Goal: Task Accomplishment & Management: Manage account settings

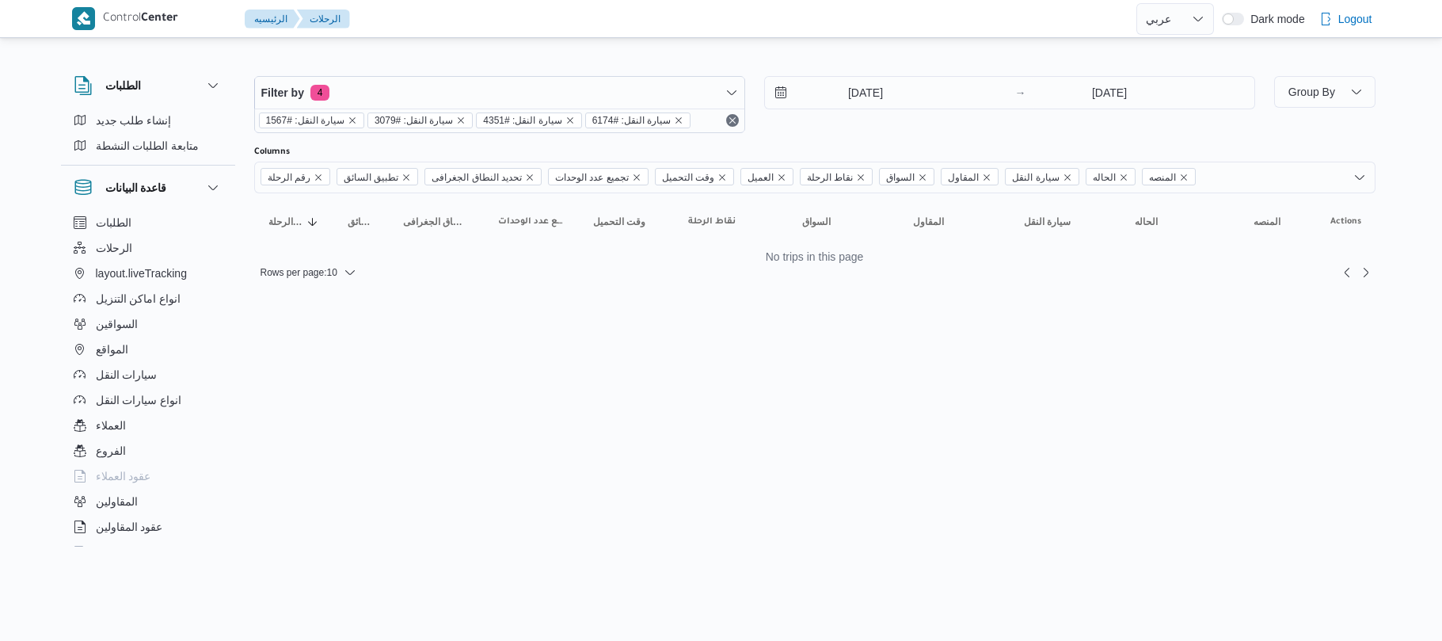
select select "ar"
click at [674, 122] on icon "remove selected entity" at bounding box center [679, 121] width 10 height 10
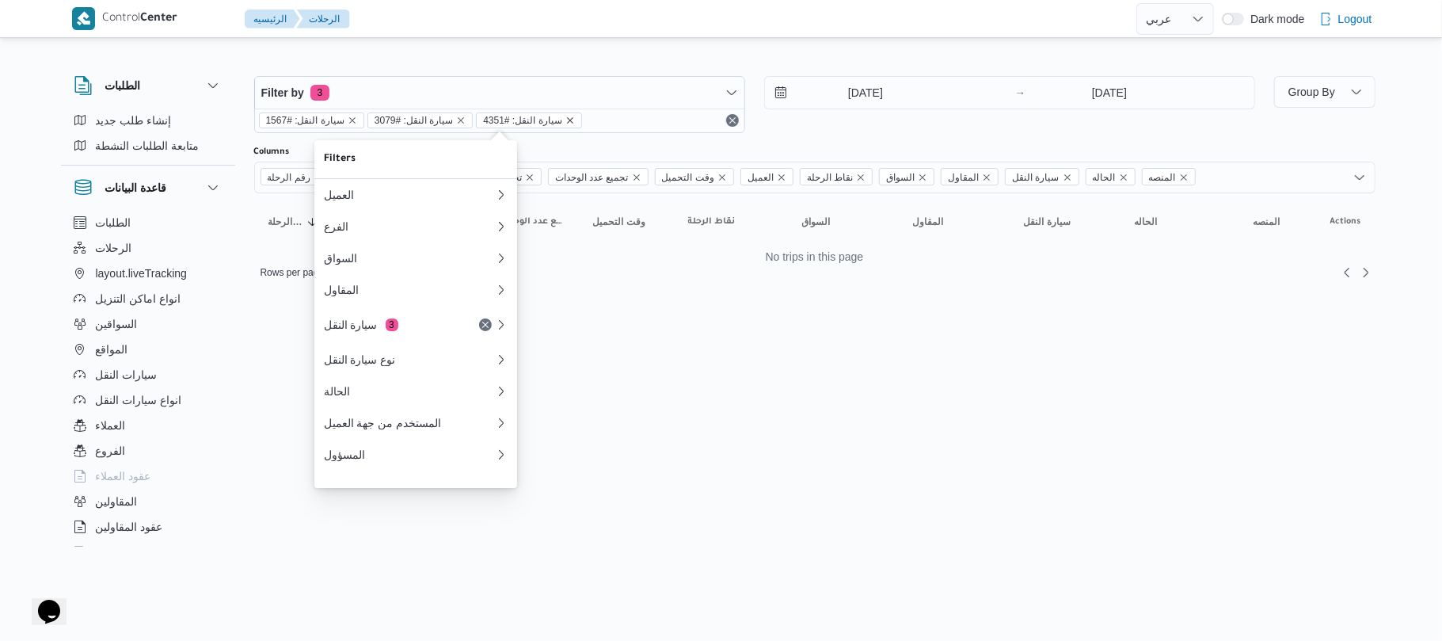
click at [567, 121] on icon "remove selected entity" at bounding box center [570, 120] width 6 height 6
click at [456, 124] on icon "remove selected entity" at bounding box center [461, 121] width 10 height 10
click at [349, 119] on icon "remove selected entity" at bounding box center [352, 120] width 6 height 6
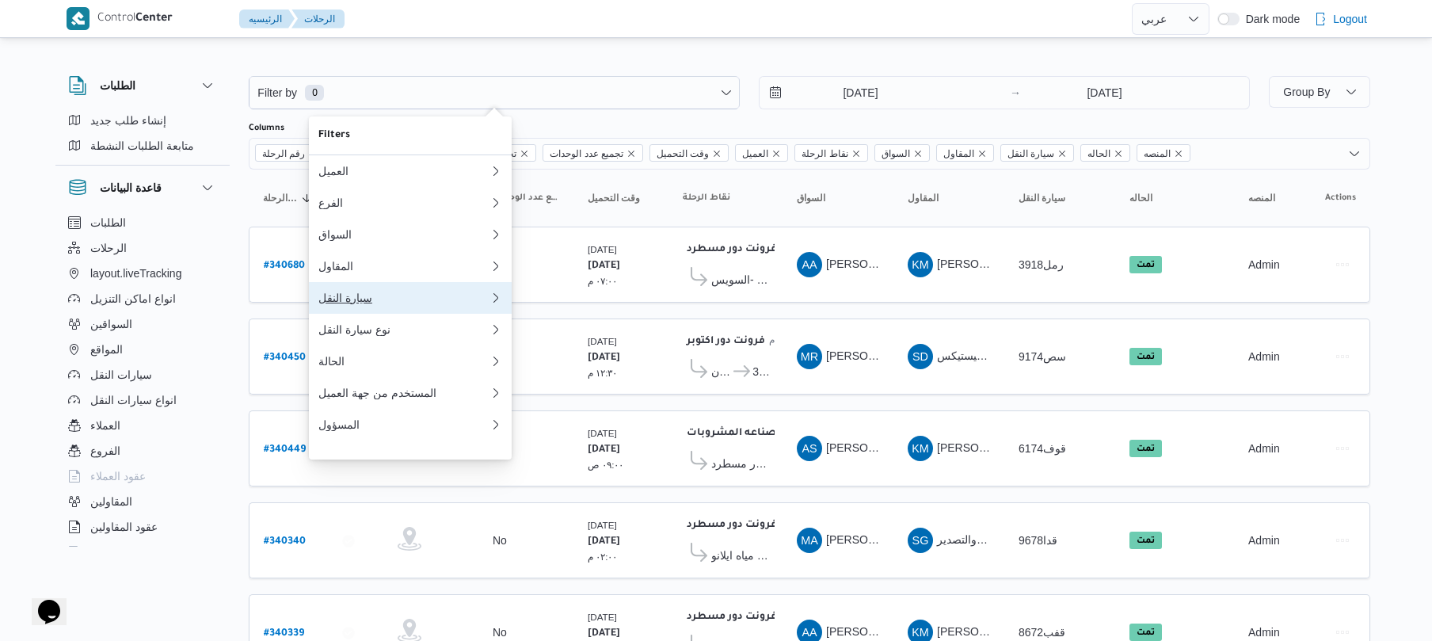
click at [356, 303] on div "سيارة النقل" at bounding box center [400, 297] width 165 height 13
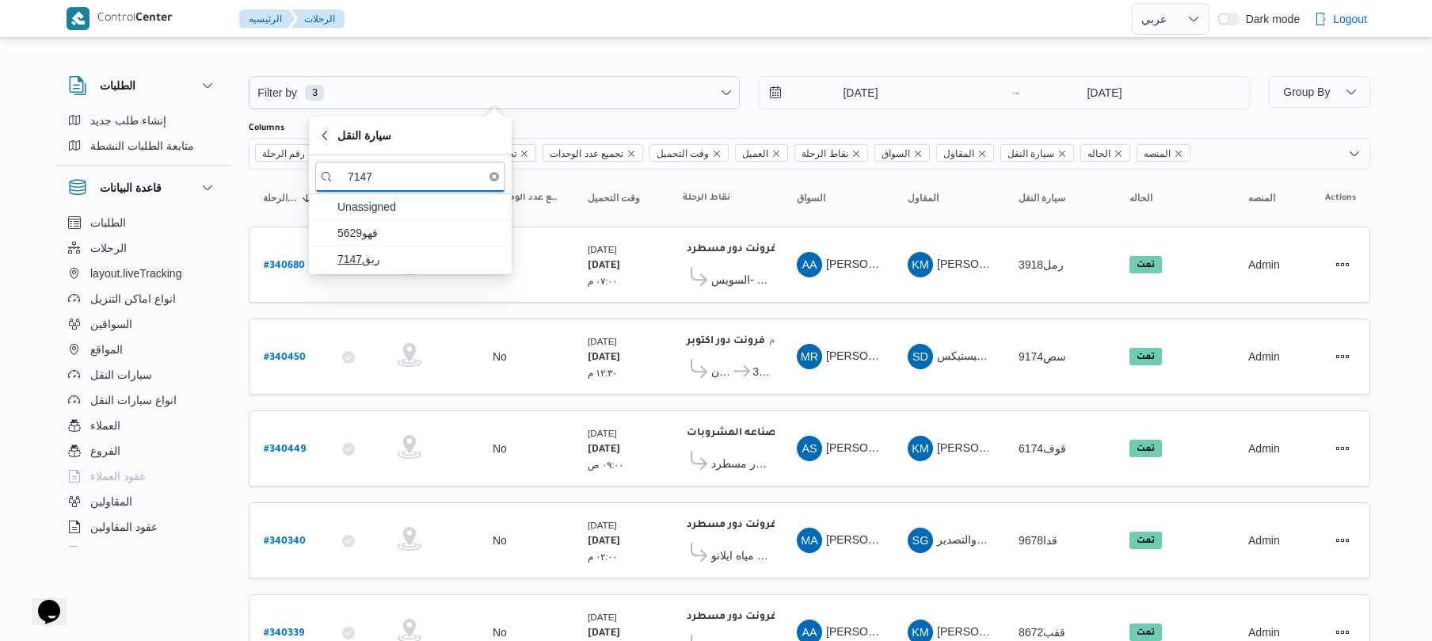
type input "7147"
click at [453, 261] on span "ربق7147" at bounding box center [419, 258] width 165 height 19
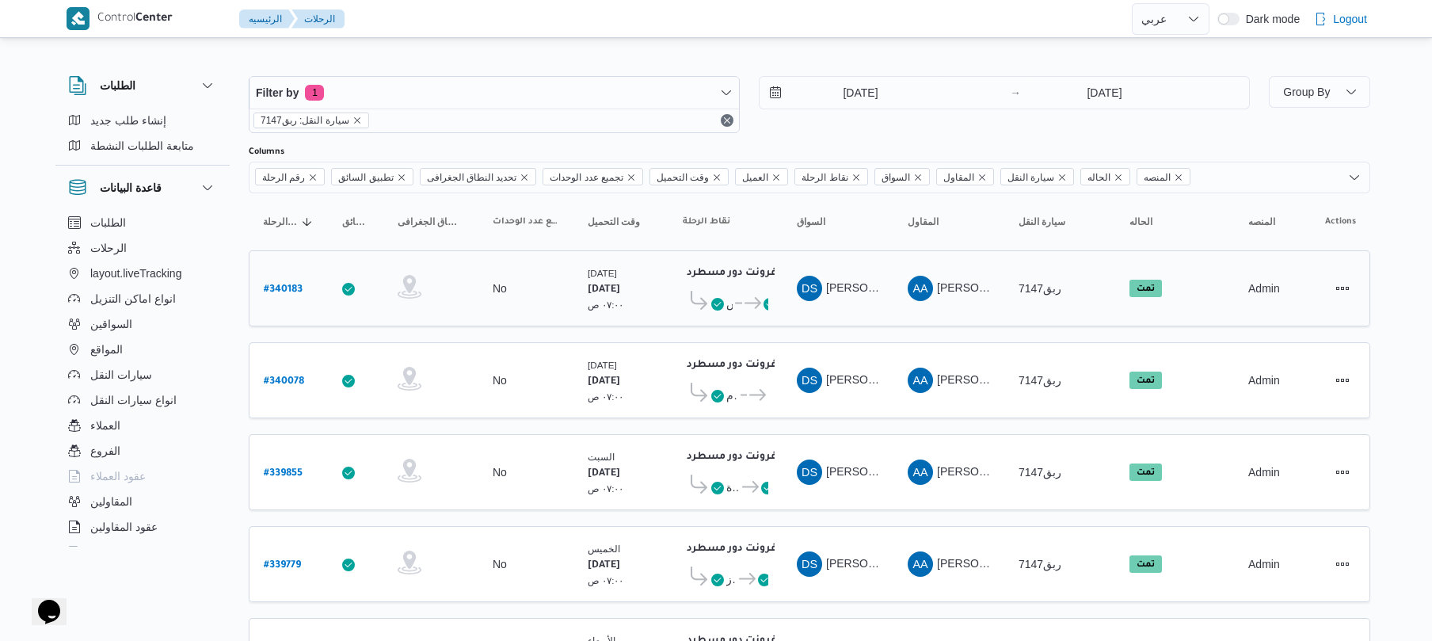
click at [280, 284] on b "# 340183" at bounding box center [283, 289] width 39 height 11
select select "ar"
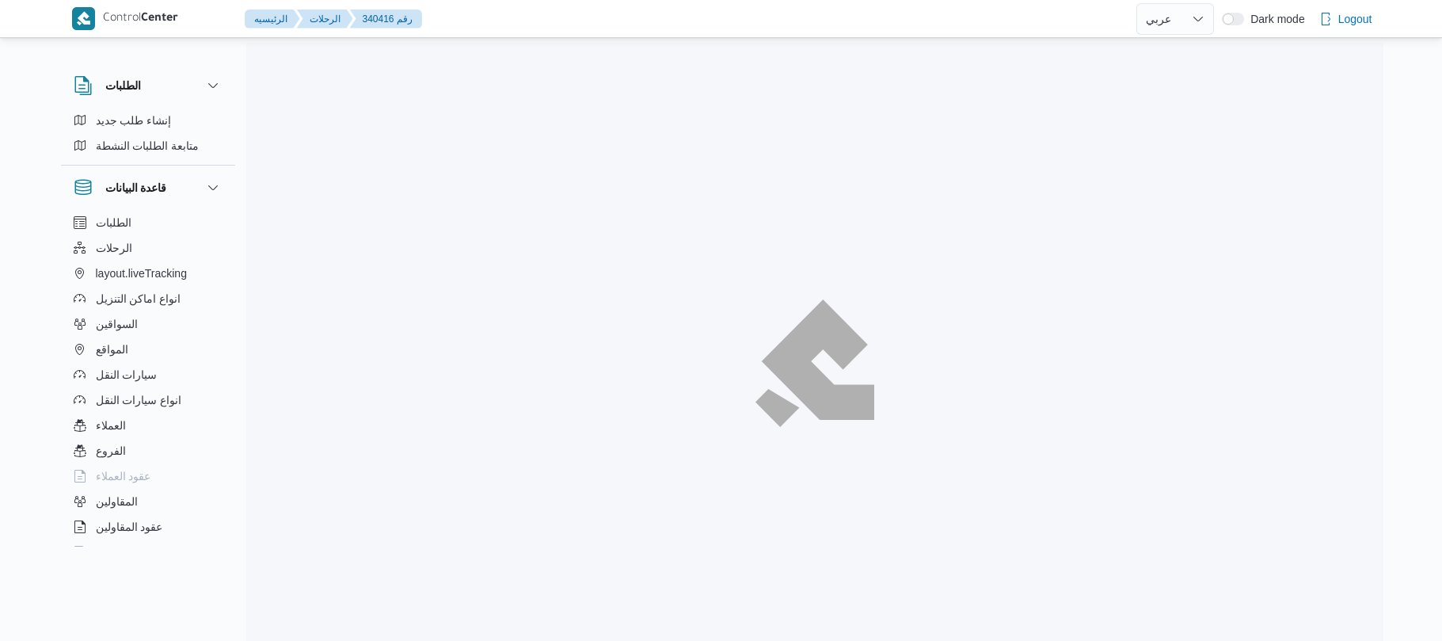
select select "ar"
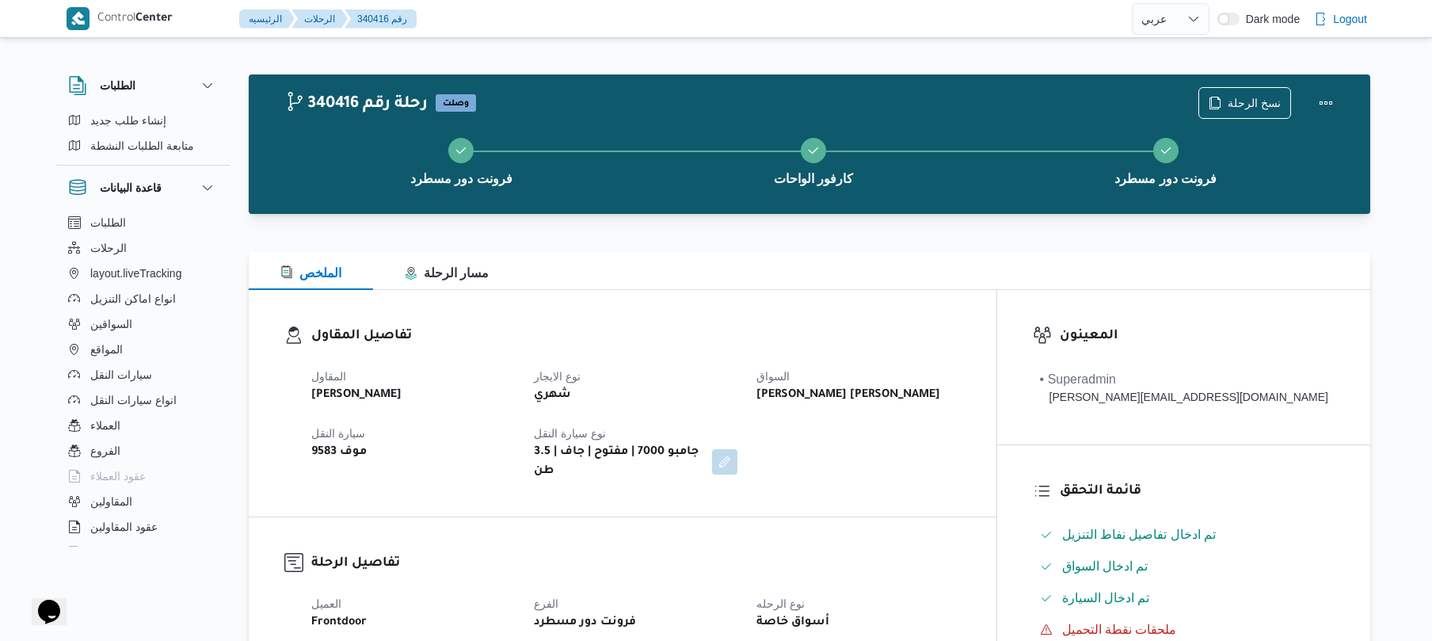
click at [767, 295] on div "تفاصيل المقاول المقاول محمد صلاح عبداللطيف الشريف نوع الايجار شهري السواق حماده…" at bounding box center [623, 403] width 748 height 226
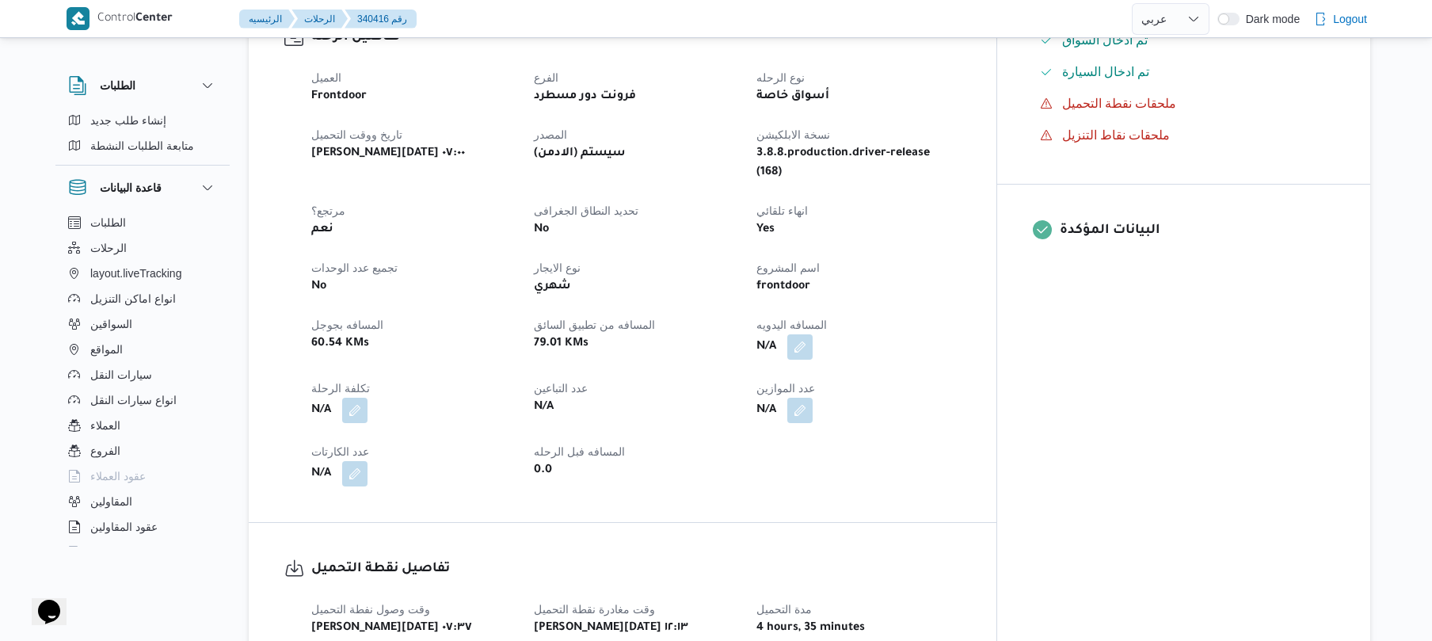
scroll to position [464, 0]
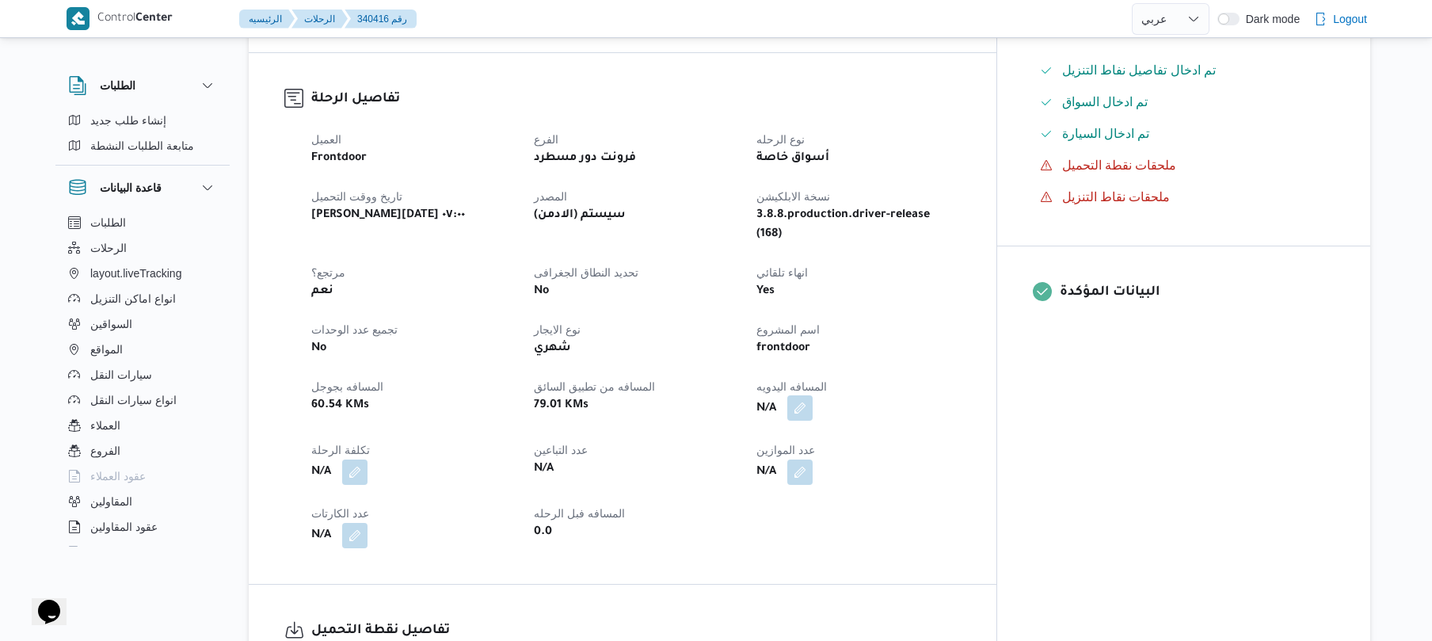
click at [813, 395] on button "button" at bounding box center [799, 407] width 25 height 25
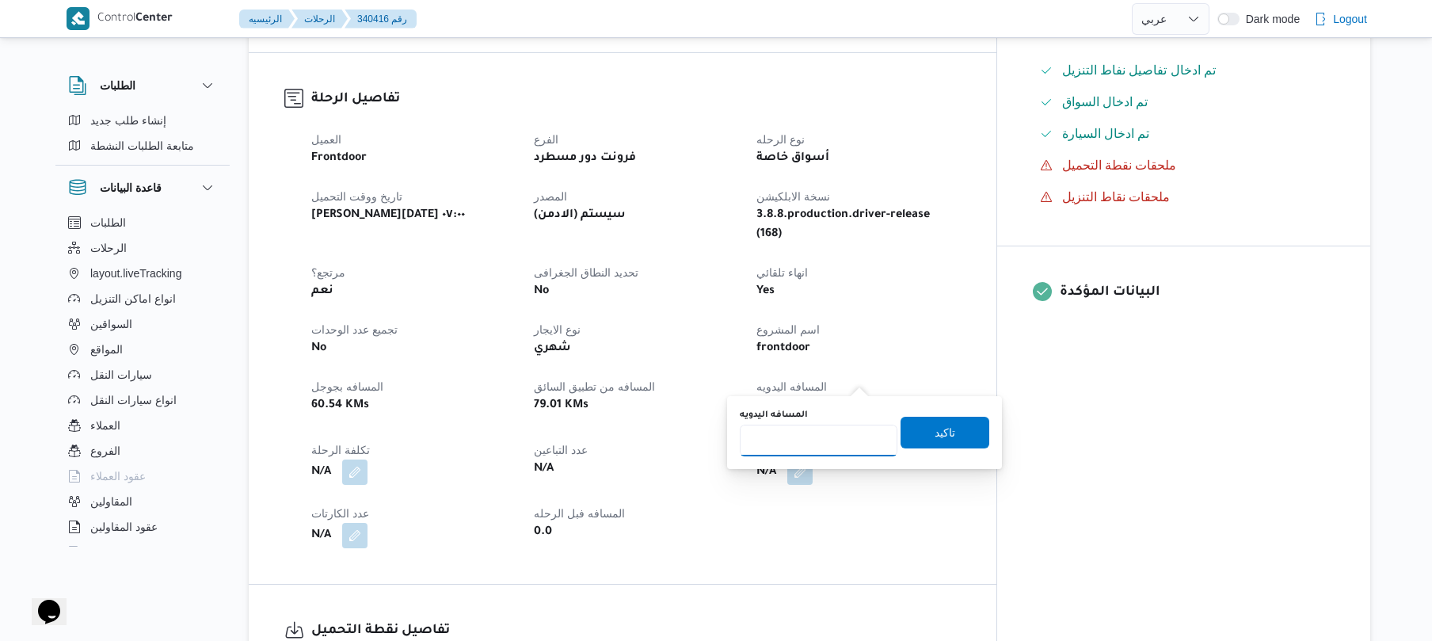
click at [831, 437] on input "المسافه اليدويه" at bounding box center [819, 440] width 158 height 32
type input "130"
click at [915, 432] on span "تاكيد" at bounding box center [944, 432] width 89 height 32
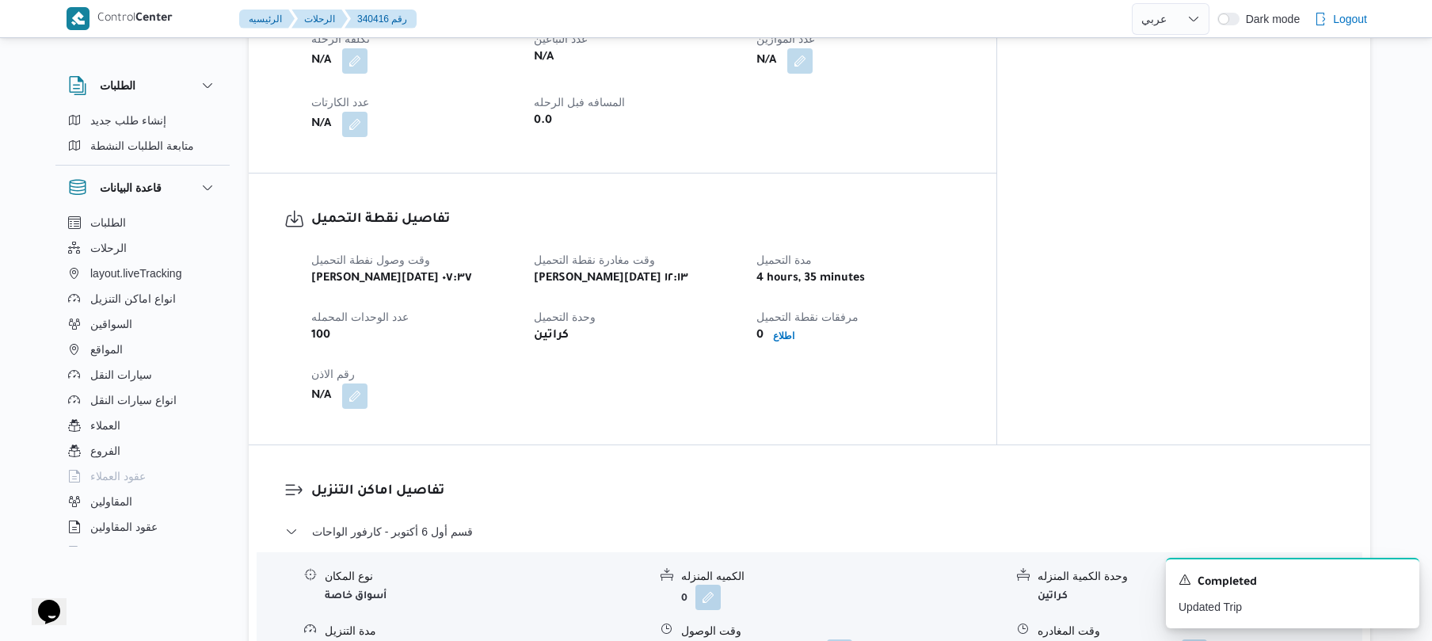
scroll to position [720, 0]
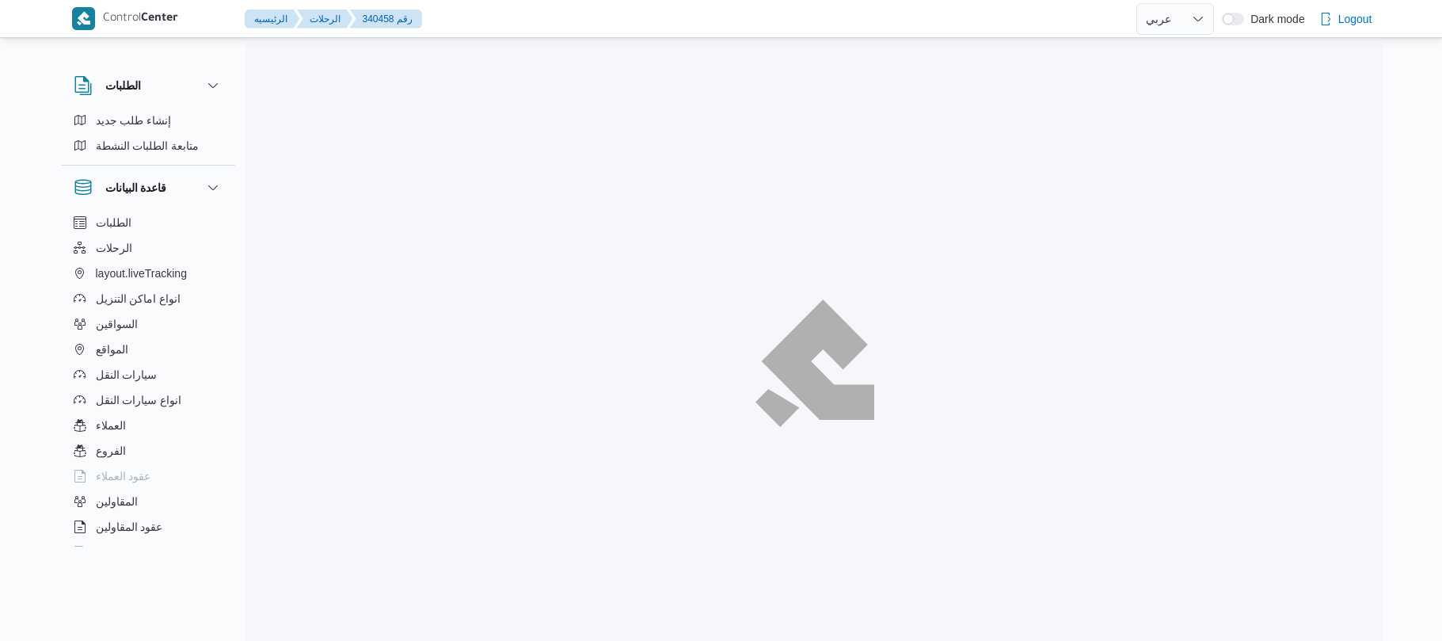
select select "ar"
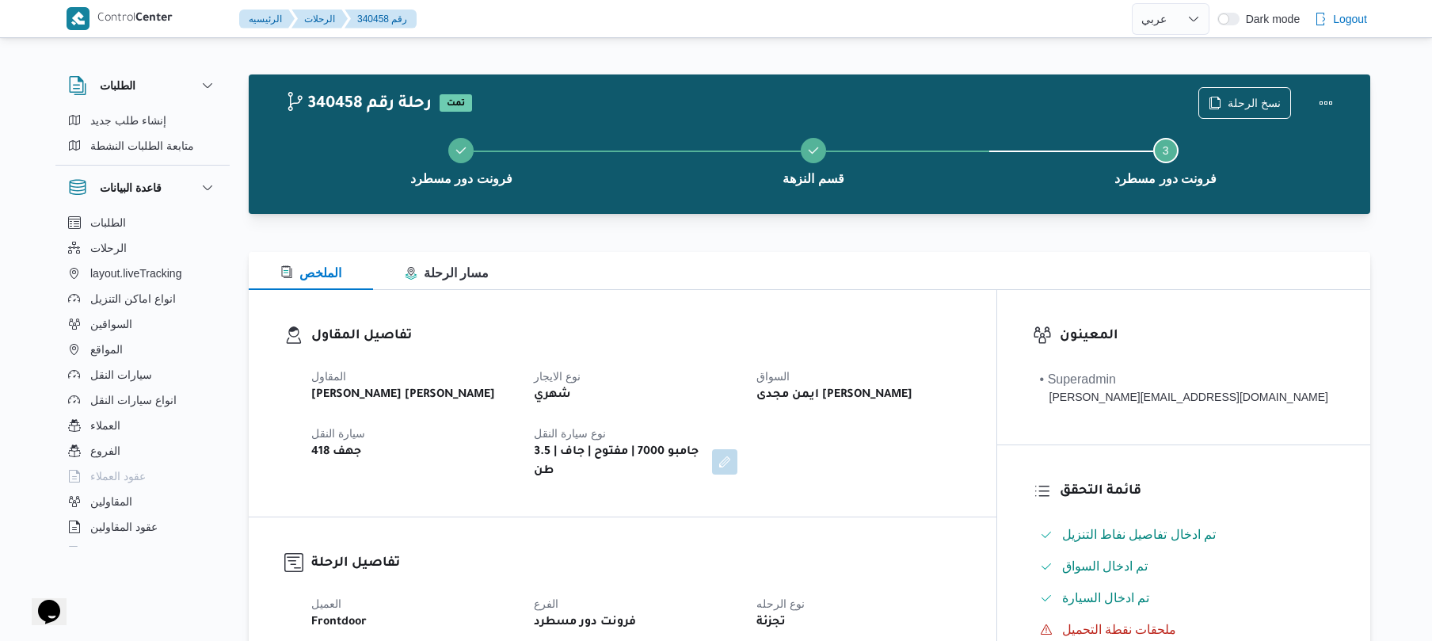
click at [737, 371] on dt "نوع الايجار" at bounding box center [636, 376] width 204 height 19
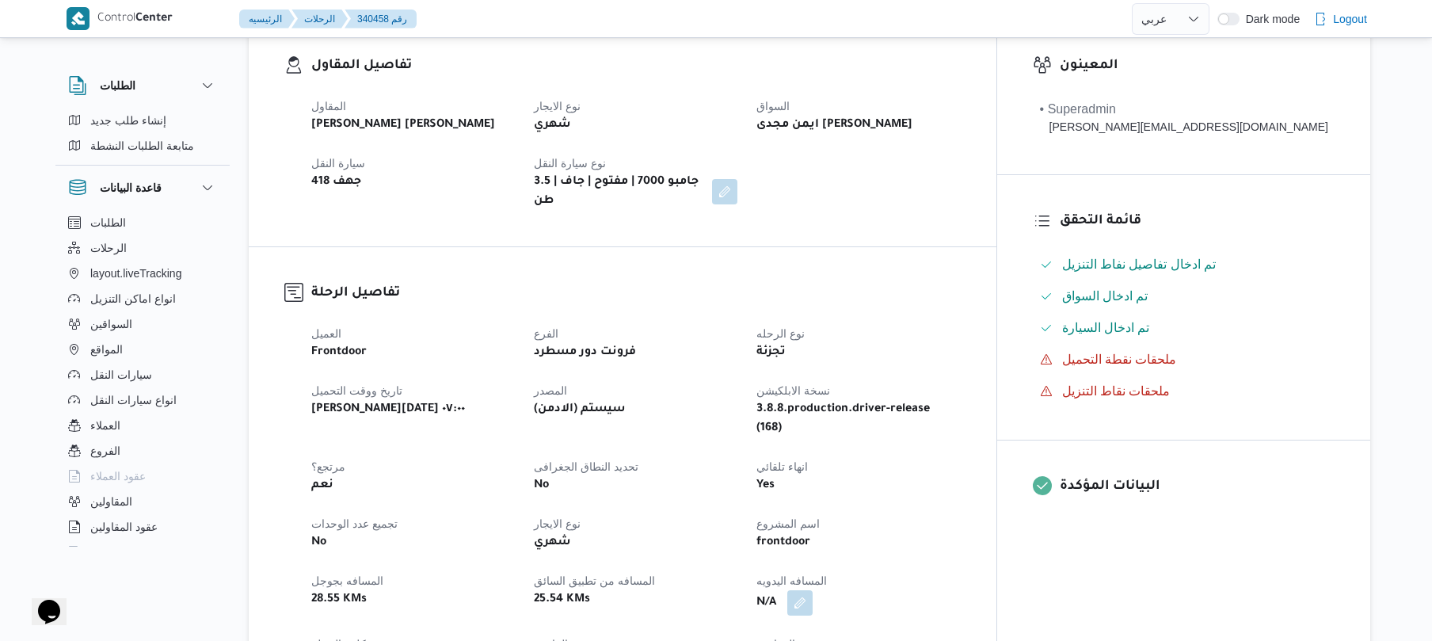
scroll to position [507, 0]
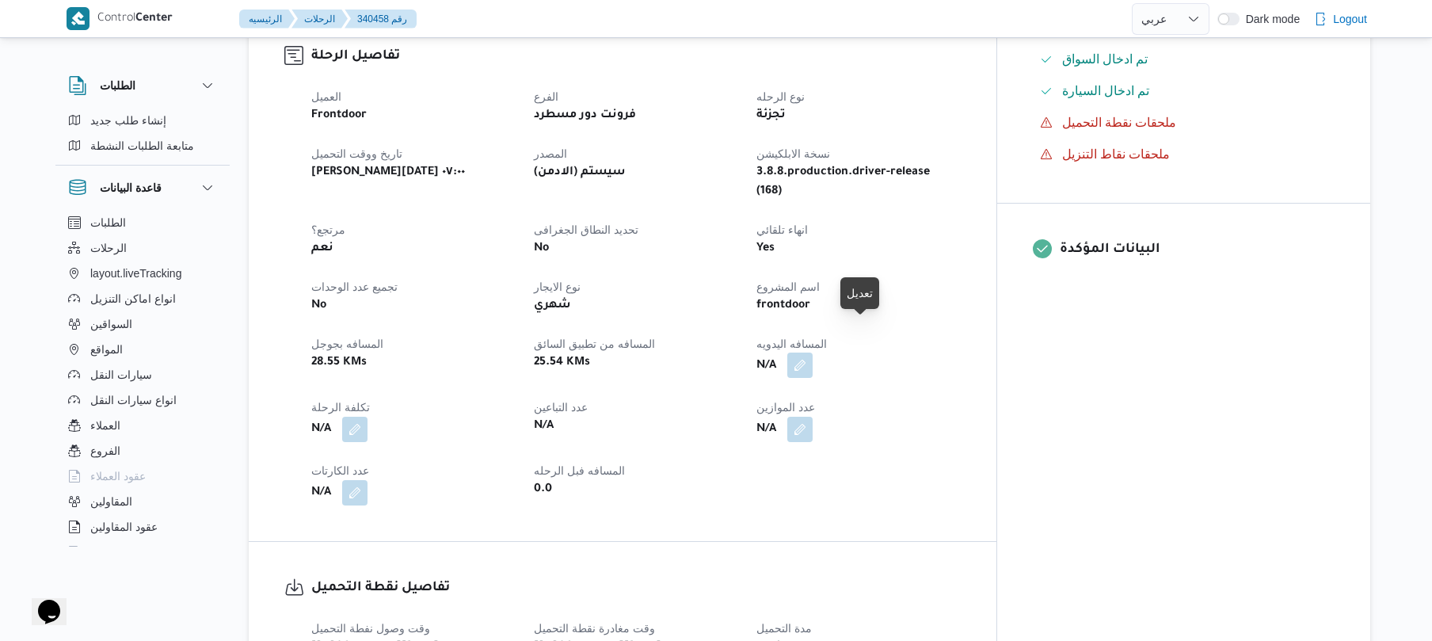
click at [813, 352] on button "button" at bounding box center [799, 364] width 25 height 25
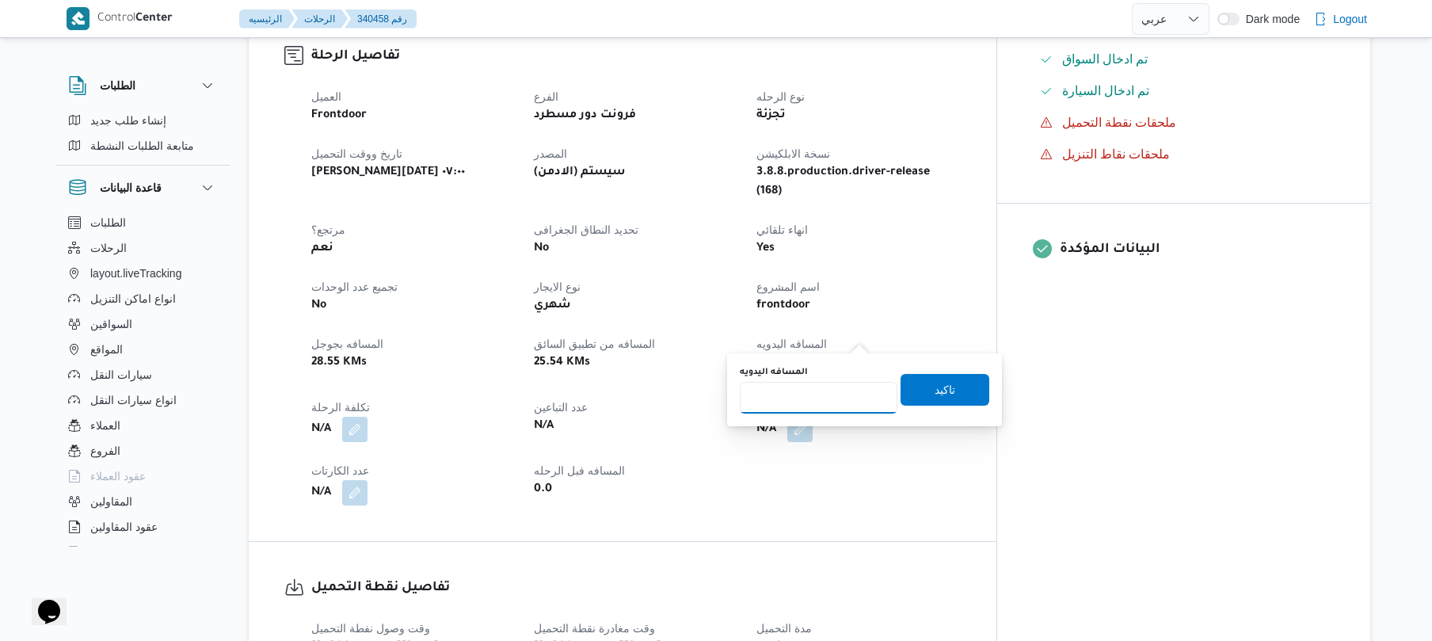
click at [812, 409] on input "المسافه اليدويه" at bounding box center [819, 398] width 158 height 32
type input "70"
click at [934, 383] on span "تاكيد" at bounding box center [944, 388] width 21 height 19
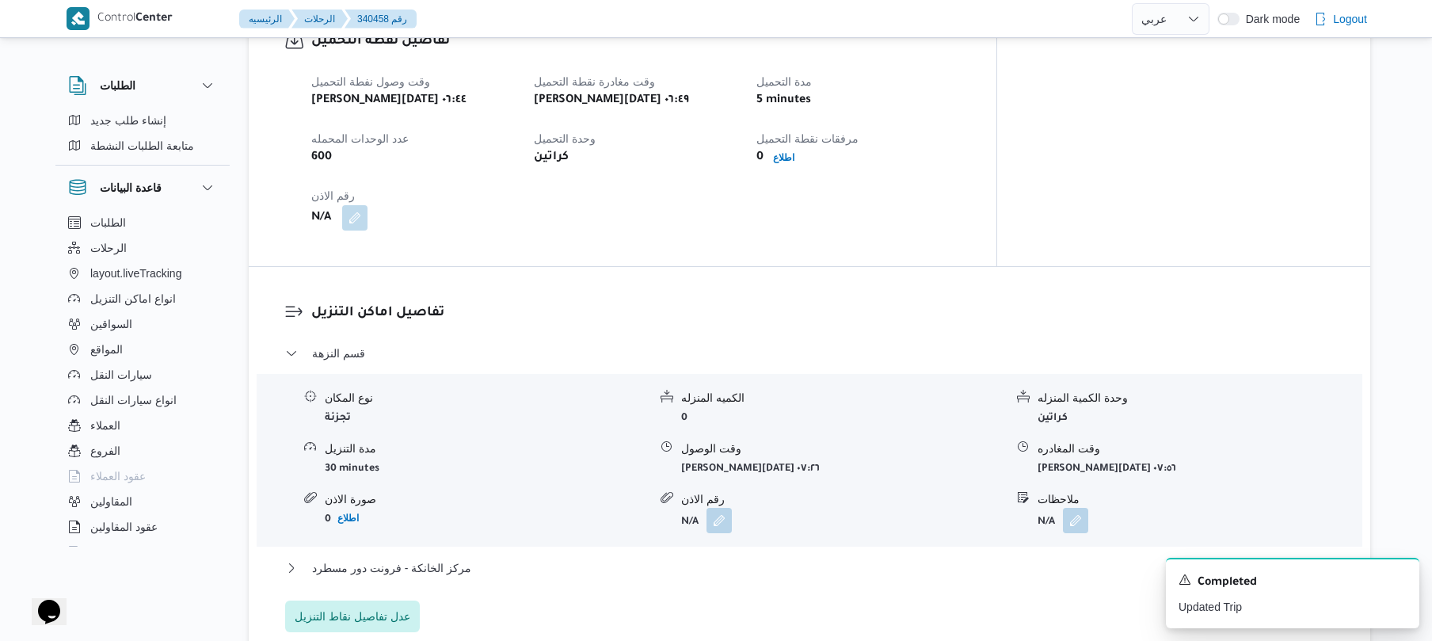
scroll to position [1056, 0]
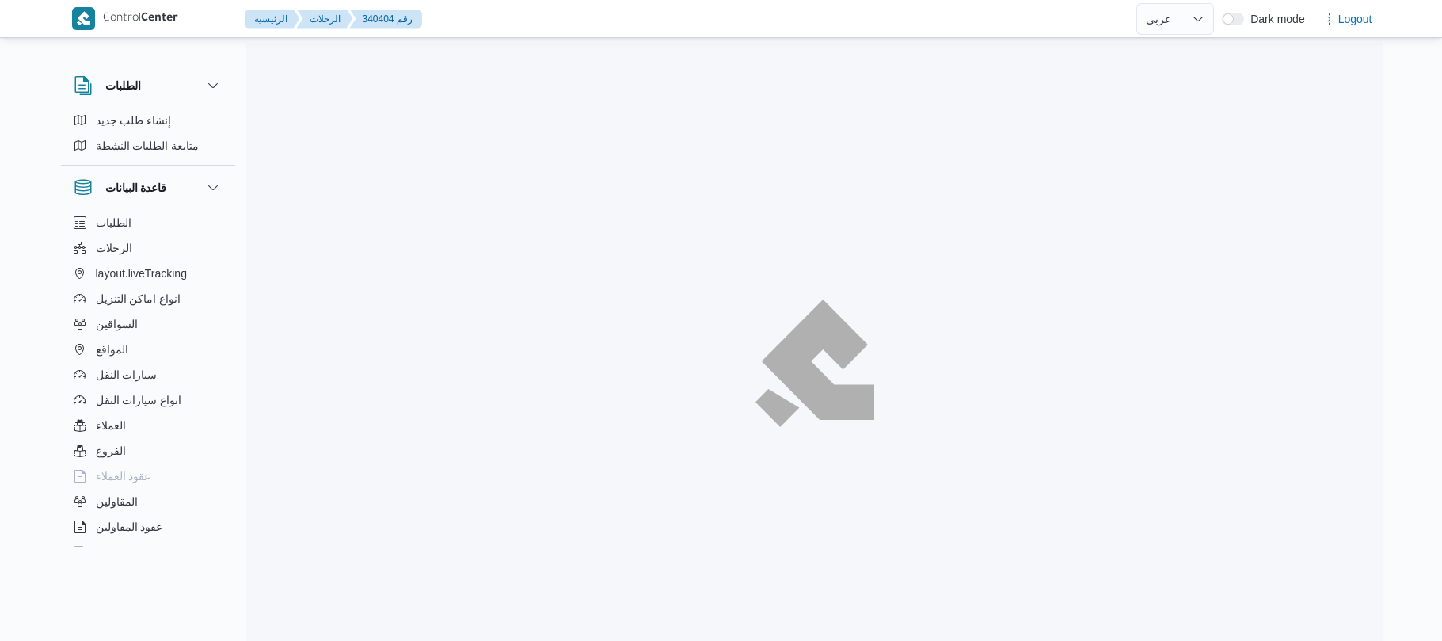
select select "ar"
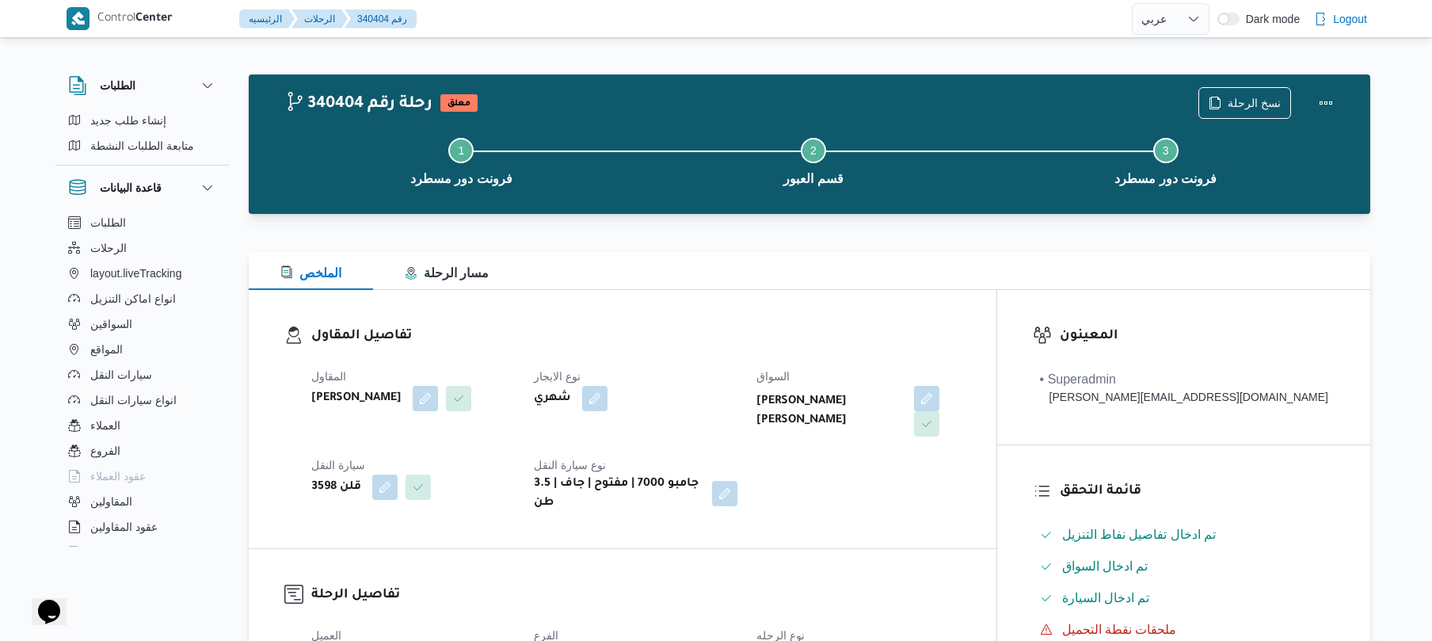
click at [960, 432] on div "السواق محمد سعيد حامد احمد" at bounding box center [858, 402] width 204 height 70
click at [737, 428] on div "نوع الايجار شهري" at bounding box center [636, 402] width 204 height 70
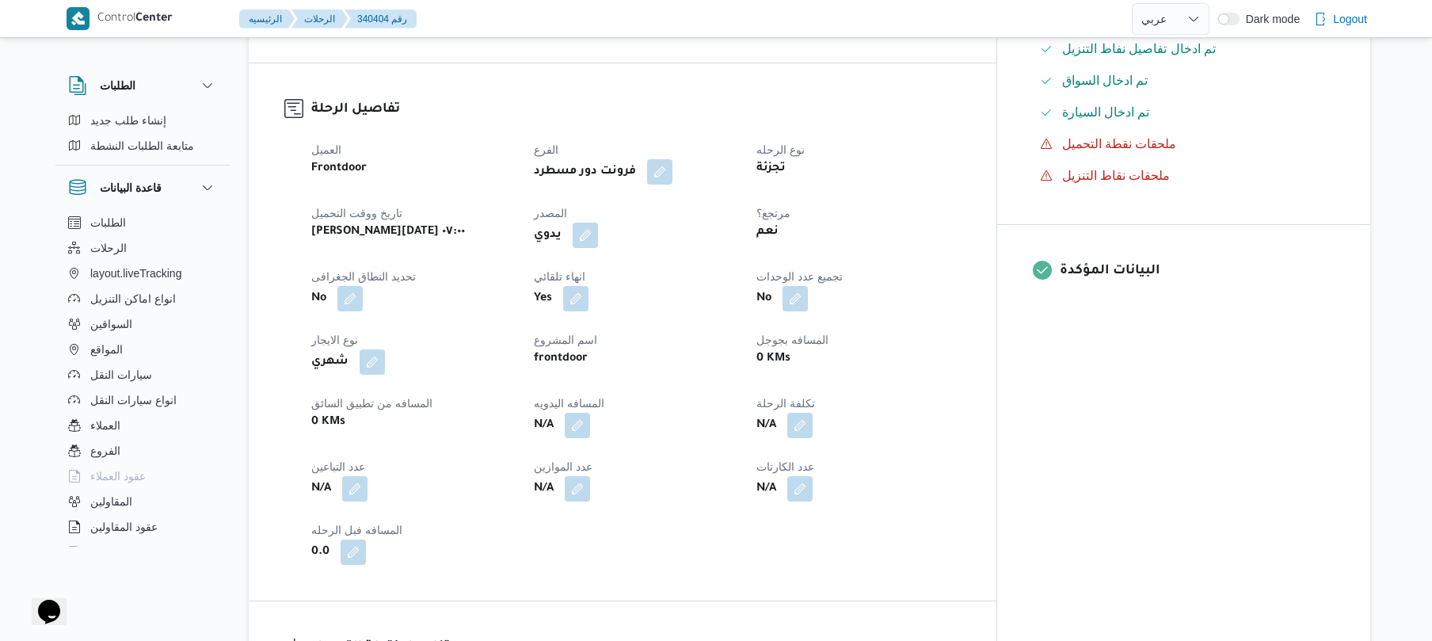
scroll to position [549, 0]
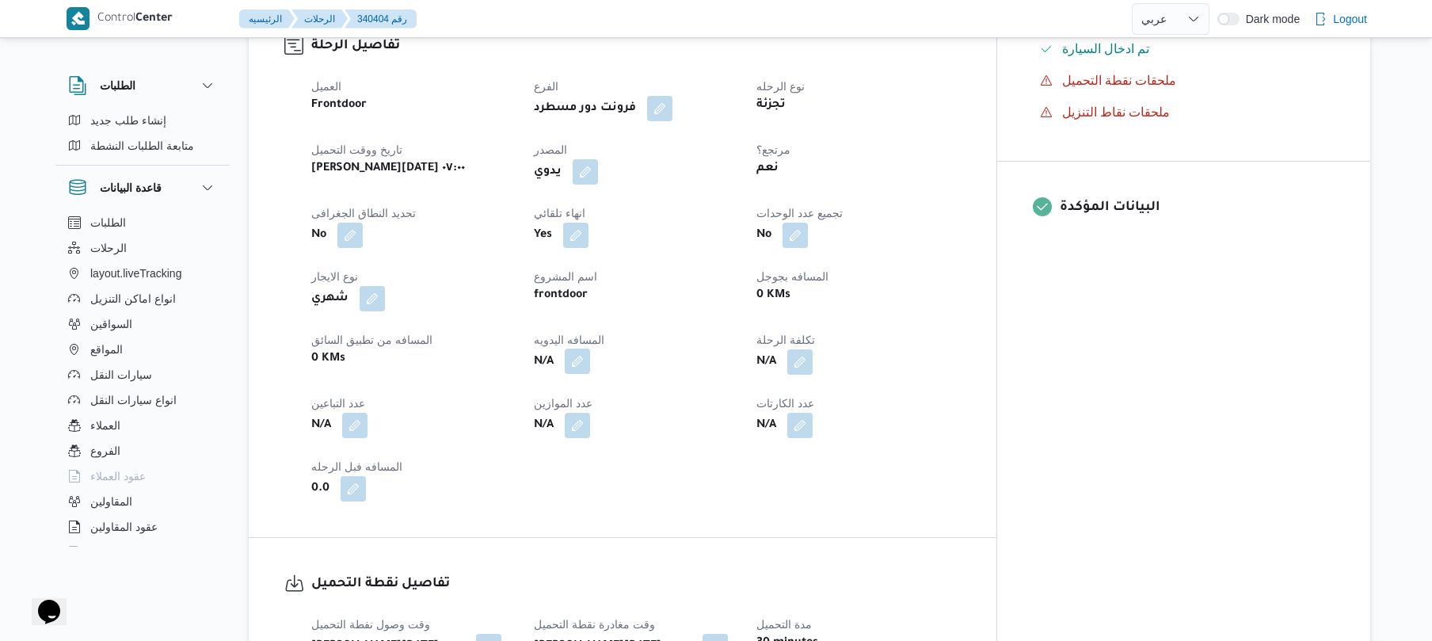
click at [590, 352] on button "button" at bounding box center [577, 360] width 25 height 25
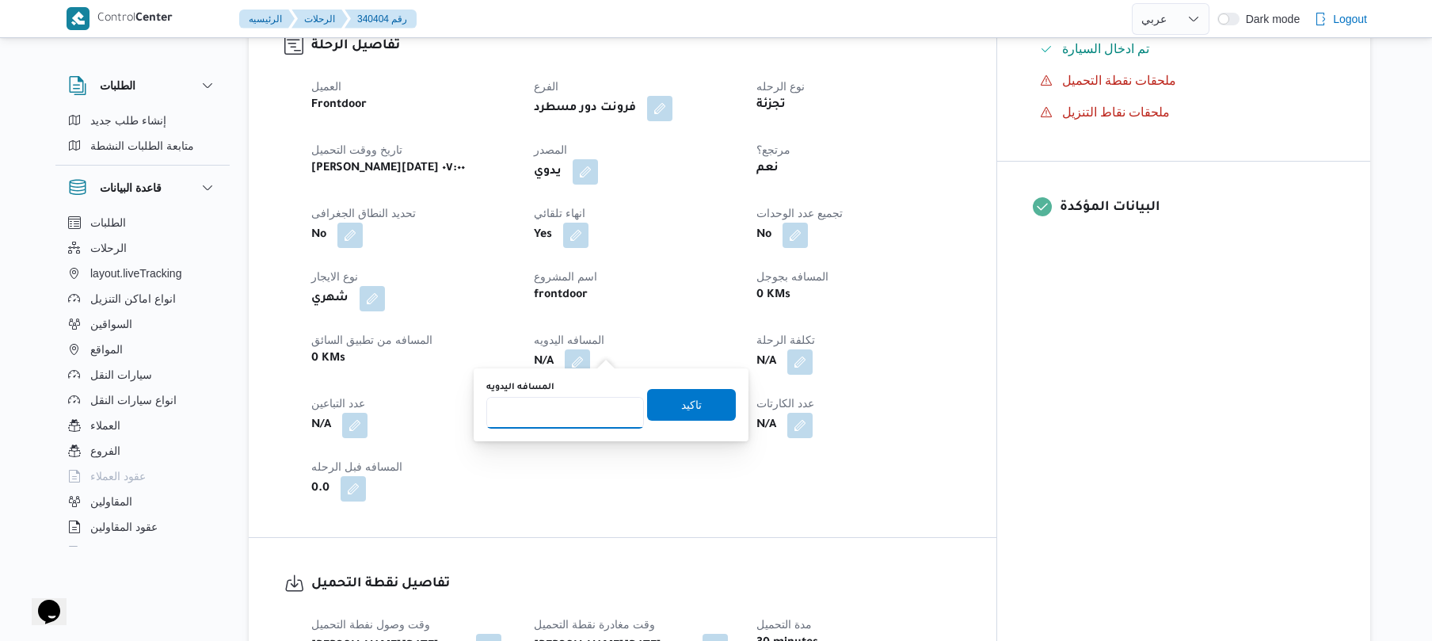
click at [583, 406] on input "المسافه اليدويه" at bounding box center [565, 413] width 158 height 32
type input "70"
click at [691, 412] on span "تاكيد" at bounding box center [691, 403] width 21 height 19
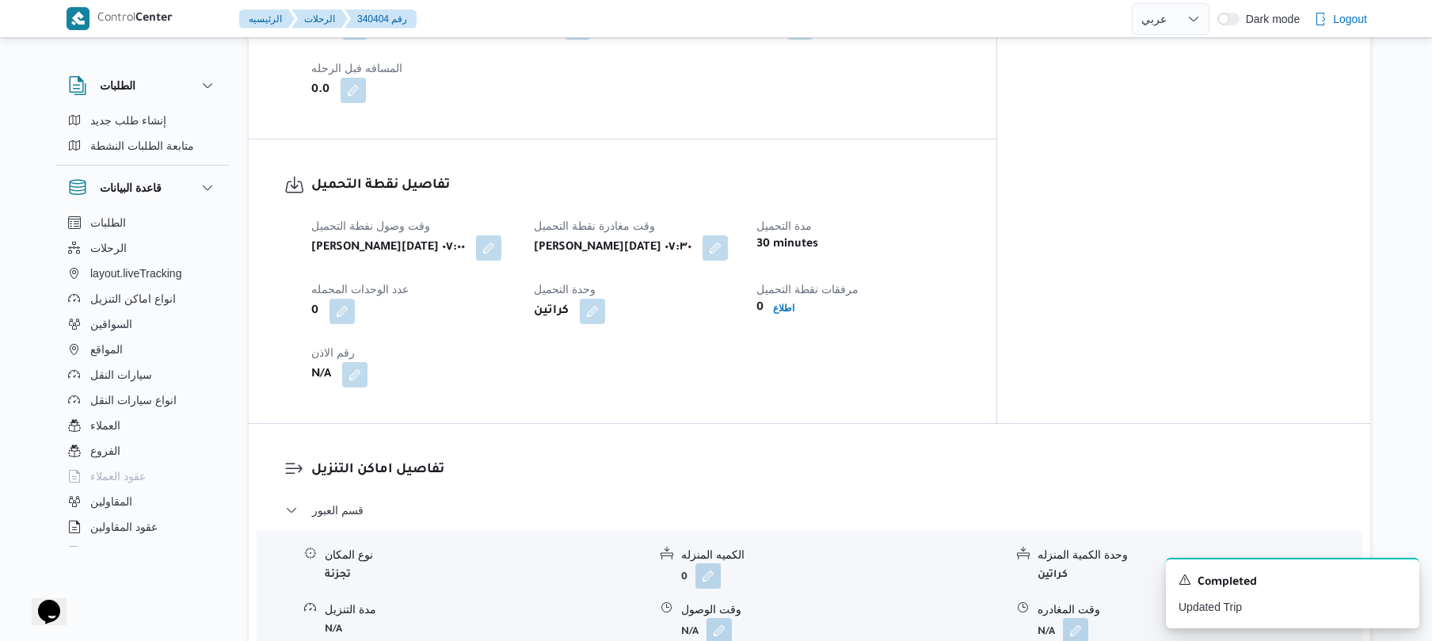
scroll to position [1182, 0]
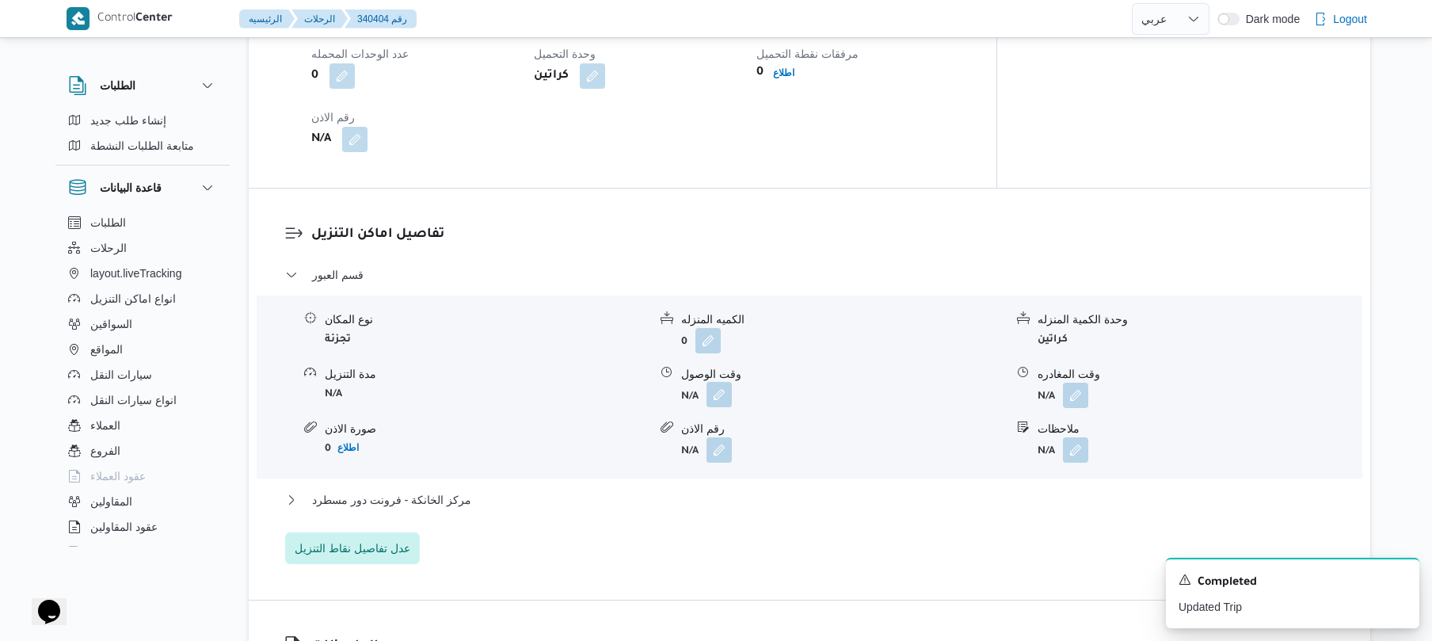
click at [720, 386] on button "button" at bounding box center [718, 394] width 25 height 25
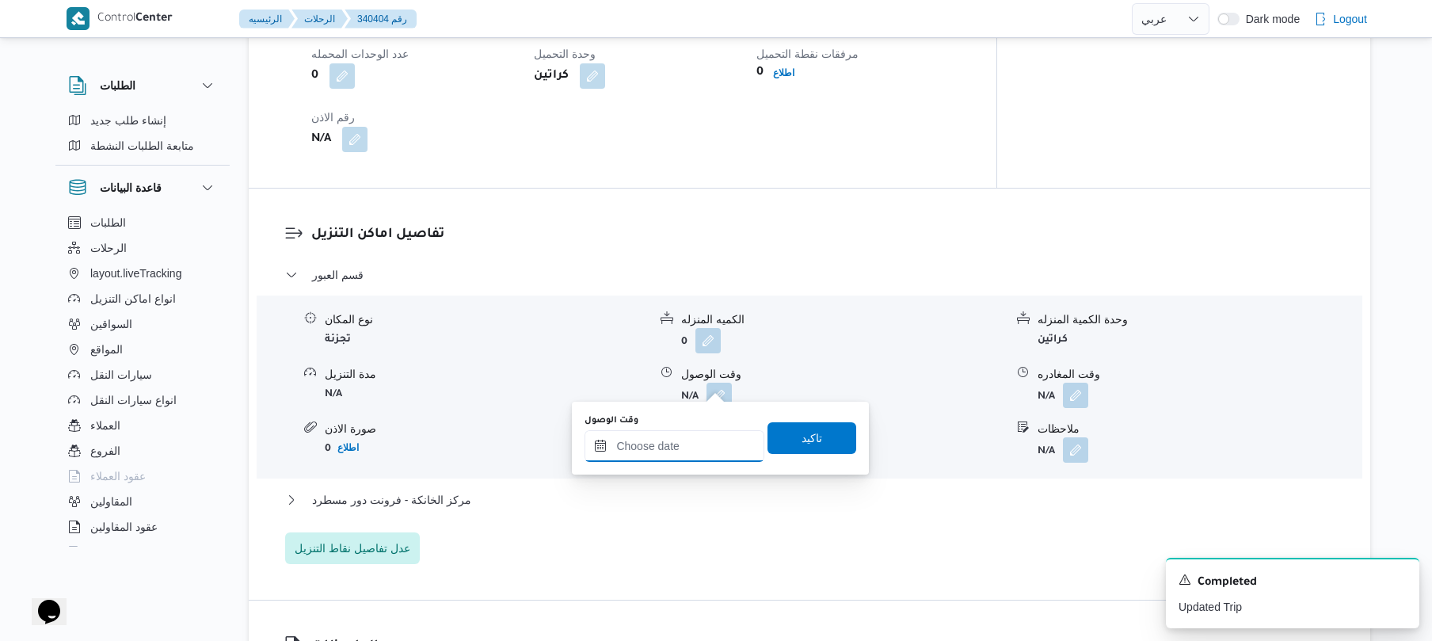
click at [669, 444] on input "وقت الوصول" at bounding box center [674, 446] width 180 height 32
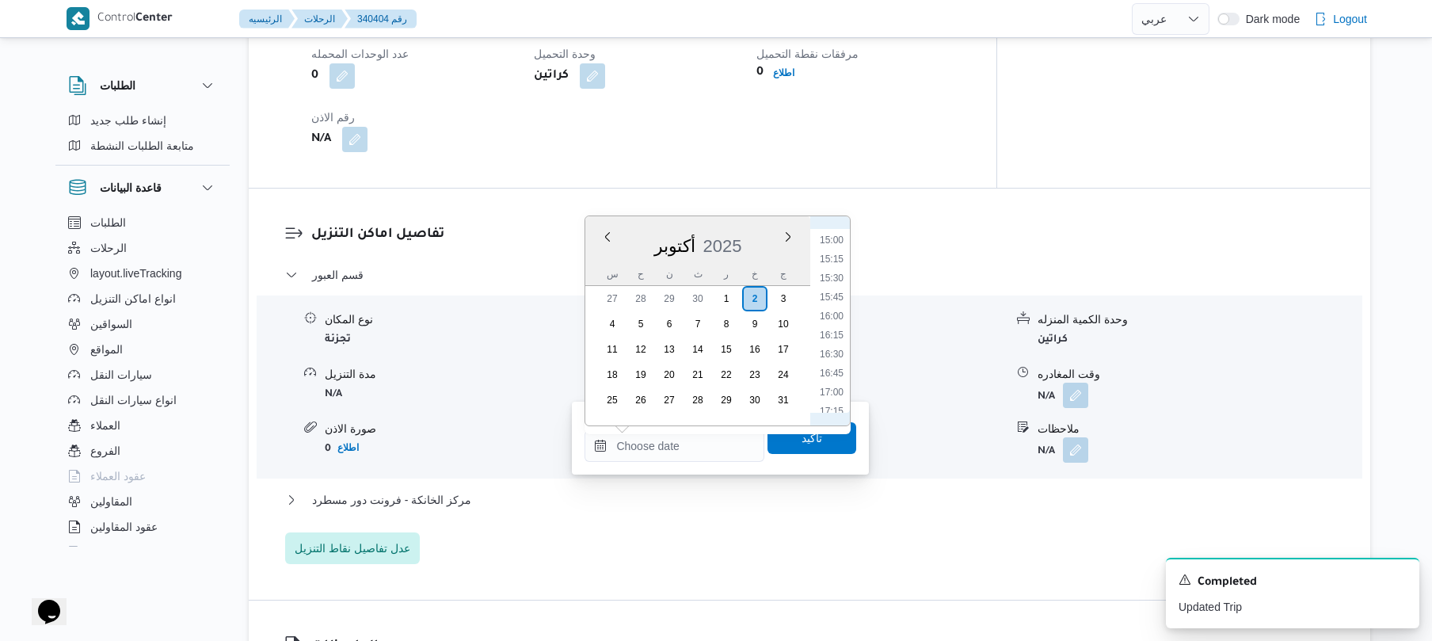
scroll to position [616, 0]
click at [839, 228] on li "08:00" at bounding box center [831, 229] width 36 height 16
type input "٠٢/١٠/٢٠٢٥ ٠٨:٠٠"
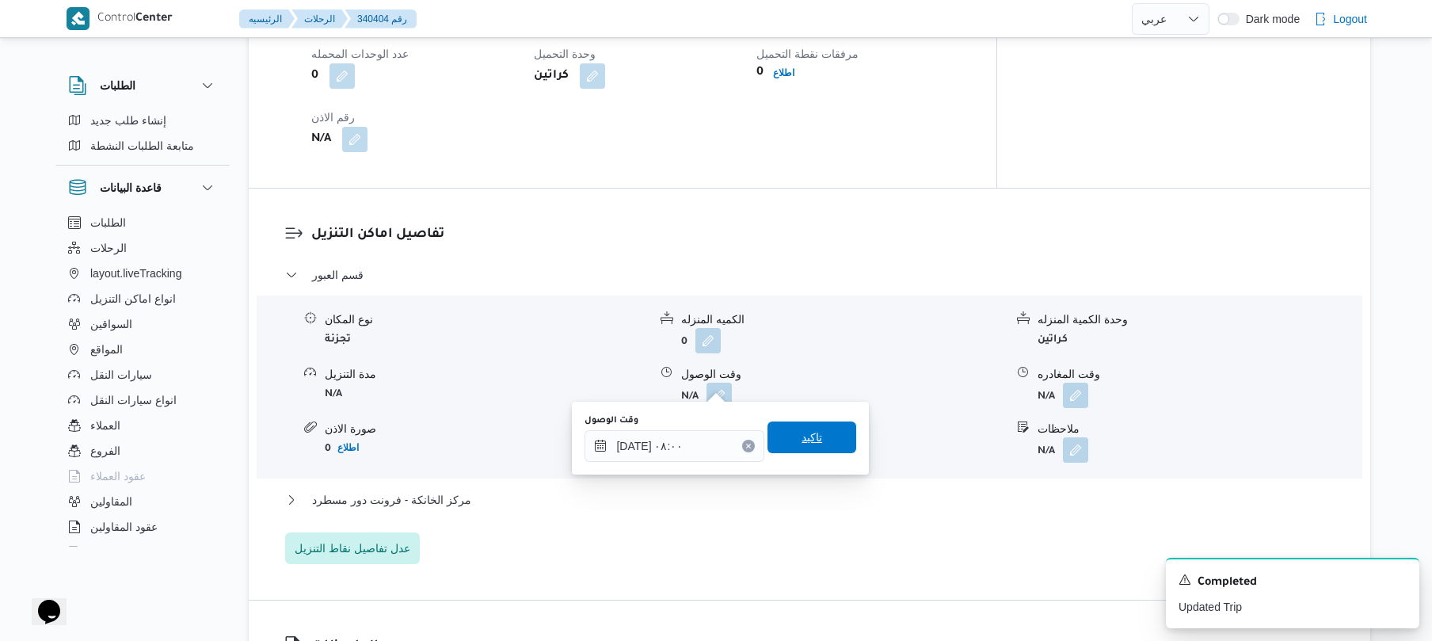
click at [801, 439] on span "تاكيد" at bounding box center [811, 437] width 21 height 19
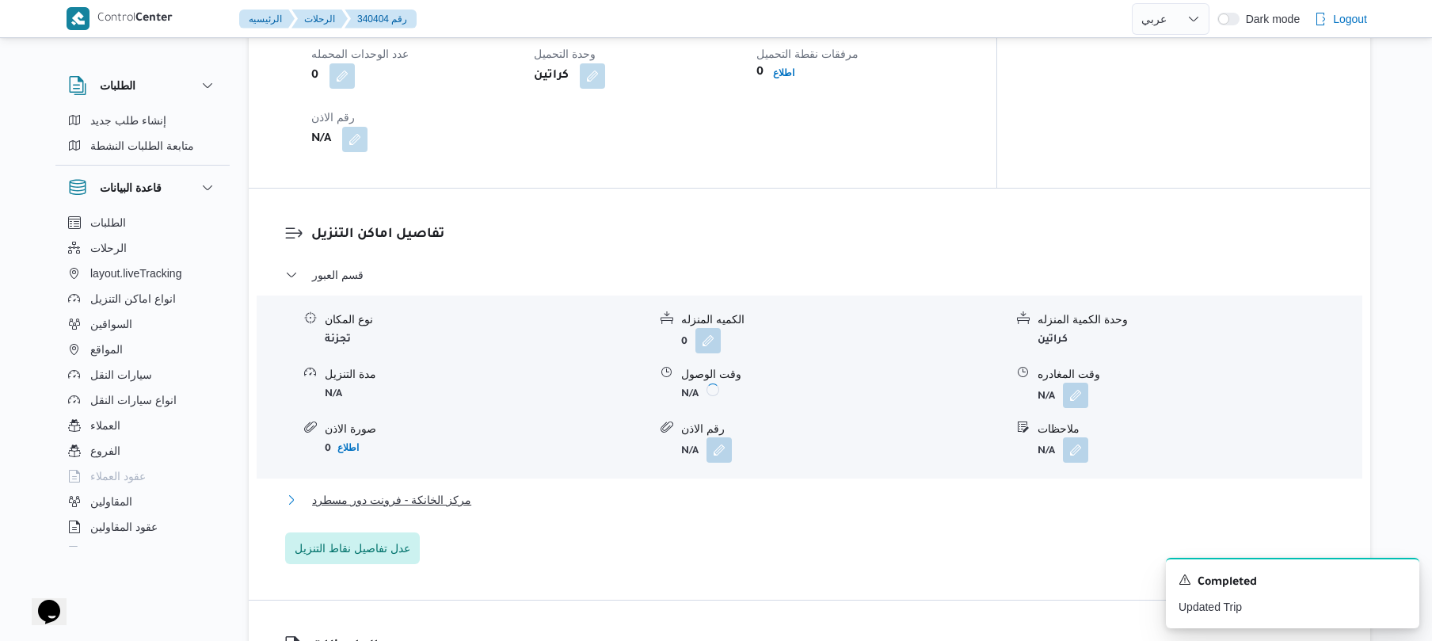
click at [741, 490] on button "مركز الخانكة - فرونت دور مسطرد" at bounding box center [809, 499] width 1049 height 19
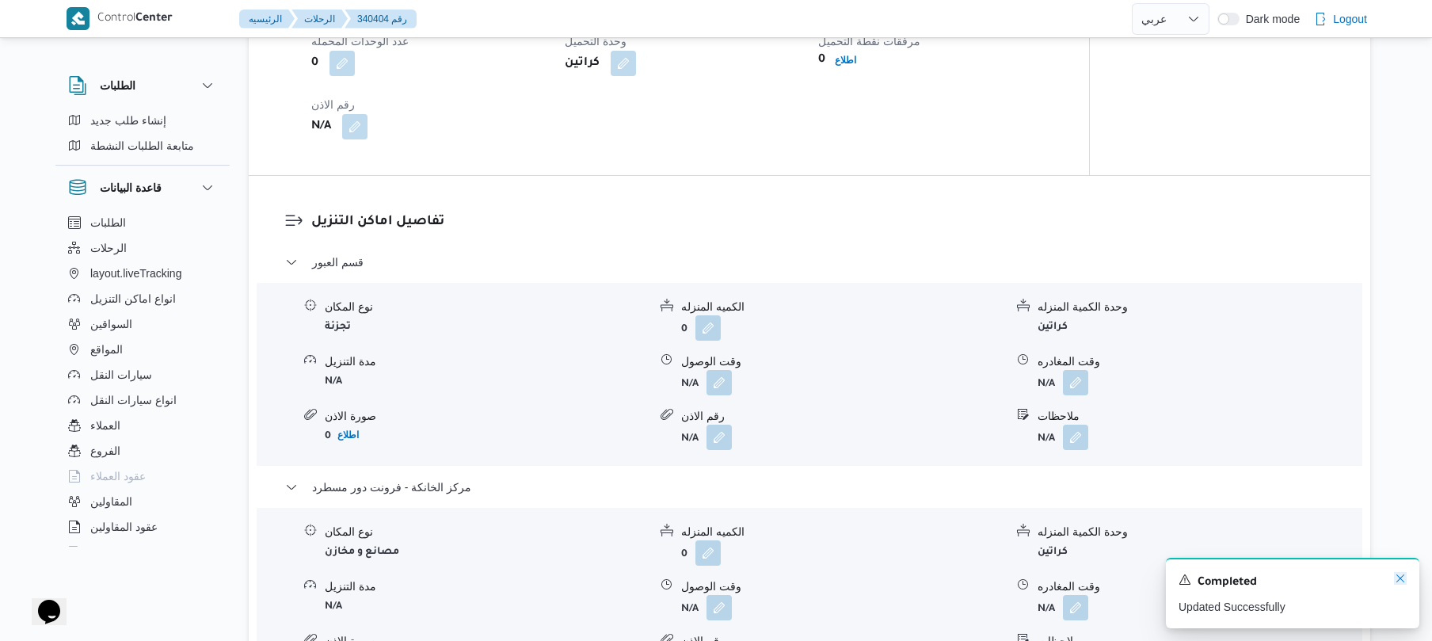
click at [1395, 578] on icon "Dismiss toast" at bounding box center [1400, 578] width 13 height 13
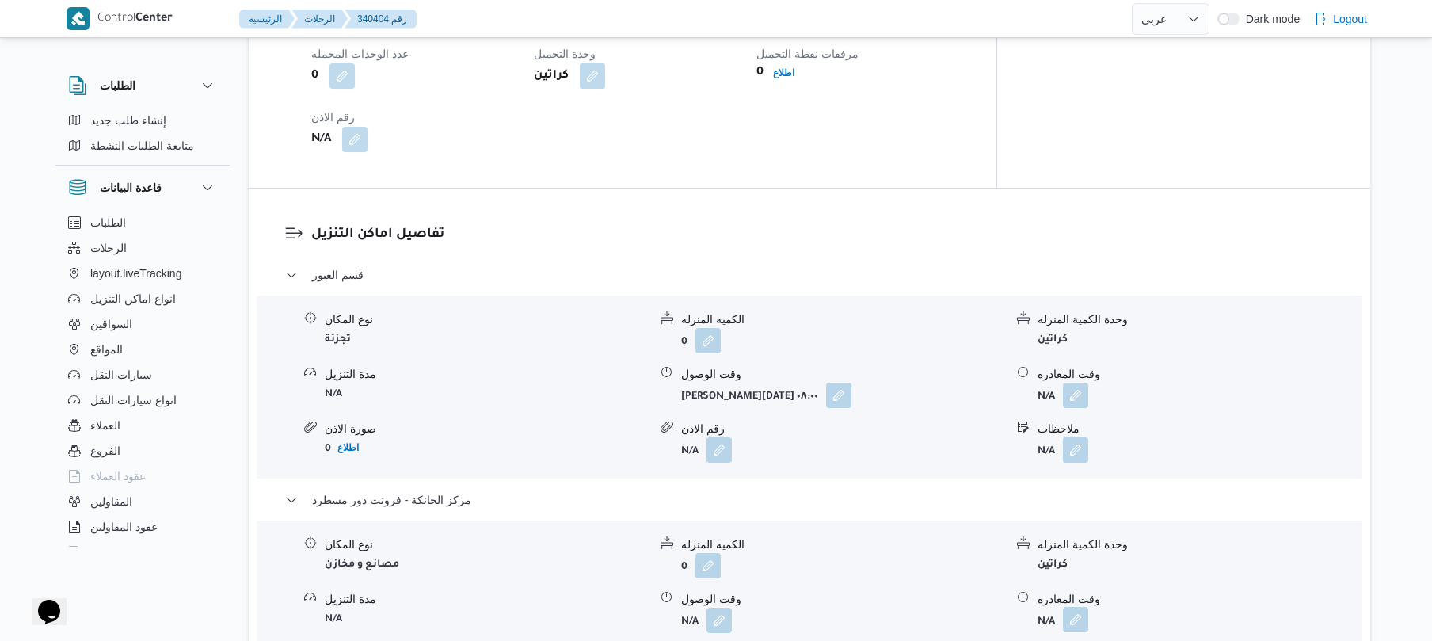
click at [1078, 607] on button "button" at bounding box center [1075, 619] width 25 height 25
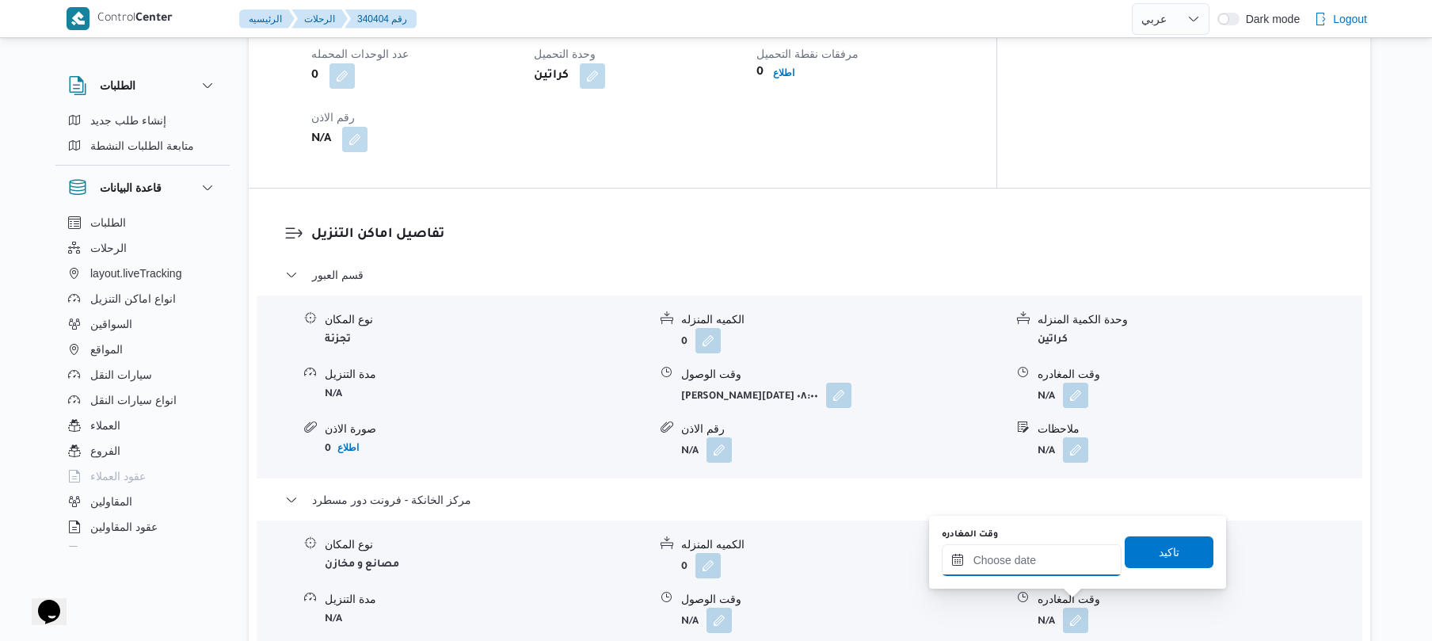
click at [1049, 553] on input "وقت المغادره" at bounding box center [1032, 560] width 180 height 32
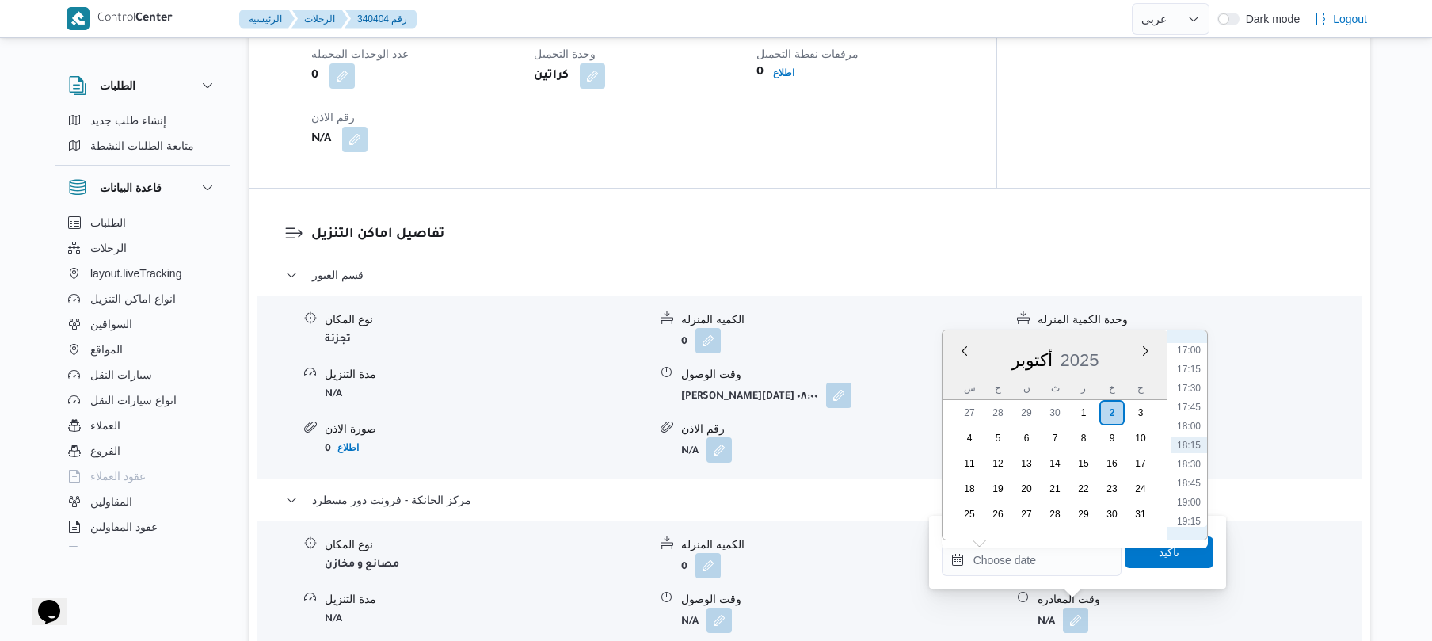
scroll to position [1137, 0]
click at [1193, 374] on li "15:15" at bounding box center [1188, 373] width 36 height 16
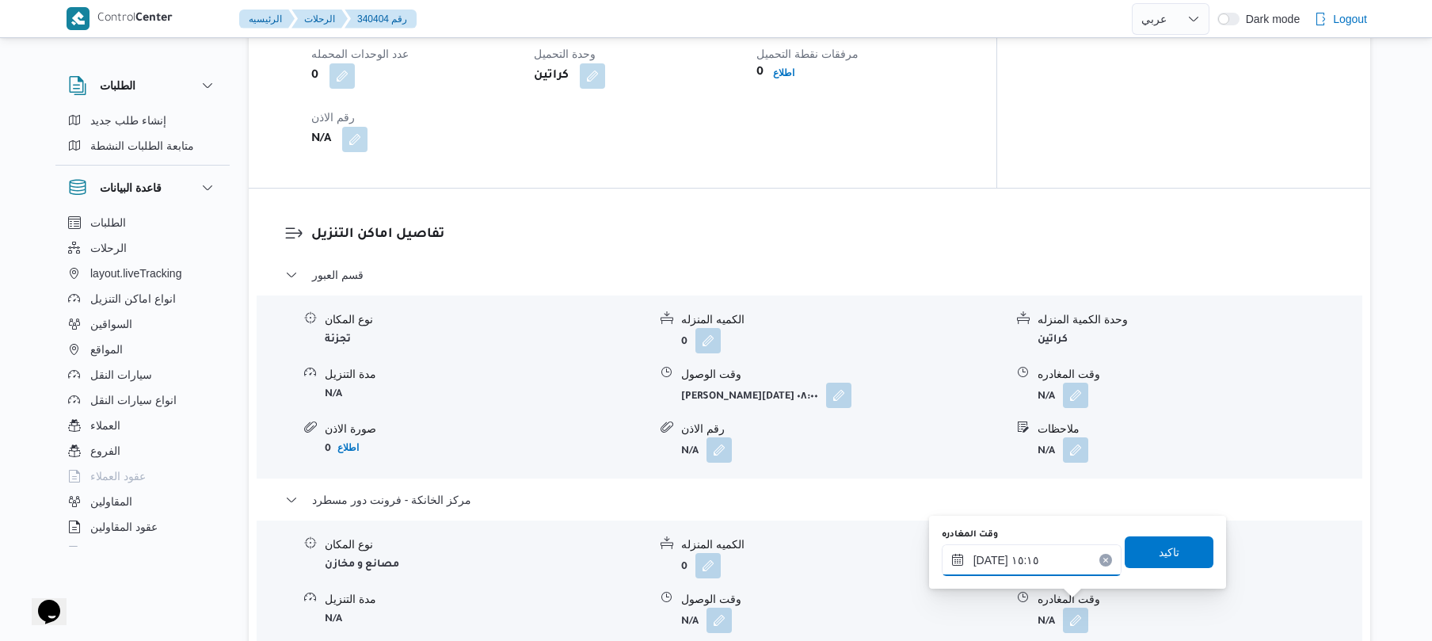
type input "٠٢/١٠/٢٠٢٥ ١٥:١٥"
click at [1159, 554] on span "تاكيد" at bounding box center [1169, 551] width 21 height 19
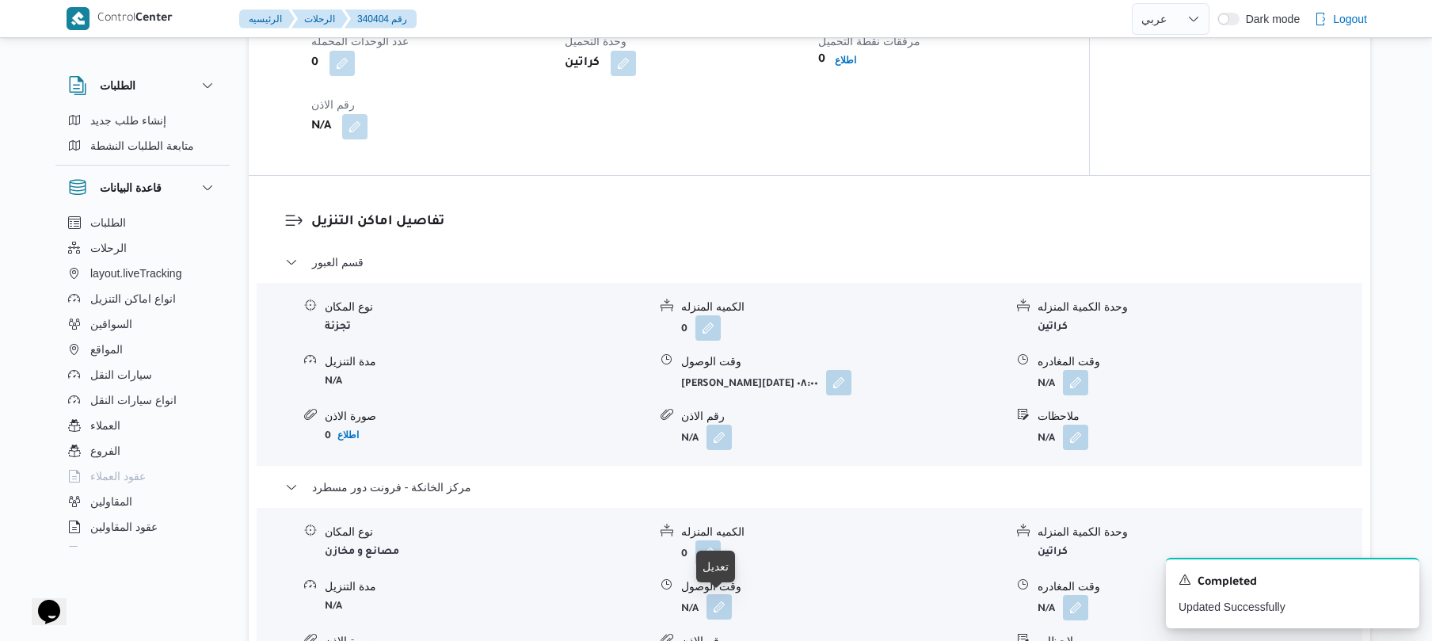
click at [713, 608] on button "button" at bounding box center [718, 606] width 25 height 25
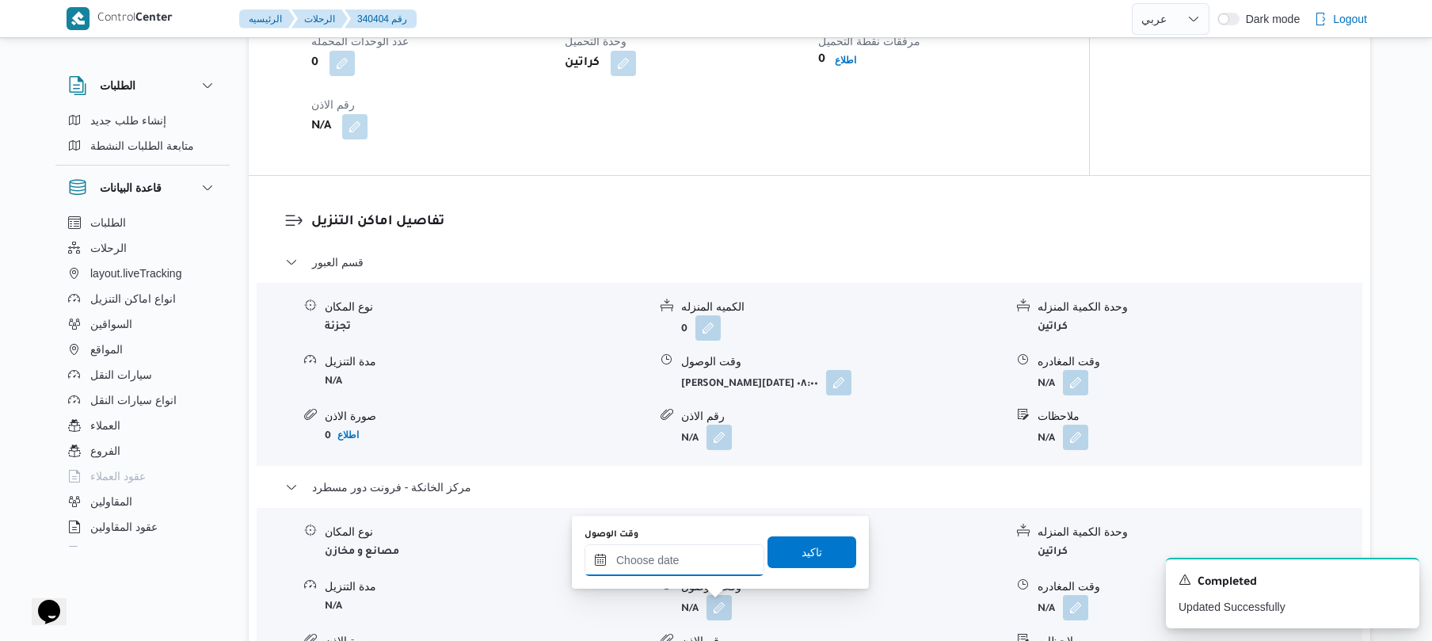
click at [723, 554] on input "وقت الوصول" at bounding box center [674, 560] width 180 height 32
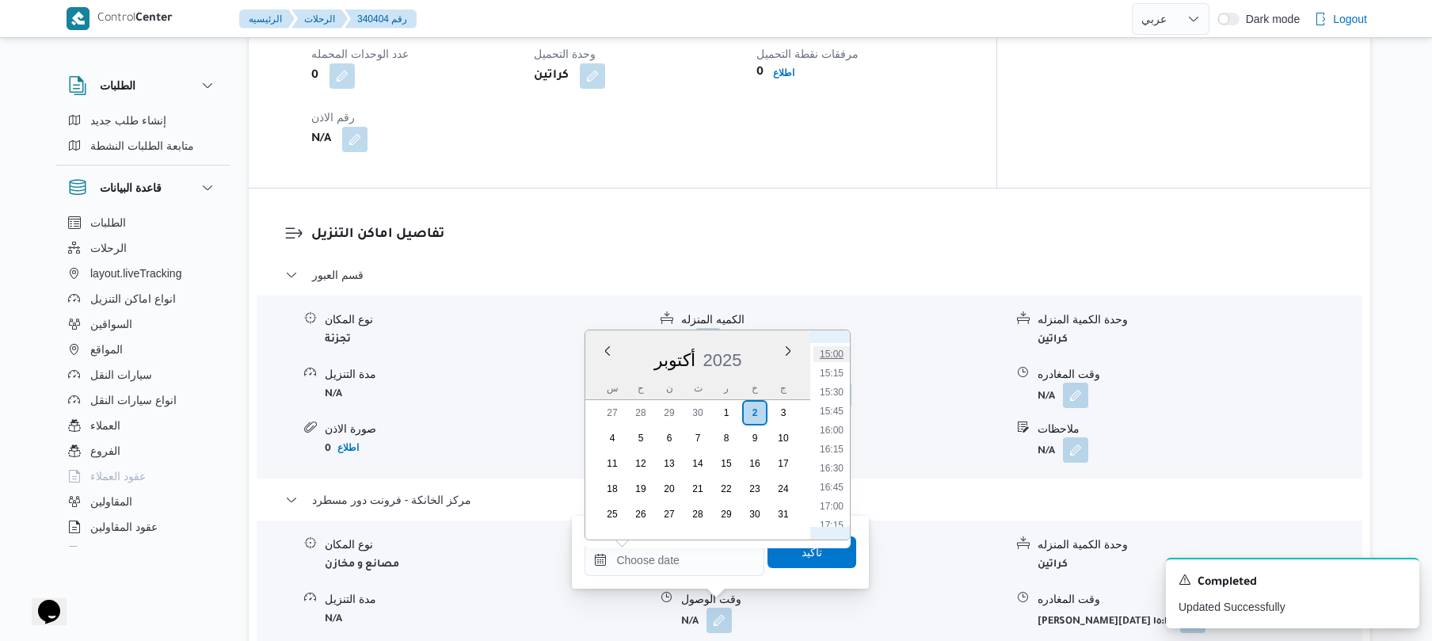
click at [836, 356] on li "15:00" at bounding box center [831, 354] width 36 height 16
type input "[DATE] ١٥:٠٠"
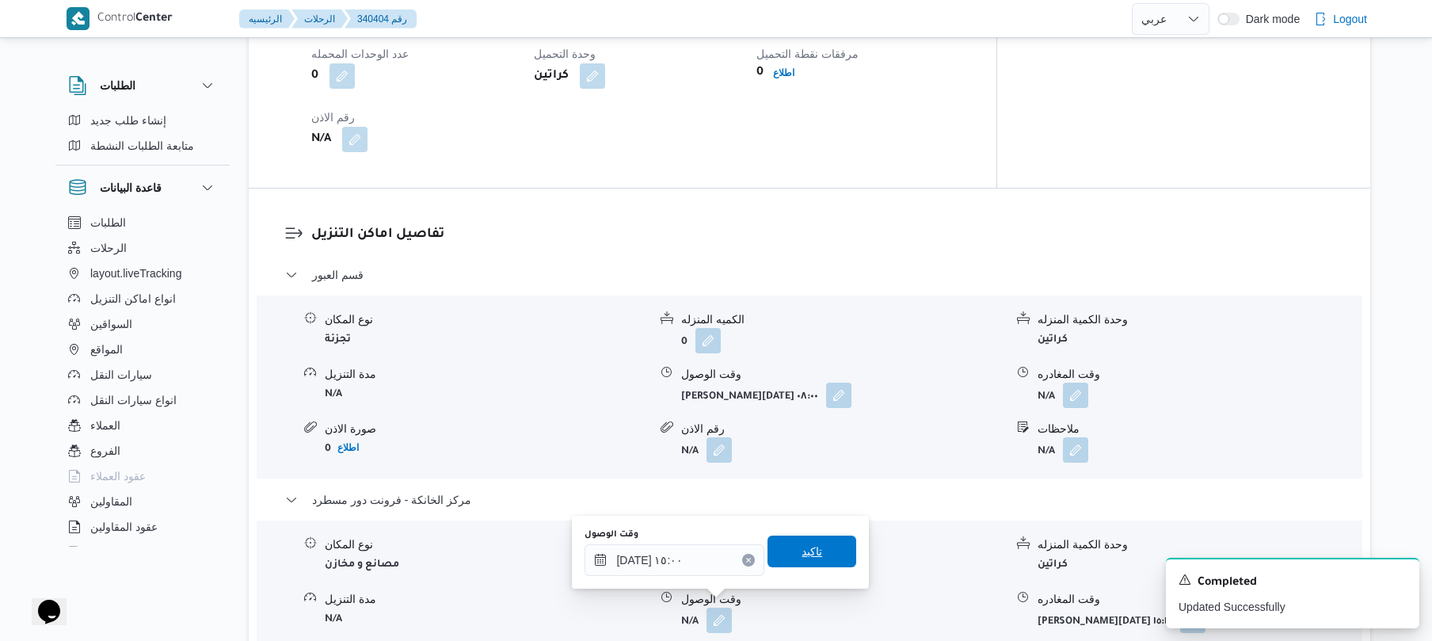
click at [816, 548] on span "تاكيد" at bounding box center [811, 551] width 89 height 32
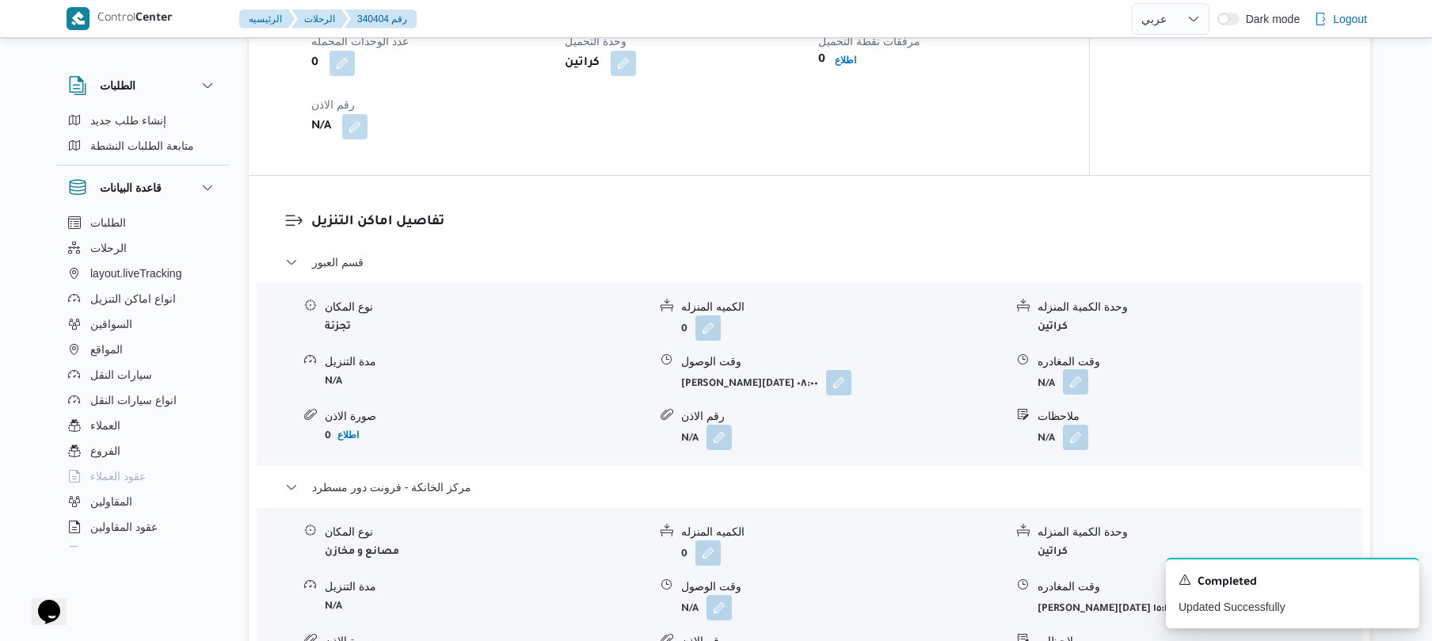
click at [1084, 379] on button "button" at bounding box center [1075, 381] width 25 height 25
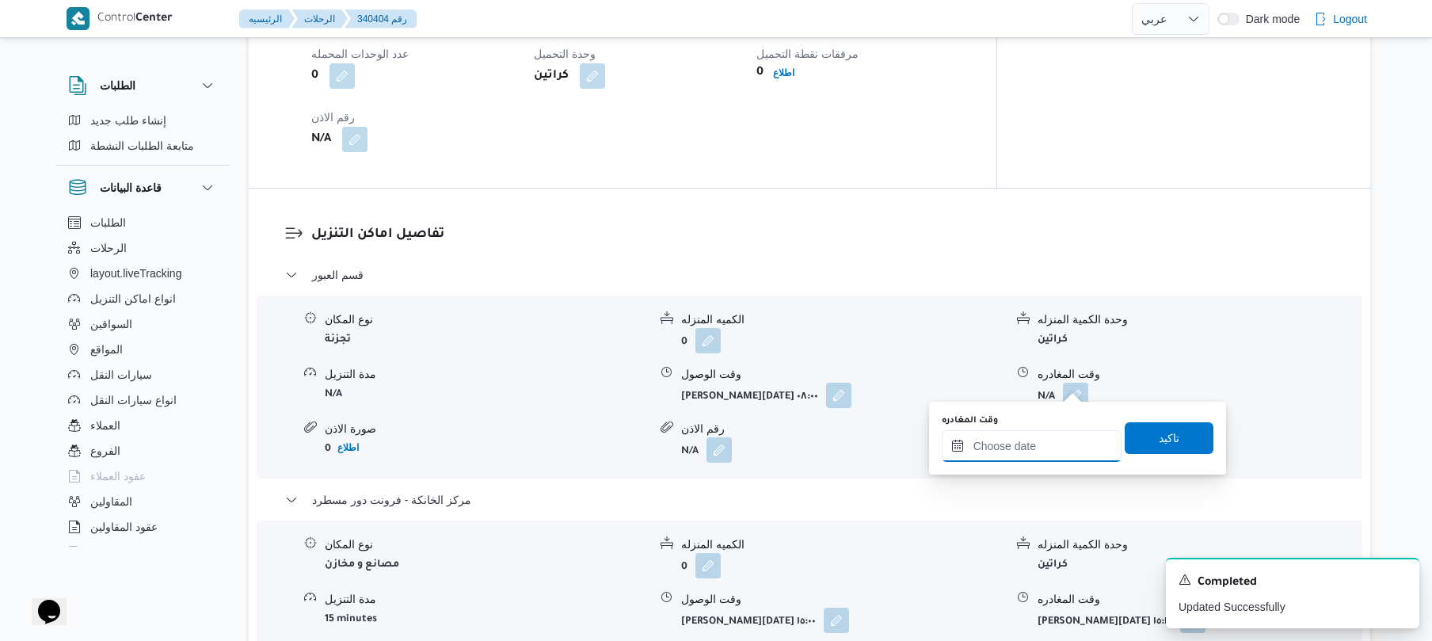
click at [1018, 441] on input "وقت المغادره" at bounding box center [1032, 446] width 180 height 32
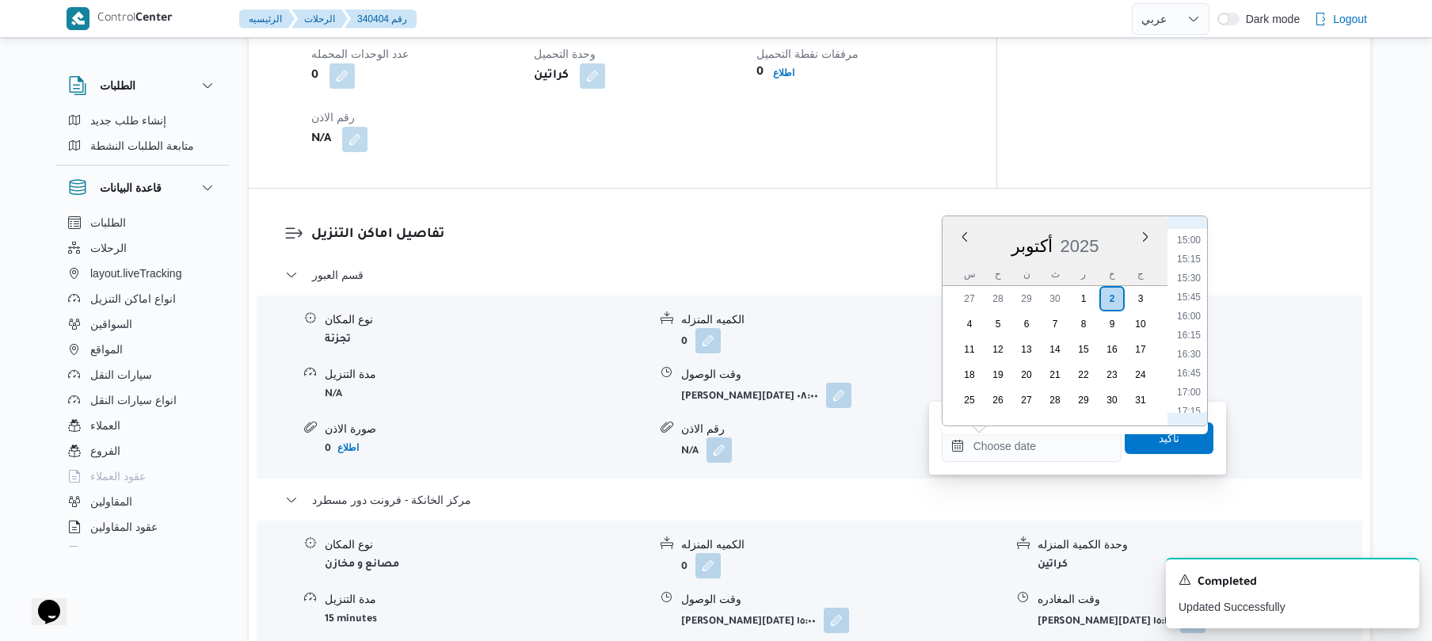
scroll to position [1033, 0]
click at [1194, 308] on li "14:30" at bounding box center [1188, 307] width 36 height 16
type input "[DATE] ١٤:٣٠"
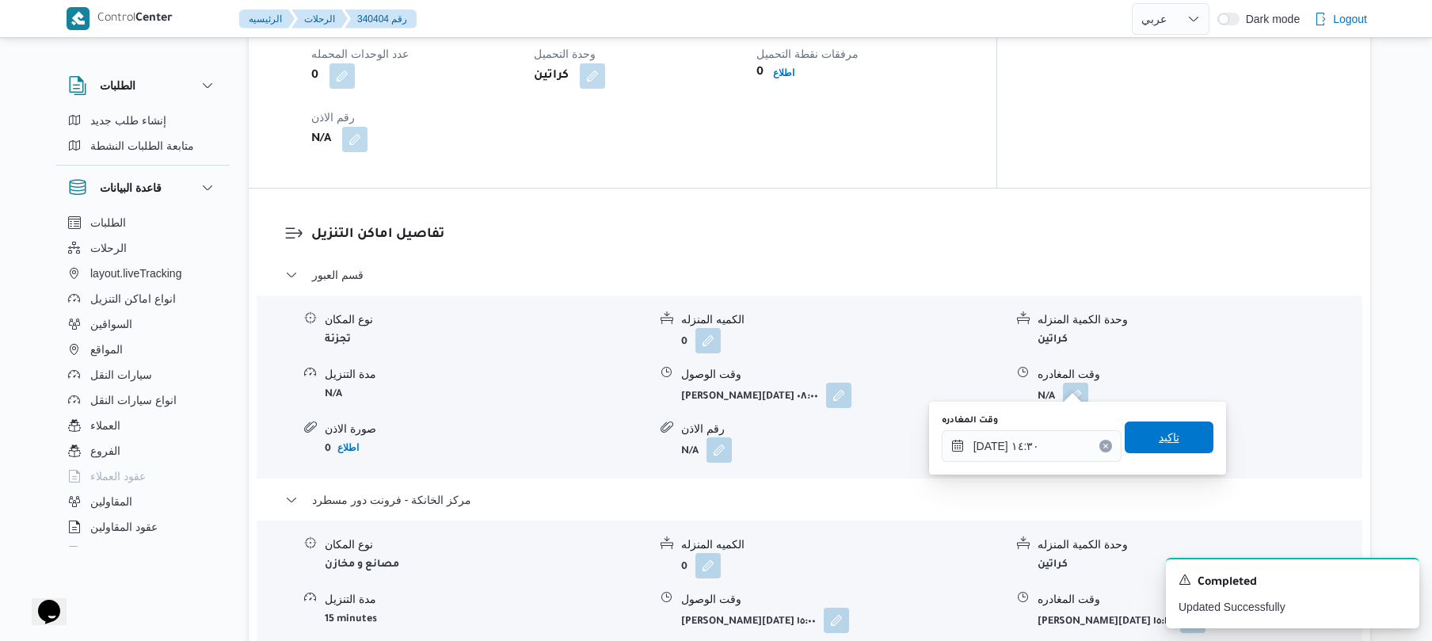
click at [1166, 428] on span "تاكيد" at bounding box center [1169, 437] width 89 height 32
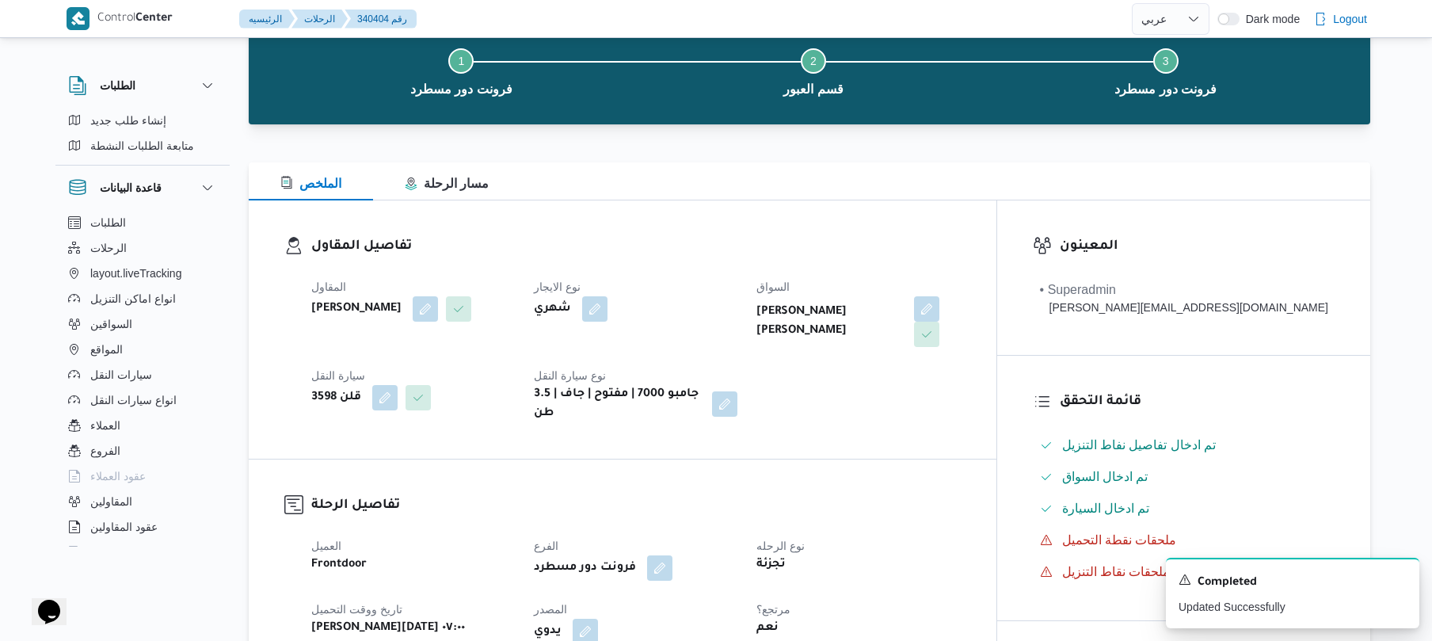
scroll to position [0, 0]
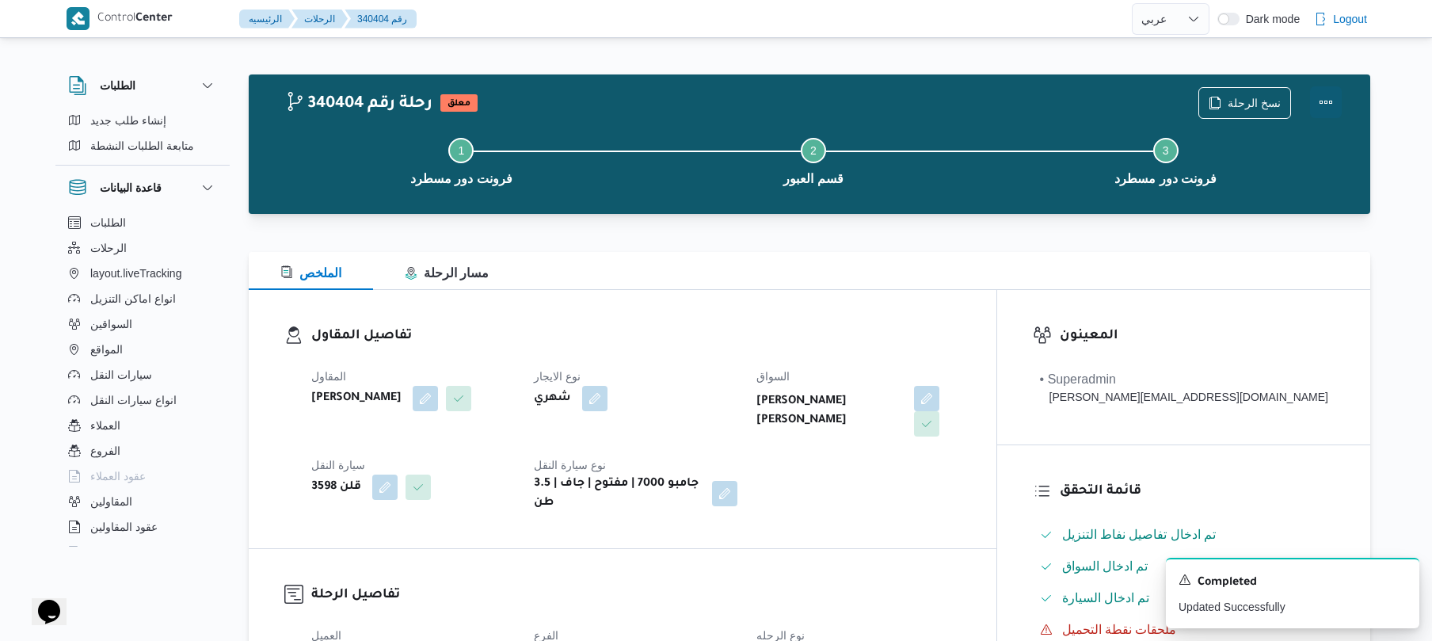
click at [1325, 112] on button "Actions" at bounding box center [1326, 102] width 32 height 32
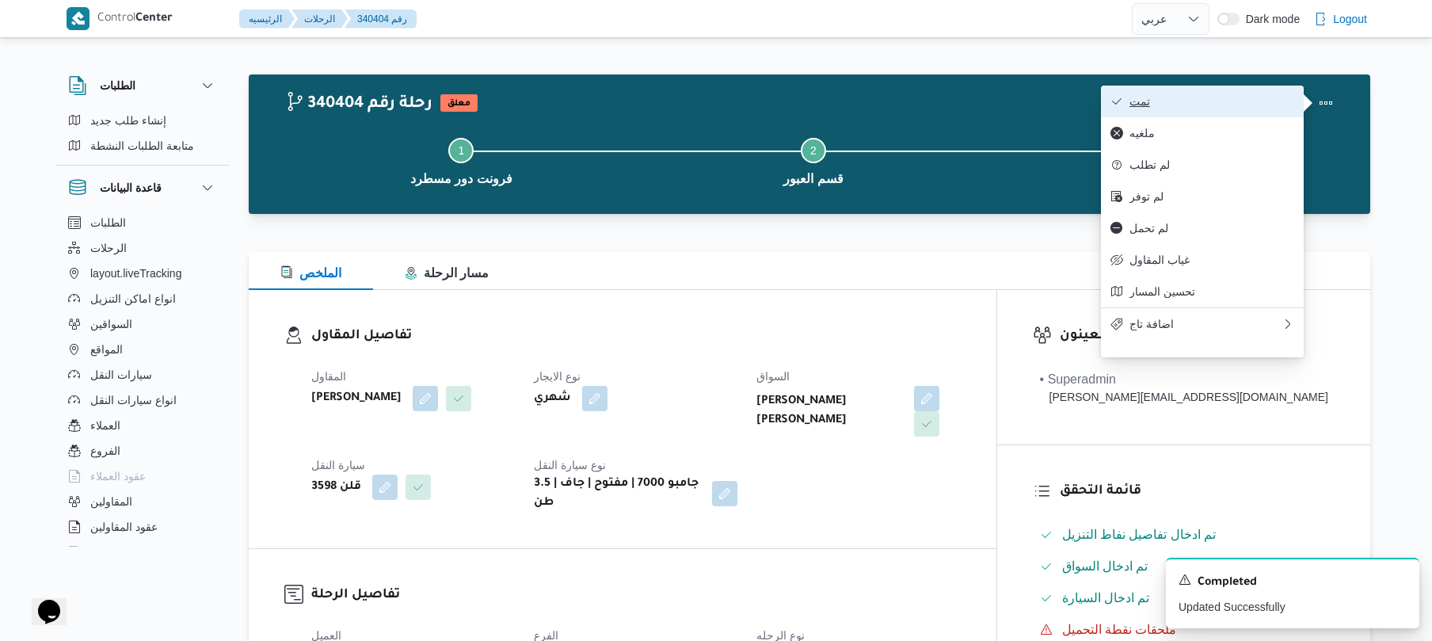
click at [1262, 106] on span "تمت" at bounding box center [1211, 101] width 165 height 13
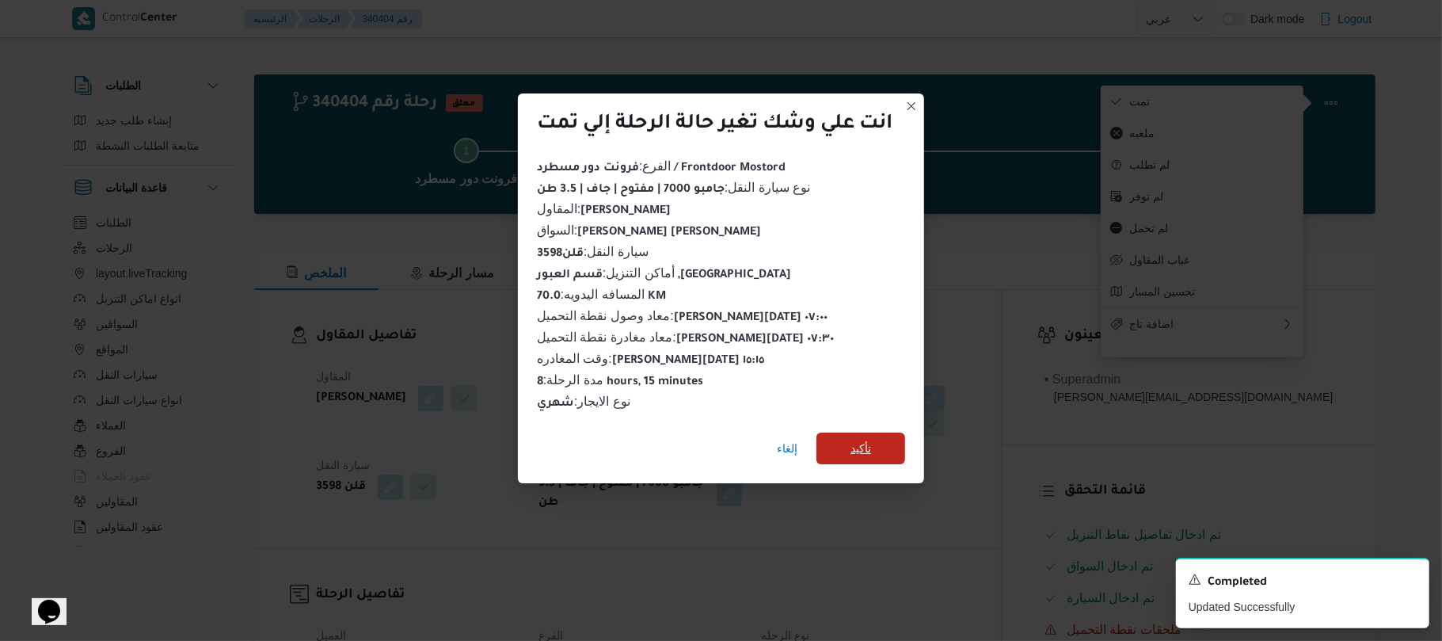
click at [871, 439] on span "تأكيد" at bounding box center [861, 448] width 21 height 19
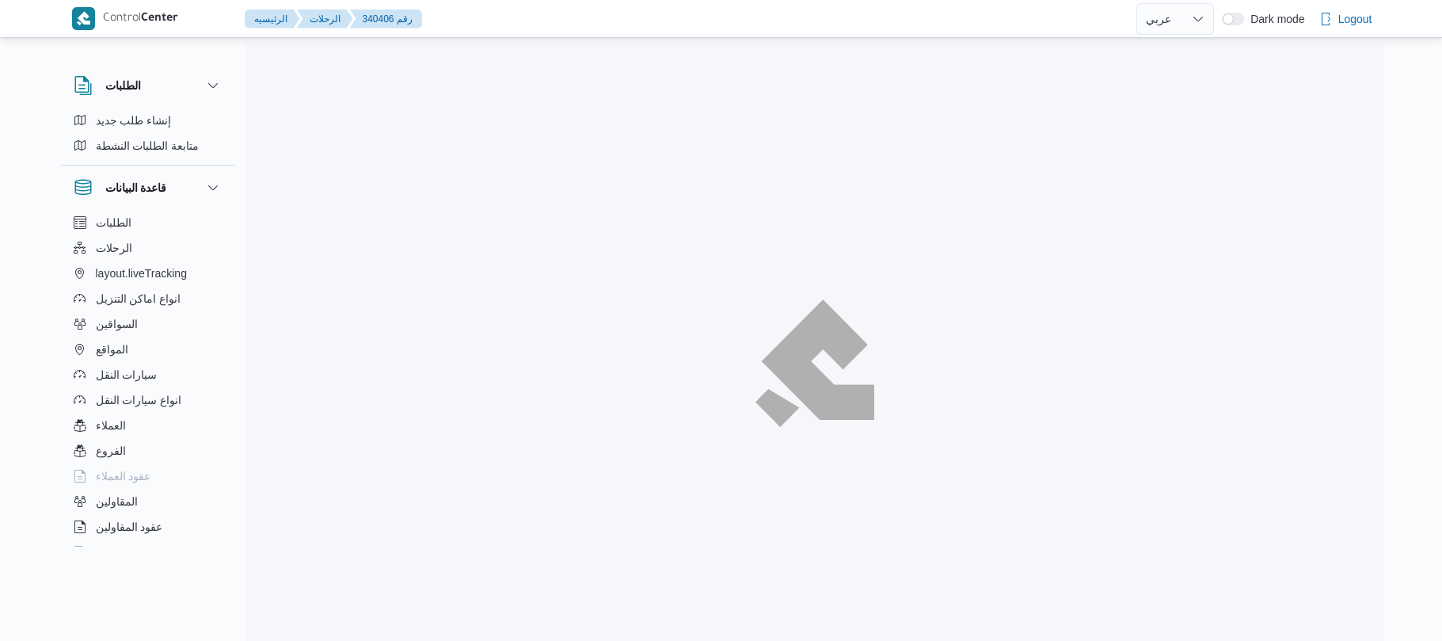
select select "ar"
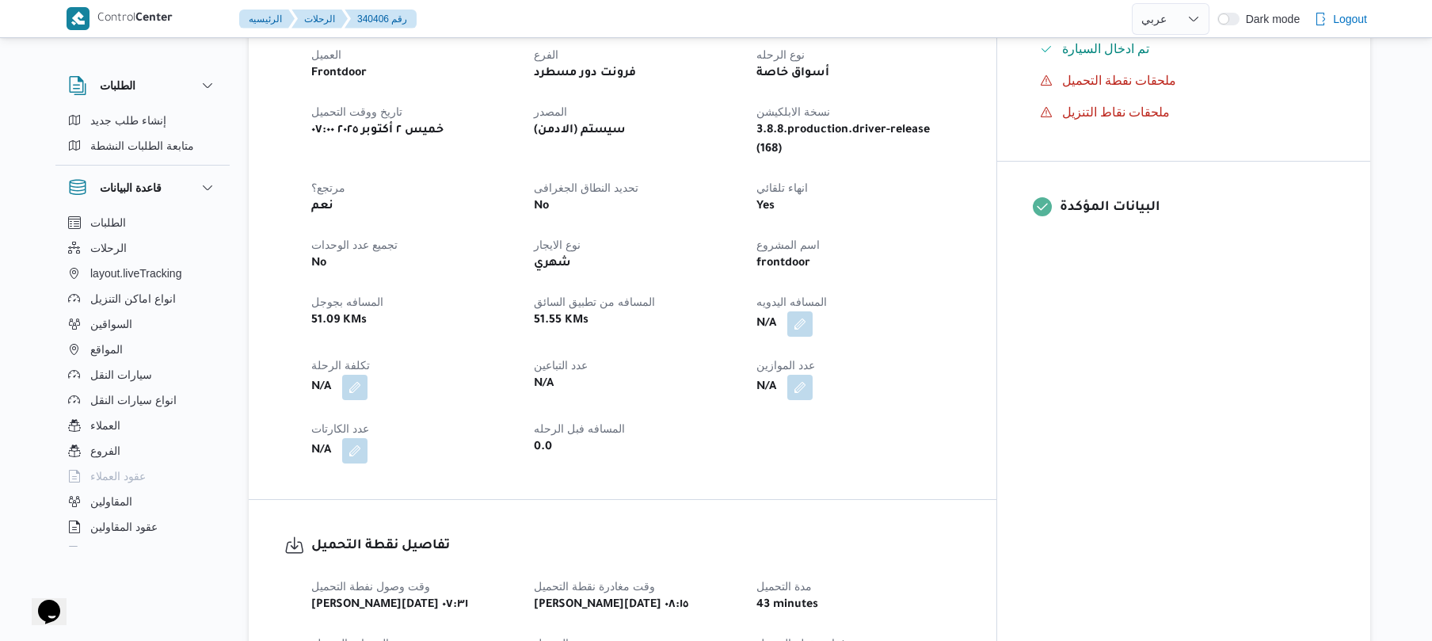
scroll to position [591, 0]
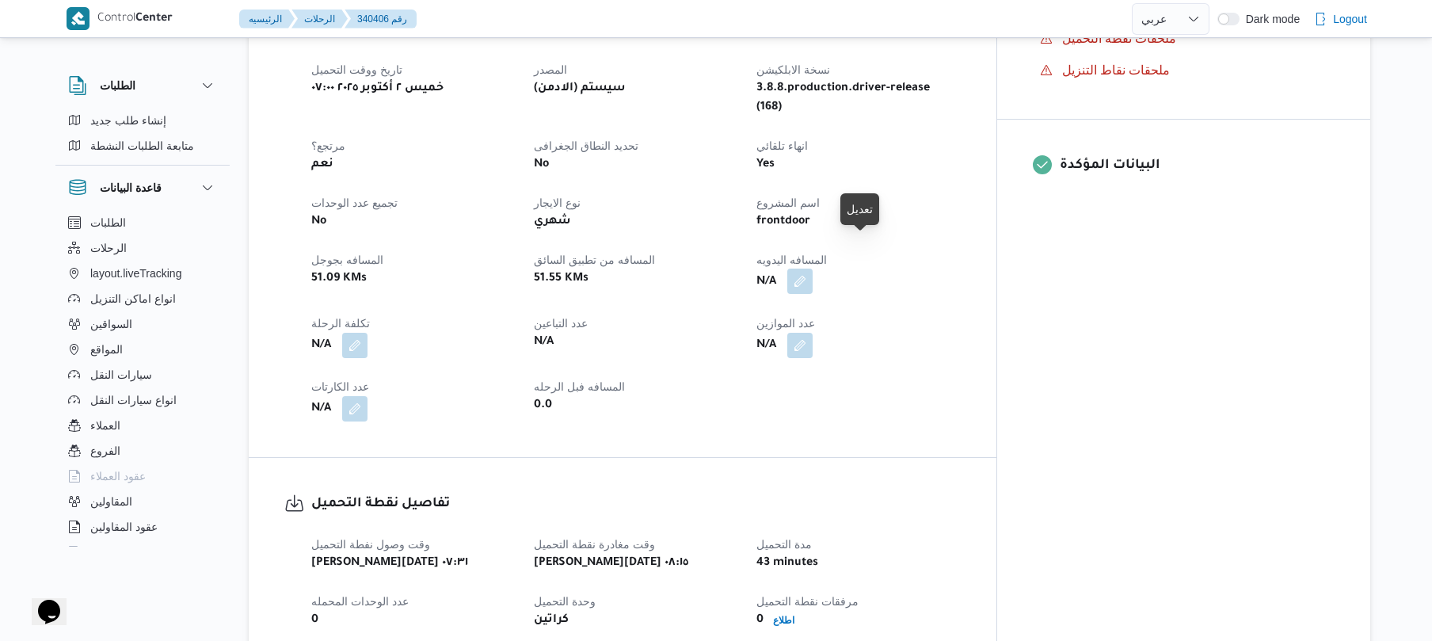
click at [813, 268] on button "button" at bounding box center [799, 280] width 25 height 25
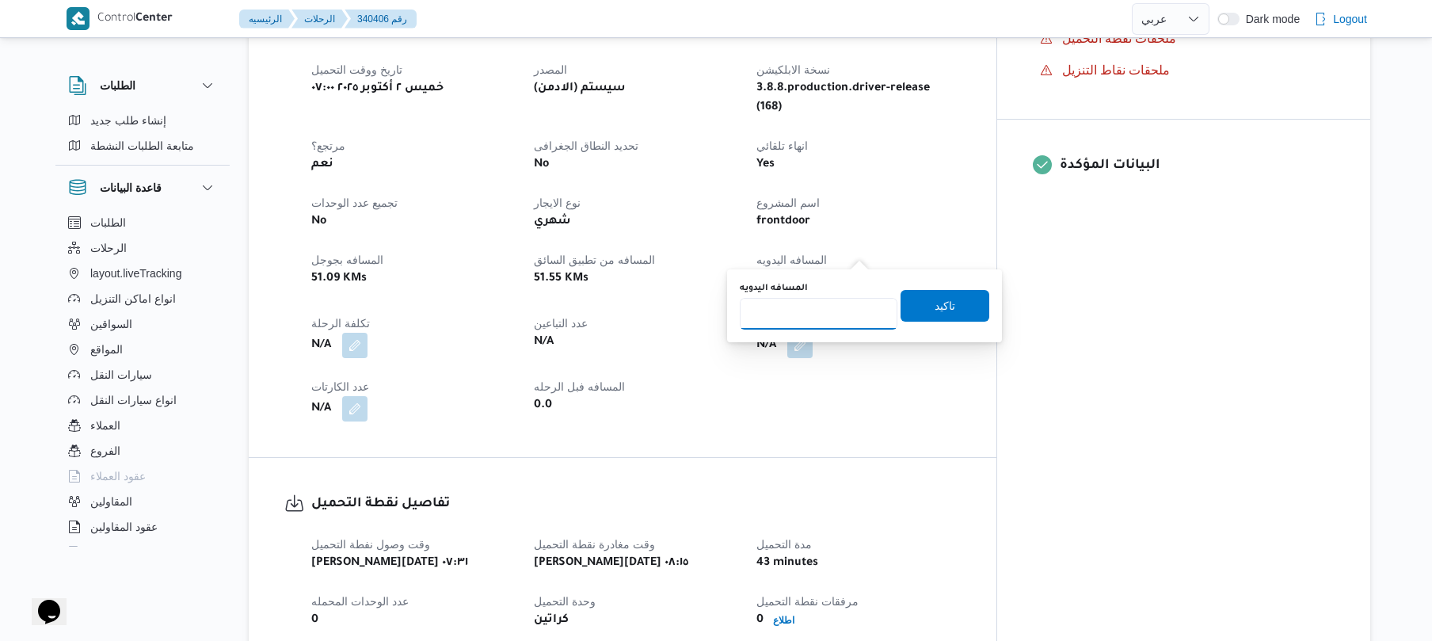
click at [839, 302] on input "المسافه اليدويه" at bounding box center [819, 314] width 158 height 32
type input "130"
click at [922, 299] on span "تاكيد" at bounding box center [944, 305] width 89 height 32
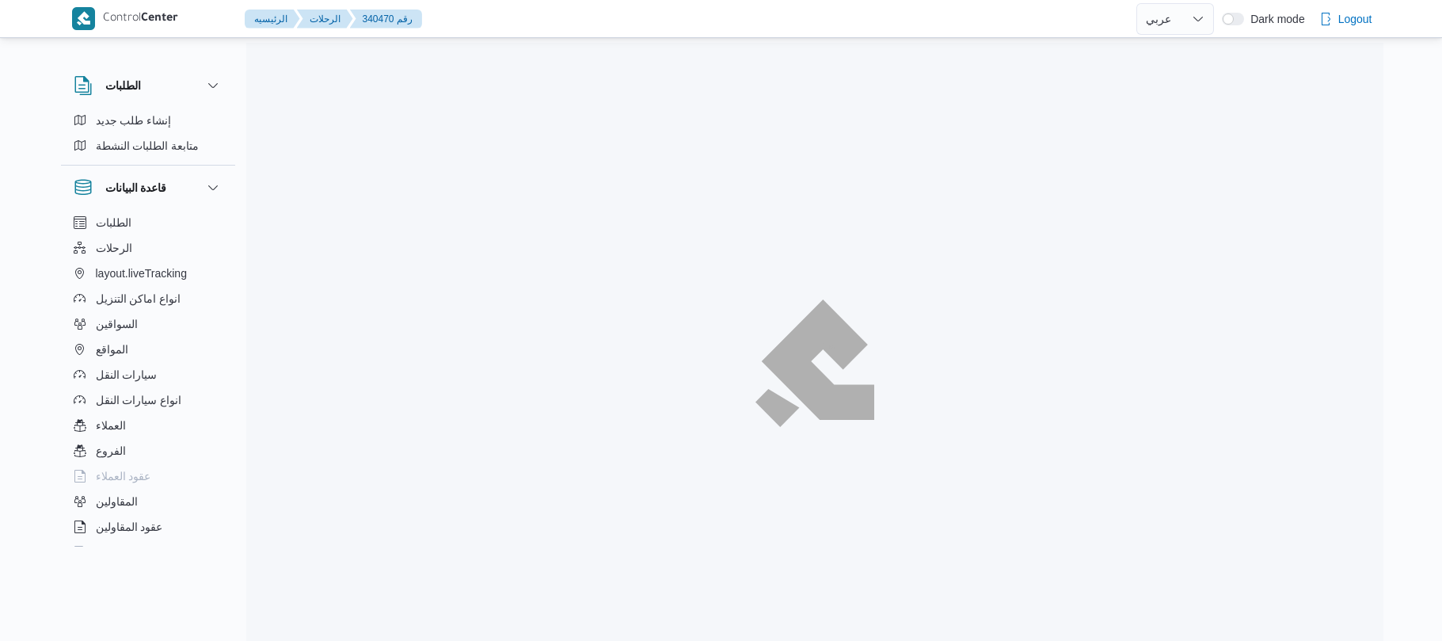
select select "ar"
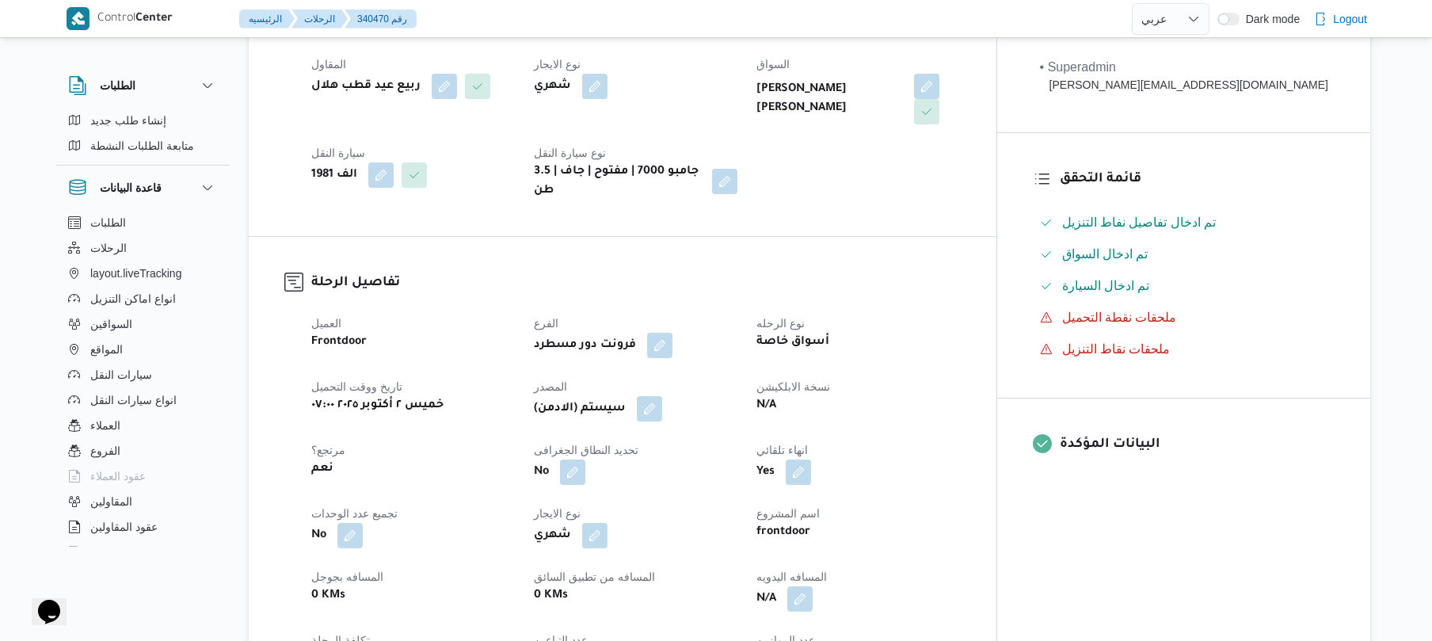
scroll to position [507, 0]
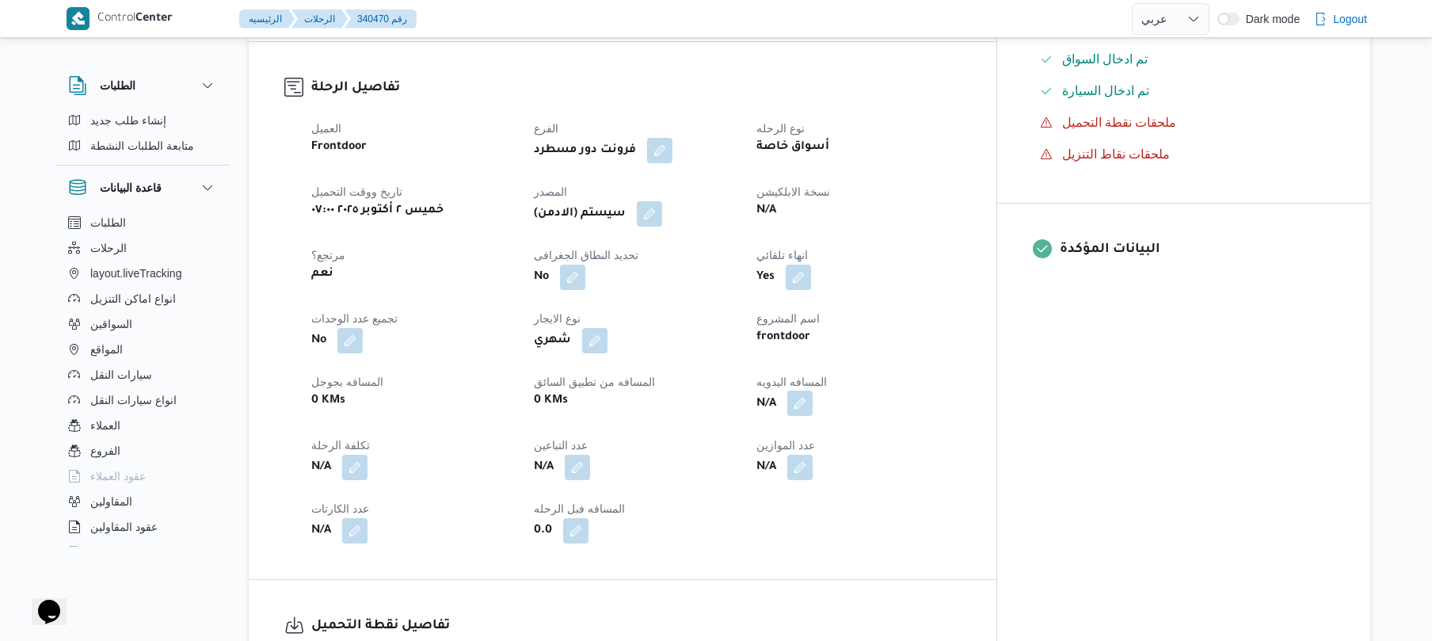
click at [813, 390] on button "button" at bounding box center [799, 402] width 25 height 25
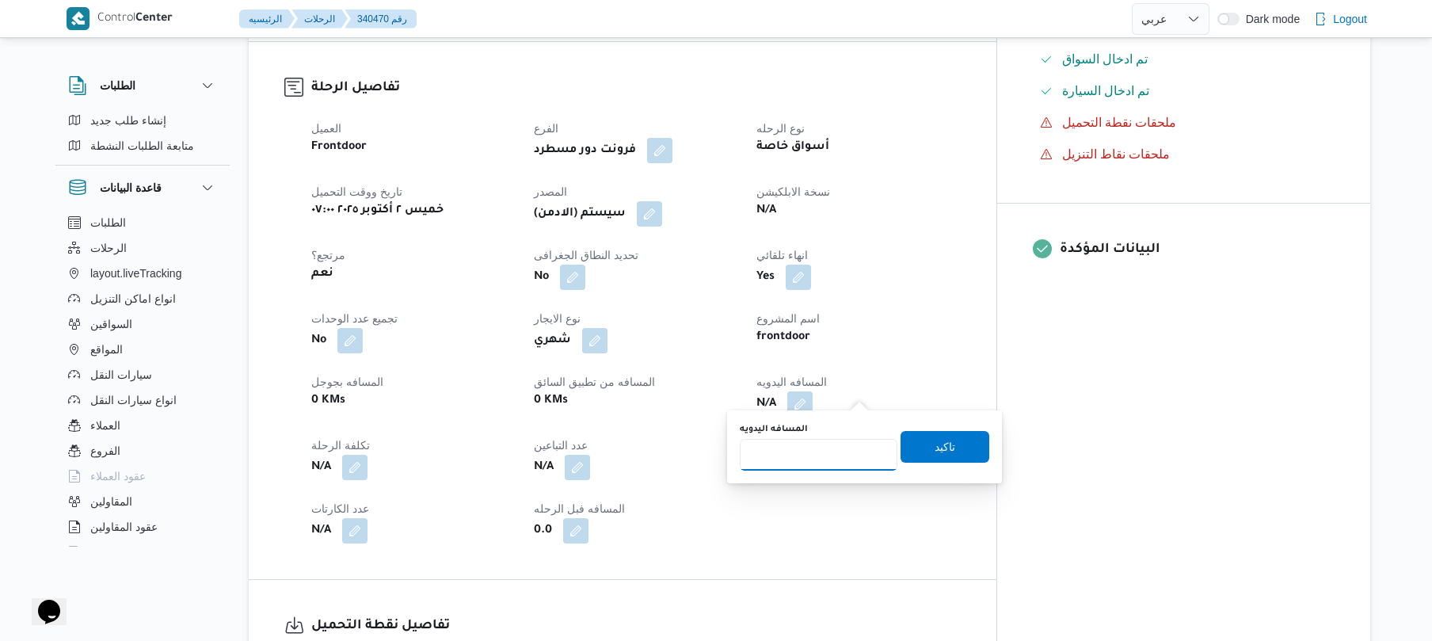
click at [831, 455] on input "المسافه اليدويه" at bounding box center [819, 455] width 158 height 32
type input "130"
click at [934, 450] on span "تاكيد" at bounding box center [944, 445] width 21 height 19
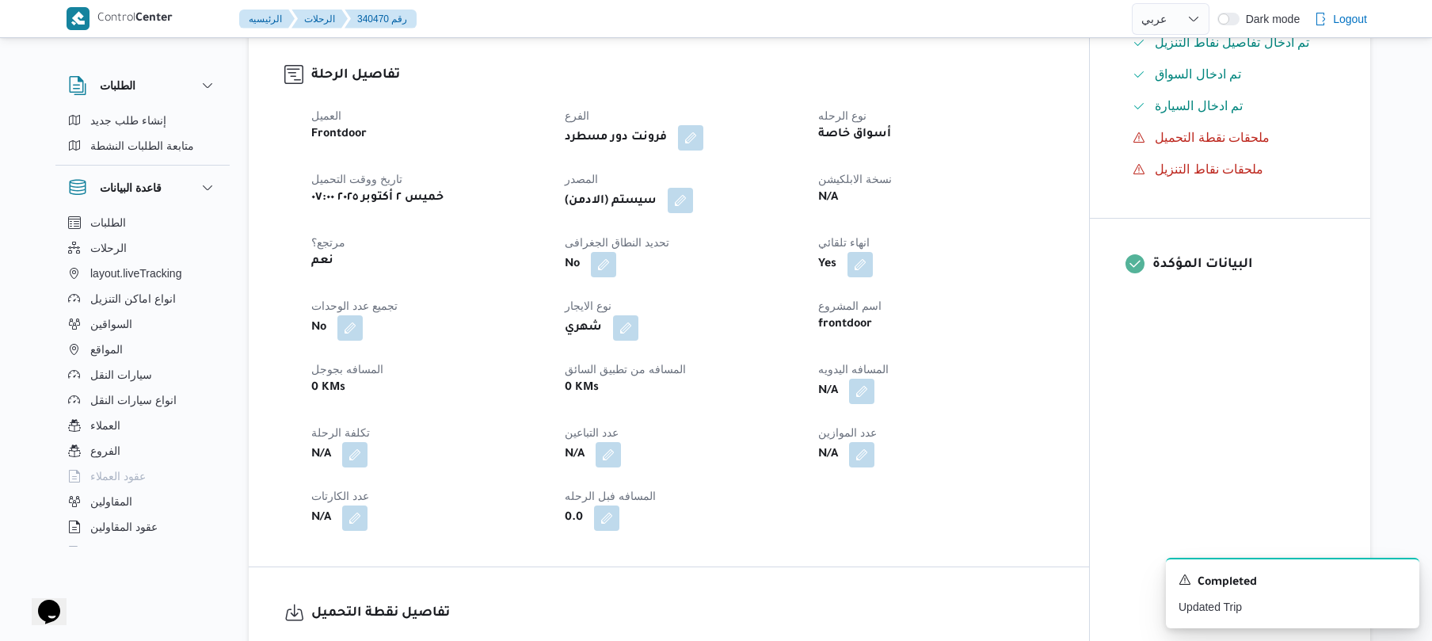
click at [687, 204] on button "button" at bounding box center [680, 200] width 25 height 25
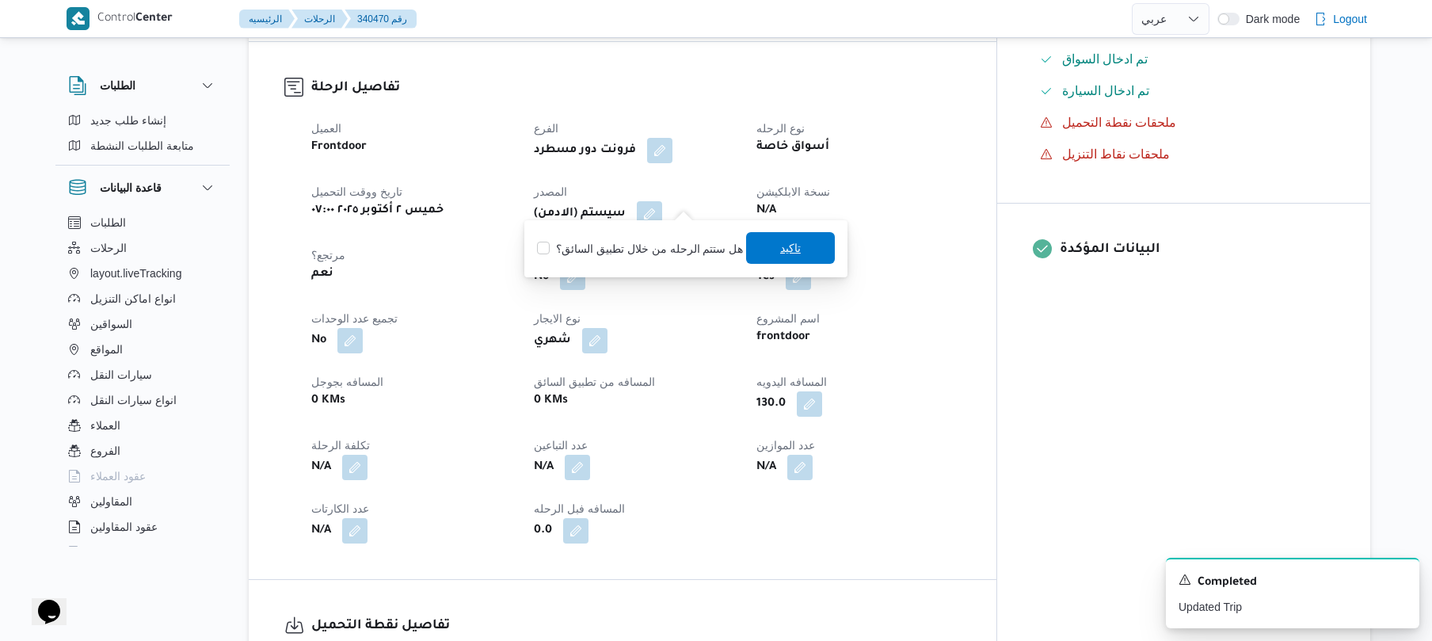
click at [786, 251] on span "تاكيد" at bounding box center [790, 247] width 21 height 19
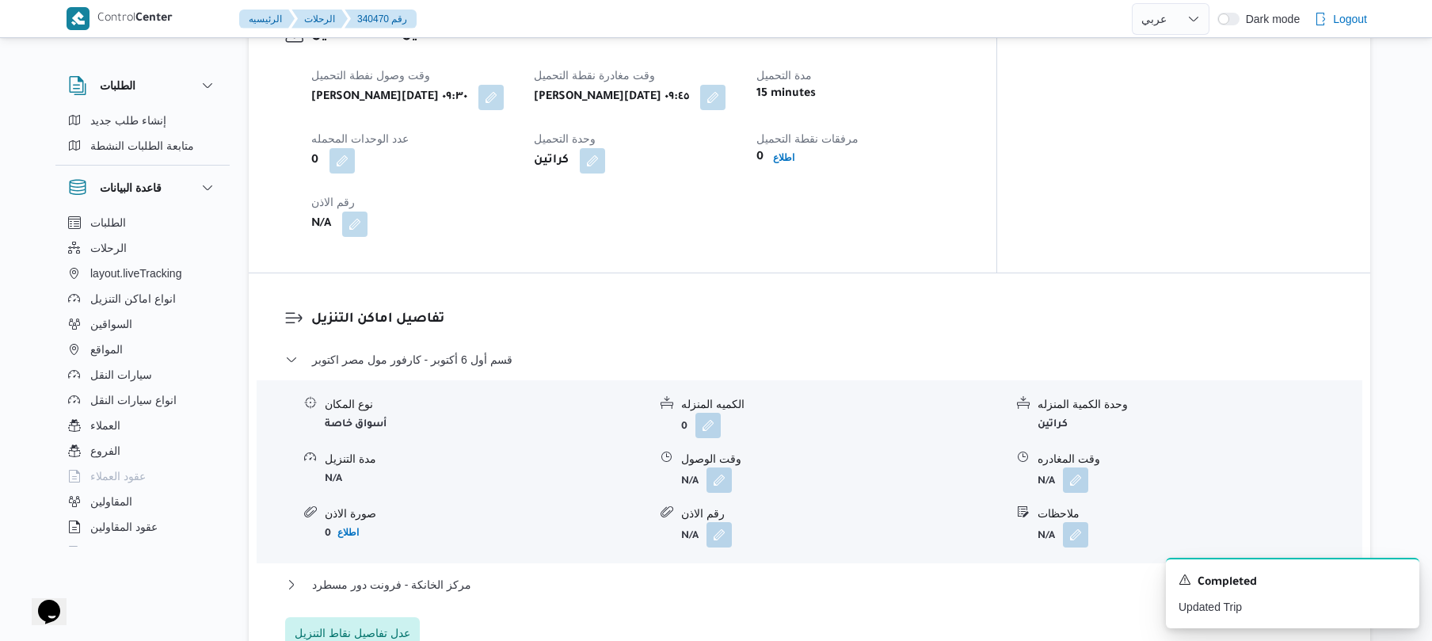
scroll to position [1140, 0]
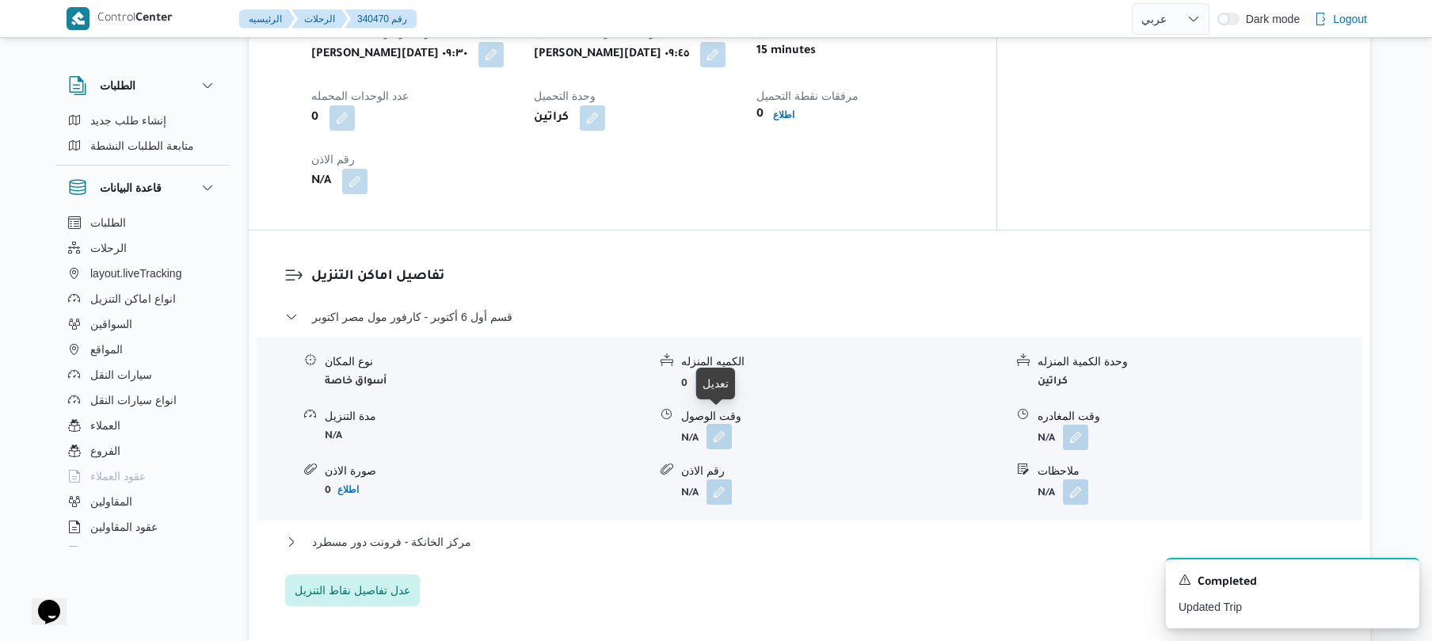
click at [719, 424] on button "button" at bounding box center [718, 436] width 25 height 25
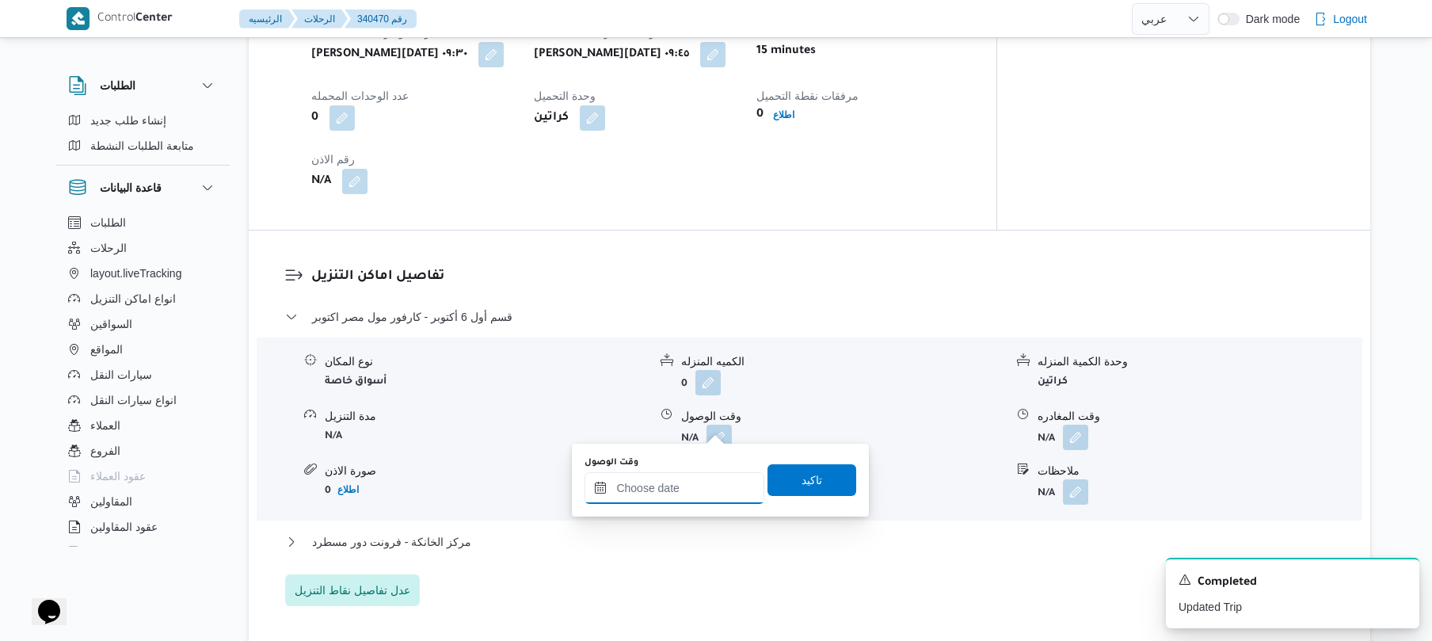
click at [684, 481] on input "وقت الوصول" at bounding box center [674, 488] width 180 height 32
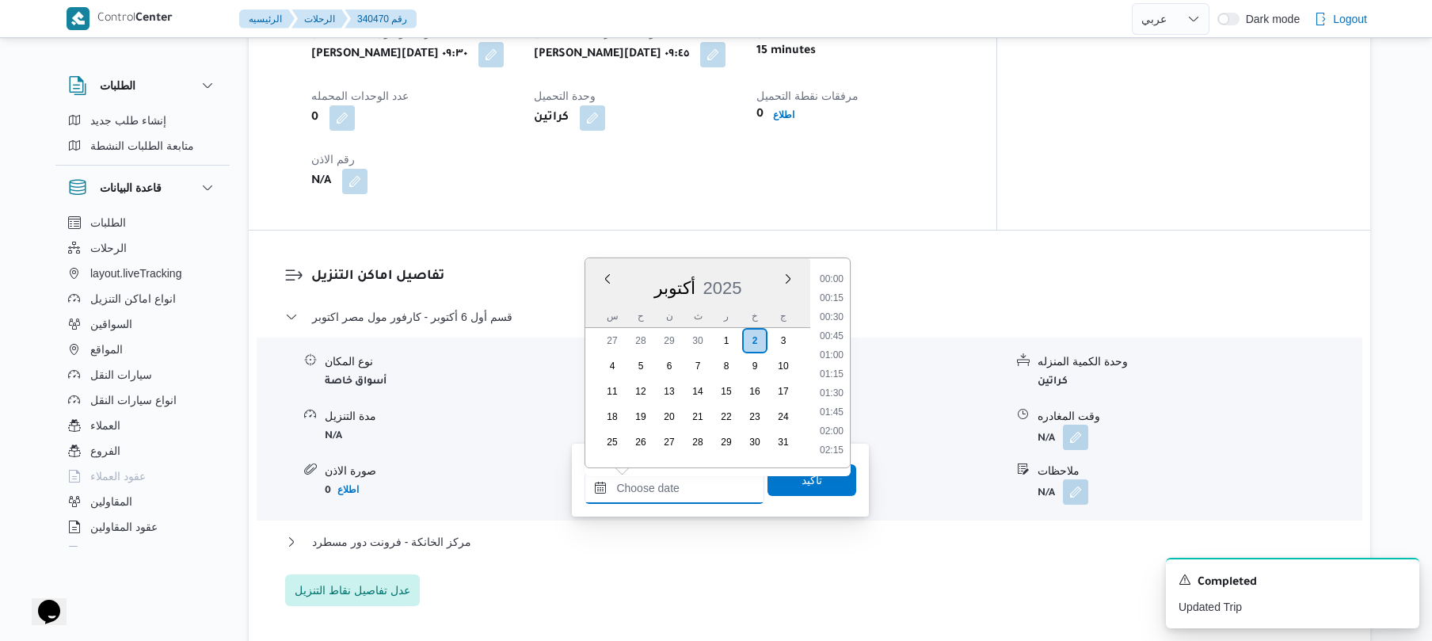
scroll to position [1293, 0]
click at [965, 249] on div "تفاصيل اماكن التنزيل قسم أول 6 أكتوبر - كارفور مول مصر اكتوبر نوع المكان أسواق …" at bounding box center [809, 435] width 1121 height 411
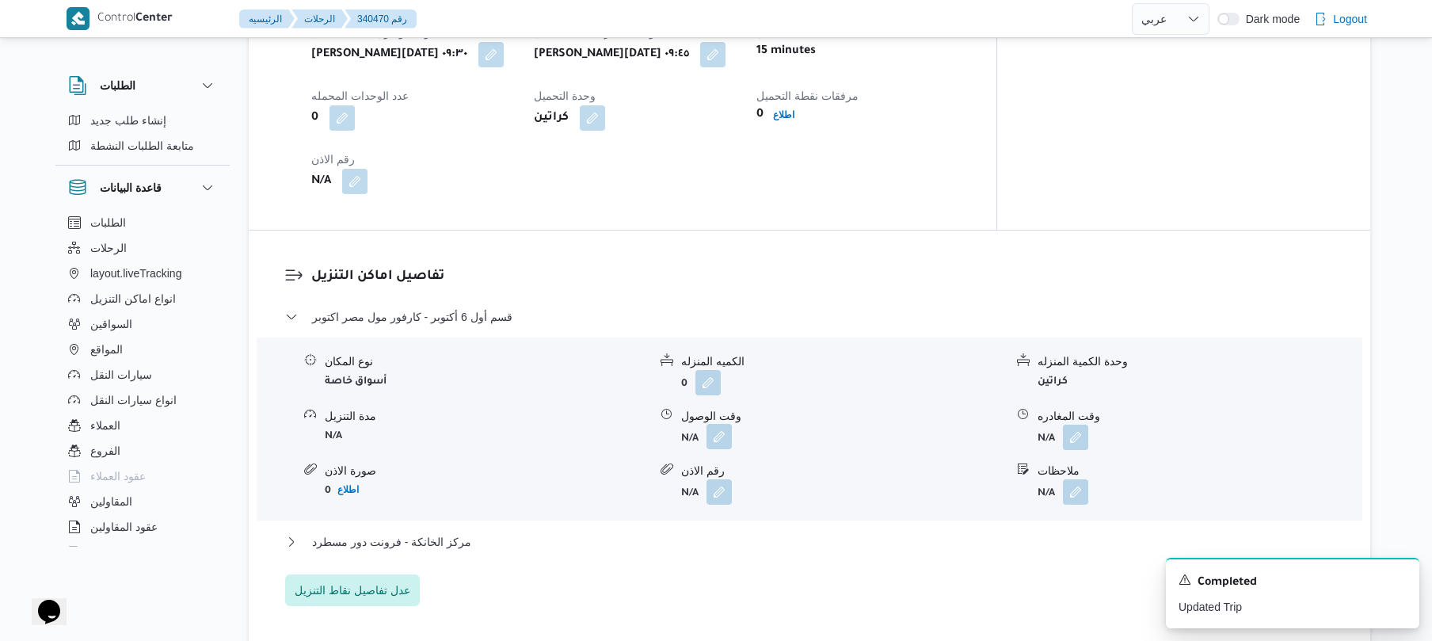
click at [723, 424] on button "button" at bounding box center [718, 436] width 25 height 25
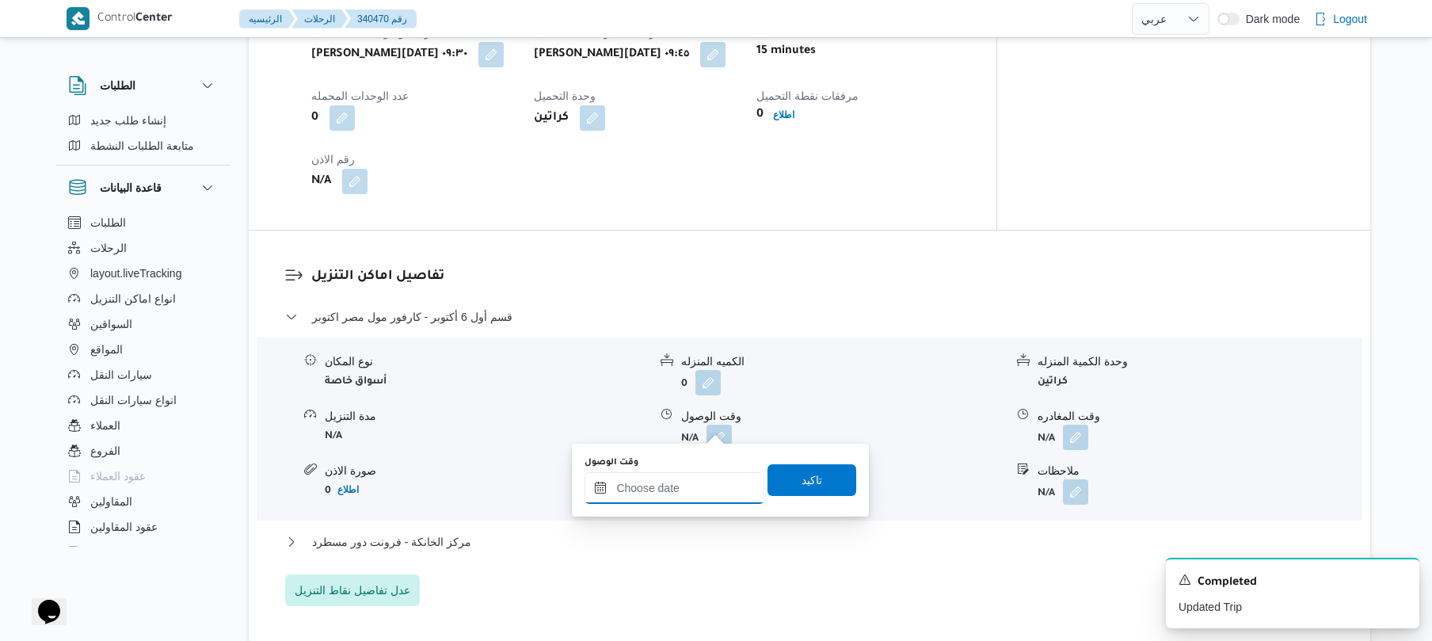
click at [673, 486] on input "وقت الوصول" at bounding box center [674, 488] width 180 height 32
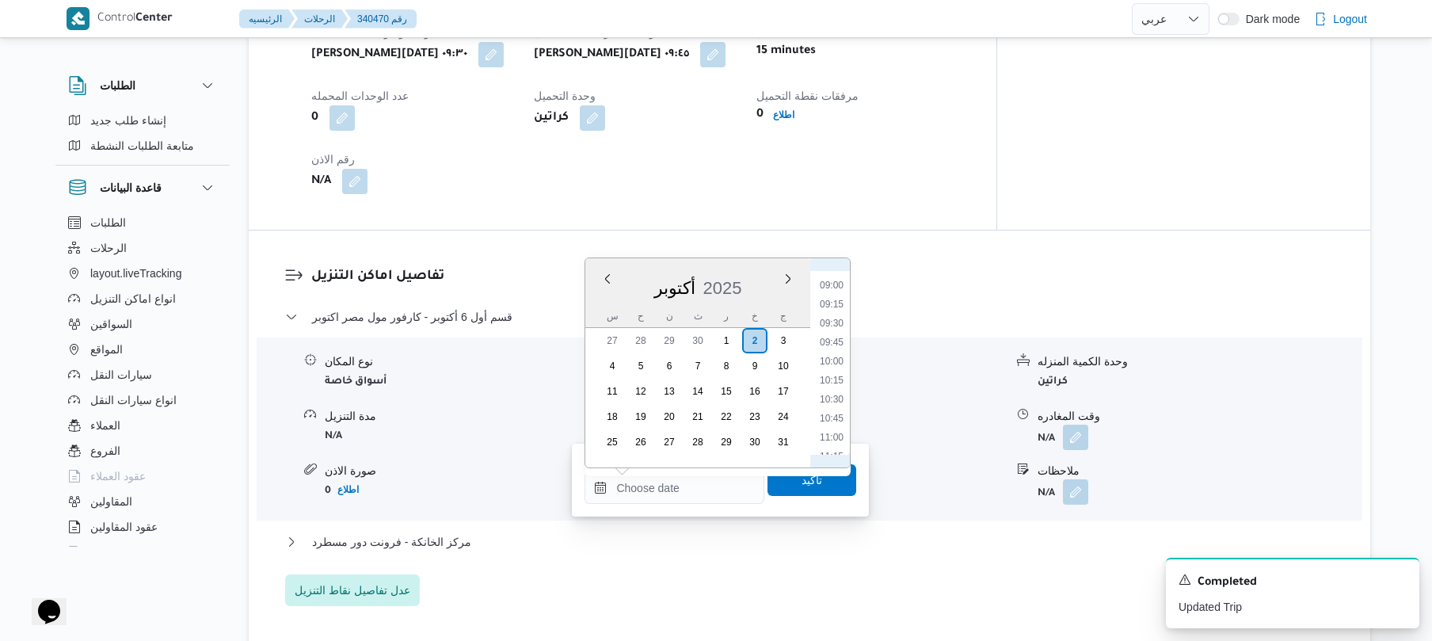
scroll to position [721, 0]
click at [831, 369] on li "10:45" at bounding box center [831, 375] width 36 height 16
type input "٠٢/١٠/٢٠٢٥ ١٠:٤٥"
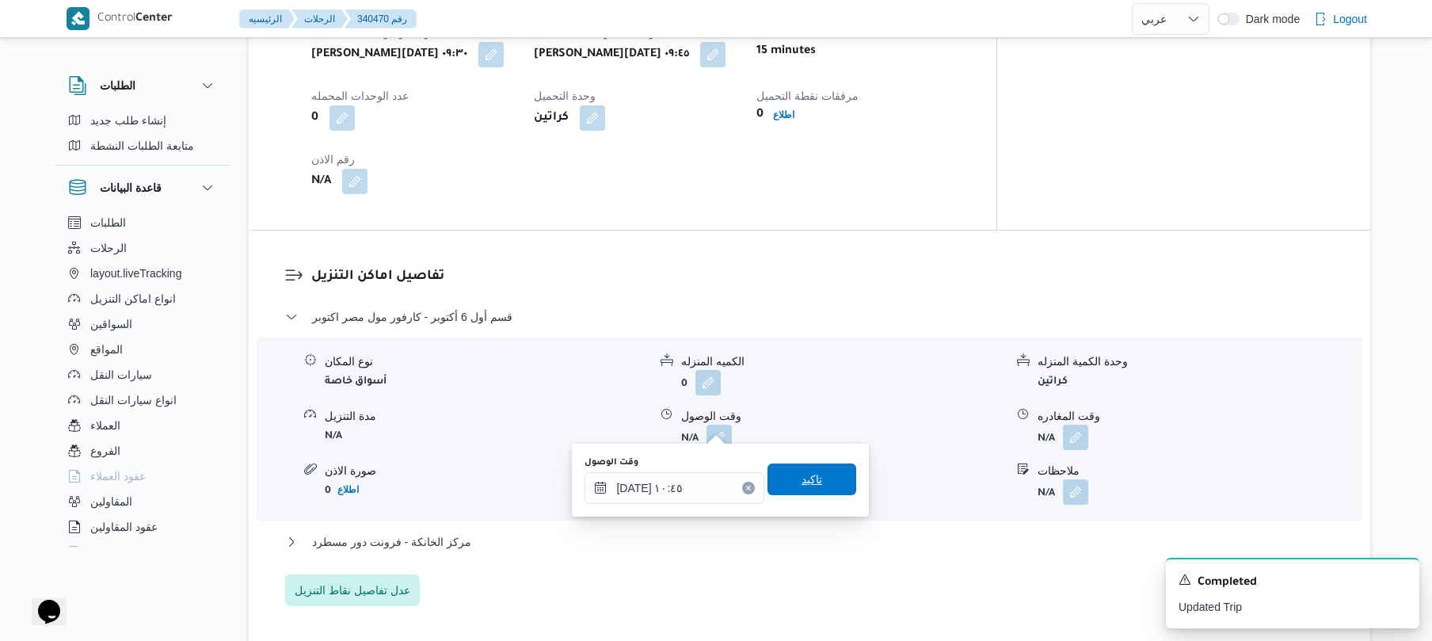
click at [801, 488] on span "تاكيد" at bounding box center [811, 479] width 21 height 19
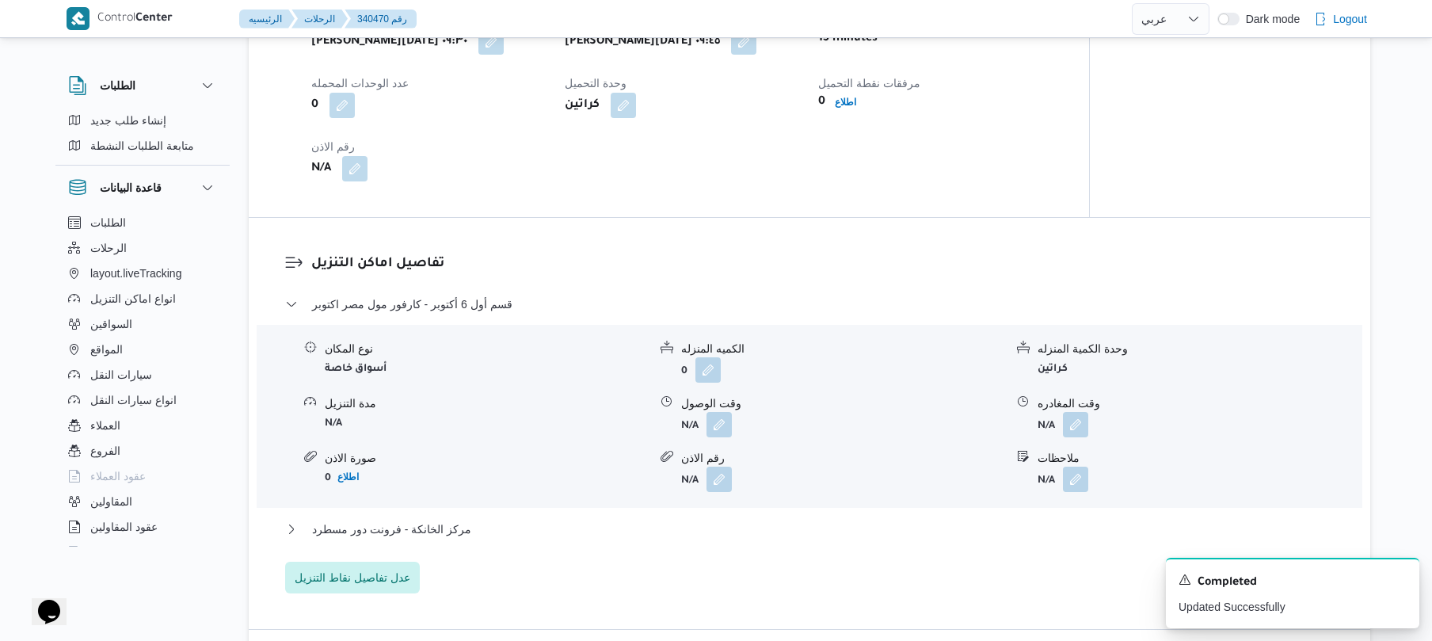
click at [698, 539] on div "مركز الخانكة - فرونت دور مسطرد" at bounding box center [809, 535] width 1049 height 30
click at [698, 532] on button "مركز الخانكة - فرونت دور مسطرد" at bounding box center [809, 529] width 1049 height 19
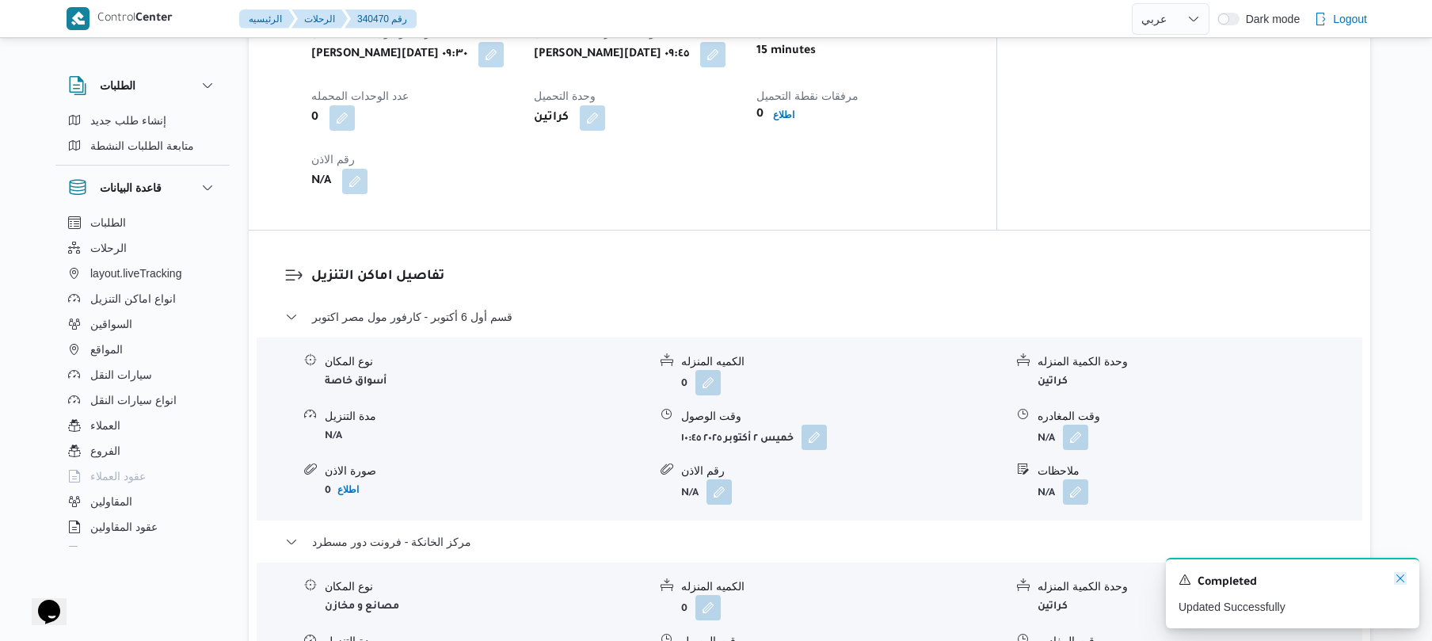
click at [1400, 578] on icon "Dismiss toast" at bounding box center [1400, 578] width 13 height 13
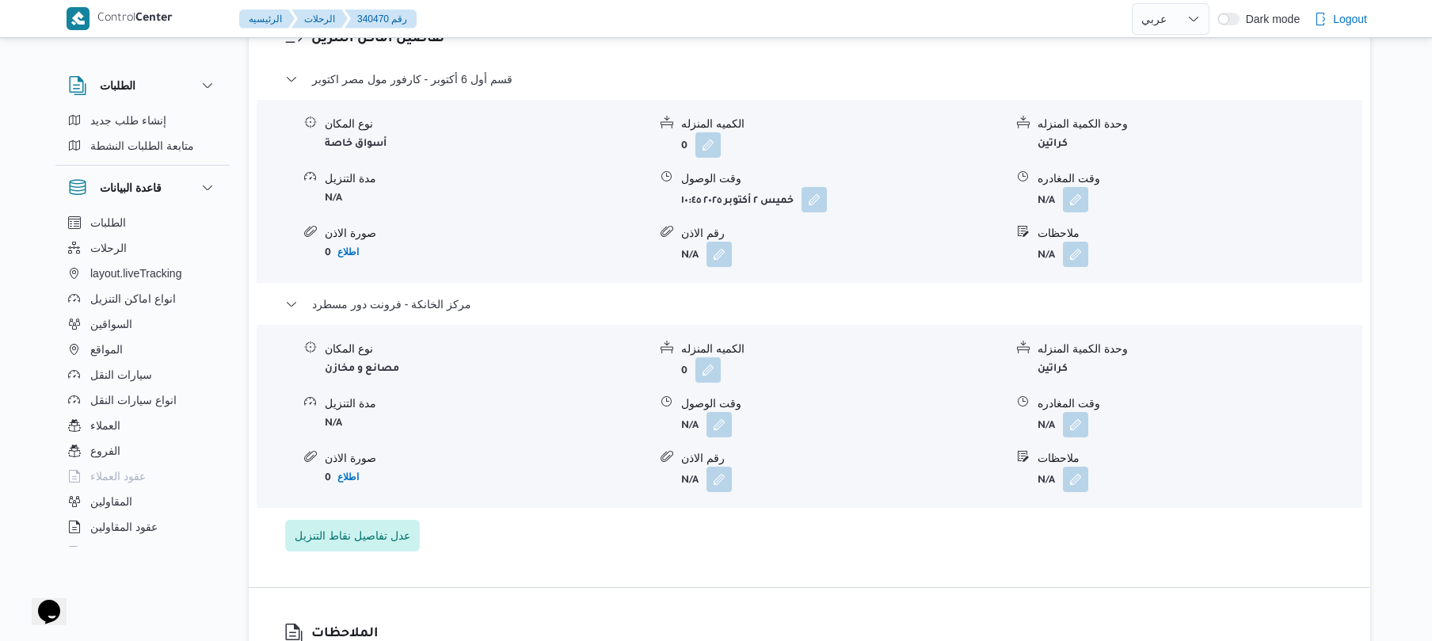
scroll to position [1394, 0]
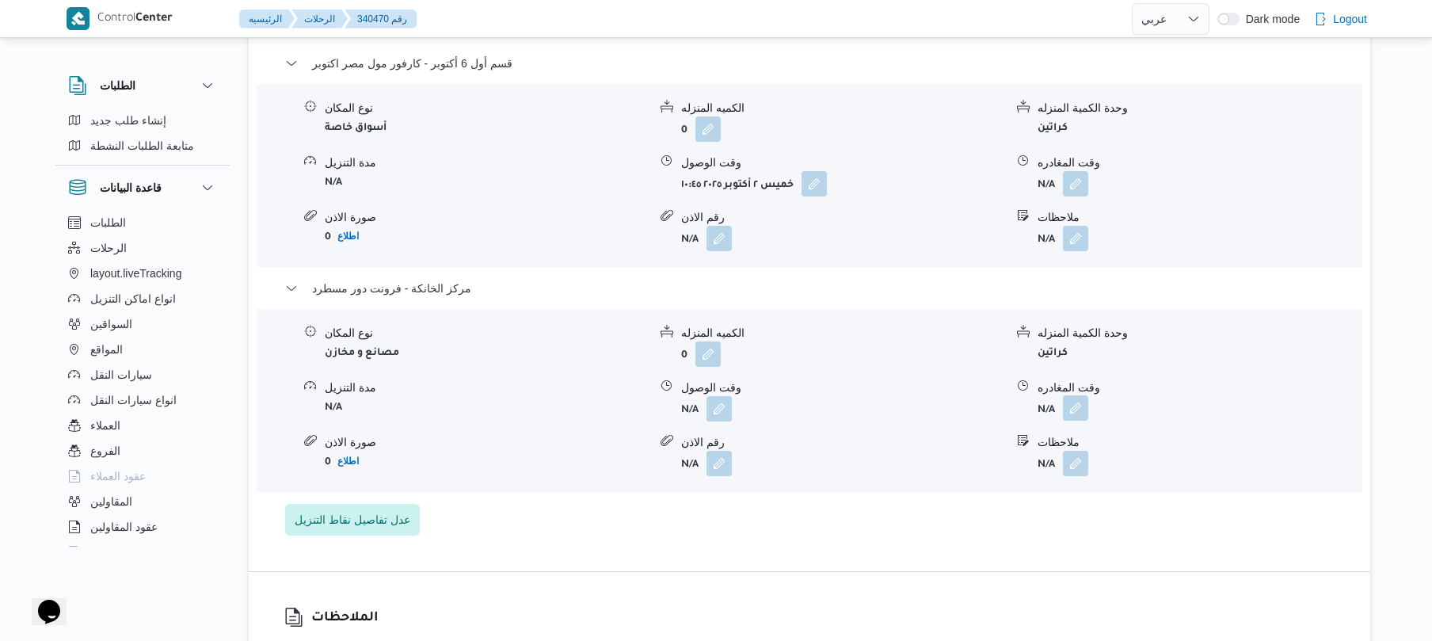
click at [1071, 397] on button "button" at bounding box center [1075, 407] width 25 height 25
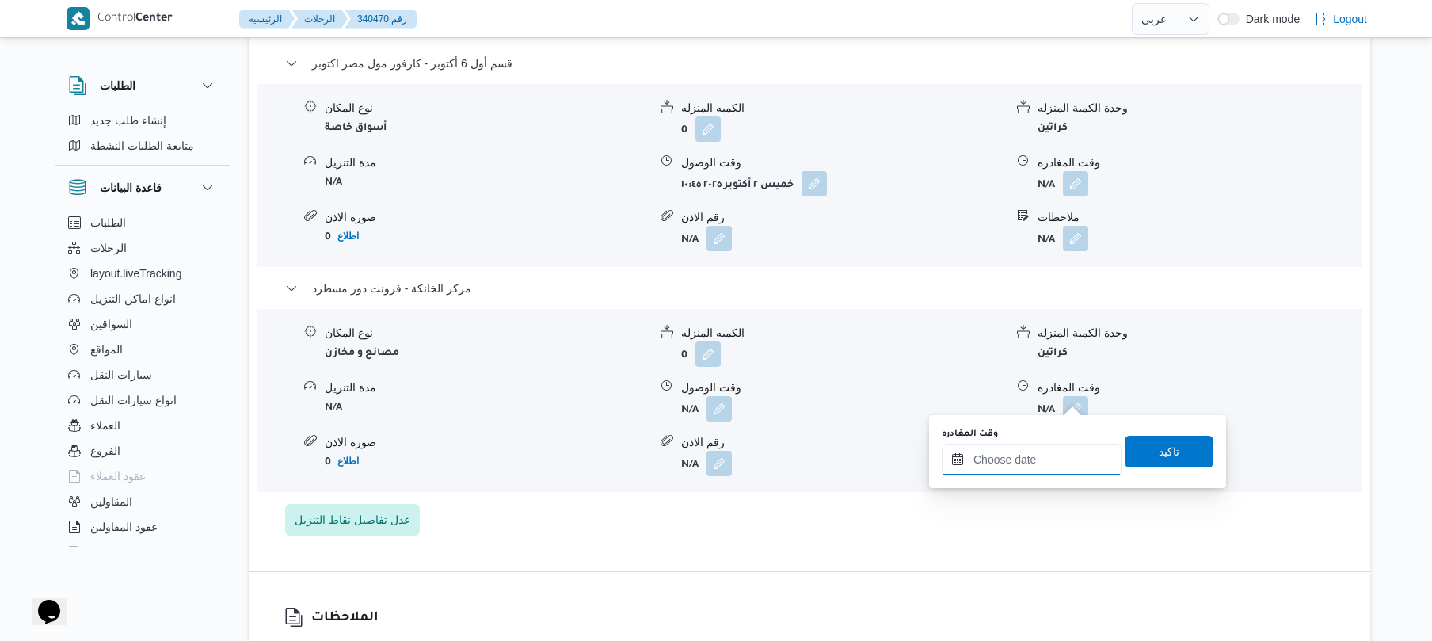
click at [1036, 464] on input "وقت المغادره" at bounding box center [1032, 459] width 180 height 32
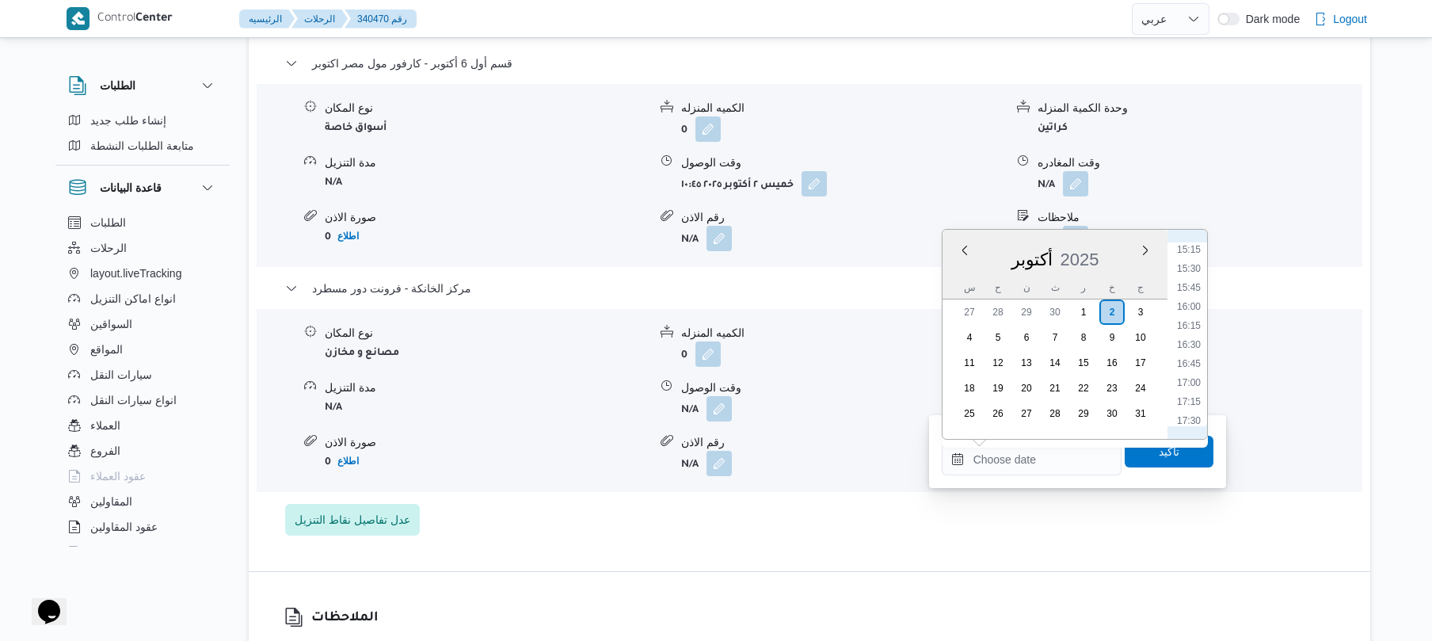
scroll to position [1137, 0]
click at [1189, 330] on li "16:00" at bounding box center [1188, 330] width 36 height 16
type input "٠٢/١٠/٢٠٢٥ ١٦:٠٠"
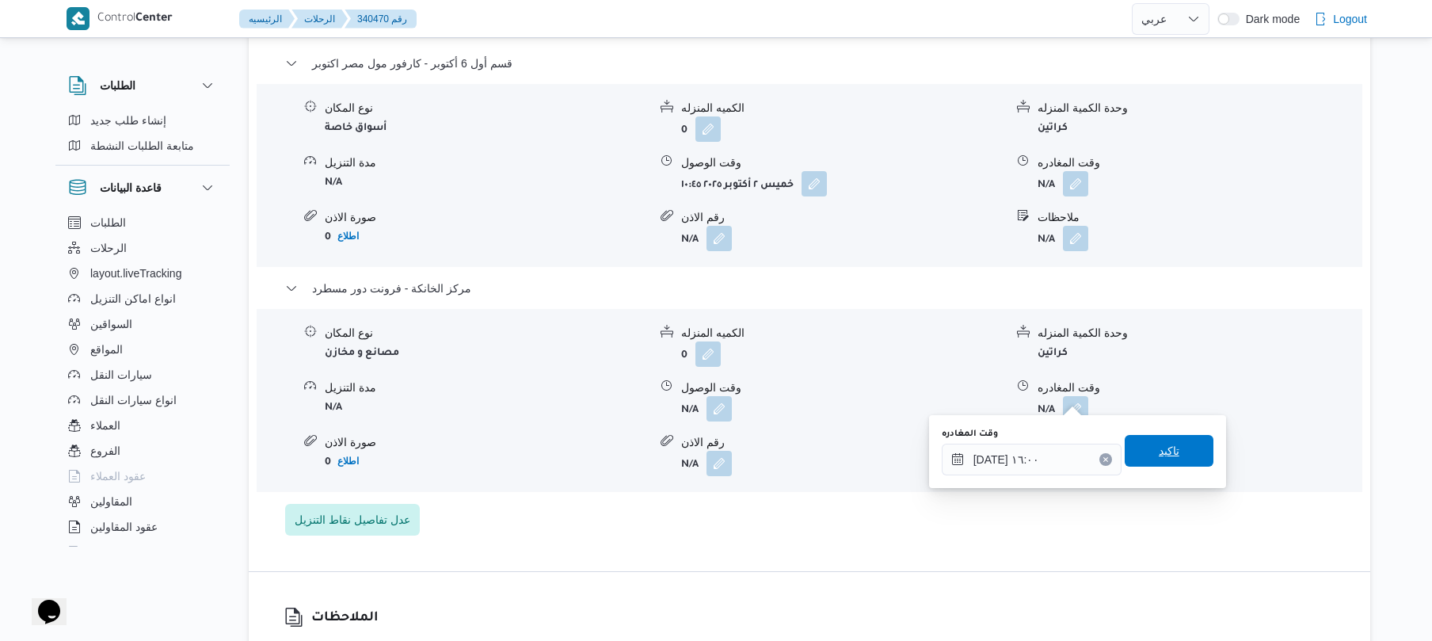
click at [1153, 461] on span "تاكيد" at bounding box center [1169, 451] width 89 height 32
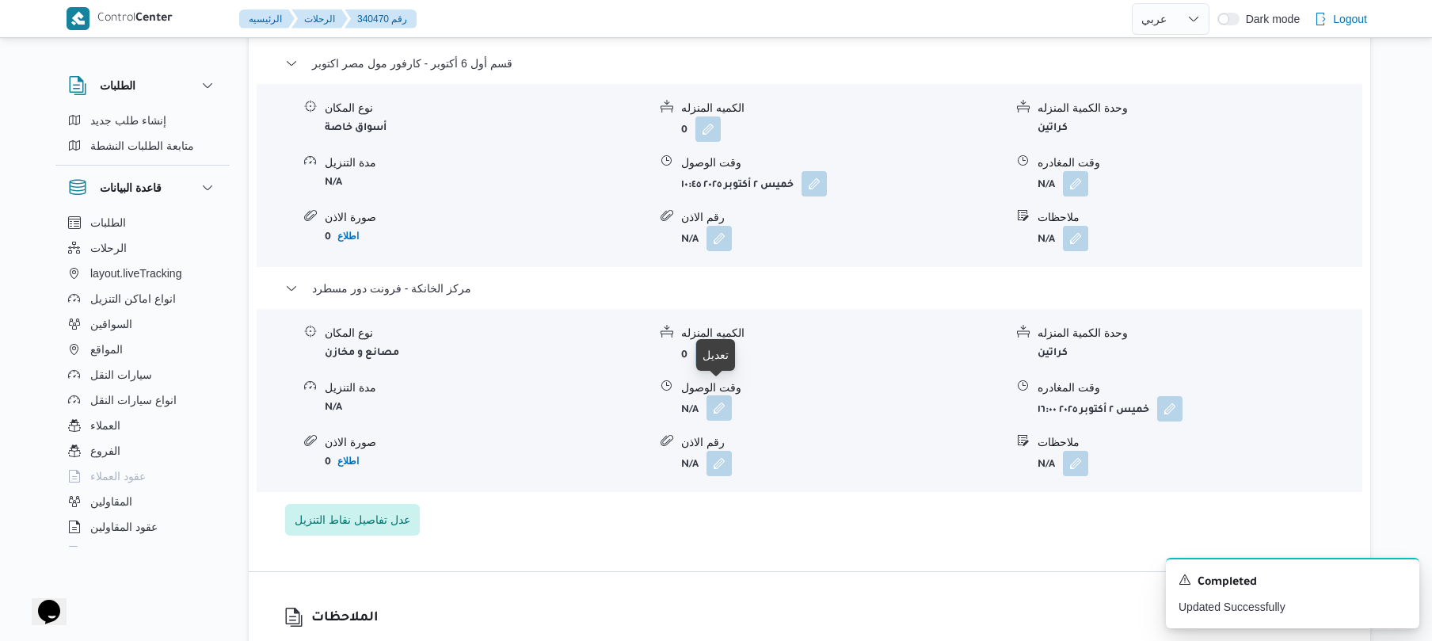
click at [717, 399] on button "button" at bounding box center [718, 407] width 25 height 25
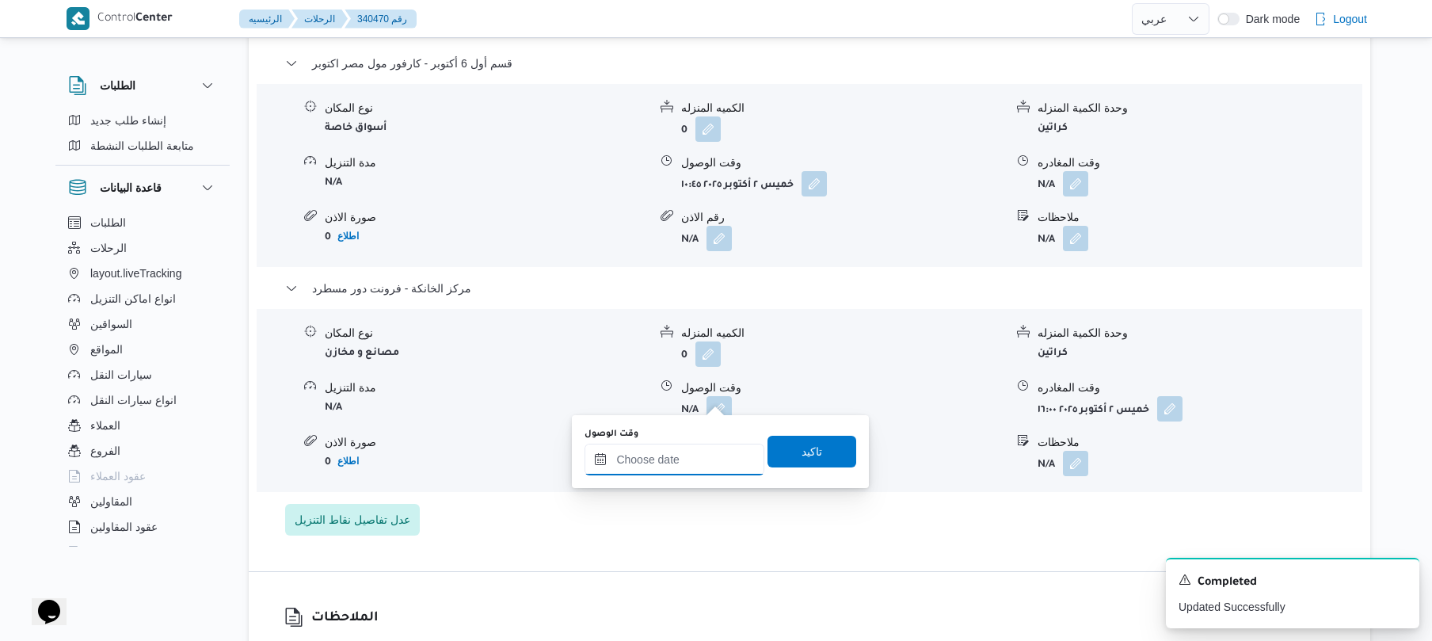
click at [691, 459] on input "وقت الوصول" at bounding box center [674, 459] width 180 height 32
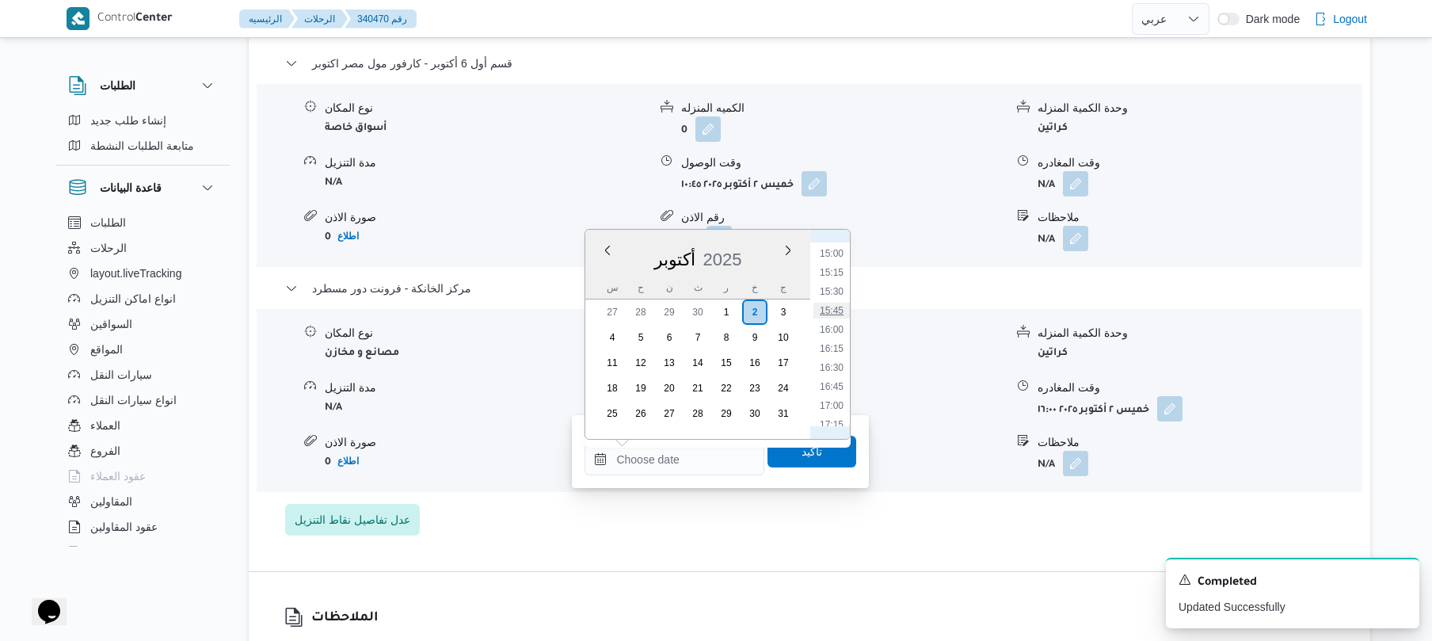
click at [835, 318] on li "15:45" at bounding box center [831, 311] width 36 height 16
type input "٠٢/١٠/٢٠٢٥ ١٥:٤٥"
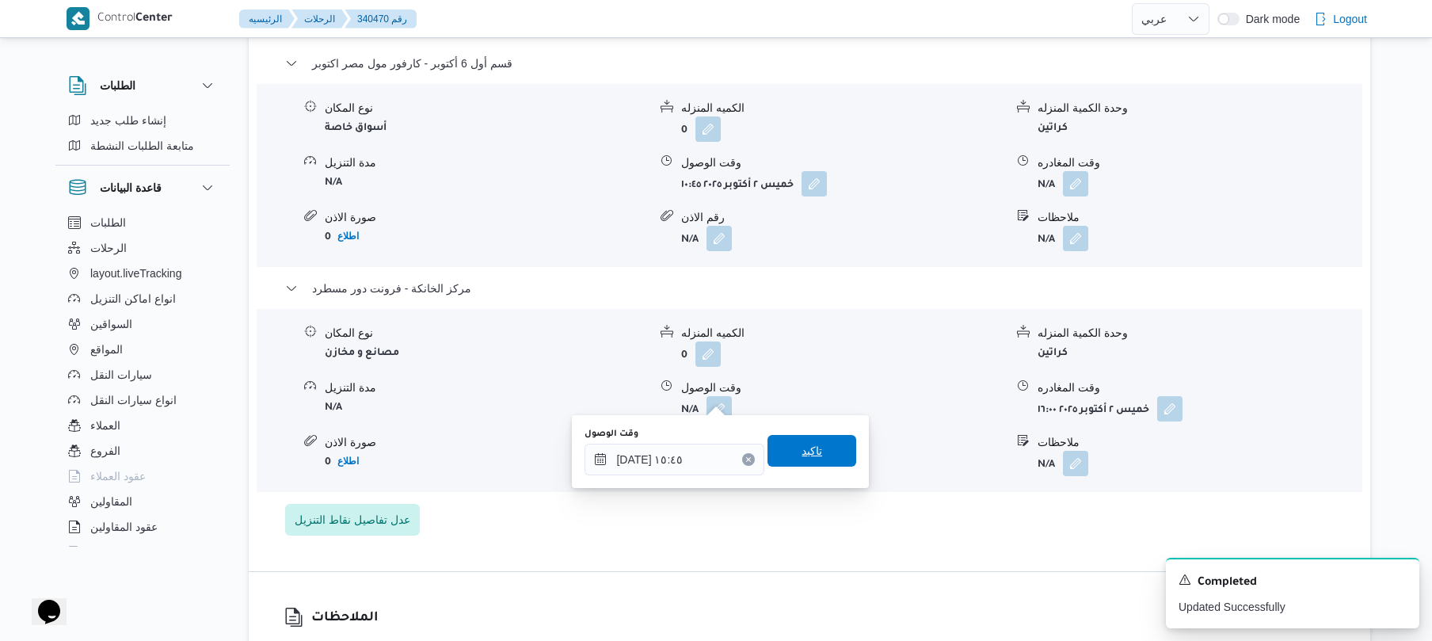
click at [809, 450] on span "تاكيد" at bounding box center [811, 450] width 21 height 19
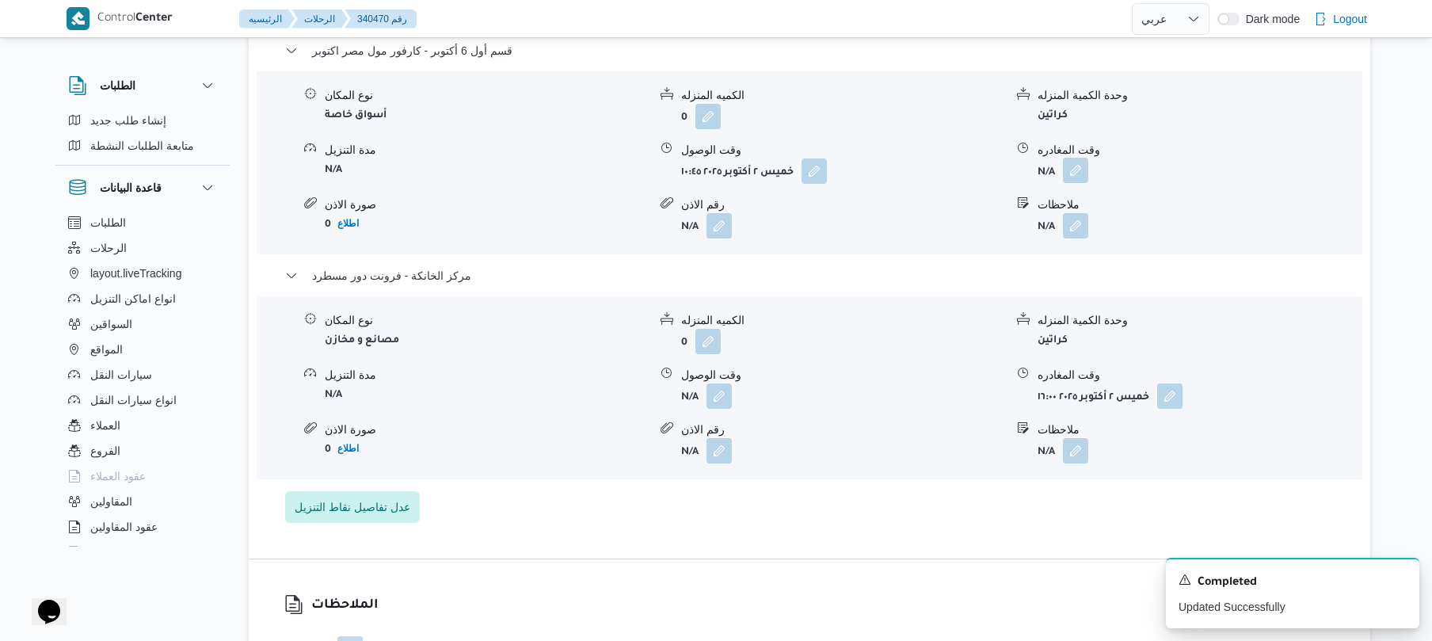
click at [1072, 176] on button "button" at bounding box center [1075, 170] width 25 height 25
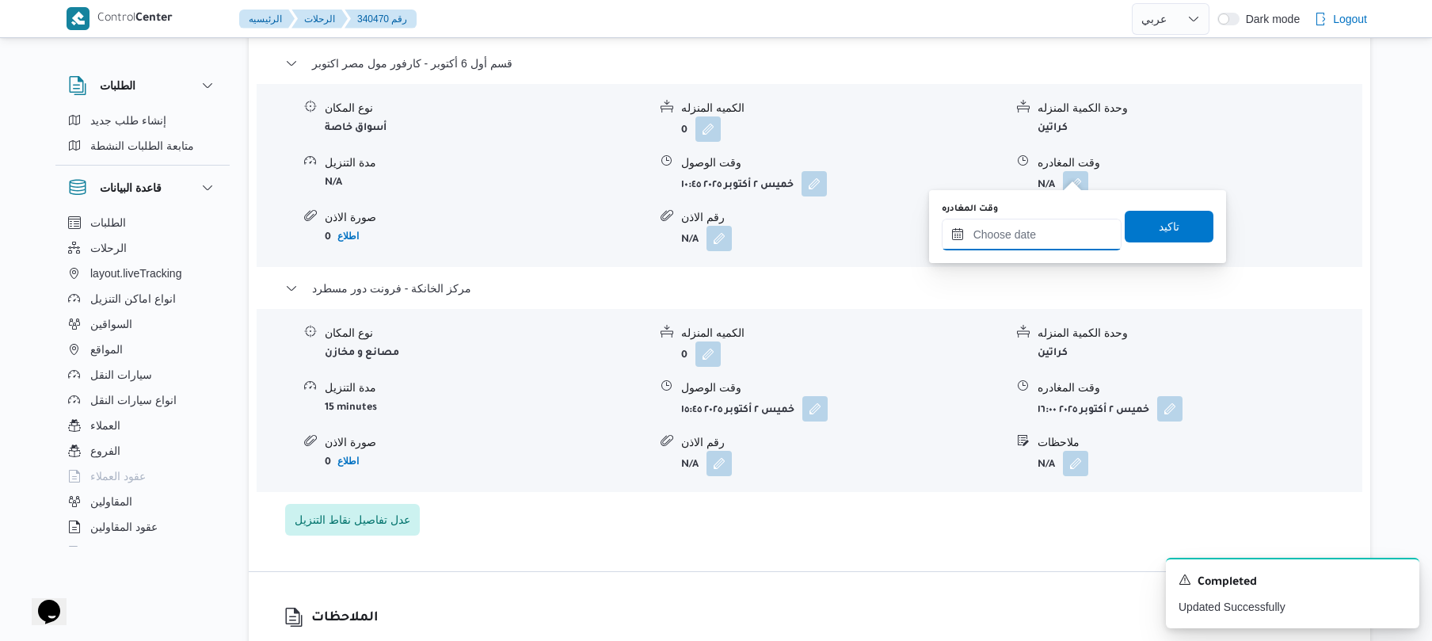
click at [1011, 236] on input "وقت المغادره" at bounding box center [1032, 235] width 180 height 32
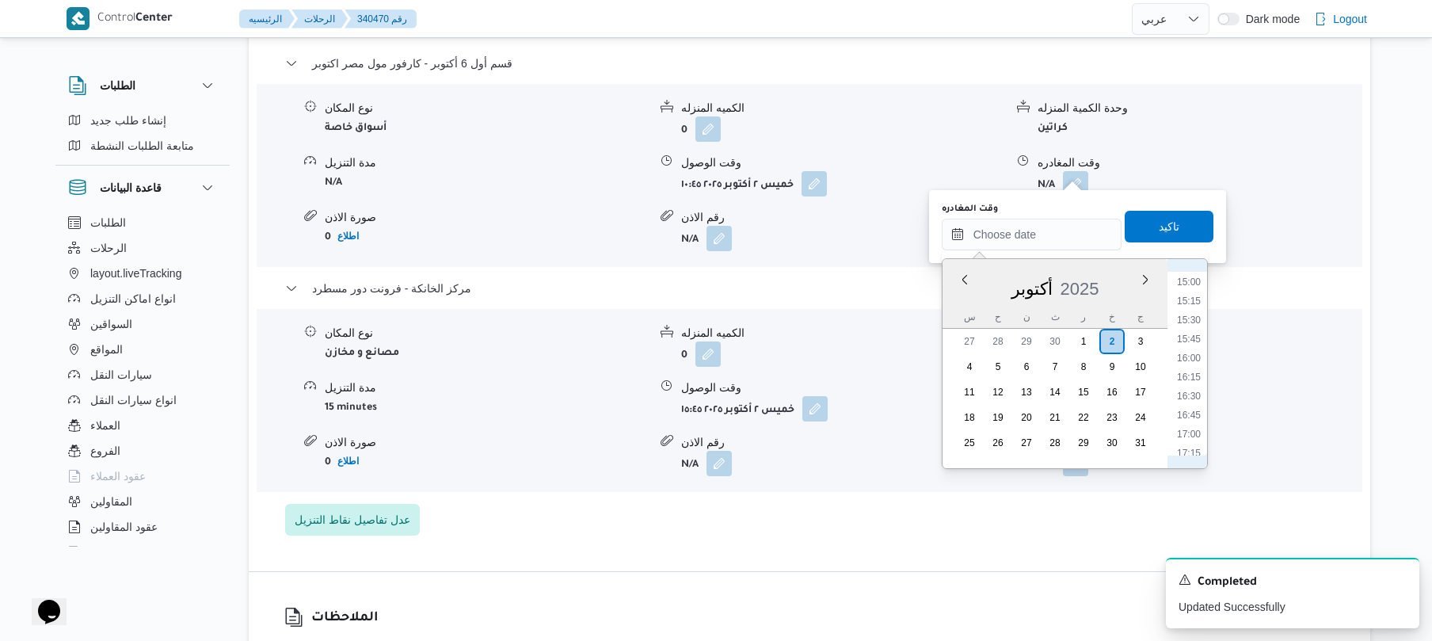
scroll to position [983, 0]
click at [1189, 413] on li "14:45" at bounding box center [1188, 418] width 36 height 16
type input "٠٢/١٠/٢٠٢٥ ١٤:٤٥"
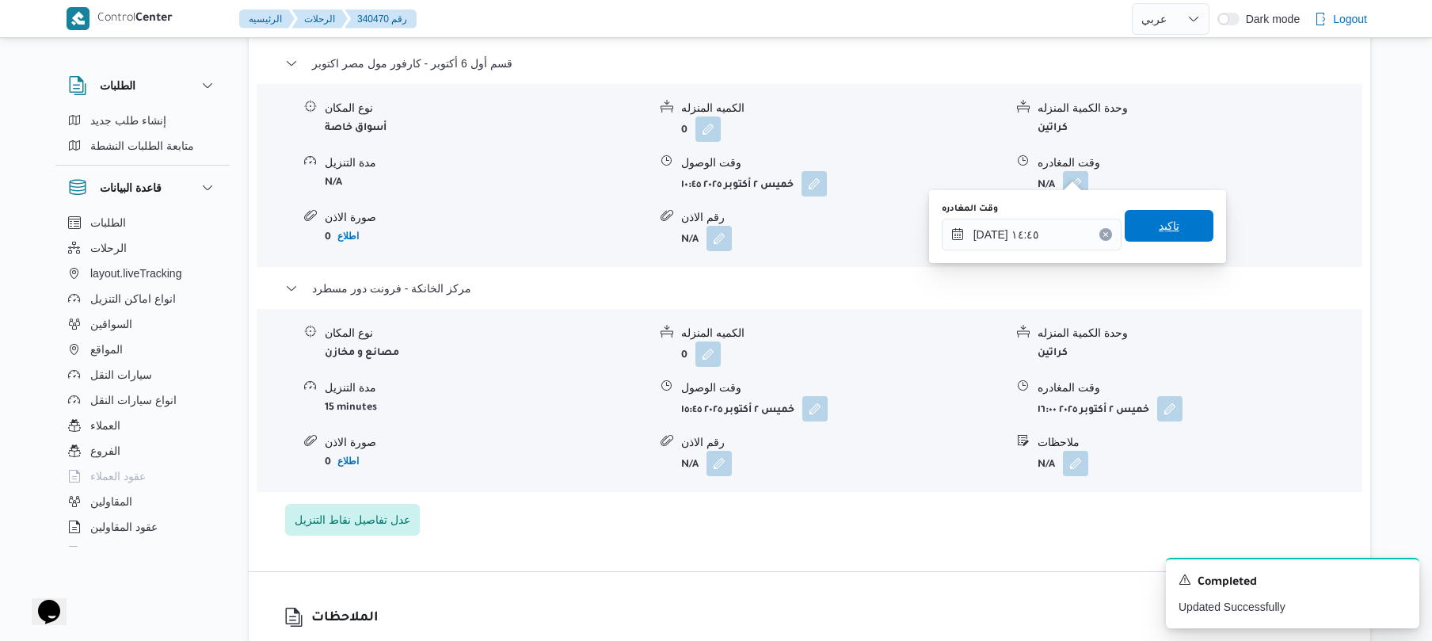
click at [1163, 222] on span "تاكيد" at bounding box center [1169, 225] width 21 height 19
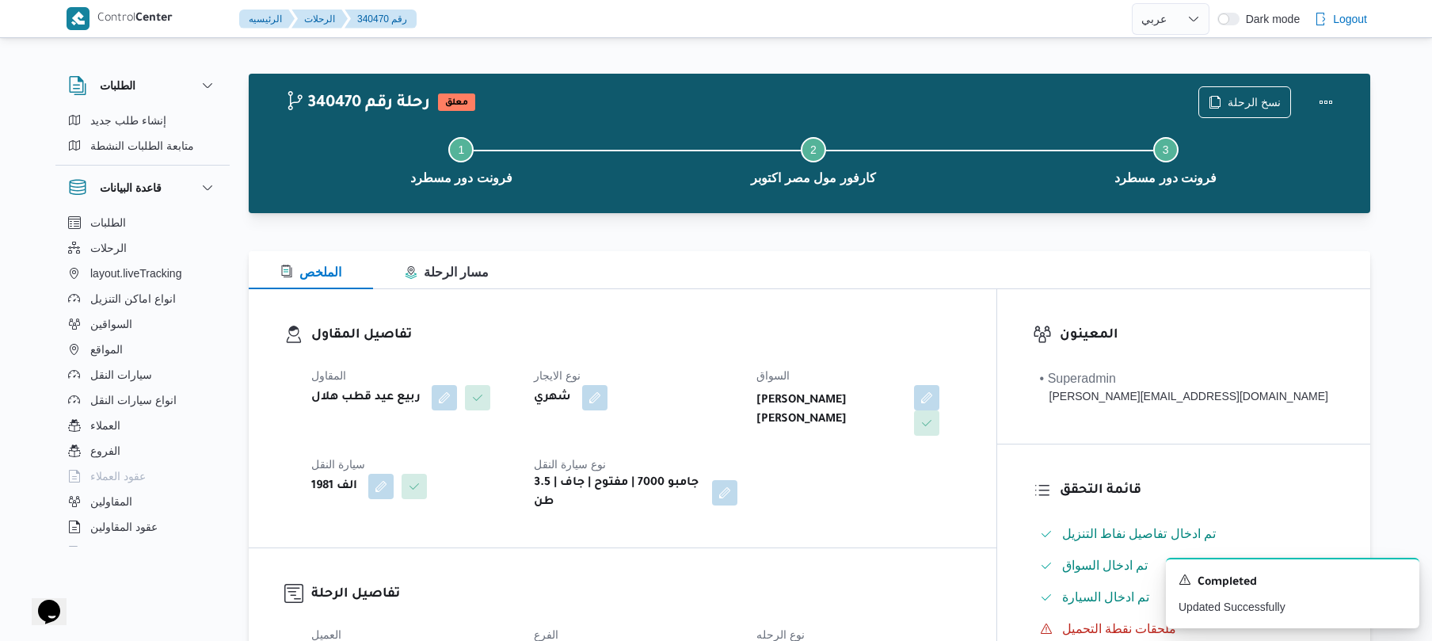
scroll to position [0, 0]
click at [1321, 108] on button "Actions" at bounding box center [1326, 102] width 32 height 32
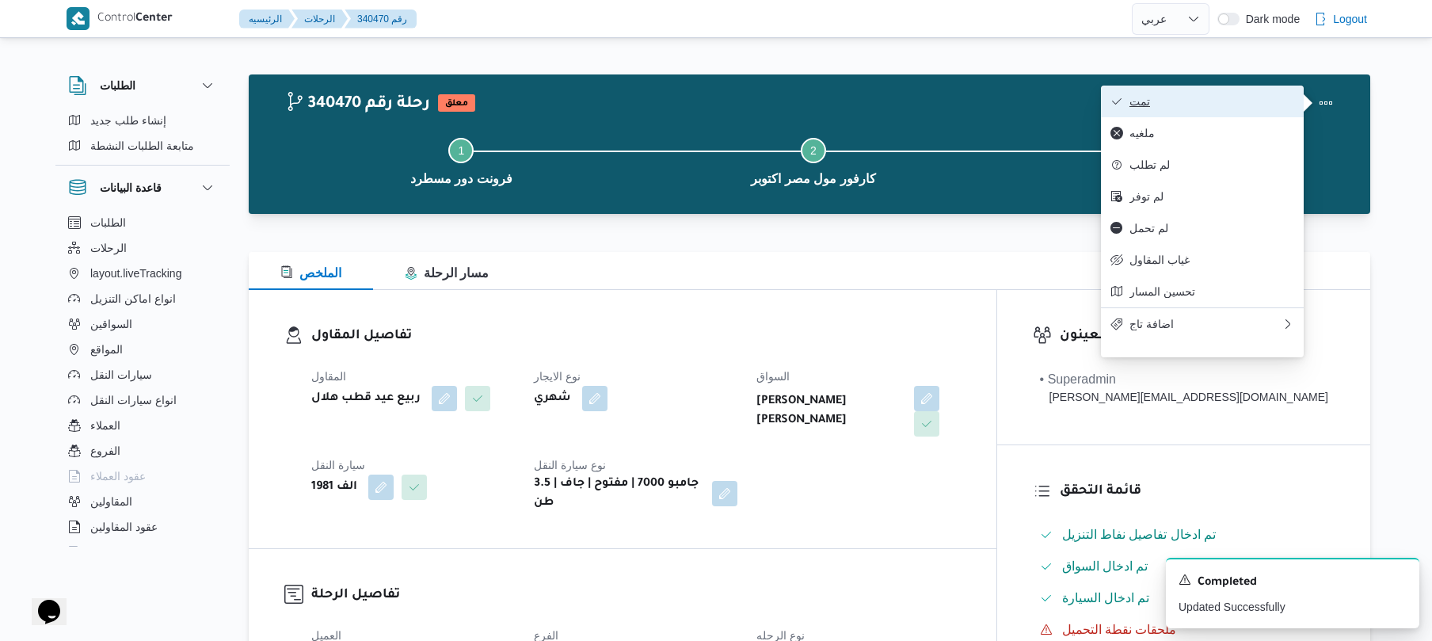
click at [1265, 103] on span "تمت" at bounding box center [1211, 101] width 165 height 13
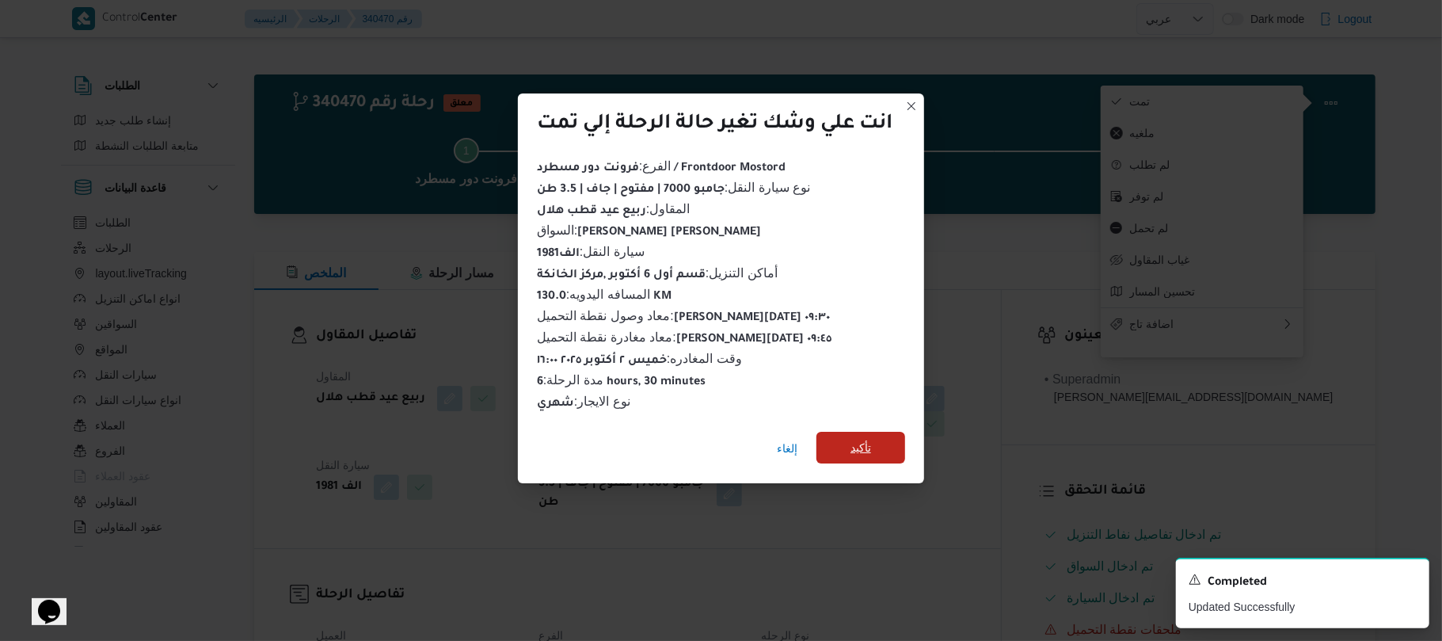
click at [874, 437] on span "تأكيد" at bounding box center [860, 448] width 89 height 32
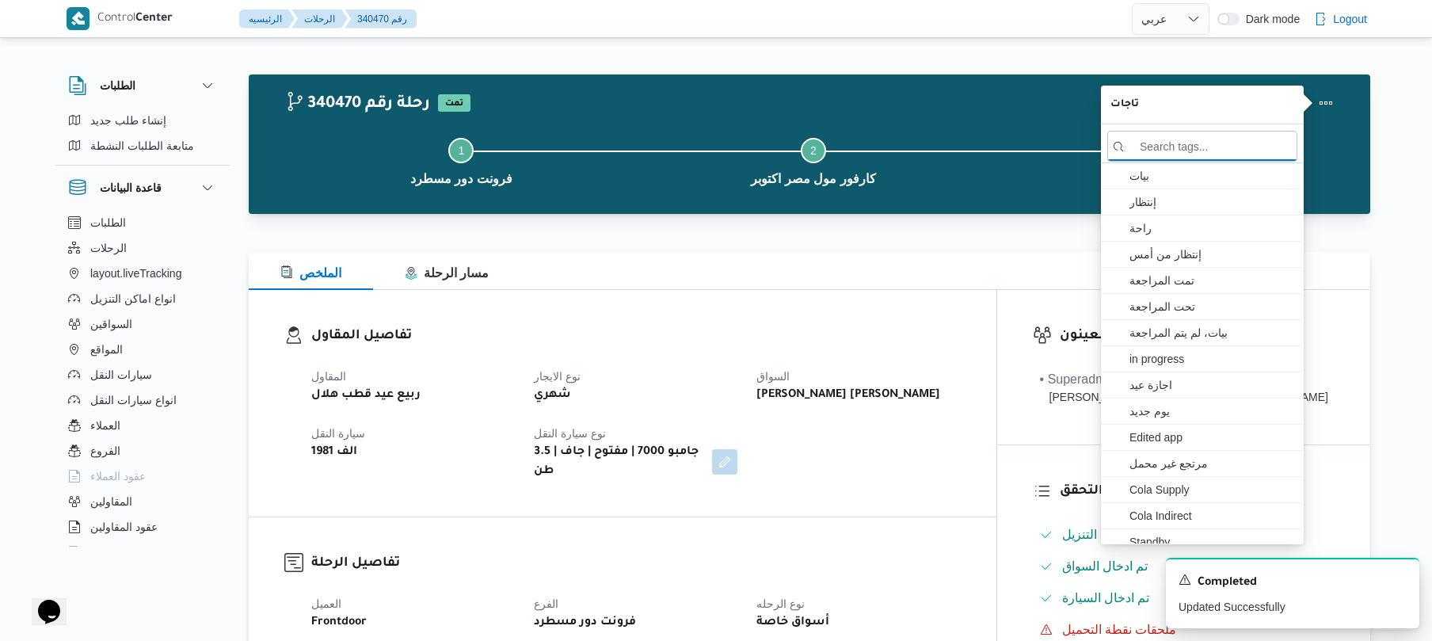
click at [808, 304] on div "تفاصيل المقاول المقاول ربيع عيد قطب هلال نوع الايجار شهري السواق مصطفى عبدالرؤف…" at bounding box center [623, 403] width 748 height 226
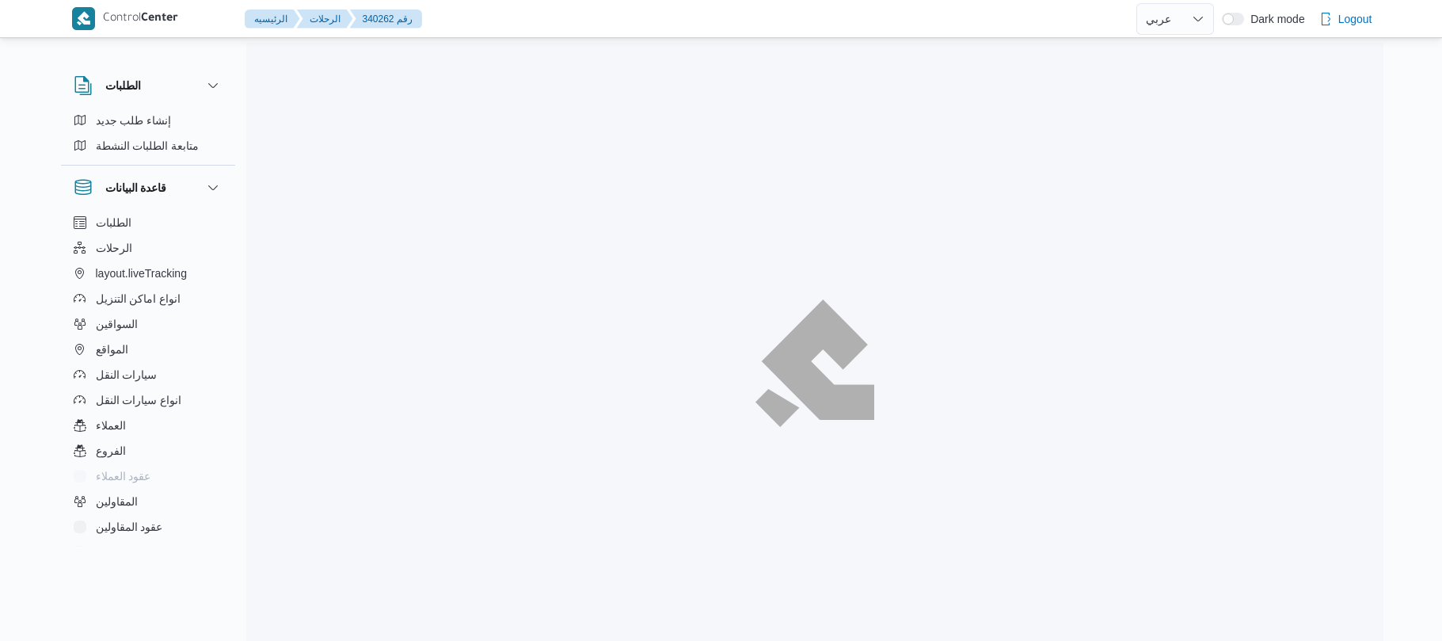
select select "ar"
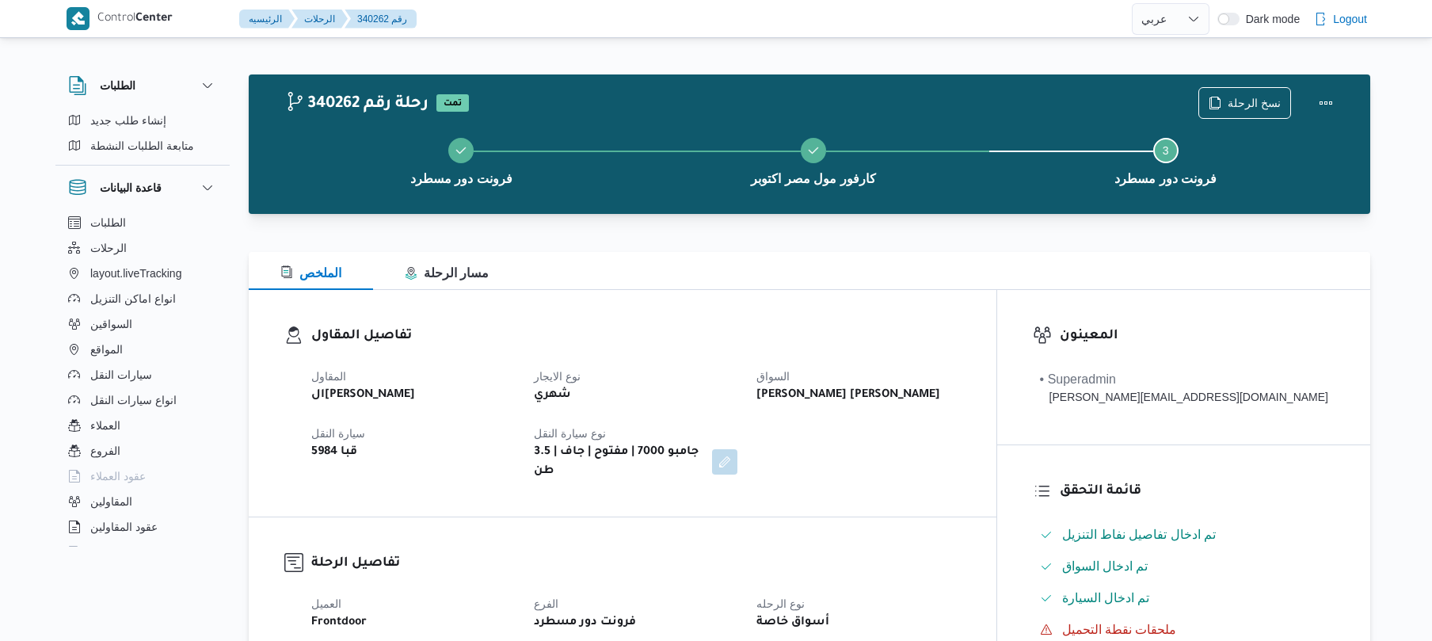
click at [805, 434] on div "المقاول الهامي [PERSON_NAME] نوع الايجار شهري السواق [PERSON_NAME] [PERSON_NAME…" at bounding box center [636, 423] width 668 height 133
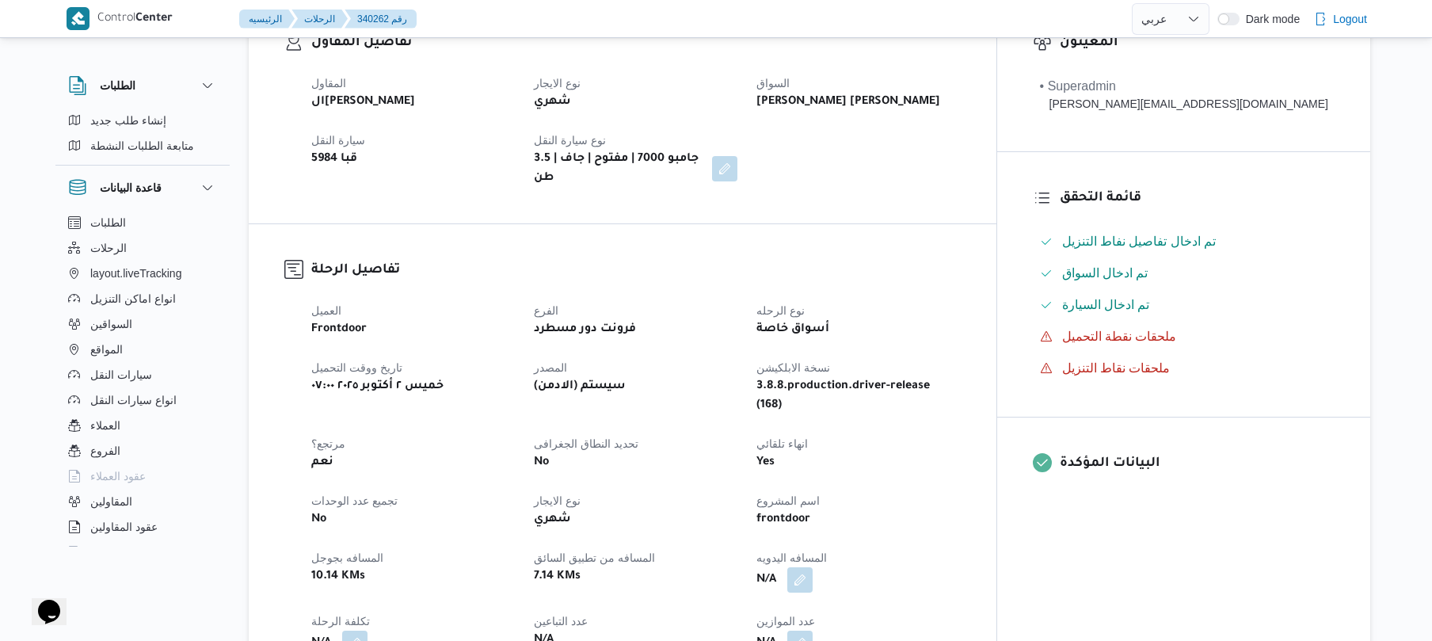
scroll to position [507, 0]
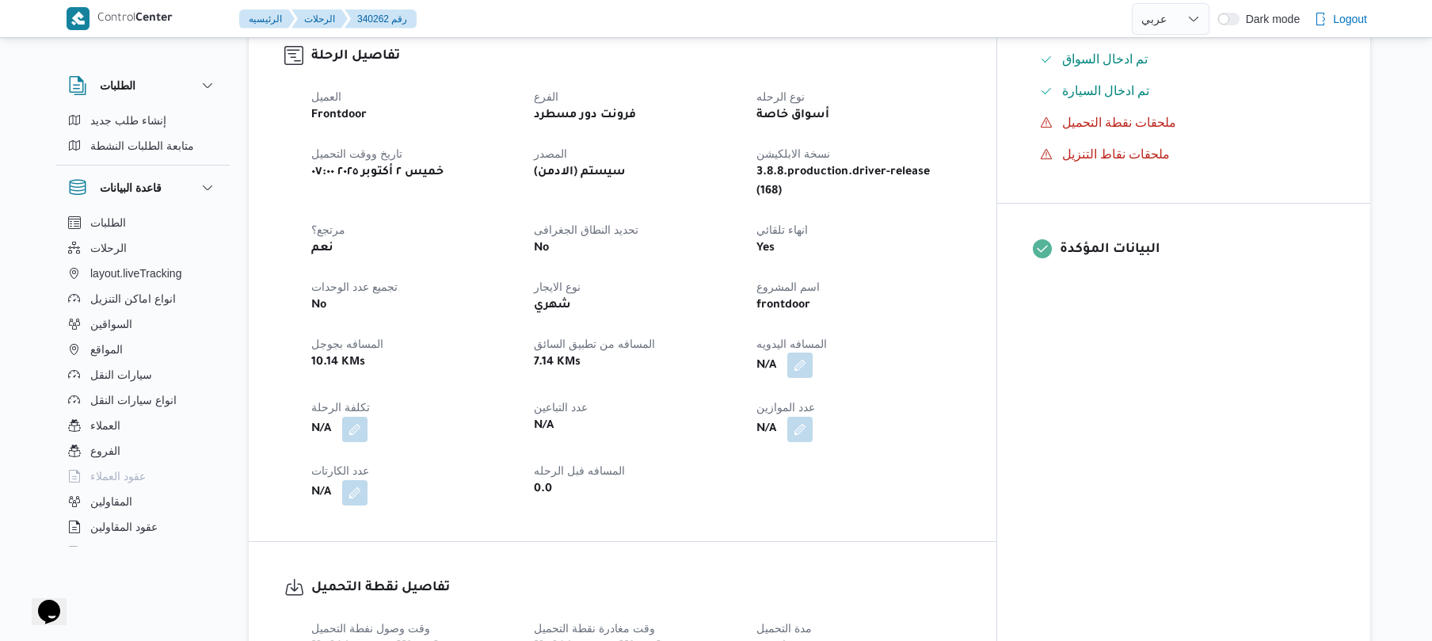
click at [813, 352] on button "button" at bounding box center [799, 364] width 25 height 25
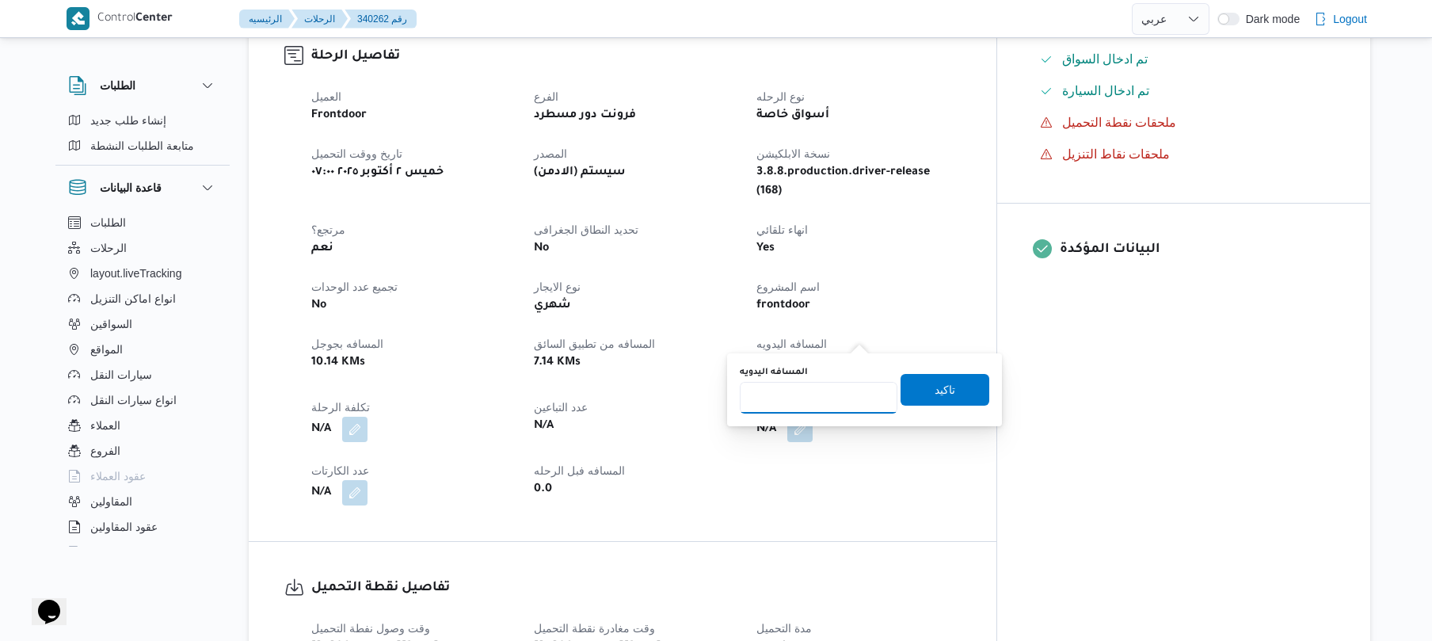
click at [824, 391] on input "المسافه اليدويه" at bounding box center [819, 398] width 158 height 32
type input "130"
click at [934, 384] on span "تاكيد" at bounding box center [944, 388] width 21 height 19
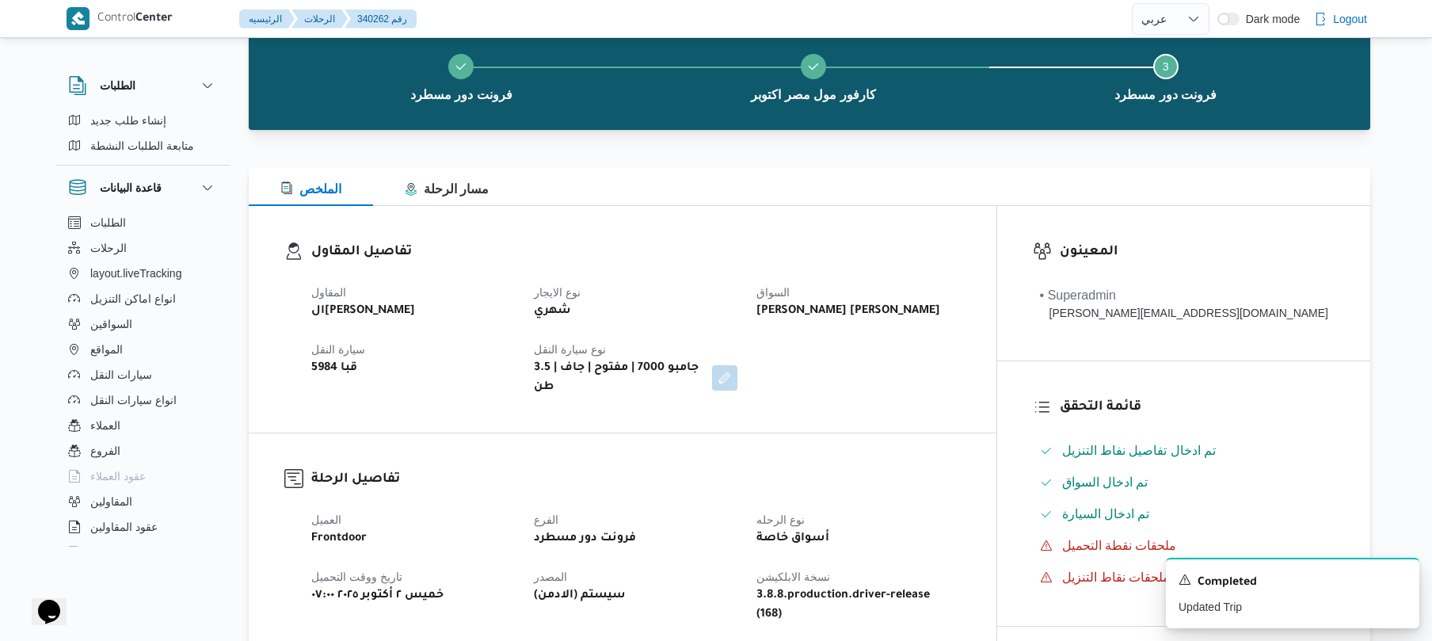
scroll to position [0, 0]
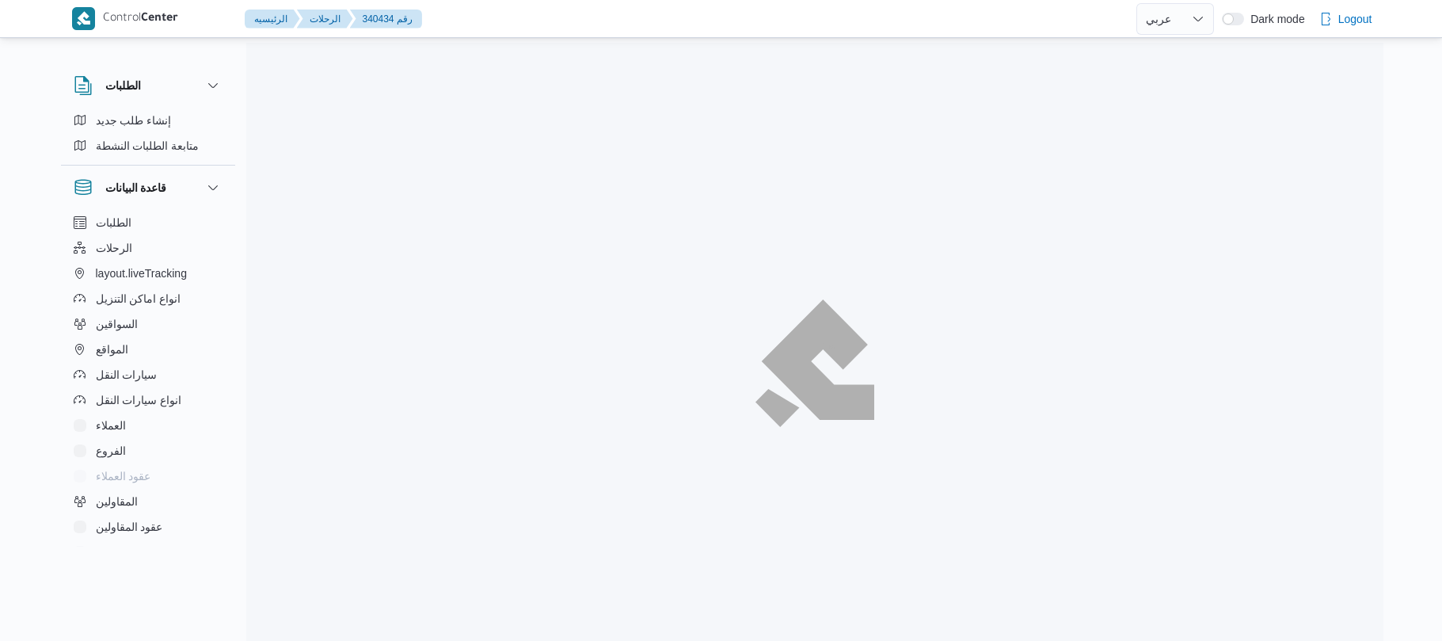
select select "ar"
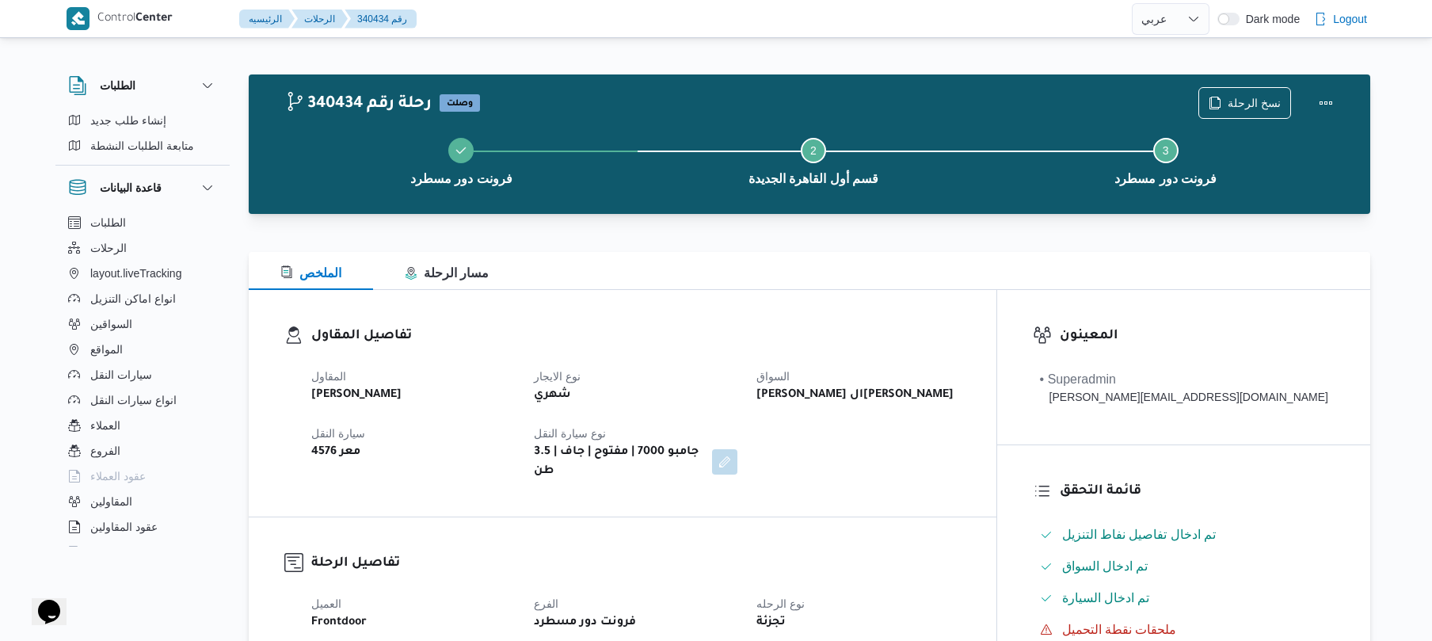
click at [820, 325] on h3 "تفاصيل المقاول" at bounding box center [635, 335] width 649 height 21
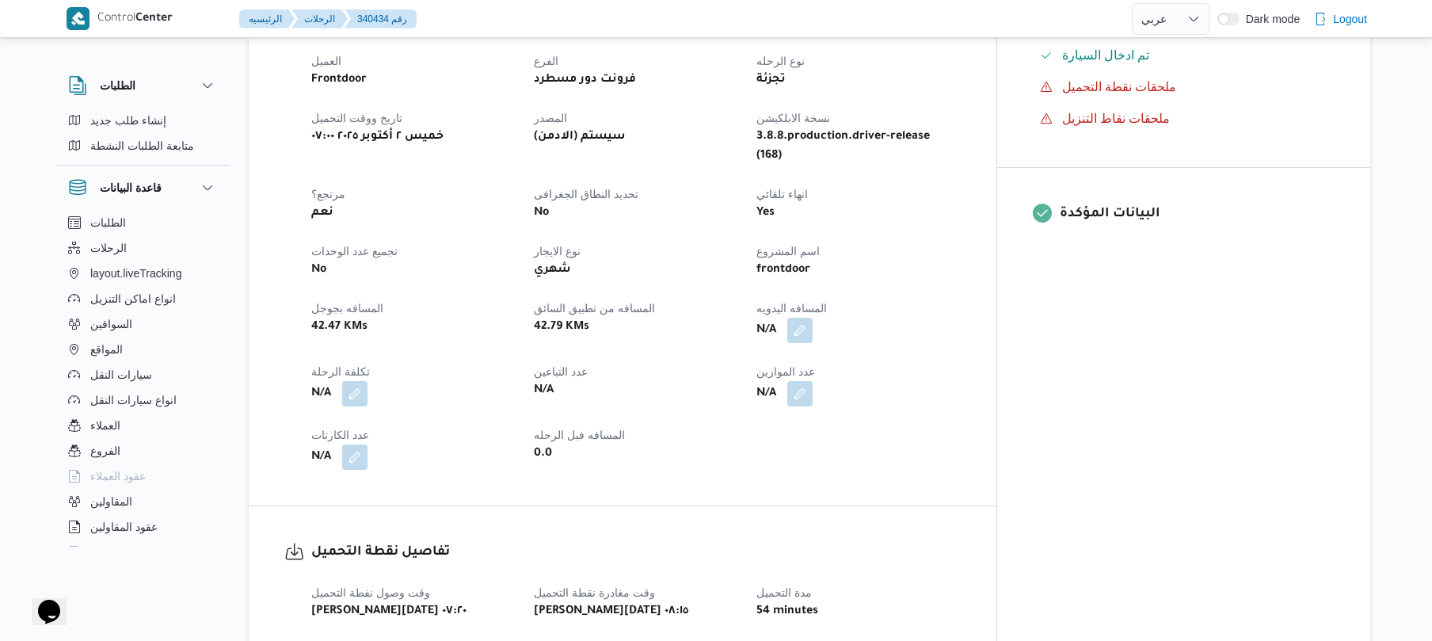
scroll to position [549, 0]
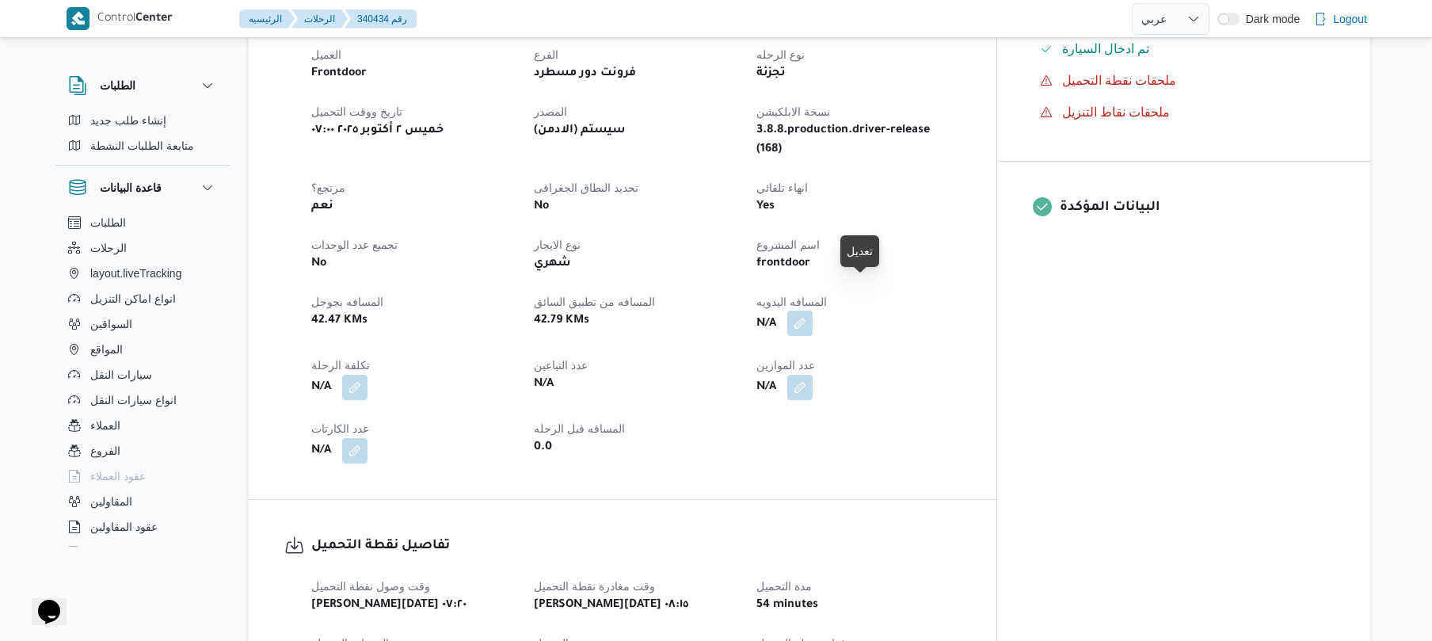
click at [813, 310] on button "button" at bounding box center [799, 322] width 25 height 25
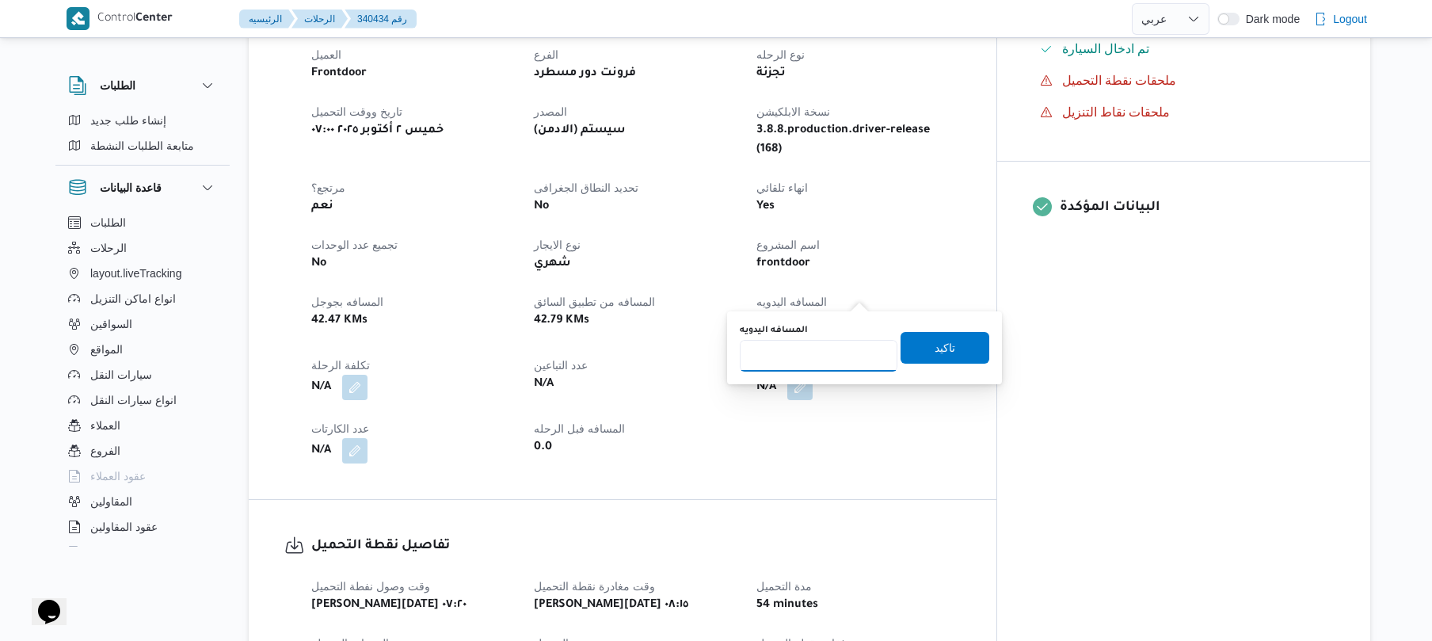
click at [821, 343] on input "المسافه اليدويه" at bounding box center [819, 356] width 158 height 32
type input "120"
click at [911, 348] on span "تاكيد" at bounding box center [944, 347] width 89 height 32
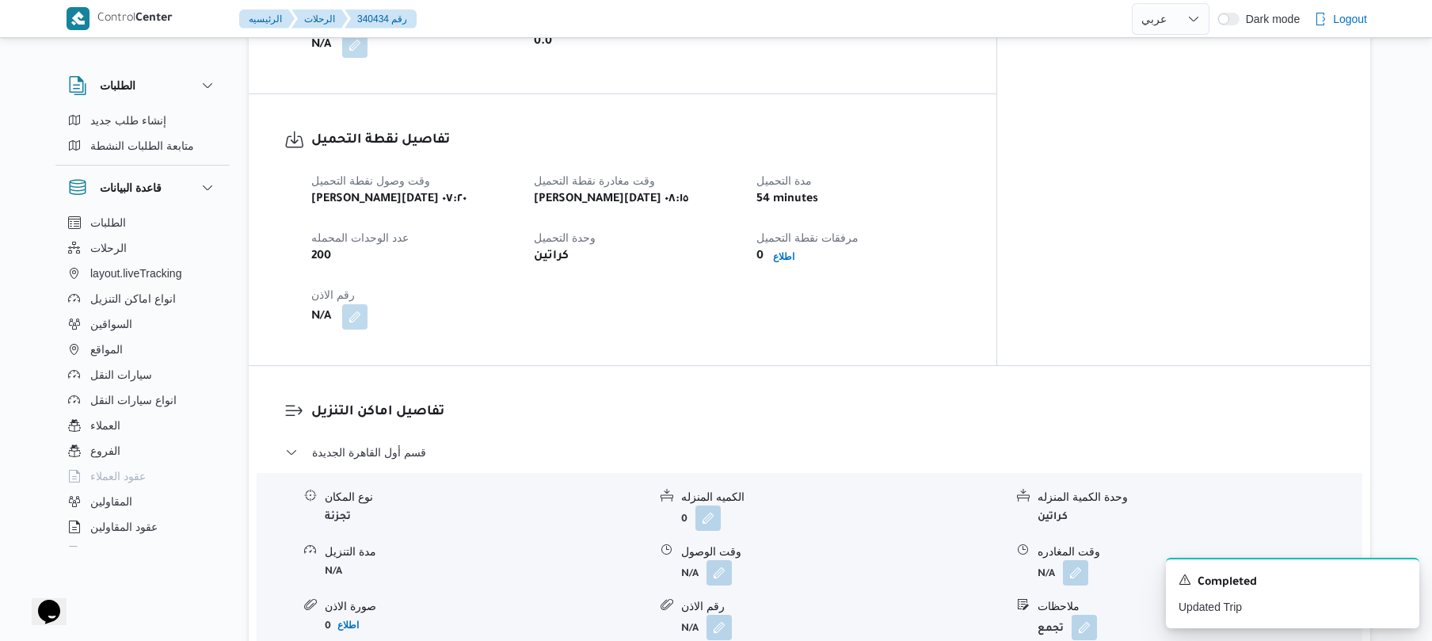
scroll to position [1044, 0]
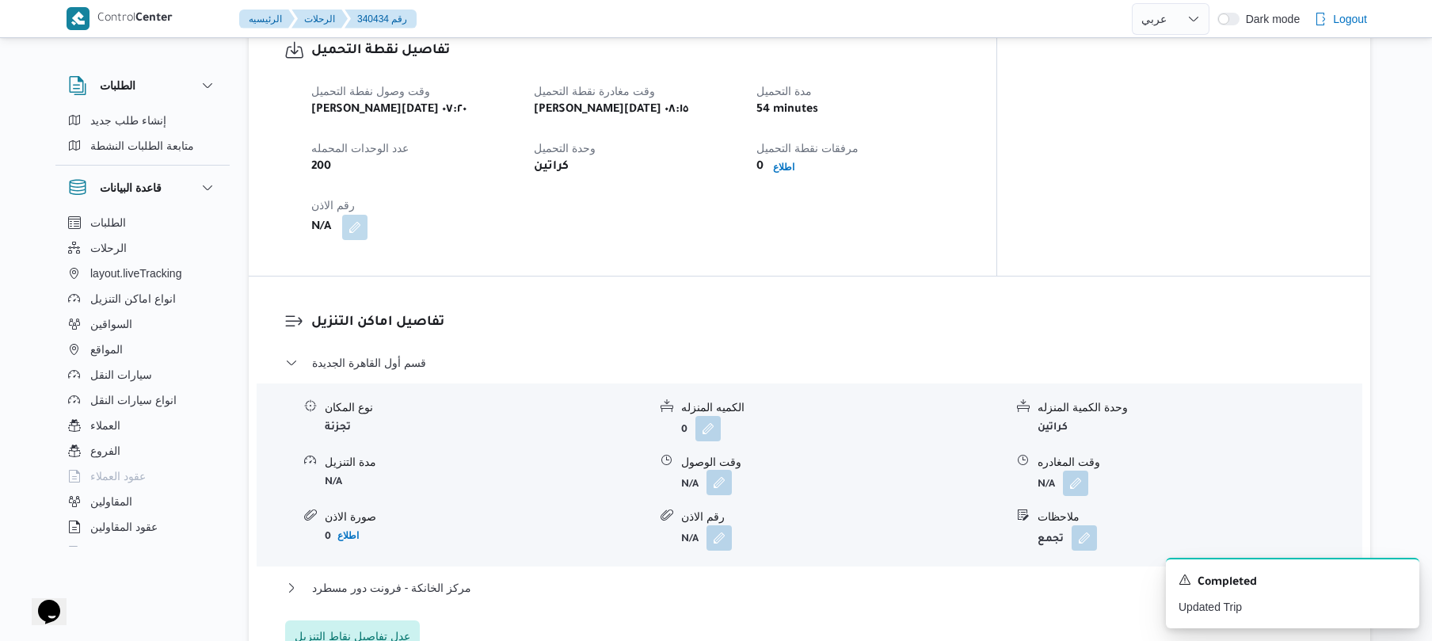
click at [717, 470] on button "button" at bounding box center [718, 482] width 25 height 25
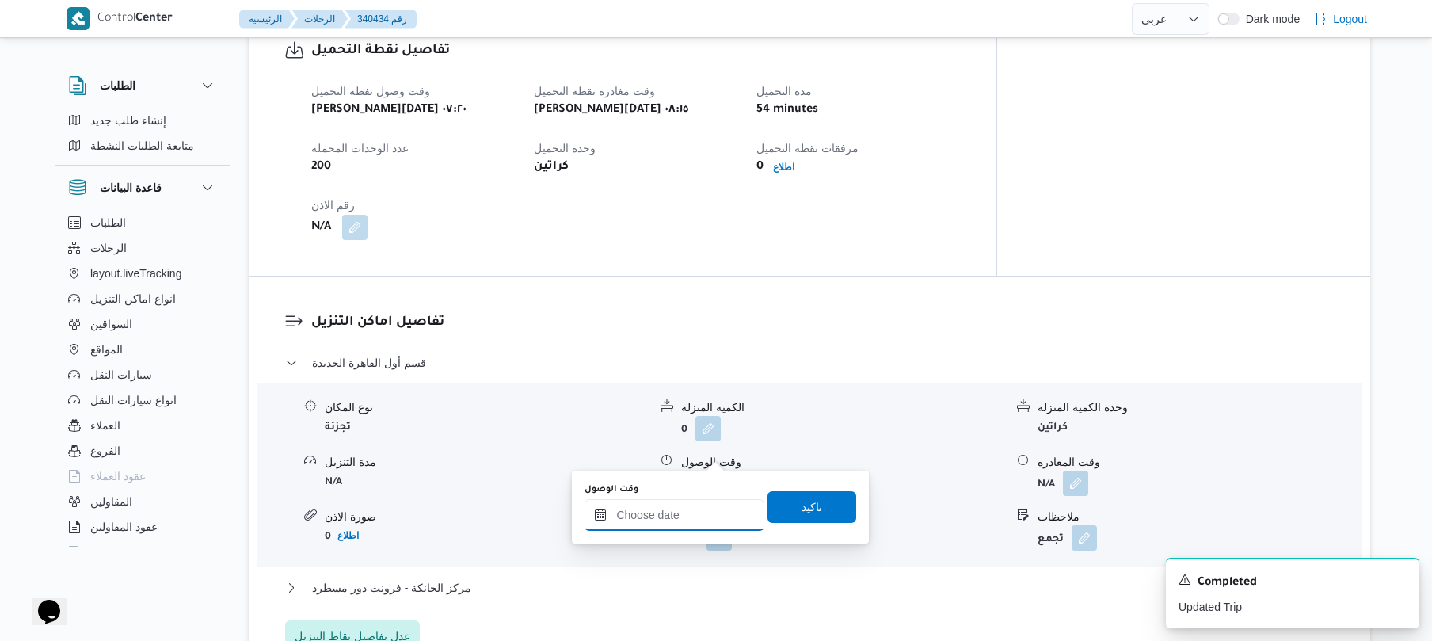
click at [682, 507] on input "وقت الوصول" at bounding box center [674, 515] width 180 height 32
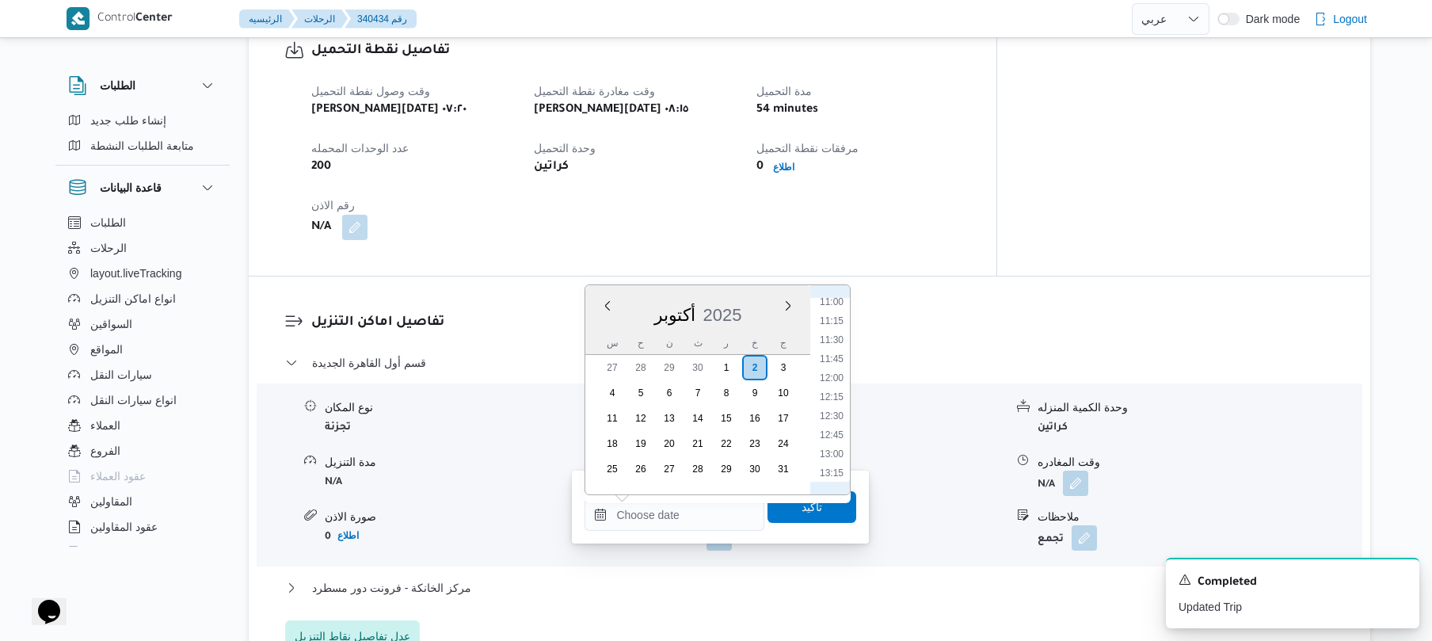
scroll to position [687, 0]
click at [836, 310] on ul "00:00 00:15 00:30 00:45 01:00 01:15 01:30 01:45 02:00 02:15 02:30 02:45 03:00 0…" at bounding box center [831, 390] width 36 height 184
click at [836, 306] on li "09:00" at bounding box center [831, 303] width 36 height 16
type input "٠٢/١٠/٢٠٢٥ ٠٩:٠٠"
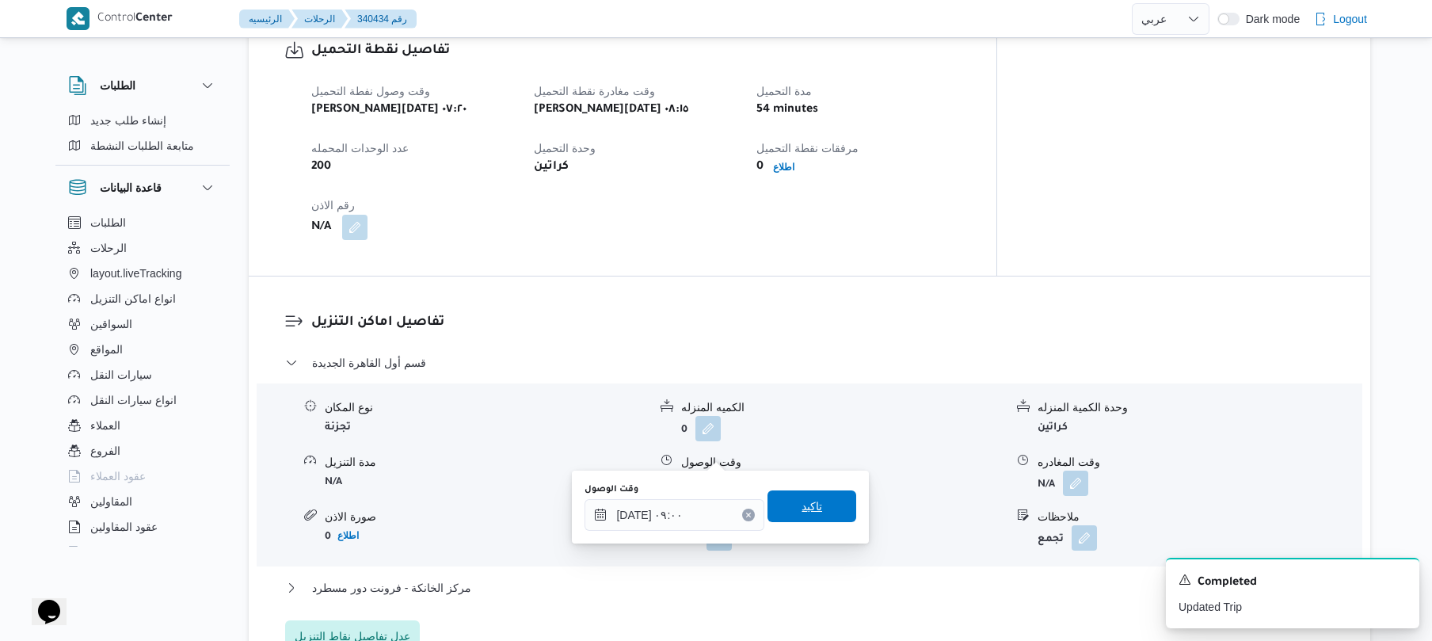
click at [775, 501] on span "تاكيد" at bounding box center [811, 506] width 89 height 32
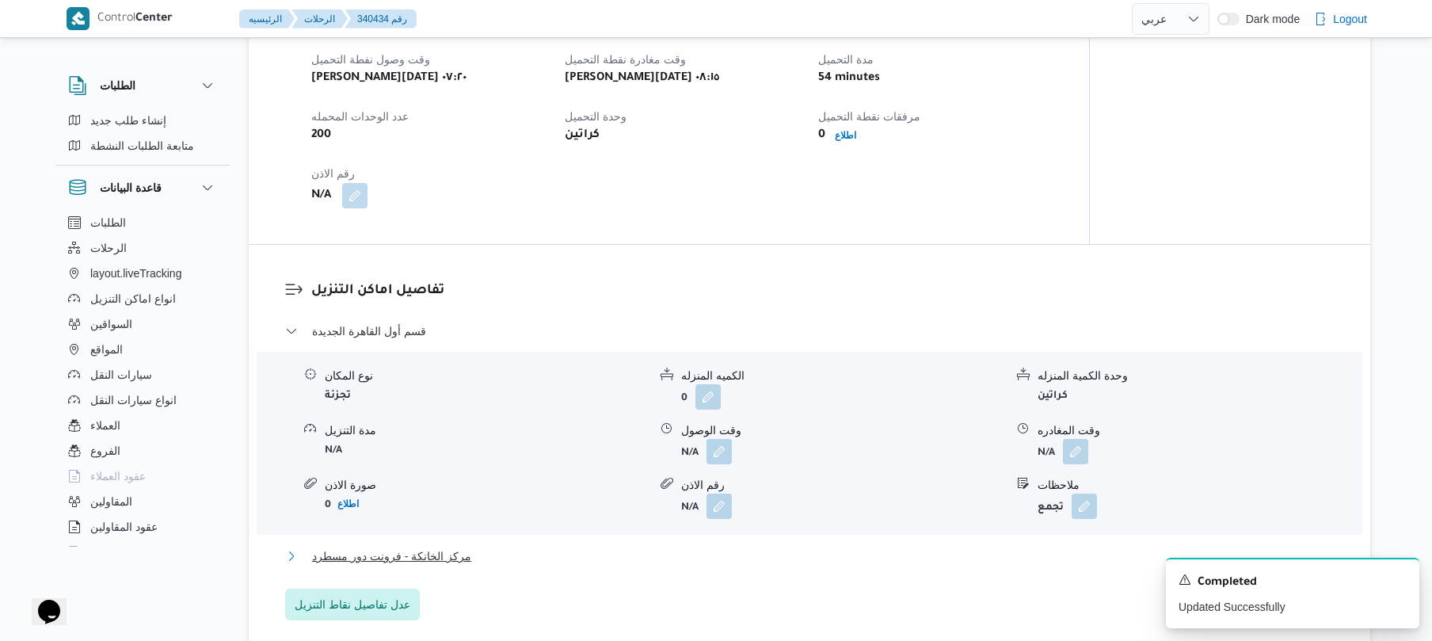
click at [691, 555] on button "مركز الخانكة - فرونت دور مسطرد" at bounding box center [809, 555] width 1049 height 19
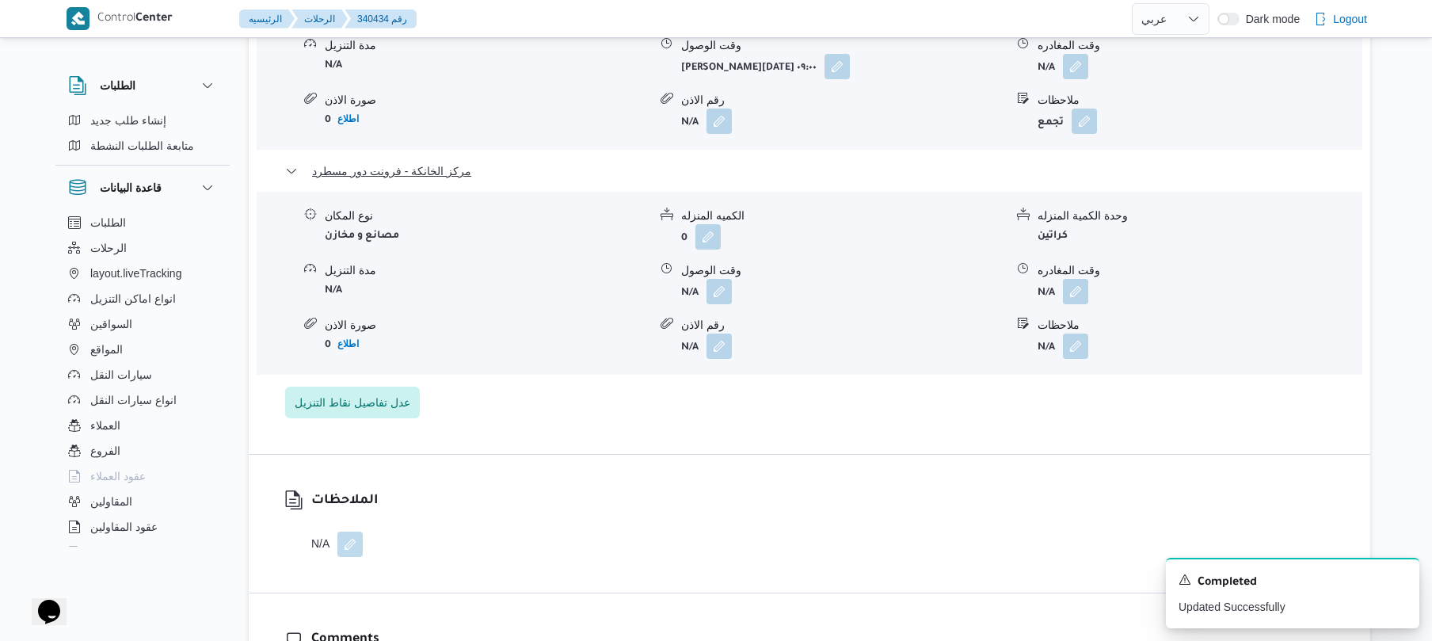
scroll to position [1467, 0]
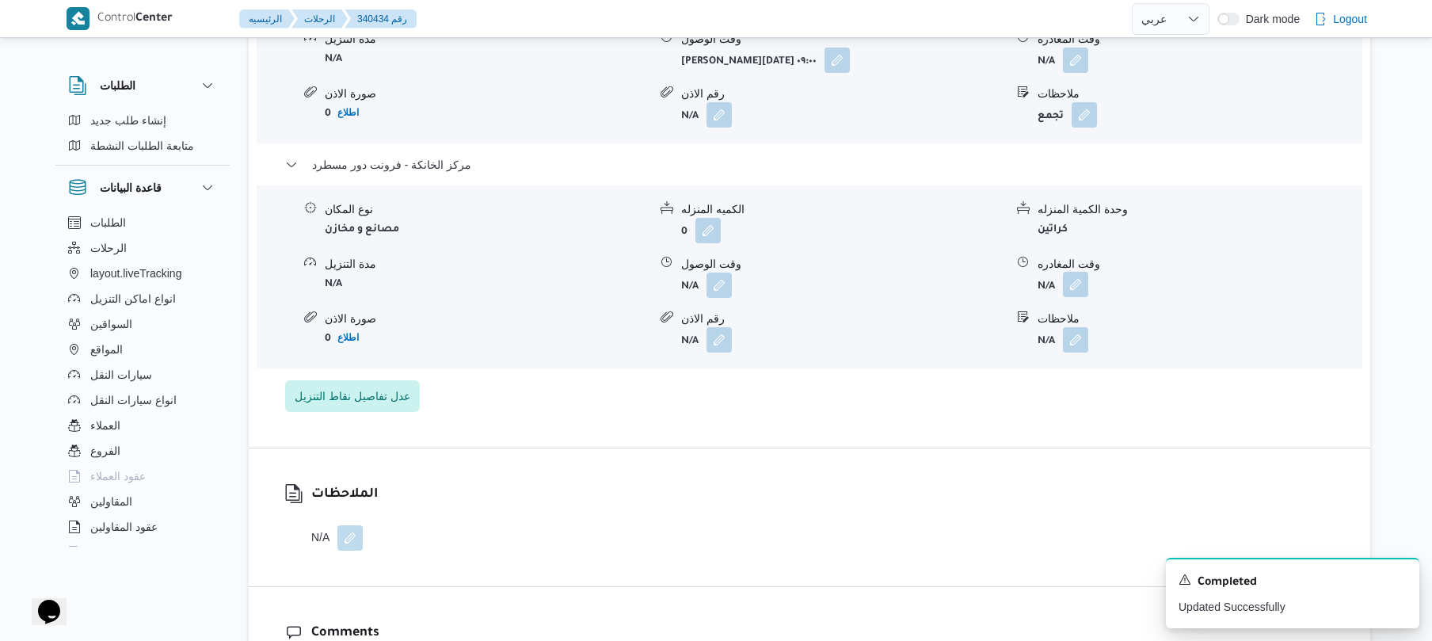
click at [1075, 272] on button "button" at bounding box center [1075, 284] width 25 height 25
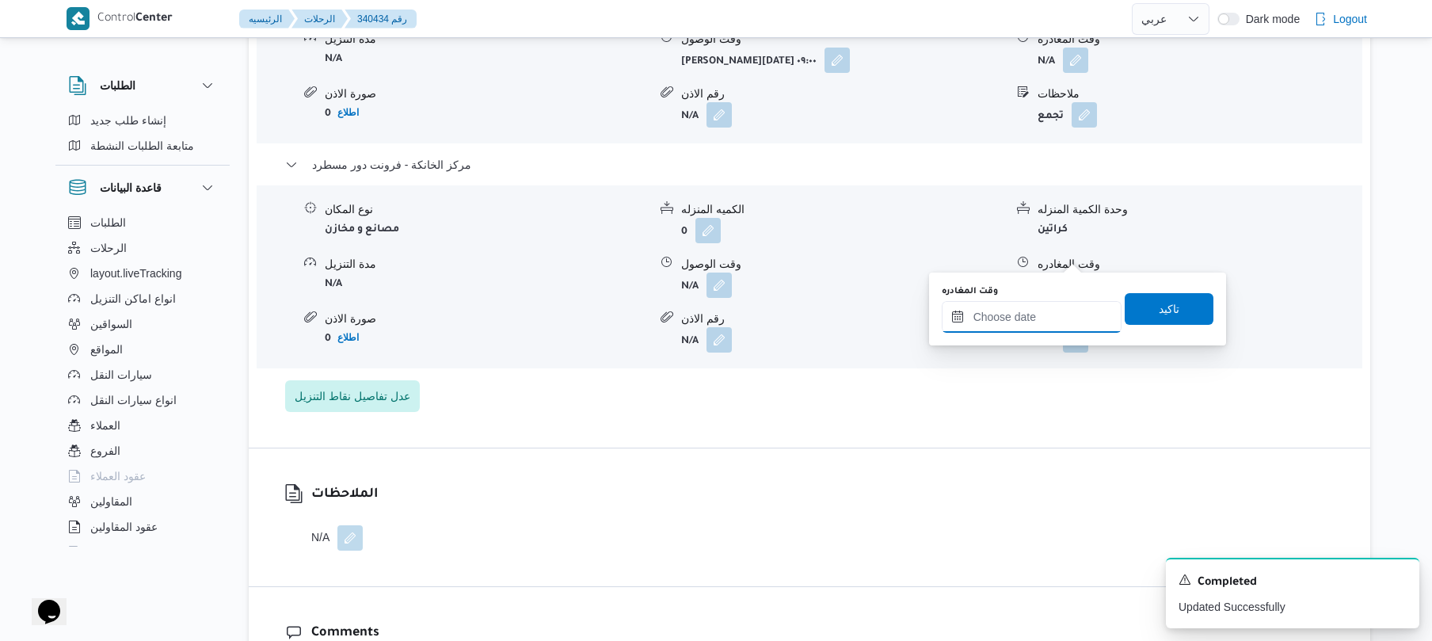
click at [1008, 315] on input "وقت المغادره" at bounding box center [1032, 317] width 180 height 32
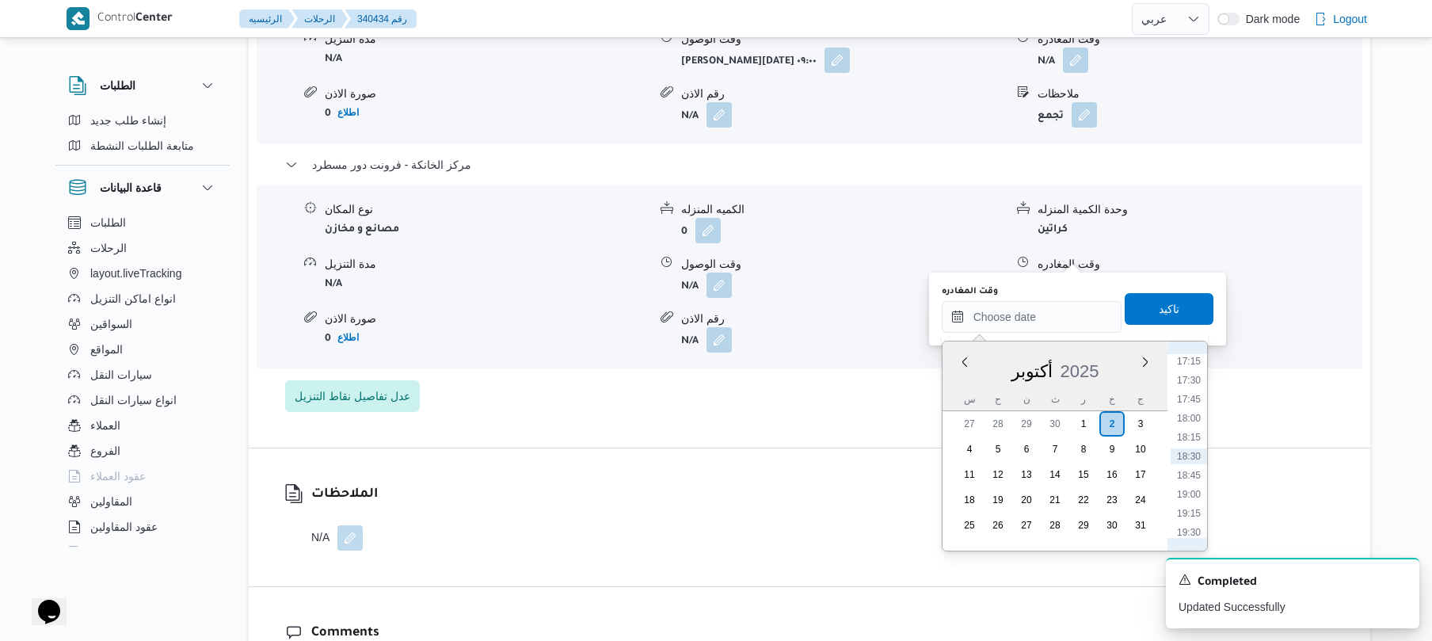
scroll to position [1157, 0]
click at [1192, 379] on li "15:30" at bounding box center [1188, 383] width 36 height 16
type input "٠٢/١٠/٢٠٢٥ ١٥:٣٠"
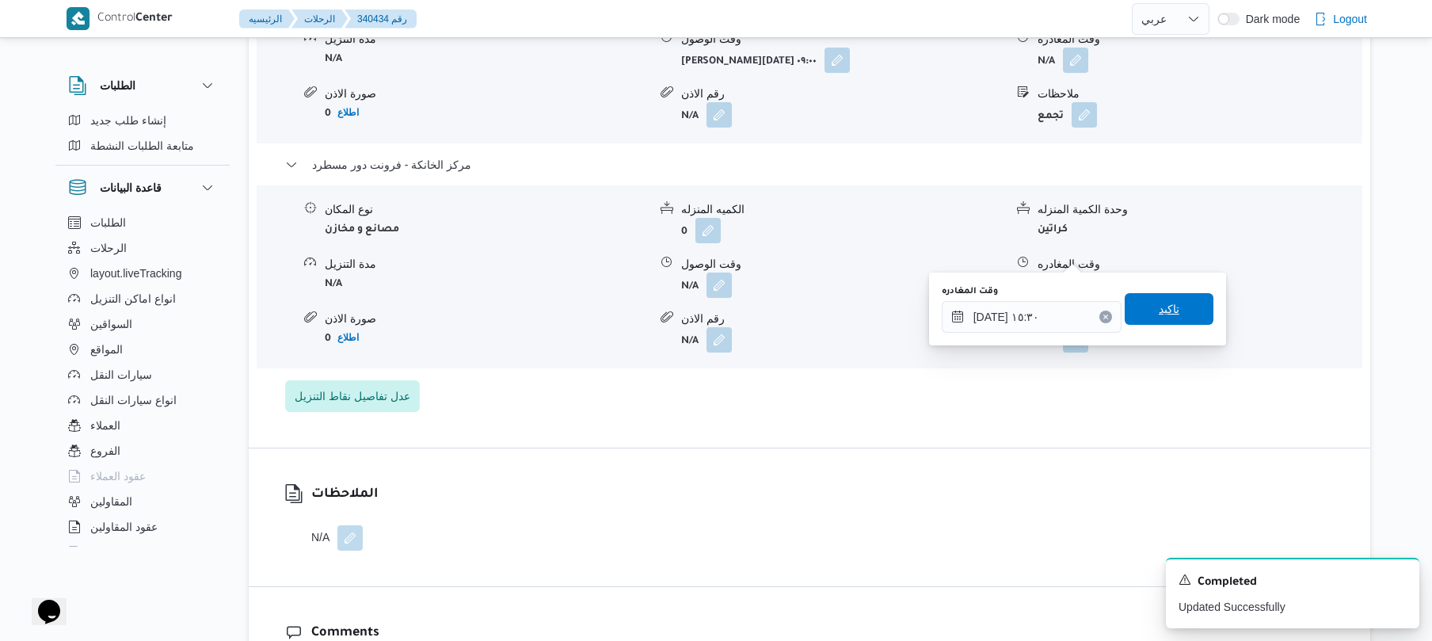
click at [1177, 321] on span "تاكيد" at bounding box center [1169, 309] width 89 height 32
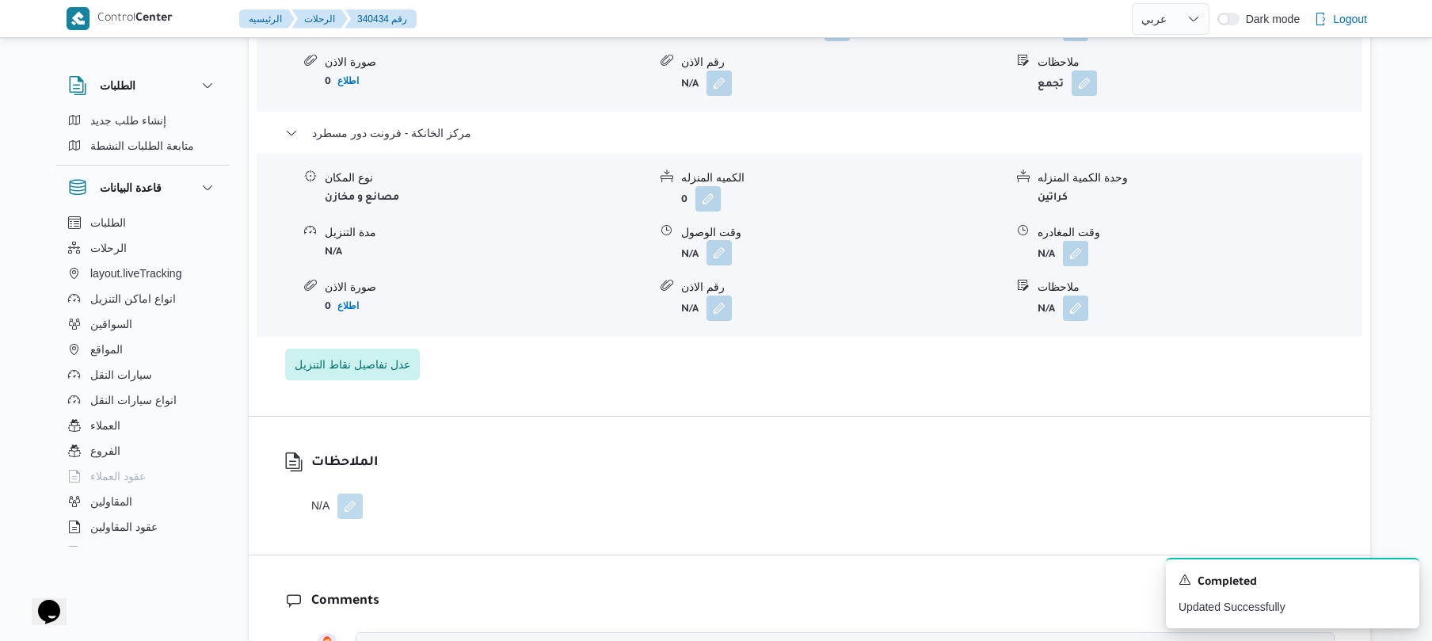
click at [714, 255] on button "button" at bounding box center [718, 252] width 25 height 25
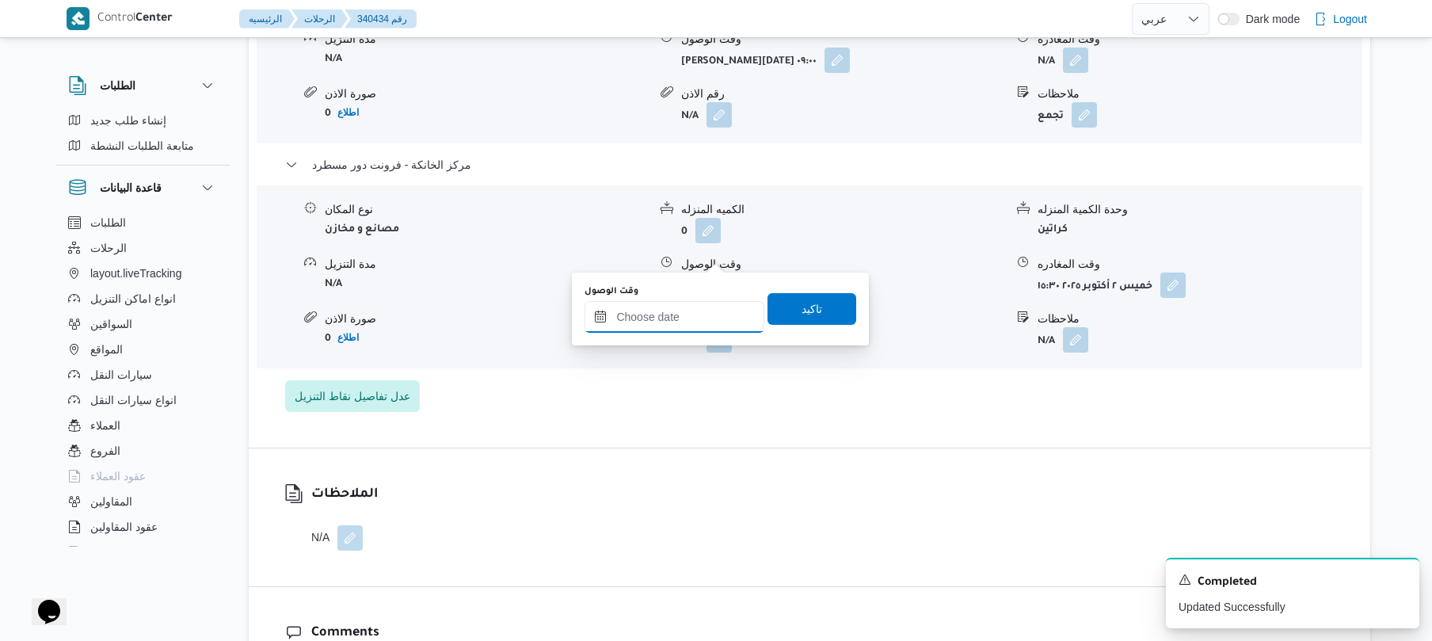
click at [695, 318] on input "وقت الوصول" at bounding box center [674, 317] width 180 height 32
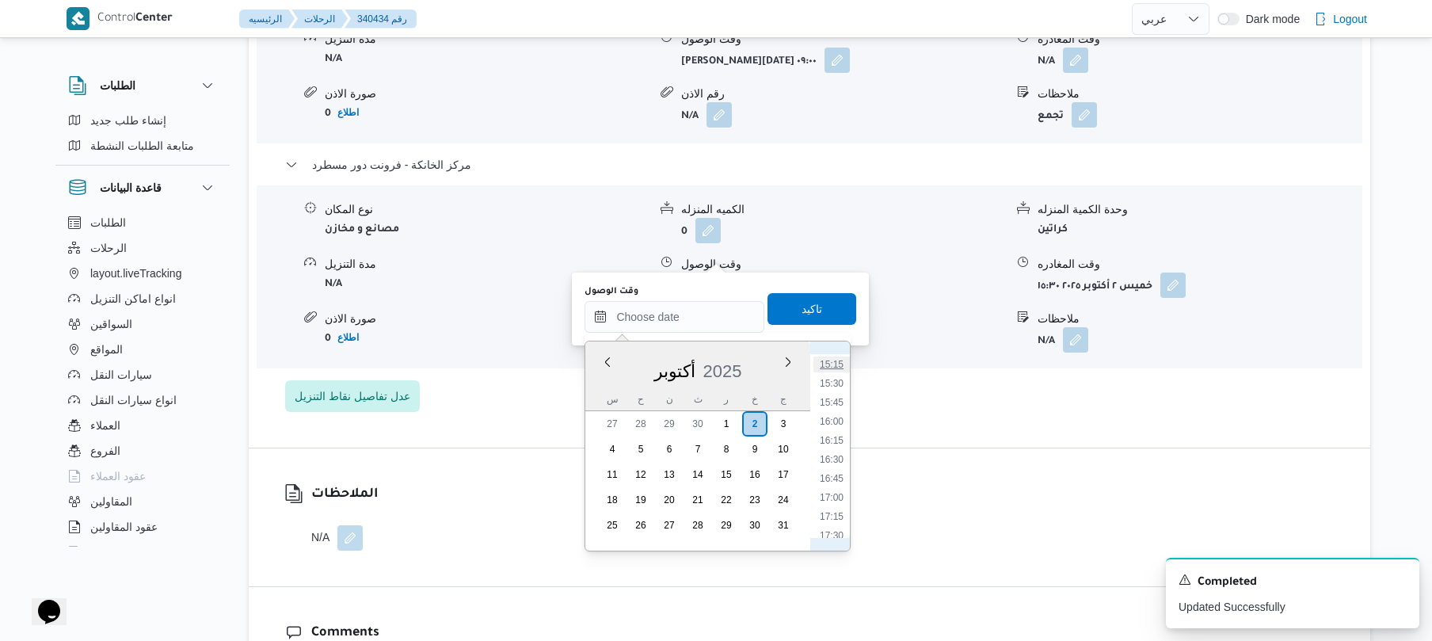
click at [833, 359] on li "15:15" at bounding box center [831, 364] width 36 height 16
type input "٠٢/١٠/٢٠٢٥ ١٥:١٥"
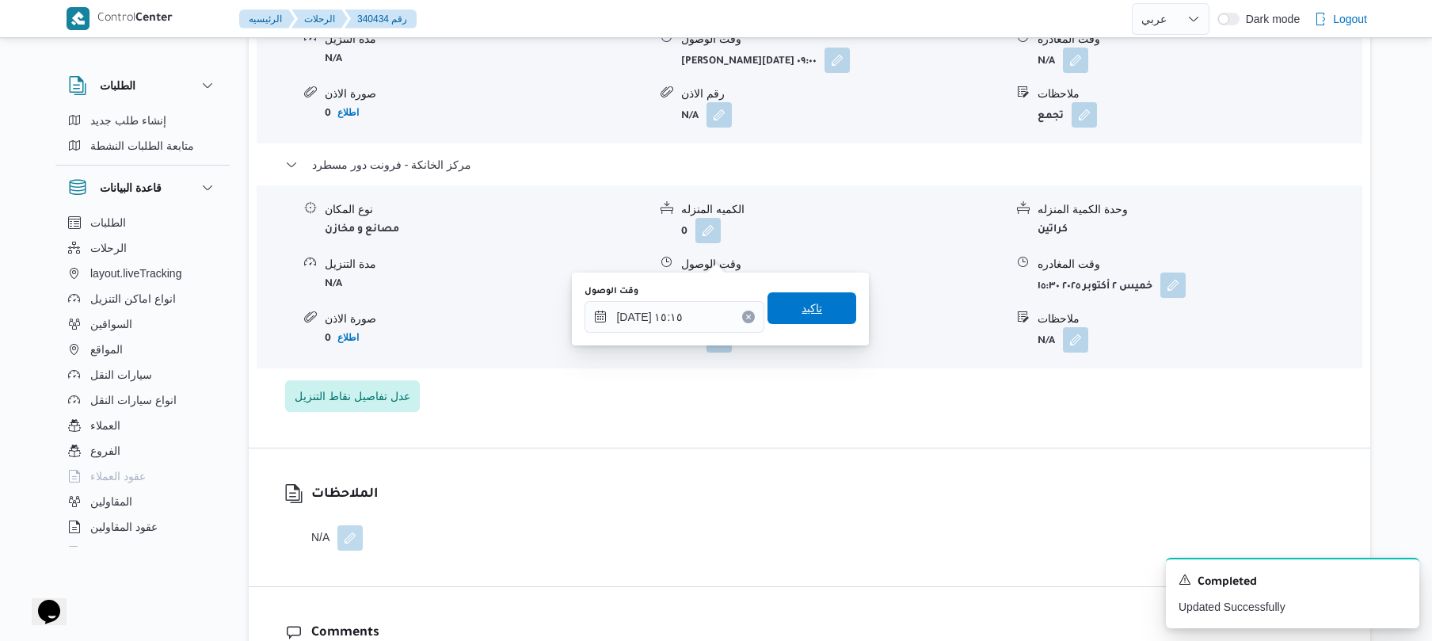
click at [821, 317] on span "تاكيد" at bounding box center [811, 308] width 89 height 32
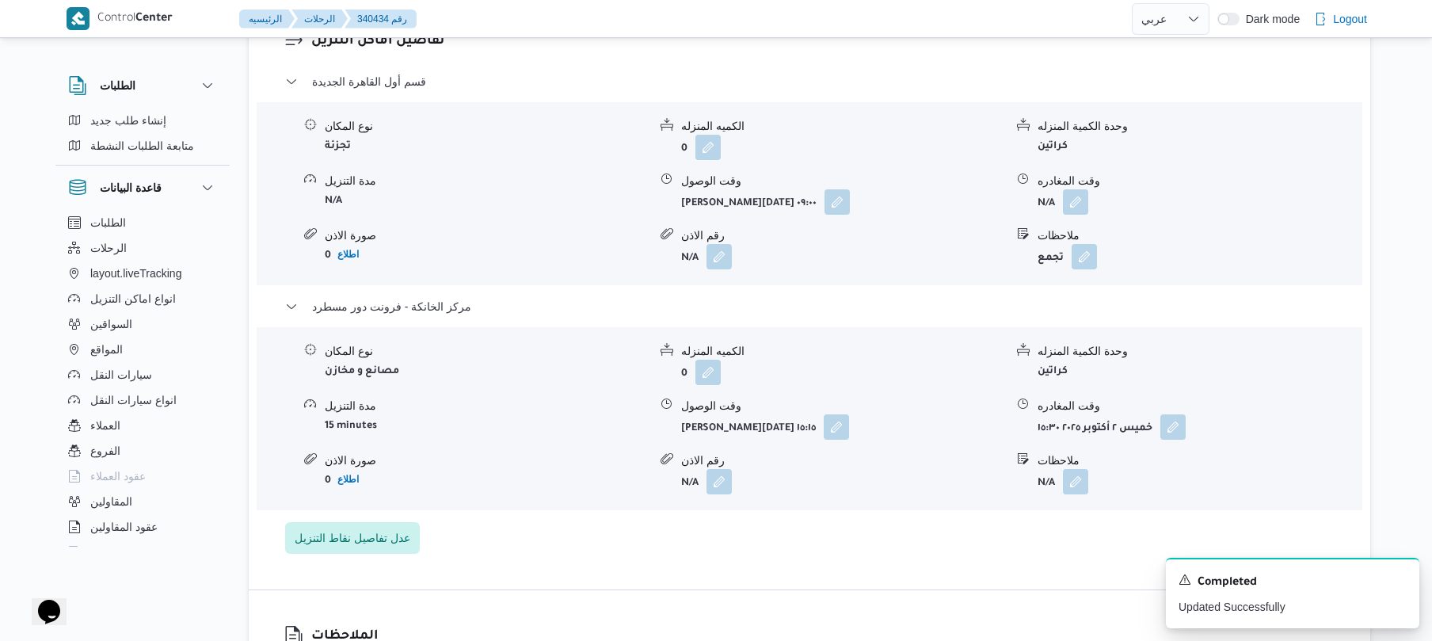
scroll to position [1297, 0]
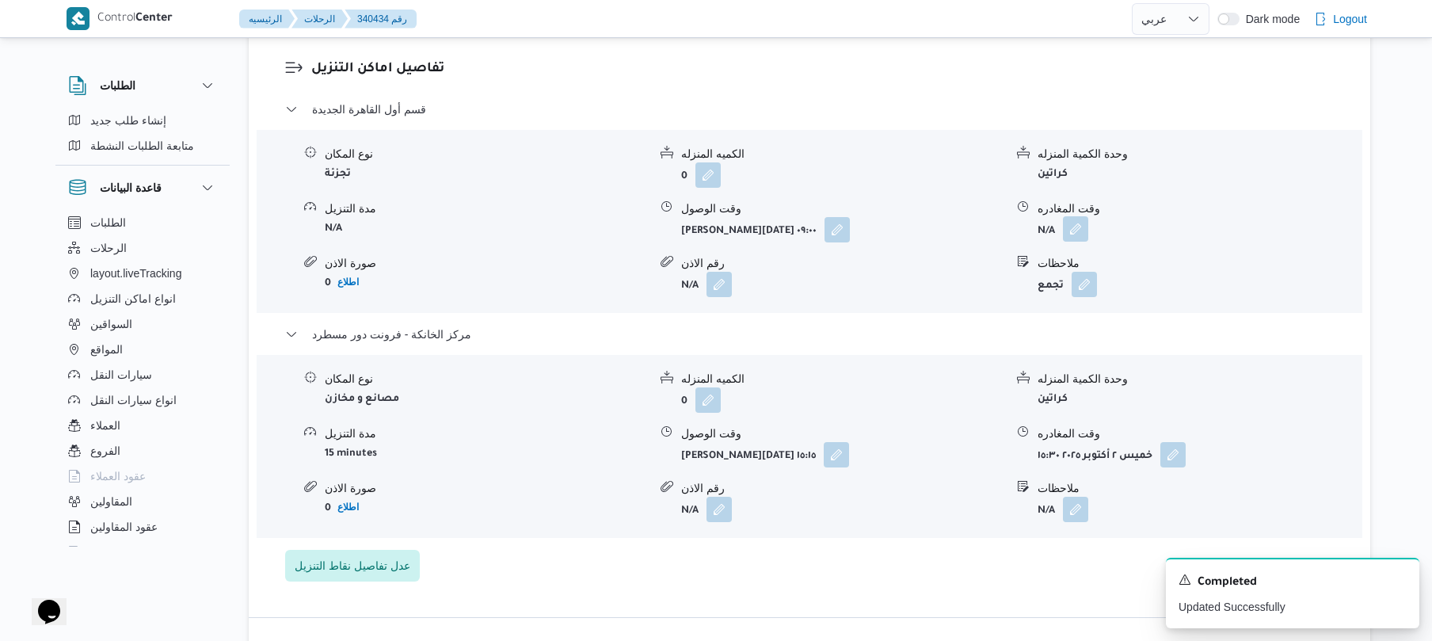
click at [1071, 216] on button "button" at bounding box center [1075, 228] width 25 height 25
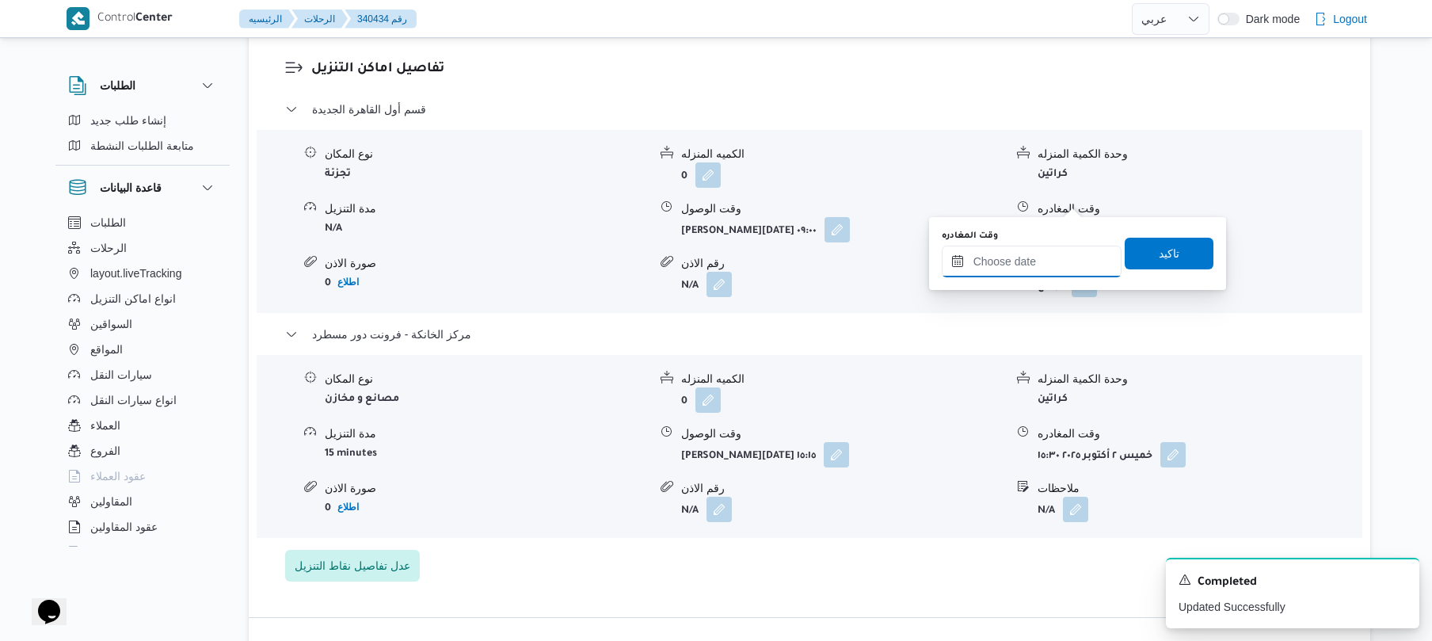
click at [1005, 261] on input "وقت المغادره" at bounding box center [1032, 262] width 180 height 32
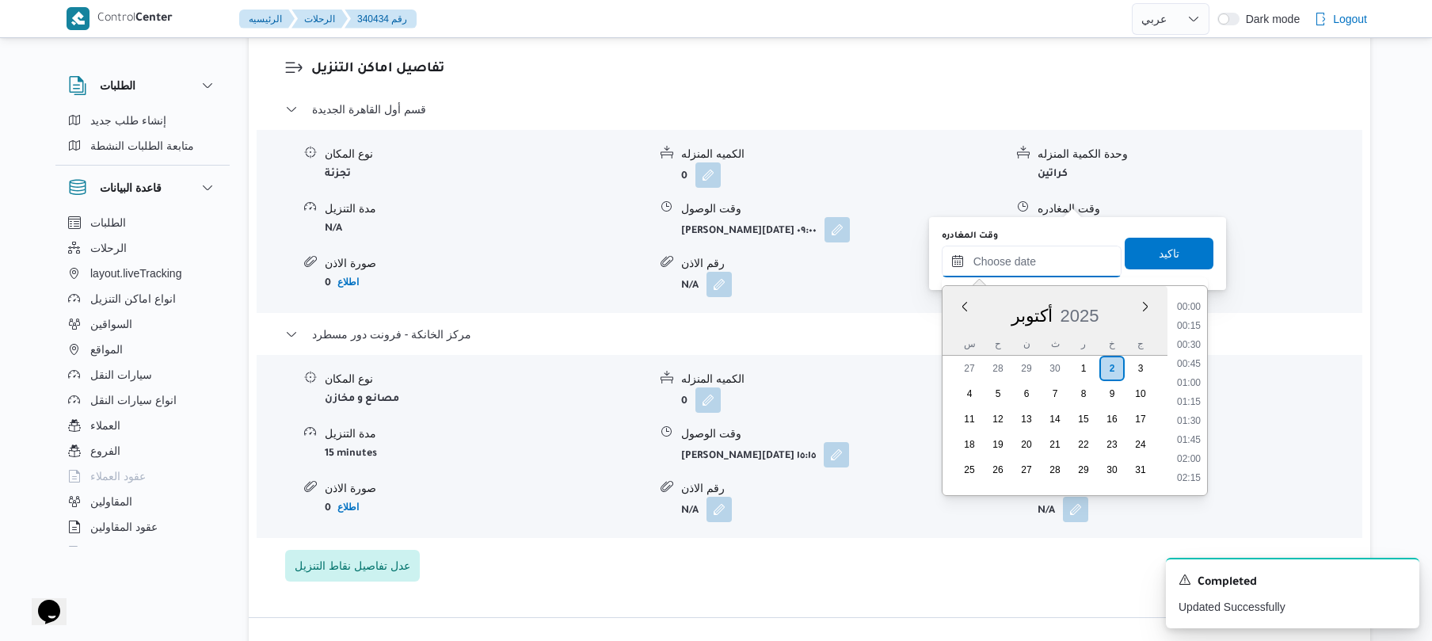
scroll to position [1312, 0]
click at [1207, 314] on ul "00:00 00:15 00:30 00:45 01:00 01:15 01:30 01:45 02:00 02:15 02:30 02:45 03:00 0…" at bounding box center [1188, 391] width 36 height 184
click at [1189, 402] on li "14:30" at bounding box center [1188, 407] width 36 height 16
type input "٠٢/١٠/٢٠٢٥ ١٤:٣٠"
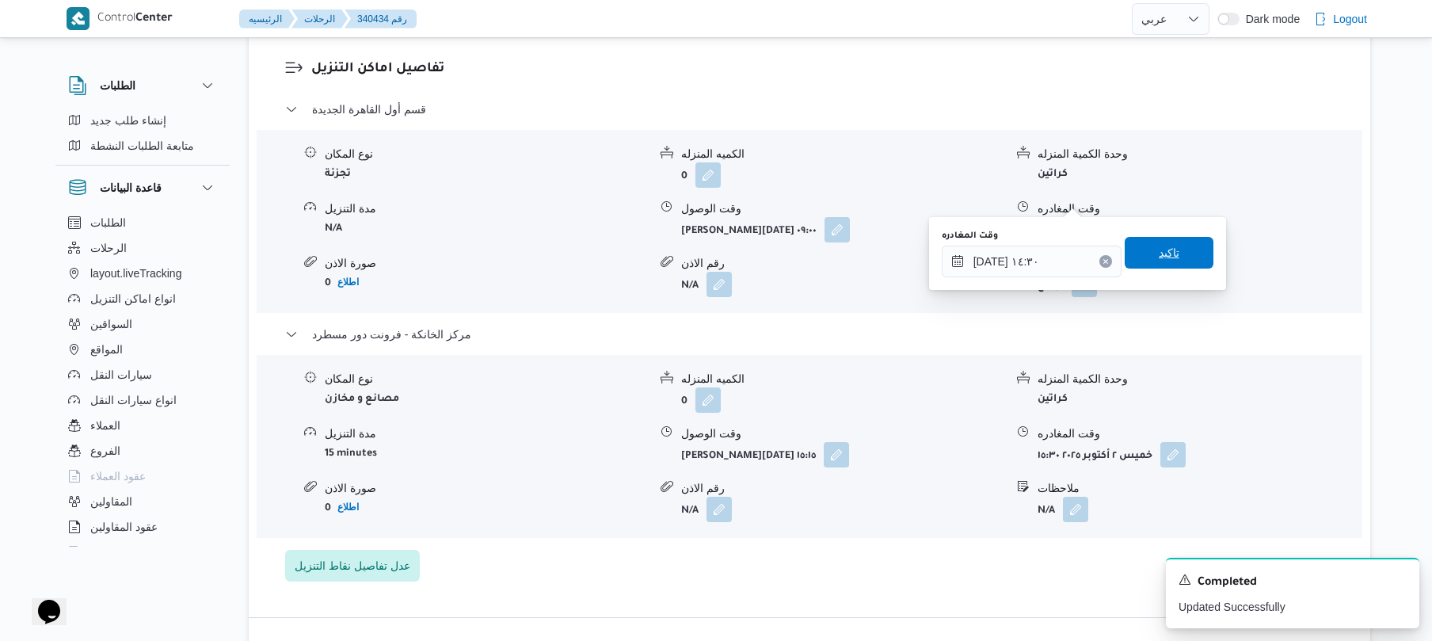
click at [1176, 261] on span "تاكيد" at bounding box center [1169, 253] width 89 height 32
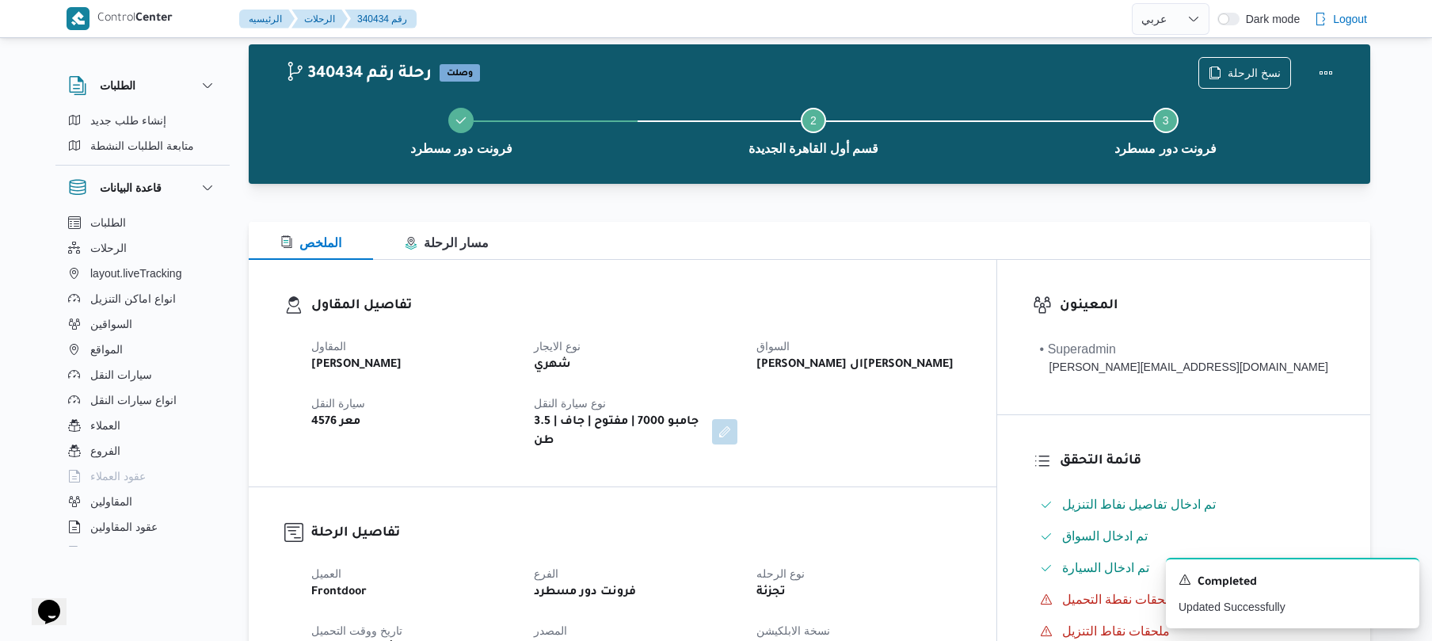
scroll to position [0, 0]
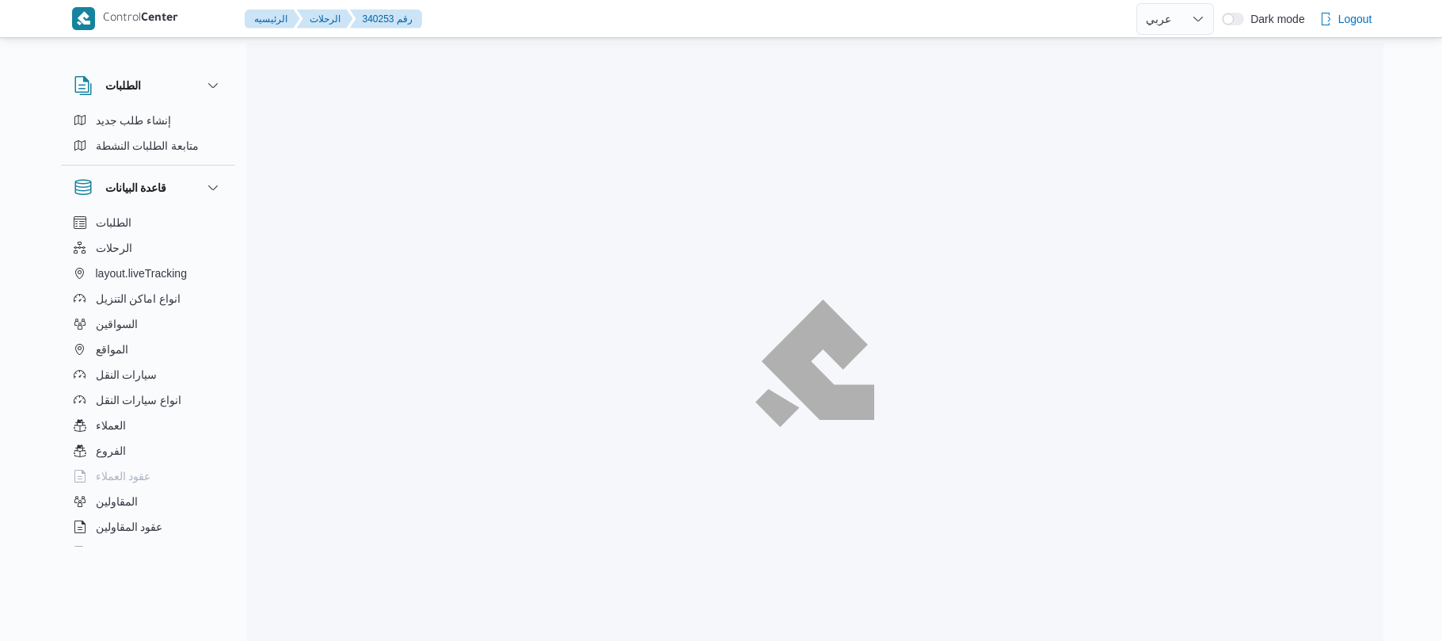
select select "ar"
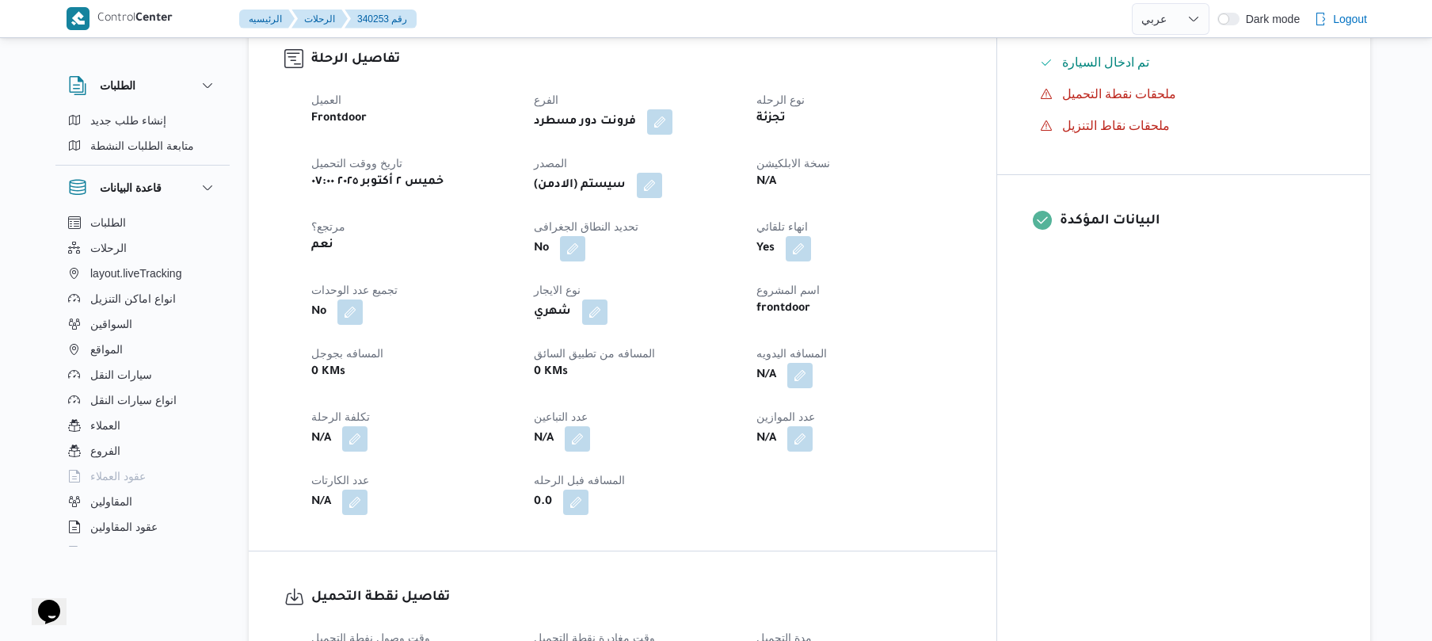
scroll to position [549, 0]
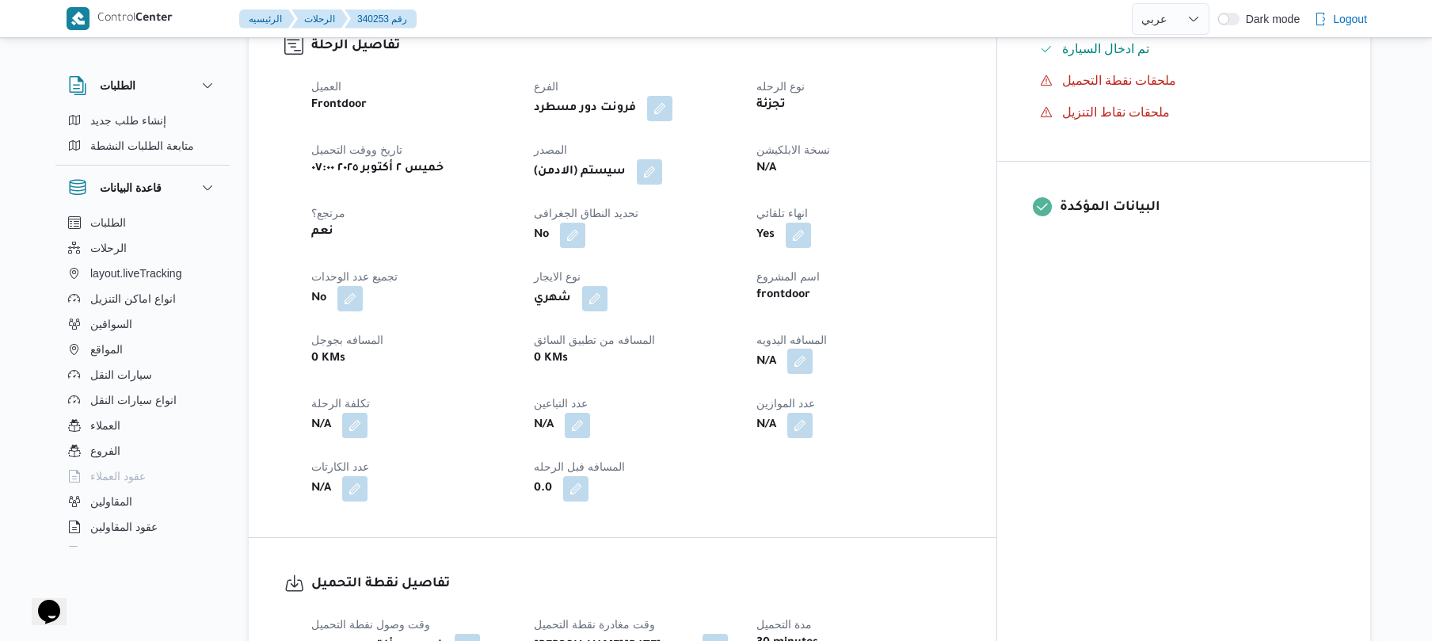
click at [813, 348] on button "button" at bounding box center [799, 360] width 25 height 25
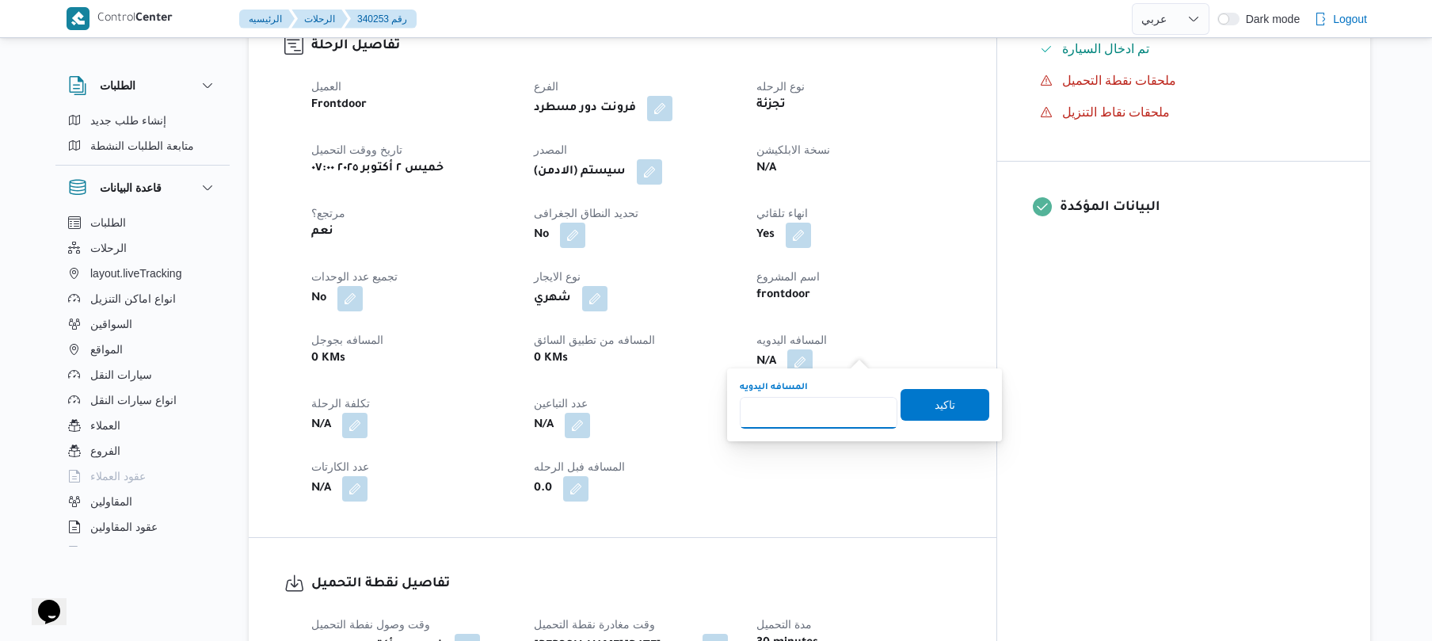
click at [805, 407] on input "المسافه اليدويه" at bounding box center [819, 413] width 158 height 32
type input "120"
click at [934, 407] on span "تاكيد" at bounding box center [944, 403] width 21 height 19
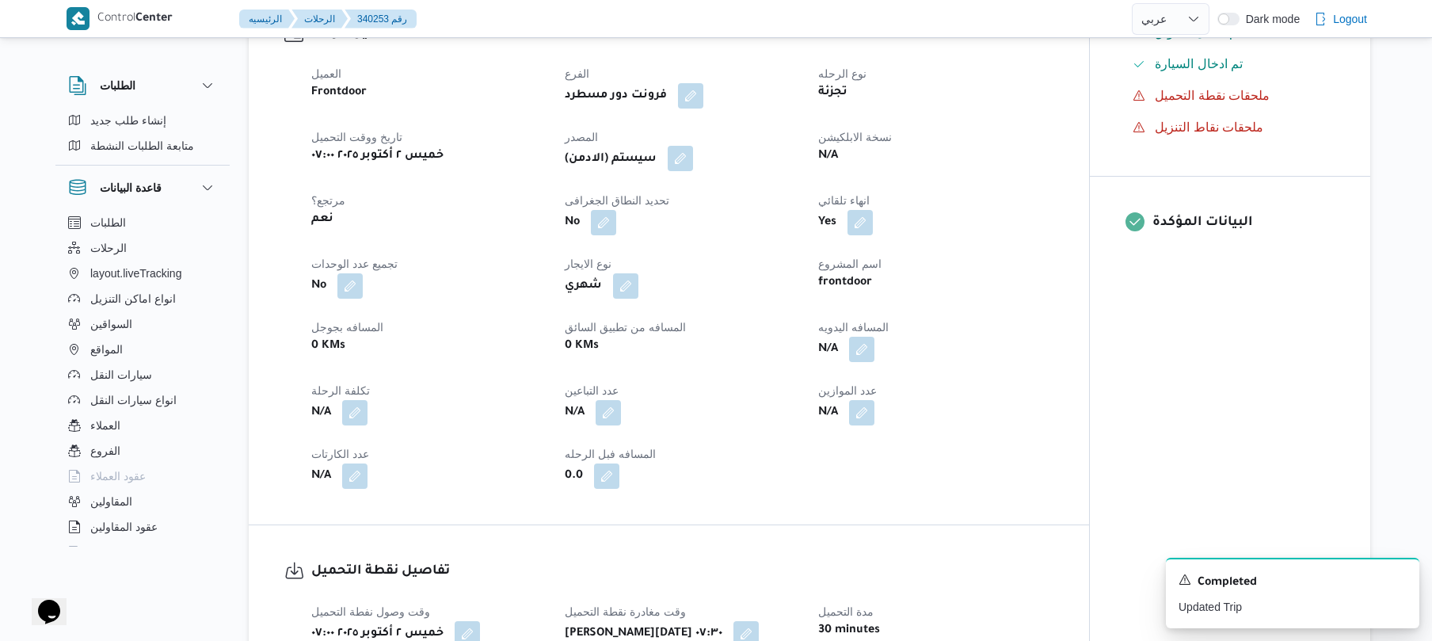
click at [685, 162] on button "button" at bounding box center [680, 158] width 25 height 25
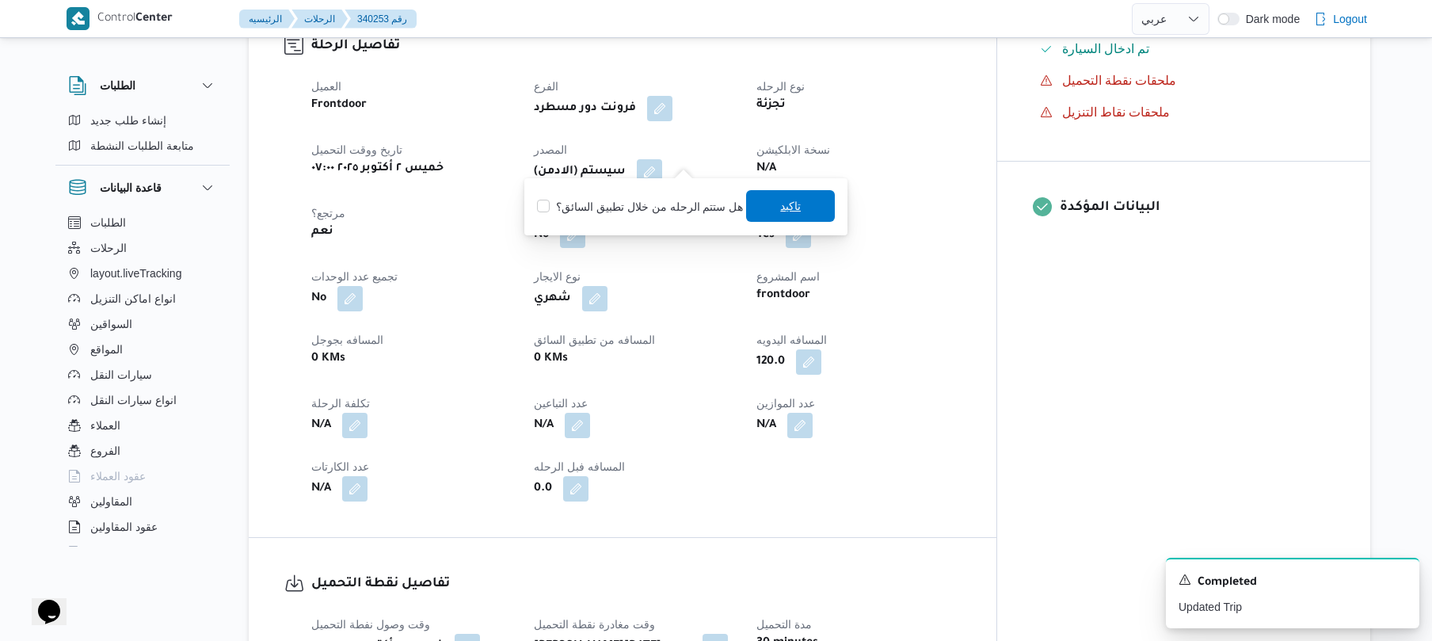
click at [765, 209] on span "تاكيد" at bounding box center [790, 206] width 89 height 32
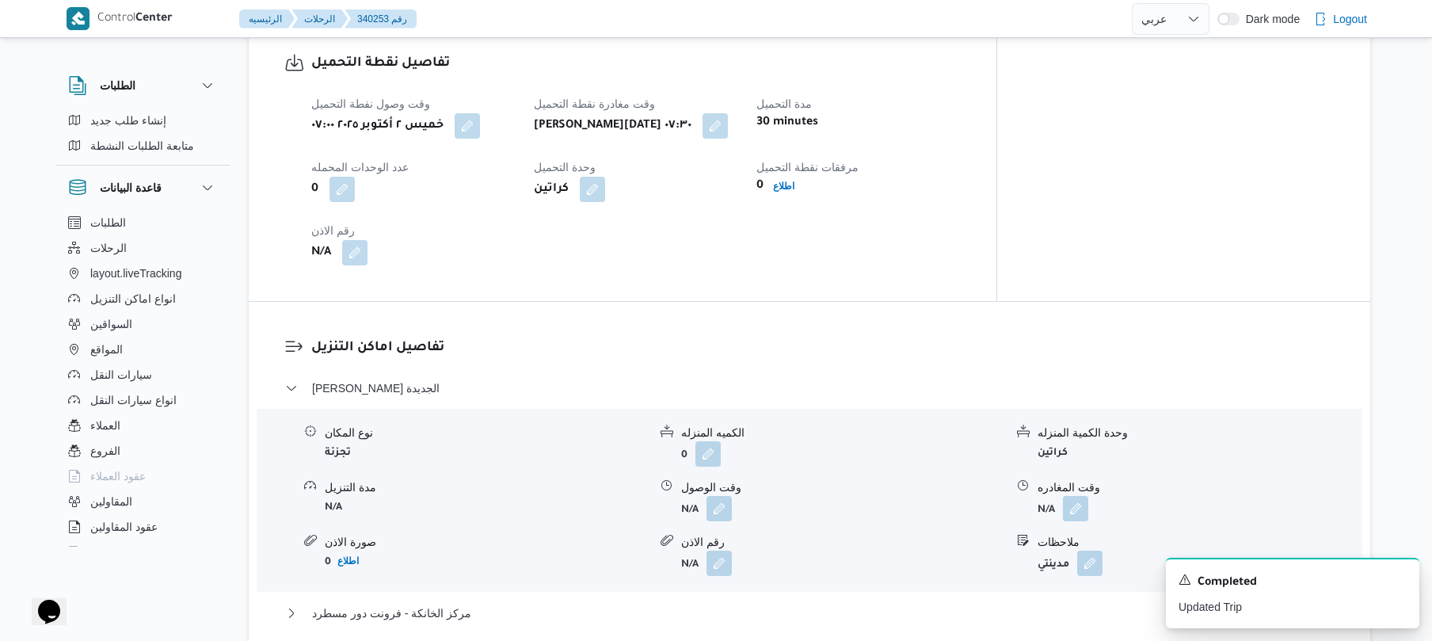
scroll to position [1309, 0]
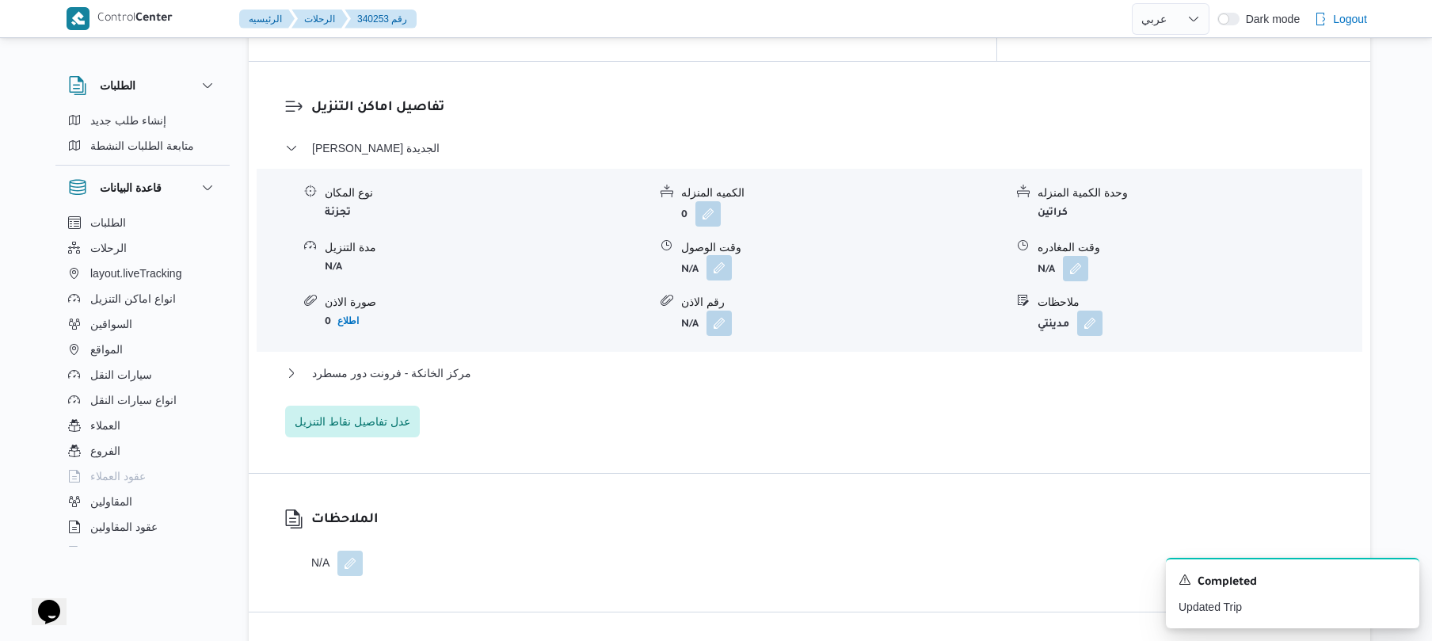
click at [719, 255] on button "button" at bounding box center [718, 267] width 25 height 25
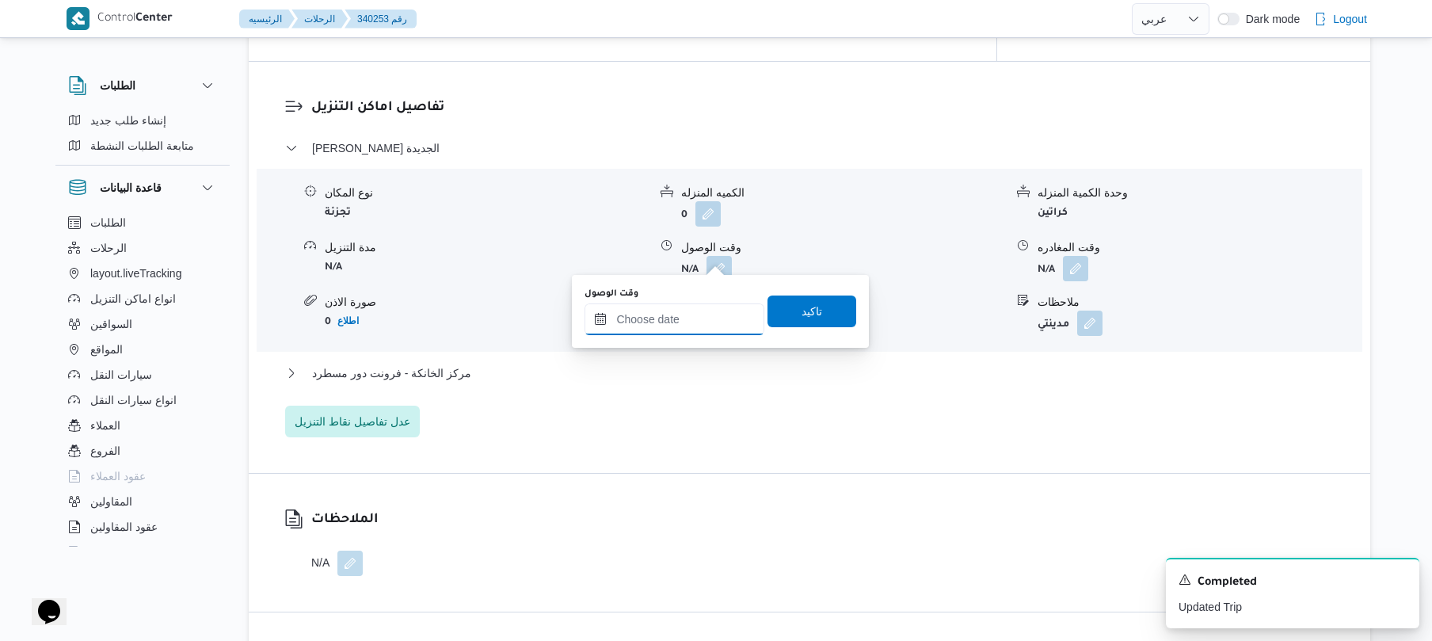
click at [662, 321] on input "وقت الوصول" at bounding box center [674, 319] width 180 height 32
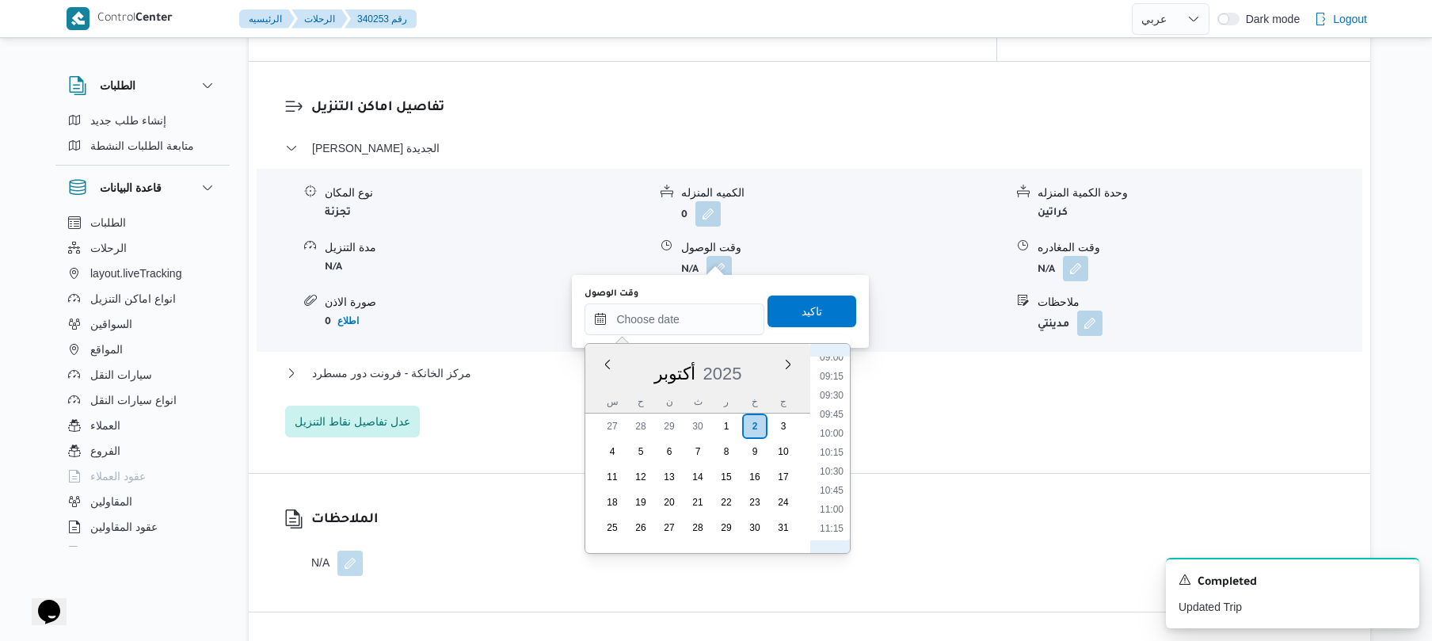
scroll to position [536, 0]
click at [834, 450] on li "08:15" at bounding box center [831, 455] width 36 height 16
type input "٠٢/١٠/٢٠٢٥ ٠٨:١٥"
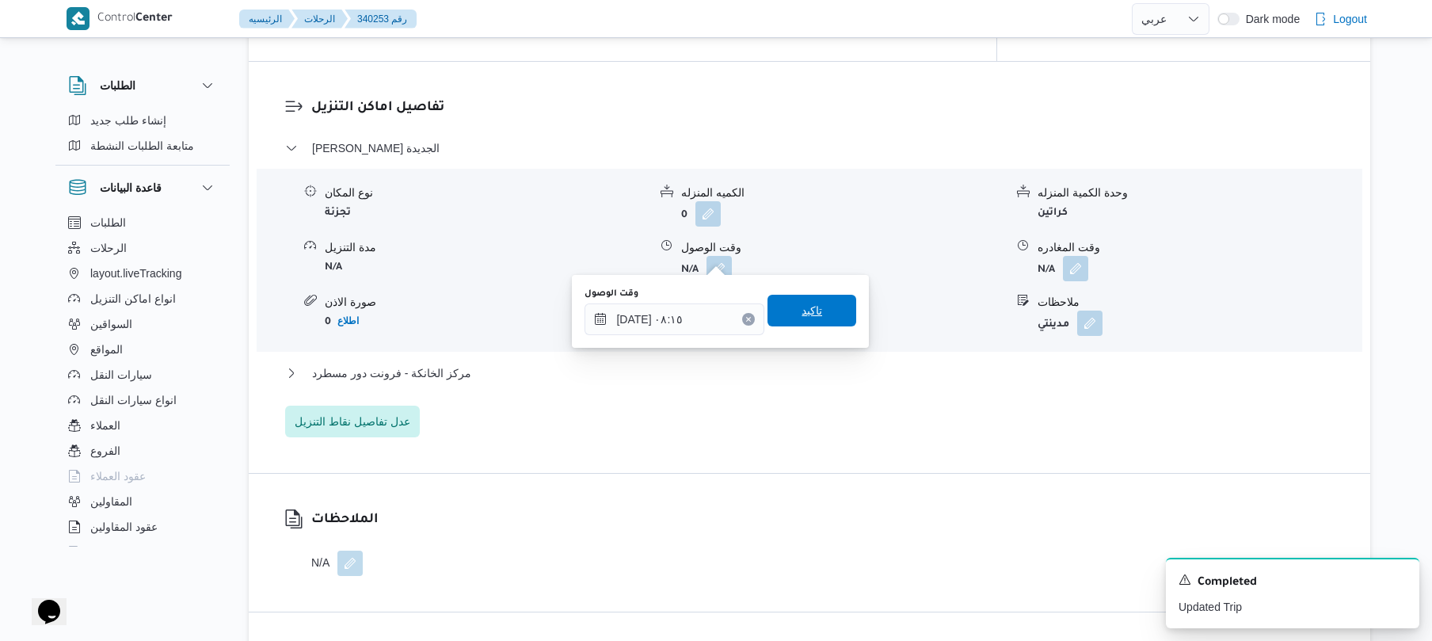
click at [814, 303] on span "تاكيد" at bounding box center [811, 311] width 89 height 32
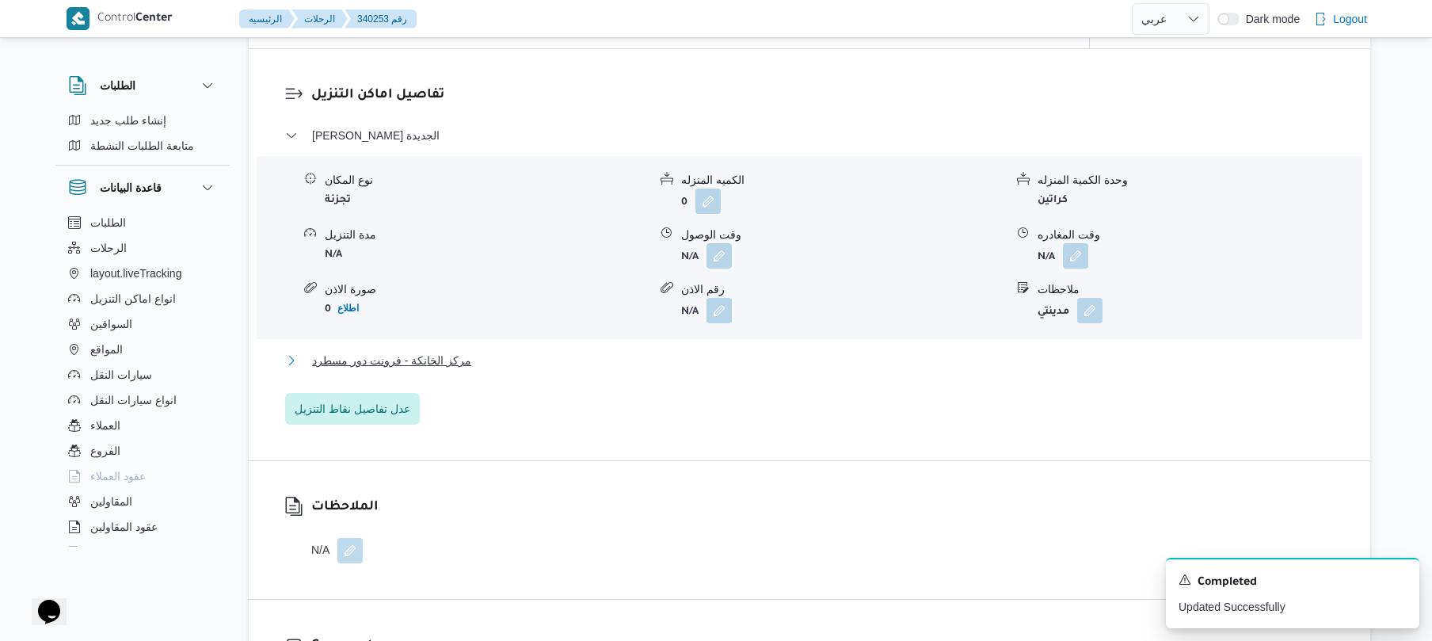
click at [703, 361] on button "مركز الخانكة - فرونت دور مسطرد" at bounding box center [809, 360] width 1049 height 19
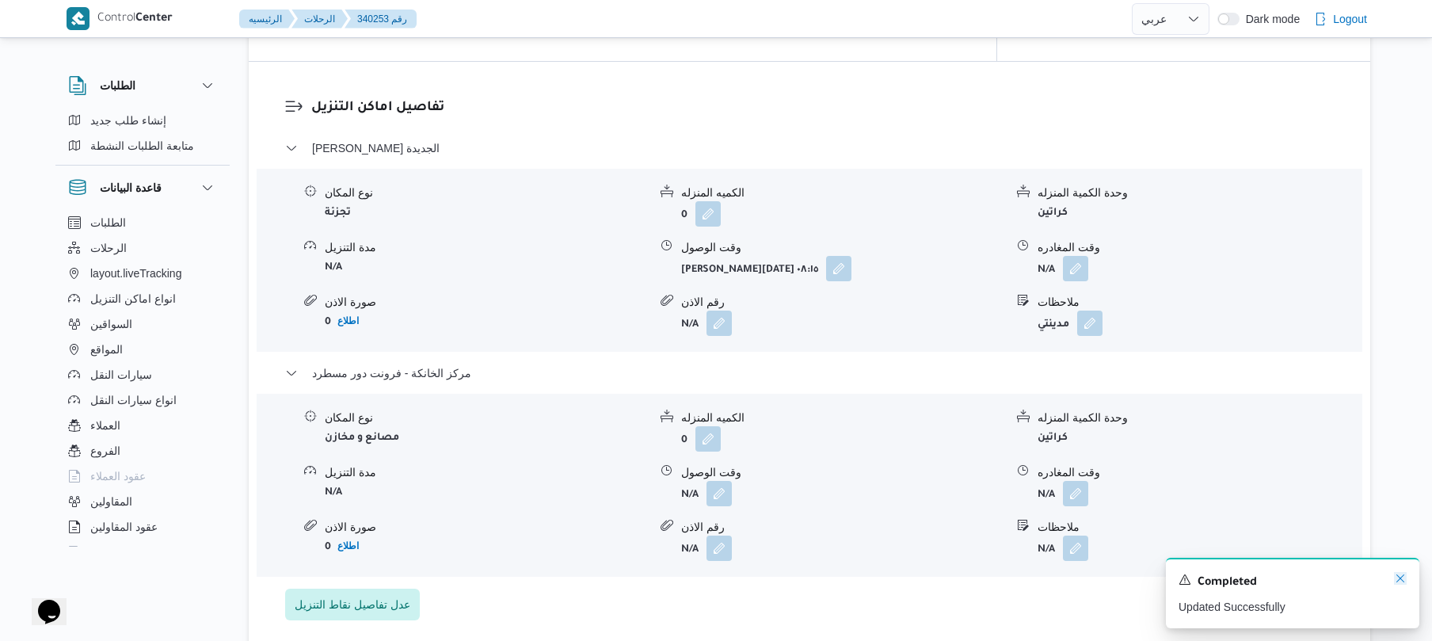
click at [1398, 580] on icon "Dismiss toast" at bounding box center [1400, 578] width 13 height 13
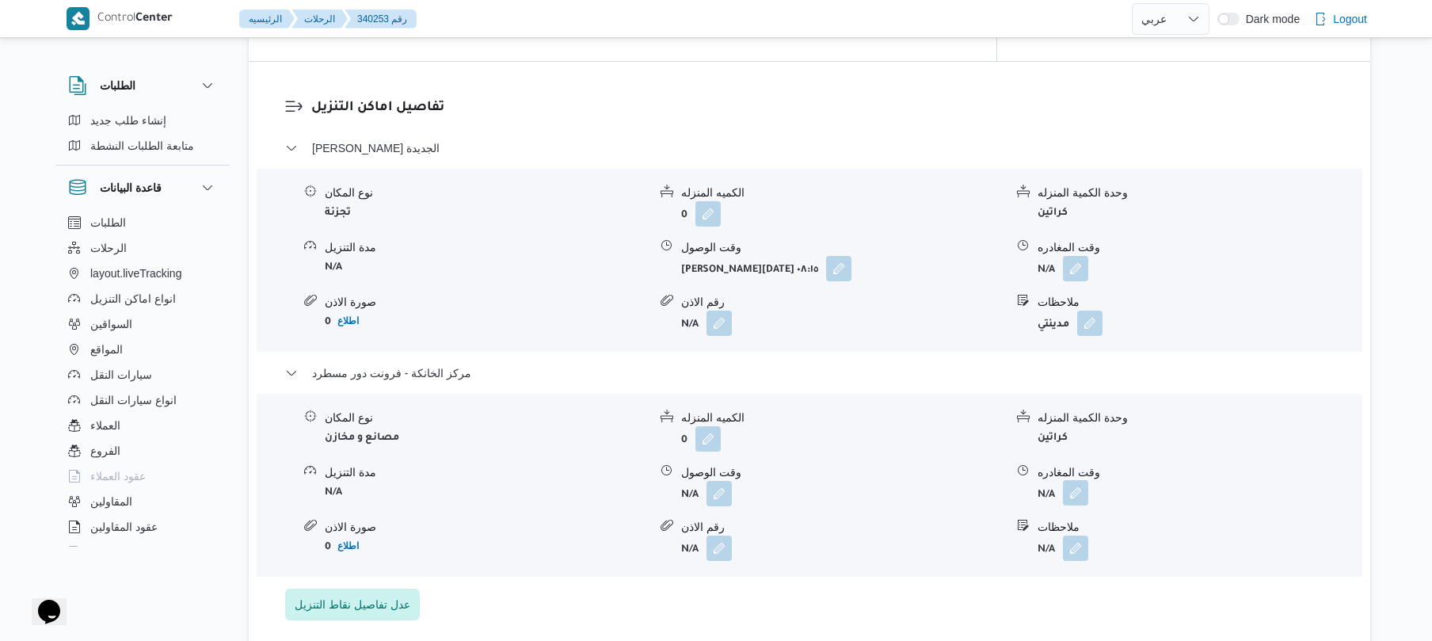
click at [1078, 482] on button "button" at bounding box center [1075, 492] width 25 height 25
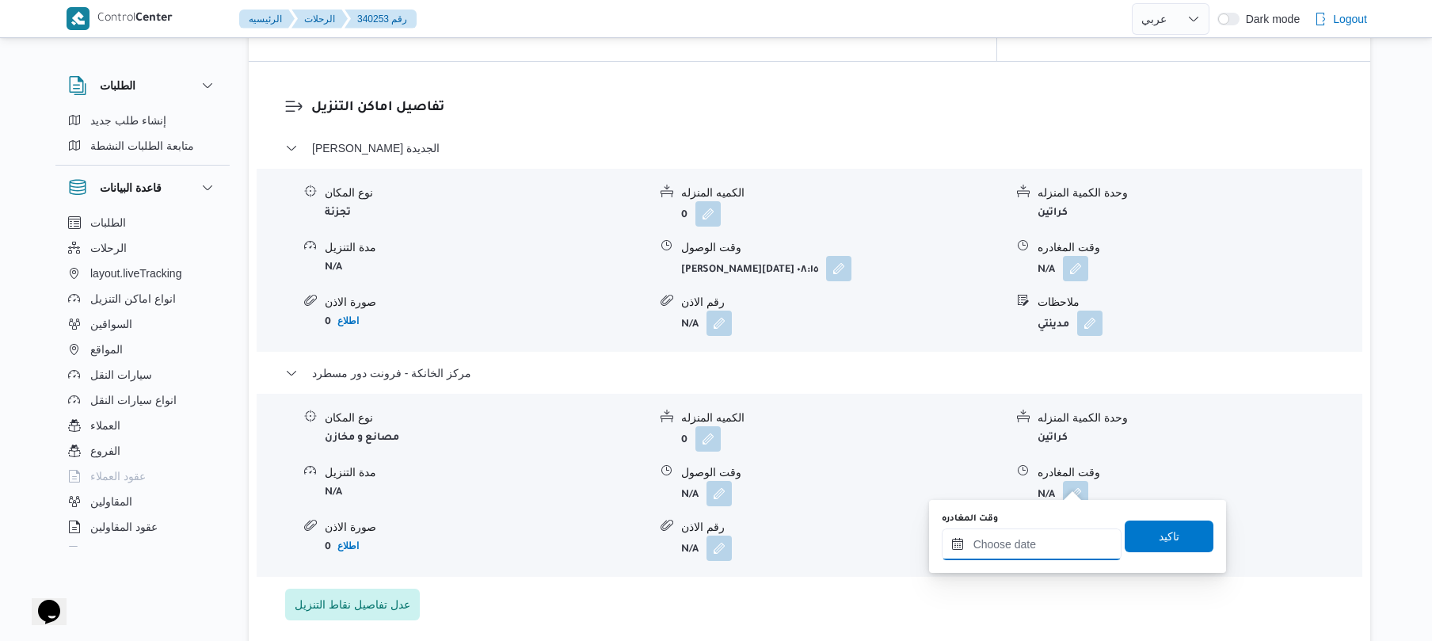
click at [1007, 546] on input "وقت المغادره" at bounding box center [1032, 544] width 180 height 32
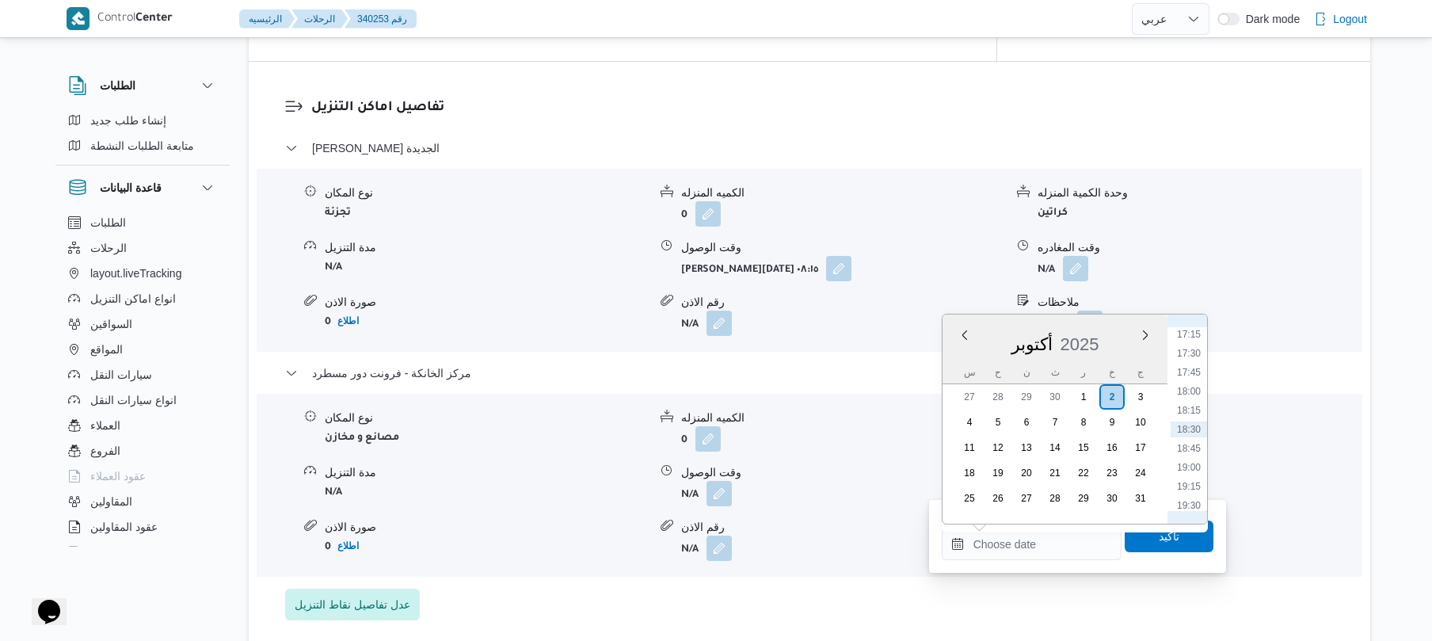
scroll to position [1156, 0]
click at [1195, 359] on li "15:30" at bounding box center [1188, 357] width 36 height 16
type input "٠٢/١٠/٢٠٢٥ ١٥:٣٠"
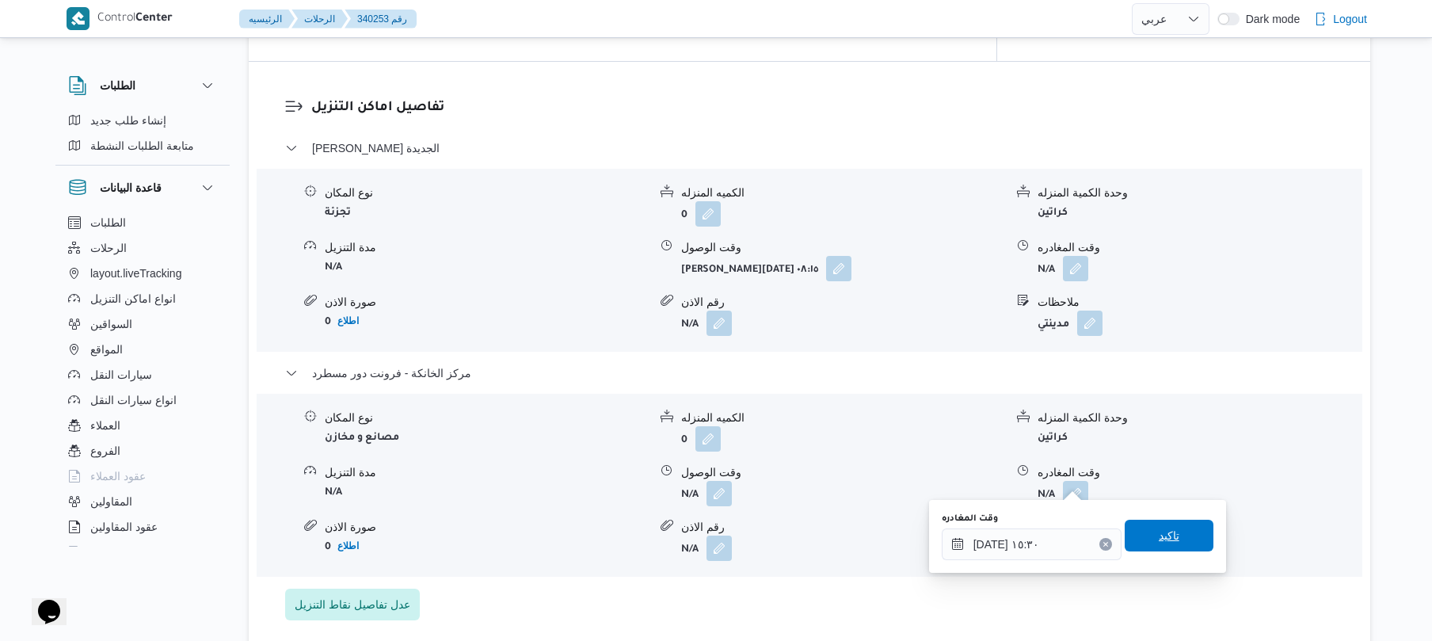
click at [1144, 536] on span "تاكيد" at bounding box center [1169, 536] width 89 height 32
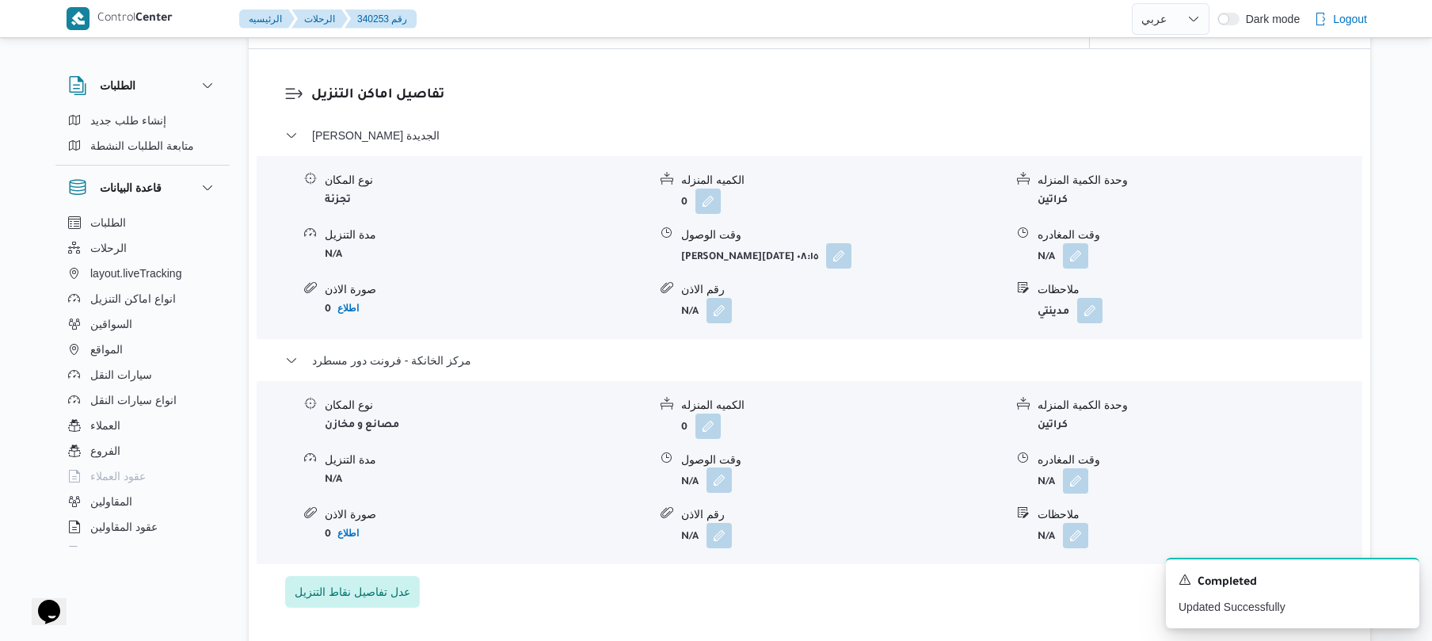
click at [717, 475] on button "button" at bounding box center [718, 479] width 25 height 25
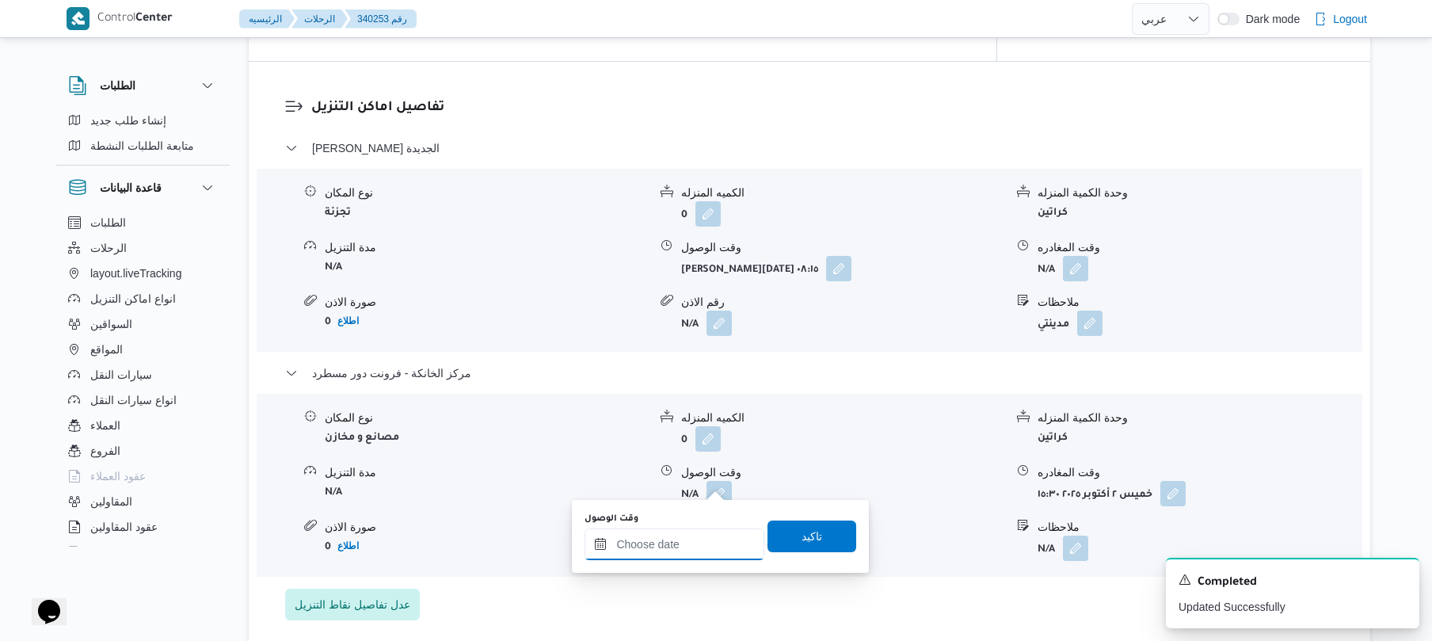
click at [697, 549] on input "وقت الوصول" at bounding box center [674, 544] width 180 height 32
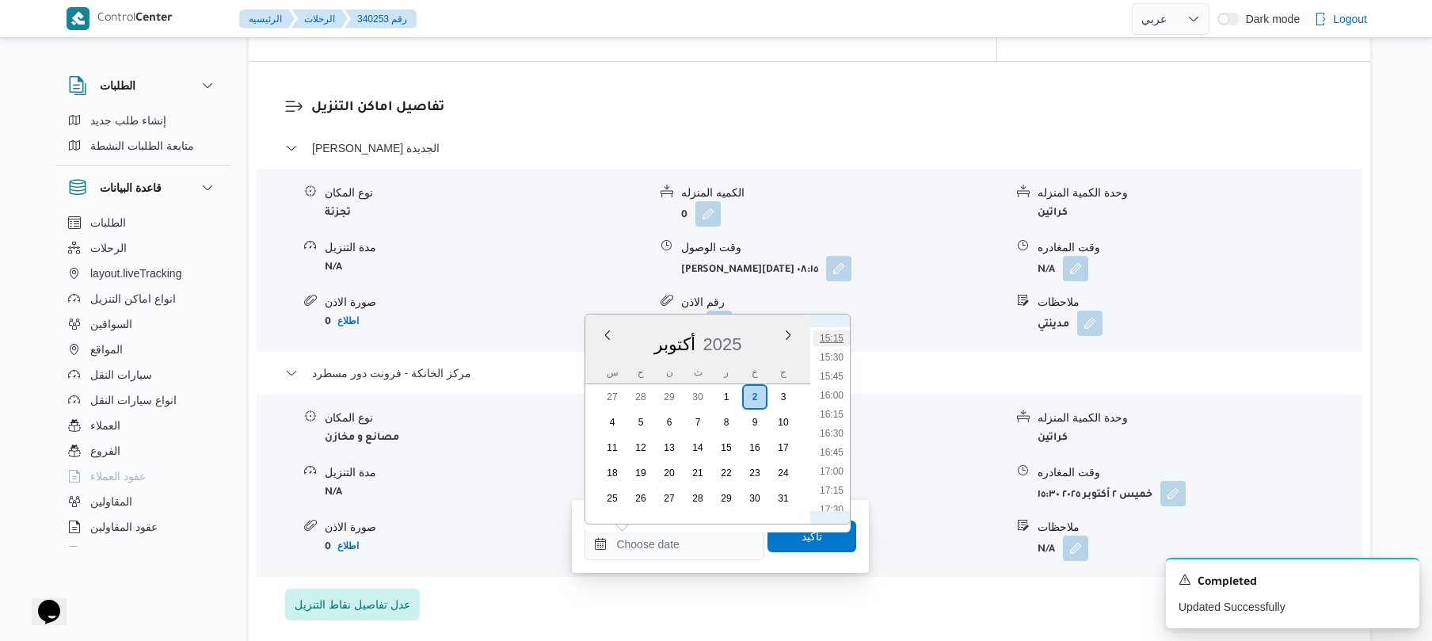
click at [831, 337] on li "15:15" at bounding box center [831, 338] width 36 height 16
type input "[DATE] ١٥:١٥"
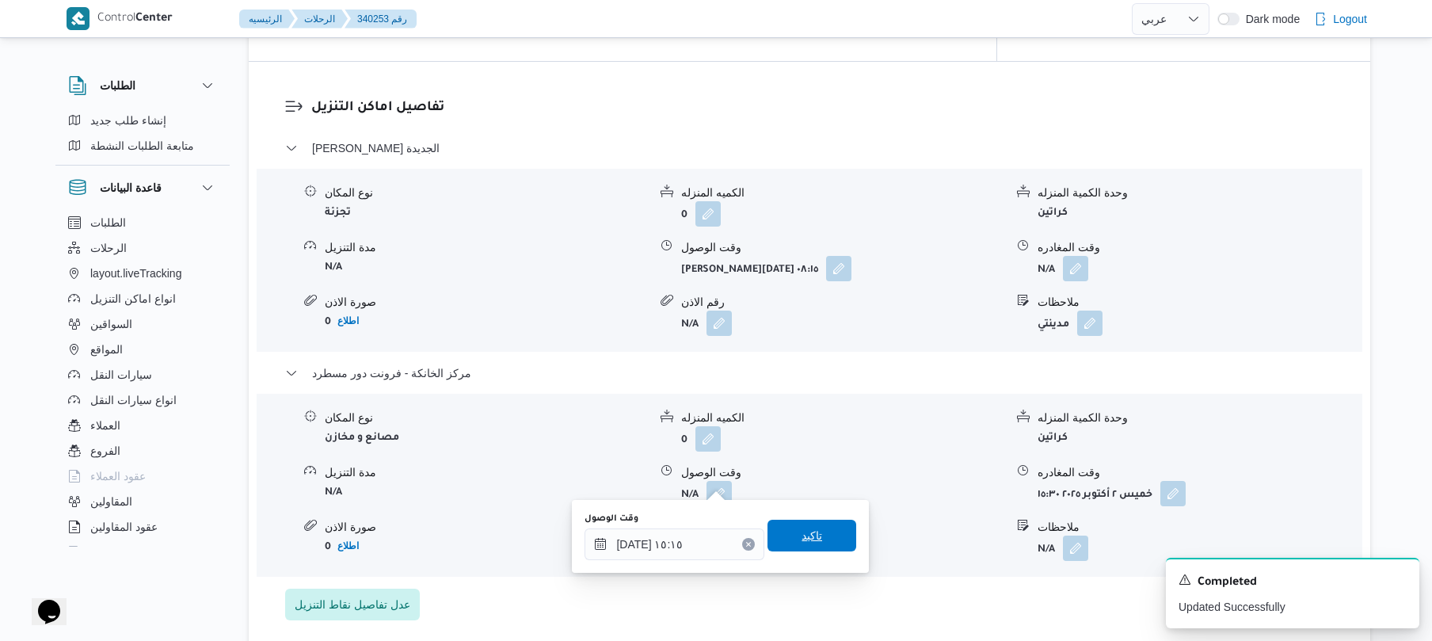
click at [782, 537] on span "تاكيد" at bounding box center [811, 536] width 89 height 32
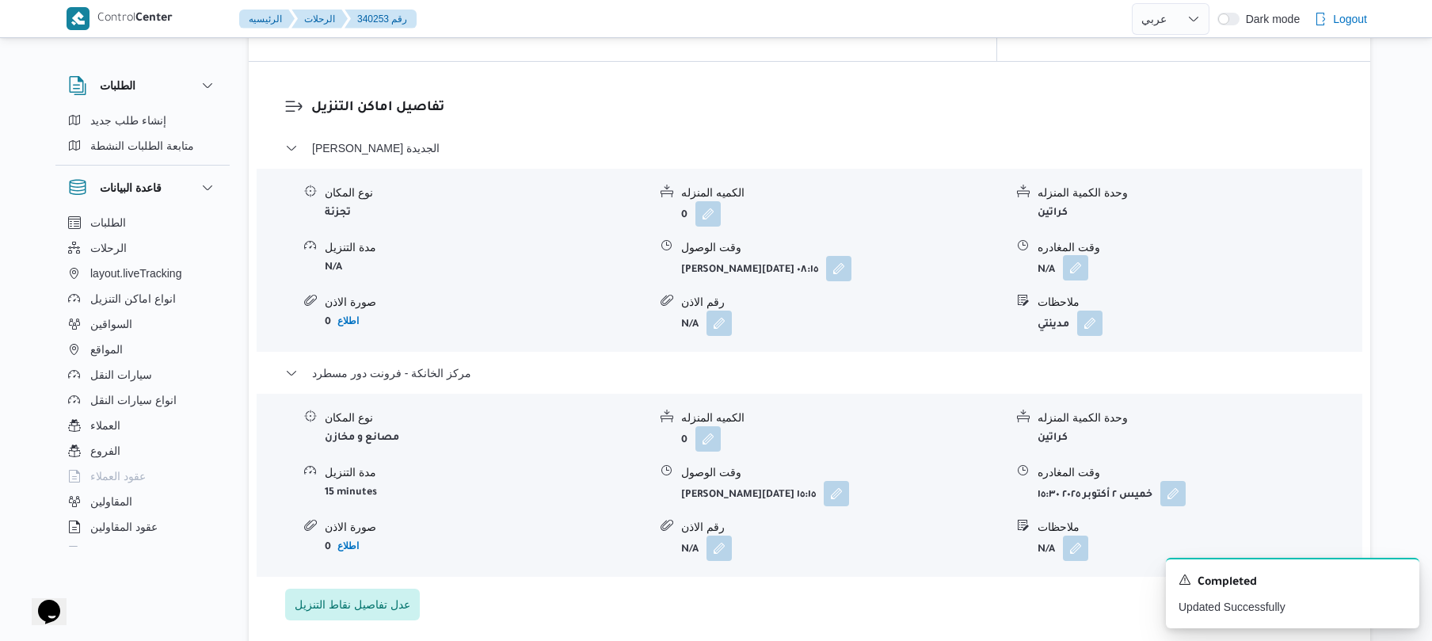
click at [1074, 255] on button "button" at bounding box center [1075, 267] width 25 height 25
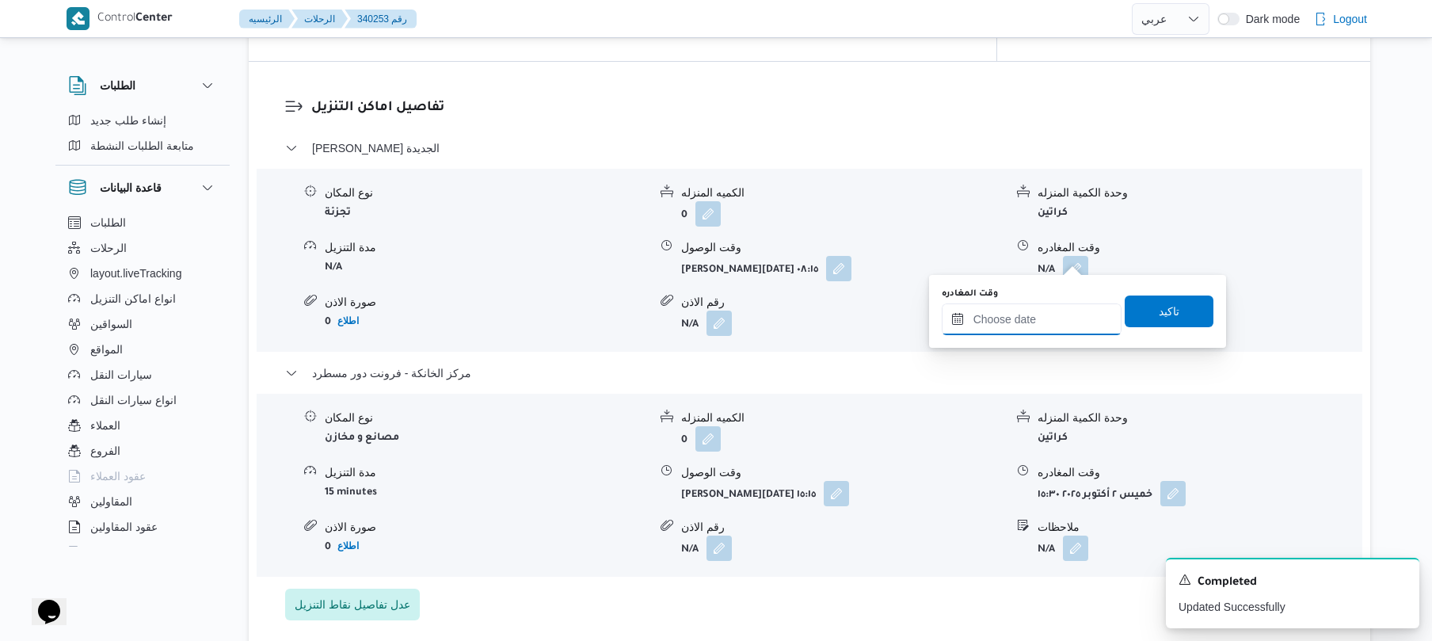
click at [1030, 310] on input "وقت المغادره" at bounding box center [1032, 319] width 180 height 32
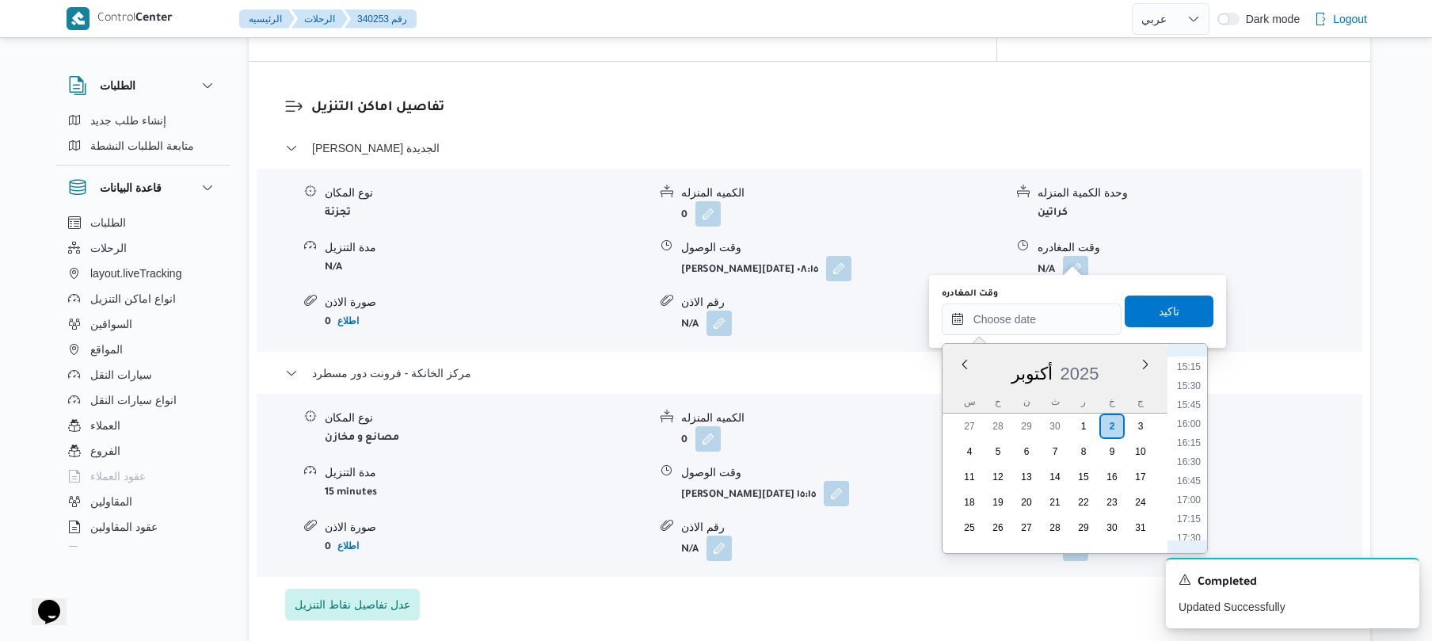
scroll to position [1002, 0]
click at [1186, 467] on li "14:30" at bounding box center [1188, 465] width 36 height 16
type input "[DATE] ١٤:٣٠"
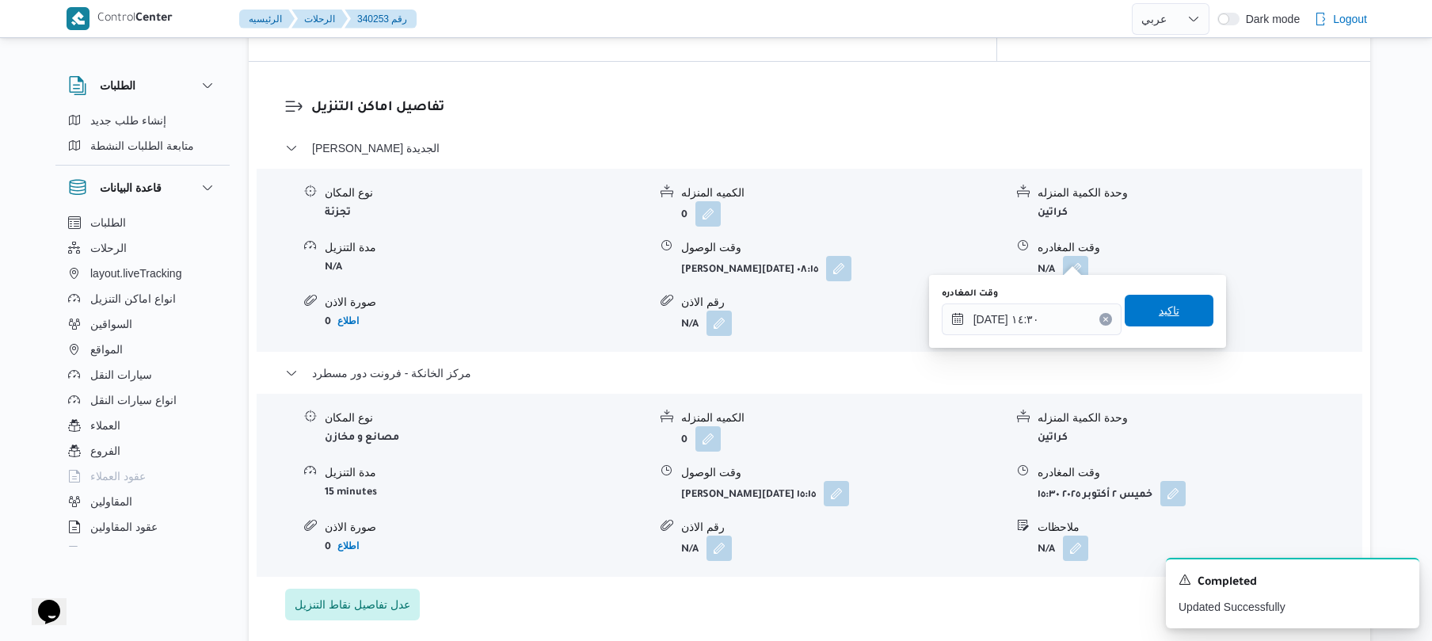
click at [1179, 312] on span "تاكيد" at bounding box center [1169, 311] width 89 height 32
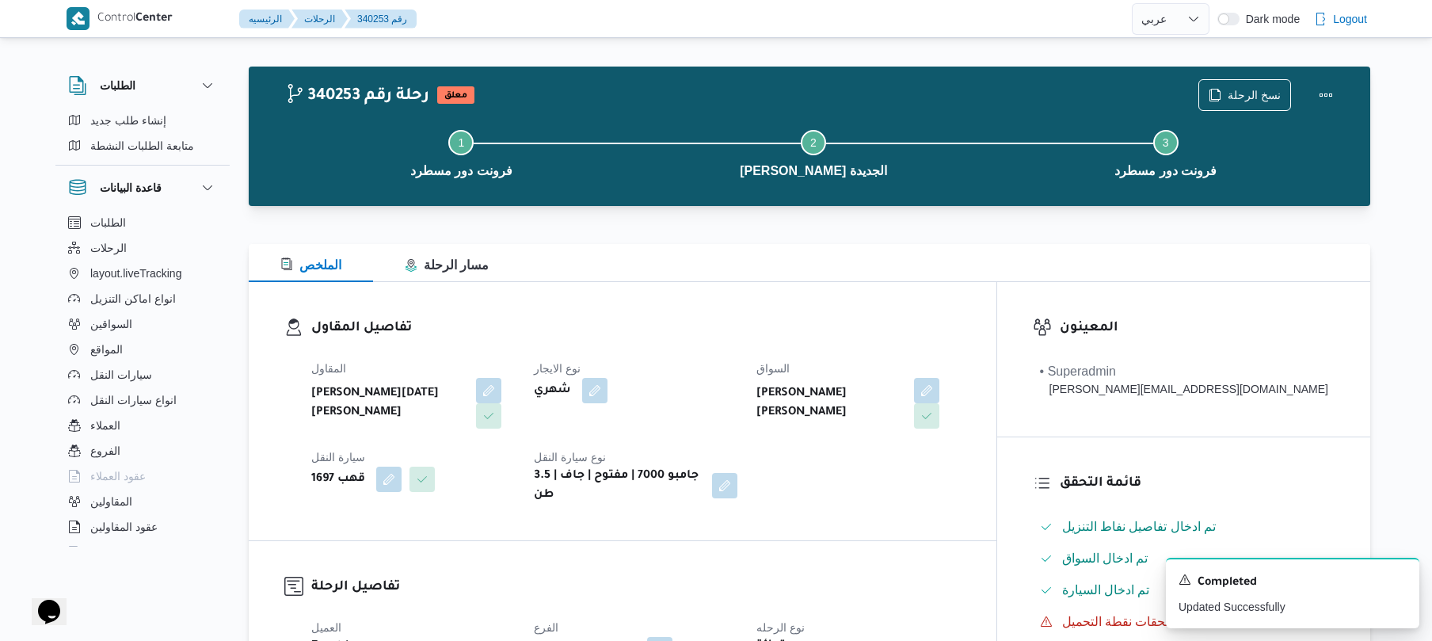
scroll to position [0, 0]
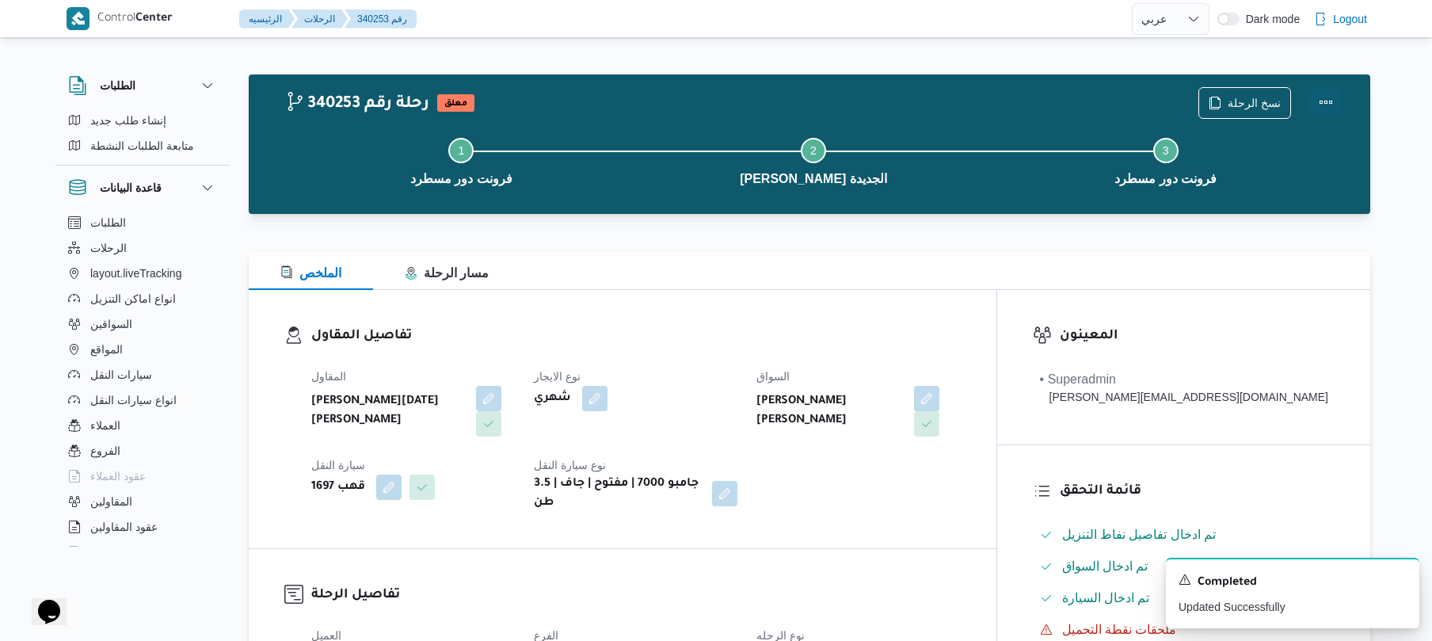
click at [1334, 86] on div "نسخ الرحلة" at bounding box center [1270, 103] width 162 height 51
click at [1319, 96] on button "Actions" at bounding box center [1326, 102] width 32 height 32
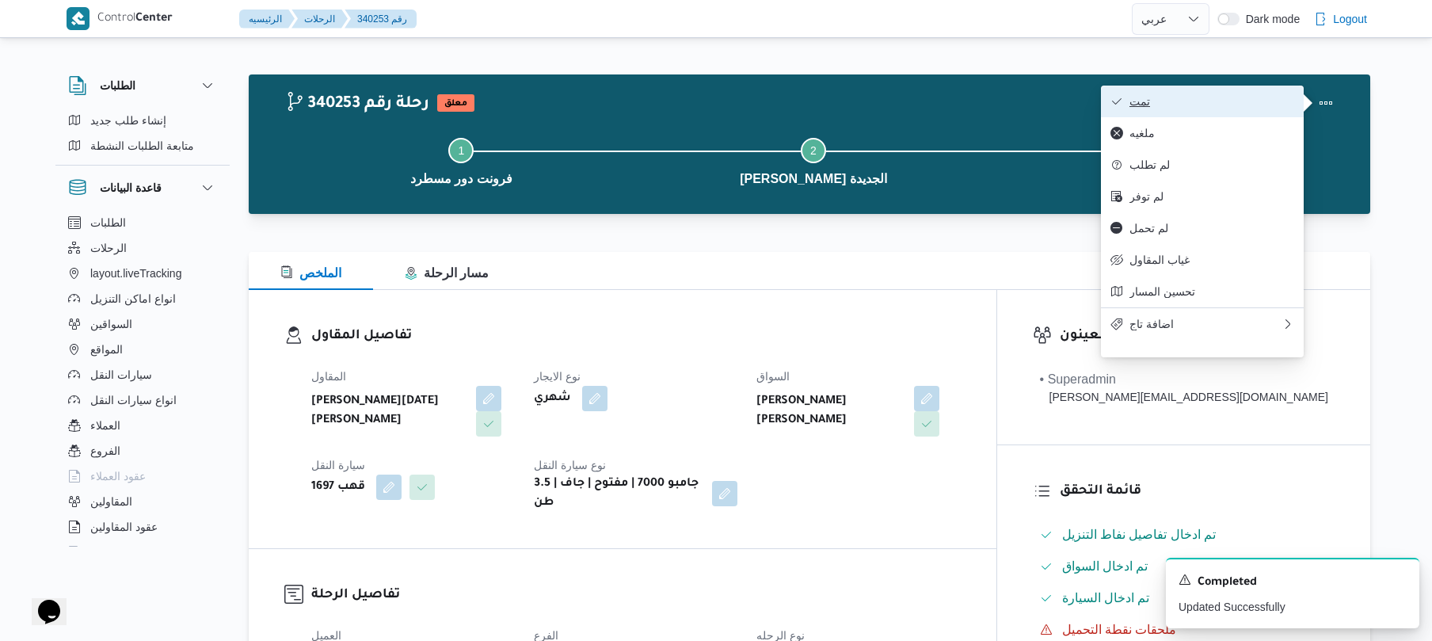
click at [1256, 99] on span "تمت" at bounding box center [1211, 101] width 165 height 13
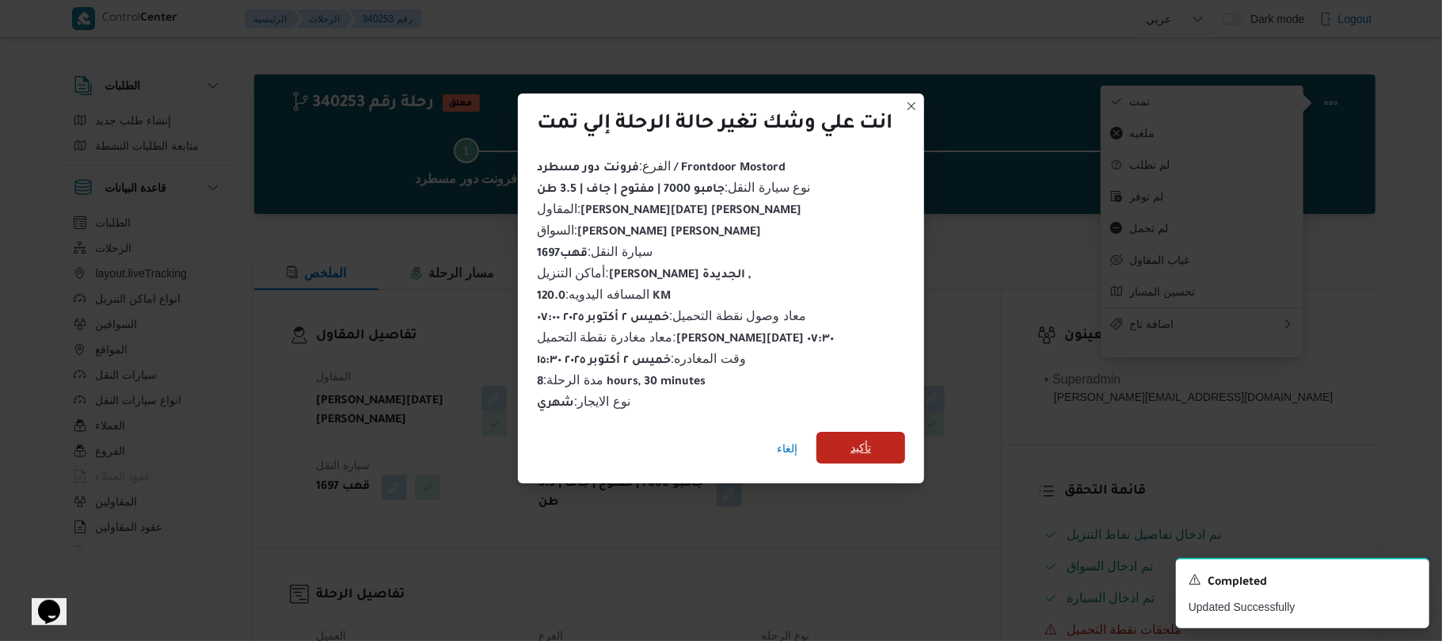
click at [900, 437] on span "تأكيد" at bounding box center [860, 448] width 89 height 32
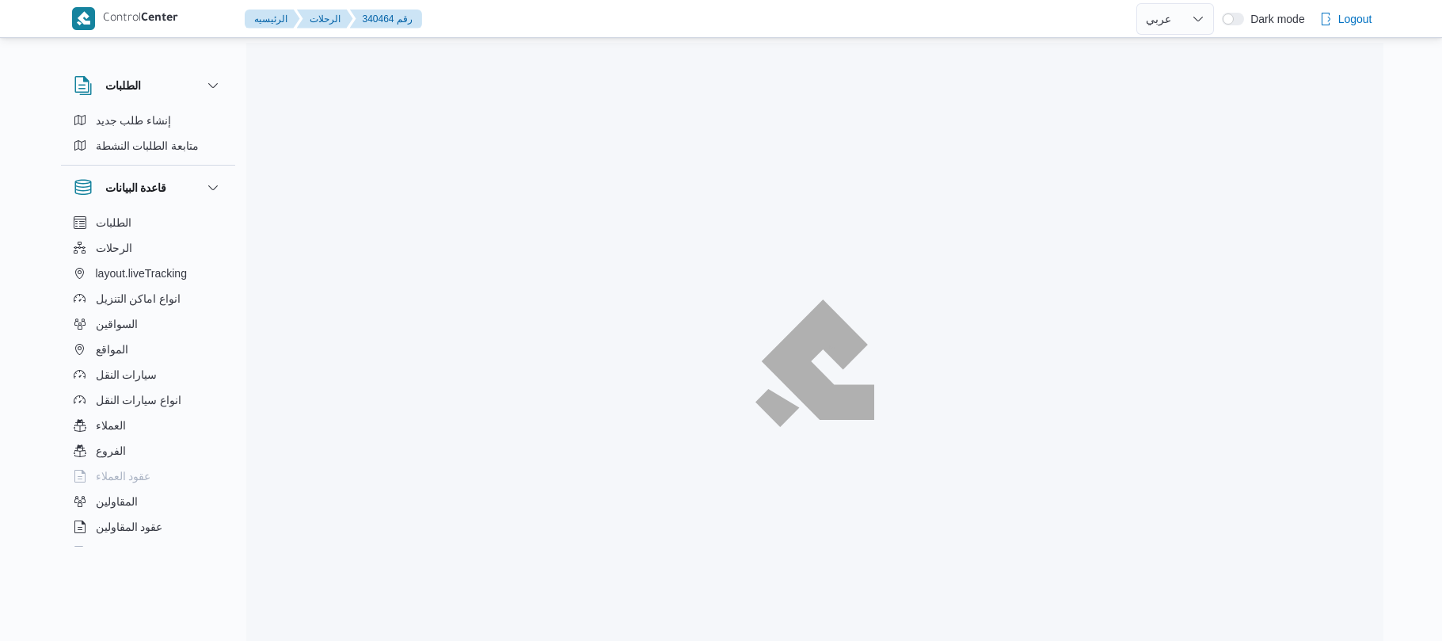
select select "ar"
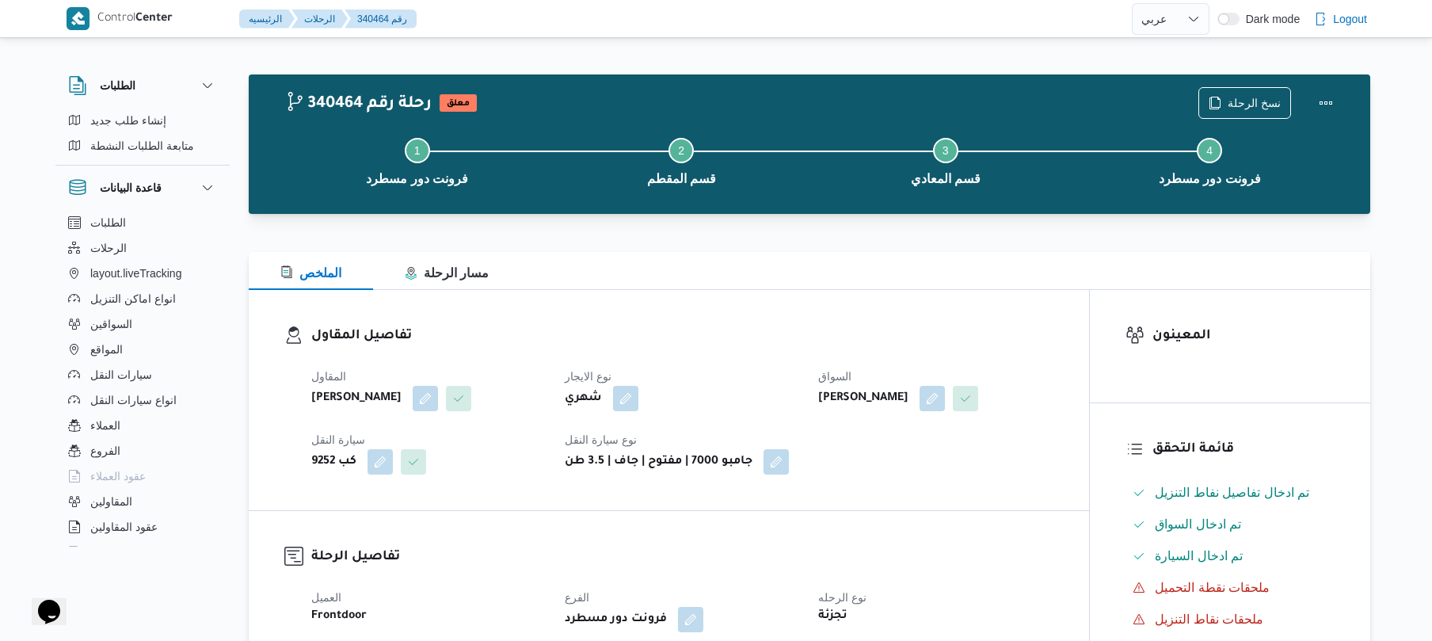
click at [854, 239] on div at bounding box center [809, 242] width 1121 height 19
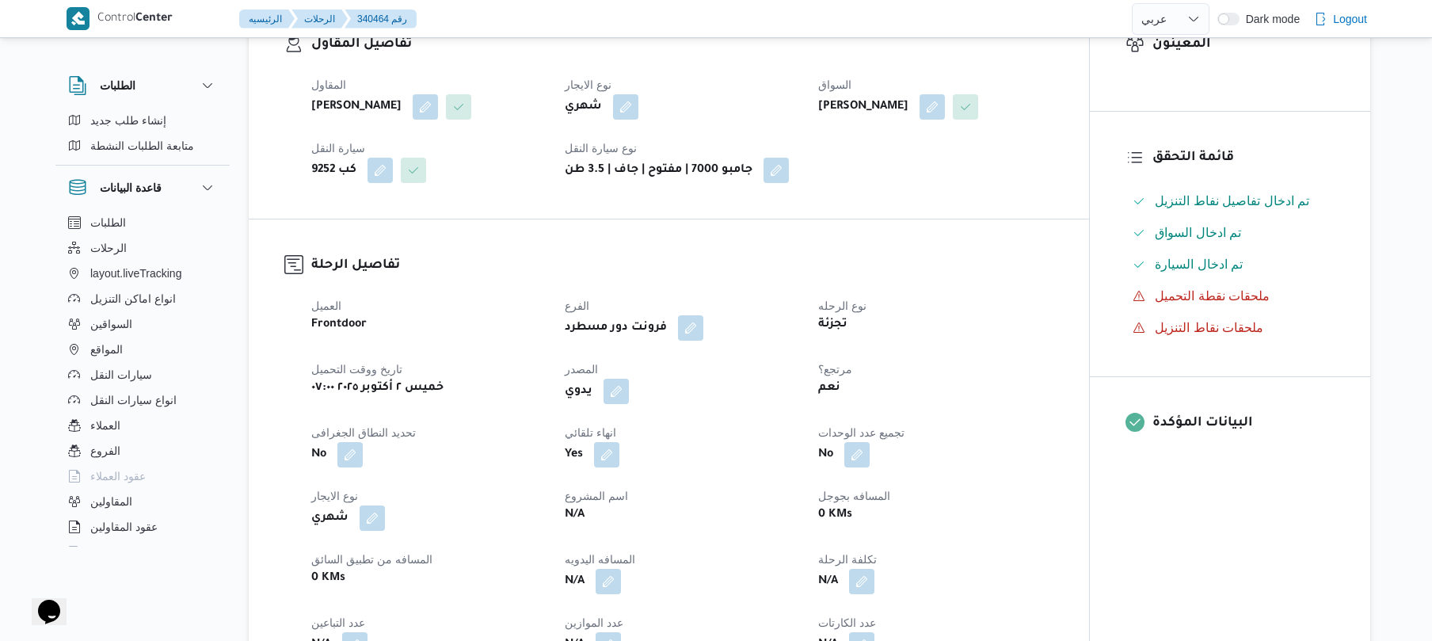
scroll to position [549, 0]
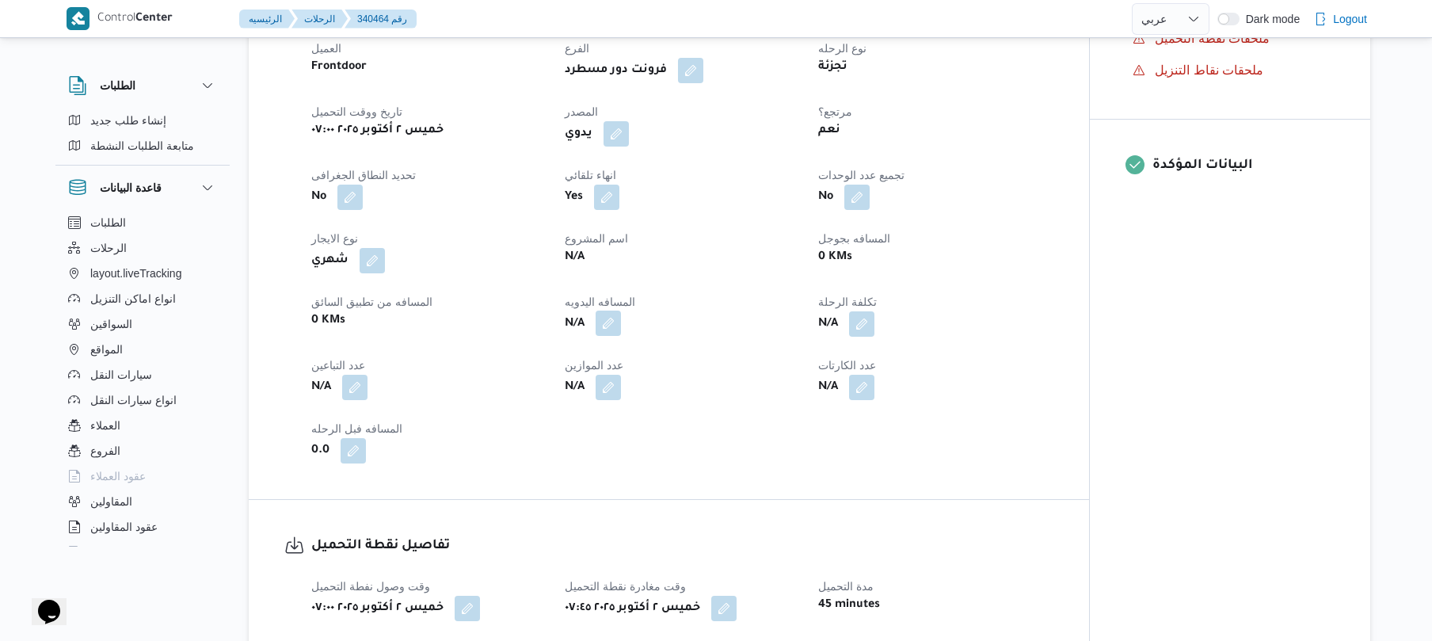
click at [603, 336] on button "button" at bounding box center [608, 322] width 25 height 25
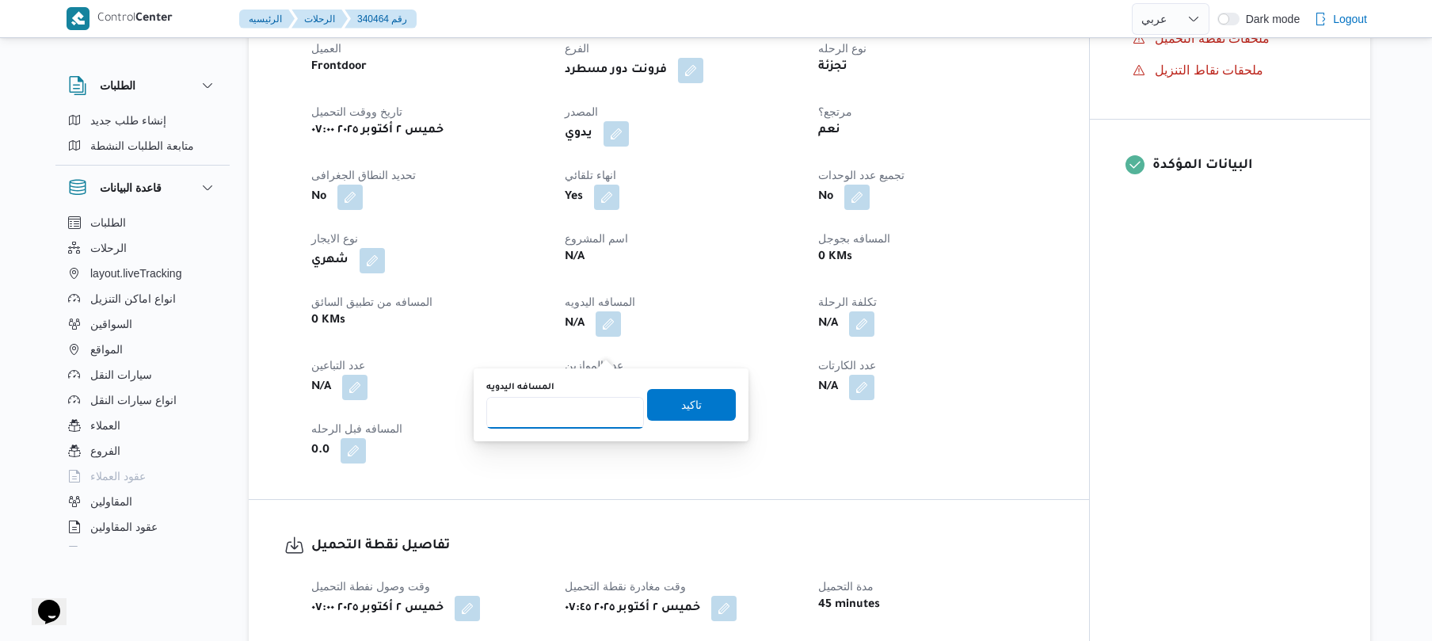
click at [578, 423] on input "المسافه اليدويه" at bounding box center [565, 413] width 158 height 32
type input "125"
click at [681, 404] on span "تاكيد" at bounding box center [691, 404] width 21 height 19
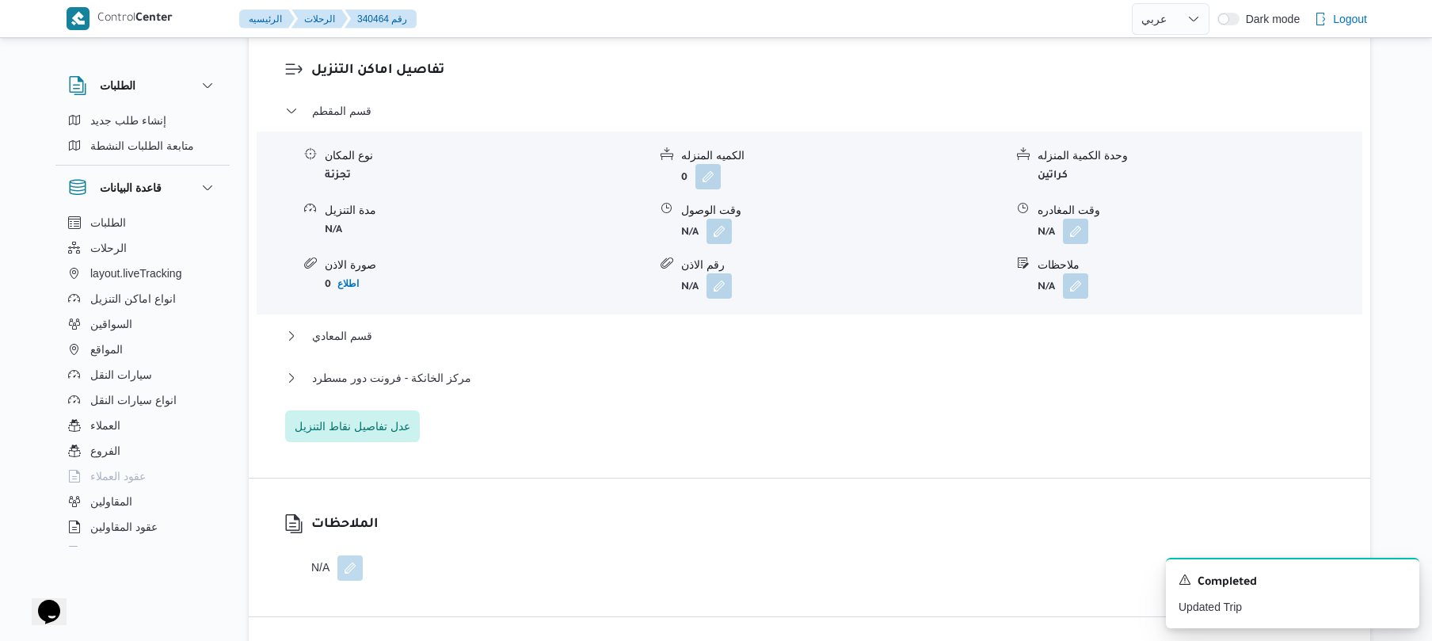
scroll to position [1309, 0]
click at [721, 242] on button "button" at bounding box center [718, 229] width 25 height 25
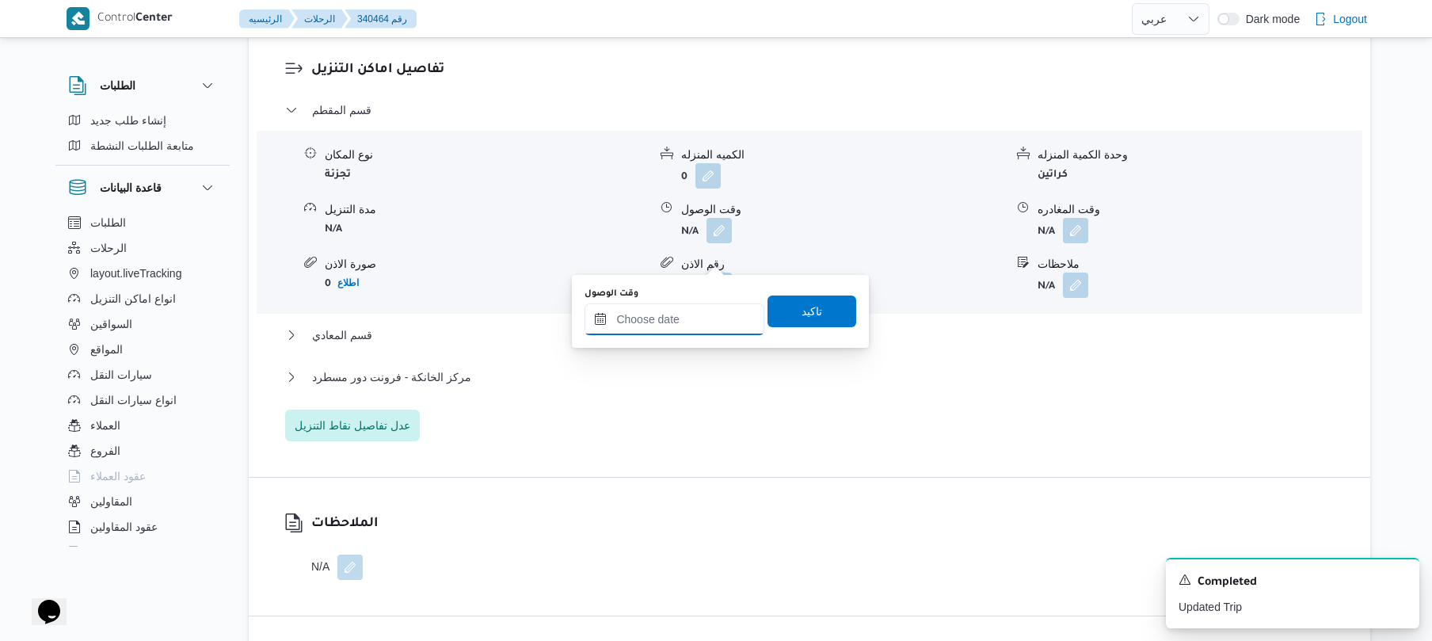
click at [695, 324] on input "وقت الوصول" at bounding box center [674, 319] width 180 height 32
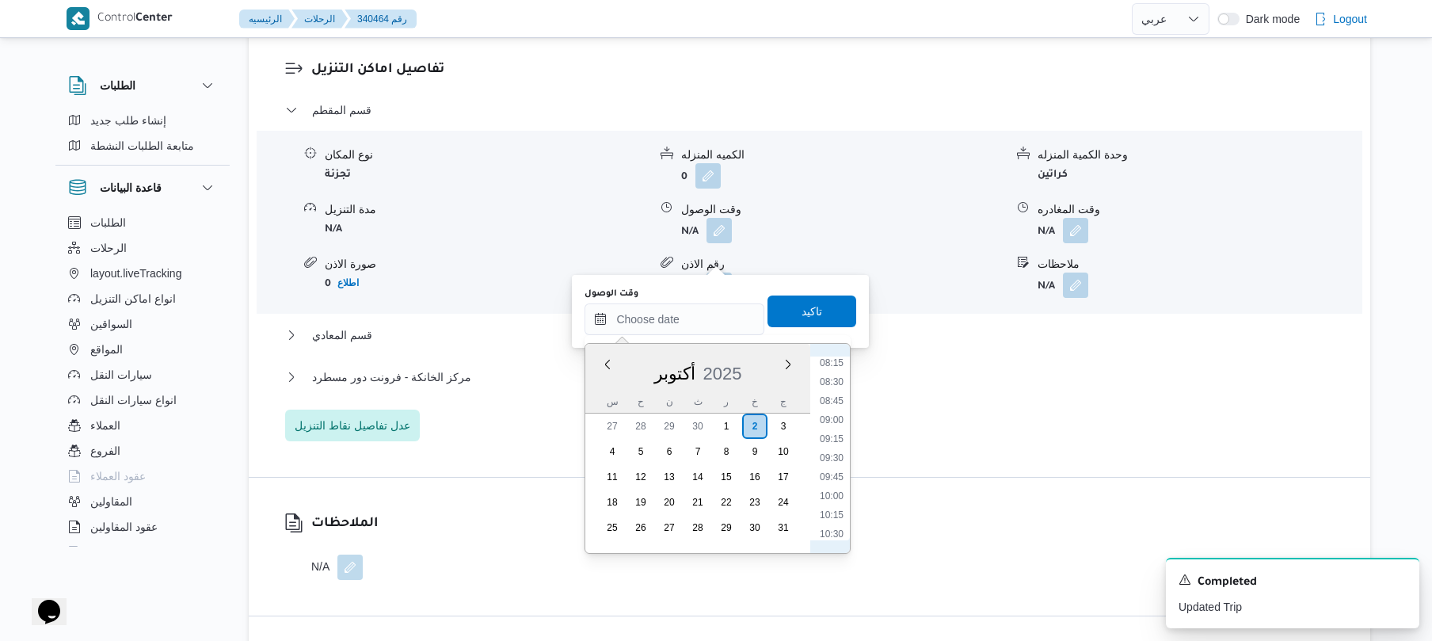
scroll to position [588, 0]
click at [836, 438] on li "08:45" at bounding box center [831, 442] width 36 height 16
type input "٠٢/١٠/٢٠٢٥ ٠٨:٤٥"
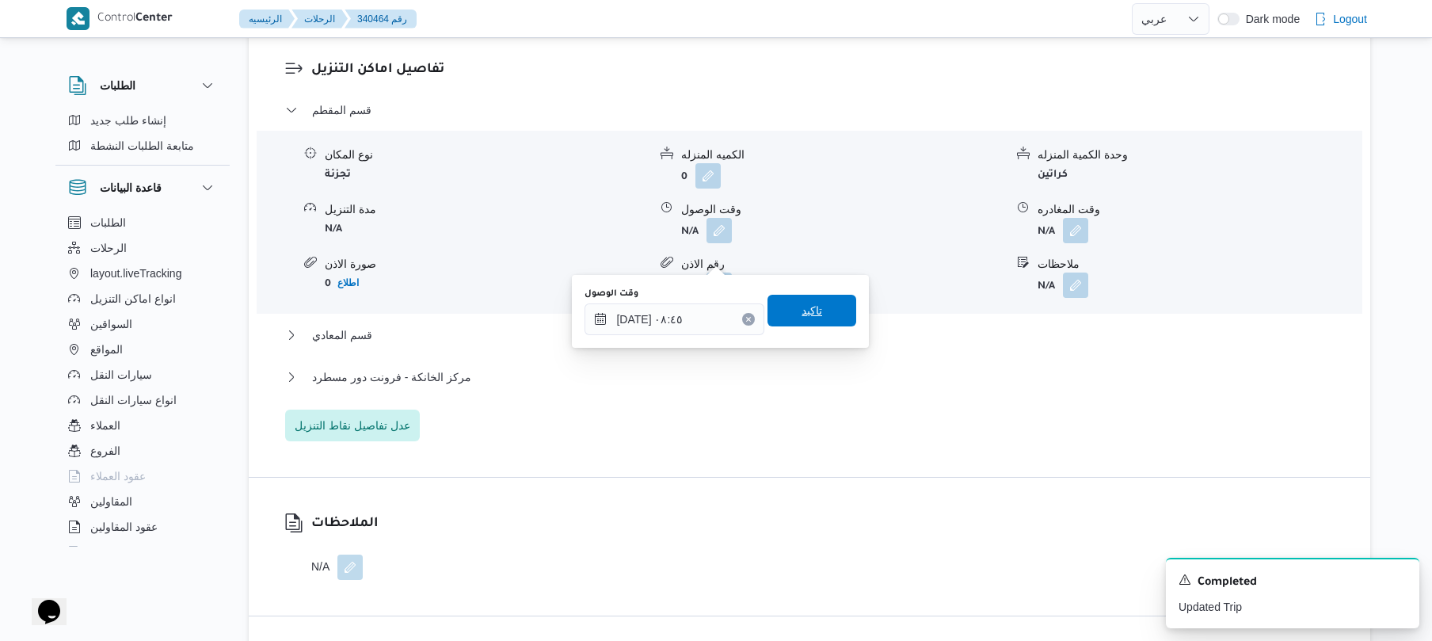
click at [803, 307] on span "تاكيد" at bounding box center [811, 310] width 21 height 19
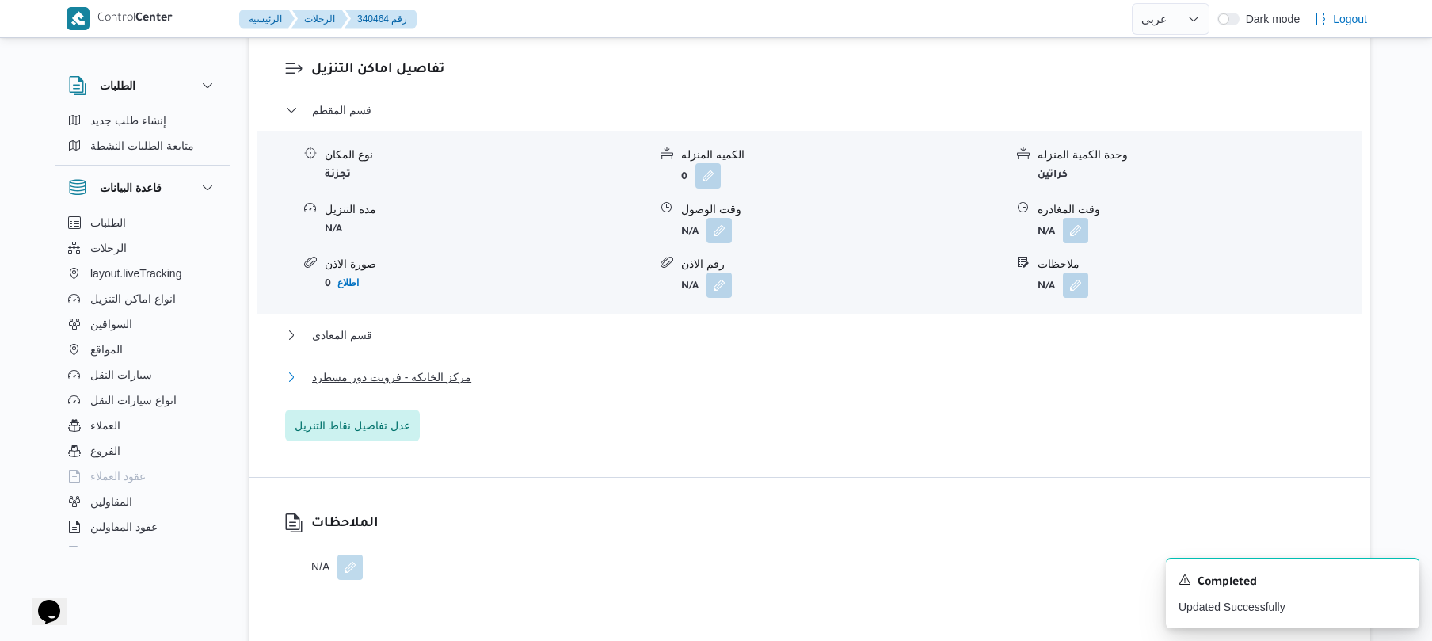
click at [705, 386] on button "مركز الخانكة - فرونت دور مسطرد" at bounding box center [809, 376] width 1049 height 19
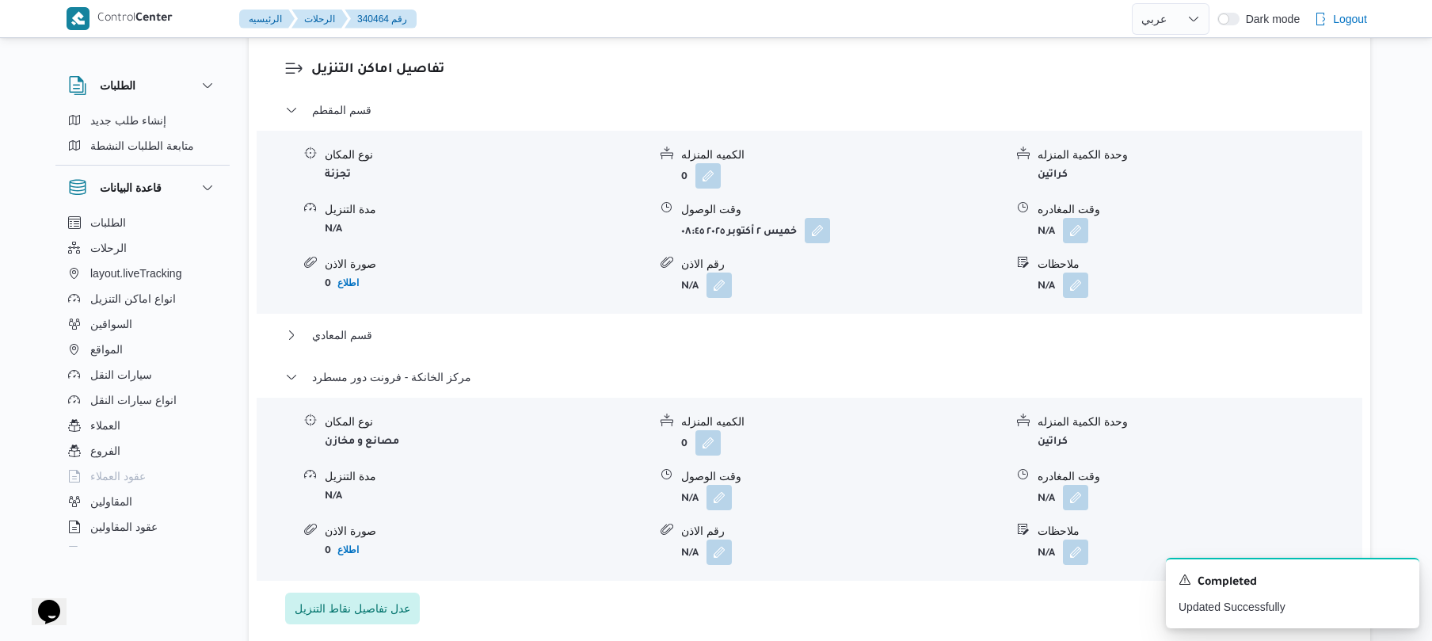
click at [710, 356] on div "قسم المعادي" at bounding box center [809, 340] width 1049 height 30
click at [720, 344] on button "قسم المعادي" at bounding box center [809, 334] width 1049 height 19
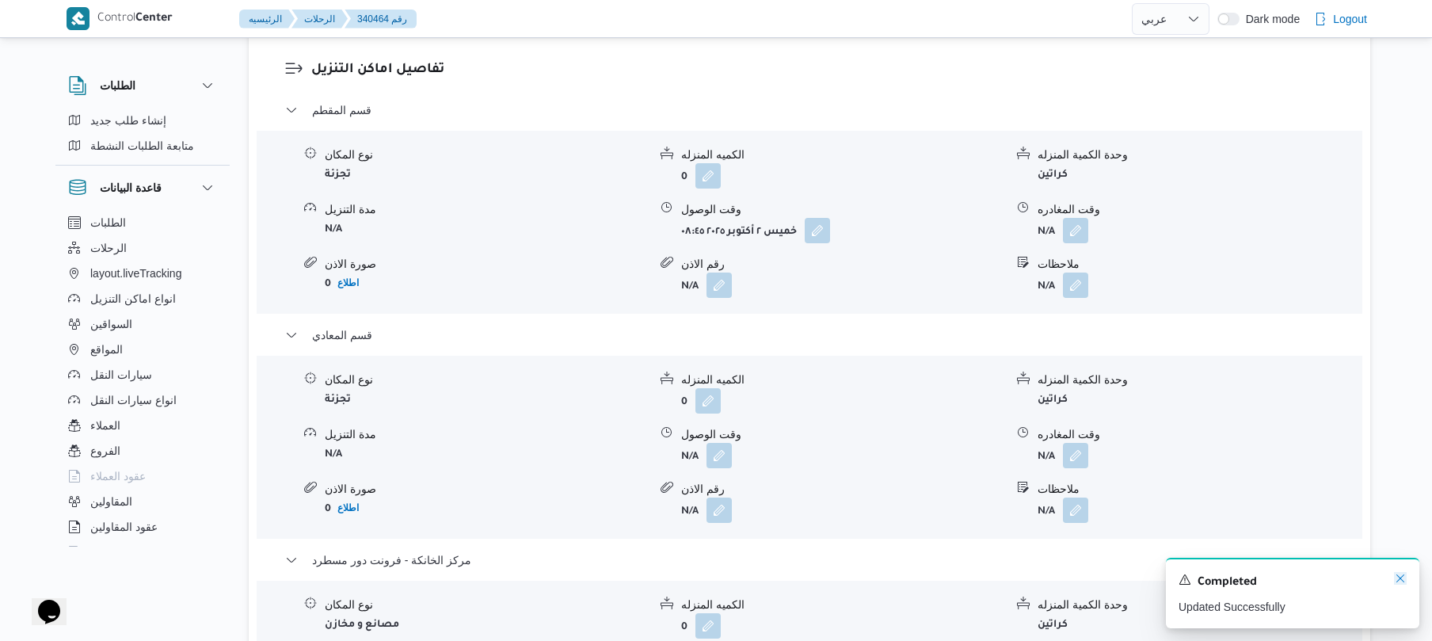
click at [1399, 577] on icon "Dismiss toast" at bounding box center [1400, 578] width 13 height 13
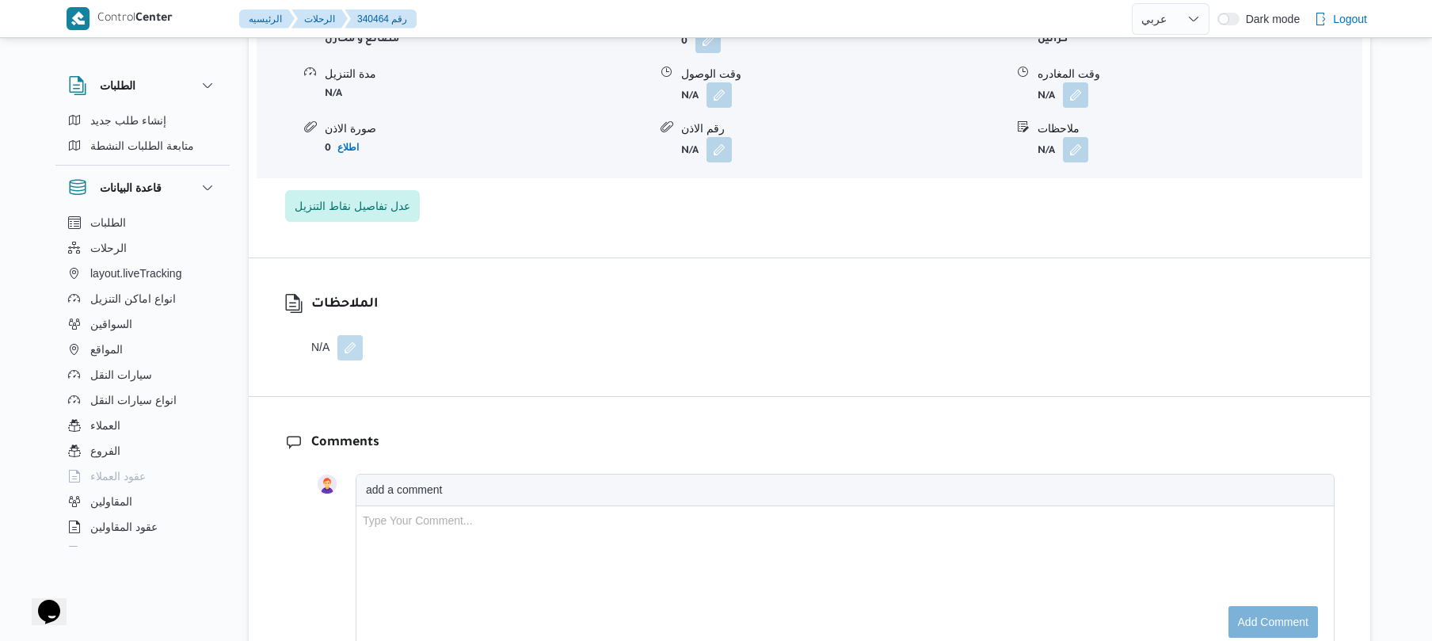
scroll to position [1901, 0]
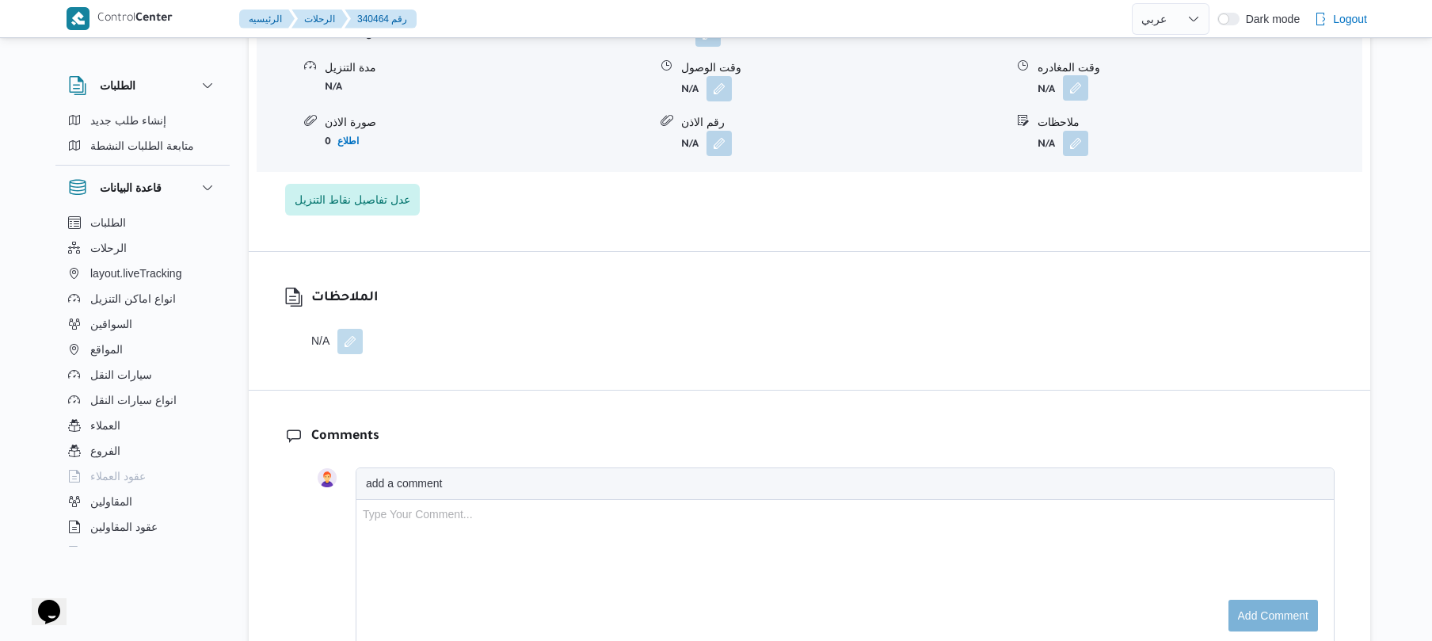
click at [1071, 101] on button "button" at bounding box center [1075, 87] width 25 height 25
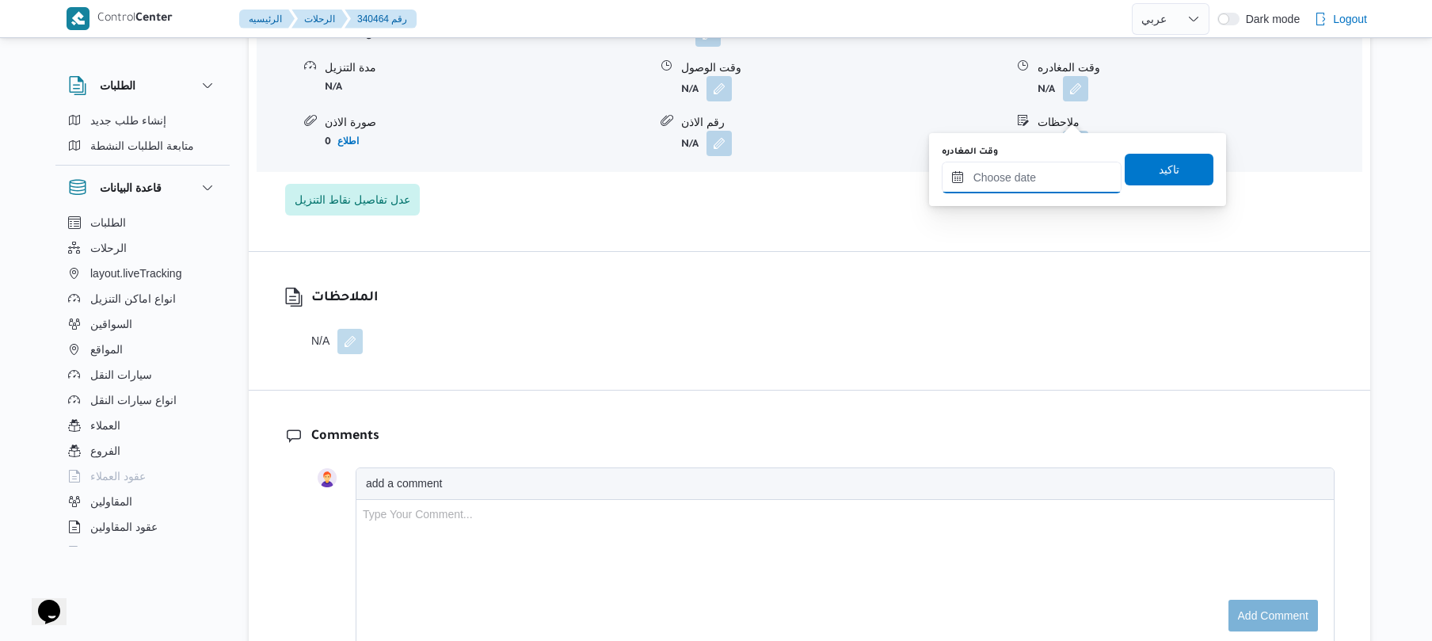
click at [1015, 187] on input "وقت المغادره" at bounding box center [1032, 178] width 180 height 32
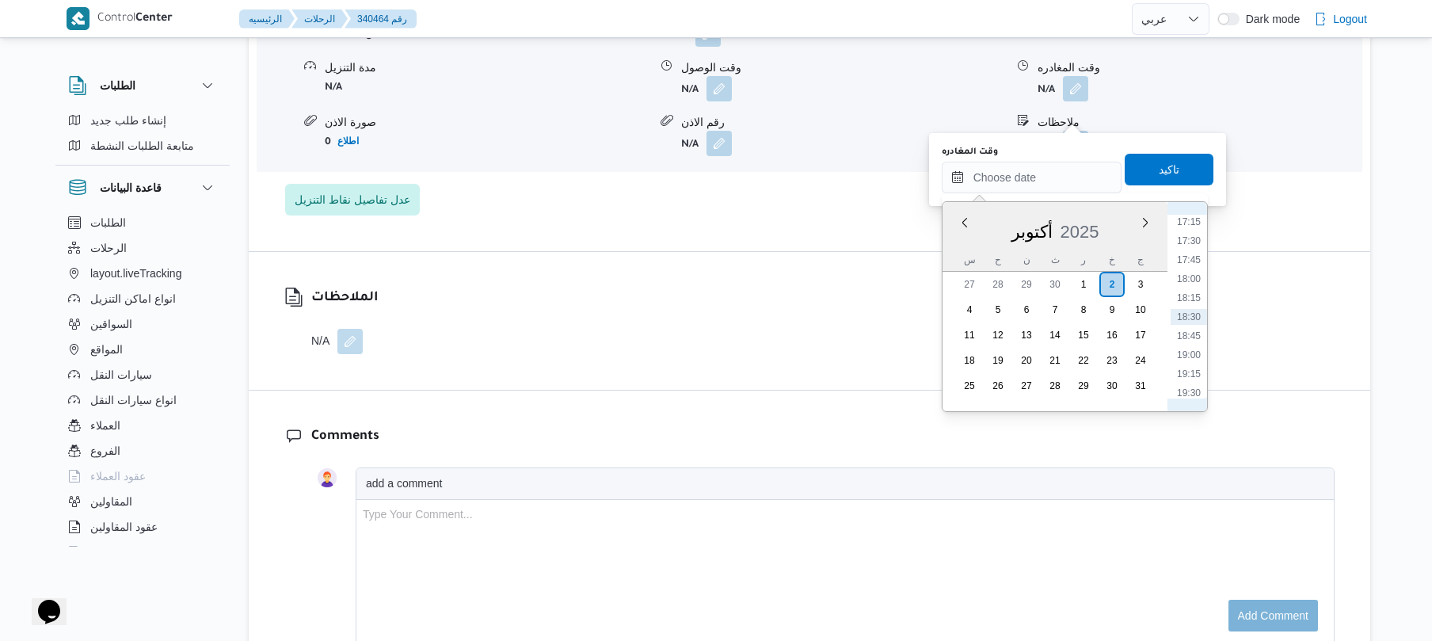
scroll to position [1157, 0]
click at [1186, 280] on li "16:00" at bounding box center [1188, 282] width 36 height 16
type input "[DATE] ١٦:٠٠"
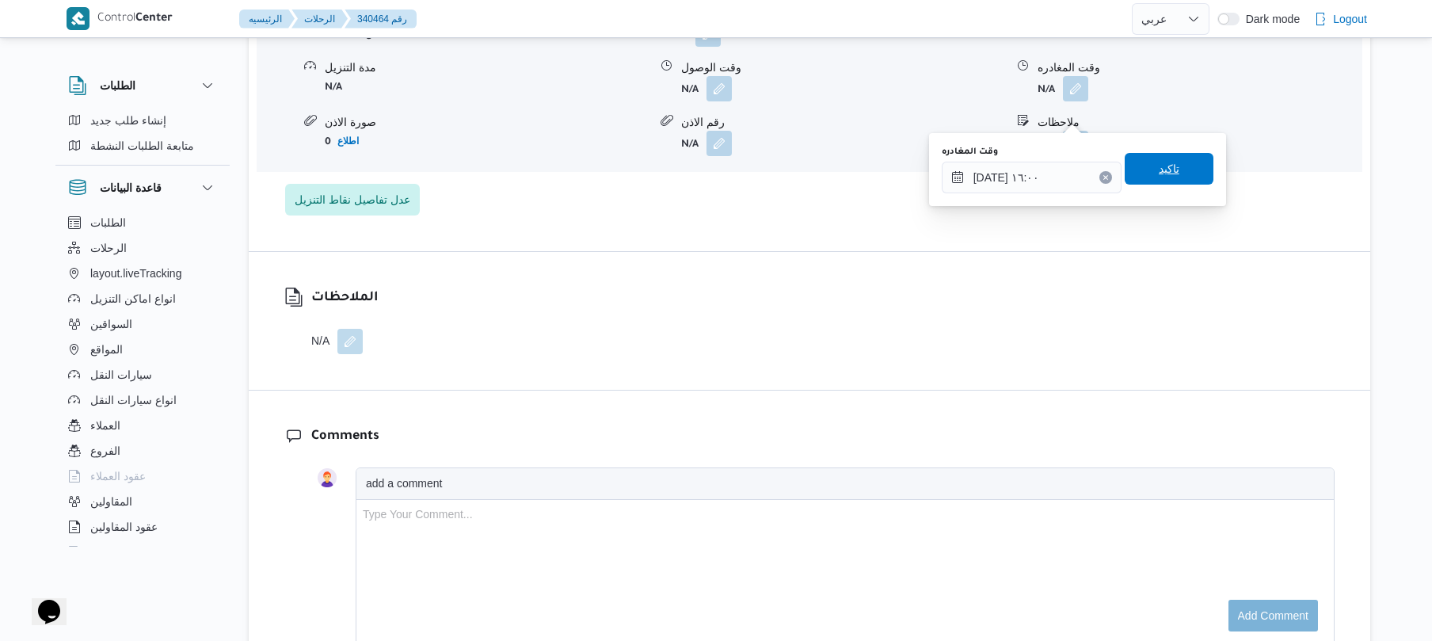
click at [1158, 154] on div "تاكيد" at bounding box center [1169, 170] width 89 height 32
click at [1159, 166] on span "تاكيد" at bounding box center [1169, 168] width 21 height 19
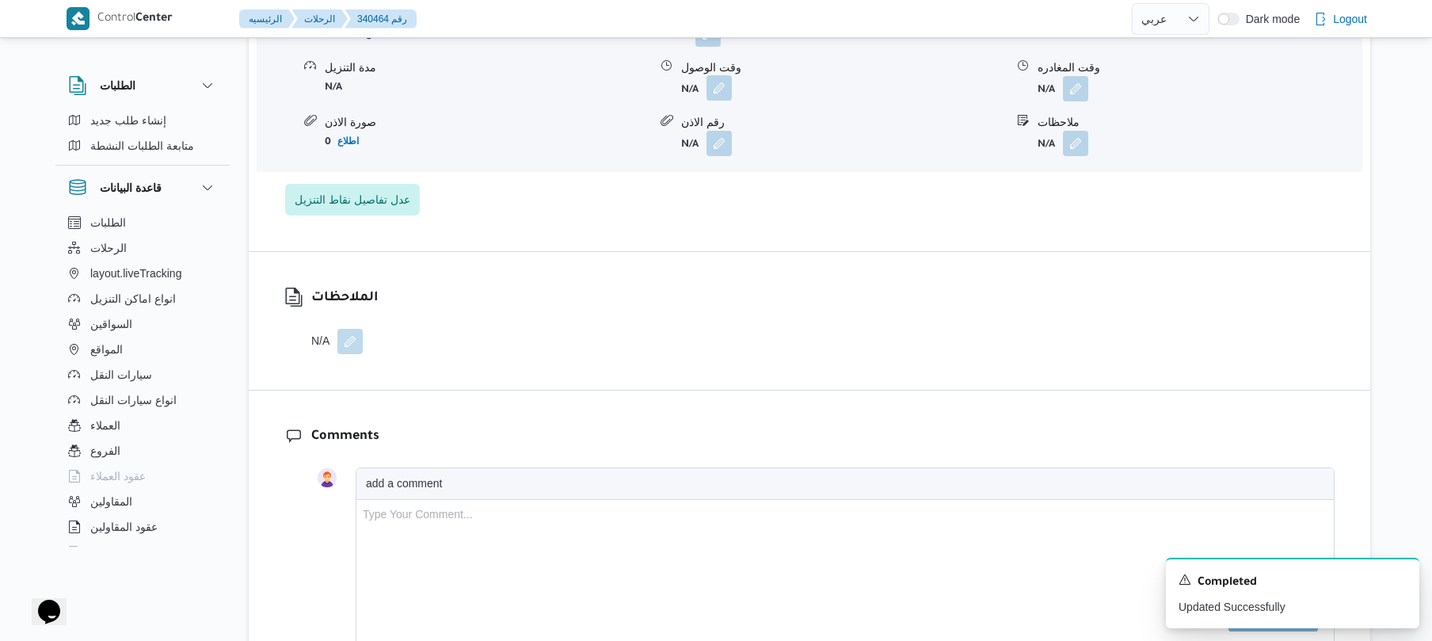
click at [723, 101] on button "button" at bounding box center [718, 87] width 25 height 25
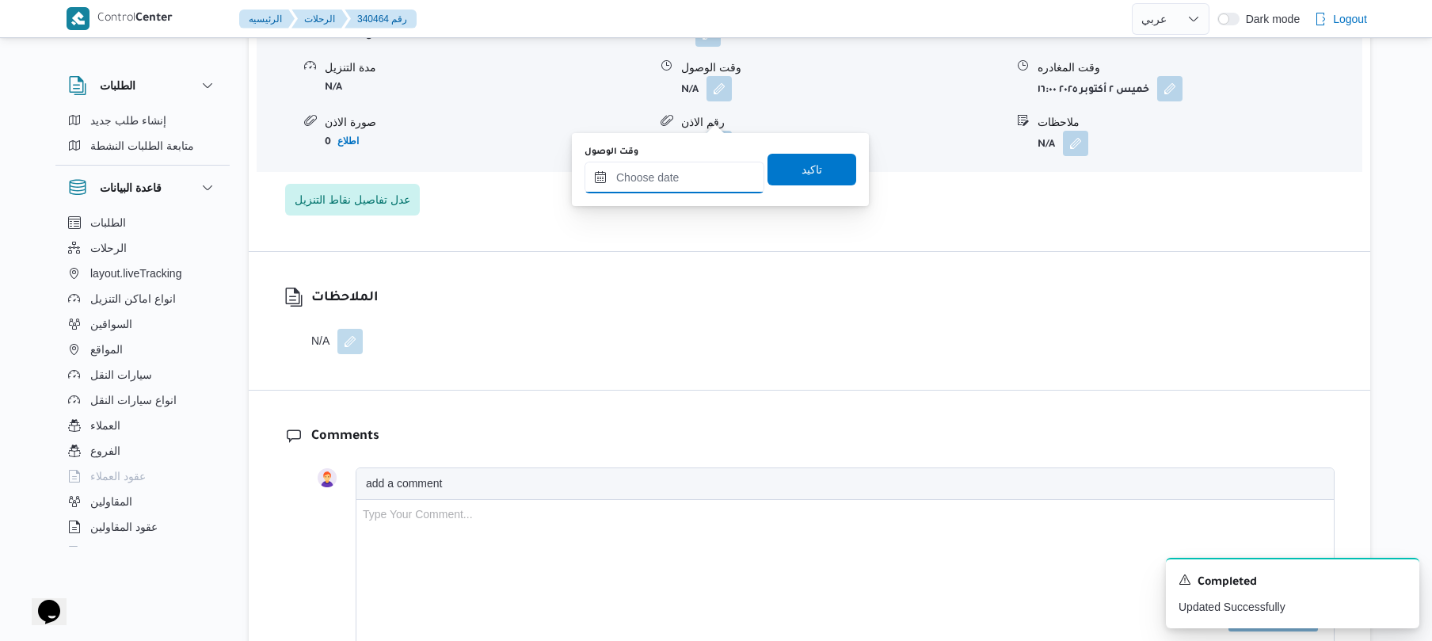
click at [689, 179] on input "وقت الوصول" at bounding box center [674, 178] width 180 height 32
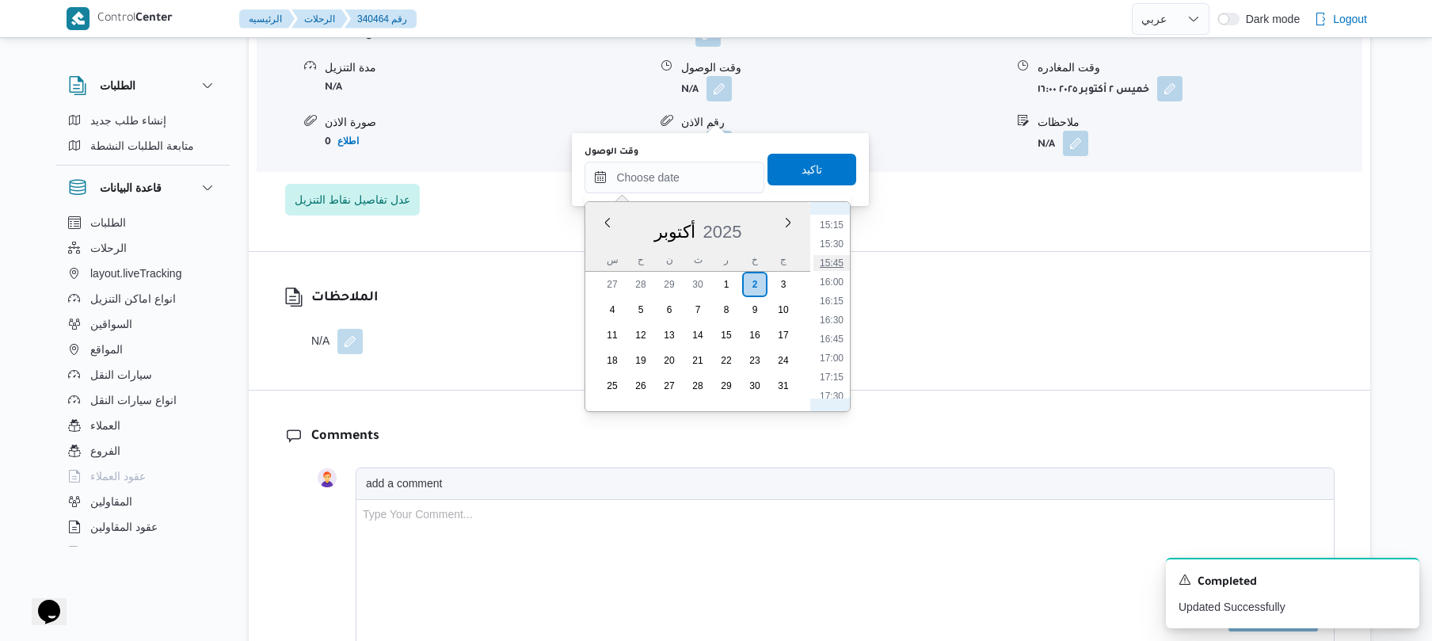
click at [836, 260] on li "15:45" at bounding box center [831, 263] width 36 height 16
type input "[DATE] ١٥:٤٥"
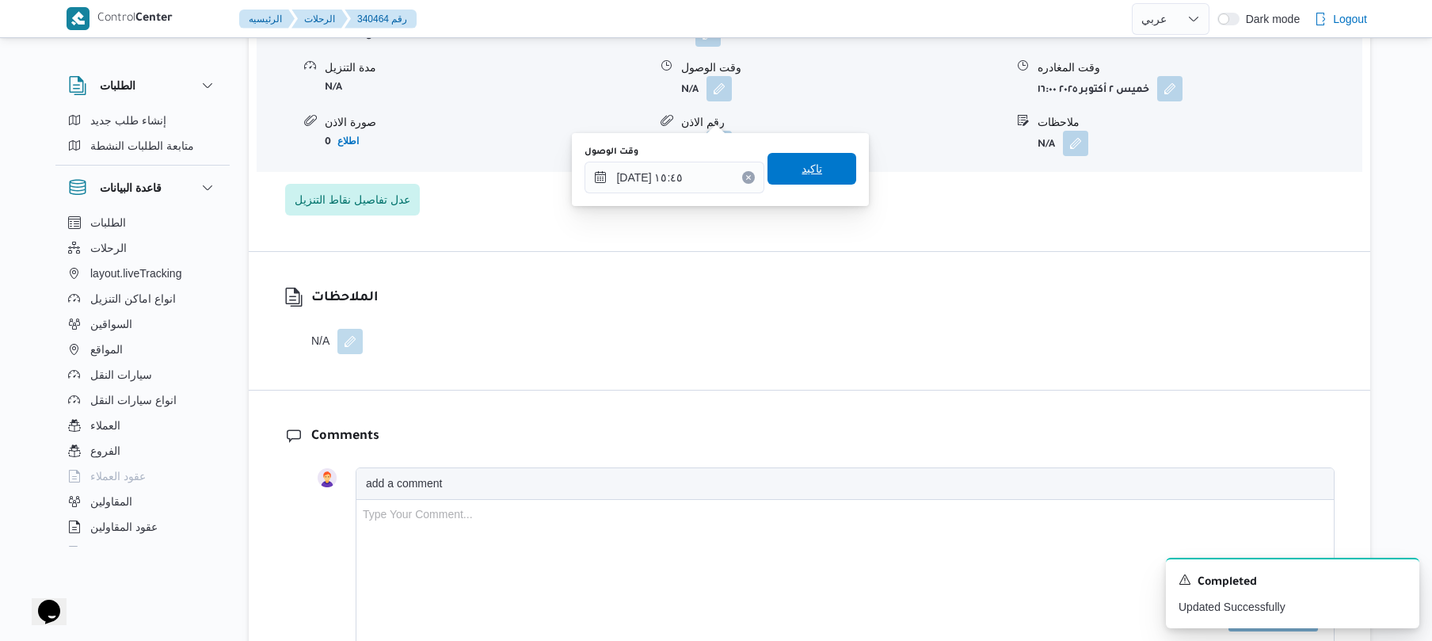
click at [821, 166] on span "تاكيد" at bounding box center [811, 169] width 89 height 32
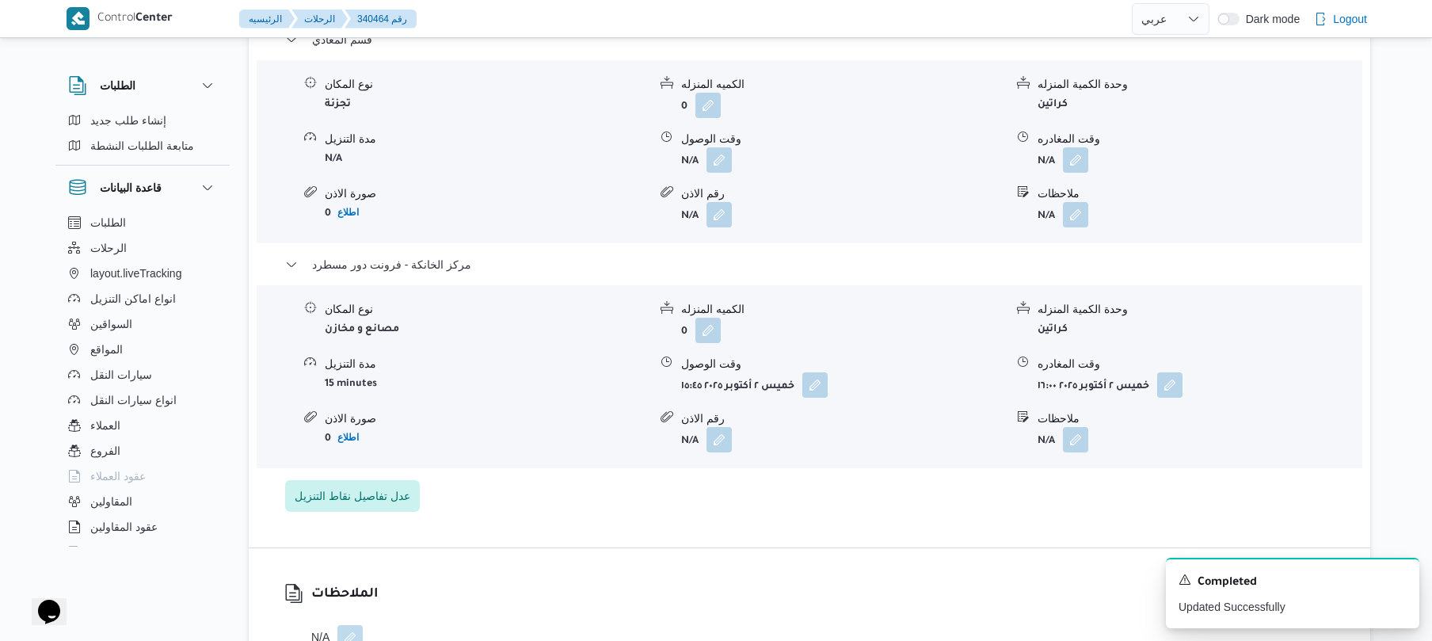
scroll to position [1562, 0]
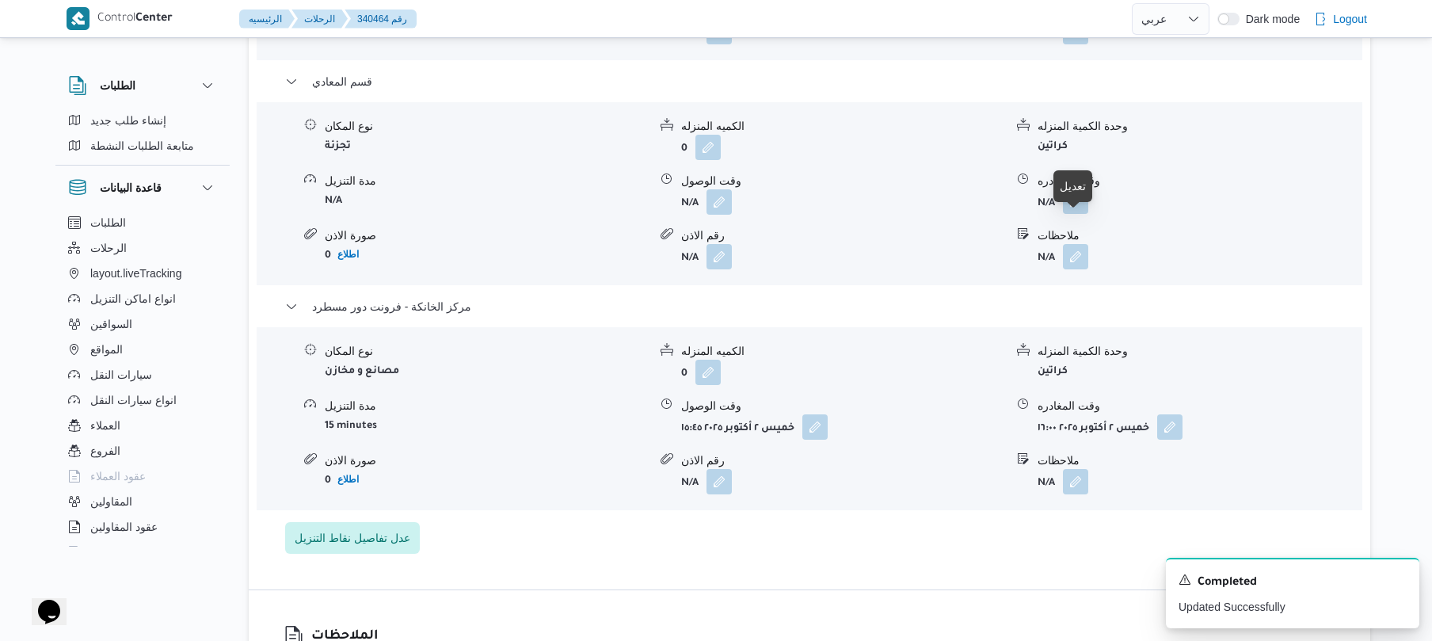
click at [1078, 214] on button "button" at bounding box center [1075, 200] width 25 height 25
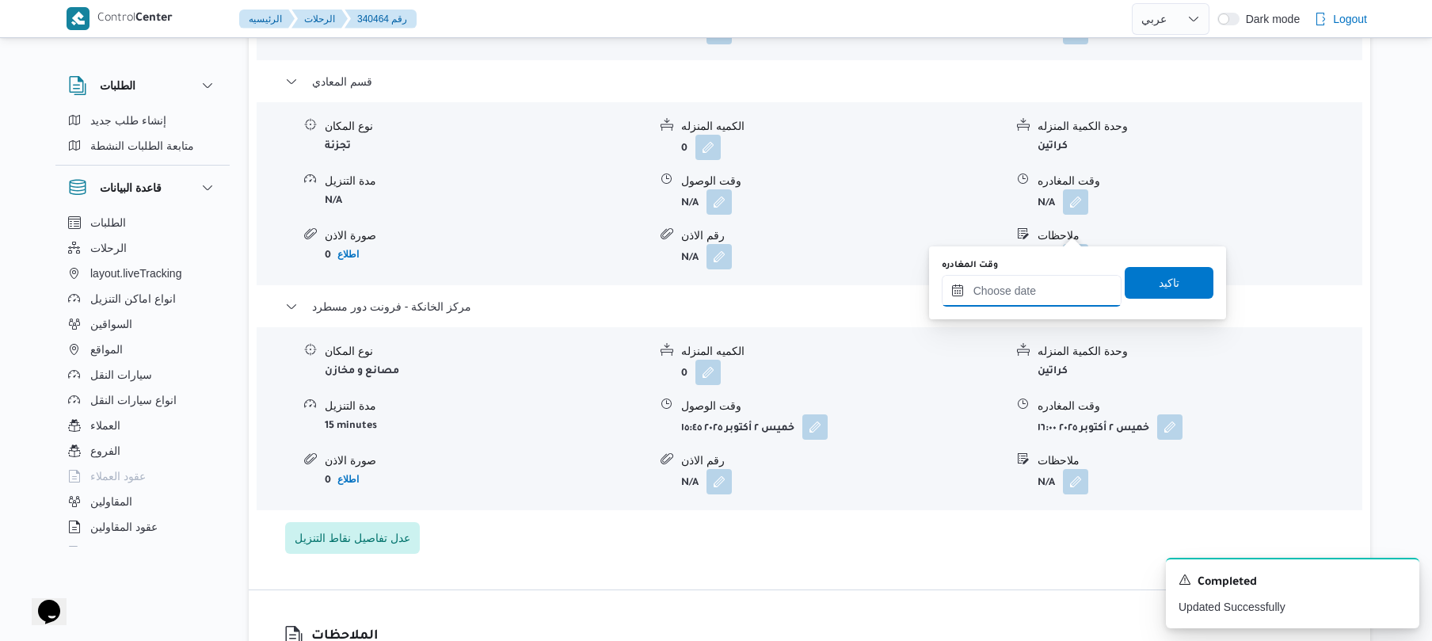
click at [1008, 289] on input "وقت المغادره" at bounding box center [1032, 291] width 180 height 32
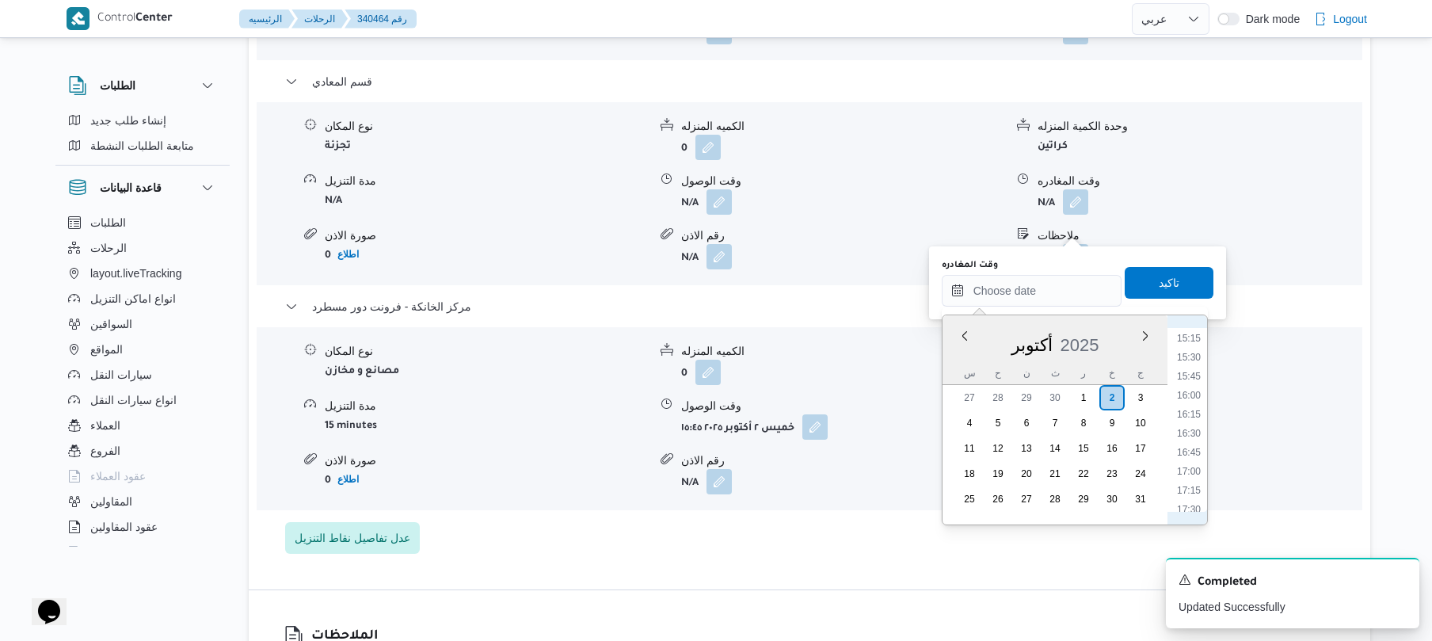
scroll to position [1002, 0]
click at [1183, 457] on li "14:45" at bounding box center [1188, 455] width 36 height 16
type input "٠٢/١٠/٢٠٢٥ ١٤:٤٥"
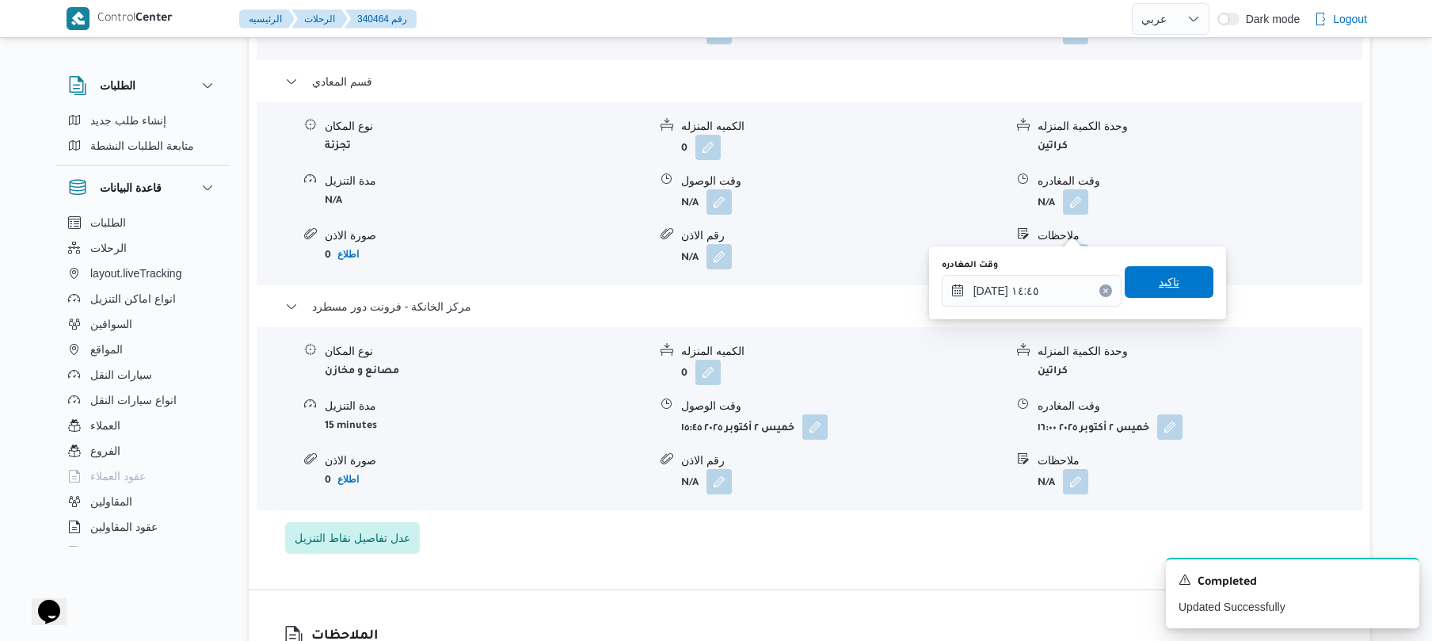
click at [1166, 290] on span "تاكيد" at bounding box center [1169, 281] width 21 height 19
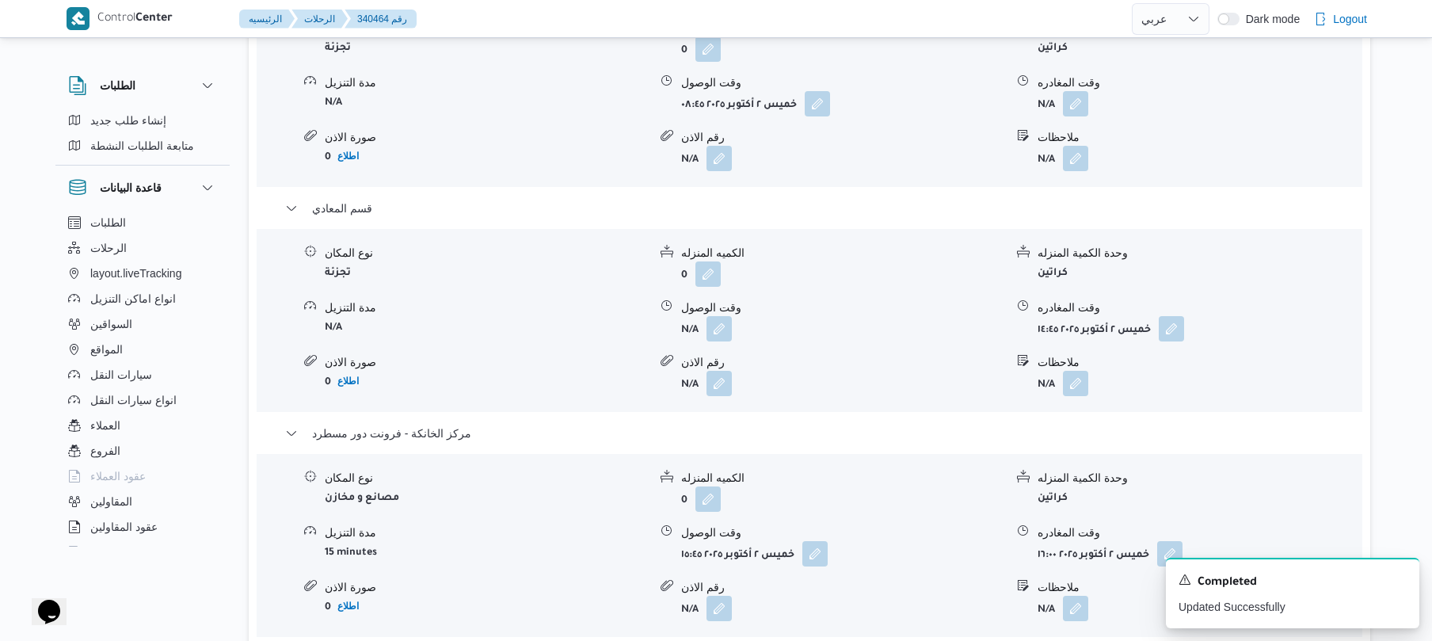
scroll to position [1394, 0]
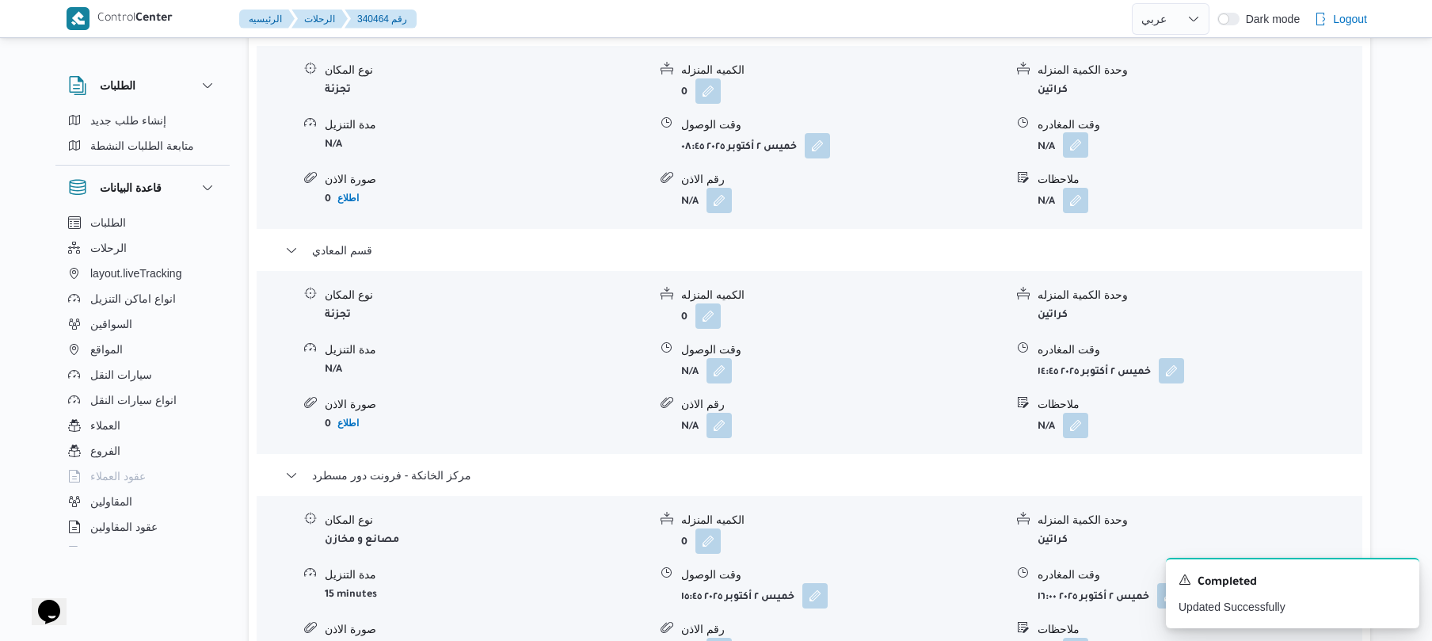
click at [1075, 158] on button "button" at bounding box center [1075, 144] width 25 height 25
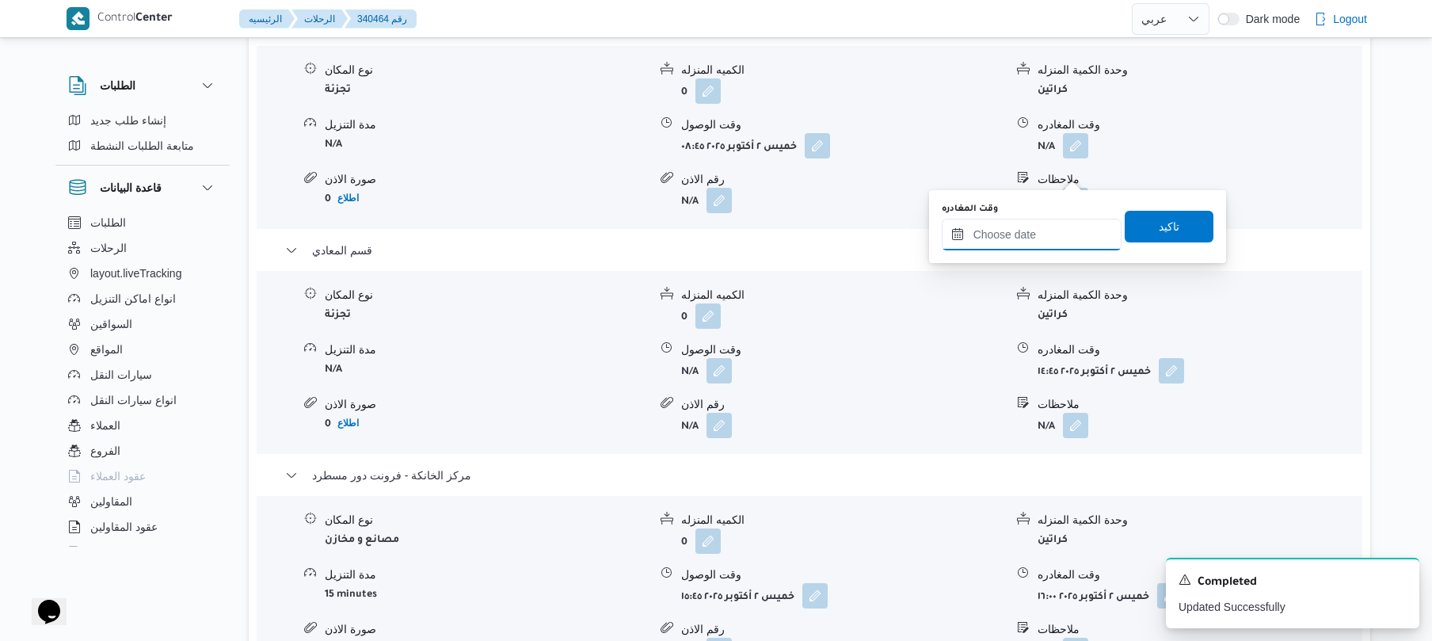
click at [1023, 226] on input "وقت المغادره" at bounding box center [1032, 235] width 180 height 32
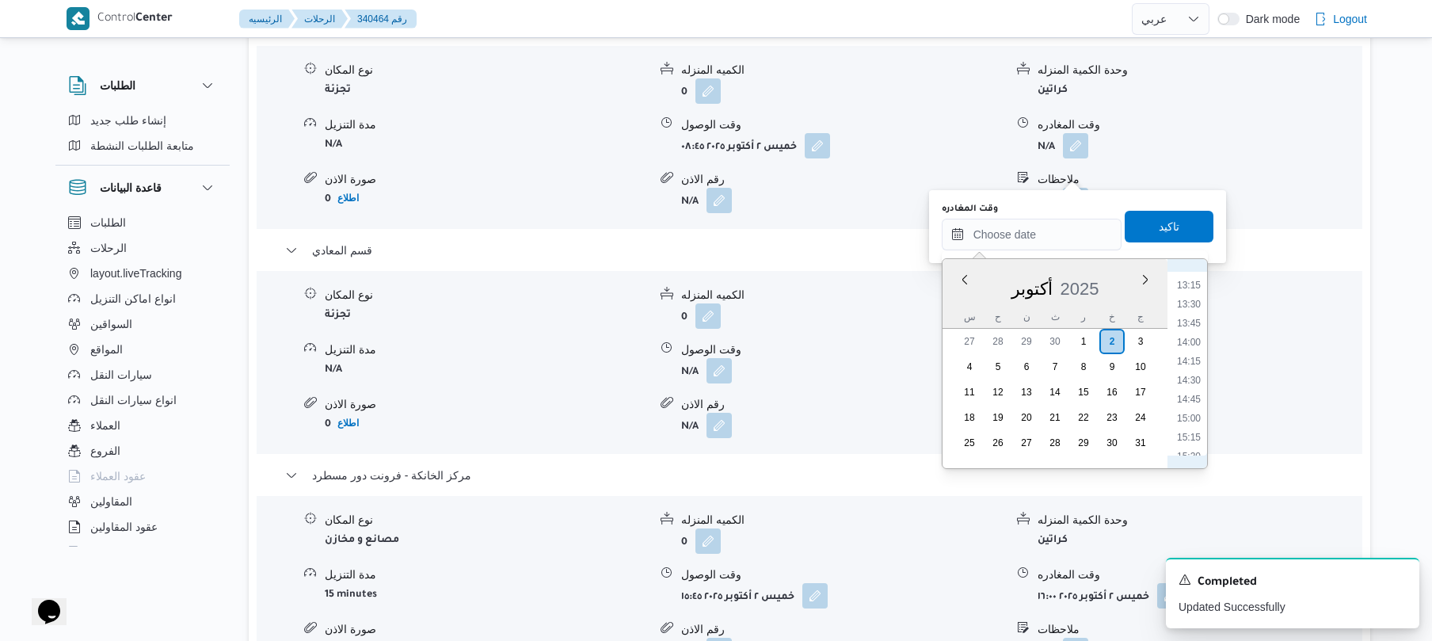
scroll to position [847, 0]
click at [1193, 321] on li "11:45" at bounding box center [1188, 326] width 36 height 16
type input "٠٢/١٠/٢٠٢٥ ١١:٤٥"
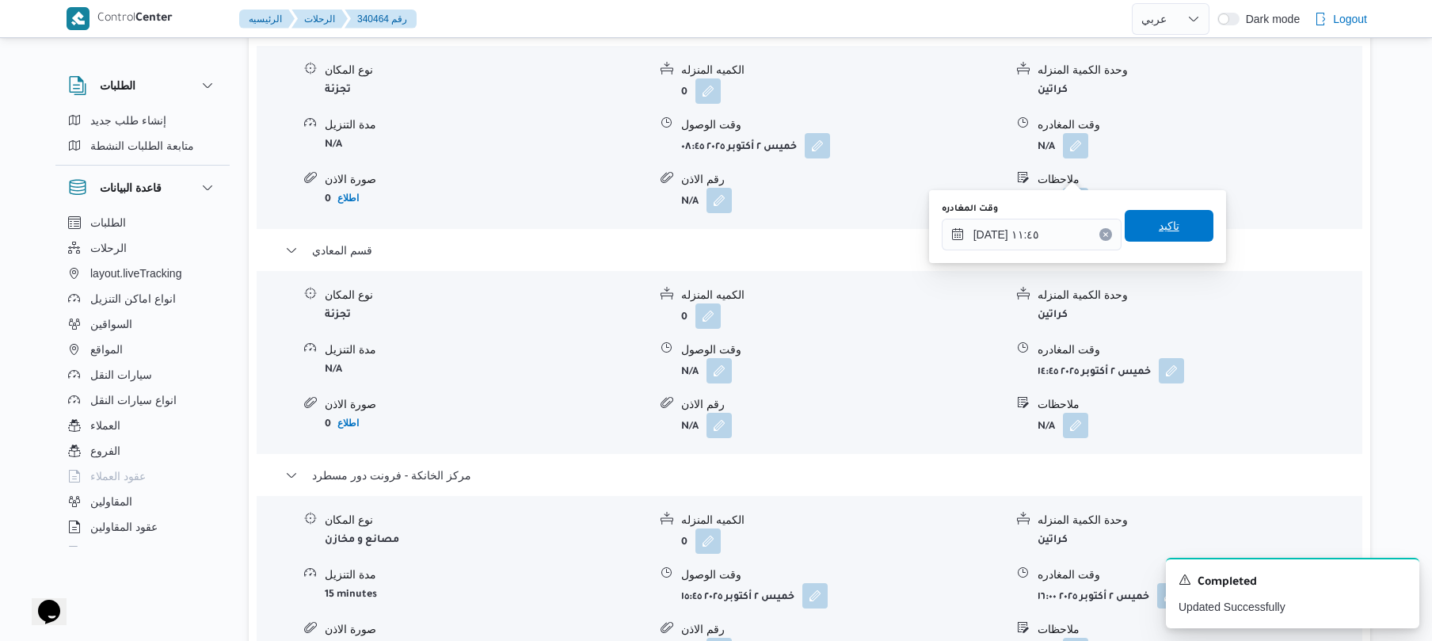
click at [1166, 219] on span "تاكيد" at bounding box center [1169, 225] width 21 height 19
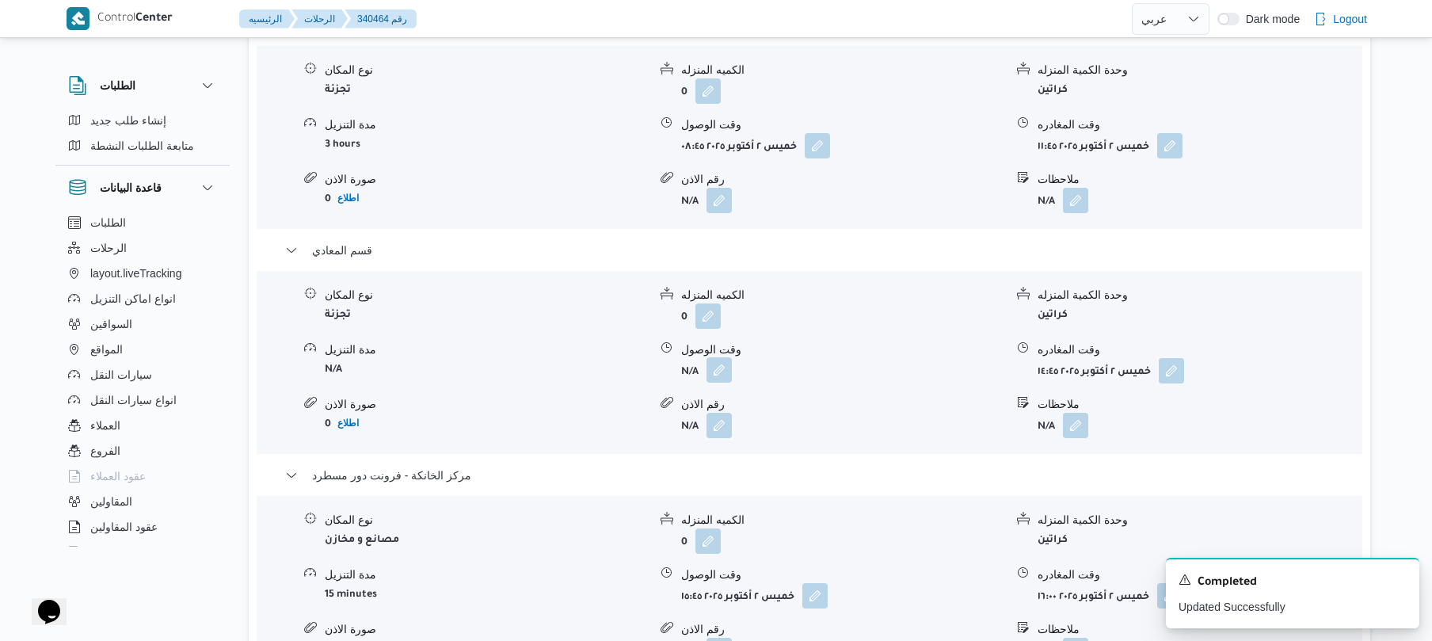
click at [717, 383] on button "button" at bounding box center [718, 369] width 25 height 25
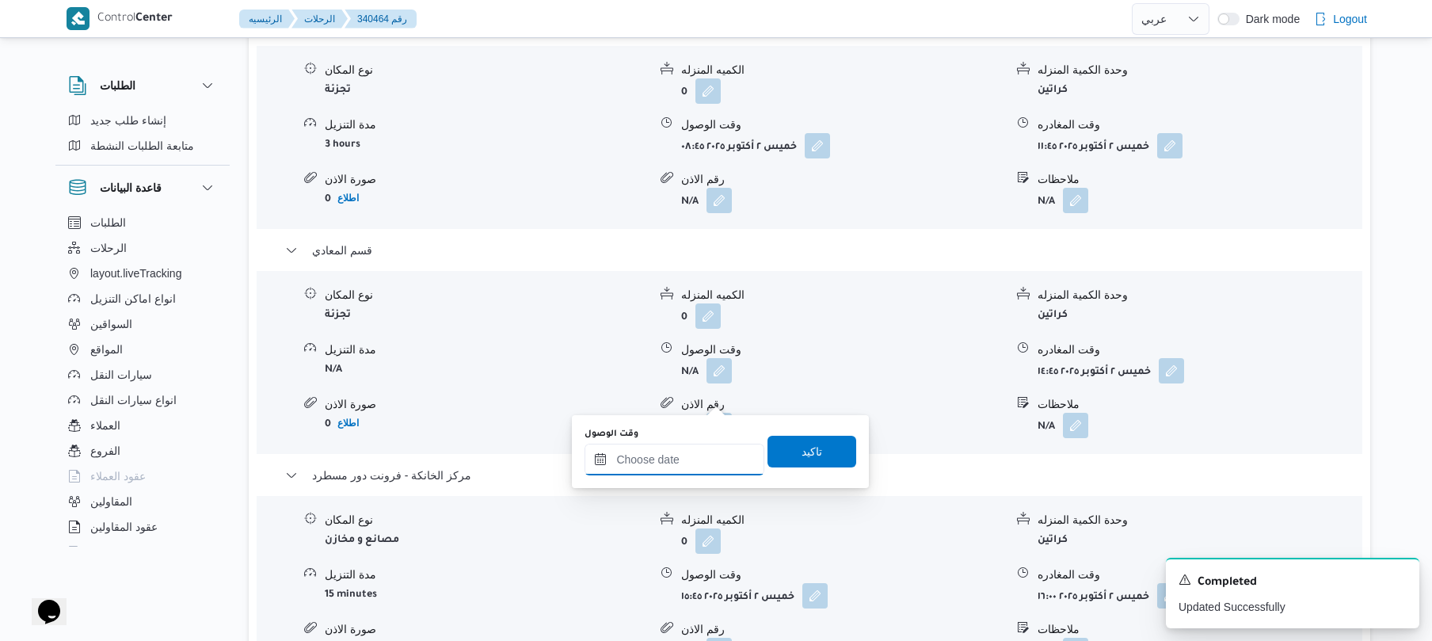
click at [698, 455] on input "وقت الوصول" at bounding box center [674, 459] width 180 height 32
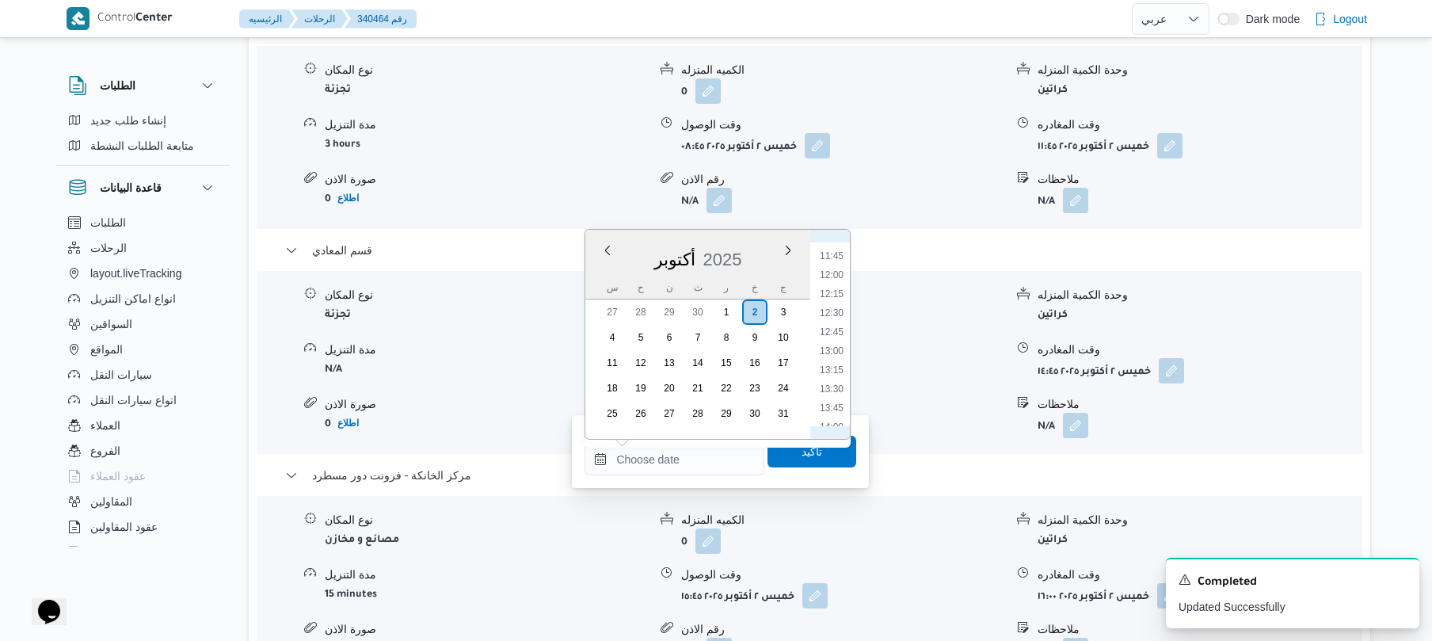
scroll to position [843, 0]
click at [835, 318] on li "12:00" at bounding box center [831, 319] width 36 height 16
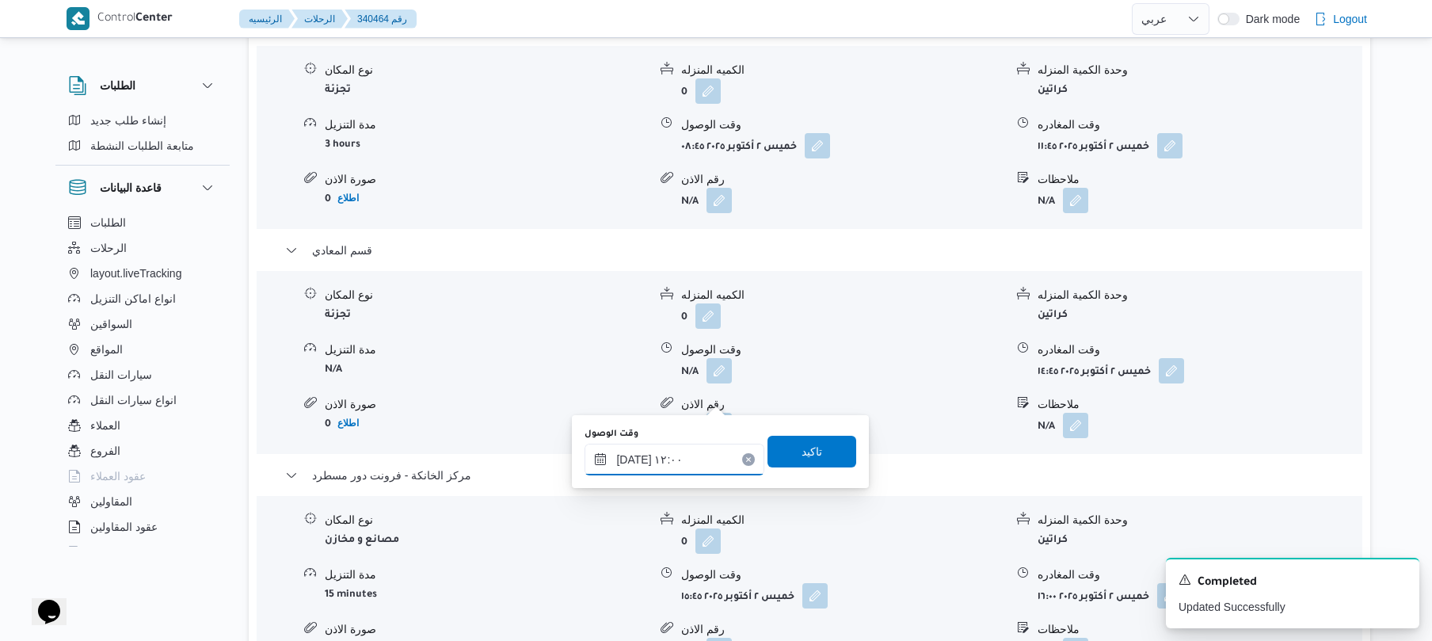
click at [634, 454] on input "٠٢/١٠/٢٠٢٥ ١٢:٠٠" at bounding box center [674, 459] width 180 height 32
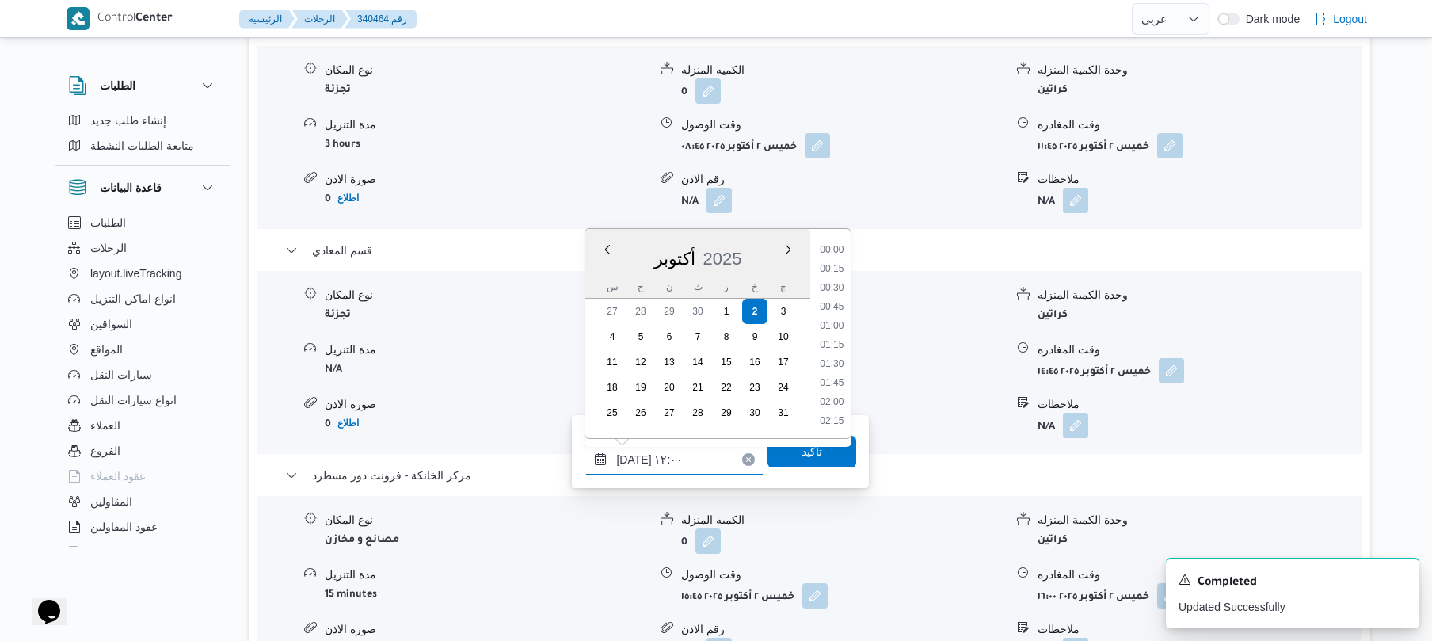
scroll to position [817, 0]
click at [634, 454] on input "٠٢/١٠/٢٠٢٥ ١٢:٠٠" at bounding box center [674, 459] width 180 height 32
type input "٠٢/١٠/٢٠٢٥ ١٢:05"
click at [819, 457] on span "تاكيد" at bounding box center [811, 451] width 89 height 32
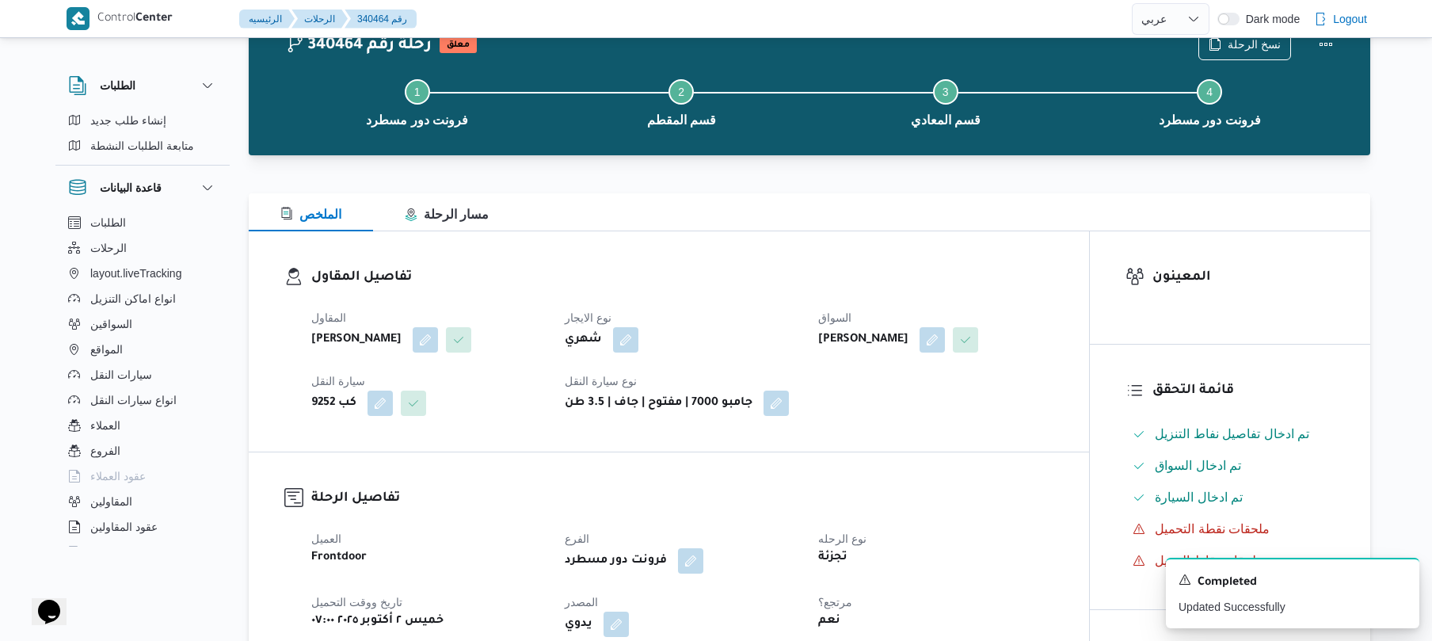
scroll to position [0, 0]
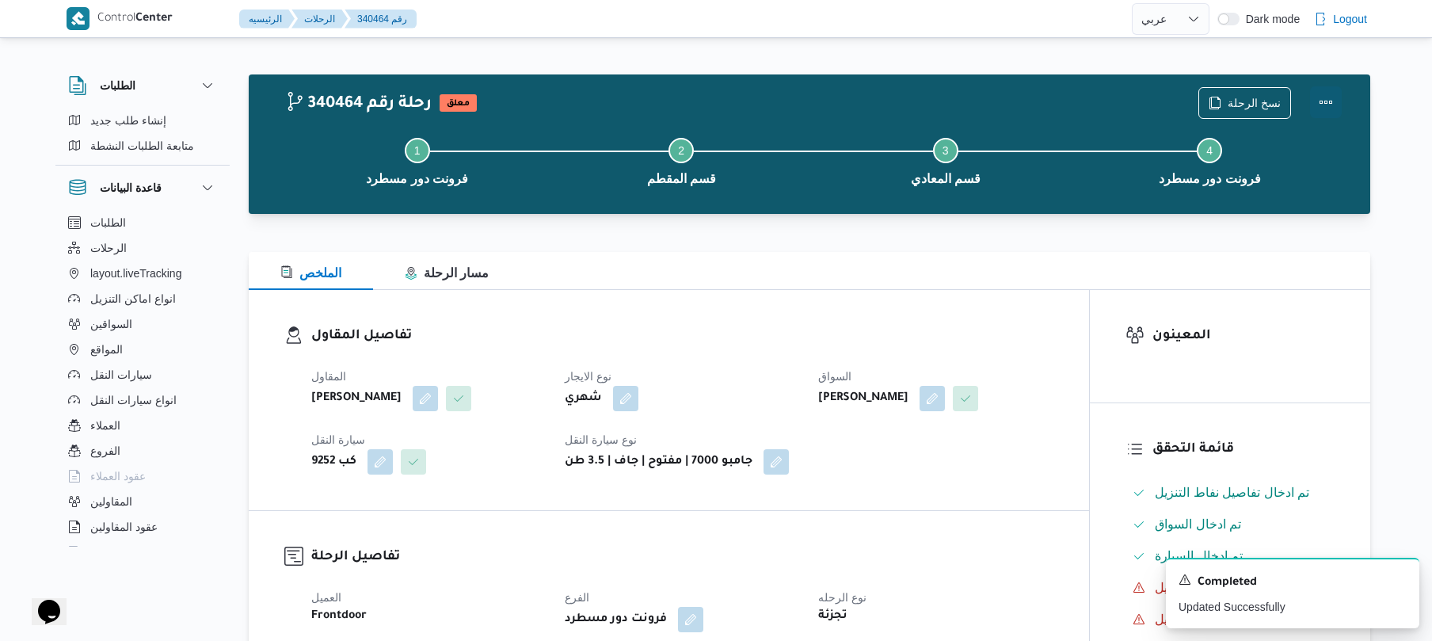
click at [1321, 112] on button "Actions" at bounding box center [1326, 102] width 32 height 32
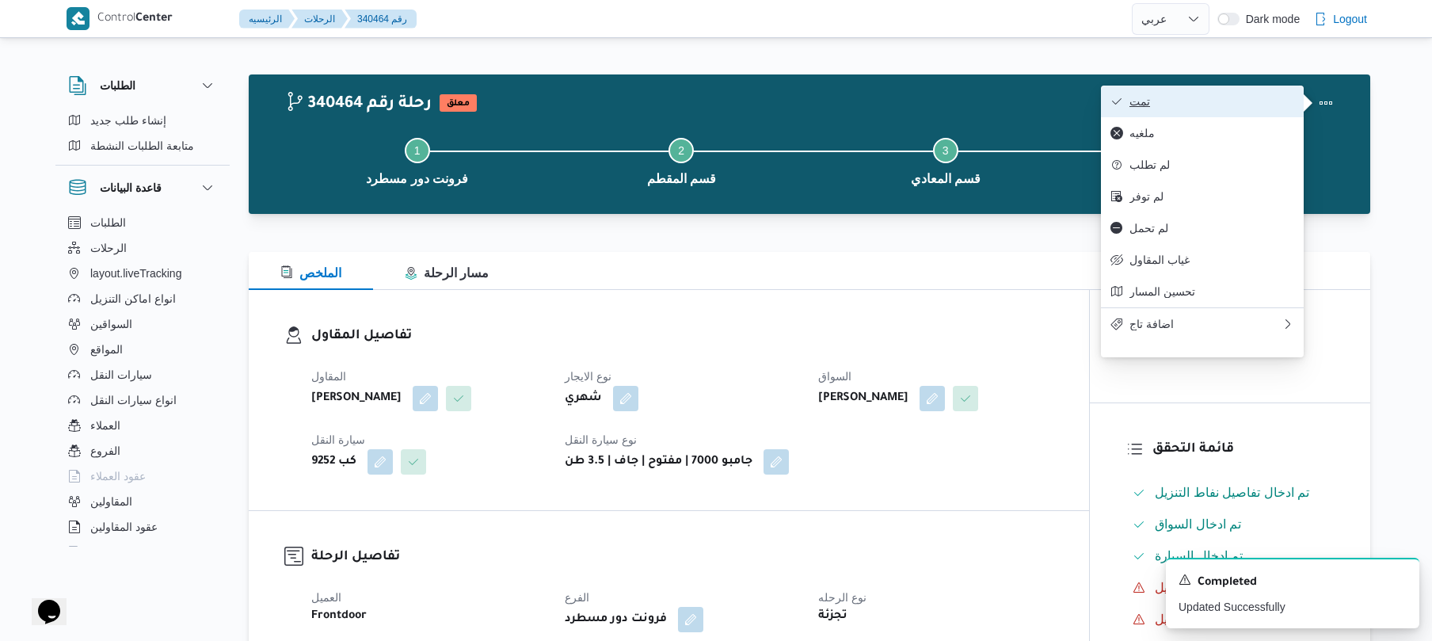
click at [1249, 108] on span "تمت" at bounding box center [1211, 101] width 165 height 13
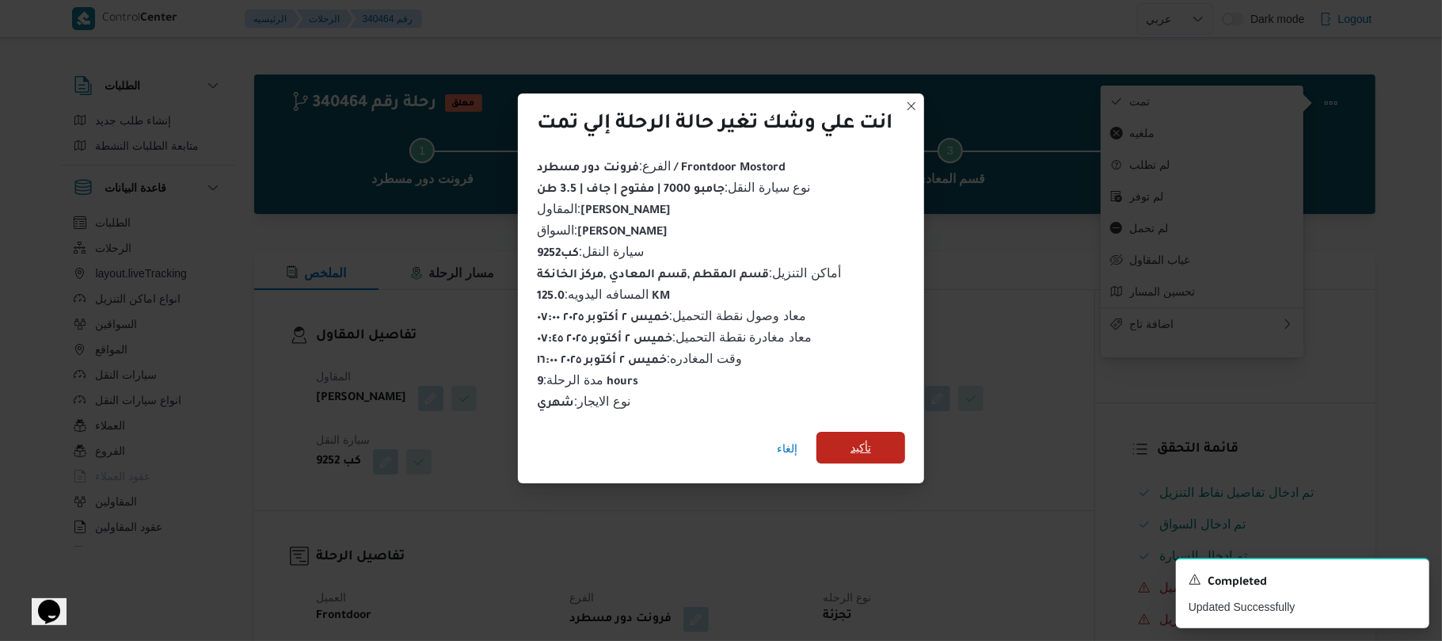
click at [870, 445] on span "تأكيد" at bounding box center [861, 447] width 21 height 19
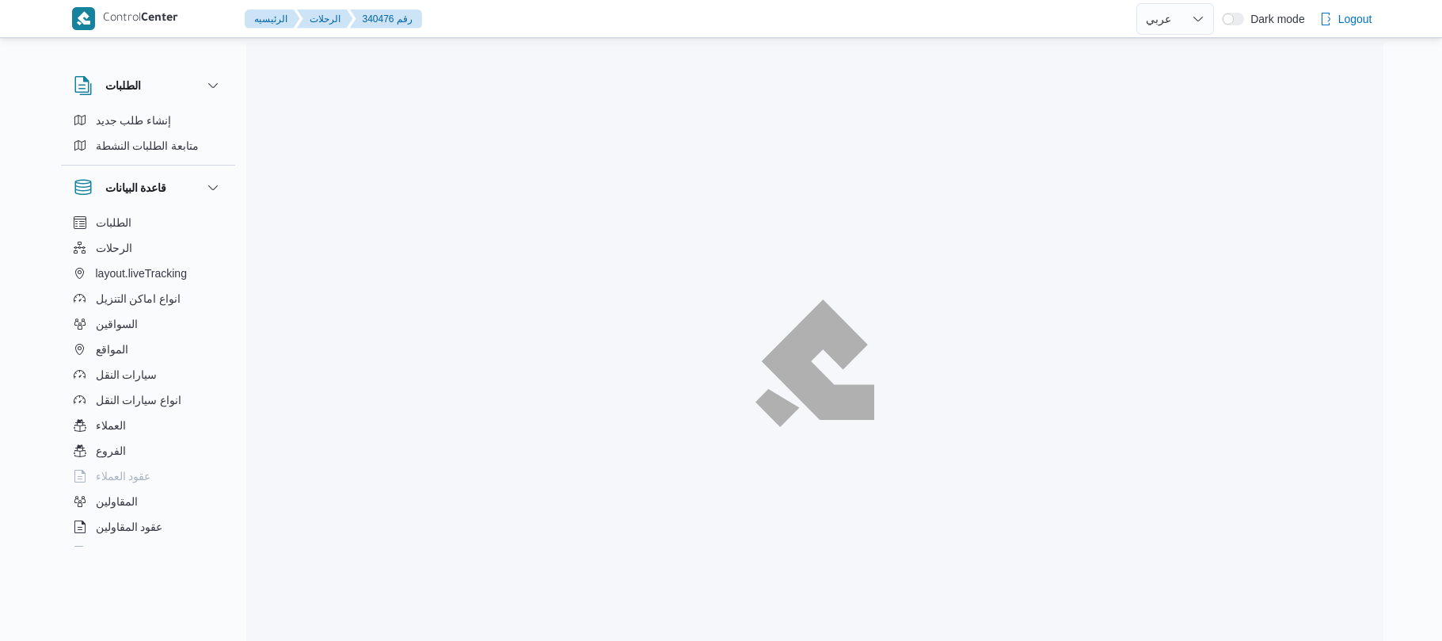
select select "ar"
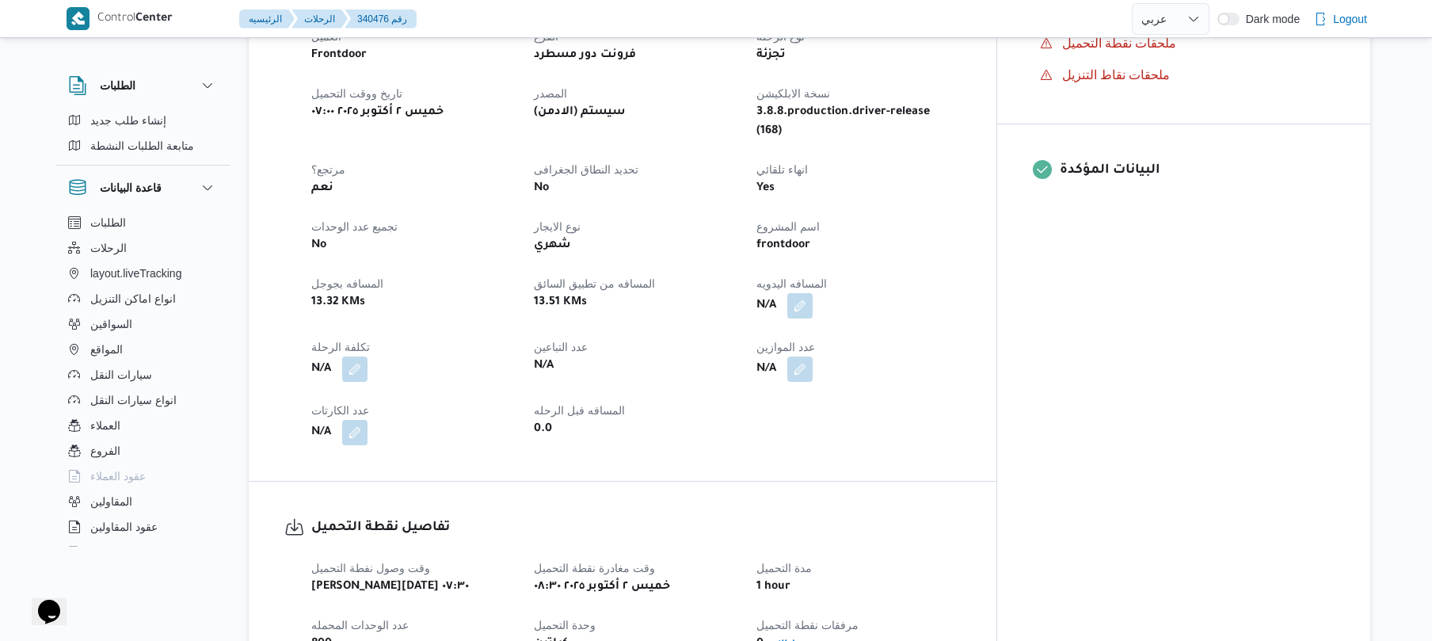
scroll to position [591, 0]
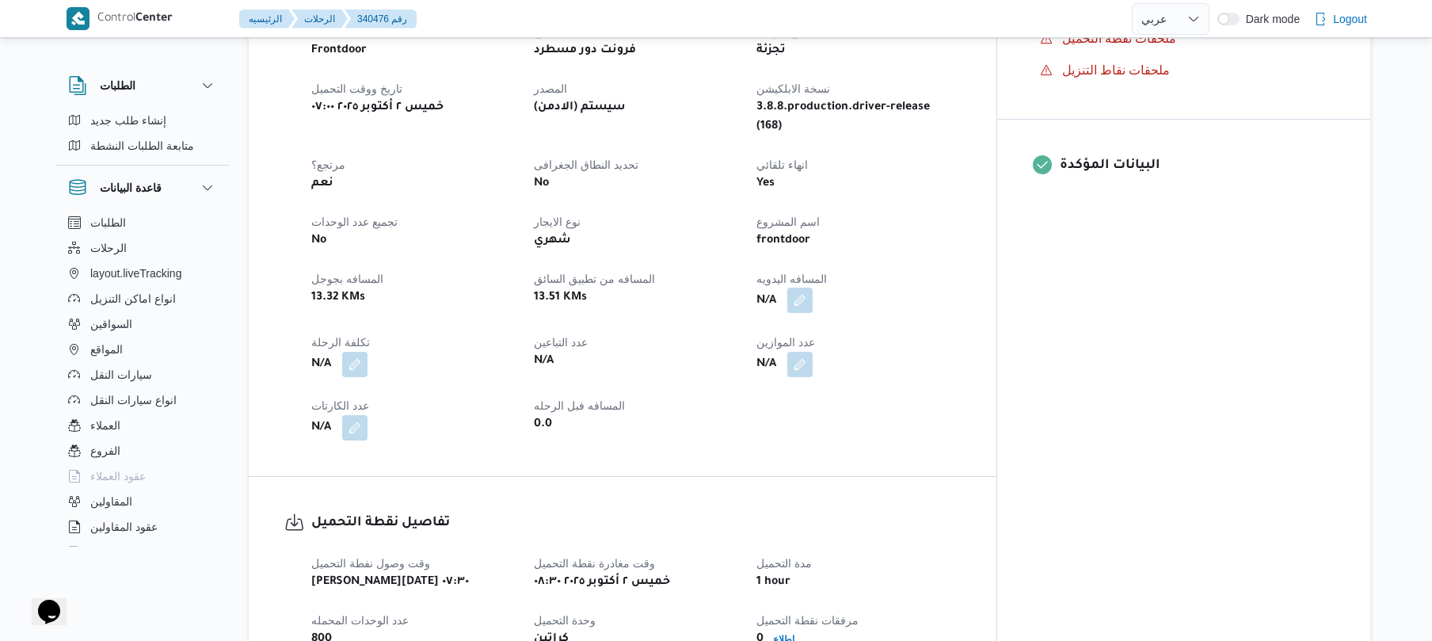
click at [813, 287] on button "button" at bounding box center [799, 299] width 25 height 25
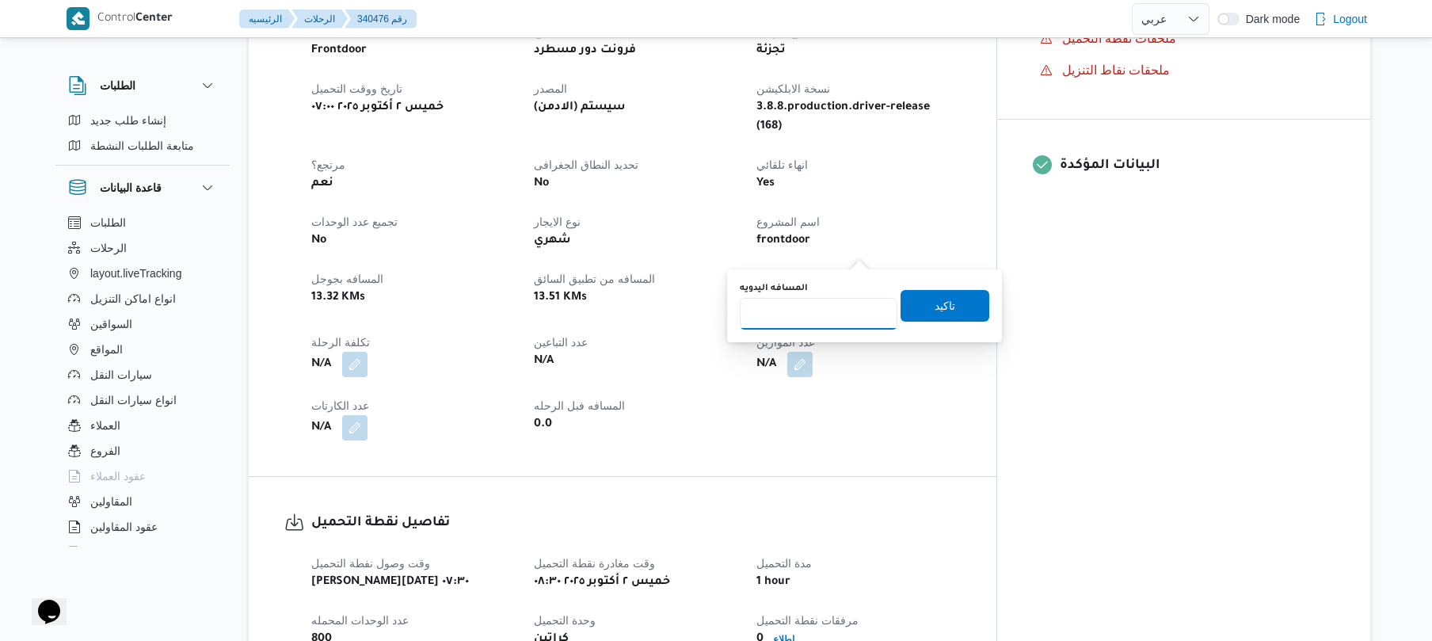
click at [824, 322] on input "المسافه اليدويه" at bounding box center [819, 314] width 158 height 32
type input "90"
click at [942, 302] on span "تاكيد" at bounding box center [944, 304] width 21 height 19
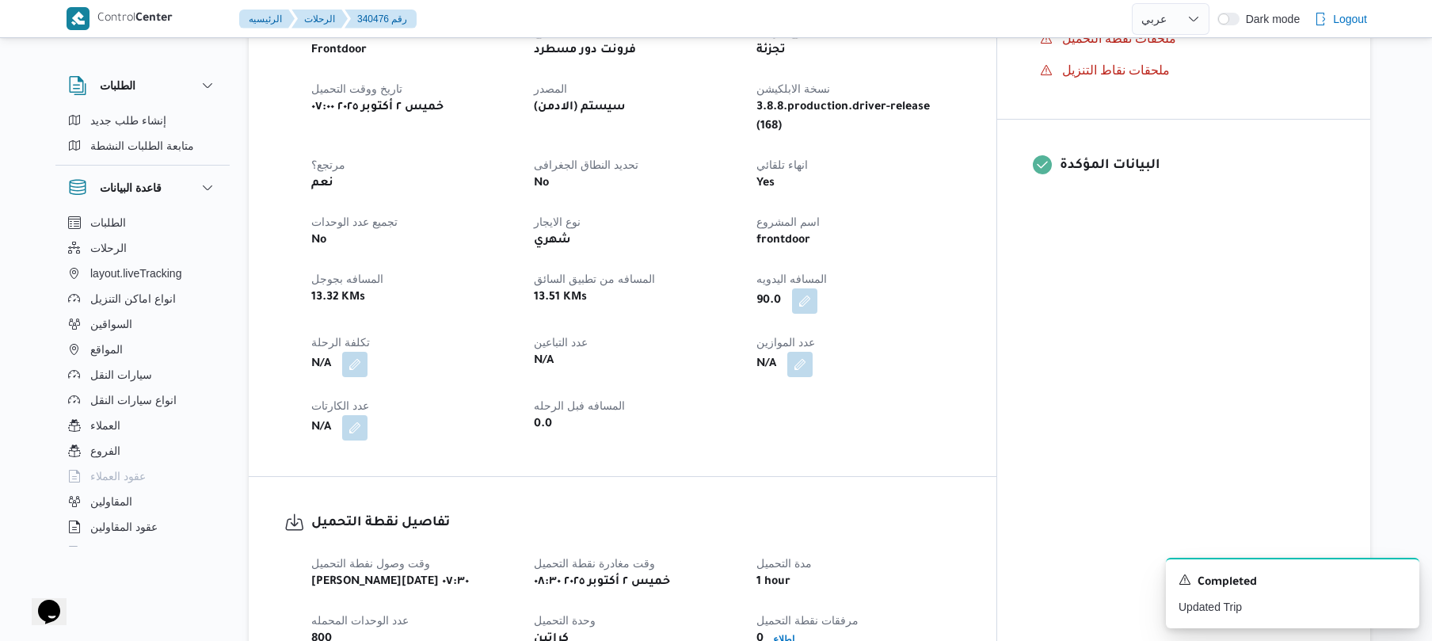
click at [988, 477] on div "تفاصيل نقطة التحميل وقت وصول نفطة التحميل [PERSON_NAME][DATE] ٠٧:٣٠ وقت مغادرة …" at bounding box center [623, 612] width 748 height 271
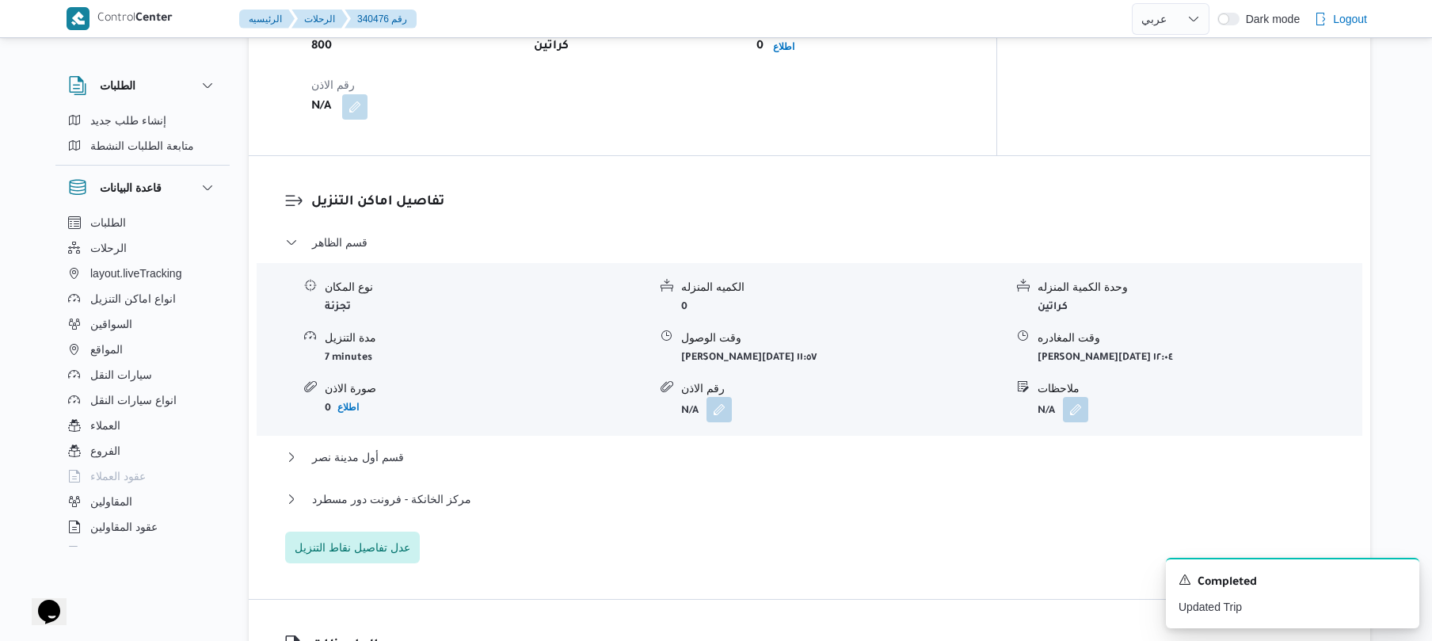
scroll to position [1224, 0]
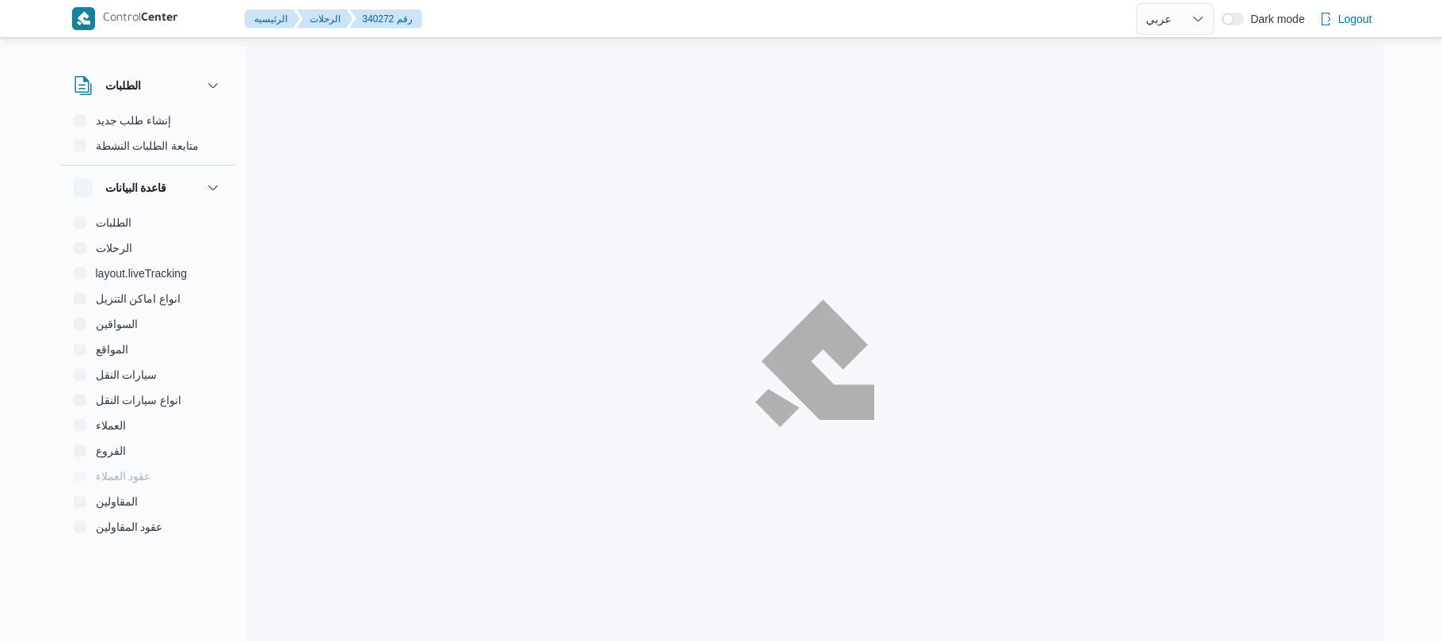
select select "ar"
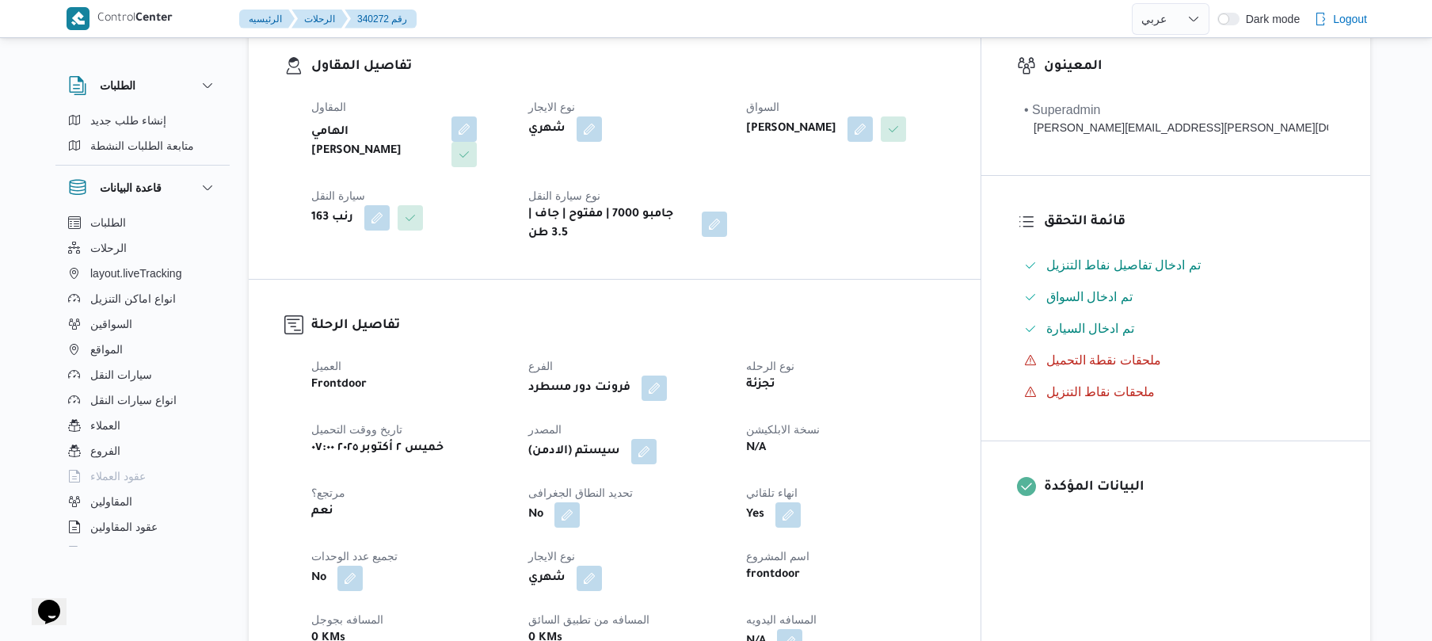
scroll to position [549, 0]
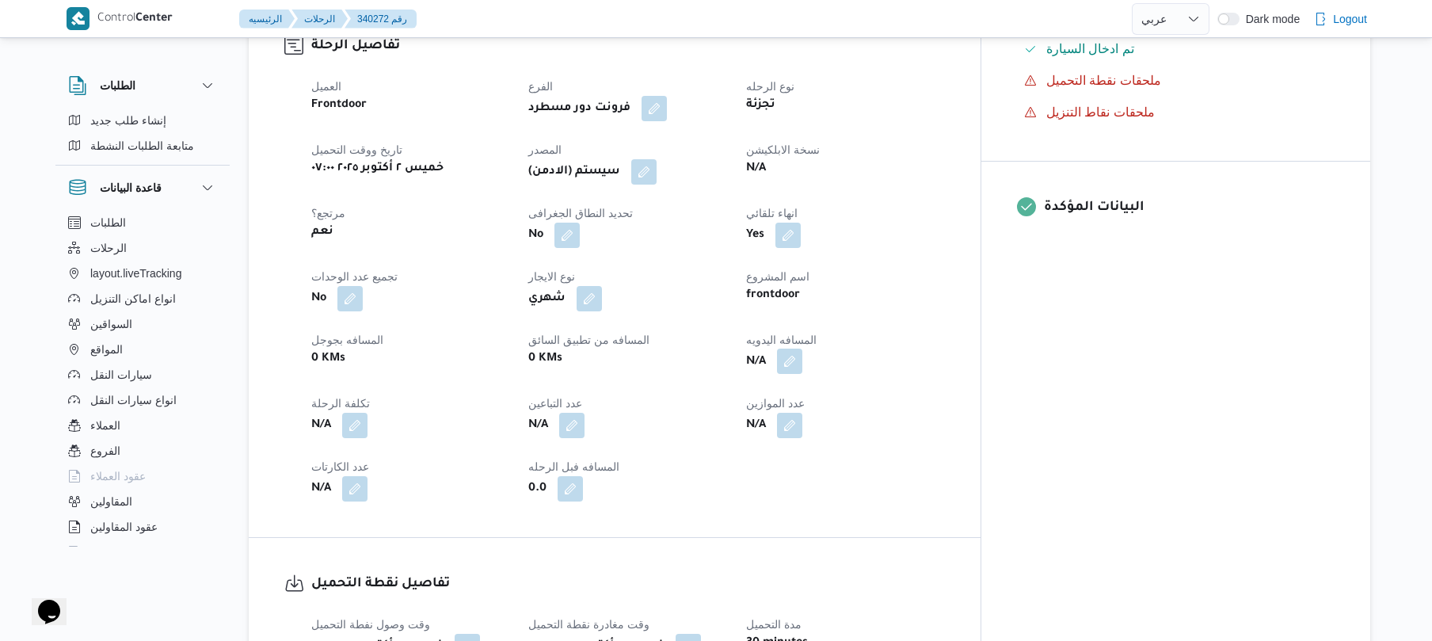
click at [802, 348] on button "button" at bounding box center [789, 360] width 25 height 25
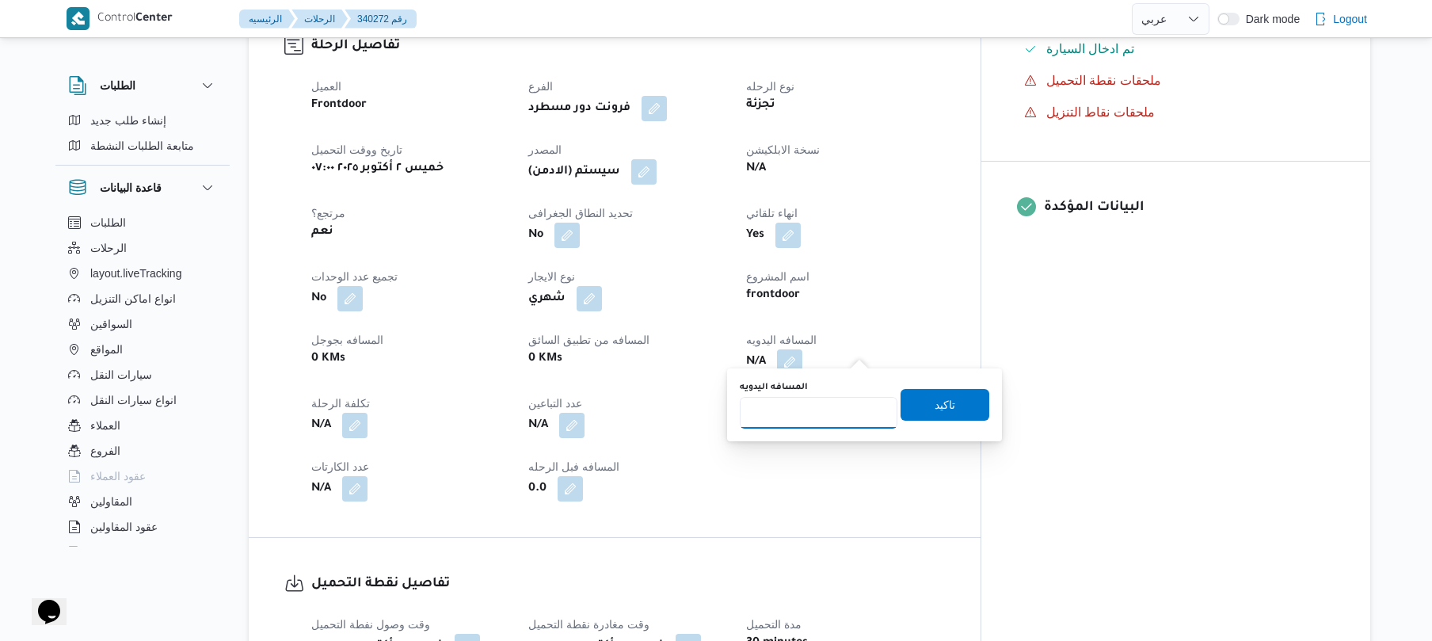
click at [814, 409] on input "المسافه اليدويه" at bounding box center [819, 413] width 158 height 32
type input "125"
click at [938, 404] on span "تاكيد" at bounding box center [944, 403] width 21 height 19
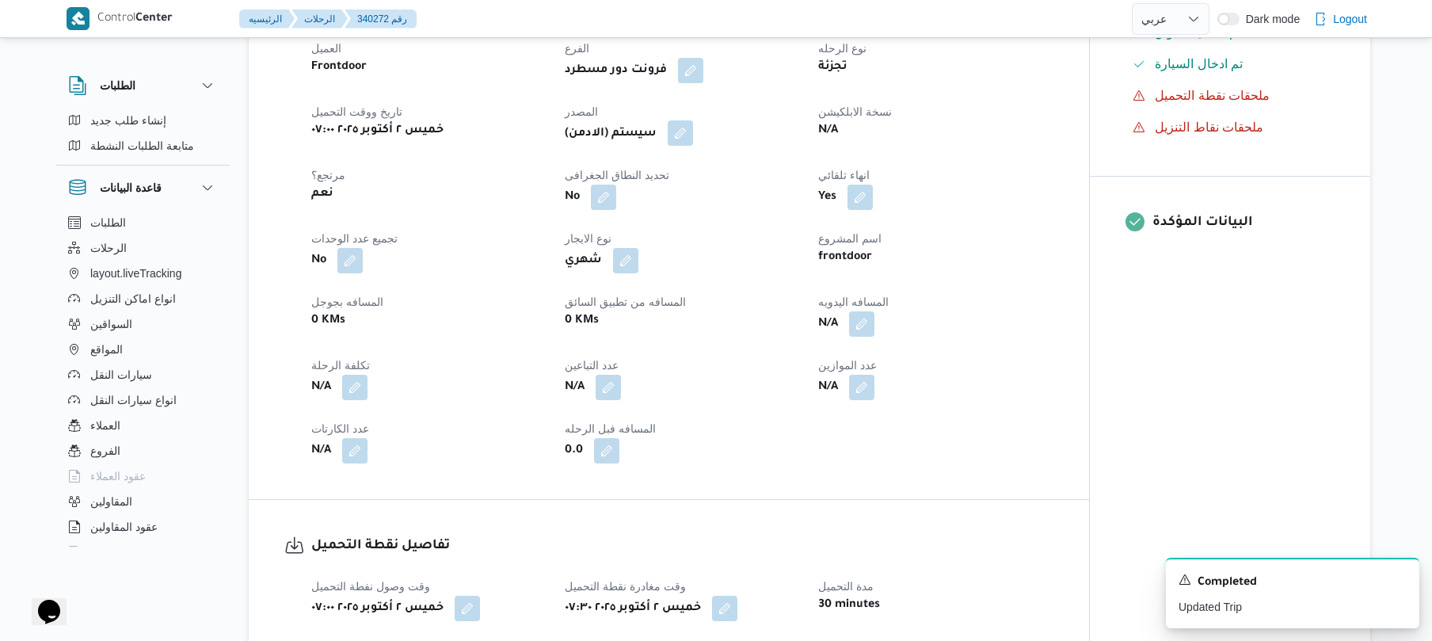
click at [691, 146] on button "button" at bounding box center [680, 132] width 25 height 25
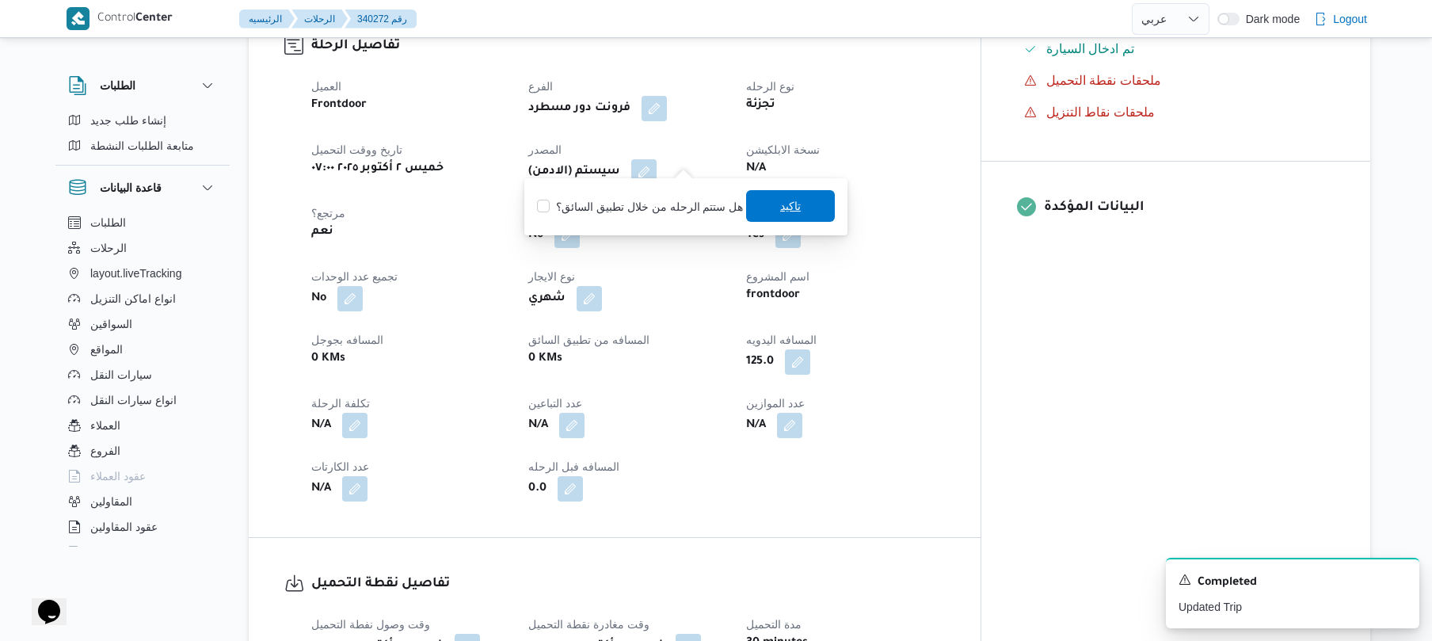
click at [808, 212] on span "تاكيد" at bounding box center [790, 206] width 89 height 32
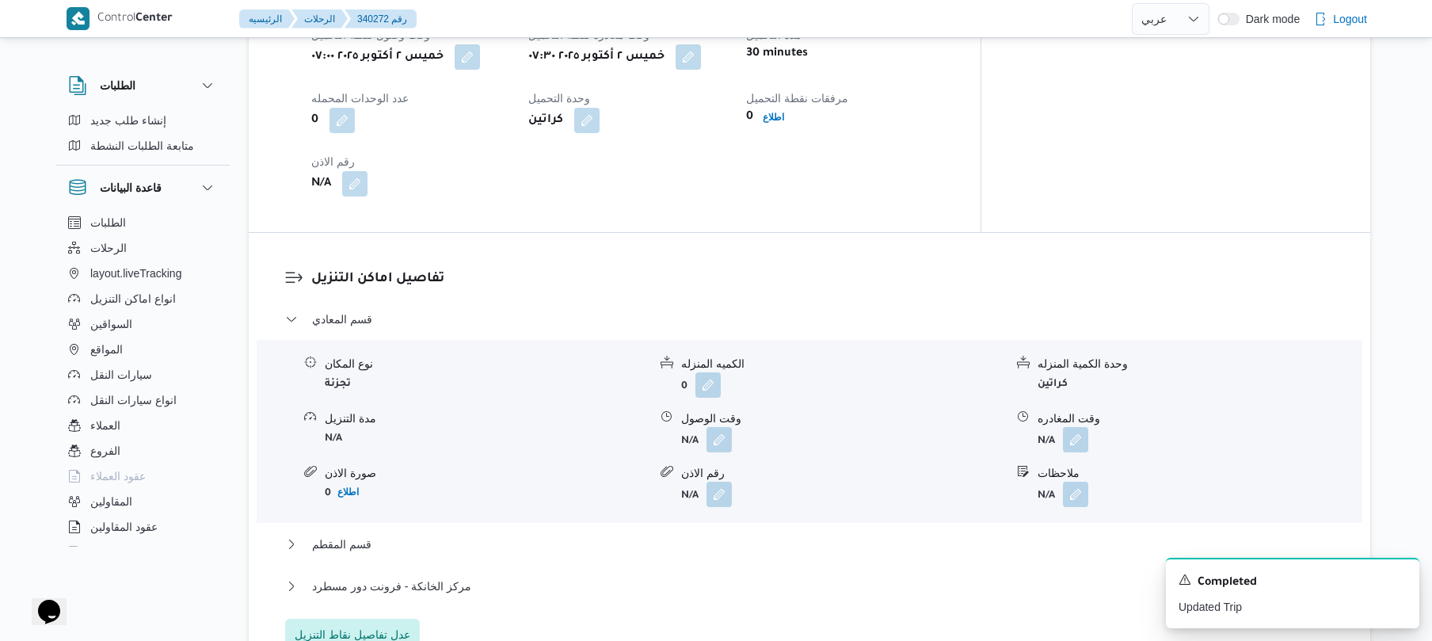
scroll to position [1140, 0]
click at [719, 428] on button "button" at bounding box center [718, 436] width 25 height 25
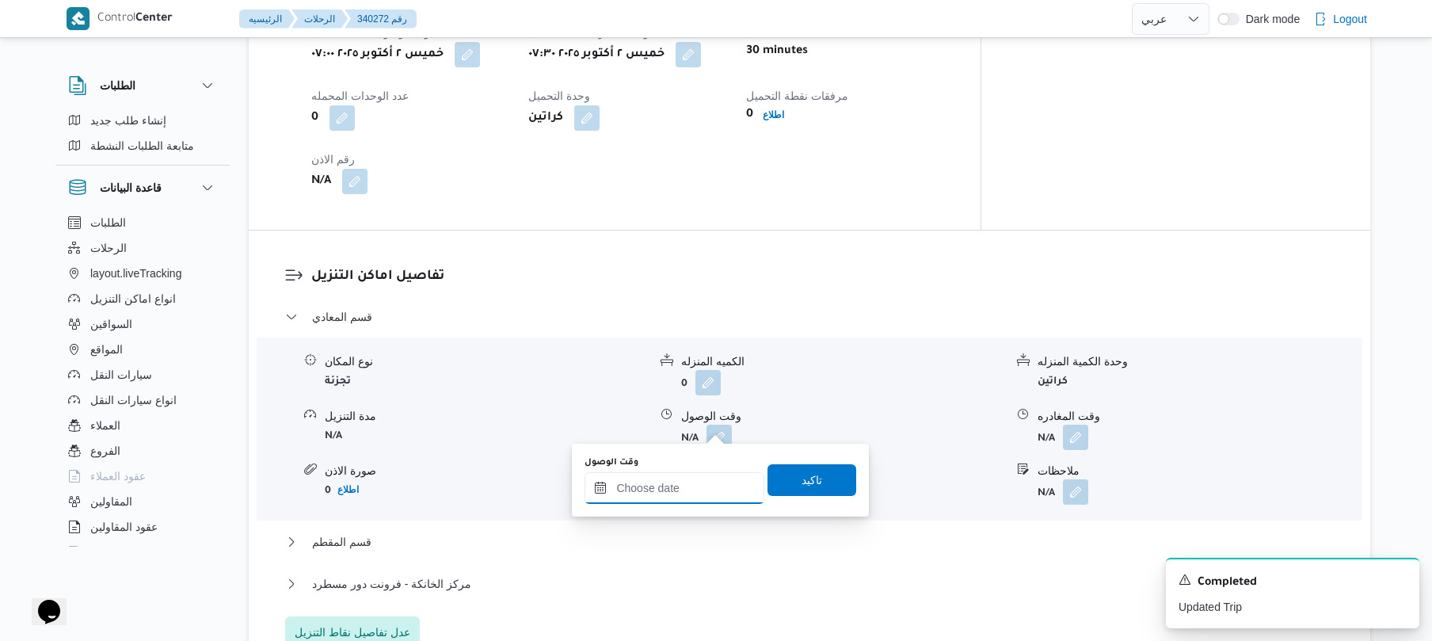
click at [667, 492] on input "وقت الوصول" at bounding box center [674, 488] width 180 height 32
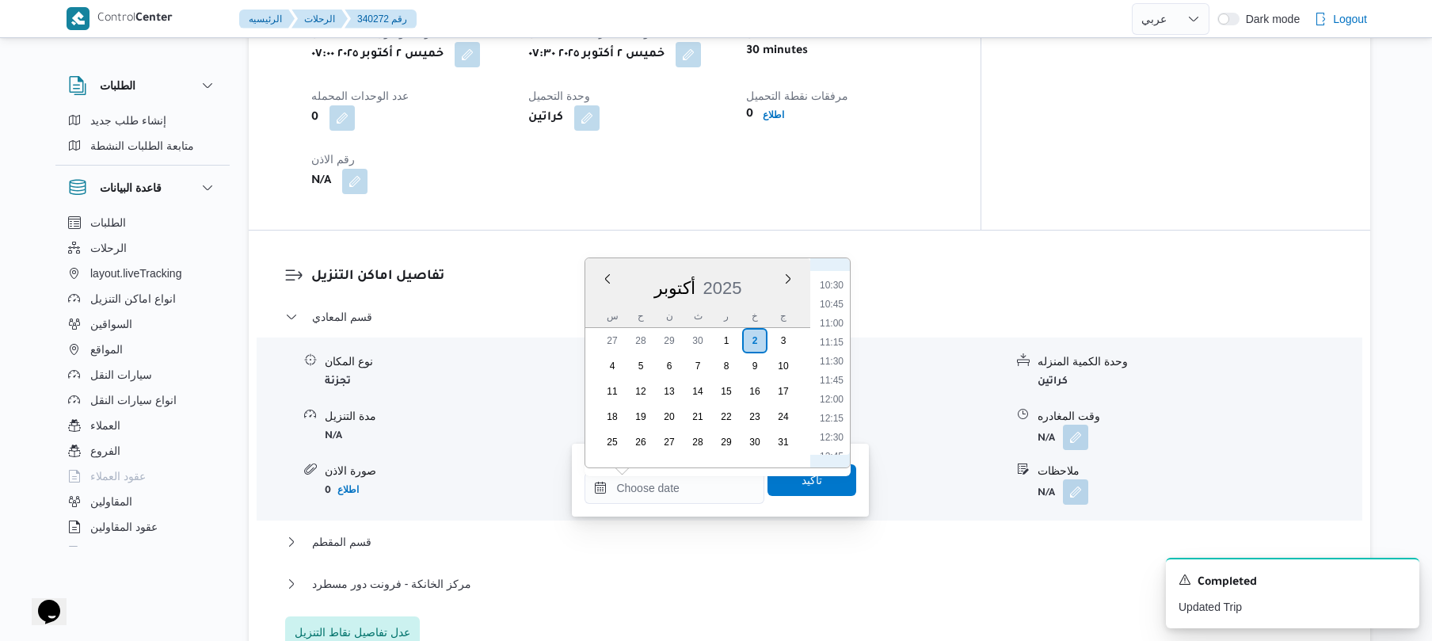
scroll to position [635, 0]
click at [841, 290] on li "08:30" at bounding box center [831, 290] width 36 height 16
type input "[DATE] ٠٨:٣٠"
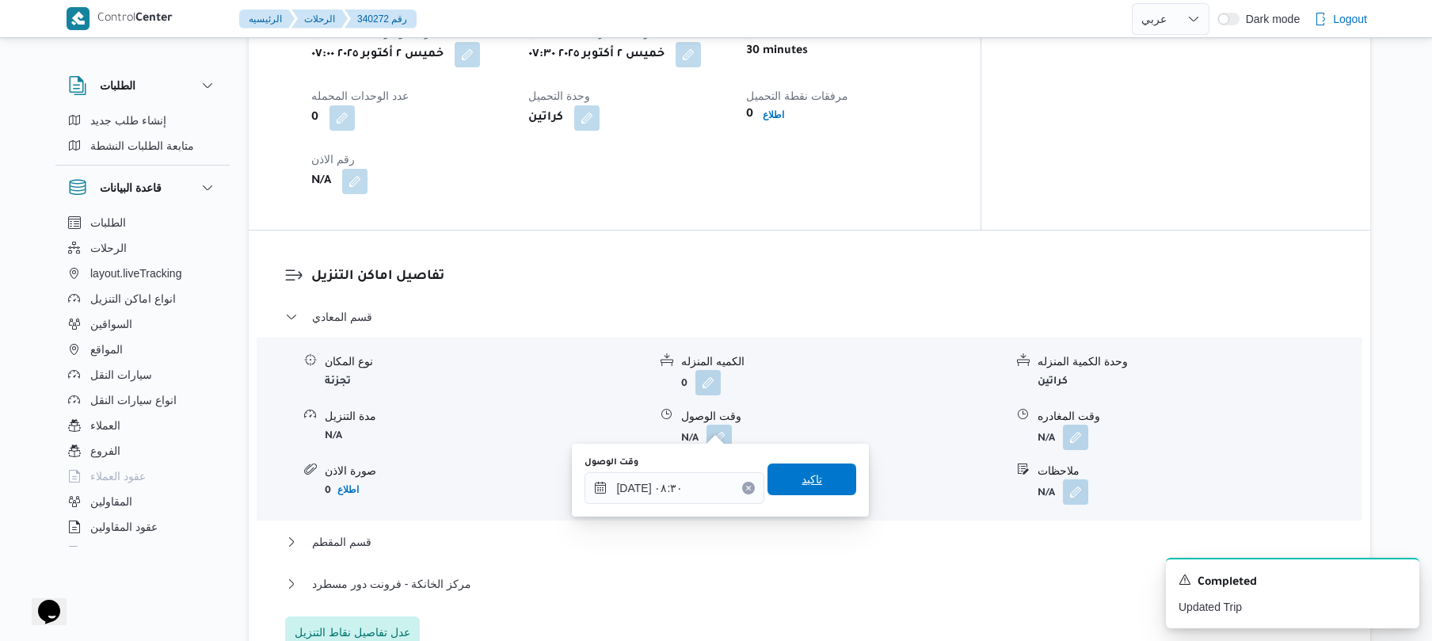
click at [803, 467] on span "تاكيد" at bounding box center [811, 479] width 89 height 32
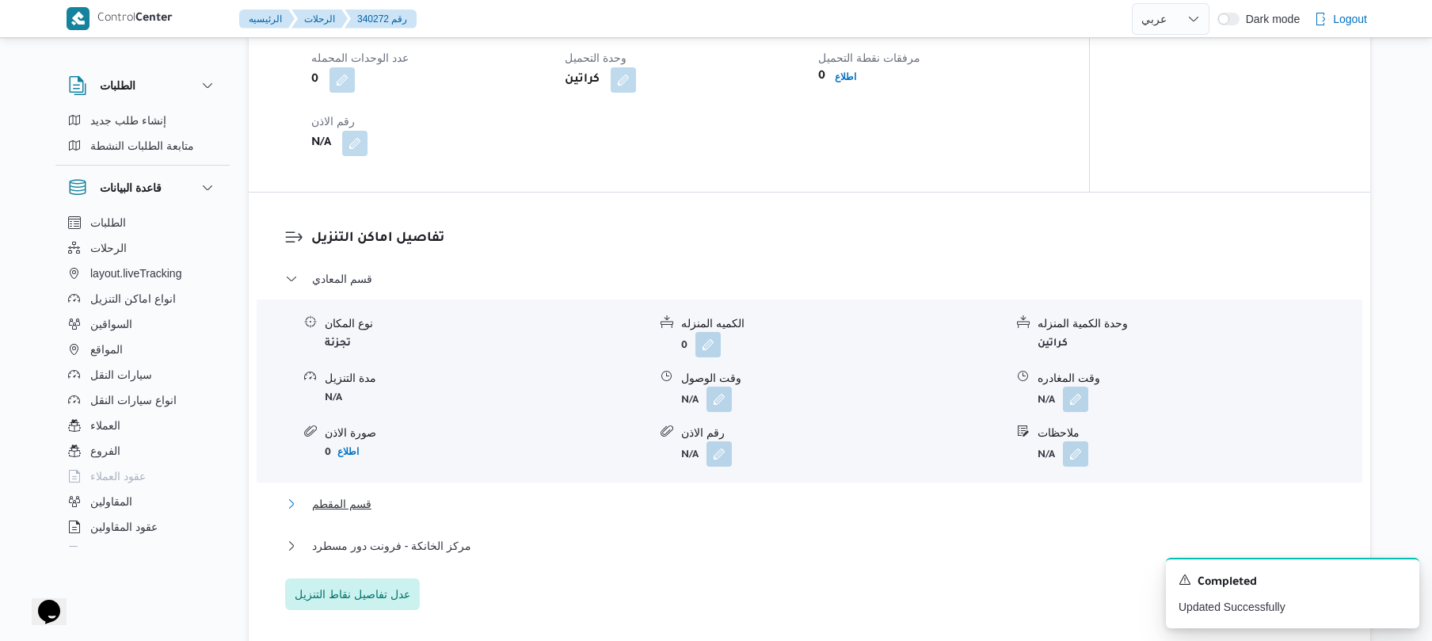
click at [710, 513] on button "قسم المقطم" at bounding box center [809, 503] width 1049 height 19
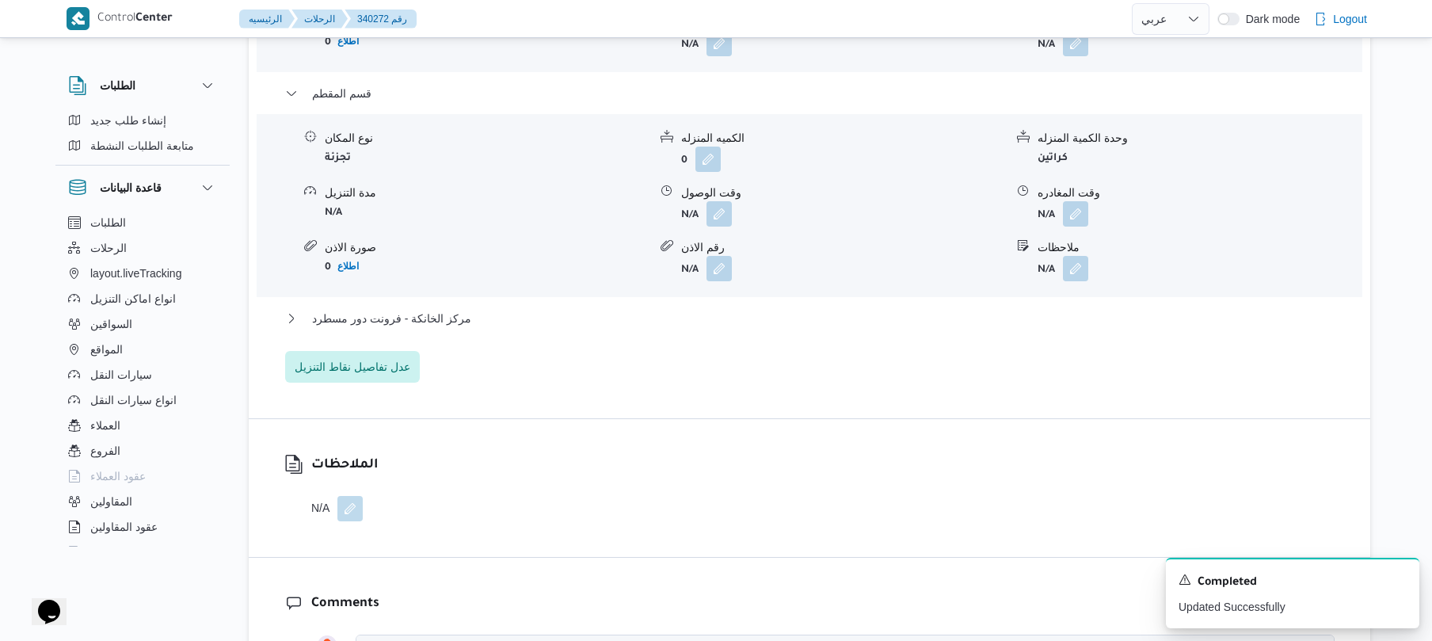
scroll to position [1604, 0]
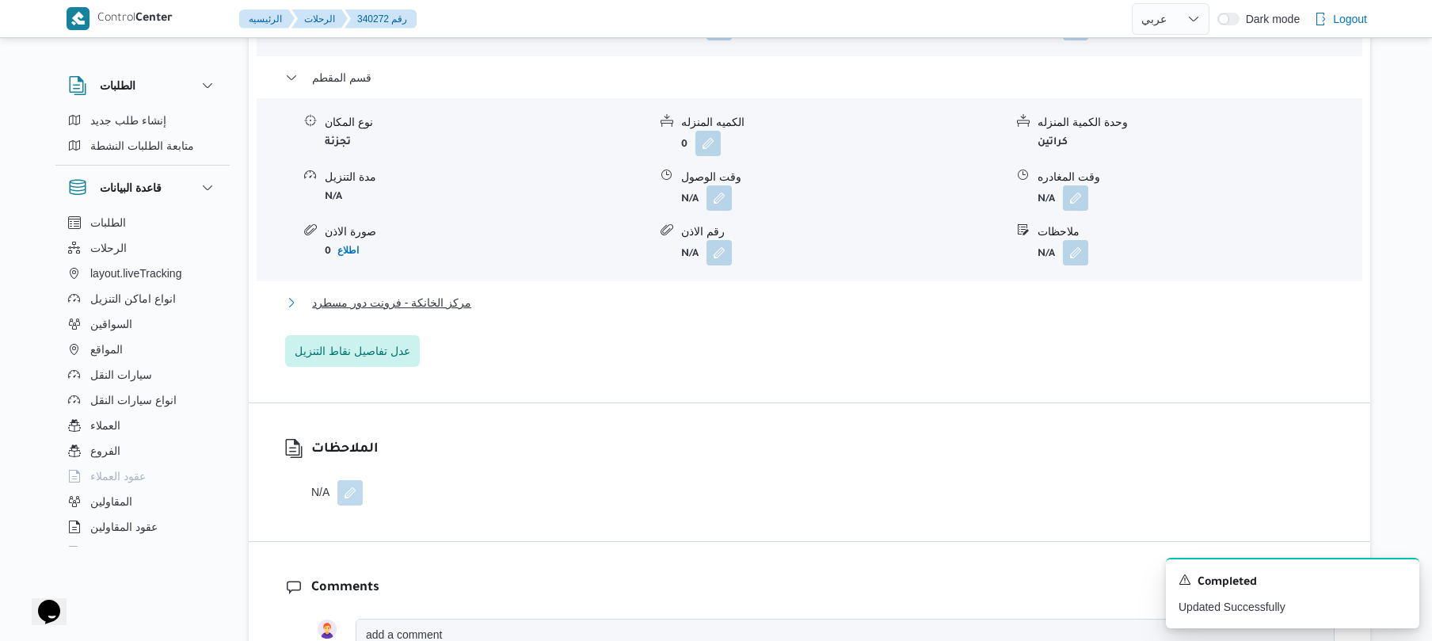
click at [841, 293] on button "مركز الخانكة - فرونت دور مسطرد" at bounding box center [809, 302] width 1049 height 19
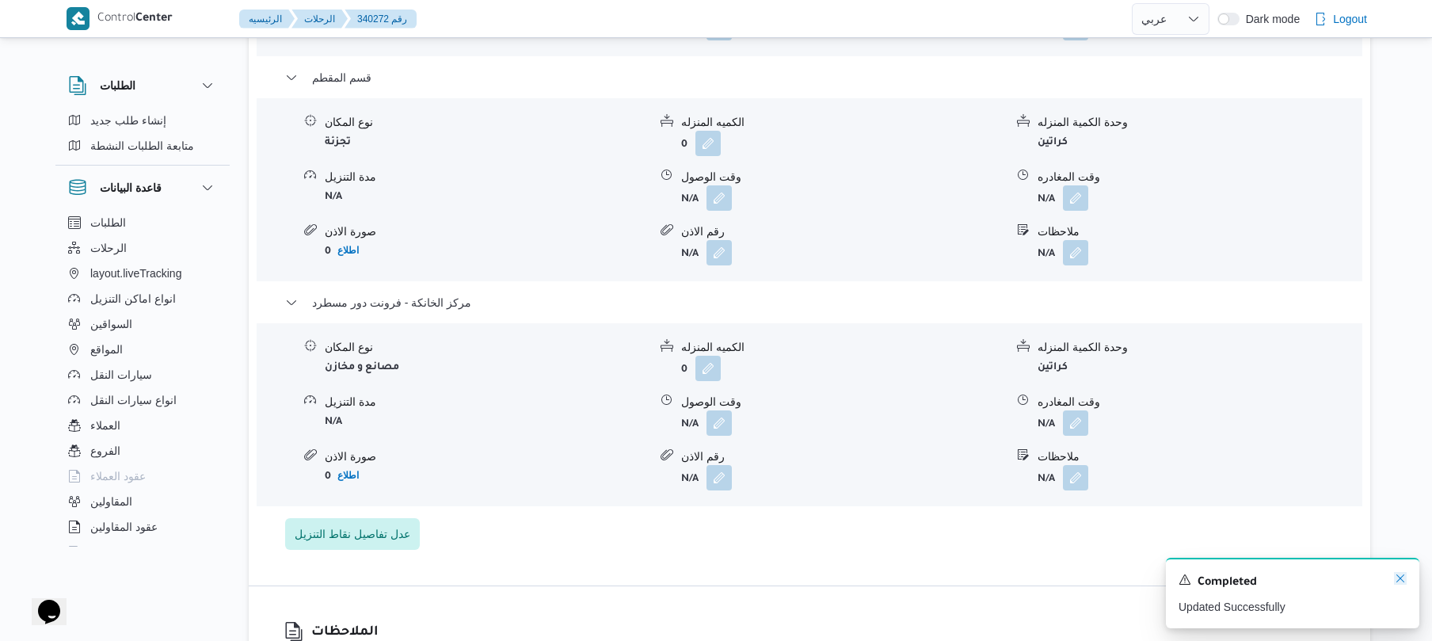
click at [1397, 580] on icon "Dismiss toast" at bounding box center [1400, 578] width 13 height 13
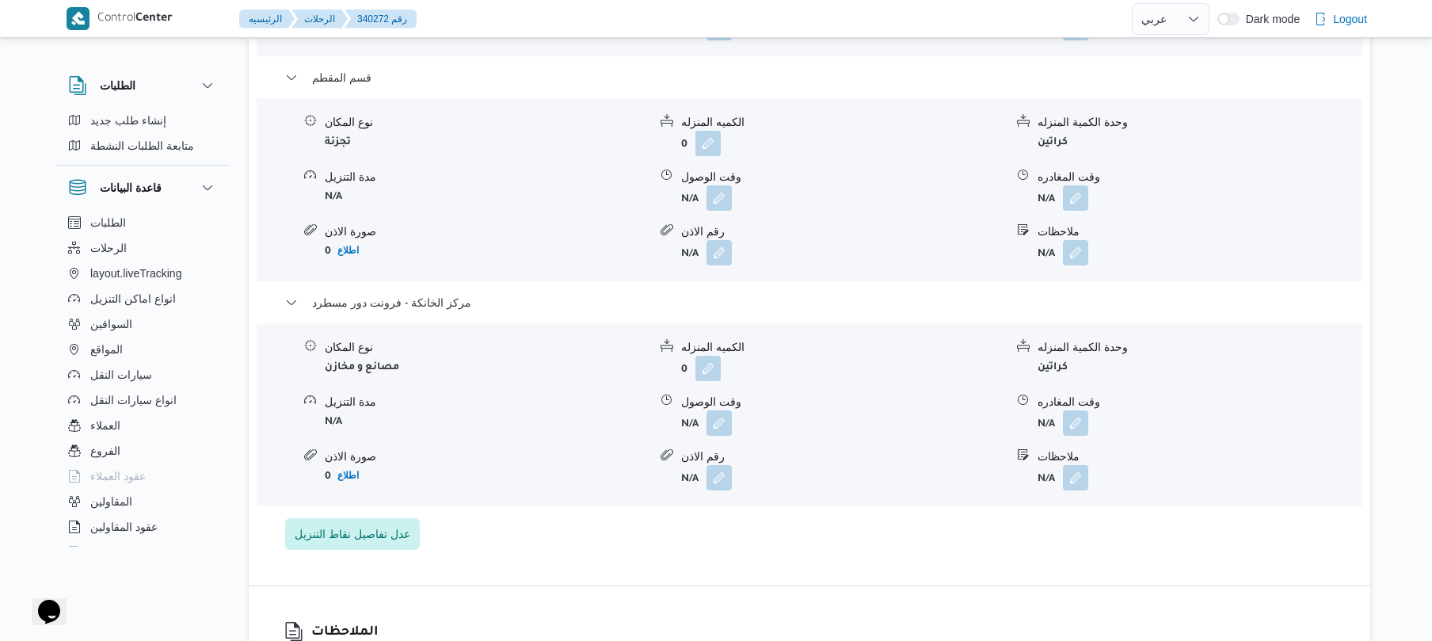
click at [1074, 425] on div "نوع المكان مصانع و مخازن الكميه المنزله 0 وحدة الكمية المنزله كراتين مدة التنزي…" at bounding box center [809, 415] width 1118 height 180
click at [1074, 409] on button "button" at bounding box center [1075, 421] width 25 height 25
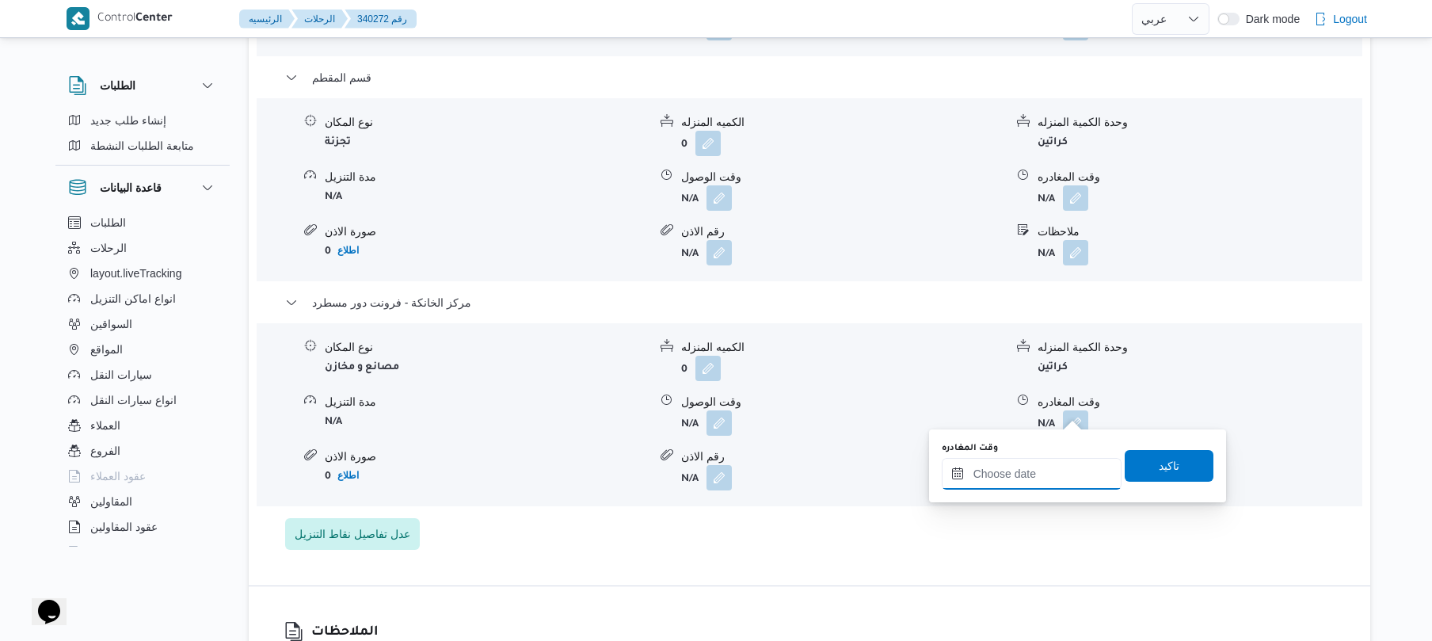
click at [1031, 474] on input "وقت المغادره" at bounding box center [1032, 474] width 180 height 32
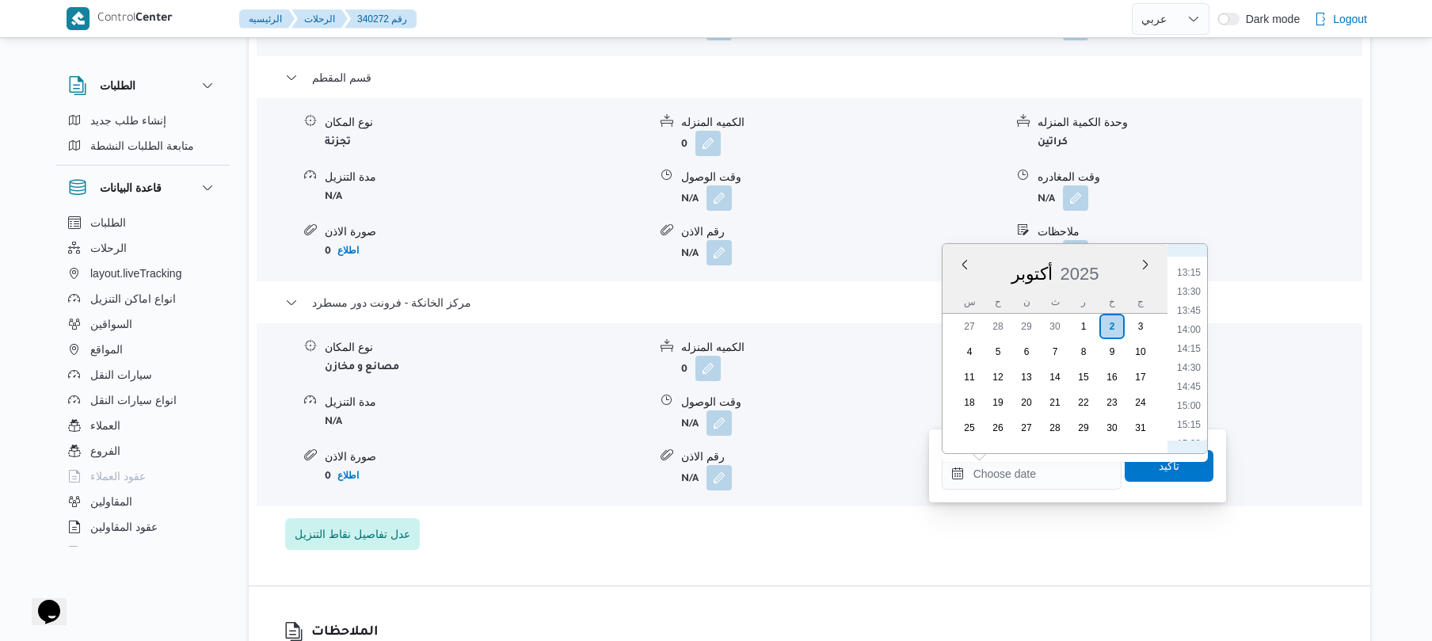
scroll to position [1156, 0]
click at [1193, 325] on li "16:00" at bounding box center [1188, 325] width 36 height 16
type input "[DATE] ١٦:٠٠"
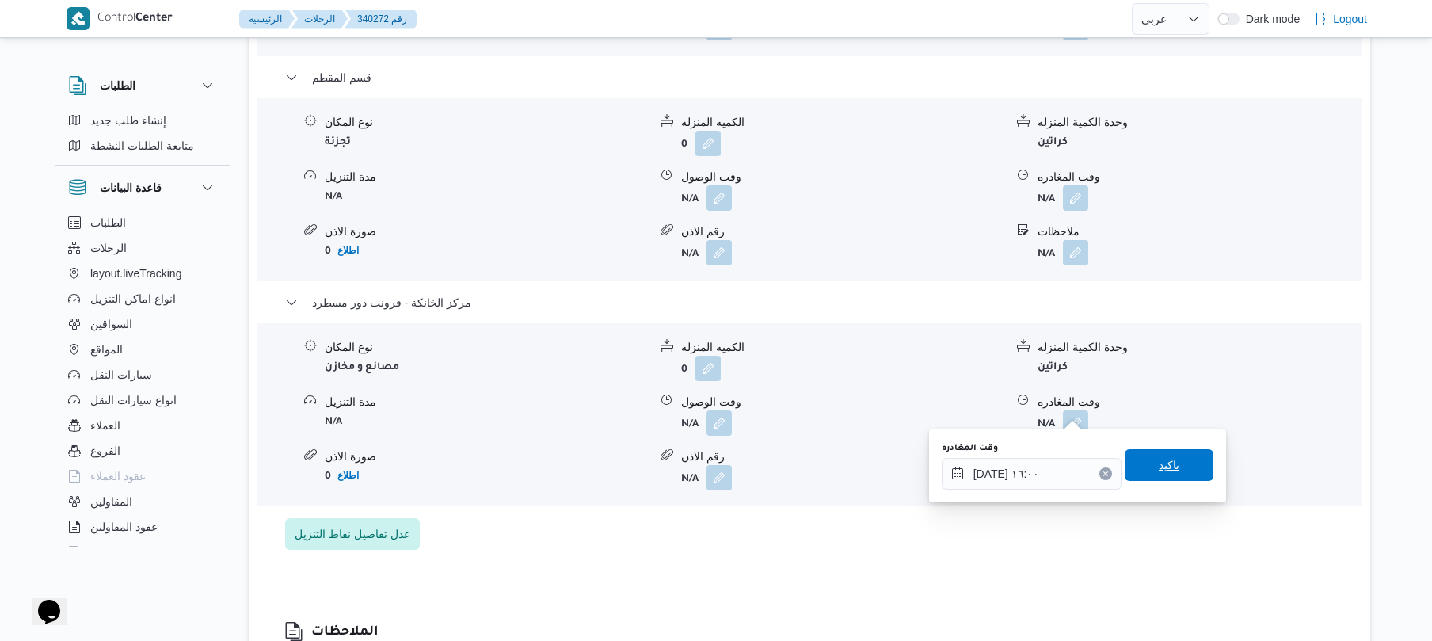
click at [1159, 466] on span "تاكيد" at bounding box center [1169, 464] width 21 height 19
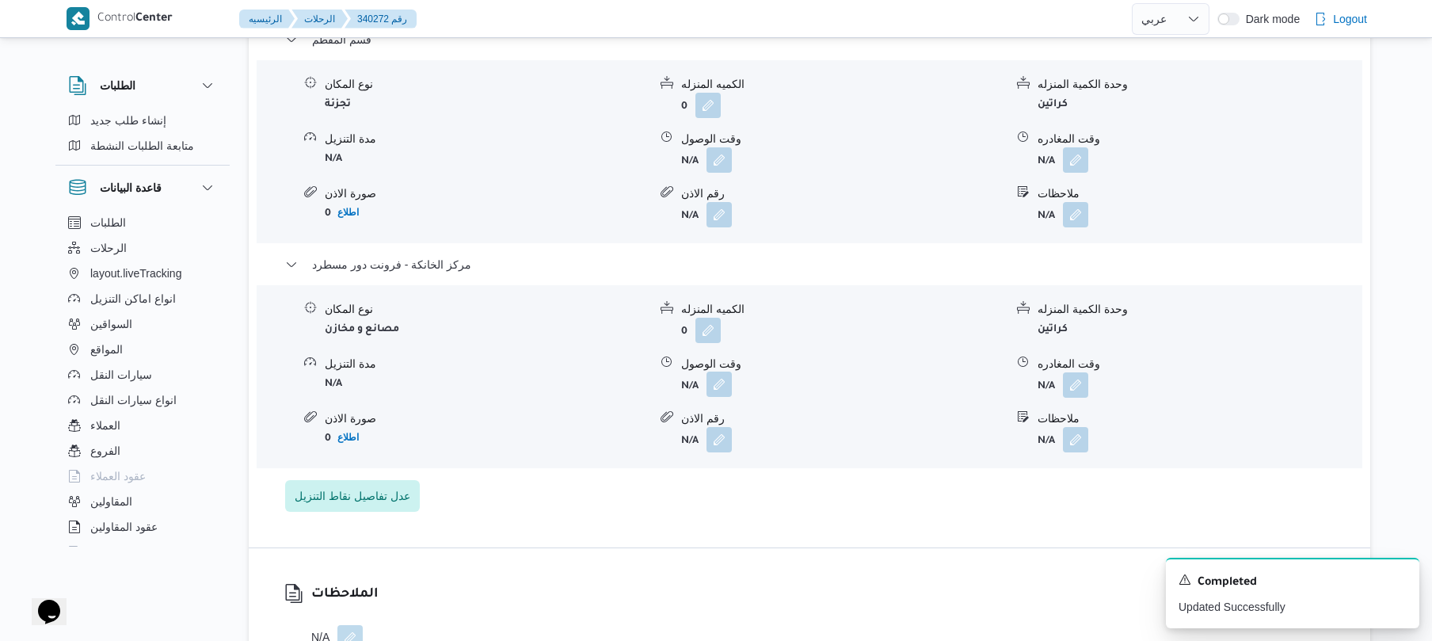
click at [723, 397] on button "button" at bounding box center [718, 383] width 25 height 25
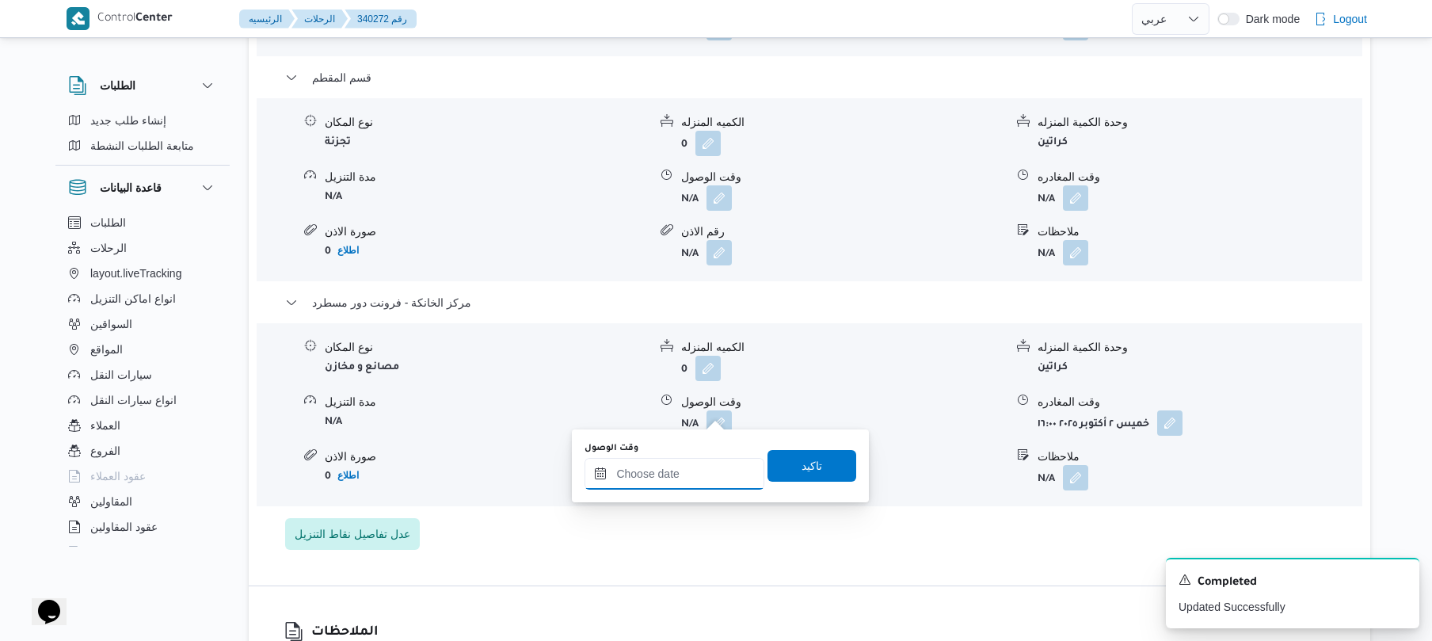
click at [704, 458] on div at bounding box center [674, 474] width 180 height 32
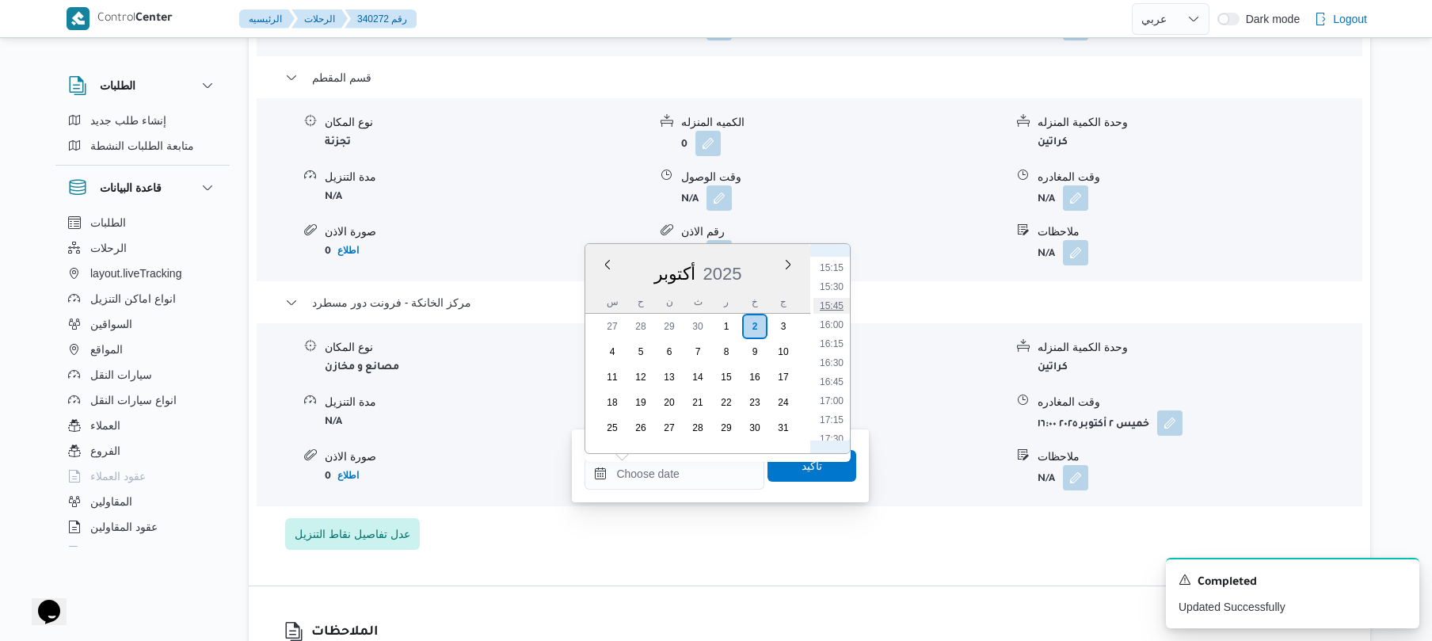
click at [835, 302] on li "15:45" at bounding box center [831, 306] width 36 height 16
type input "[DATE] ١٥:٤٥"
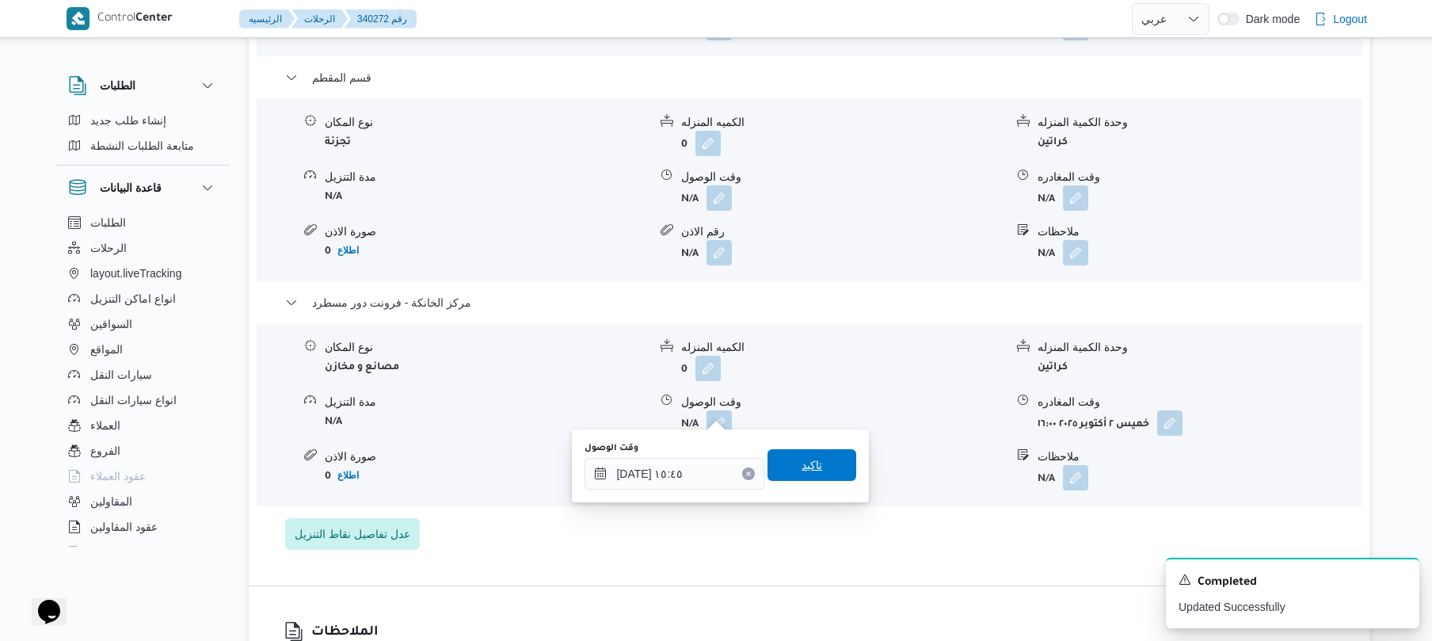
click at [786, 466] on span "تاكيد" at bounding box center [811, 465] width 89 height 32
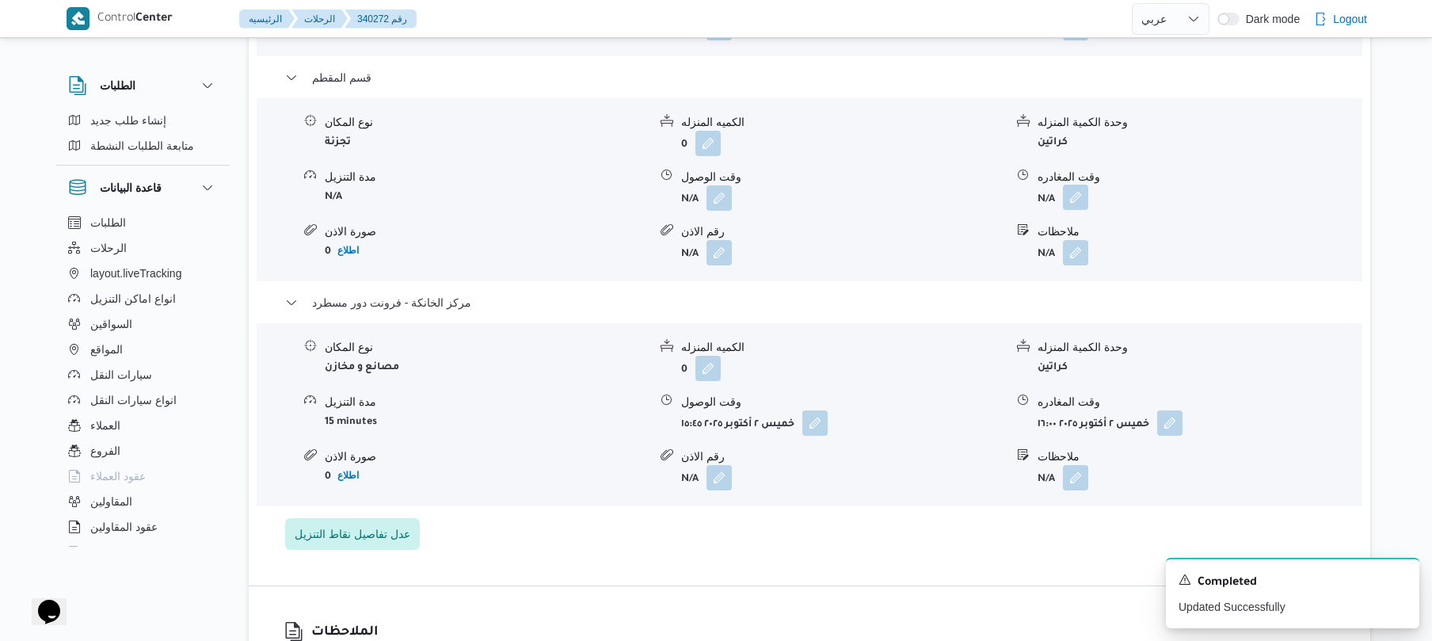
click at [1075, 185] on button "button" at bounding box center [1075, 197] width 25 height 25
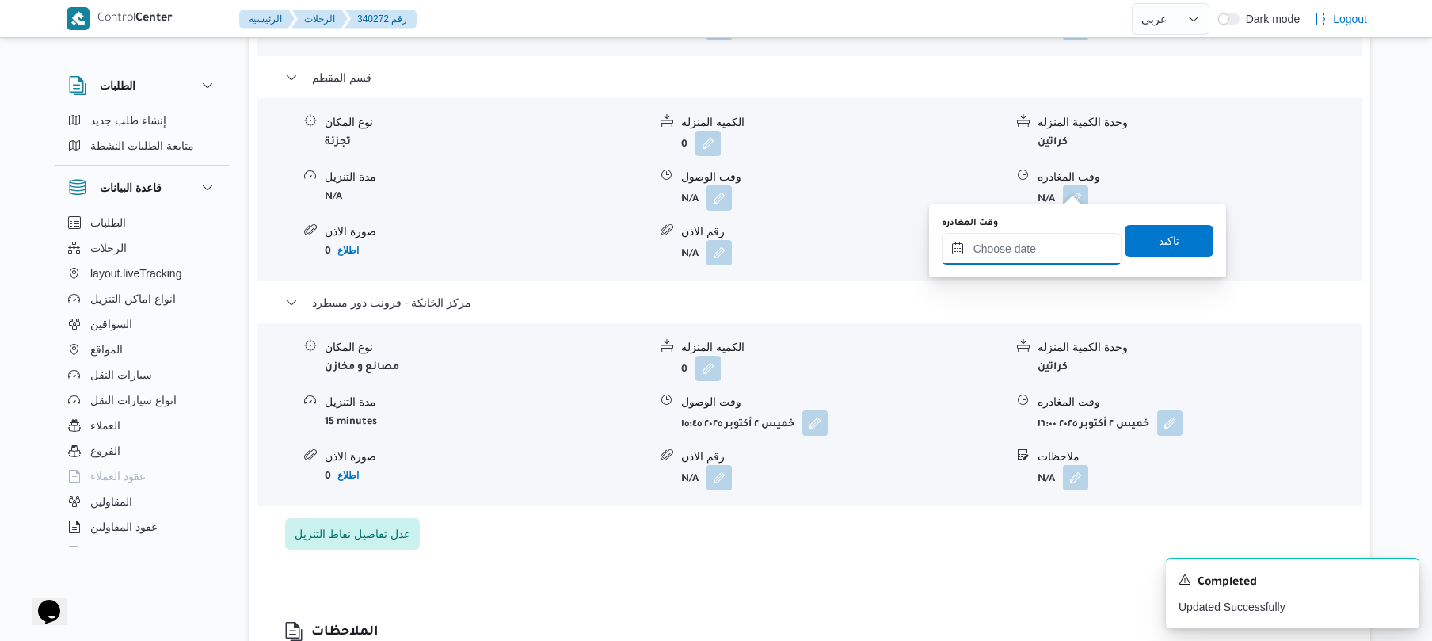
click at [999, 242] on input "وقت المغادره" at bounding box center [1032, 249] width 180 height 32
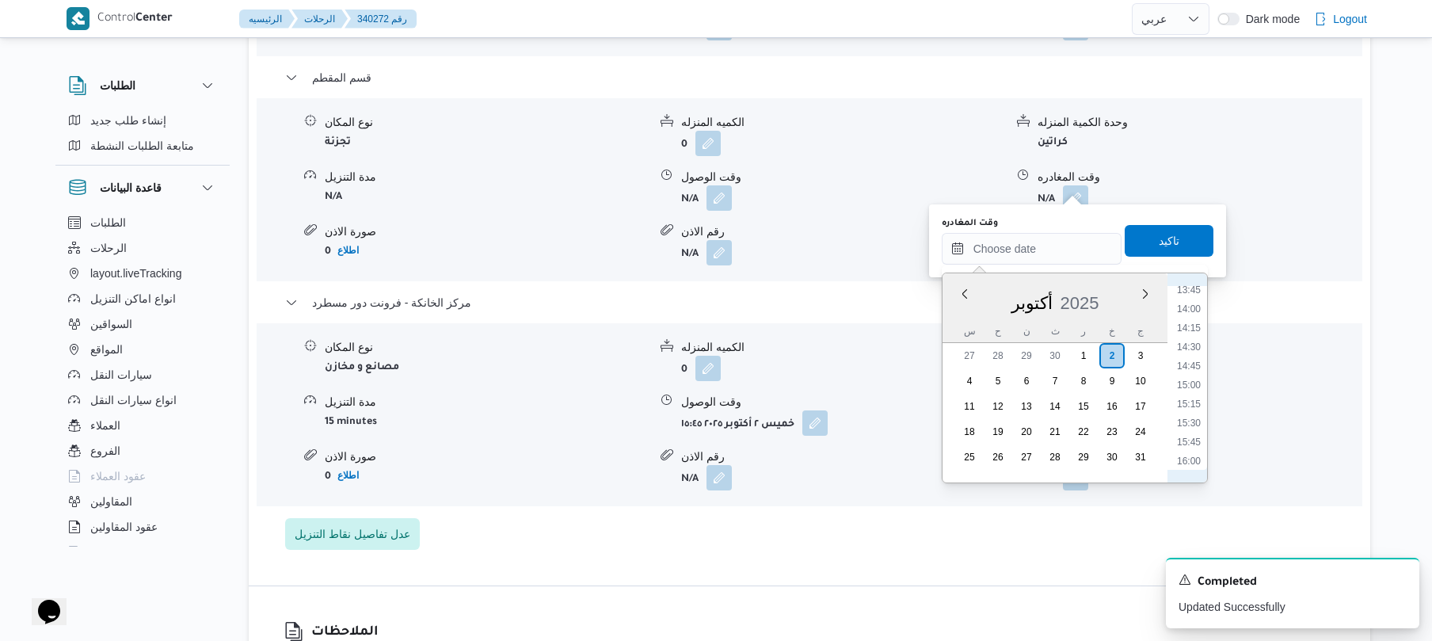
scroll to position [1002, 0]
click at [1194, 432] on li "15:00" at bounding box center [1188, 432] width 36 height 16
type input "[DATE] ١٥:٠٠"
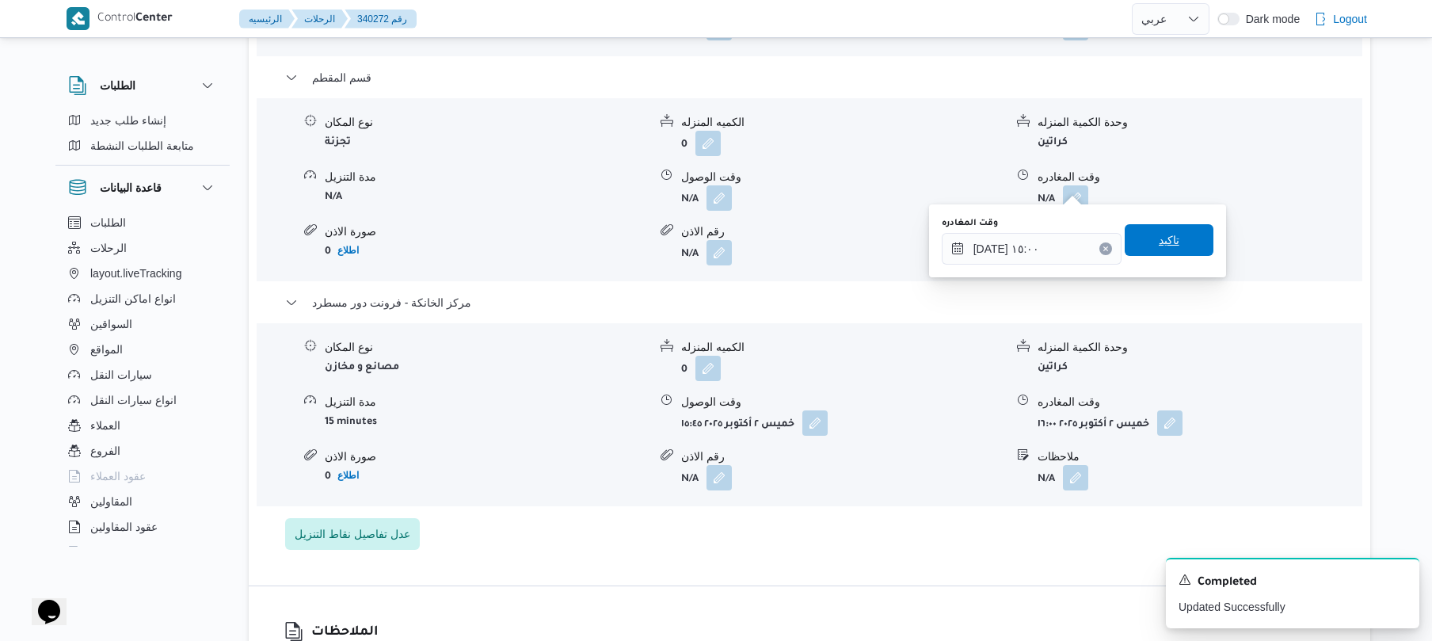
click at [1166, 246] on span "تاكيد" at bounding box center [1169, 239] width 21 height 19
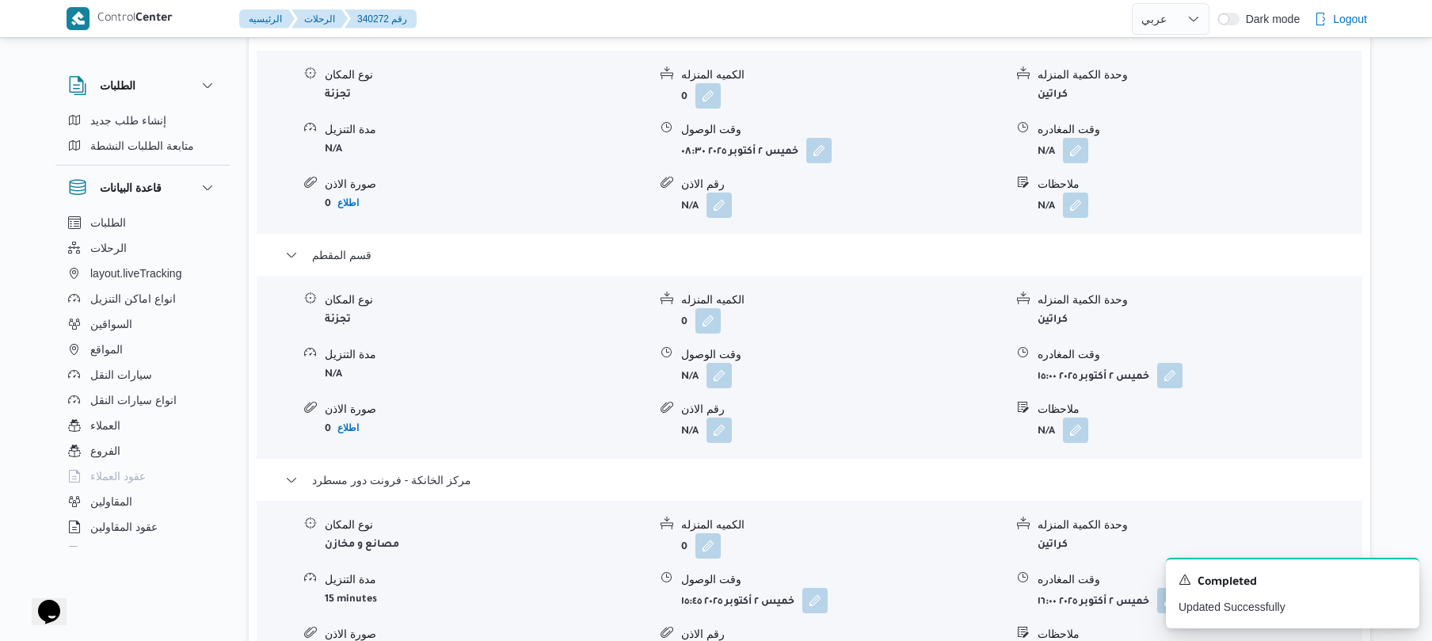
scroll to position [1394, 0]
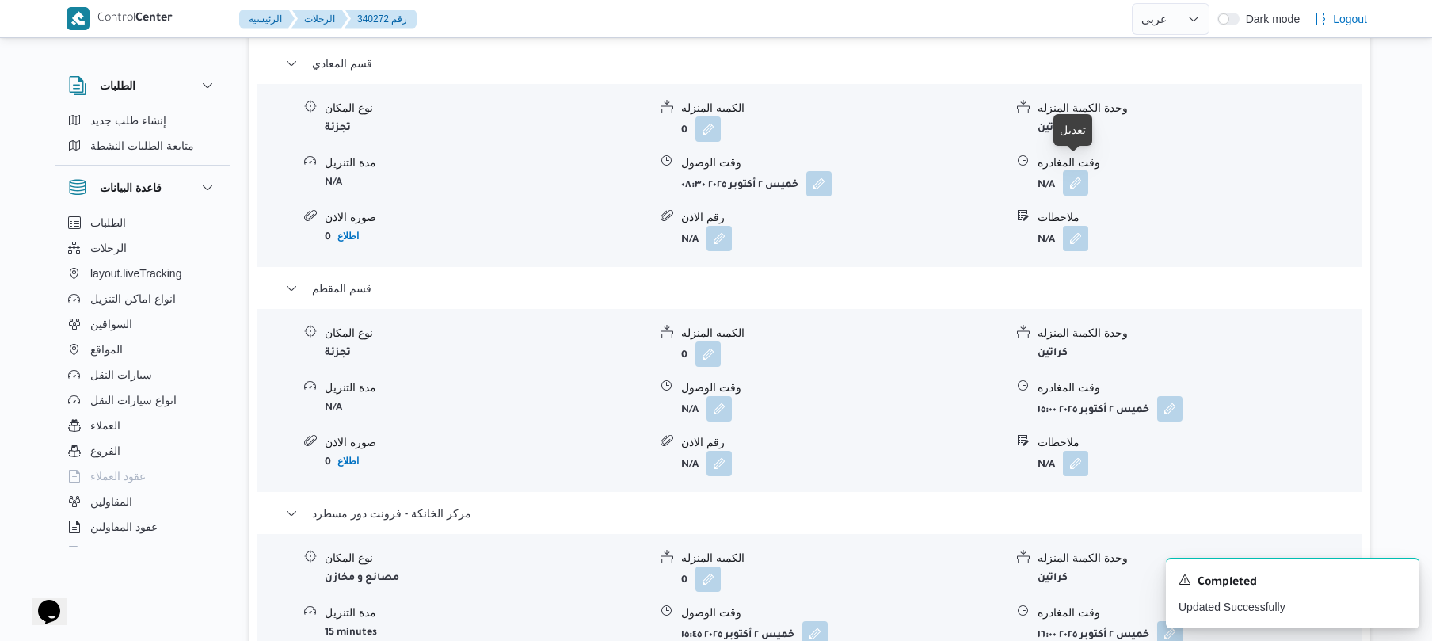
click at [1074, 170] on button "button" at bounding box center [1075, 182] width 25 height 25
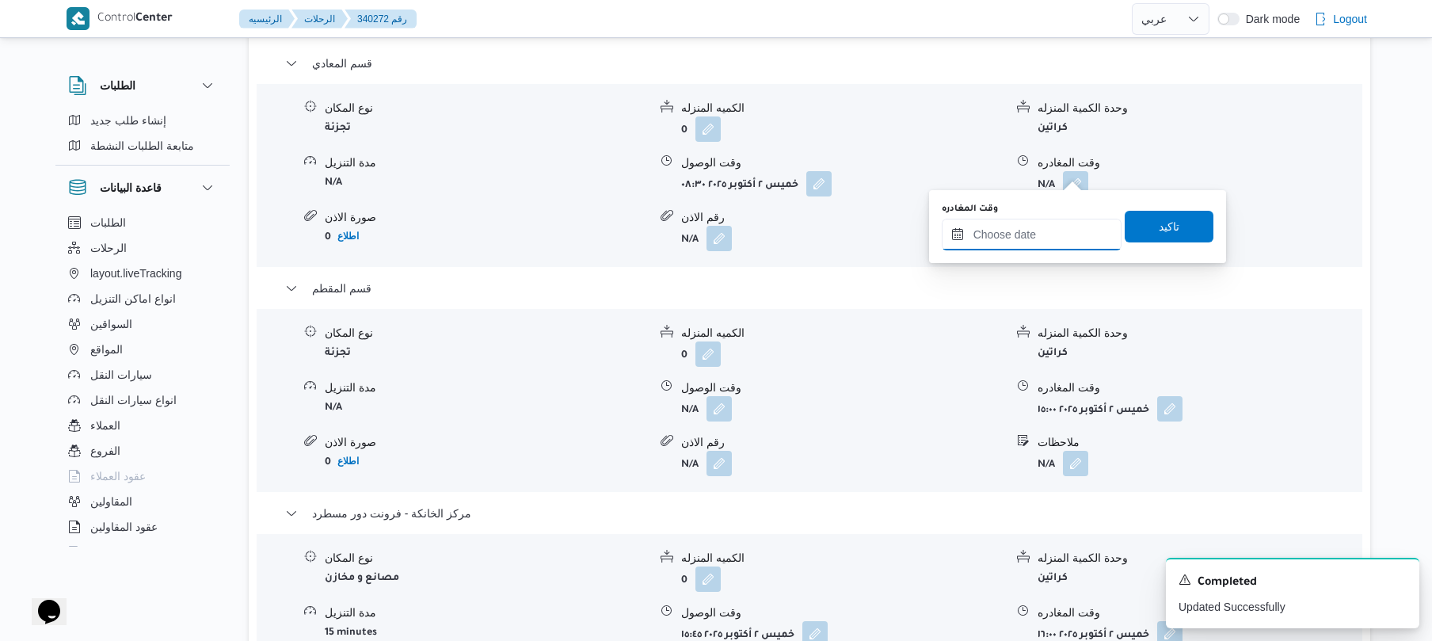
click at [1031, 233] on input "وقت المغادره" at bounding box center [1032, 235] width 180 height 32
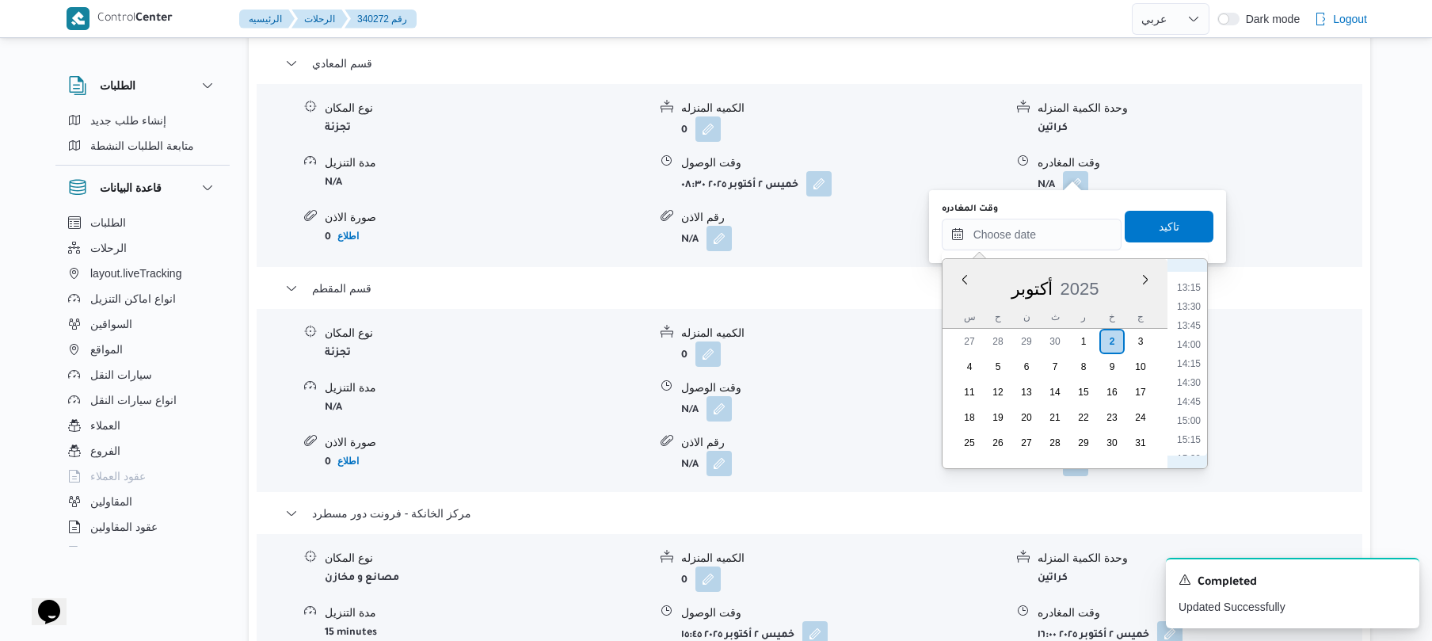
scroll to position [847, 0]
click at [1192, 323] on li "11:45" at bounding box center [1188, 326] width 36 height 16
type input "[DATE] ١١:٤٥"
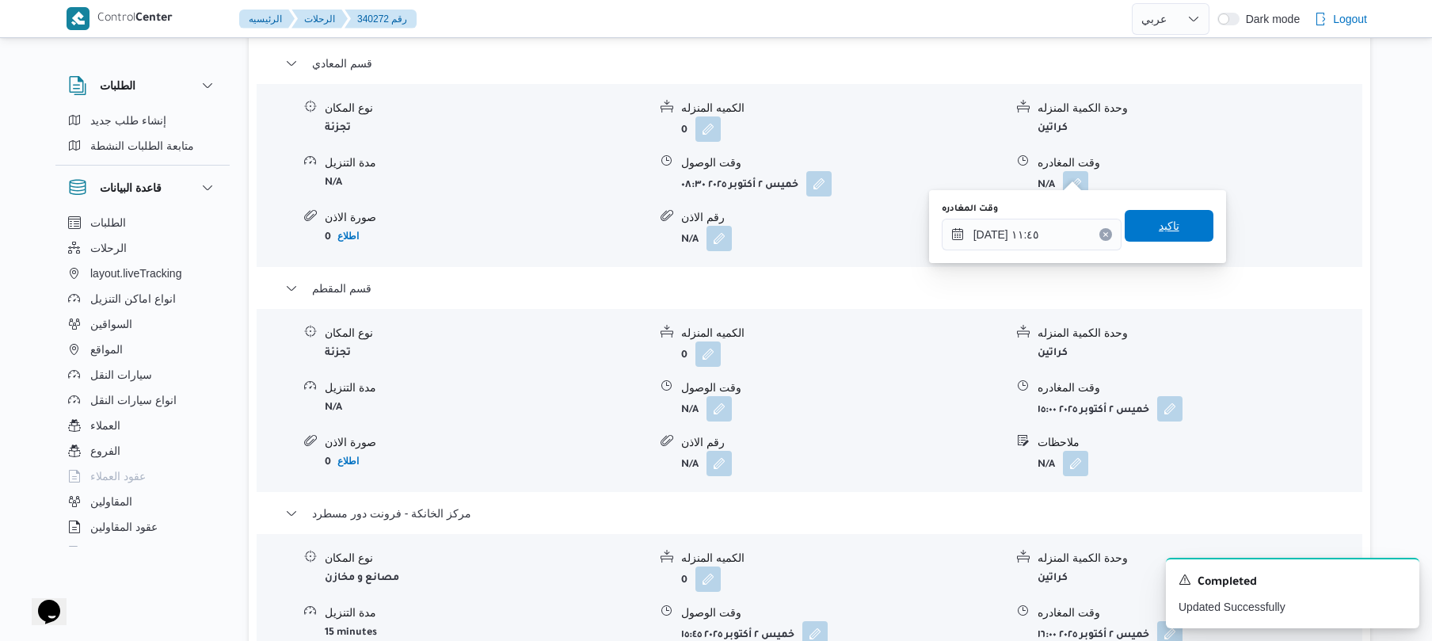
click at [1170, 229] on span "تاكيد" at bounding box center [1169, 226] width 89 height 32
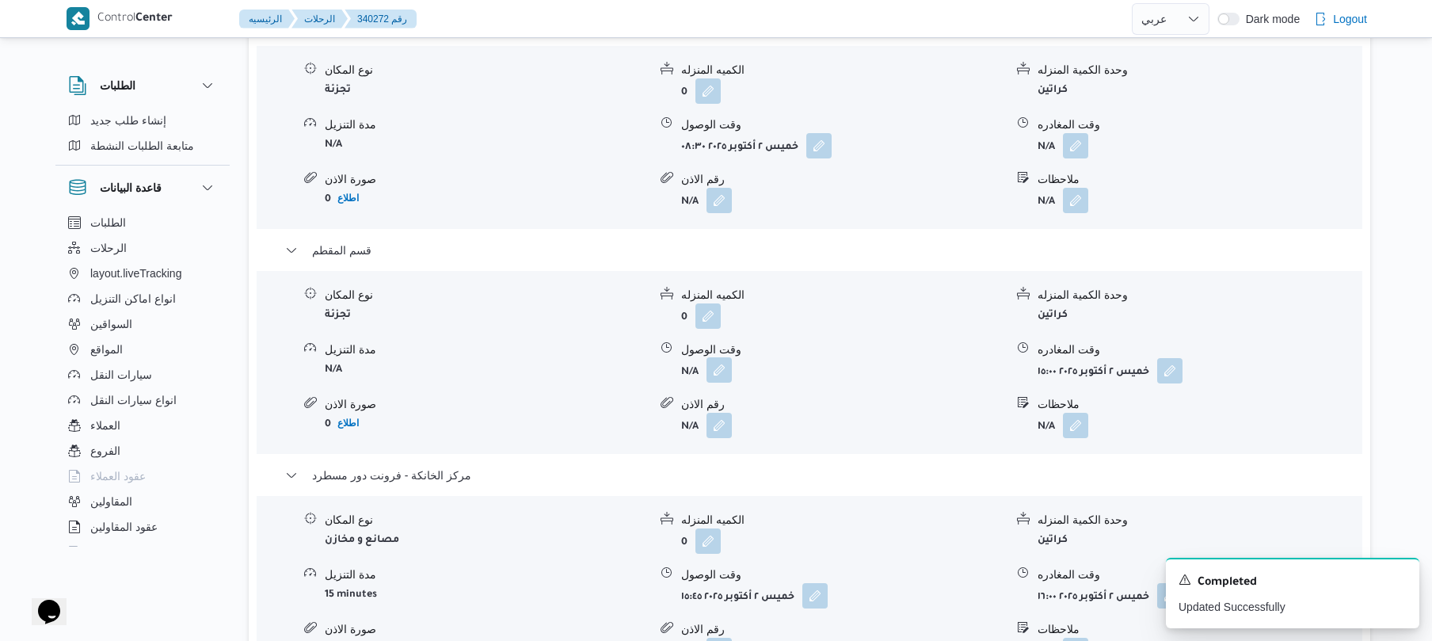
click at [710, 383] on button "button" at bounding box center [718, 369] width 25 height 25
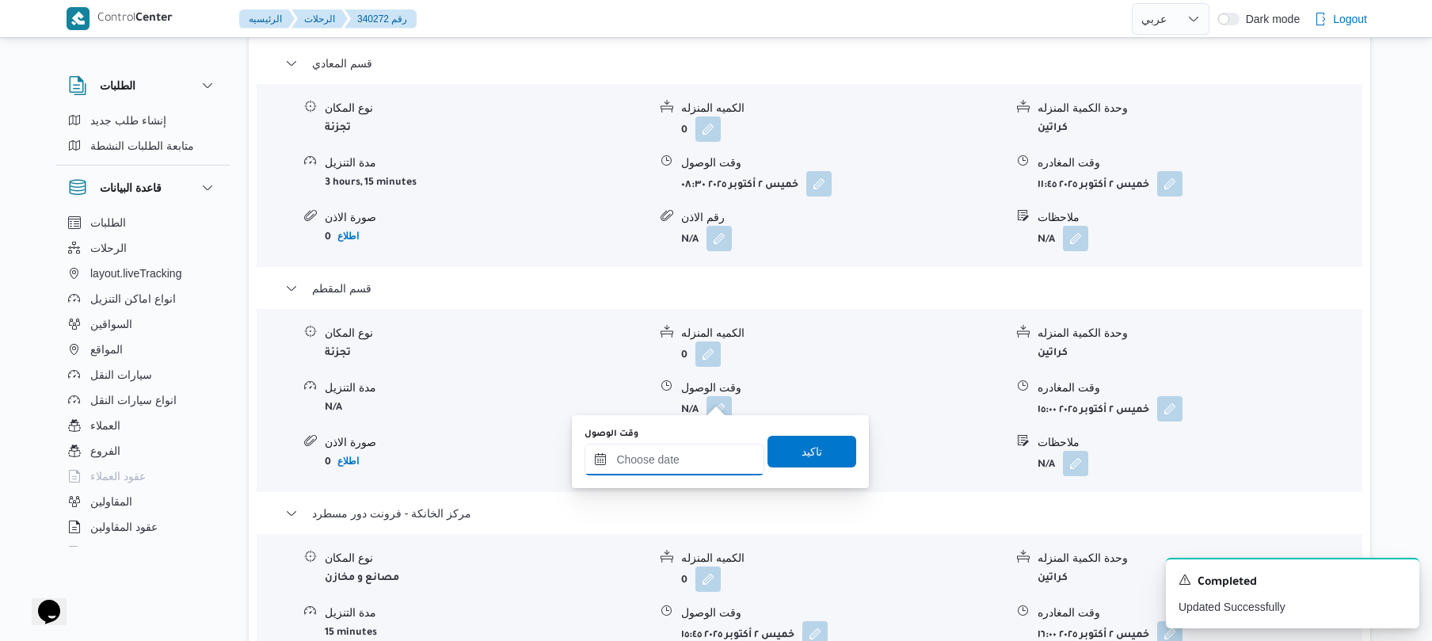
click at [675, 451] on input "وقت الوصول" at bounding box center [674, 459] width 180 height 32
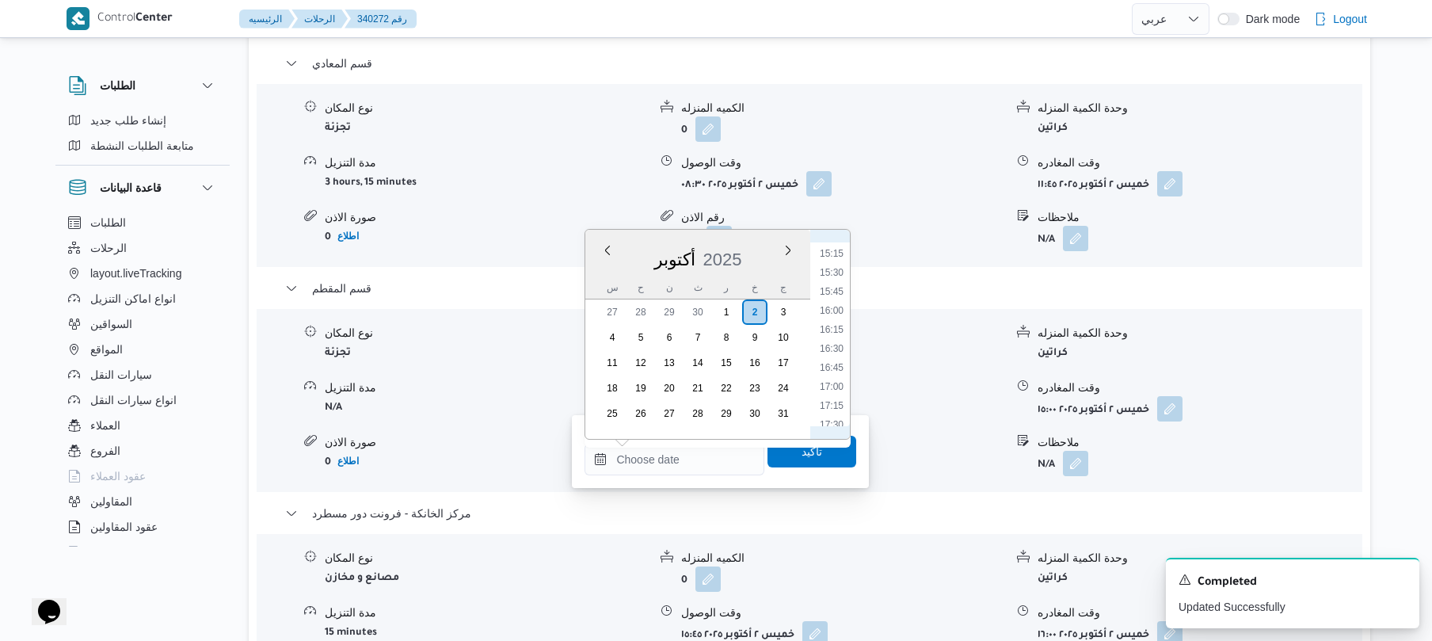
scroll to position [843, 0]
click at [835, 320] on li "12:00" at bounding box center [831, 319] width 36 height 16
type input "[DATE] ١٢:٠٠"
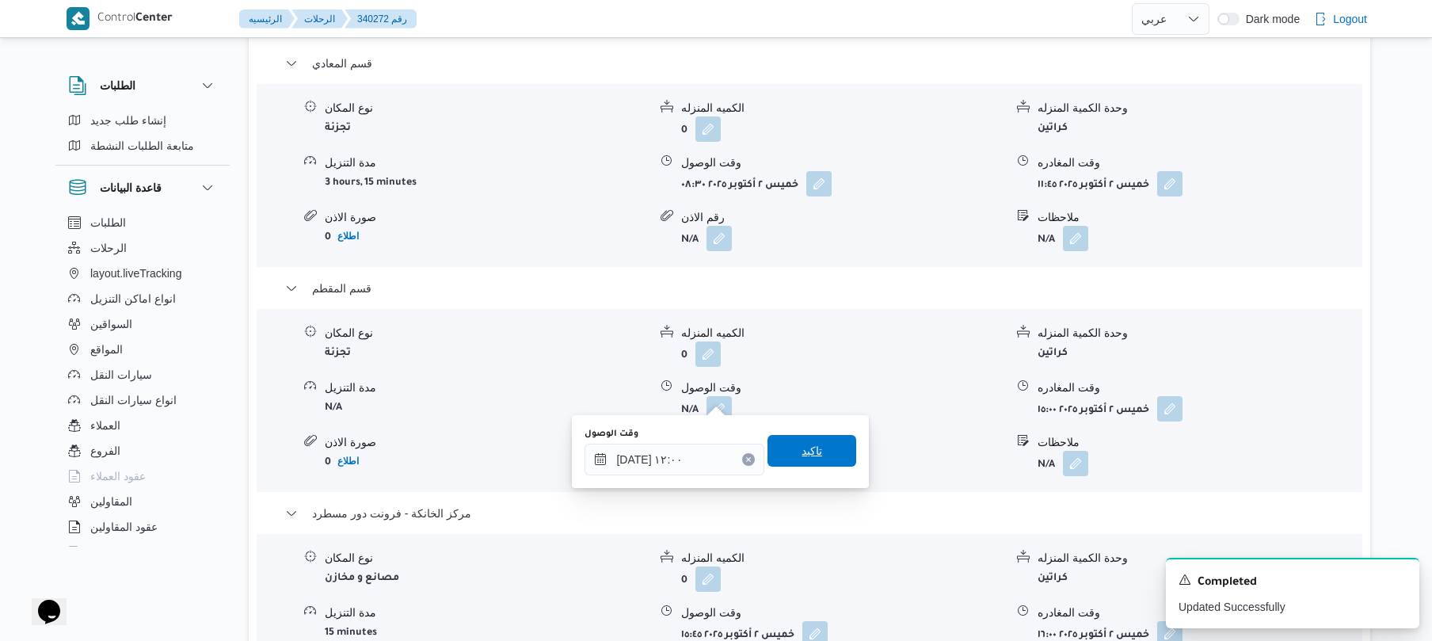
click at [803, 447] on span "تاكيد" at bounding box center [811, 450] width 21 height 19
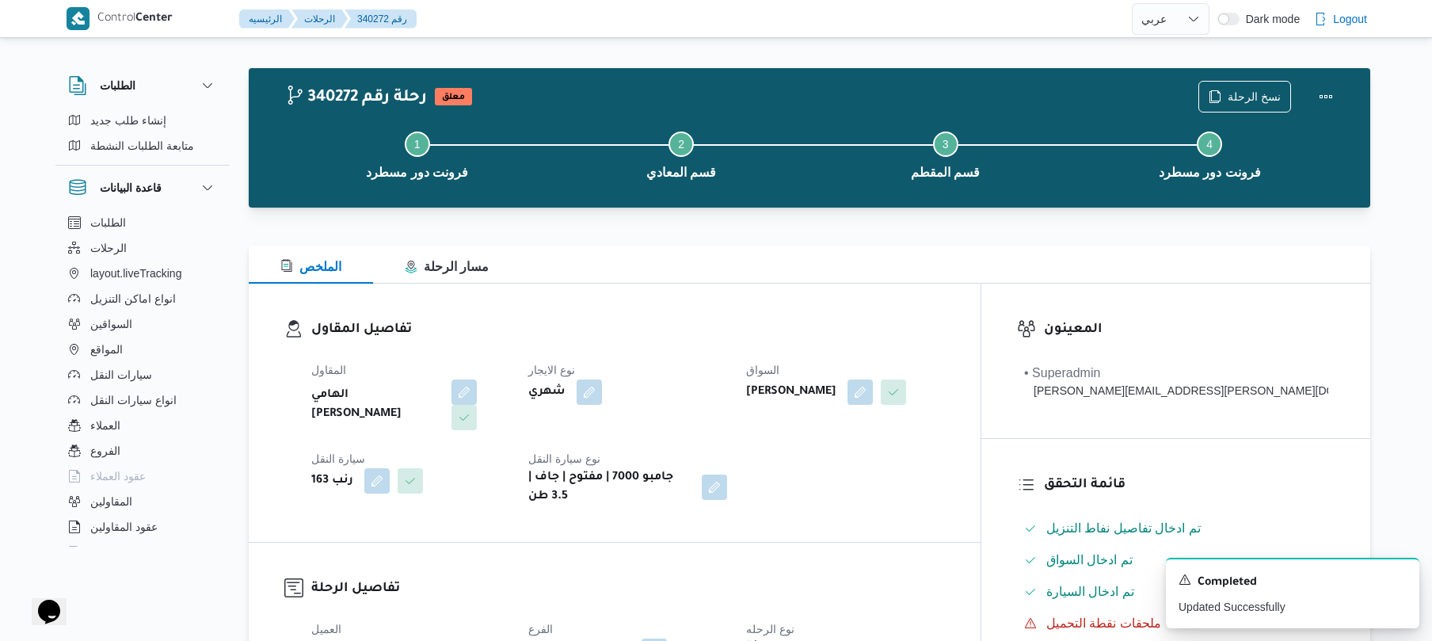
scroll to position [0, 0]
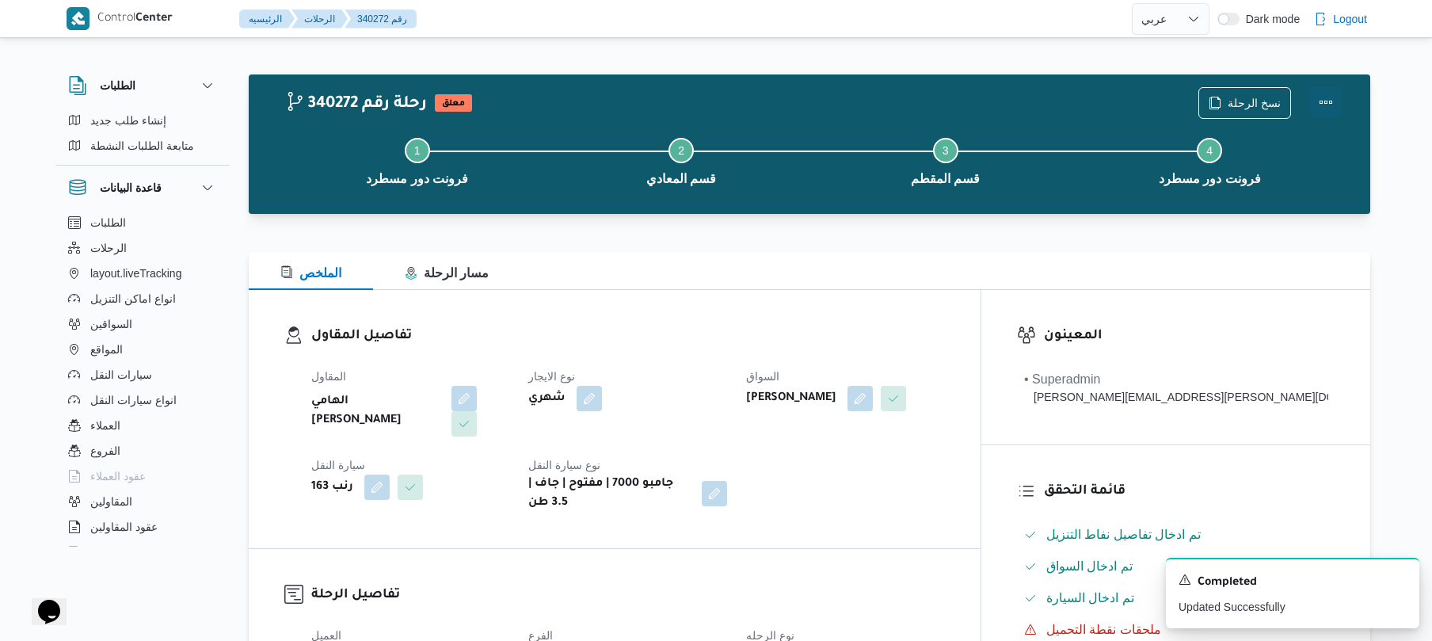
click at [1330, 103] on button "Actions" at bounding box center [1326, 102] width 32 height 32
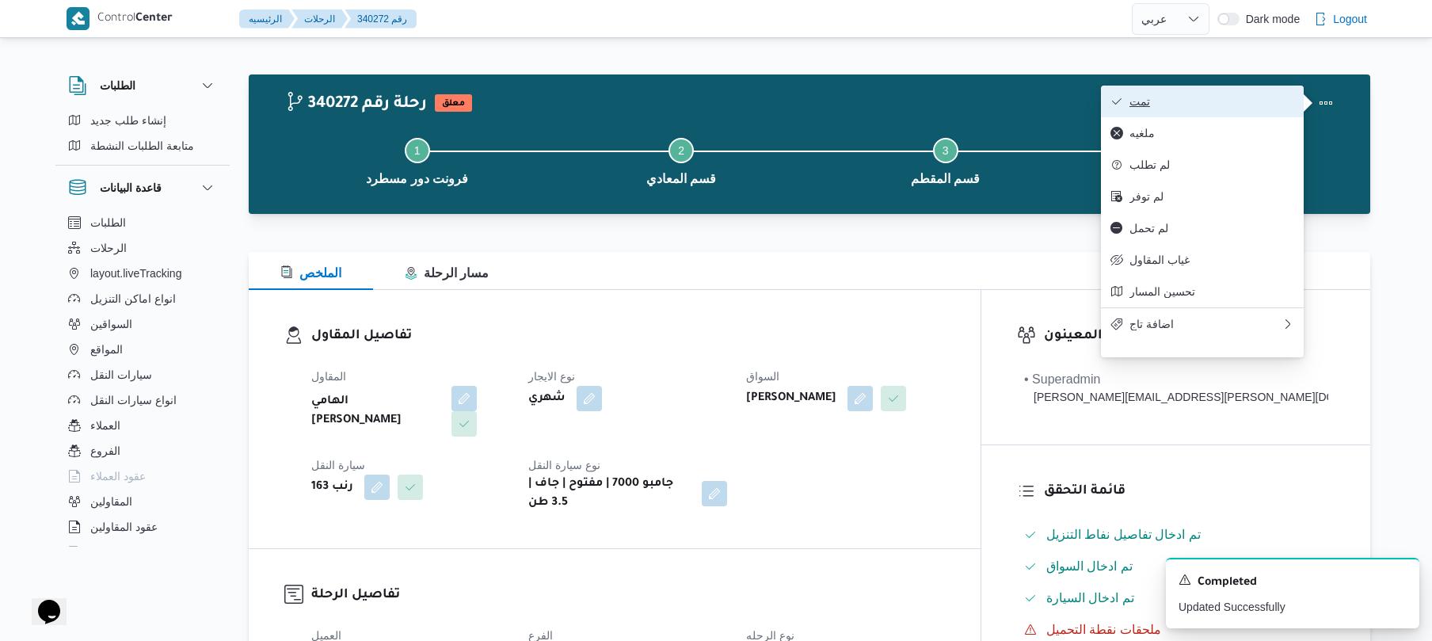
click at [1258, 99] on span "تمت" at bounding box center [1211, 101] width 165 height 13
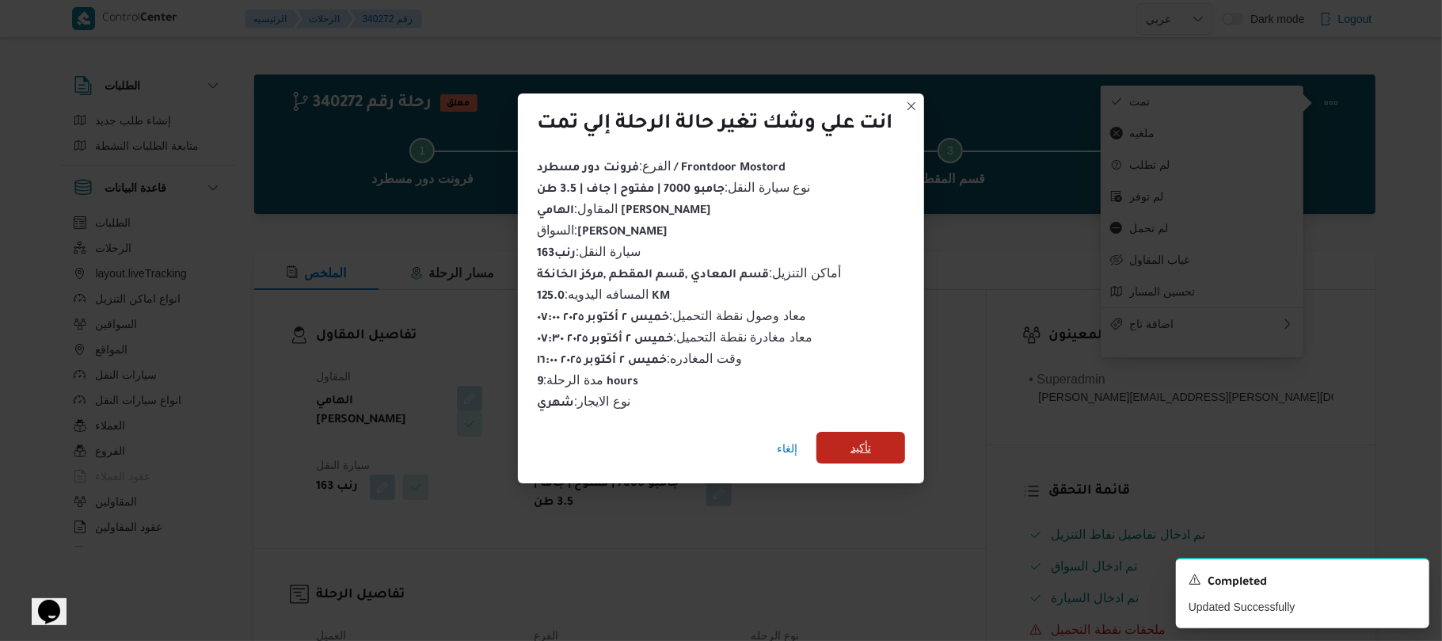
click at [877, 441] on span "تأكيد" at bounding box center [860, 448] width 89 height 32
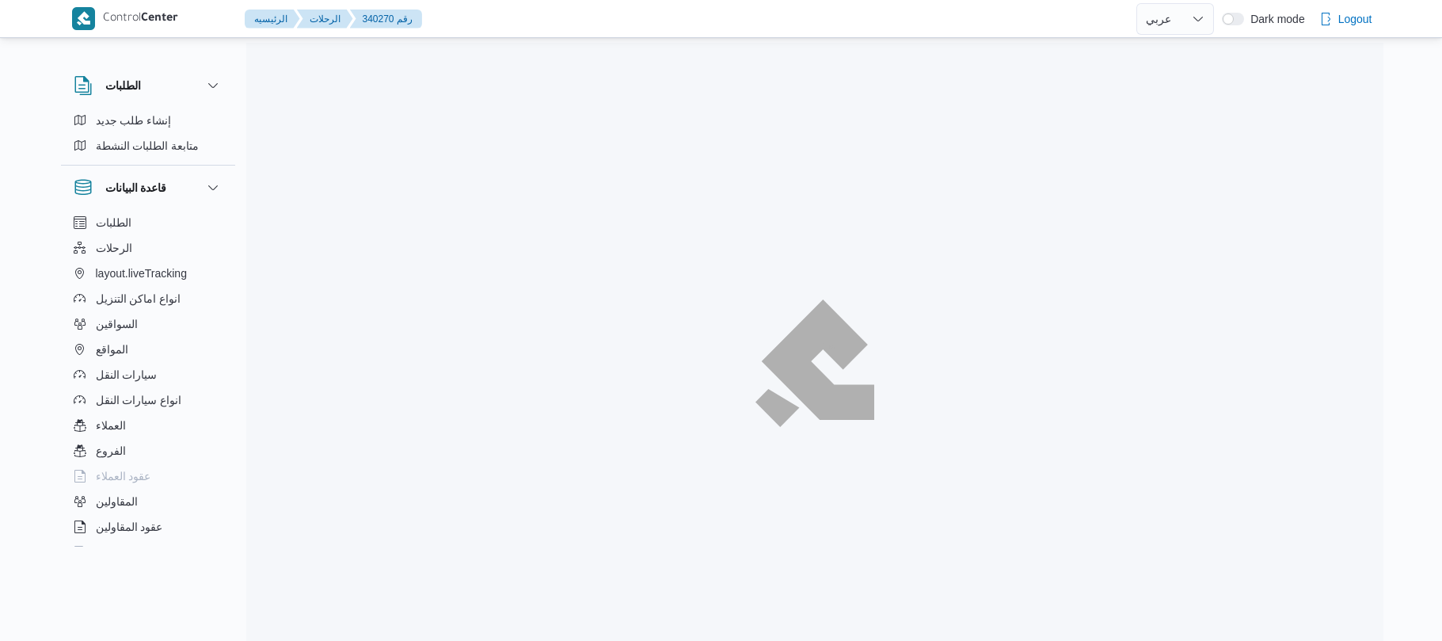
select select "ar"
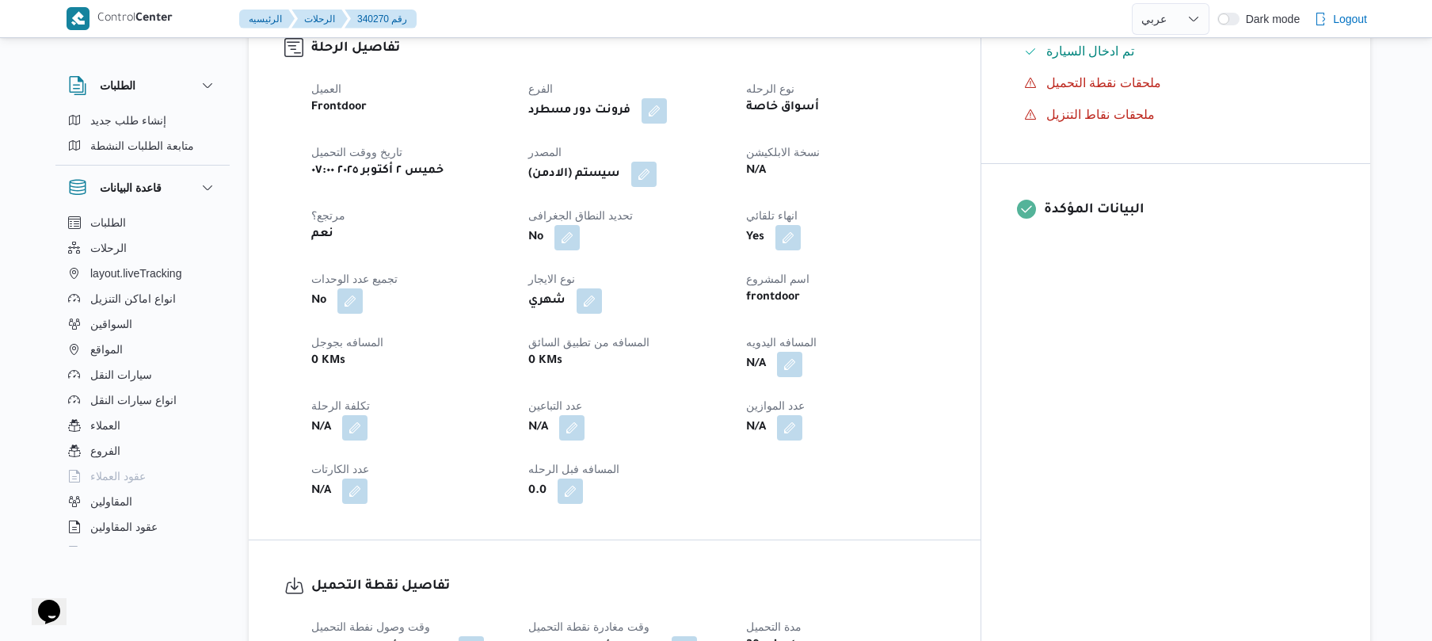
scroll to position [549, 0]
click at [802, 348] on button "button" at bounding box center [789, 360] width 25 height 25
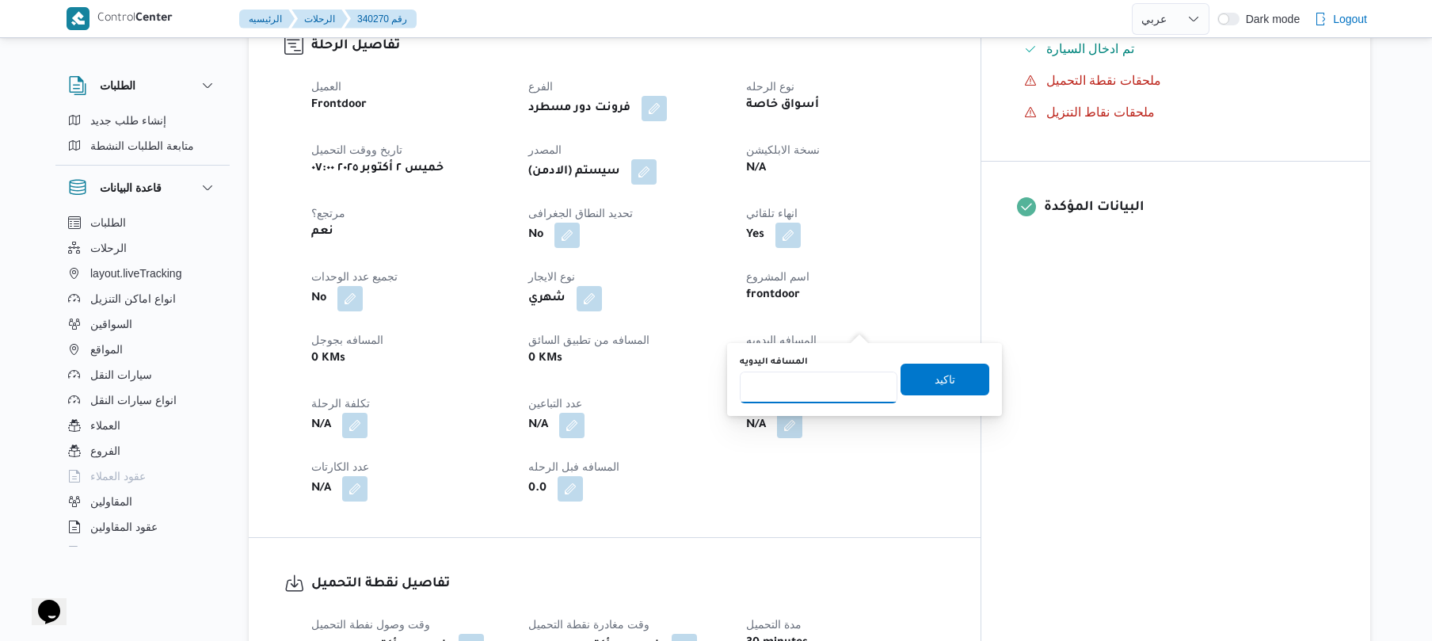
click at [818, 393] on input "المسافه اليدويه" at bounding box center [819, 387] width 158 height 32
type input "65"
click at [934, 382] on span "تاكيد" at bounding box center [944, 379] width 21 height 19
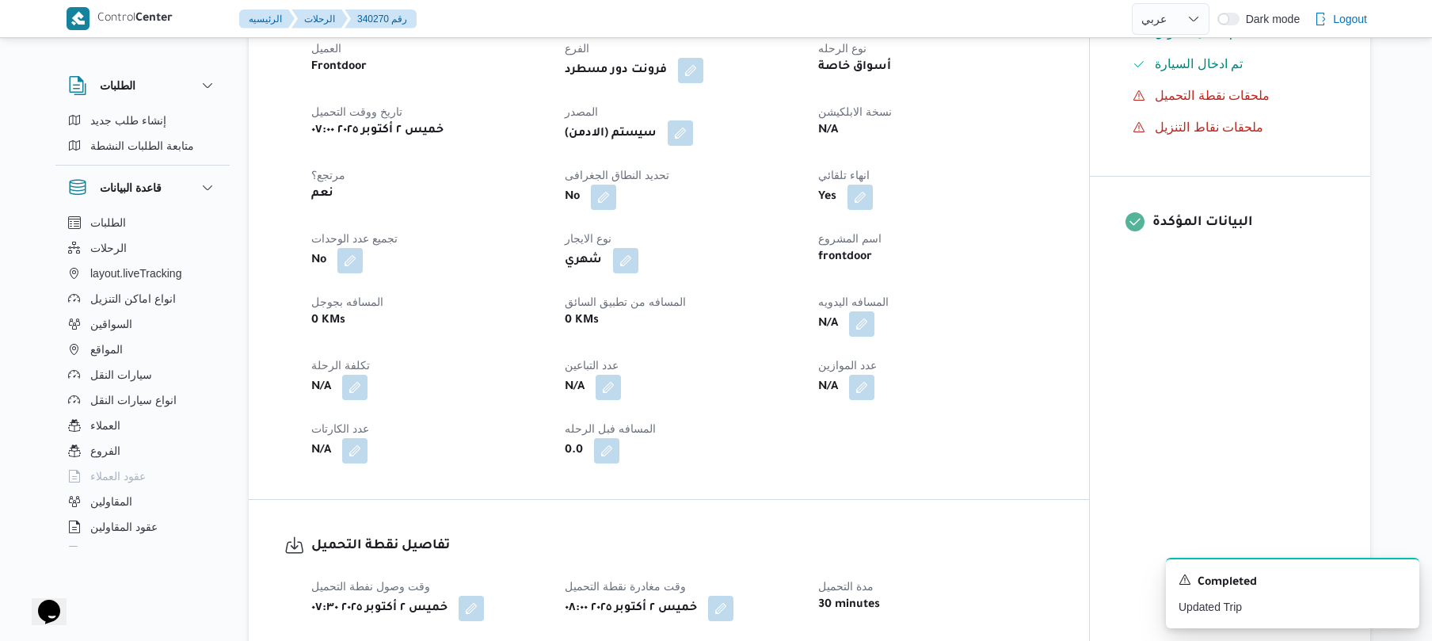
click at [692, 127] on button "button" at bounding box center [680, 132] width 25 height 25
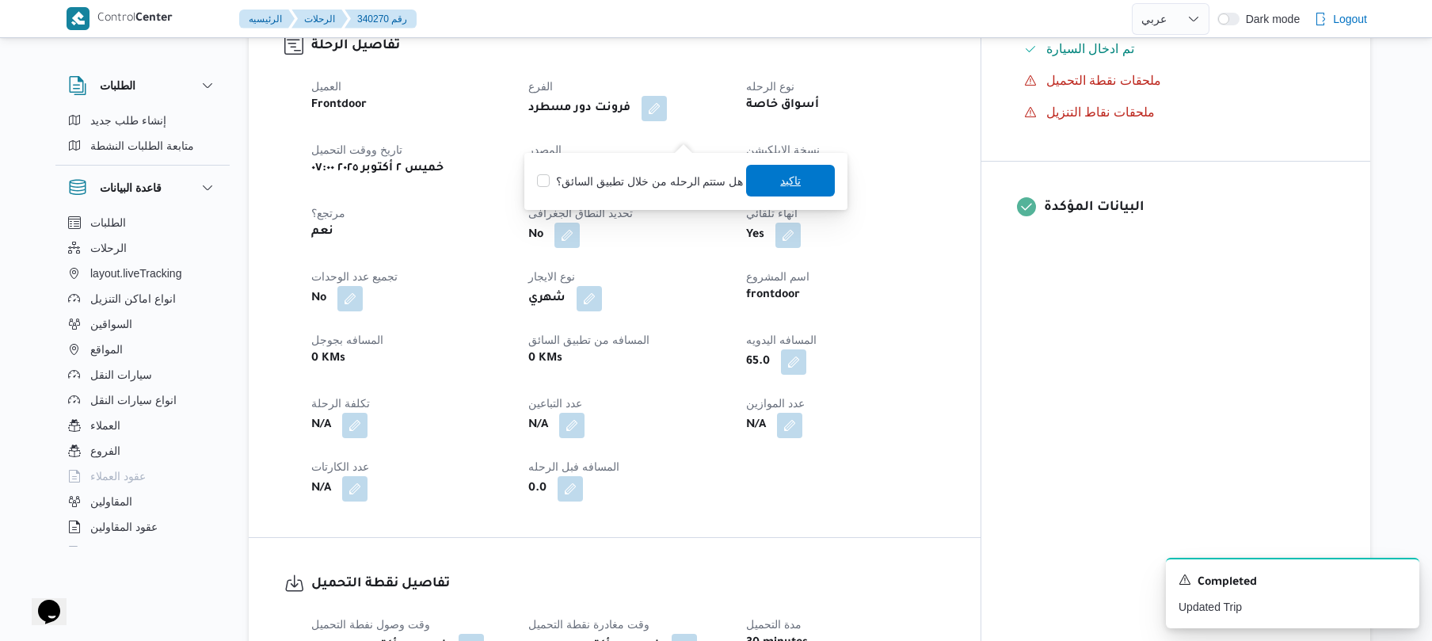
click at [780, 182] on span "تاكيد" at bounding box center [790, 180] width 21 height 19
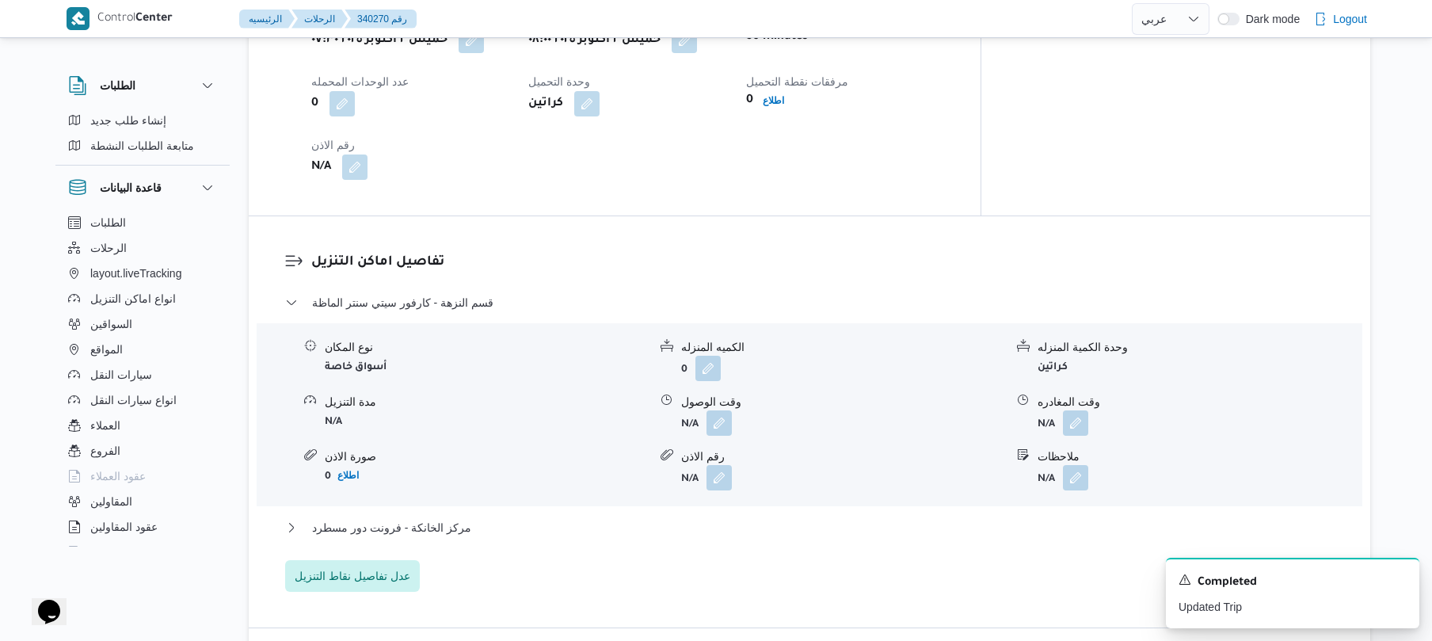
scroll to position [1182, 0]
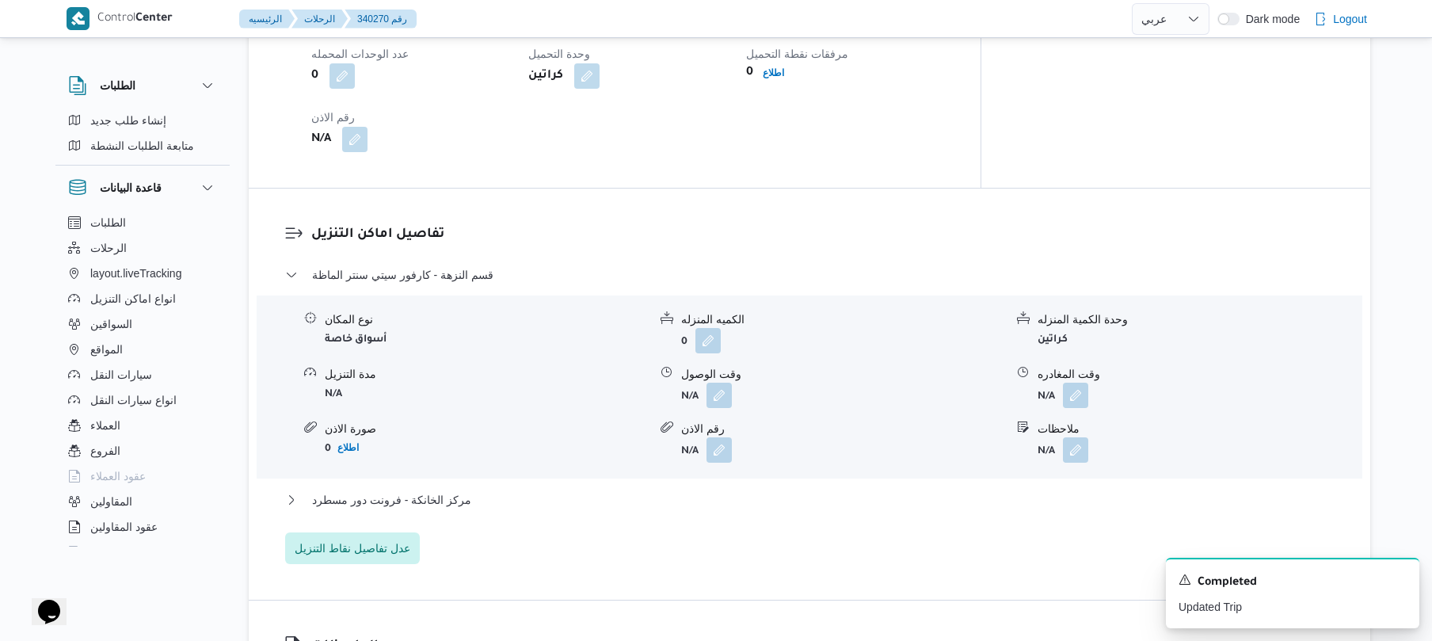
click at [711, 378] on div "نوع المكان أسواق خاصة الكميه المنزله 0 وحدة الكمية المنزله كراتين مدة التنزيل N…" at bounding box center [809, 387] width 1118 height 180
click at [723, 382] on button "button" at bounding box center [718, 394] width 25 height 25
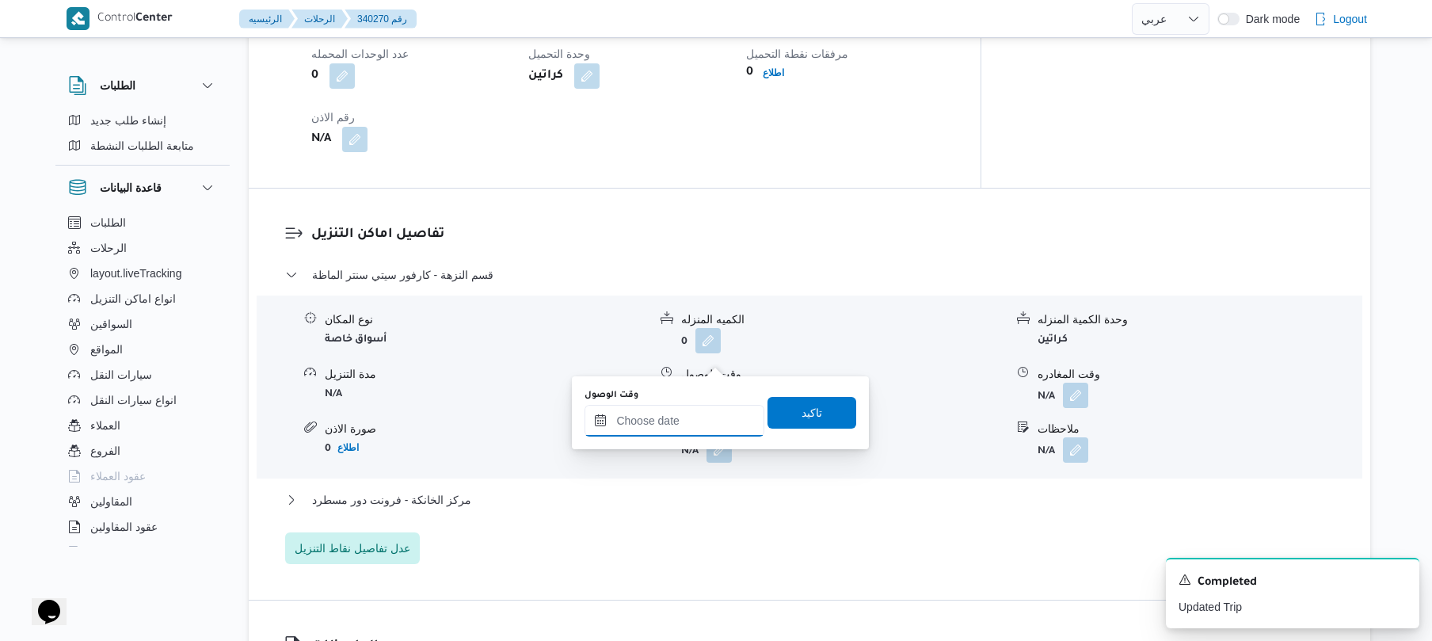
click at [679, 419] on input "وقت الوصول" at bounding box center [674, 421] width 180 height 32
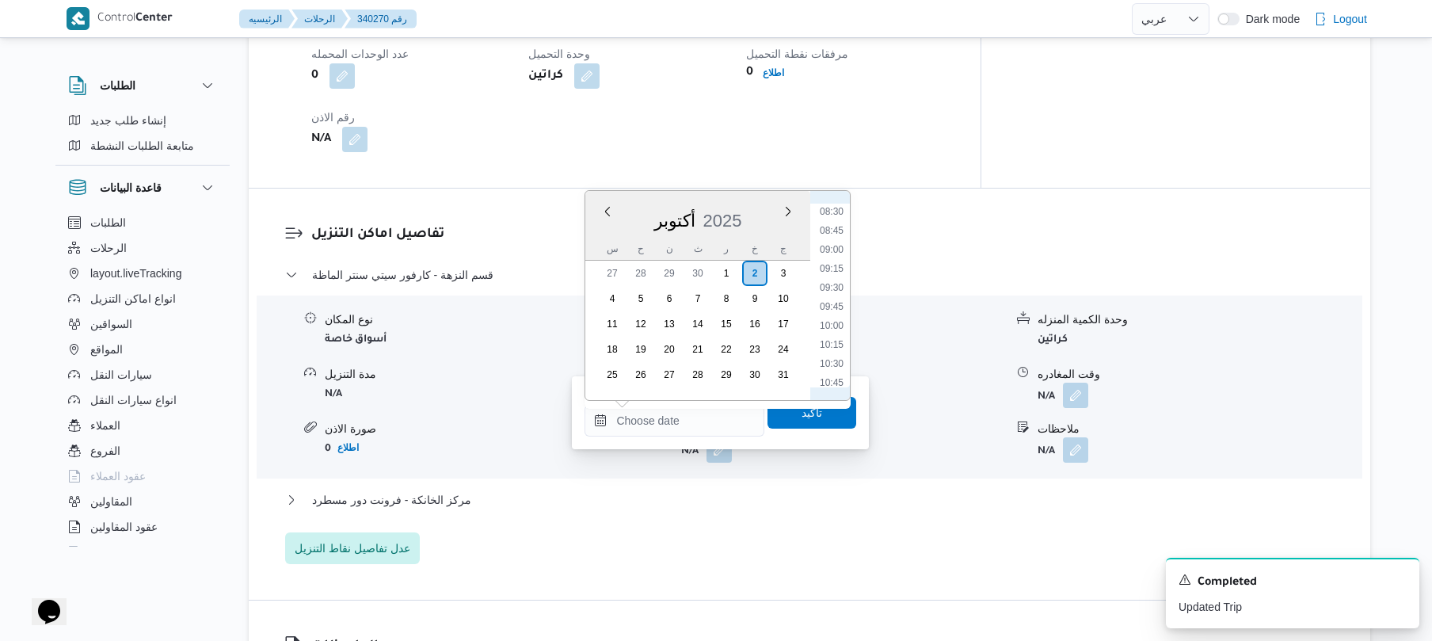
scroll to position [531, 0]
click at [834, 328] on li "08:30" at bounding box center [831, 327] width 36 height 16
type input "٠٢/١٠/٢٠٢٥ ٠٨:٣٠"
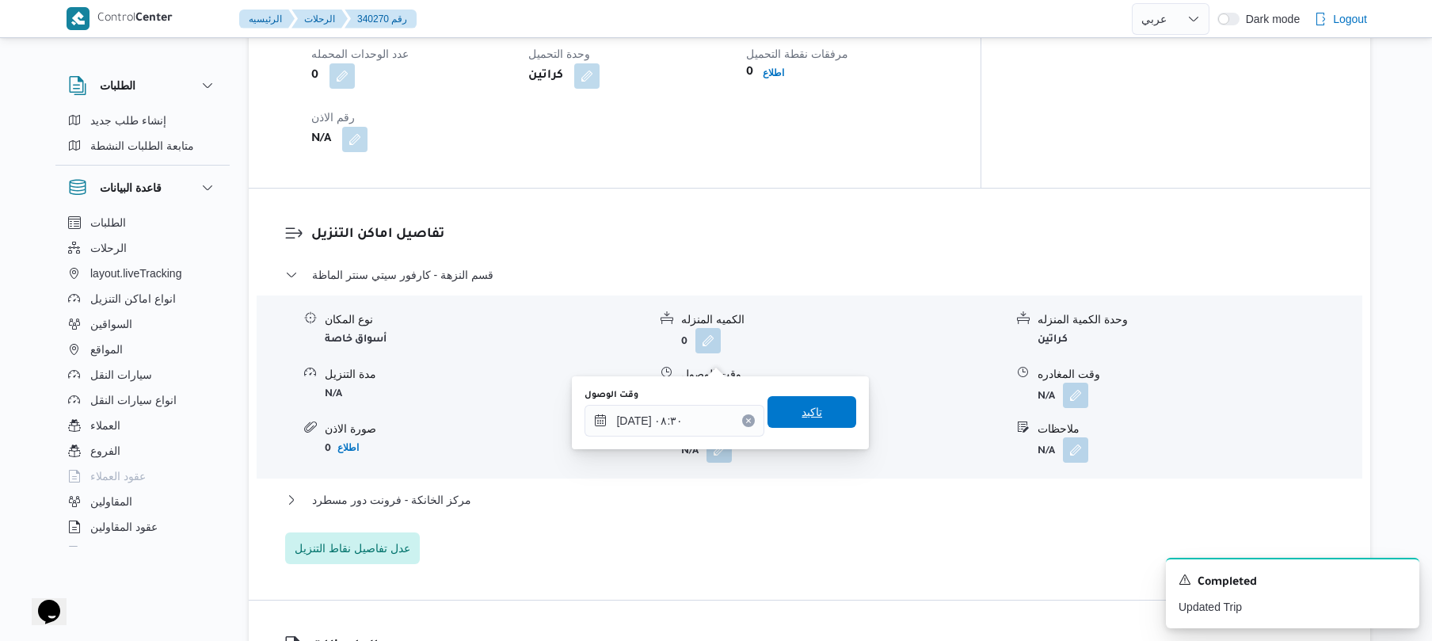
click at [801, 413] on span "تاكيد" at bounding box center [811, 411] width 21 height 19
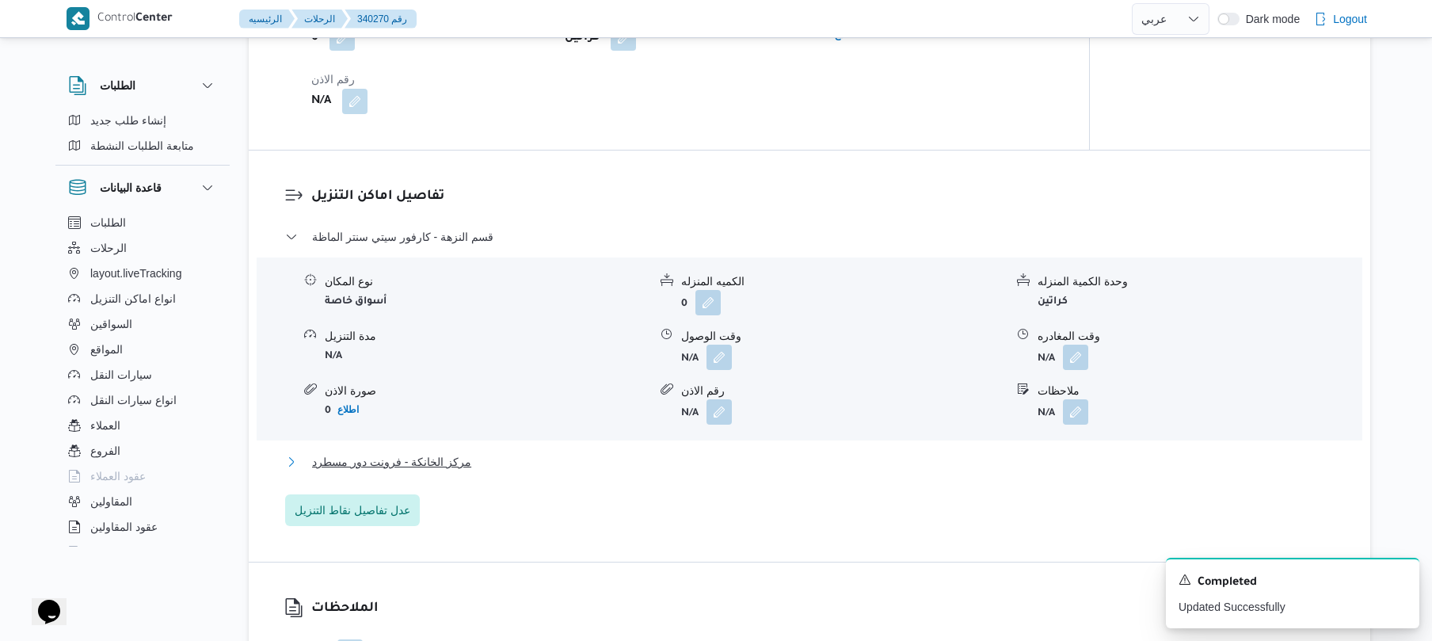
click at [657, 452] on button "مركز الخانكة - فرونت دور مسطرد" at bounding box center [809, 461] width 1049 height 19
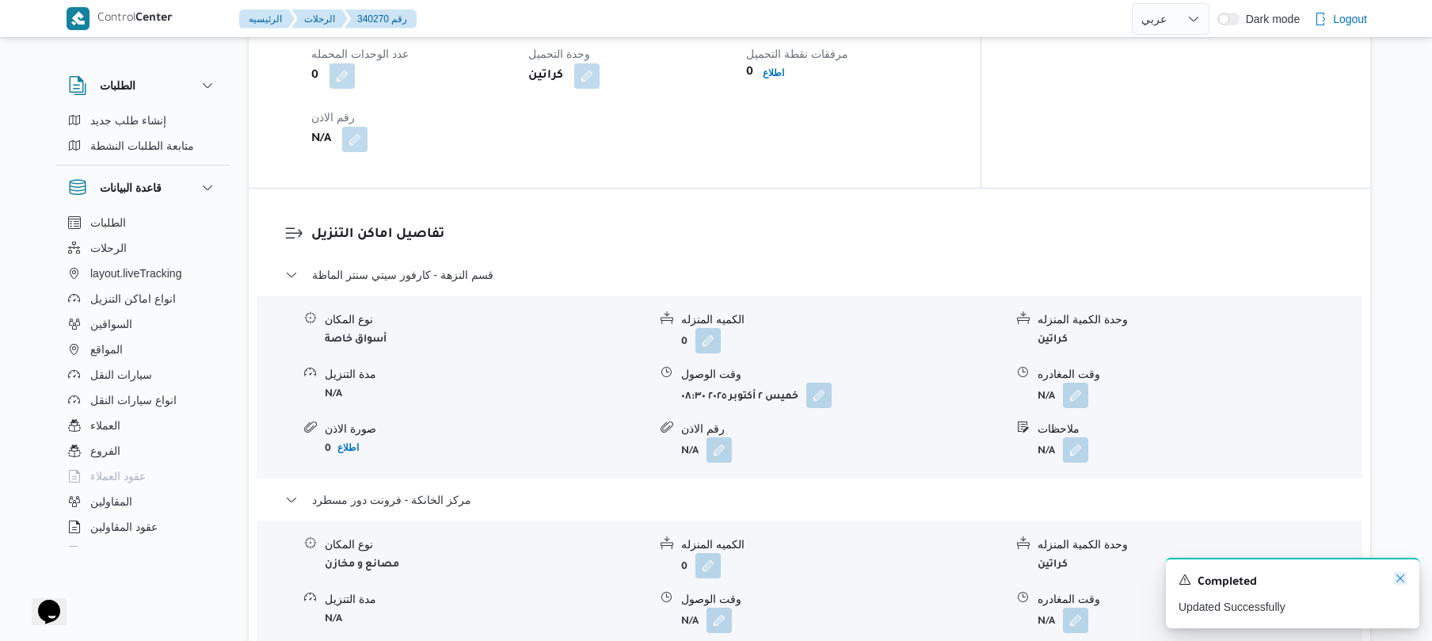
click at [1402, 581] on icon "Dismiss toast" at bounding box center [1400, 578] width 8 height 8
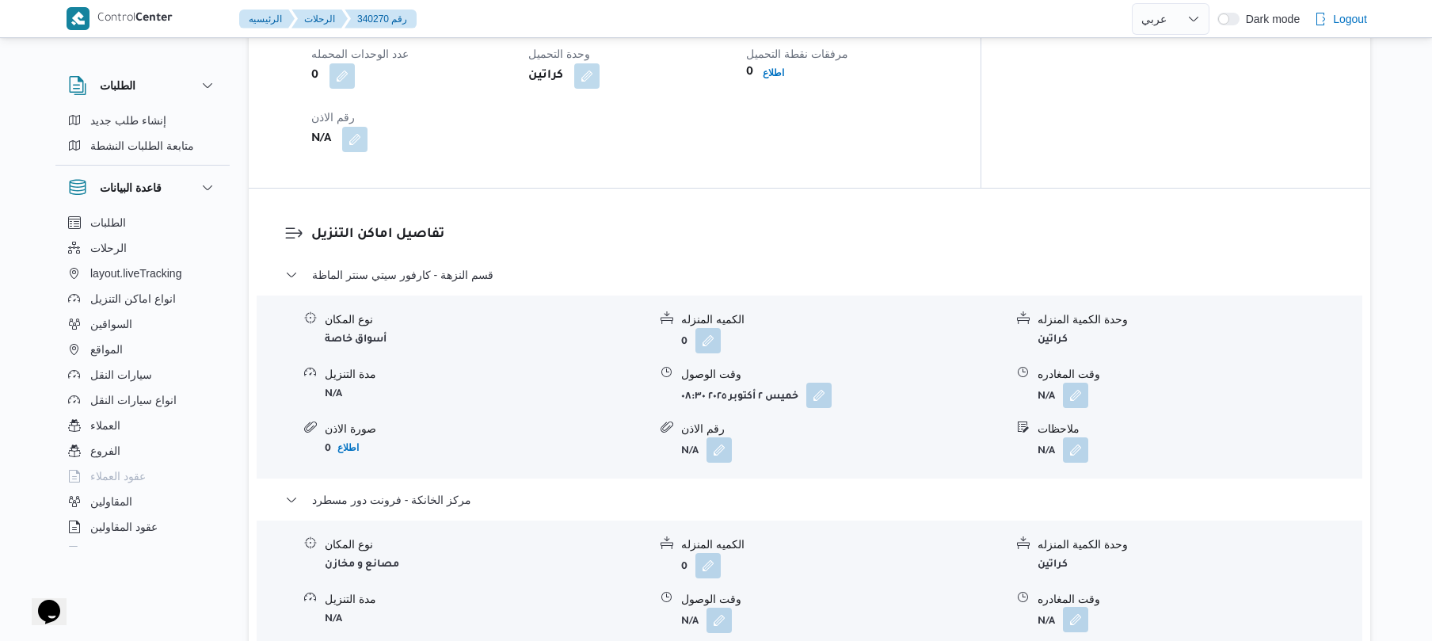
click at [1078, 607] on button "button" at bounding box center [1075, 619] width 25 height 25
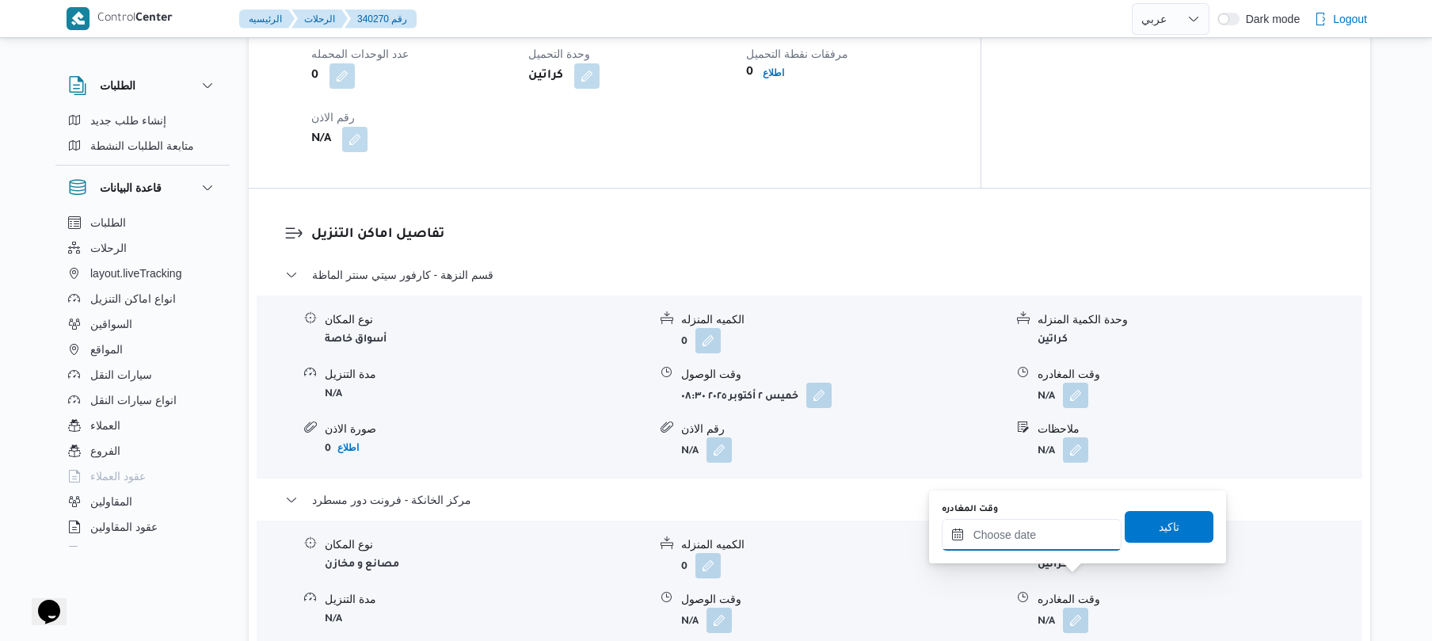
click at [1052, 533] on input "وقت المغادره" at bounding box center [1032, 535] width 180 height 32
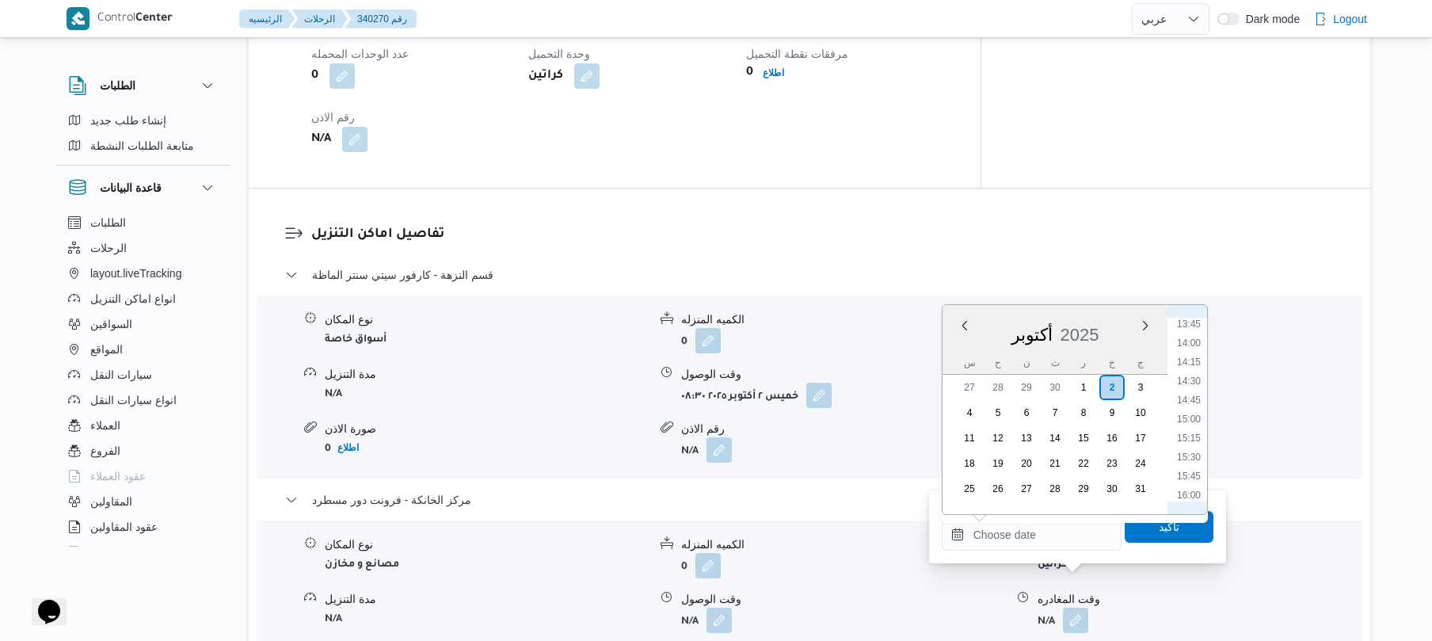
scroll to position [999, 0]
click at [1195, 481] on li "15:15" at bounding box center [1188, 486] width 36 height 16
type input "٠٢/١٠/٢٠٢٥ ١٥:١٥"
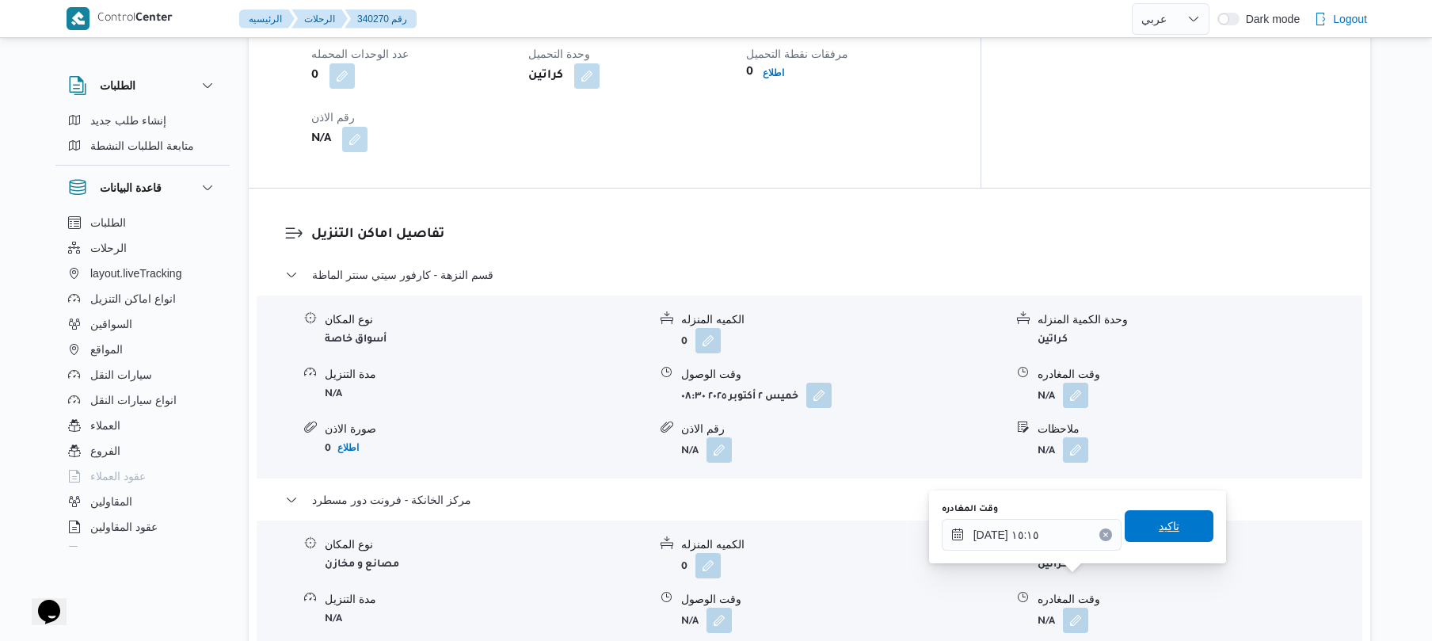
click at [1159, 523] on span "تاكيد" at bounding box center [1169, 525] width 21 height 19
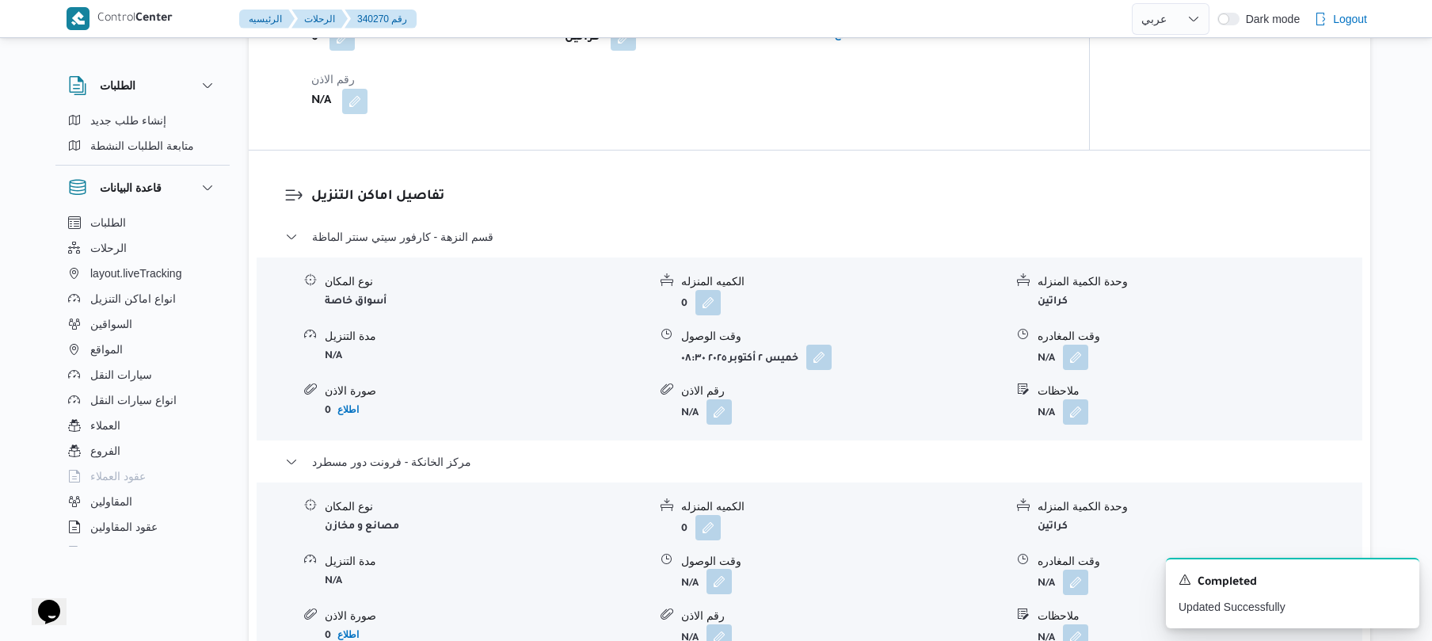
click at [722, 577] on button "button" at bounding box center [718, 581] width 25 height 25
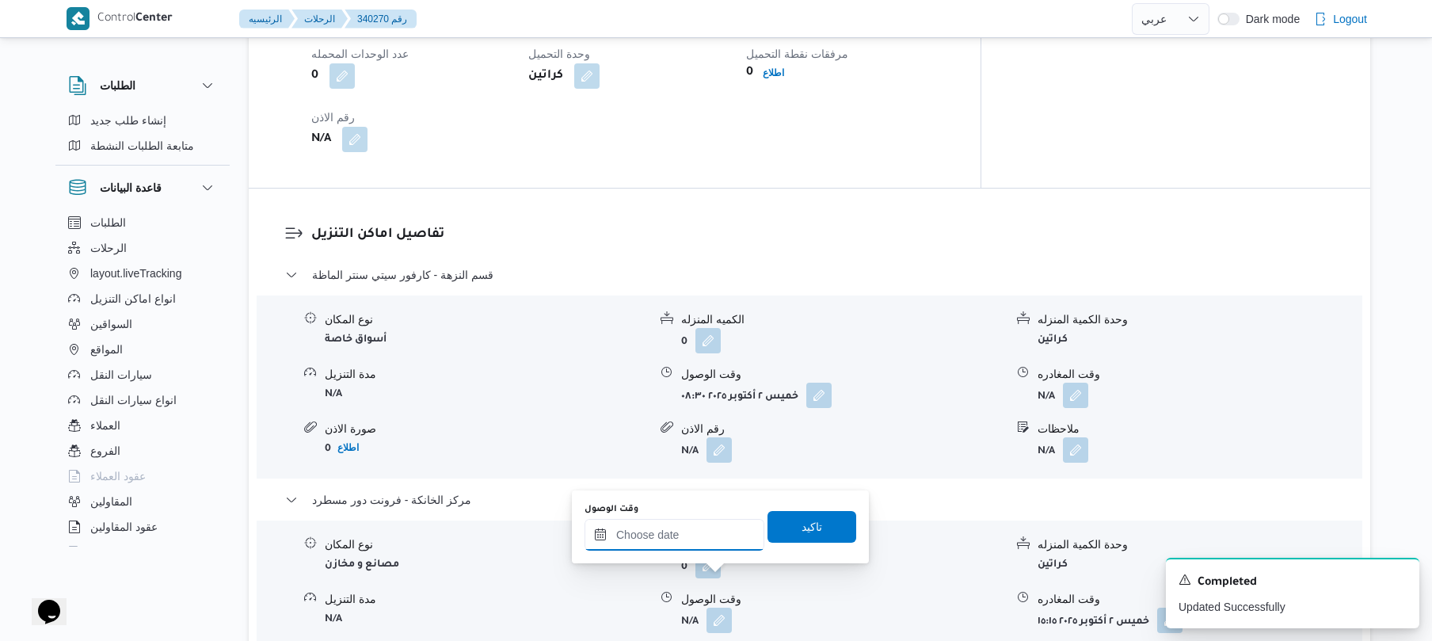
click at [720, 543] on input "وقت الوصول" at bounding box center [674, 535] width 180 height 32
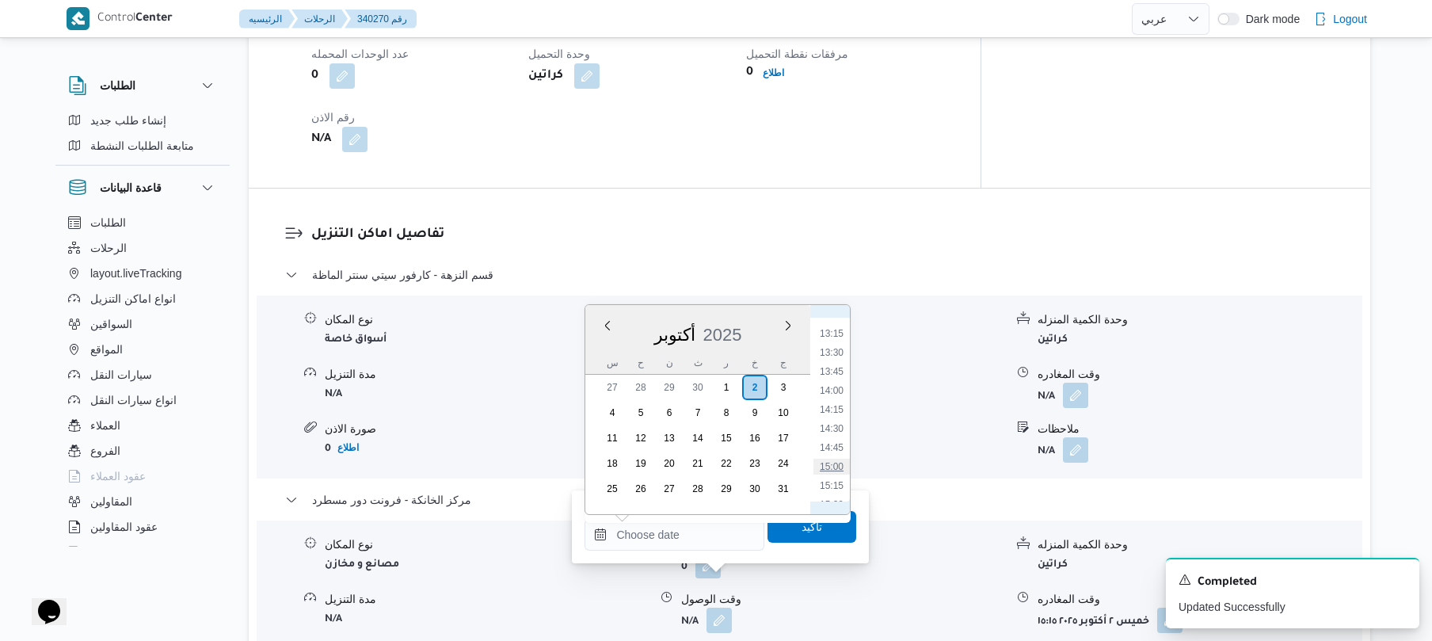
click at [833, 466] on li "15:00" at bounding box center [831, 467] width 36 height 16
type input "٠٢/١٠/٢٠٢٥ ١٥:٠٠"
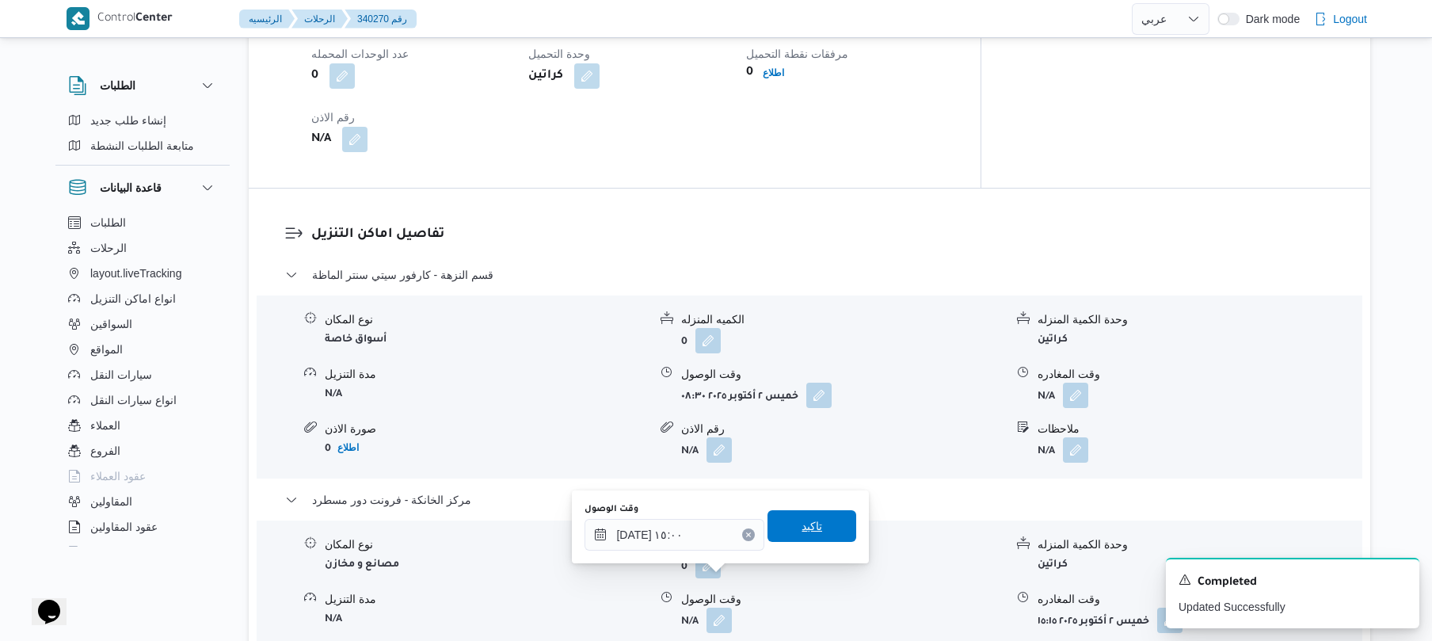
click at [801, 527] on span "تاكيد" at bounding box center [811, 525] width 21 height 19
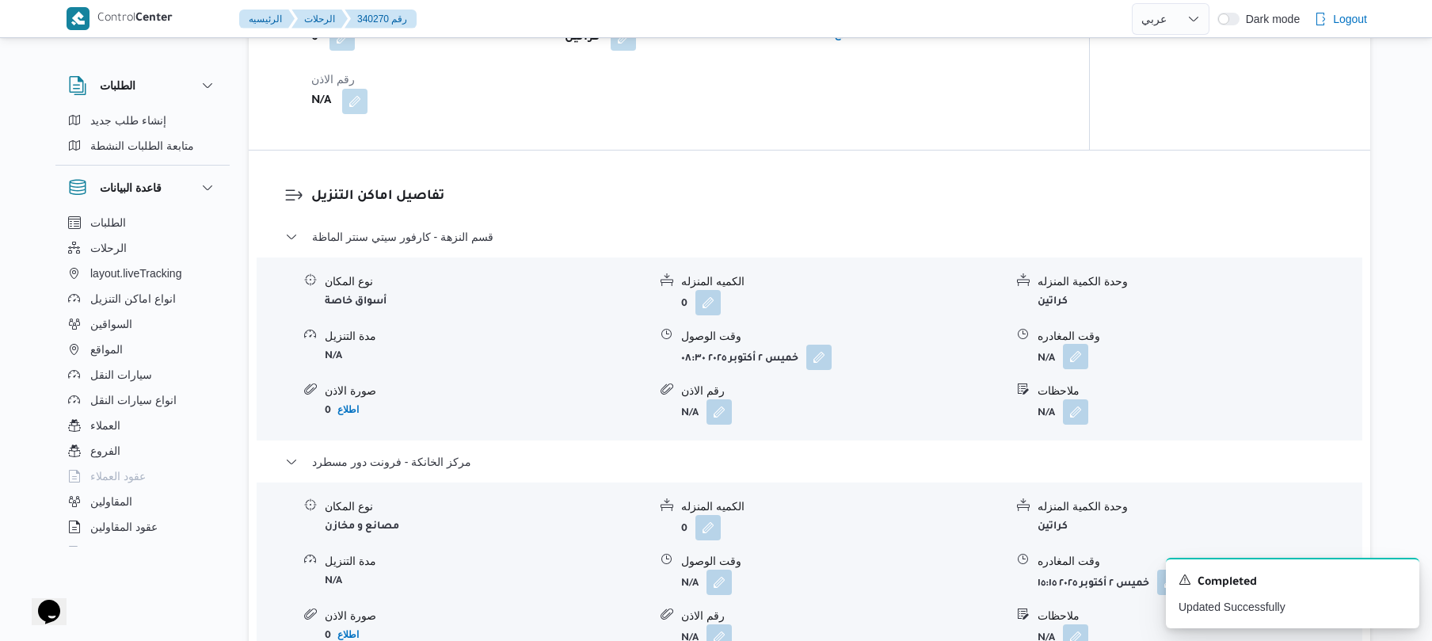
click at [1079, 363] on button "button" at bounding box center [1075, 356] width 25 height 25
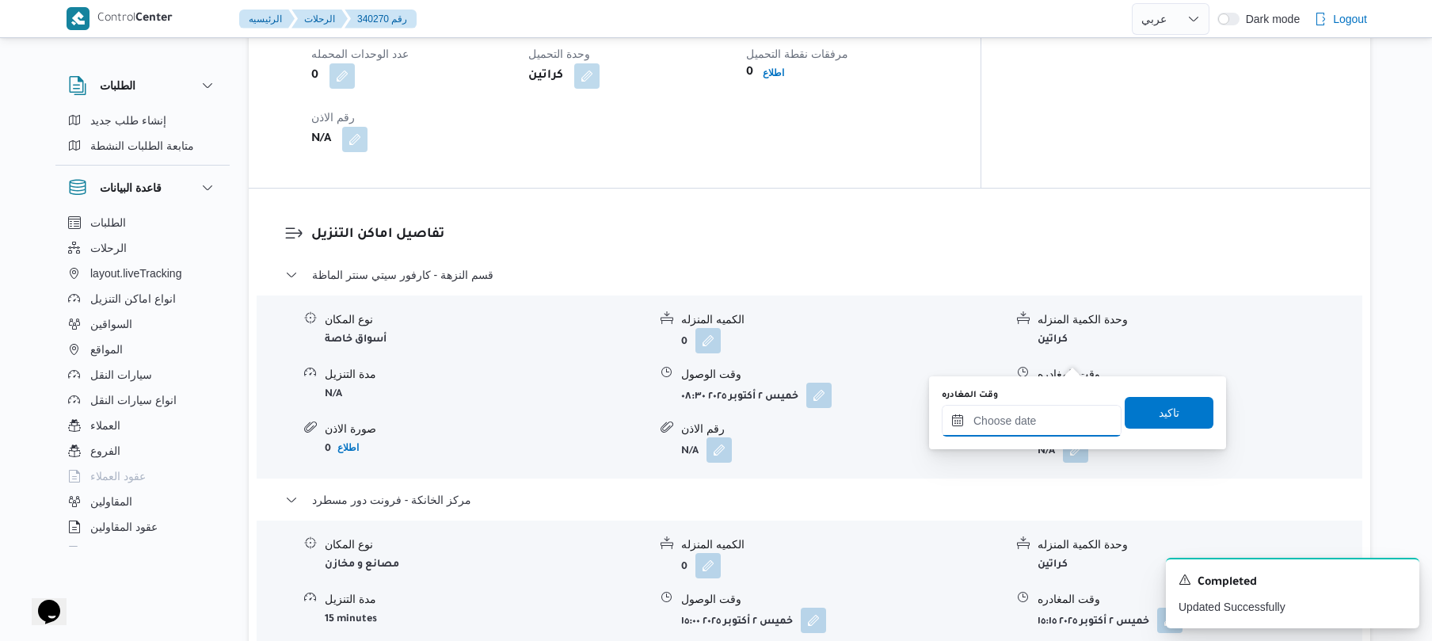
click at [1030, 406] on div at bounding box center [1032, 421] width 180 height 32
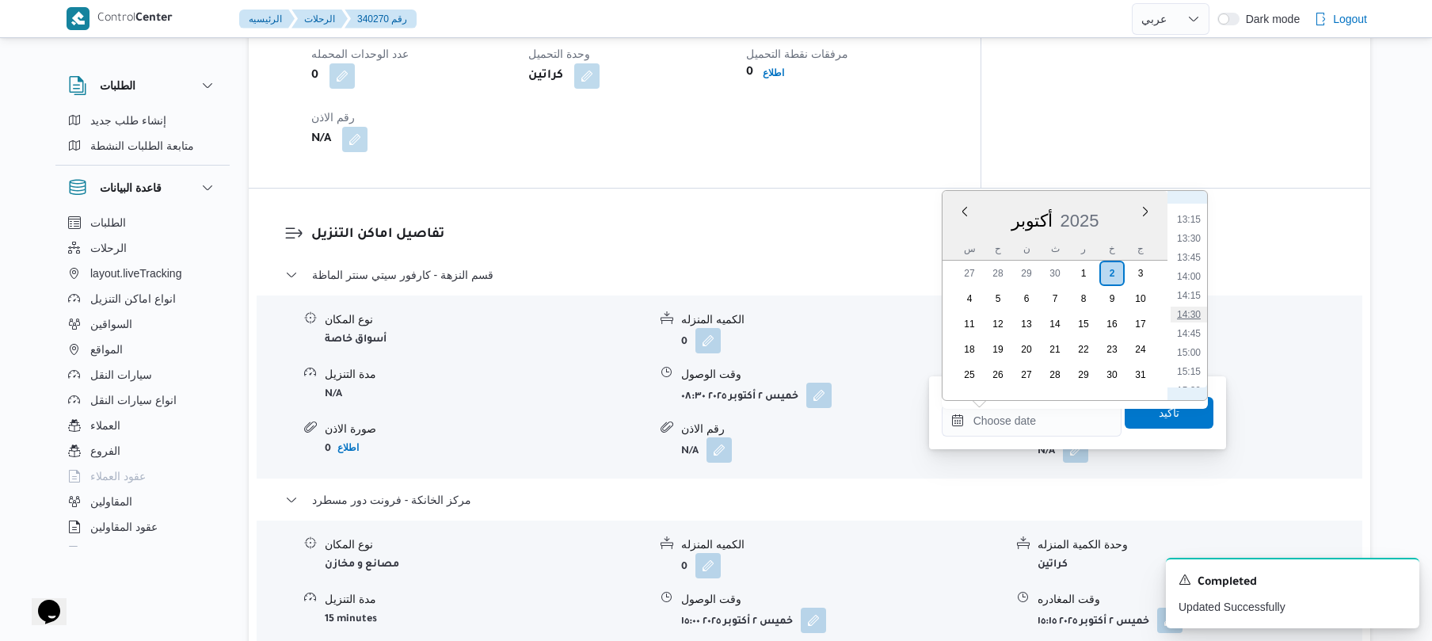
click at [1191, 315] on li "14:30" at bounding box center [1188, 314] width 36 height 16
type input "٠٢/١٠/٢٠٢٥ ١٤:٣٠"
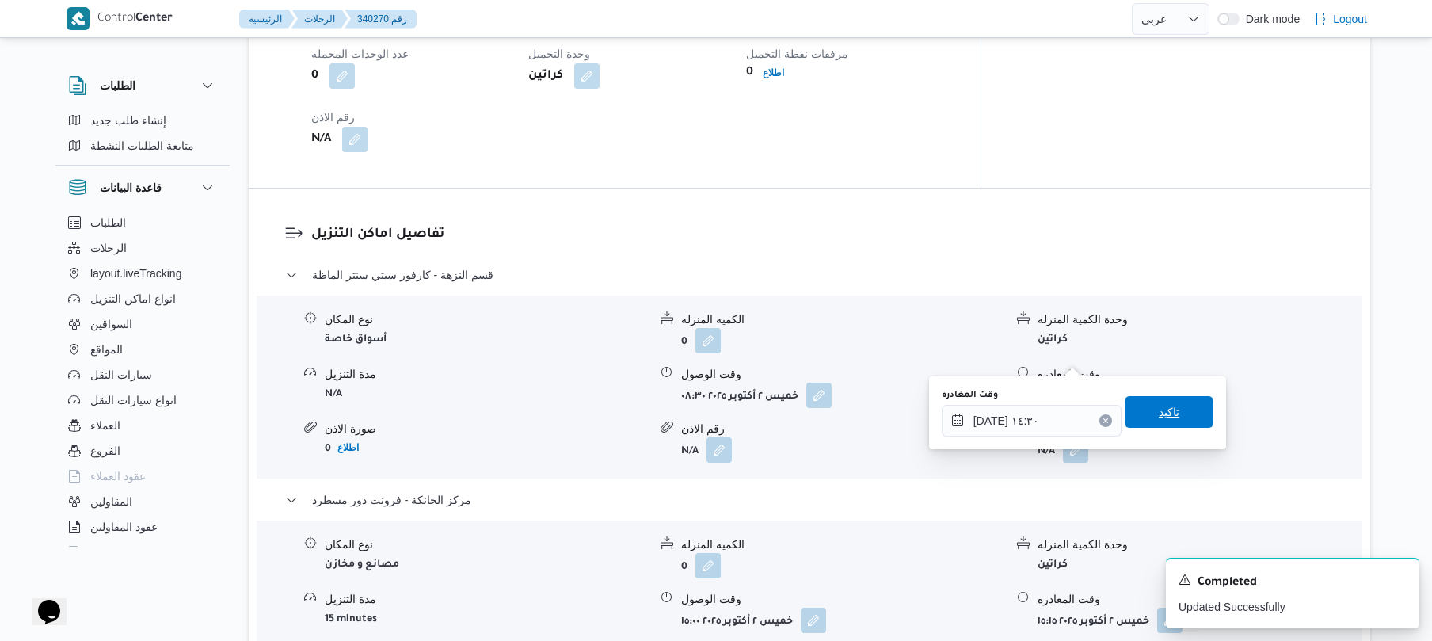
click at [1137, 418] on span "تاكيد" at bounding box center [1169, 412] width 89 height 32
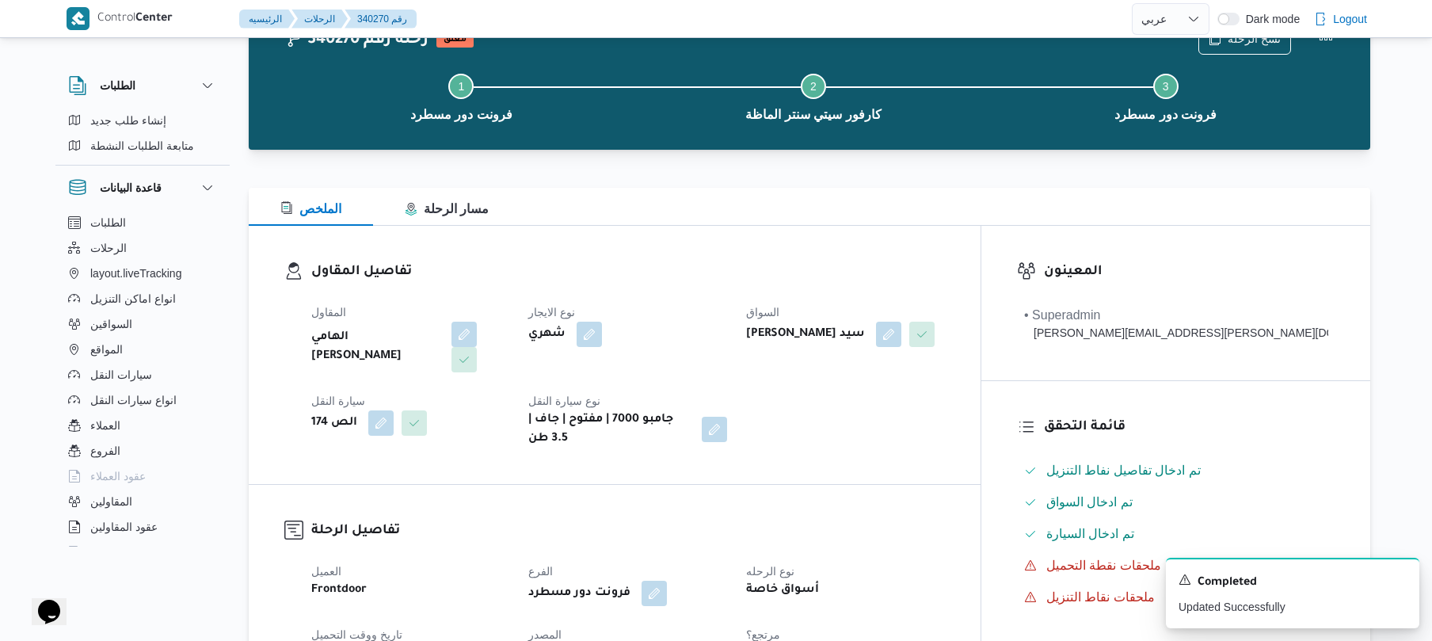
scroll to position [0, 0]
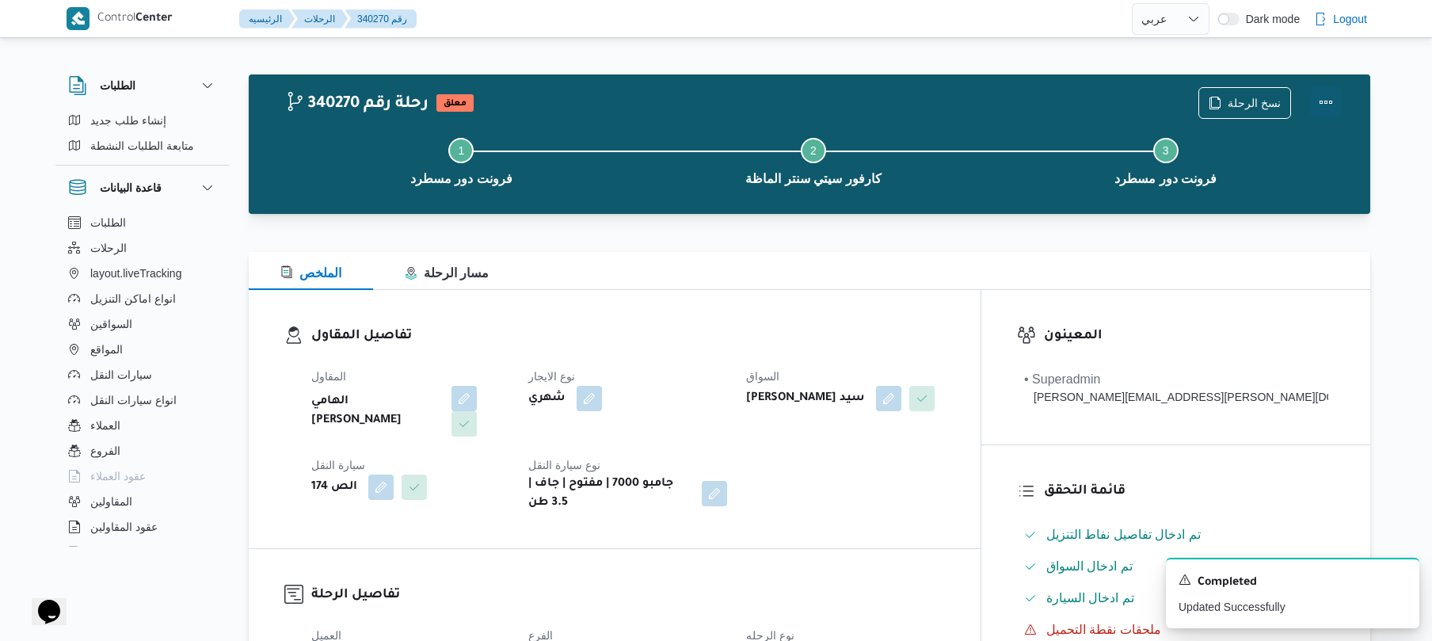
click at [1330, 101] on button "Actions" at bounding box center [1326, 102] width 32 height 32
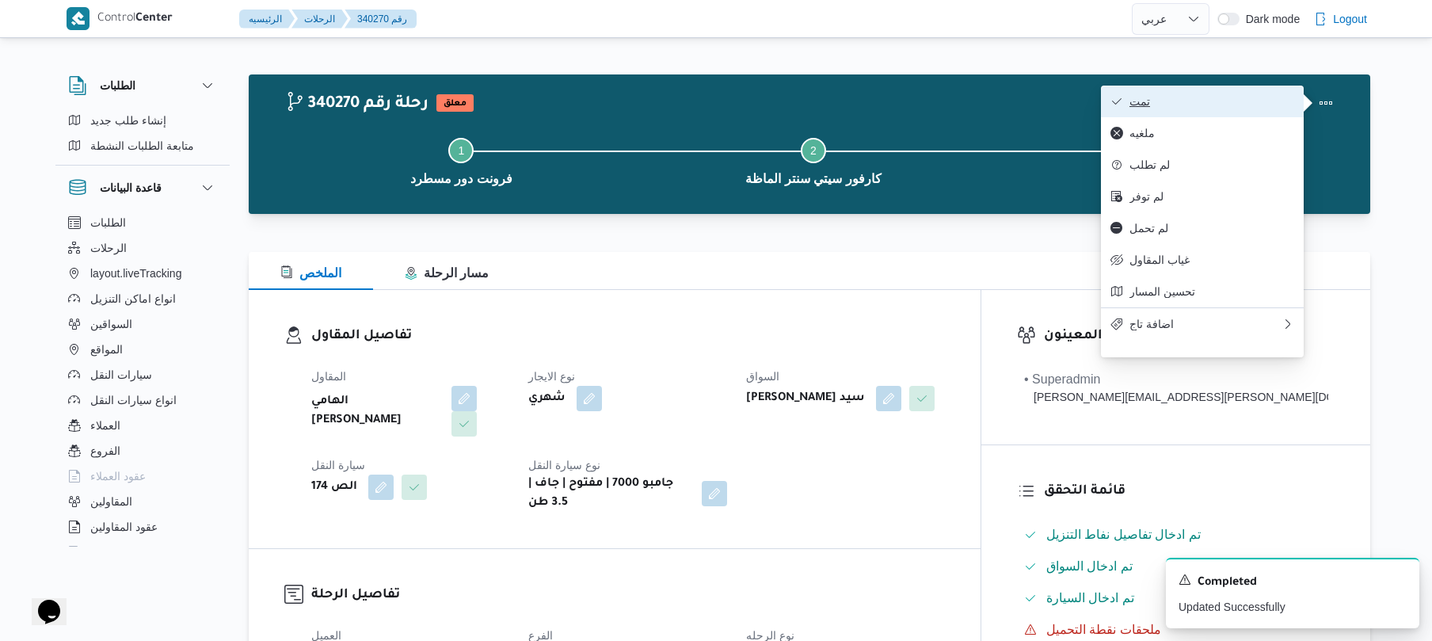
click at [1227, 109] on button "تمت" at bounding box center [1202, 102] width 203 height 32
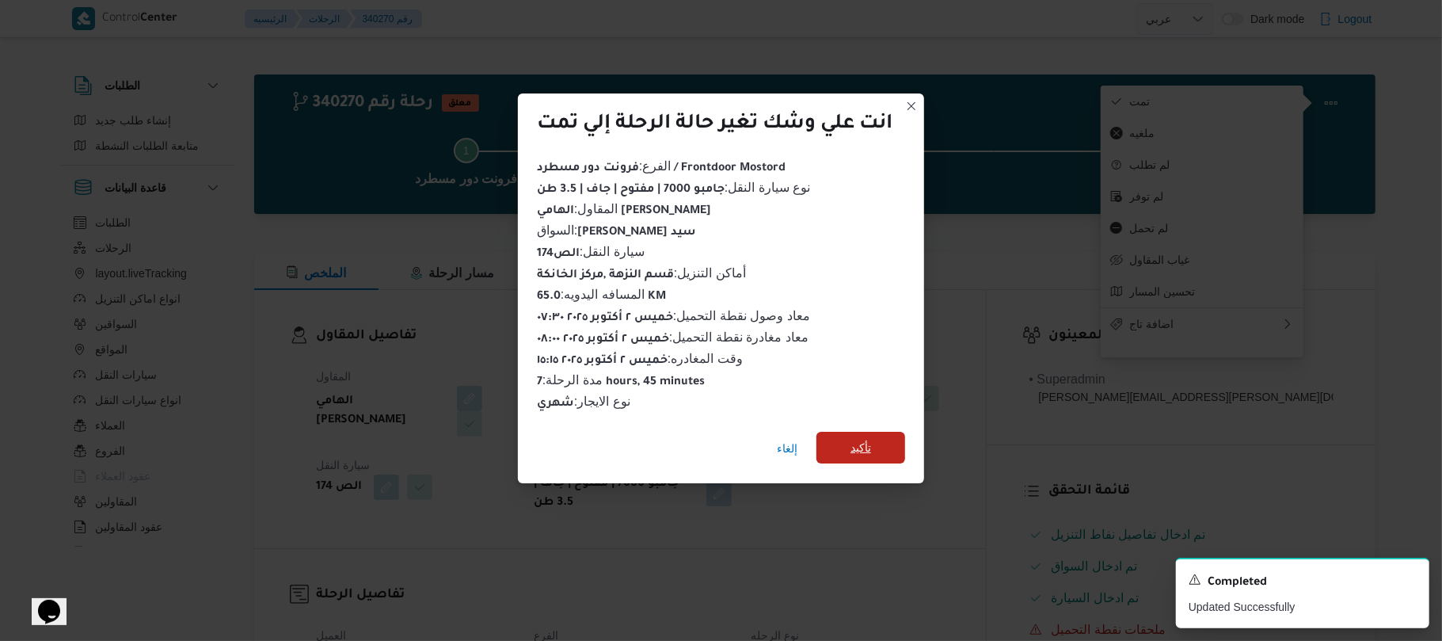
click at [878, 443] on span "تأكيد" at bounding box center [860, 448] width 89 height 32
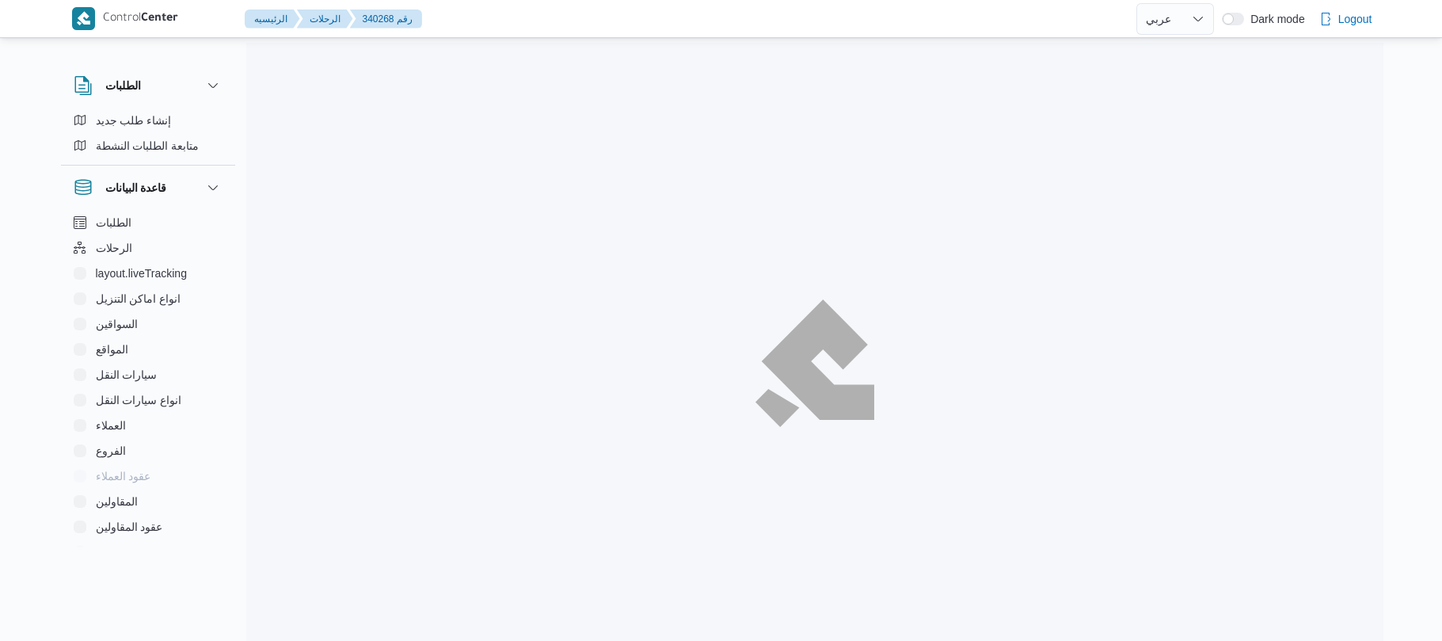
select select "ar"
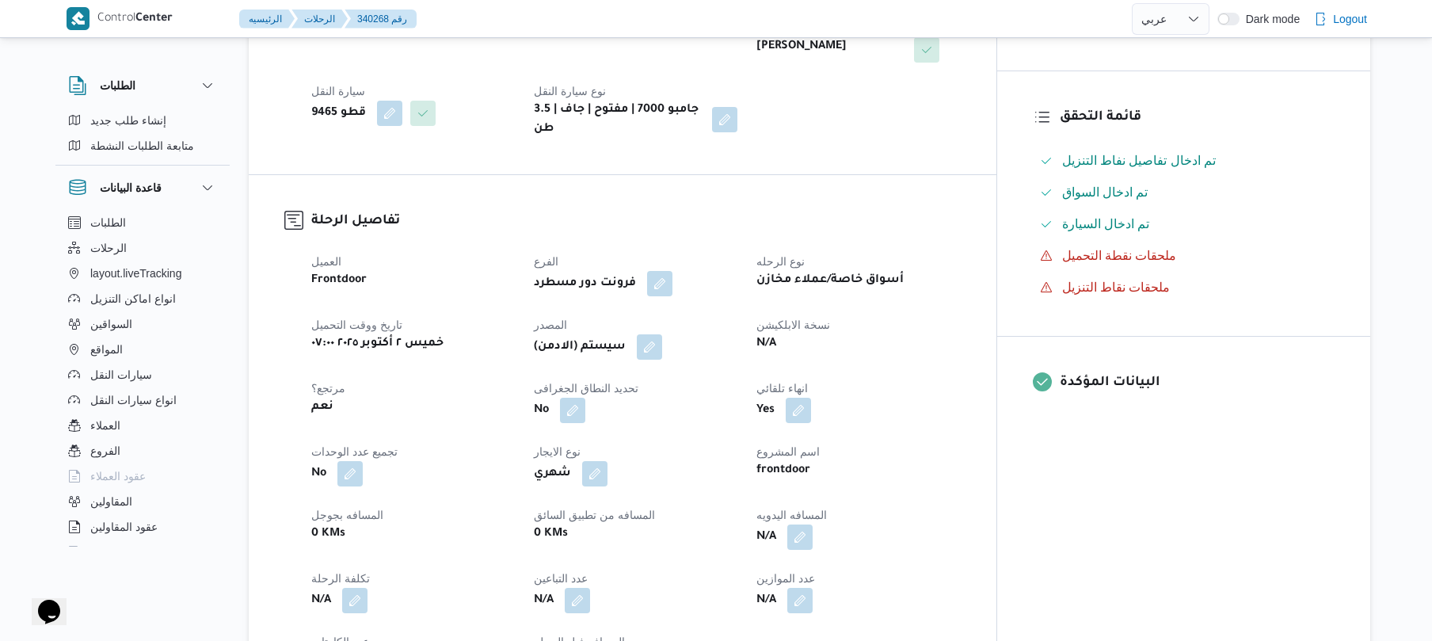
scroll to position [422, 0]
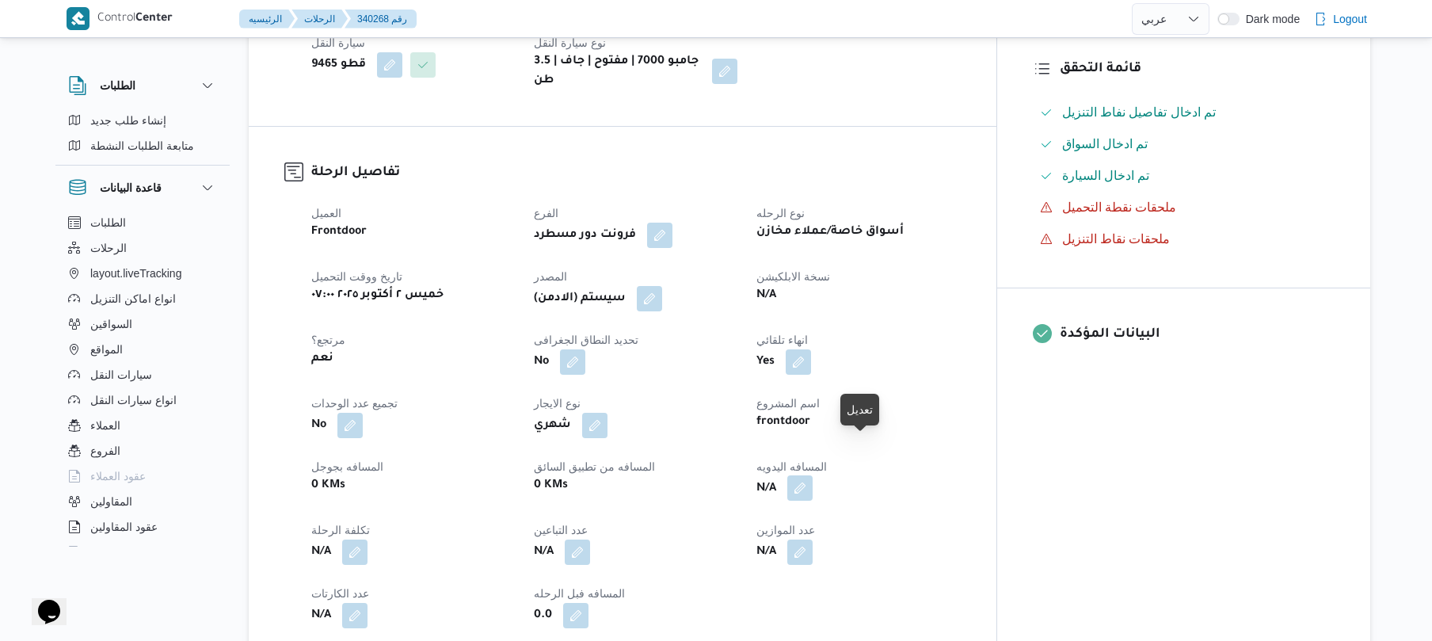
click at [813, 475] on button "button" at bounding box center [799, 487] width 25 height 25
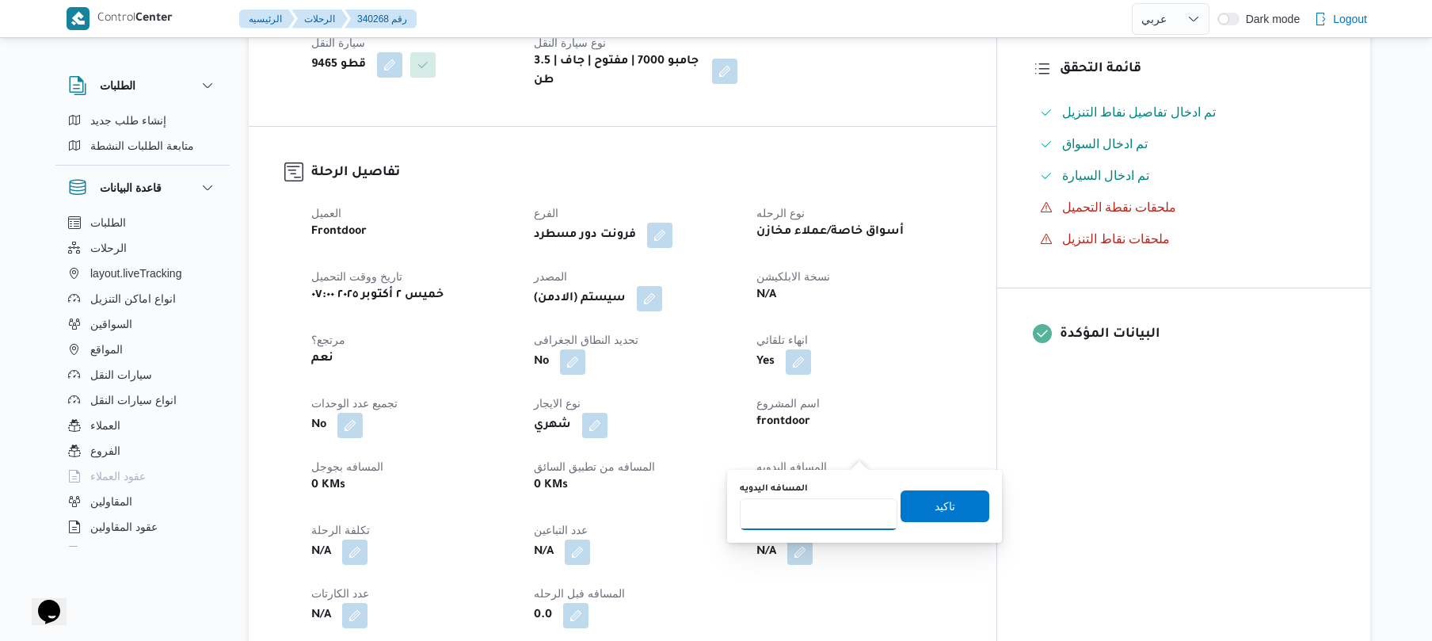
click at [820, 512] on input "المسافه اليدويه" at bounding box center [819, 514] width 158 height 32
type input "70"
click at [934, 501] on span "تاكيد" at bounding box center [944, 505] width 21 height 19
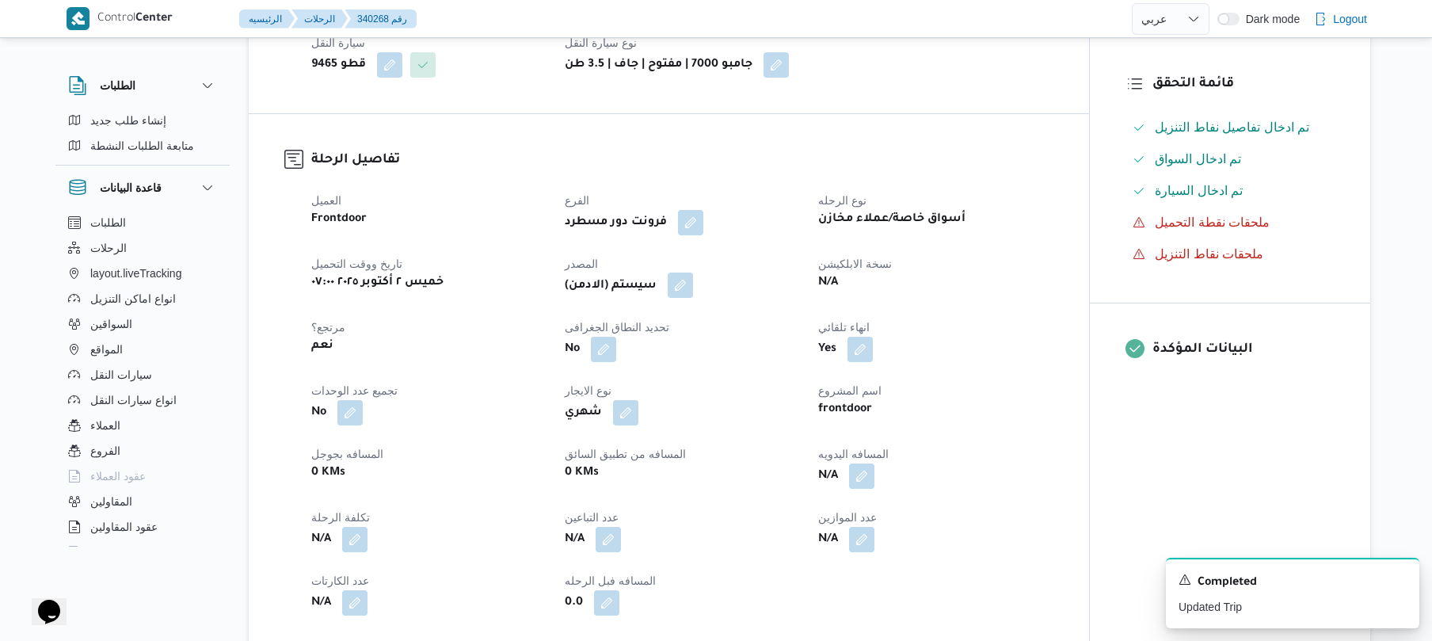
click at [691, 272] on button "button" at bounding box center [680, 284] width 25 height 25
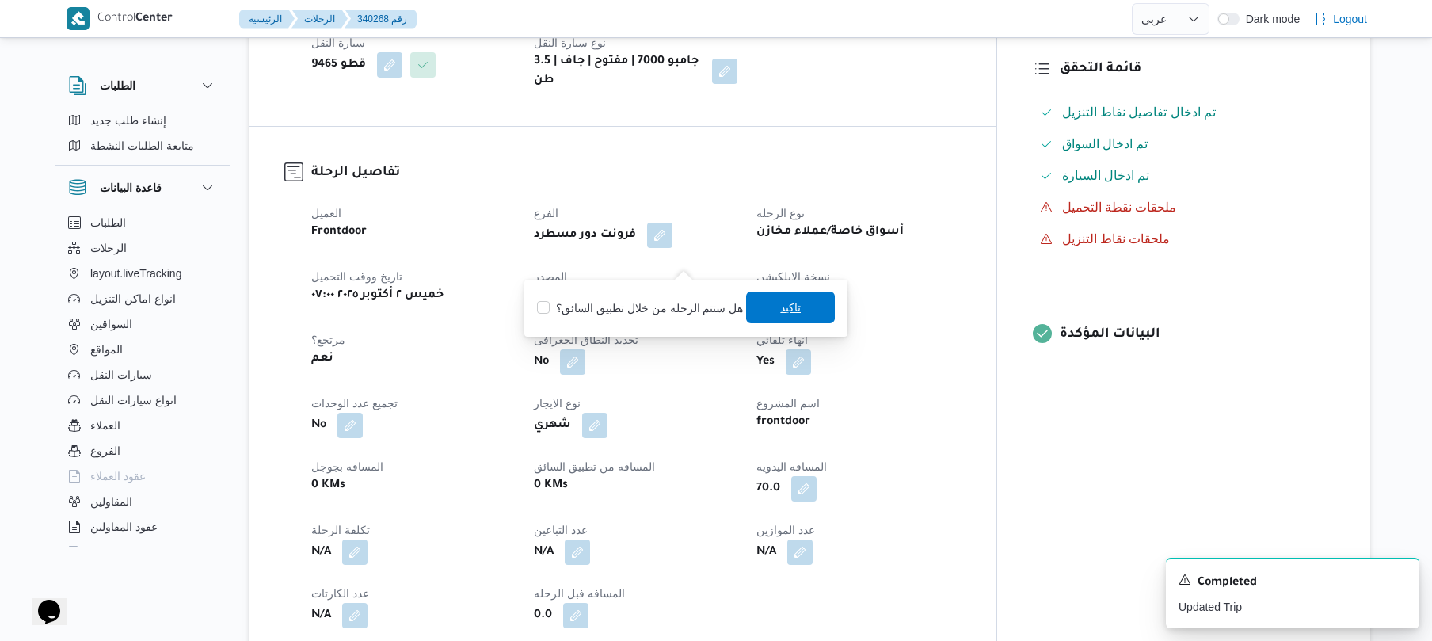
click at [762, 307] on span "تاكيد" at bounding box center [790, 307] width 89 height 32
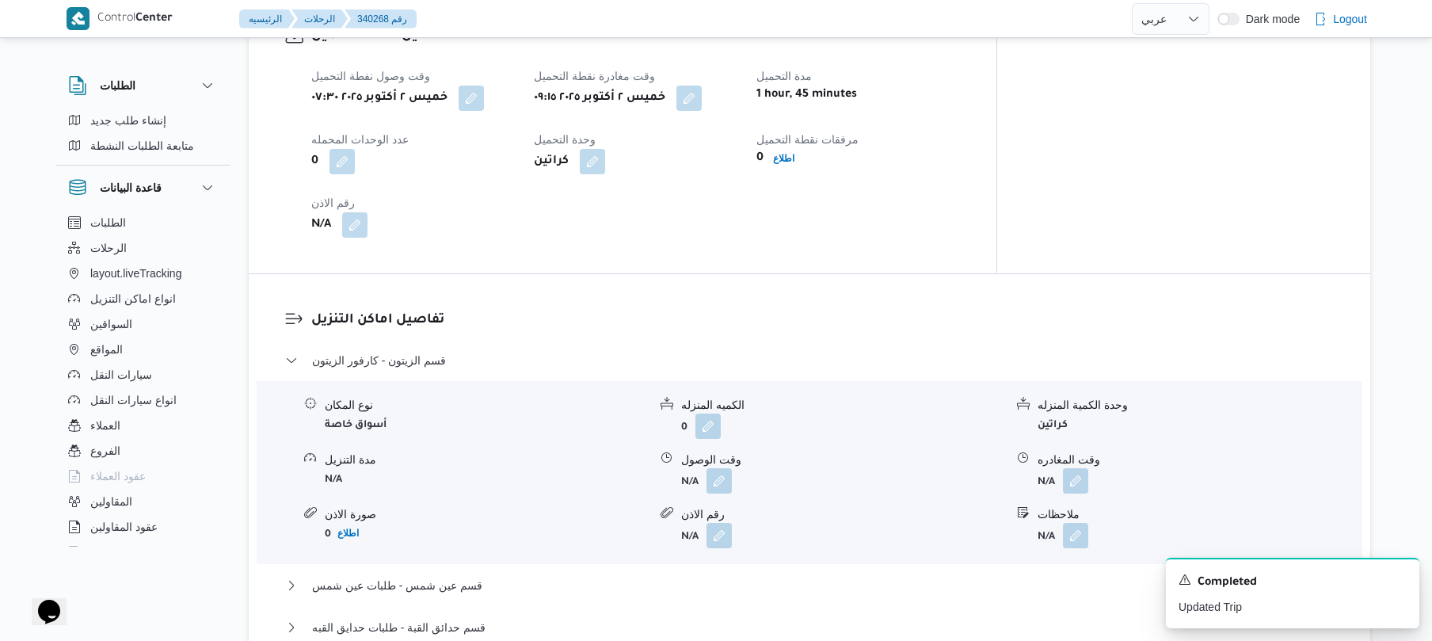
scroll to position [1139, 0]
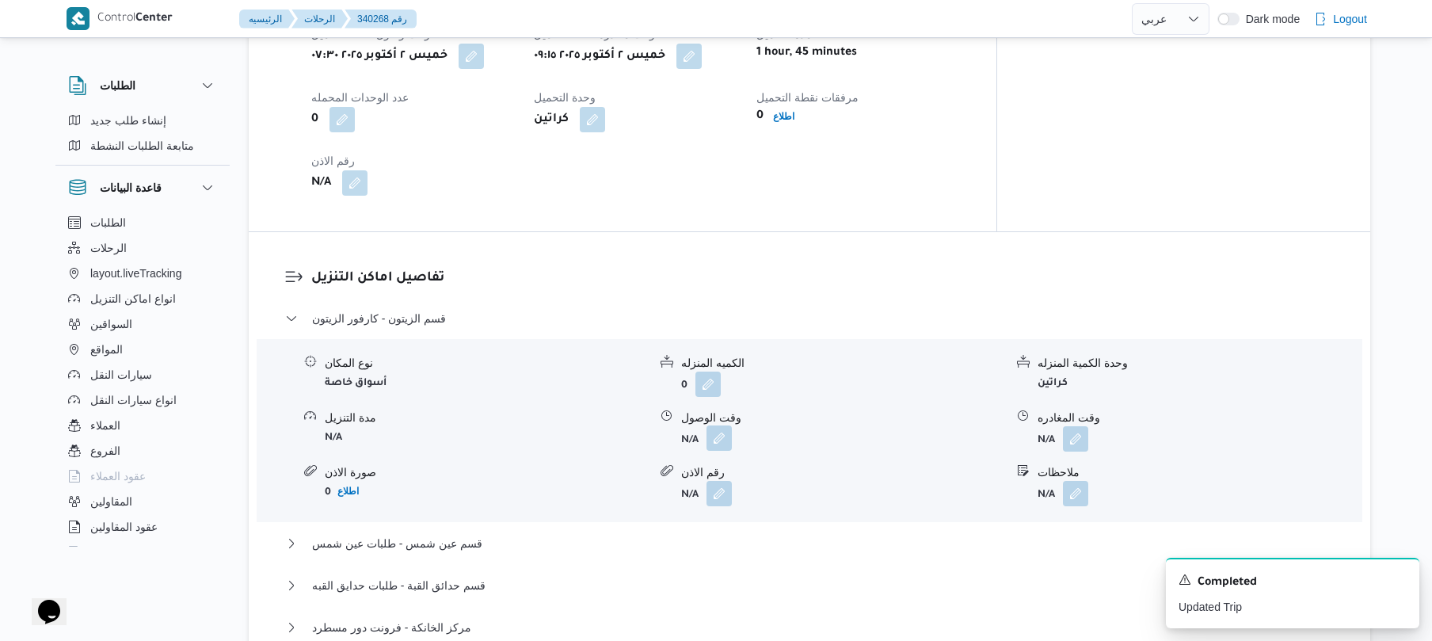
click at [717, 425] on button "button" at bounding box center [718, 437] width 25 height 25
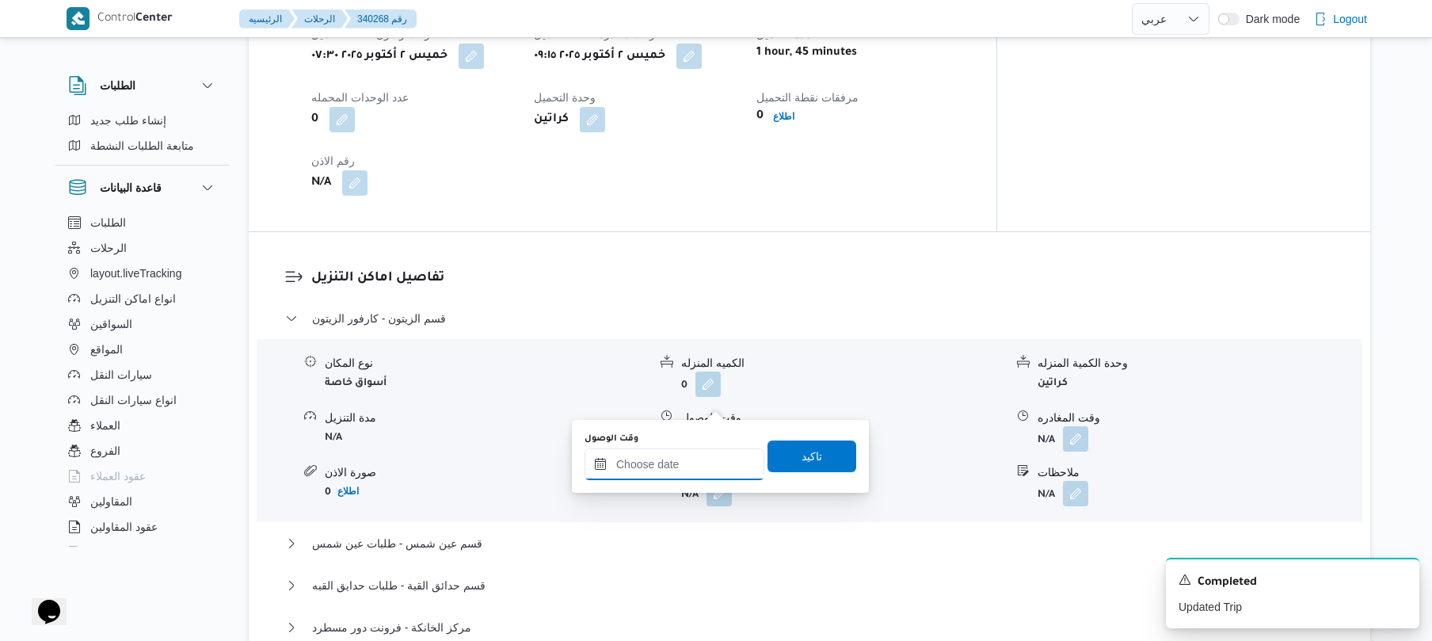
click at [668, 467] on input "وقت الوصول" at bounding box center [674, 464] width 180 height 32
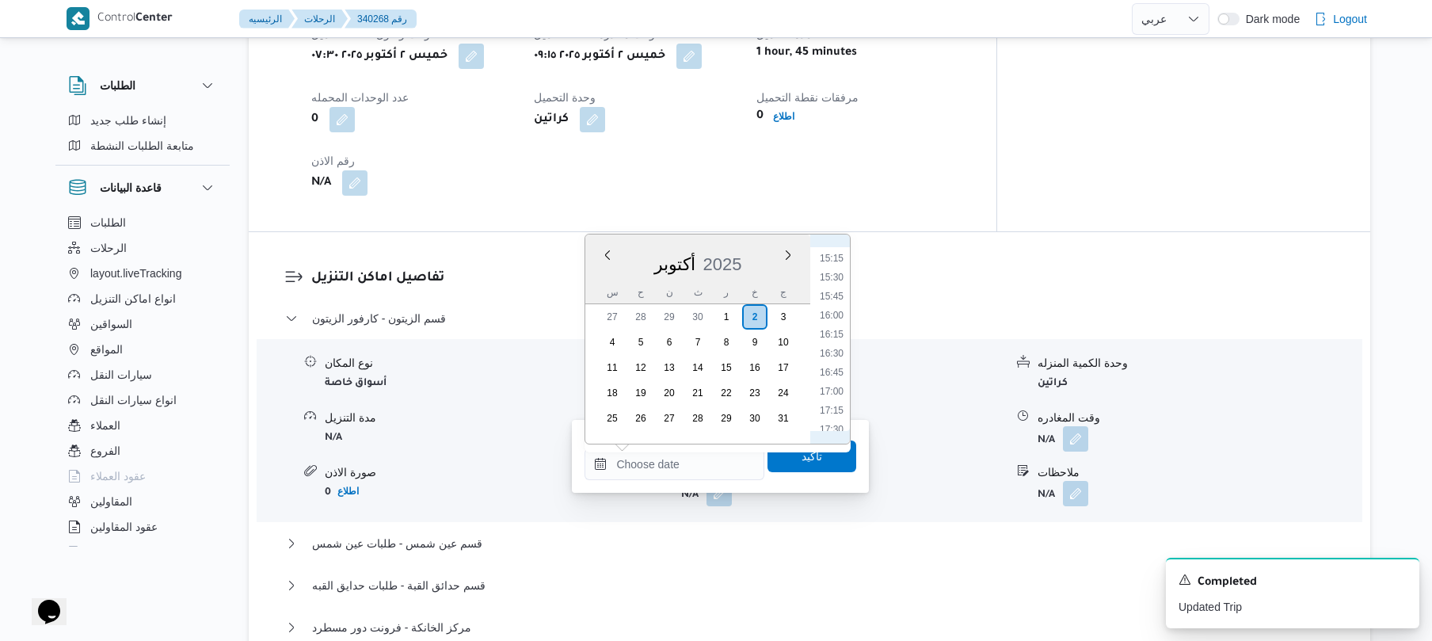
scroll to position [583, 0]
click at [832, 412] on li "09:45" at bounding box center [831, 413] width 36 height 16
type input "٠٢/١٠/٢٠٢٥ ٠٩:٤٥"
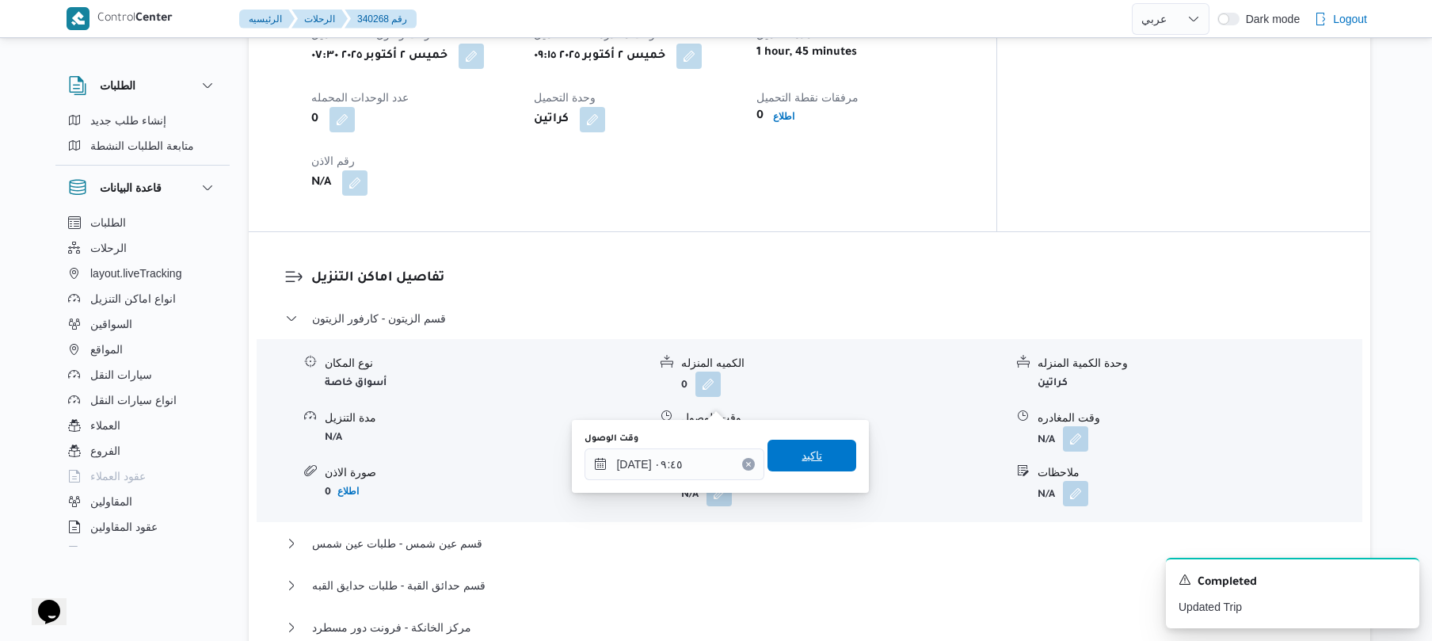
click at [819, 451] on span "تاكيد" at bounding box center [811, 456] width 89 height 32
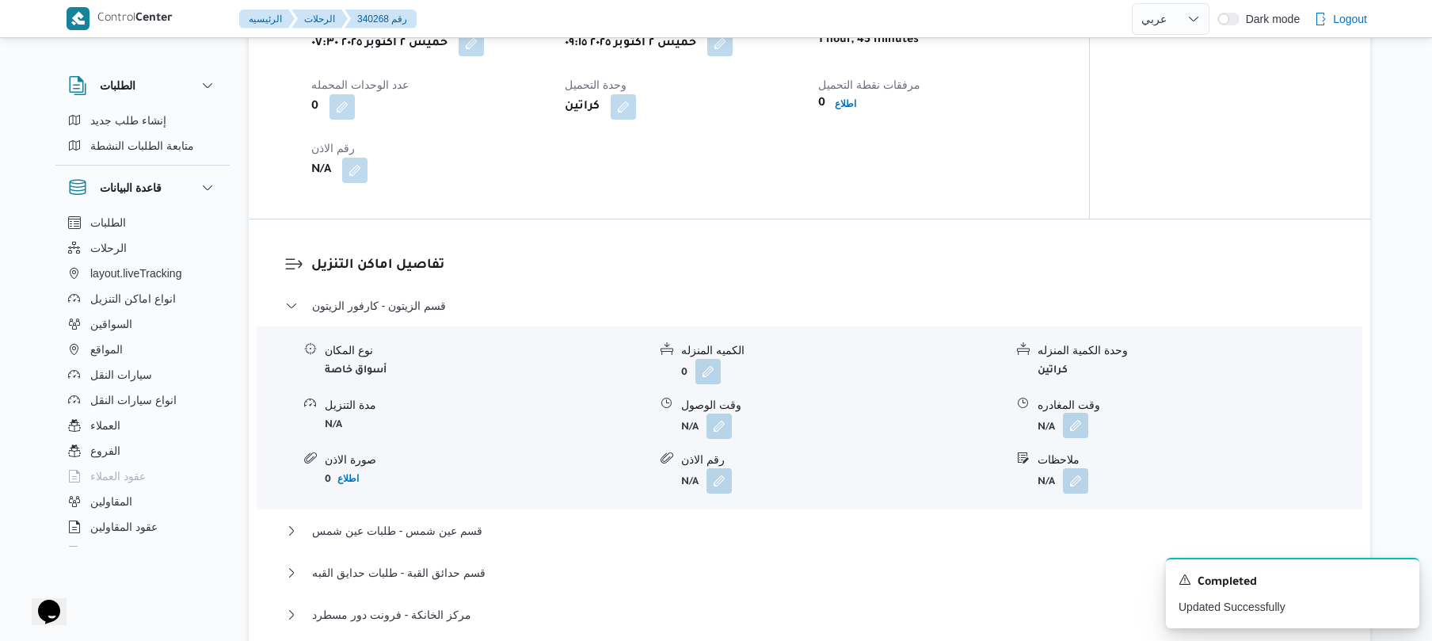
click at [1082, 413] on button "button" at bounding box center [1075, 425] width 25 height 25
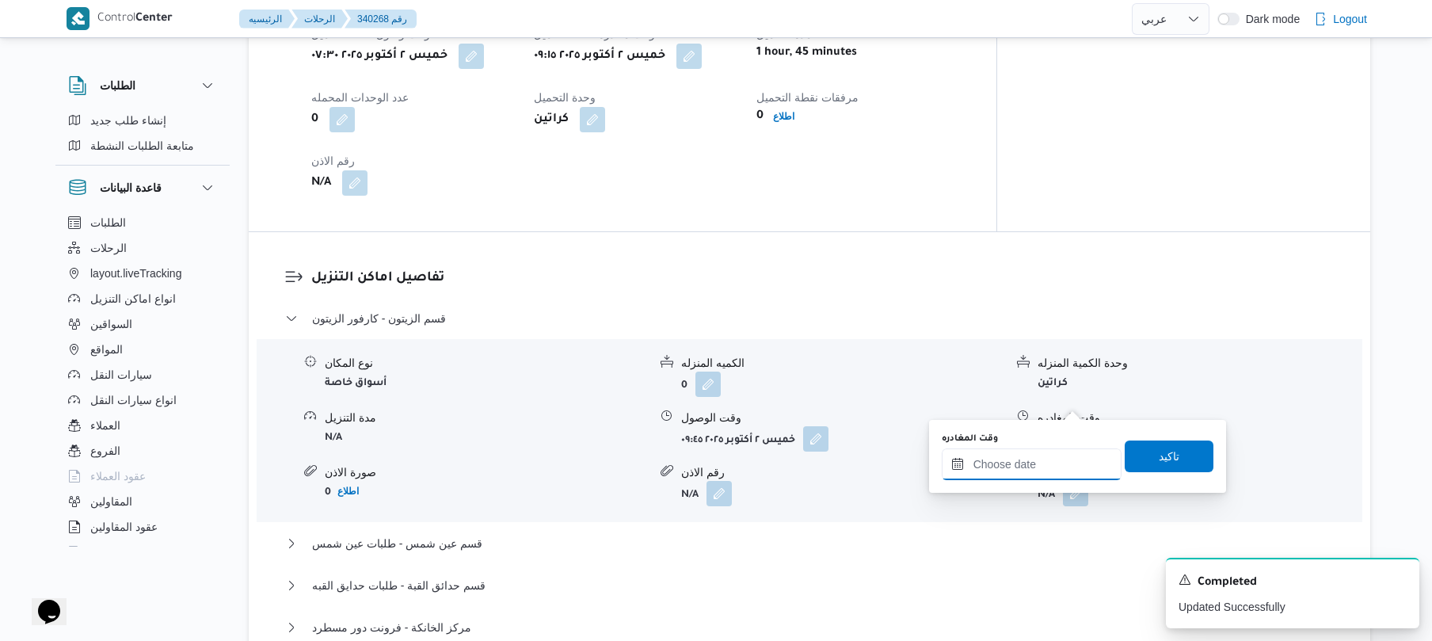
click at [995, 457] on input "وقت المغادره" at bounding box center [1032, 464] width 180 height 32
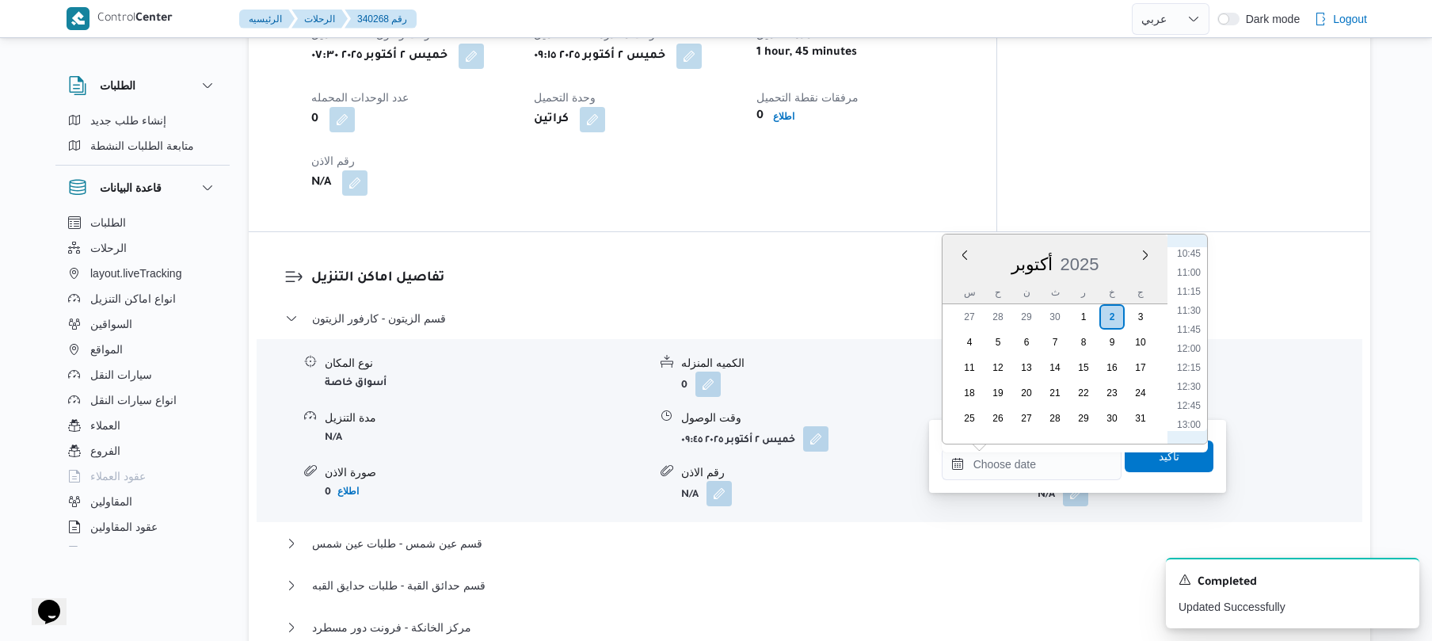
scroll to position [843, 0]
click at [1189, 326] on li "12:00" at bounding box center [1188, 324] width 36 height 16
type input "٠٢/١٠/٢٠٢٥ ١٢:٠٠"
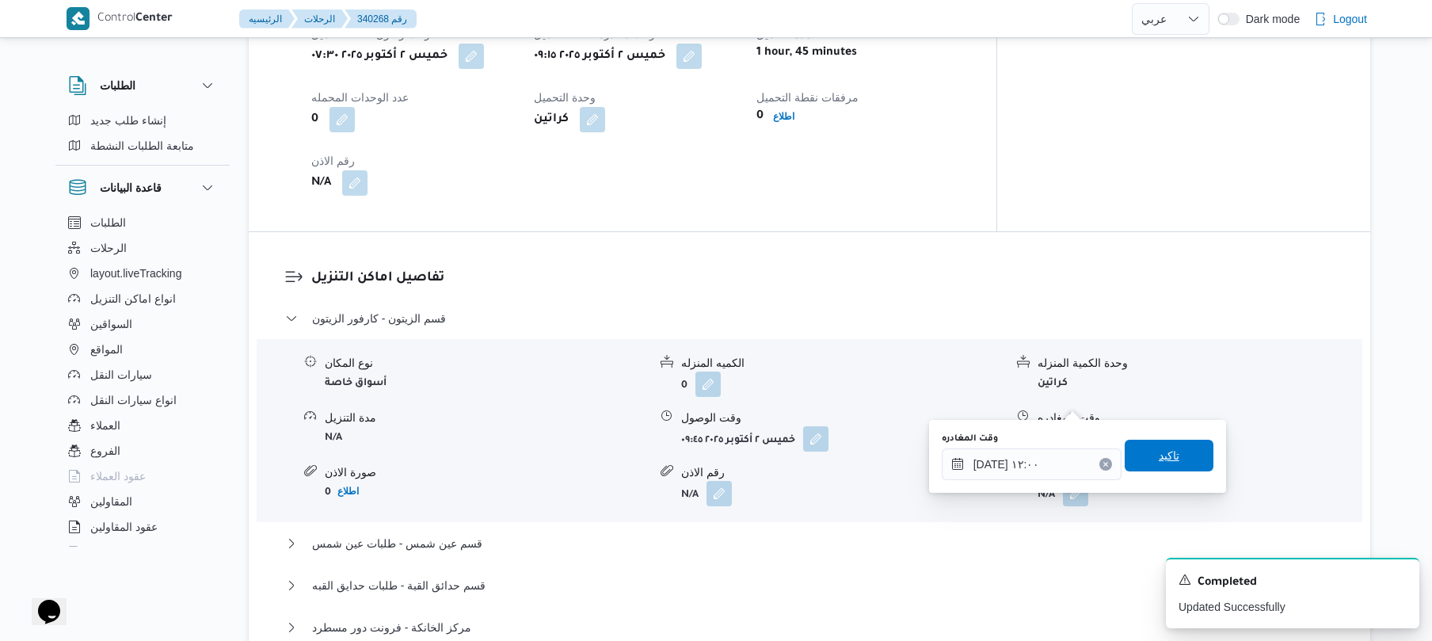
click at [1145, 460] on span "تاكيد" at bounding box center [1169, 456] width 89 height 32
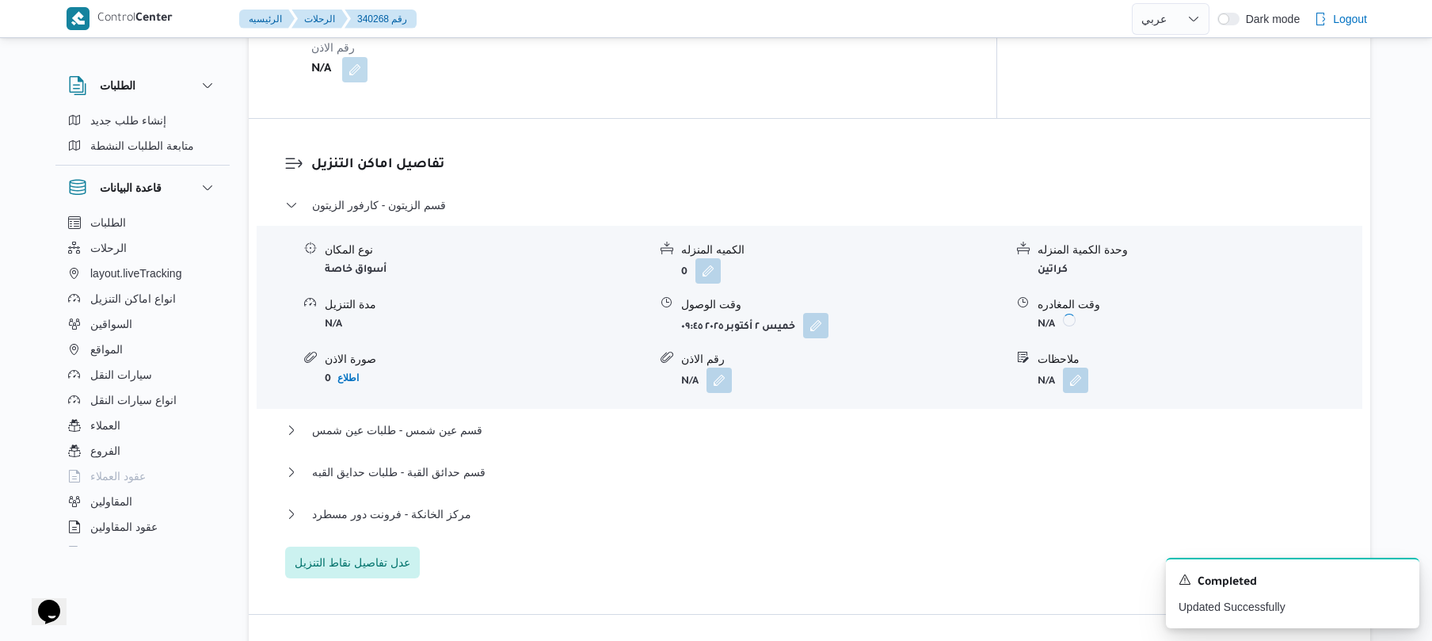
scroll to position [1477, 0]
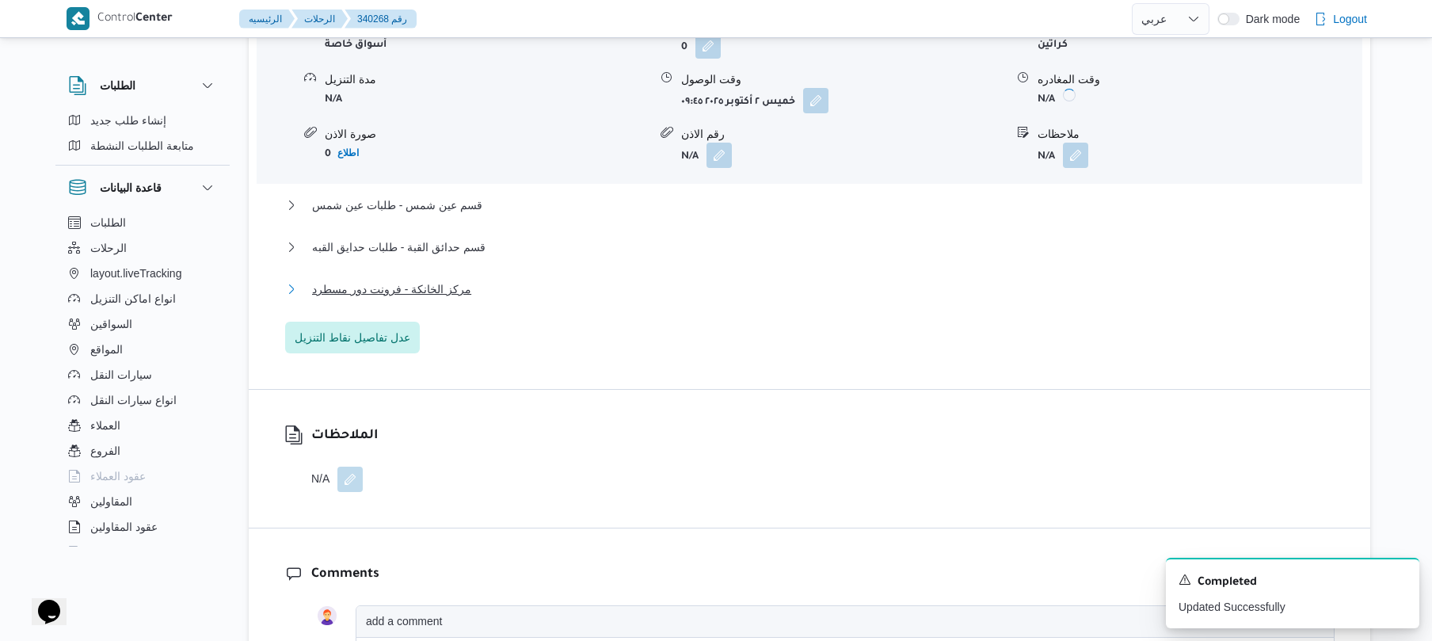
click at [698, 280] on button "مركز الخانكة - فرونت دور مسطرد" at bounding box center [809, 289] width 1049 height 19
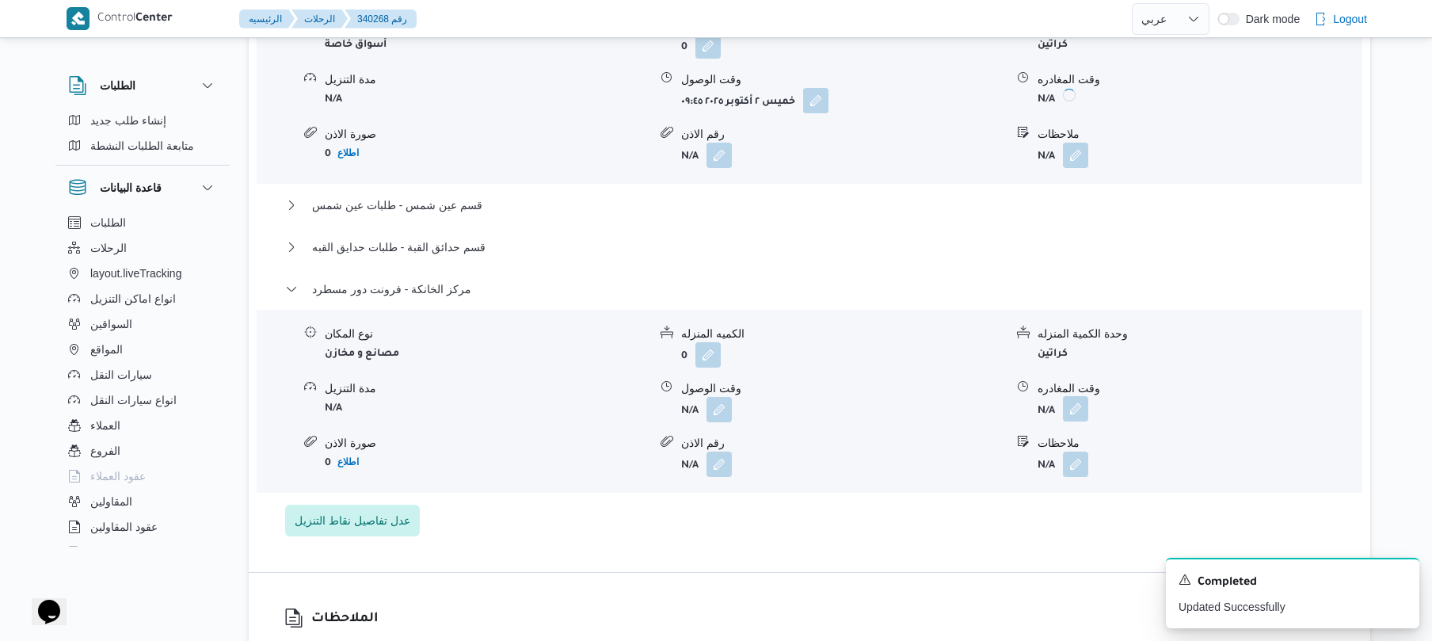
click at [1077, 396] on button "button" at bounding box center [1075, 408] width 25 height 25
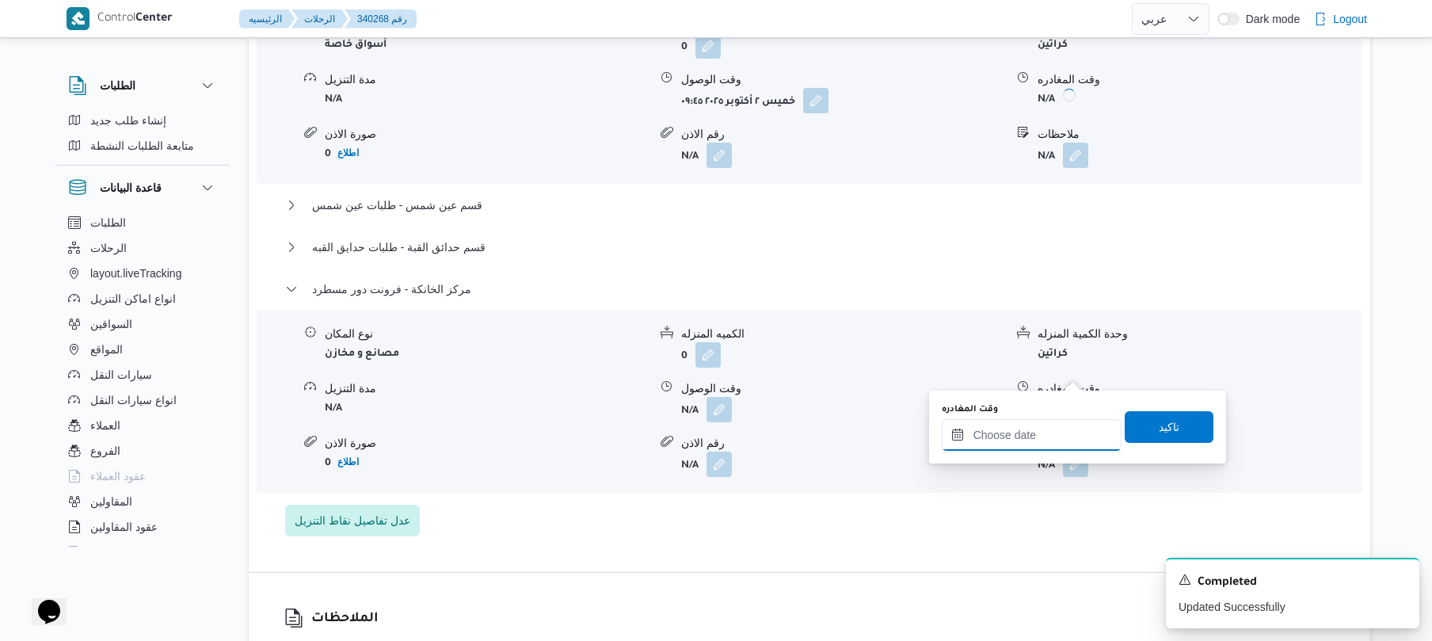
click at [1002, 429] on input "وقت المغادره" at bounding box center [1032, 435] width 180 height 32
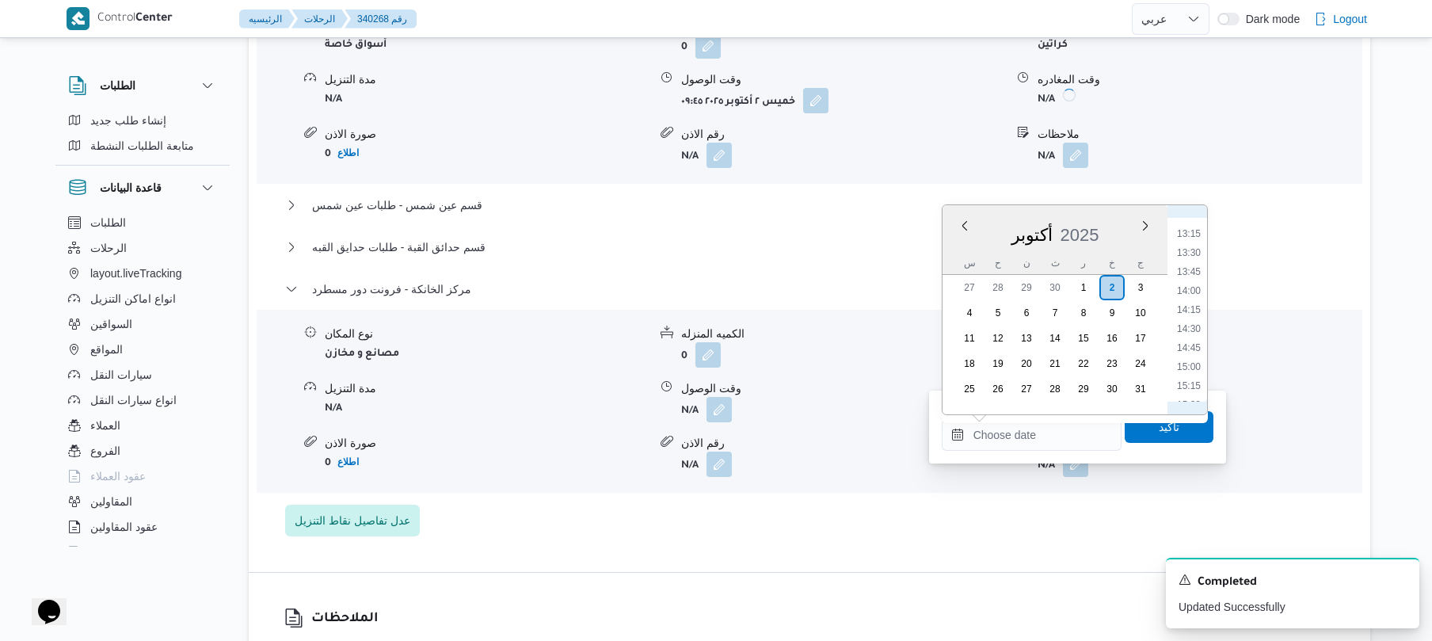
scroll to position [1156, 0]
click at [1193, 261] on li "15:45" at bounding box center [1188, 267] width 36 height 16
type input "٠٢/١٠/٢٠٢٥ ١٥:٤٥"
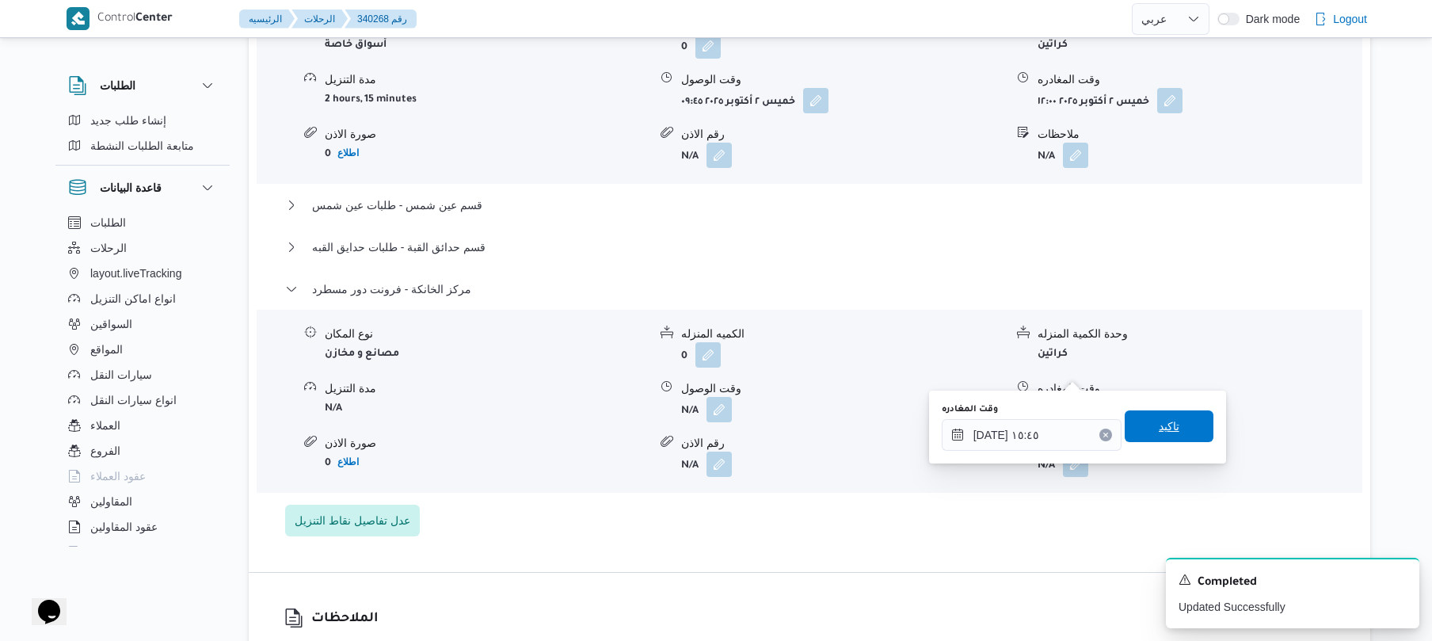
click at [1151, 439] on span "تاكيد" at bounding box center [1169, 426] width 89 height 32
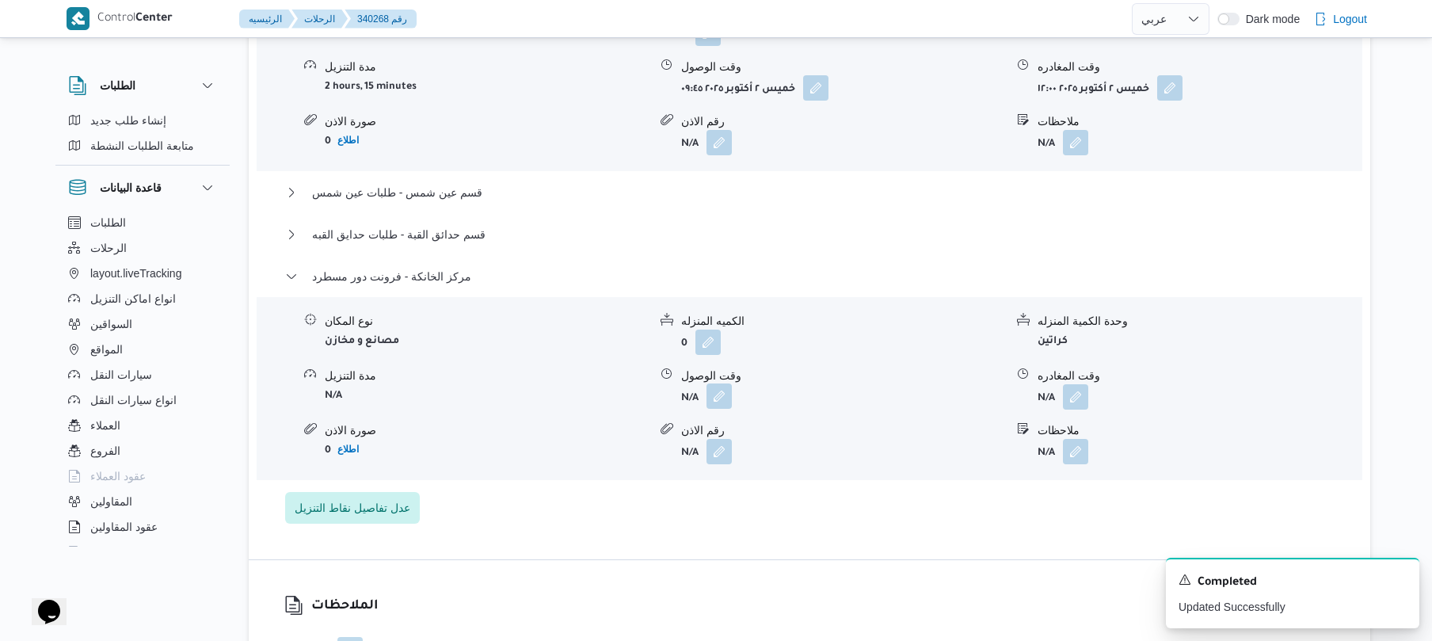
click at [722, 383] on button "button" at bounding box center [718, 395] width 25 height 25
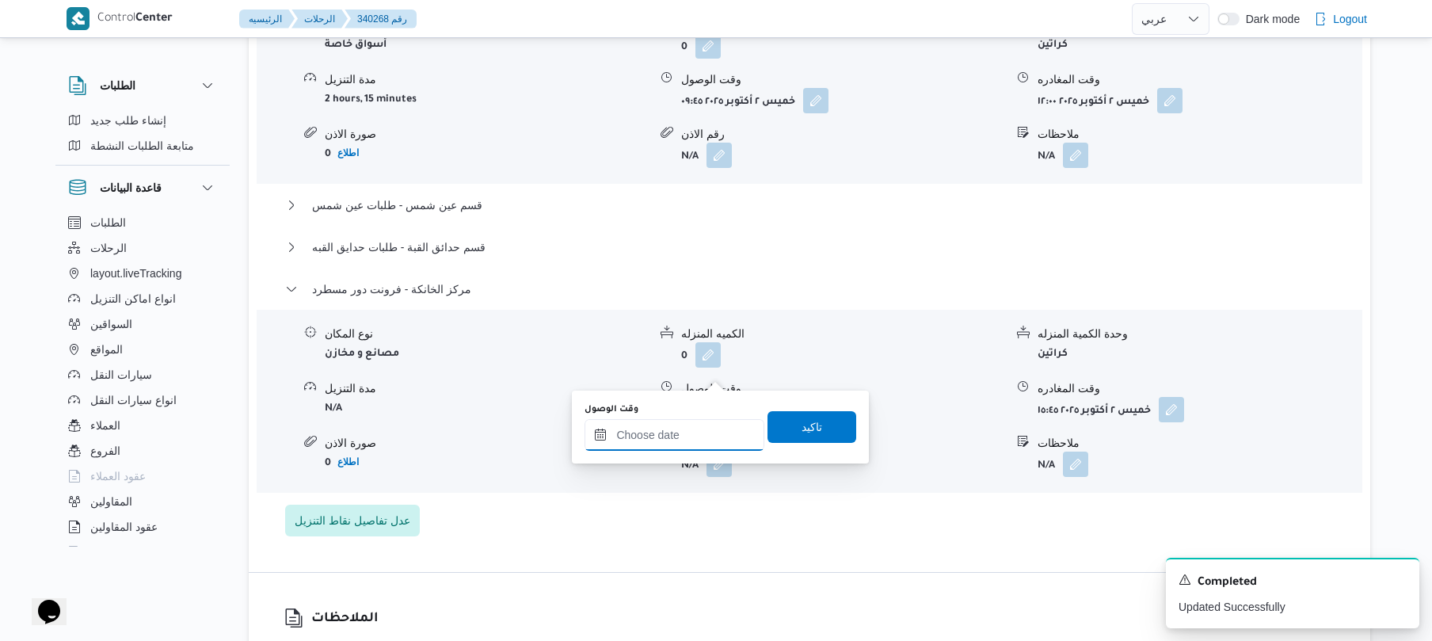
click at [713, 428] on input "وقت الوصول" at bounding box center [674, 435] width 180 height 32
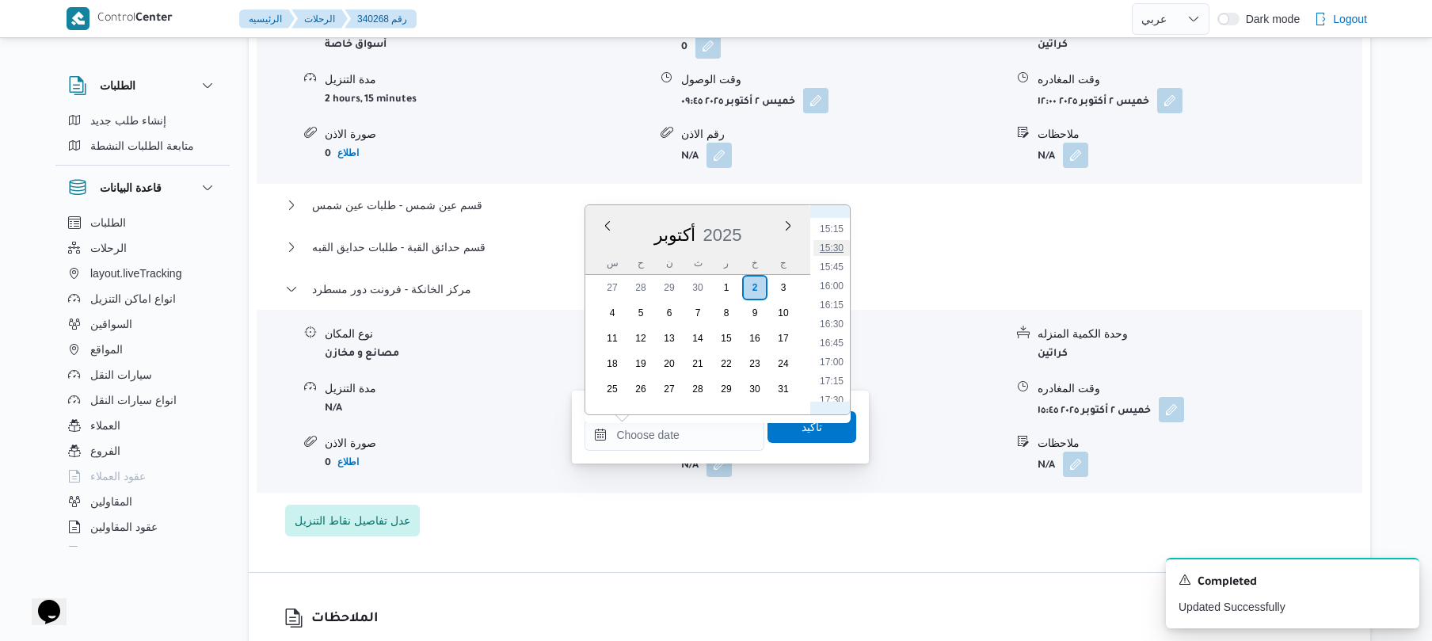
click at [833, 248] on li "15:30" at bounding box center [831, 248] width 36 height 16
type input "[DATE] ١٥:٣٠"
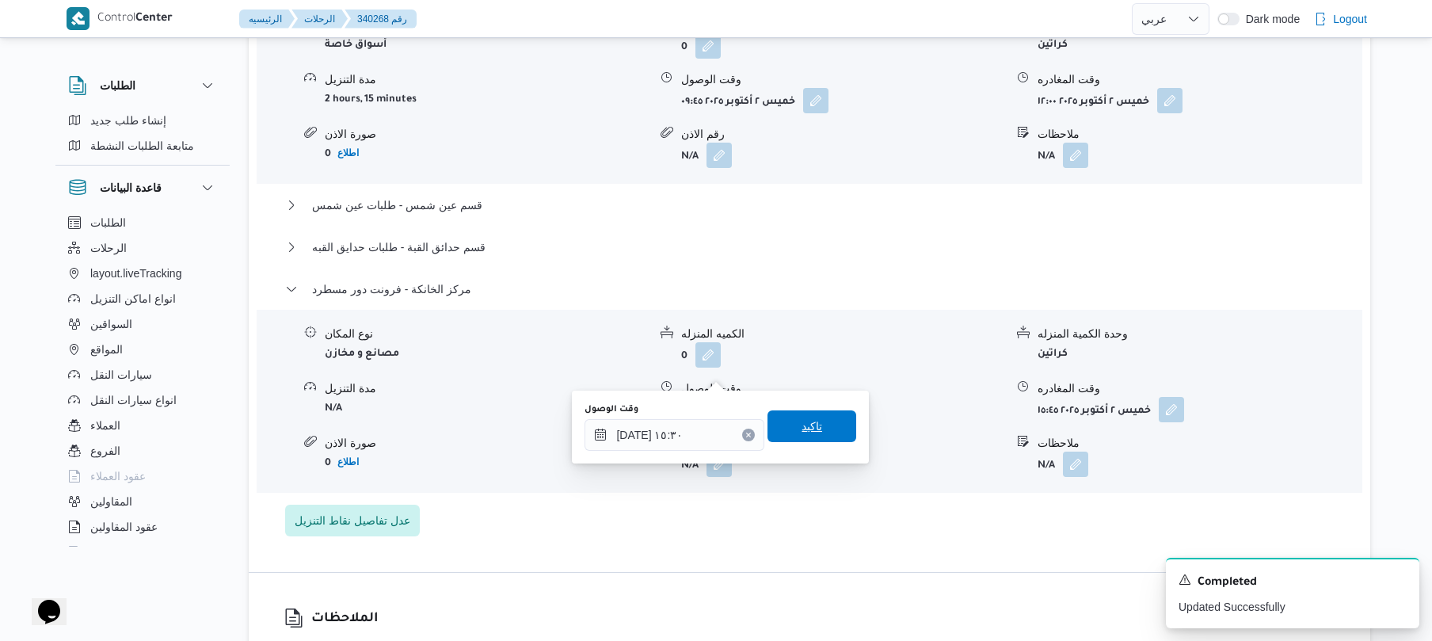
click at [801, 424] on span "تاكيد" at bounding box center [811, 426] width 21 height 19
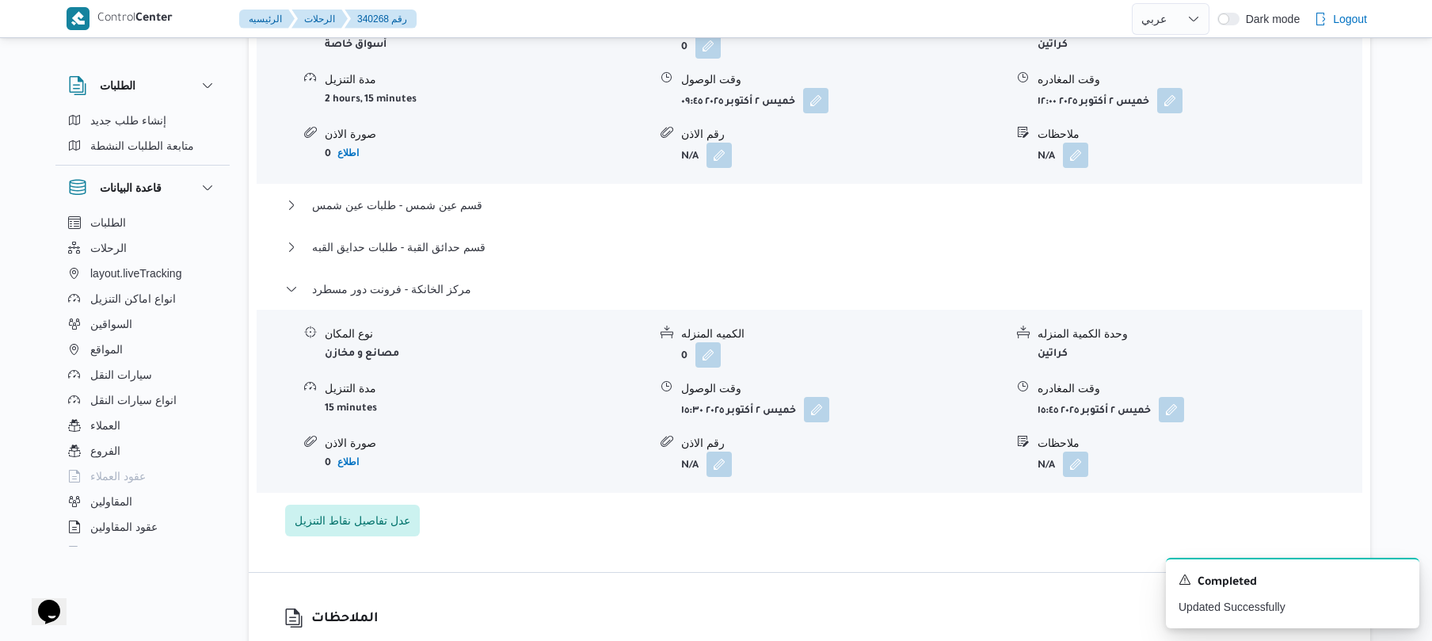
scroll to position [0, 0]
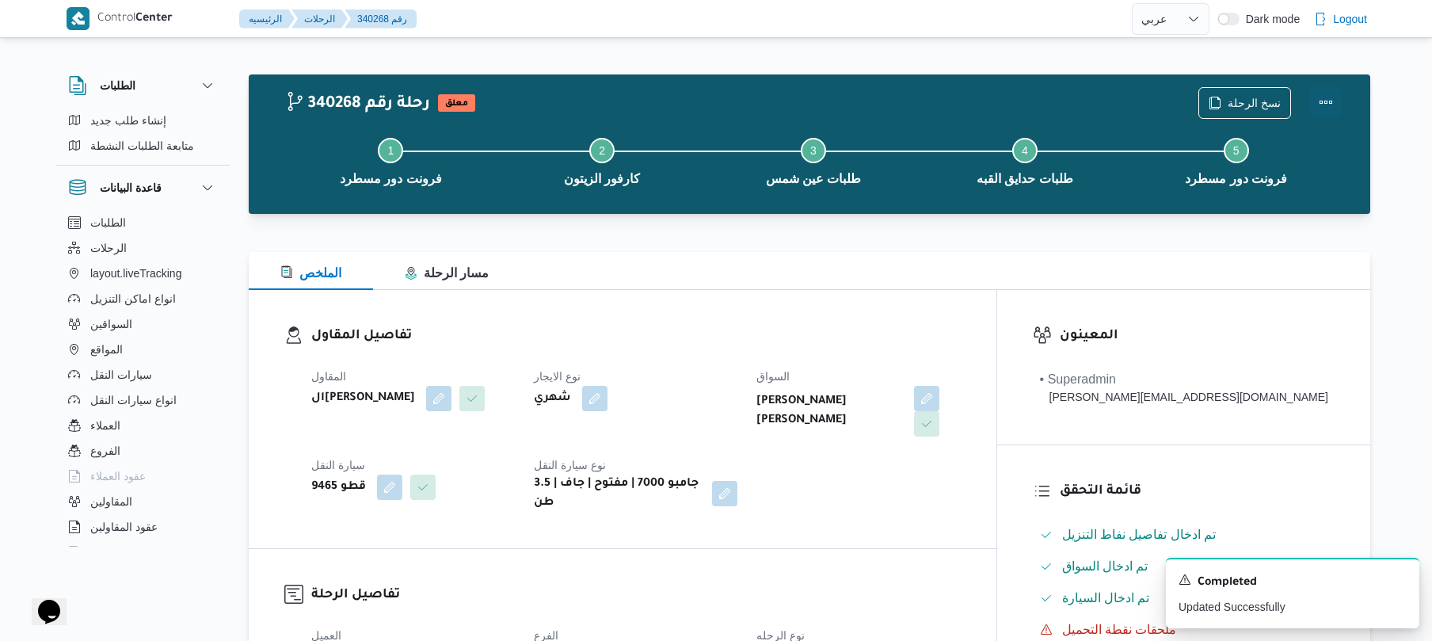
click at [1324, 105] on button "Actions" at bounding box center [1326, 102] width 32 height 32
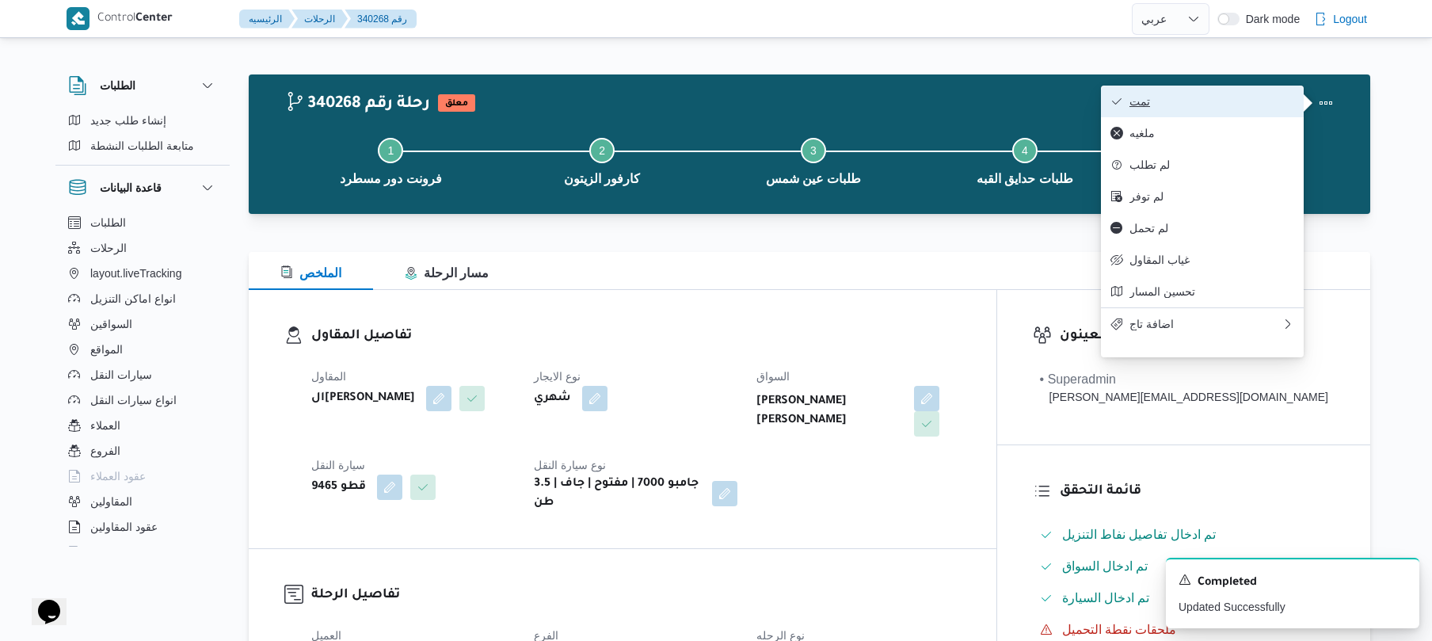
click at [1252, 102] on span "تمت" at bounding box center [1211, 101] width 165 height 13
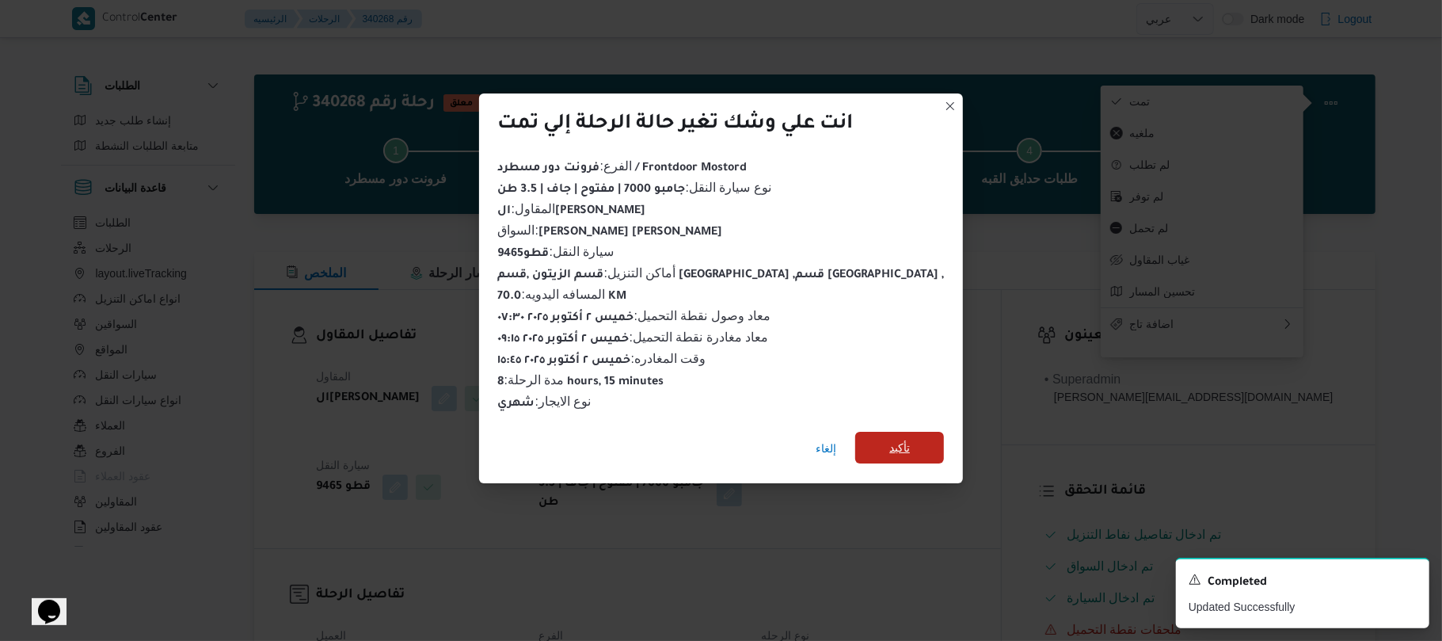
click at [881, 434] on span "تأكيد" at bounding box center [899, 448] width 89 height 32
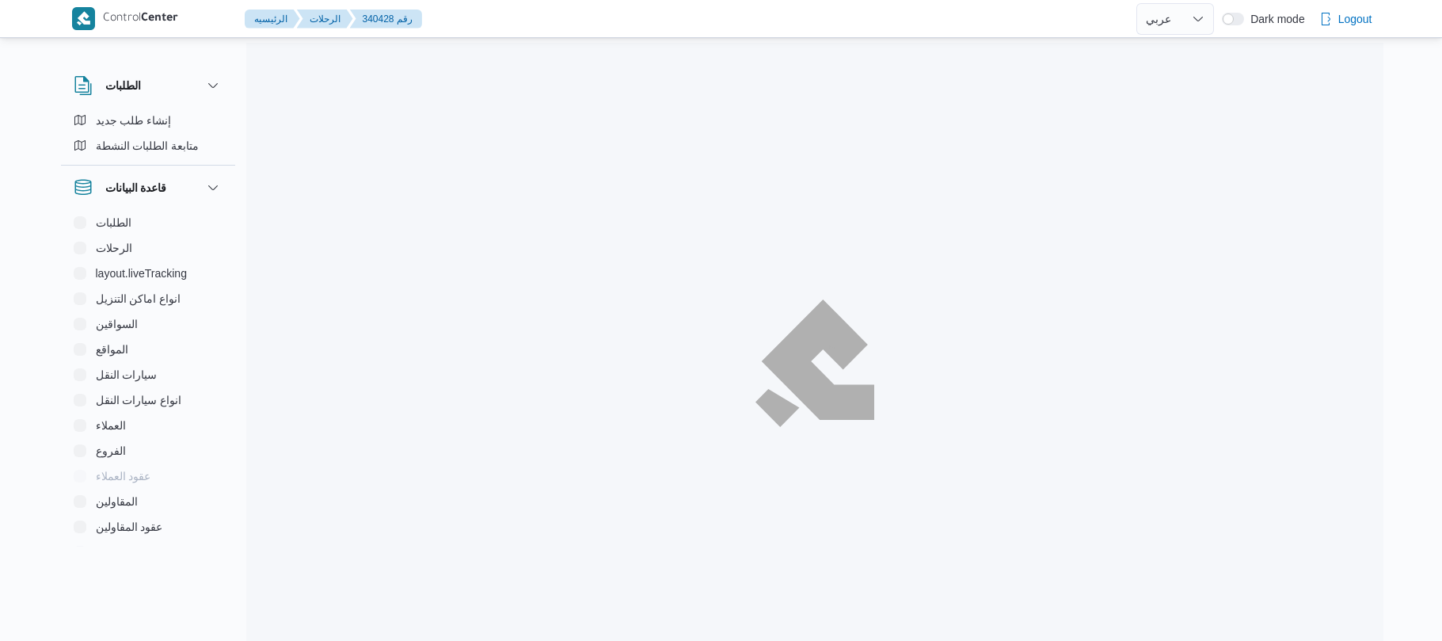
select select "ar"
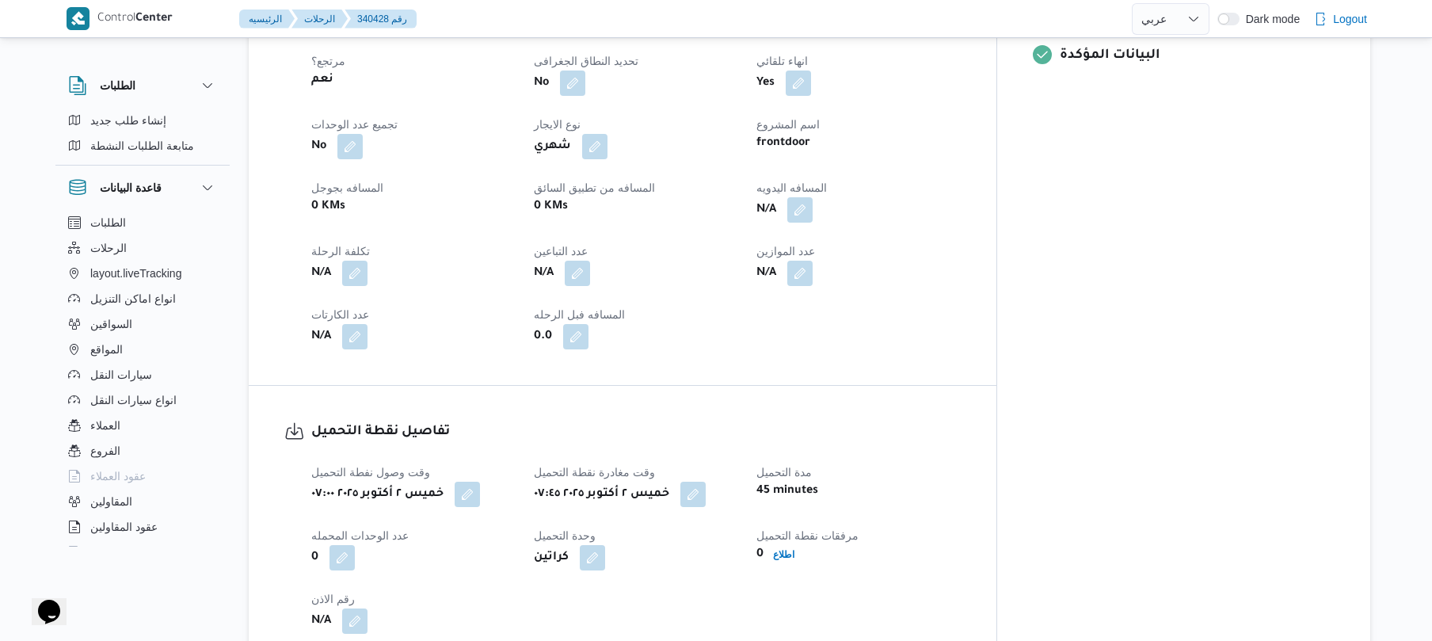
scroll to position [591, 0]
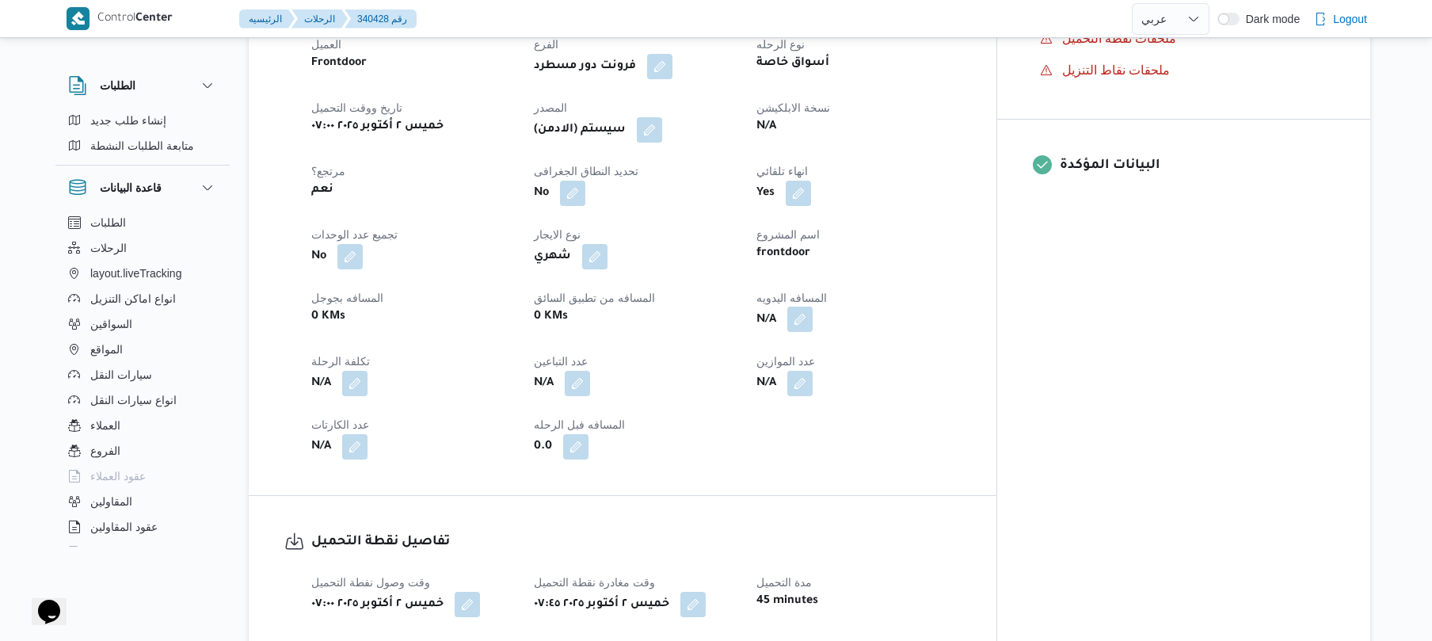
click at [813, 314] on button "button" at bounding box center [799, 318] width 25 height 25
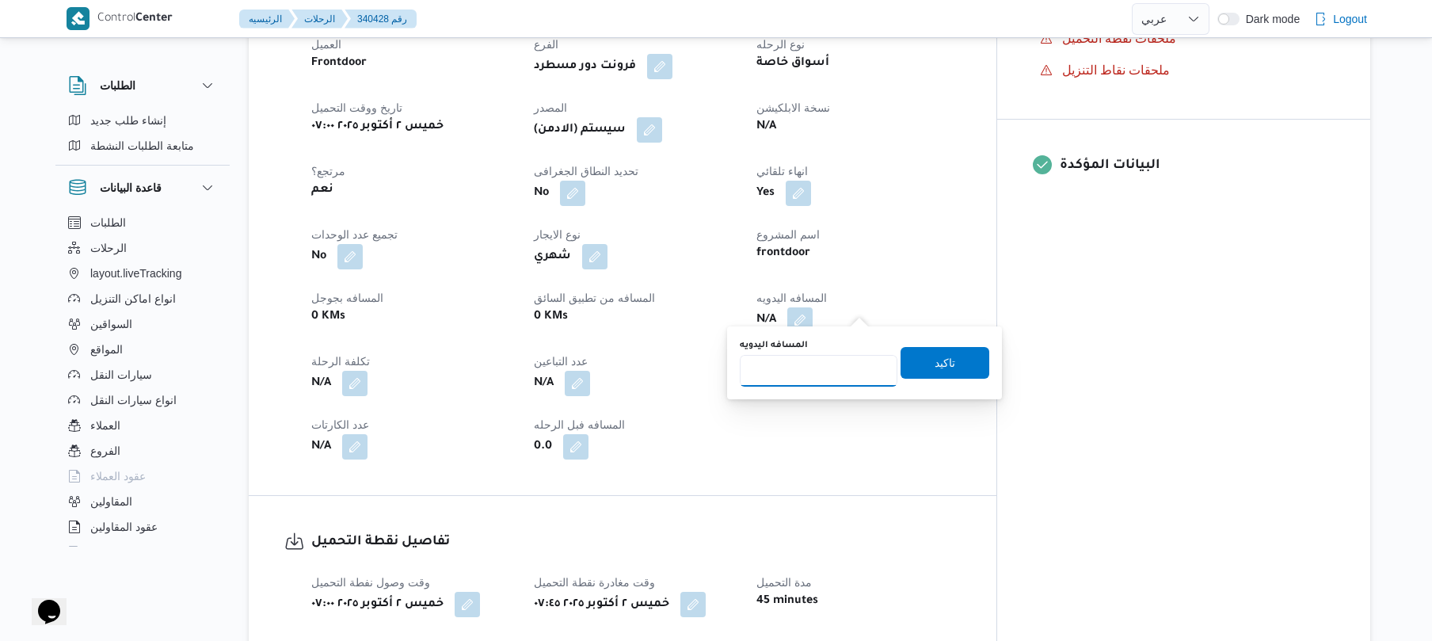
click at [813, 371] on input "المسافه اليدويه" at bounding box center [819, 371] width 158 height 32
type input "120"
click at [920, 361] on span "تاكيد" at bounding box center [944, 362] width 89 height 32
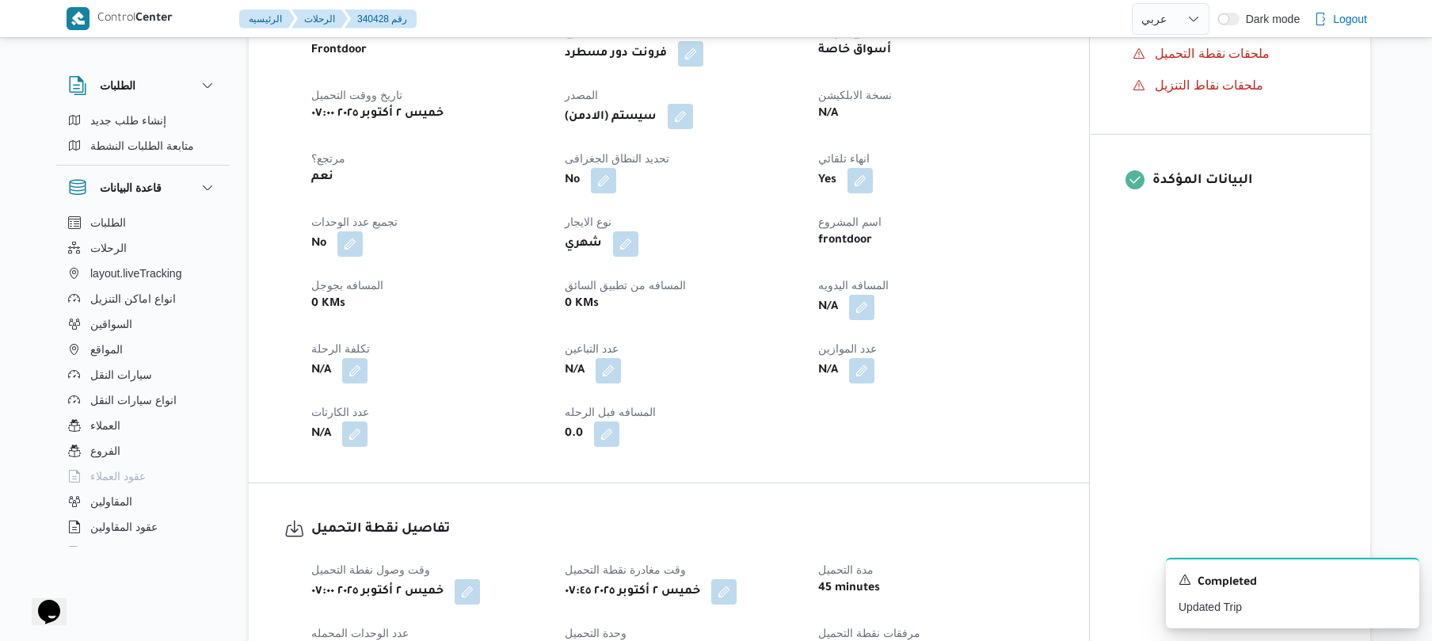
click at [691, 121] on button "button" at bounding box center [680, 116] width 25 height 25
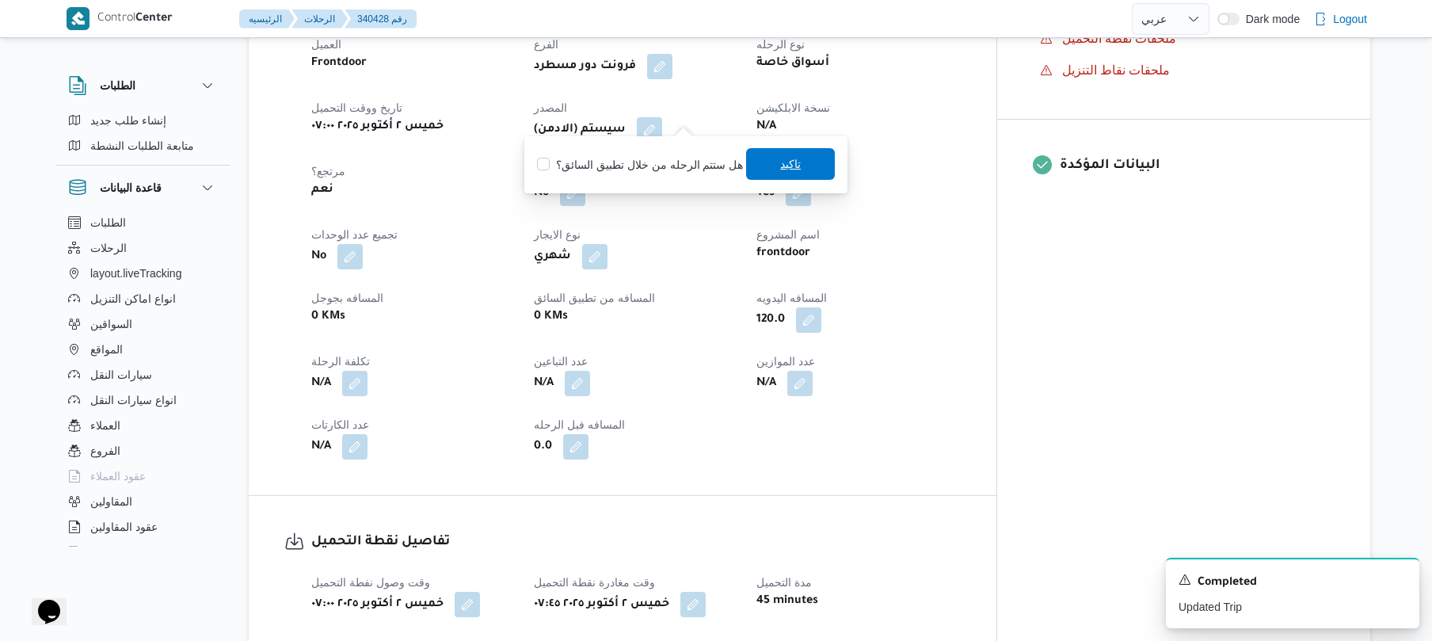
click at [770, 172] on span "تاكيد" at bounding box center [790, 164] width 89 height 32
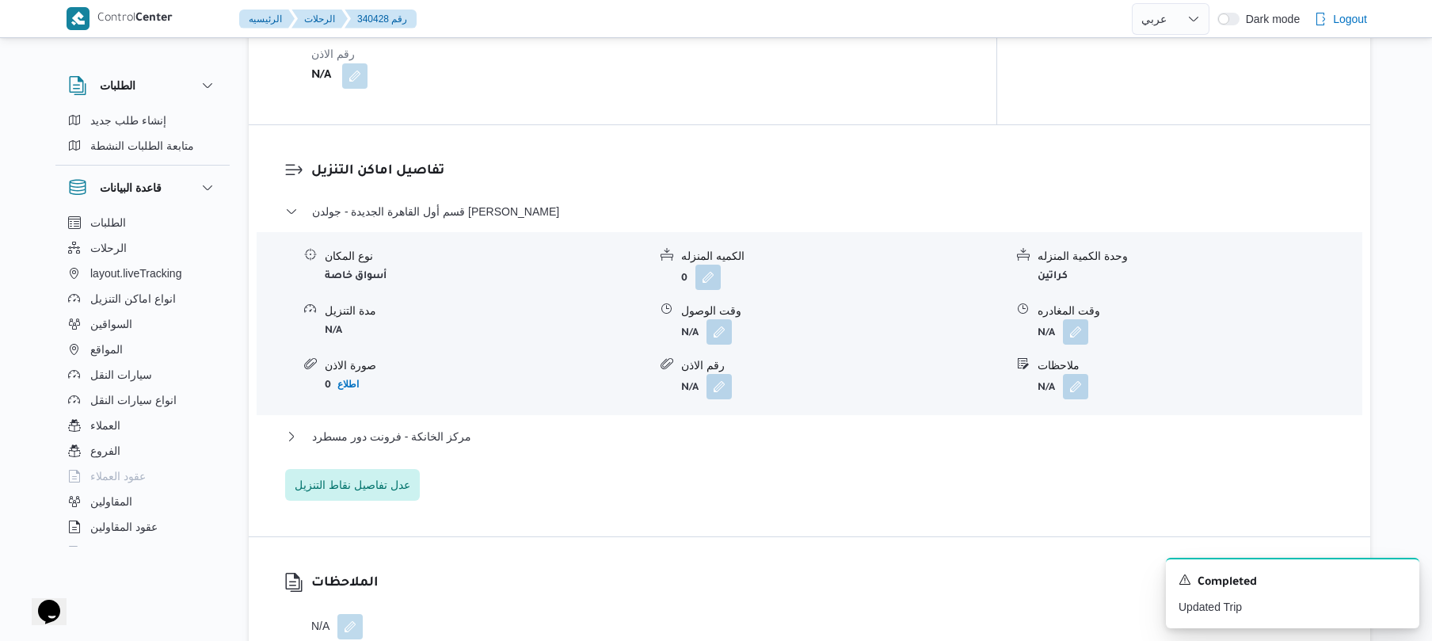
scroll to position [1309, 0]
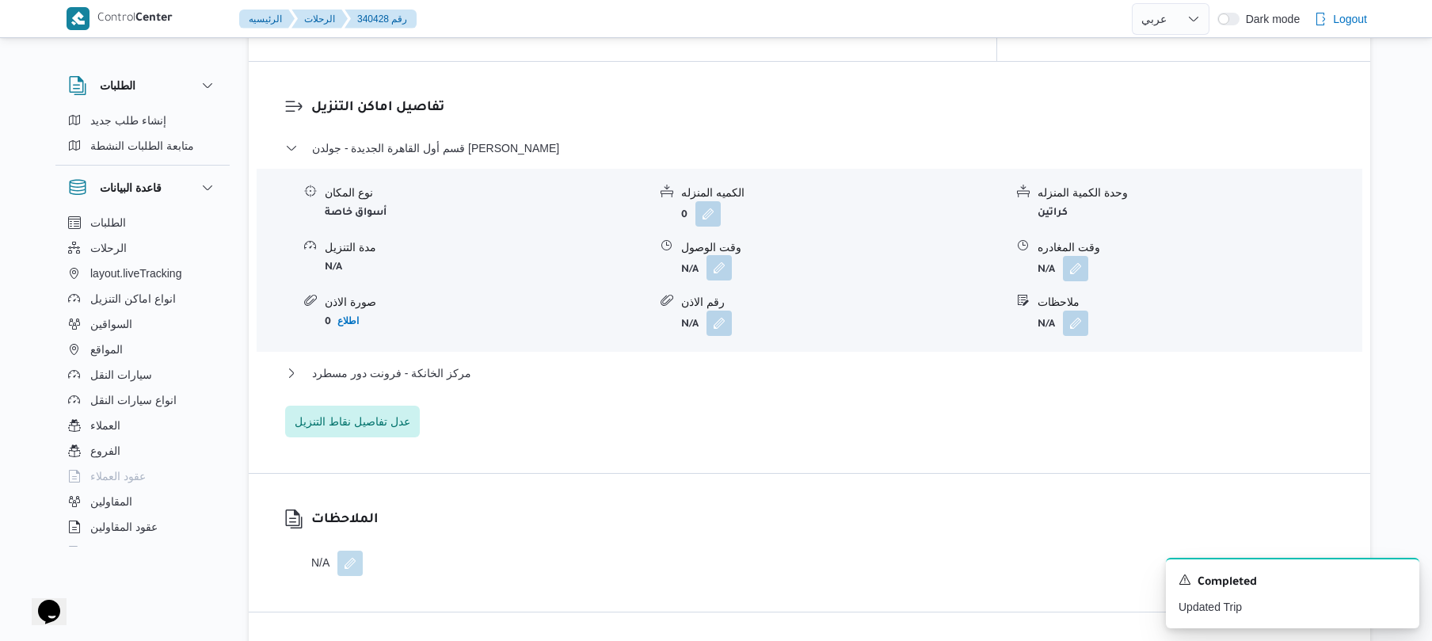
click at [719, 255] on button "button" at bounding box center [718, 267] width 25 height 25
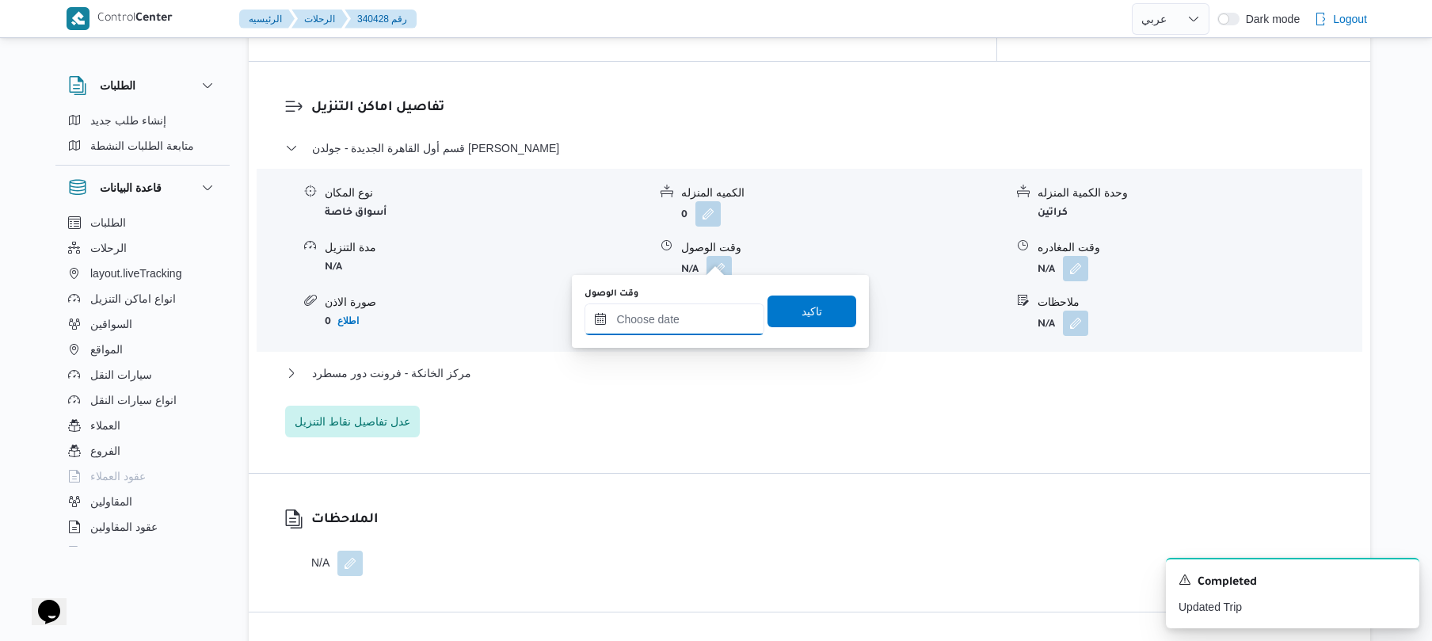
click at [686, 321] on input "وقت الوصول" at bounding box center [674, 319] width 180 height 32
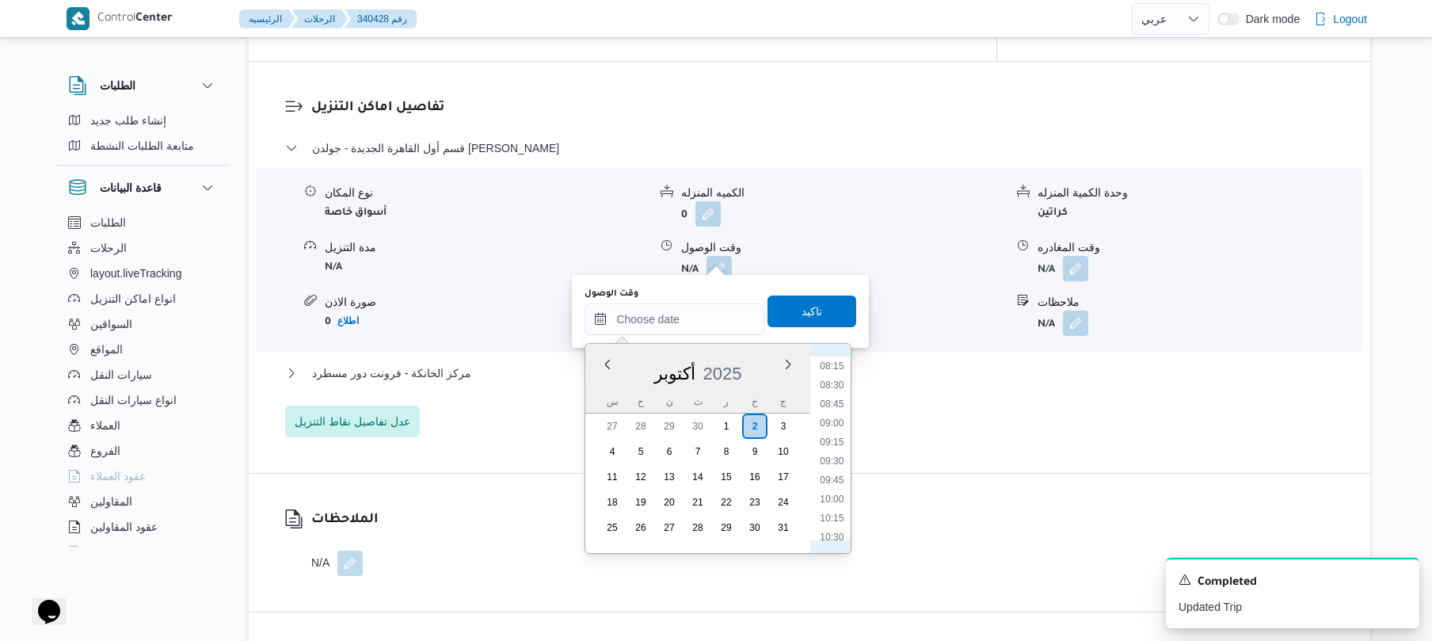
scroll to position [555, 0]
click at [836, 454] on li "08:30" at bounding box center [832, 455] width 36 height 16
type input "[DATE] ٠٨:٣٠"
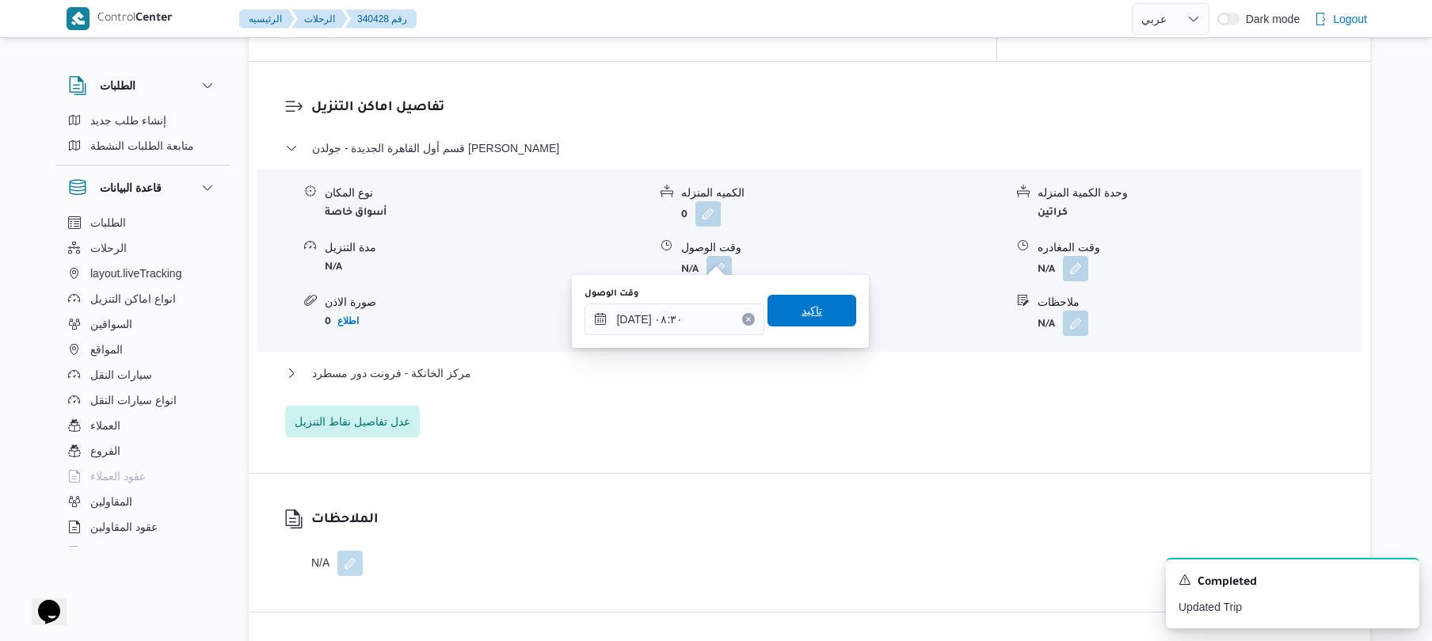
click at [818, 314] on span "تاكيد" at bounding box center [811, 311] width 89 height 32
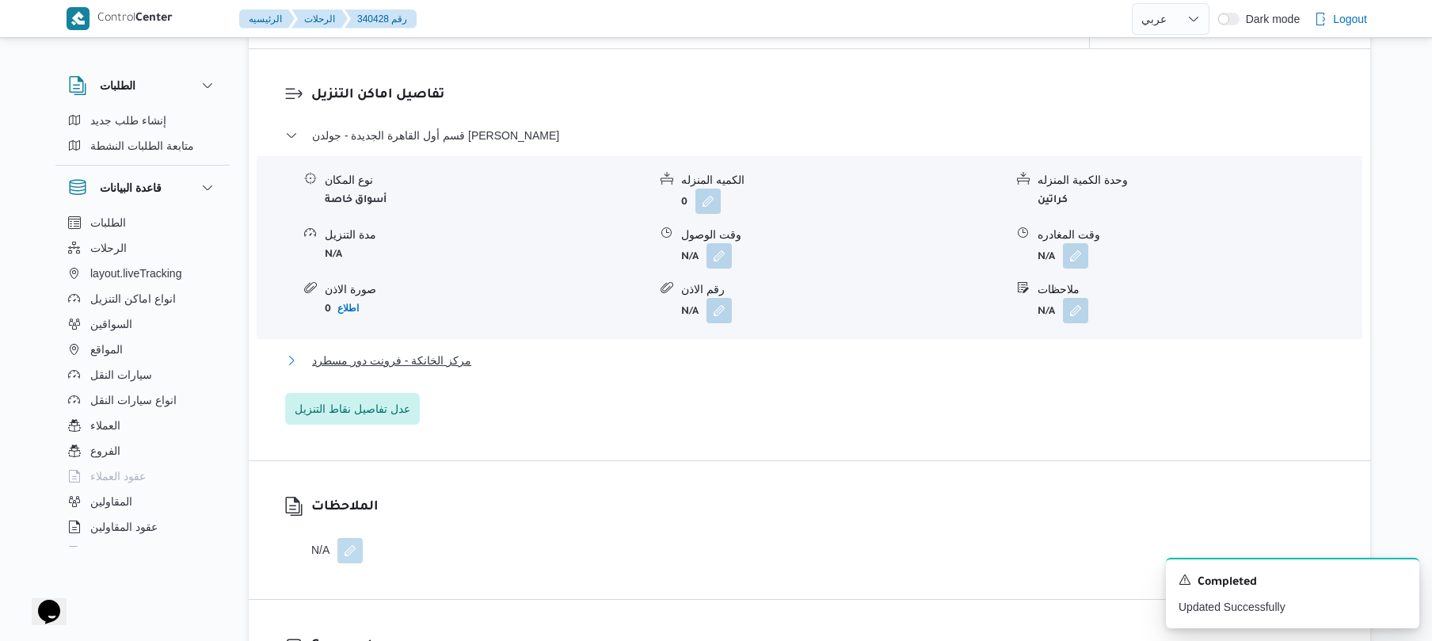
click at [768, 358] on button "مركز الخانكة - فرونت دور مسطرد" at bounding box center [809, 360] width 1049 height 19
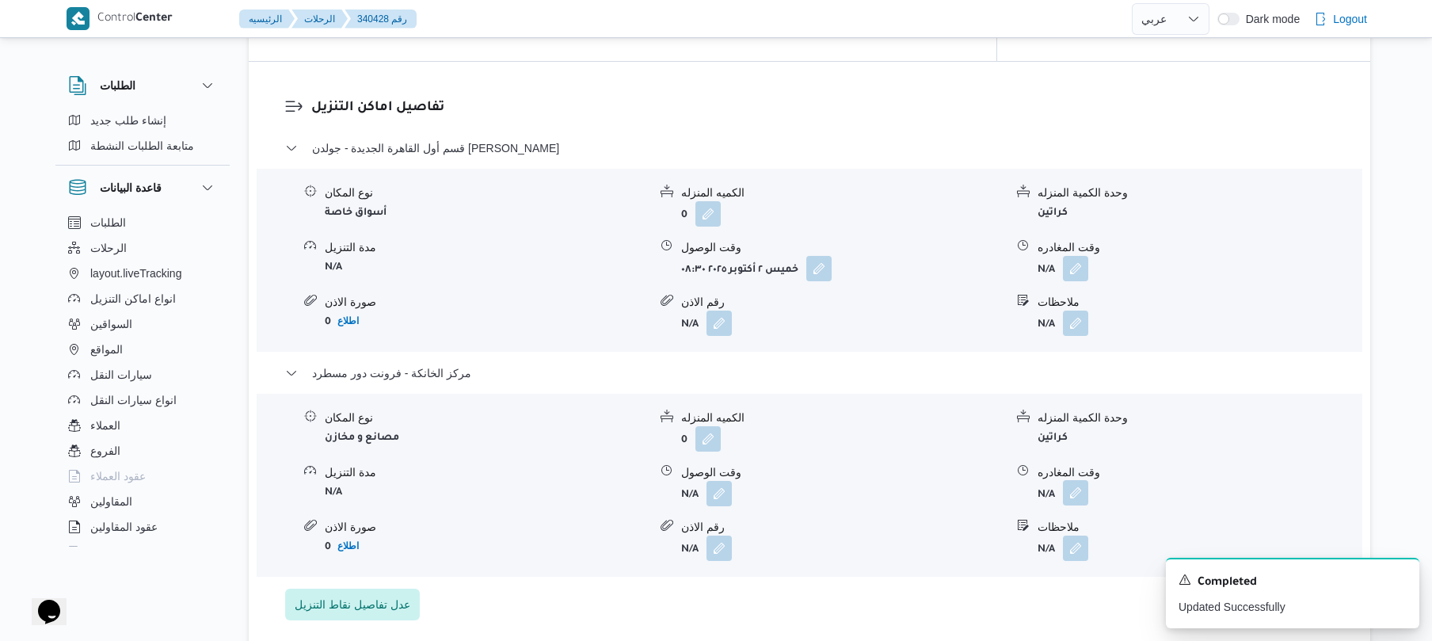
click at [1077, 480] on button "button" at bounding box center [1075, 492] width 25 height 25
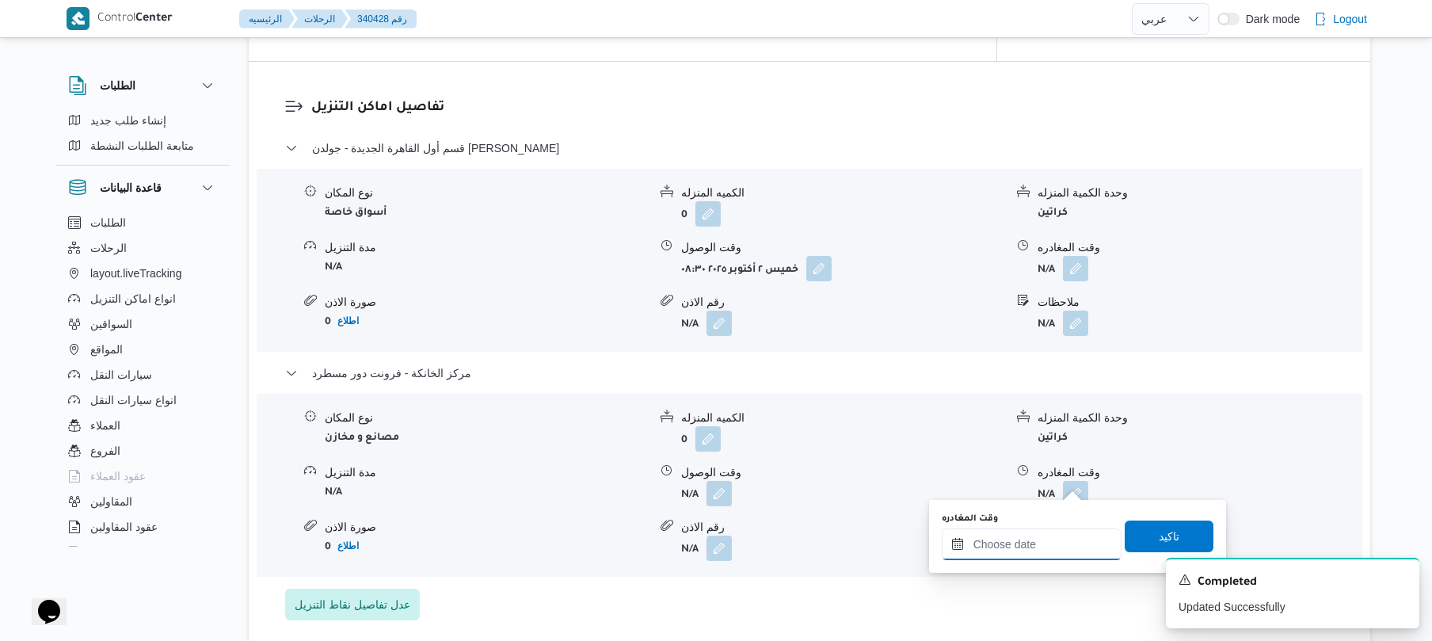
click at [1007, 553] on input "وقت المغادره" at bounding box center [1032, 544] width 180 height 32
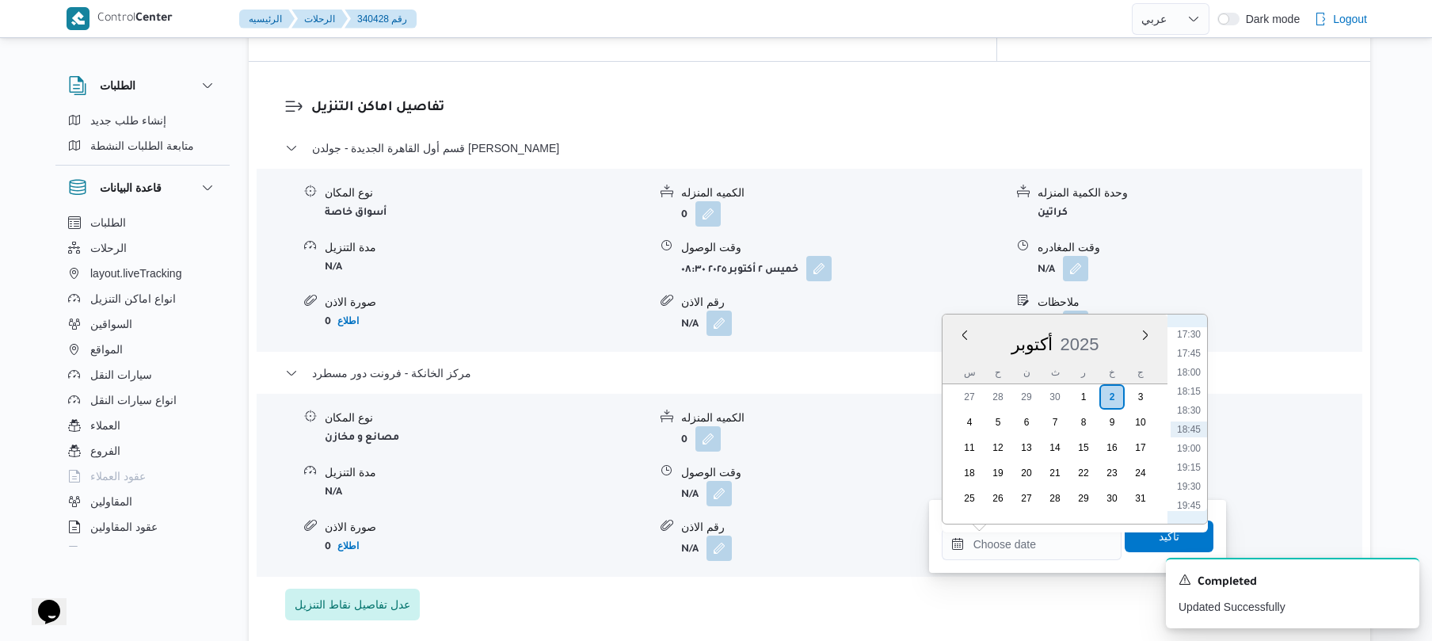
scroll to position [1175, 0]
click at [1192, 336] on li "15:30" at bounding box center [1188, 338] width 36 height 16
type input "[DATE] ١٥:٣٠"
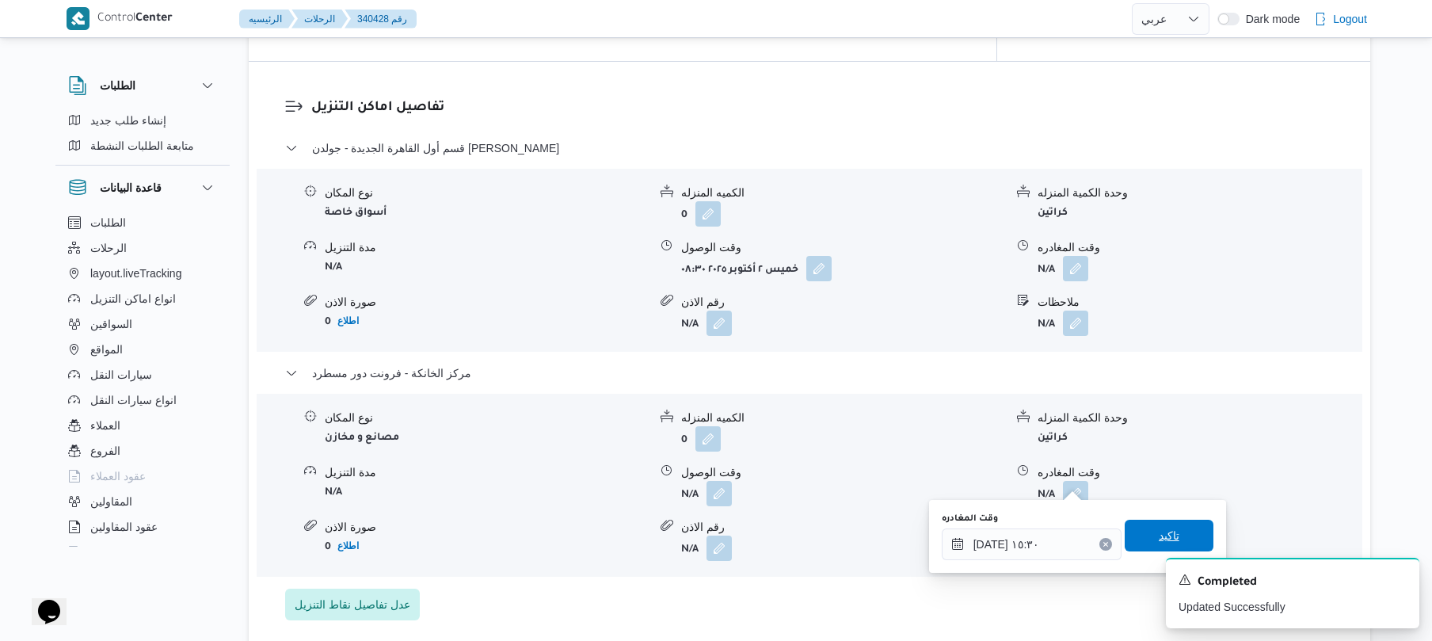
click at [1137, 536] on span "تاكيد" at bounding box center [1169, 536] width 89 height 32
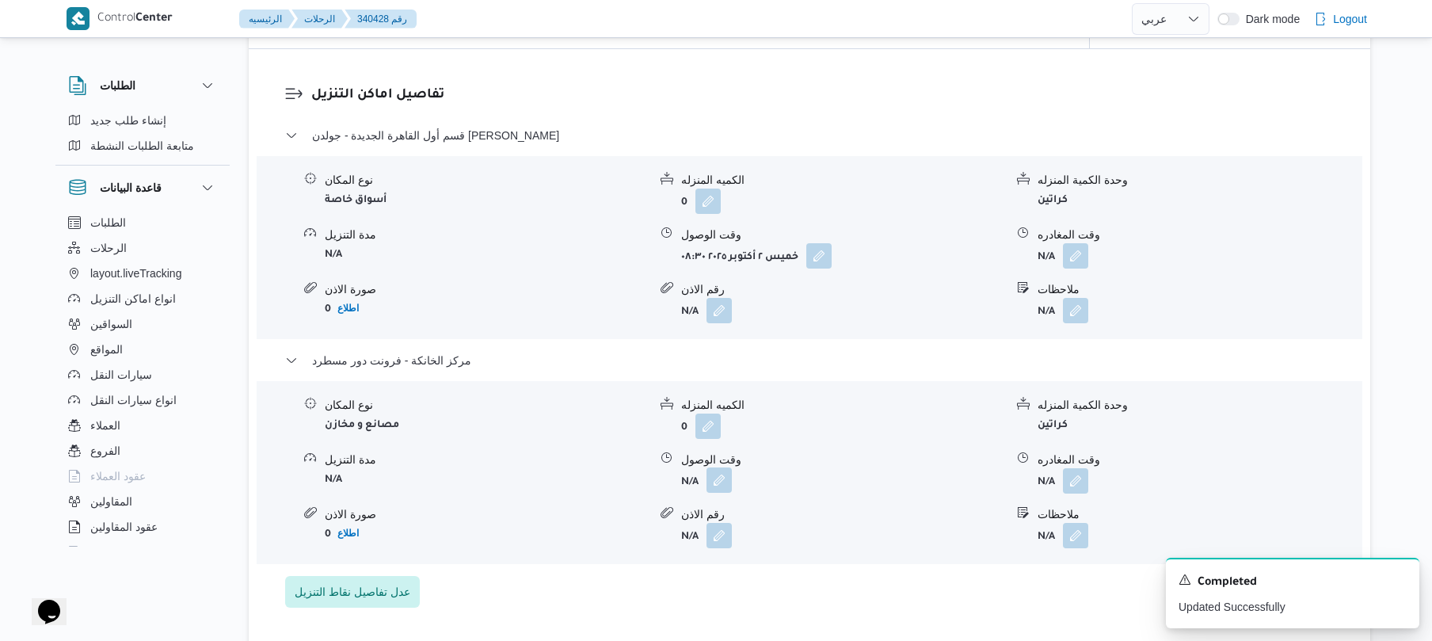
click at [710, 478] on button "button" at bounding box center [718, 479] width 25 height 25
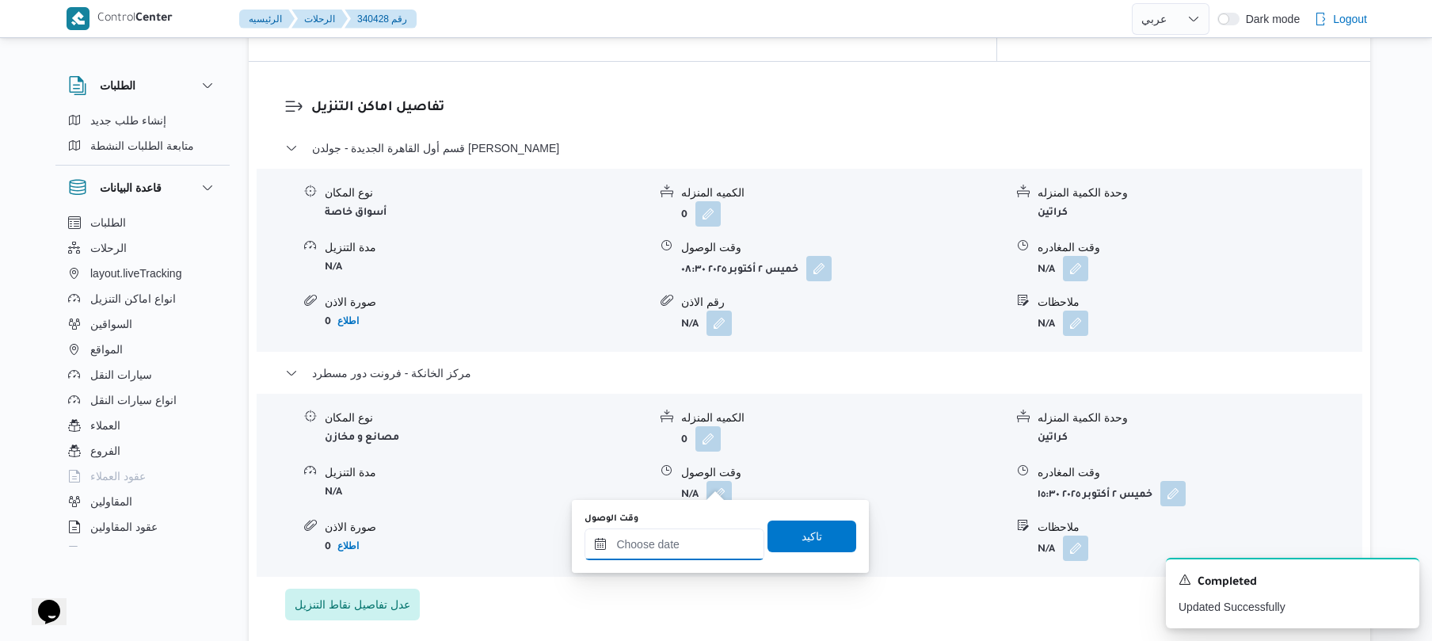
click at [721, 542] on input "وقت الوصول" at bounding box center [674, 544] width 180 height 32
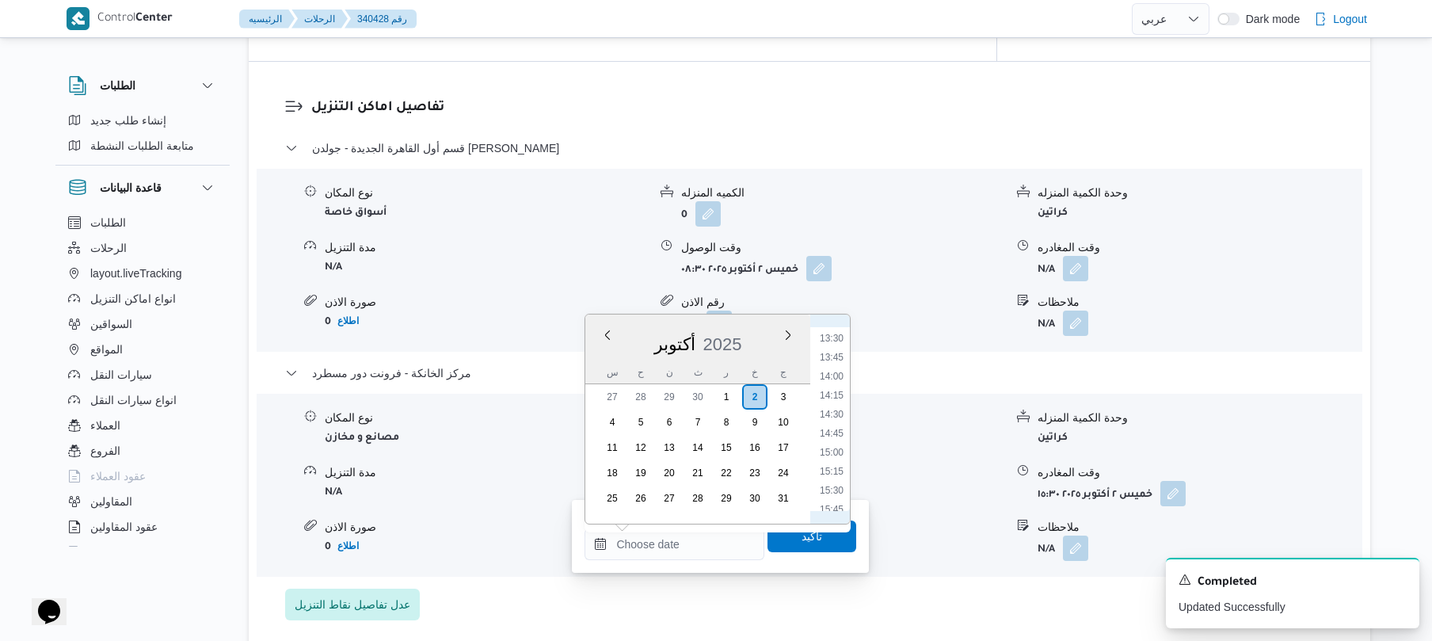
scroll to position [1018, 0]
click at [836, 475] on li "15:15" at bounding box center [831, 476] width 36 height 16
type input "٠٢/١٠/٢٠٢٥ ١٥:١٥"
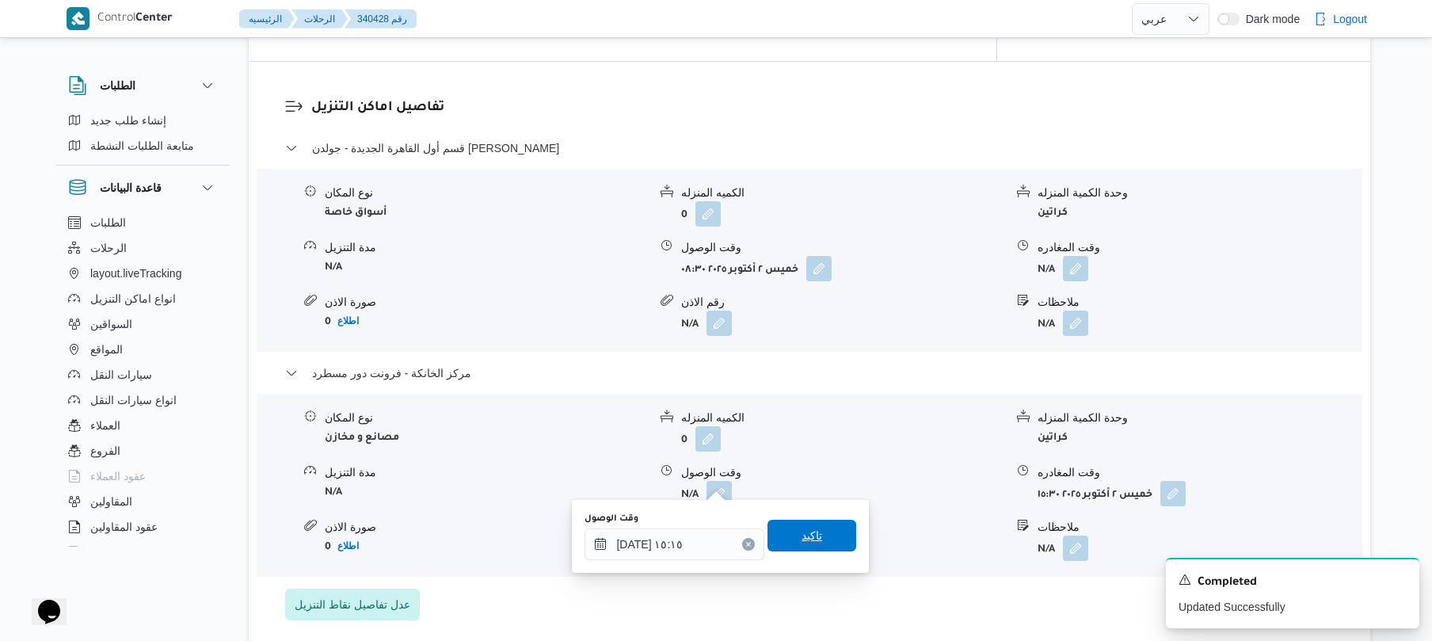
click at [800, 524] on span "تاكيد" at bounding box center [811, 536] width 89 height 32
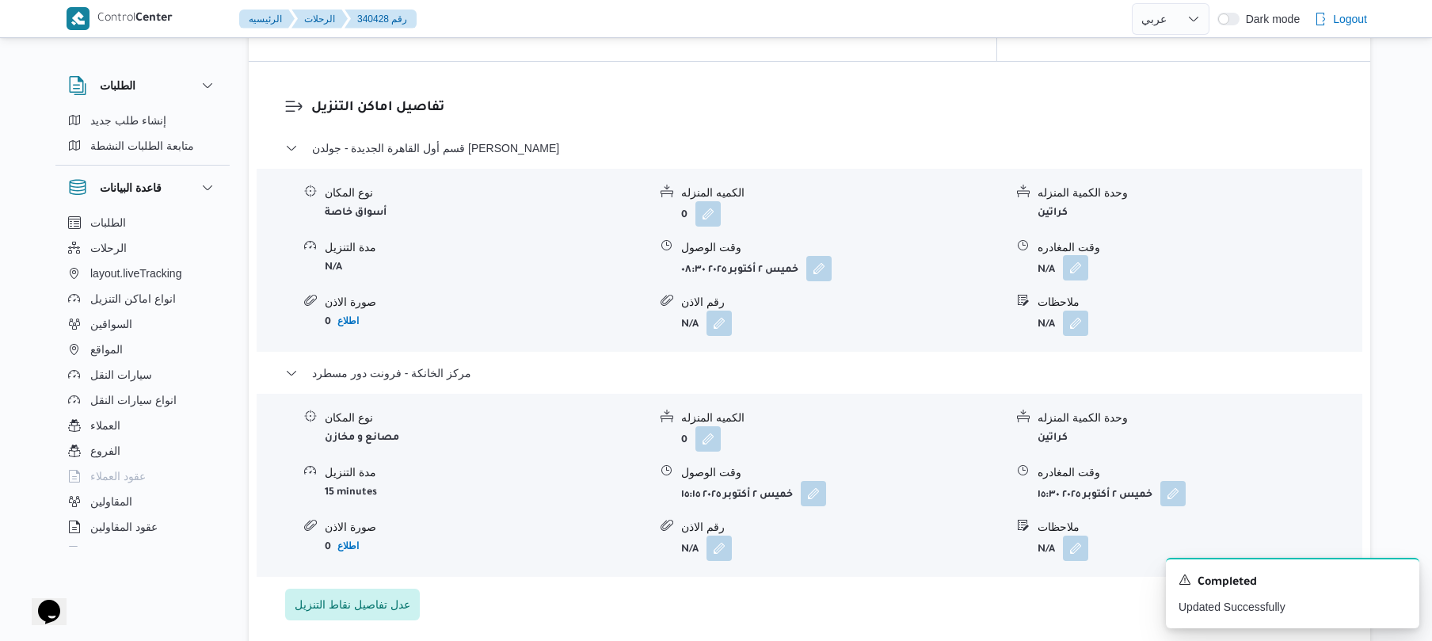
click at [1072, 255] on button "button" at bounding box center [1075, 267] width 25 height 25
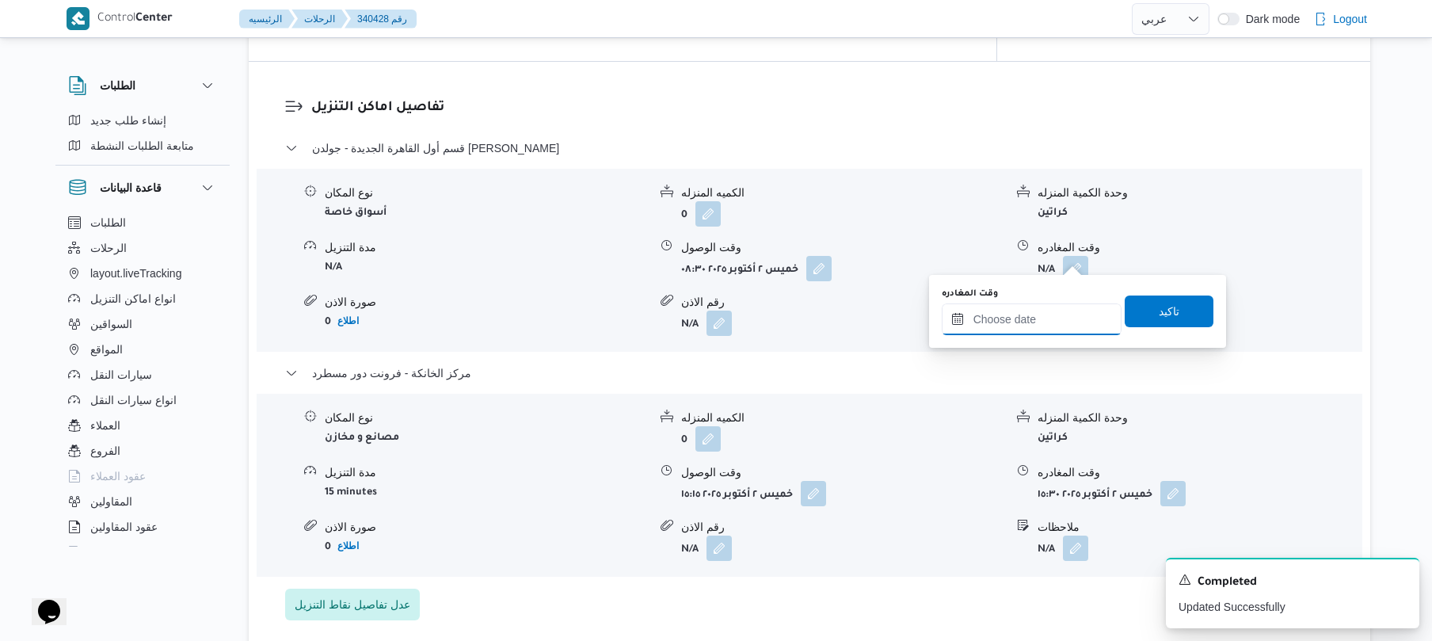
click at [1025, 318] on input "وقت المغادره" at bounding box center [1032, 319] width 180 height 32
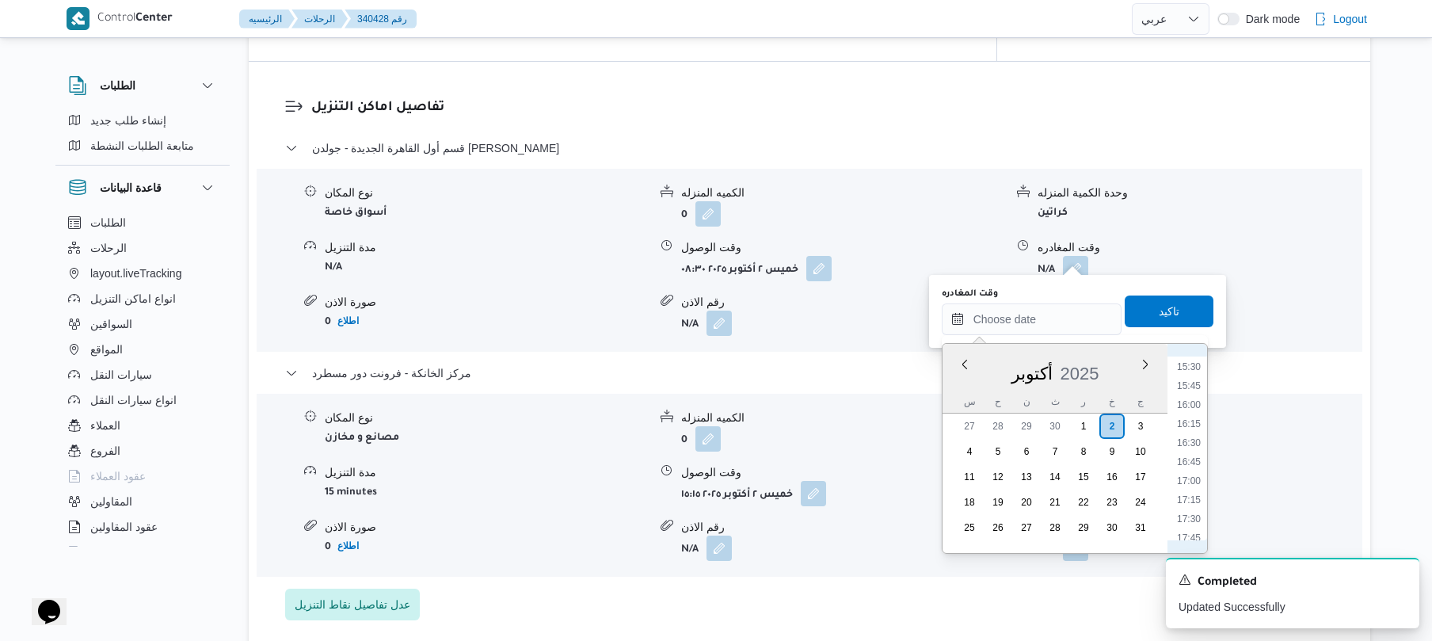
scroll to position [1021, 0]
click at [1195, 447] on li "14:30" at bounding box center [1188, 446] width 36 height 16
type input "[DATE] ١٤:٣٠"
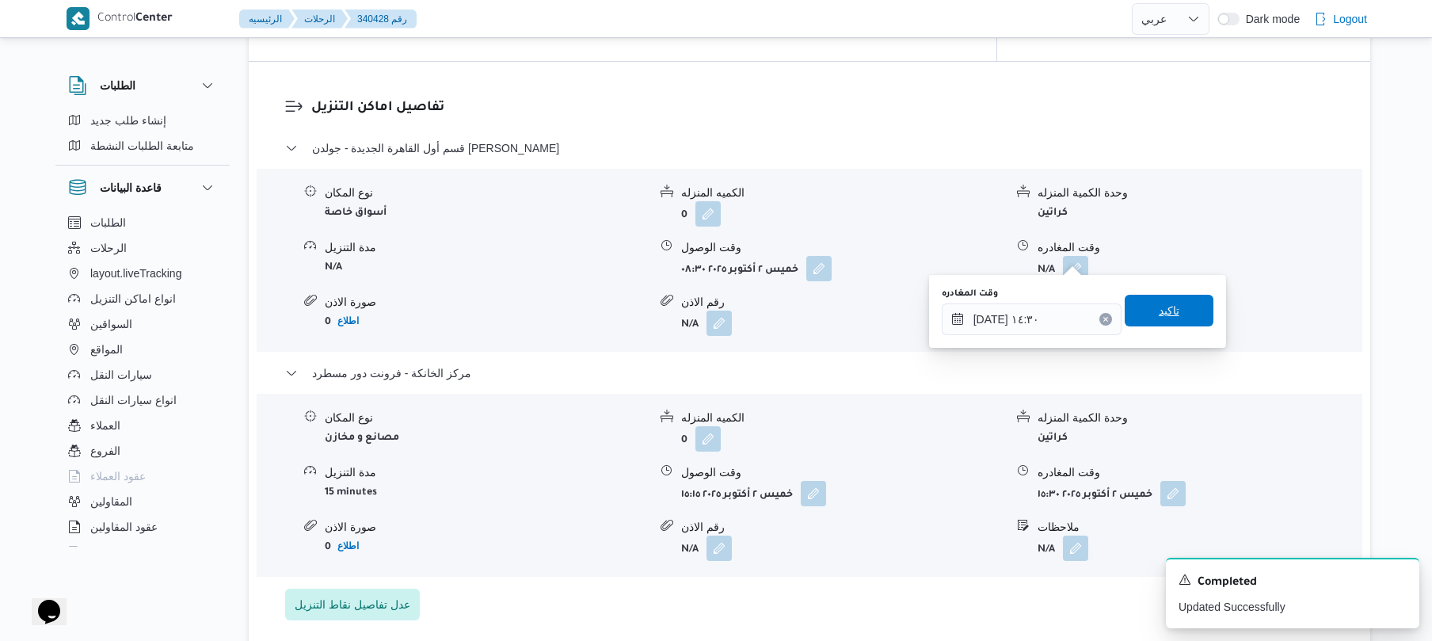
click at [1183, 322] on span "تاكيد" at bounding box center [1169, 311] width 89 height 32
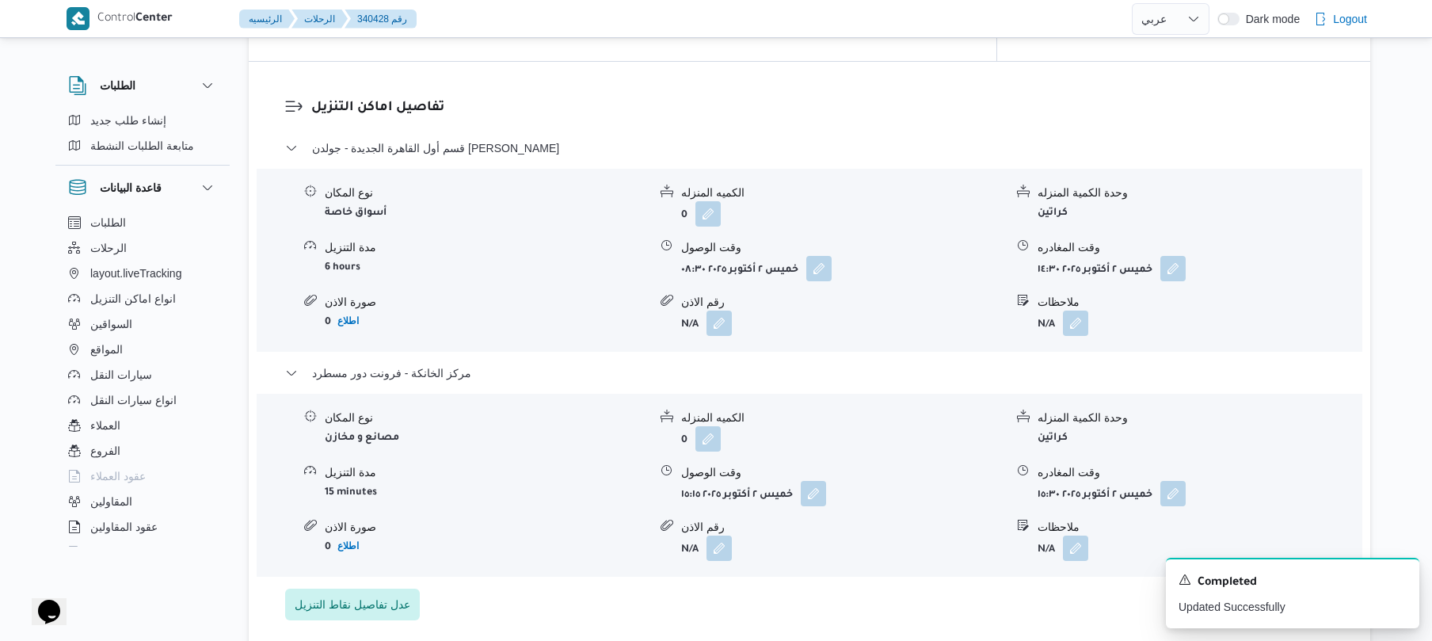
scroll to position [0, 0]
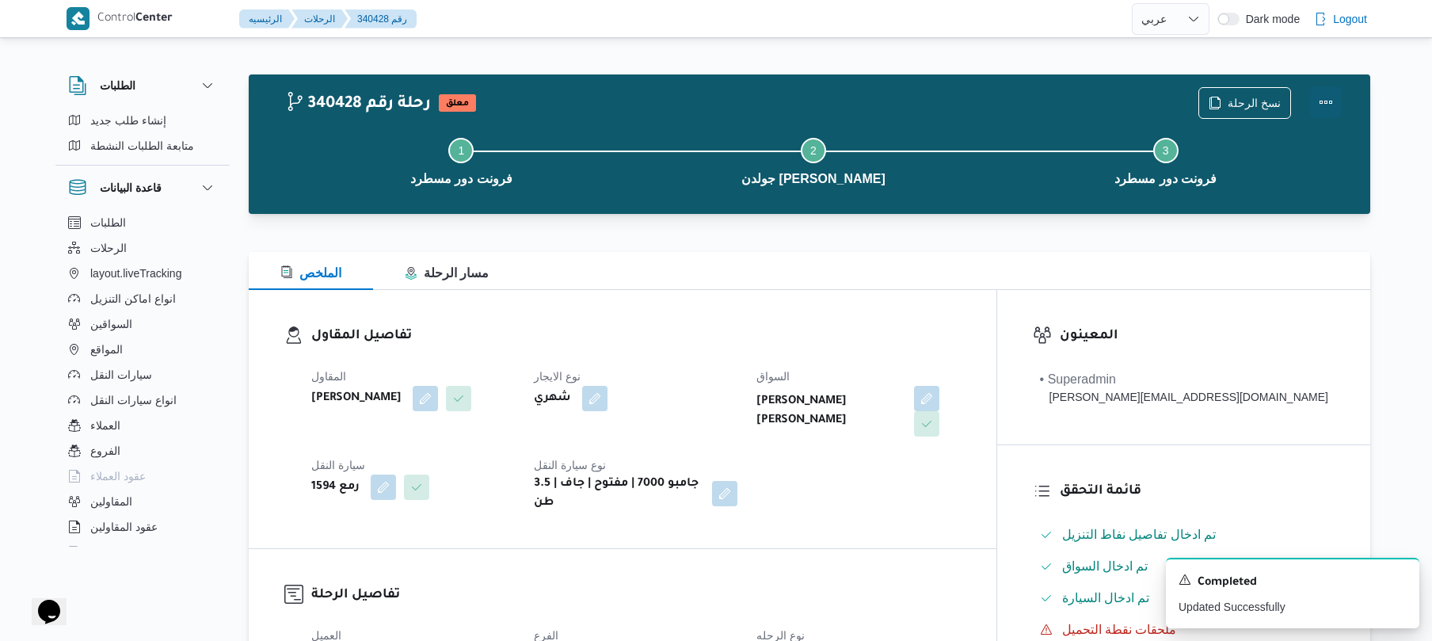
click at [1324, 101] on button "Actions" at bounding box center [1326, 102] width 32 height 32
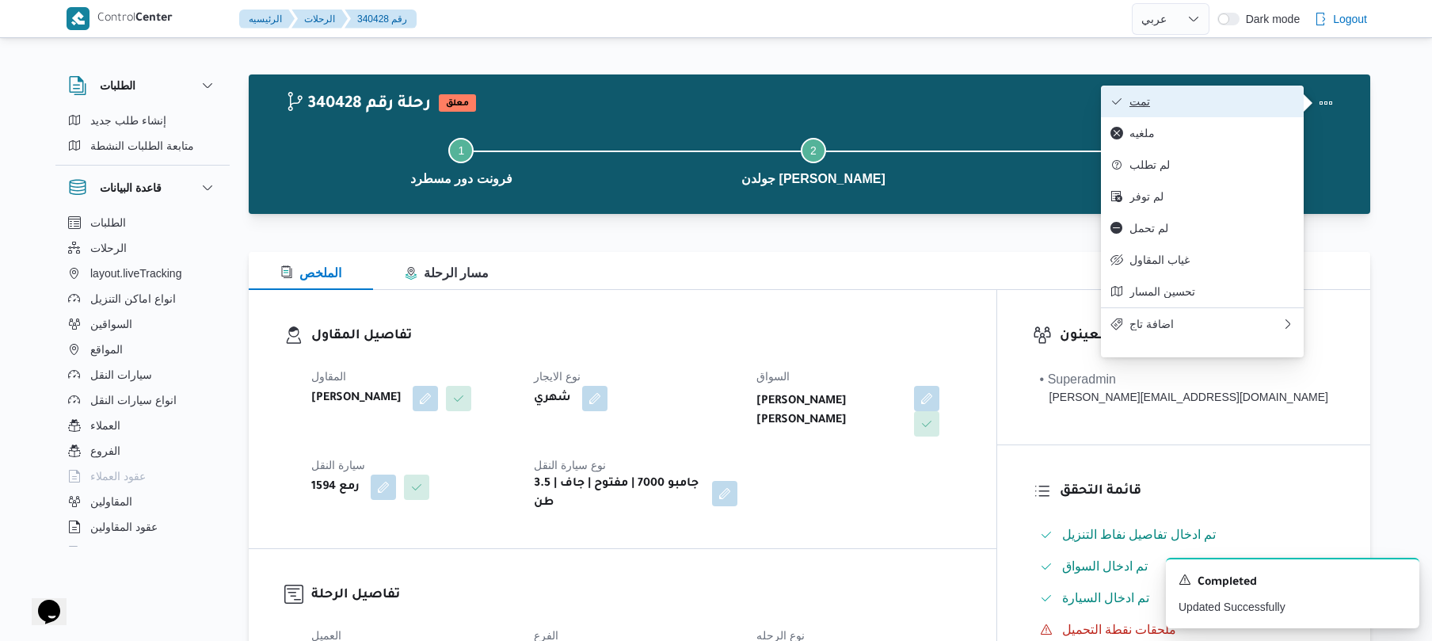
click at [1228, 102] on span "تمت" at bounding box center [1211, 101] width 165 height 13
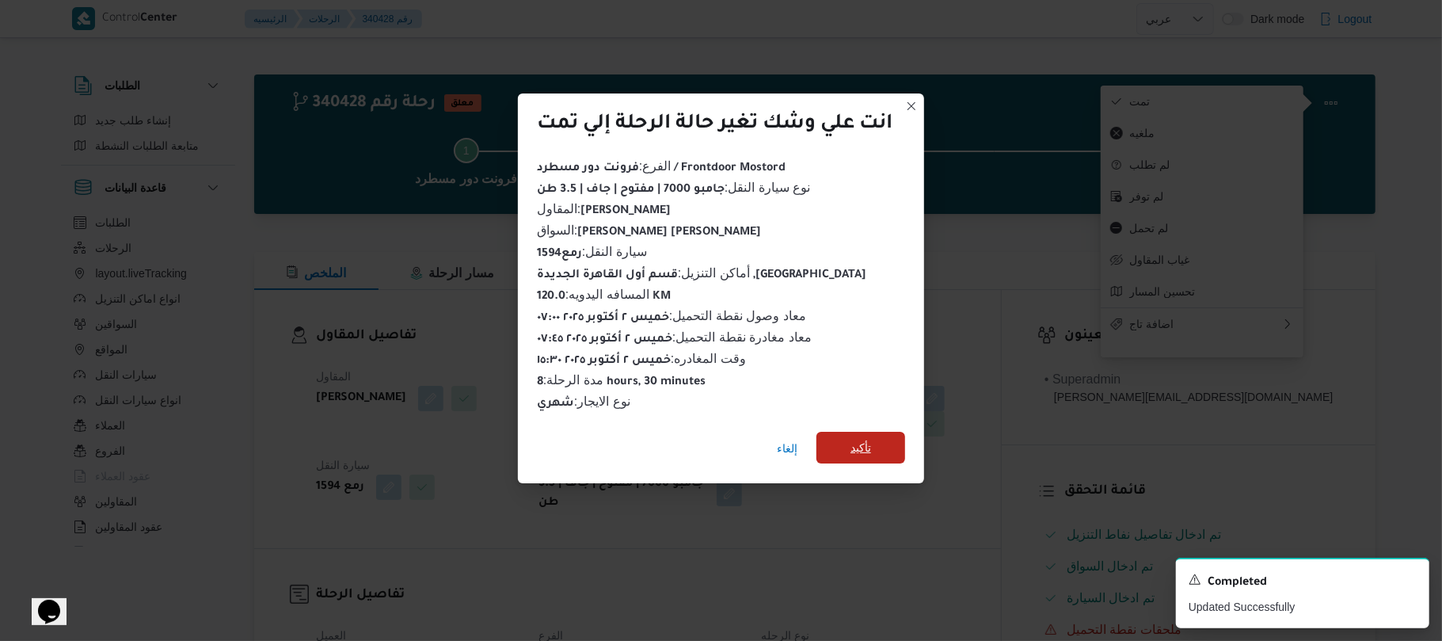
click at [887, 437] on span "تأكيد" at bounding box center [860, 448] width 89 height 32
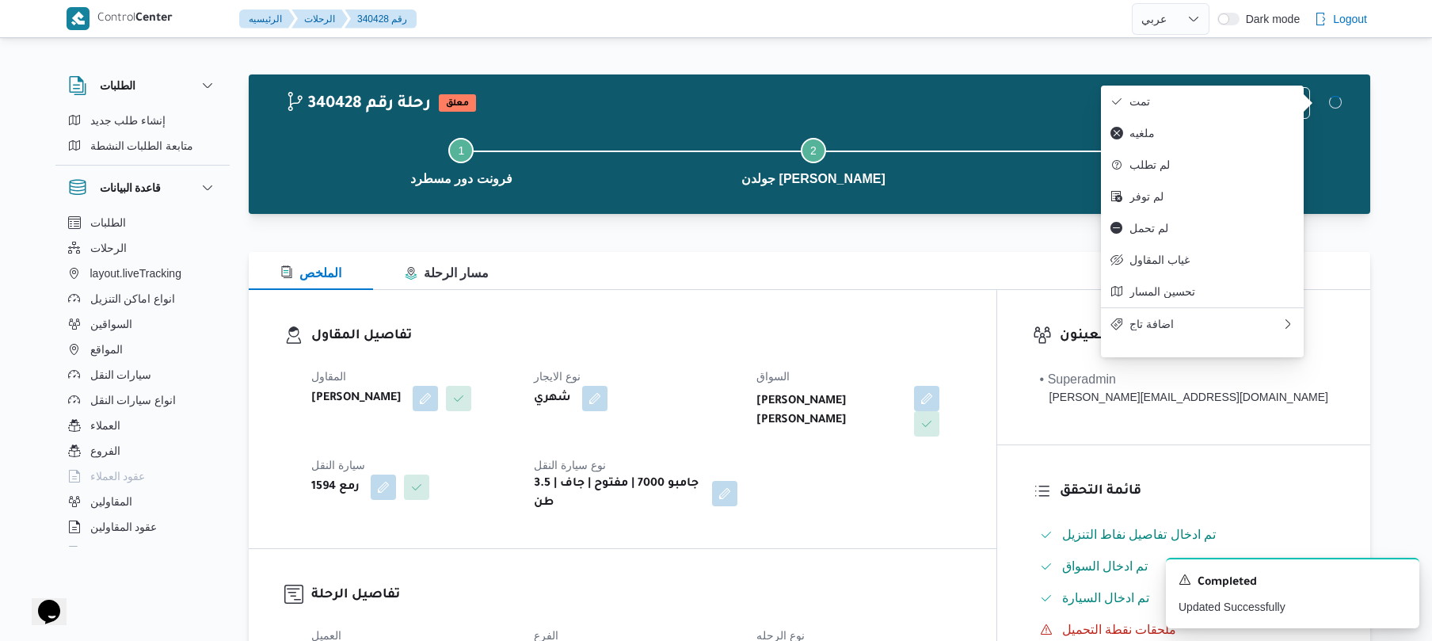
click at [968, 530] on div "تفاصيل المقاول المقاول محمد صلاح عبداللطيف الشريف نوع الايجار شهري السواق تامر …" at bounding box center [623, 419] width 748 height 258
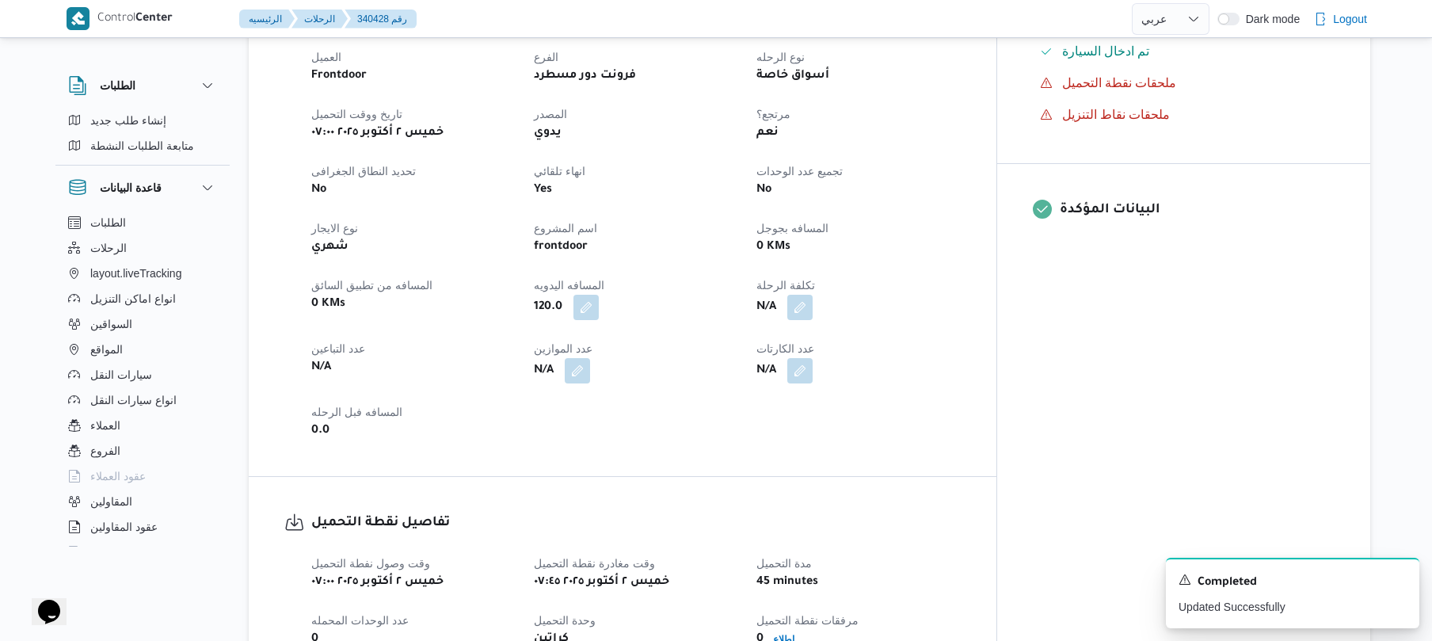
scroll to position [549, 0]
click at [737, 159] on dt "انهاء تلقائي" at bounding box center [636, 168] width 204 height 19
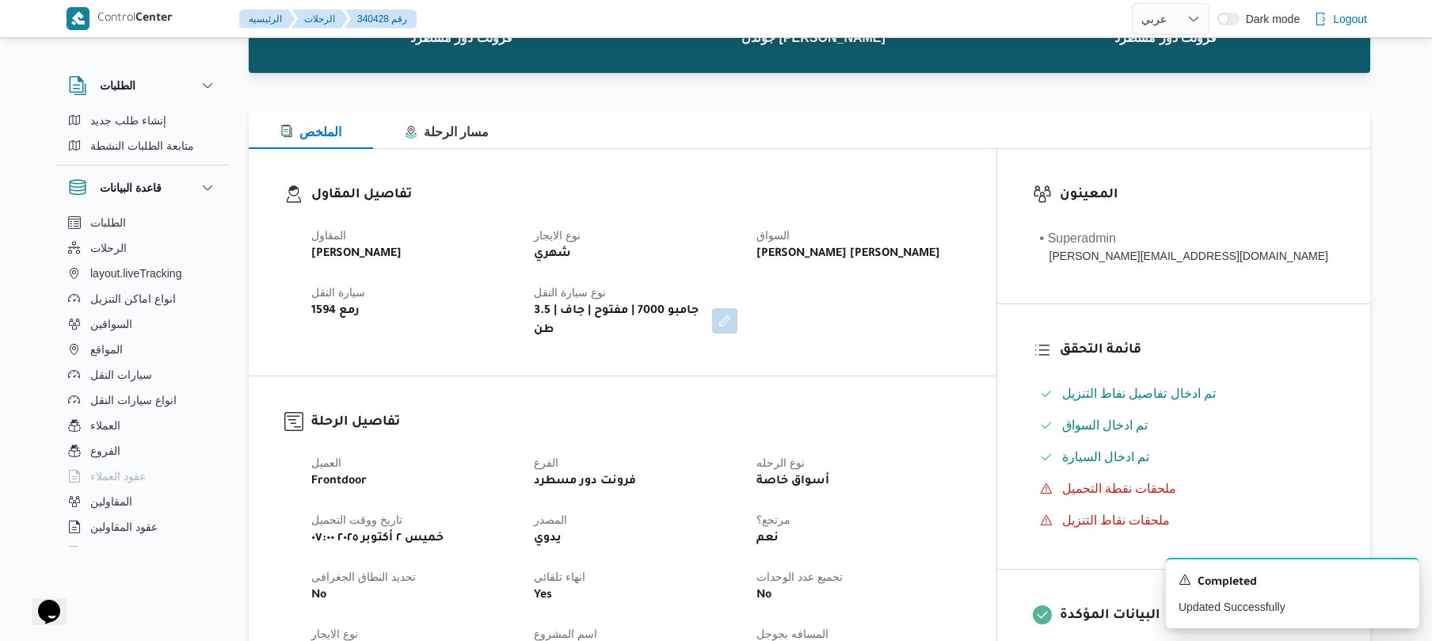
scroll to position [127, 0]
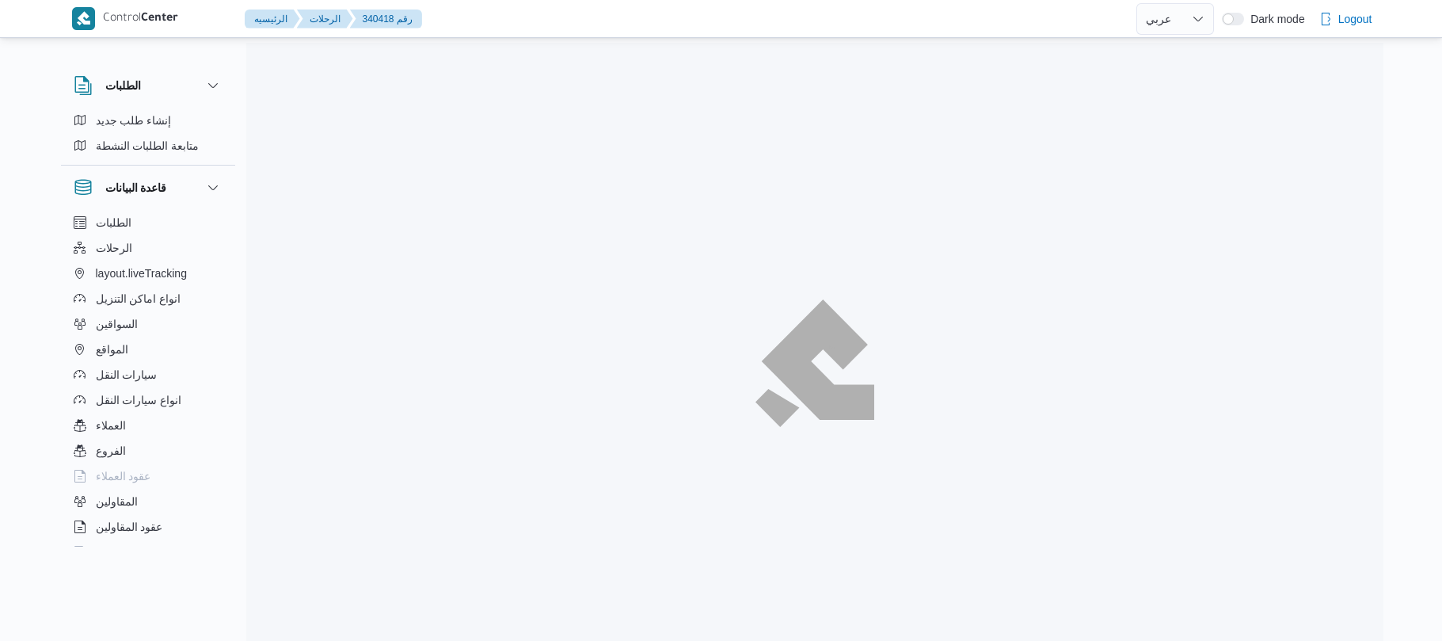
select select "ar"
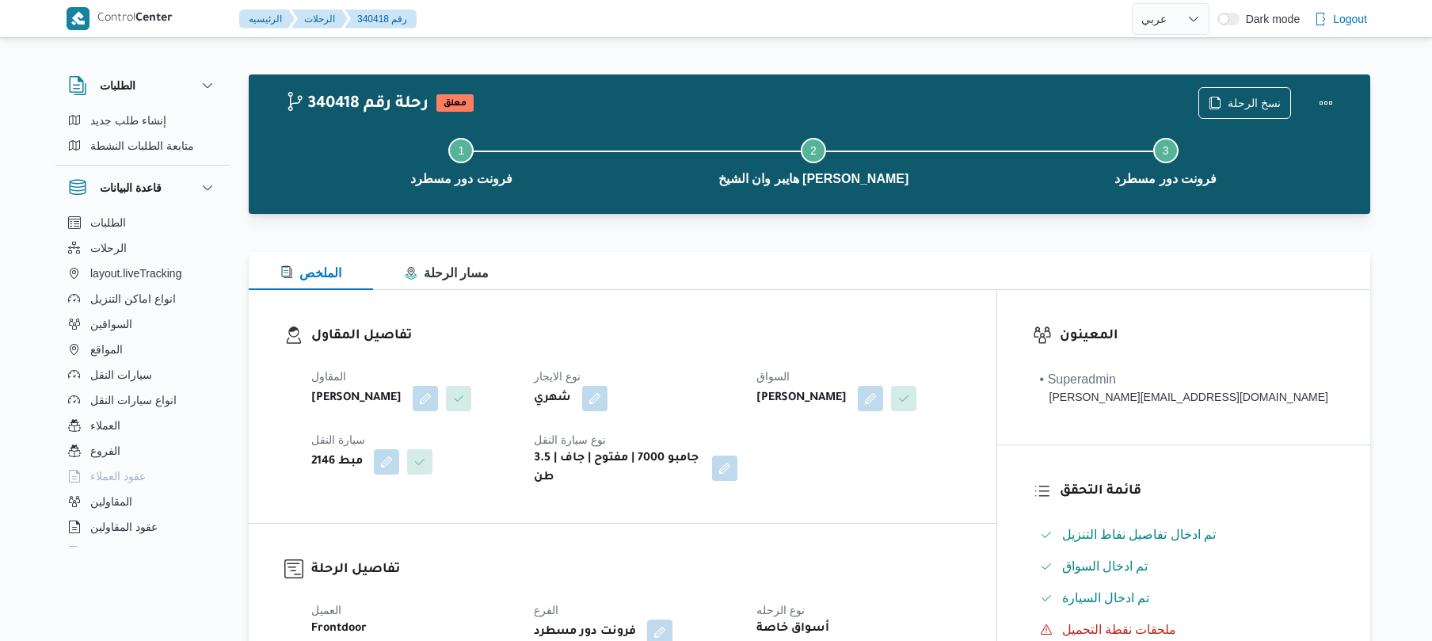
click at [737, 411] on div "نوع الايجار شهري" at bounding box center [636, 389] width 204 height 44
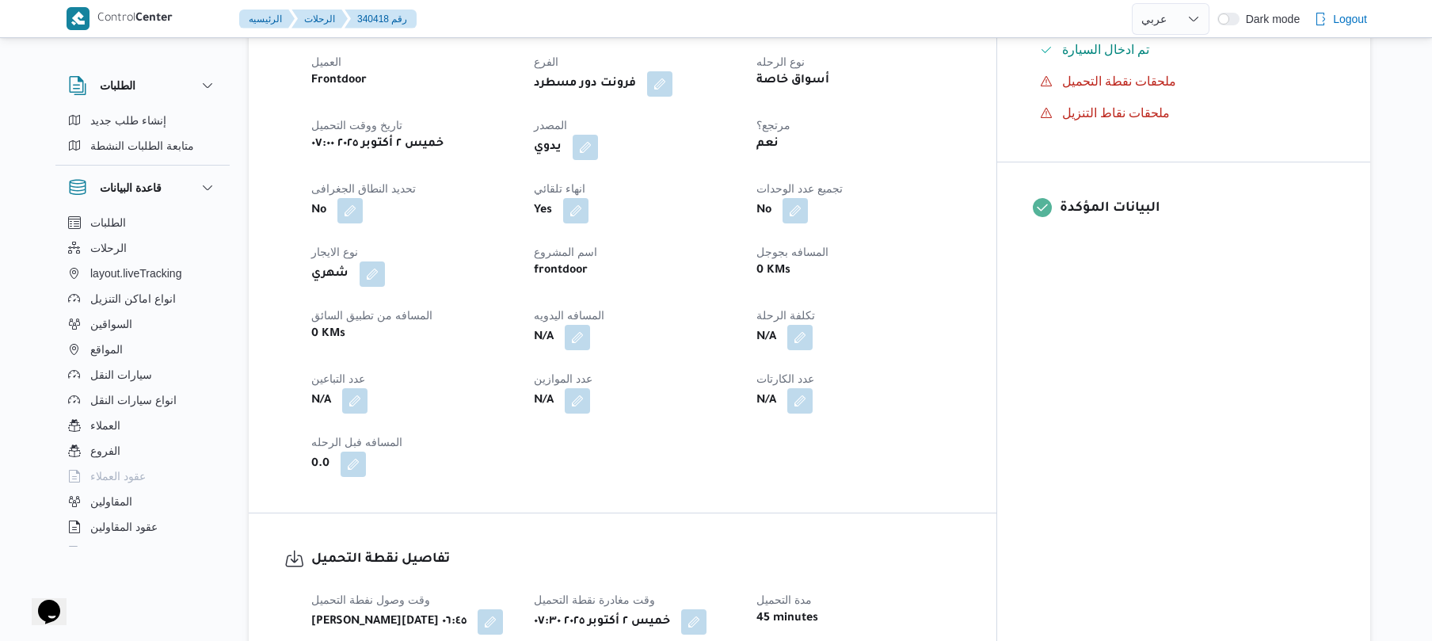
scroll to position [591, 0]
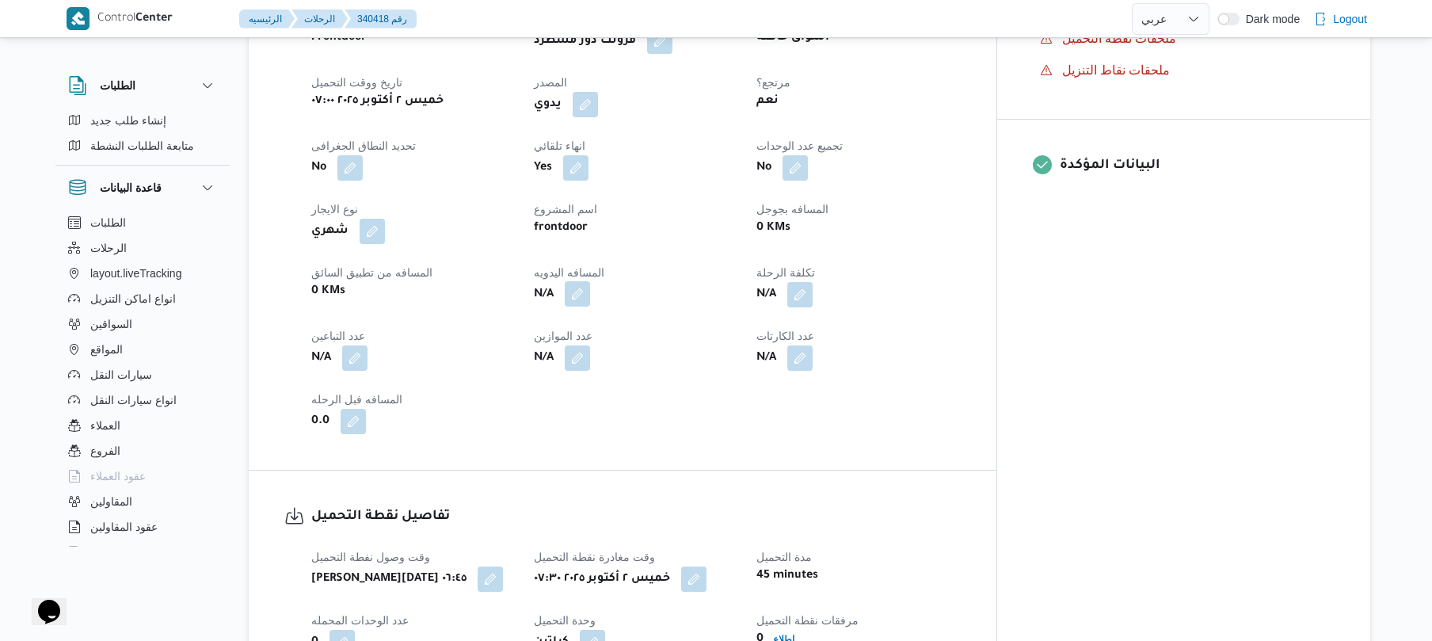
click at [590, 303] on button "button" at bounding box center [577, 293] width 25 height 25
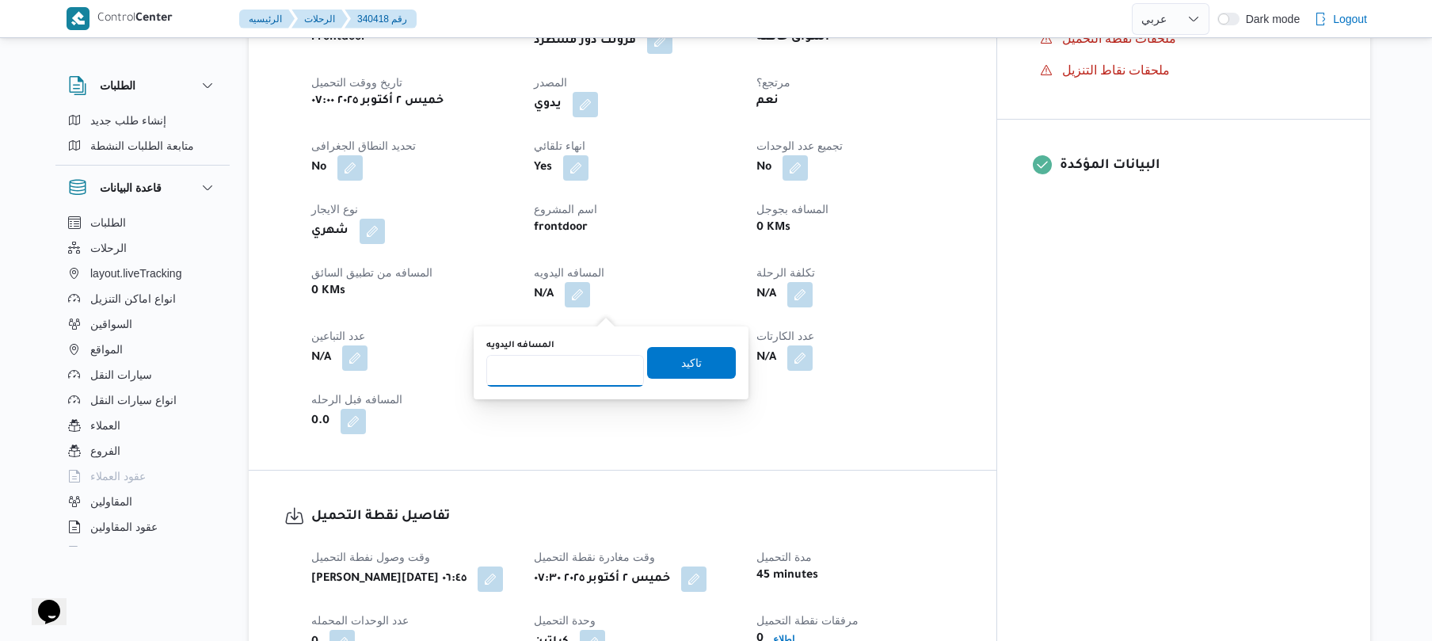
click at [583, 378] on input "المسافه اليدويه" at bounding box center [565, 371] width 158 height 32
type input "130"
click at [683, 362] on span "تاكيد" at bounding box center [691, 361] width 21 height 19
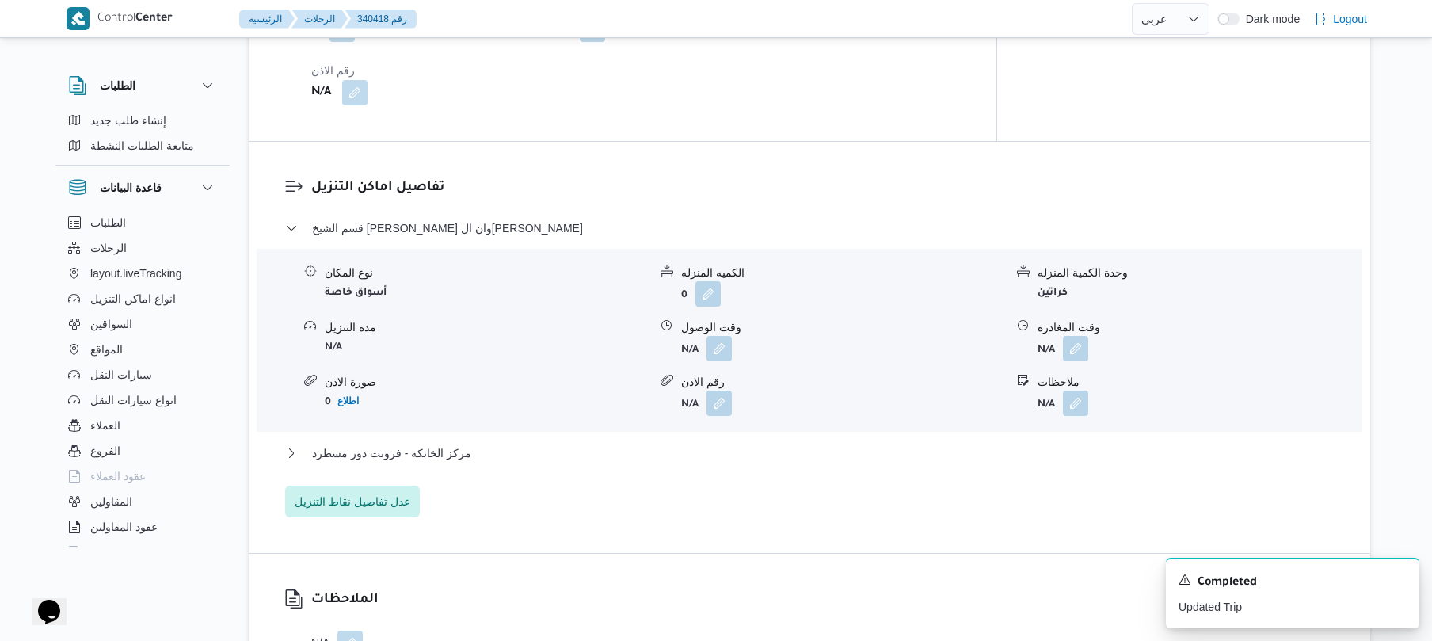
scroll to position [1267, 0]
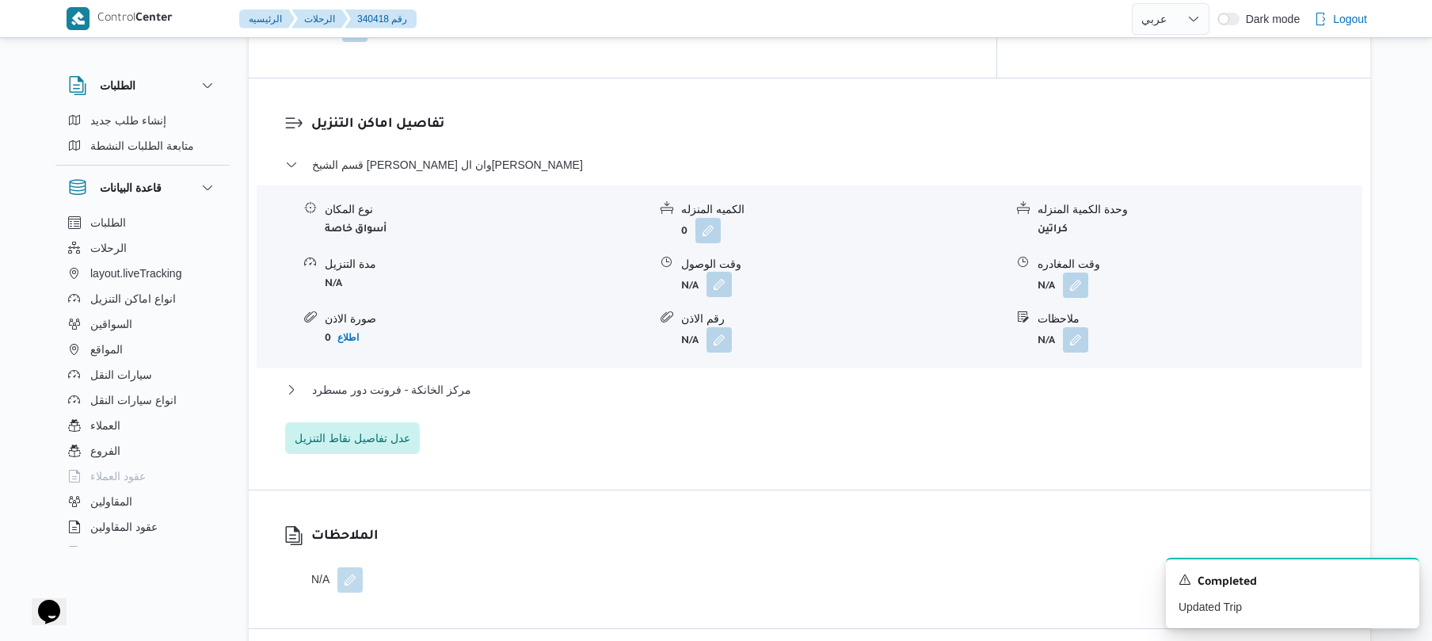
click at [716, 296] on button "button" at bounding box center [718, 284] width 25 height 25
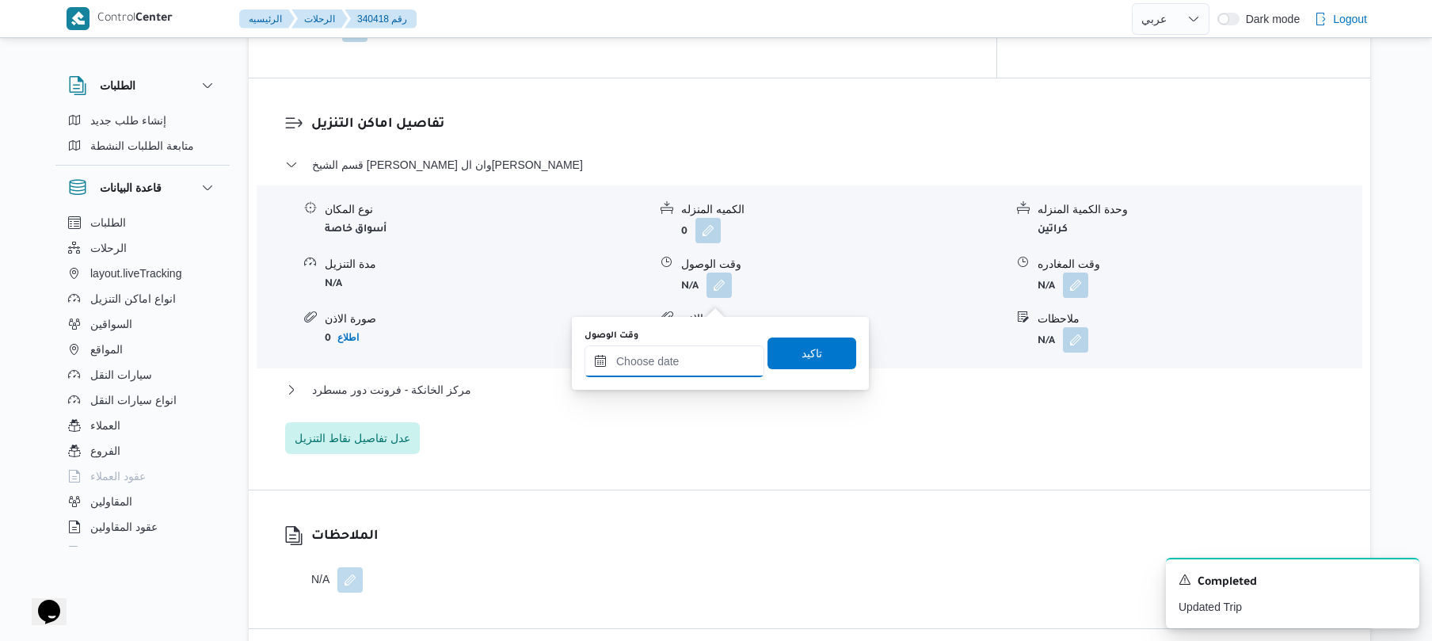
click at [679, 371] on input "وقت الوصول" at bounding box center [674, 361] width 180 height 32
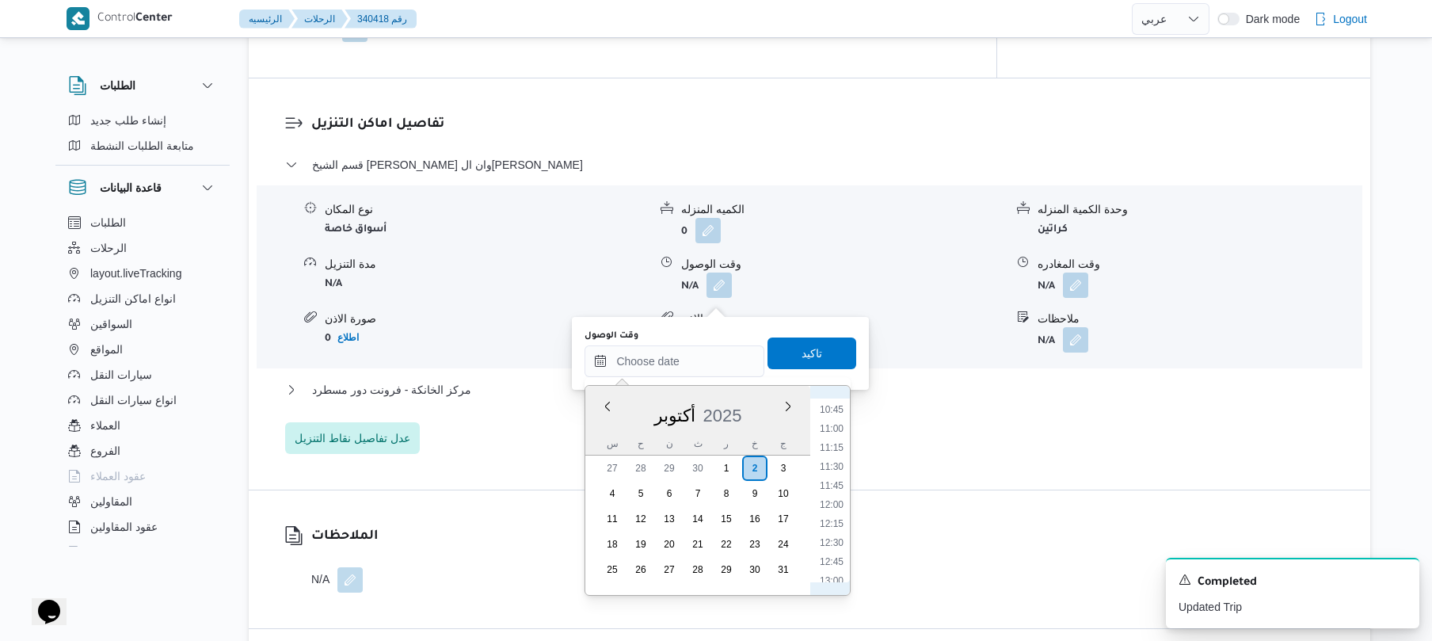
scroll to position [607, 0]
click at [824, 443] on li "08:30" at bounding box center [831, 446] width 36 height 16
type input "٠٢/١٠/٢٠٢٥ ٠٨:٣٠"
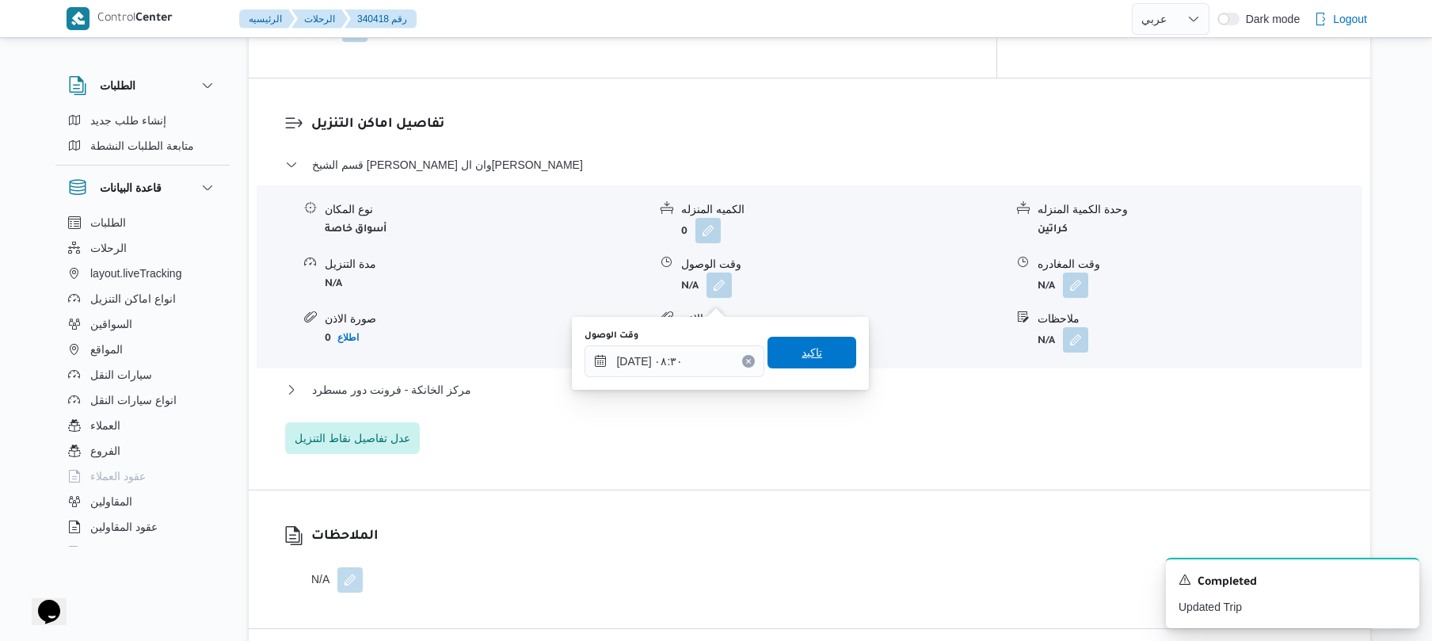
click at [811, 341] on span "تاكيد" at bounding box center [811, 353] width 89 height 32
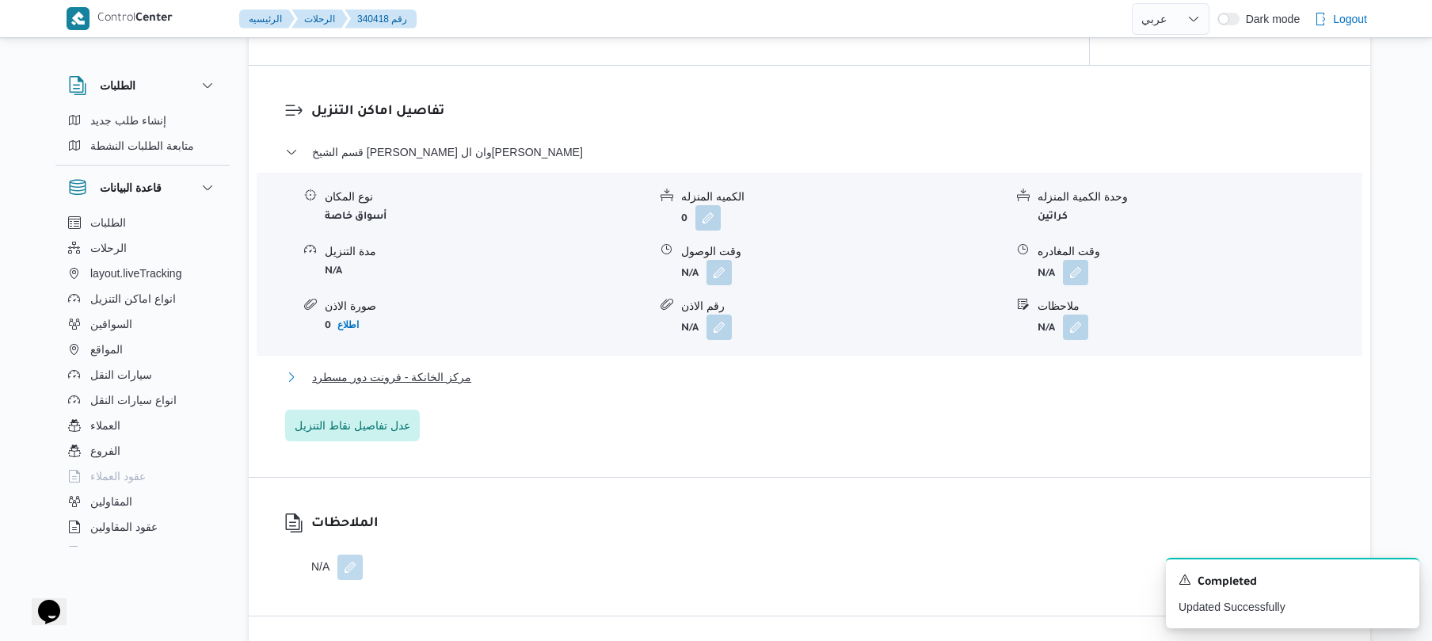
click at [744, 386] on button "مركز الخانكة - فرونت دور مسطرد" at bounding box center [809, 376] width 1049 height 19
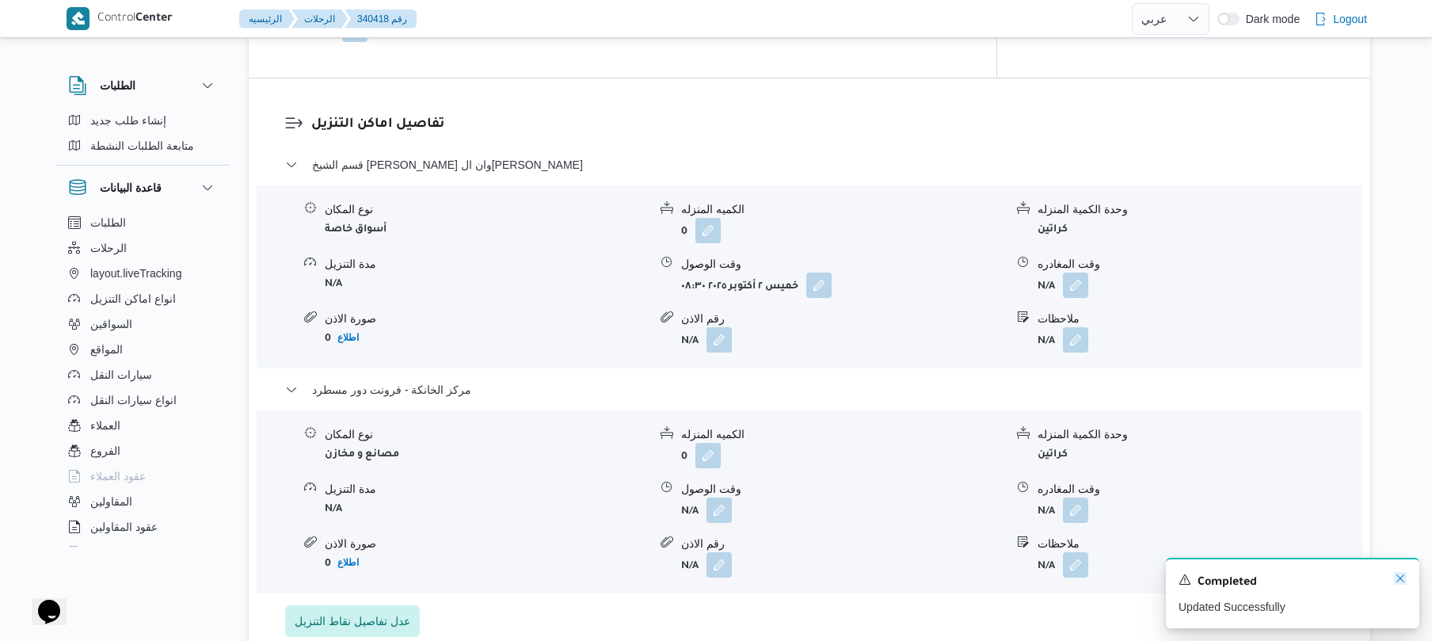
click at [1404, 578] on icon "Dismiss toast" at bounding box center [1400, 578] width 13 height 13
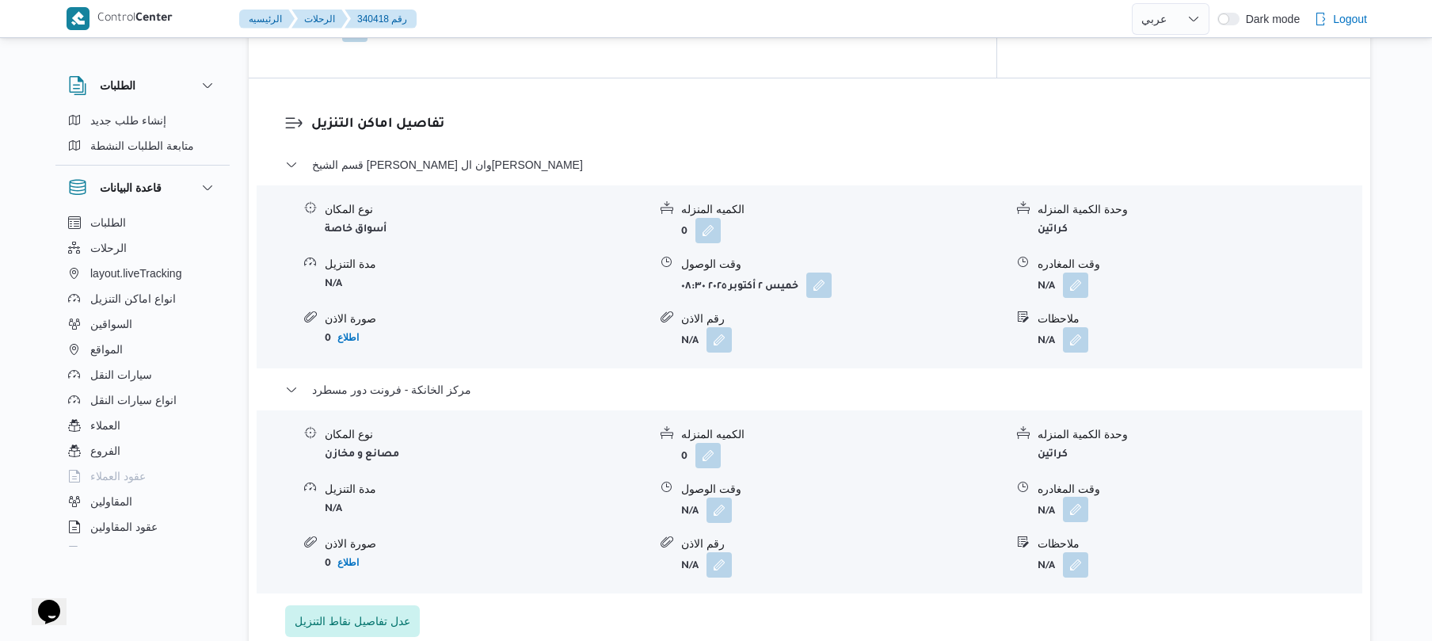
click at [1077, 514] on button "button" at bounding box center [1075, 509] width 25 height 25
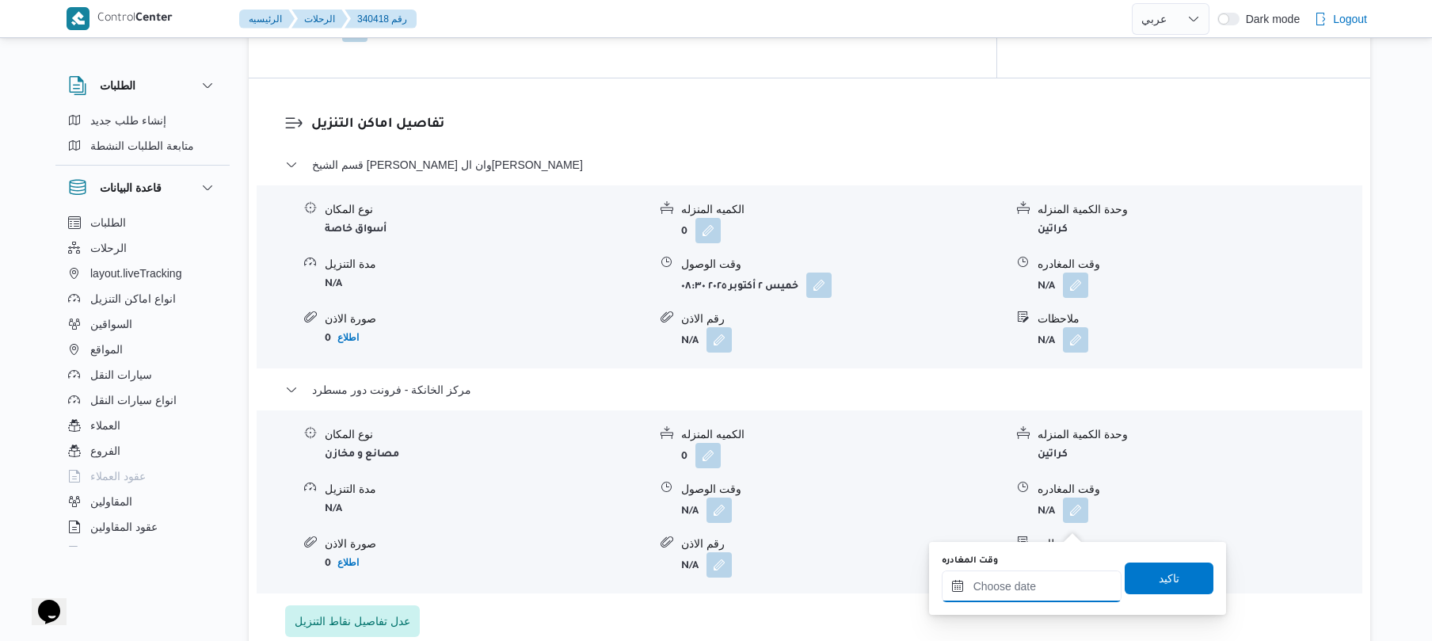
click at [1042, 575] on div at bounding box center [1032, 586] width 180 height 32
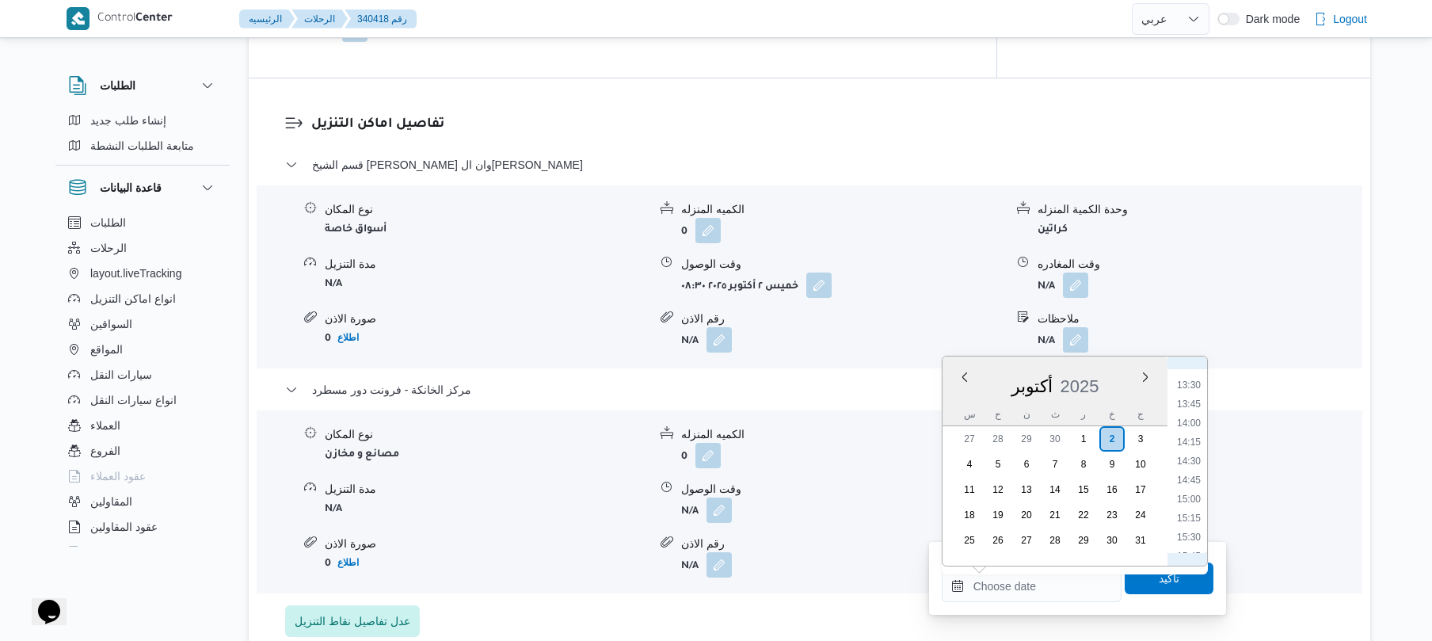
scroll to position [1175, 0]
click at [1188, 399] on li "15:45" at bounding box center [1188, 399] width 36 height 16
type input "٠٢/١٠/٢٠٢٥ ١٥:٤٥"
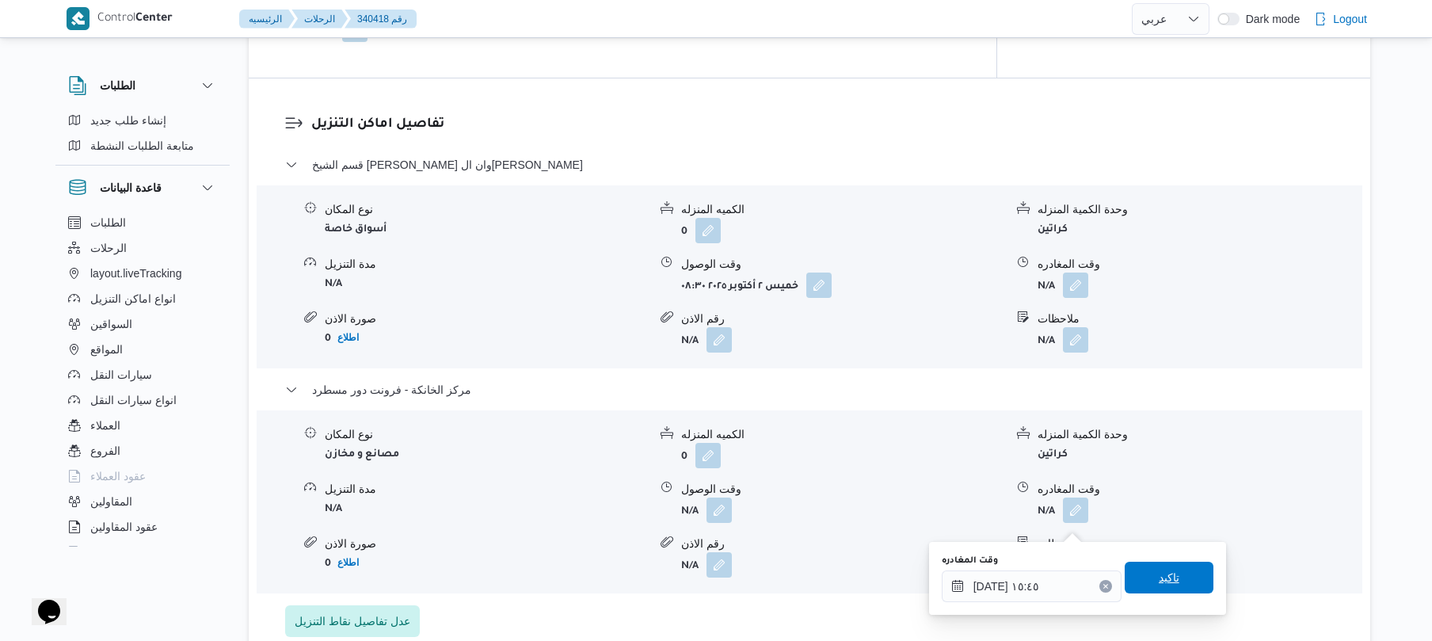
click at [1144, 583] on span "تاكيد" at bounding box center [1169, 577] width 89 height 32
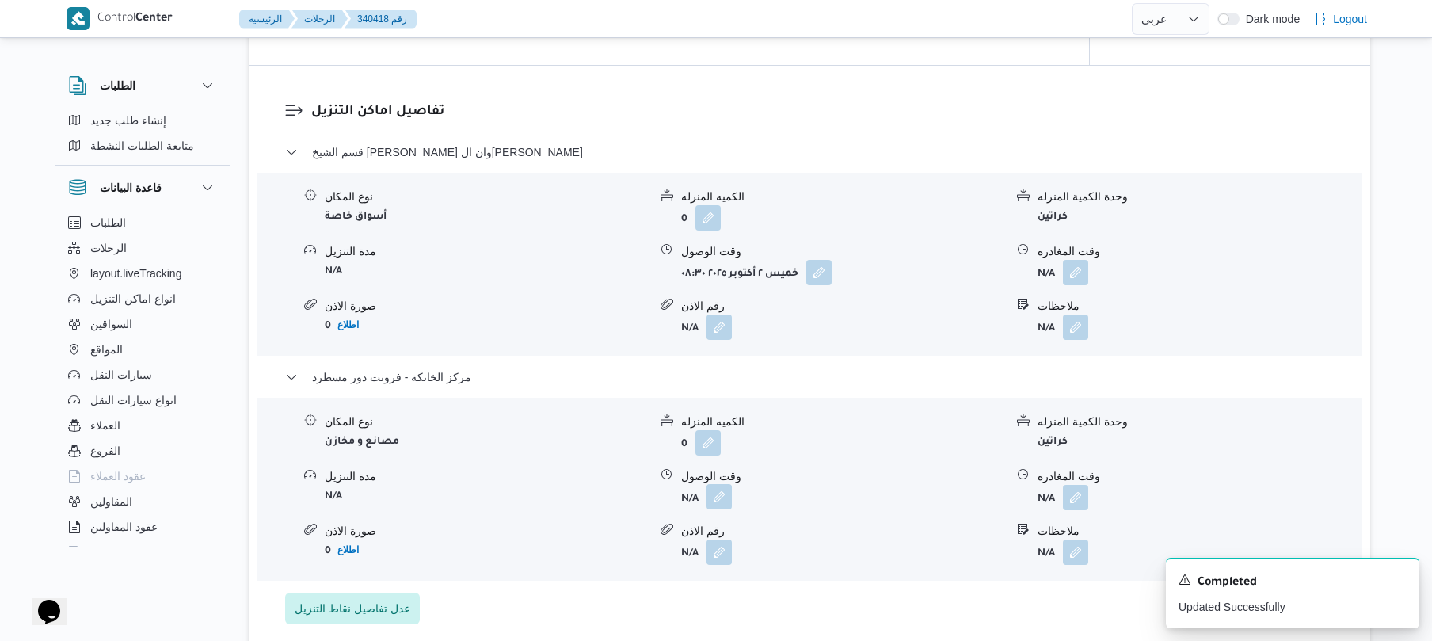
click at [713, 509] on button "button" at bounding box center [718, 496] width 25 height 25
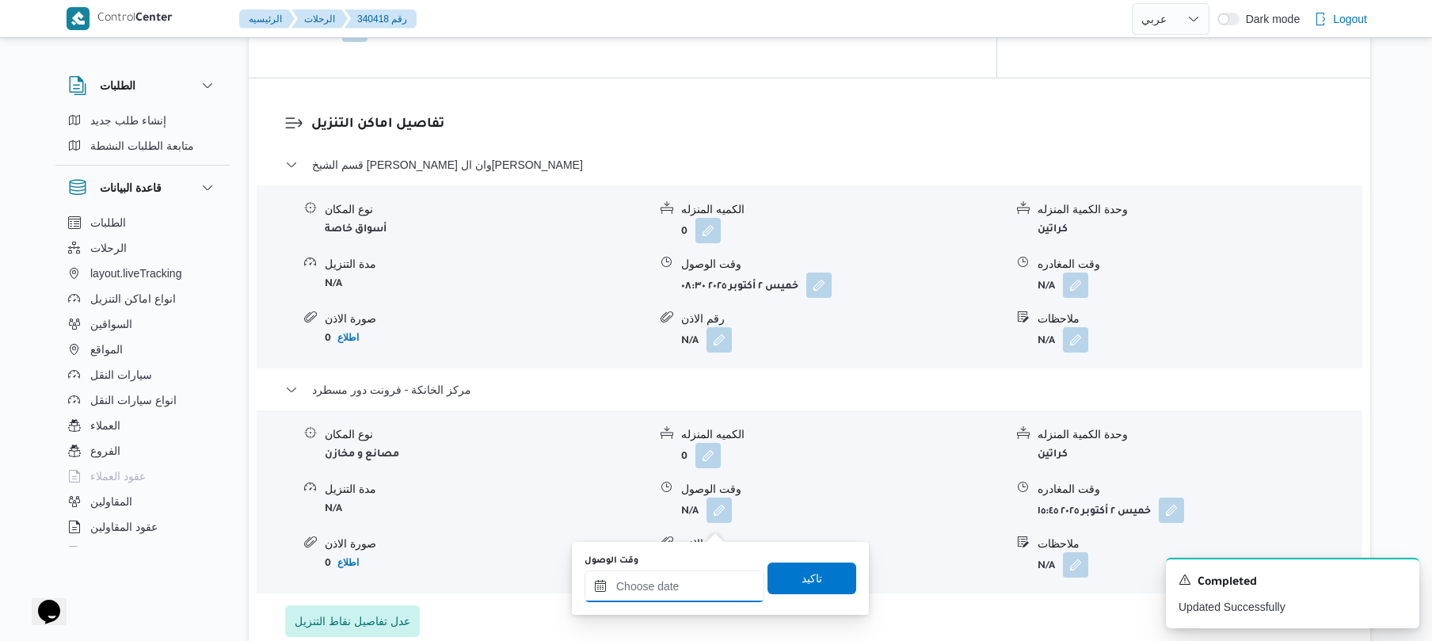
click at [716, 574] on div at bounding box center [674, 586] width 180 height 32
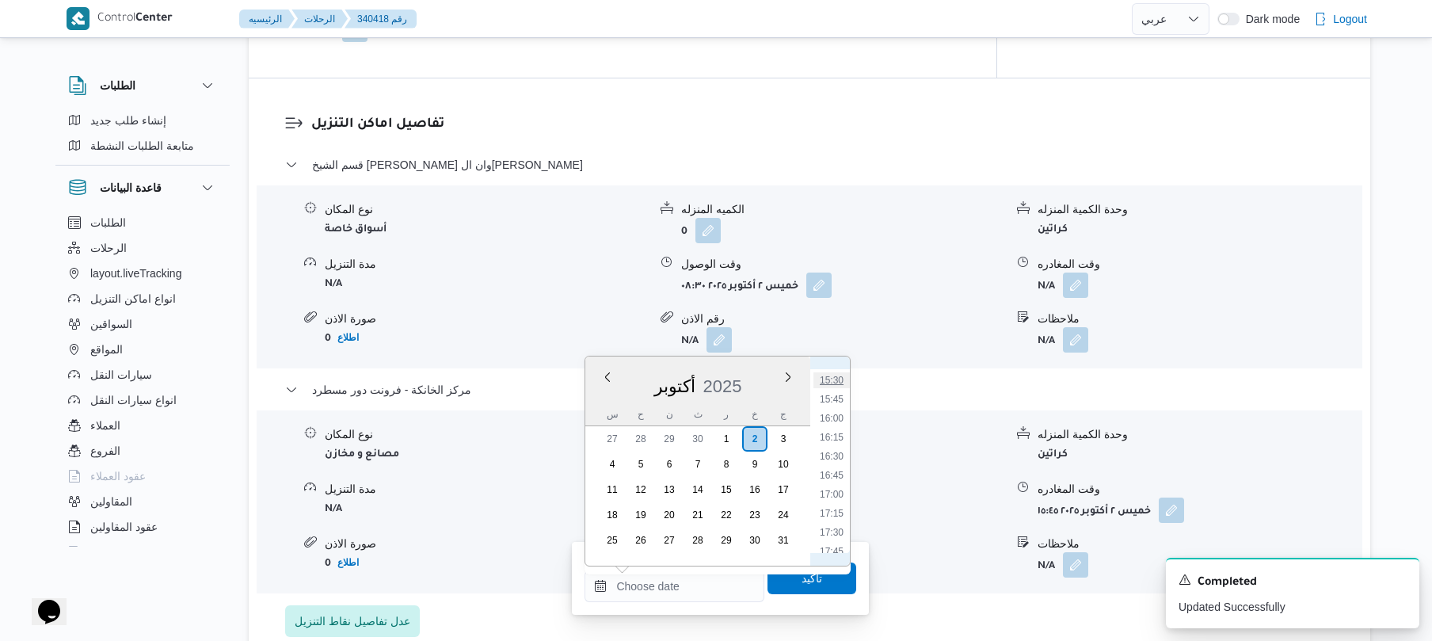
click at [836, 375] on li "15:30" at bounding box center [831, 380] width 36 height 16
type input "٠٢/١٠/٢٠٢٥ ١٥:٣٠"
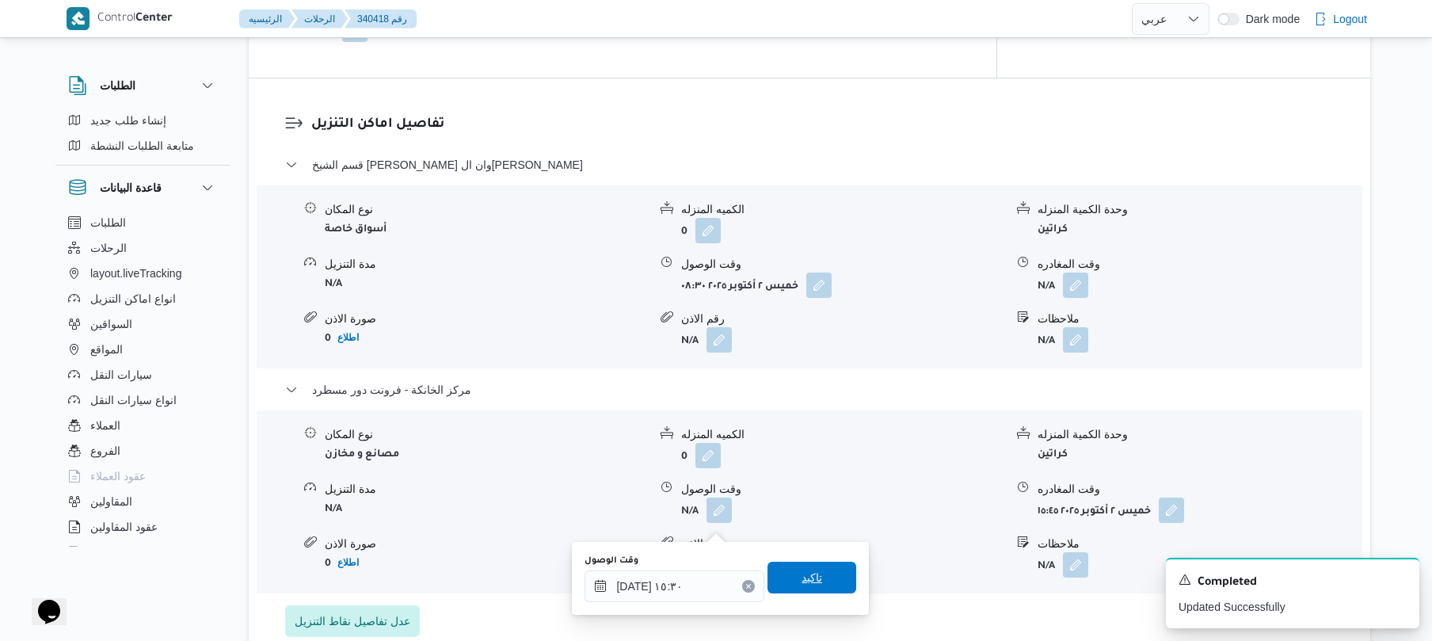
click at [783, 584] on span "تاكيد" at bounding box center [811, 577] width 89 height 32
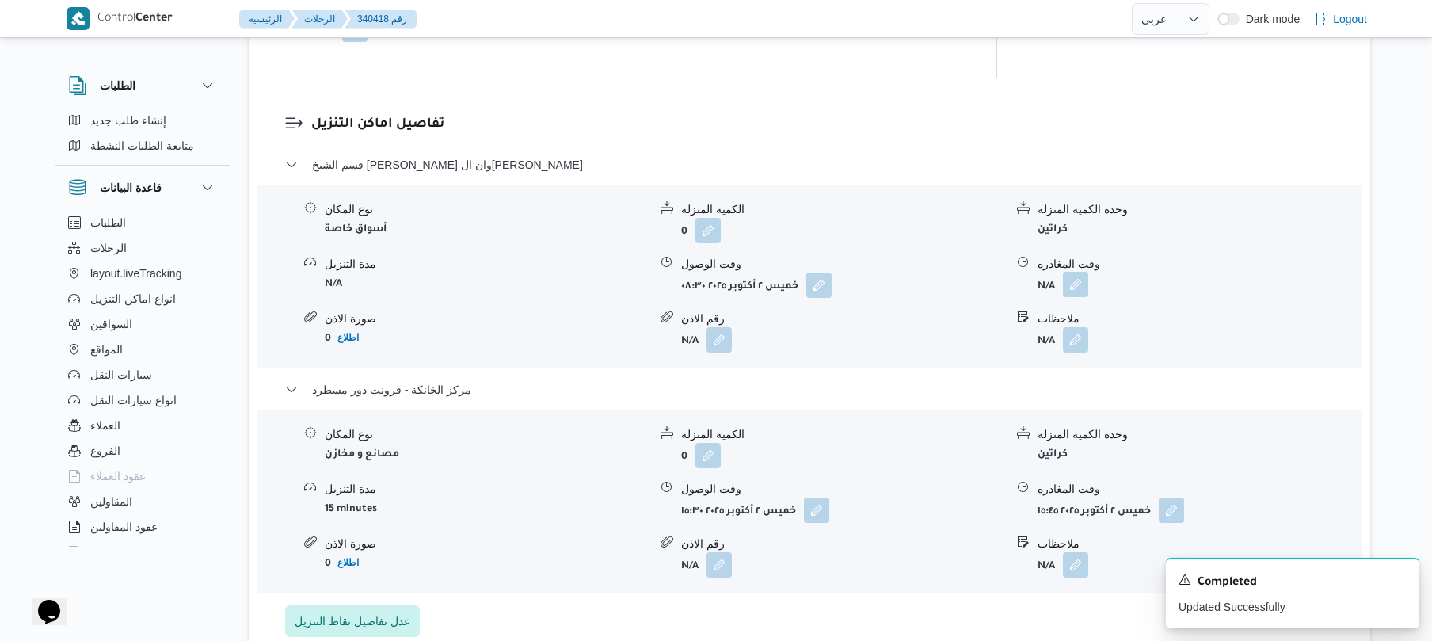
click at [1075, 297] on button "button" at bounding box center [1075, 284] width 25 height 25
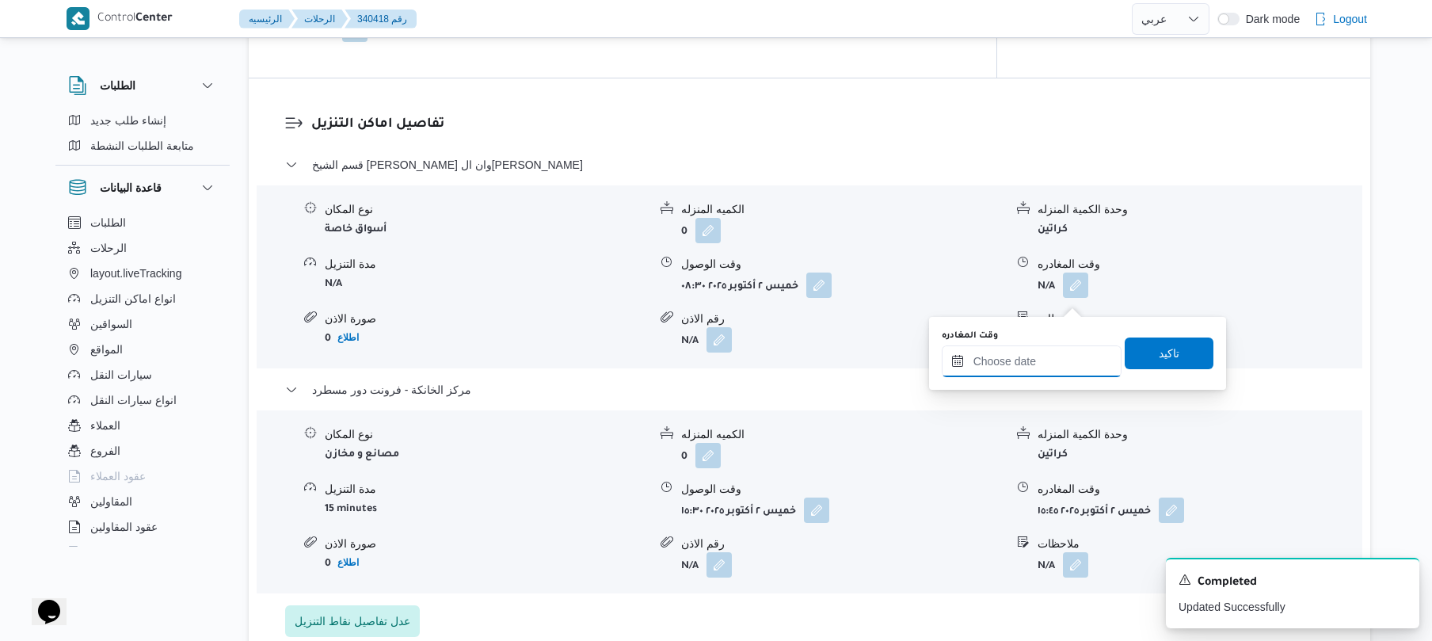
click at [1039, 356] on input "وقت المغادره" at bounding box center [1032, 361] width 180 height 32
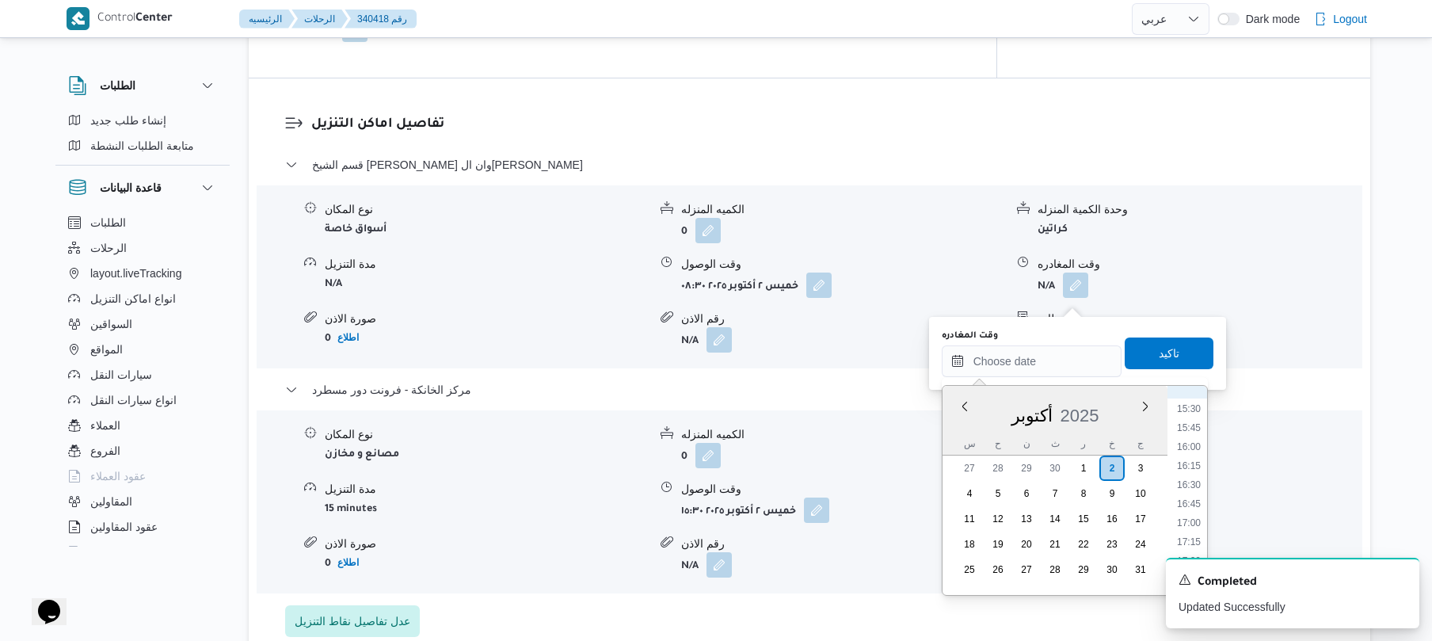
scroll to position [1021, 0]
click at [1194, 489] on li "14:30" at bounding box center [1188, 488] width 36 height 16
type input "٠٢/١٠/٢٠٢٥ ١٤:٣٠"
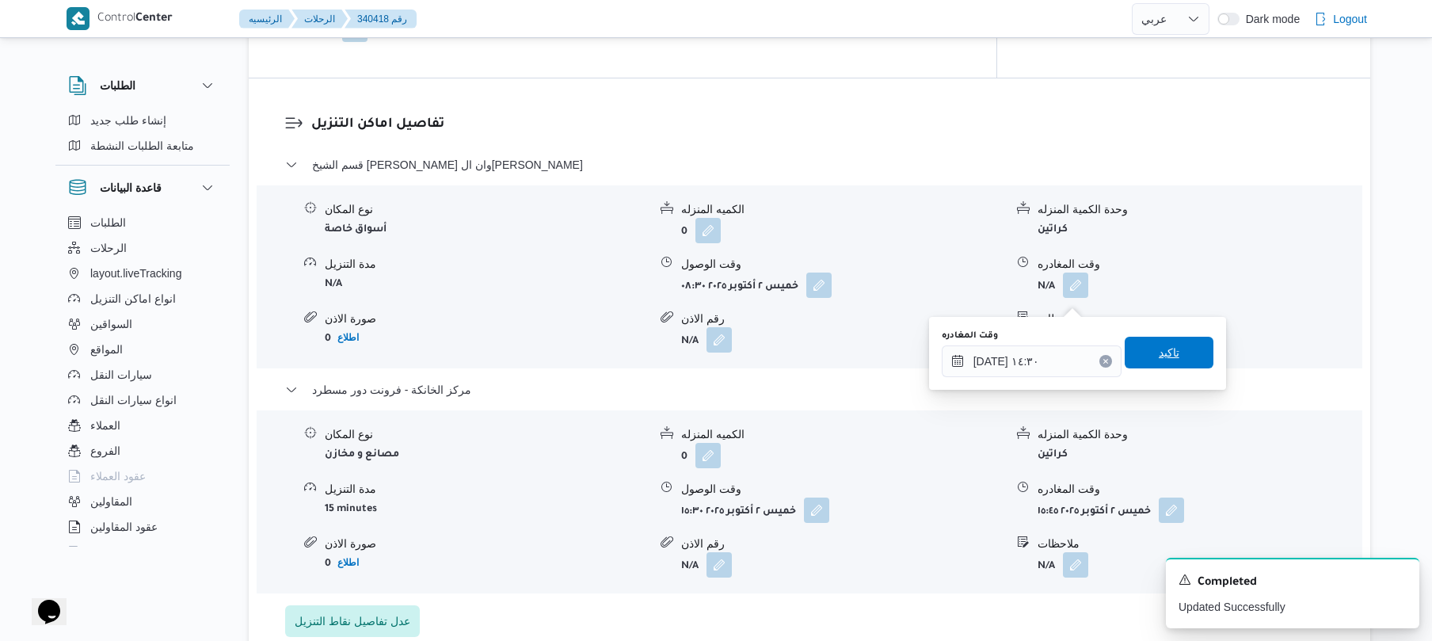
click at [1170, 352] on span "تاكيد" at bounding box center [1169, 353] width 89 height 32
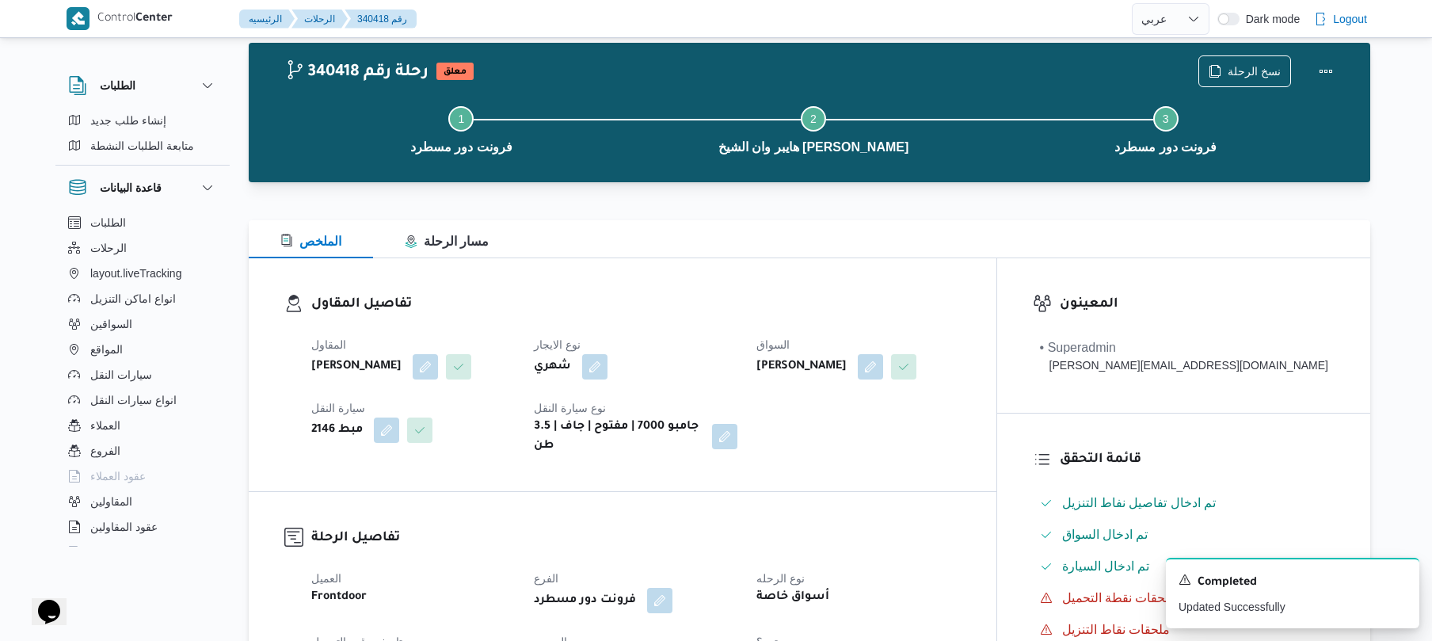
scroll to position [0, 0]
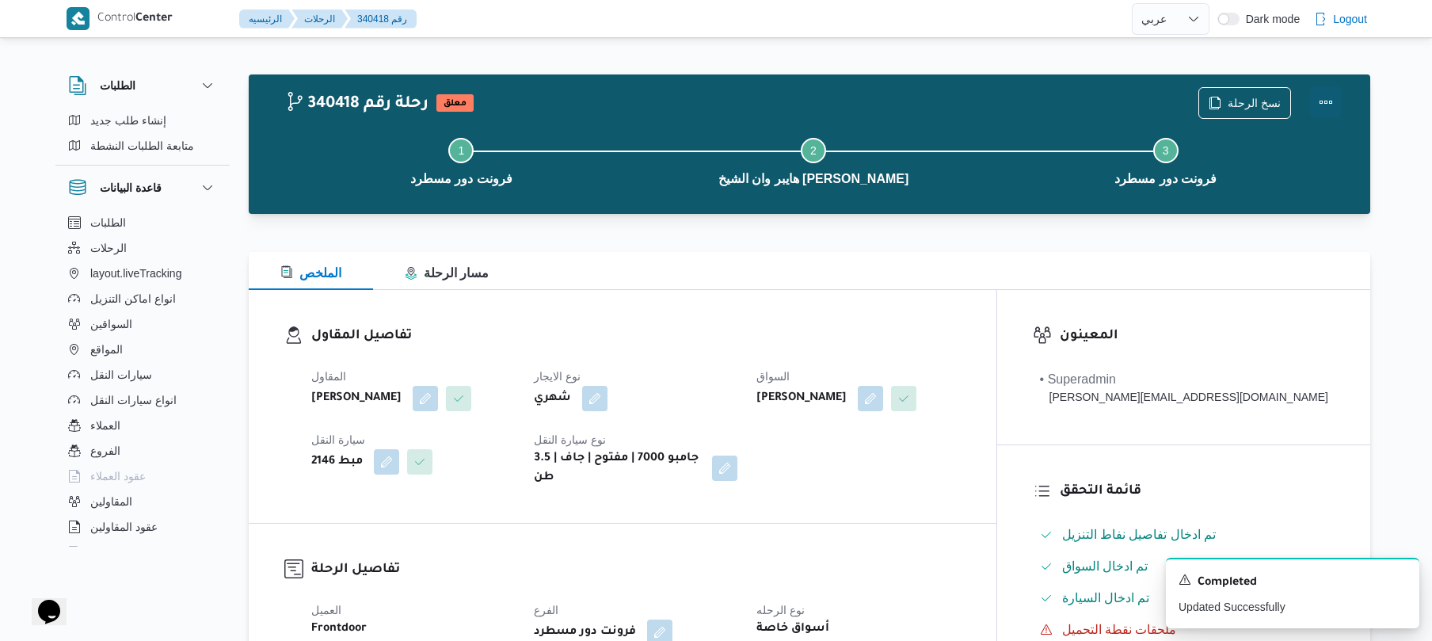
click at [1319, 111] on button "Actions" at bounding box center [1326, 102] width 32 height 32
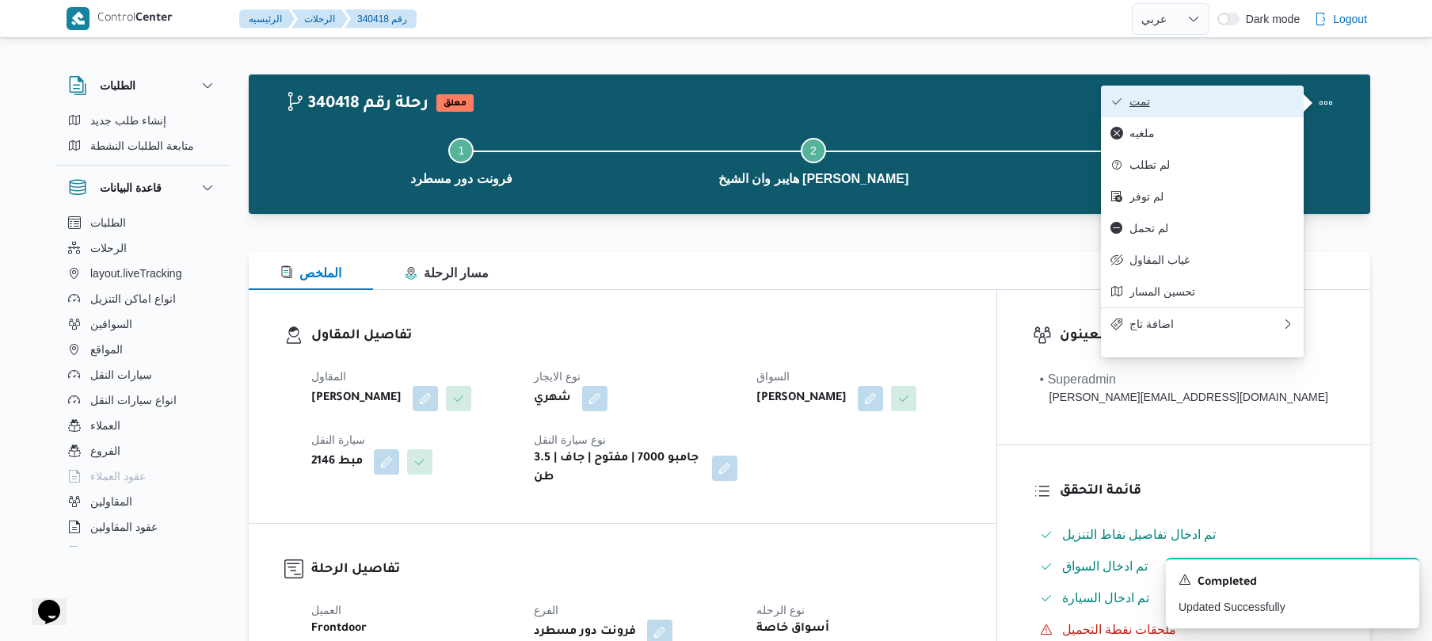
click at [1268, 106] on span "تمت" at bounding box center [1211, 101] width 165 height 13
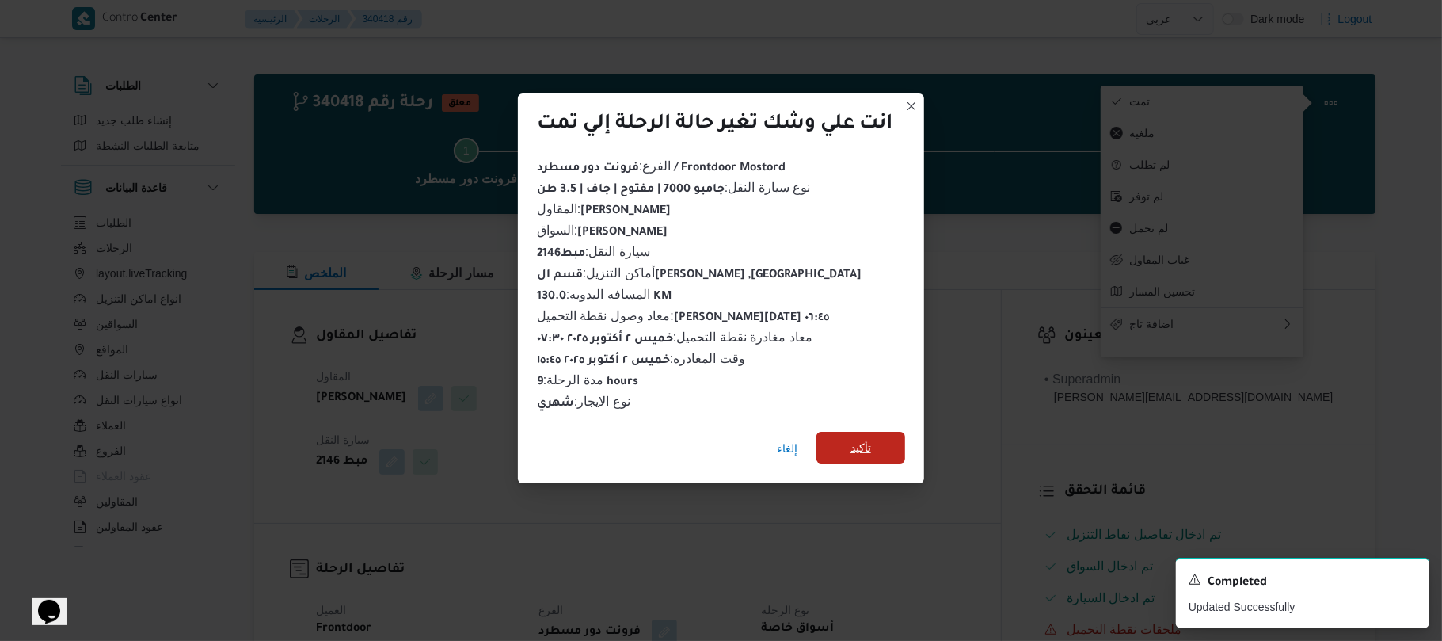
click at [858, 438] on span "تأكيد" at bounding box center [861, 447] width 21 height 19
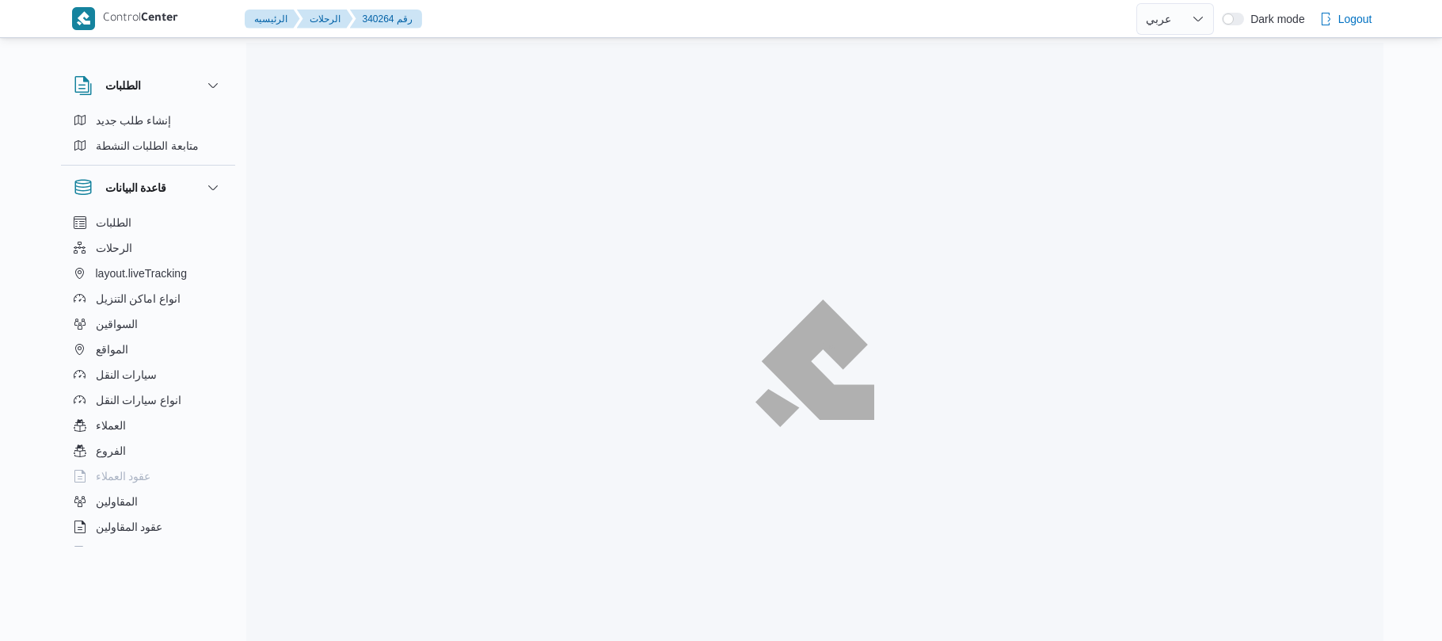
select select "ar"
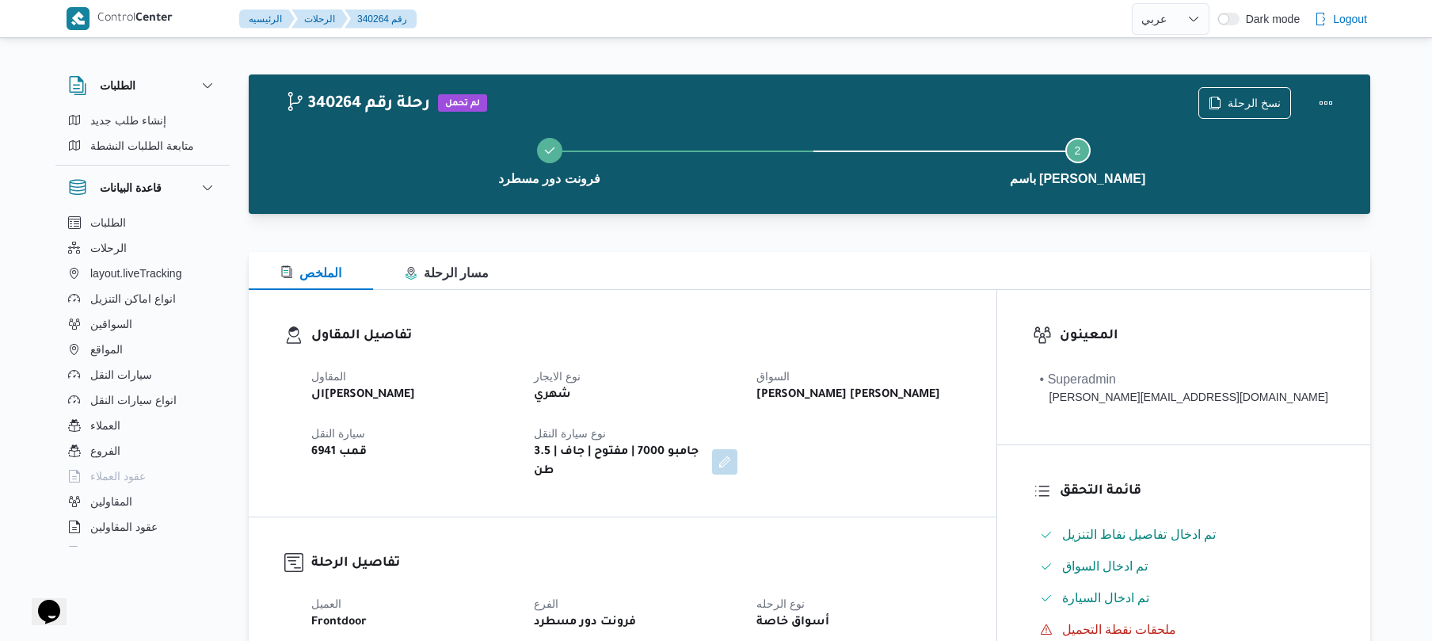
click at [904, 253] on div "الملخص مسار الرحلة" at bounding box center [809, 271] width 1121 height 38
click at [811, 257] on div "الملخص مسار الرحلة" at bounding box center [809, 271] width 1121 height 38
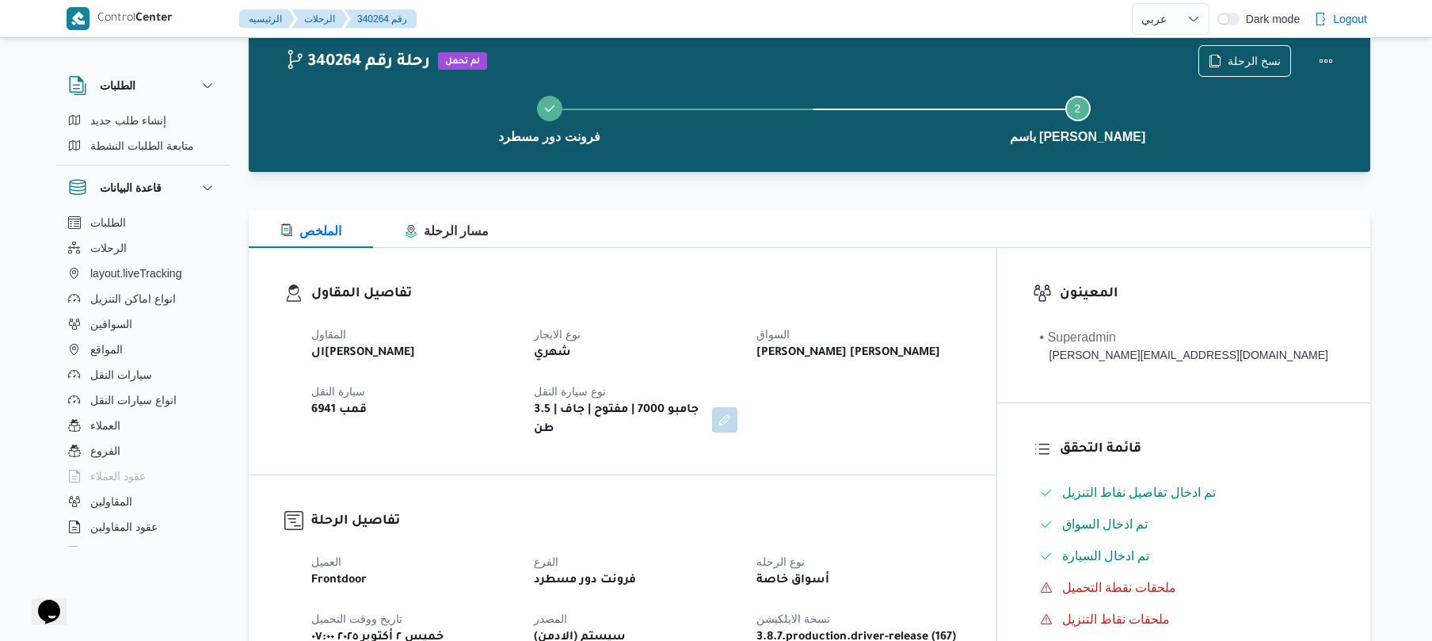
scroll to position [84, 0]
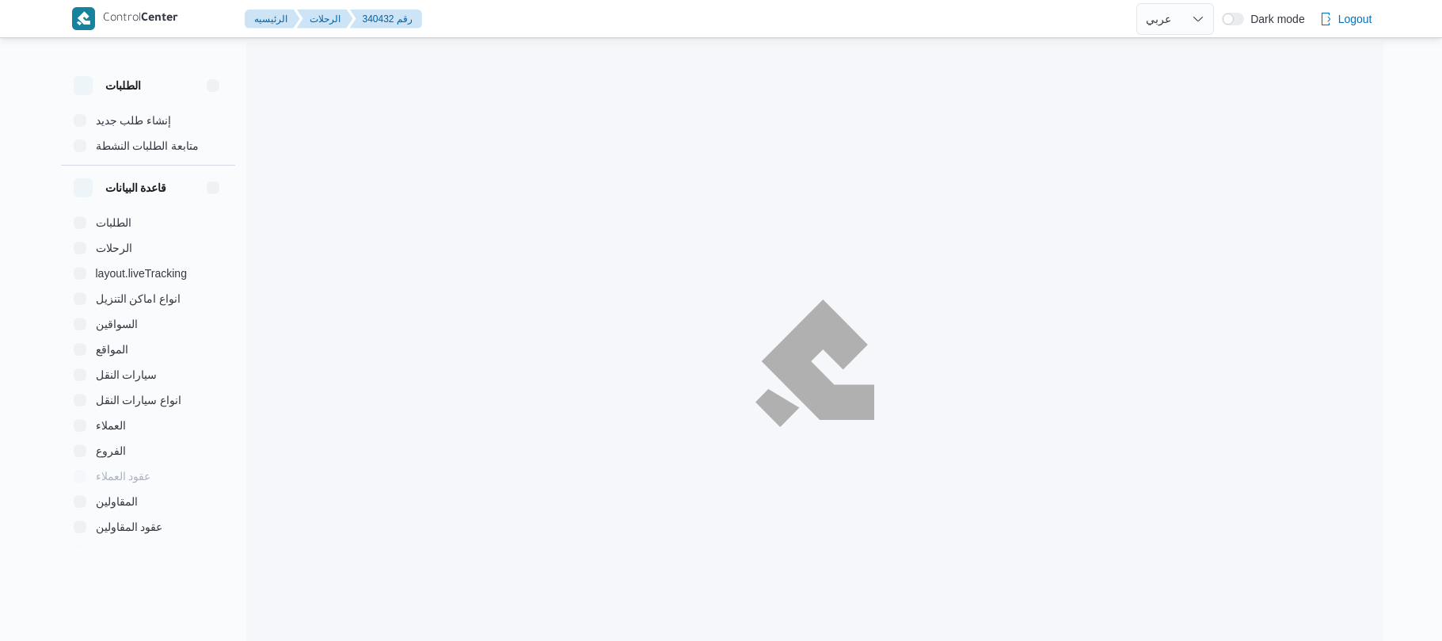
select select "ar"
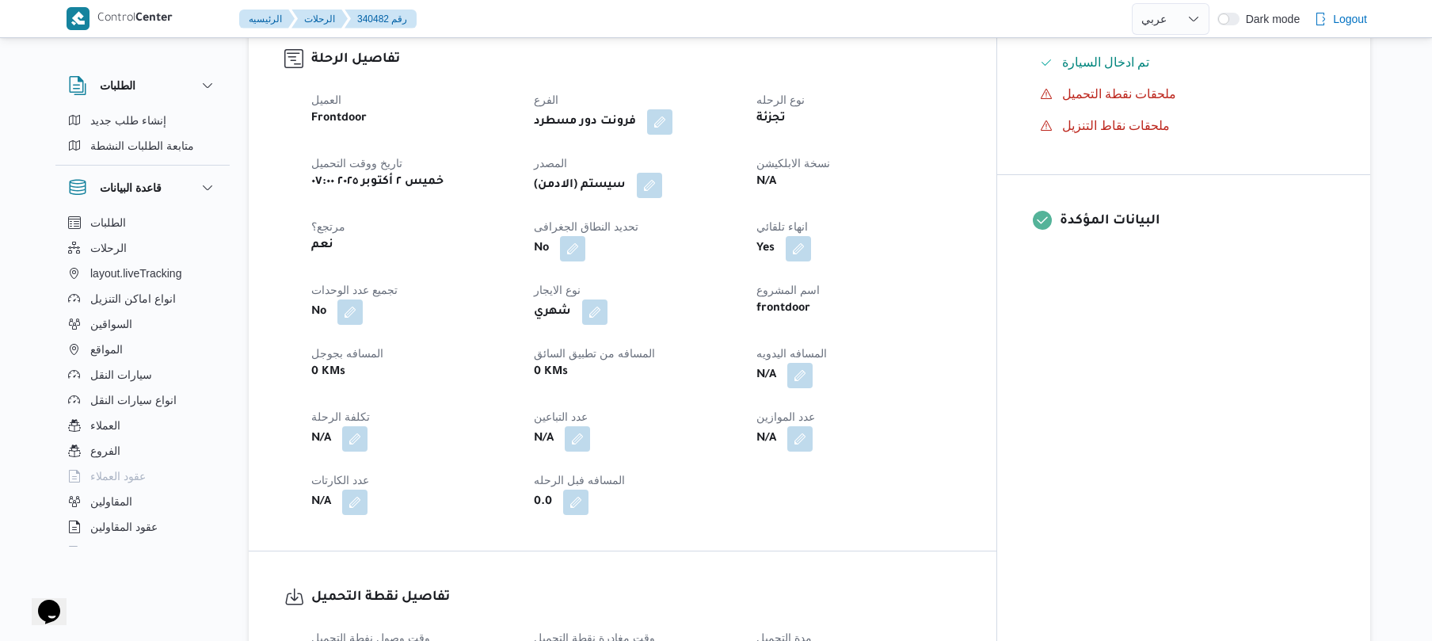
scroll to position [549, 0]
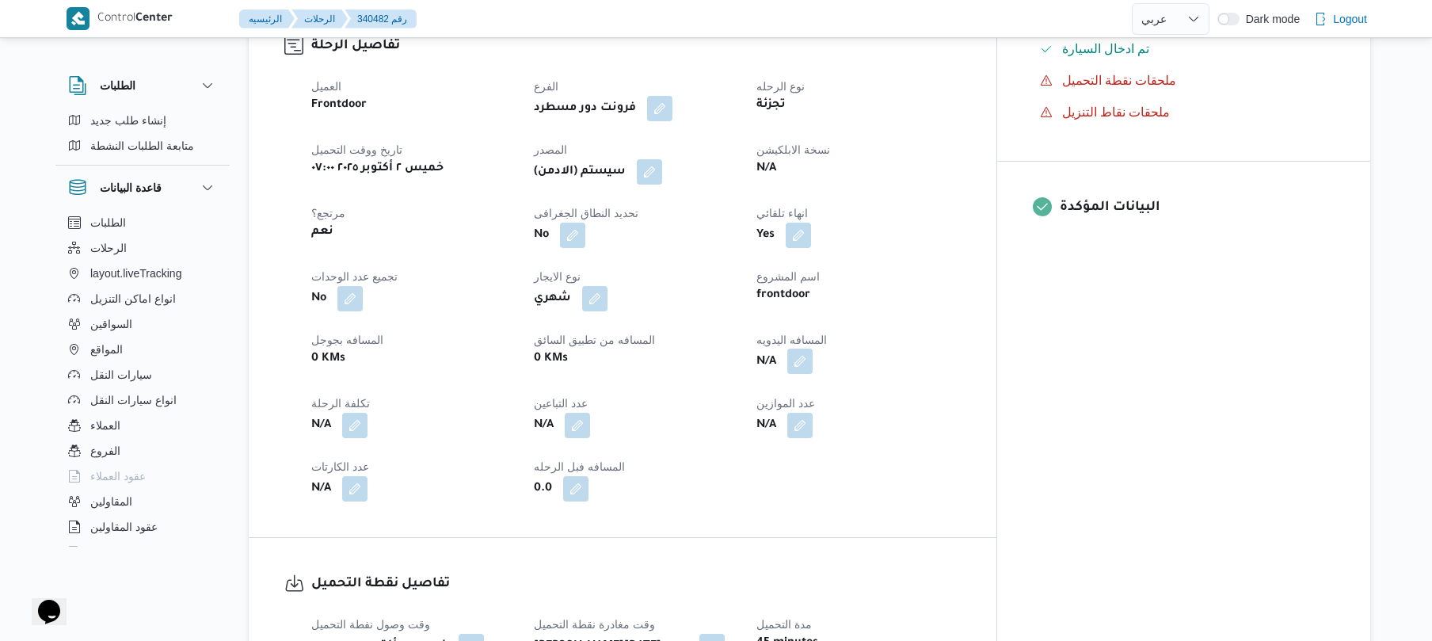
click at [813, 350] on button "button" at bounding box center [799, 360] width 25 height 25
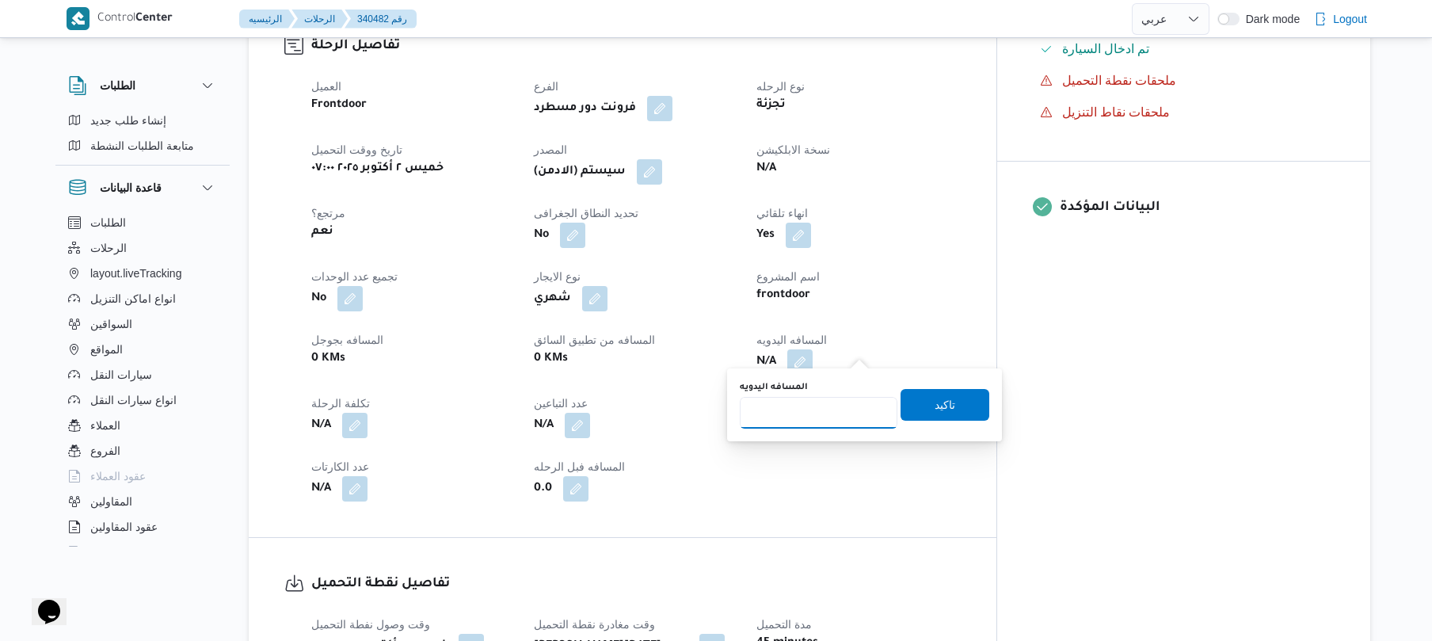
click at [820, 417] on input "المسافه اليدويه" at bounding box center [819, 413] width 158 height 32
type input "120"
click at [912, 403] on span "تاكيد" at bounding box center [944, 404] width 89 height 32
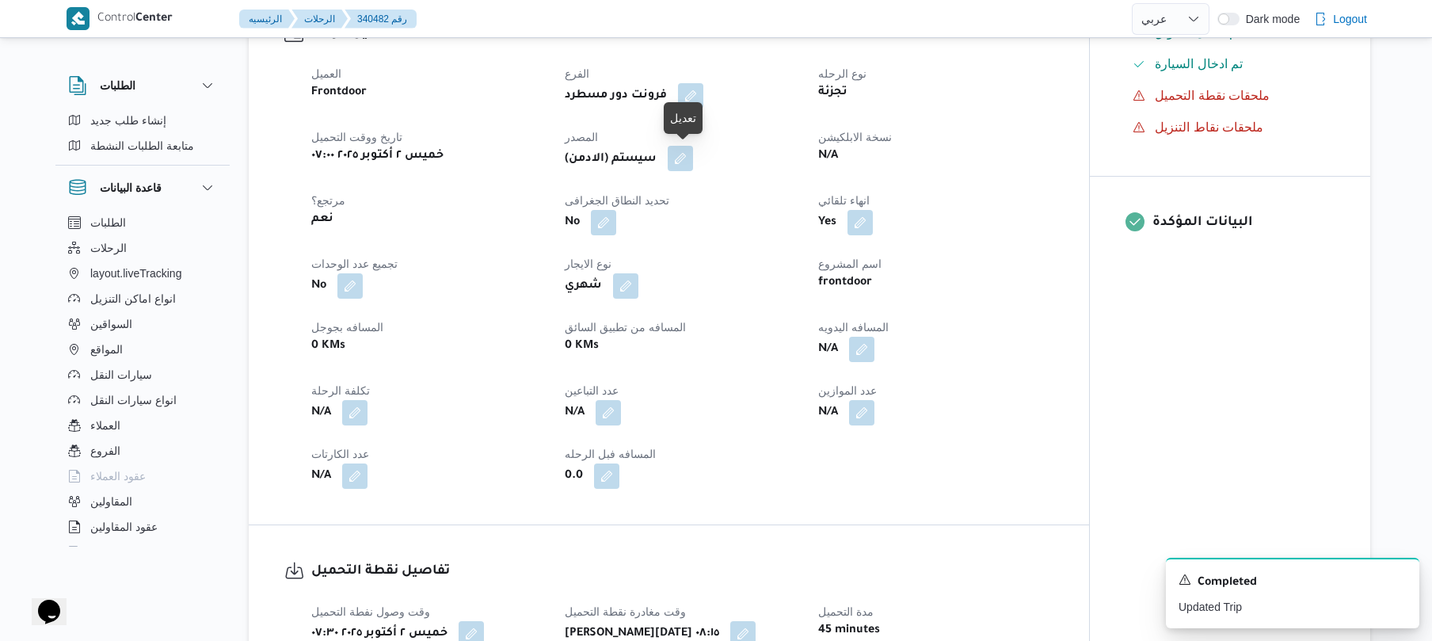
click at [688, 158] on button "button" at bounding box center [680, 158] width 25 height 25
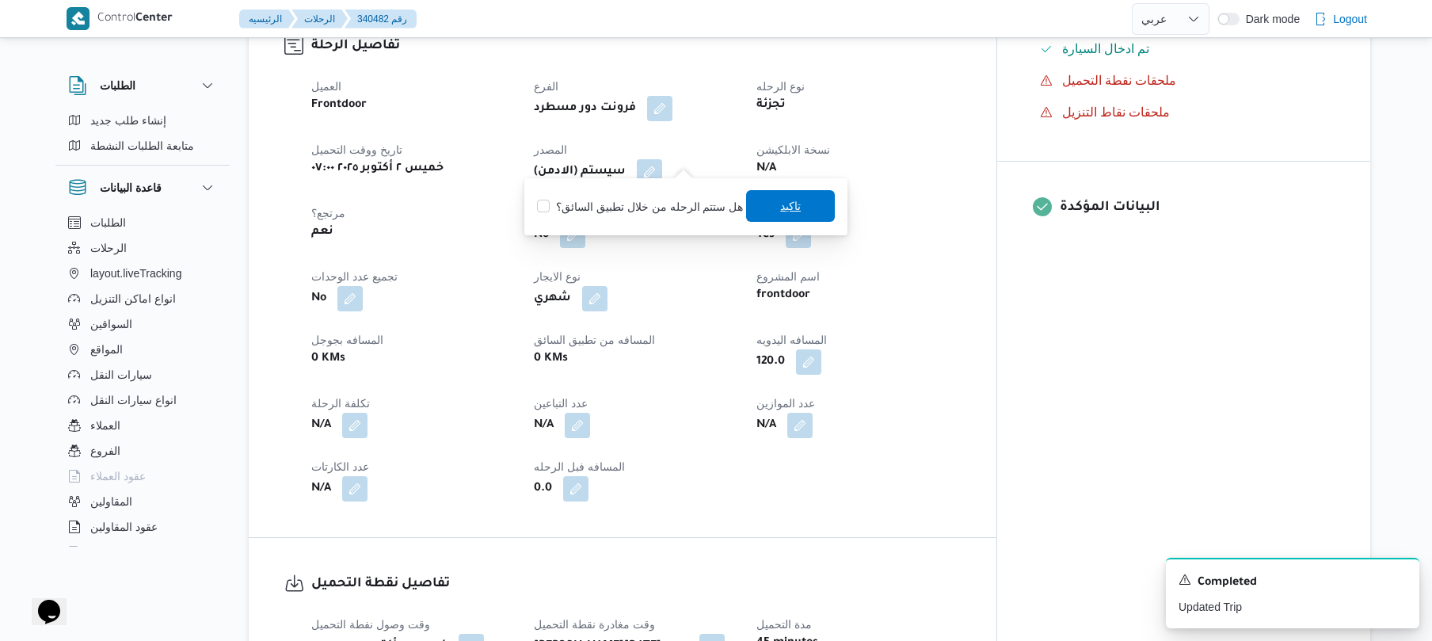
click at [767, 210] on span "تاكيد" at bounding box center [790, 206] width 89 height 32
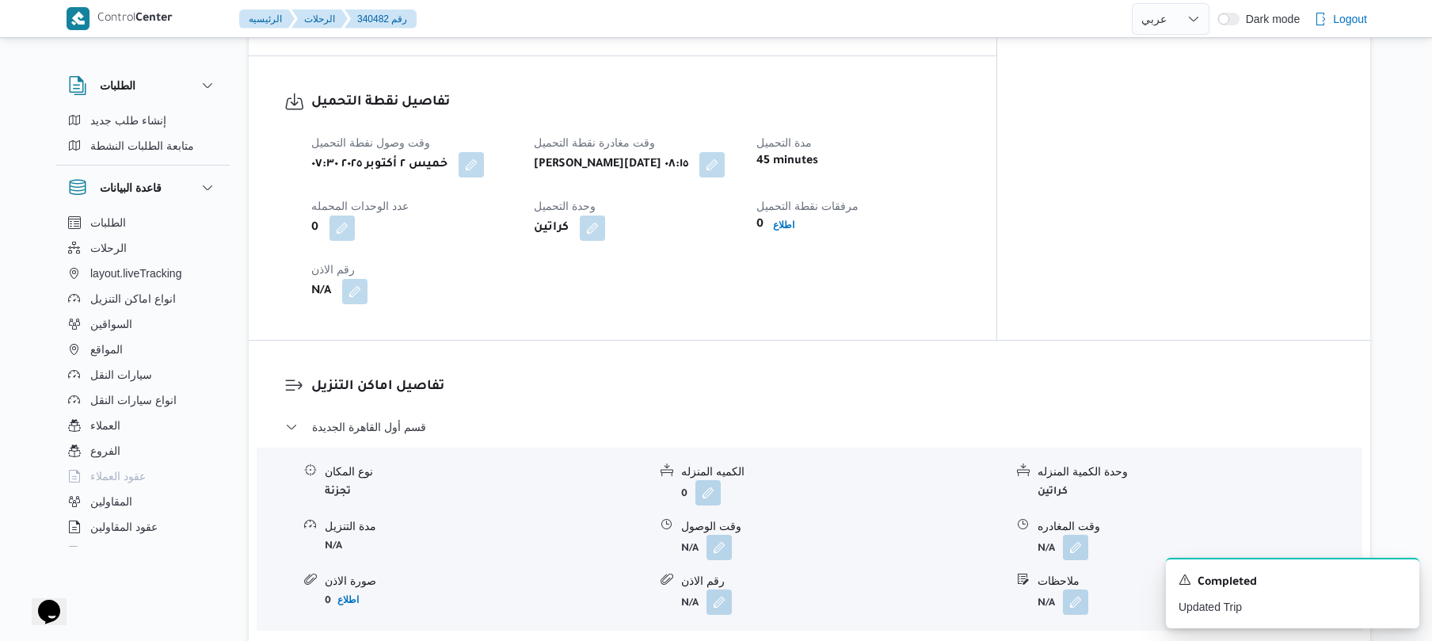
scroll to position [1224, 0]
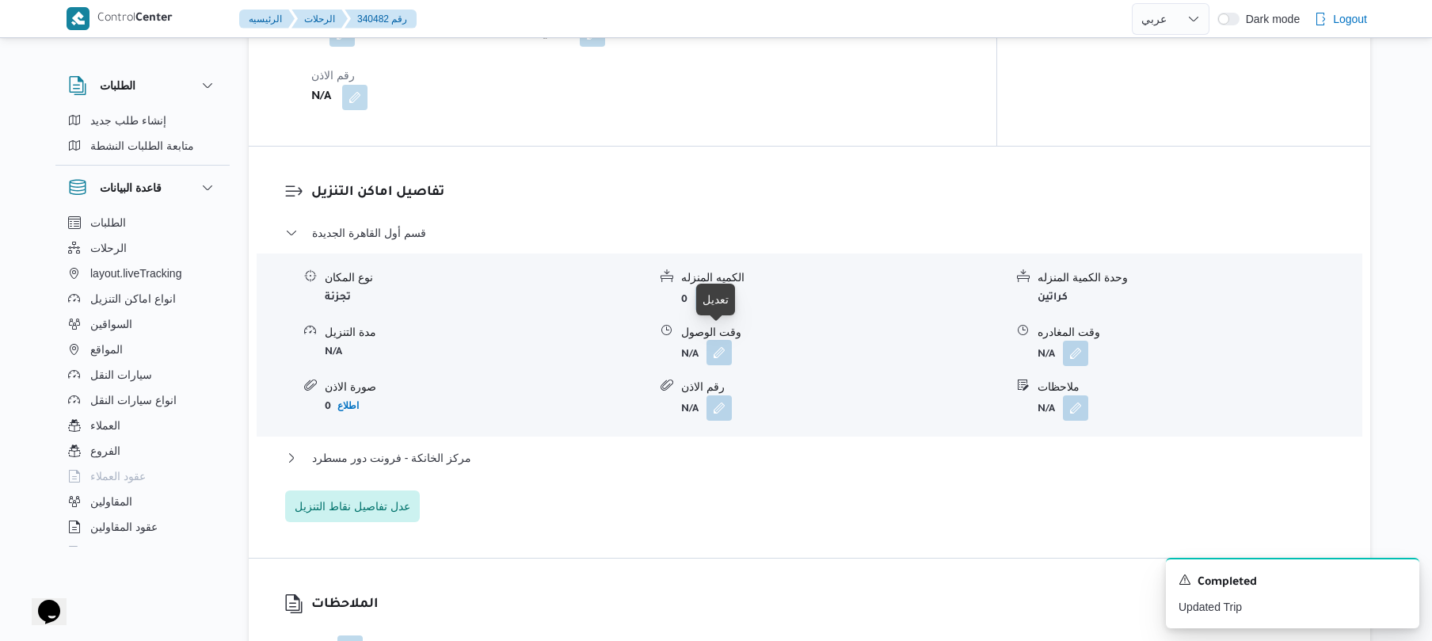
click at [717, 350] on button "button" at bounding box center [718, 352] width 25 height 25
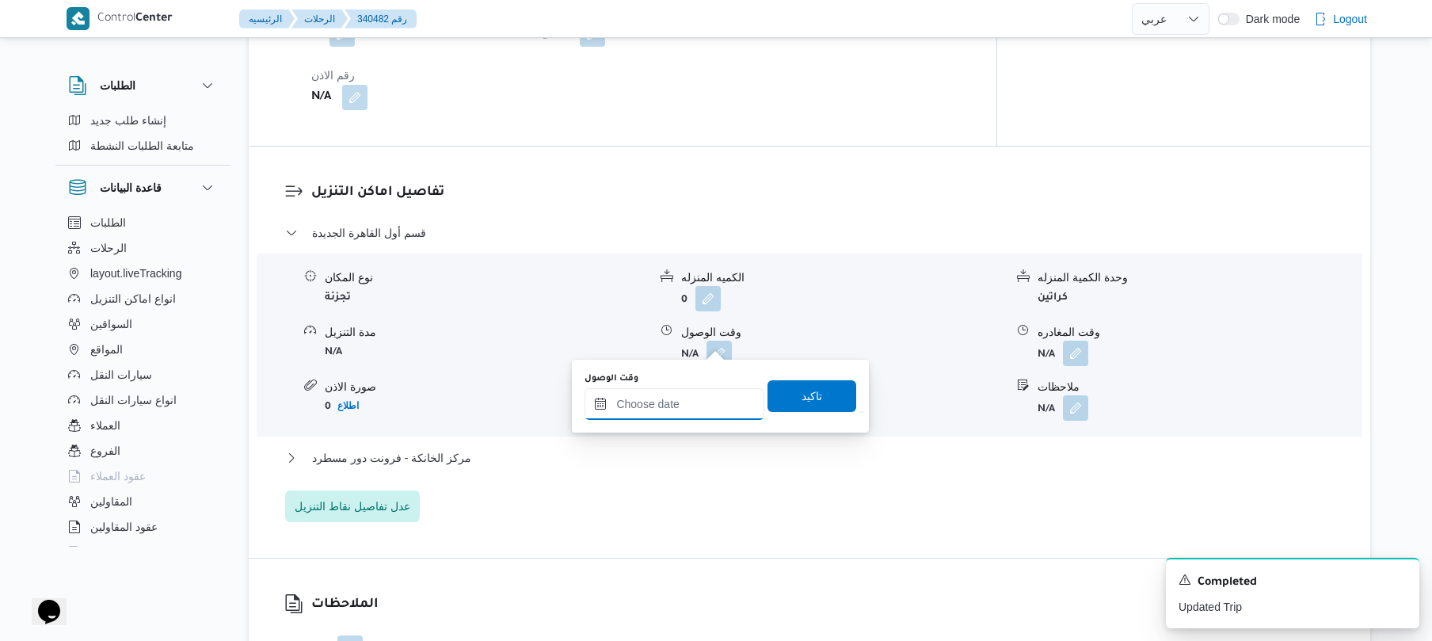
click at [679, 409] on input "وقت الوصول" at bounding box center [674, 404] width 180 height 32
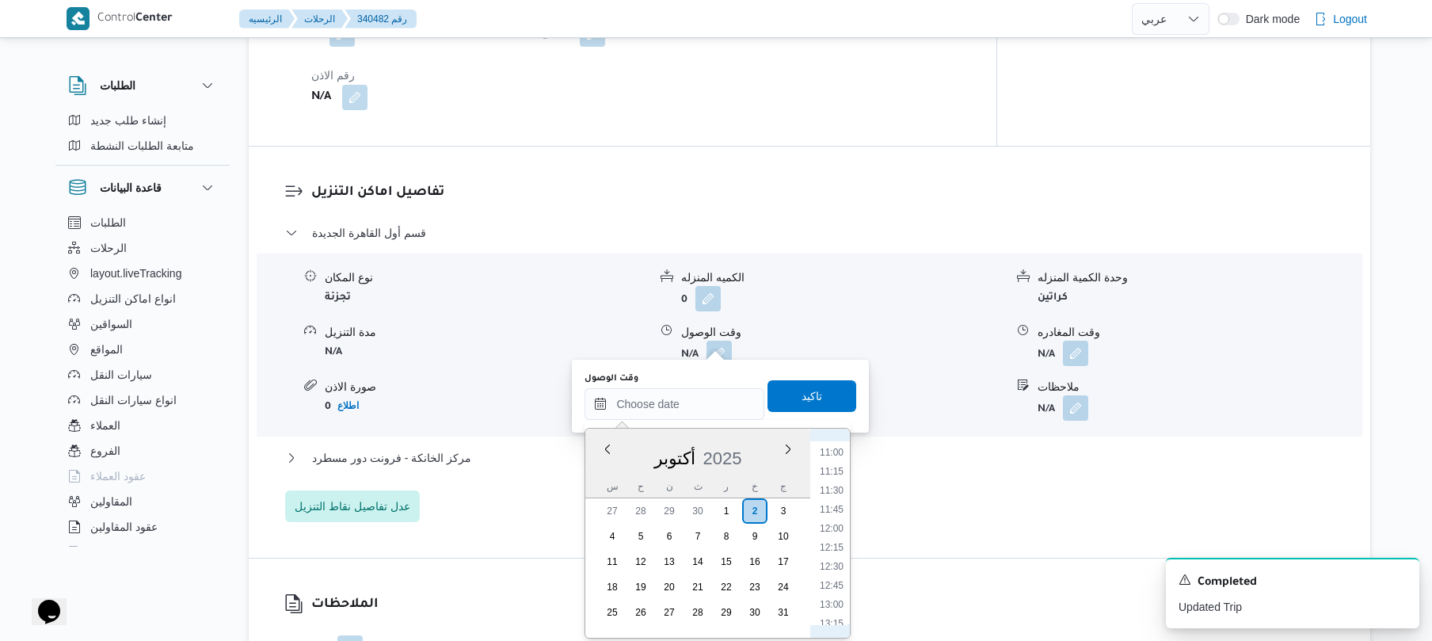
scroll to position [574, 0]
click at [834, 558] on li "09:00" at bounding box center [831, 559] width 36 height 16
type input "٠٢/١٠/٢٠٢٥ ٠٩:٠٠"
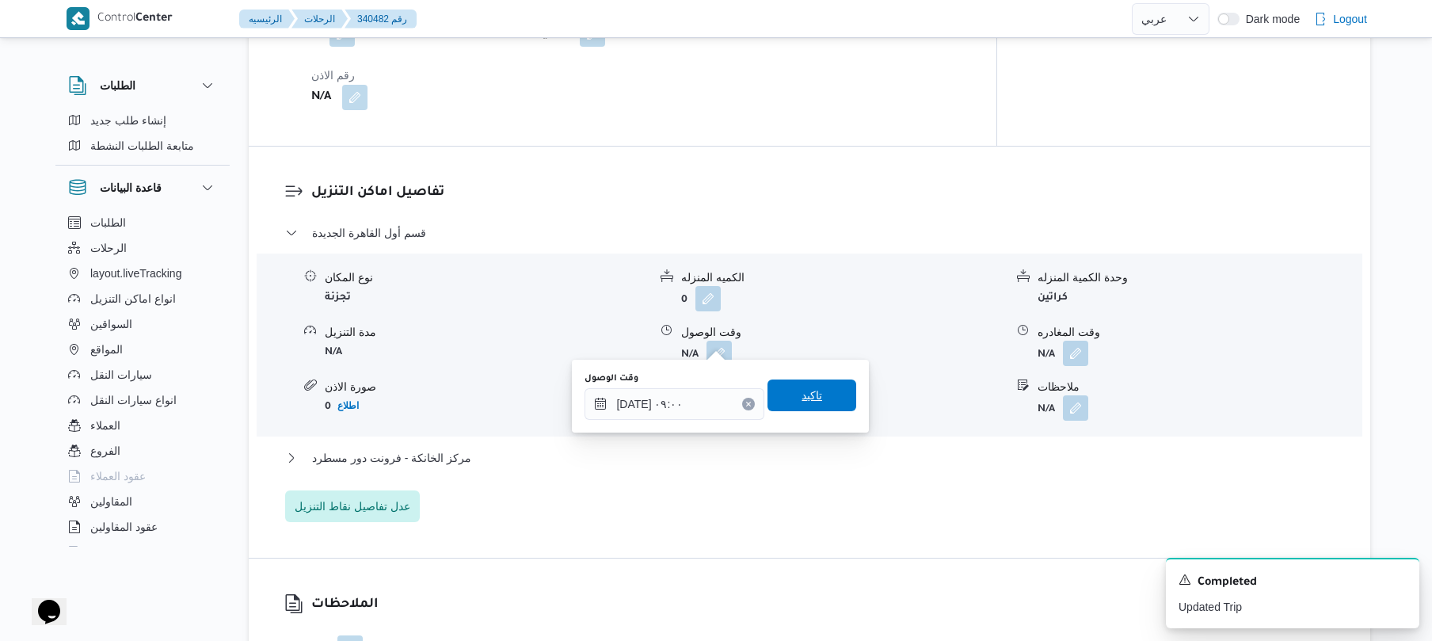
click at [820, 385] on span "تاكيد" at bounding box center [811, 395] width 89 height 32
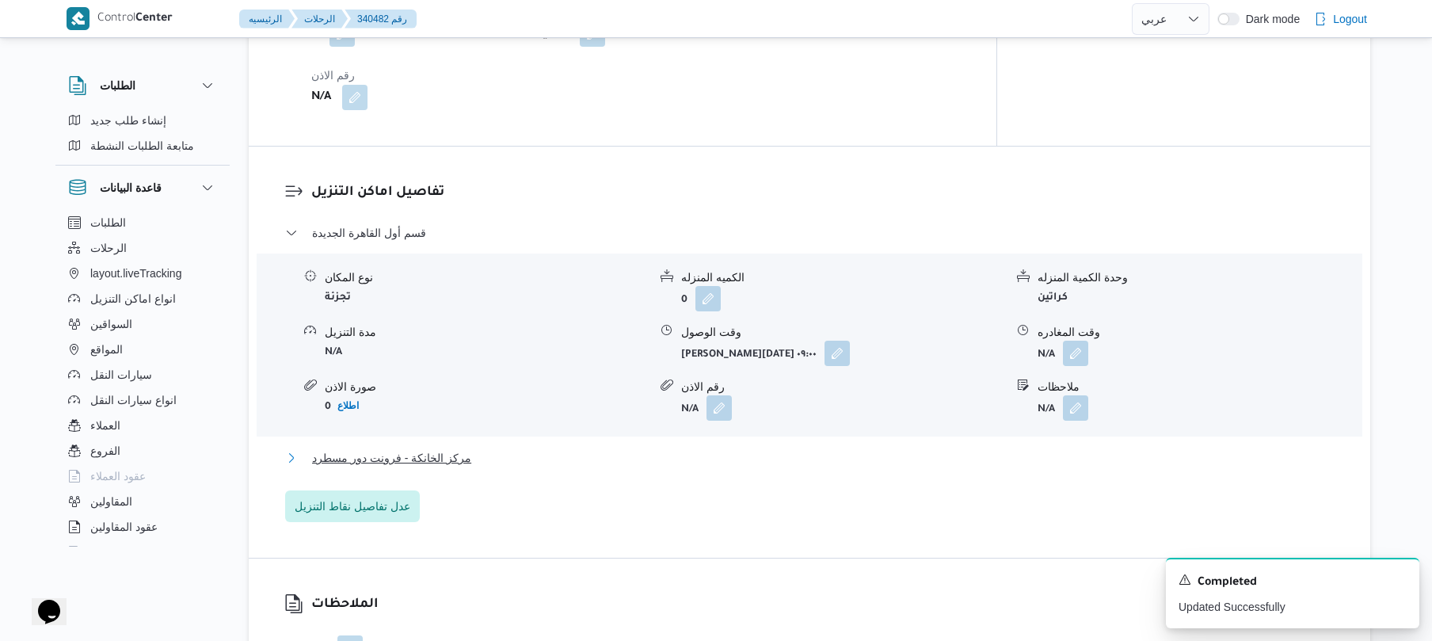
click at [759, 448] on button "مركز الخانكة - فرونت دور مسطرد" at bounding box center [809, 457] width 1049 height 19
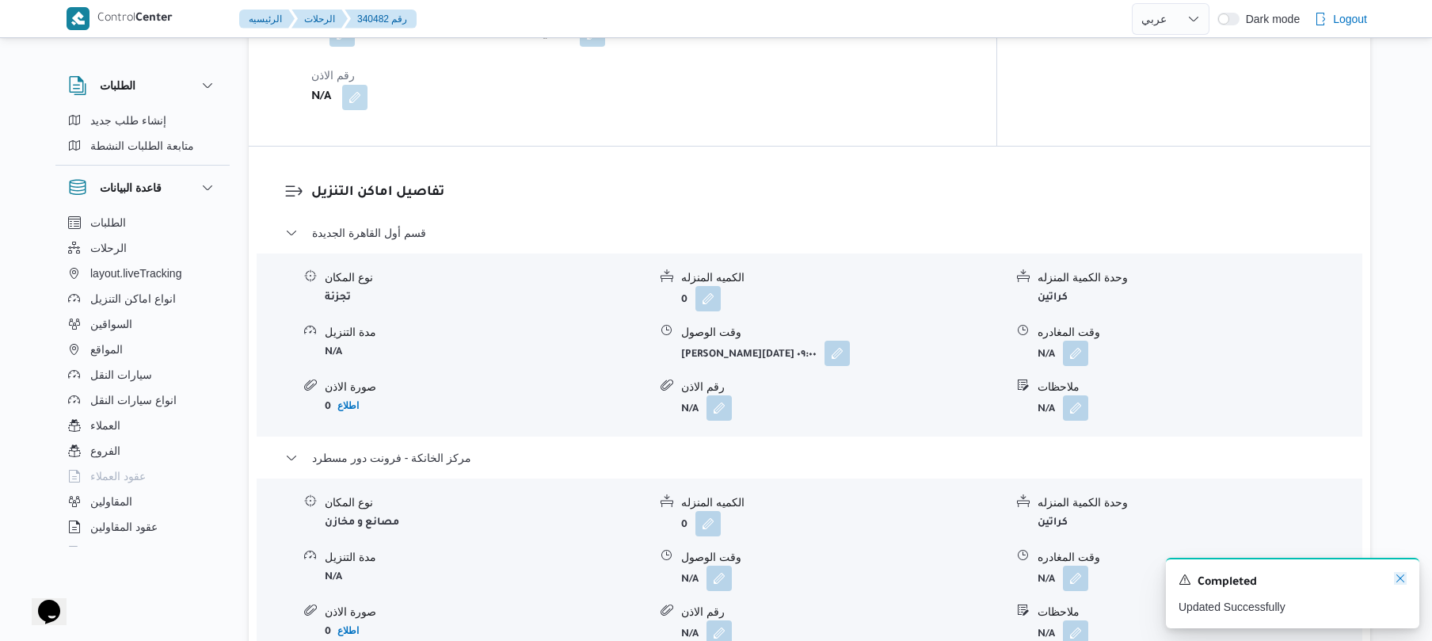
click at [1395, 583] on icon "Dismiss toast" at bounding box center [1400, 578] width 13 height 13
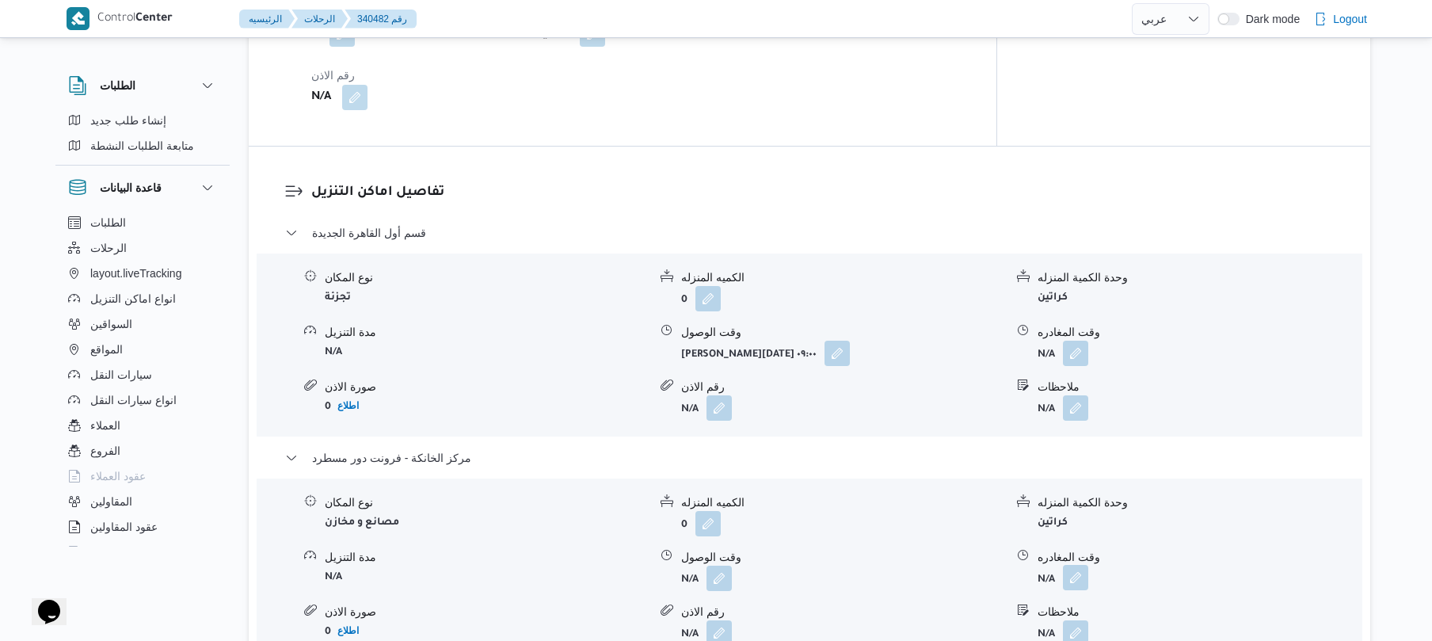
click at [1075, 568] on button "button" at bounding box center [1075, 577] width 25 height 25
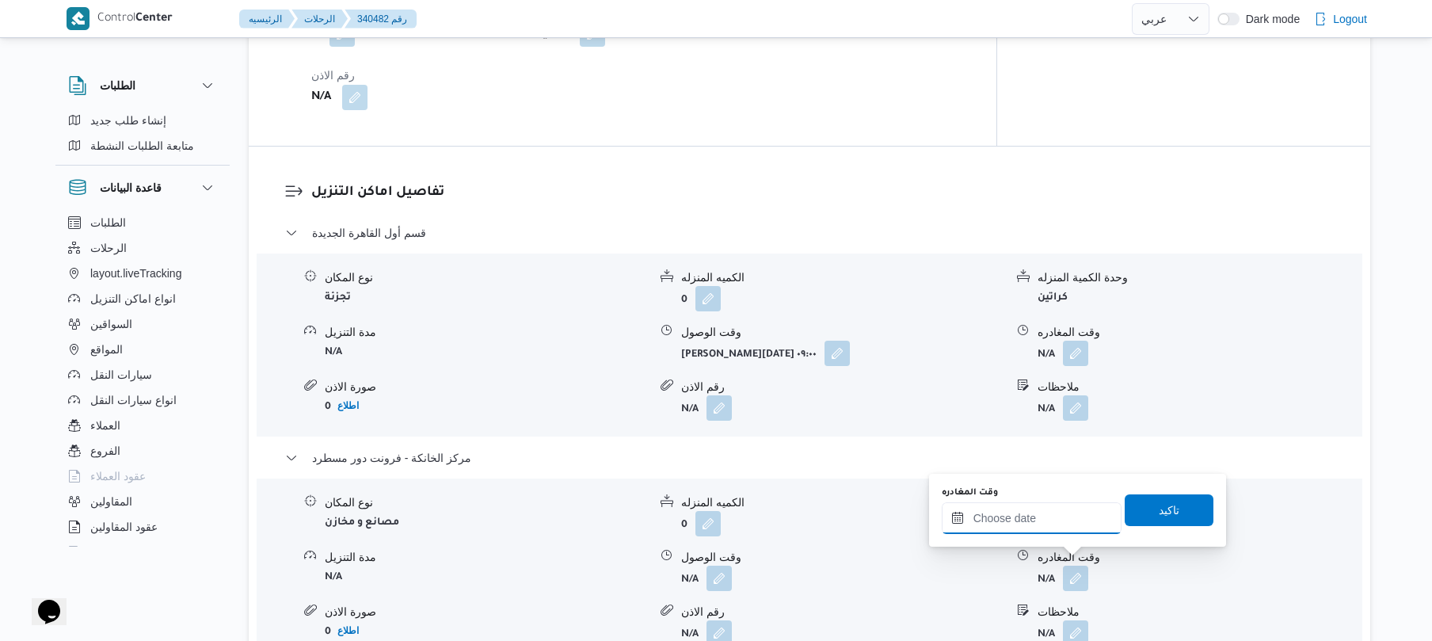
click at [1039, 517] on input "وقت المغادره" at bounding box center [1032, 518] width 180 height 32
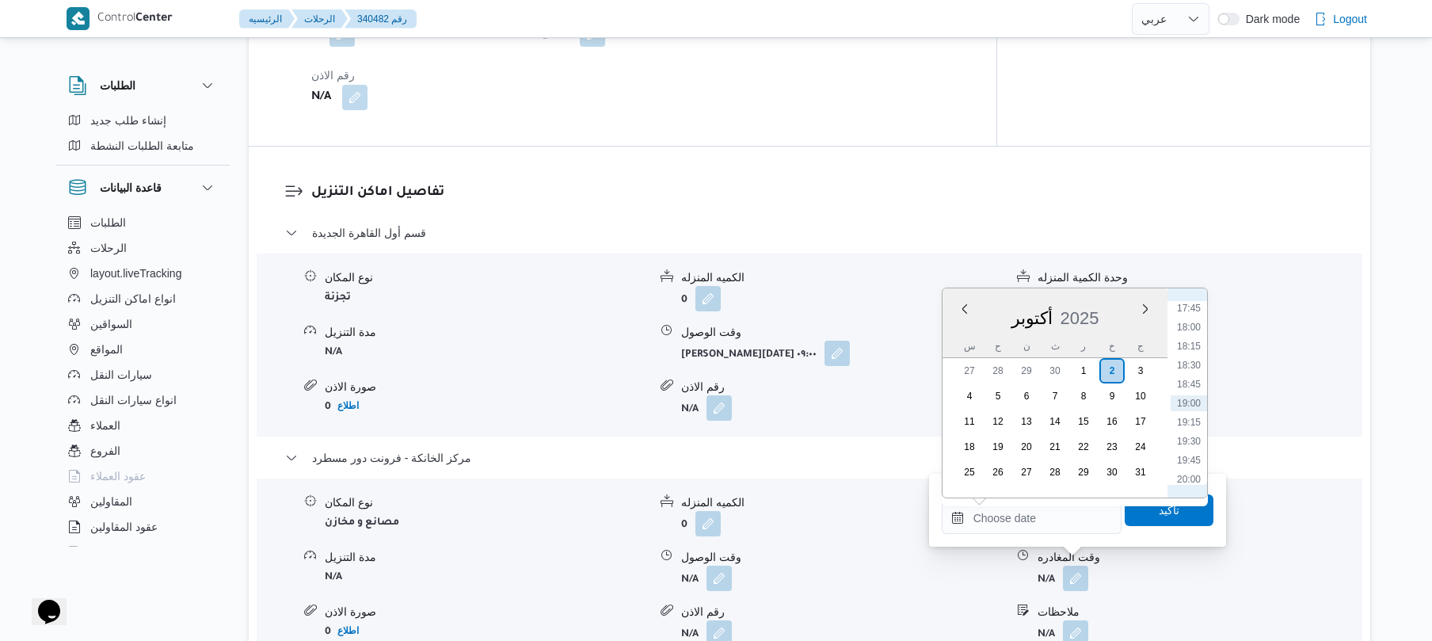
scroll to position [1194, 0]
click at [1189, 461] on li "17:45" at bounding box center [1188, 464] width 36 height 16
type input "٠٢/١٠/٢٠٢٥ ١٧:٤٥"
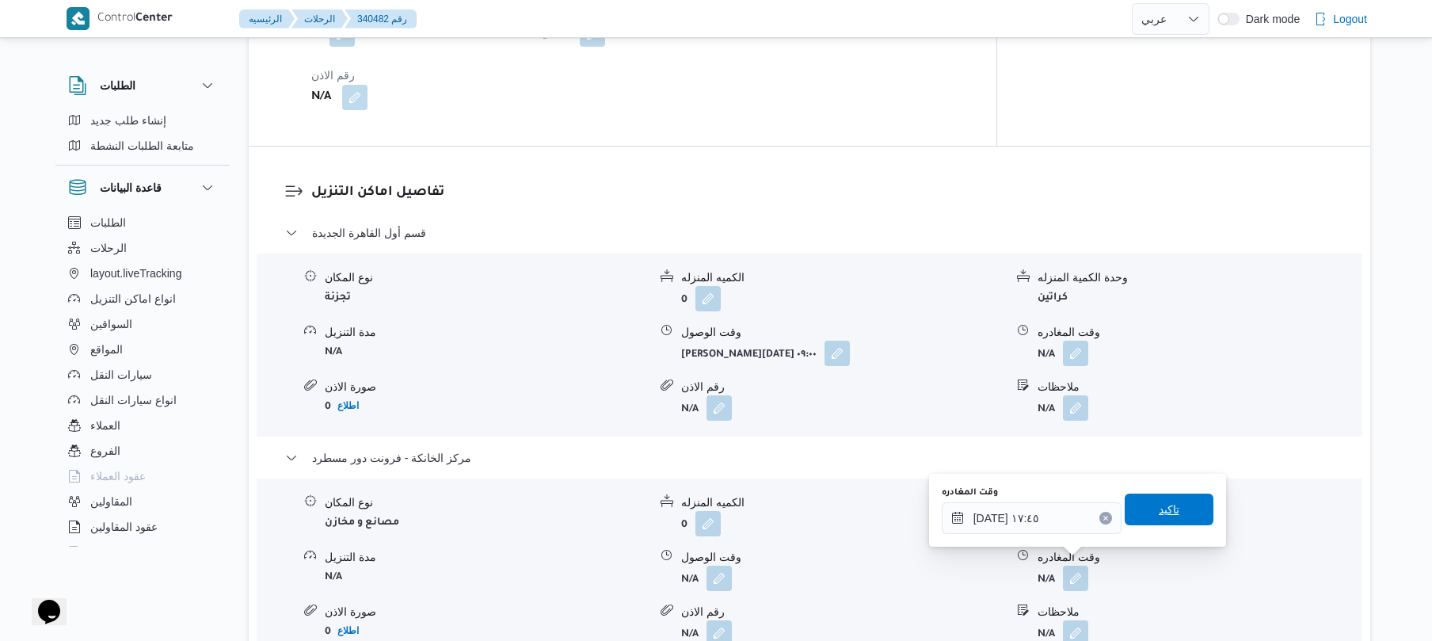
click at [1151, 518] on span "تاكيد" at bounding box center [1169, 509] width 89 height 32
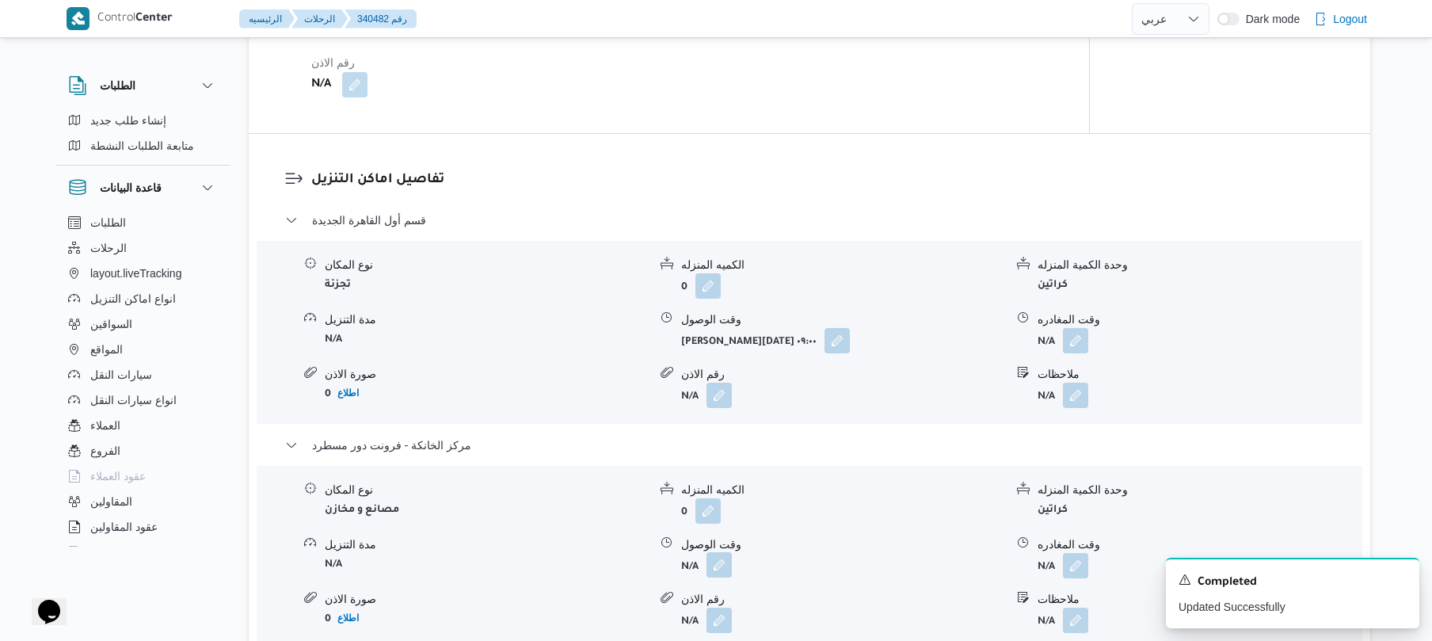
click at [719, 561] on button "button" at bounding box center [718, 564] width 25 height 25
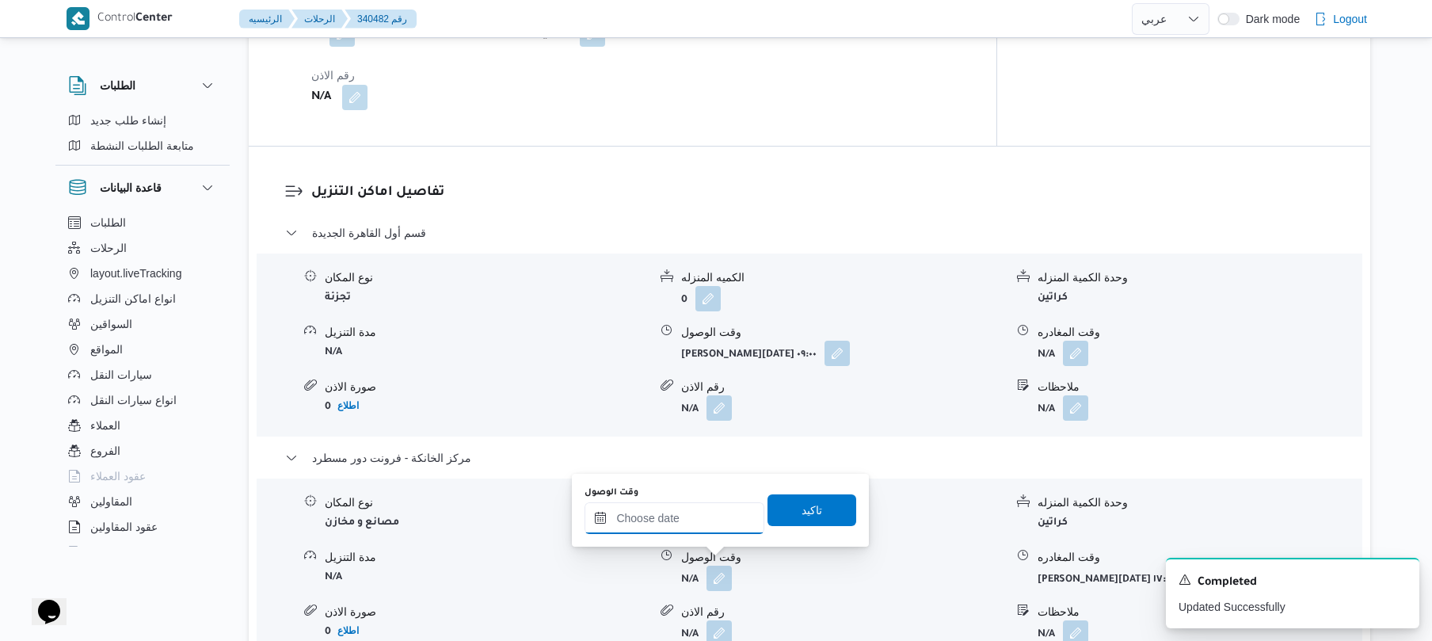
click at [710, 531] on input "وقت الوصول" at bounding box center [674, 518] width 180 height 32
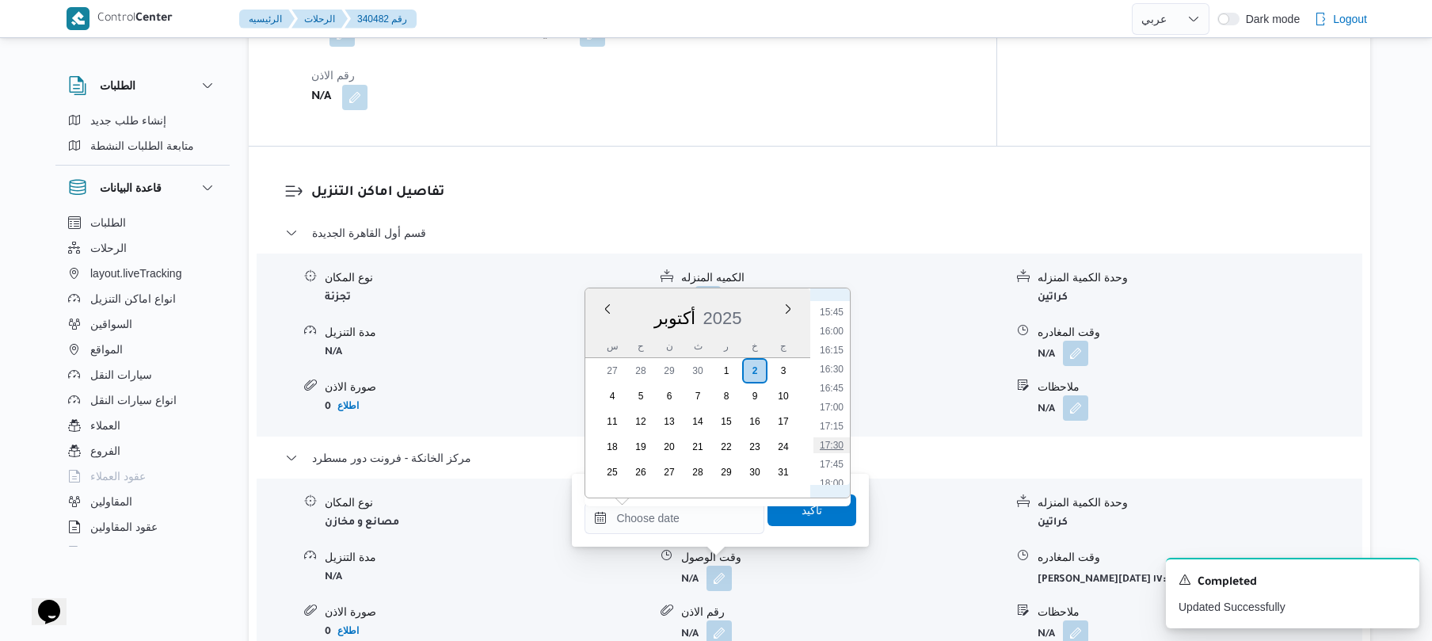
click at [834, 444] on li "17:30" at bounding box center [831, 445] width 36 height 16
type input "٠٢/١٠/٢٠٢٥ ١٧:٣٠"
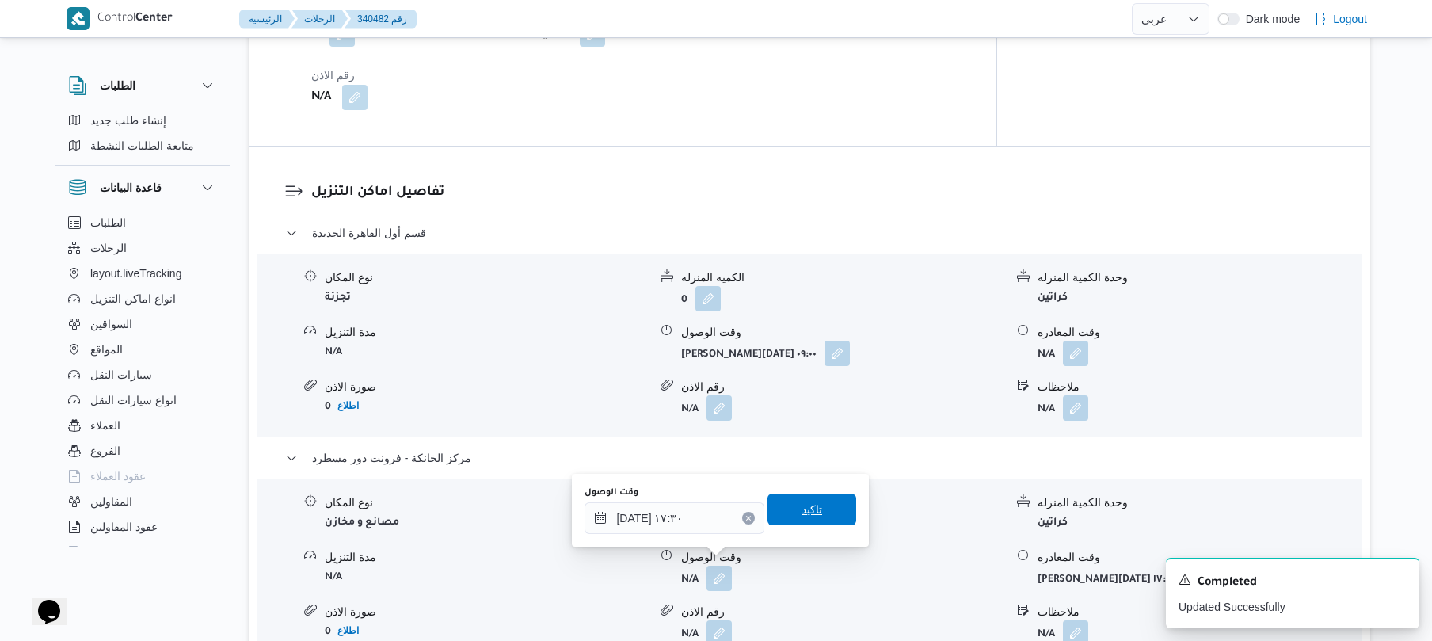
click at [805, 511] on span "تاكيد" at bounding box center [811, 509] width 21 height 19
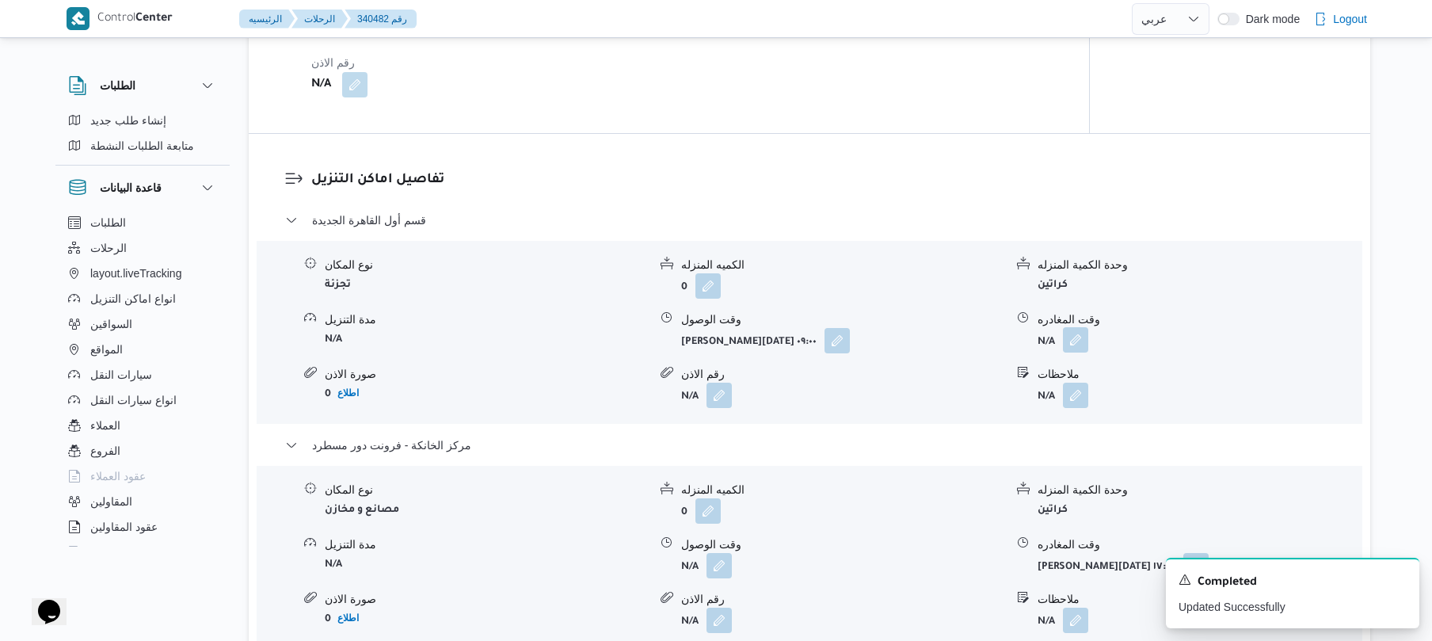
click at [1072, 336] on button "button" at bounding box center [1075, 339] width 25 height 25
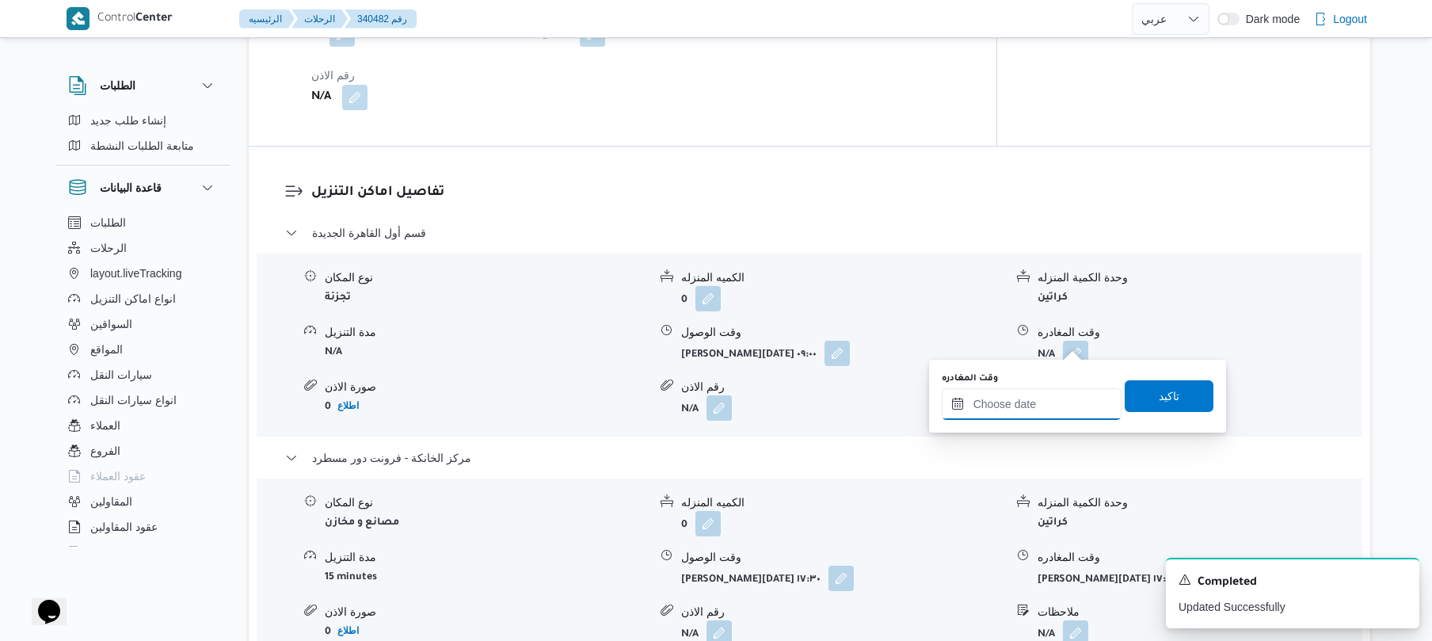
click at [1020, 397] on input "وقت المغادره" at bounding box center [1032, 404] width 180 height 32
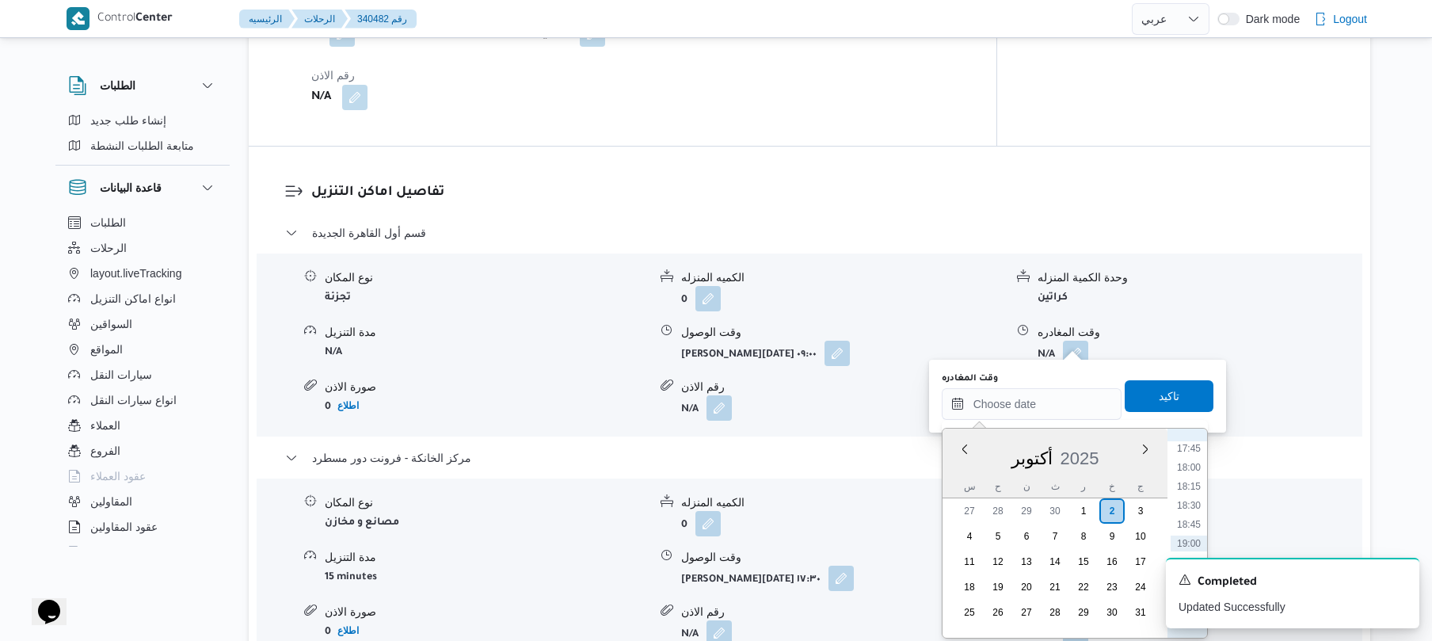
scroll to position [1195, 0]
click at [1189, 523] on li "16:45" at bounding box center [1188, 528] width 36 height 16
type input "٠٢/١٠/٢٠٢٥ ١٦:٤٥"
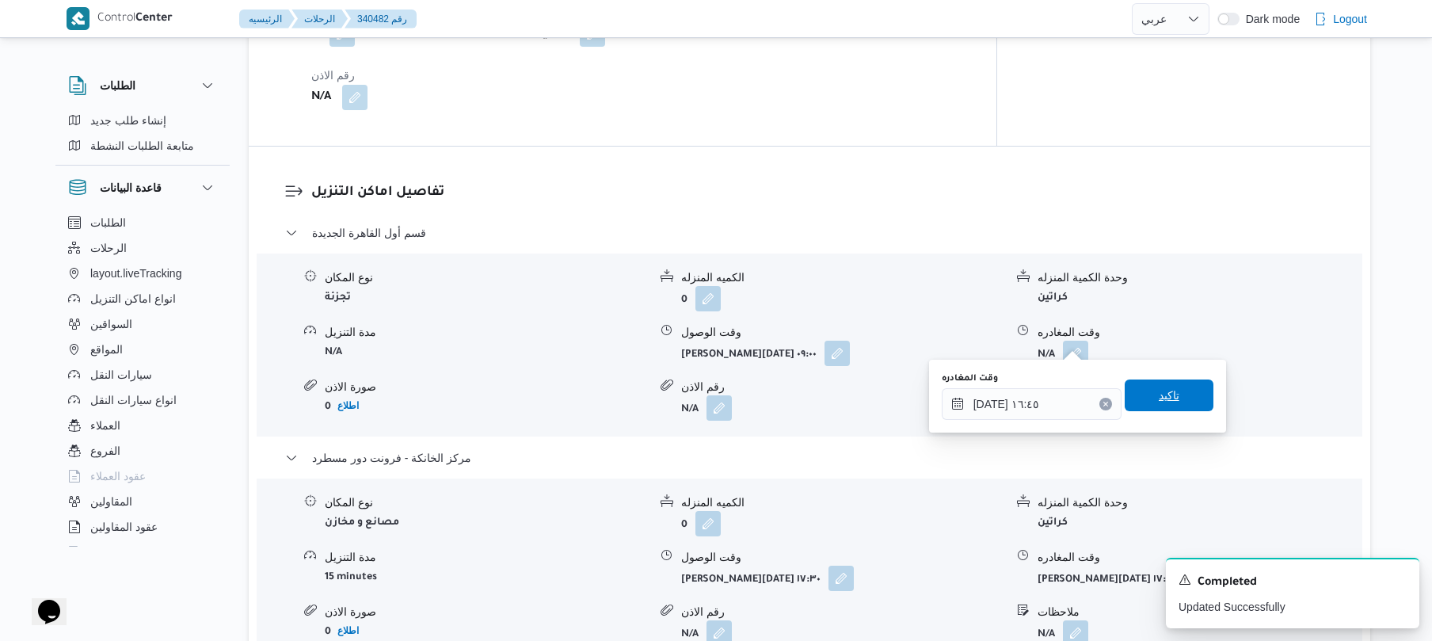
click at [1176, 394] on span "تاكيد" at bounding box center [1169, 395] width 89 height 32
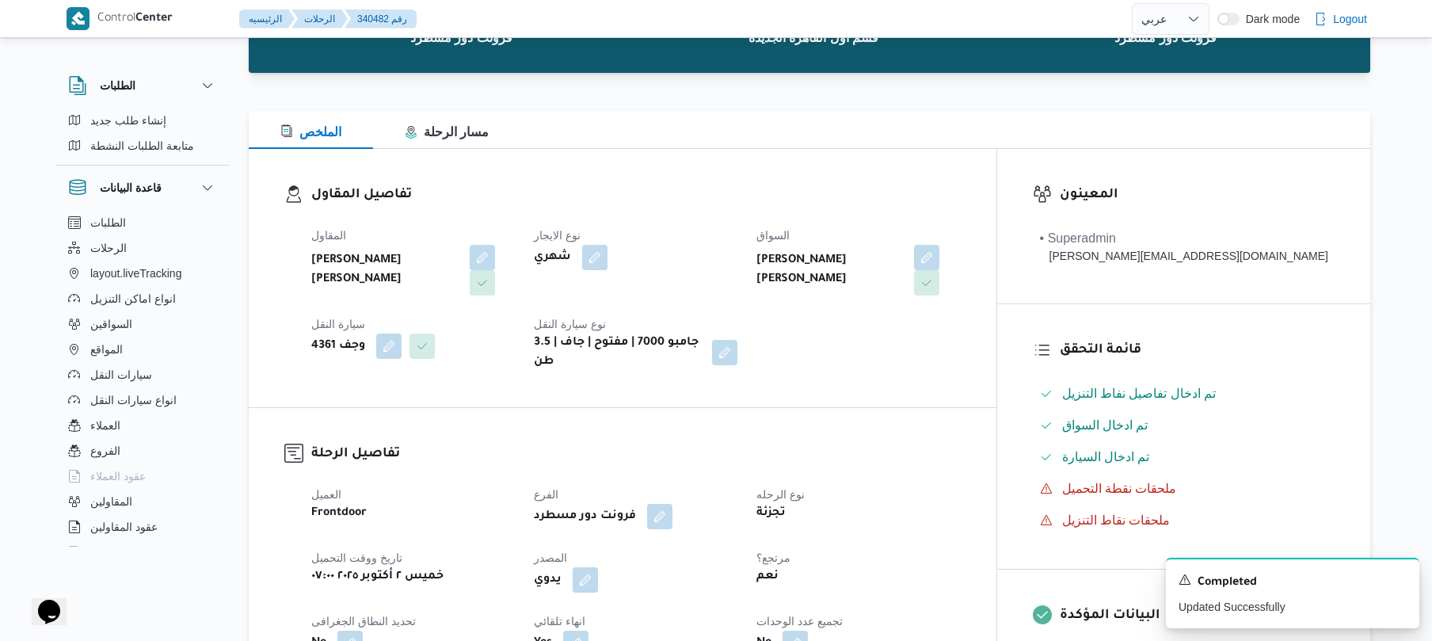
scroll to position [0, 0]
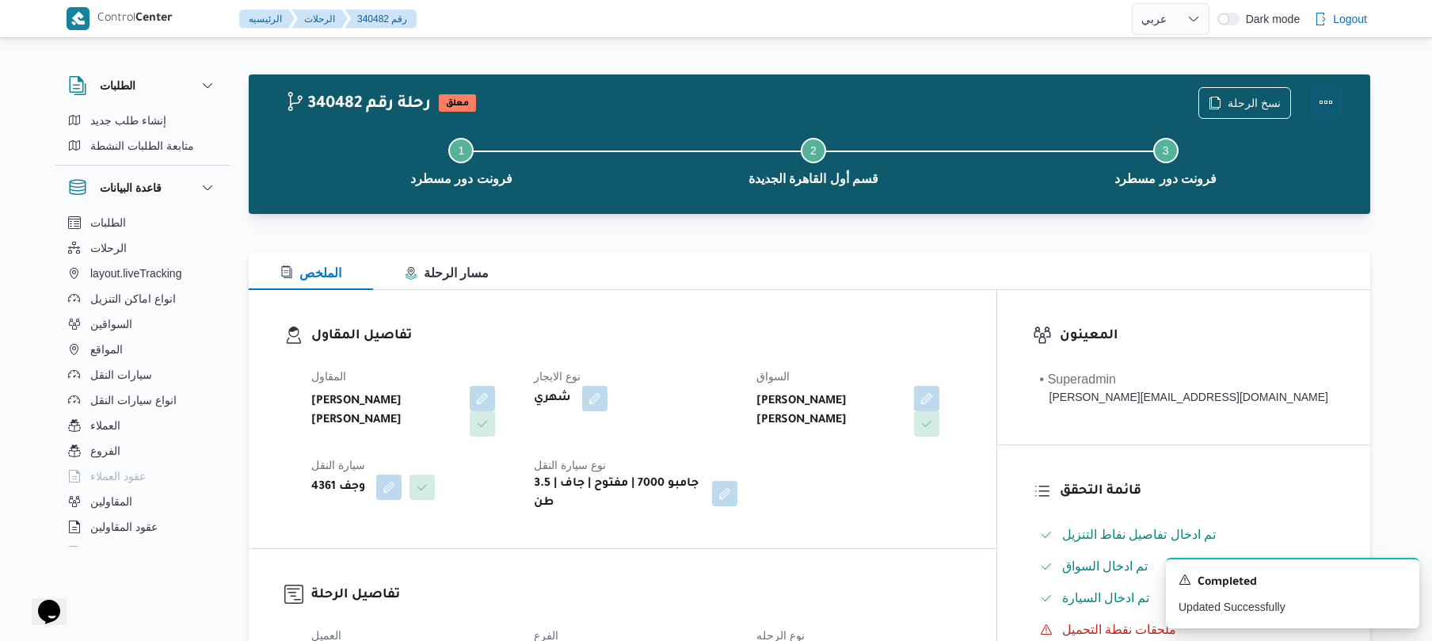
click at [1334, 101] on button "Actions" at bounding box center [1326, 102] width 32 height 32
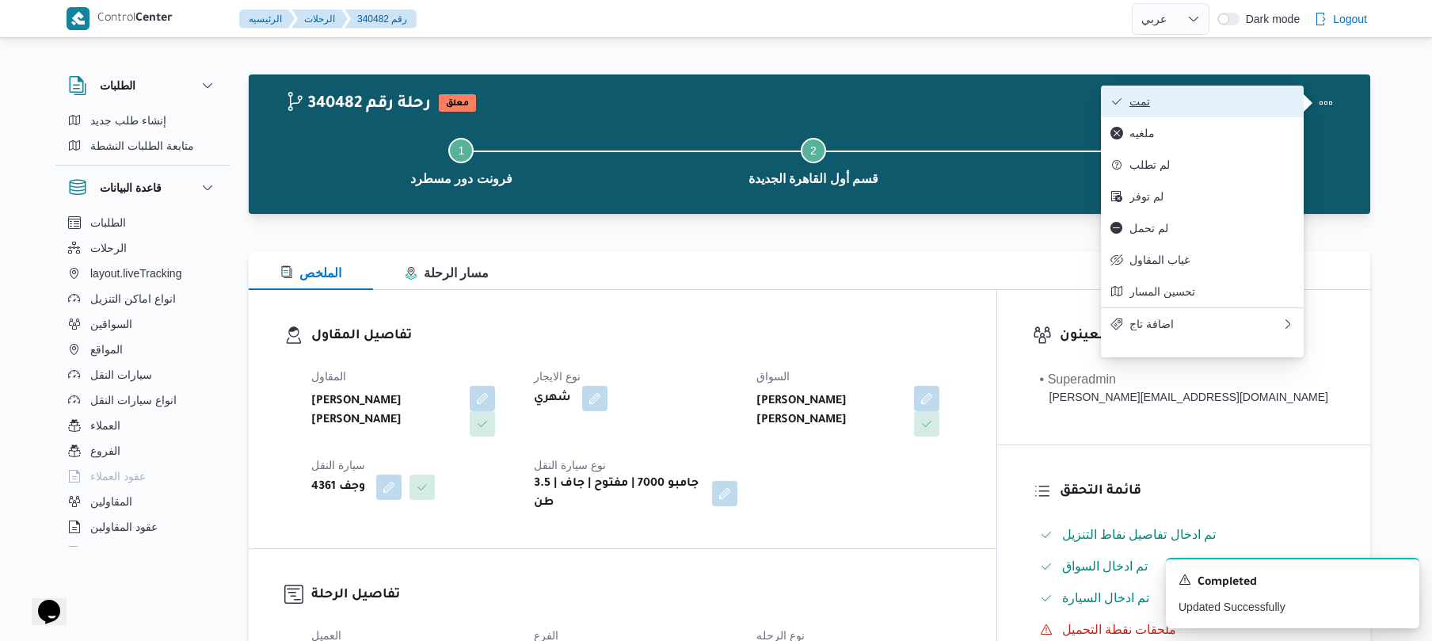
click at [1280, 102] on span "تمت" at bounding box center [1211, 101] width 165 height 13
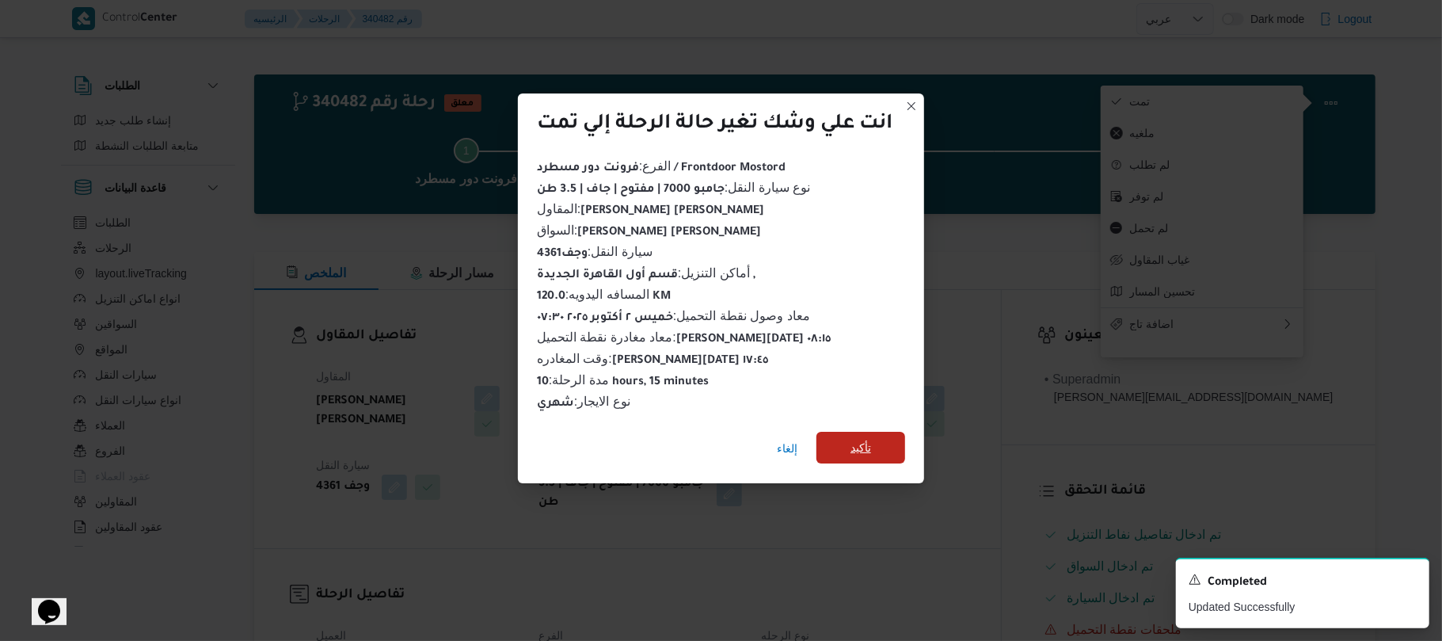
click at [877, 442] on span "تأكيد" at bounding box center [860, 448] width 89 height 32
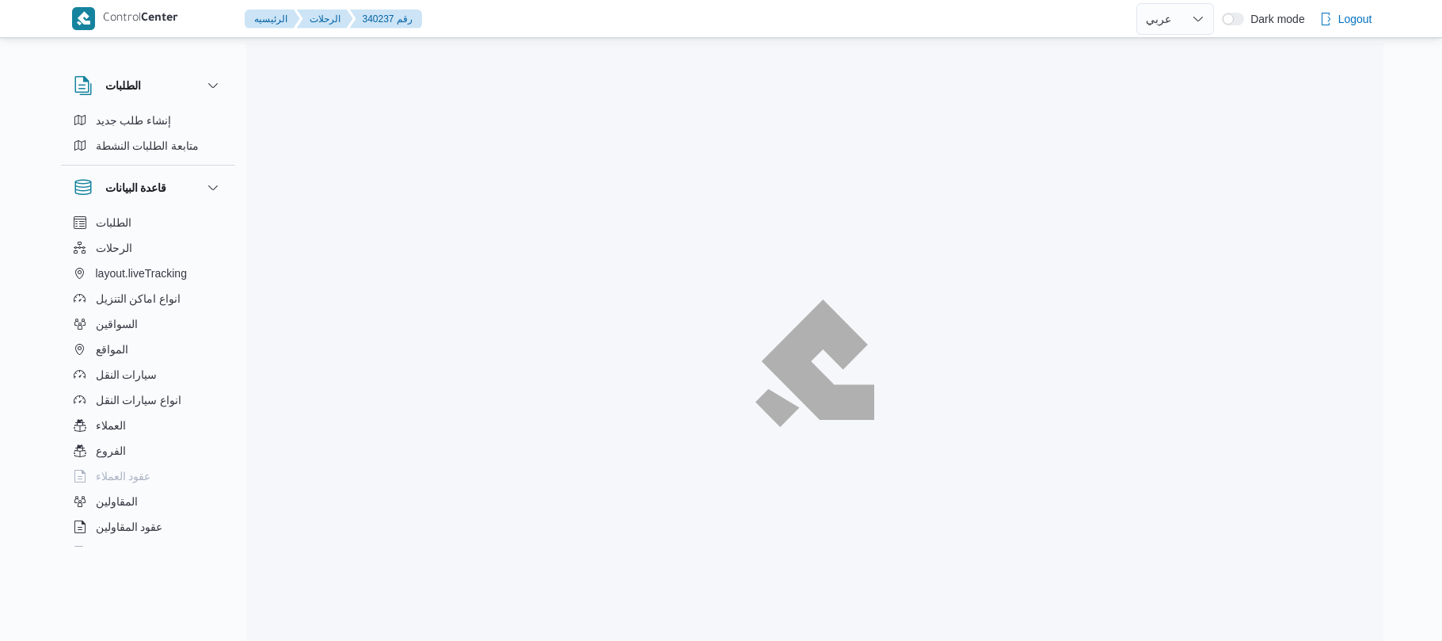
select select "ar"
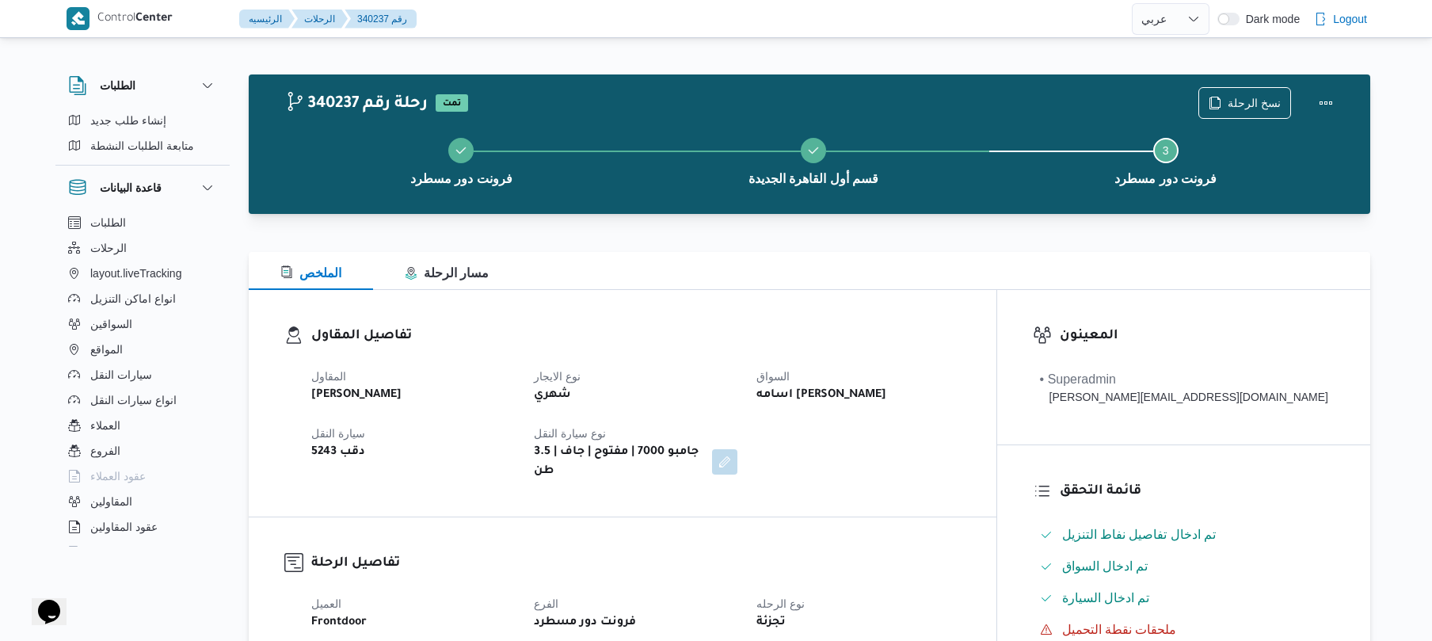
click at [802, 393] on div "المقاول عبدالواحد محمد احمد مسعد نوع الايجار شهري السواق اسامه عبدالله سعيد احم…" at bounding box center [636, 423] width 668 height 133
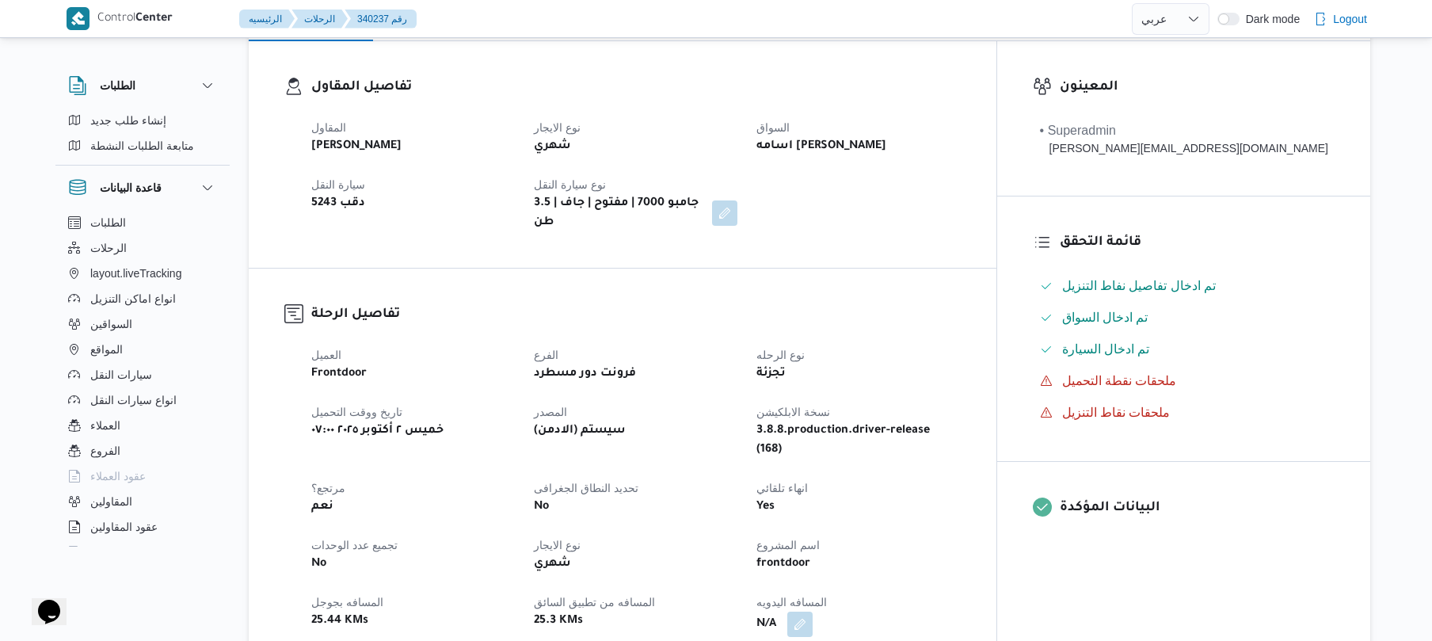
scroll to position [507, 0]
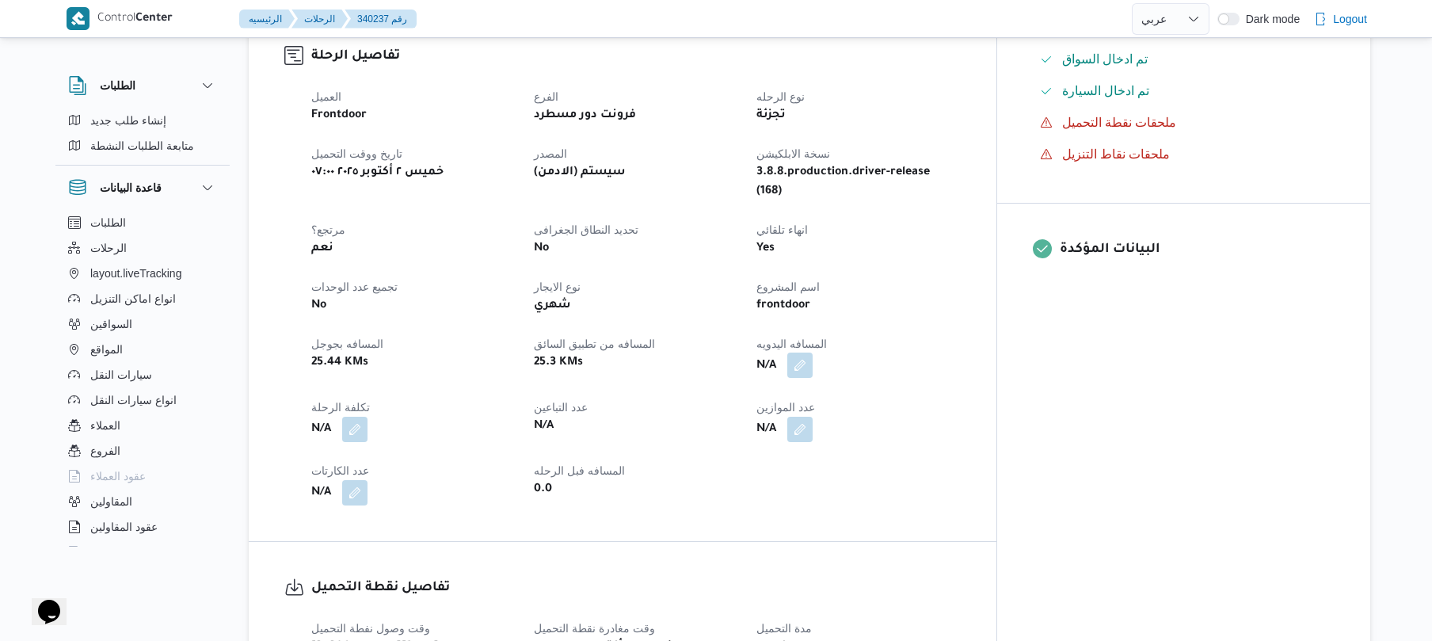
click at [813, 352] on button "button" at bounding box center [799, 364] width 25 height 25
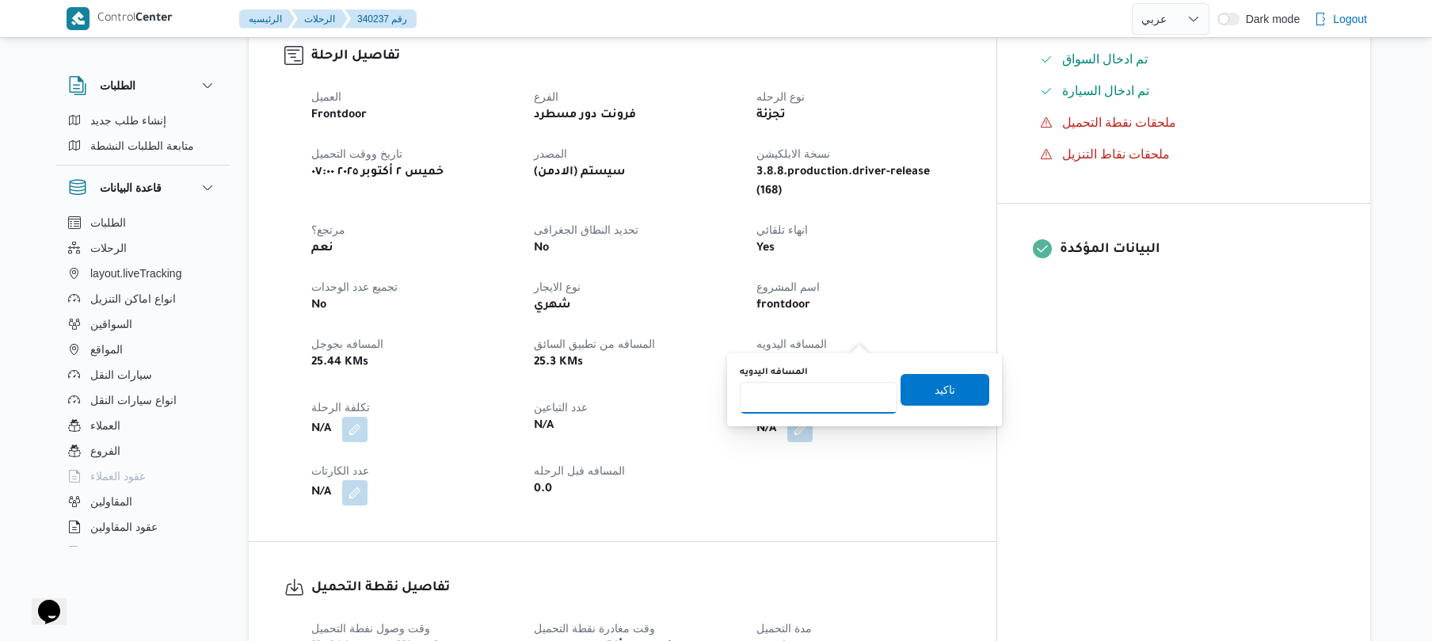
click at [814, 410] on input "المسافه اليدويه" at bounding box center [819, 398] width 158 height 32
type input "120"
click at [923, 379] on span "تاكيد" at bounding box center [944, 389] width 89 height 32
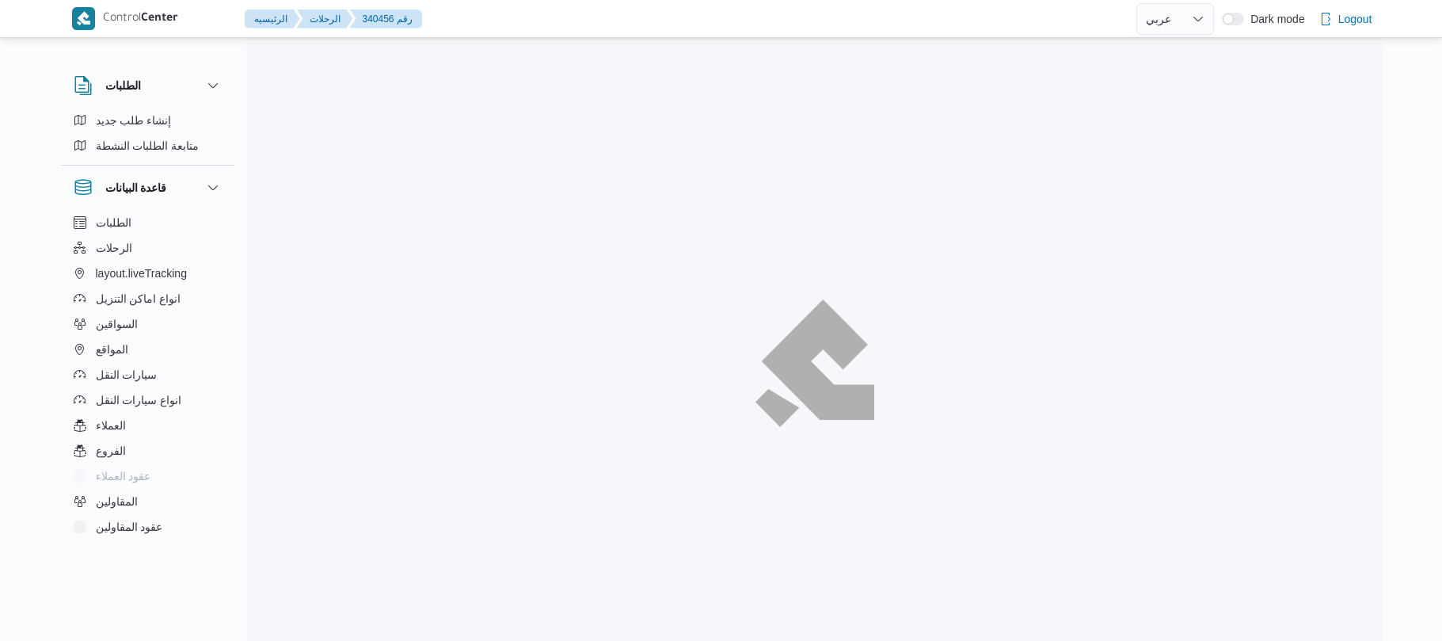
select select "ar"
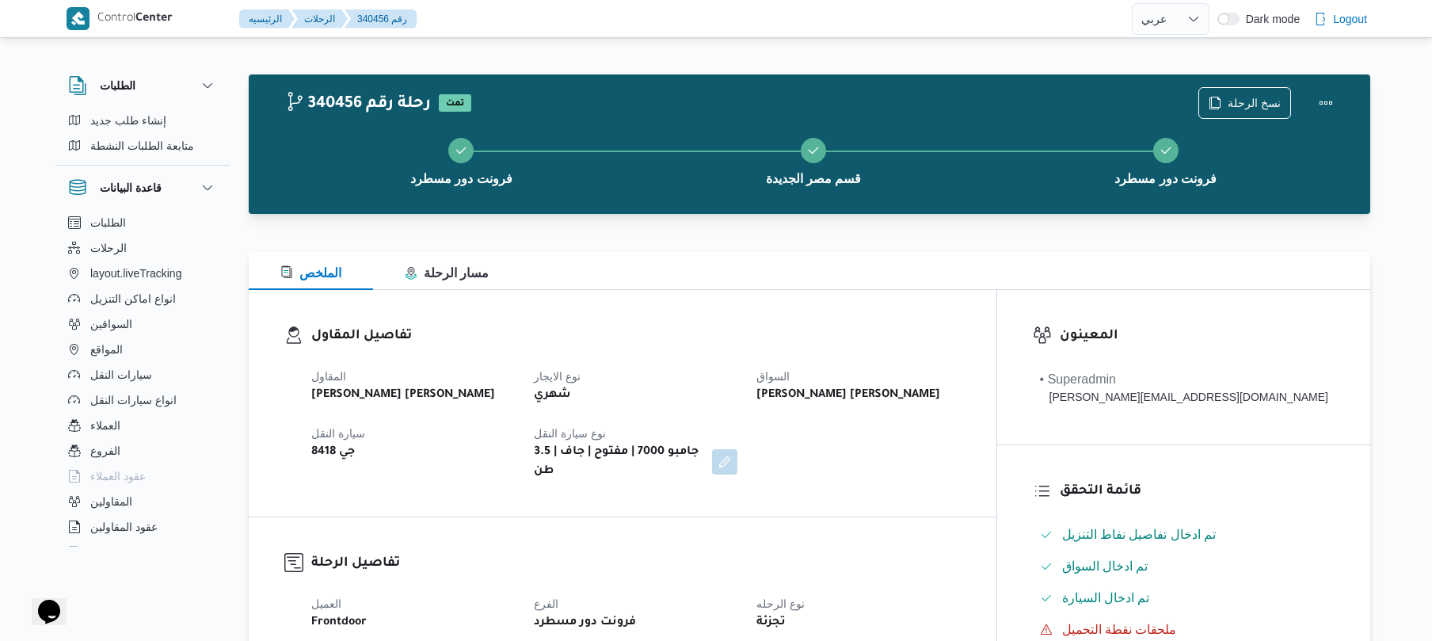
click at [874, 553] on h3 "تفاصيل الرحلة" at bounding box center [635, 563] width 649 height 21
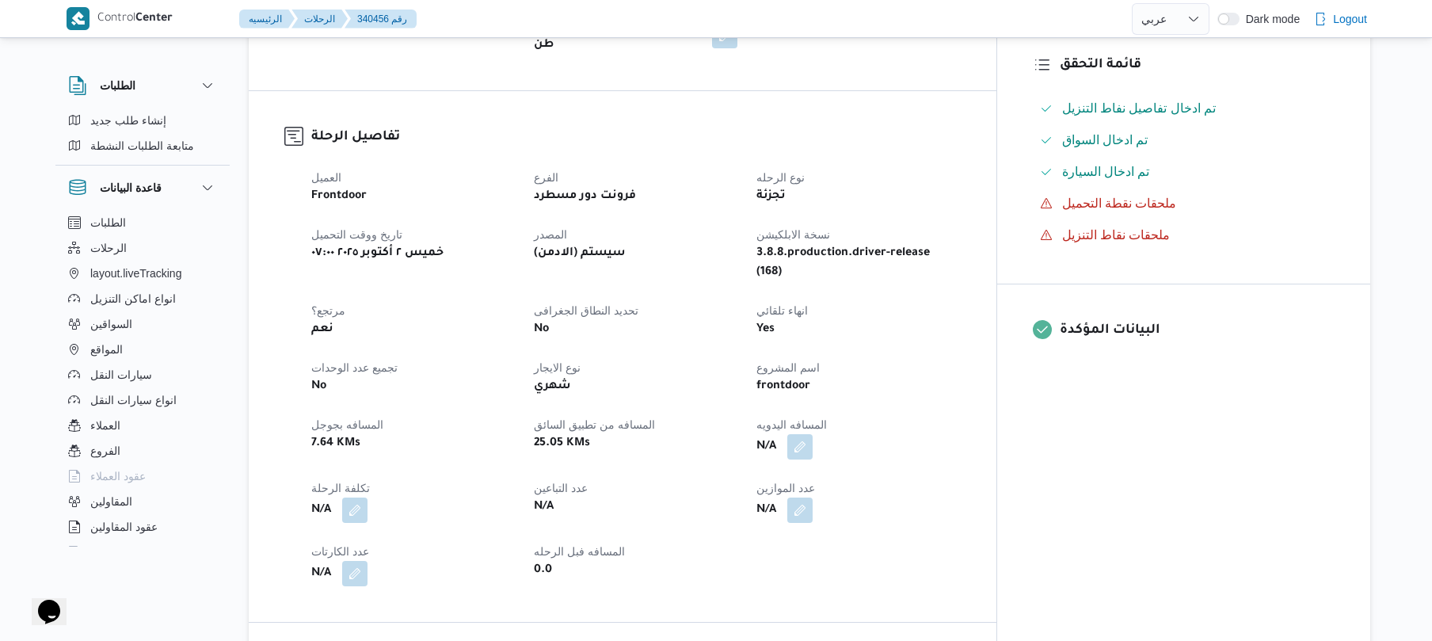
scroll to position [507, 0]
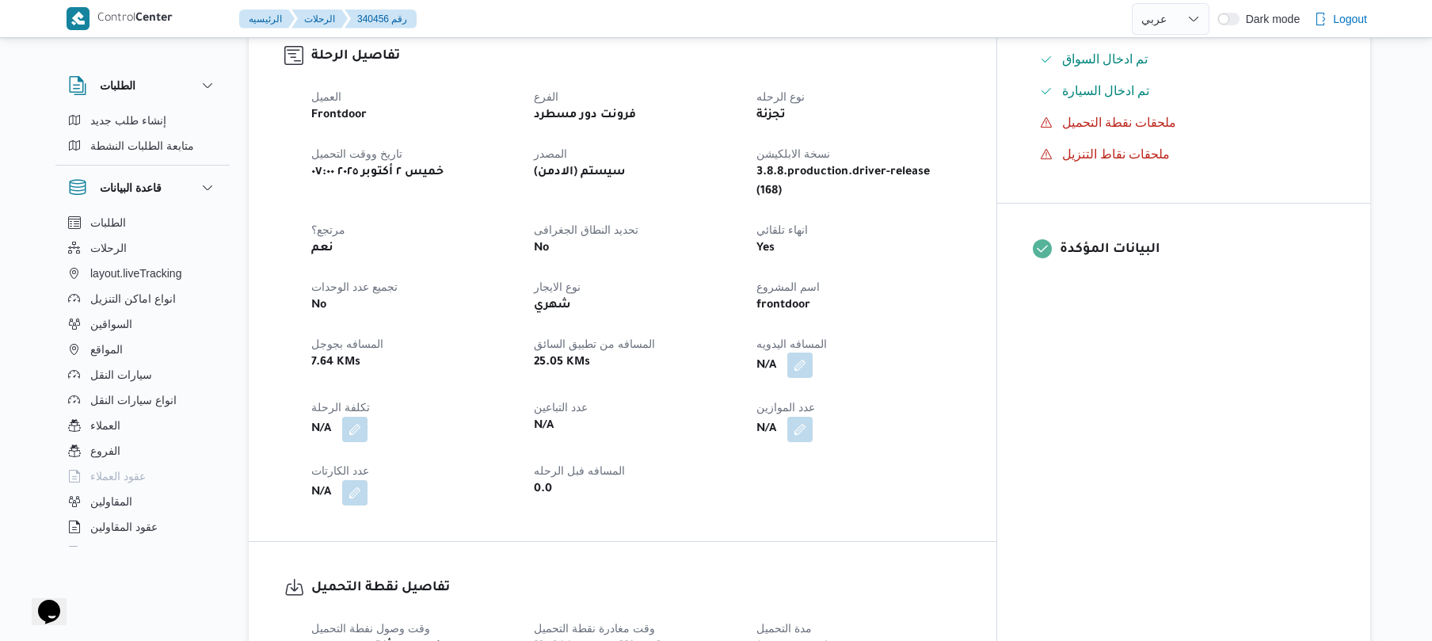
click at [813, 352] on button "button" at bounding box center [799, 364] width 25 height 25
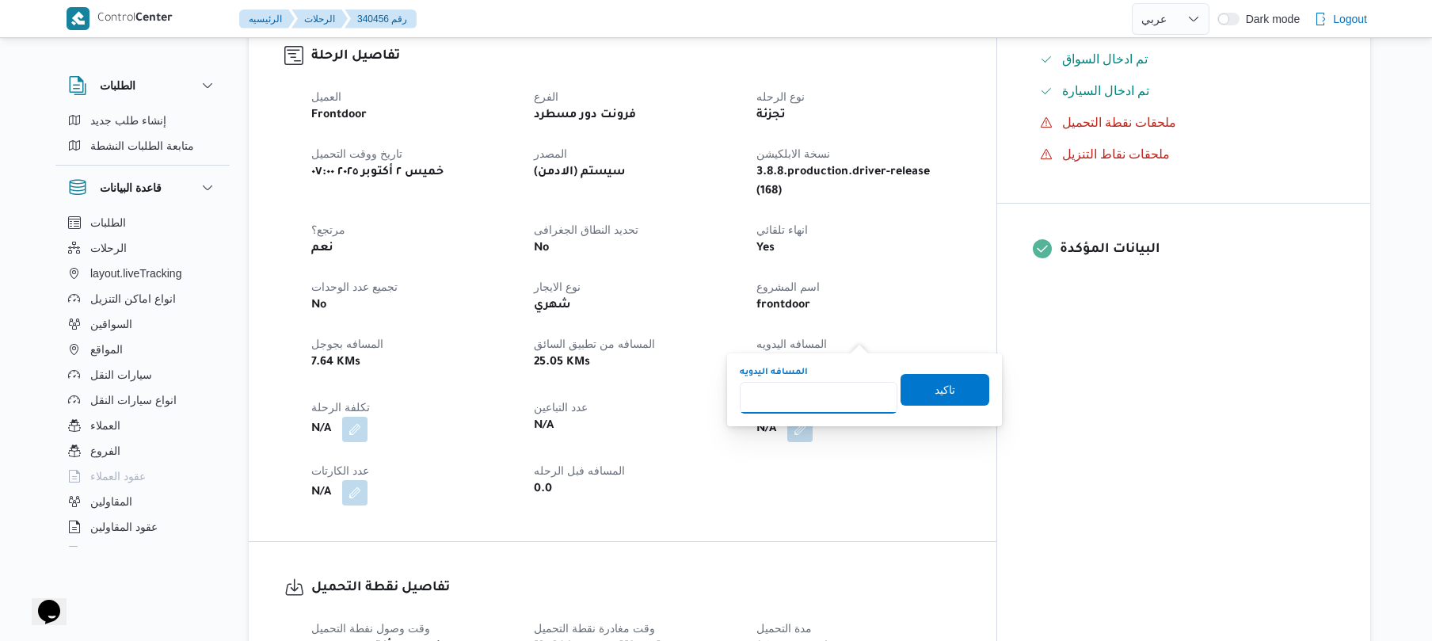
click at [838, 394] on input "المسافه اليدويه" at bounding box center [819, 398] width 158 height 32
type input "70"
click at [922, 391] on span "تاكيد" at bounding box center [944, 389] width 89 height 32
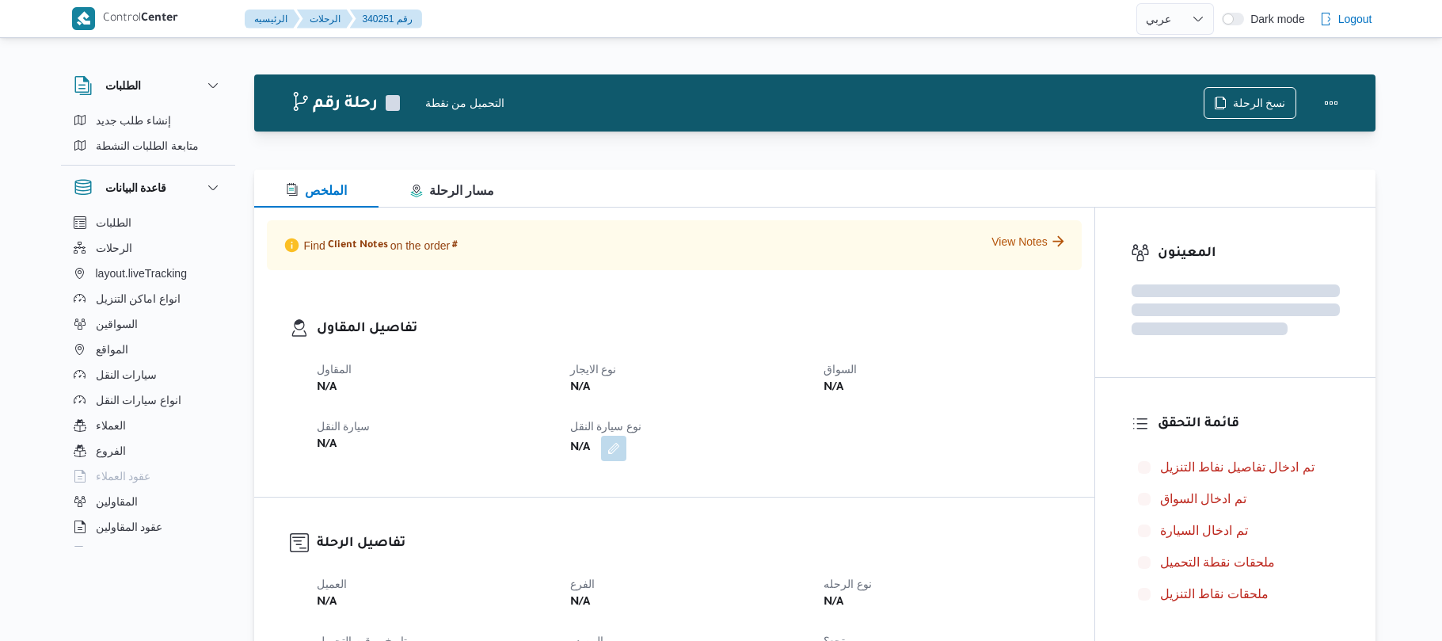
select select "ar"
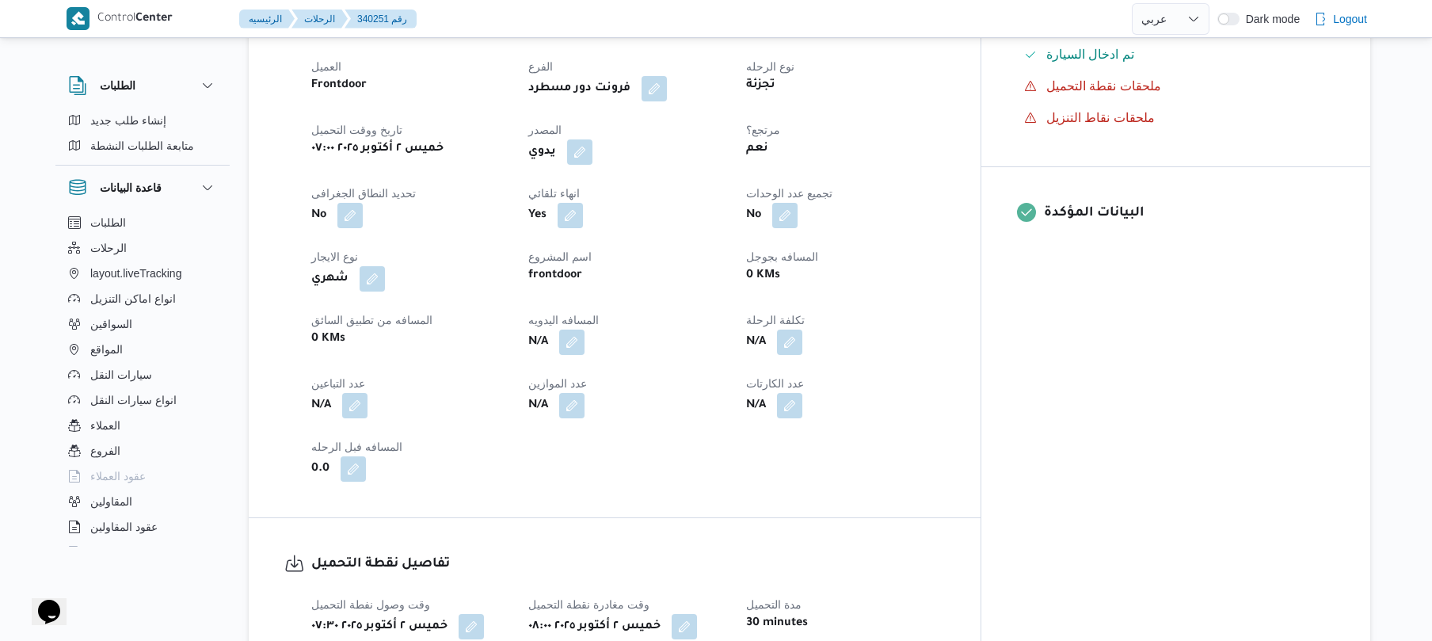
scroll to position [549, 0]
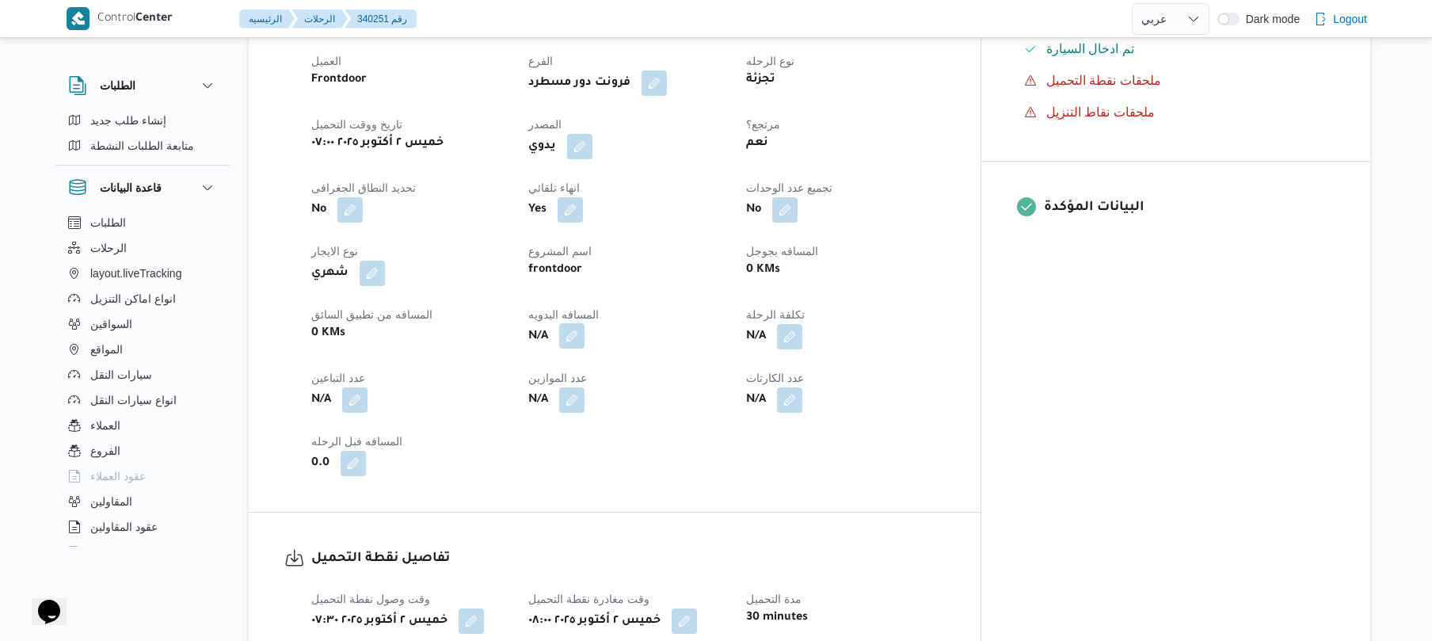
click at [584, 340] on button "button" at bounding box center [571, 335] width 25 height 25
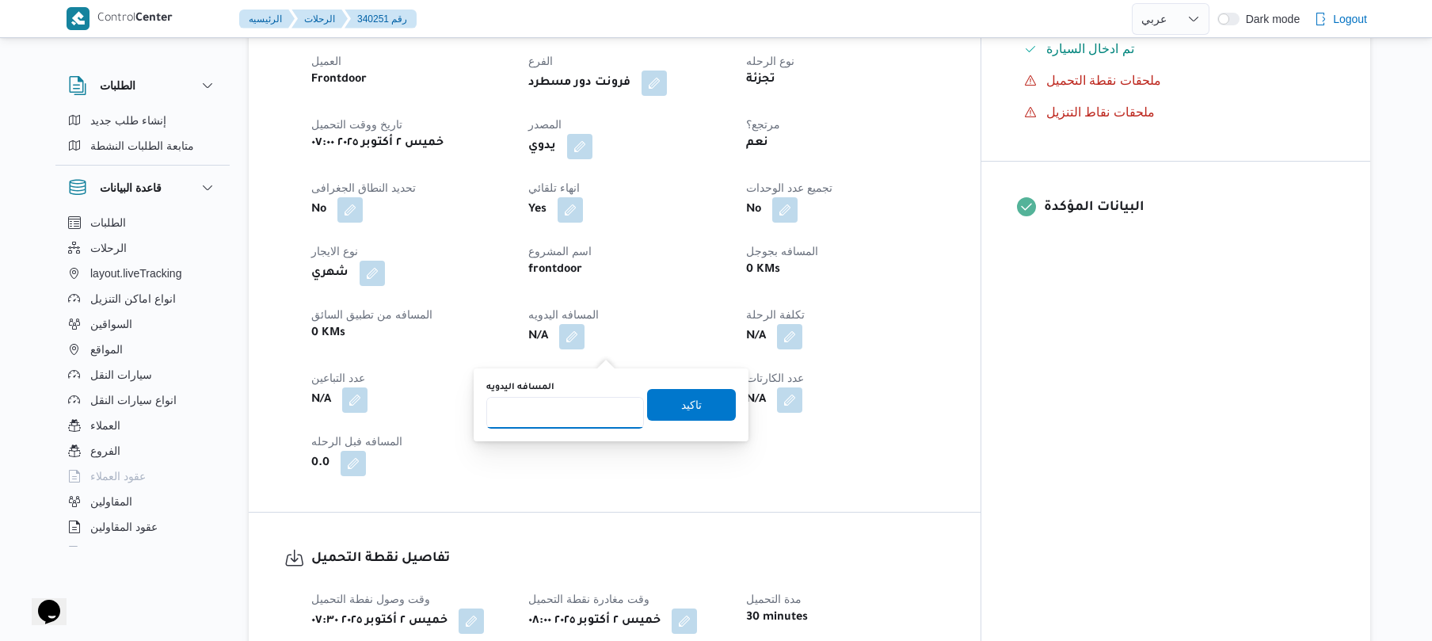
click at [603, 402] on input "المسافه اليدويه" at bounding box center [565, 413] width 158 height 32
type input "120"
click at [681, 410] on span "تاكيد" at bounding box center [691, 403] width 21 height 19
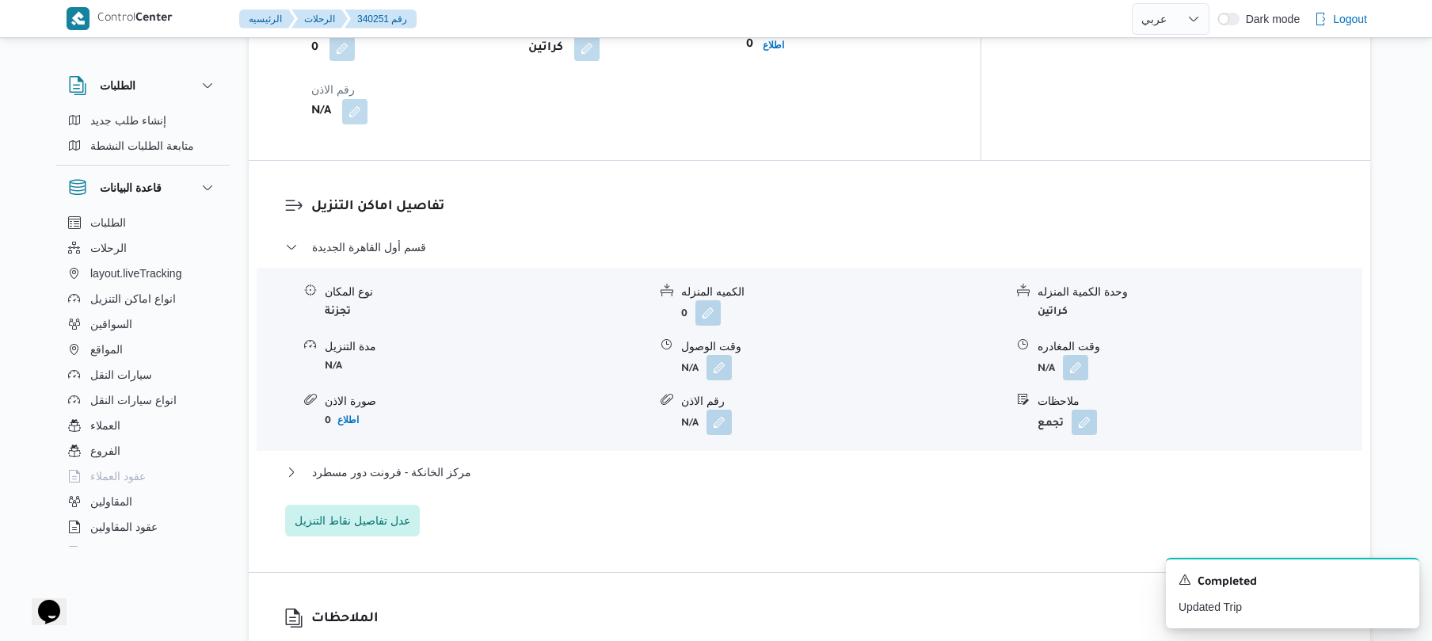
scroll to position [1224, 0]
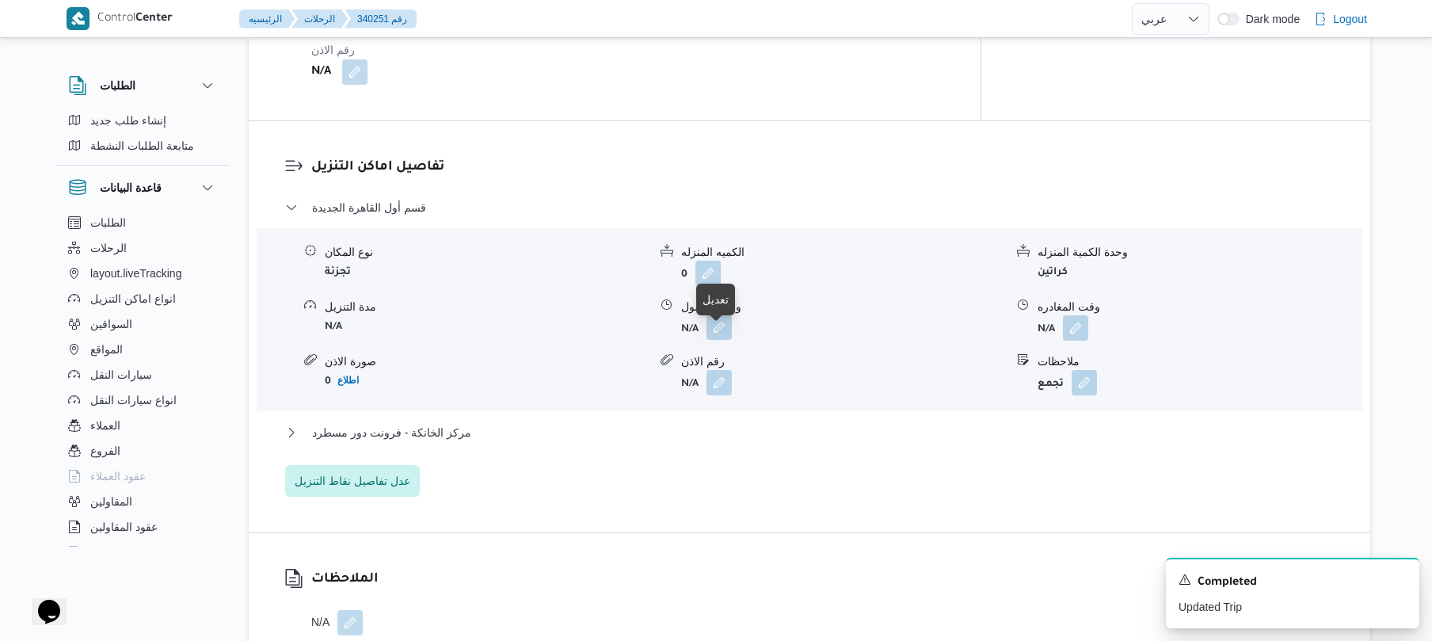
click at [721, 340] on button "button" at bounding box center [718, 326] width 25 height 25
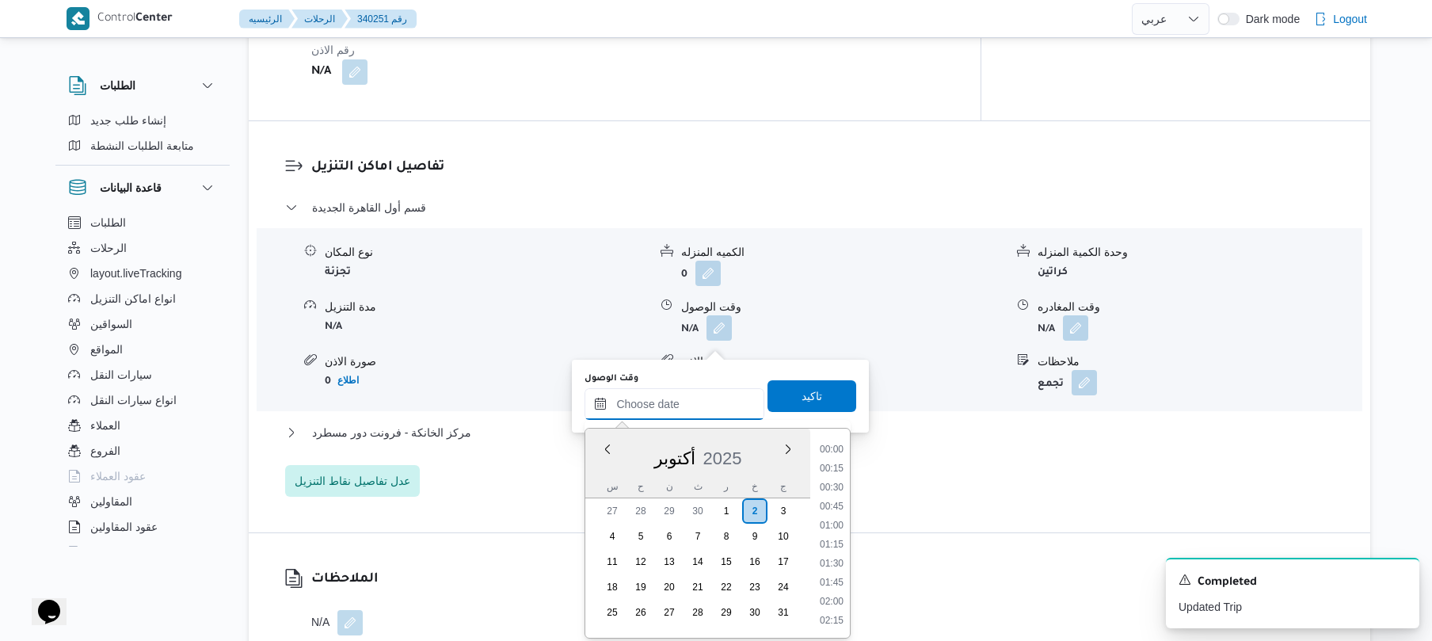
click at [665, 412] on input "وقت الوصول" at bounding box center [674, 404] width 180 height 32
click at [834, 501] on li "08:15" at bounding box center [831, 502] width 36 height 16
type input "٠٢/١٠/٢٠٢٥ ٠٨:١٥"
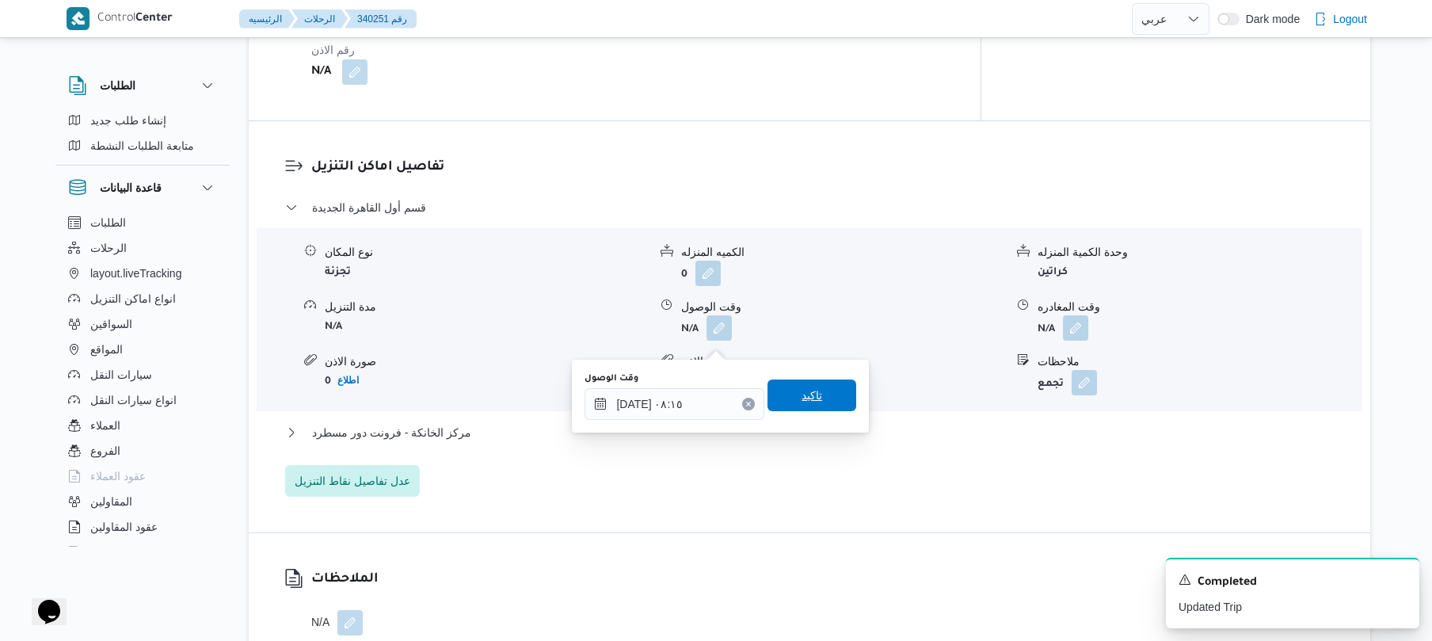
click at [809, 384] on span "تاكيد" at bounding box center [811, 395] width 89 height 32
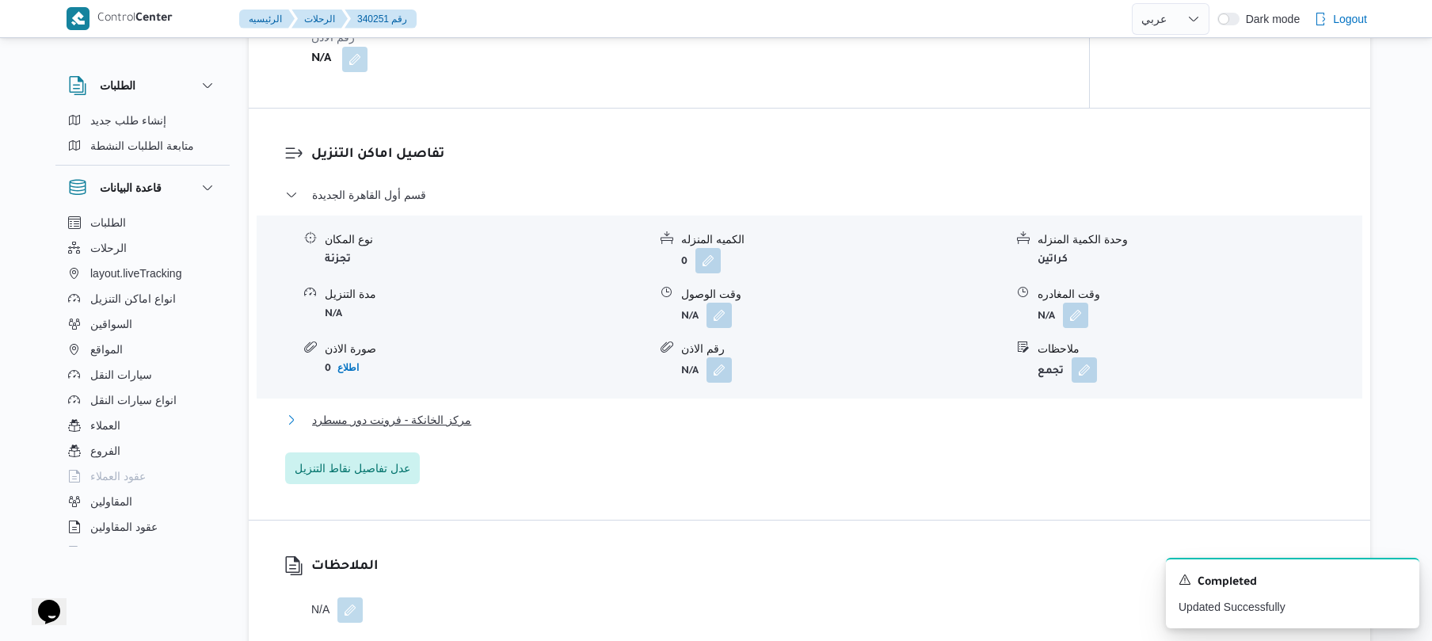
click at [740, 429] on button "مركز الخانكة - فرونت دور مسطرد" at bounding box center [809, 419] width 1049 height 19
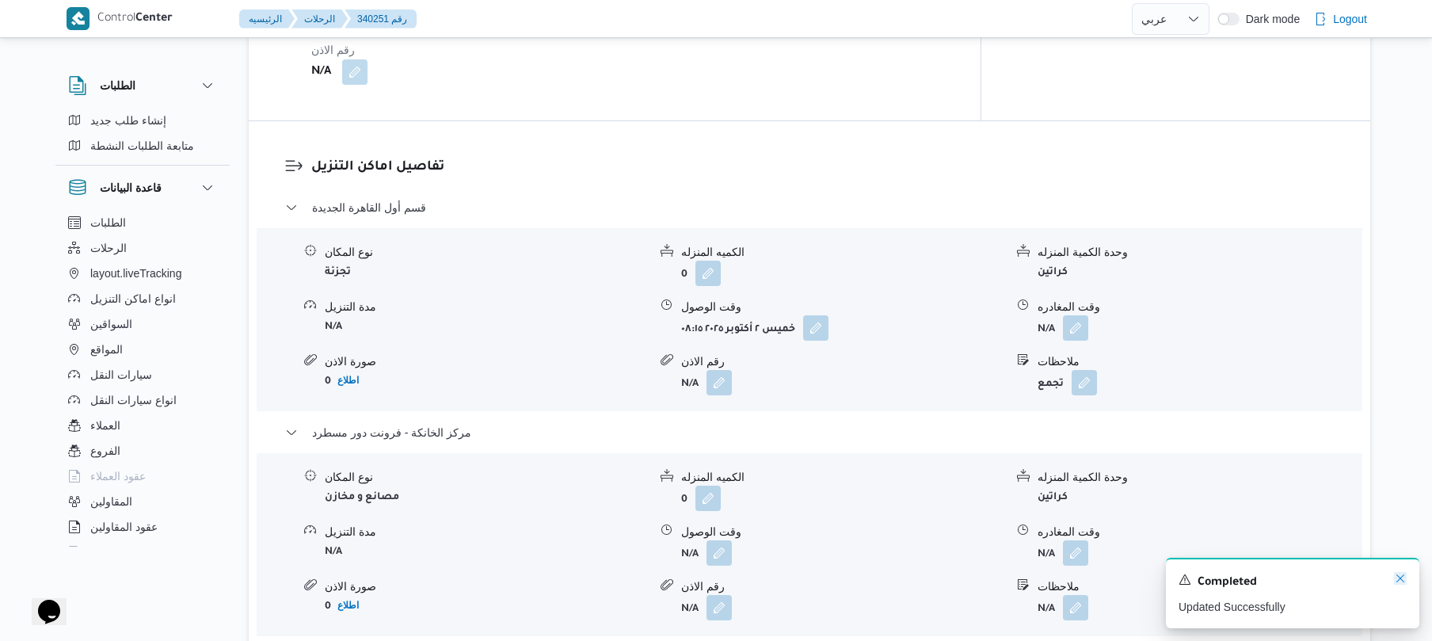
click at [1400, 578] on icon "Dismiss toast" at bounding box center [1400, 578] width 13 height 13
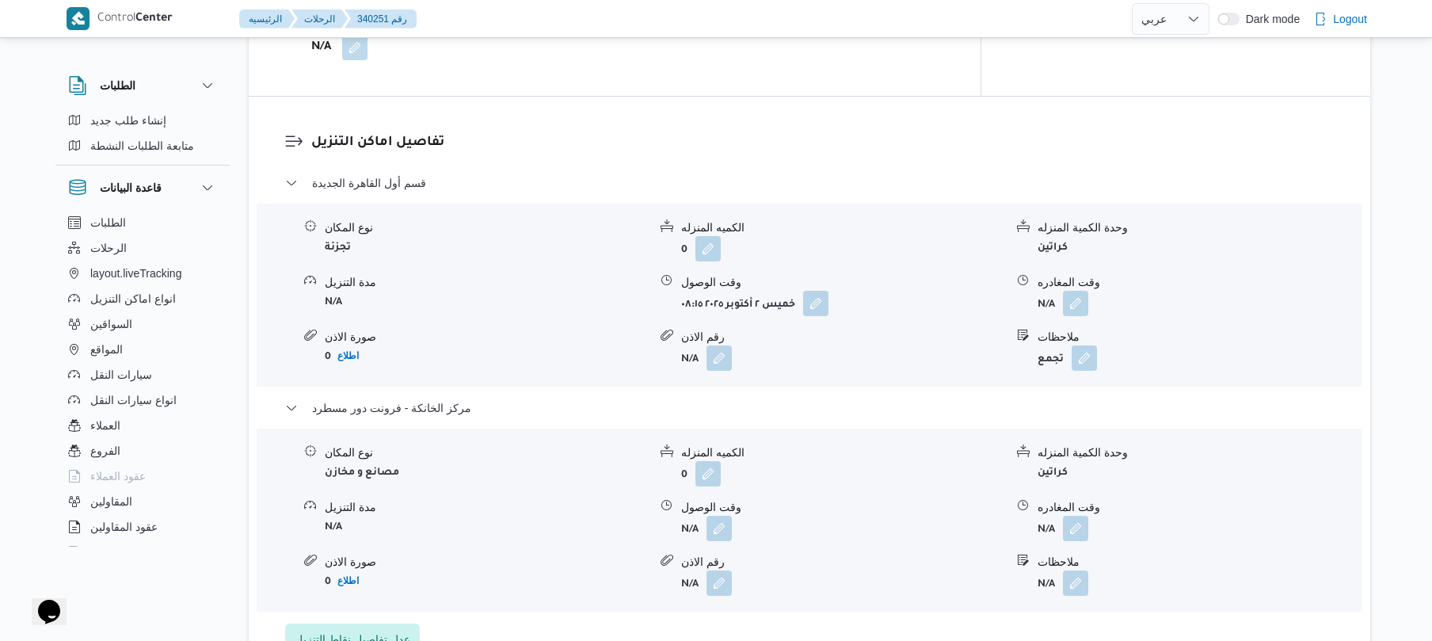
scroll to position [1309, 0]
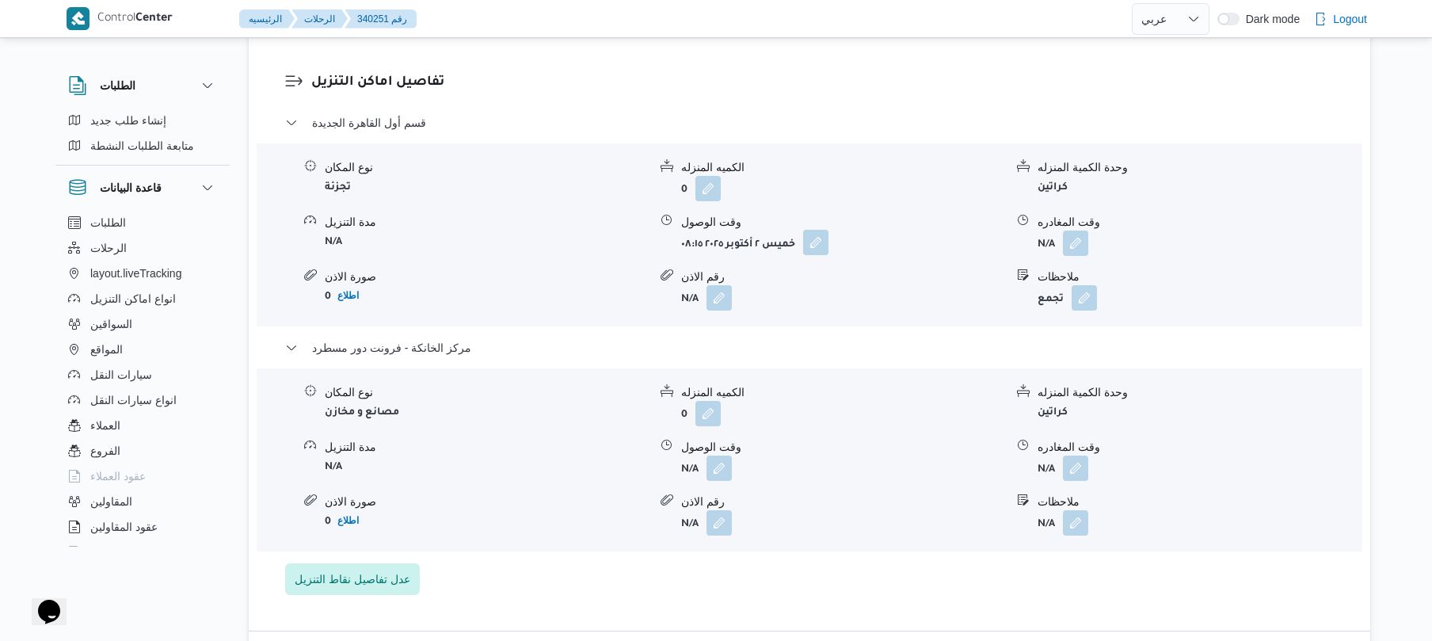
click at [815, 254] on button "button" at bounding box center [815, 242] width 25 height 25
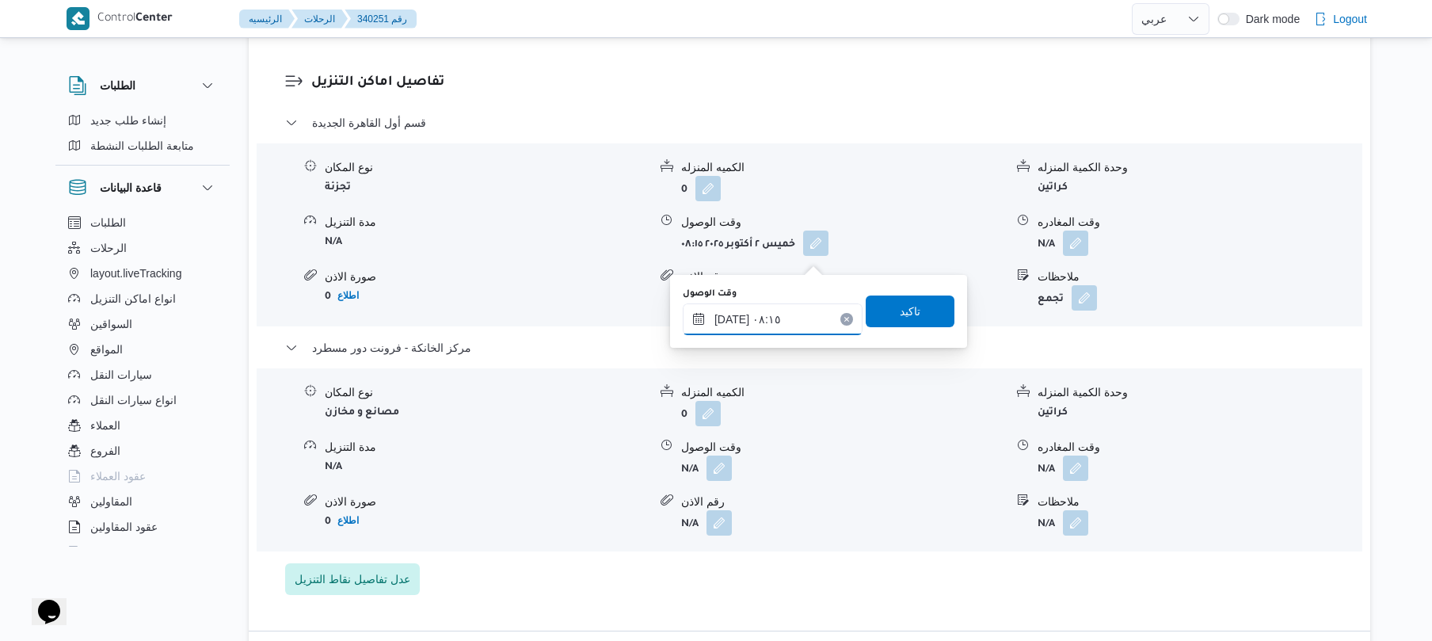
click at [764, 314] on input "٠٢/١٠/٢٠٢٥ ٠٨:١٥" at bounding box center [773, 319] width 180 height 32
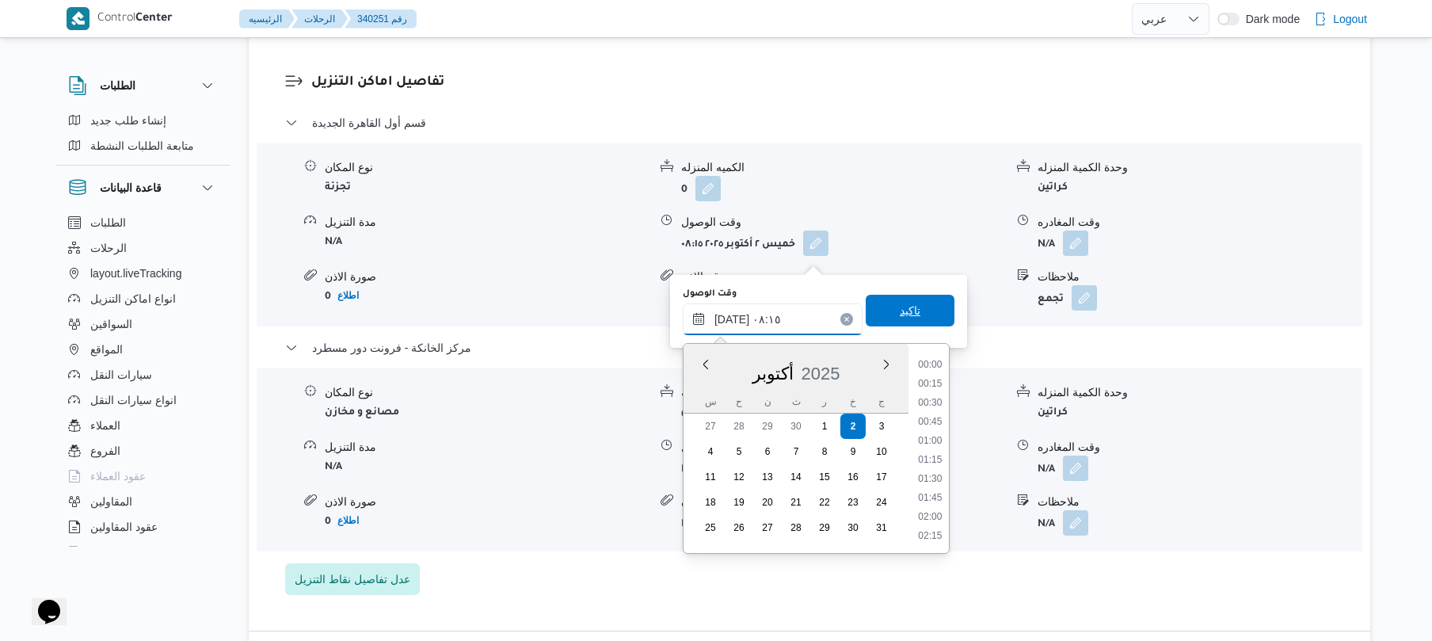
scroll to position [532, 0]
click at [939, 494] on li "08:45" at bounding box center [930, 497] width 36 height 16
type input "٠٢/١٠/٢٠٢٥ ٠٨:٤٥"
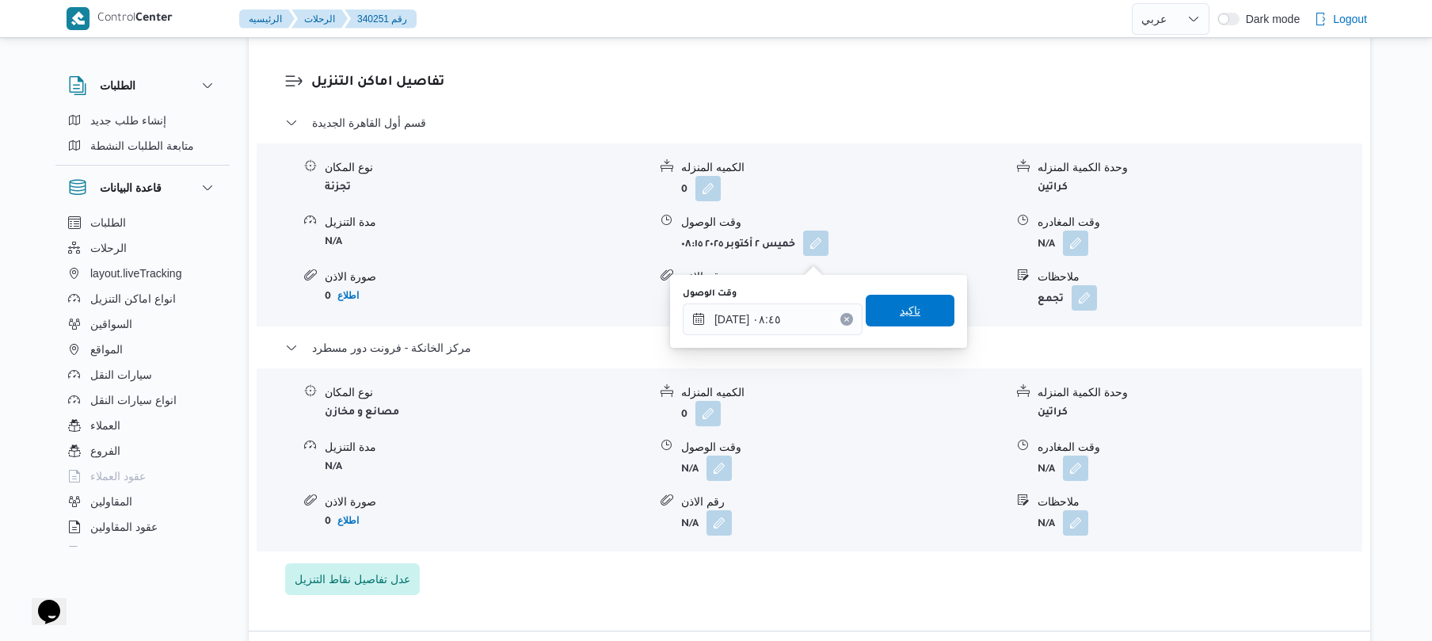
click at [923, 317] on span "تاكيد" at bounding box center [910, 311] width 89 height 32
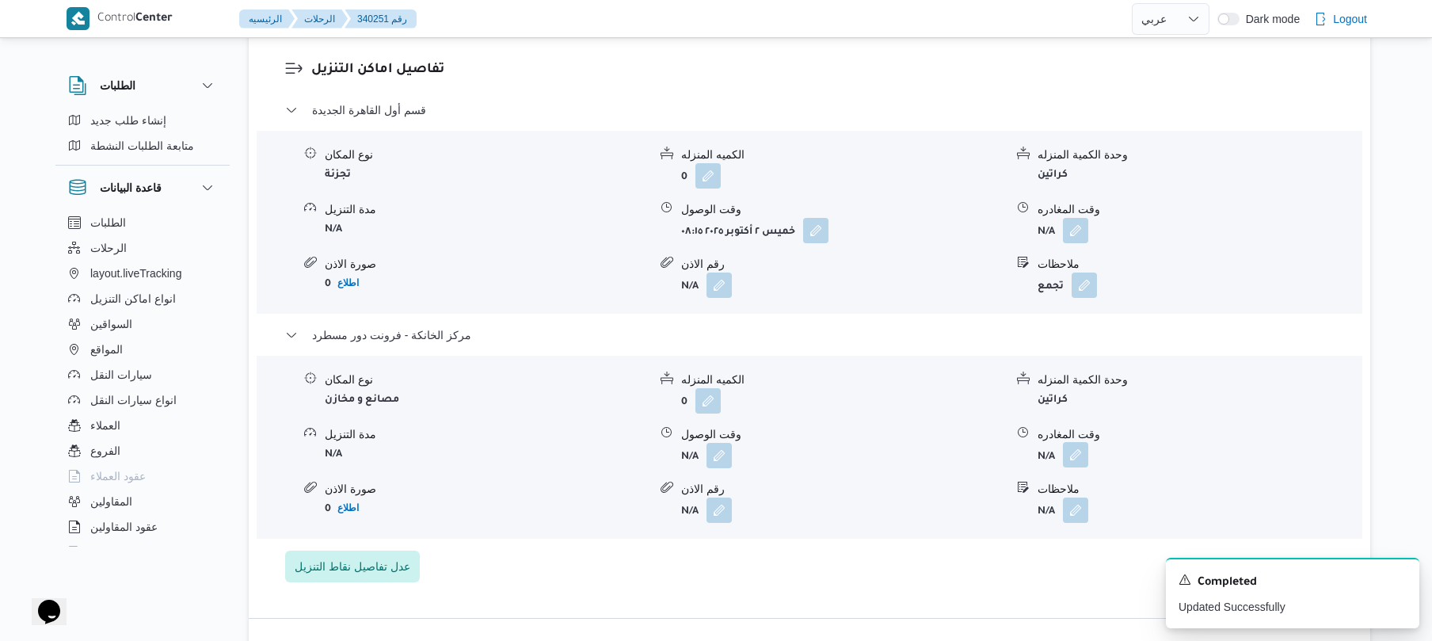
click at [1072, 467] on button "button" at bounding box center [1075, 454] width 25 height 25
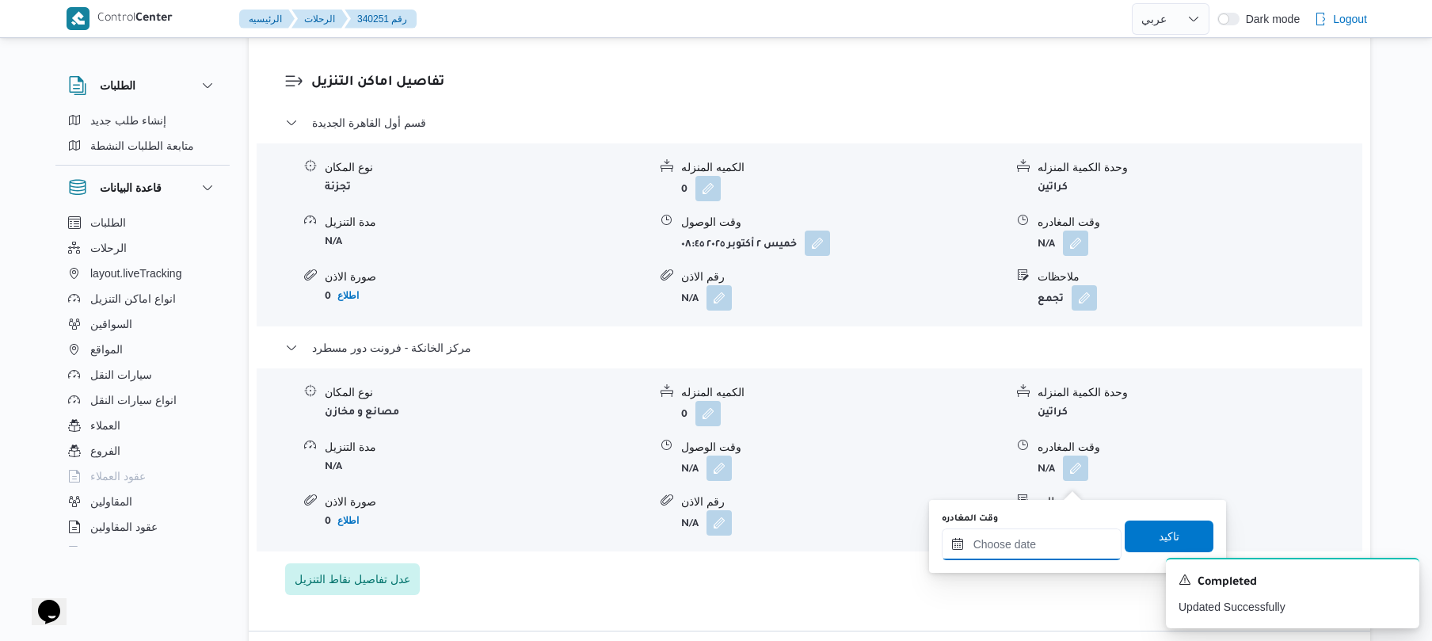
click at [1033, 539] on input "وقت المغادره" at bounding box center [1032, 544] width 180 height 32
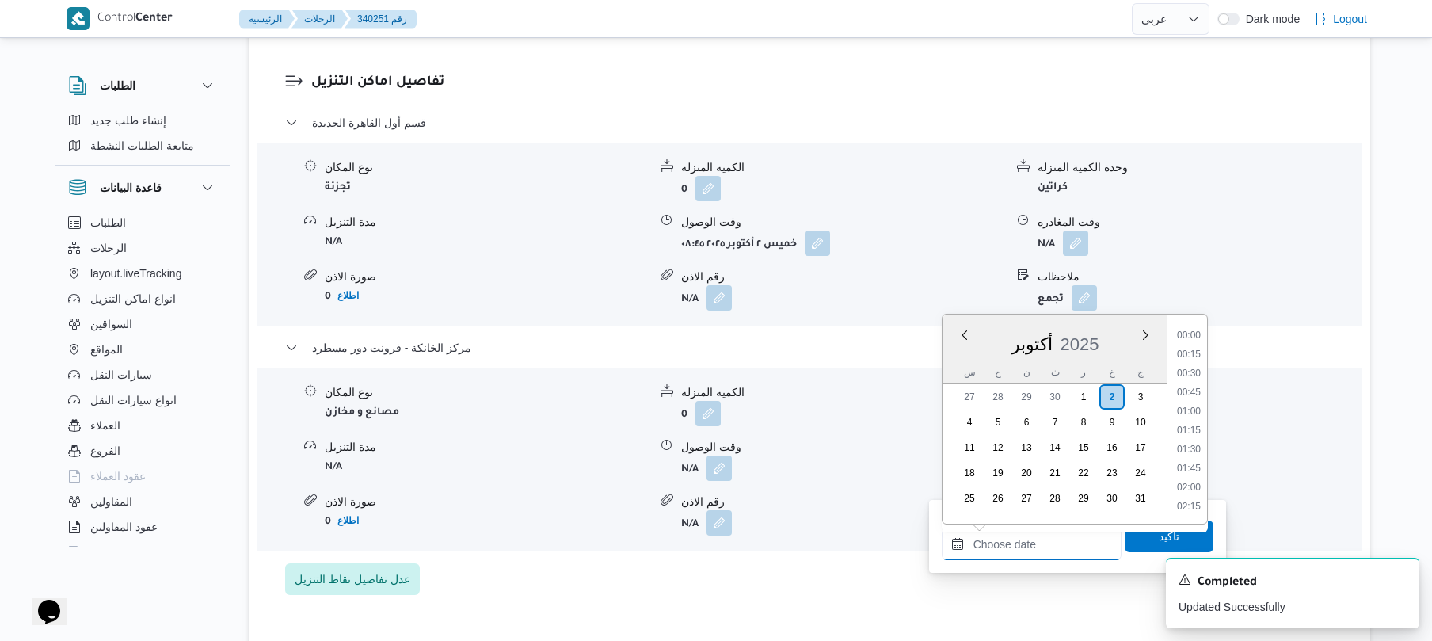
scroll to position [1350, 0]
click at [1193, 350] on li "18:00" at bounding box center [1188, 353] width 36 height 16
type input "٠٢/١٠/٢٠٢٥ ١٨:٠٠"
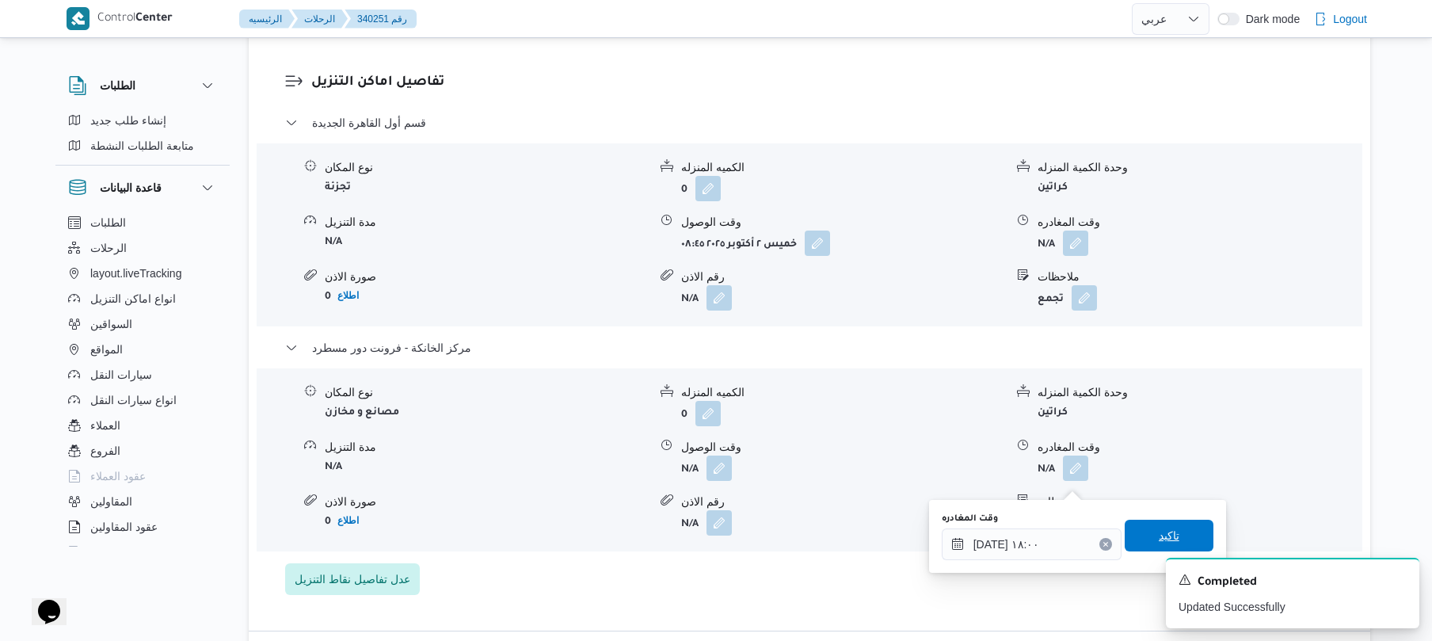
click at [1159, 540] on span "تاكيد" at bounding box center [1169, 535] width 21 height 19
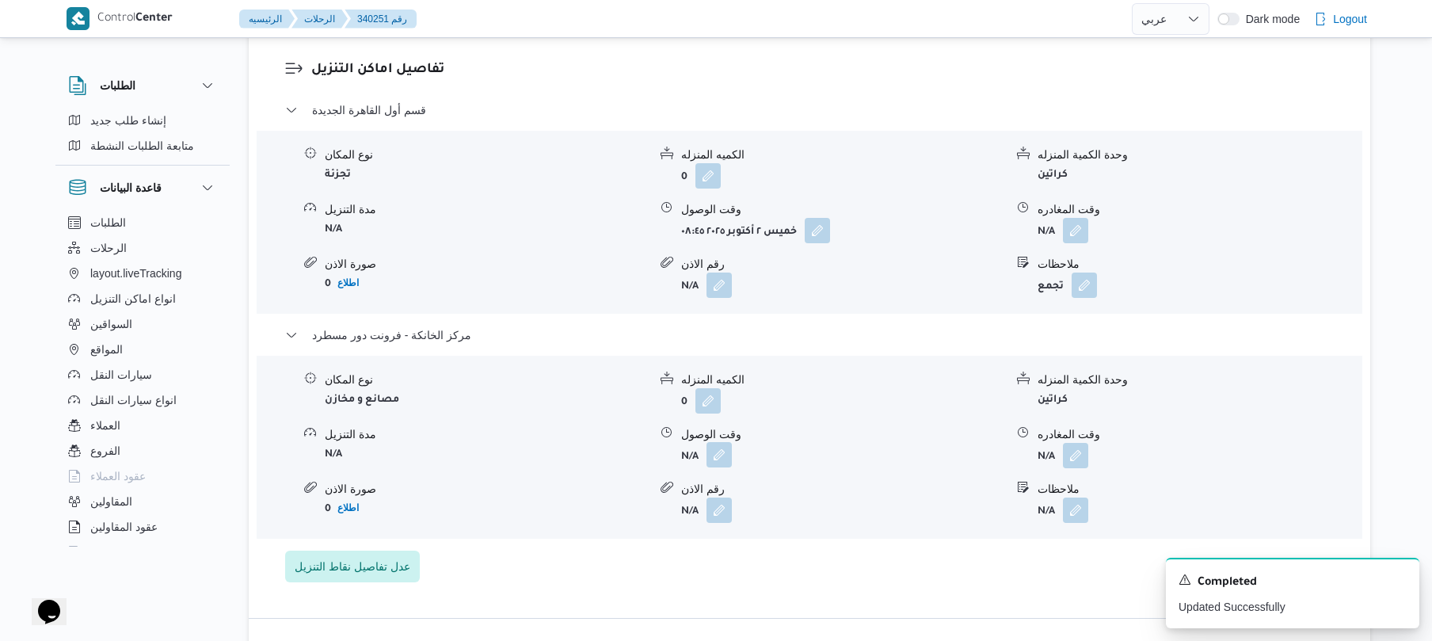
click at [714, 467] on button "button" at bounding box center [718, 454] width 25 height 25
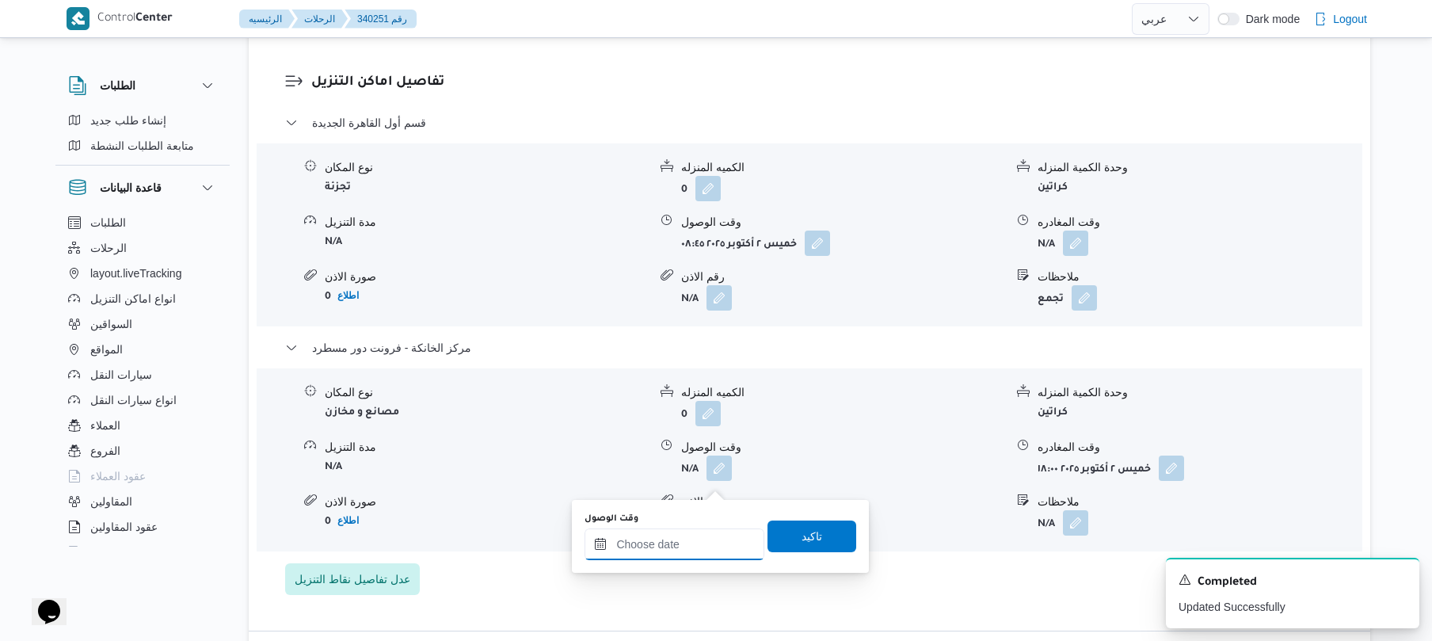
click at [695, 542] on input "وقت الوصول" at bounding box center [674, 544] width 180 height 32
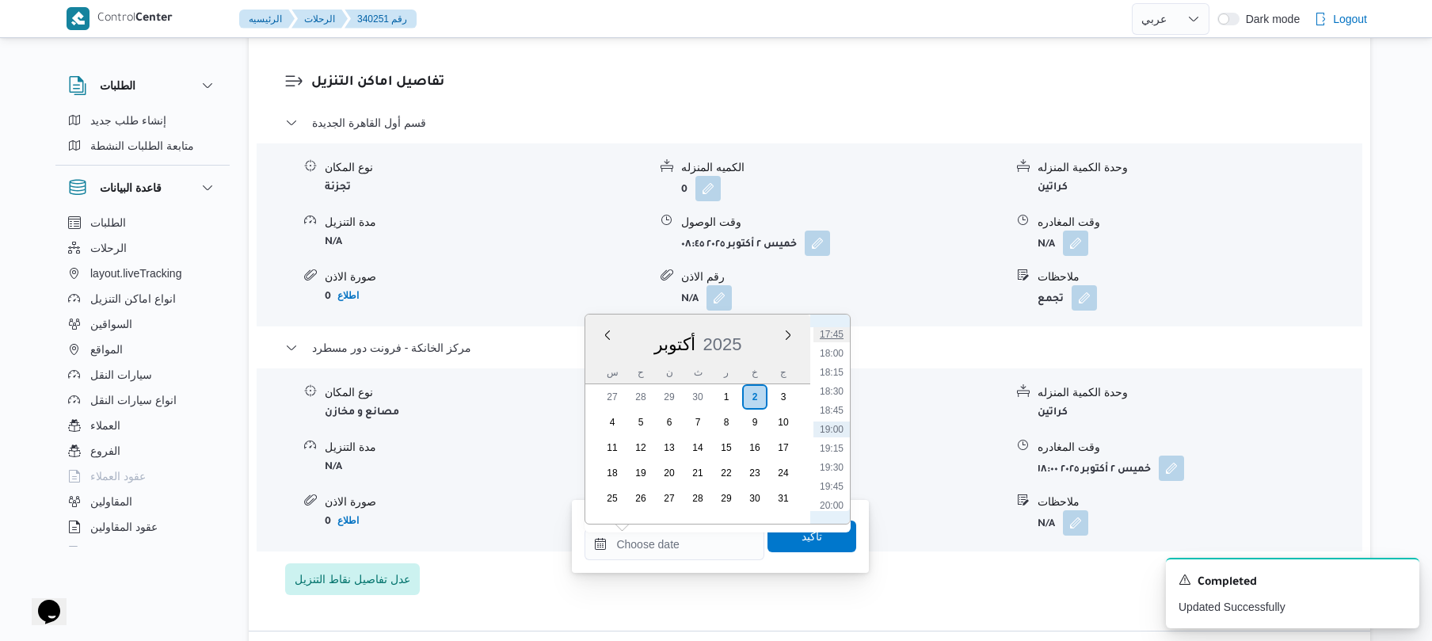
click at [839, 333] on li "17:45" at bounding box center [831, 334] width 36 height 16
type input "[DATE] ١٧:٤٥"
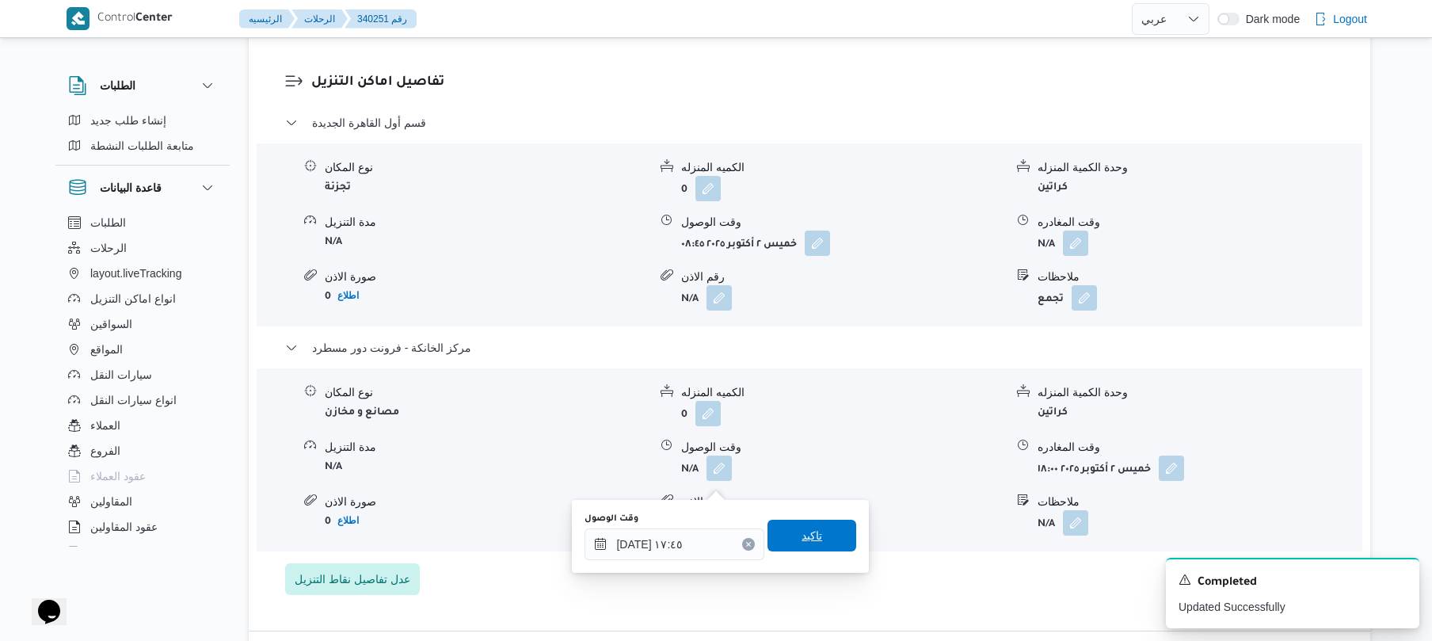
click at [803, 540] on span "تاكيد" at bounding box center [811, 535] width 21 height 19
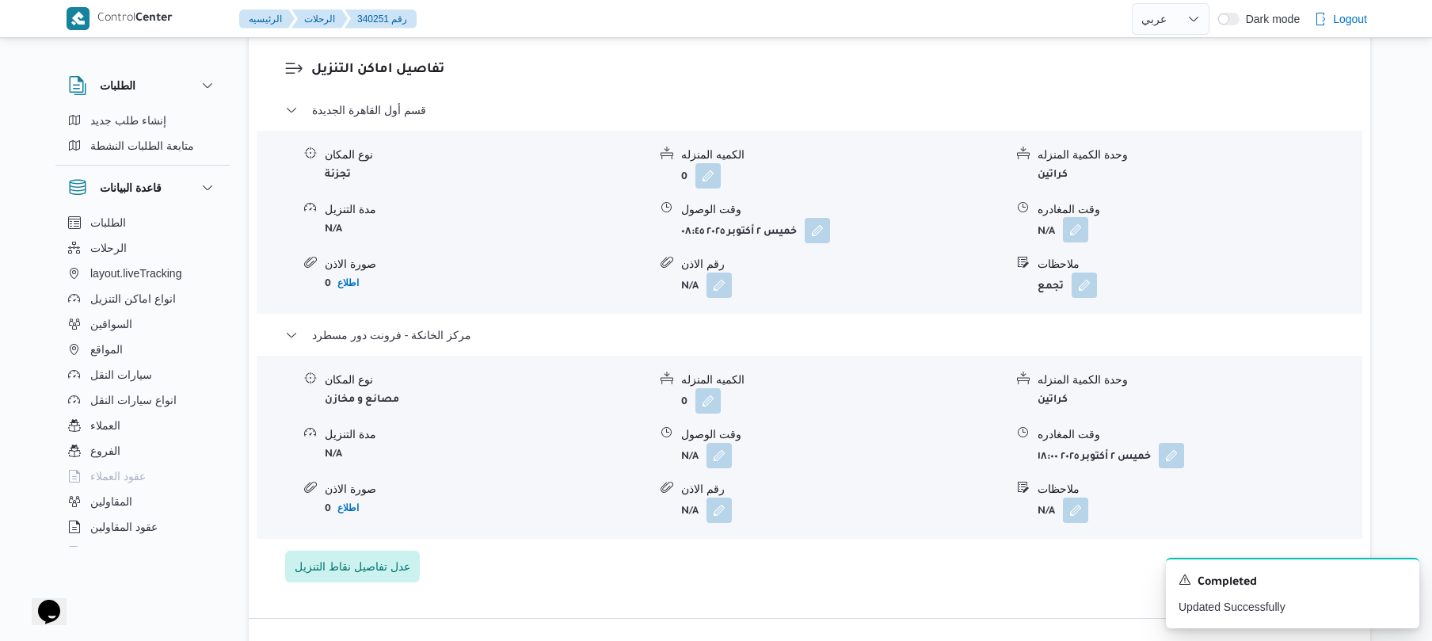
click at [1077, 242] on button "button" at bounding box center [1075, 229] width 25 height 25
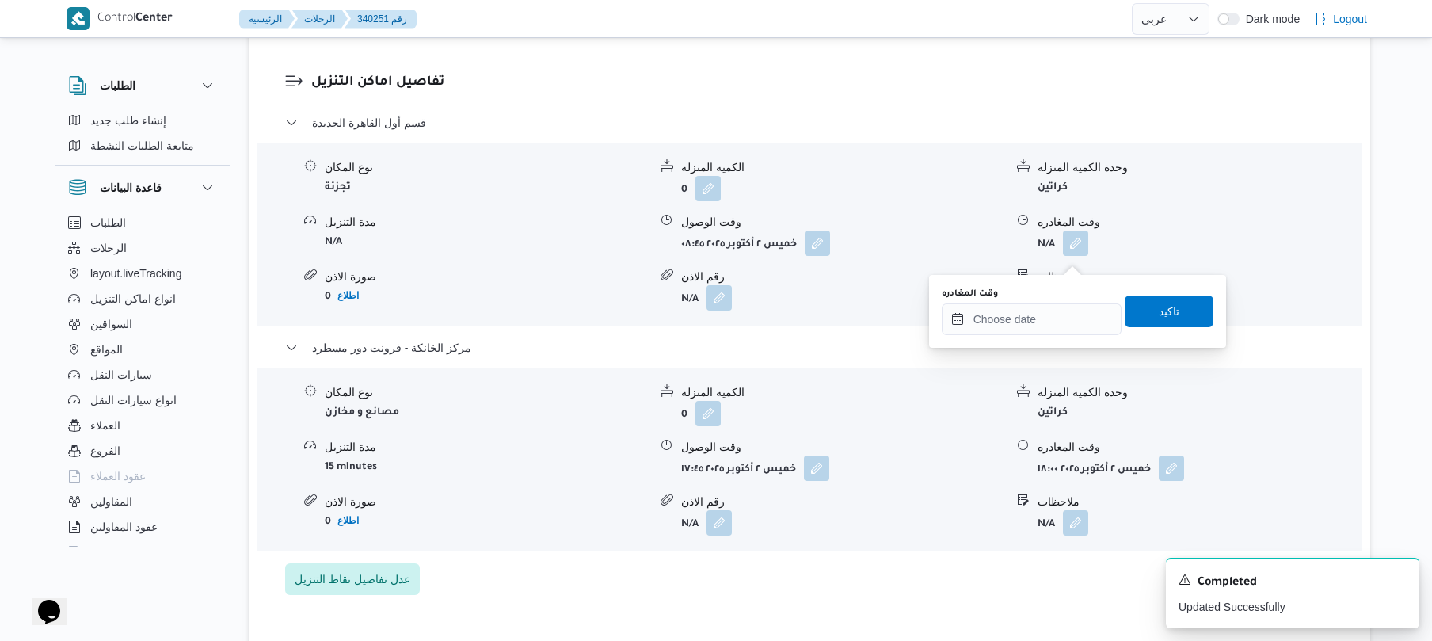
click at [1017, 334] on div "وقت المغادره تاكيد" at bounding box center [1077, 311] width 275 height 51
click at [1024, 317] on input "وقت المغادره" at bounding box center [1032, 319] width 180 height 32
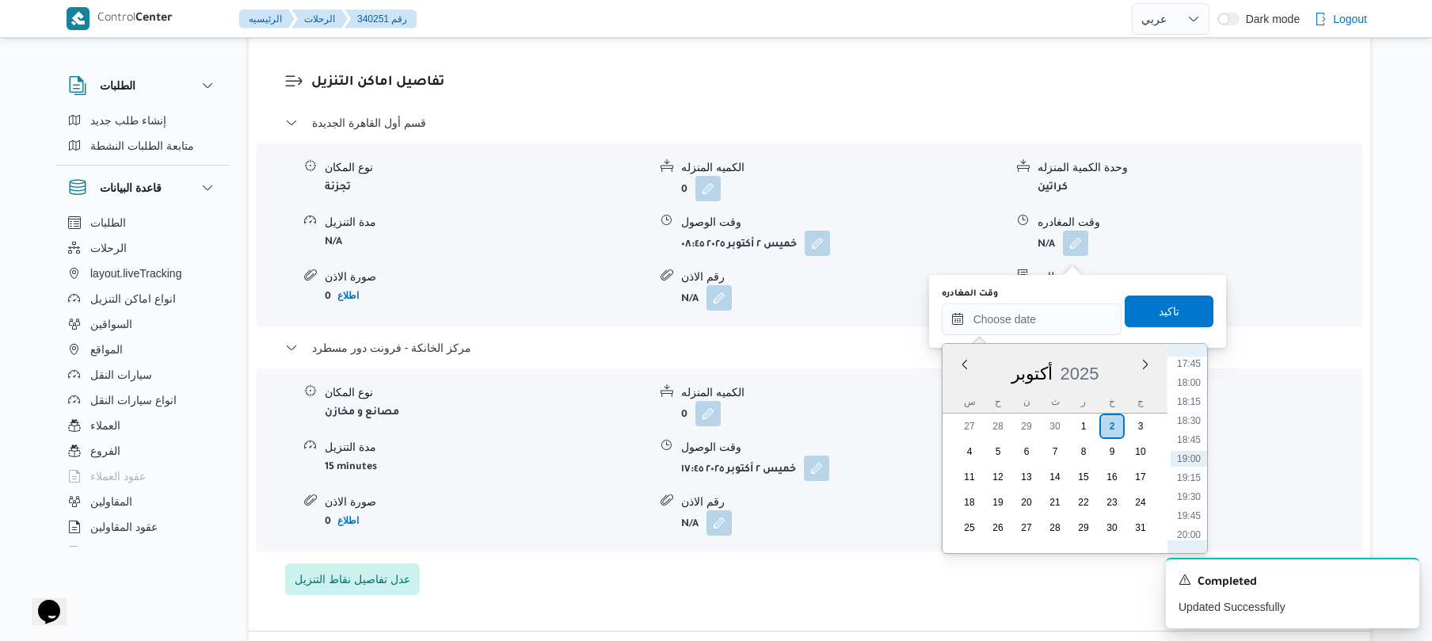
scroll to position [1195, 0]
click at [1186, 461] on li "17:00" at bounding box center [1188, 462] width 36 height 16
type input "٠٢/١٠/٢٠٢٥ ١٧:٠٠"
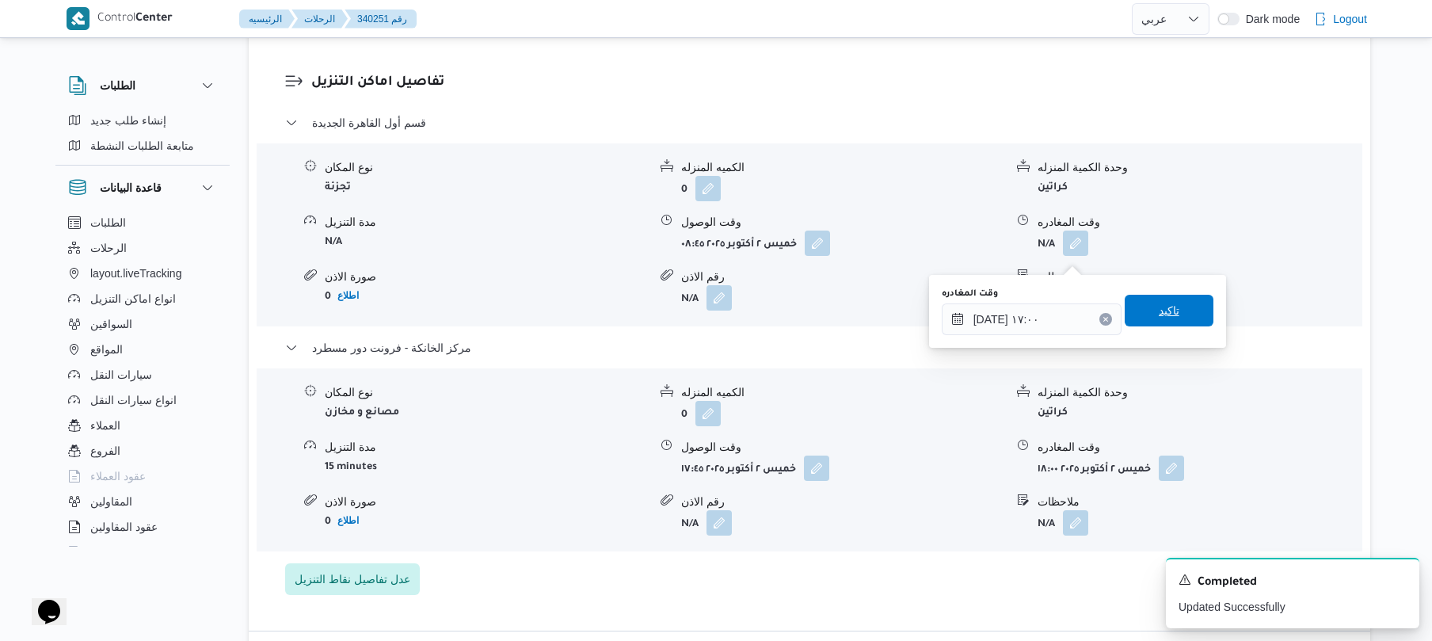
click at [1169, 298] on span "تاكيد" at bounding box center [1169, 311] width 89 height 32
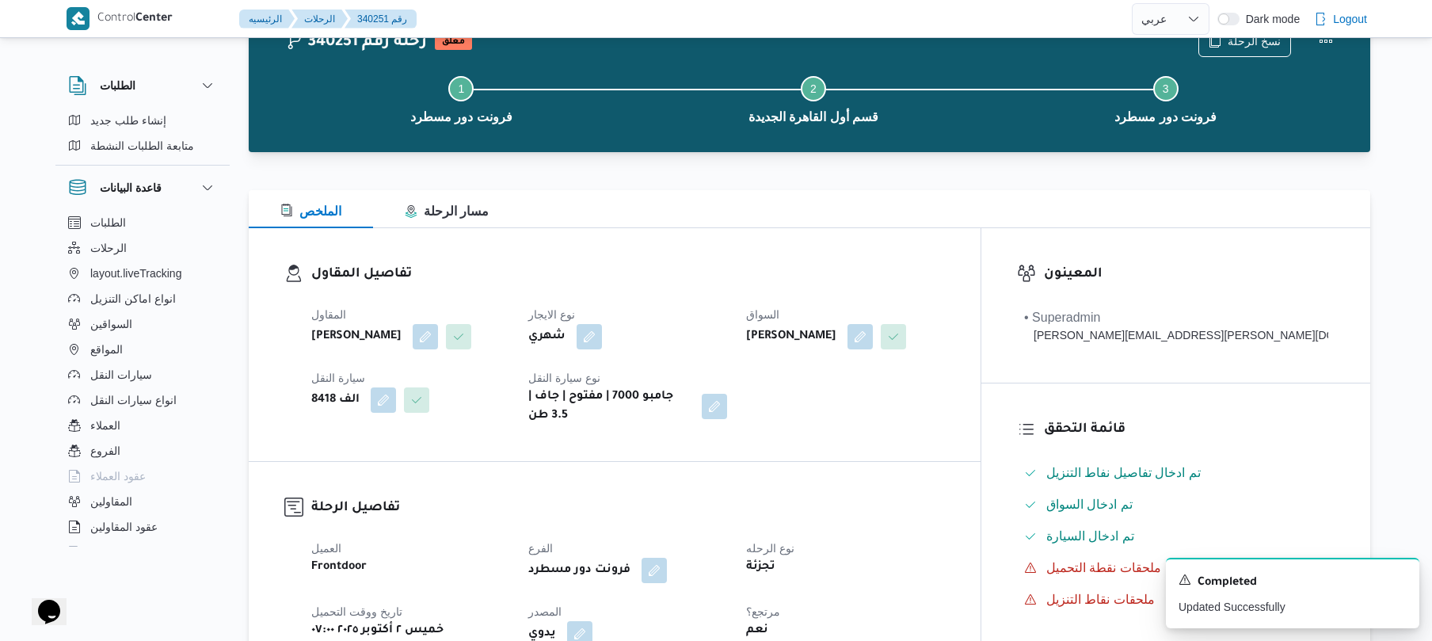
scroll to position [0, 0]
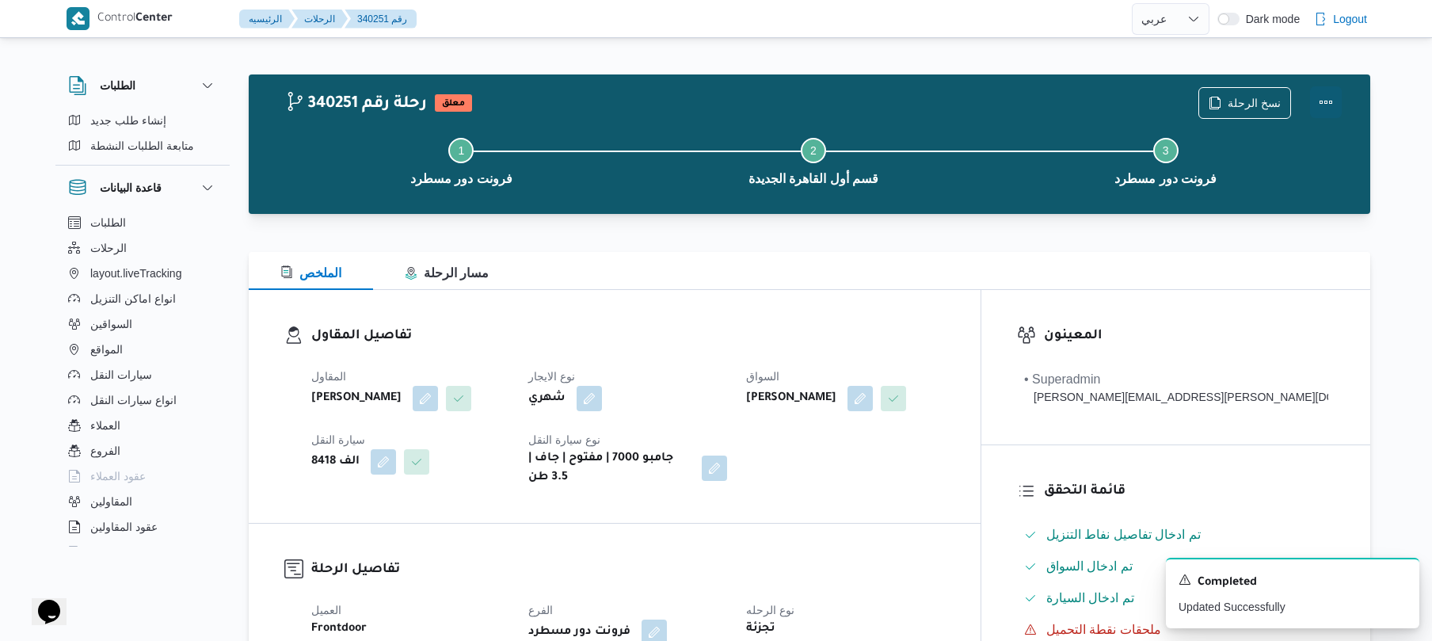
click at [1322, 96] on button "Actions" at bounding box center [1326, 102] width 32 height 32
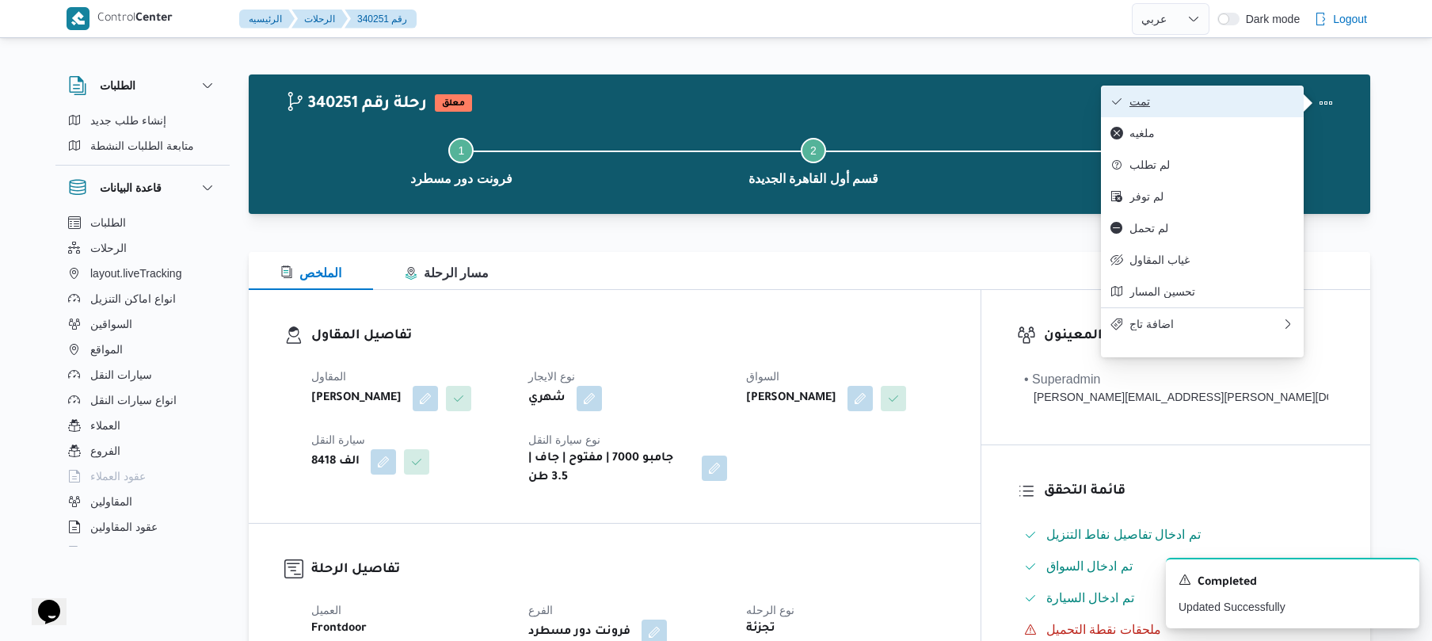
click at [1253, 97] on span "تمت" at bounding box center [1211, 101] width 165 height 13
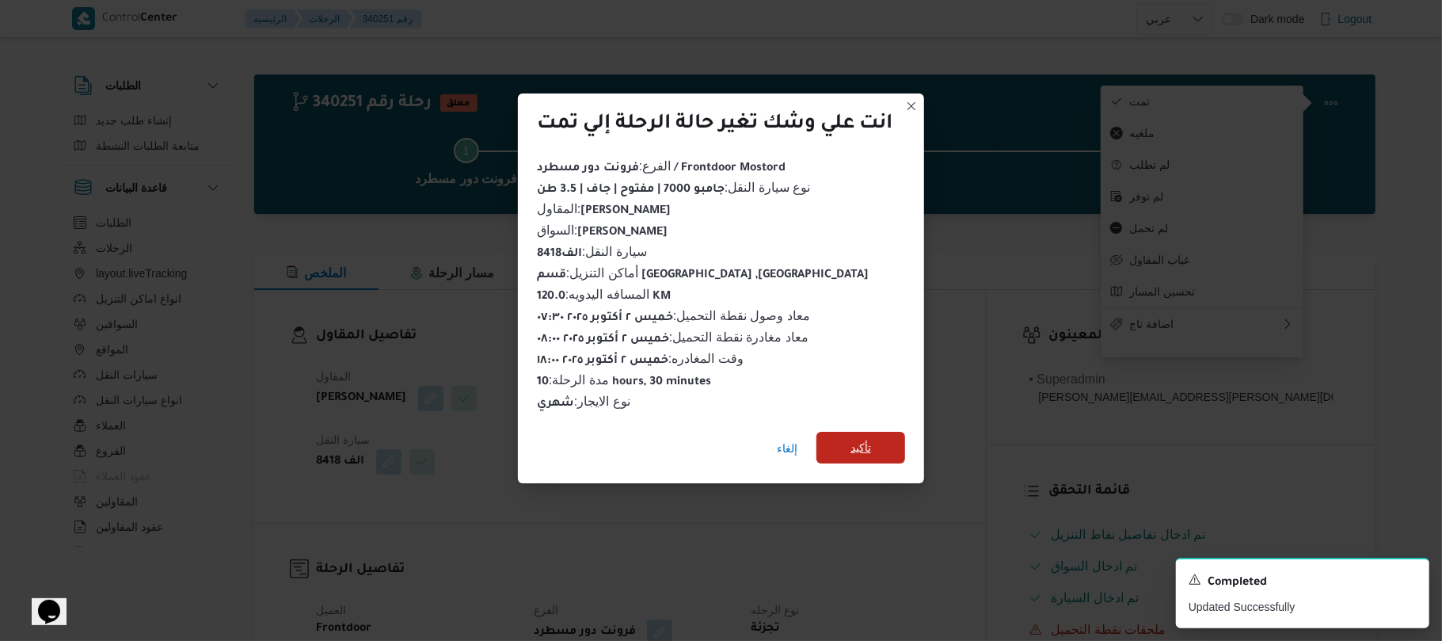
click at [874, 443] on span "تأكيد" at bounding box center [860, 448] width 89 height 32
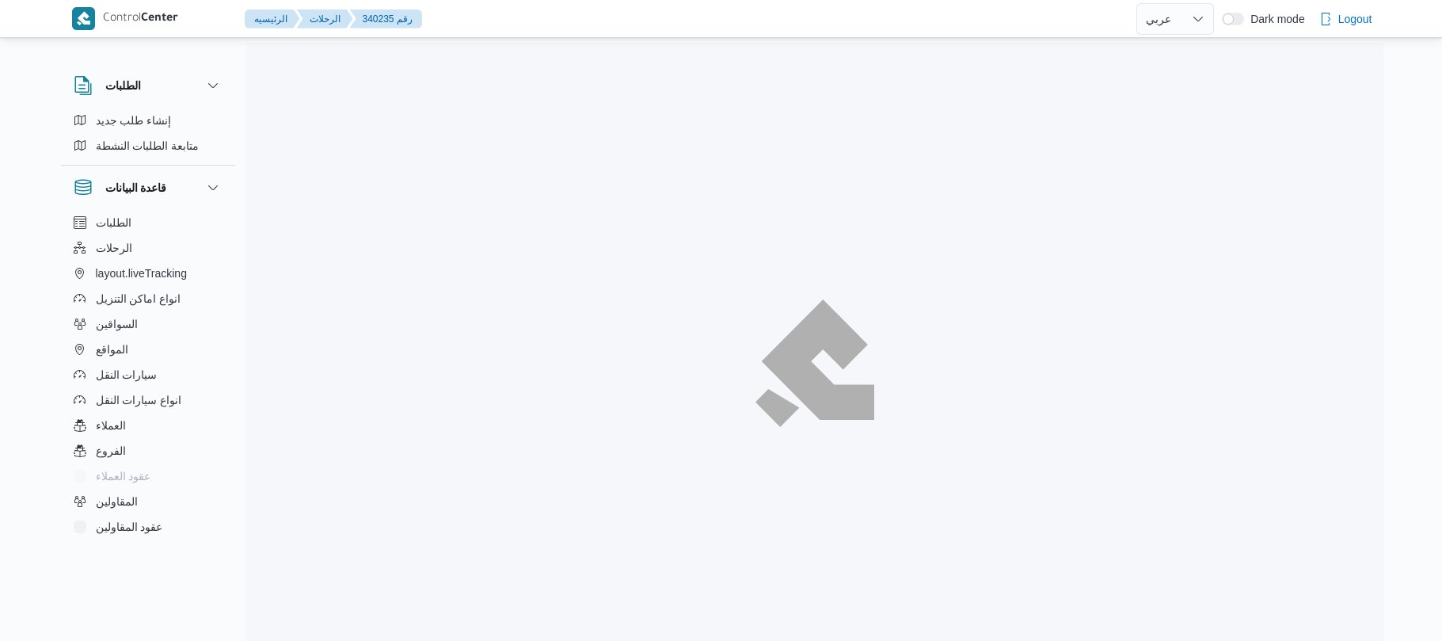
select select "ar"
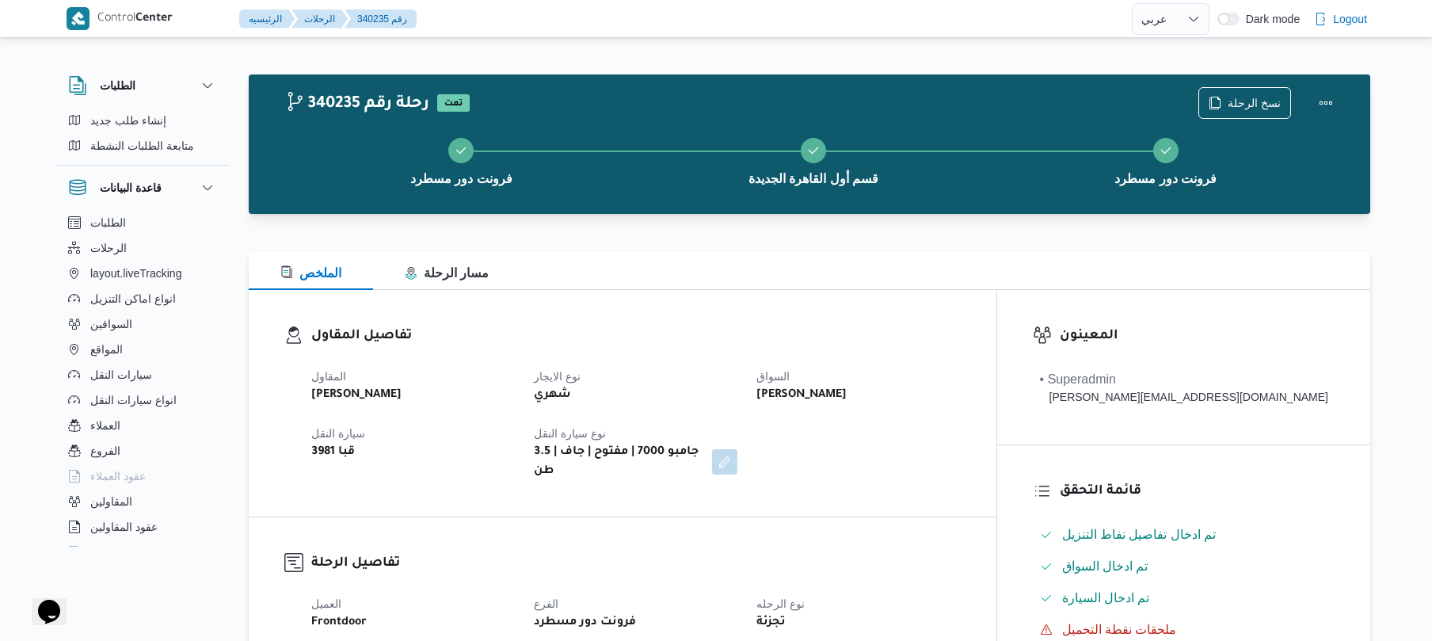
click at [996, 342] on div "تفاصيل المقاول المقاول [PERSON_NAME] نوع الايجار شهري السواق [PERSON_NAME] سيار…" at bounding box center [623, 403] width 748 height 226
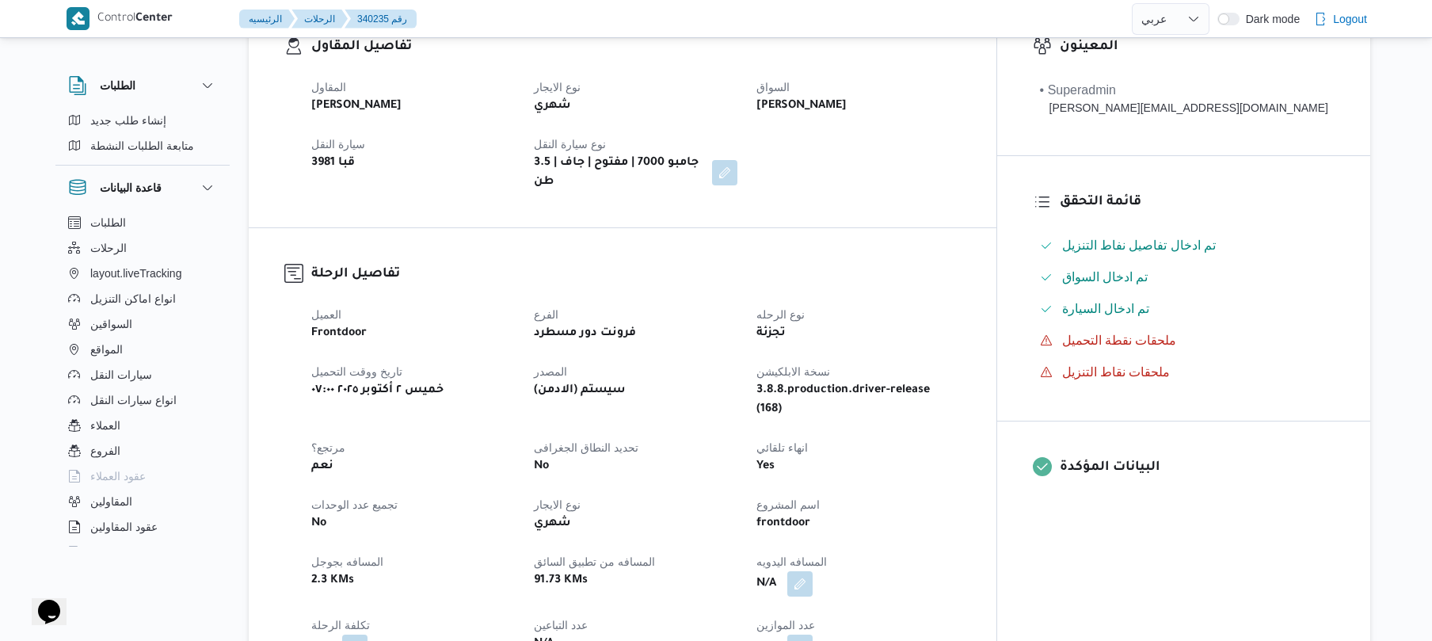
scroll to position [507, 0]
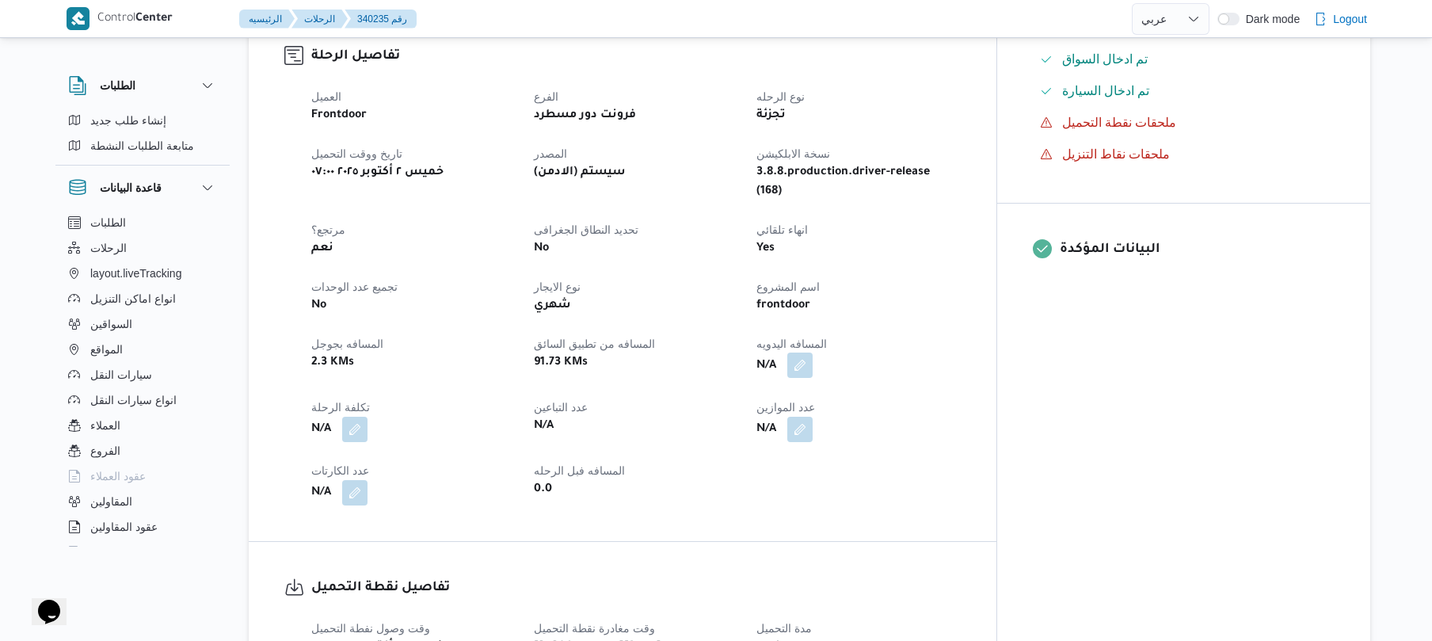
click at [813, 352] on button "button" at bounding box center [799, 364] width 25 height 25
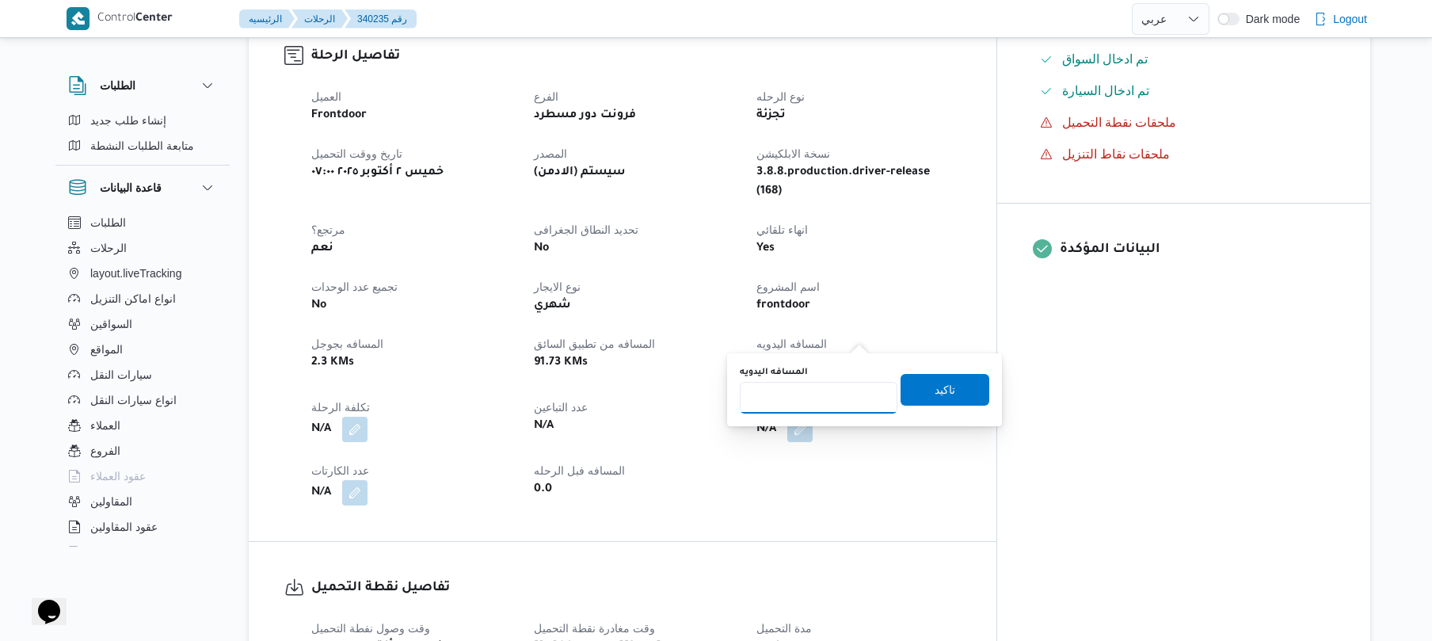
click at [828, 397] on input "المسافه اليدويه" at bounding box center [819, 398] width 158 height 32
type input "120"
click at [938, 382] on span "تاكيد" at bounding box center [944, 388] width 21 height 19
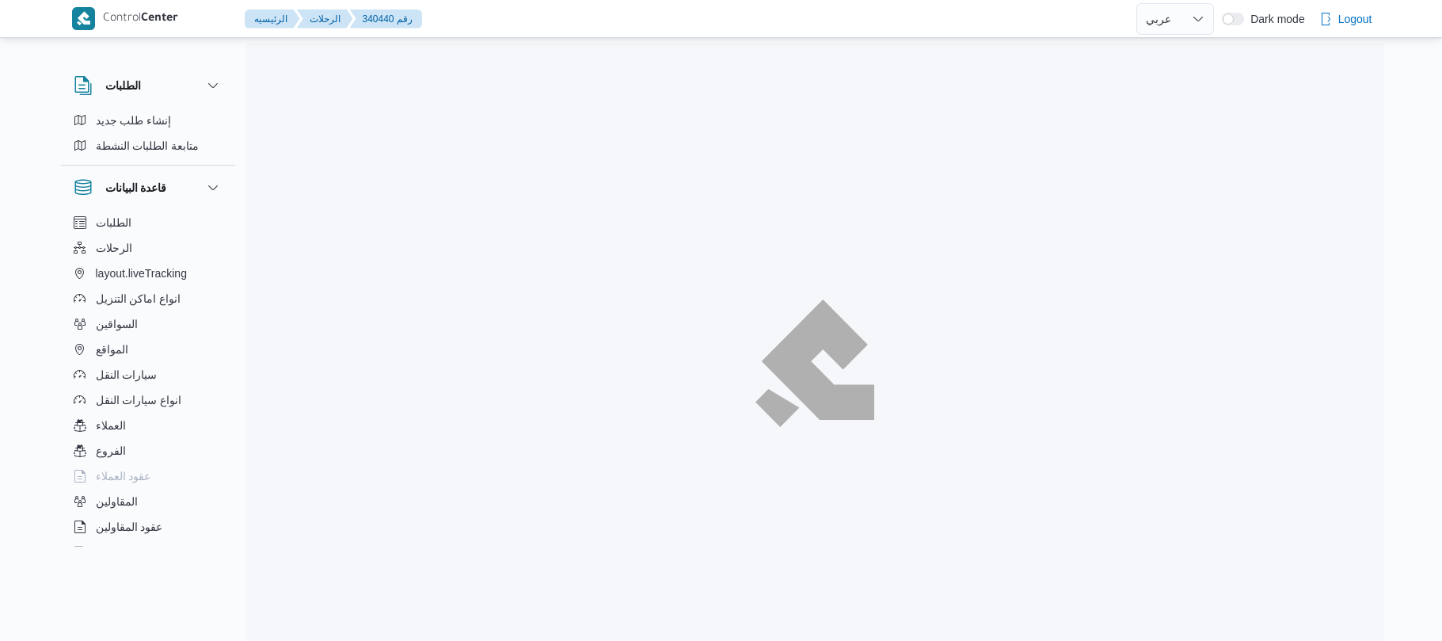
select select "ar"
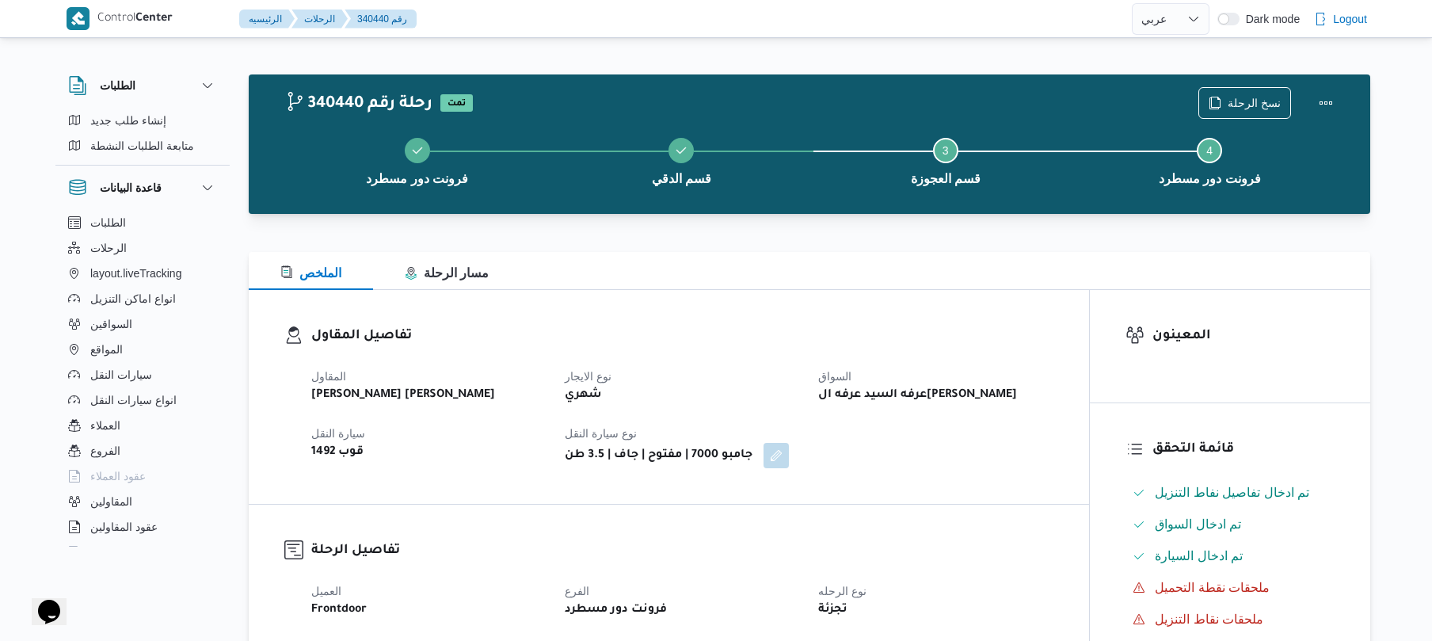
click at [805, 401] on div "المقاول [PERSON_NAME] [PERSON_NAME] نوع الايجار شهري السواق عرفه السيد عرفه ال[…" at bounding box center [682, 417] width 761 height 120
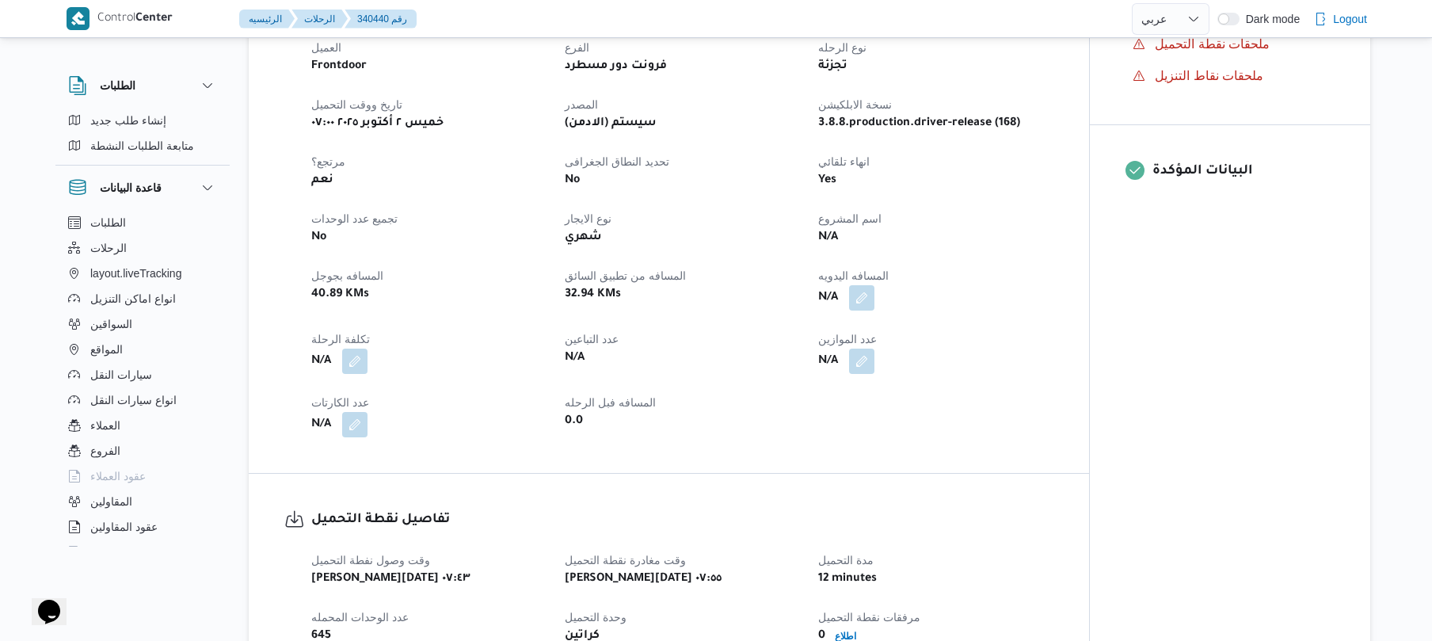
scroll to position [549, 0]
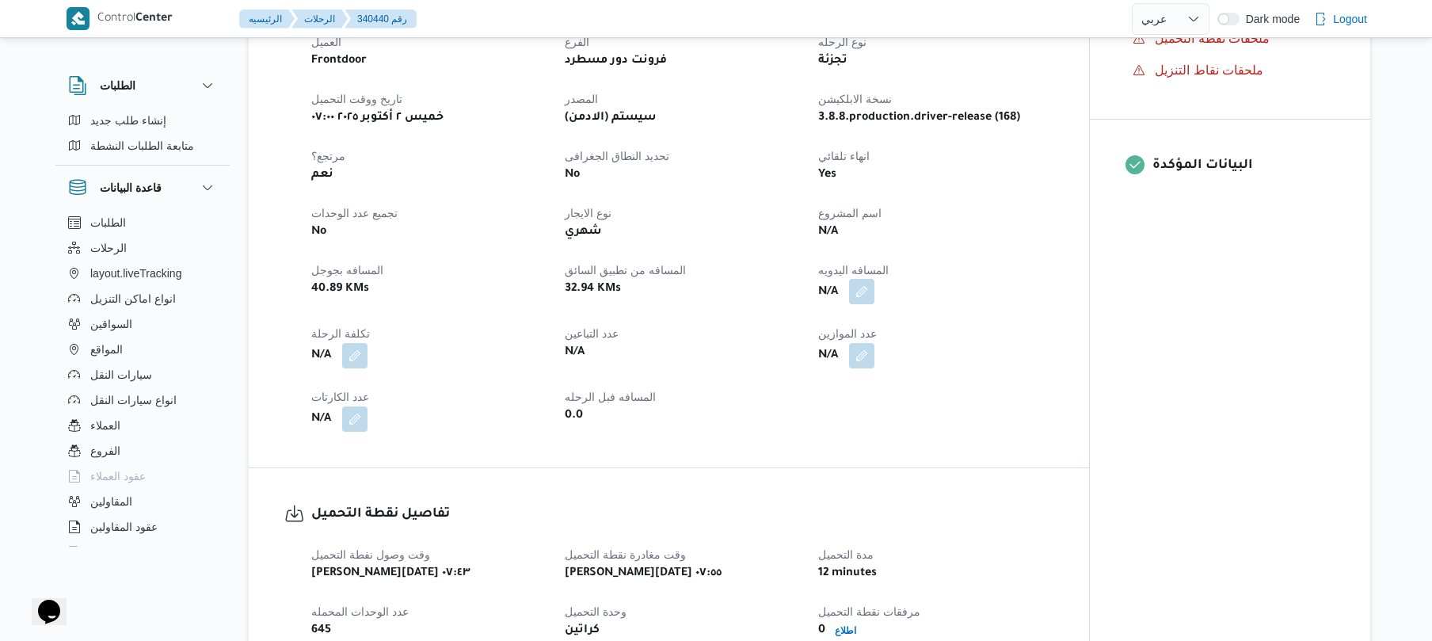
click at [859, 289] on button "button" at bounding box center [861, 291] width 25 height 25
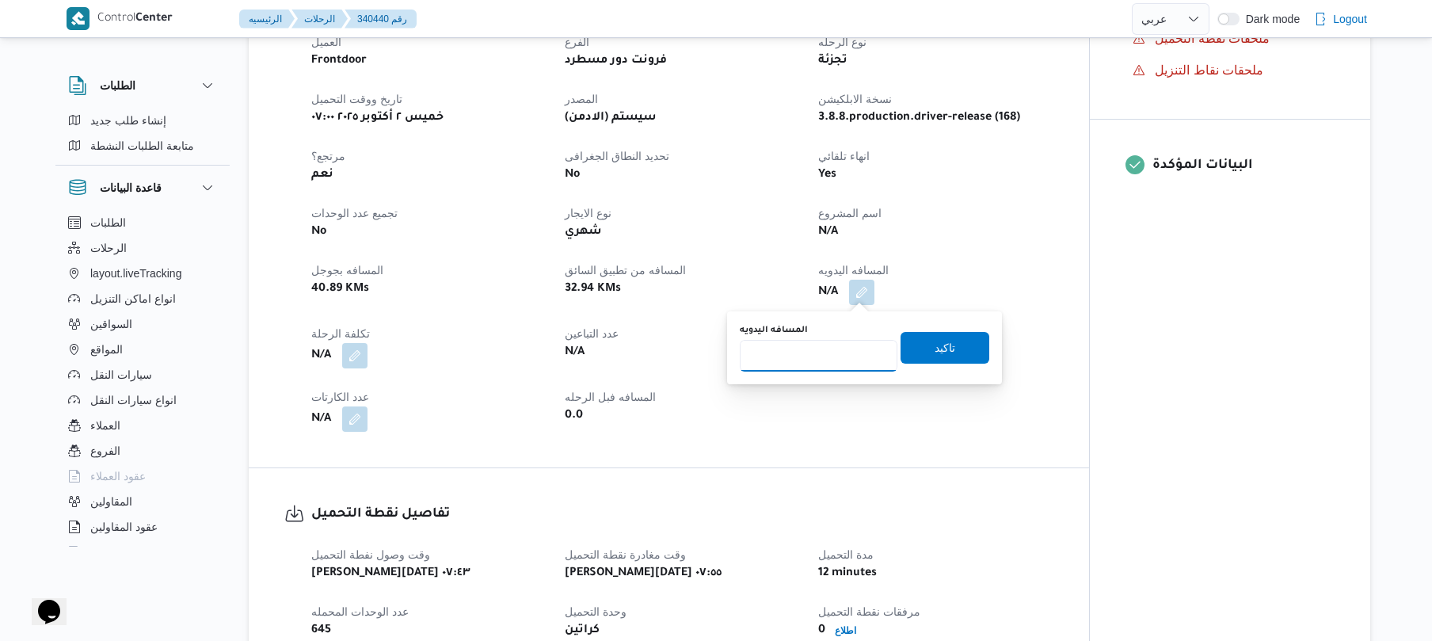
click at [815, 364] on input "المسافه اليدويه" at bounding box center [819, 356] width 158 height 32
type input "90"
click at [929, 365] on div "المسافه اليدويه 90 تاكيد" at bounding box center [864, 347] width 253 height 51
click at [934, 353] on span "تاكيد" at bounding box center [944, 346] width 21 height 19
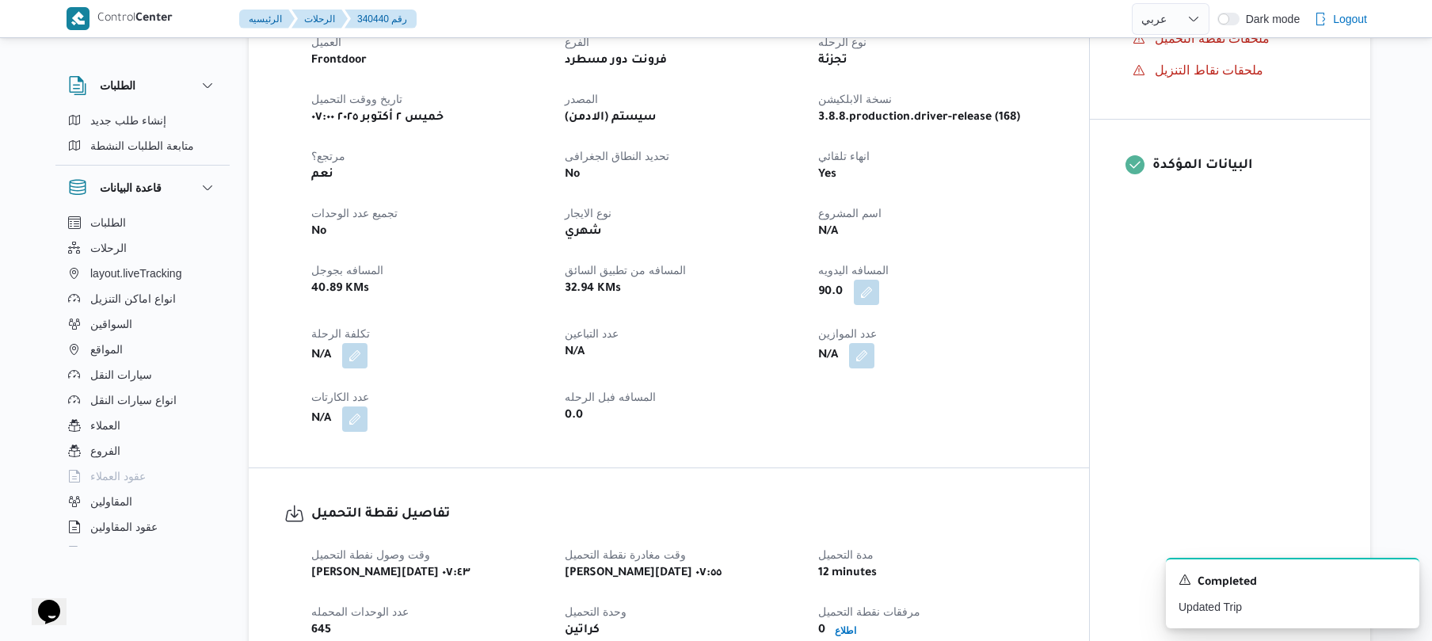
click at [1052, 368] on div "N/A" at bounding box center [935, 355] width 238 height 29
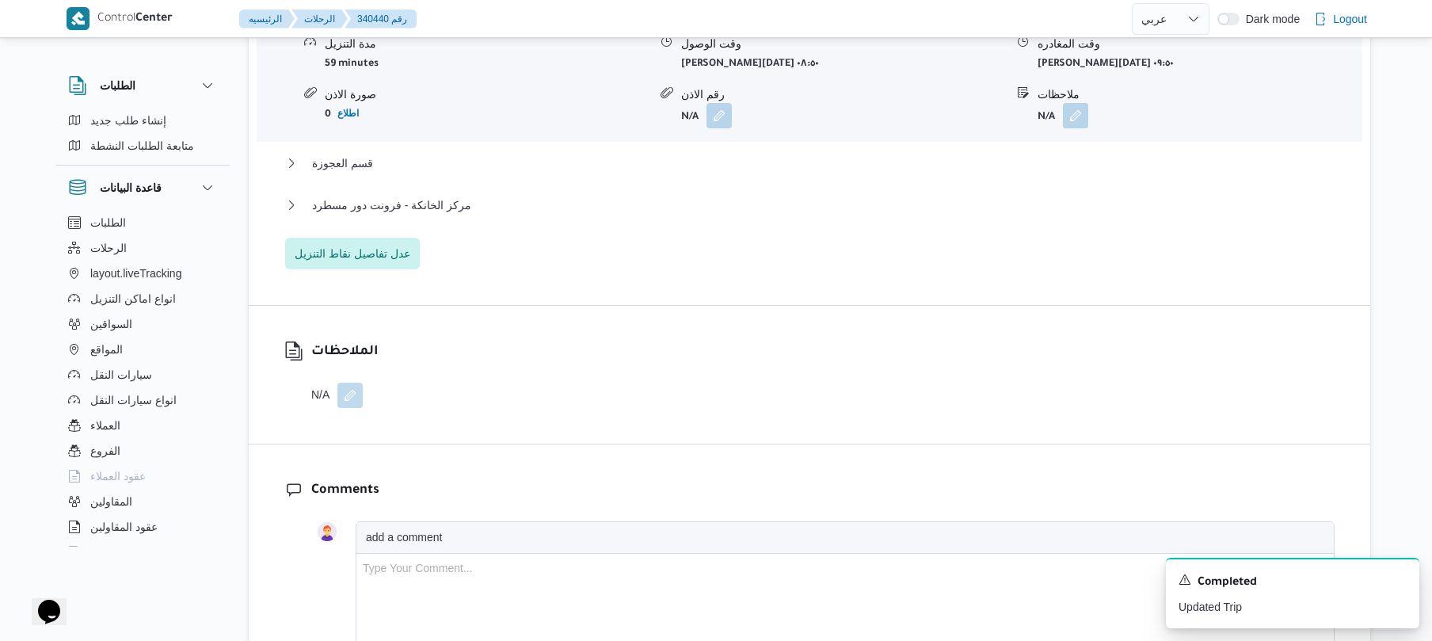
scroll to position [2214, 0]
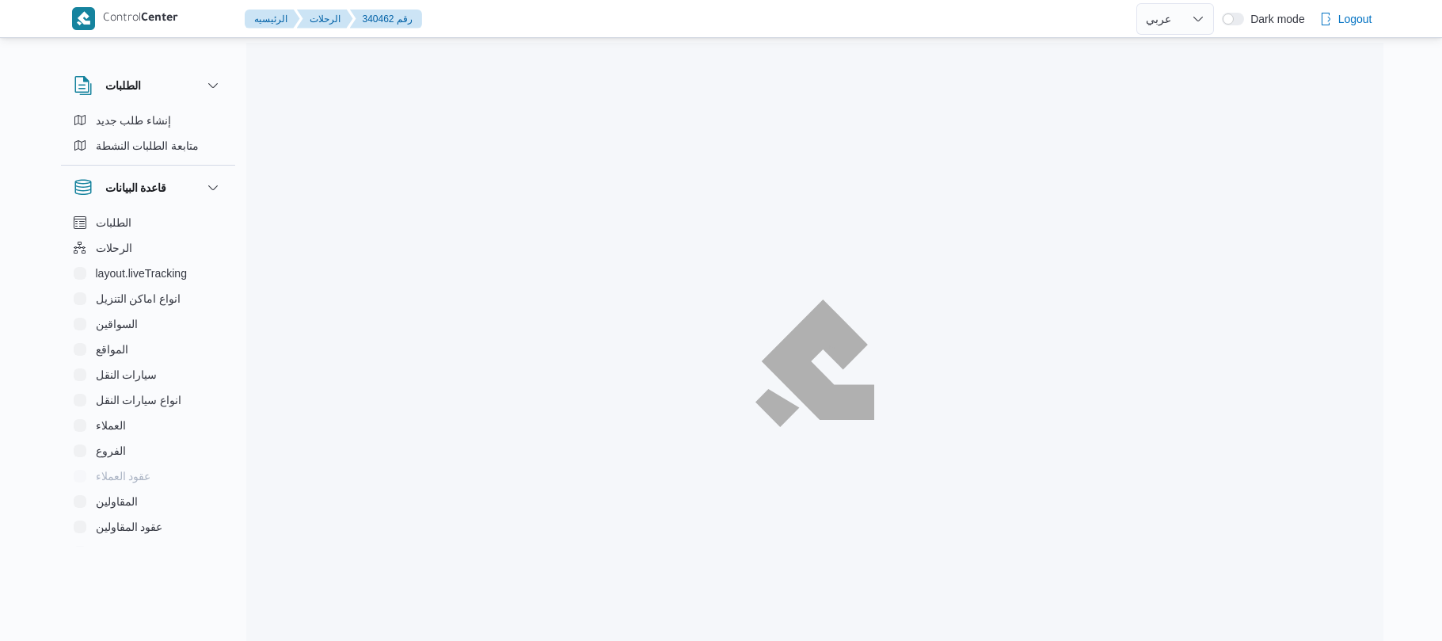
select select "ar"
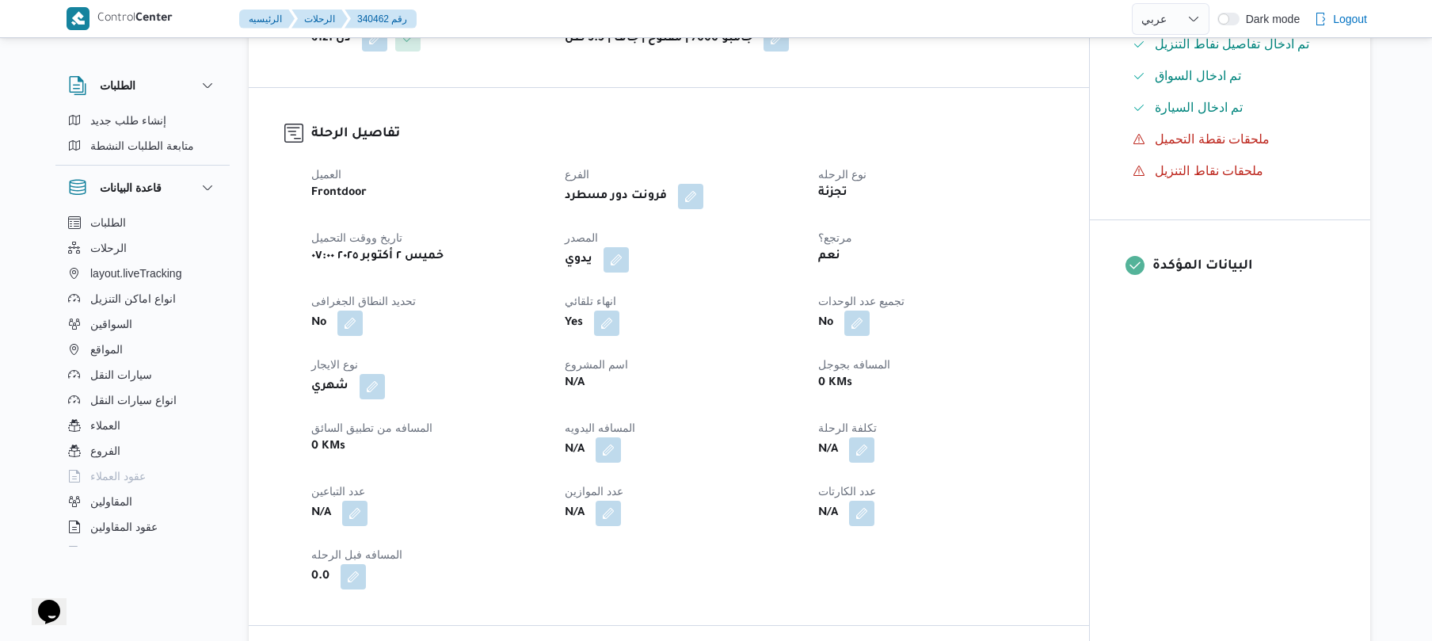
scroll to position [507, 0]
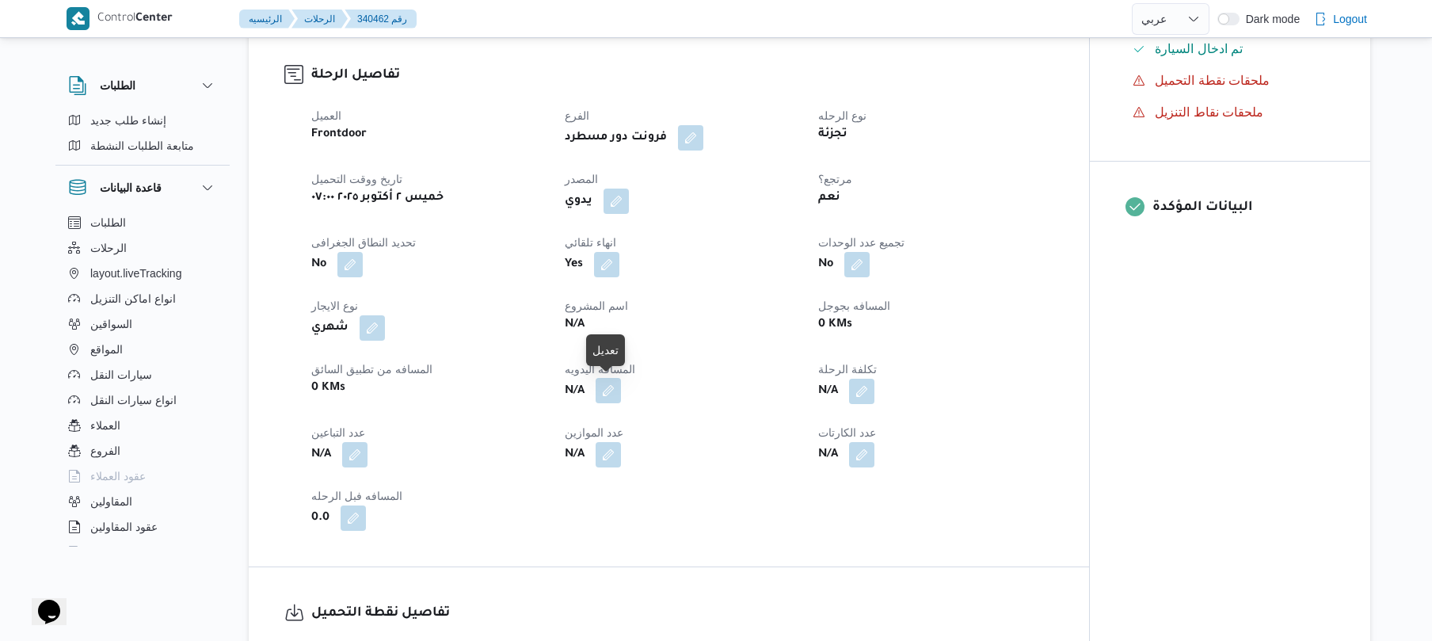
click at [611, 390] on button "button" at bounding box center [608, 390] width 25 height 25
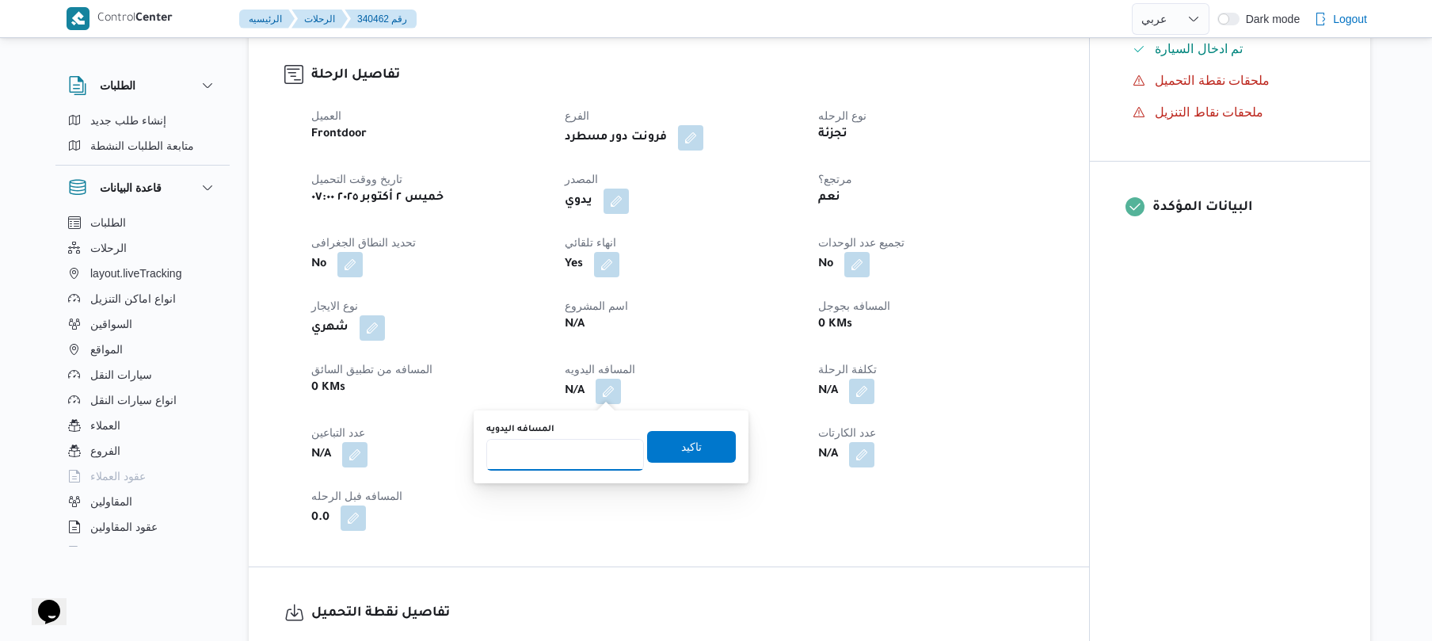
click at [611, 453] on input "المسافه اليدويه" at bounding box center [565, 455] width 158 height 32
type input "130"
click at [689, 447] on span "تاكيد" at bounding box center [691, 445] width 21 height 19
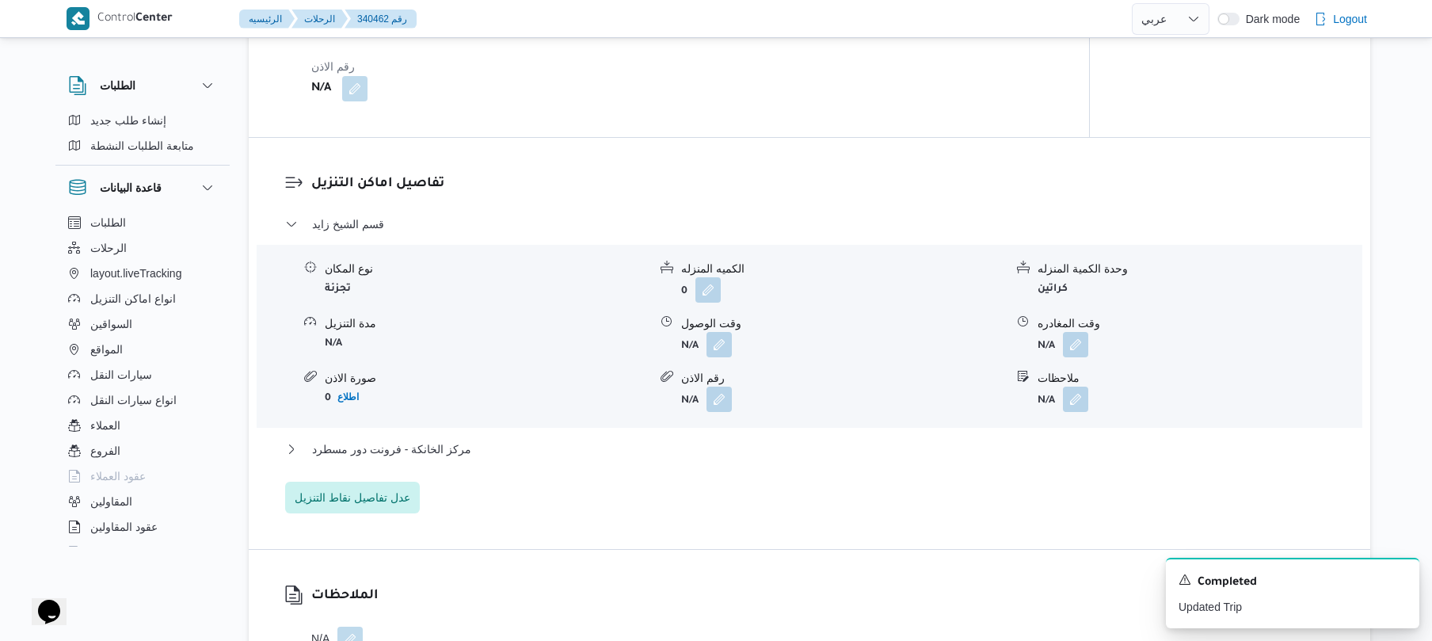
scroll to position [1224, 0]
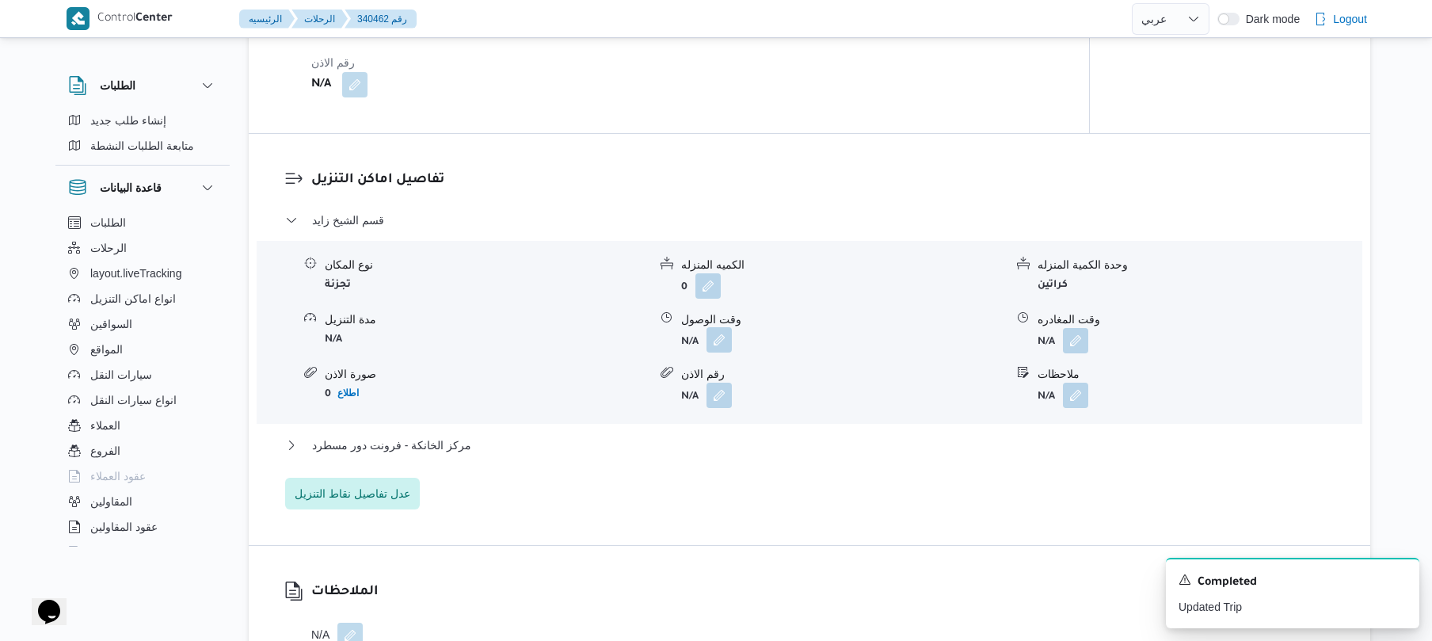
click at [721, 345] on button "button" at bounding box center [718, 339] width 25 height 25
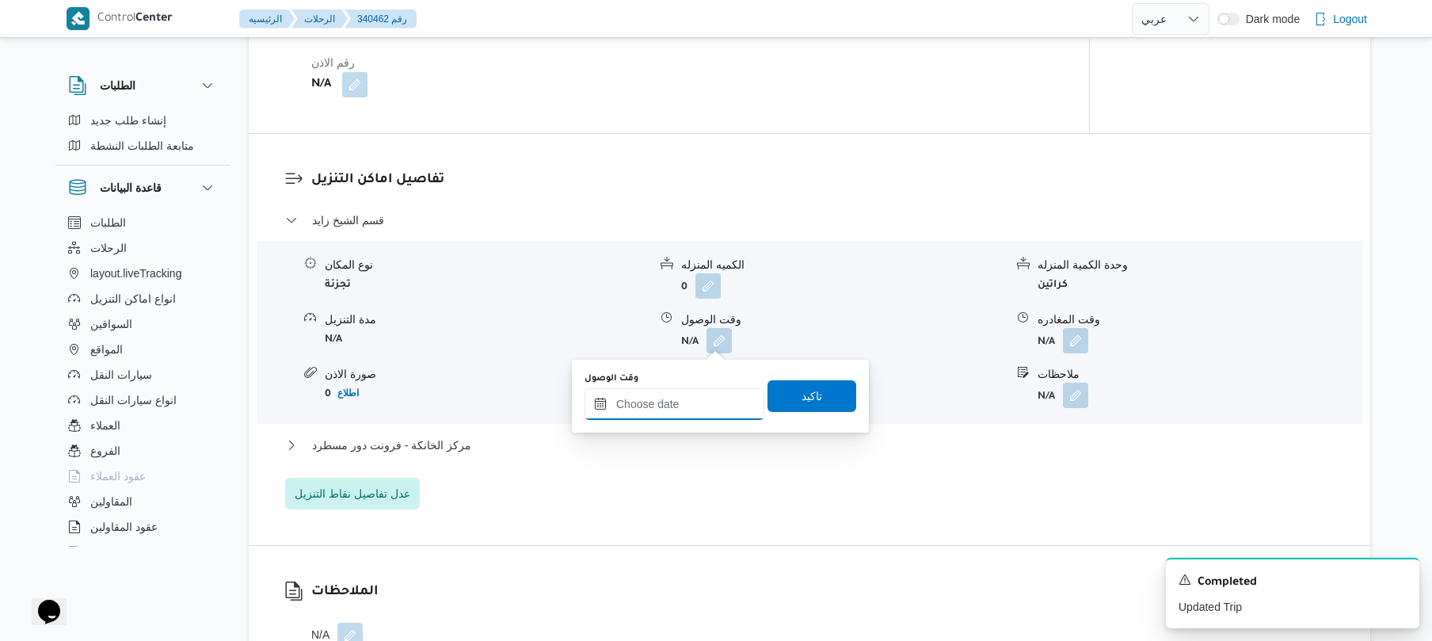
click at [679, 402] on input "وقت الوصول" at bounding box center [674, 404] width 180 height 32
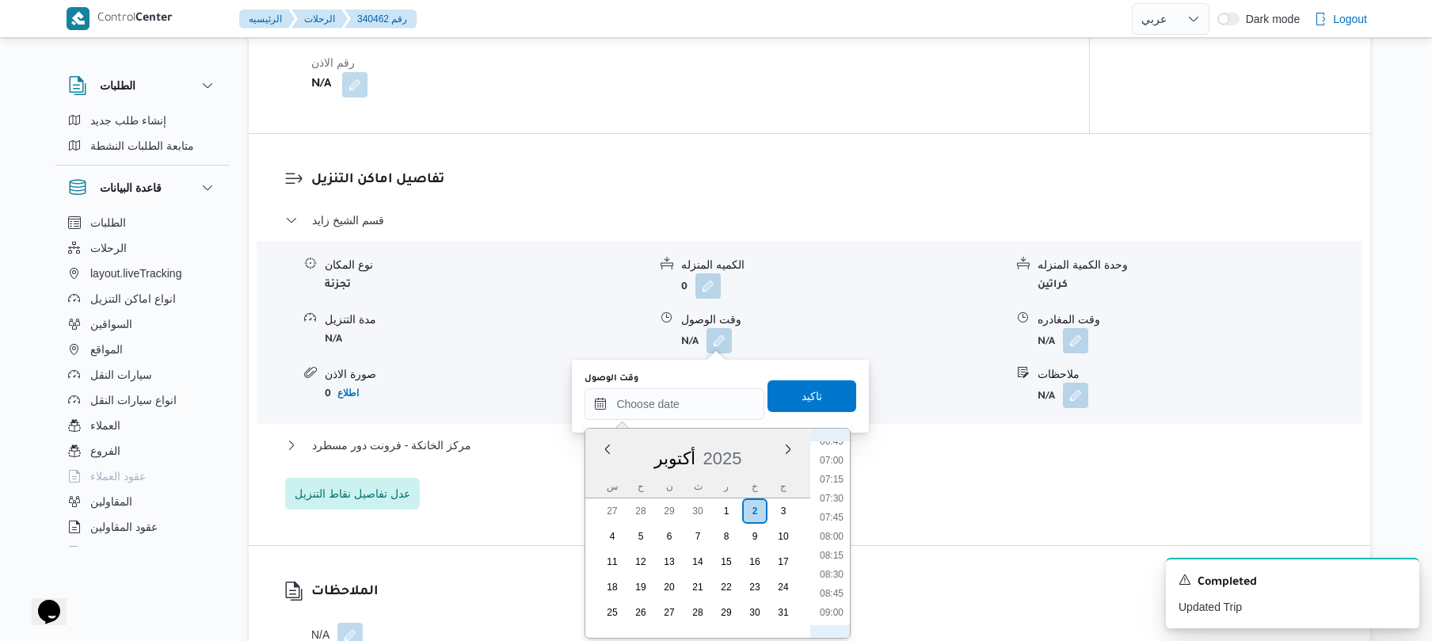
scroll to position [593, 0]
click at [836, 505] on li "08:30" at bounding box center [831, 502] width 36 height 16
type input "٠٢/١٠/٢٠٢٥ ٠٨:٣٠"
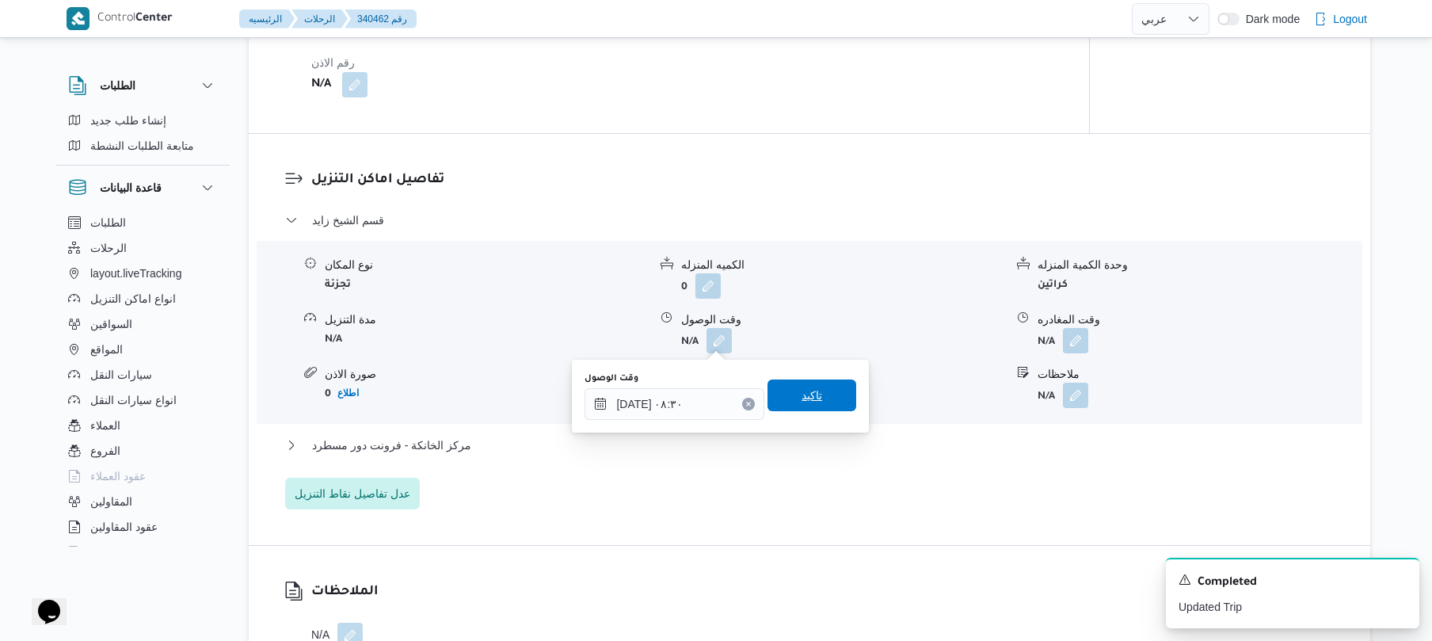
click at [817, 400] on span "تاكيد" at bounding box center [811, 395] width 89 height 32
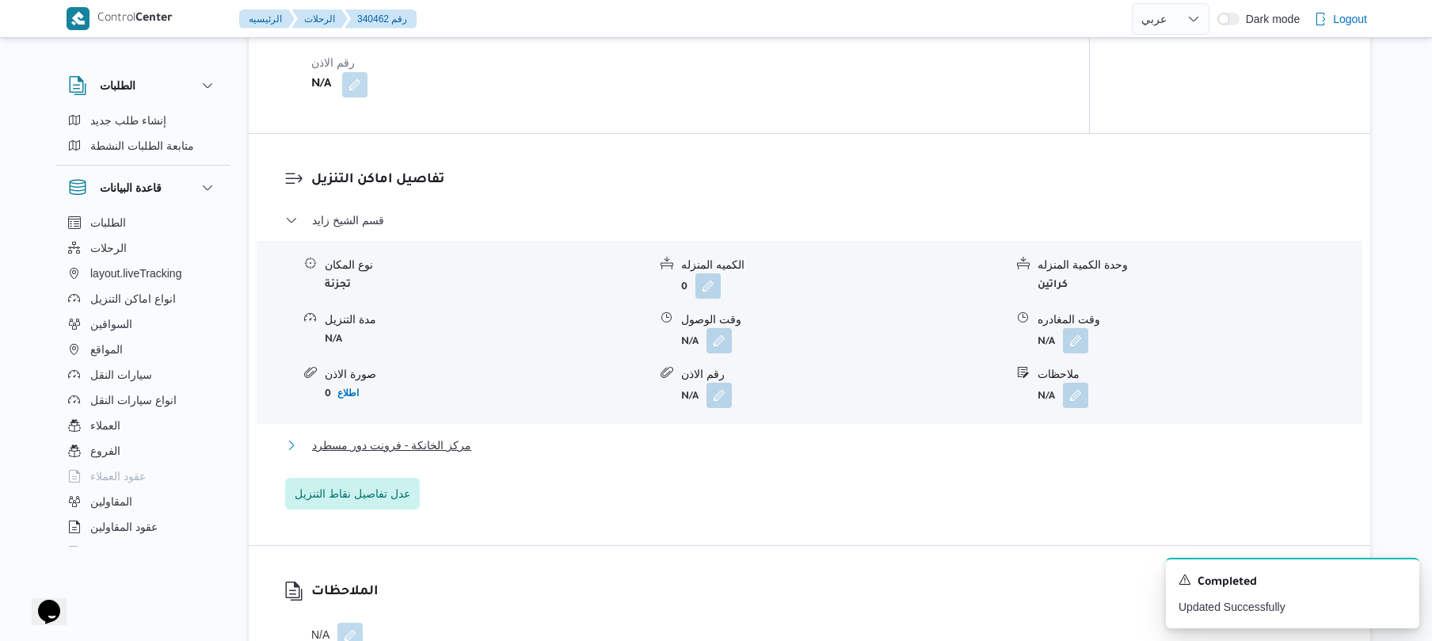
click at [760, 442] on button "مركز الخانكة - فرونت دور مسطرد" at bounding box center [809, 445] width 1049 height 19
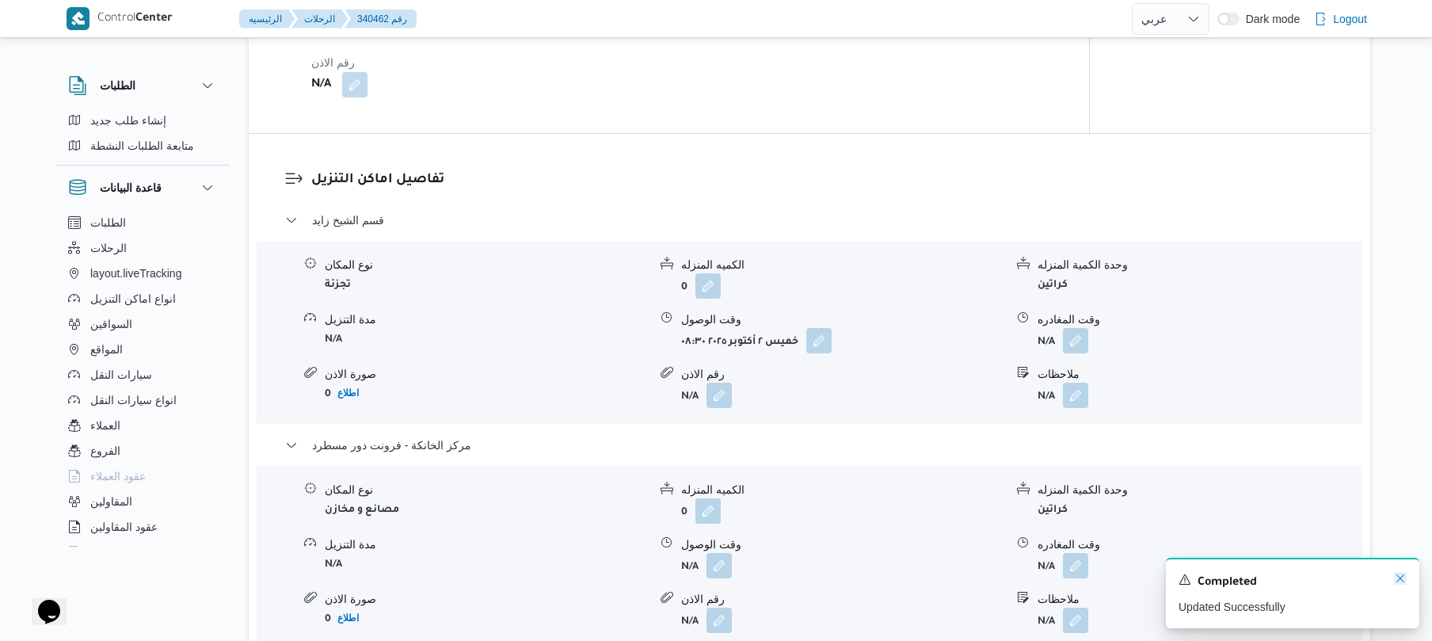
click at [1399, 577] on icon "Dismiss toast" at bounding box center [1400, 578] width 13 height 13
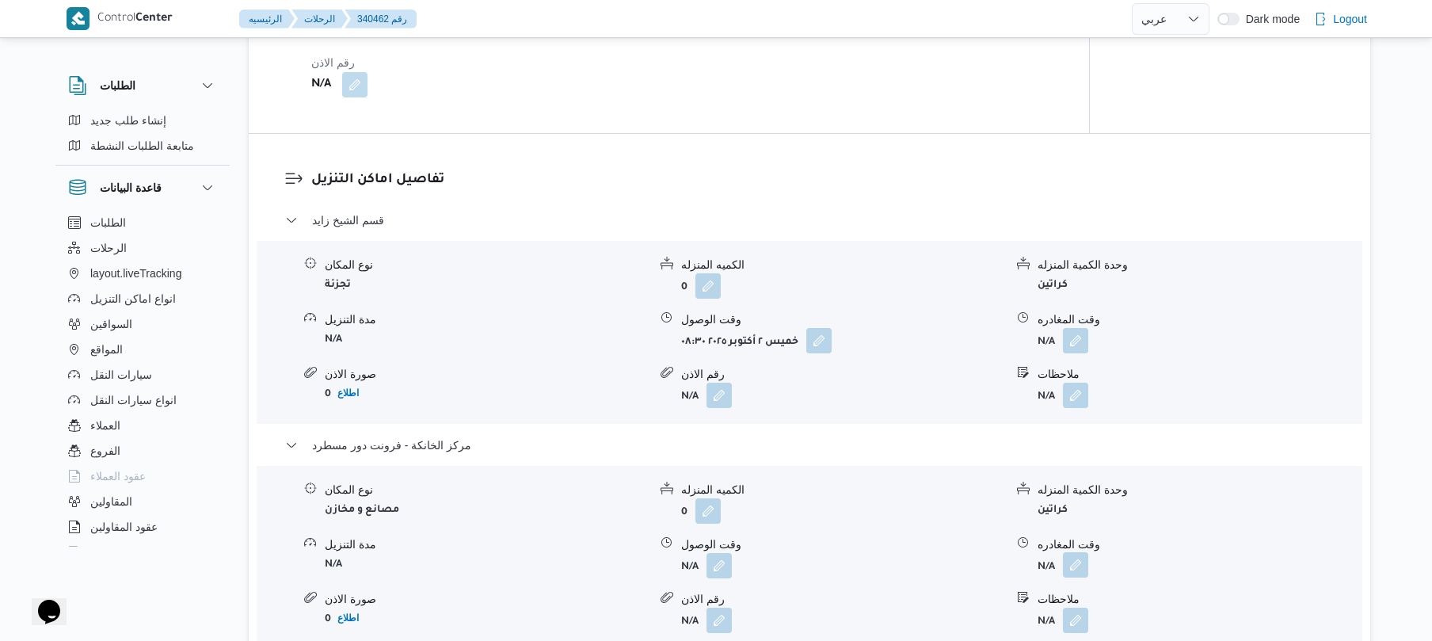
click at [1071, 559] on button "button" at bounding box center [1075, 564] width 25 height 25
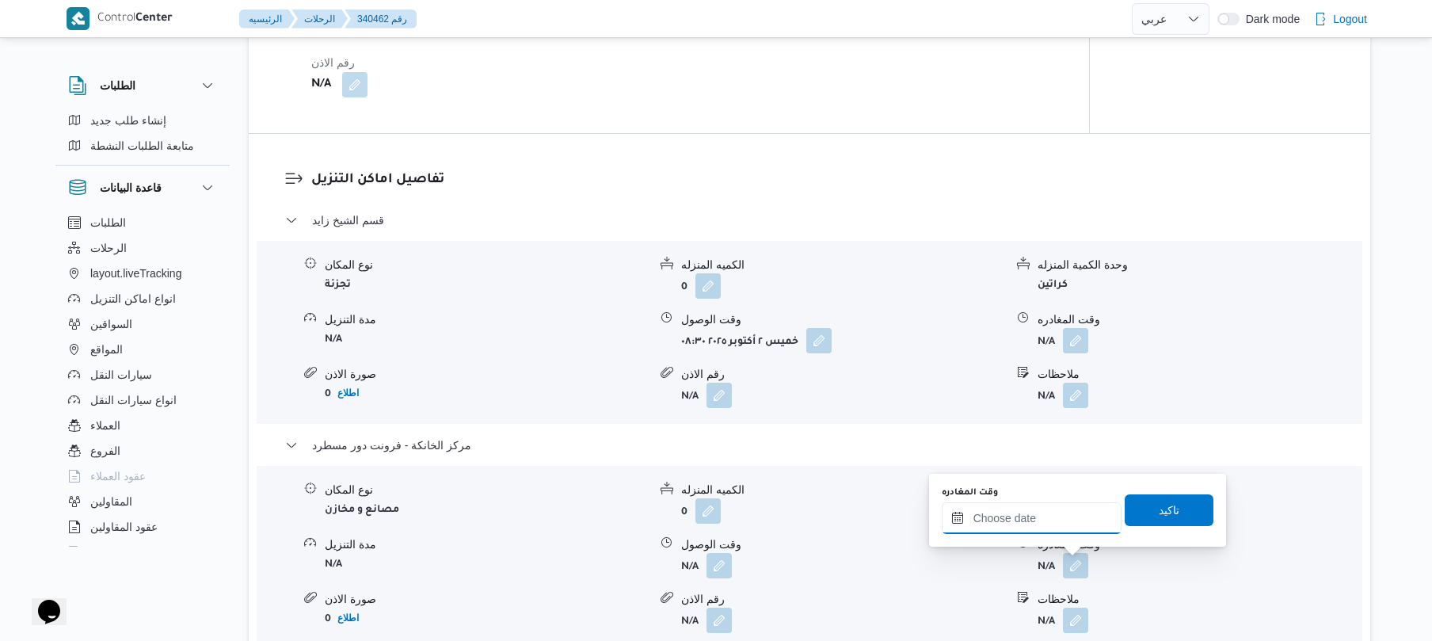
click at [1045, 523] on input "وقت المغادره" at bounding box center [1032, 518] width 180 height 32
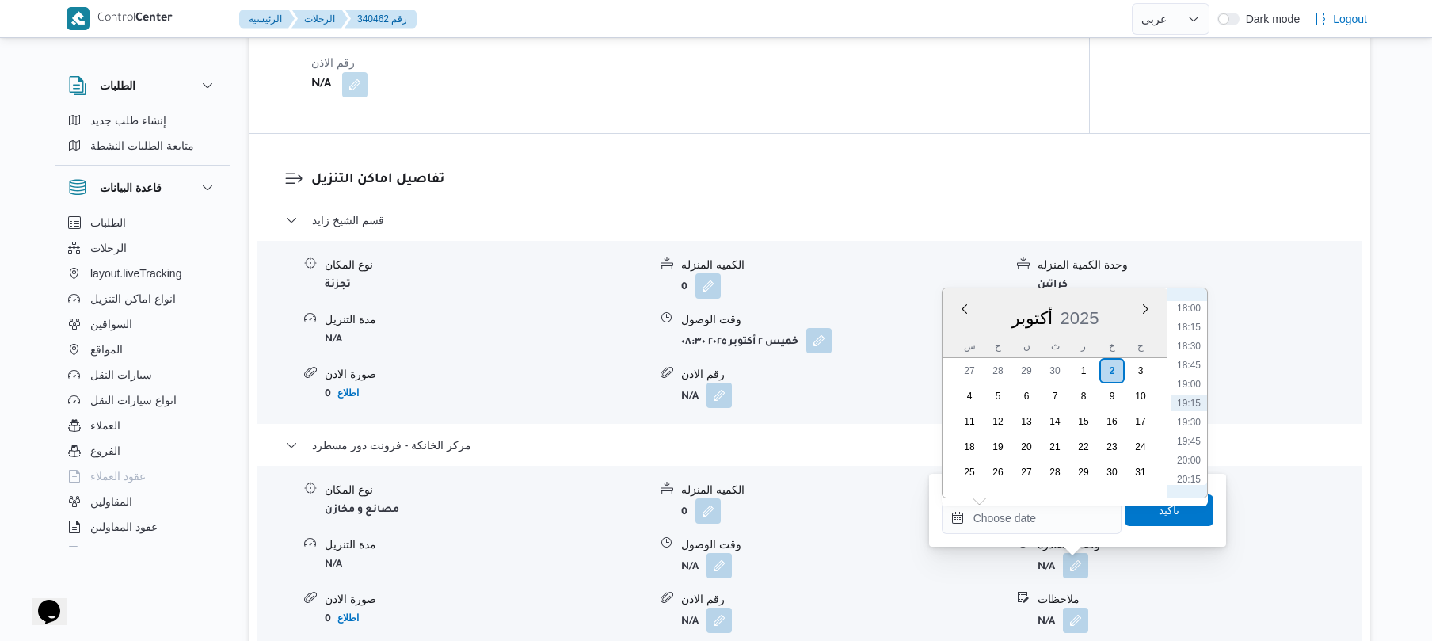
scroll to position [1213, 0]
click at [1188, 461] on li "18:00" at bounding box center [1188, 464] width 36 height 16
type input "٠٢/١٠/٢٠٢٥ ١٨:٠٠"
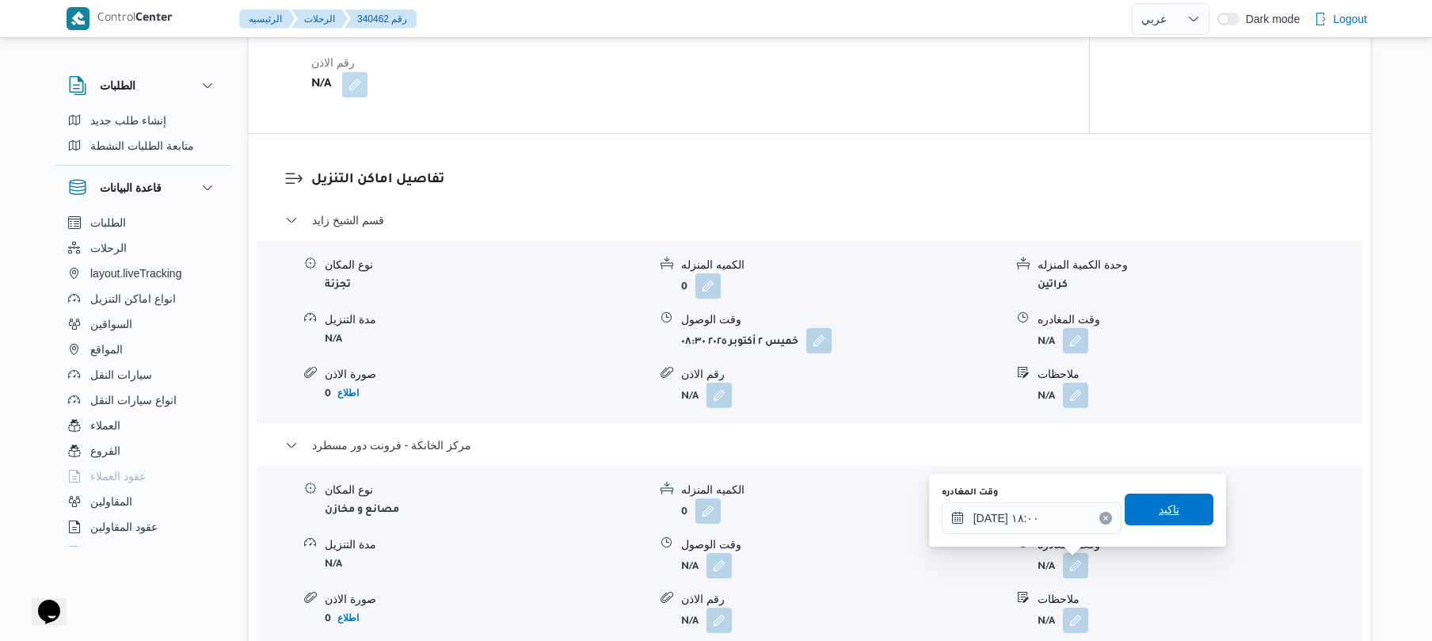
click at [1159, 512] on span "تاكيد" at bounding box center [1169, 509] width 21 height 19
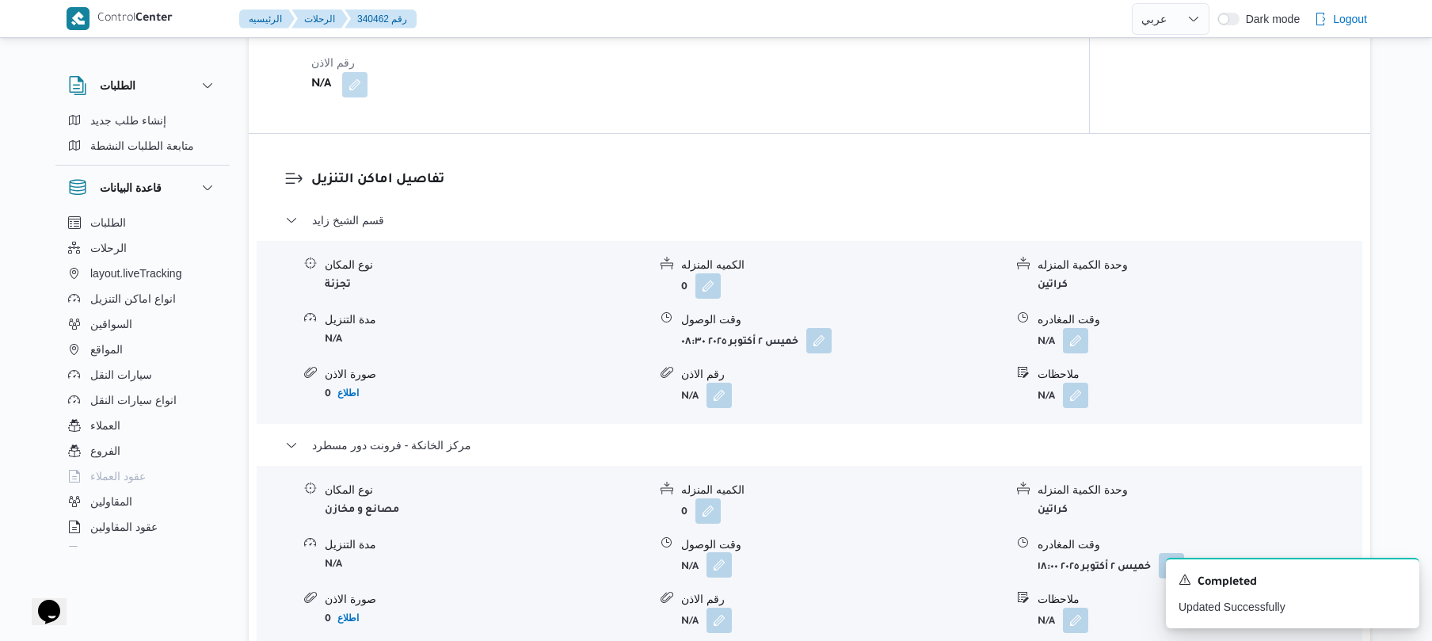
click at [714, 561] on button "button" at bounding box center [718, 564] width 25 height 25
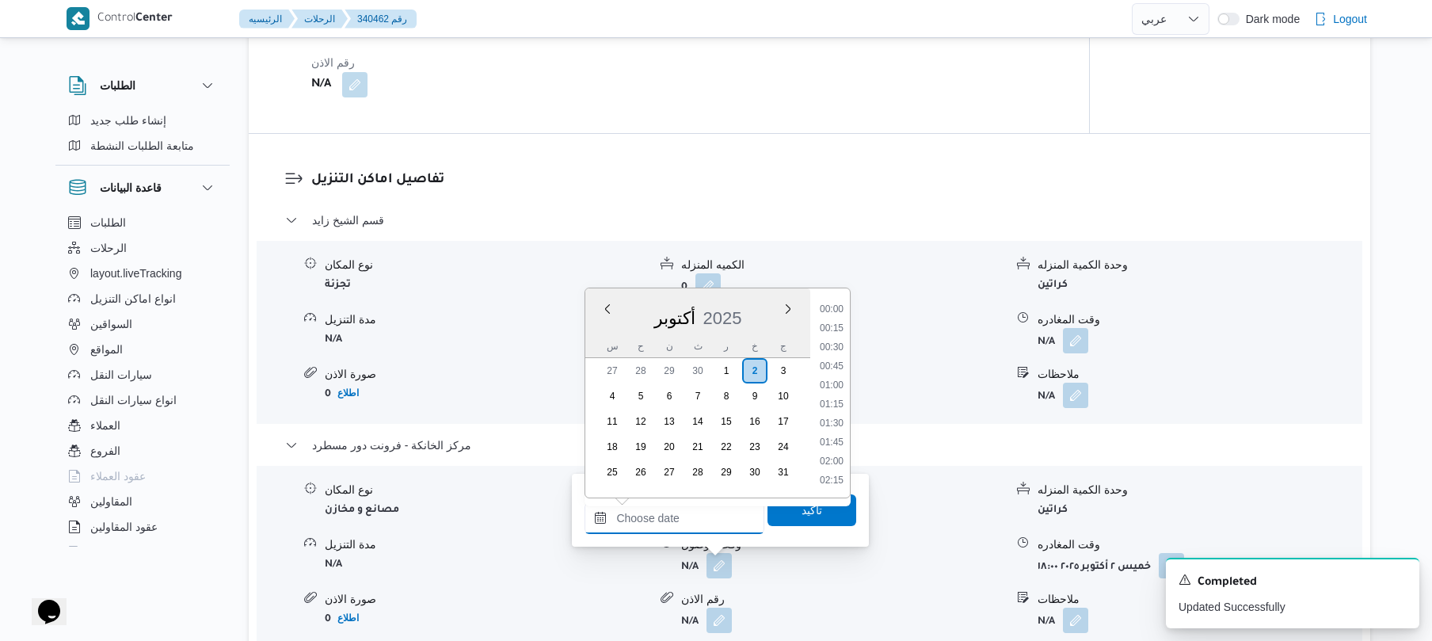
click at [727, 516] on input "وقت الوصول" at bounding box center [674, 518] width 180 height 32
click at [838, 441] on li "17:45" at bounding box center [831, 445] width 36 height 16
type input "٠٢/١٠/٢٠٢٥ ١٧:٤٥"
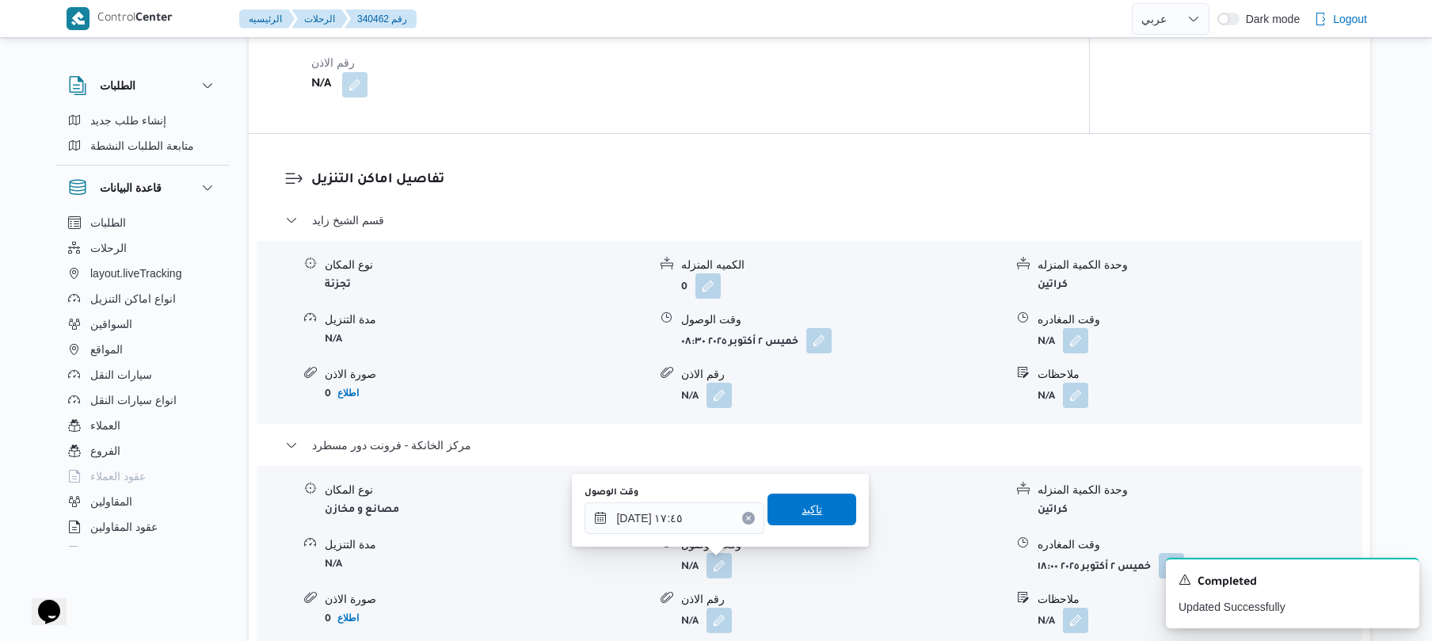
click at [813, 513] on span "تاكيد" at bounding box center [811, 509] width 89 height 32
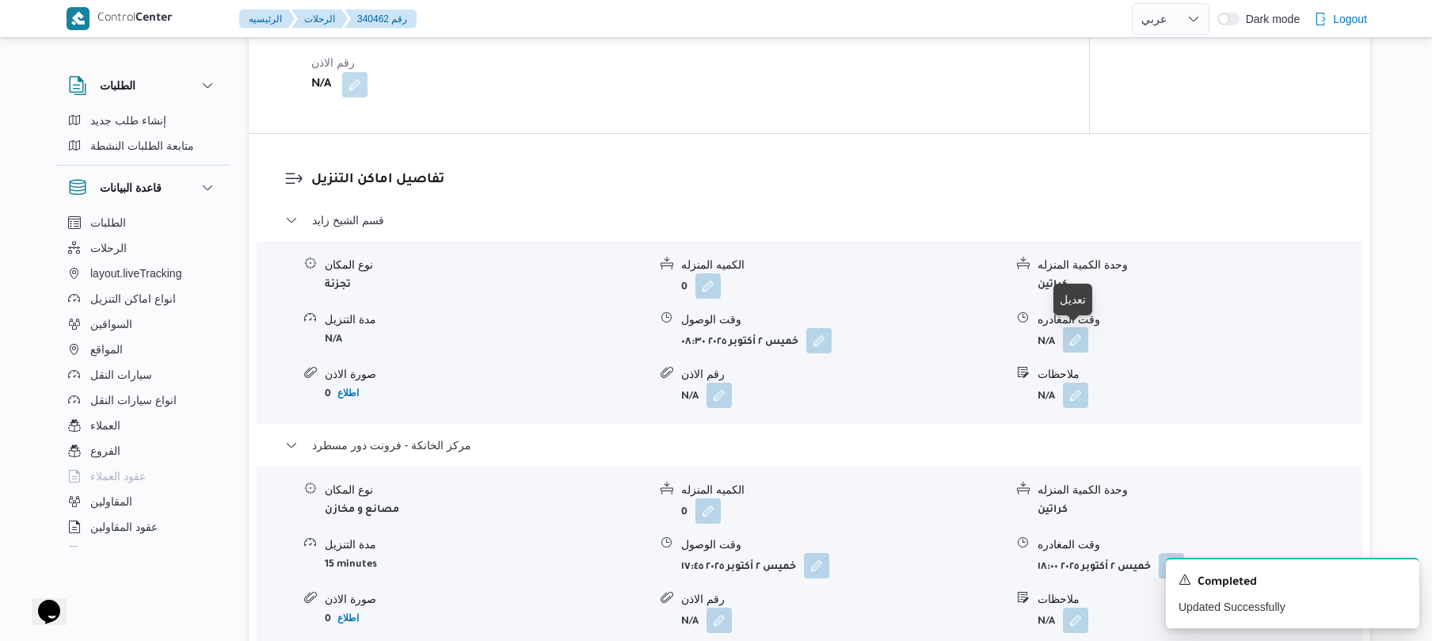
click at [1075, 337] on button "button" at bounding box center [1075, 339] width 25 height 25
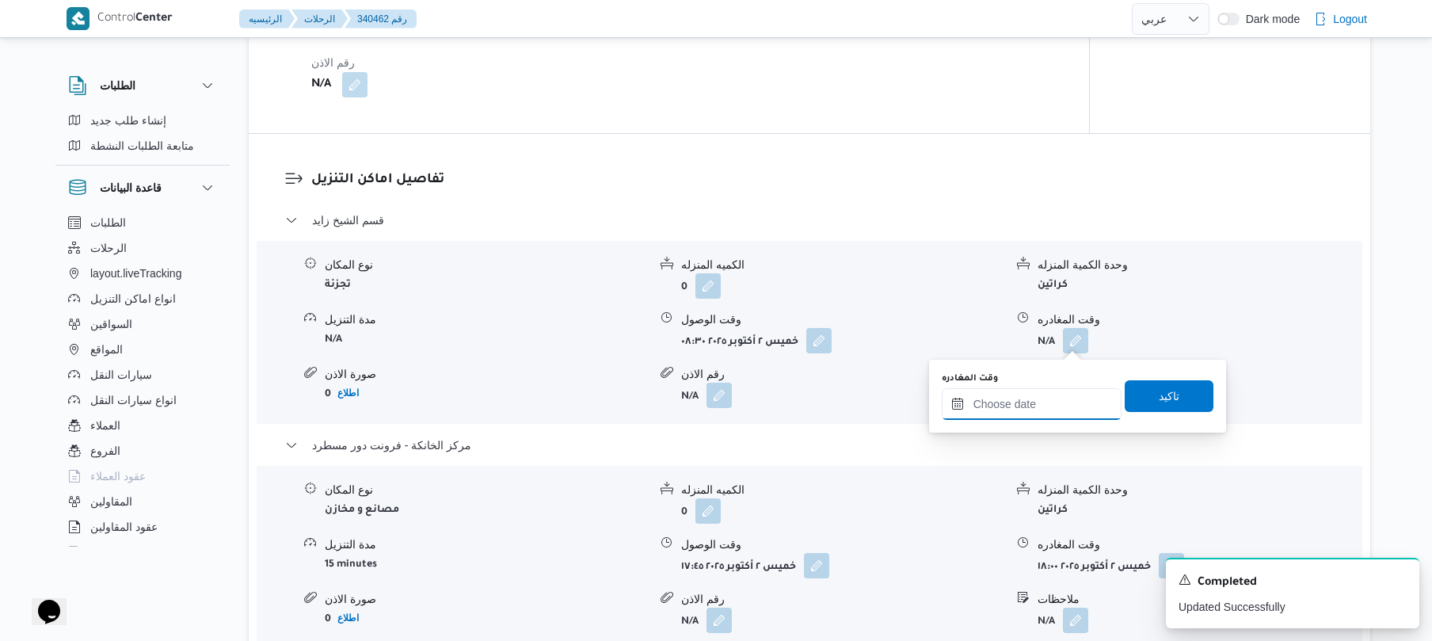
click at [1033, 402] on input "وقت المغادره" at bounding box center [1032, 404] width 180 height 32
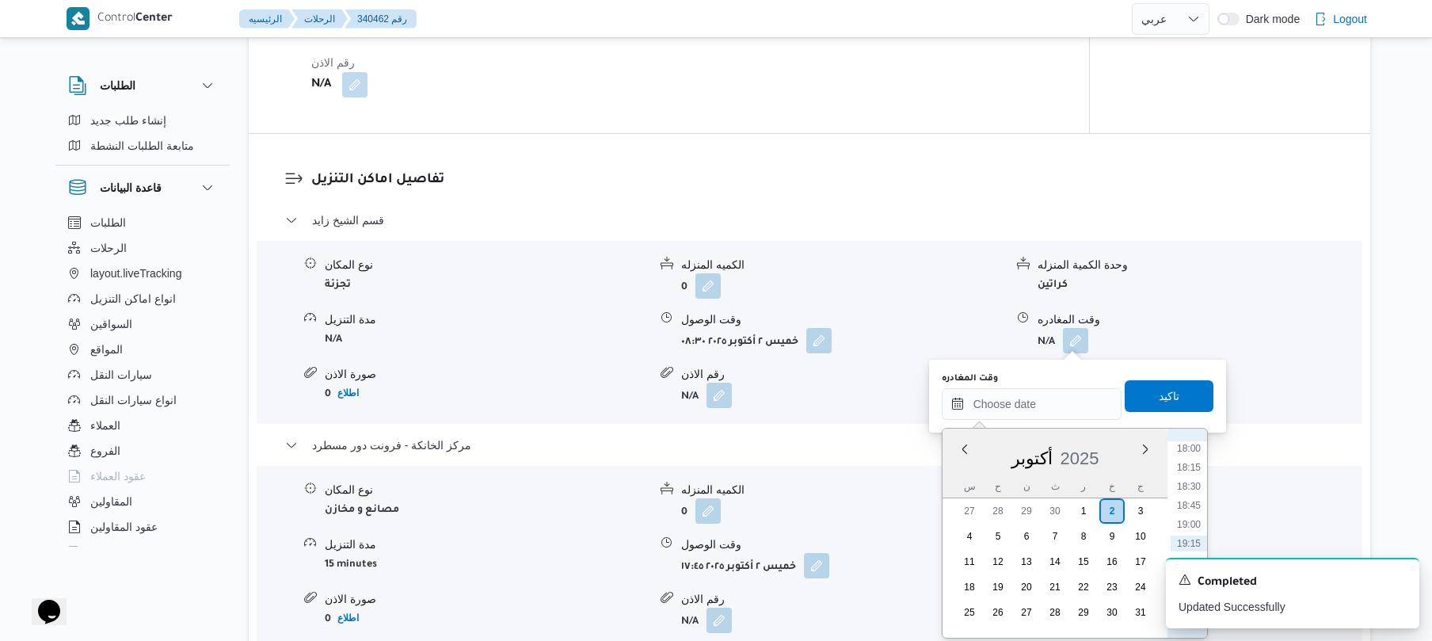
scroll to position [1214, 0]
click at [1193, 507] on li "16:45" at bounding box center [1188, 509] width 36 height 16
type input "٠٢/١٠/٢٠٢٥ ١٦:٤٥"
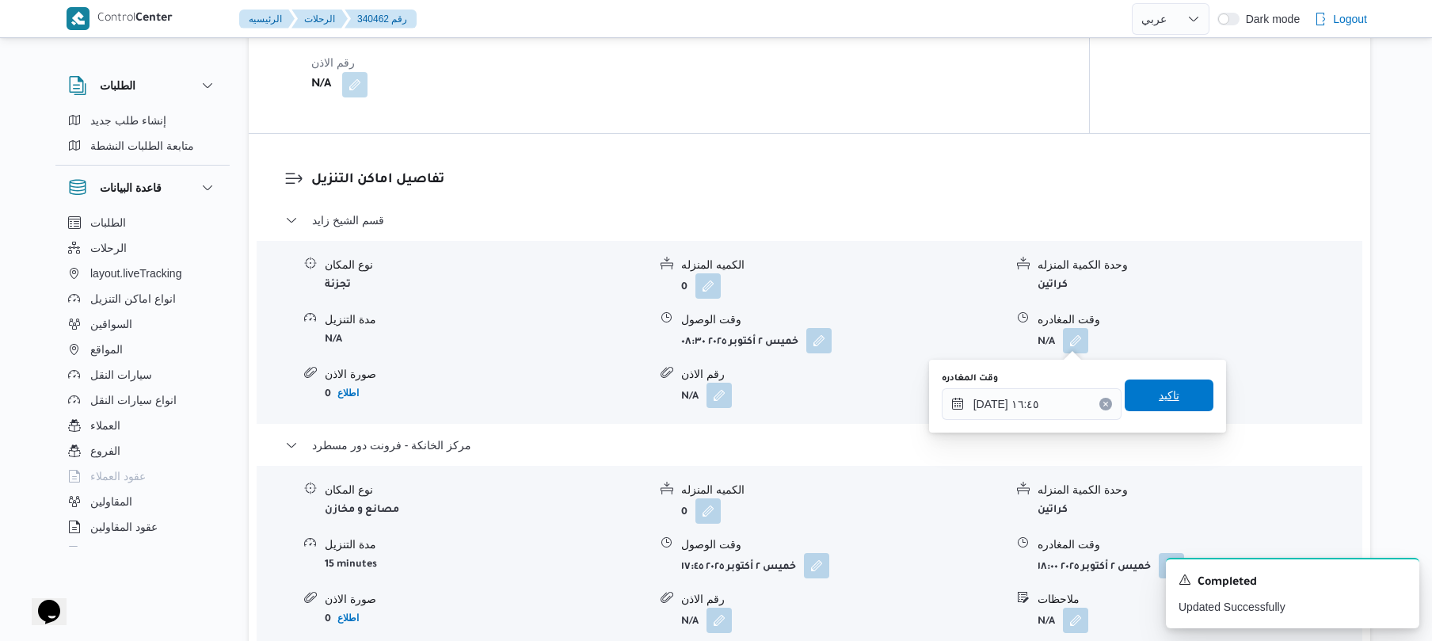
click at [1179, 390] on span "تاكيد" at bounding box center [1169, 395] width 89 height 32
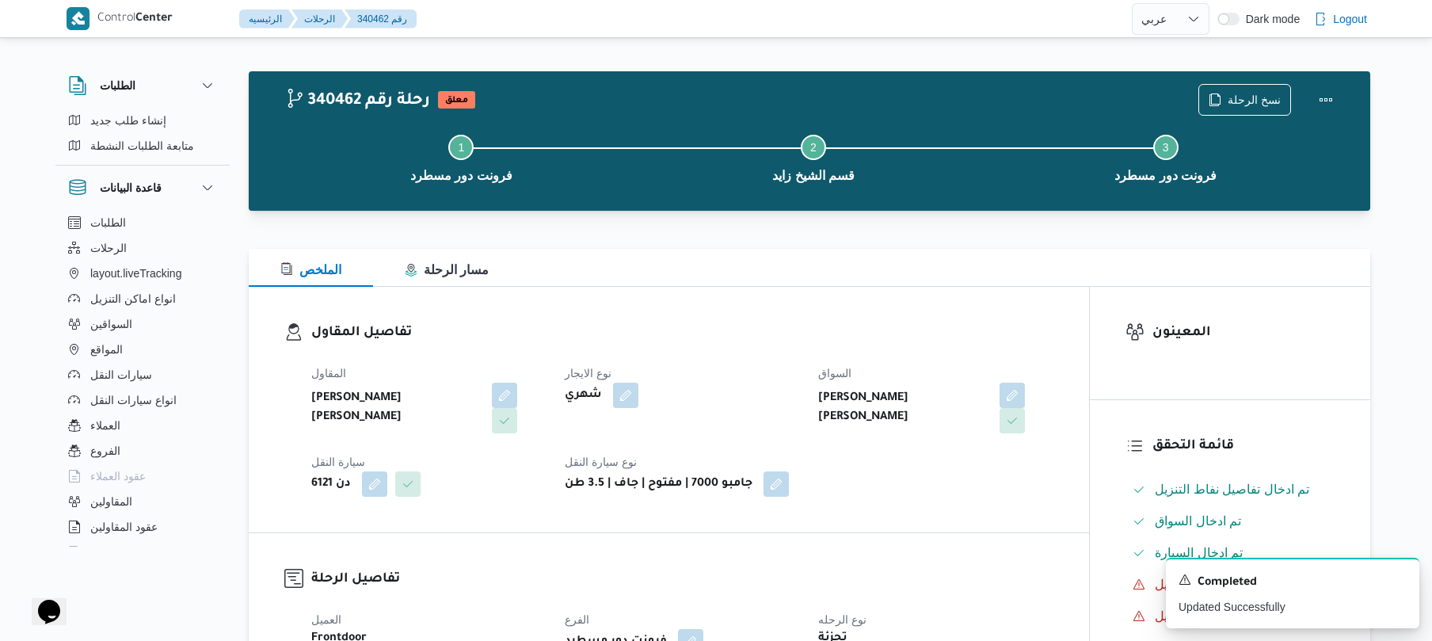
scroll to position [0, 0]
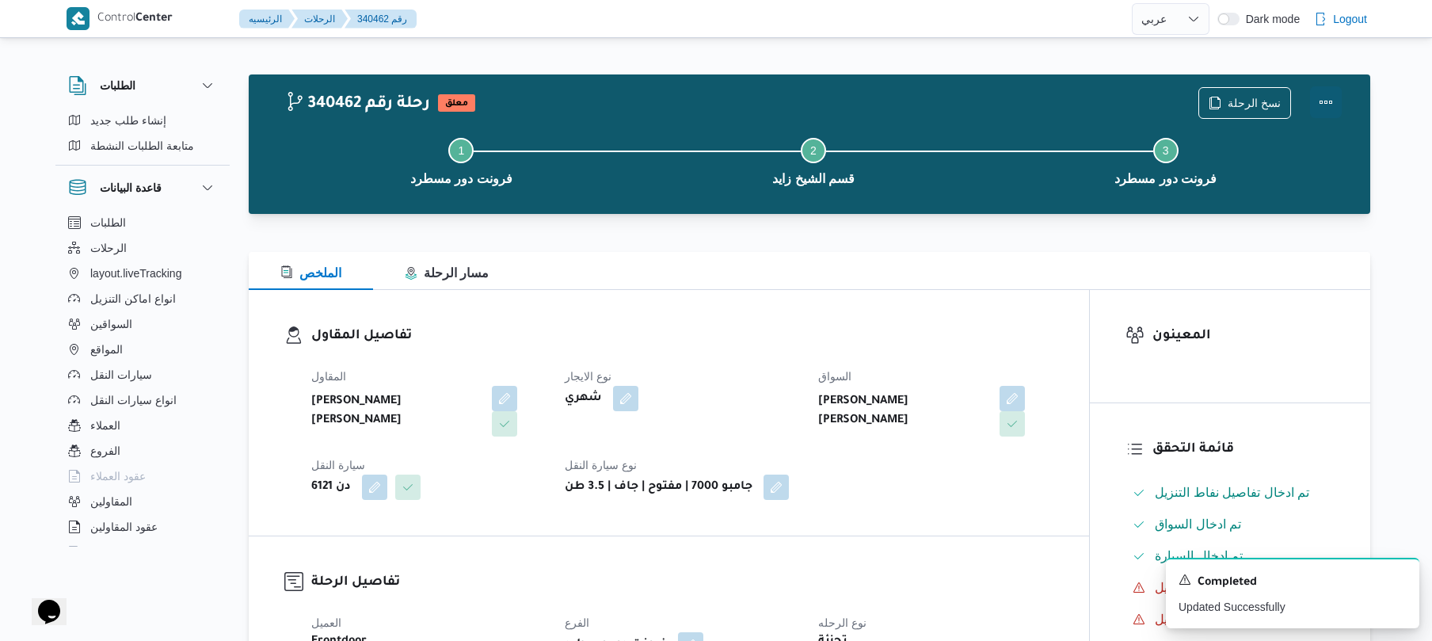
click at [1327, 100] on button "Actions" at bounding box center [1326, 102] width 32 height 32
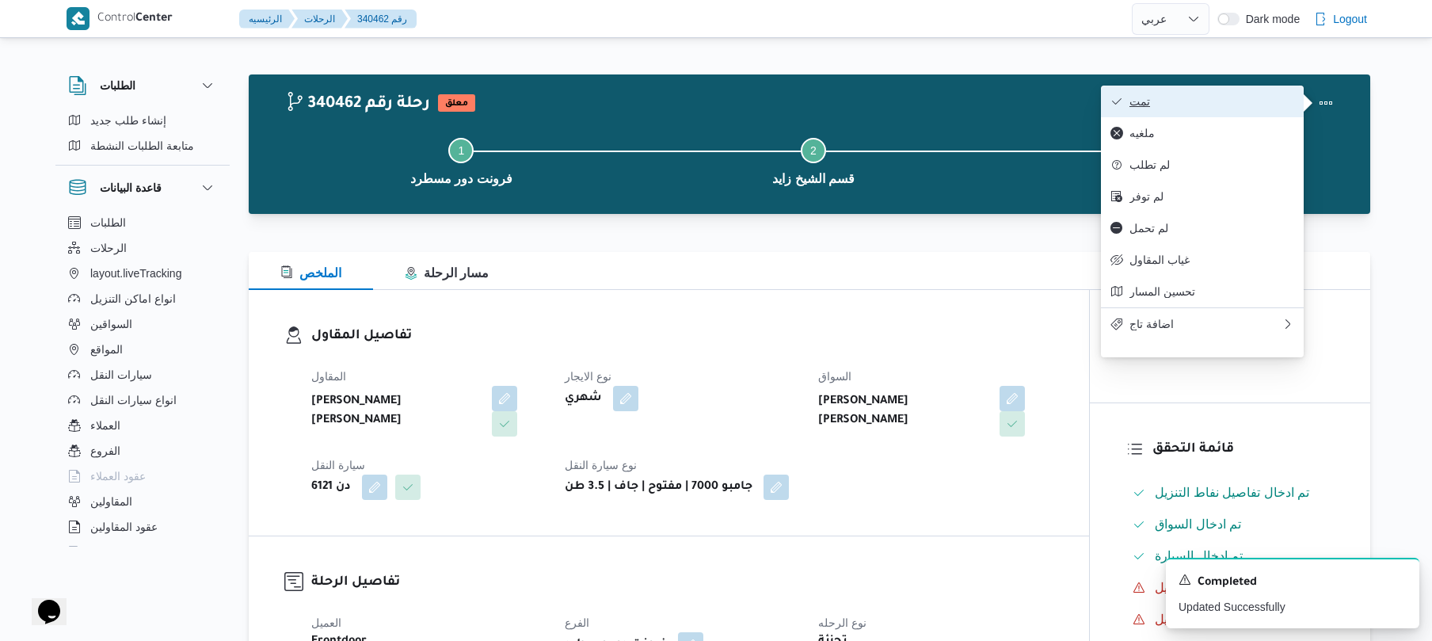
click at [1247, 108] on span "تمت" at bounding box center [1211, 101] width 165 height 13
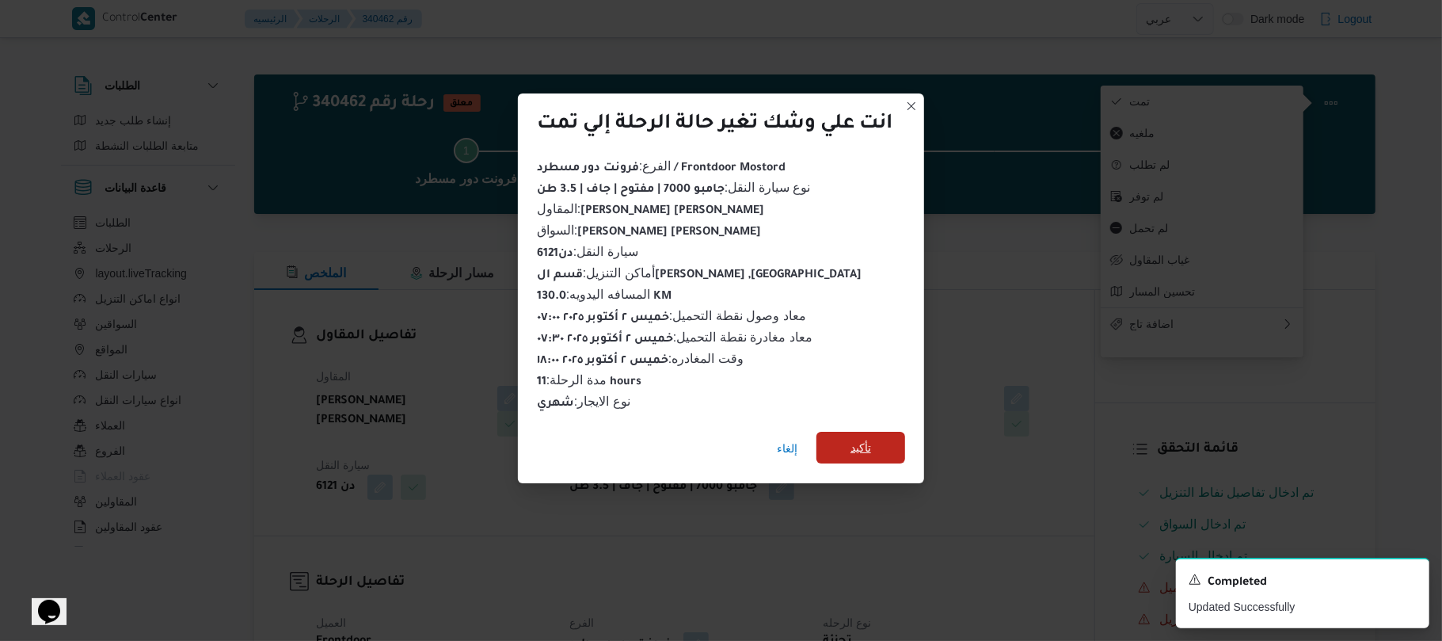
click at [865, 438] on span "تأكيد" at bounding box center [861, 447] width 21 height 19
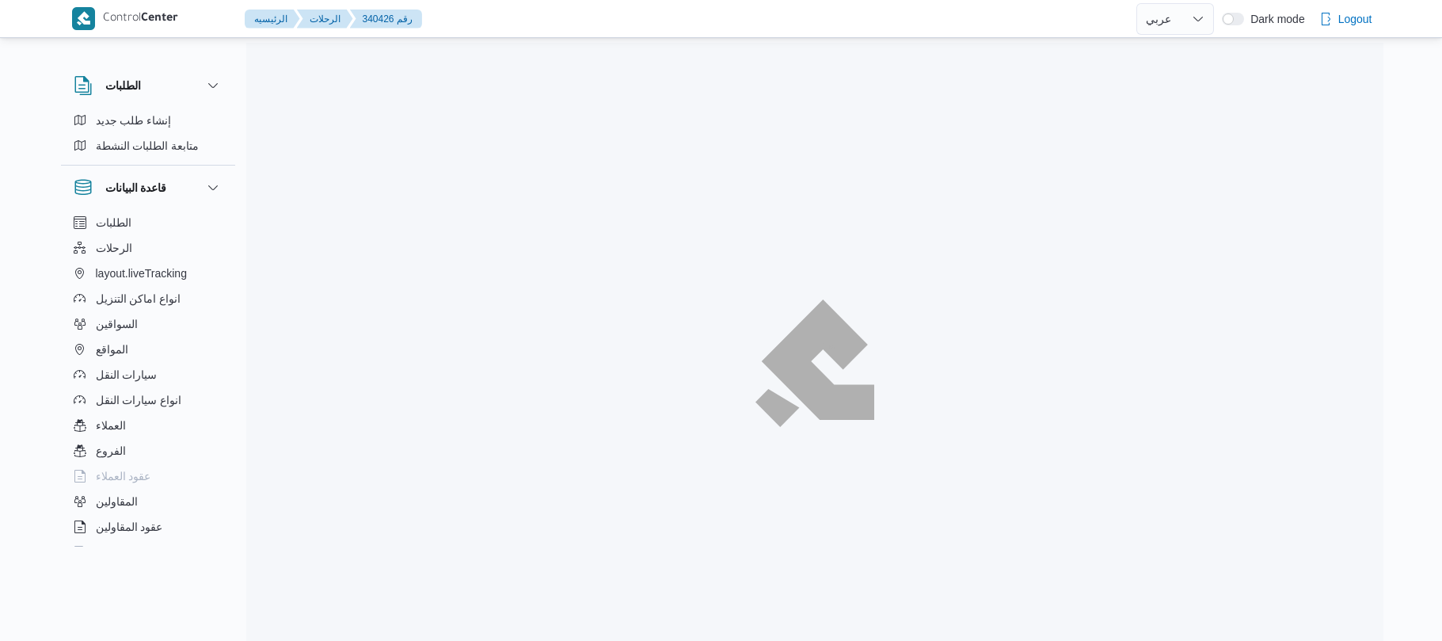
select select "ar"
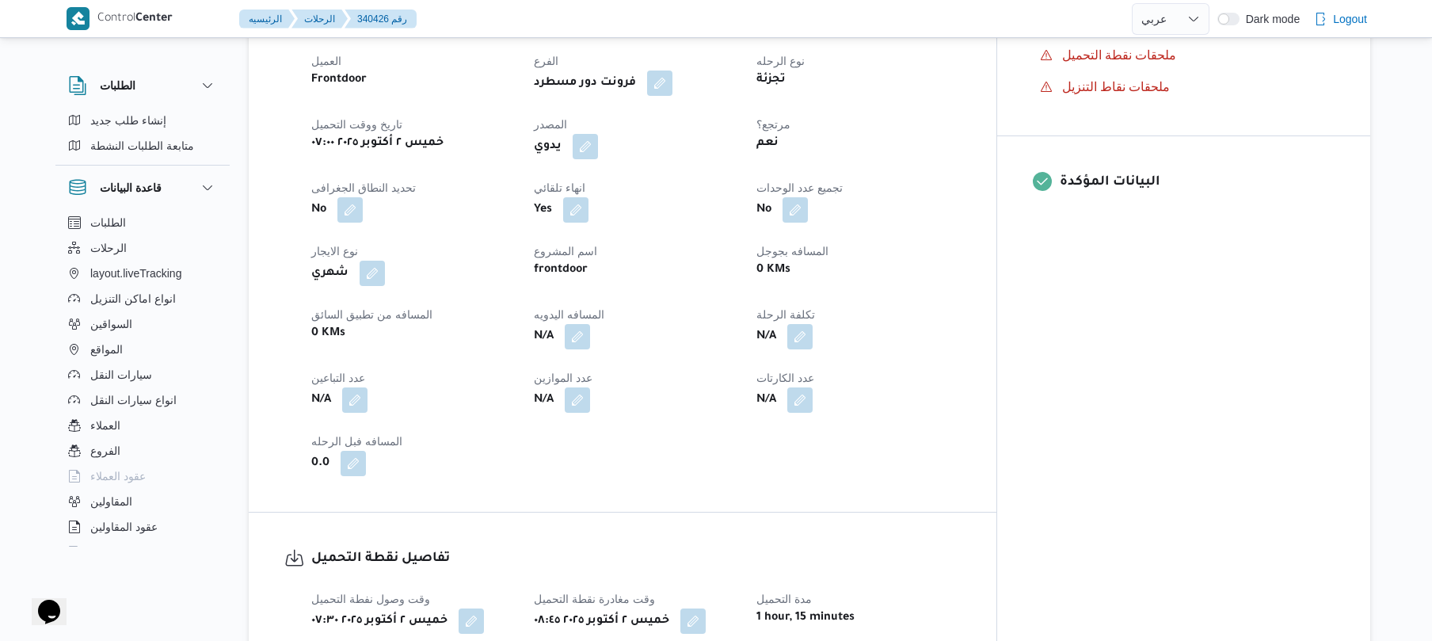
scroll to position [634, 0]
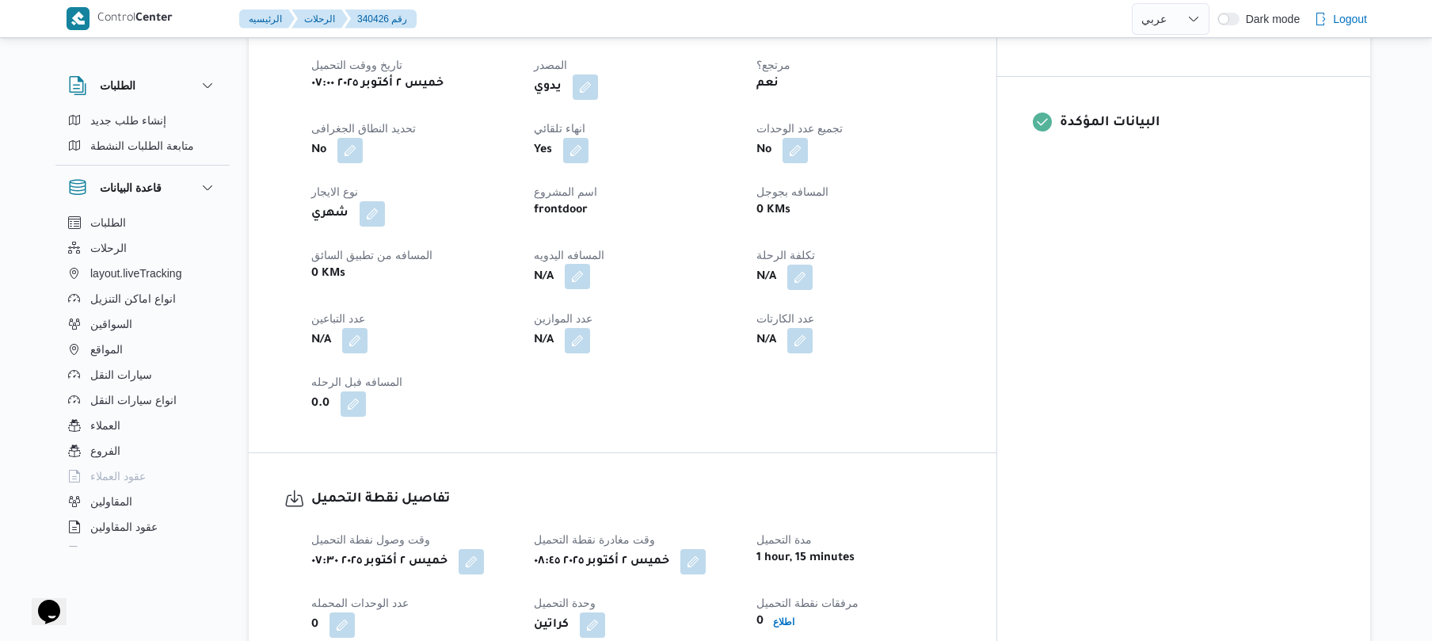
click at [590, 271] on button "button" at bounding box center [577, 276] width 25 height 25
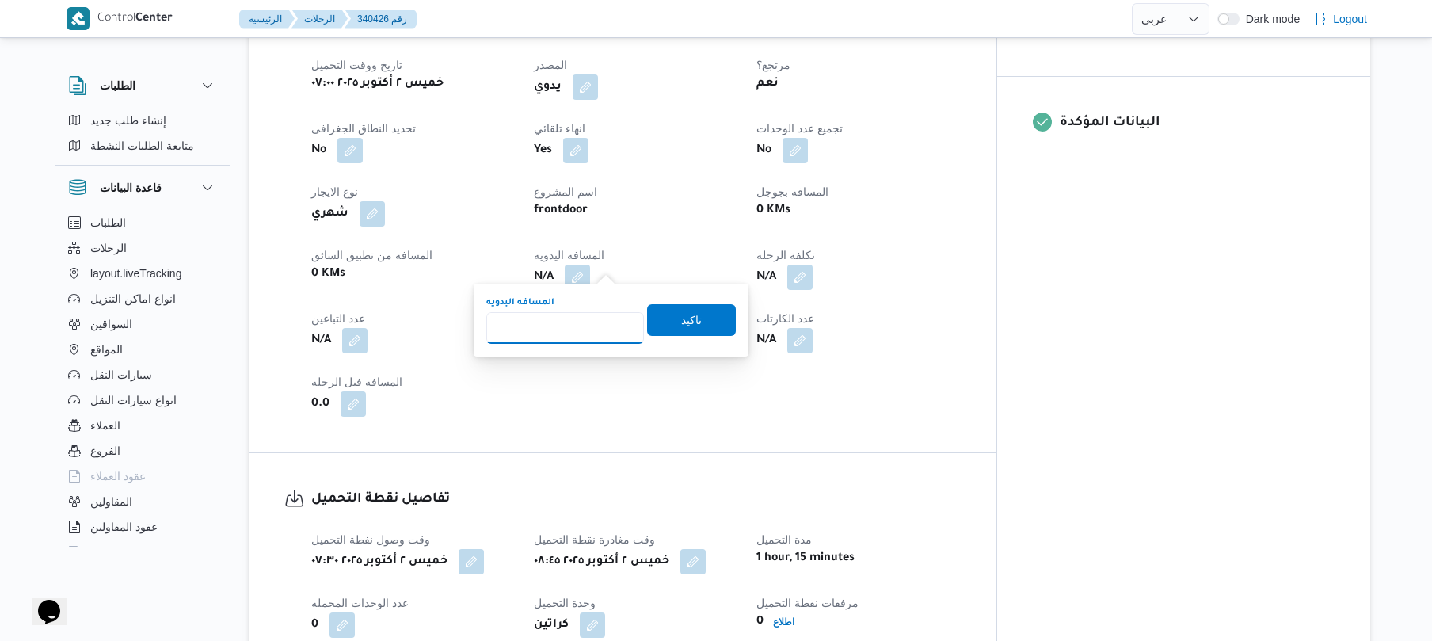
click at [596, 318] on input "المسافه اليدويه" at bounding box center [565, 328] width 158 height 32
type input "120"
click at [681, 320] on span "تاكيد" at bounding box center [691, 319] width 21 height 19
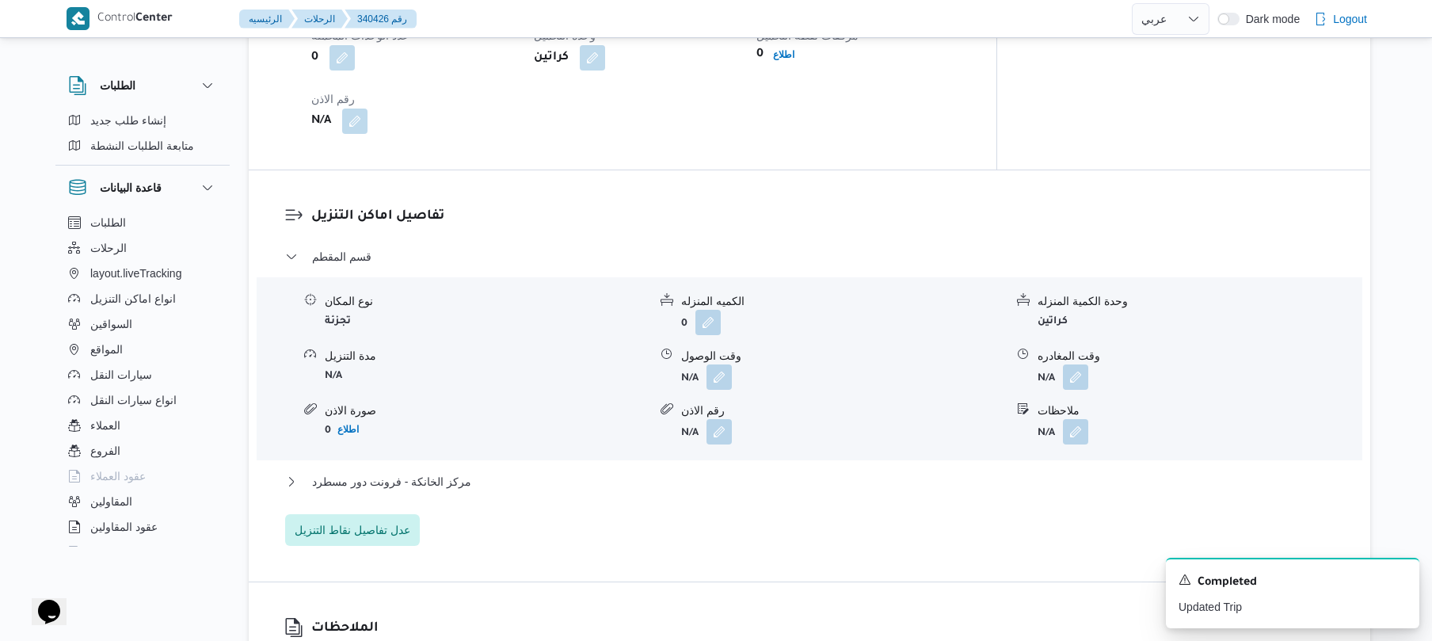
scroll to position [1224, 0]
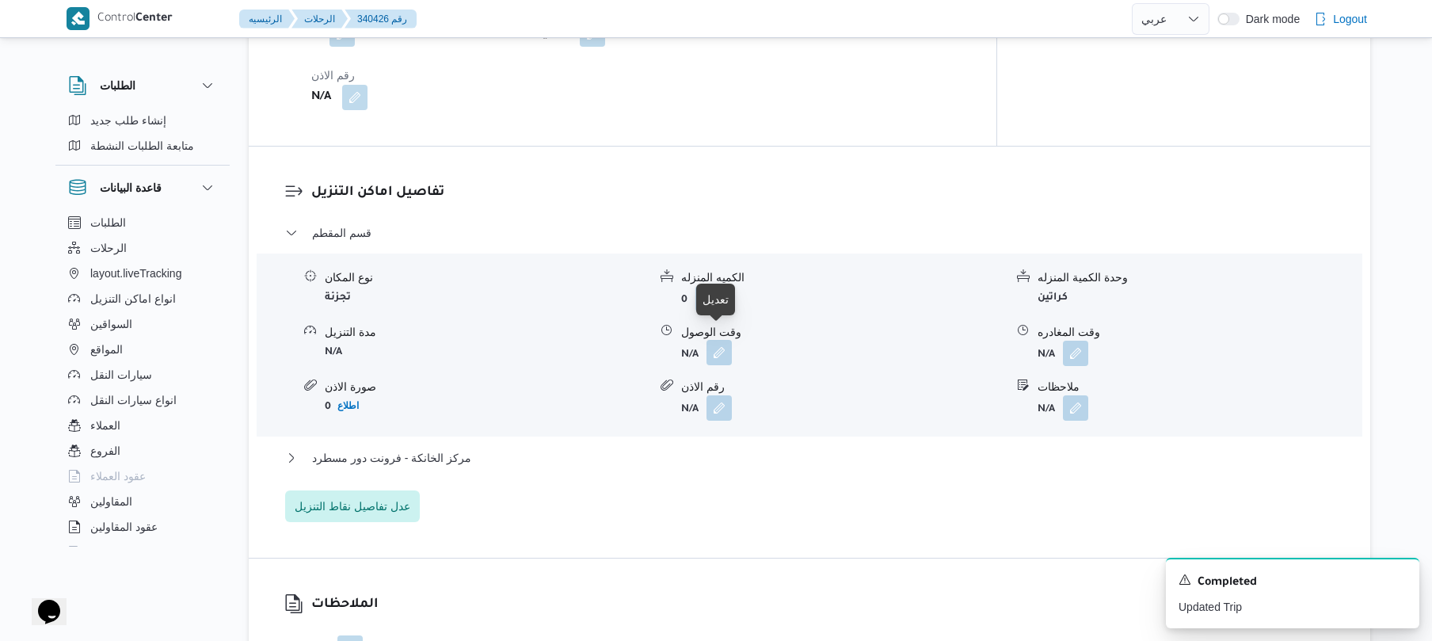
click at [720, 340] on button "button" at bounding box center [718, 352] width 25 height 25
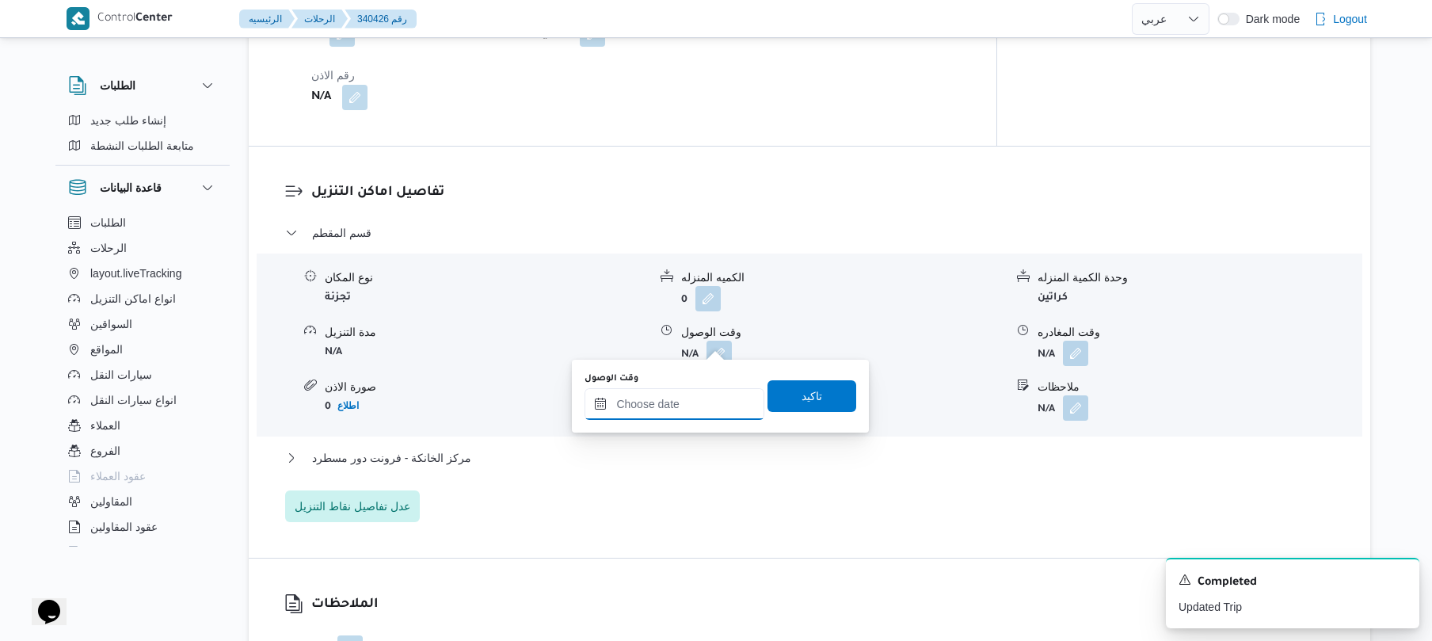
click at [666, 409] on input "وقت الوصول" at bounding box center [674, 404] width 180 height 32
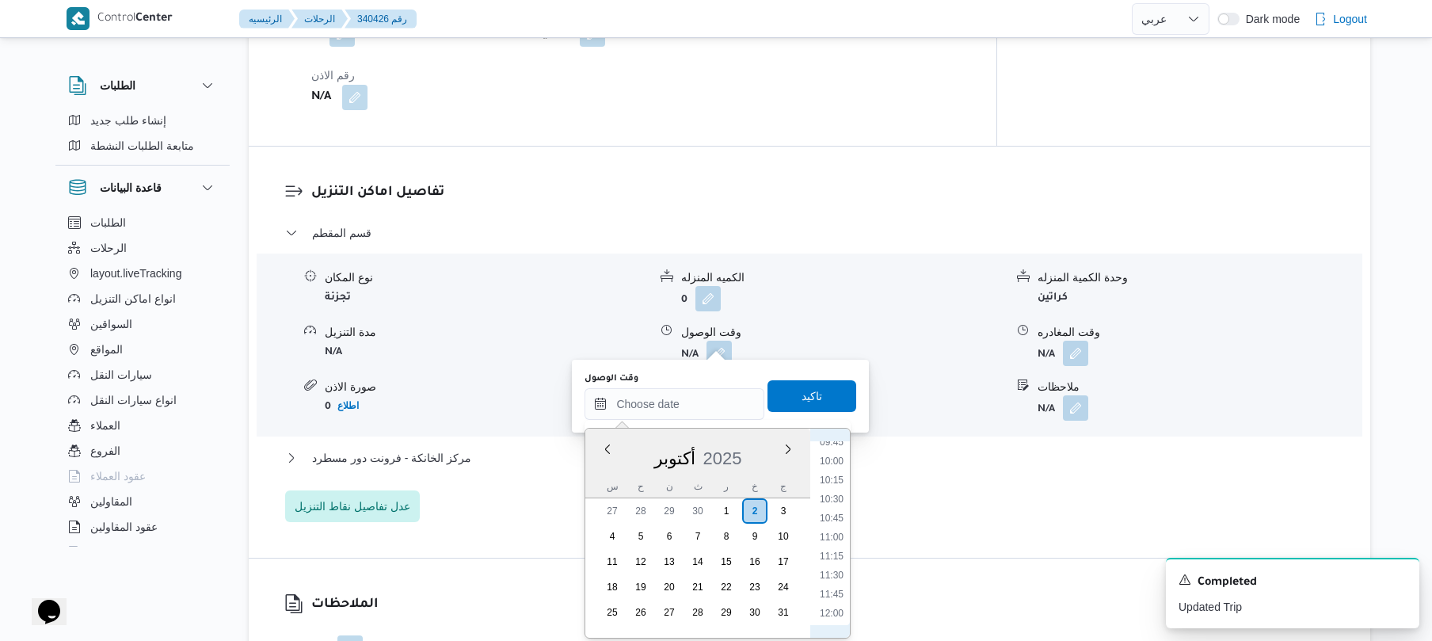
scroll to position [593, 0]
click at [837, 574] on li "09:30" at bounding box center [831, 578] width 36 height 16
type input "٠٢/١٠/٢٠٢٥ ٠٩:٣٠"
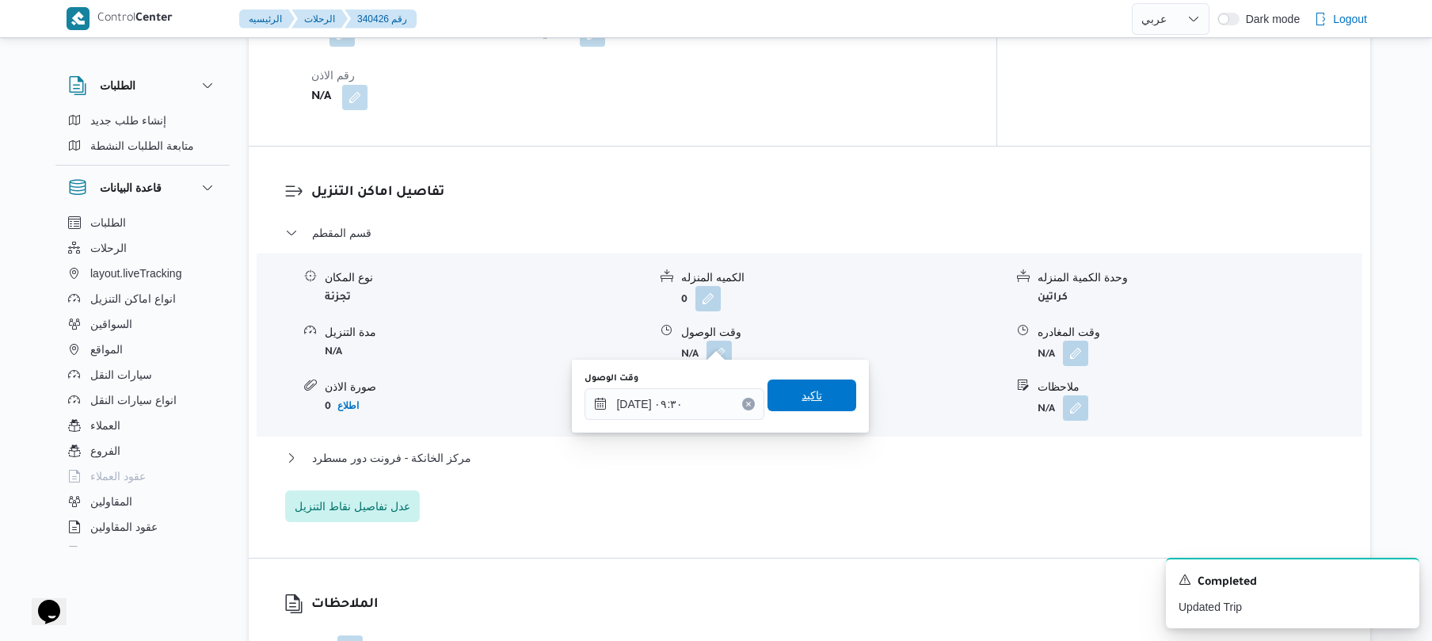
click at [809, 403] on span "تاكيد" at bounding box center [811, 395] width 21 height 19
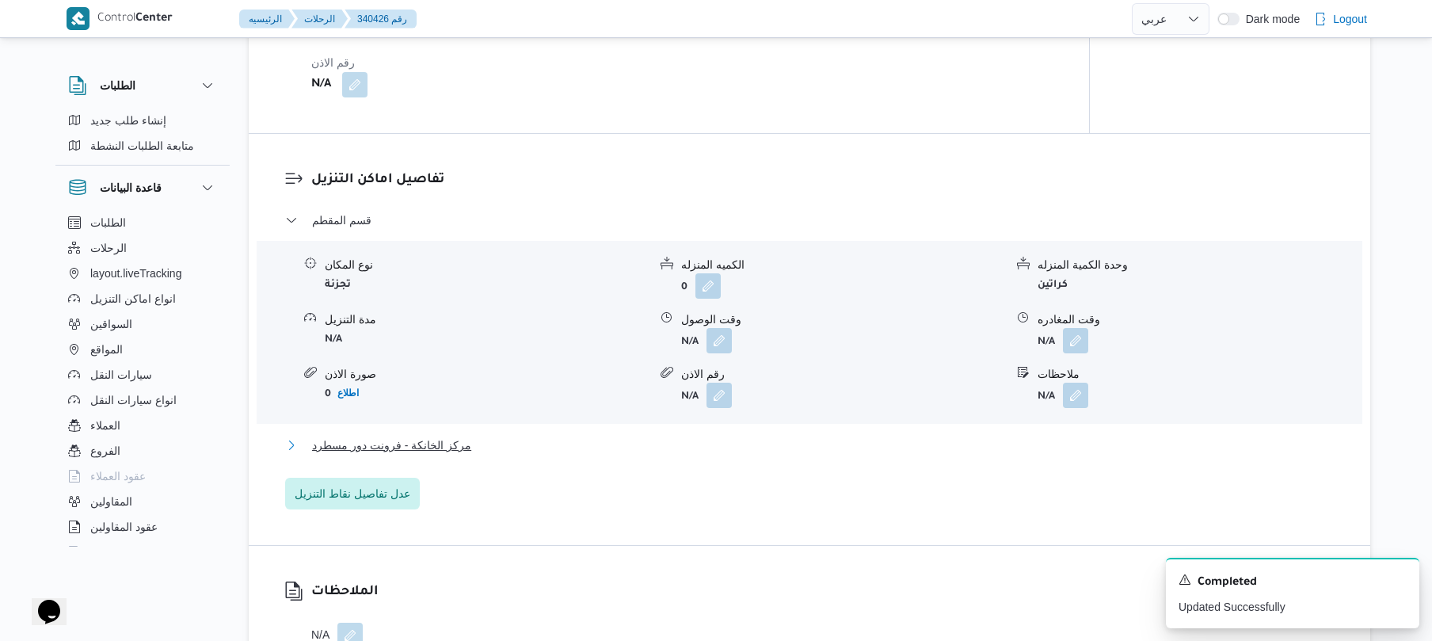
click at [744, 440] on button "مركز الخانكة - فرونت دور مسطرد" at bounding box center [809, 445] width 1049 height 19
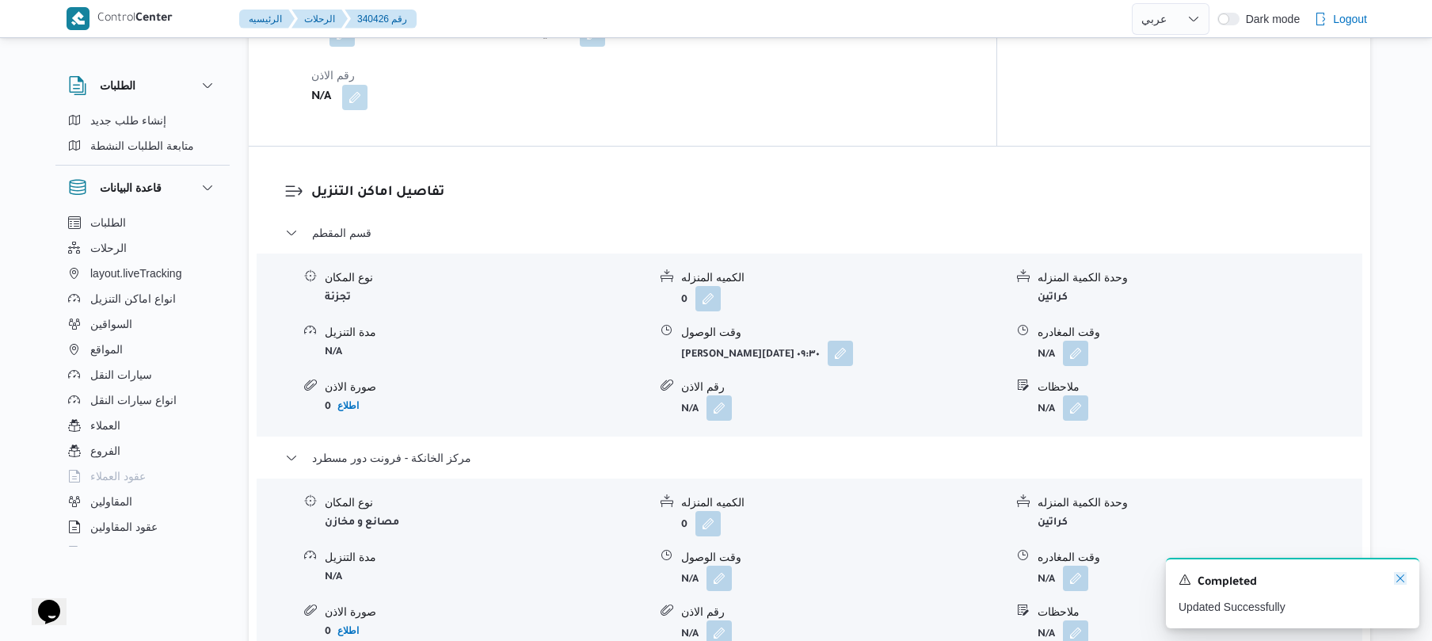
click at [1397, 580] on icon "Dismiss toast" at bounding box center [1400, 578] width 13 height 13
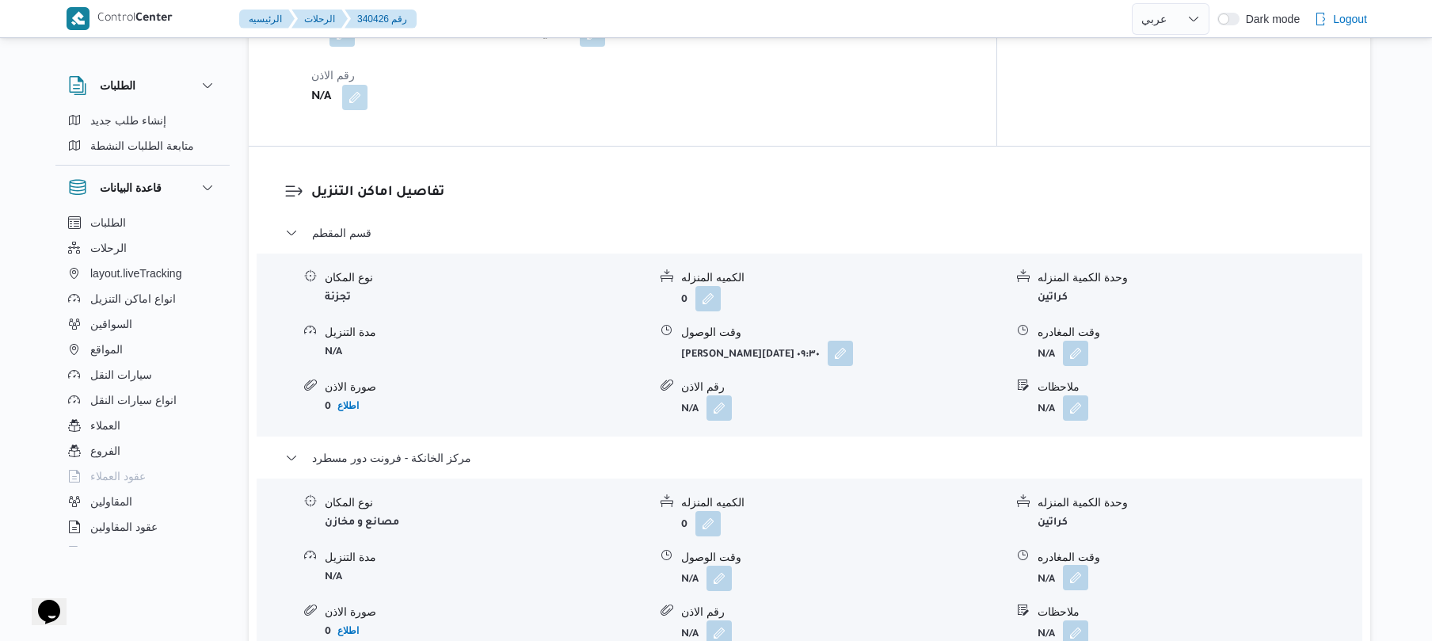
click at [1074, 565] on button "button" at bounding box center [1075, 577] width 25 height 25
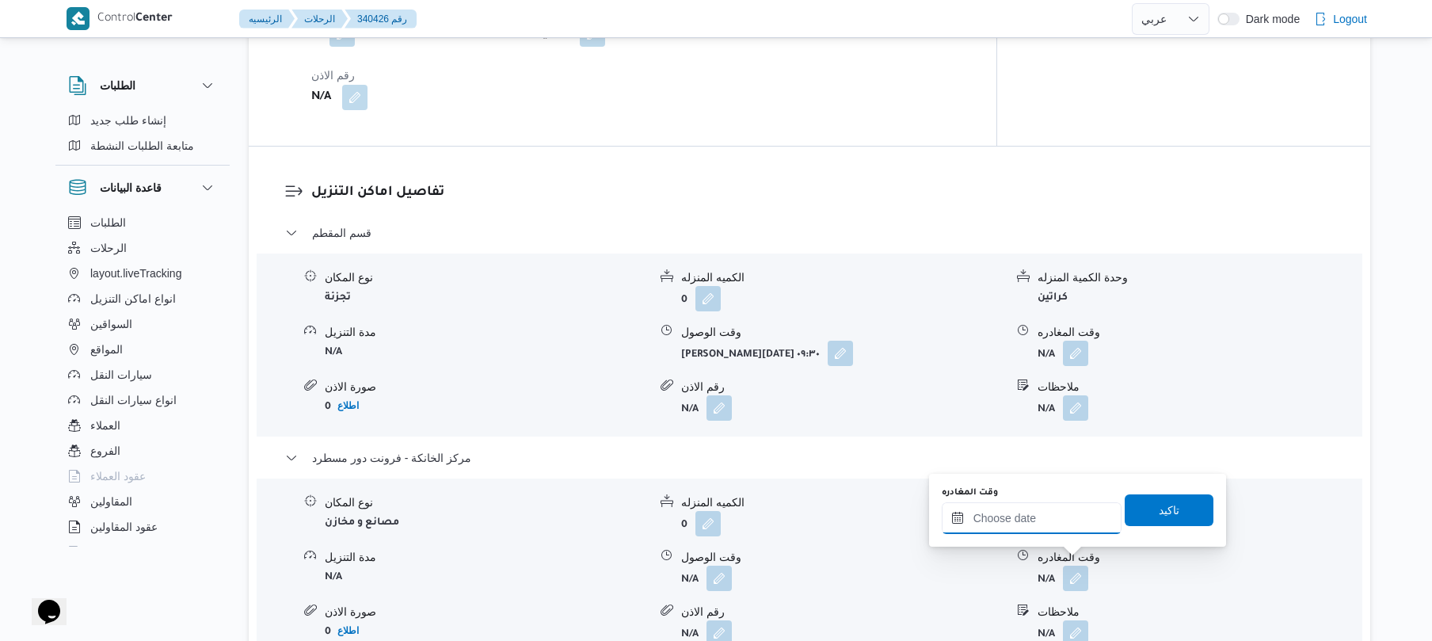
click at [1063, 524] on input "وقت المغادره" at bounding box center [1032, 518] width 180 height 32
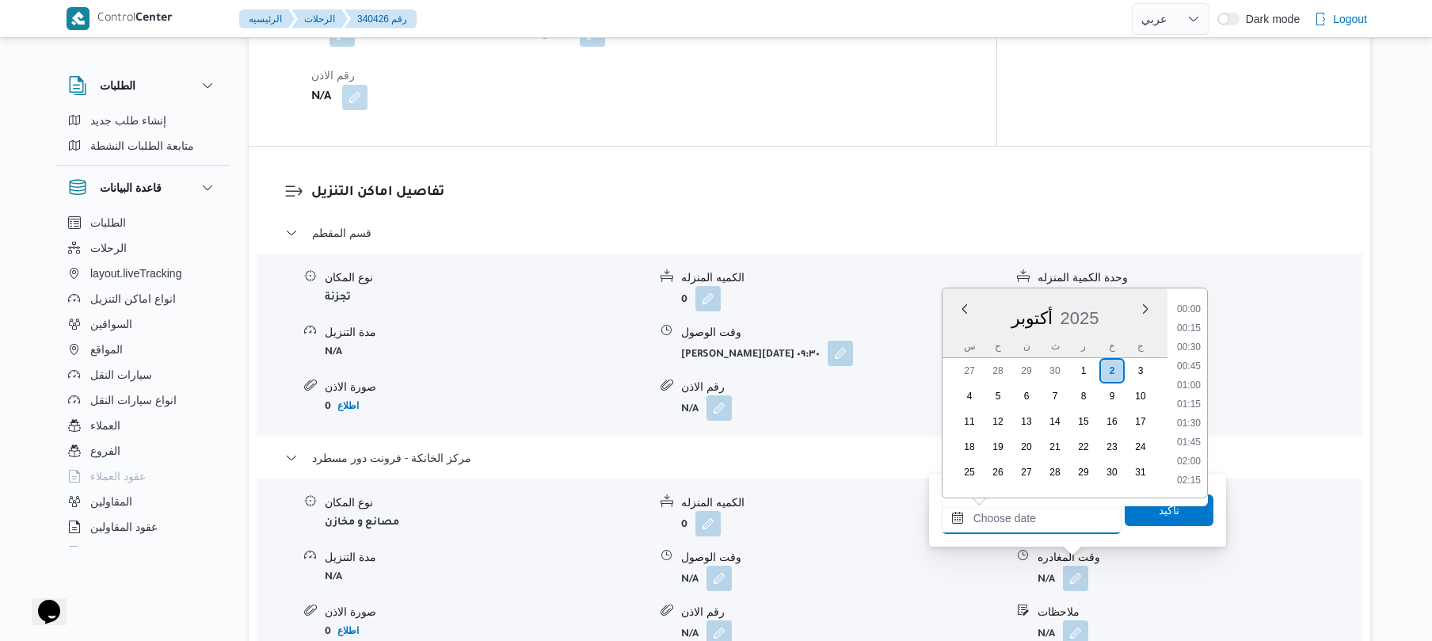
scroll to position [1369, 0]
click at [1197, 307] on li "18:00" at bounding box center [1188, 308] width 36 height 16
type input "[DATE] ١٨:٠٠"
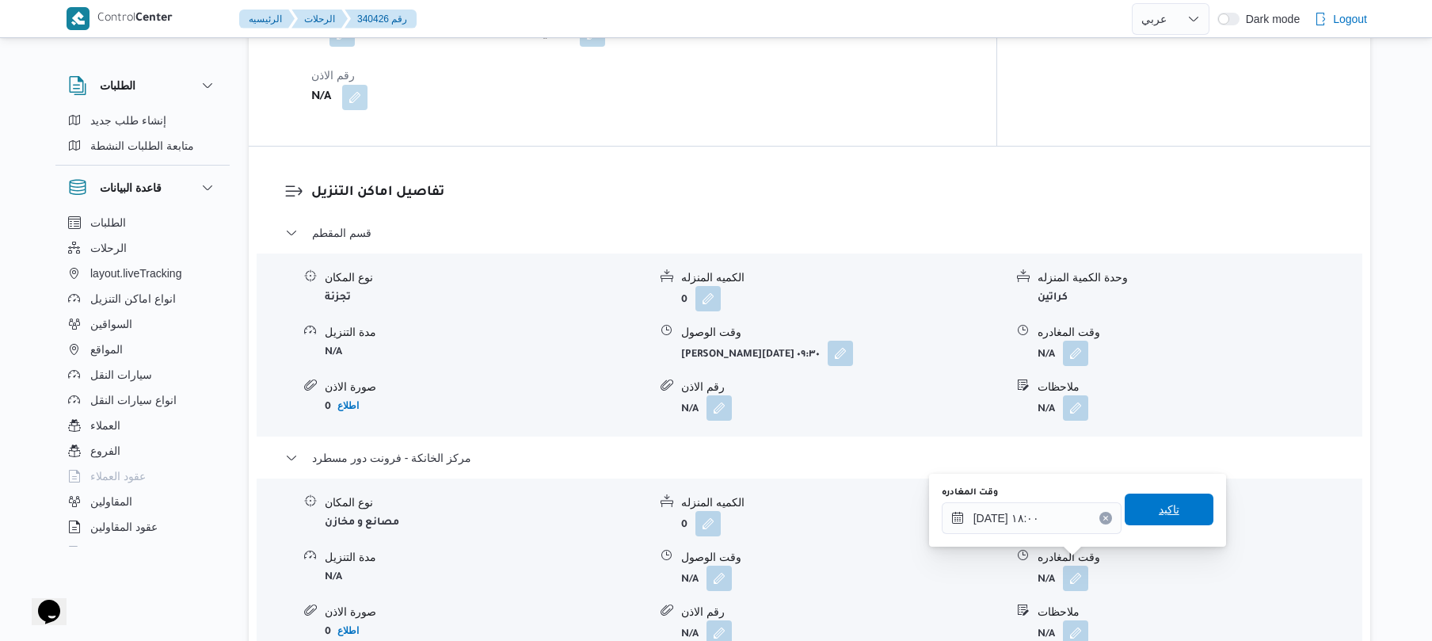
click at [1159, 508] on span "تاكيد" at bounding box center [1169, 509] width 21 height 19
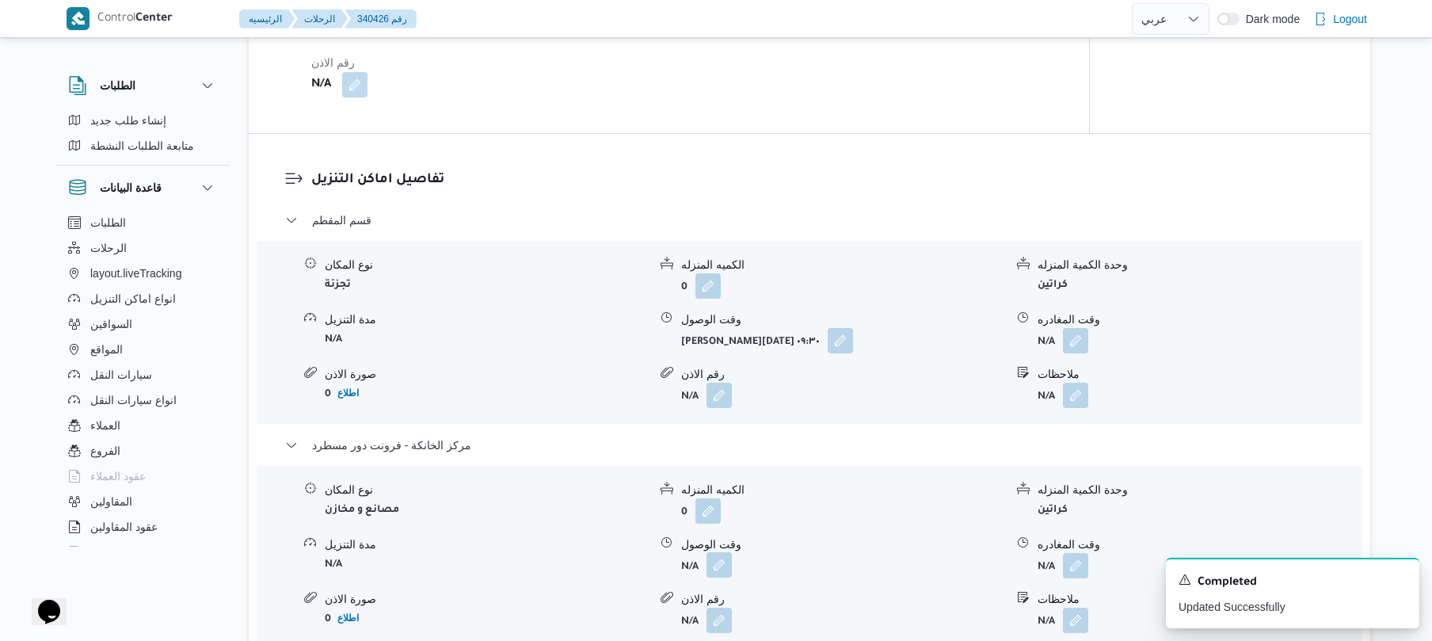
click at [724, 562] on button "button" at bounding box center [718, 564] width 25 height 25
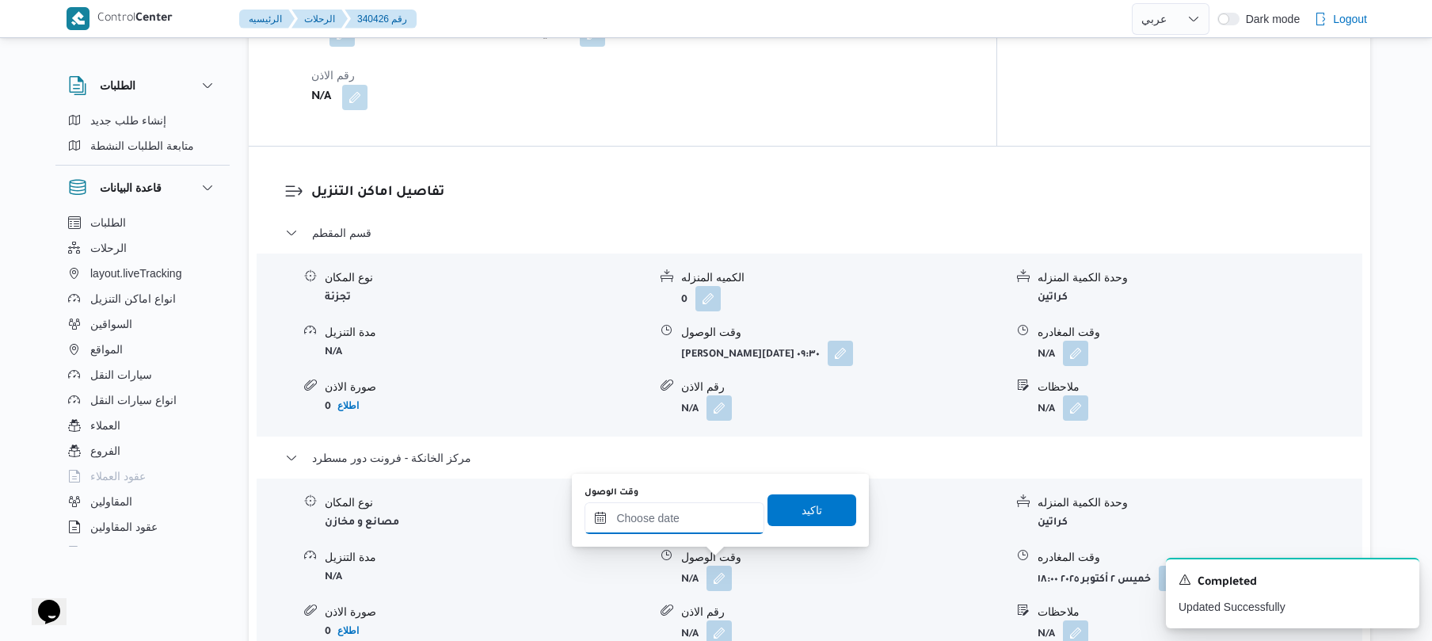
click at [742, 510] on input "وقت الوصول" at bounding box center [674, 518] width 180 height 32
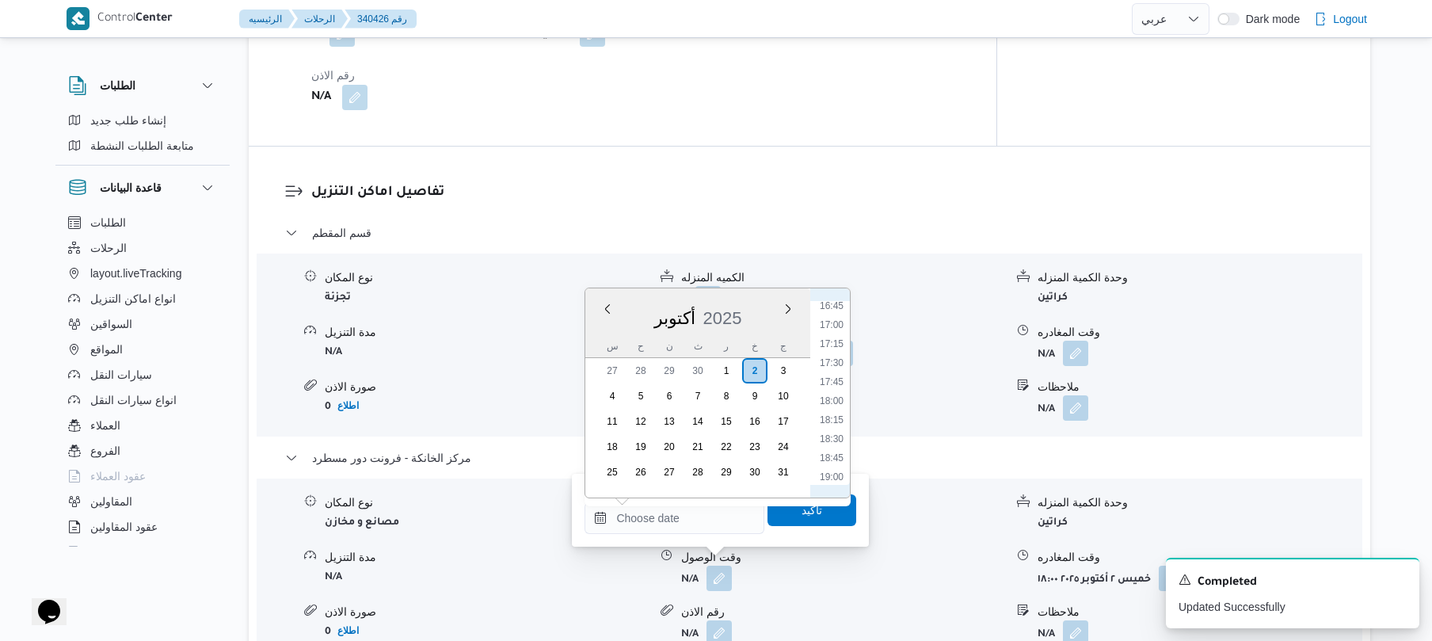
scroll to position [1213, 0]
click at [834, 444] on li "17:45" at bounding box center [831, 445] width 36 height 16
type input "[DATE] ١٧:٤٥"
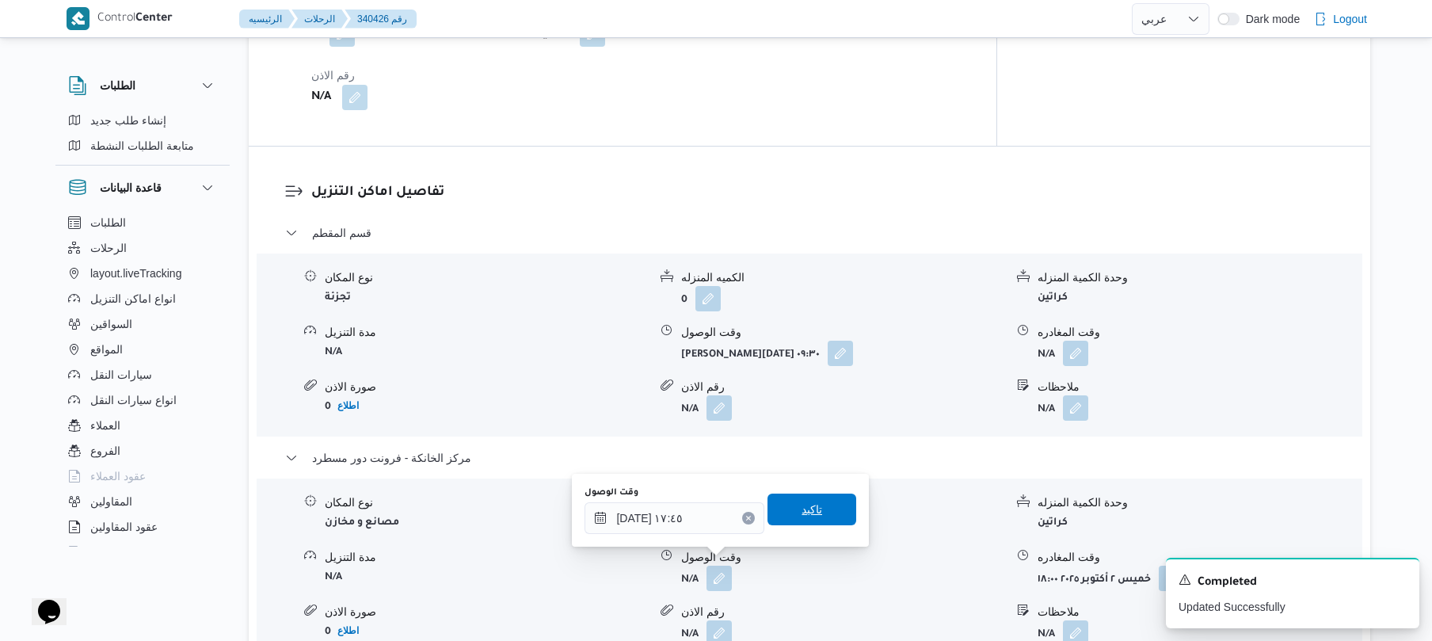
click at [803, 523] on span "تاكيد" at bounding box center [811, 509] width 89 height 32
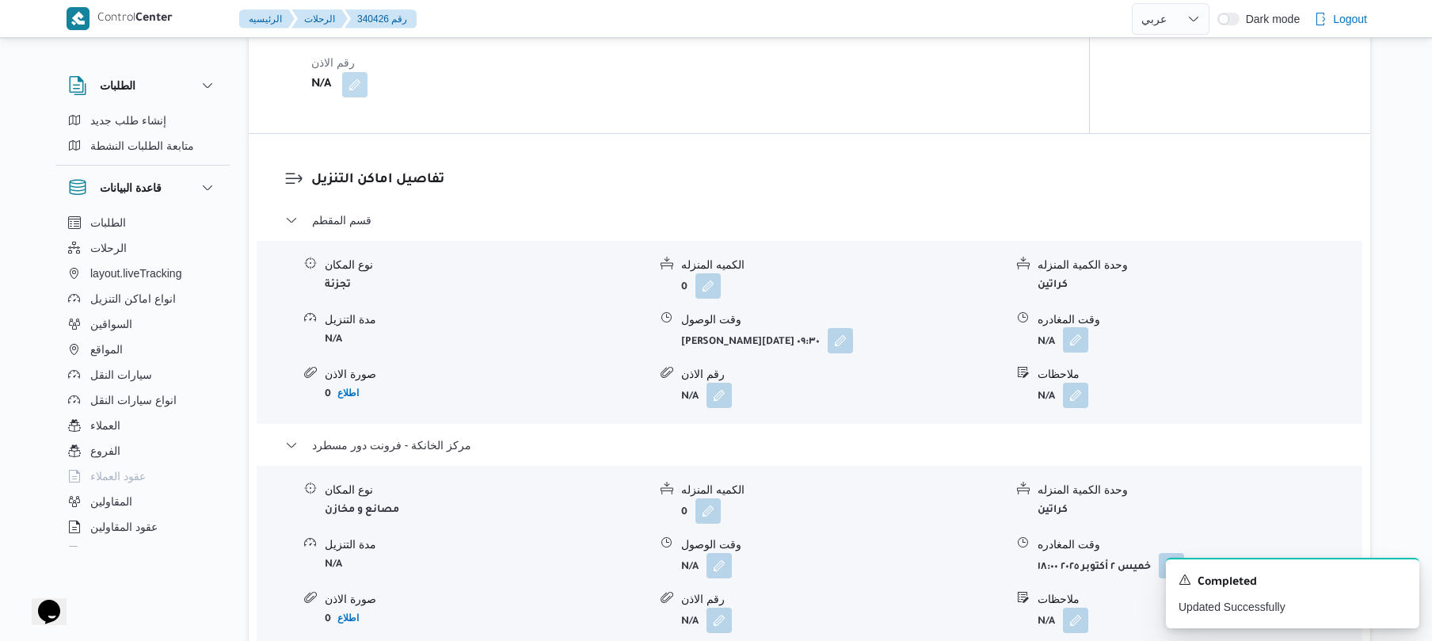
click at [1078, 344] on button "button" at bounding box center [1075, 339] width 25 height 25
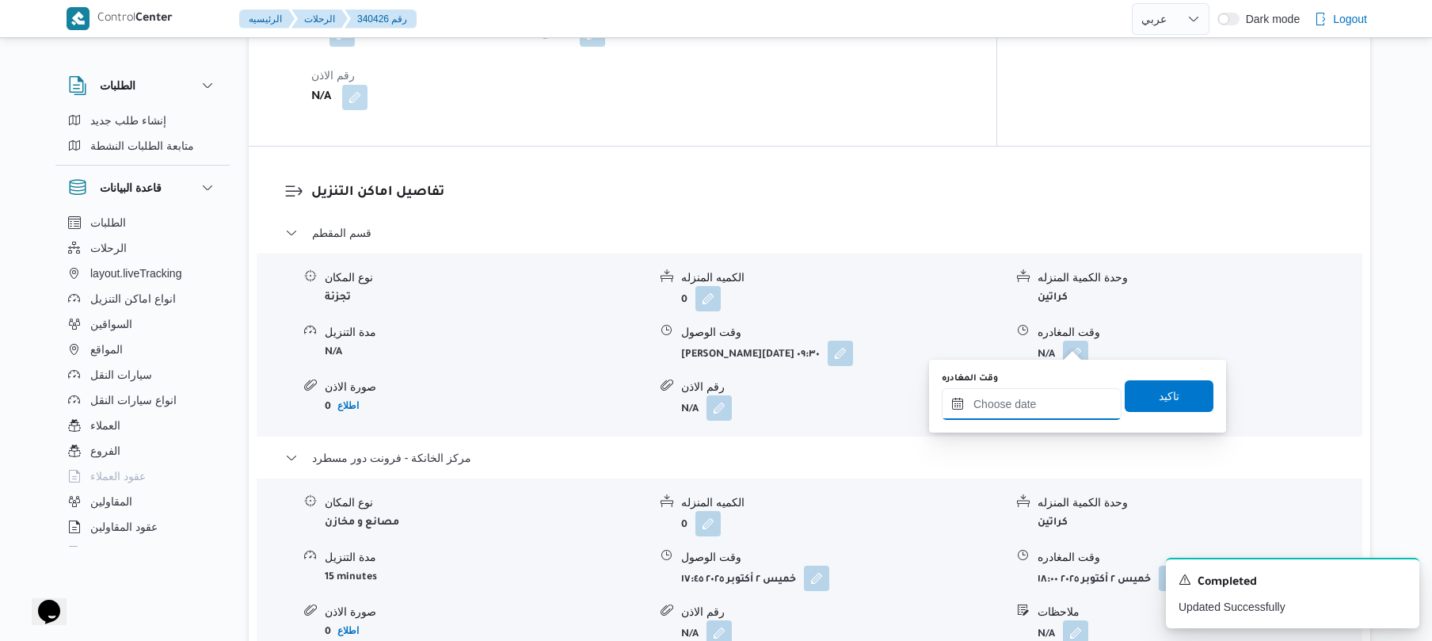
click at [1011, 399] on input "وقت المغادره" at bounding box center [1032, 404] width 180 height 32
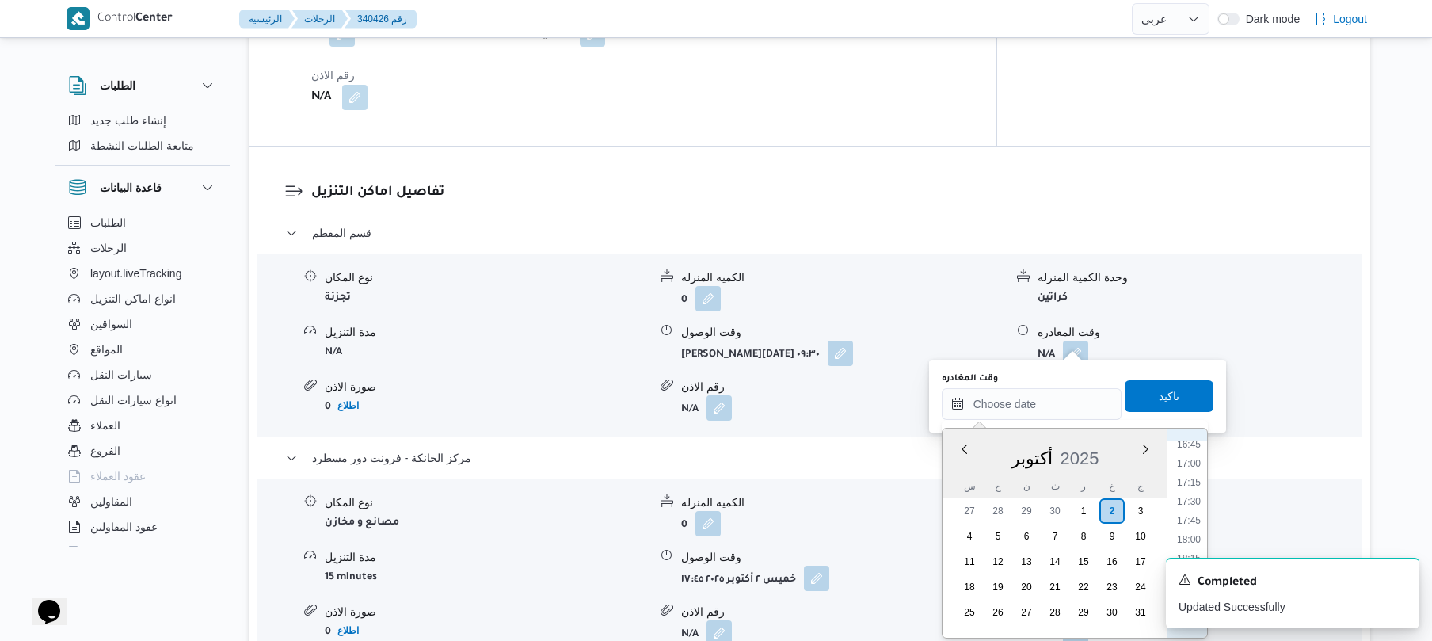
scroll to position [1214, 0]
click at [1183, 527] on li "17:00" at bounding box center [1188, 528] width 36 height 16
type input "٠٢/١٠/٢٠٢٥ ١٧:٠٠"
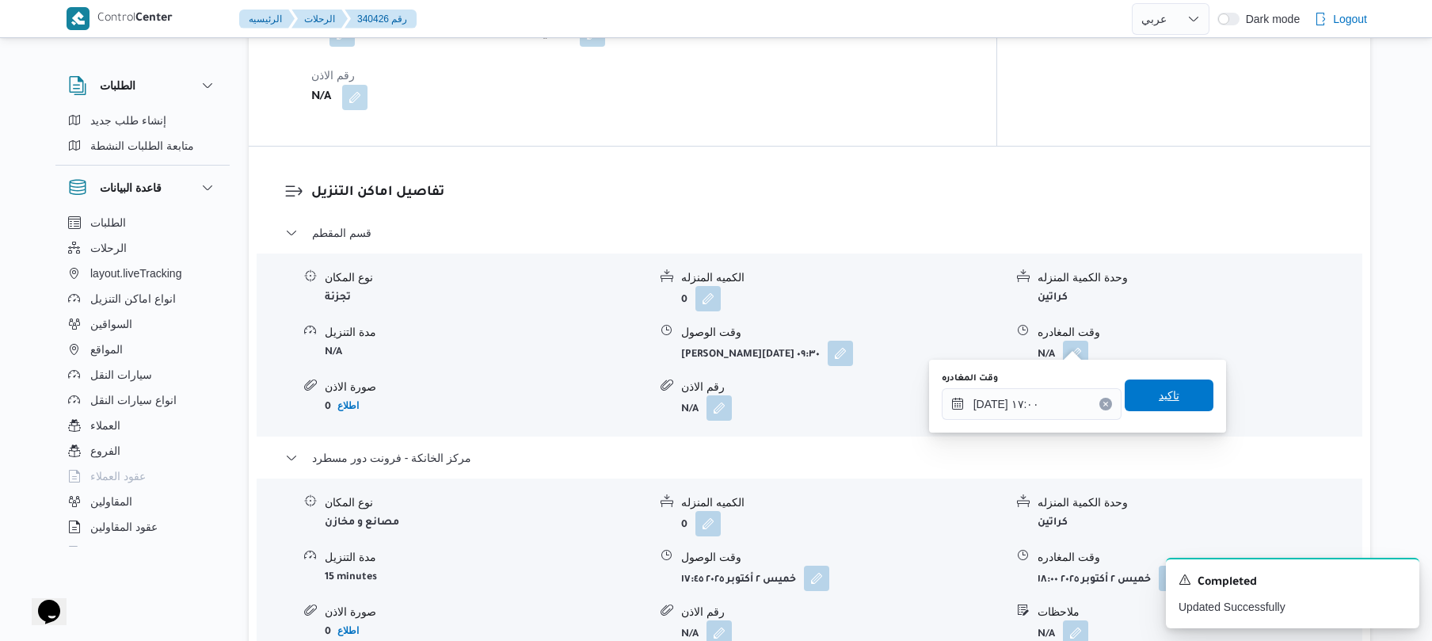
click at [1183, 390] on span "تاكيد" at bounding box center [1169, 395] width 89 height 32
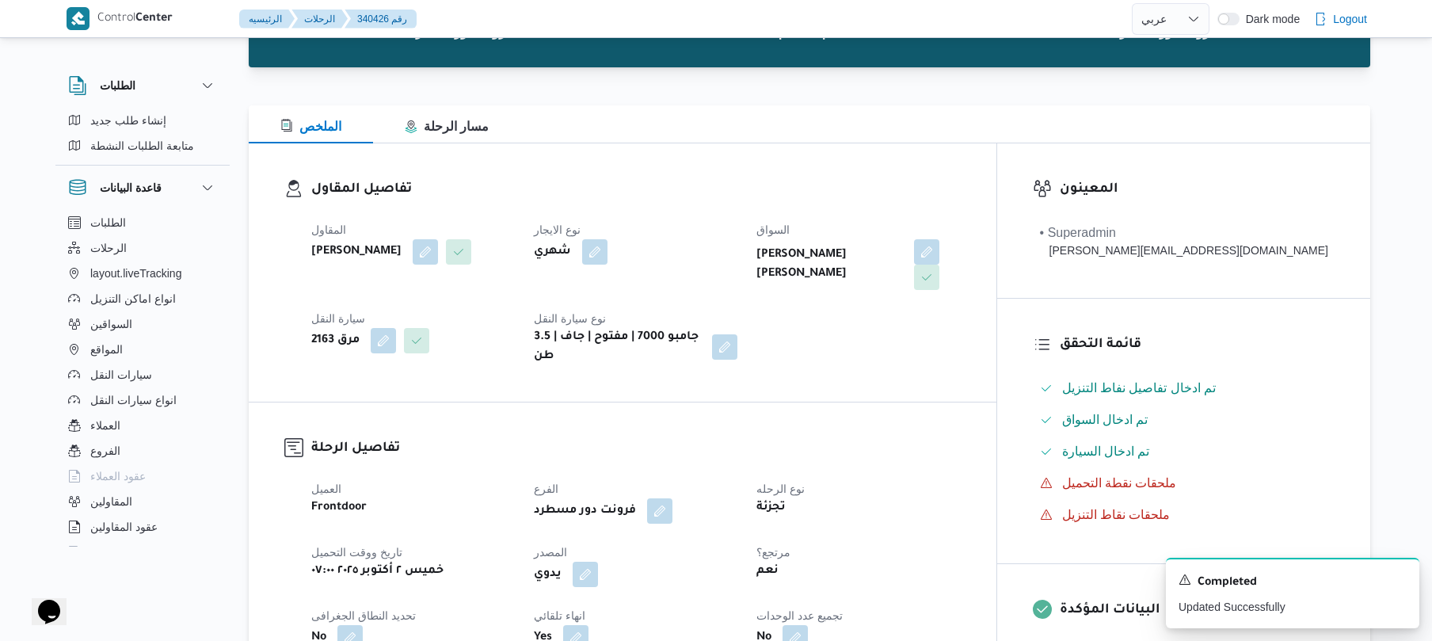
scroll to position [0, 0]
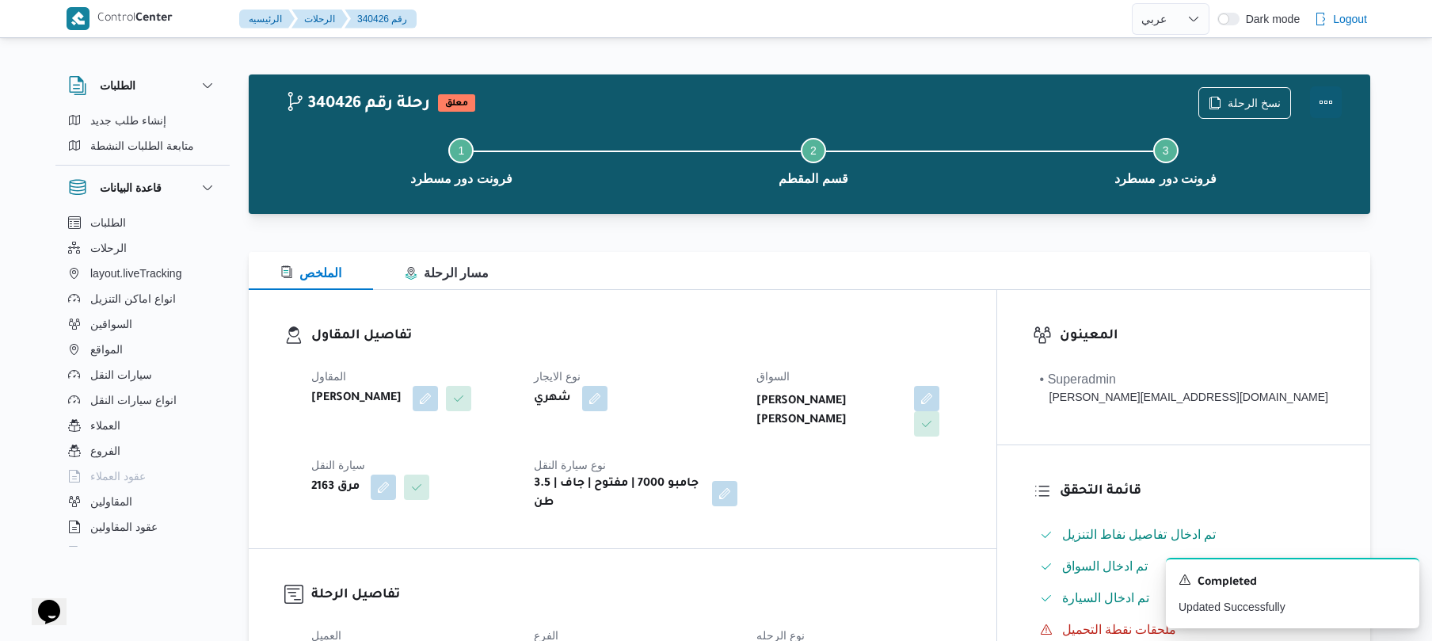
click at [1324, 93] on button "Actions" at bounding box center [1326, 102] width 32 height 32
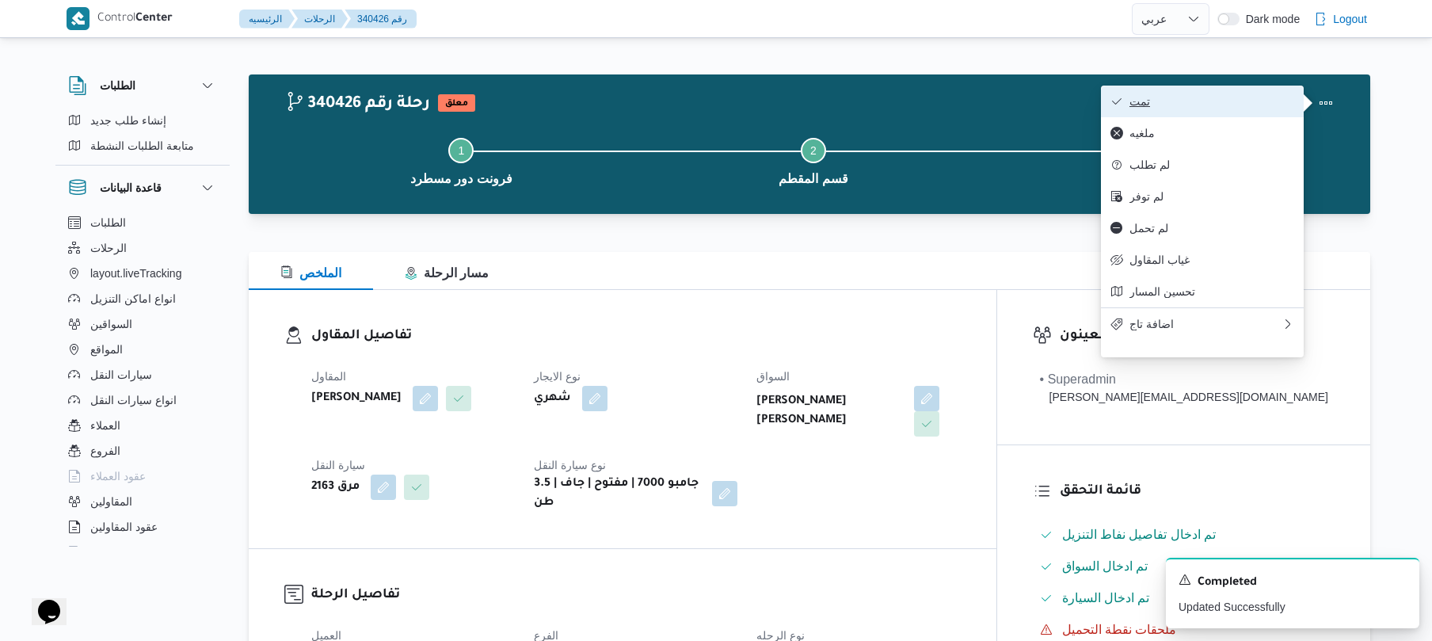
click at [1277, 105] on span "تمت" at bounding box center [1211, 101] width 165 height 13
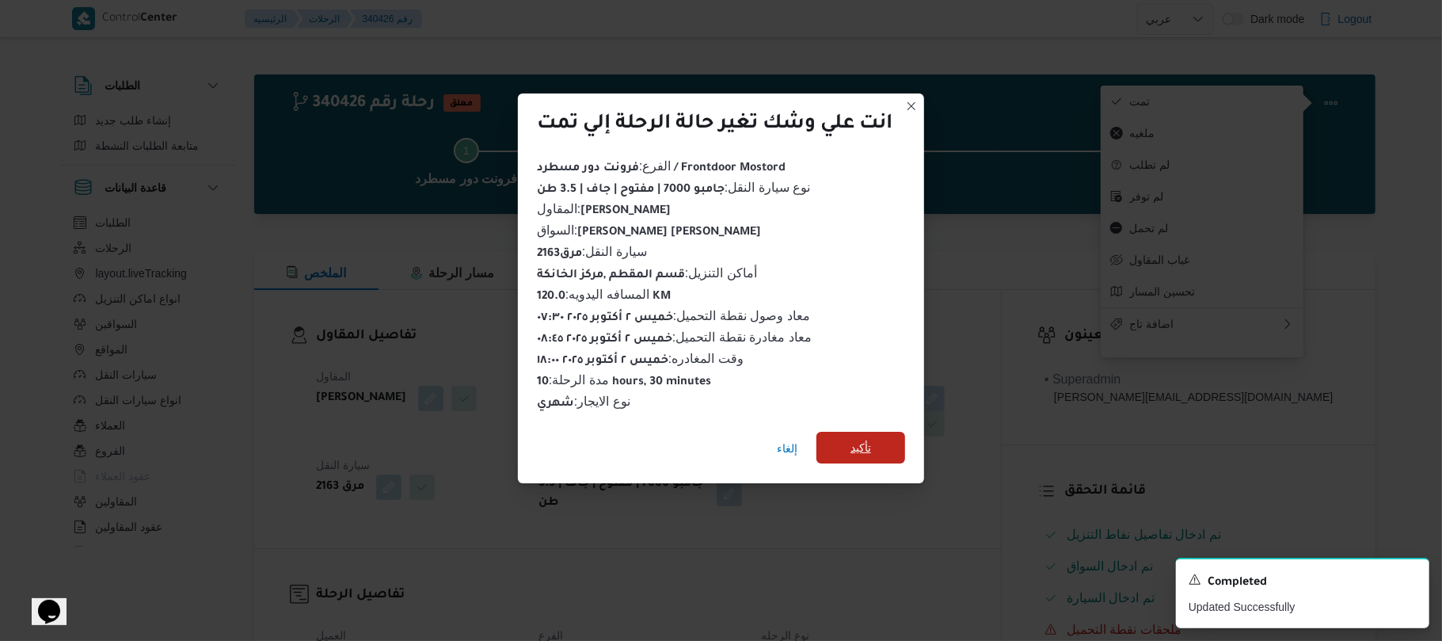
click at [868, 442] on span "تأكيد" at bounding box center [861, 447] width 21 height 19
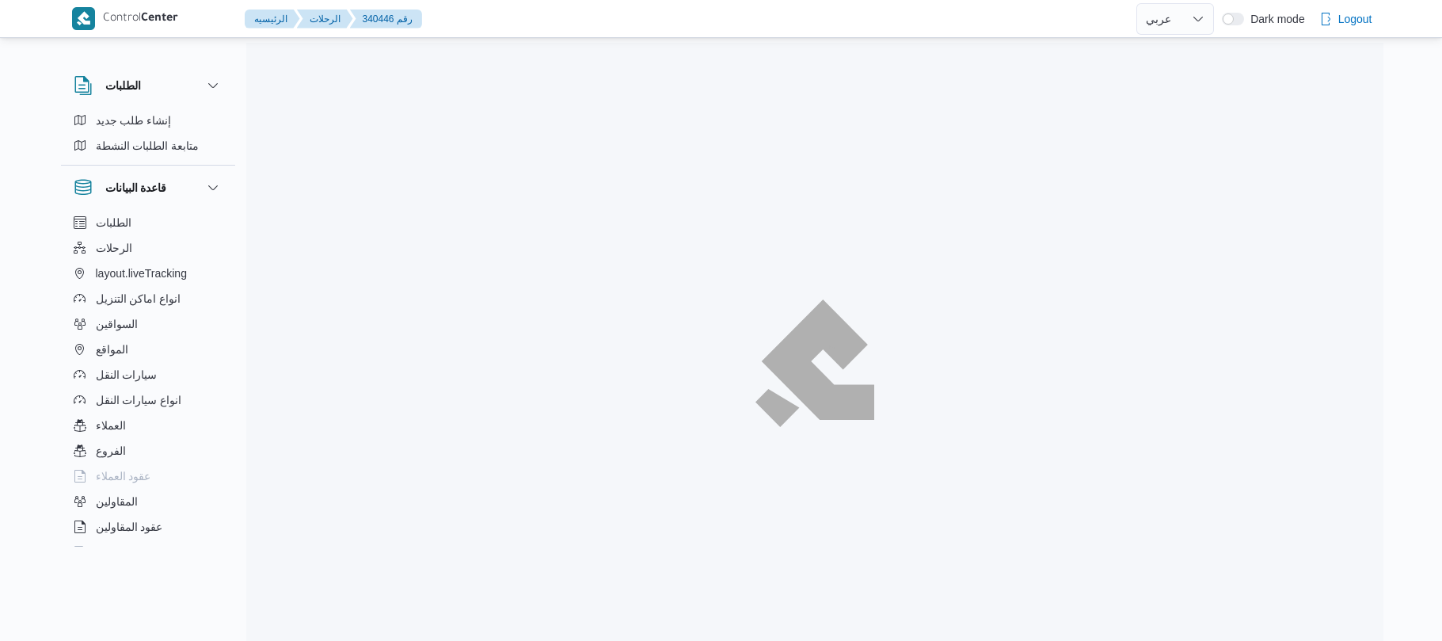
select select "ar"
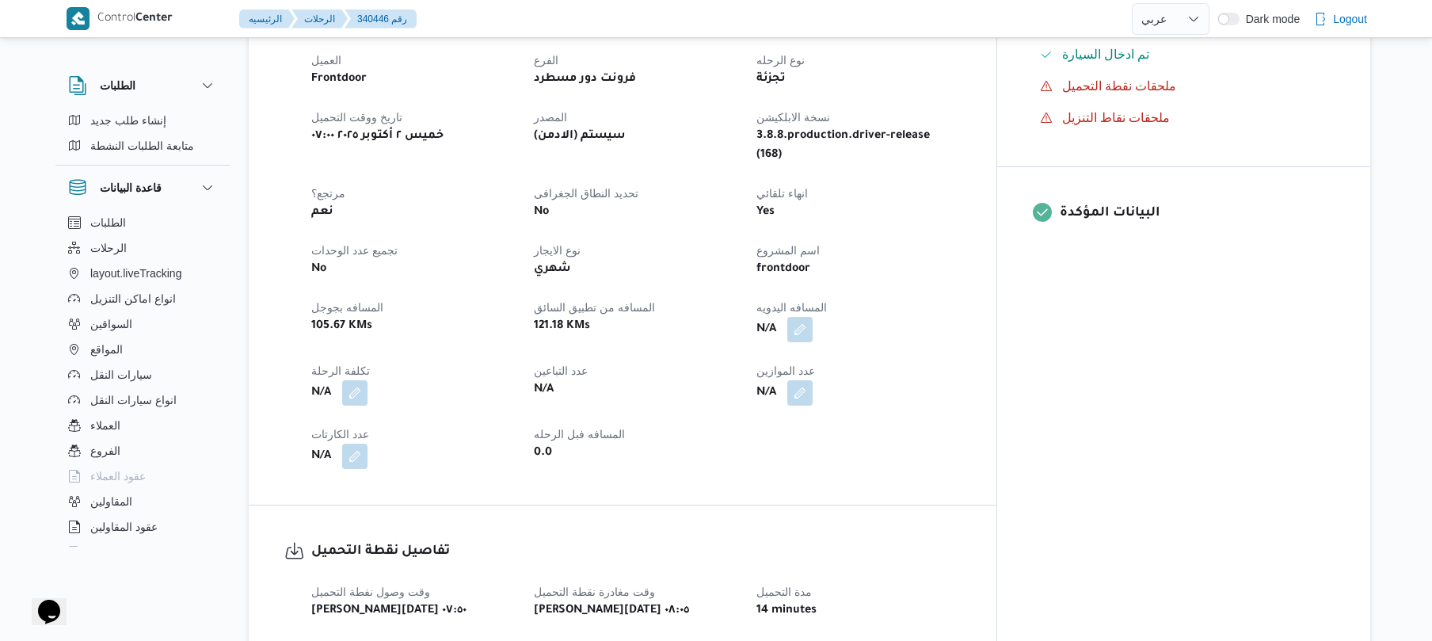
scroll to position [549, 0]
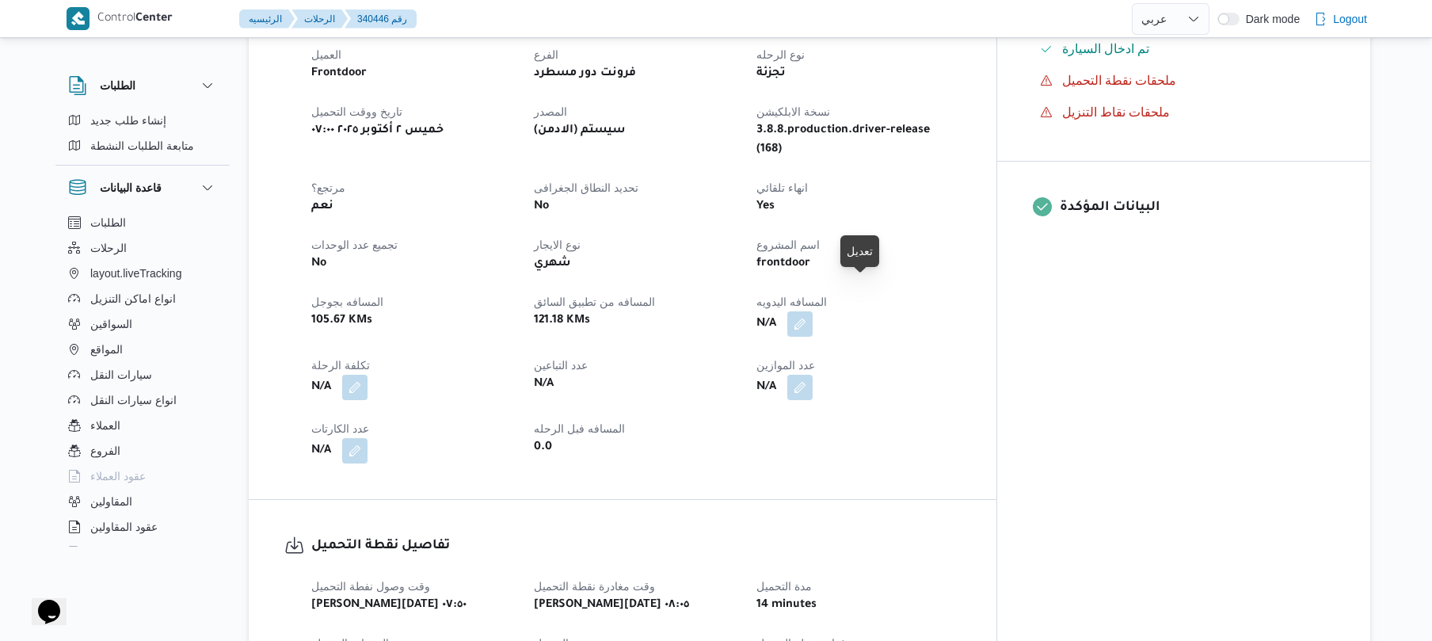
drag, startPoint x: 865, startPoint y: 296, endPoint x: 920, endPoint y: 298, distance: 55.5
click at [920, 310] on div "N/A" at bounding box center [858, 324] width 207 height 29
click at [813, 310] on button "button" at bounding box center [799, 322] width 25 height 25
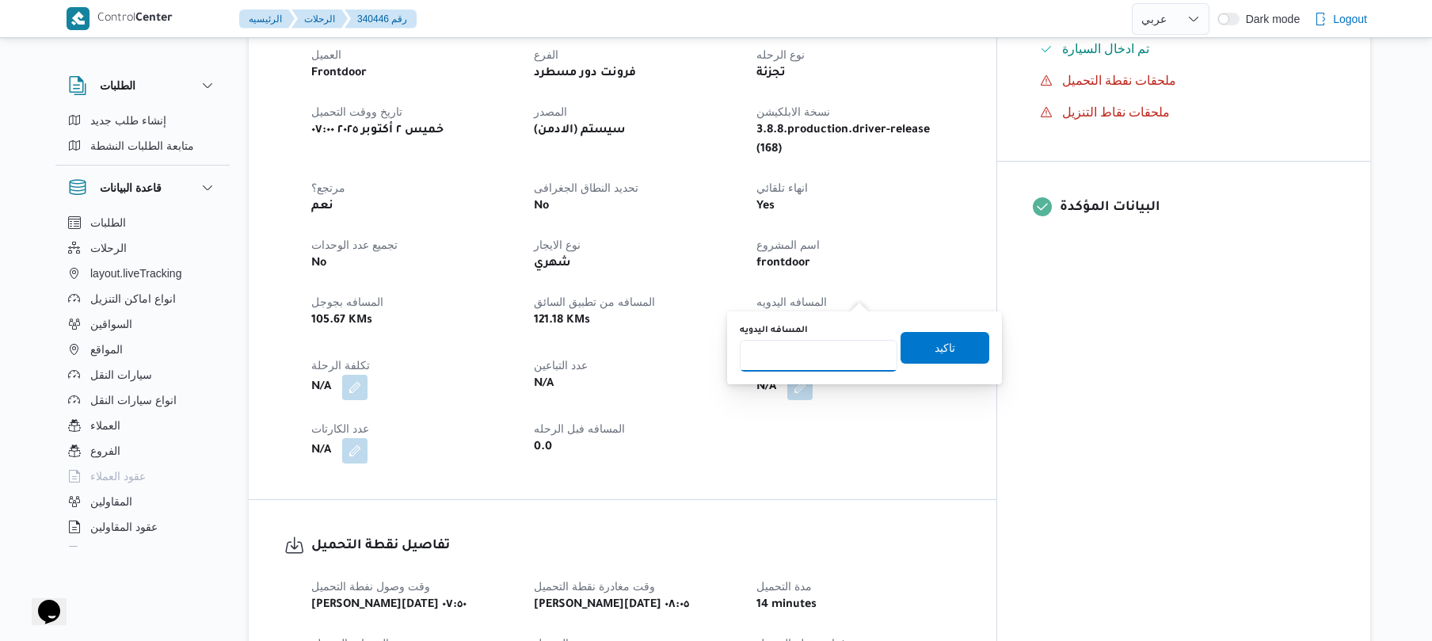
click at [825, 362] on input "المسافه اليدويه" at bounding box center [819, 356] width 158 height 32
type input "130"
click at [934, 352] on span "تاكيد" at bounding box center [944, 346] width 21 height 19
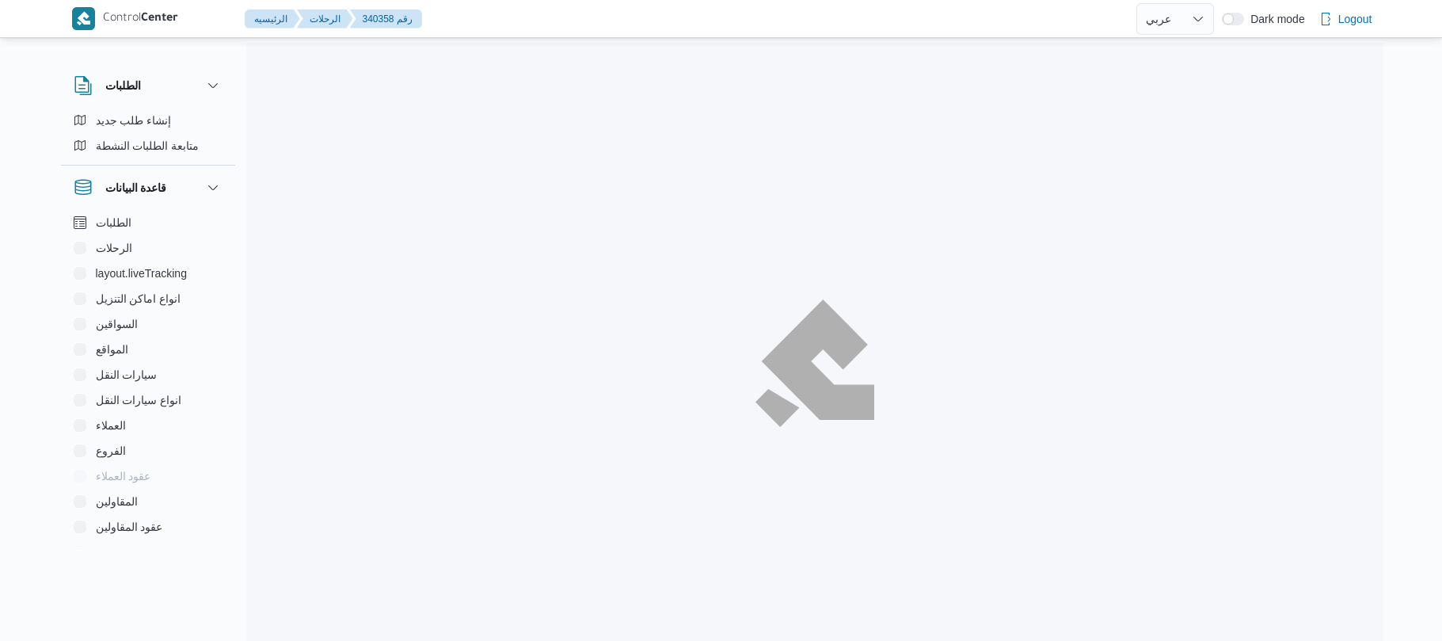
select select "ar"
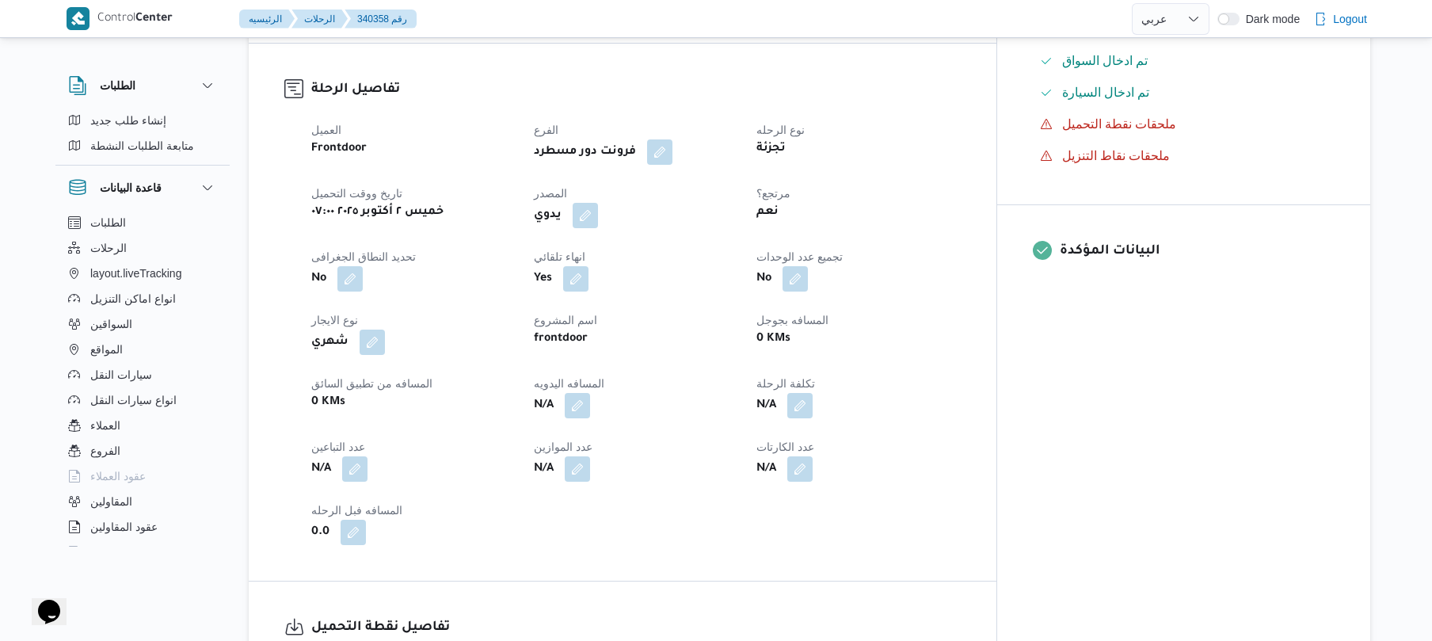
scroll to position [507, 0]
click at [590, 396] on button "button" at bounding box center [577, 402] width 25 height 25
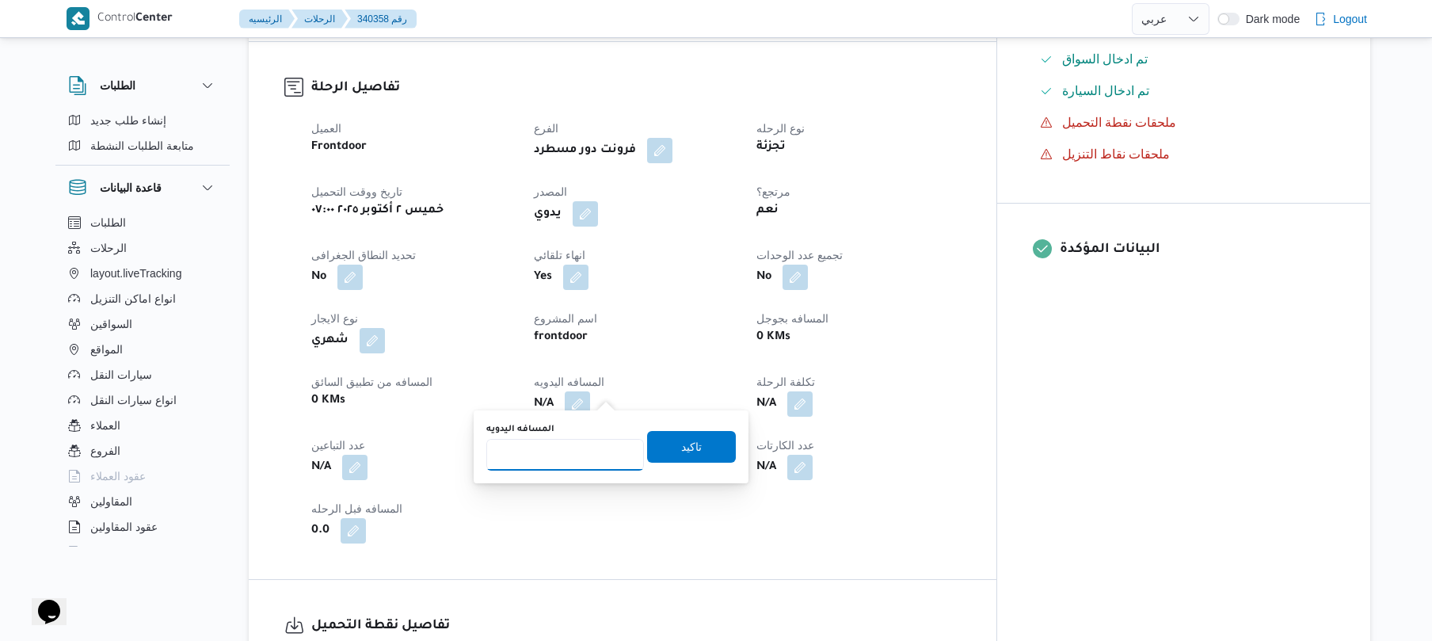
click at [588, 457] on input "المسافه اليدويه" at bounding box center [565, 455] width 158 height 32
type input "120"
click at [665, 450] on span "تاكيد" at bounding box center [691, 446] width 89 height 32
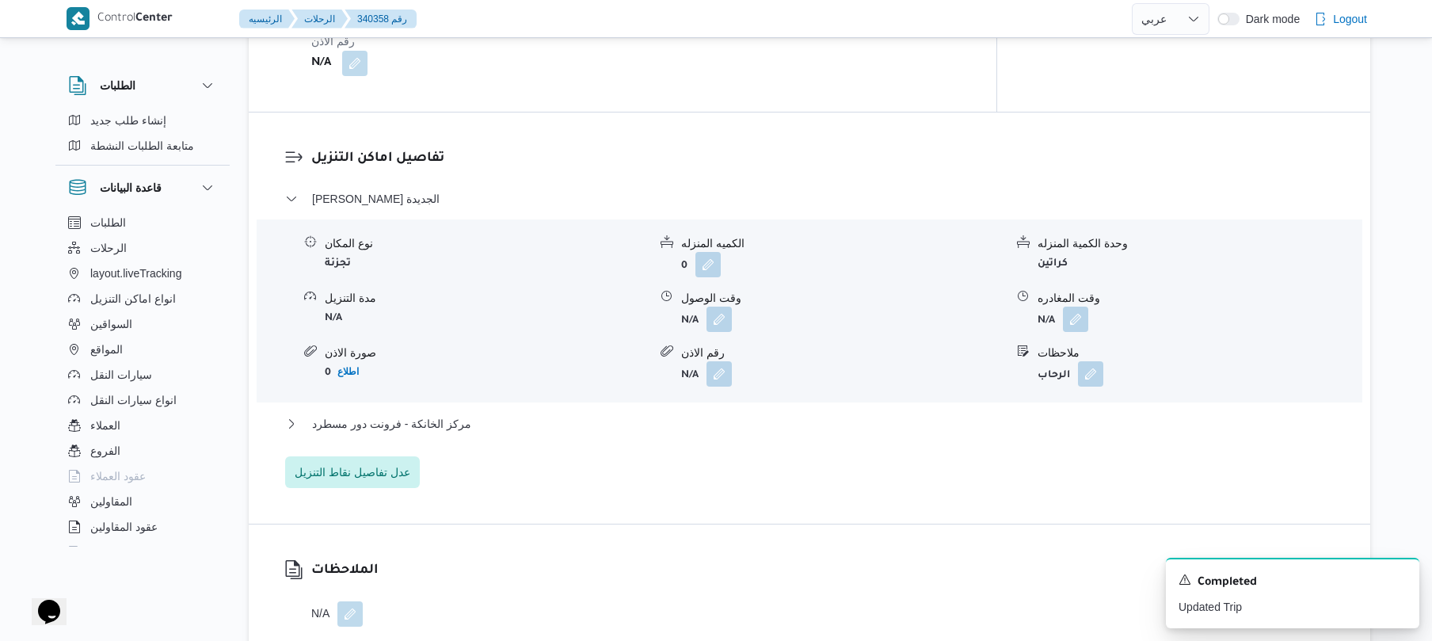
scroll to position [1267, 0]
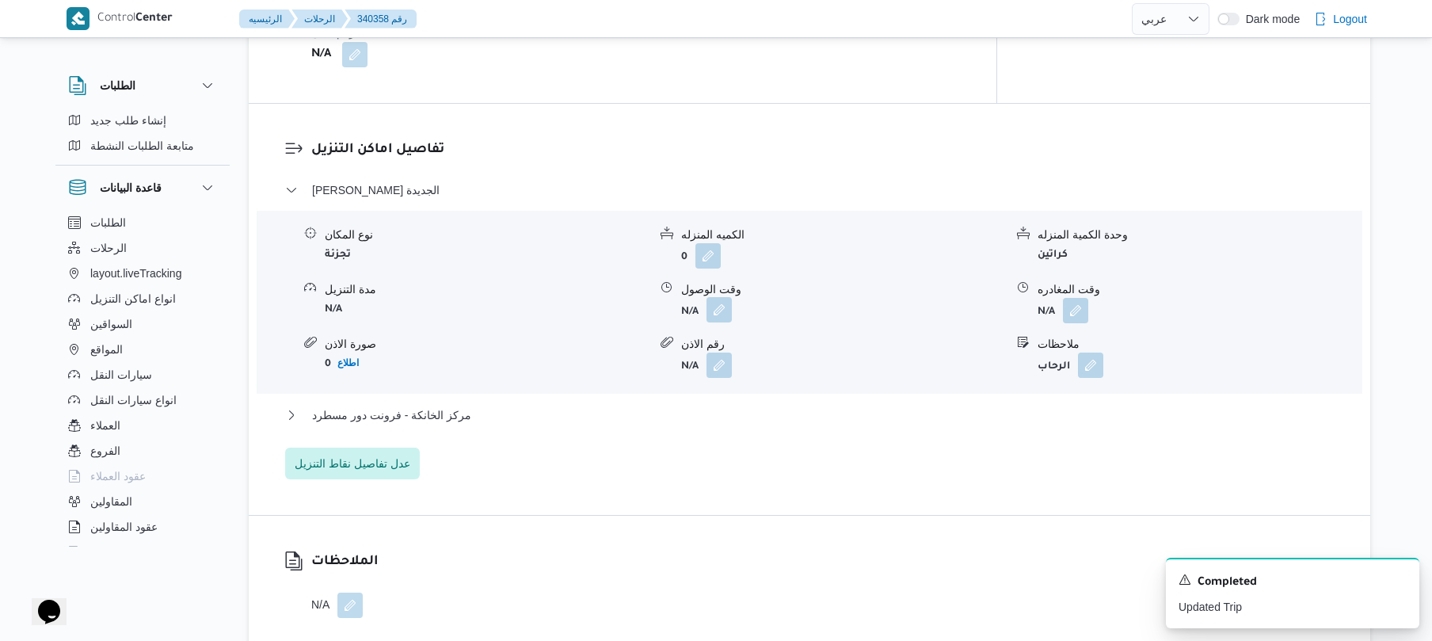
click at [719, 306] on button "button" at bounding box center [718, 309] width 25 height 25
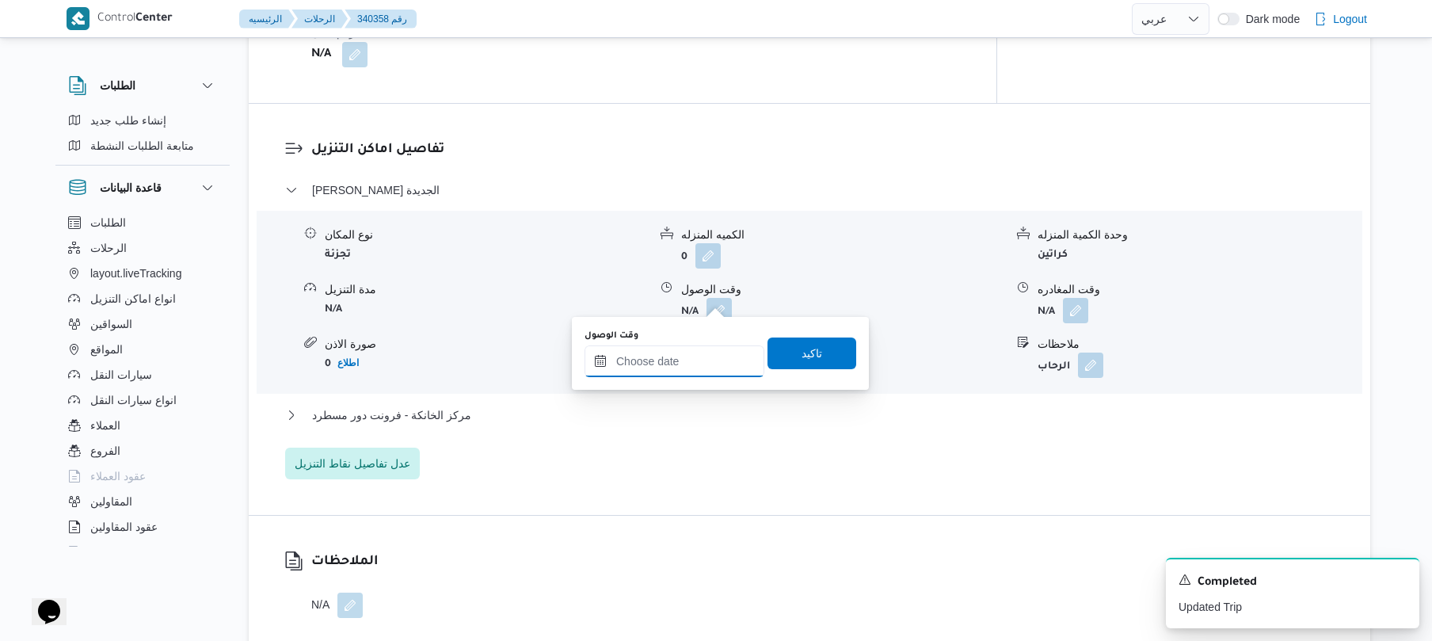
click at [667, 358] on input "وقت الوصول" at bounding box center [674, 361] width 180 height 32
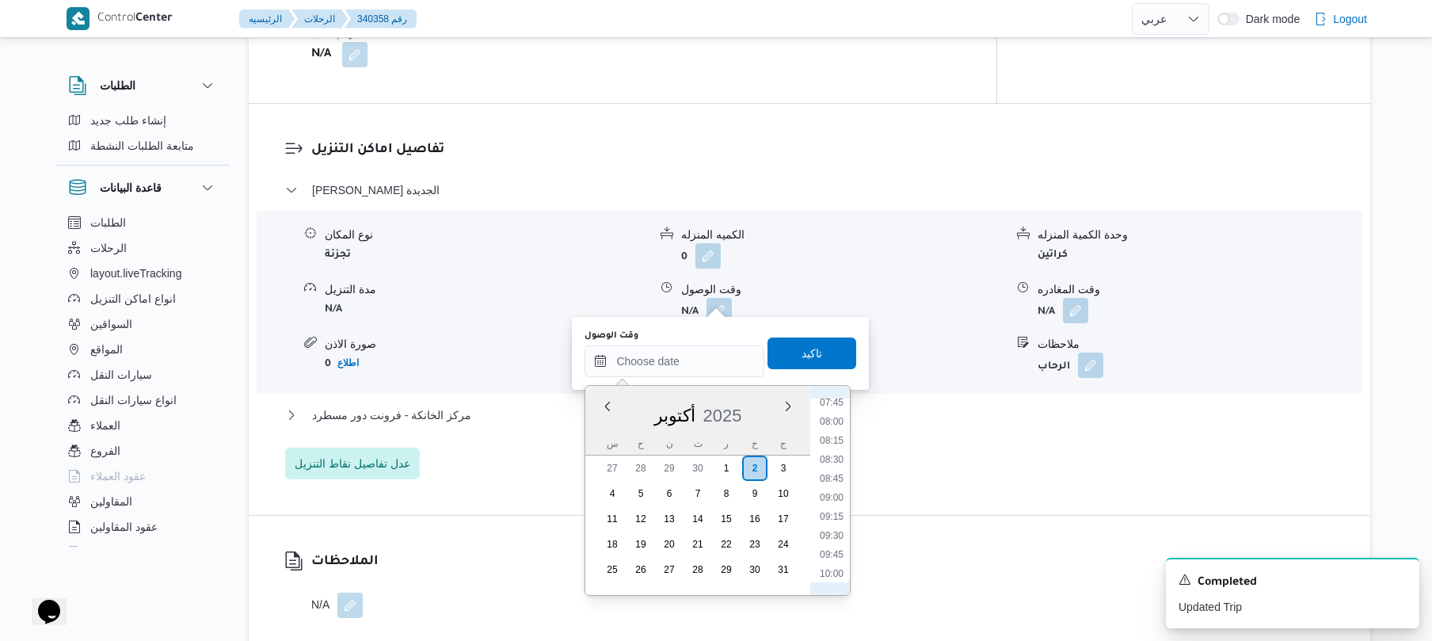
scroll to position [489, 0]
click at [850, 511] on ul "00:00 00:15 00:30 00:45 01:00 01:15 01:30 01:45 02:00 02:15 02:30 02:45 03:00 0…" at bounding box center [831, 490] width 36 height 184
click at [843, 491] on li "09:30" at bounding box center [831, 484] width 36 height 16
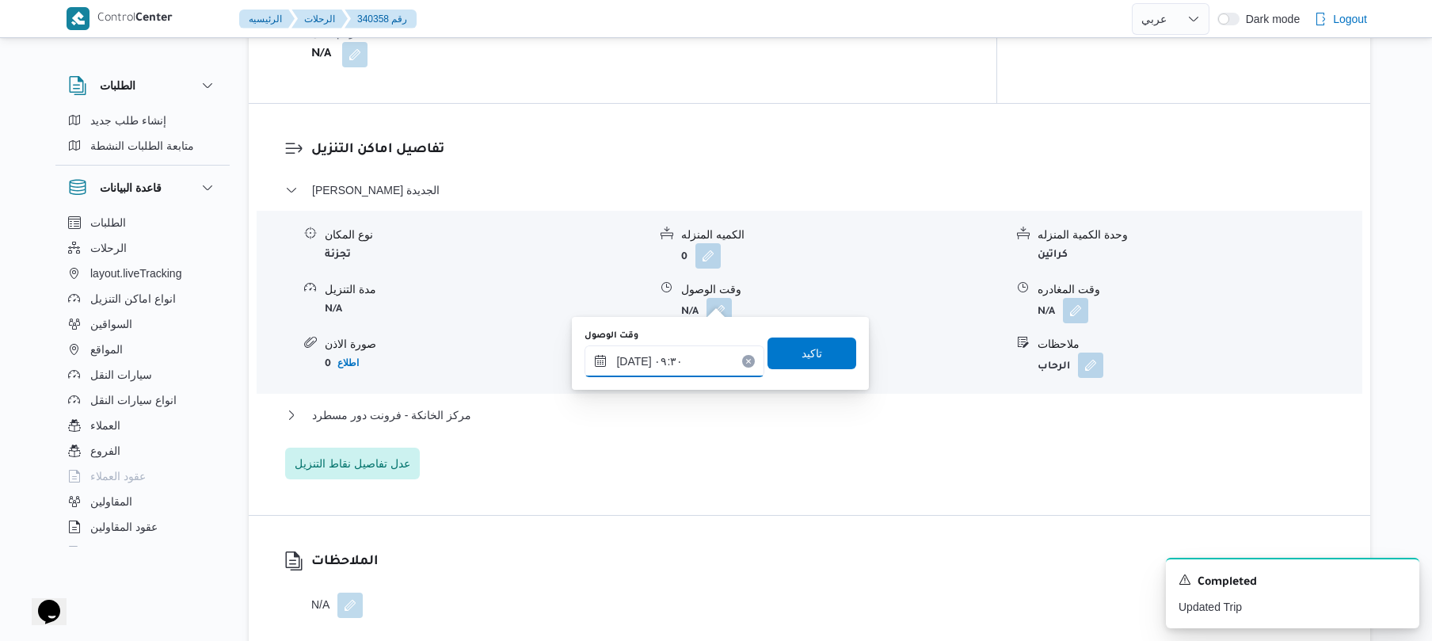
click at [632, 360] on input "[DATE] ٠٩:٣٠" at bounding box center [674, 361] width 180 height 32
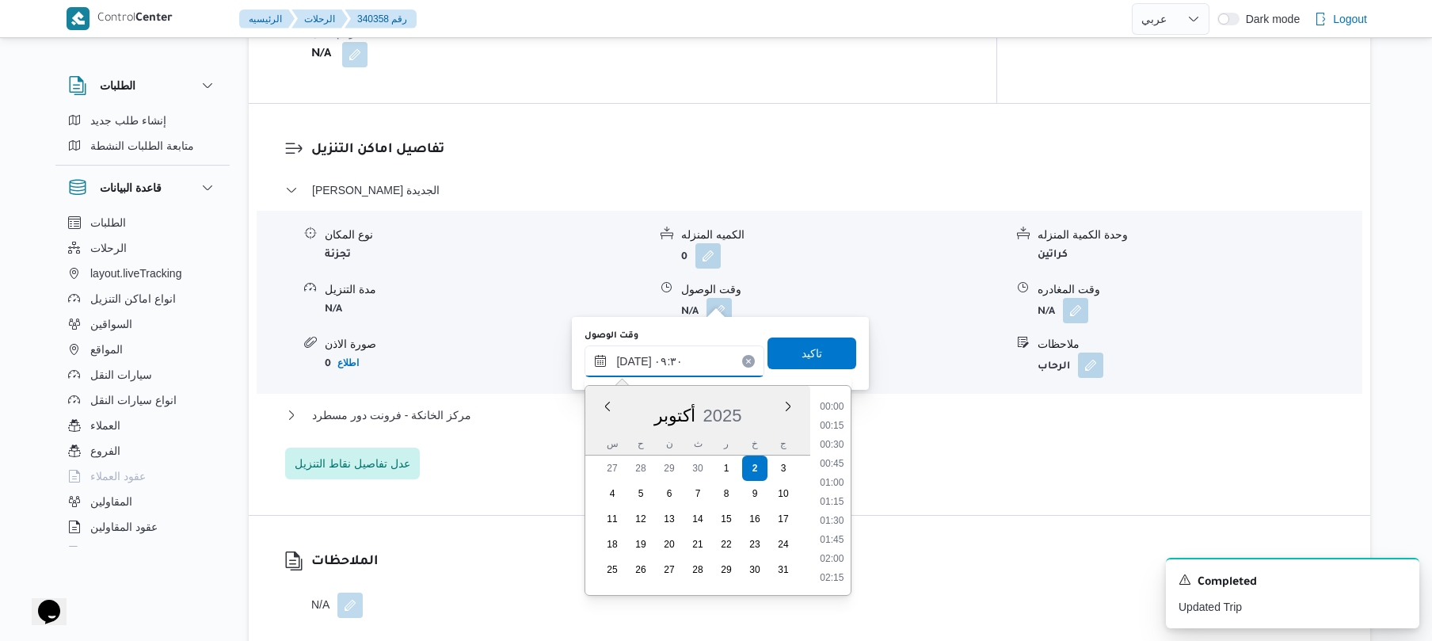
scroll to position [627, 0]
click at [837, 520] on li "09:45" at bounding box center [832, 520] width 36 height 16
type input "[DATE] ٠٩:٤٥"
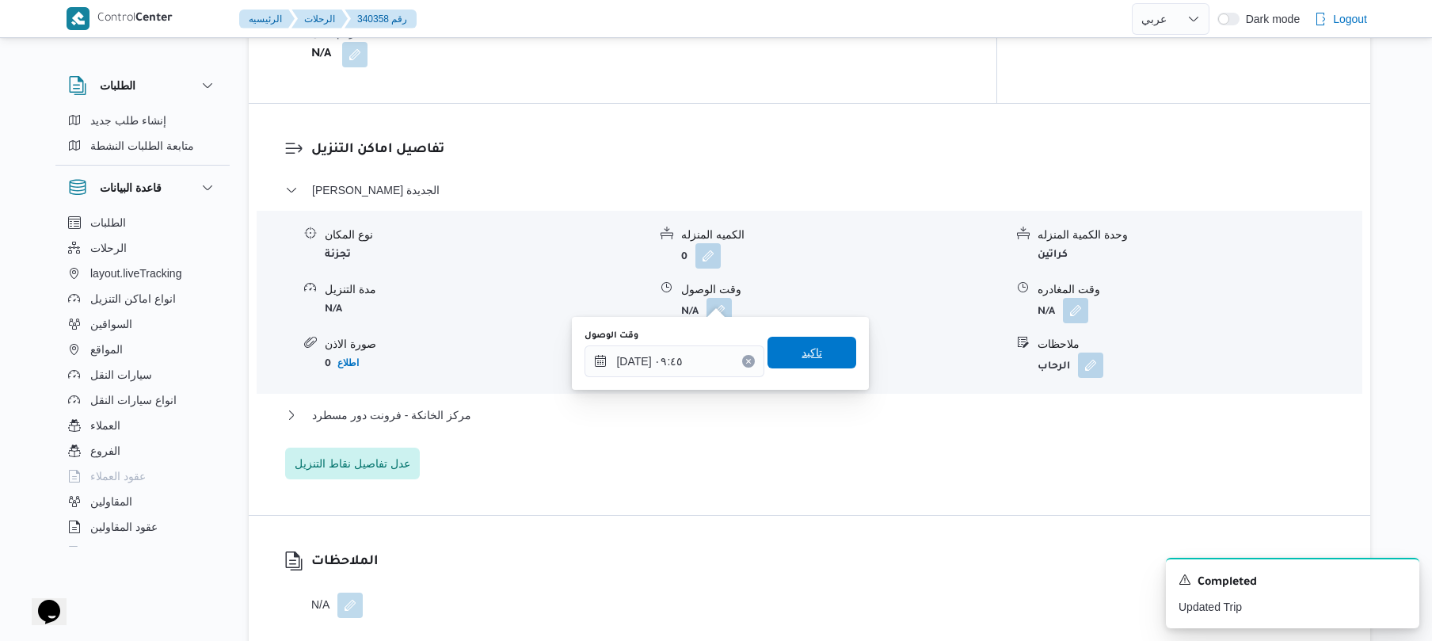
click at [812, 358] on span "تاكيد" at bounding box center [811, 352] width 21 height 19
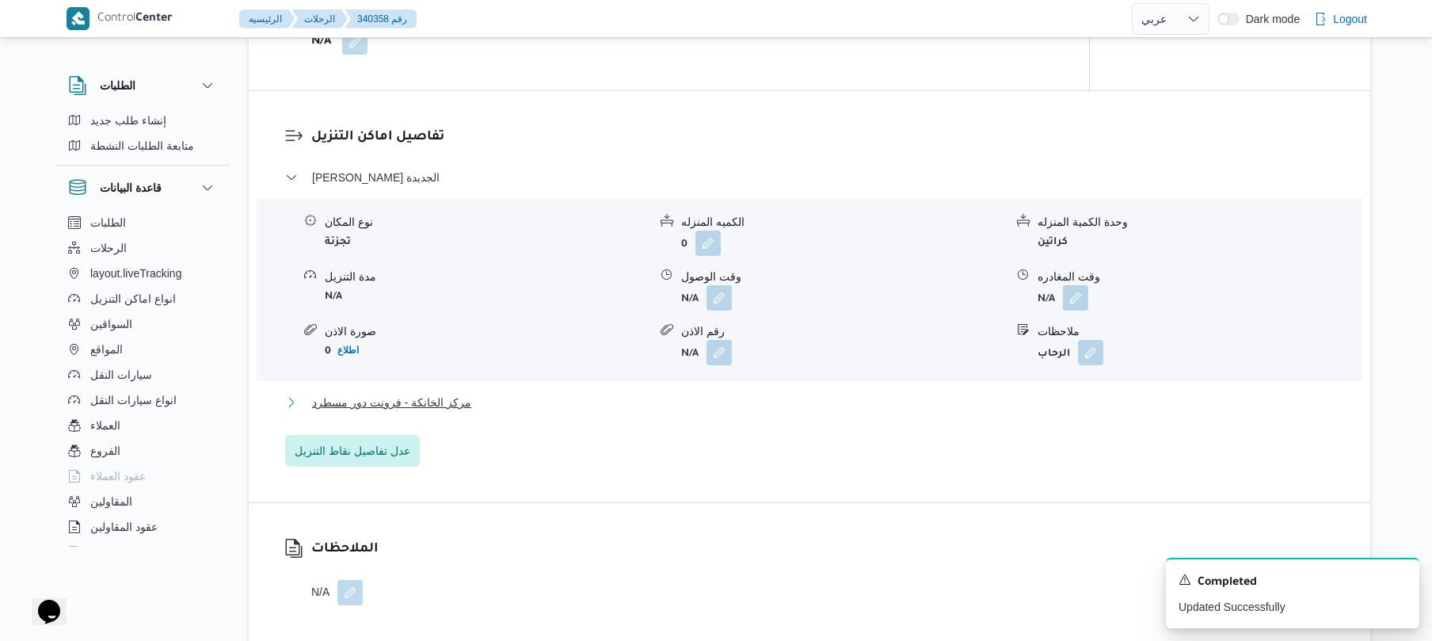
click at [760, 394] on button "مركز الخانكة - فرونت دور مسطرد" at bounding box center [809, 402] width 1049 height 19
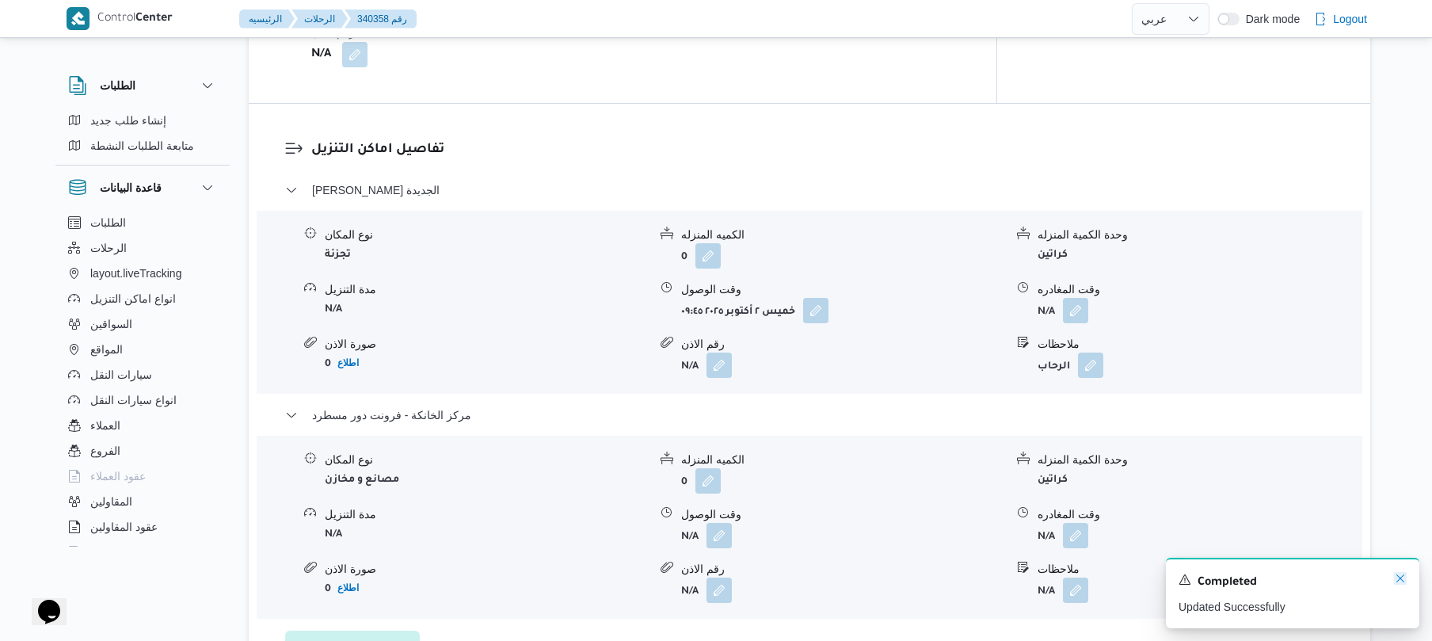
click at [1398, 578] on icon "Dismiss toast" at bounding box center [1400, 578] width 13 height 13
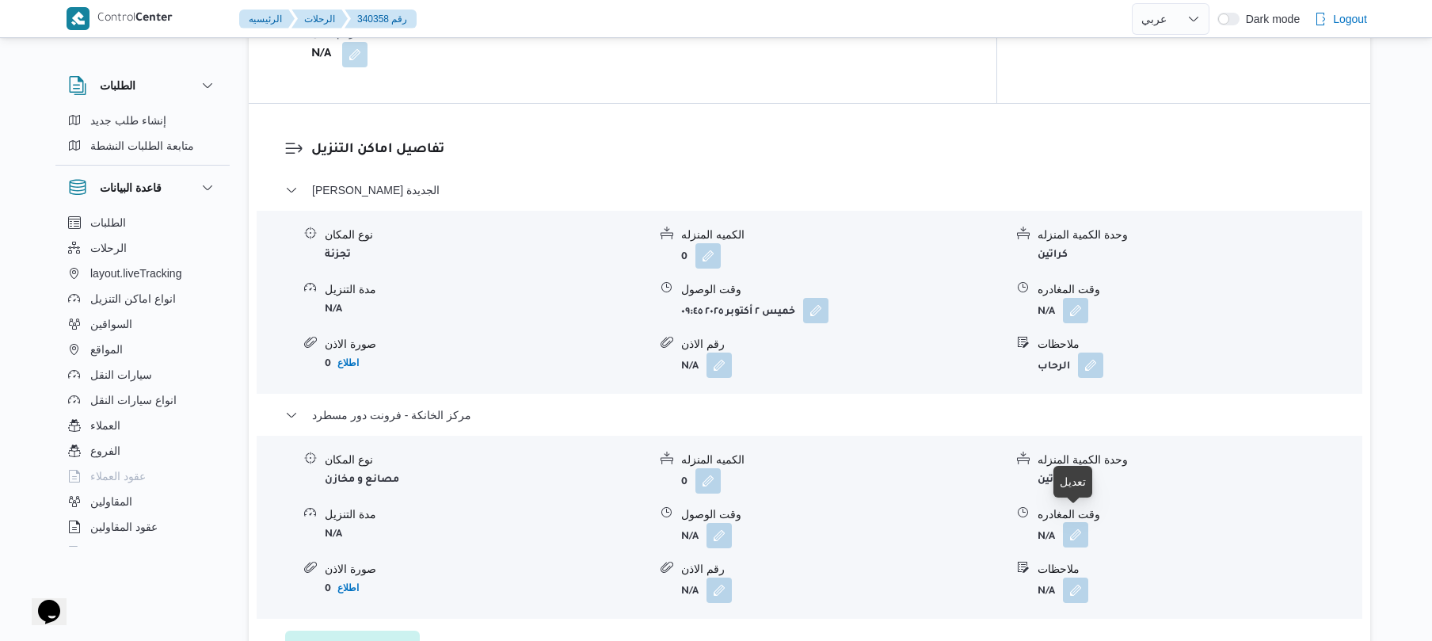
click at [1066, 523] on button "button" at bounding box center [1075, 534] width 25 height 25
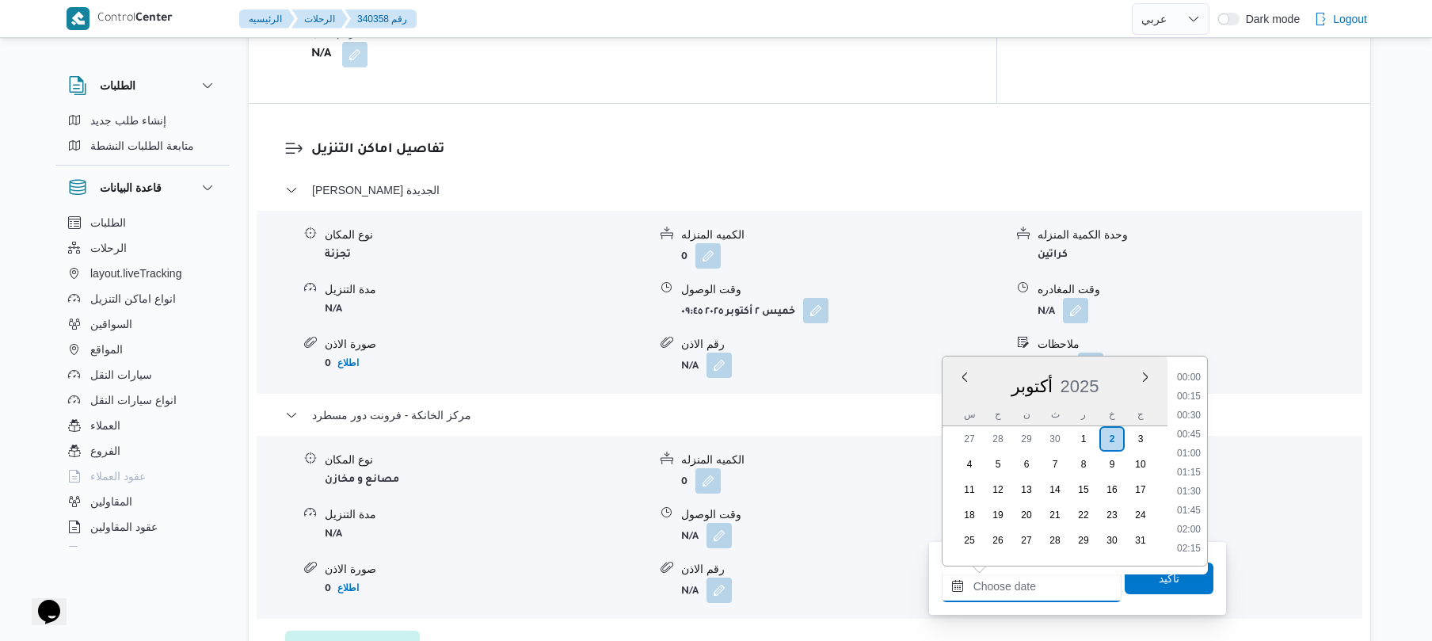
click at [1056, 589] on input "وقت المغادره" at bounding box center [1032, 586] width 180 height 32
click at [1191, 382] on li "18:00" at bounding box center [1188, 376] width 36 height 16
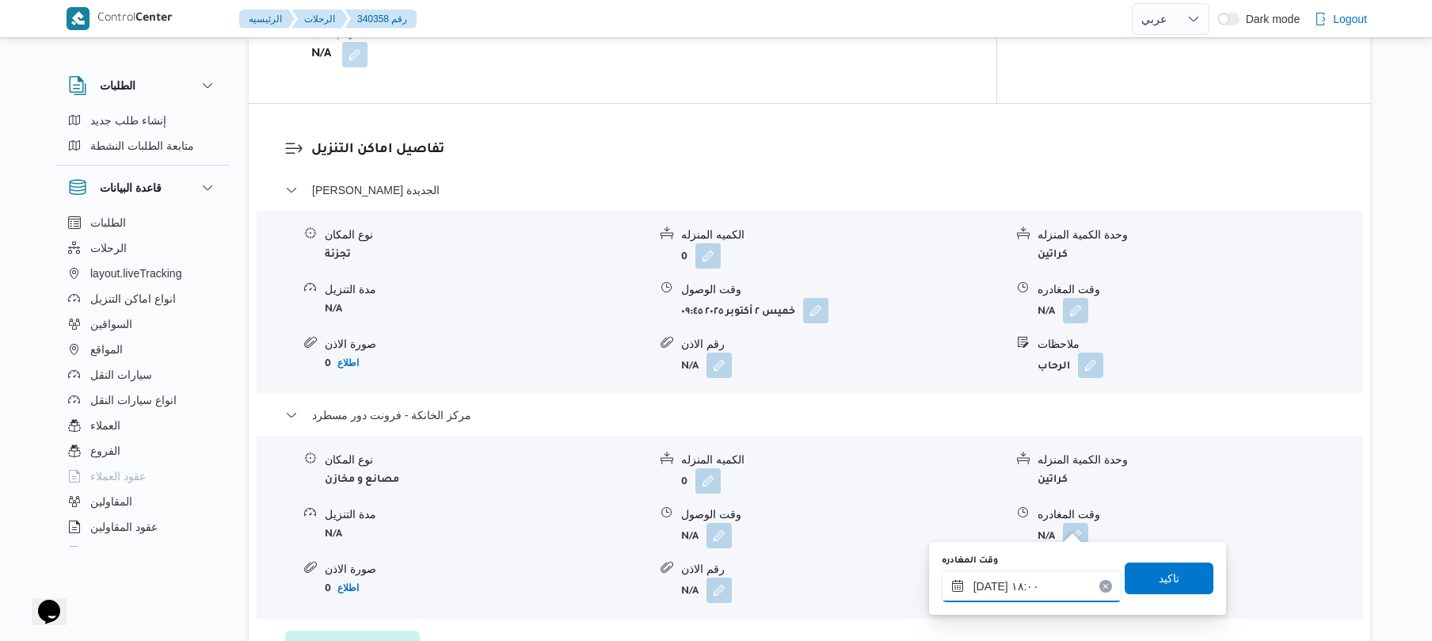
click at [1040, 593] on input "[DATE] ١٨:٠٠" at bounding box center [1032, 586] width 180 height 32
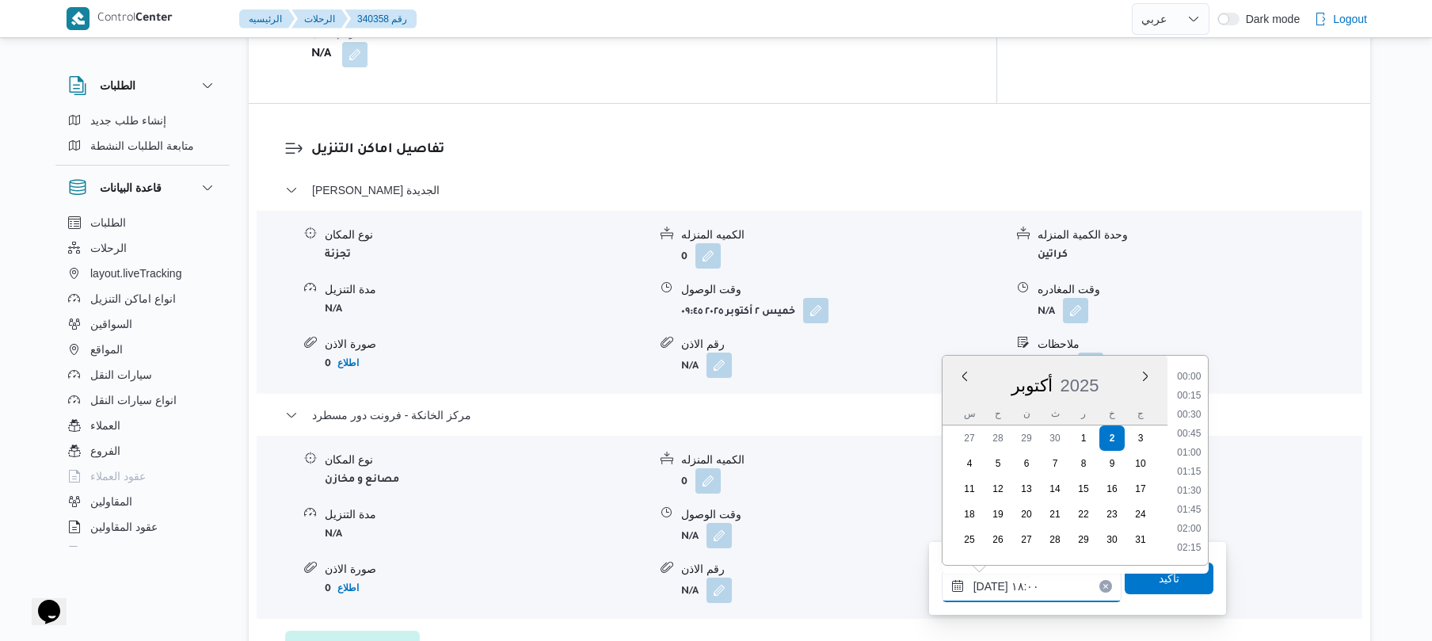
scroll to position [1273, 0]
click at [1192, 489] on li "18:15" at bounding box center [1188, 490] width 36 height 16
type input "[DATE] ١٨:١٥"
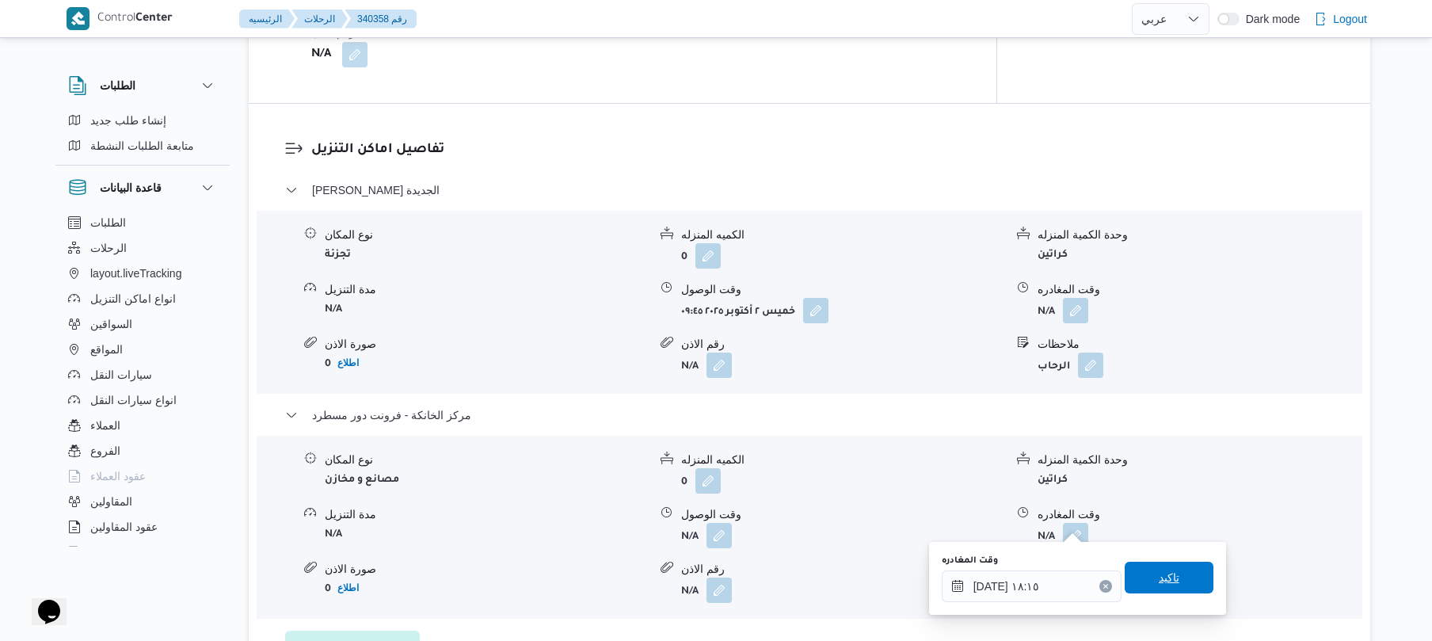
click at [1159, 573] on span "تاكيد" at bounding box center [1169, 577] width 21 height 19
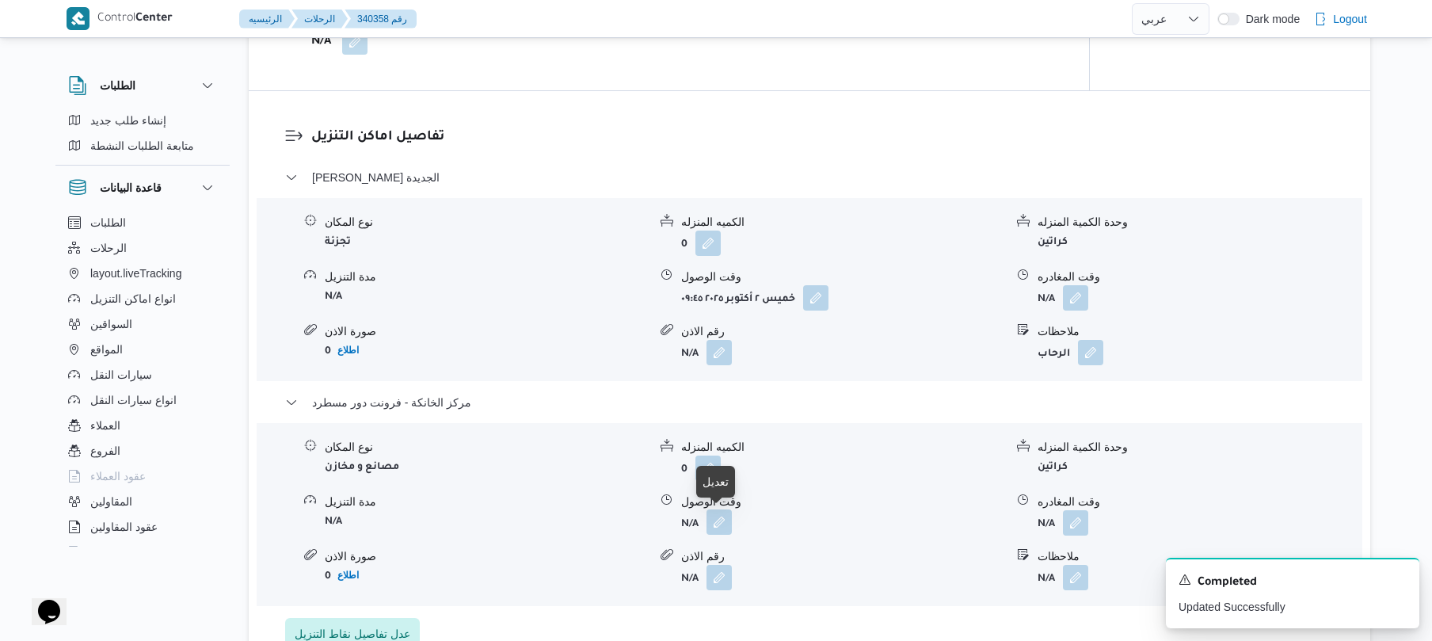
click at [720, 518] on button "button" at bounding box center [718, 521] width 25 height 25
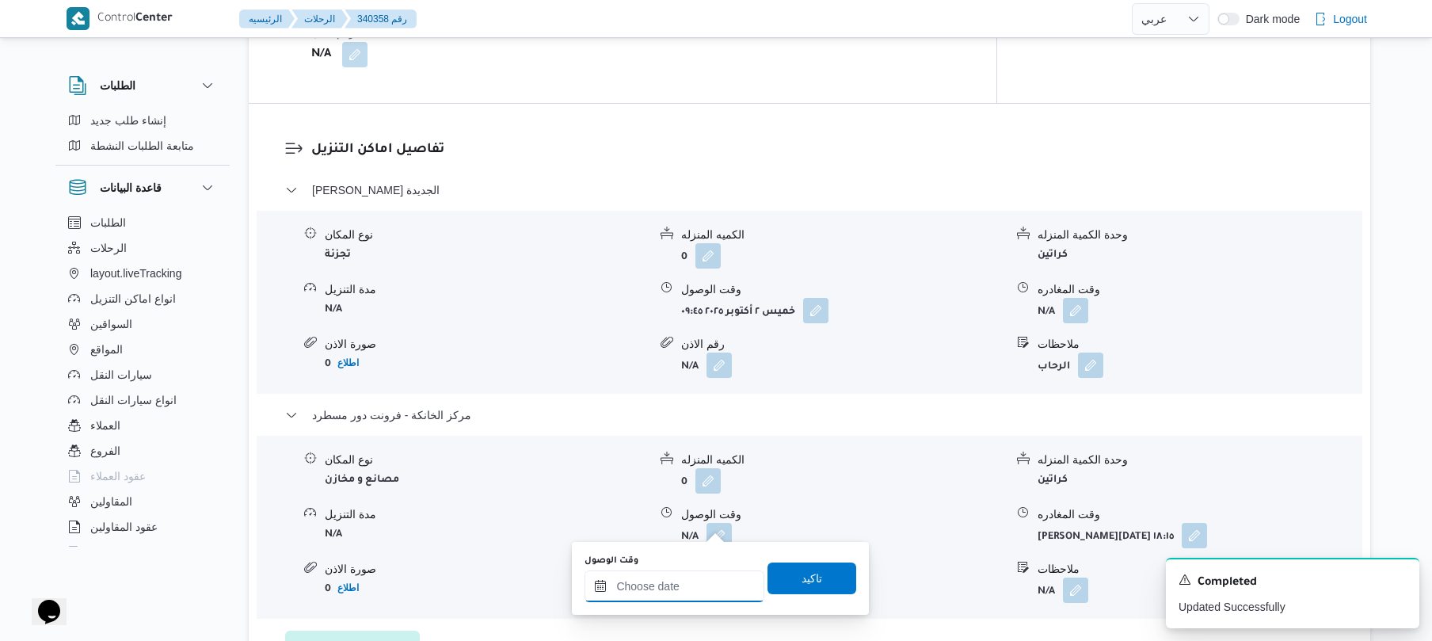
click at [683, 592] on input "وقت الوصول" at bounding box center [674, 586] width 180 height 32
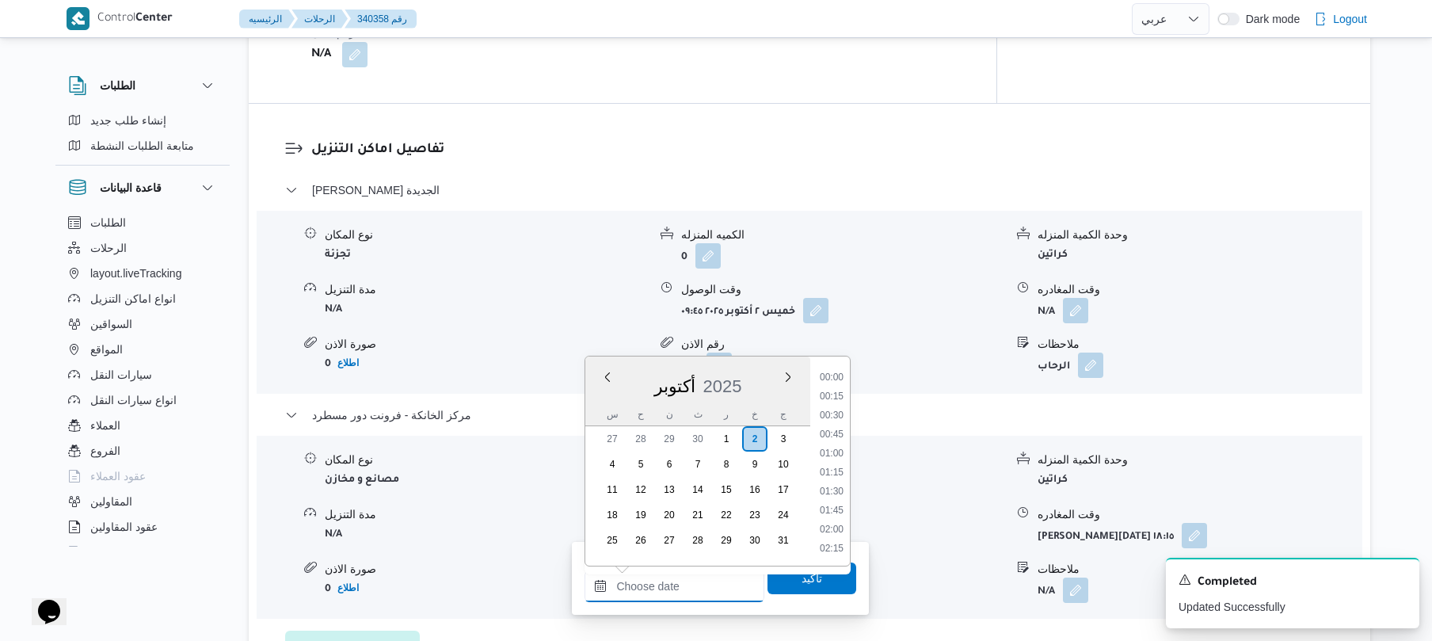
scroll to position [1369, 0]
click at [833, 375] on li "18:00" at bounding box center [831, 376] width 36 height 16
type input "[DATE] ١٨:٠٠"
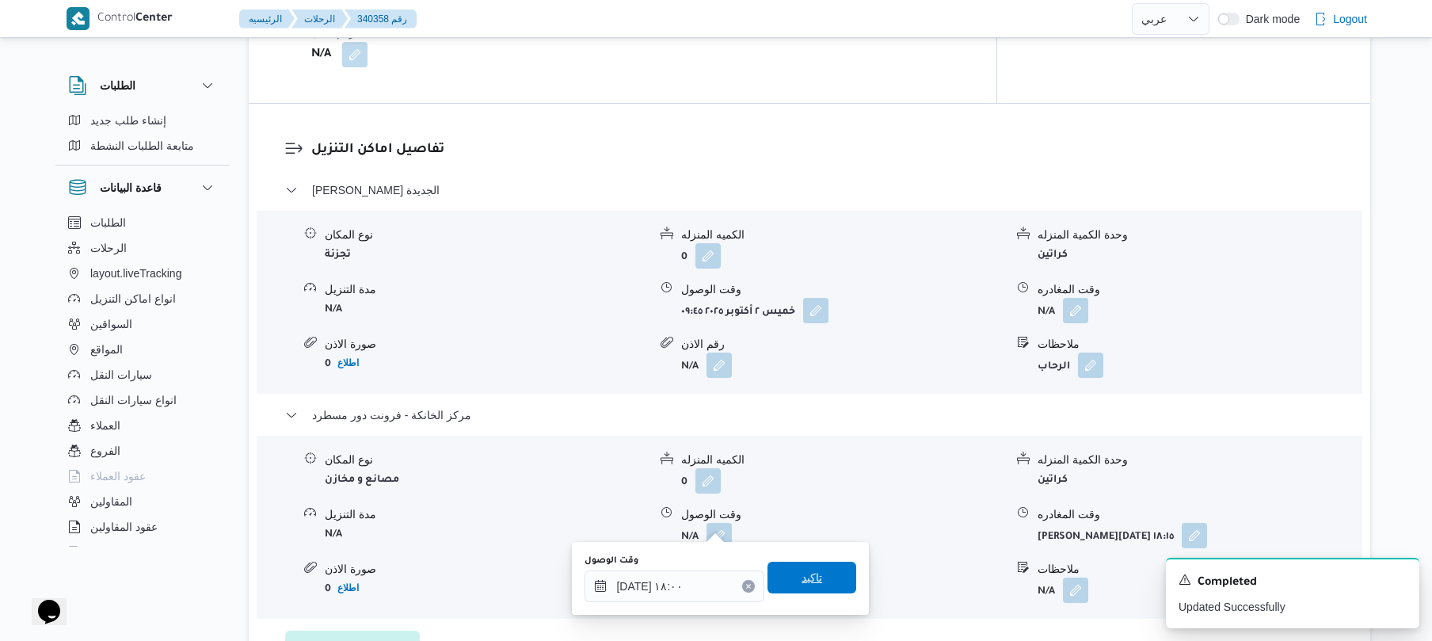
click at [801, 581] on span "تاكيد" at bounding box center [811, 577] width 21 height 19
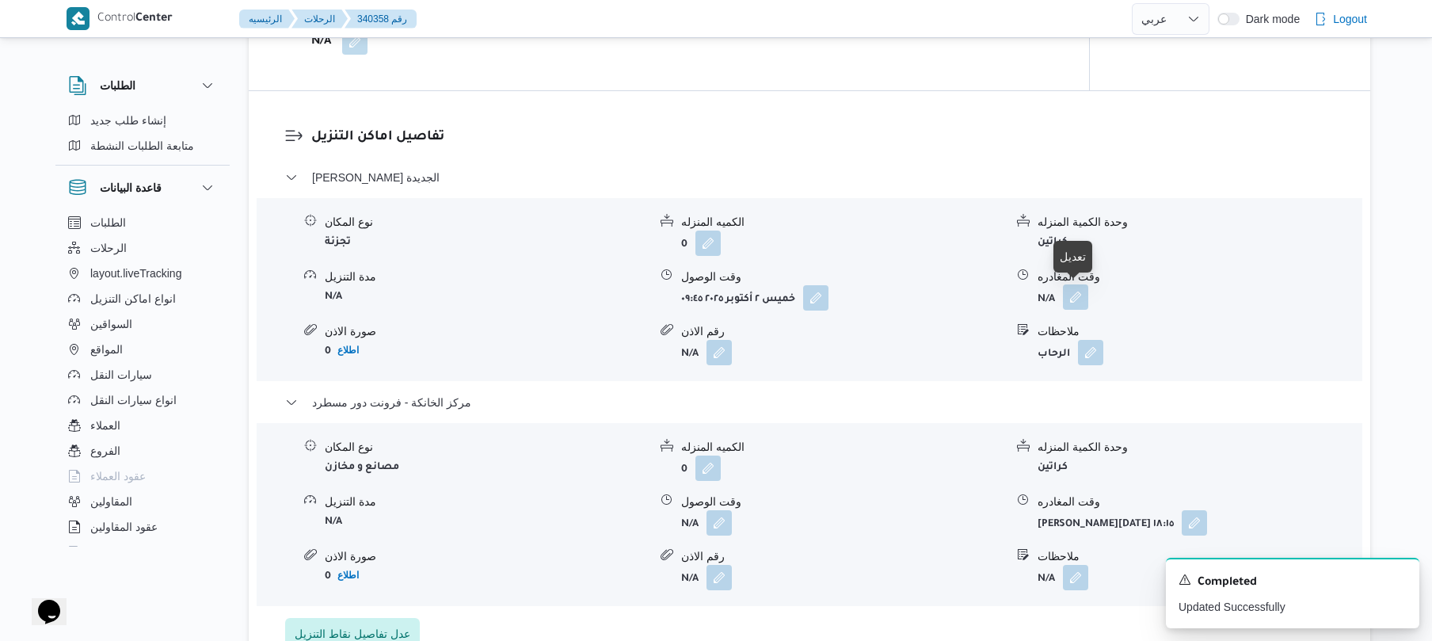
click at [1078, 299] on button "button" at bounding box center [1075, 296] width 25 height 25
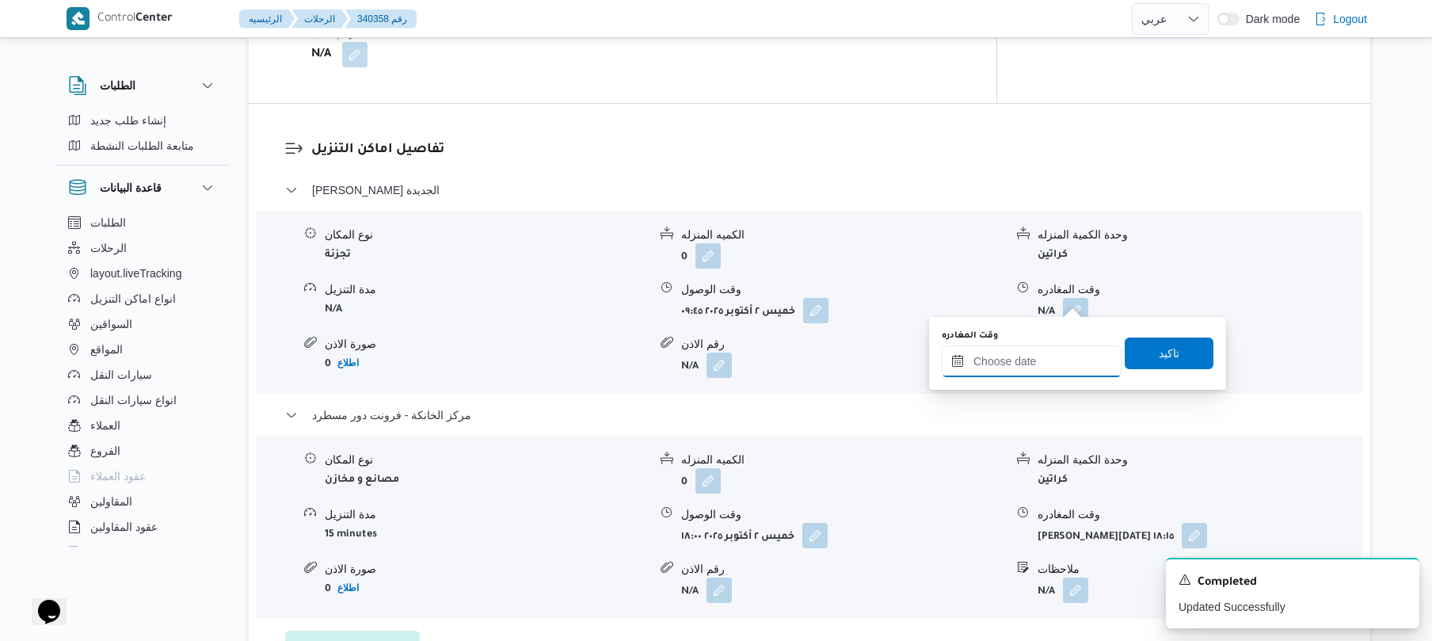
click at [1024, 371] on input "وقت المغادره" at bounding box center [1032, 361] width 180 height 32
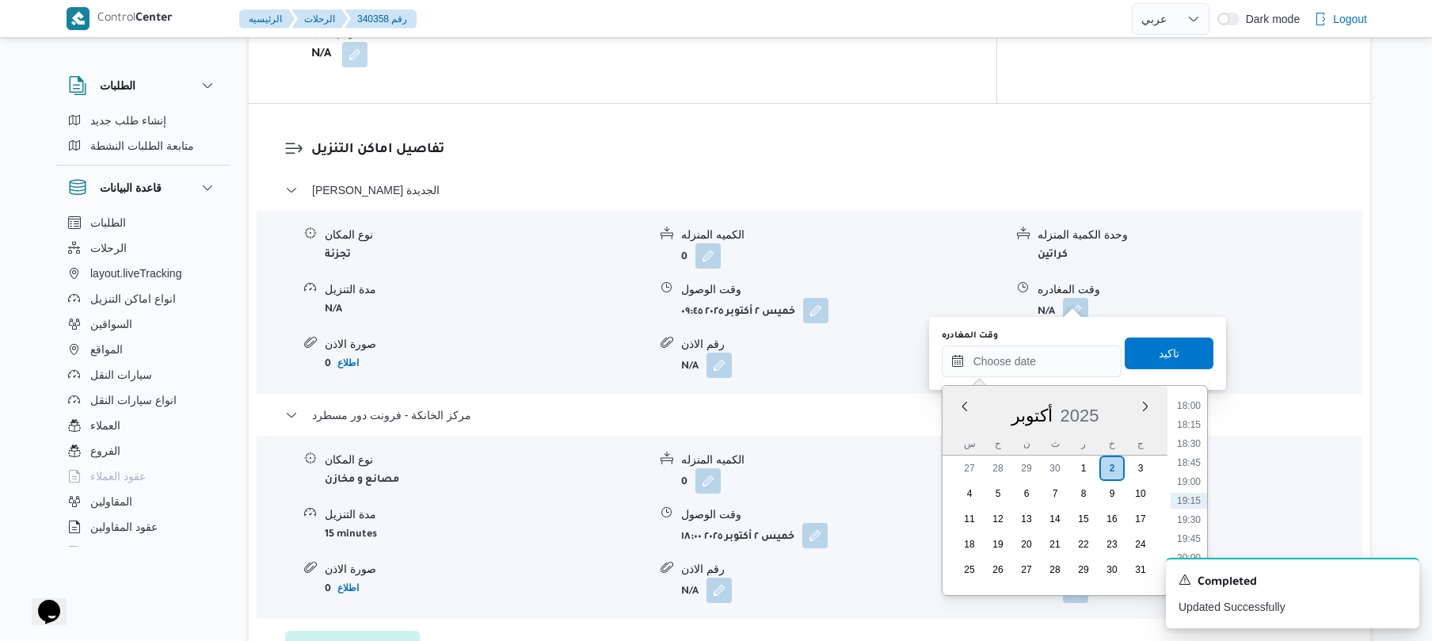
scroll to position [1214, 0]
click at [1192, 505] on li "17:15" at bounding box center [1188, 504] width 36 height 16
type input "[DATE] ١٧:١٥"
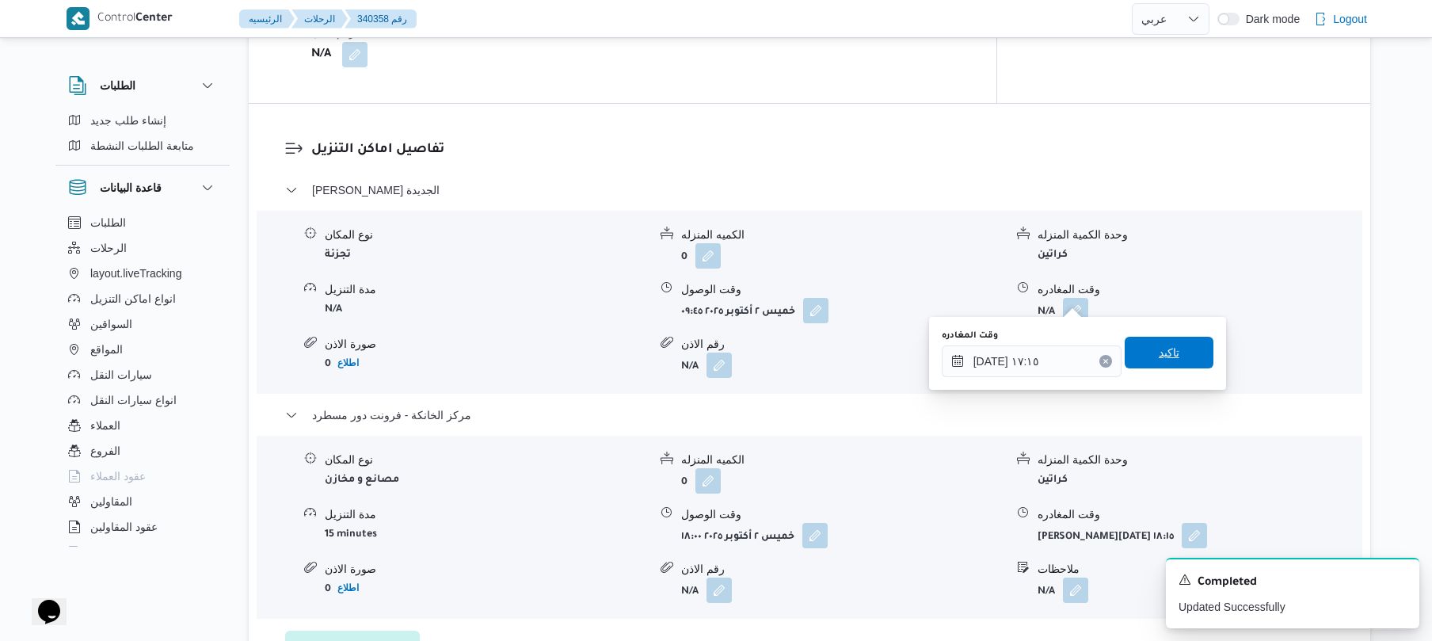
click at [1182, 346] on span "تاكيد" at bounding box center [1169, 353] width 89 height 32
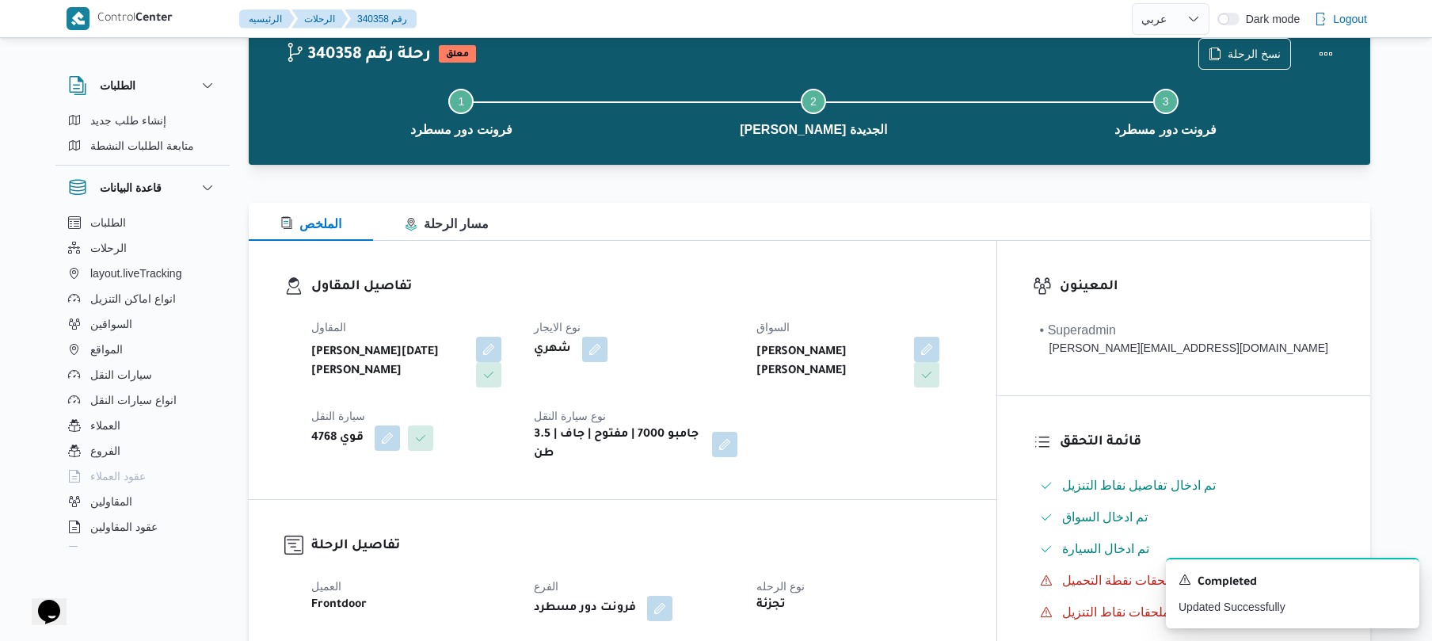
scroll to position [0, 0]
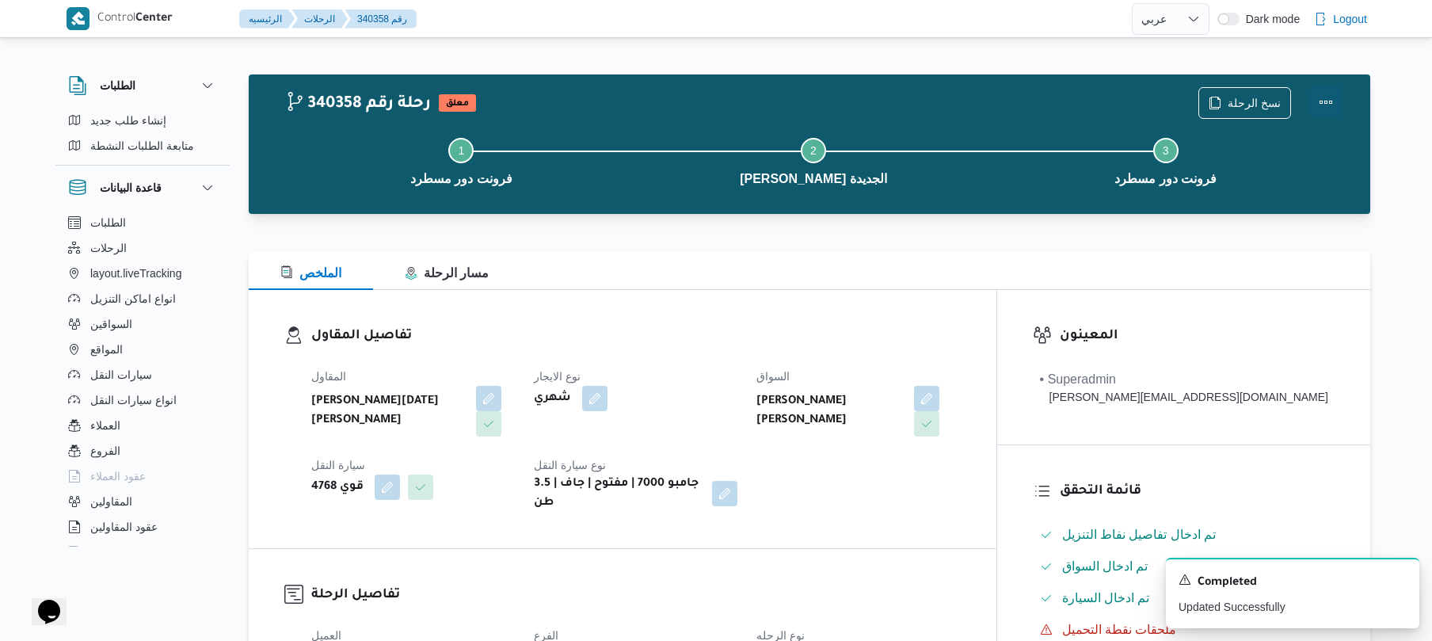
click at [1325, 106] on button "Actions" at bounding box center [1326, 102] width 32 height 32
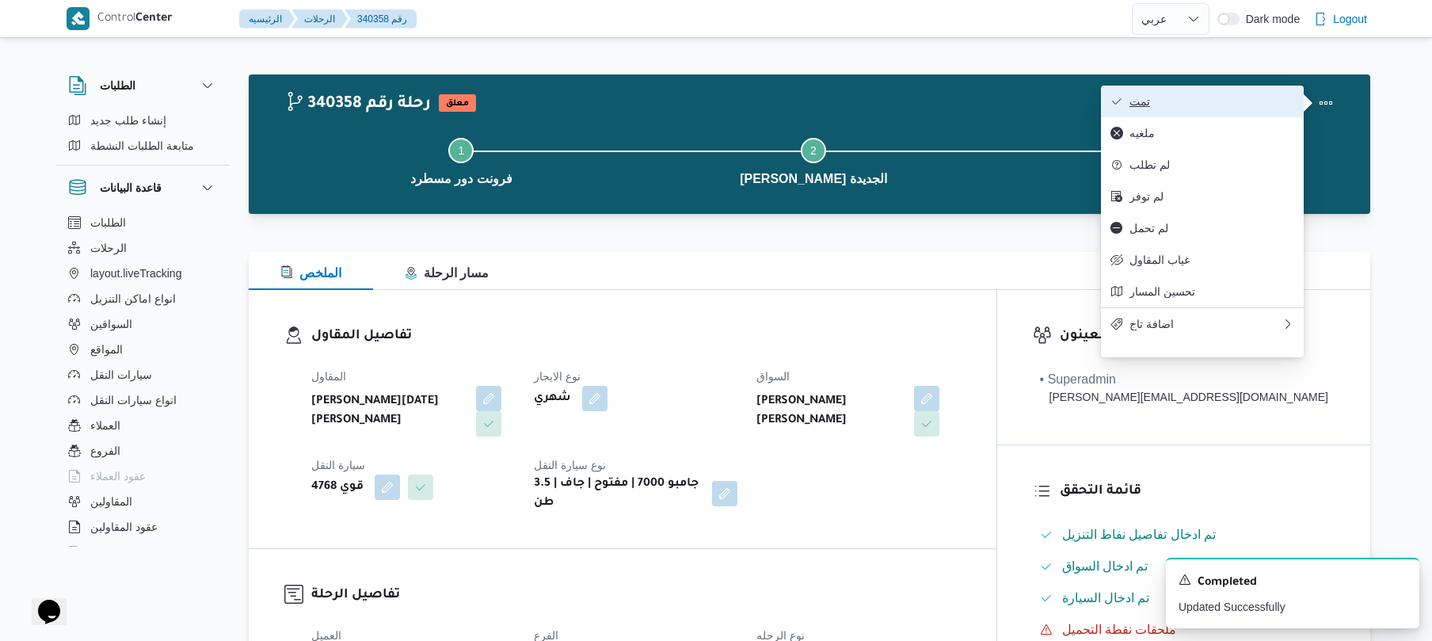
click at [1267, 108] on span "تمت" at bounding box center [1211, 101] width 165 height 13
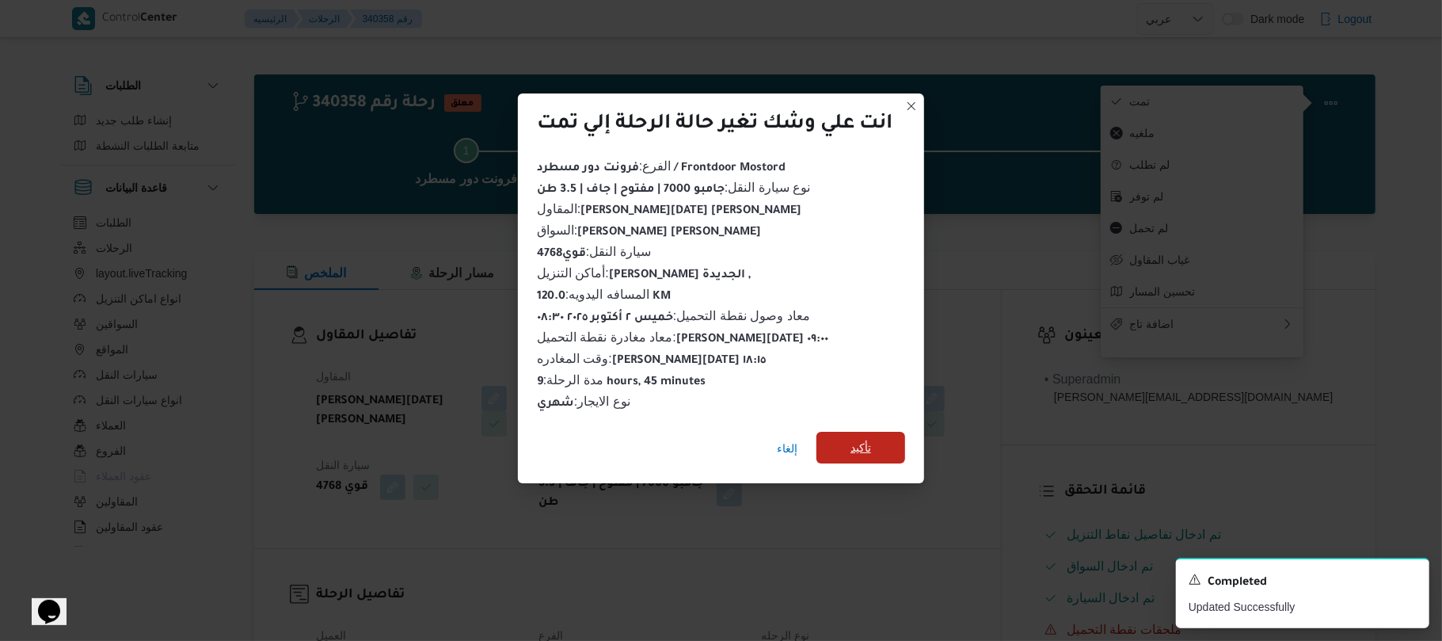
click at [881, 438] on span "تأكيد" at bounding box center [860, 448] width 89 height 32
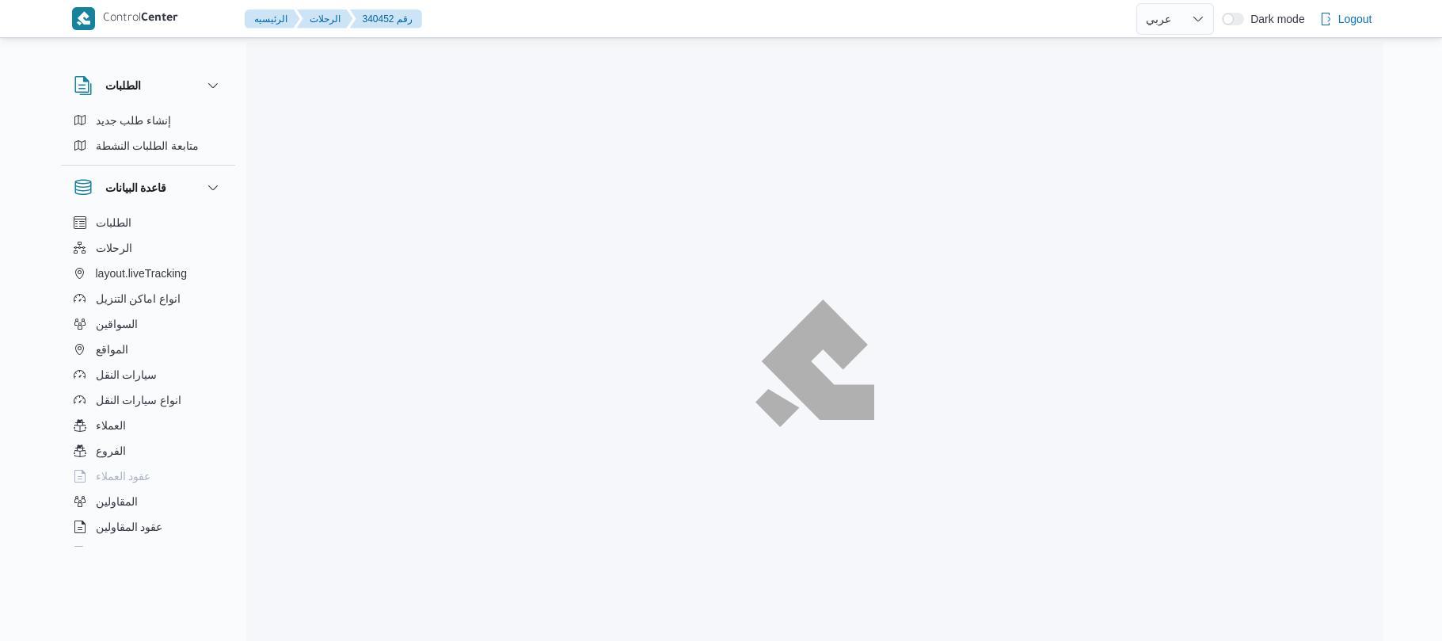
select select "ar"
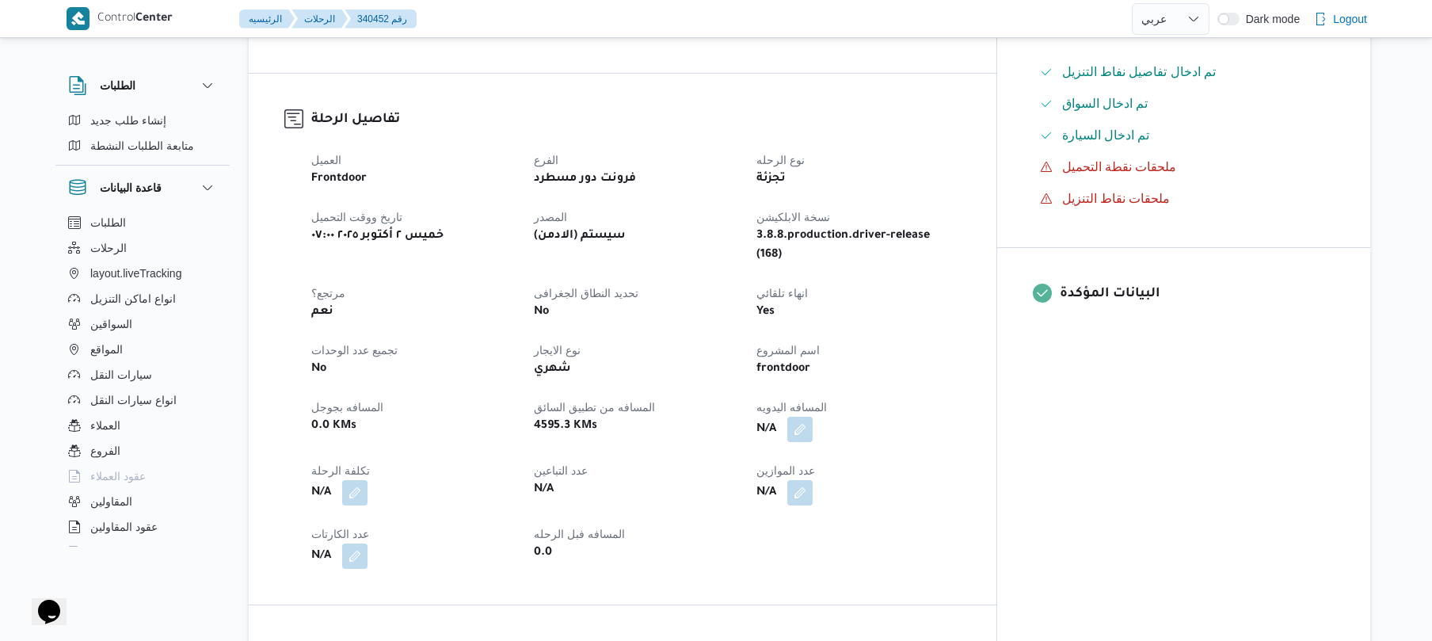
scroll to position [507, 0]
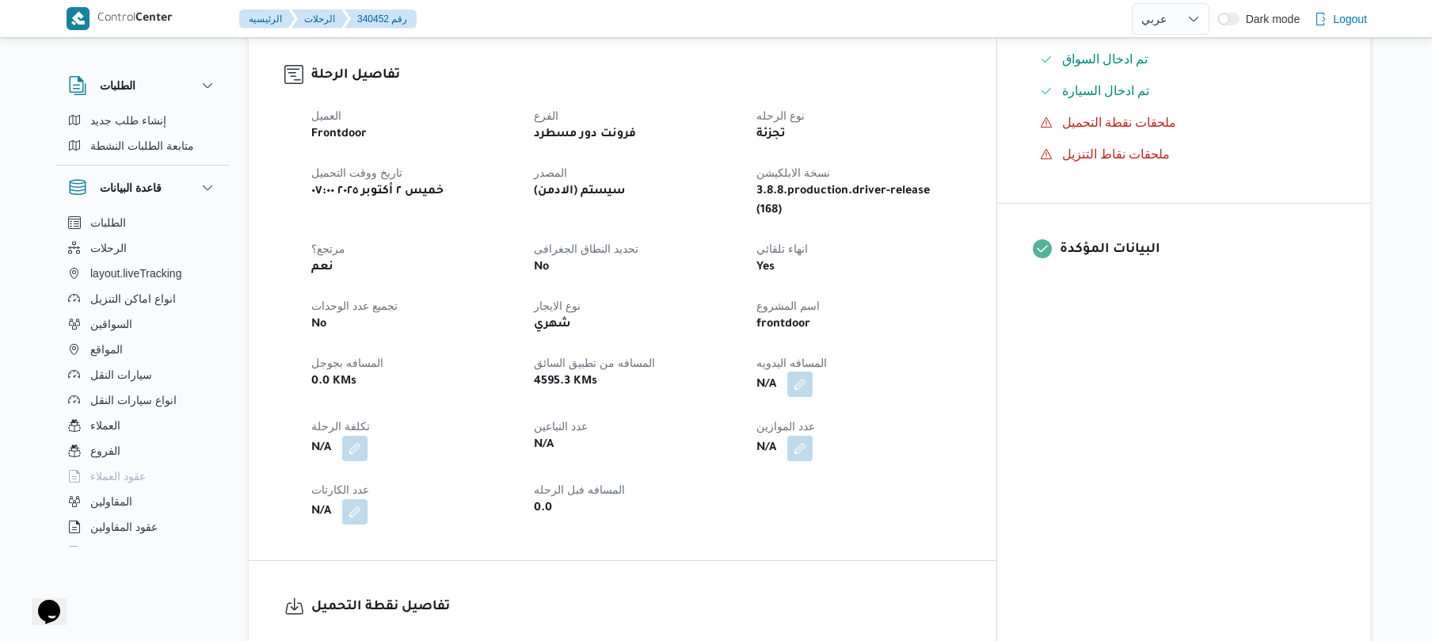
click at [813, 371] on button "button" at bounding box center [799, 383] width 25 height 25
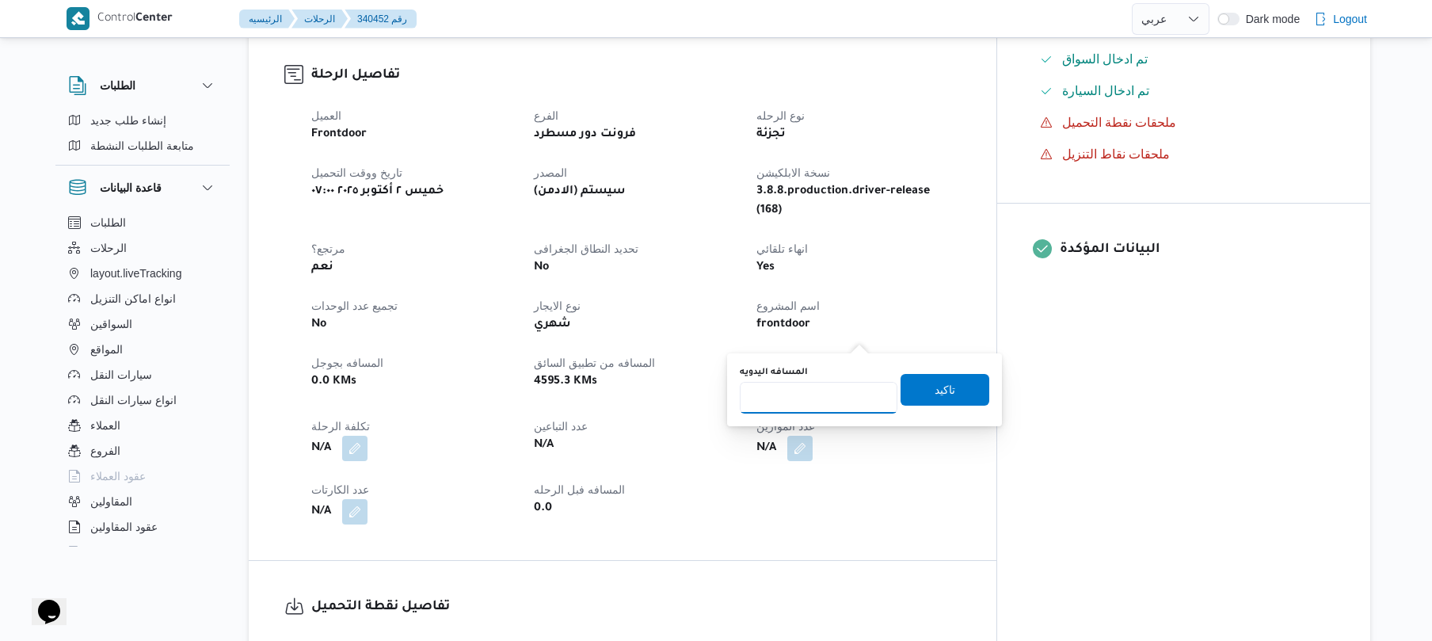
click at [820, 393] on input "المسافه اليدويه" at bounding box center [819, 398] width 158 height 32
type input "120"
click at [915, 388] on span "تاكيد" at bounding box center [944, 389] width 89 height 32
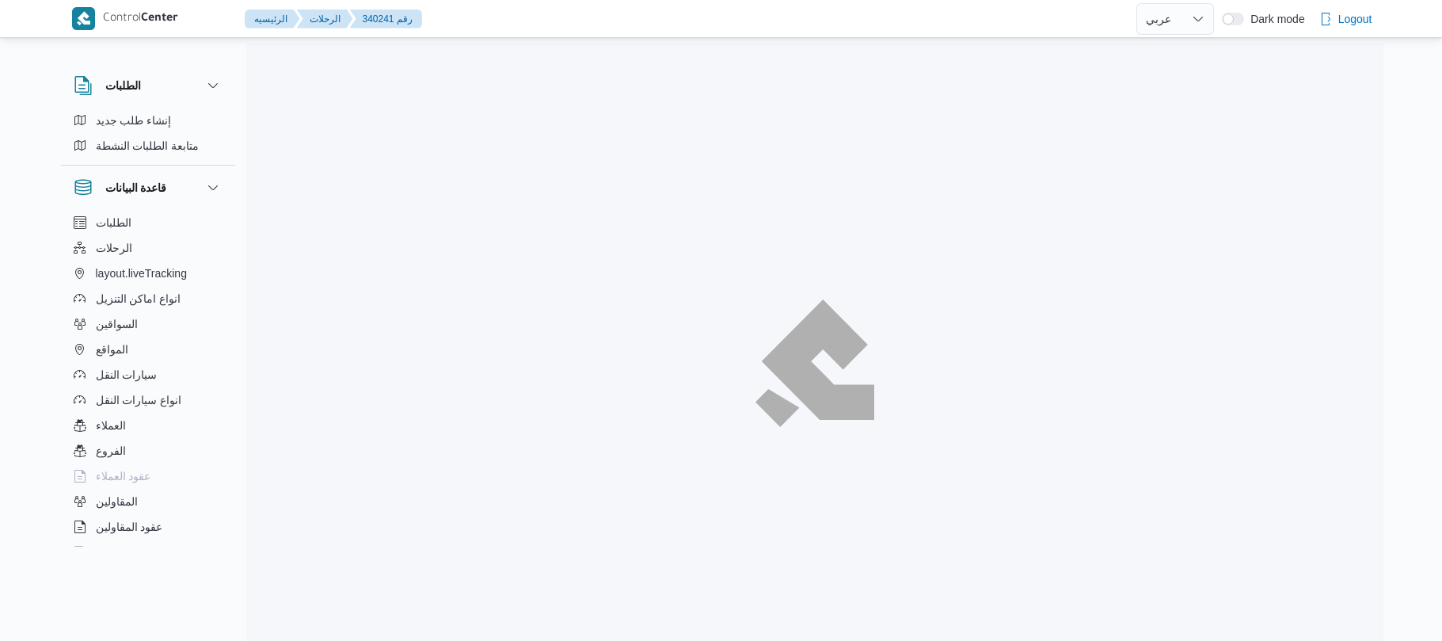
select select "ar"
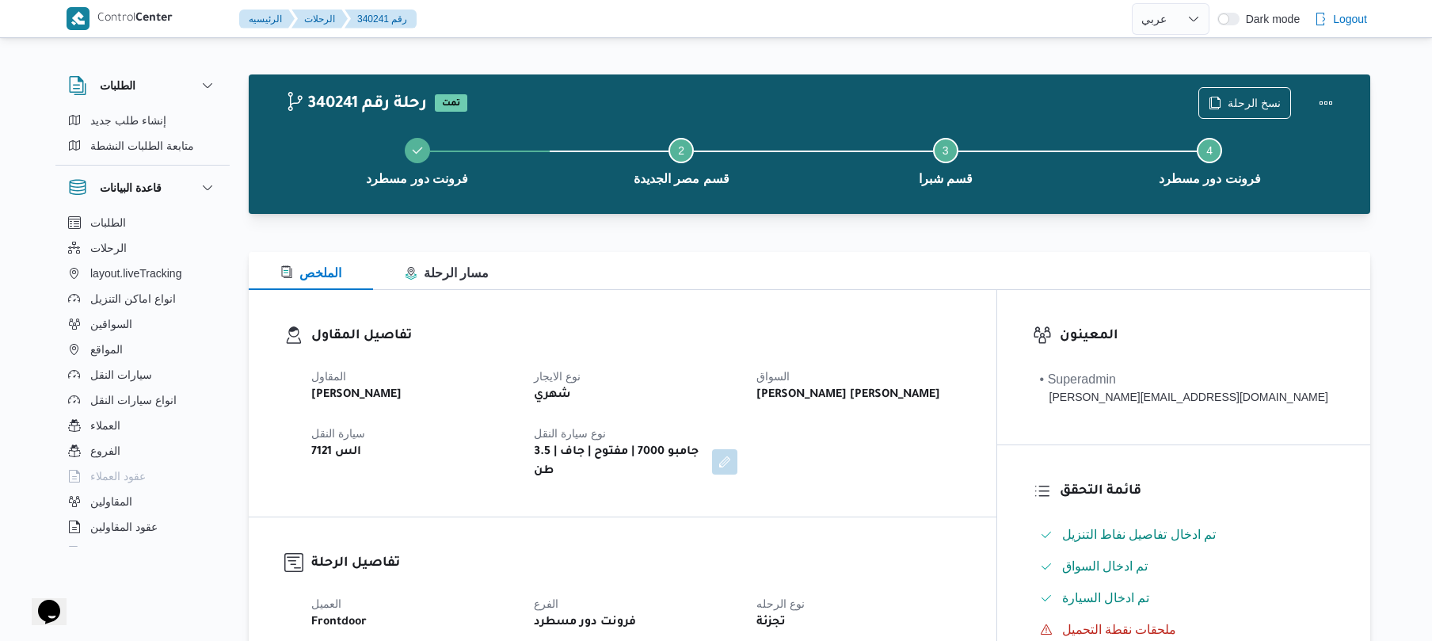
click at [809, 331] on h3 "تفاصيل المقاول" at bounding box center [635, 335] width 649 height 21
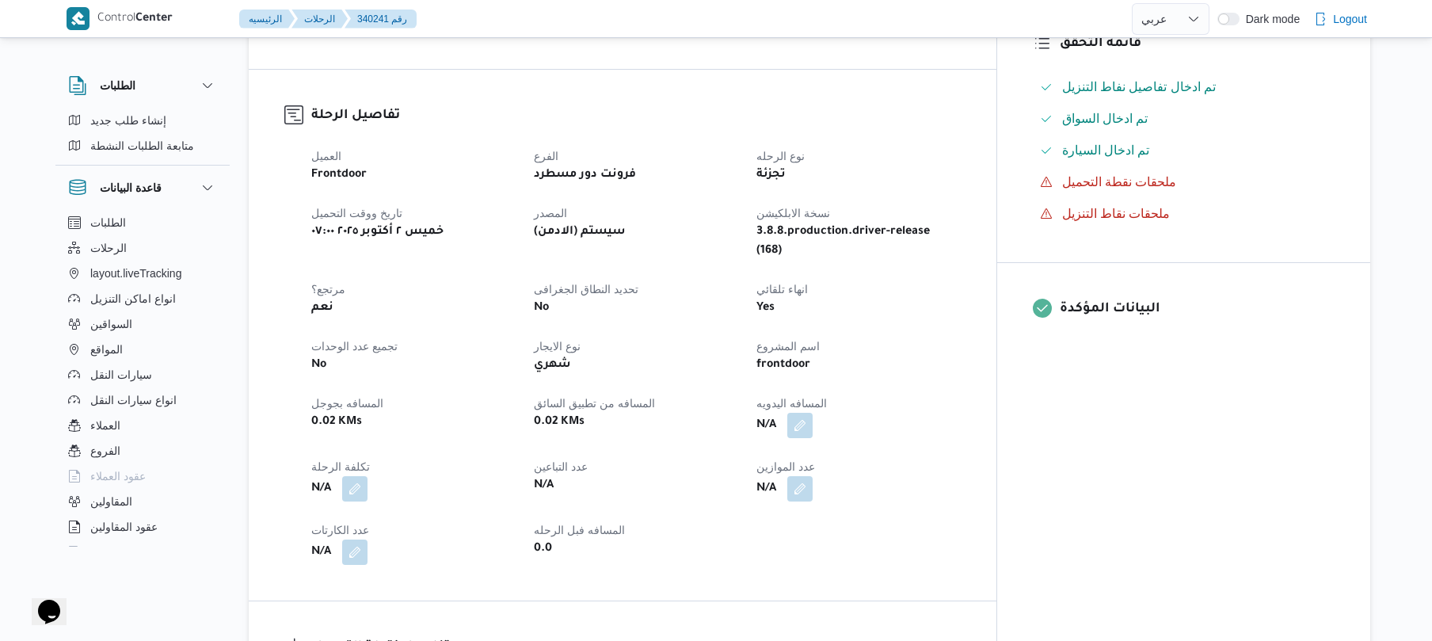
scroll to position [507, 0]
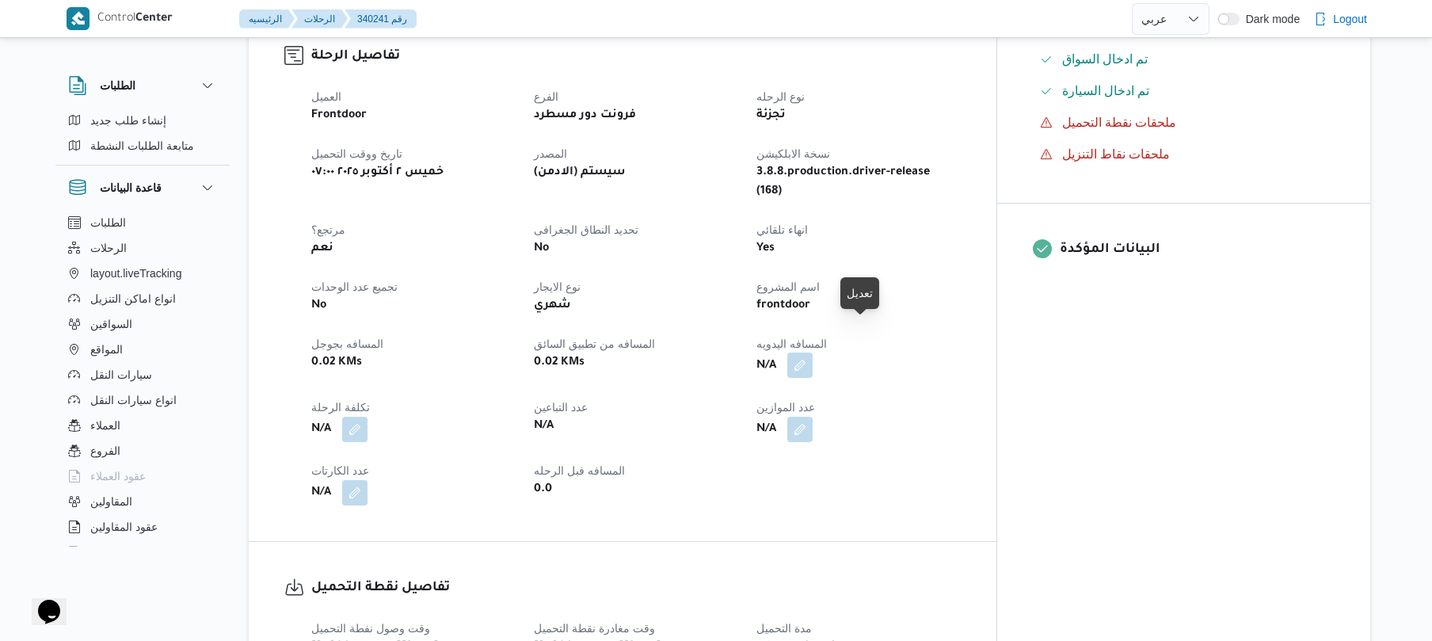
click at [813, 352] on button "button" at bounding box center [799, 364] width 25 height 25
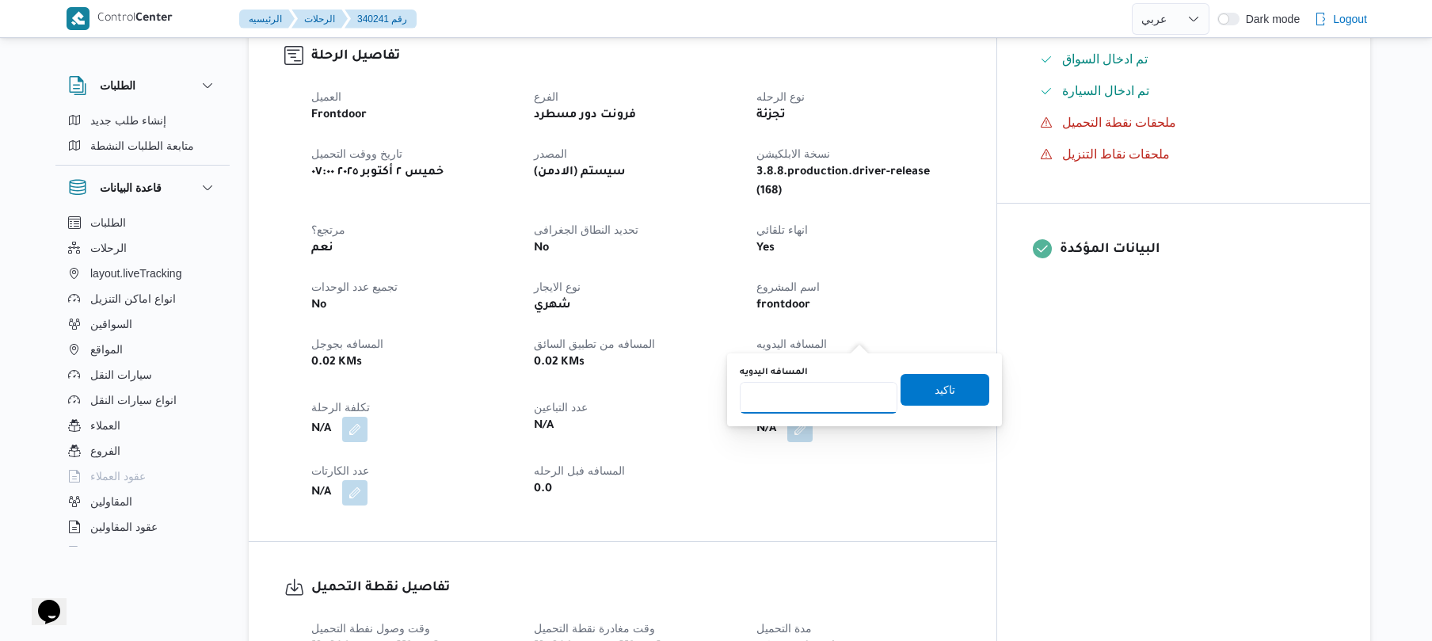
click at [802, 409] on input "المسافه اليدويه" at bounding box center [819, 398] width 158 height 32
type input "70"
click at [957, 383] on span "تاكيد" at bounding box center [944, 389] width 89 height 32
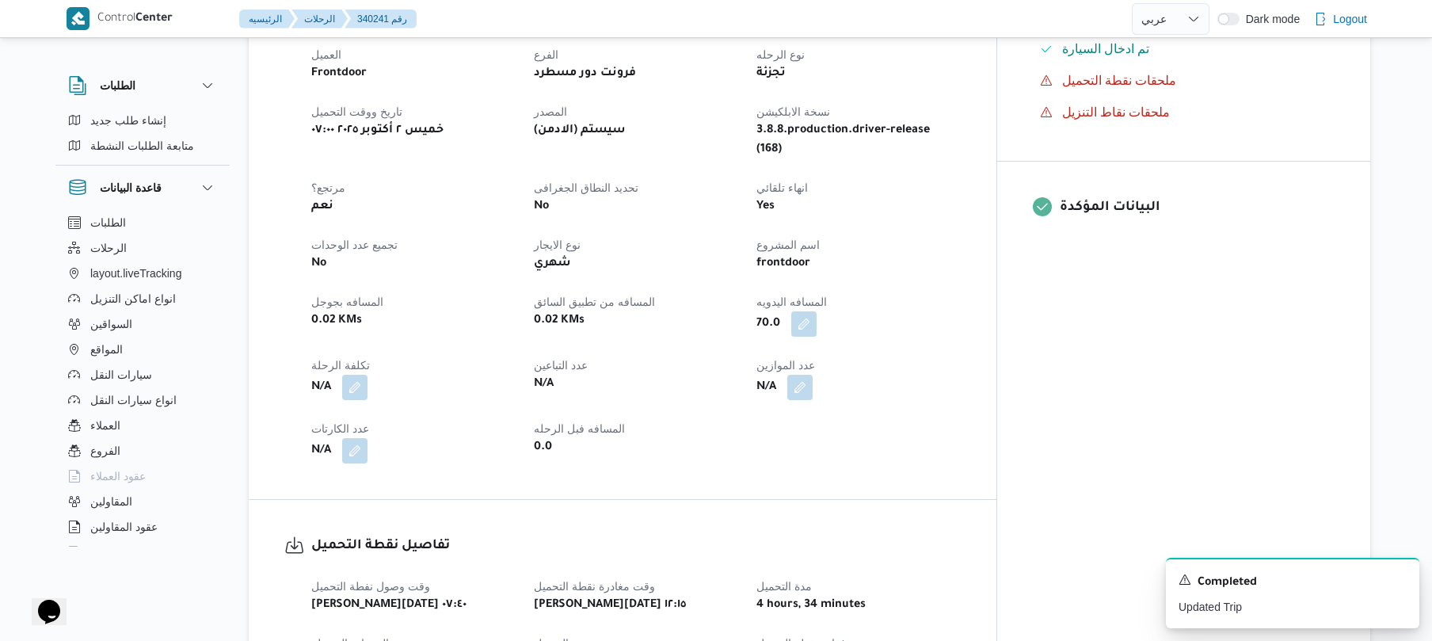
scroll to position [717, 0]
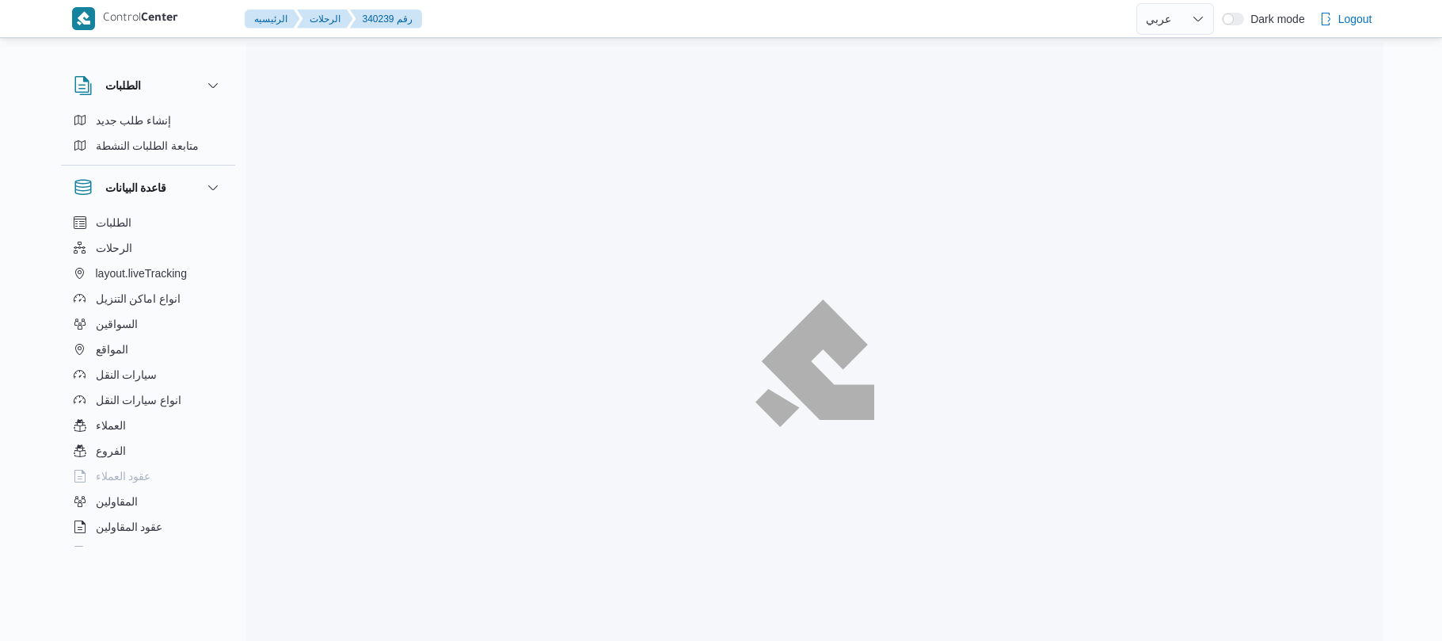
select select "ar"
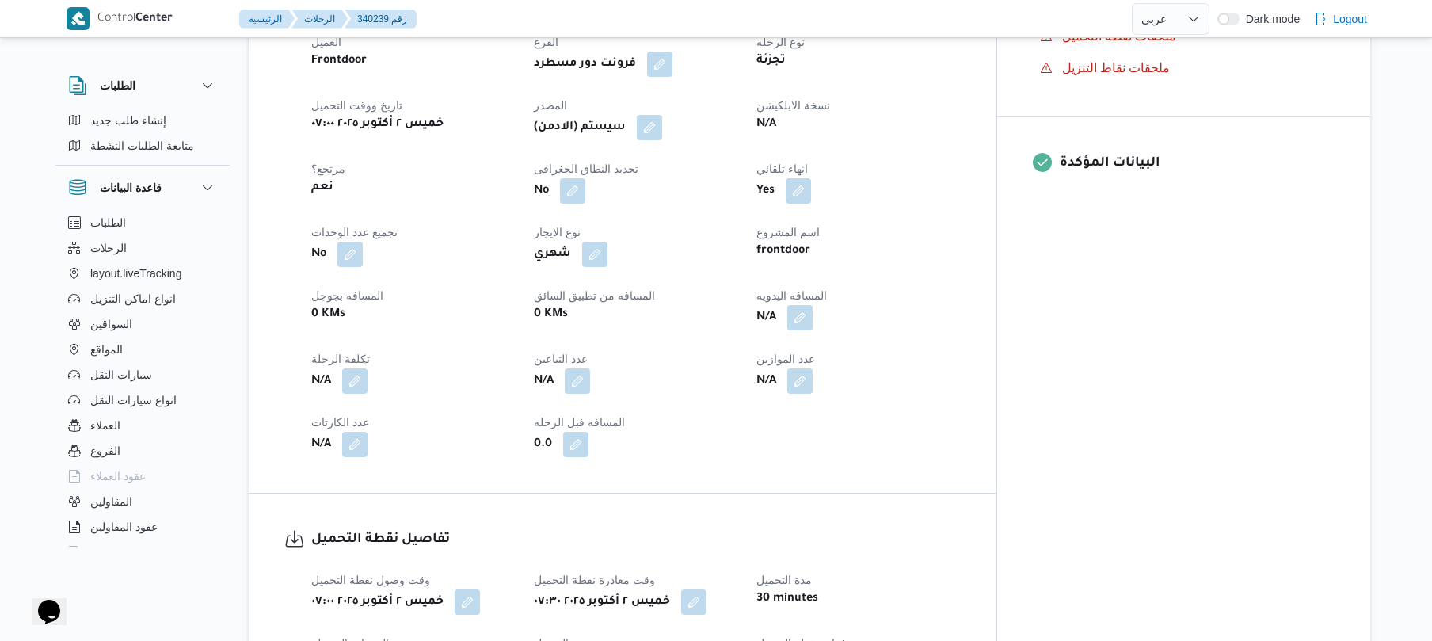
scroll to position [634, 0]
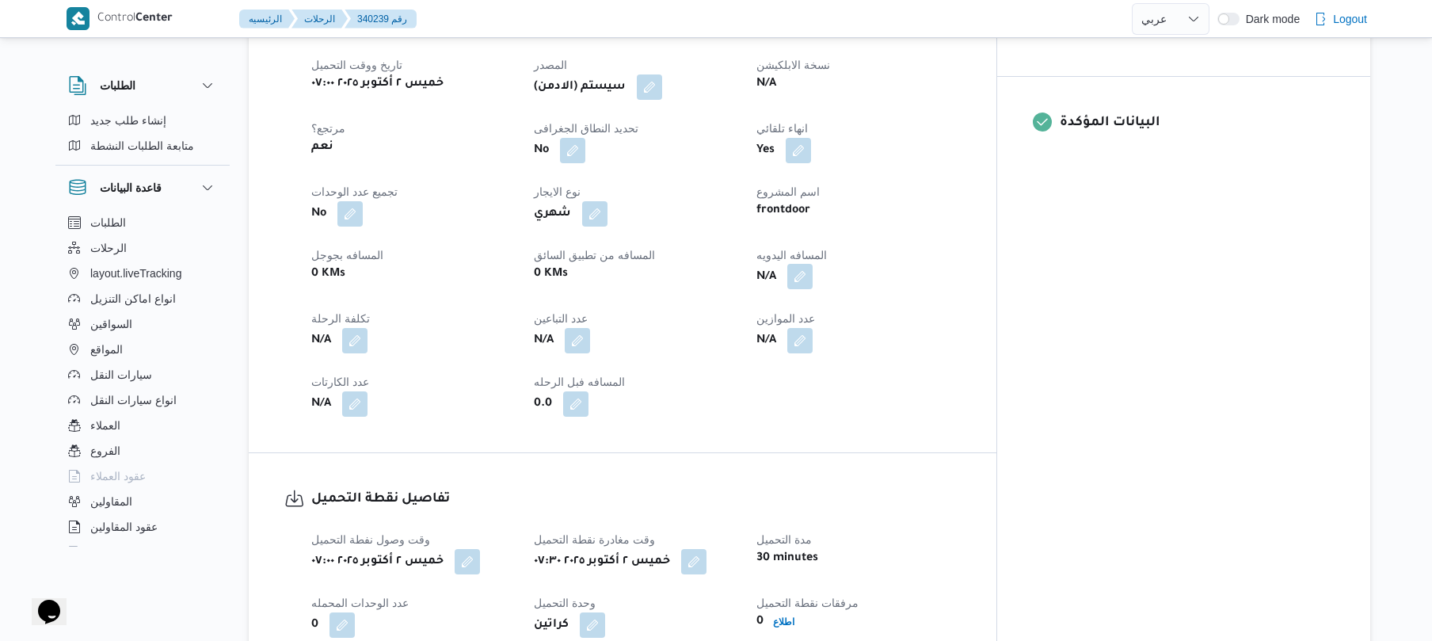
click at [813, 264] on button "button" at bounding box center [799, 276] width 25 height 25
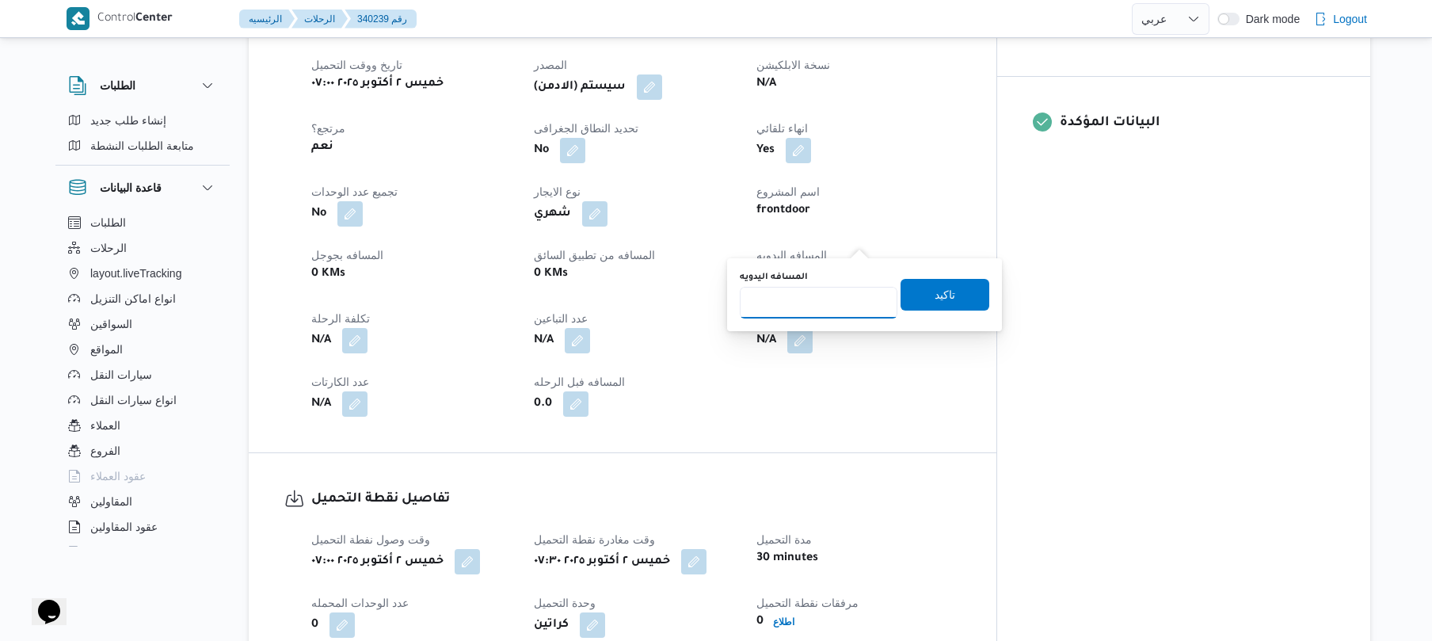
click at [818, 299] on input "المسافه اليدويه" at bounding box center [819, 303] width 158 height 32
type input "140"
click at [957, 295] on span "تاكيد" at bounding box center [944, 294] width 89 height 32
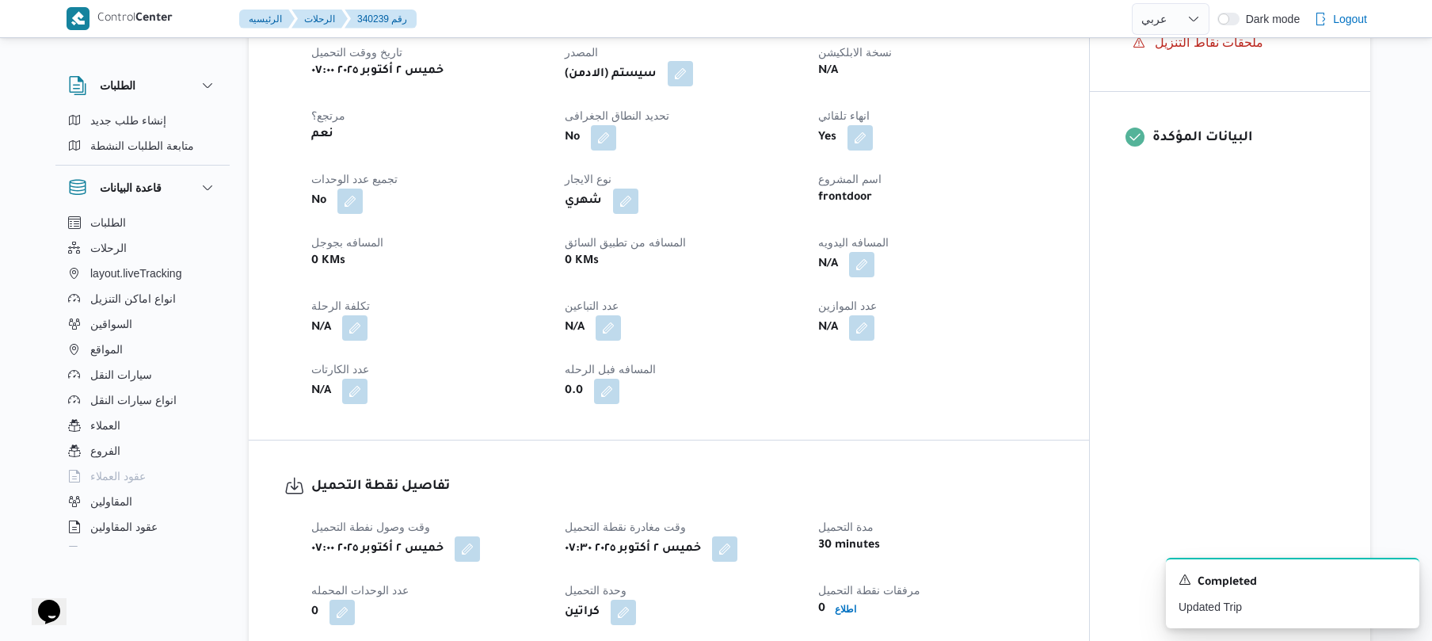
click at [693, 61] on button "button" at bounding box center [680, 73] width 25 height 25
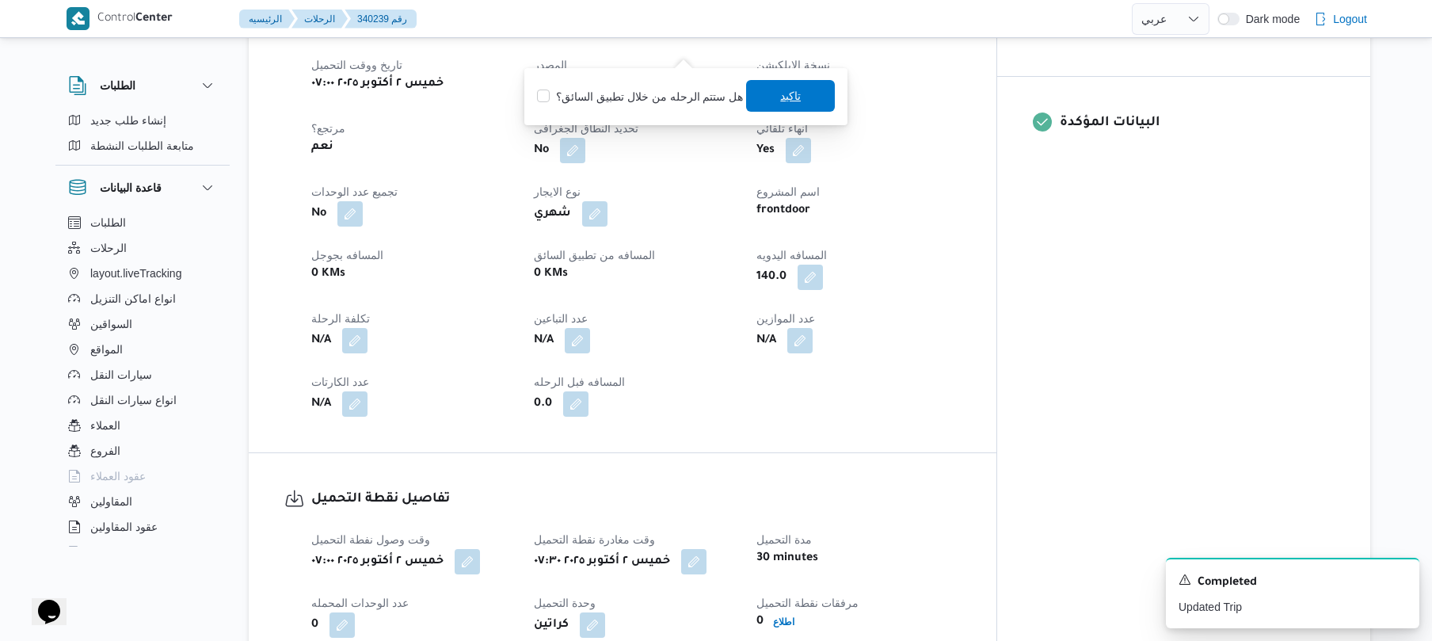
click at [789, 98] on span "تاكيد" at bounding box center [790, 95] width 21 height 19
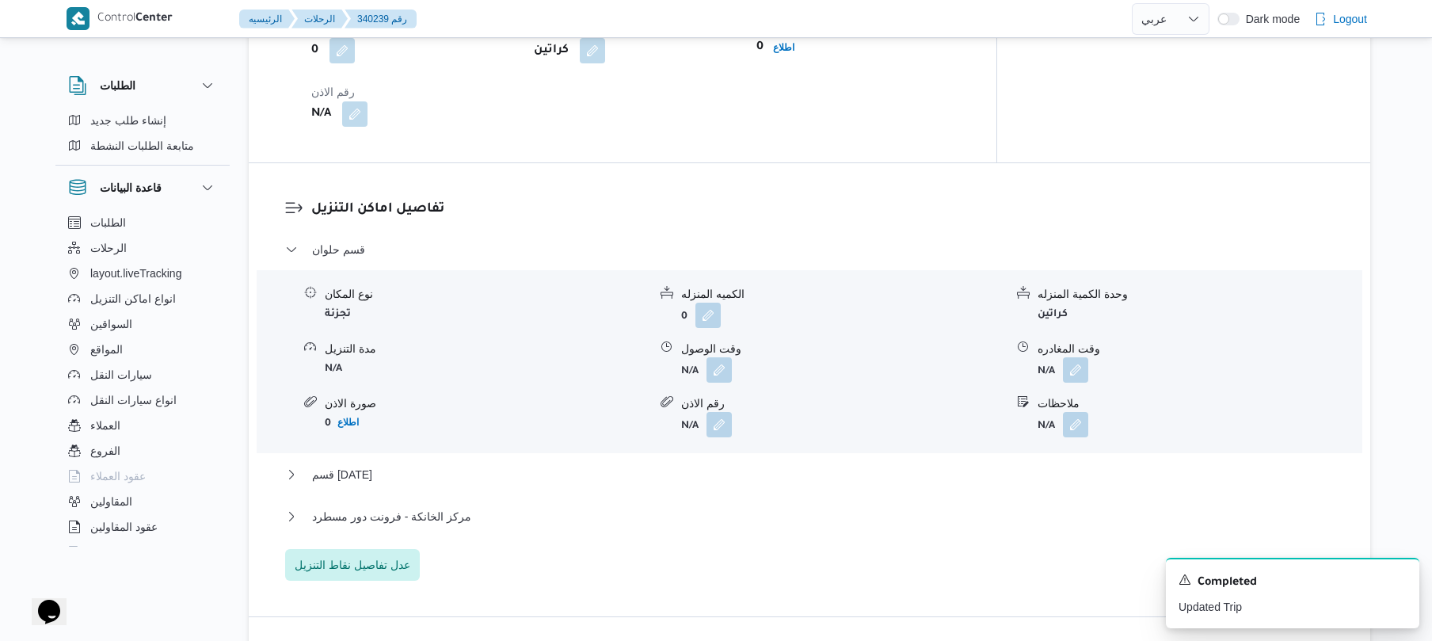
scroll to position [1267, 0]
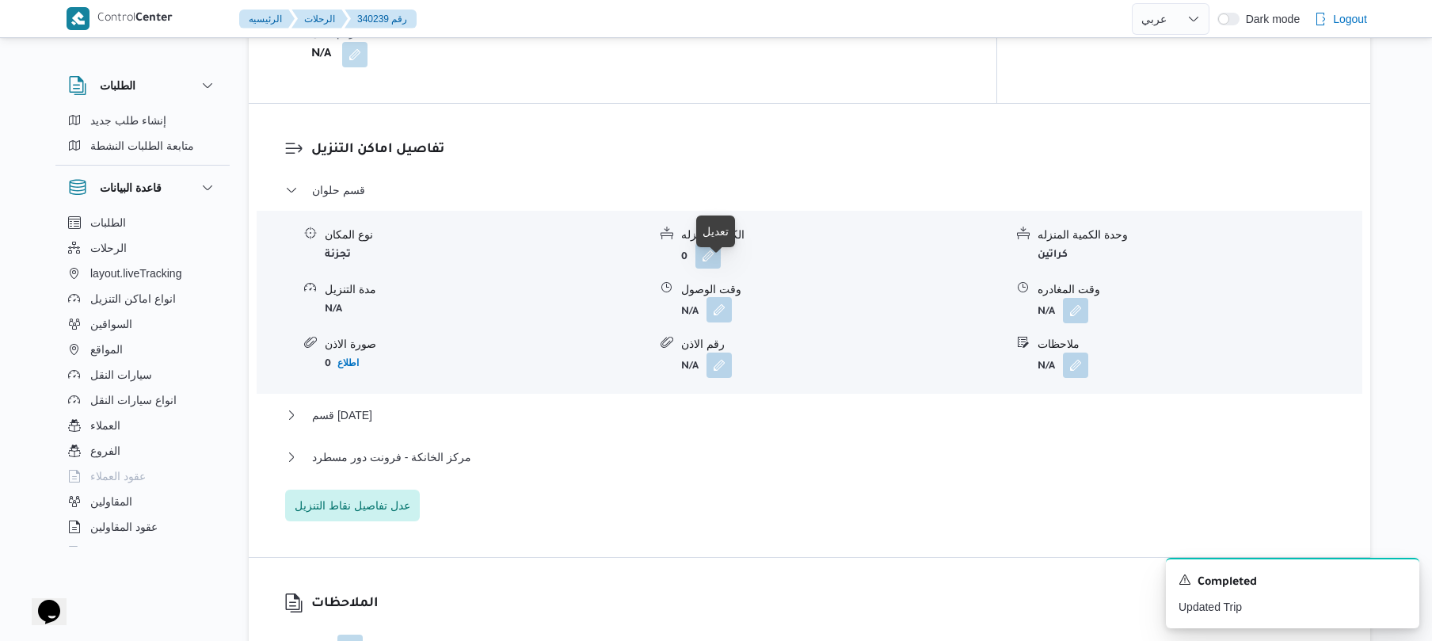
click at [713, 297] on button "button" at bounding box center [718, 309] width 25 height 25
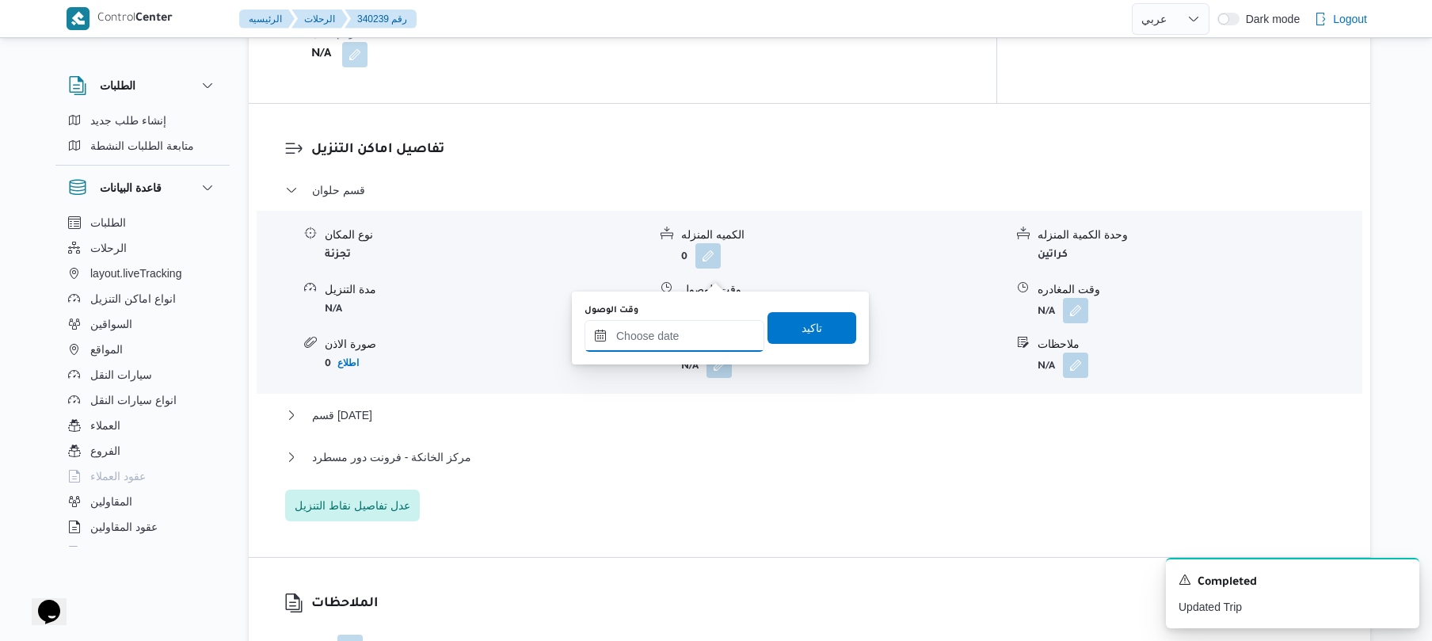
click at [664, 346] on input "وقت الوصول" at bounding box center [674, 336] width 180 height 32
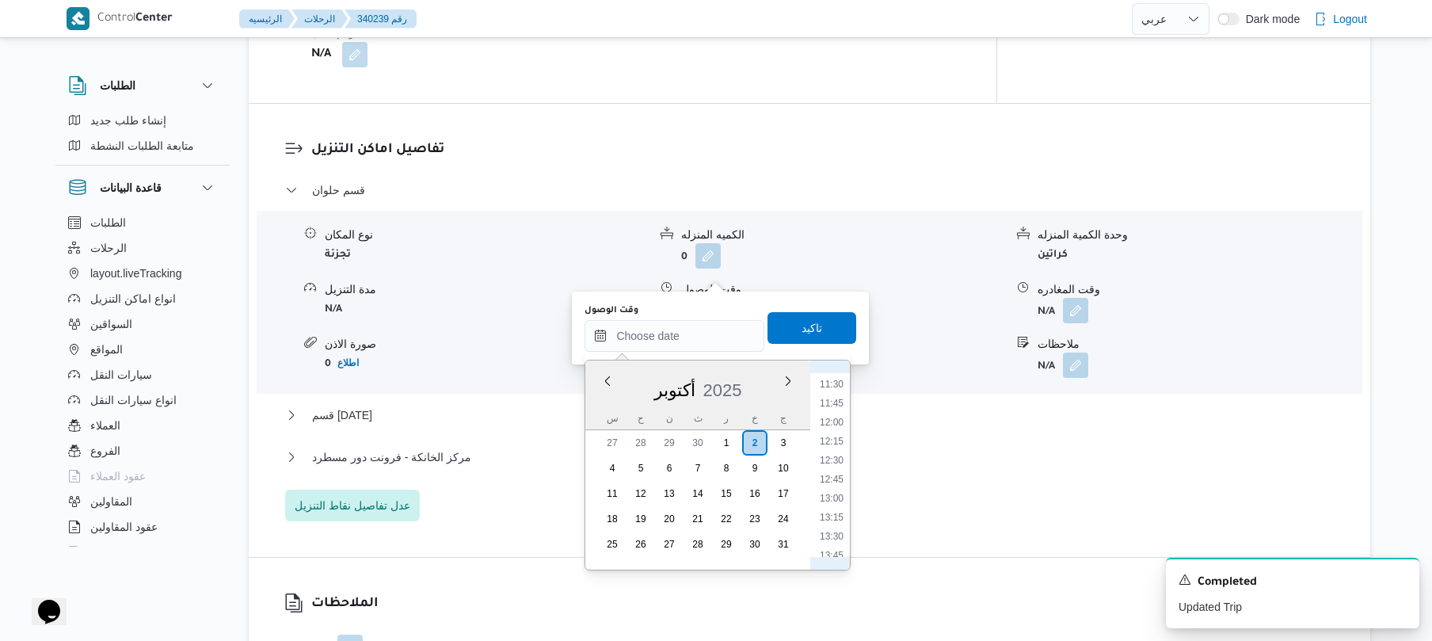
scroll to position [561, 0]
click at [832, 466] on li "08:30" at bounding box center [831, 467] width 36 height 16
type input "٠٢/١٠/٢٠٢٥ ٠٨:٣٠"
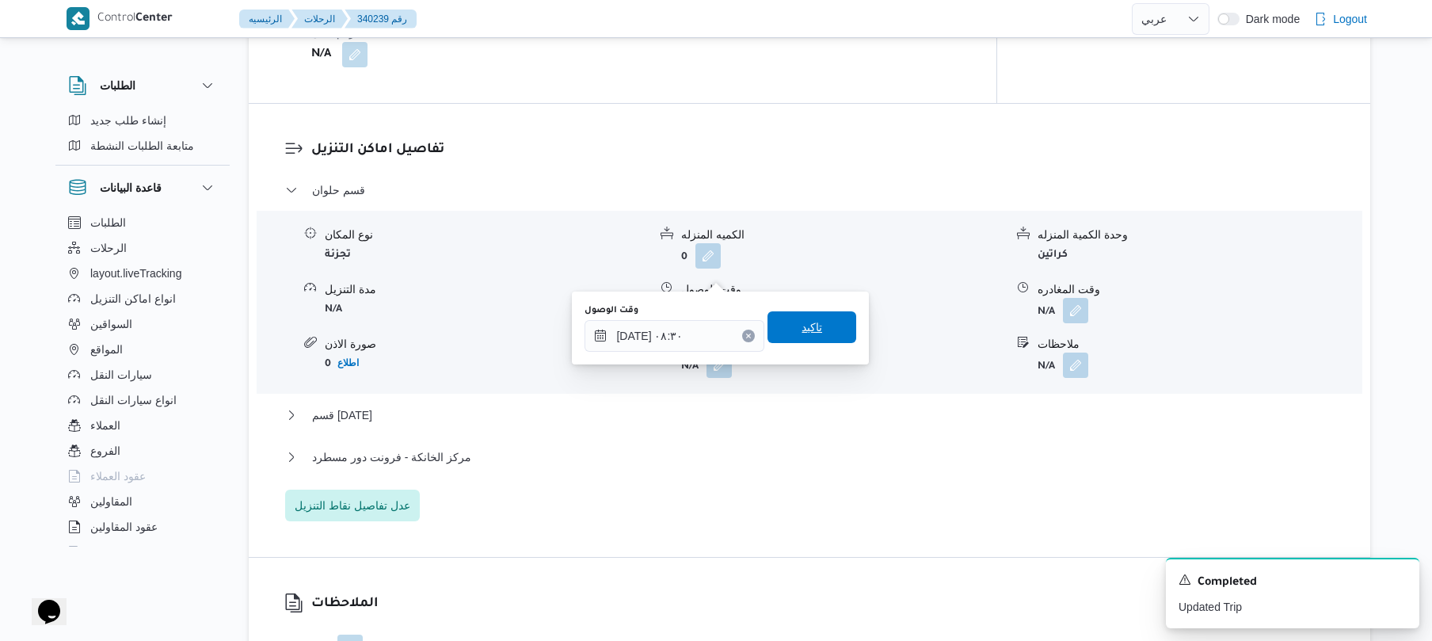
click at [813, 321] on span "تاكيد" at bounding box center [811, 327] width 89 height 32
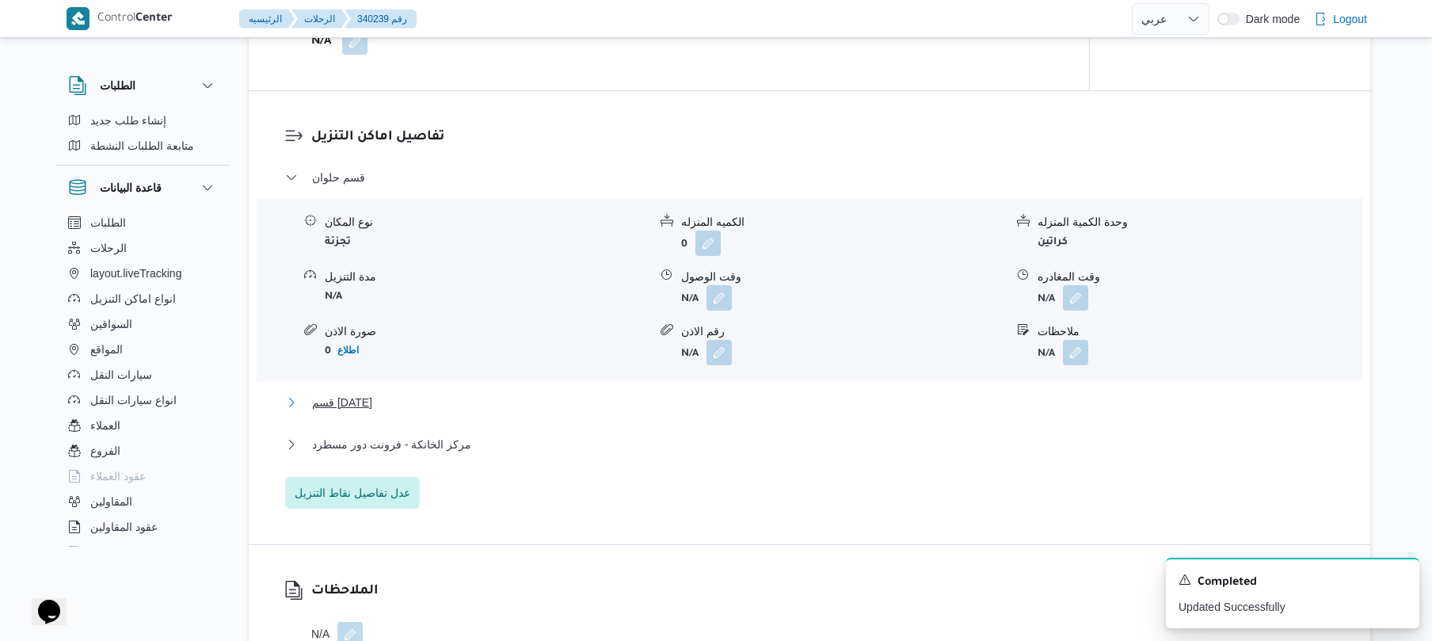
click at [746, 393] on button "قسم 15 مايو" at bounding box center [809, 402] width 1049 height 19
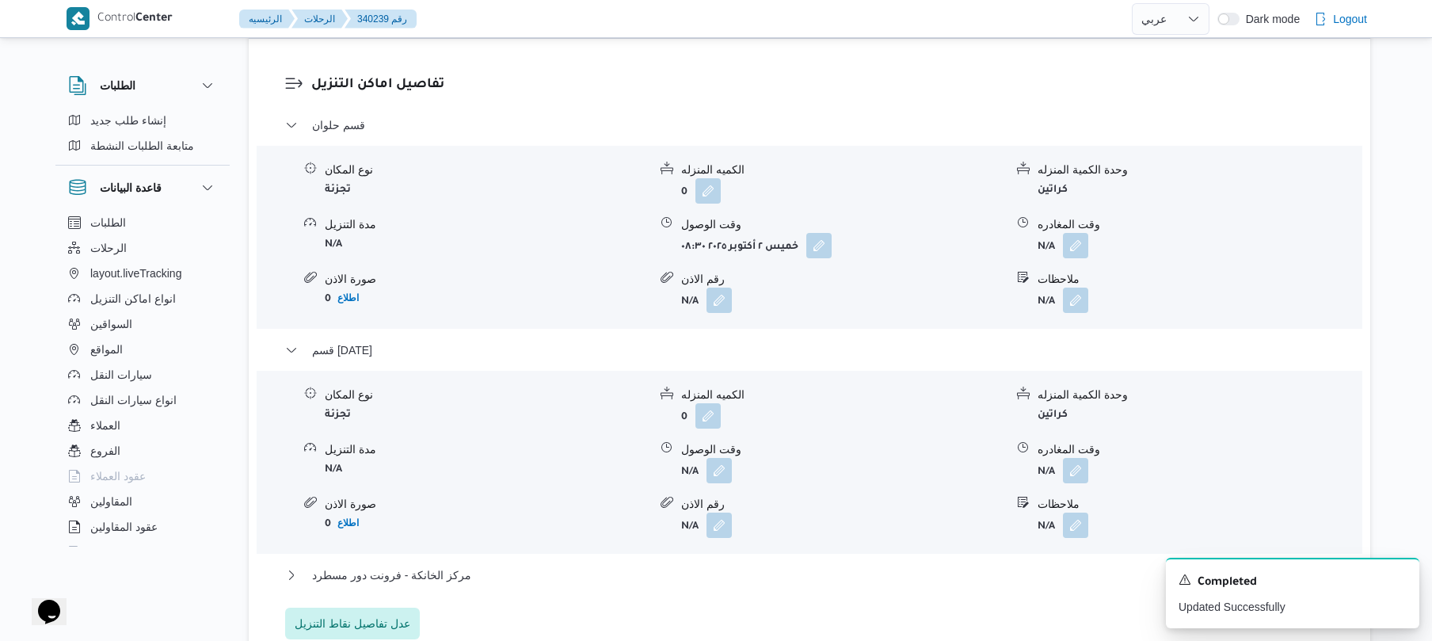
scroll to position [1351, 0]
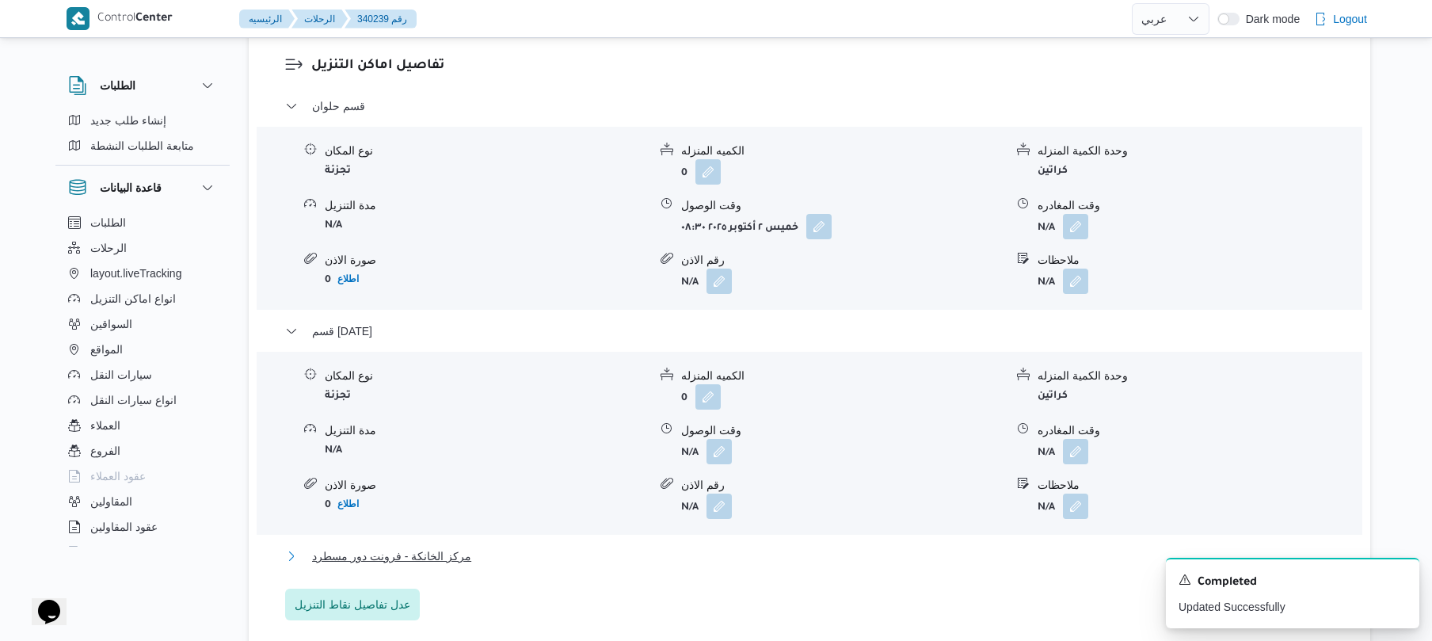
click at [681, 546] on button "مركز الخانكة - فرونت دور مسطرد" at bounding box center [809, 555] width 1049 height 19
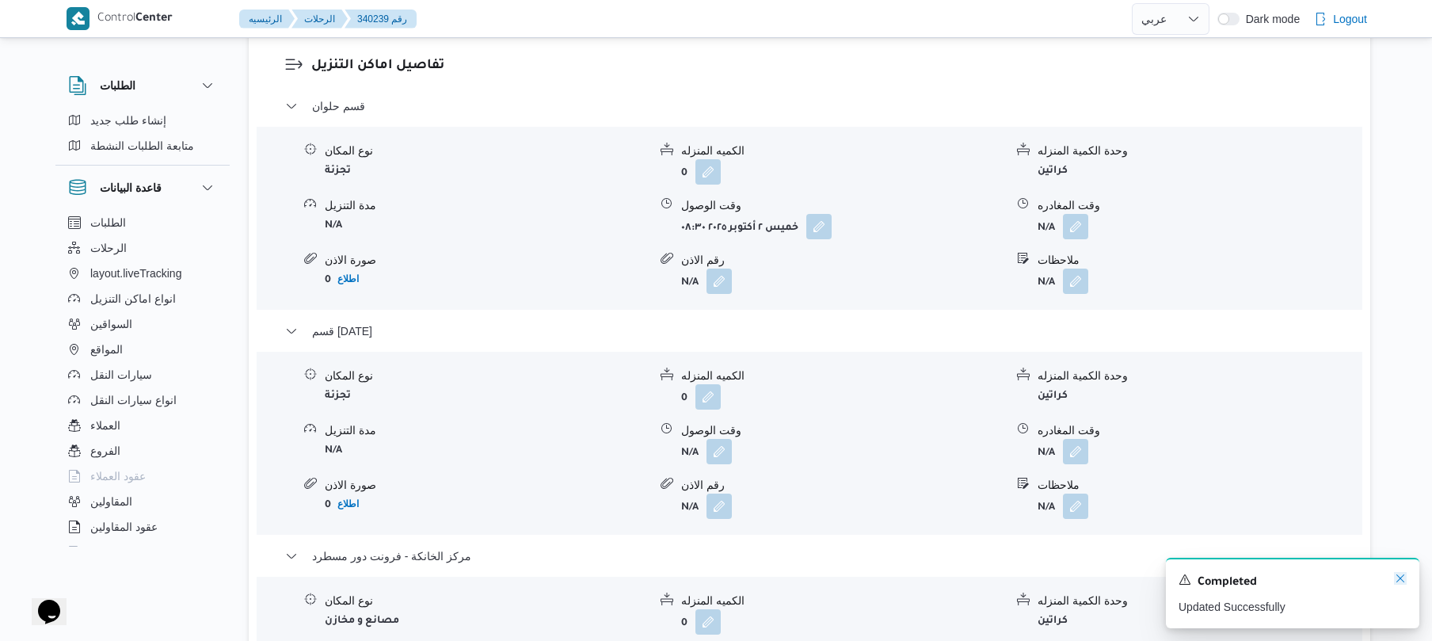
click at [1397, 577] on icon "Dismiss toast" at bounding box center [1400, 578] width 8 height 8
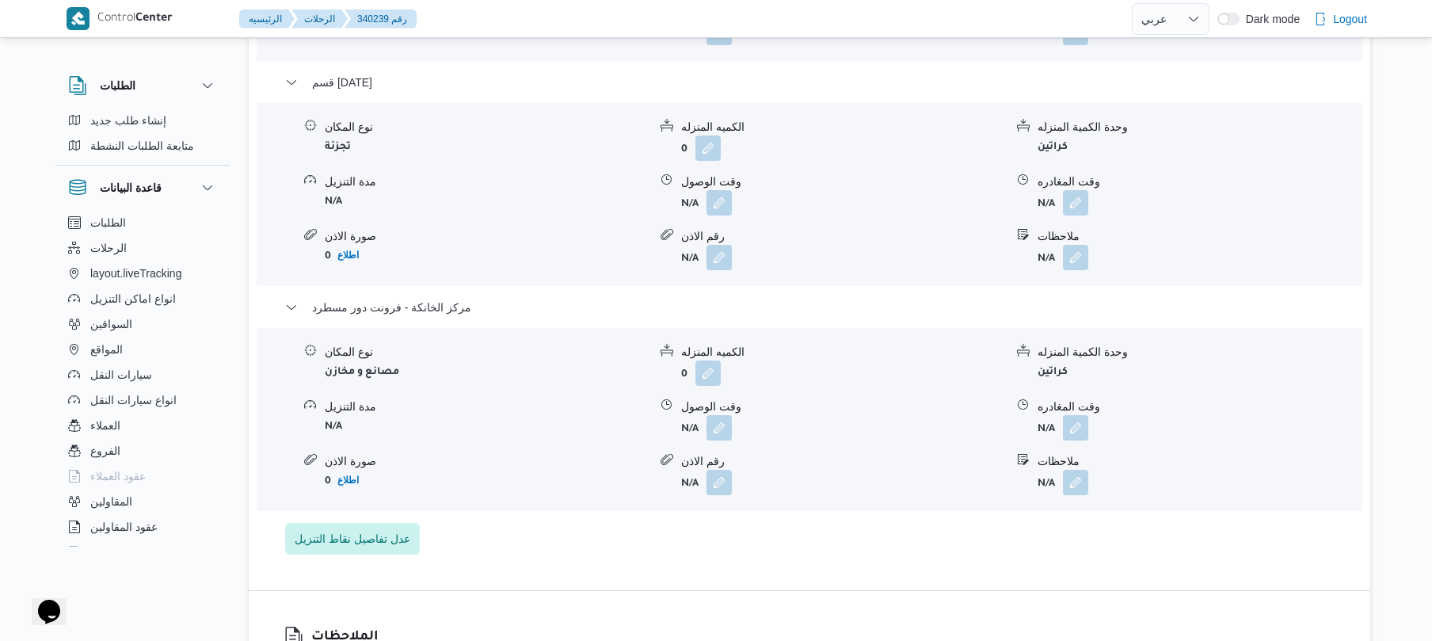
scroll to position [1689, 0]
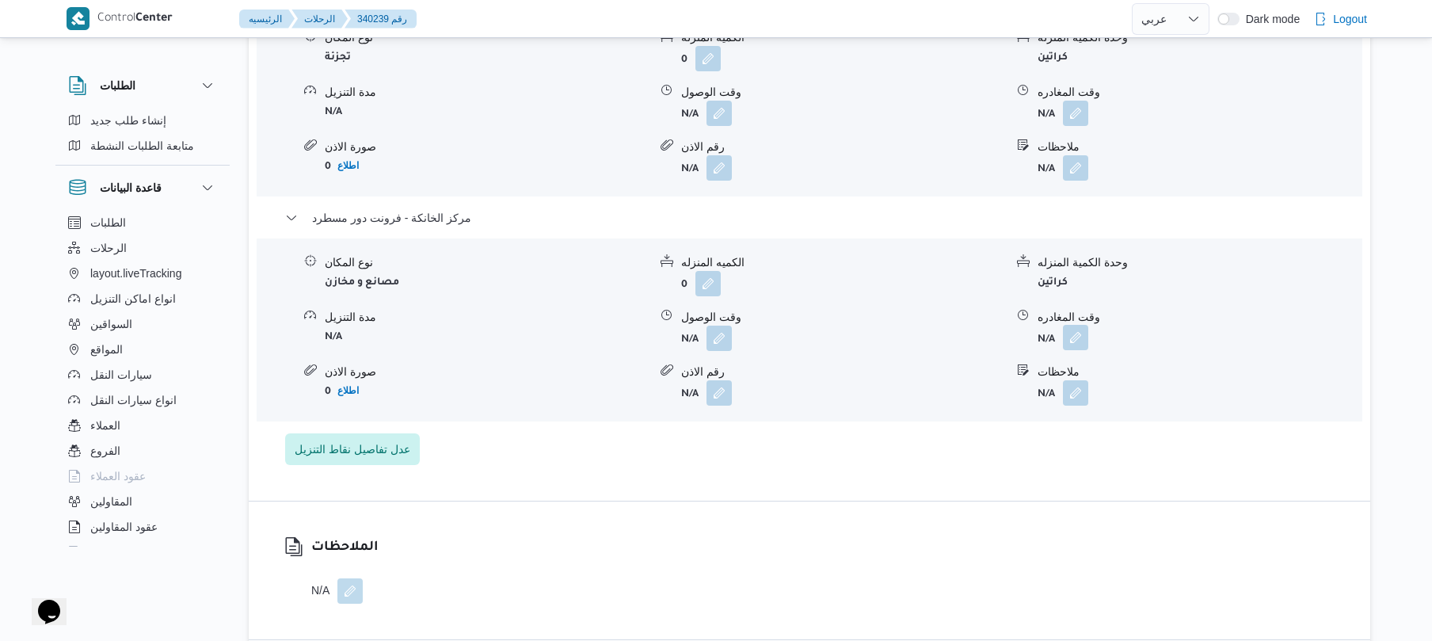
click at [1074, 325] on button "button" at bounding box center [1075, 337] width 25 height 25
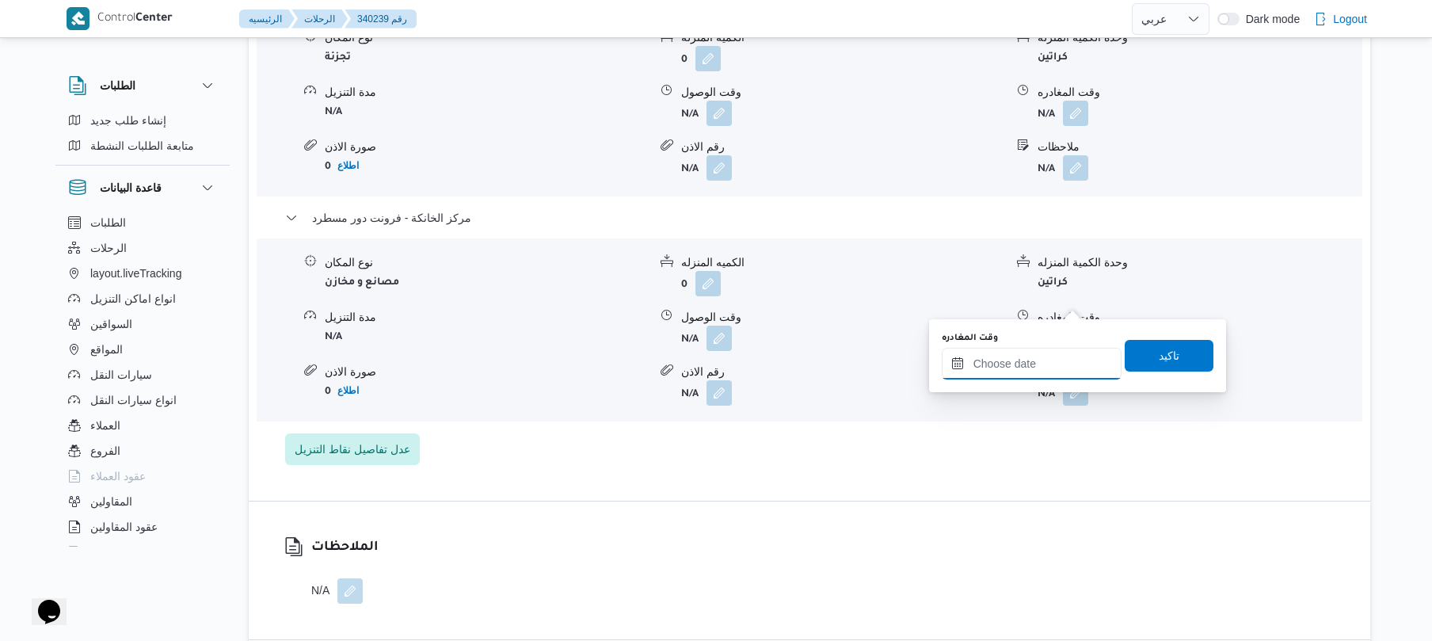
click at [990, 367] on input "وقت المغادره" at bounding box center [1032, 364] width 180 height 32
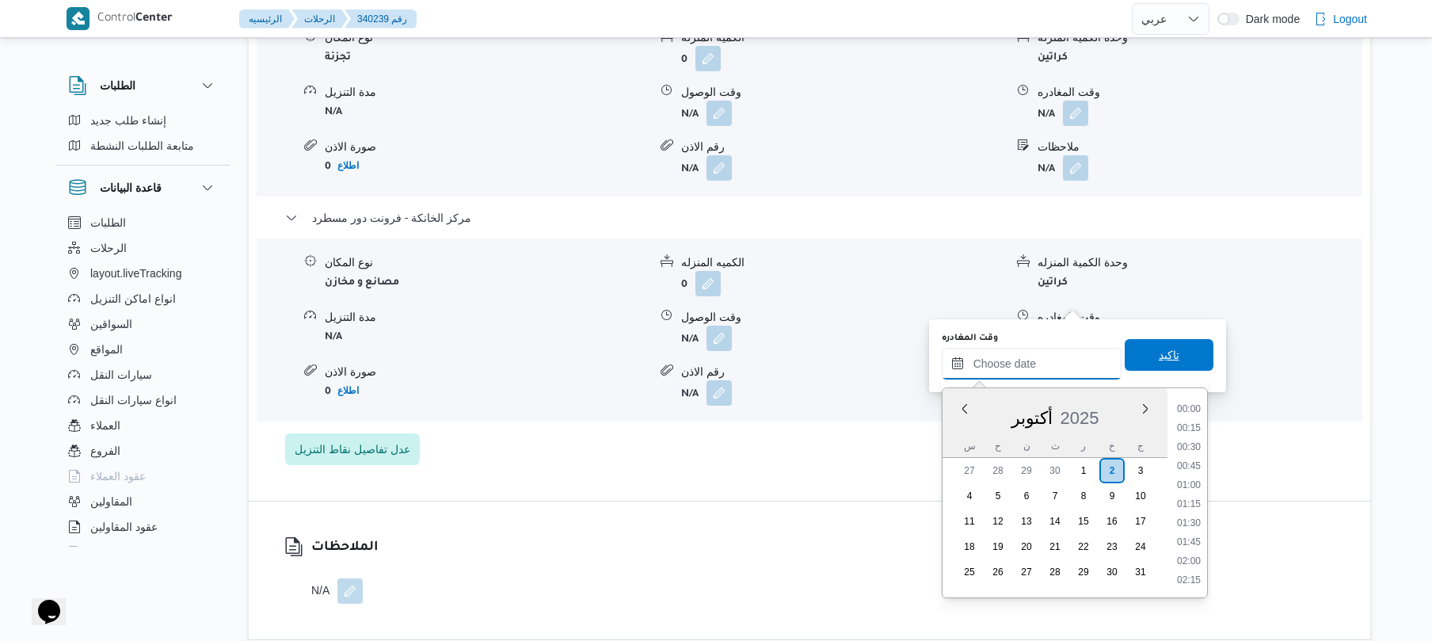
scroll to position [1388, 0]
click at [1193, 498] on li "19:30" at bounding box center [1188, 503] width 36 height 16
type input "٠٢/١٠/٢٠٢٥ ١٩:٣٠"
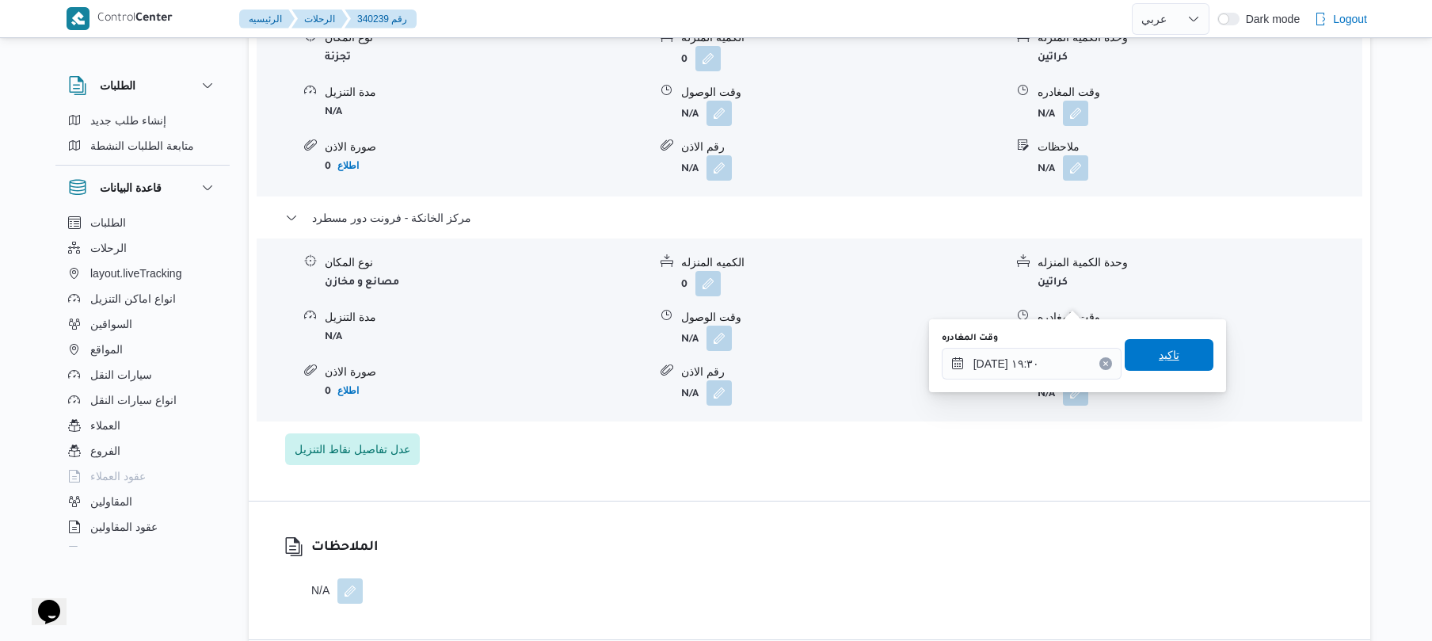
click at [1172, 353] on span "تاكيد" at bounding box center [1169, 355] width 89 height 32
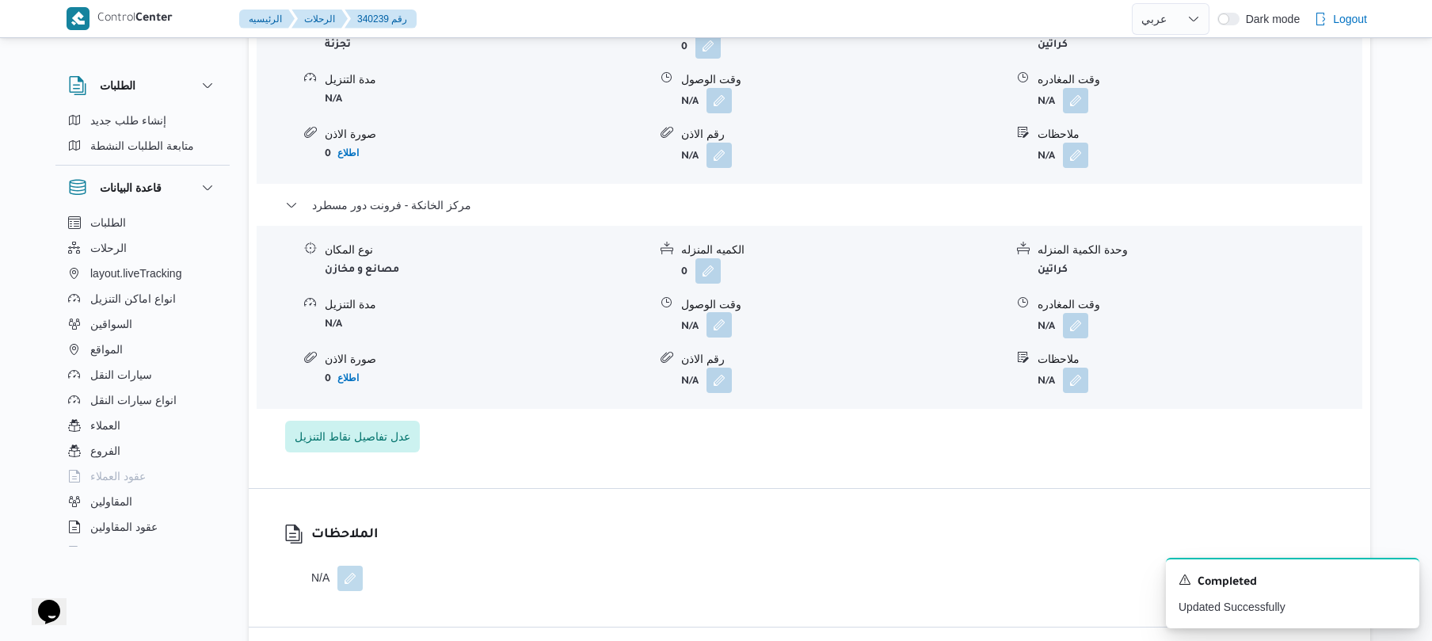
click at [714, 312] on button "button" at bounding box center [718, 324] width 25 height 25
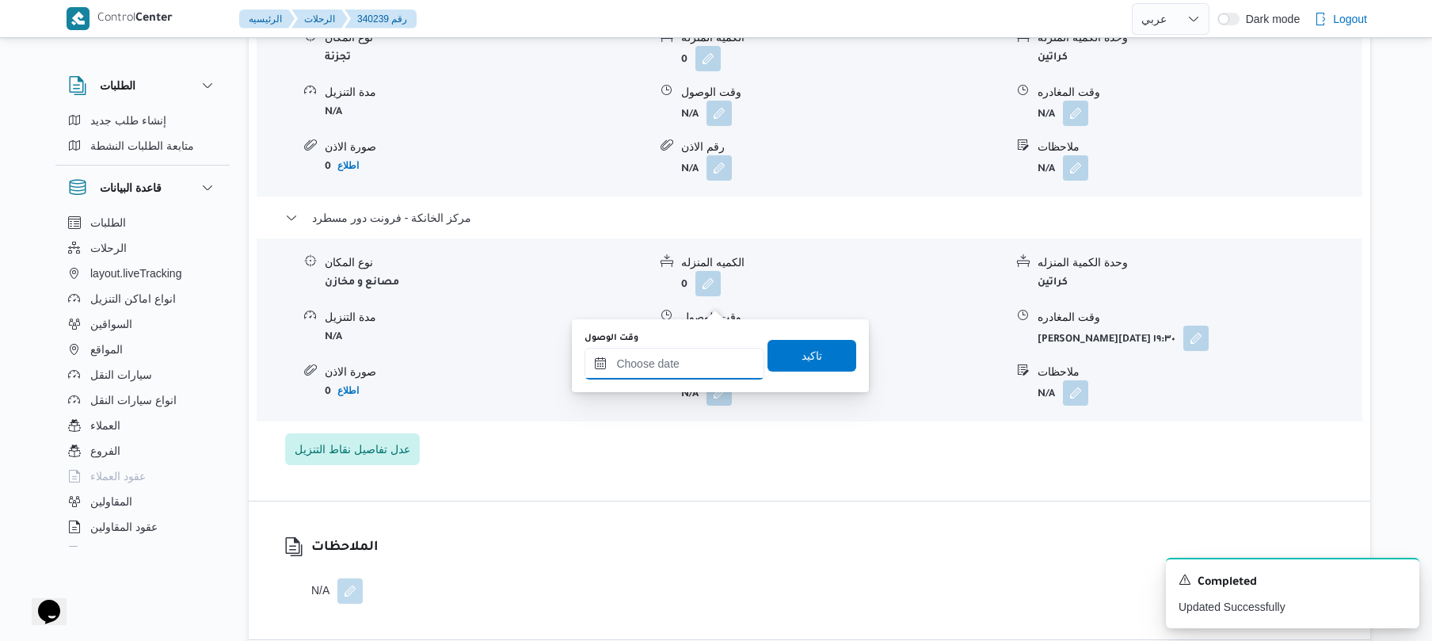
click at [701, 360] on input "وقت الوصول" at bounding box center [674, 364] width 180 height 32
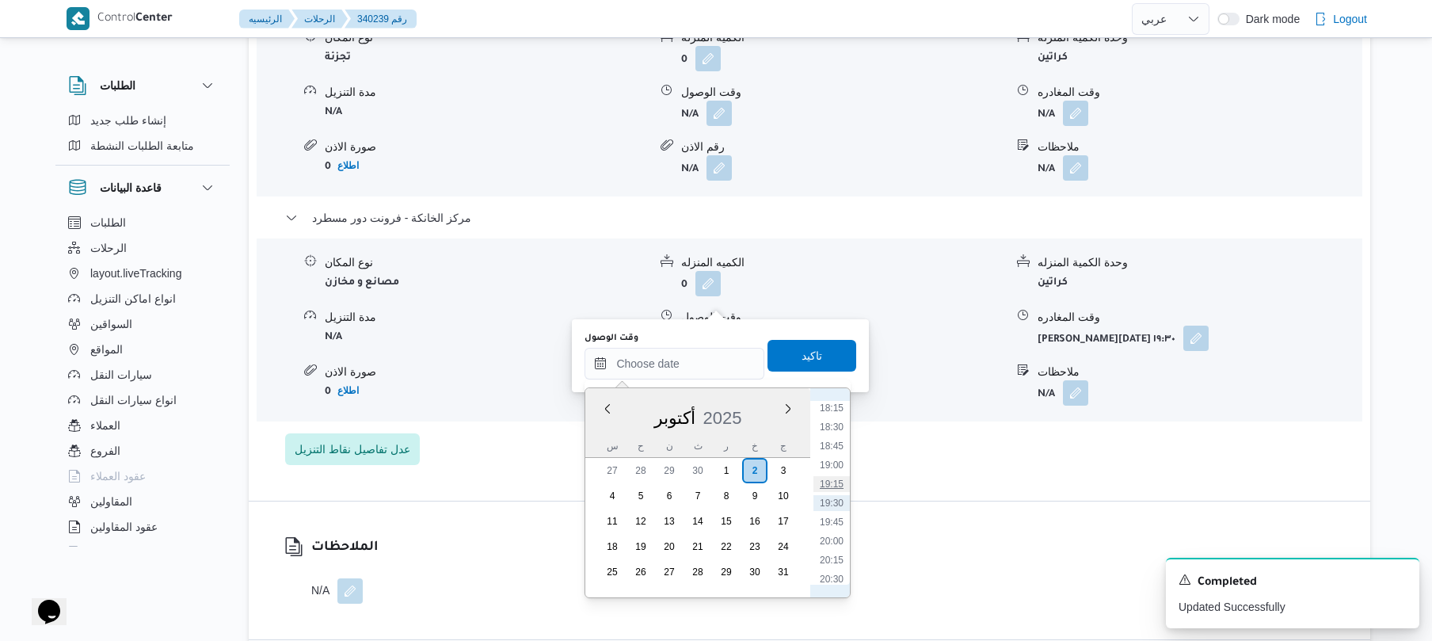
click at [836, 479] on li "19:15" at bounding box center [831, 484] width 36 height 16
type input "٠٢/١٠/٢٠٢٥ ١٩:١٥"
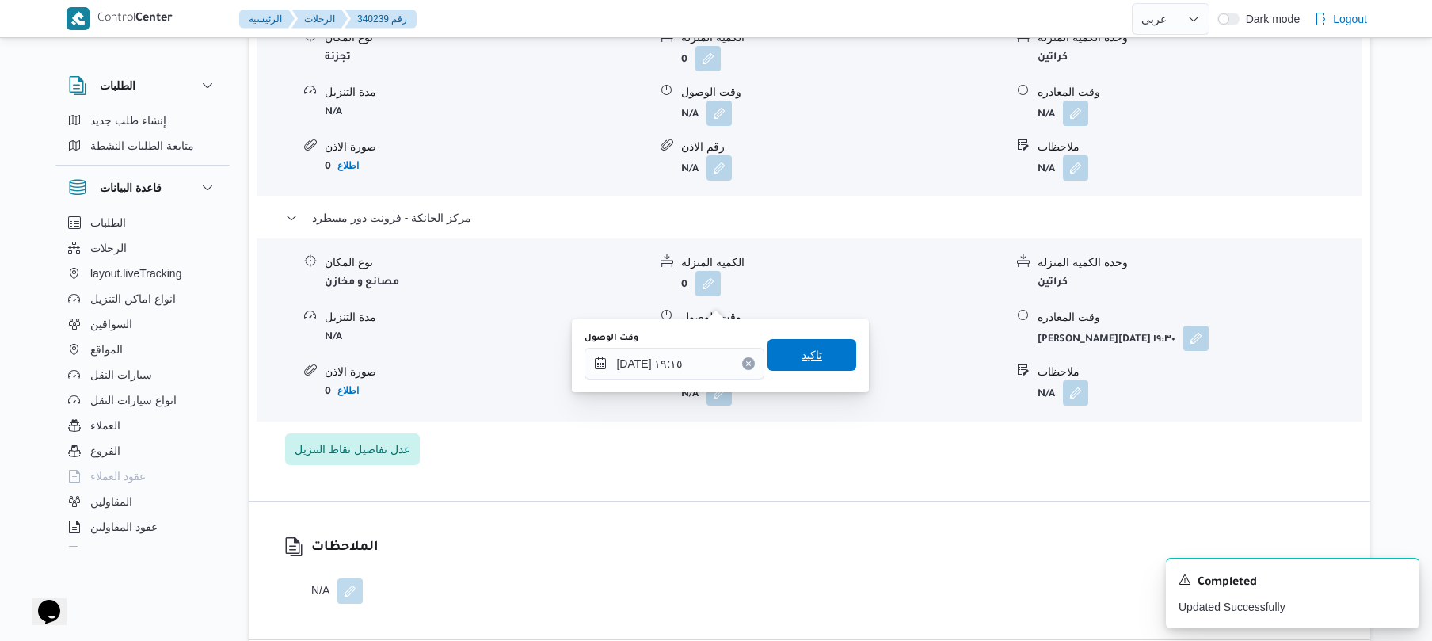
click at [818, 361] on span "تاكيد" at bounding box center [811, 355] width 89 height 32
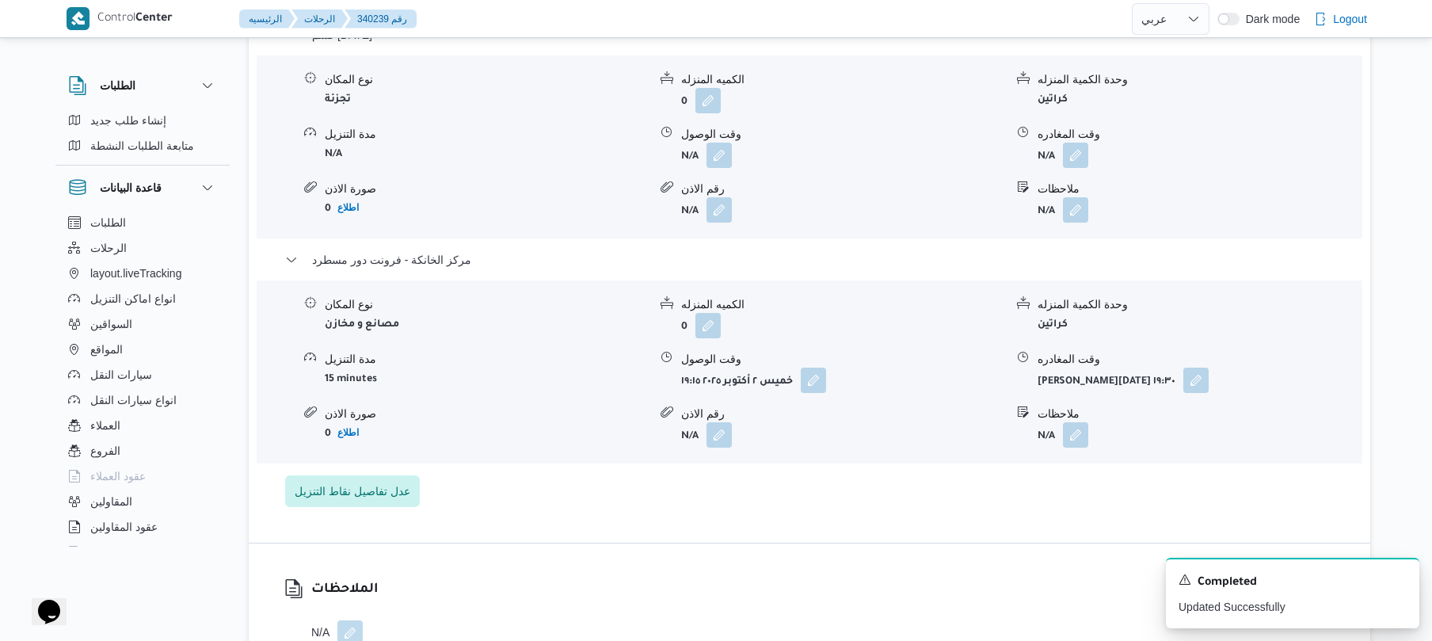
scroll to position [1562, 0]
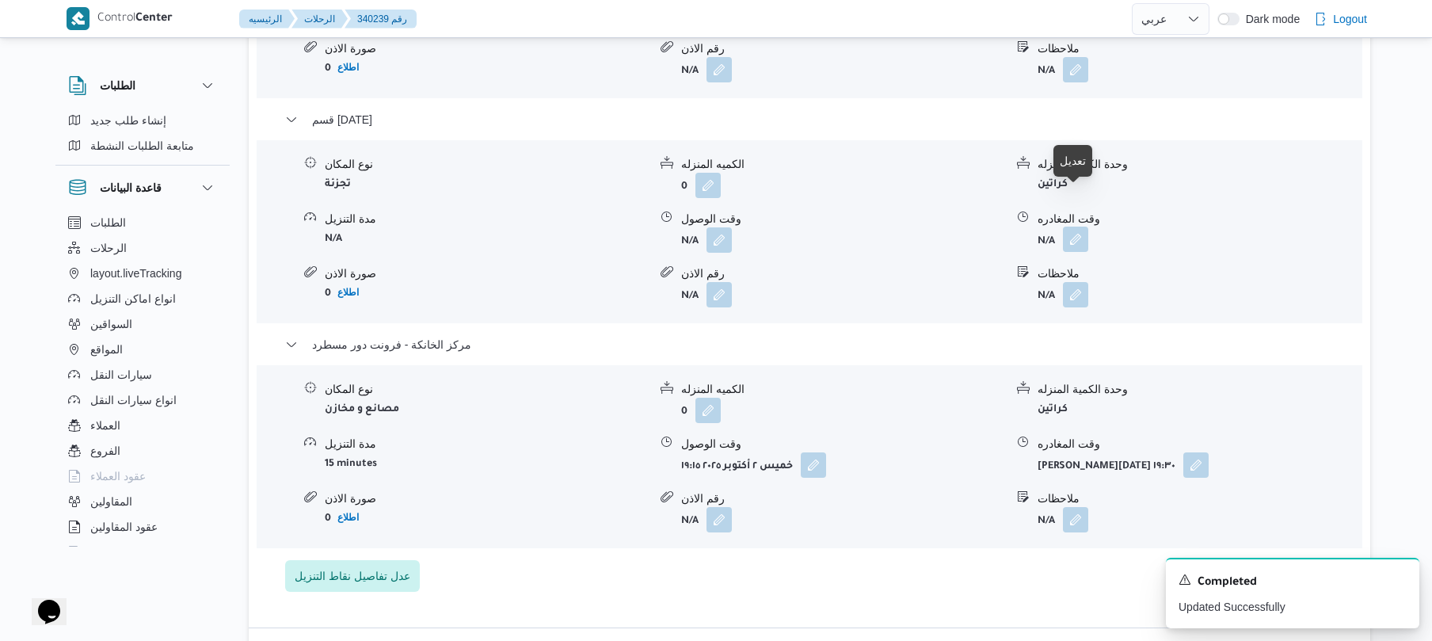
click at [1077, 226] on button "button" at bounding box center [1075, 238] width 25 height 25
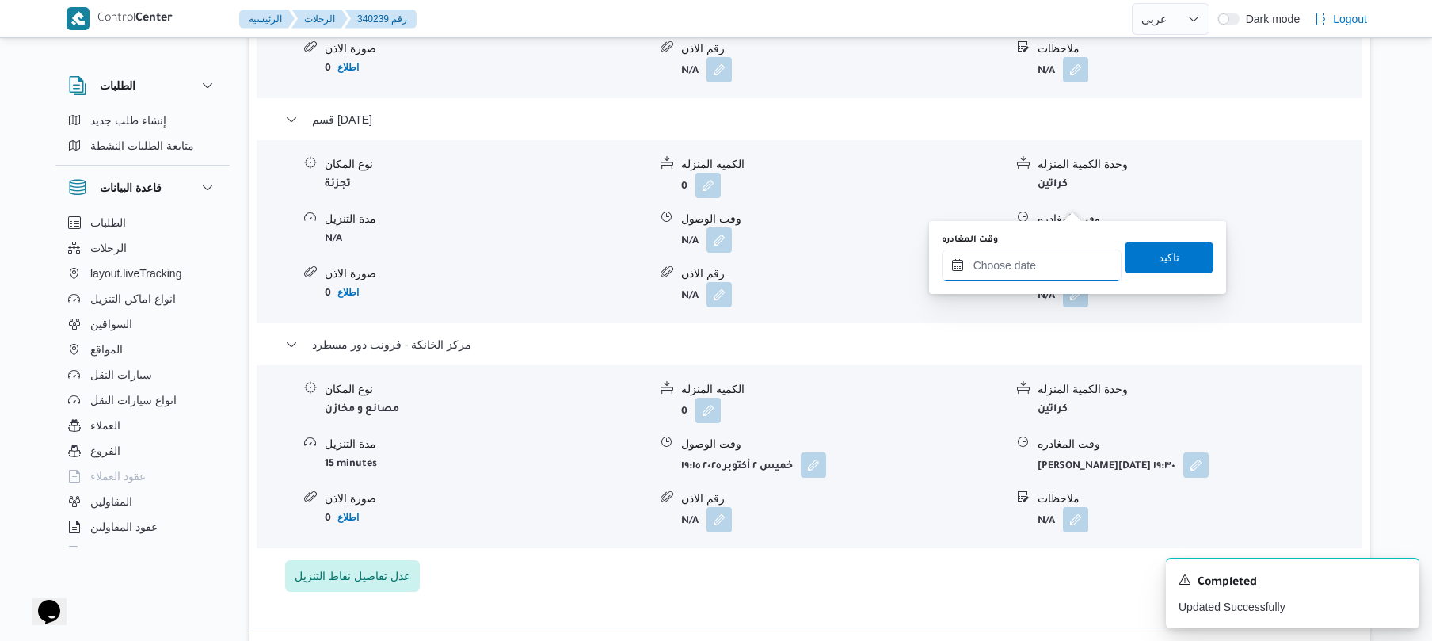
click at [1018, 266] on input "وقت المغادره" at bounding box center [1032, 265] width 180 height 32
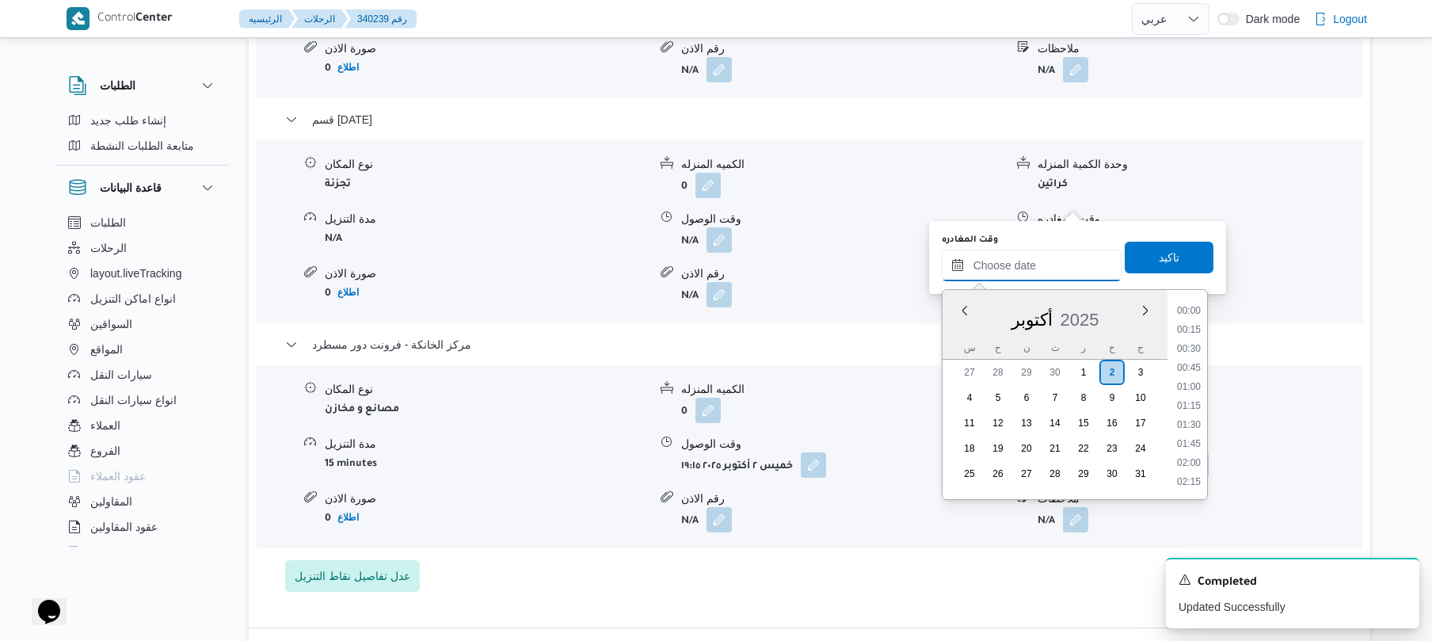
scroll to position [1388, 0]
click at [1191, 307] on li "18:15" at bounding box center [1188, 310] width 36 height 16
type input "٠٢/١٠/٢٠٢٥ ١٨:١٥"
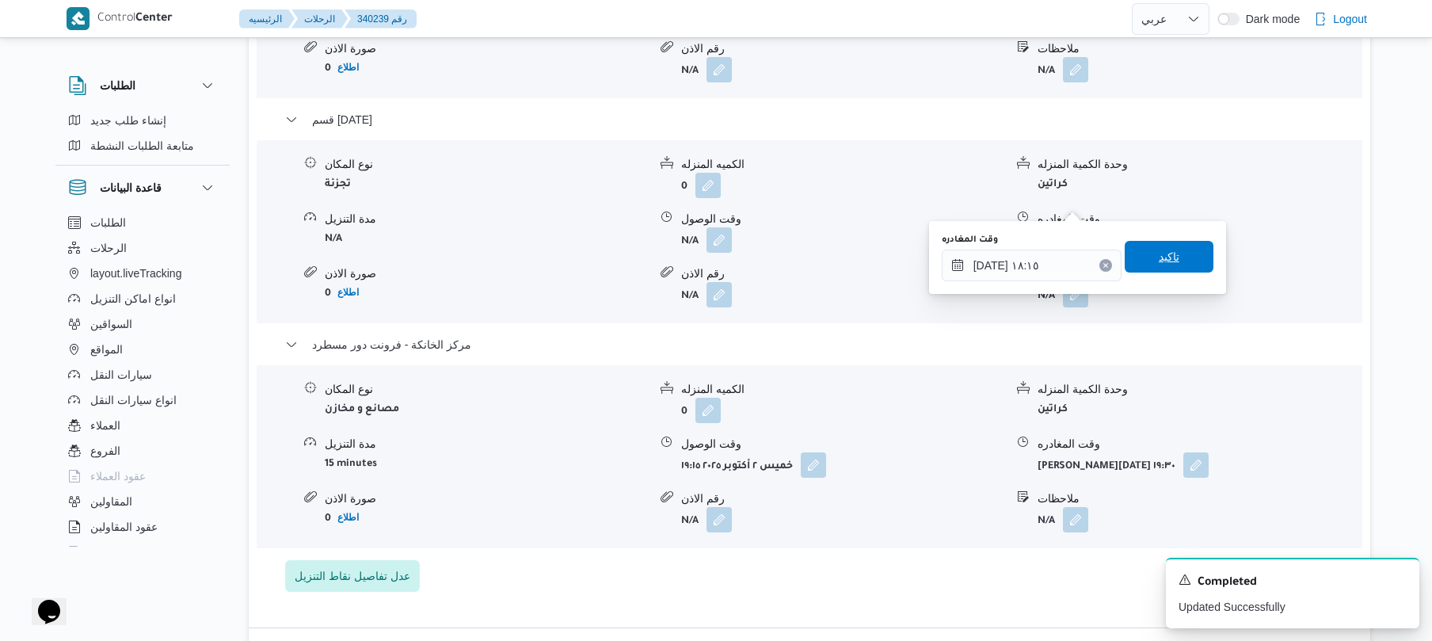
click at [1175, 260] on span "تاكيد" at bounding box center [1169, 257] width 89 height 32
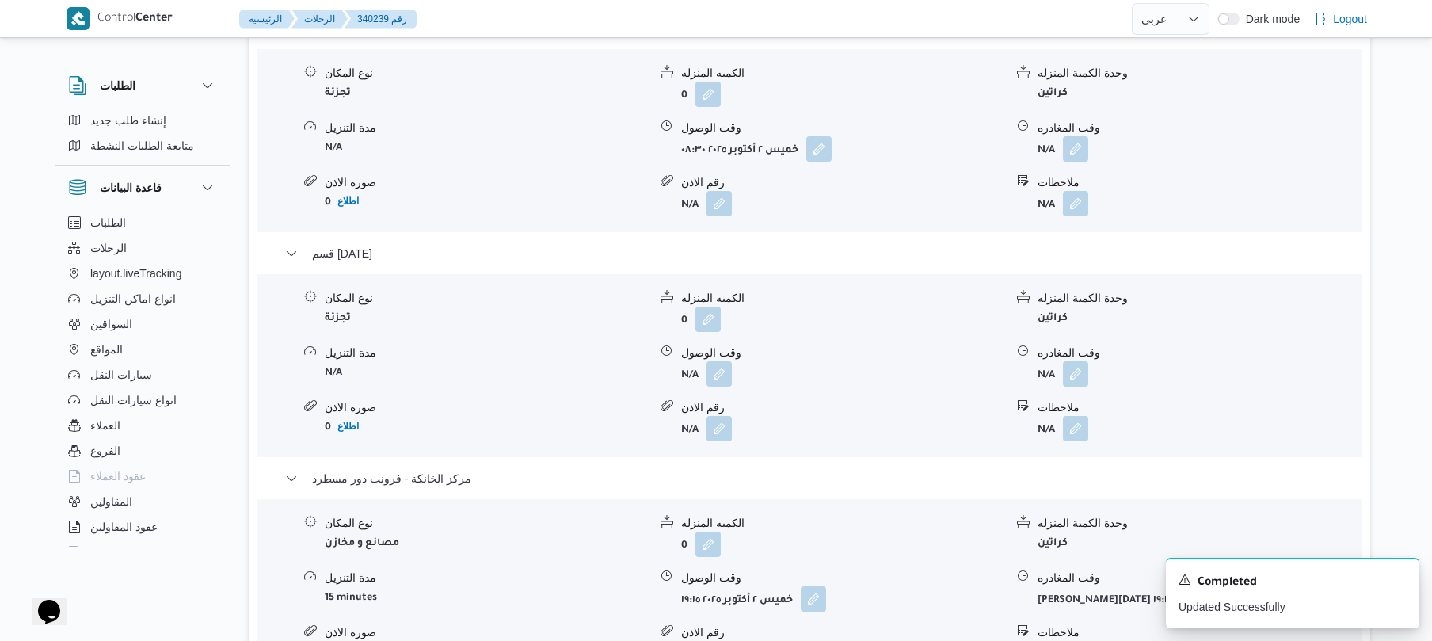
scroll to position [1351, 0]
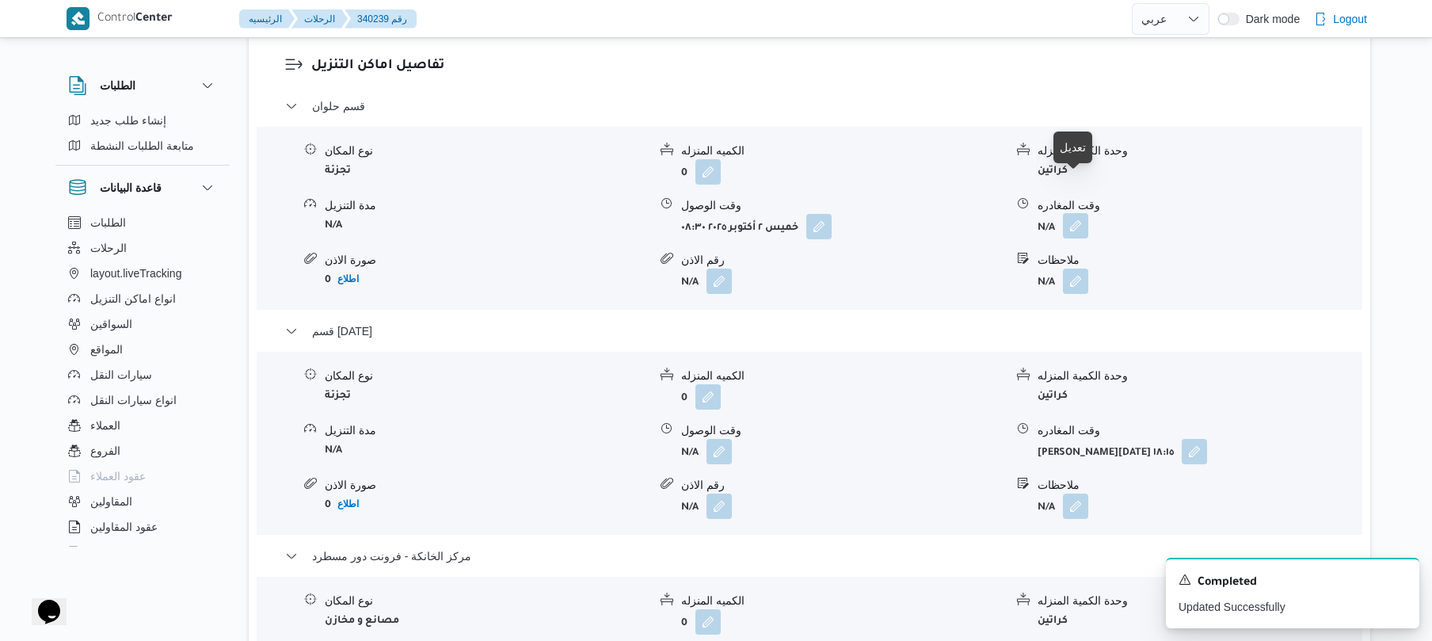
click at [1083, 213] on button "button" at bounding box center [1075, 225] width 25 height 25
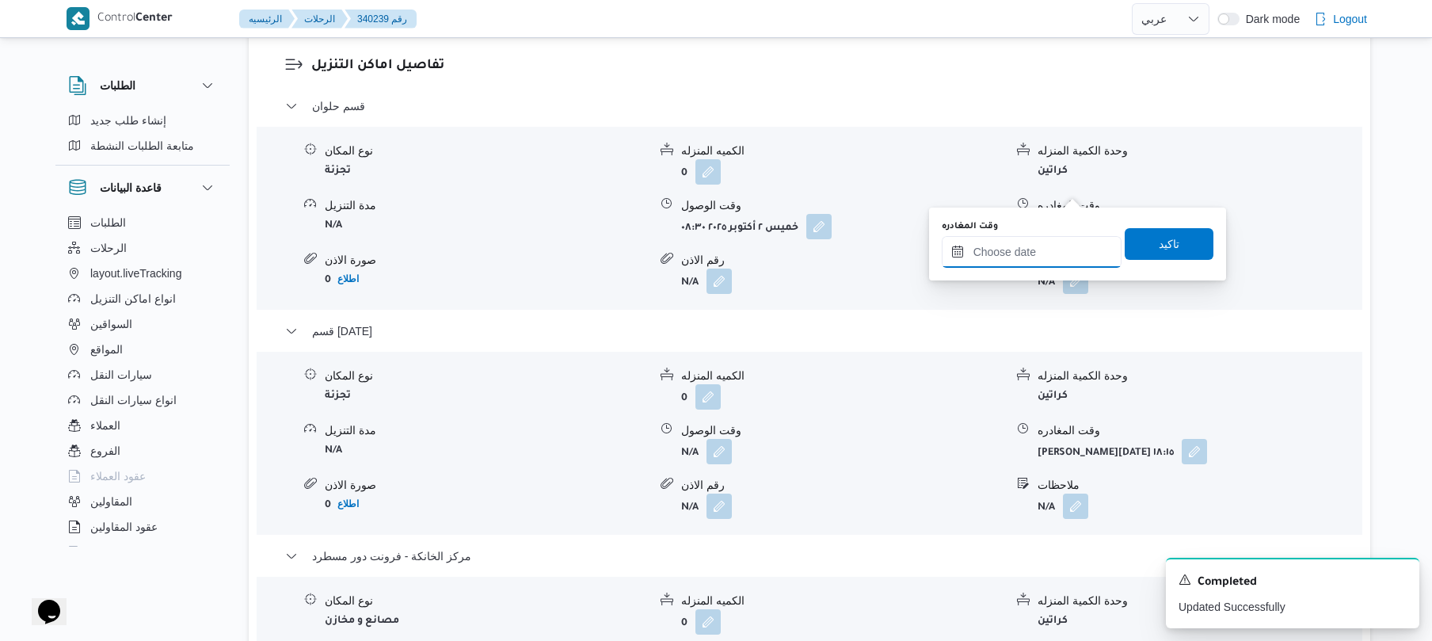
click at [1043, 249] on input "وقت المغادره" at bounding box center [1032, 252] width 180 height 32
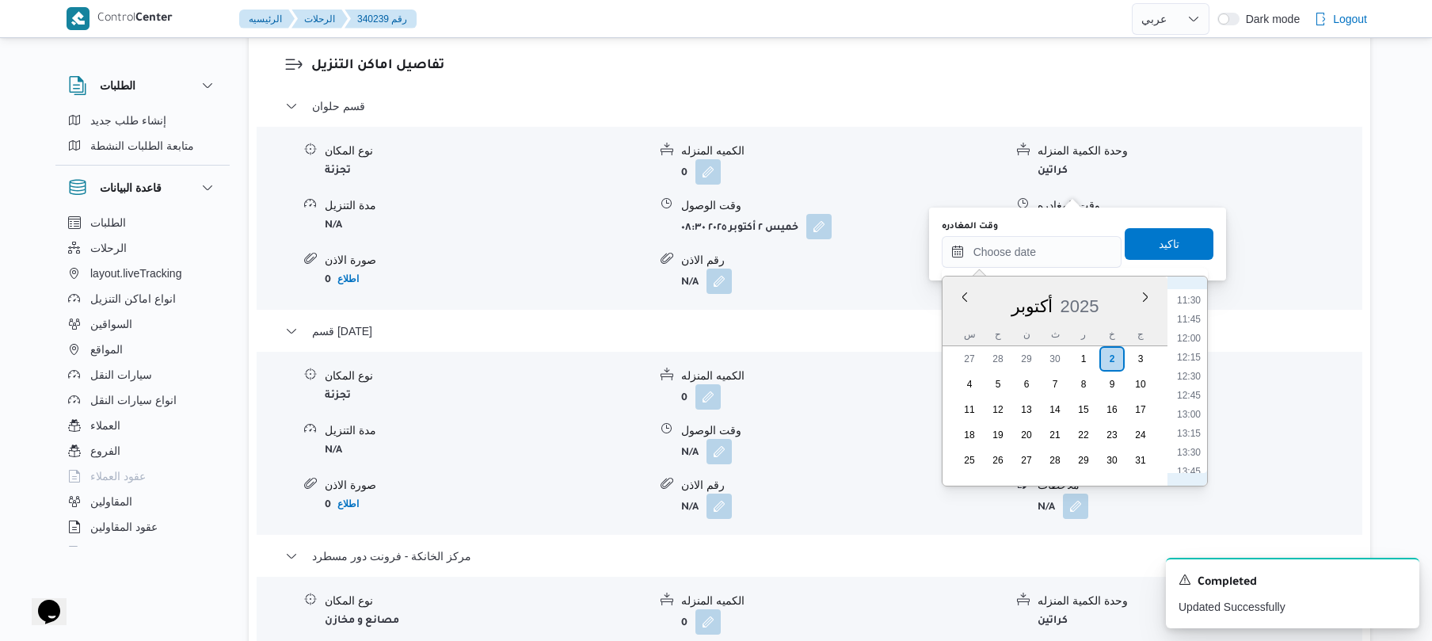
scroll to position [819, 0]
click at [1194, 425] on li "12:30" at bounding box center [1188, 429] width 36 height 16
type input "٠٢/١٠/٢٠٢٥ ١٢:٣٠"
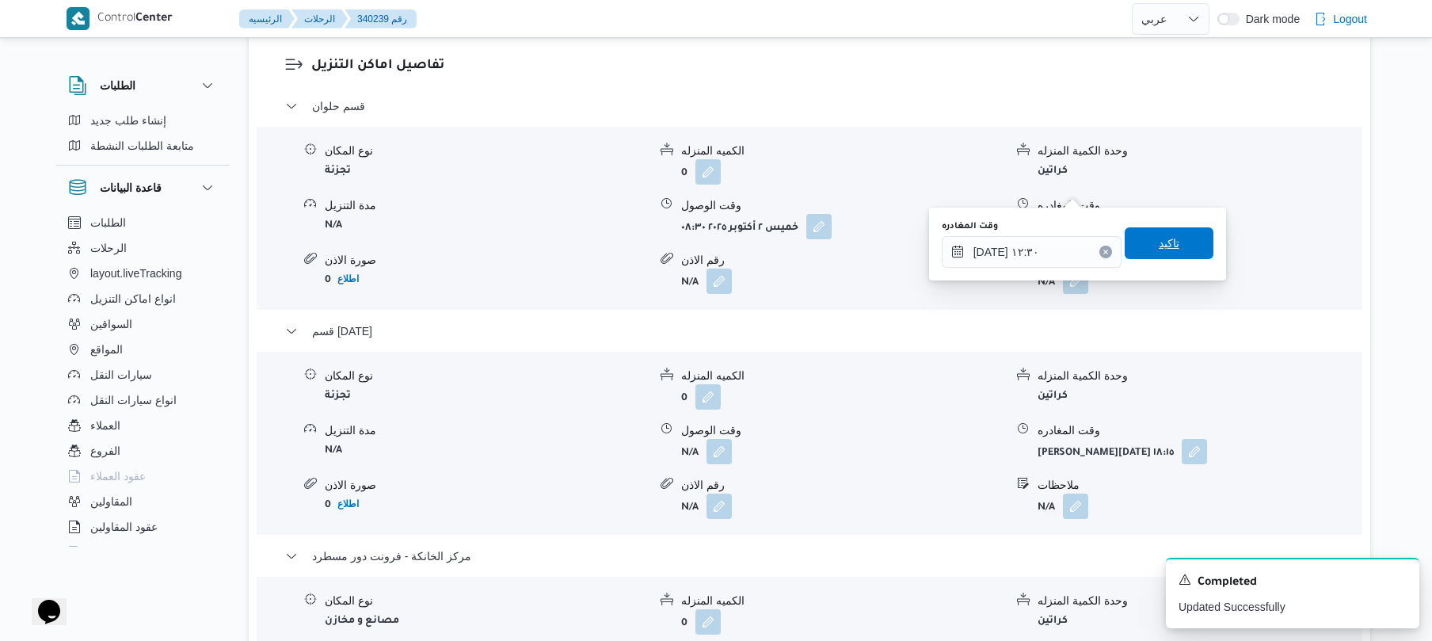
click at [1159, 248] on span "تاكيد" at bounding box center [1169, 243] width 21 height 19
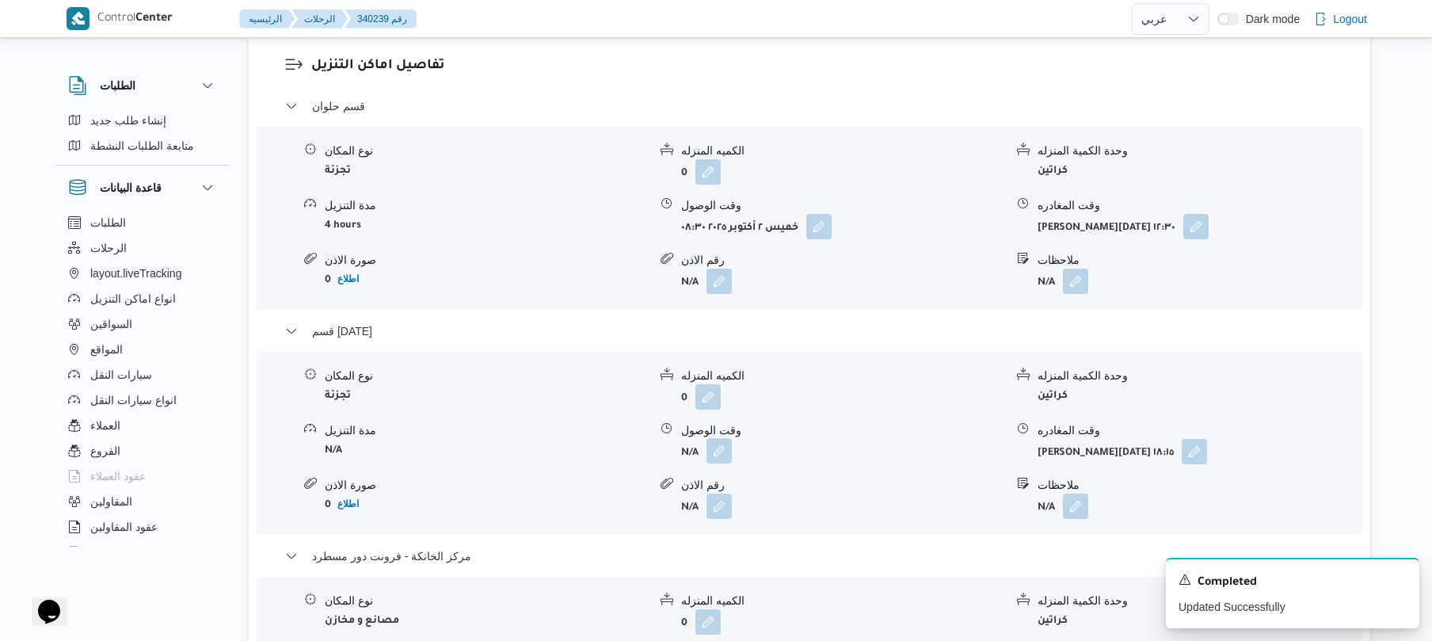
click at [714, 438] on button "button" at bounding box center [718, 450] width 25 height 25
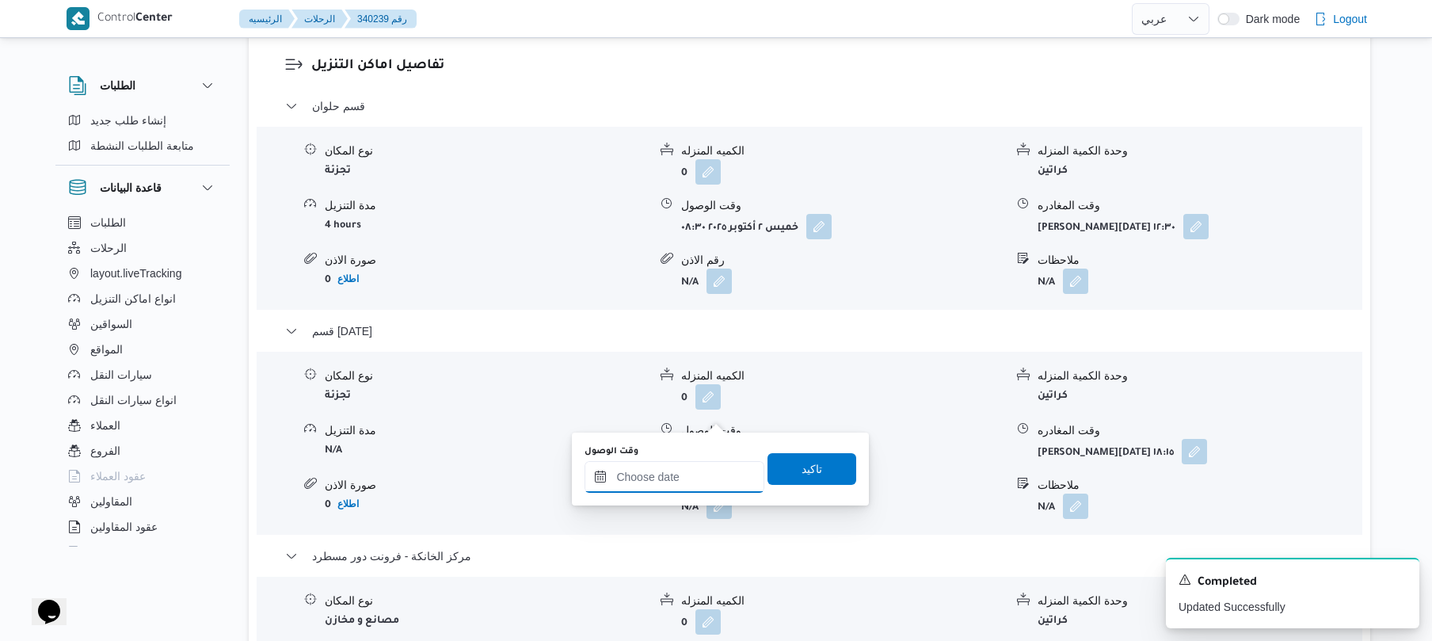
click at [670, 477] on input "وقت الوصول" at bounding box center [674, 477] width 180 height 32
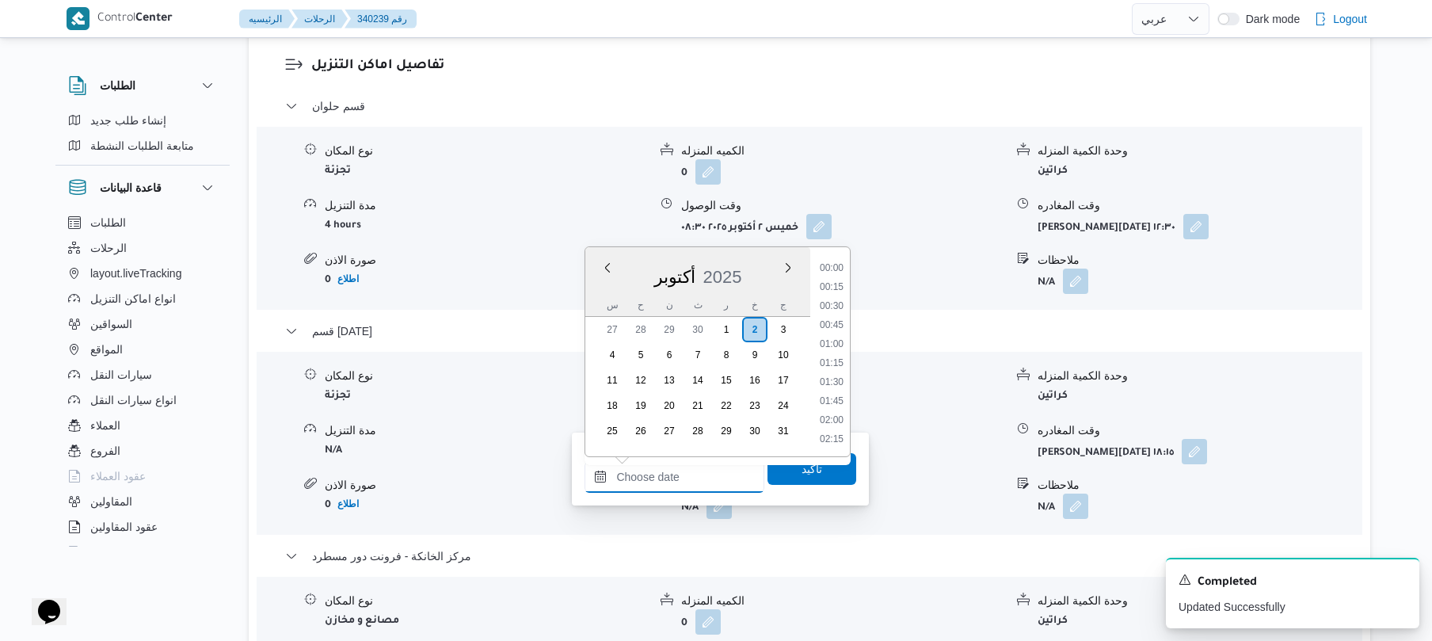
scroll to position [1388, 0]
click at [850, 322] on ul "00:00 00:15 00:30 00:45 01:00 01:15 01:30 01:45 02:00 02:15 02:30 02:45 03:00 0…" at bounding box center [831, 352] width 36 height 184
click at [846, 314] on li "12:45" at bounding box center [831, 318] width 36 height 16
type input "٠٢/١٠/٢٠٢٥ ١٢:٤٥"
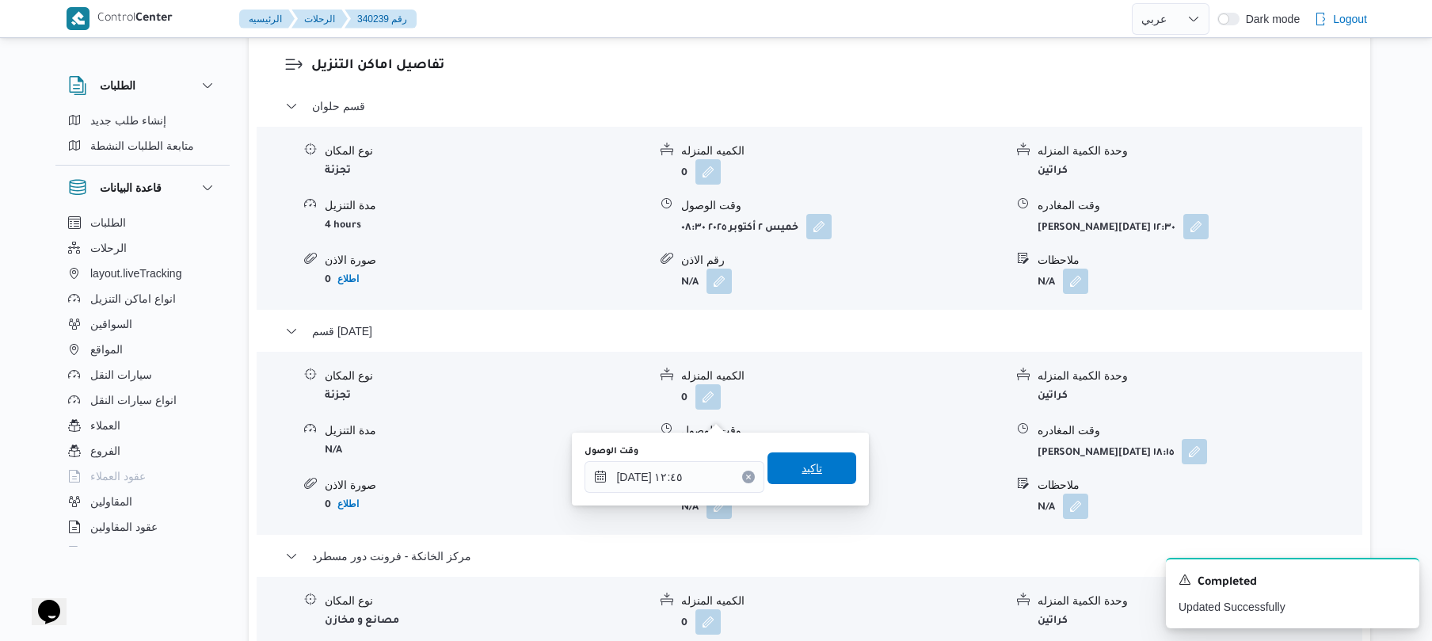
click at [801, 467] on span "تاكيد" at bounding box center [811, 468] width 21 height 19
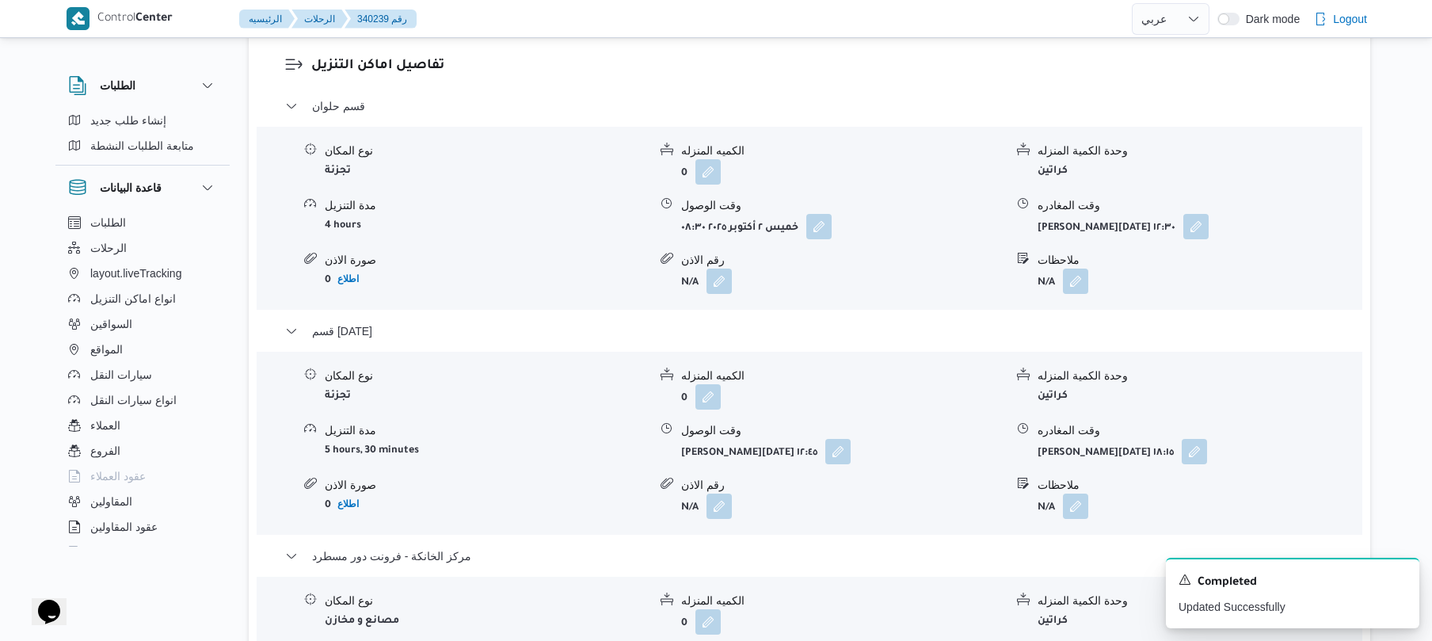
scroll to position [0, 0]
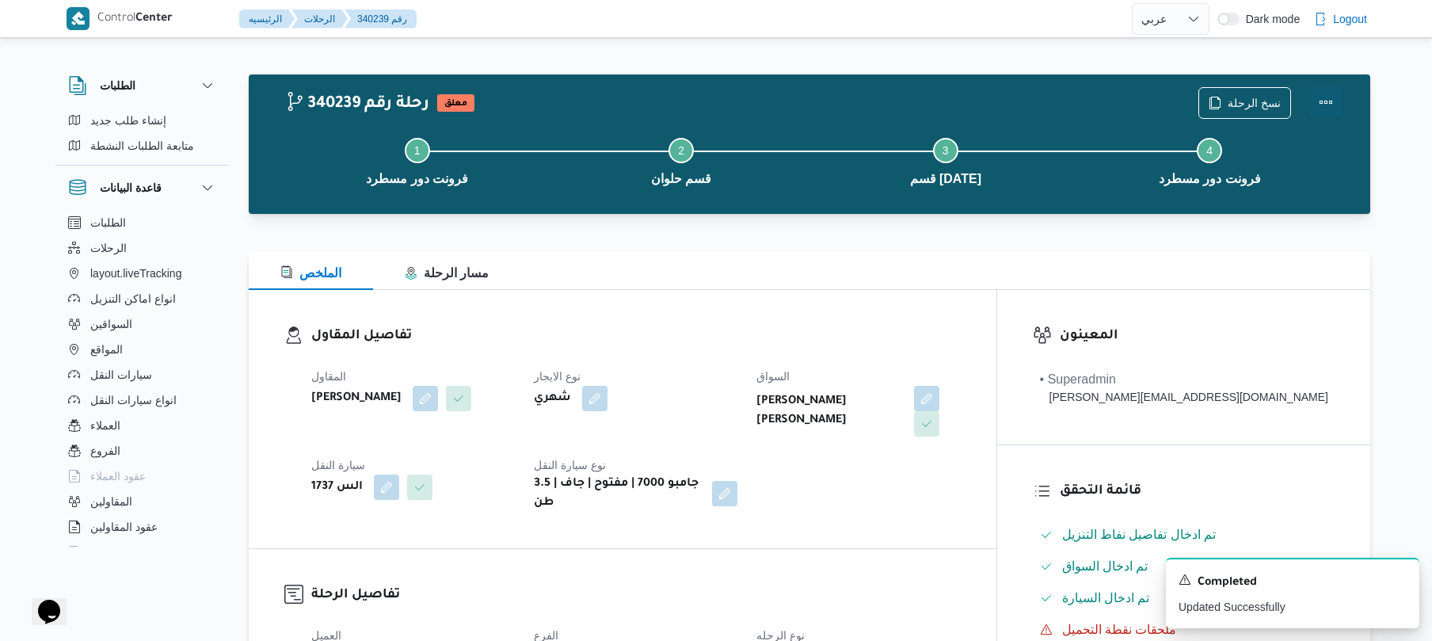
click at [1323, 95] on button "Actions" at bounding box center [1326, 102] width 32 height 32
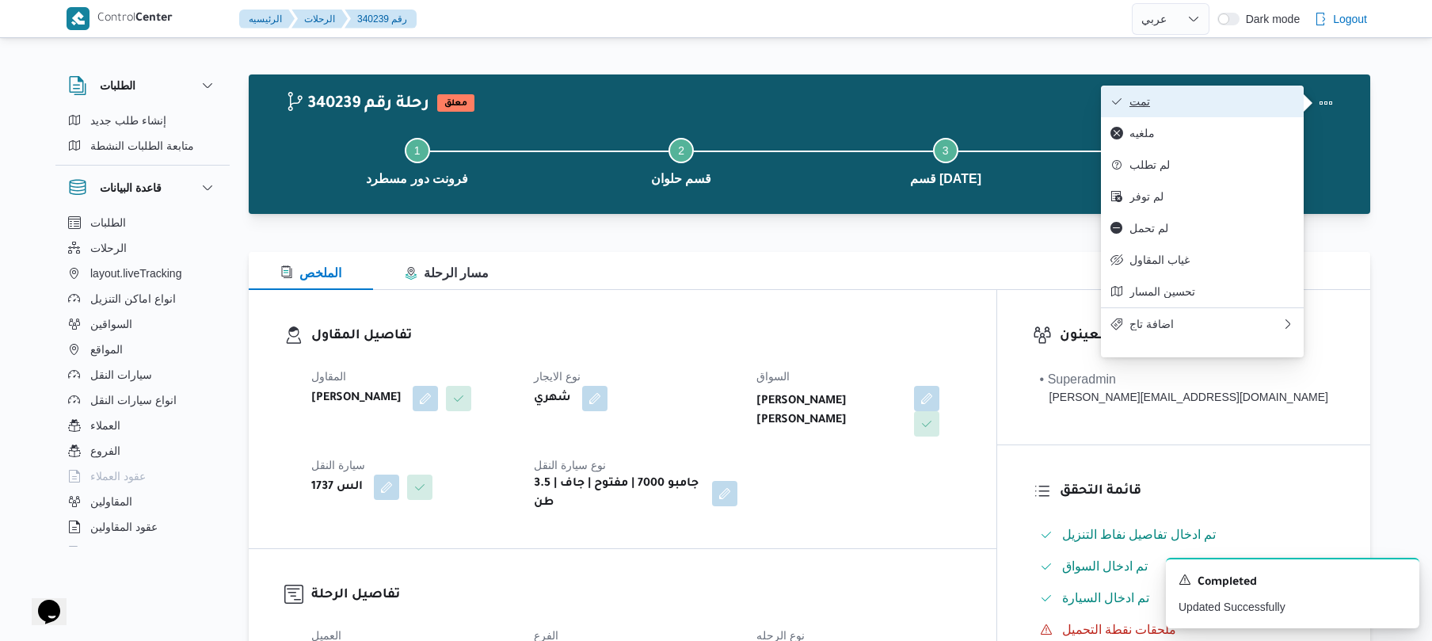
click at [1247, 98] on span "تمت" at bounding box center [1211, 101] width 165 height 13
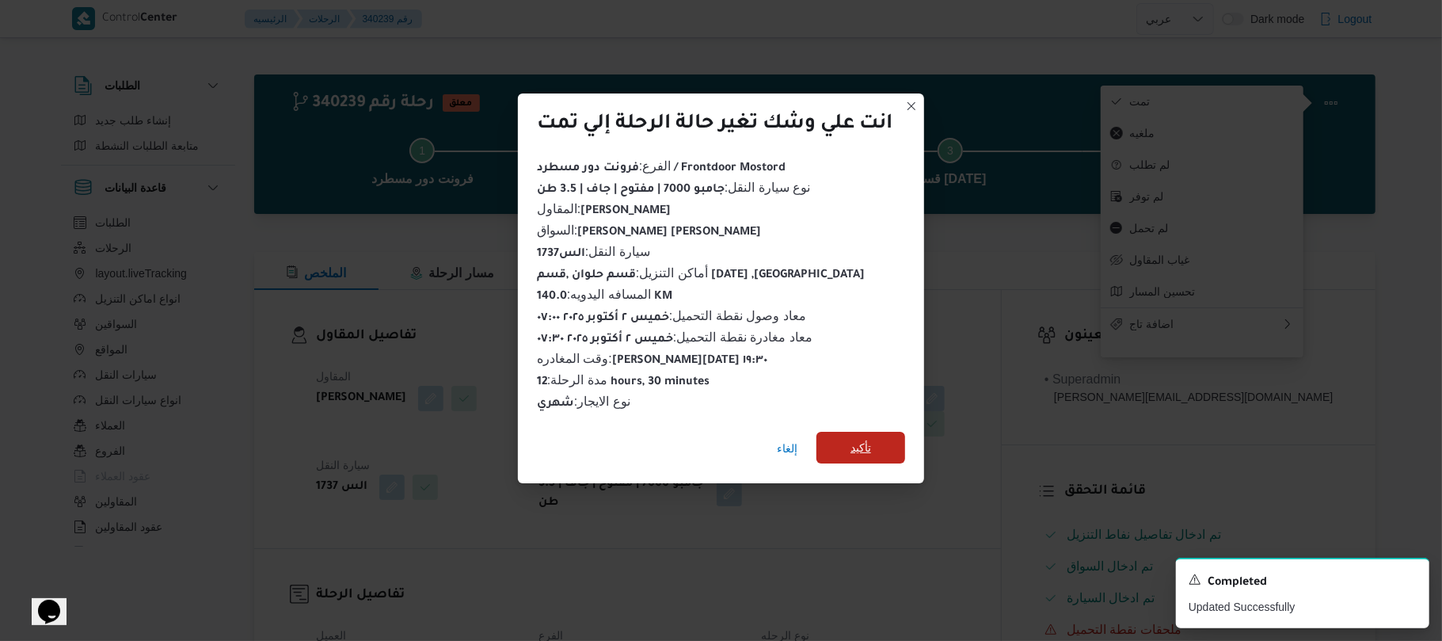
click at [868, 438] on span "تأكيد" at bounding box center [861, 447] width 21 height 19
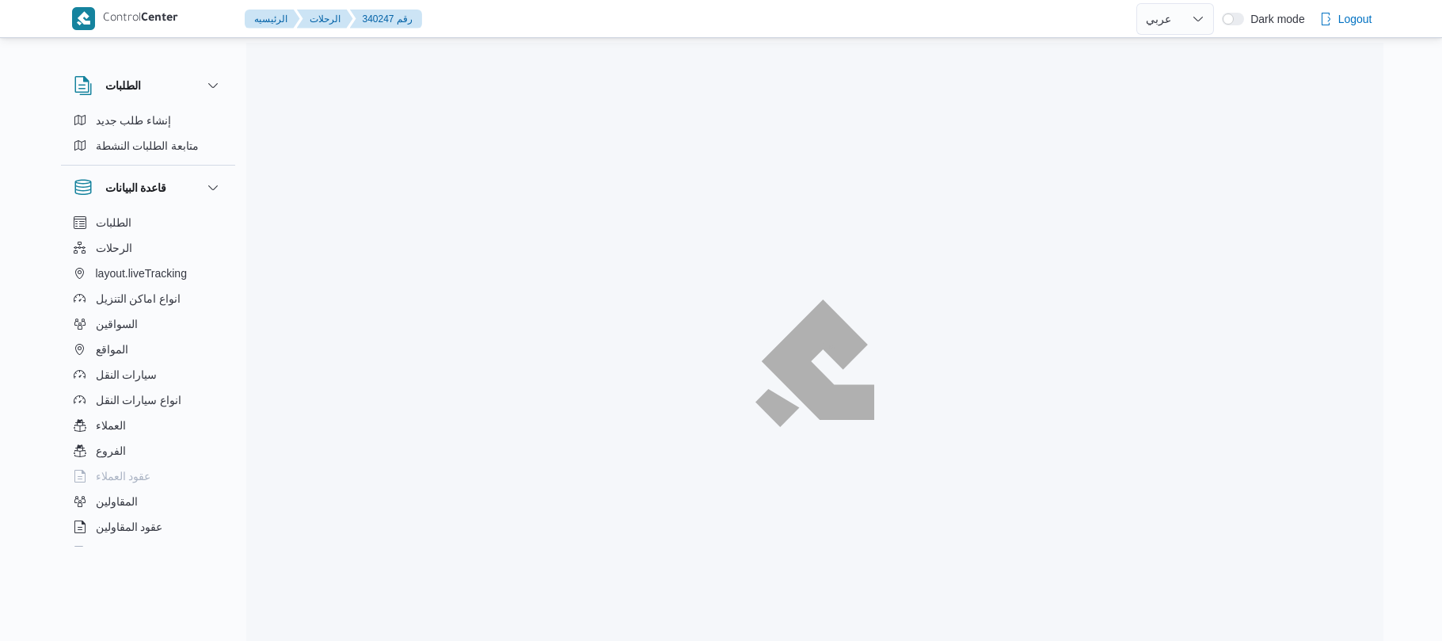
select select "ar"
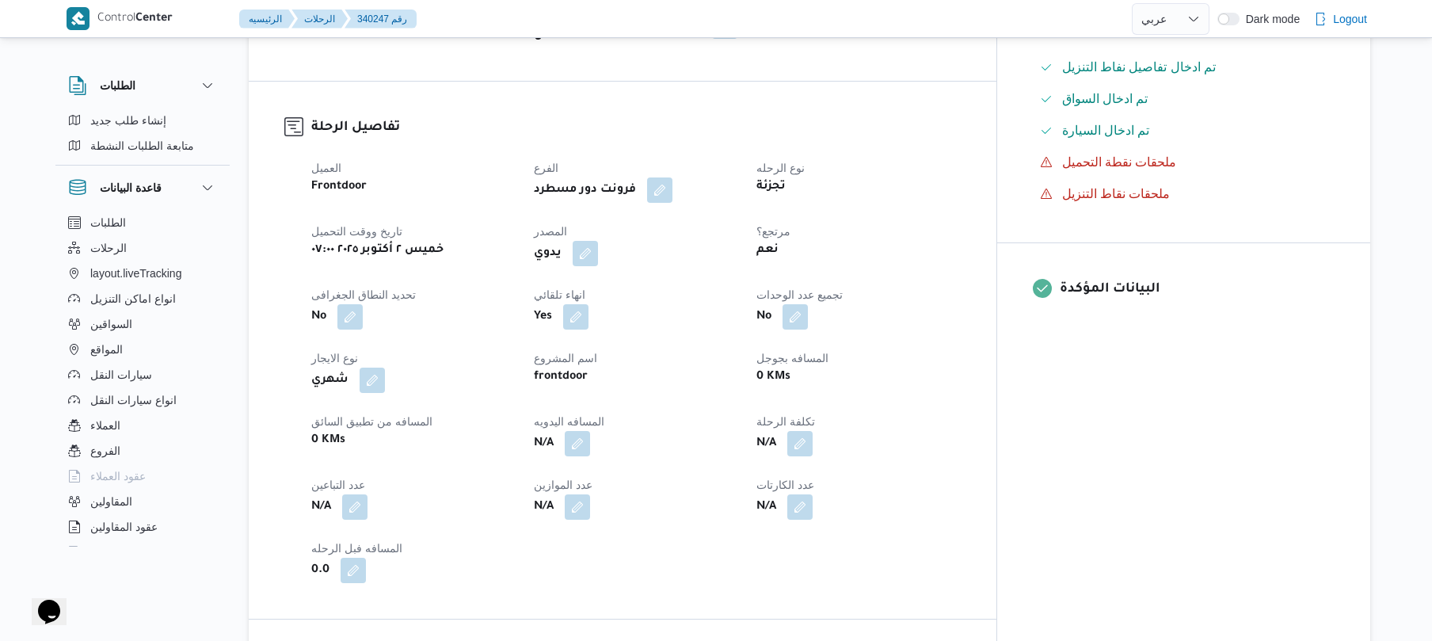
scroll to position [549, 0]
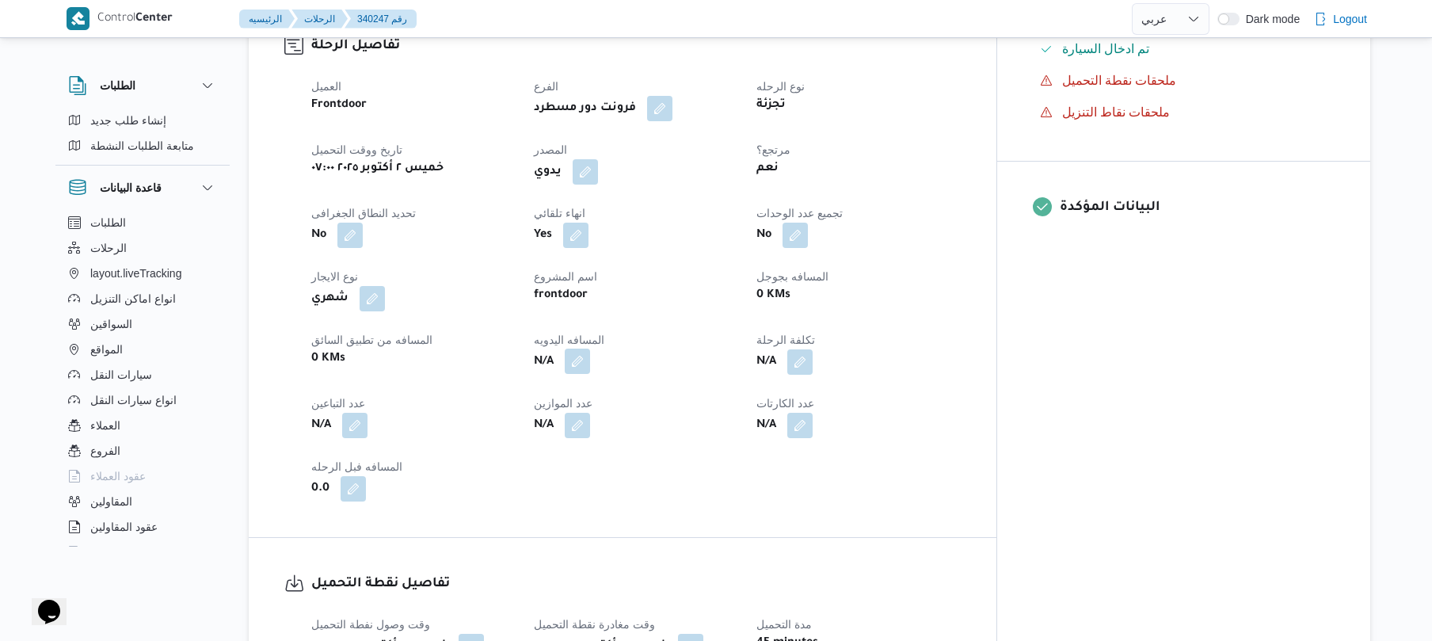
click at [590, 348] on button "button" at bounding box center [577, 360] width 25 height 25
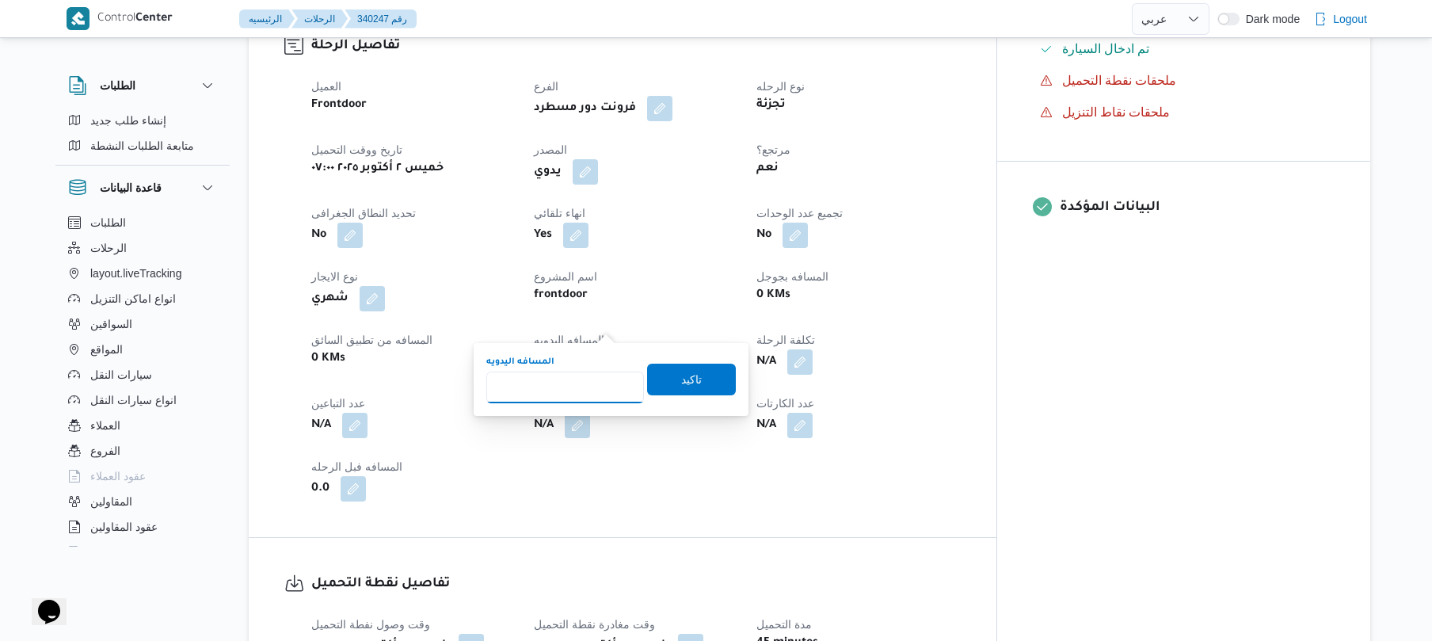
click at [567, 385] on input "المسافه اليدويه" at bounding box center [565, 387] width 158 height 32
type input "130"
click at [691, 378] on span "تاكيد" at bounding box center [691, 378] width 21 height 19
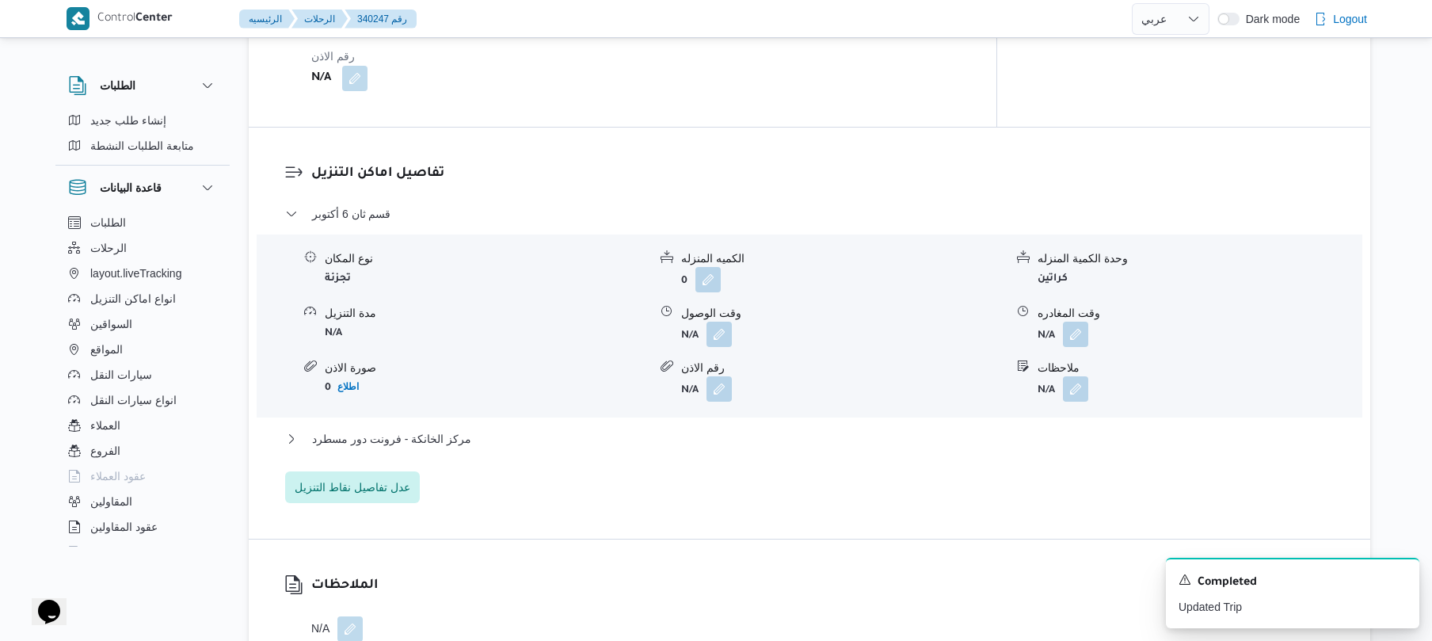
scroll to position [1267, 0]
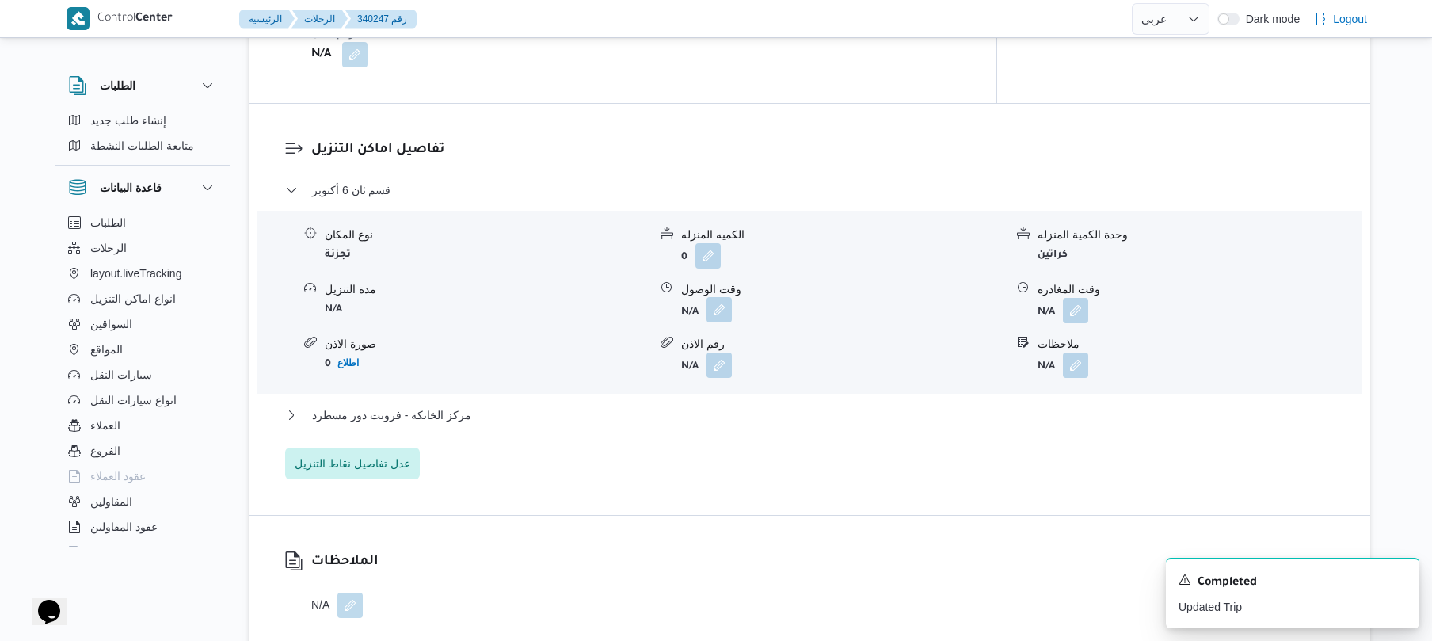
click at [724, 297] on button "button" at bounding box center [718, 309] width 25 height 25
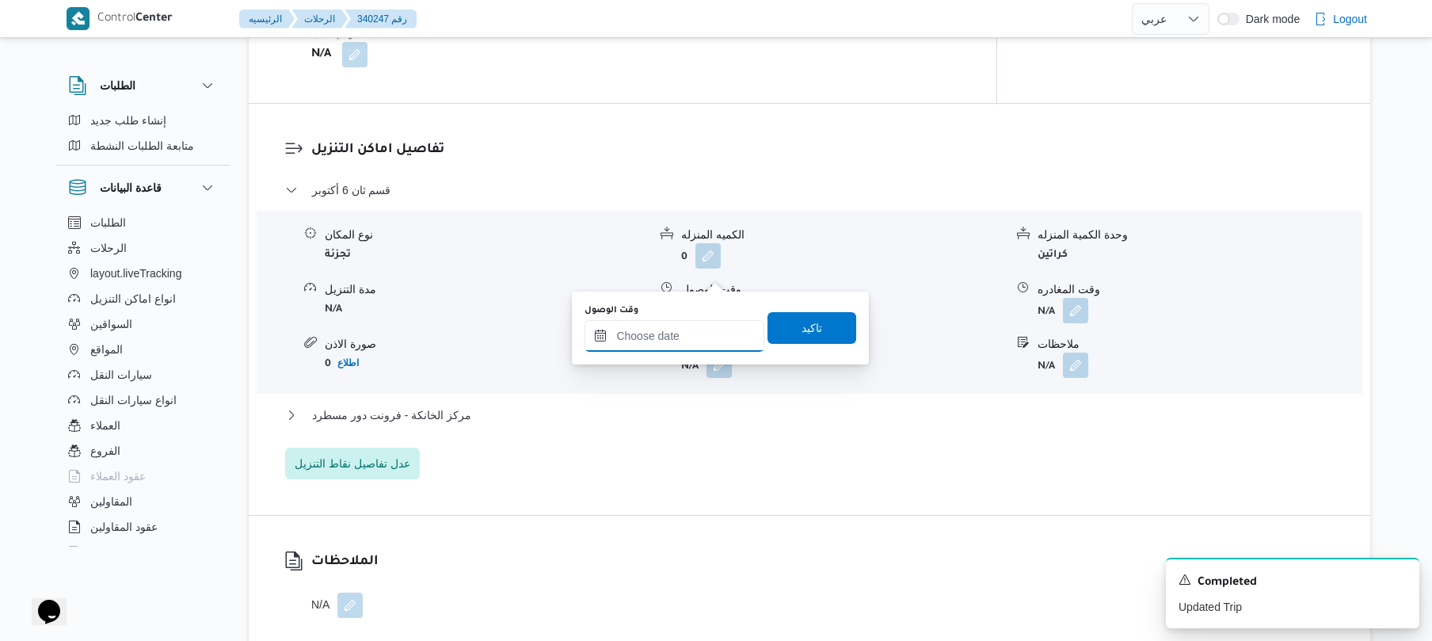
click at [682, 328] on input "وقت الوصول" at bounding box center [674, 336] width 180 height 32
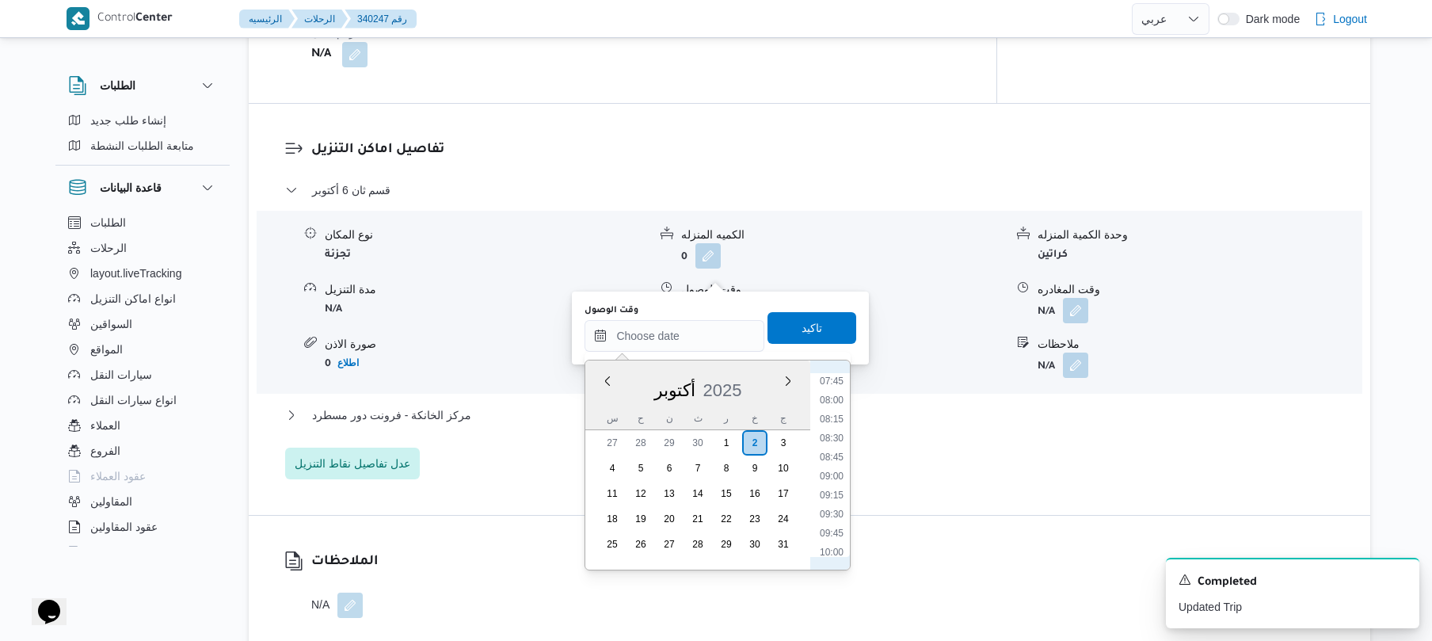
scroll to position [561, 0]
click at [824, 520] on li "09:15" at bounding box center [831, 524] width 36 height 16
type input "[DATE] ٠٩:١٥"
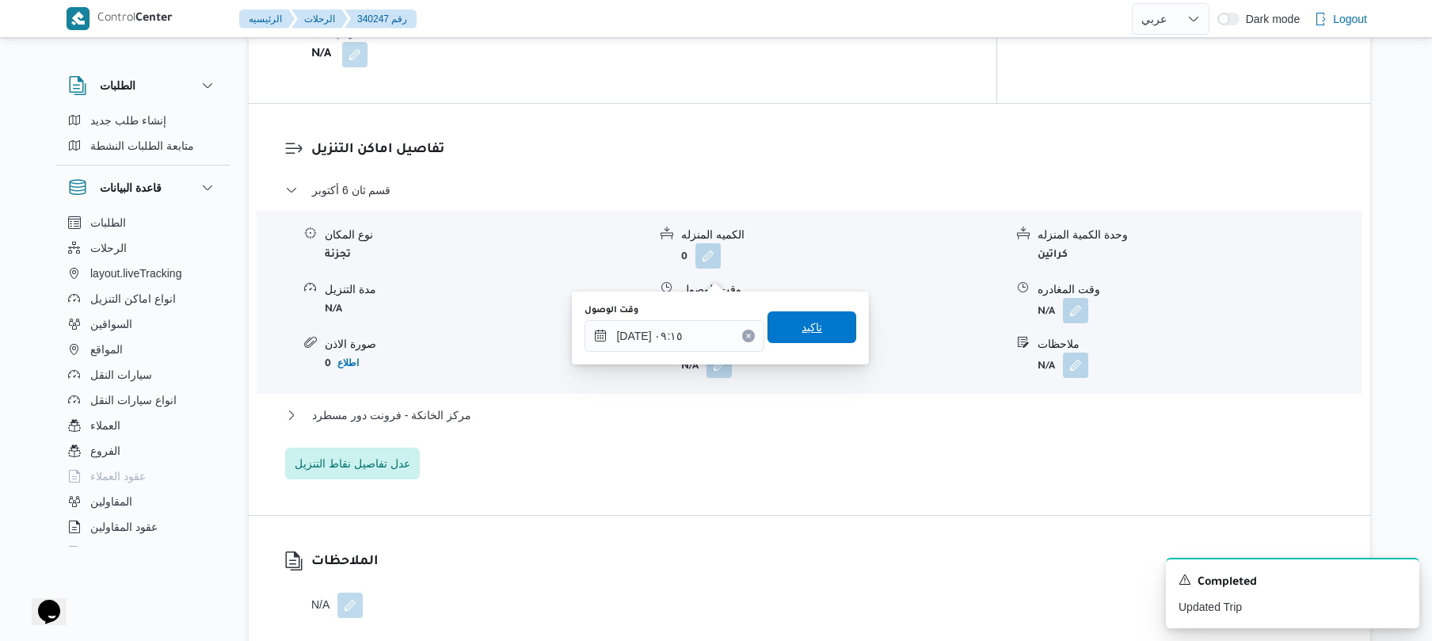
click at [814, 321] on span "تاكيد" at bounding box center [811, 327] width 89 height 32
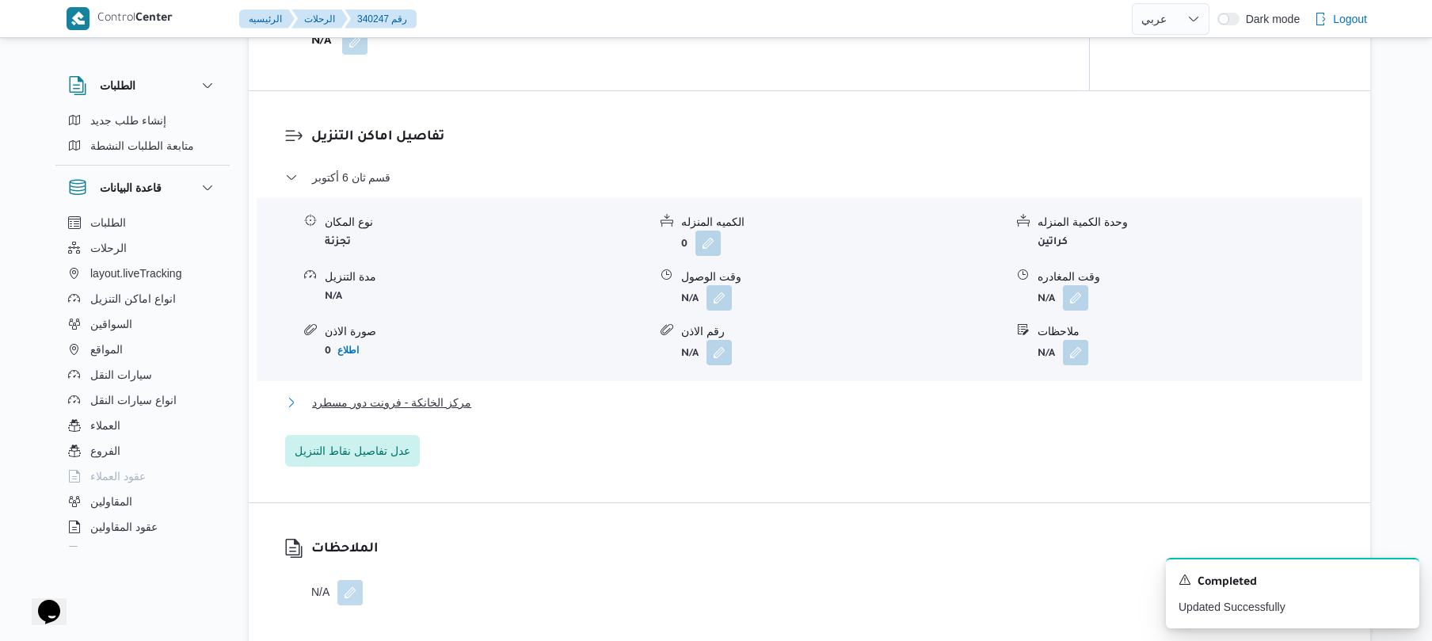
click at [736, 393] on button "مركز الخانكة - فرونت دور مسطرد" at bounding box center [809, 402] width 1049 height 19
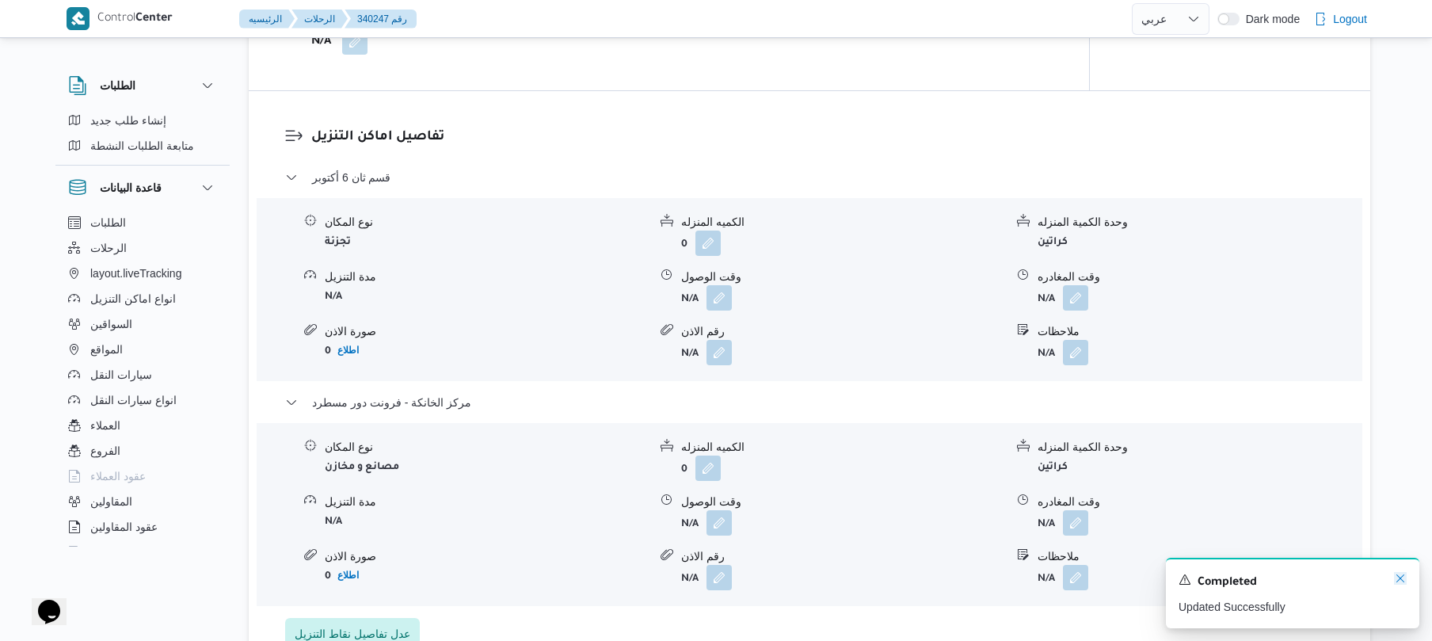
click at [1394, 581] on icon "Dismiss toast" at bounding box center [1400, 578] width 13 height 13
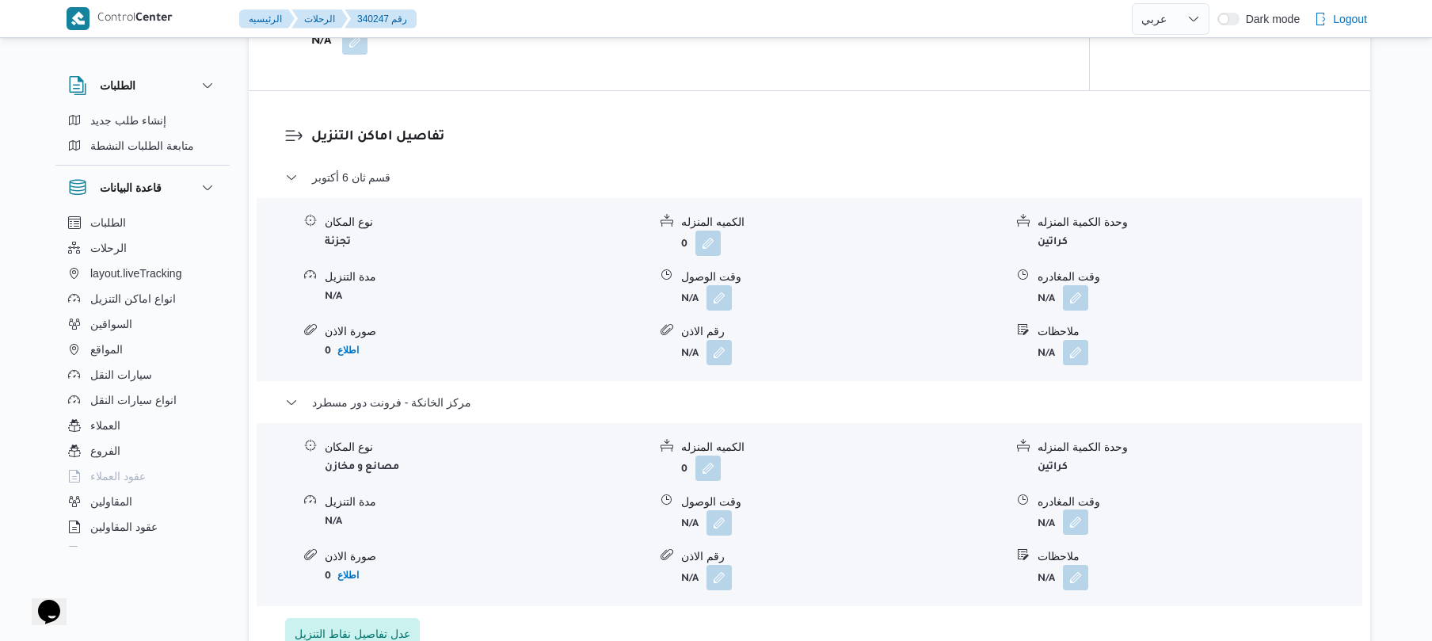
click at [1079, 509] on button "button" at bounding box center [1075, 521] width 25 height 25
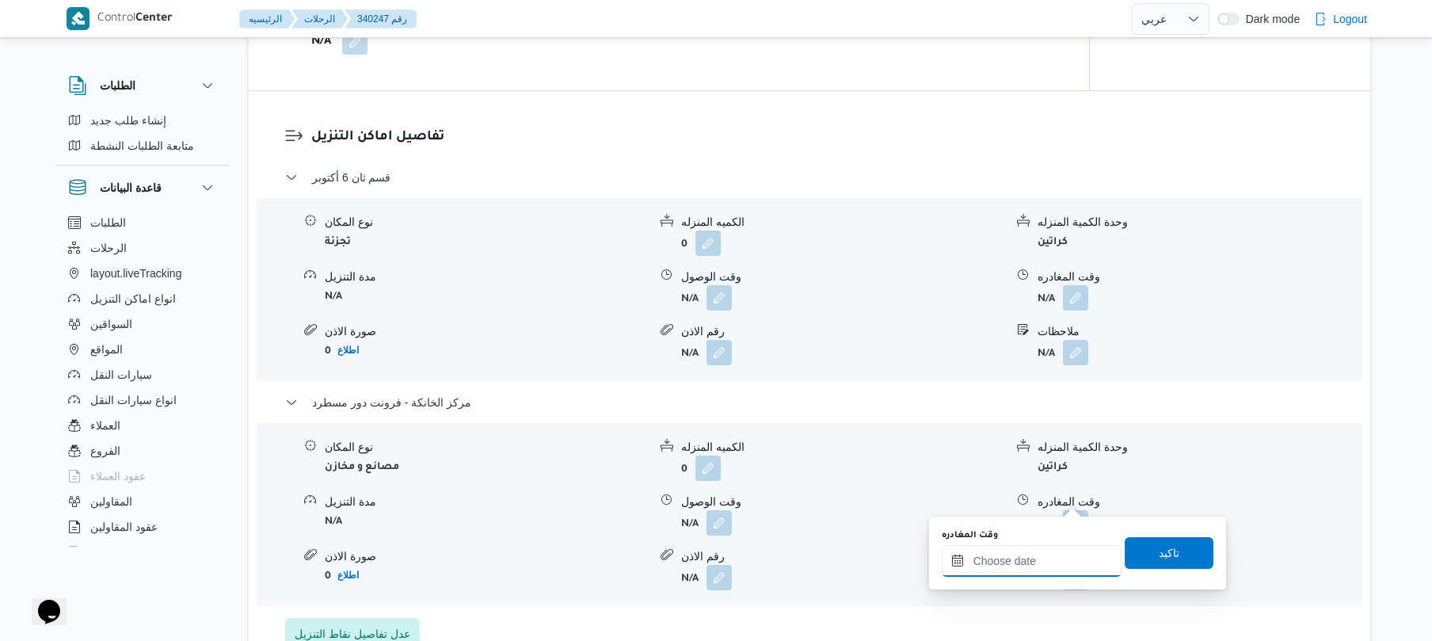
click at [1041, 564] on input "وقت المغادره" at bounding box center [1032, 561] width 180 height 32
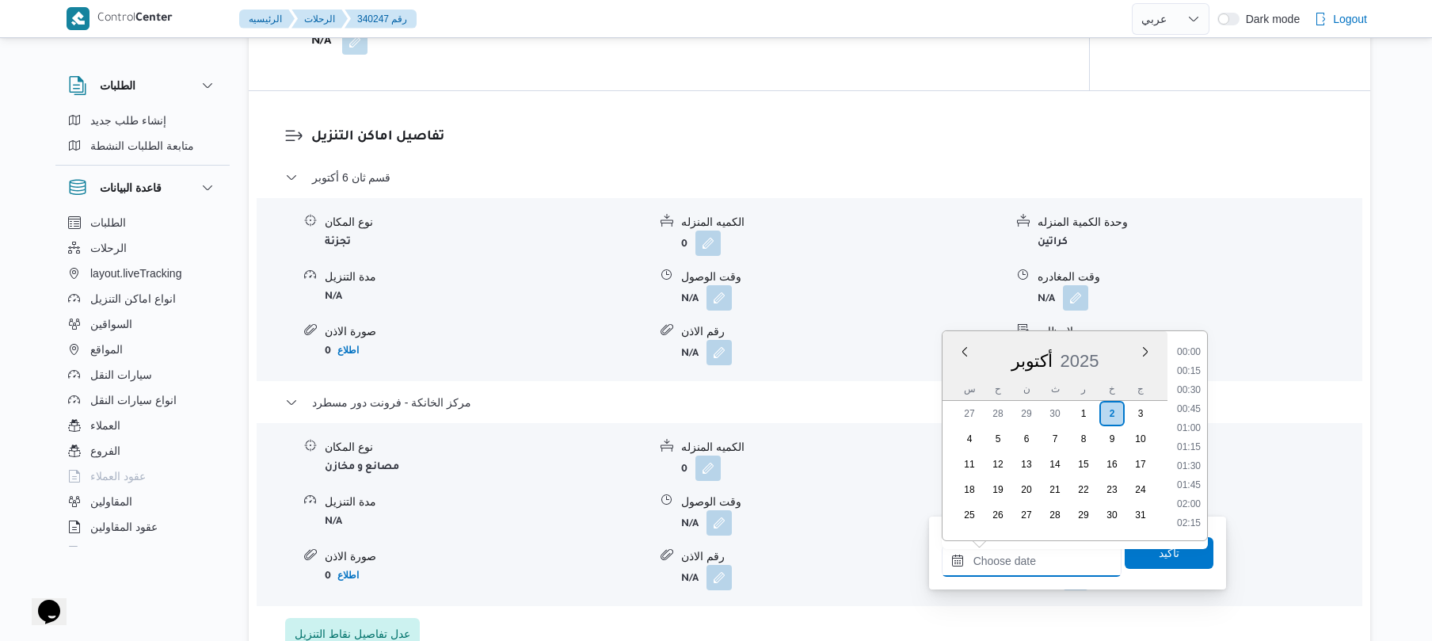
scroll to position [1388, 0]
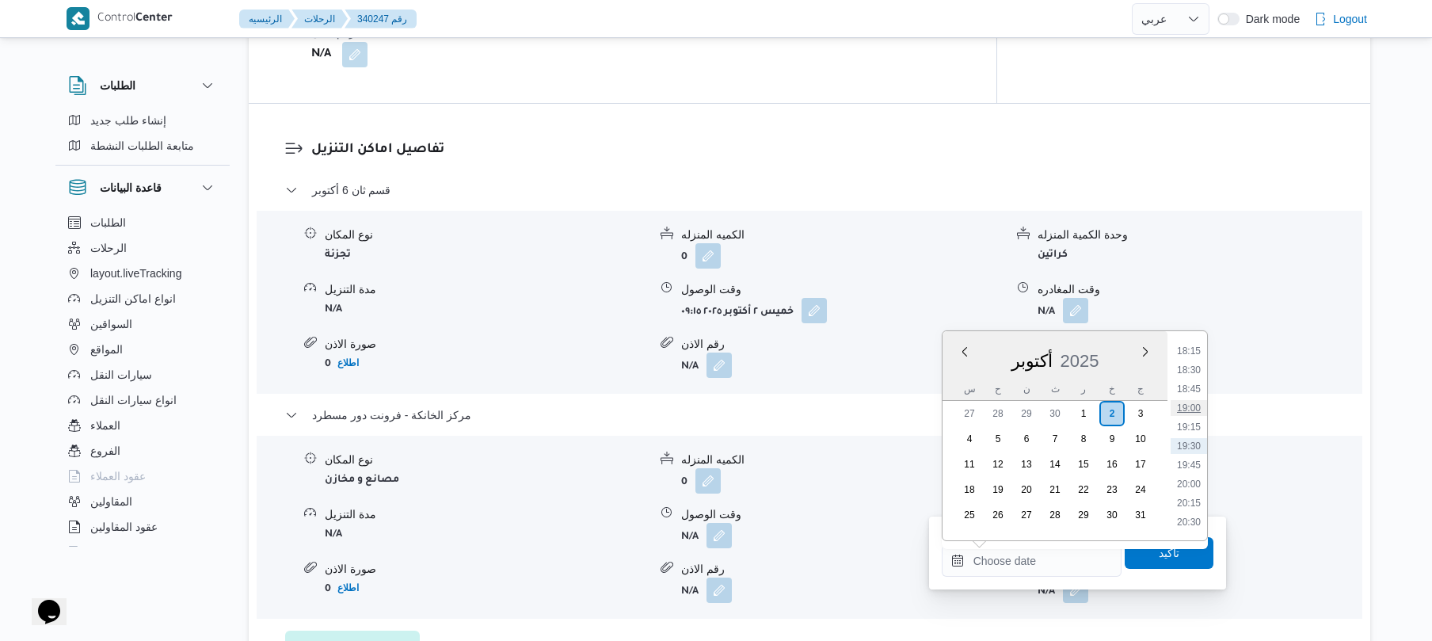
click at [1199, 405] on li "19:00" at bounding box center [1188, 408] width 36 height 16
type input "[DATE] ١٩:٠٠"
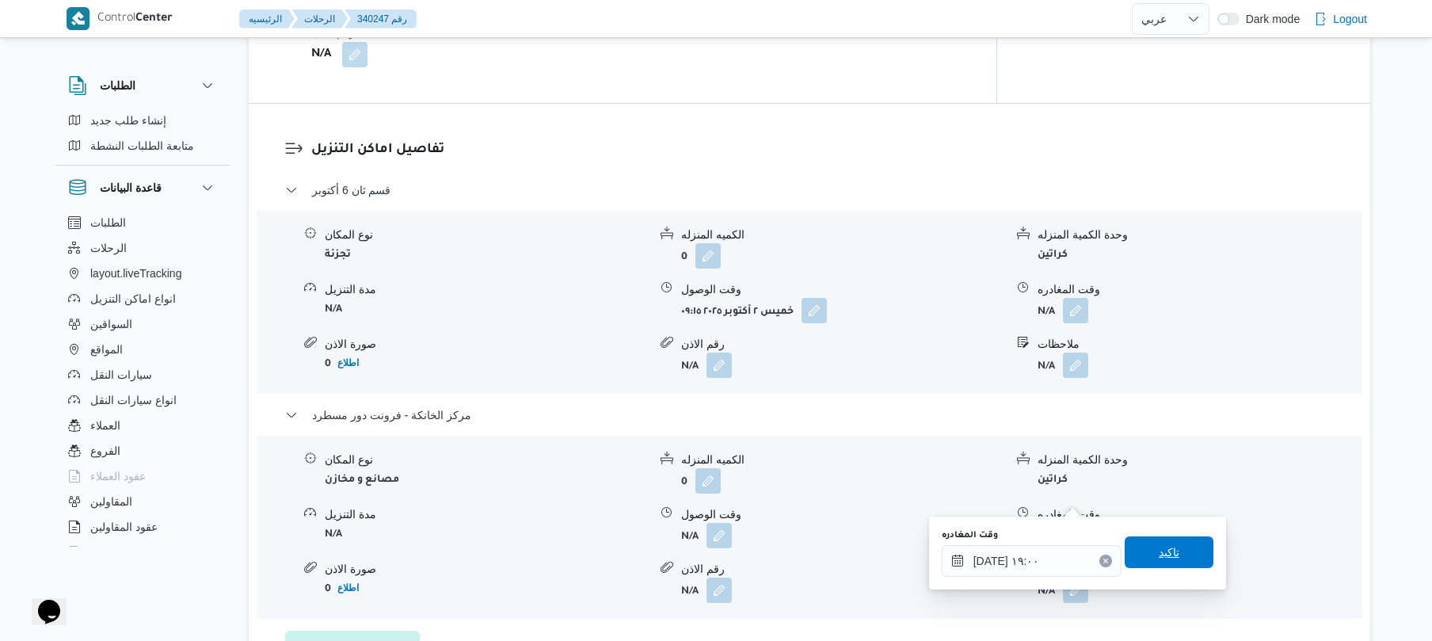
click at [1134, 552] on span "تاكيد" at bounding box center [1169, 552] width 89 height 32
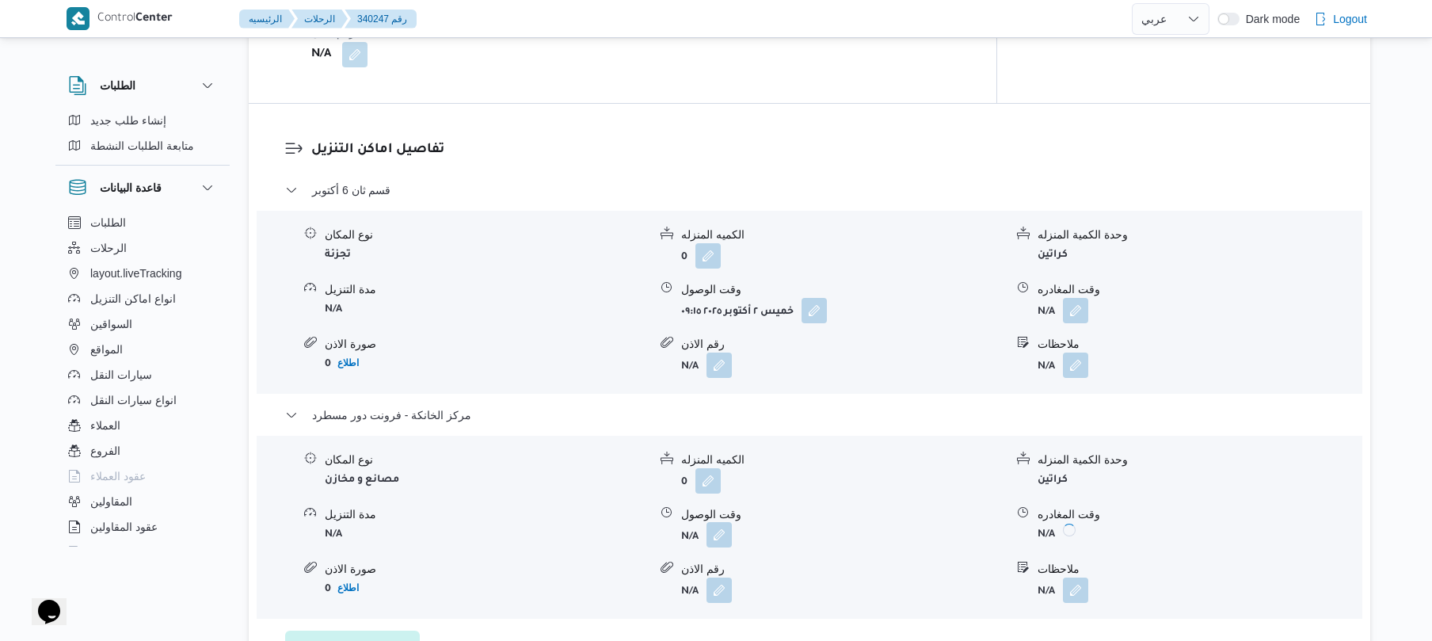
click at [721, 522] on button "button" at bounding box center [718, 534] width 25 height 25
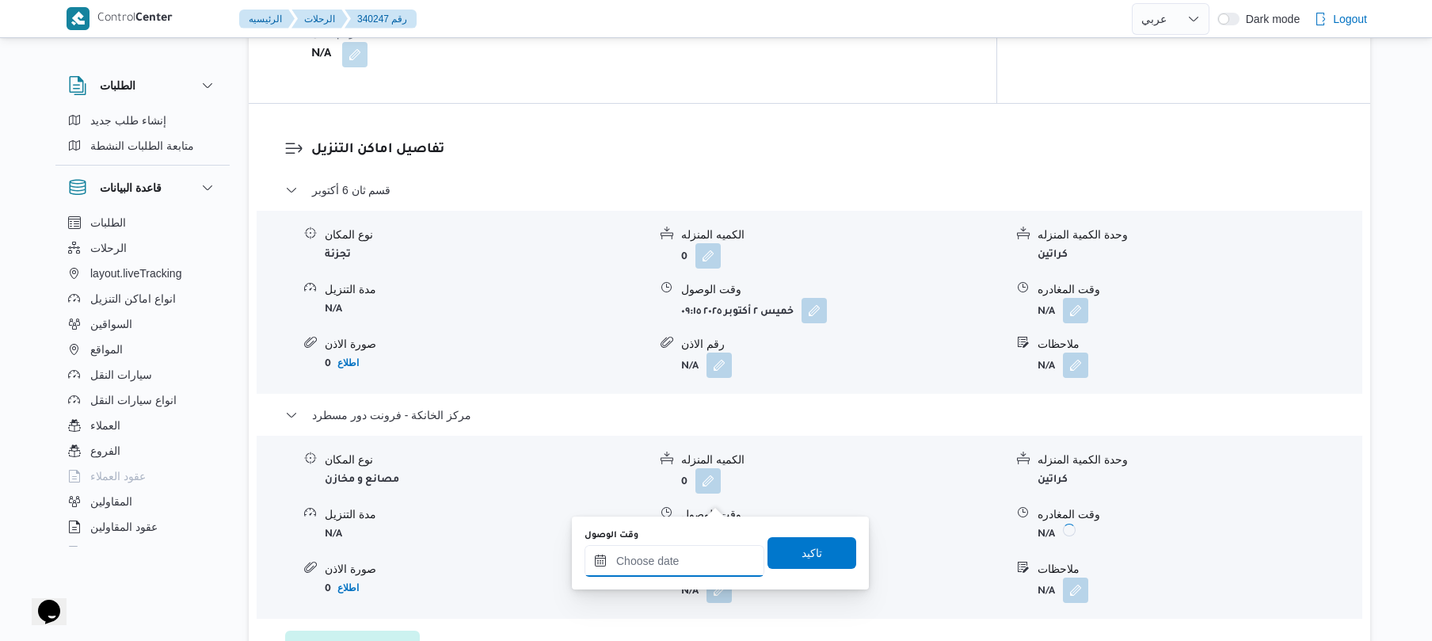
click at [701, 569] on input "وقت الوصول" at bounding box center [674, 561] width 180 height 32
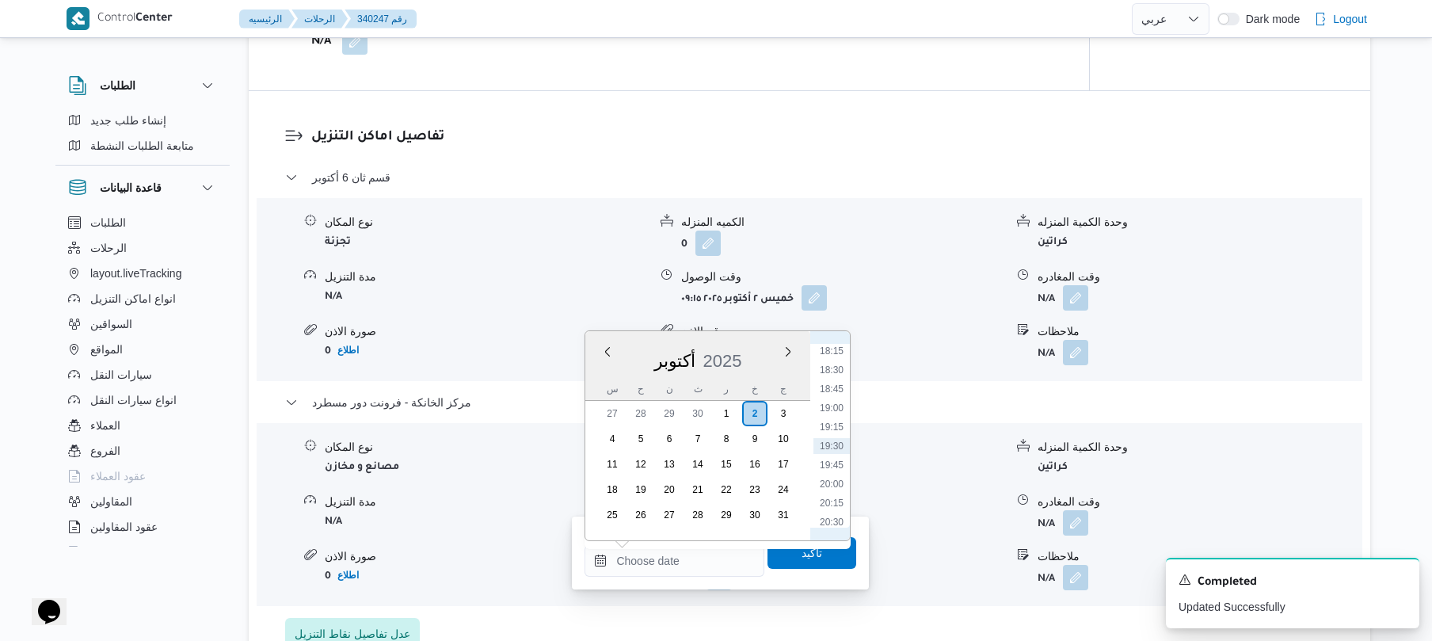
click at [836, 384] on li "18:45" at bounding box center [831, 389] width 36 height 16
type input "[DATE] ١٨:٤٥"
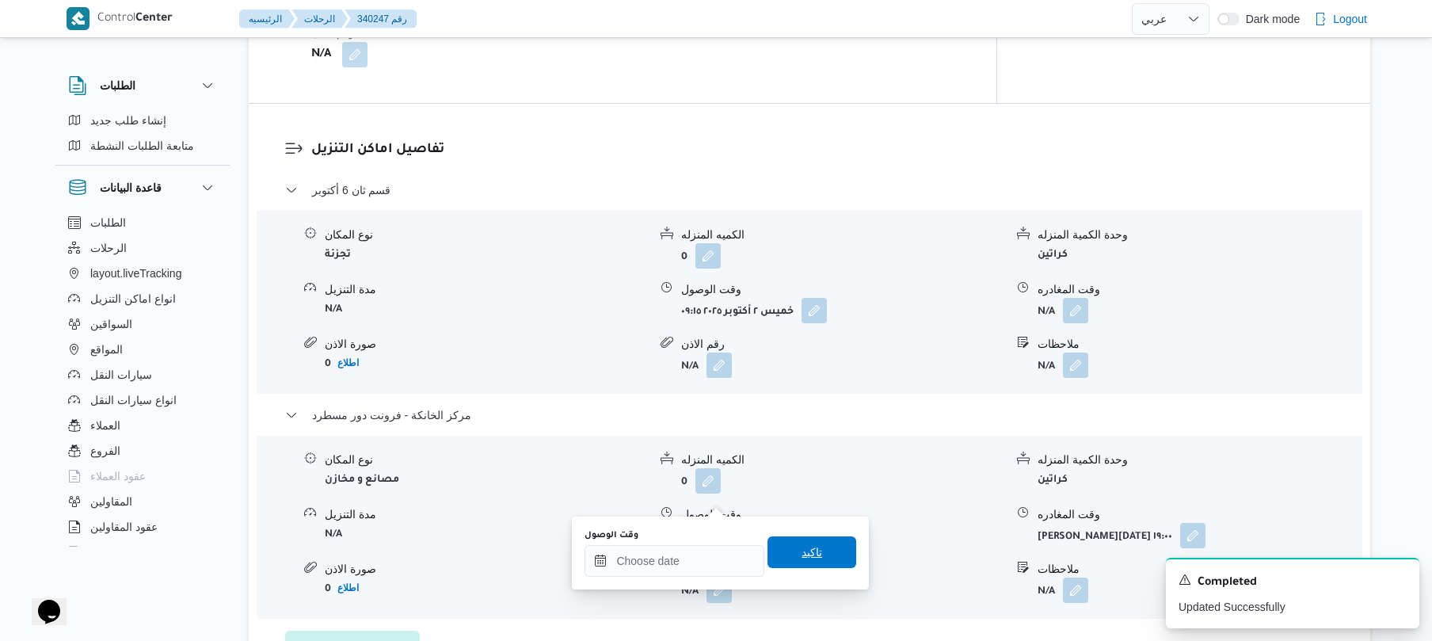
click at [802, 554] on span "تاكيد" at bounding box center [811, 551] width 21 height 19
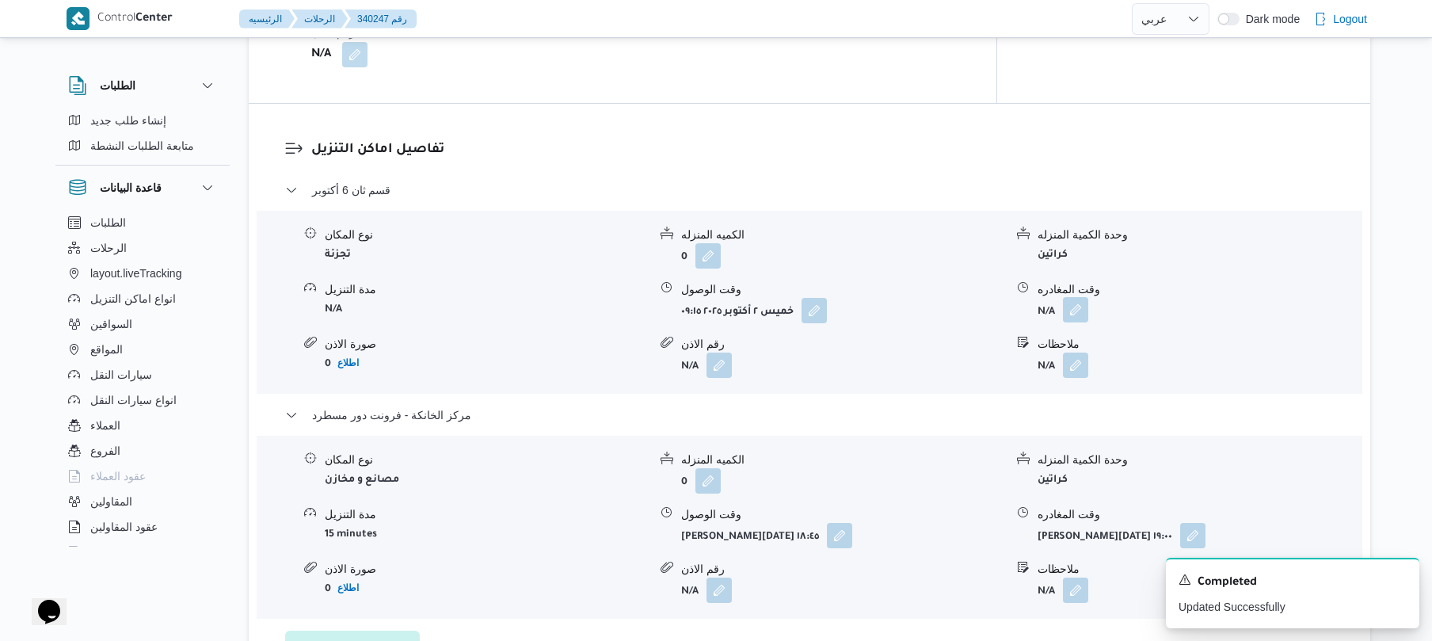
click at [1068, 297] on button "button" at bounding box center [1075, 309] width 25 height 25
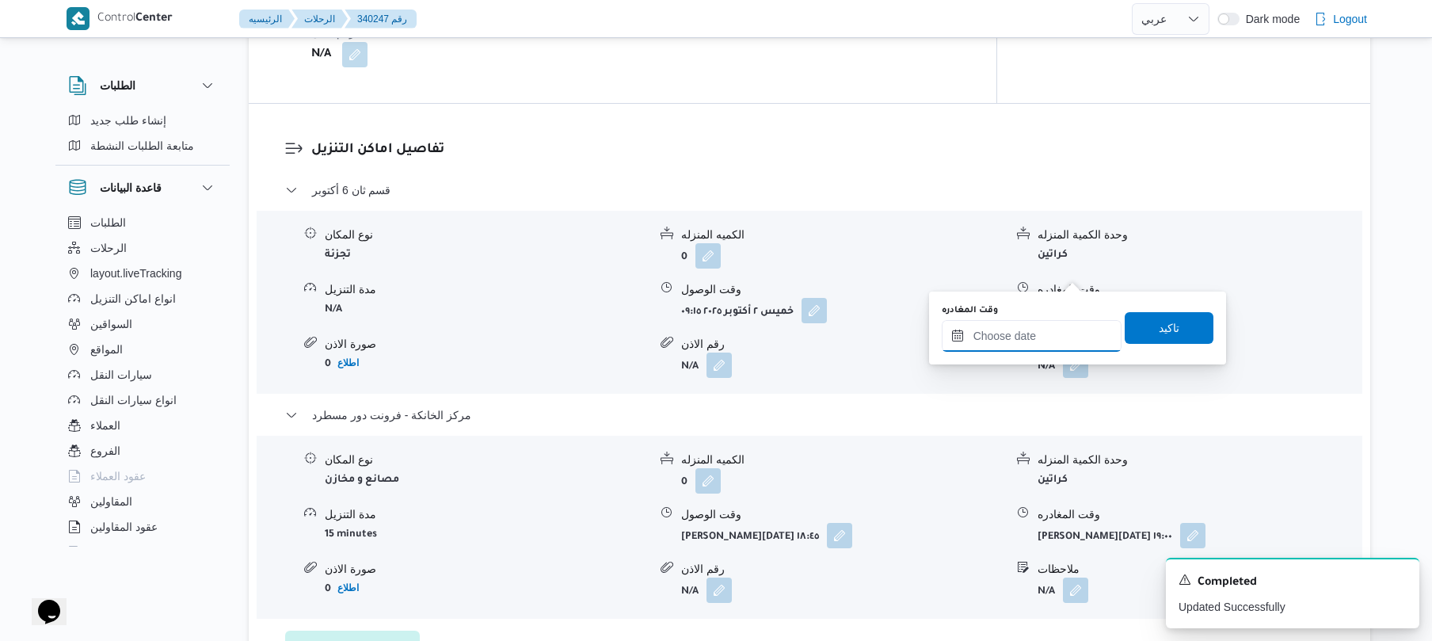
click at [986, 341] on input "وقت المغادره" at bounding box center [1032, 336] width 180 height 32
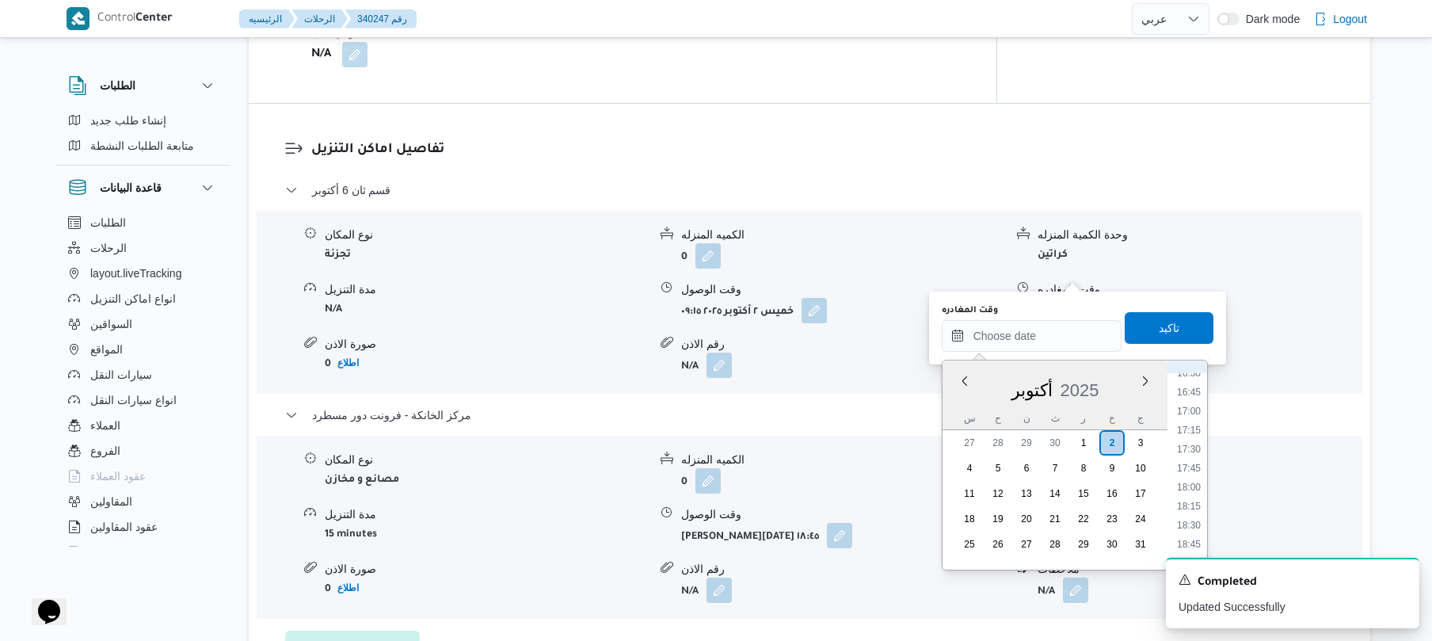
scroll to position [1233, 0]
click at [1188, 501] on li "17:45" at bounding box center [1188, 497] width 36 height 16
type input "[DATE] ١٧:٤٥"
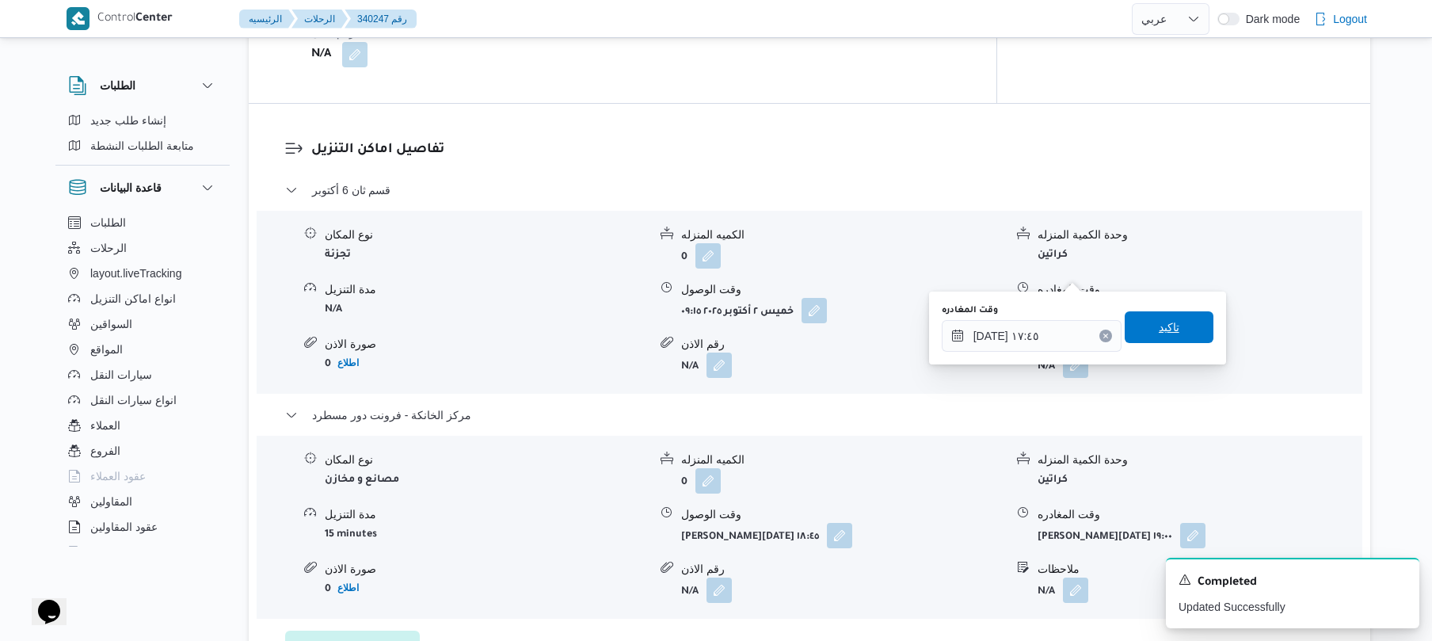
click at [1182, 339] on span "تاكيد" at bounding box center [1169, 327] width 89 height 32
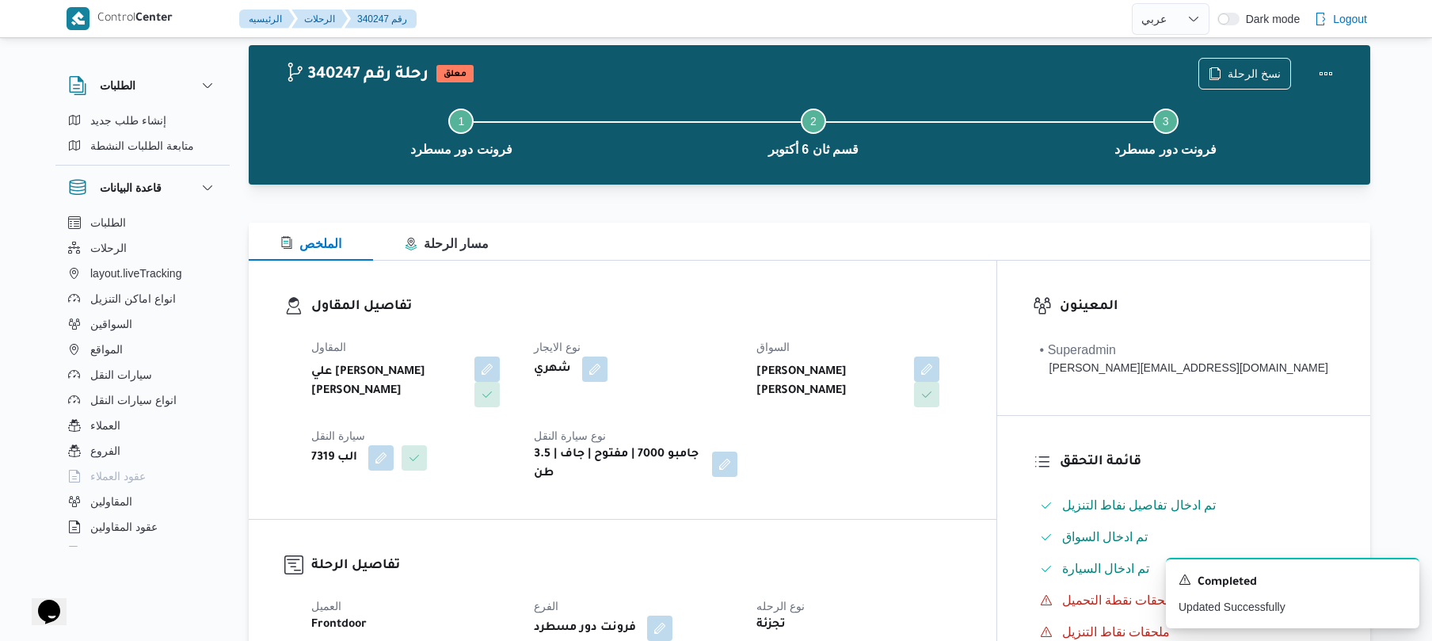
scroll to position [0, 0]
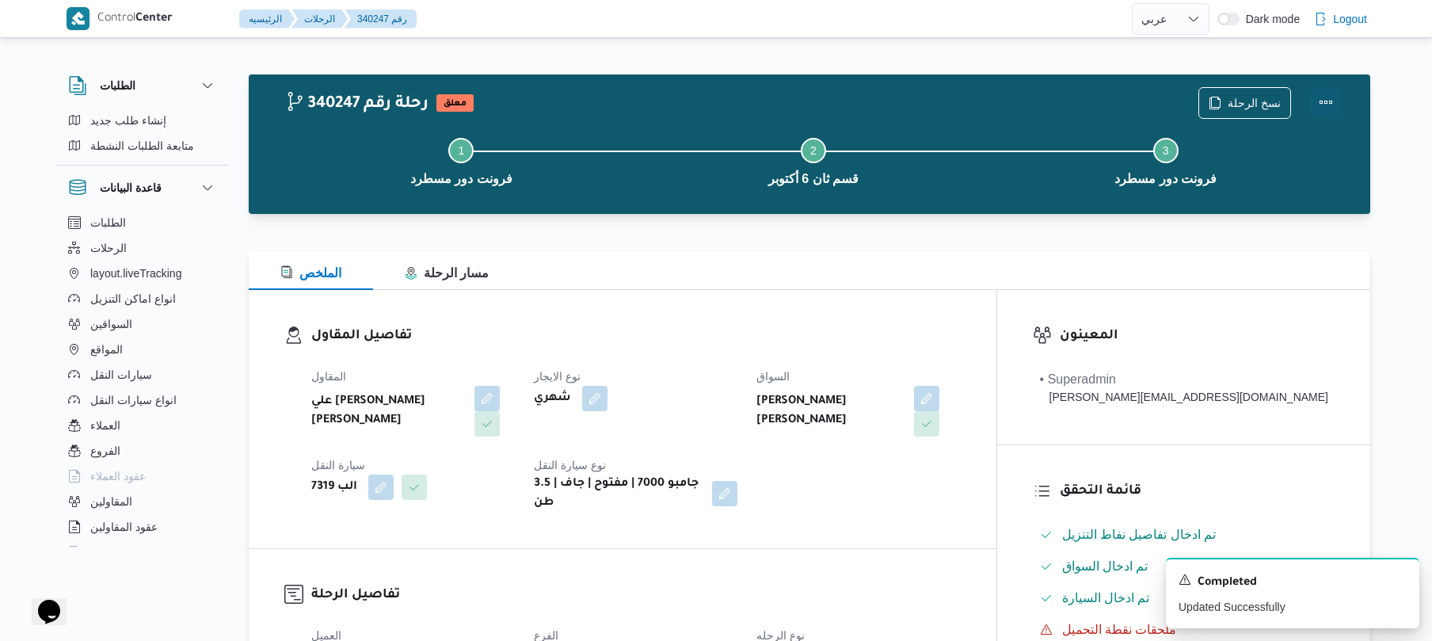
click at [1326, 106] on button "Actions" at bounding box center [1326, 102] width 32 height 32
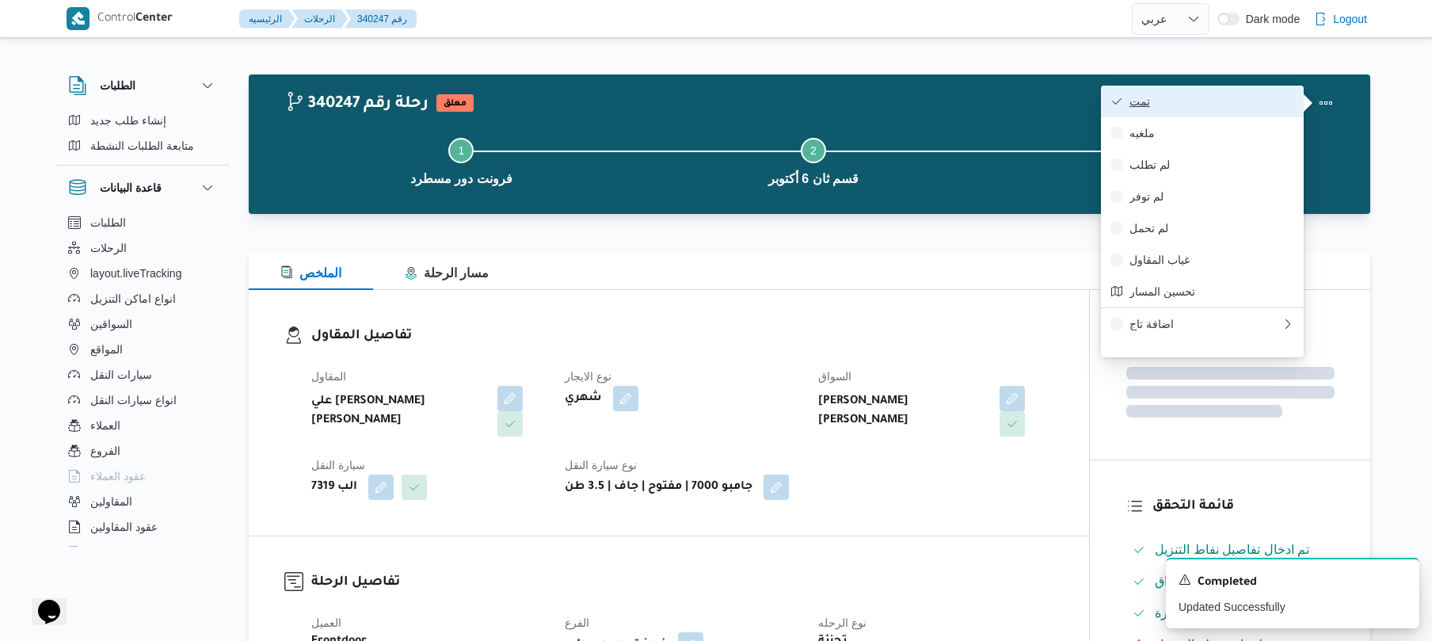
click at [1247, 93] on button "تمت" at bounding box center [1202, 102] width 203 height 32
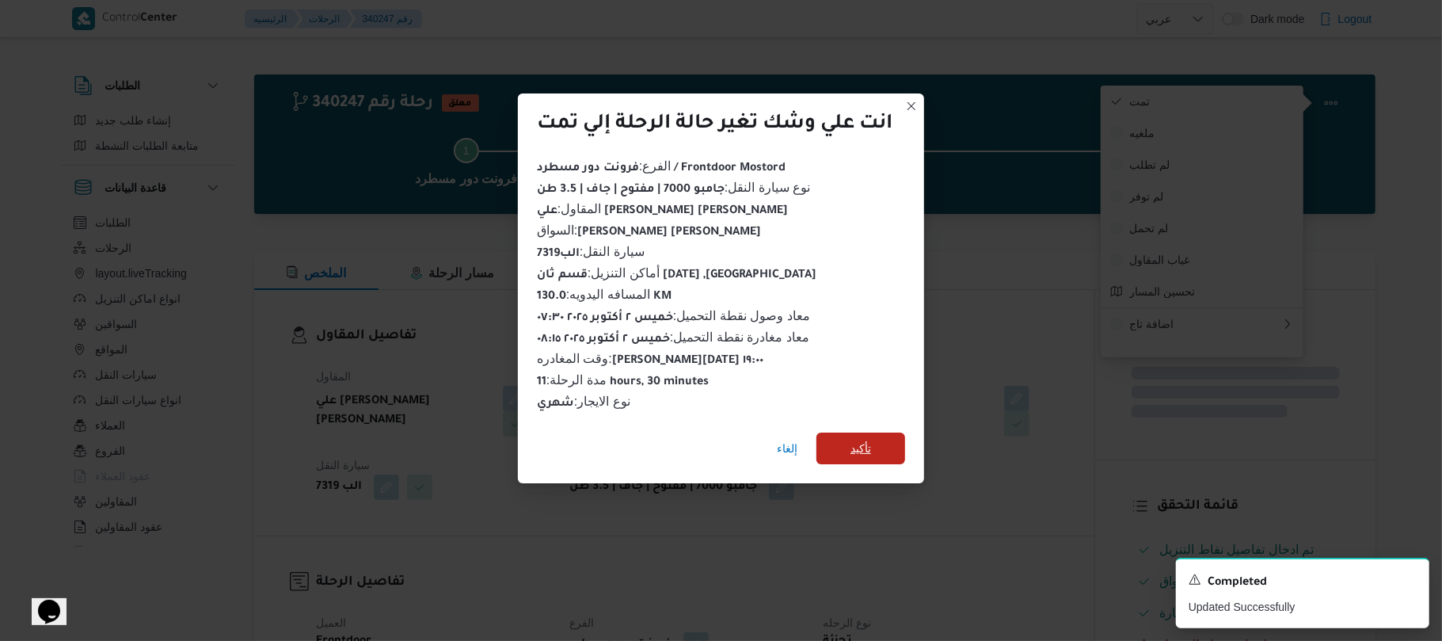
click at [871, 441] on span "تأكيد" at bounding box center [861, 448] width 21 height 19
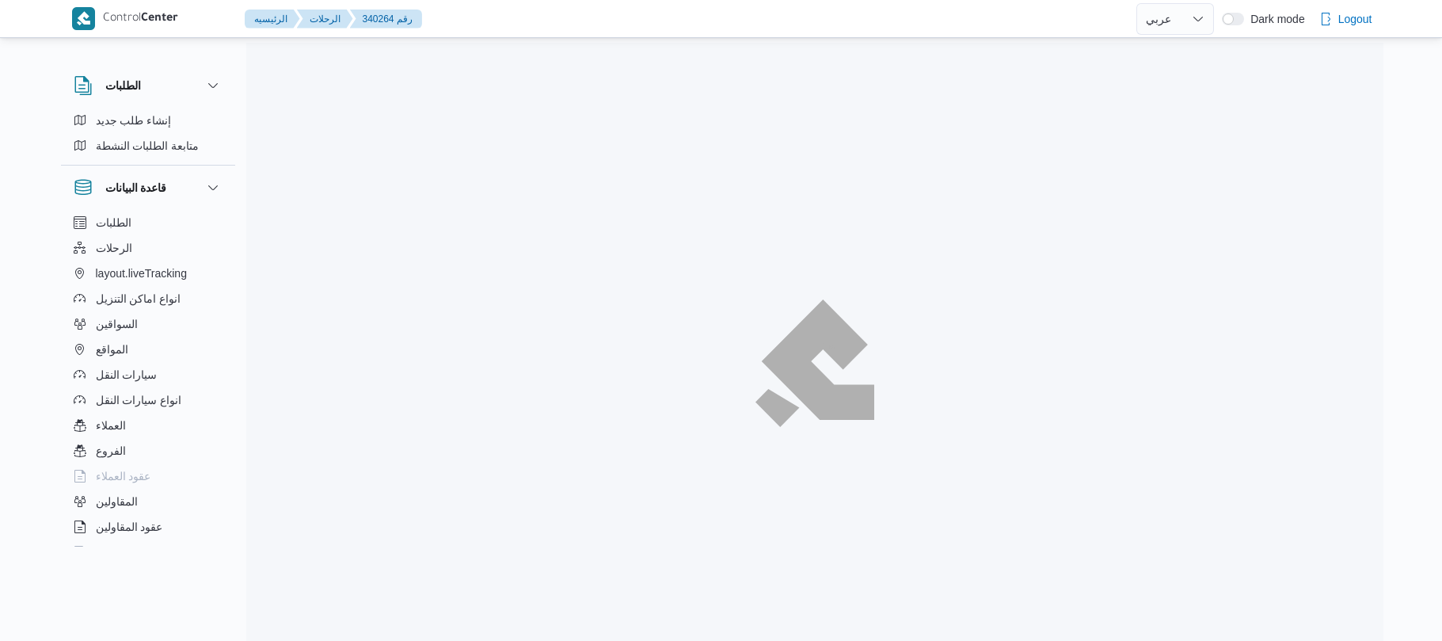
select select "ar"
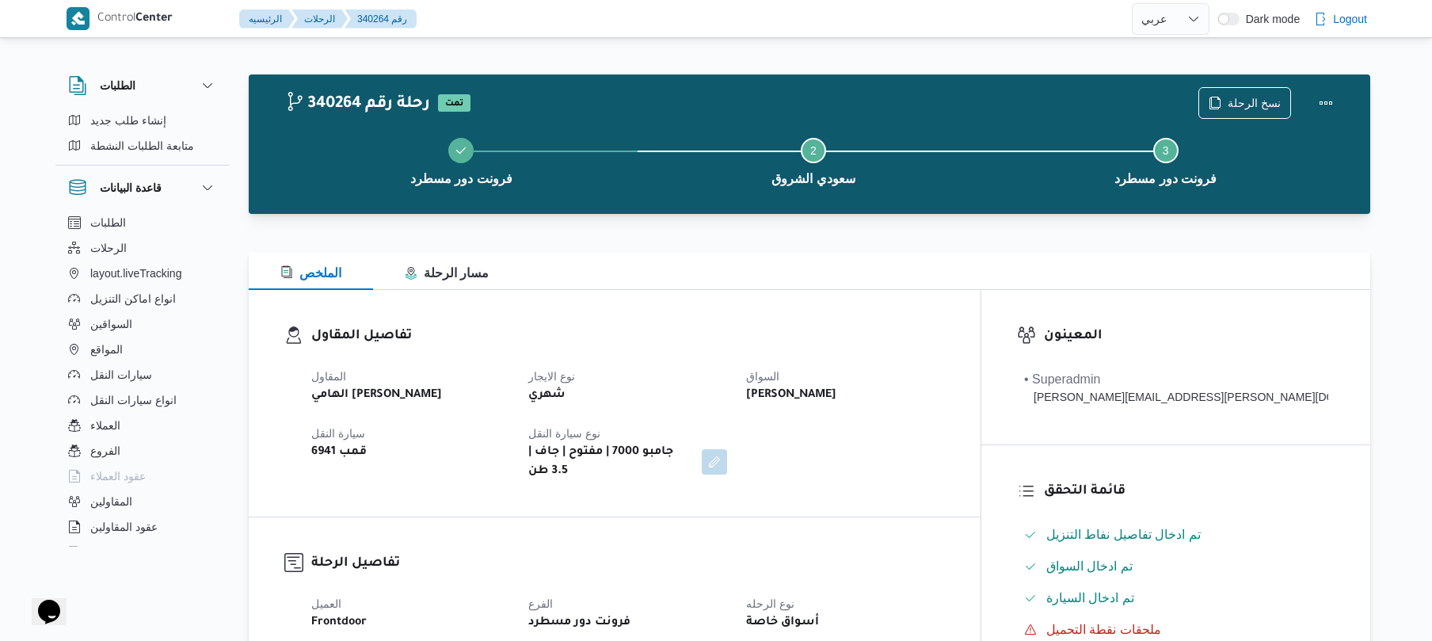
click at [844, 261] on div "الملخص مسار الرحلة" at bounding box center [809, 271] width 1121 height 38
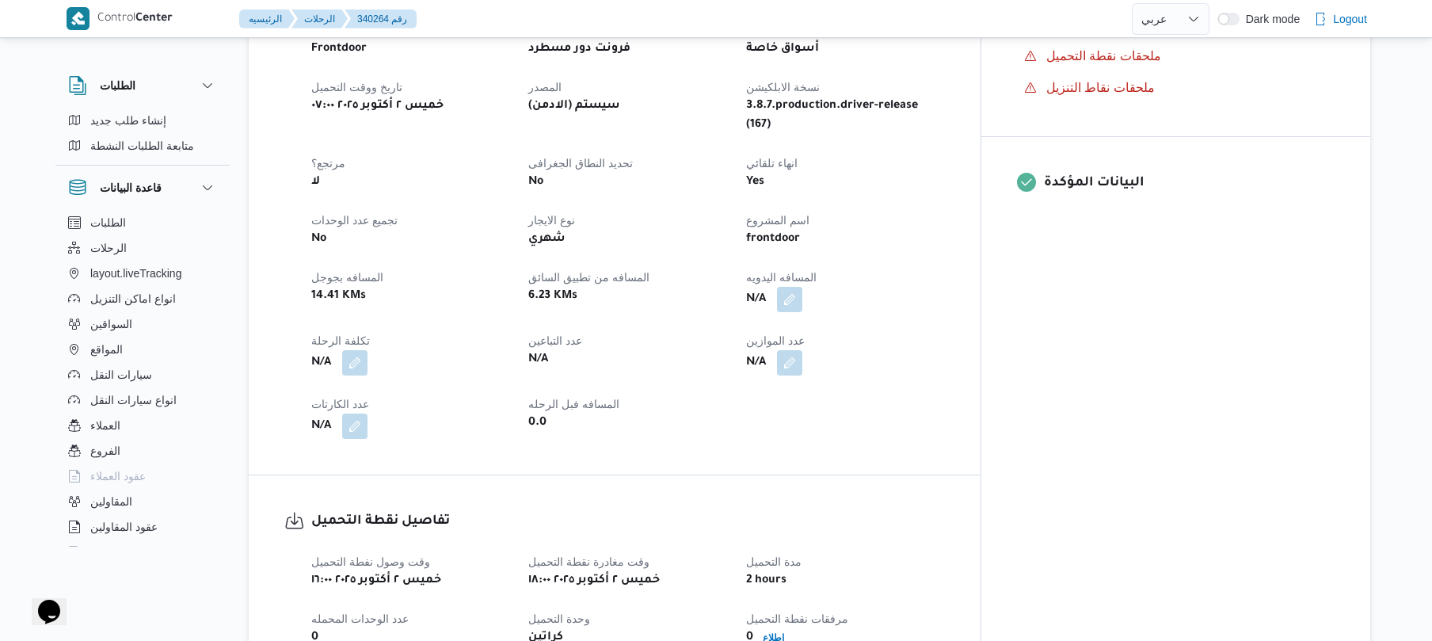
scroll to position [760, 0]
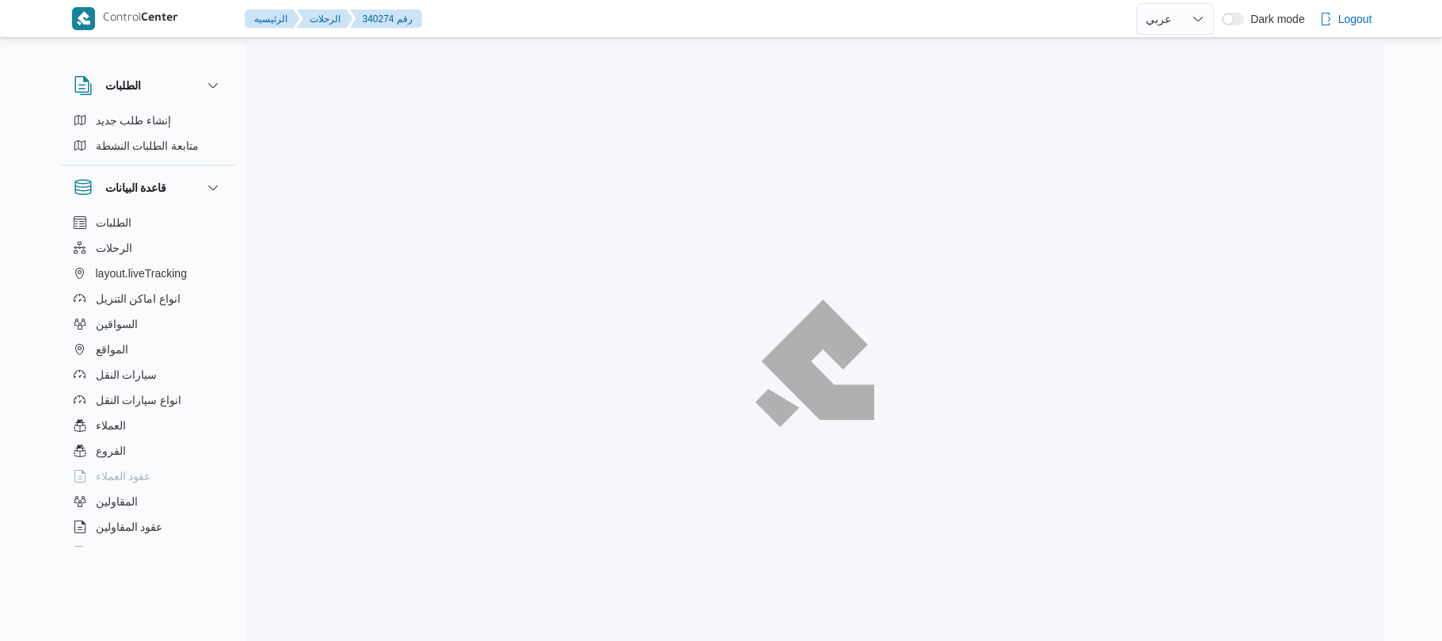
select select "ar"
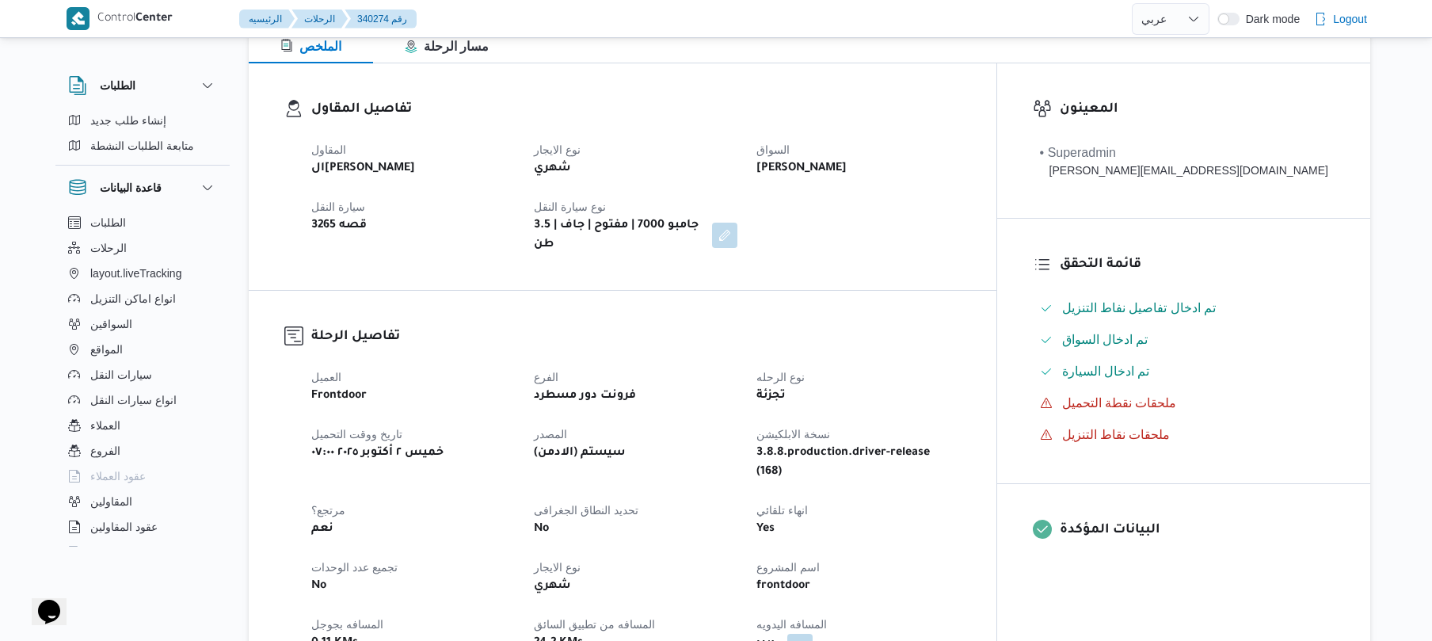
scroll to position [507, 0]
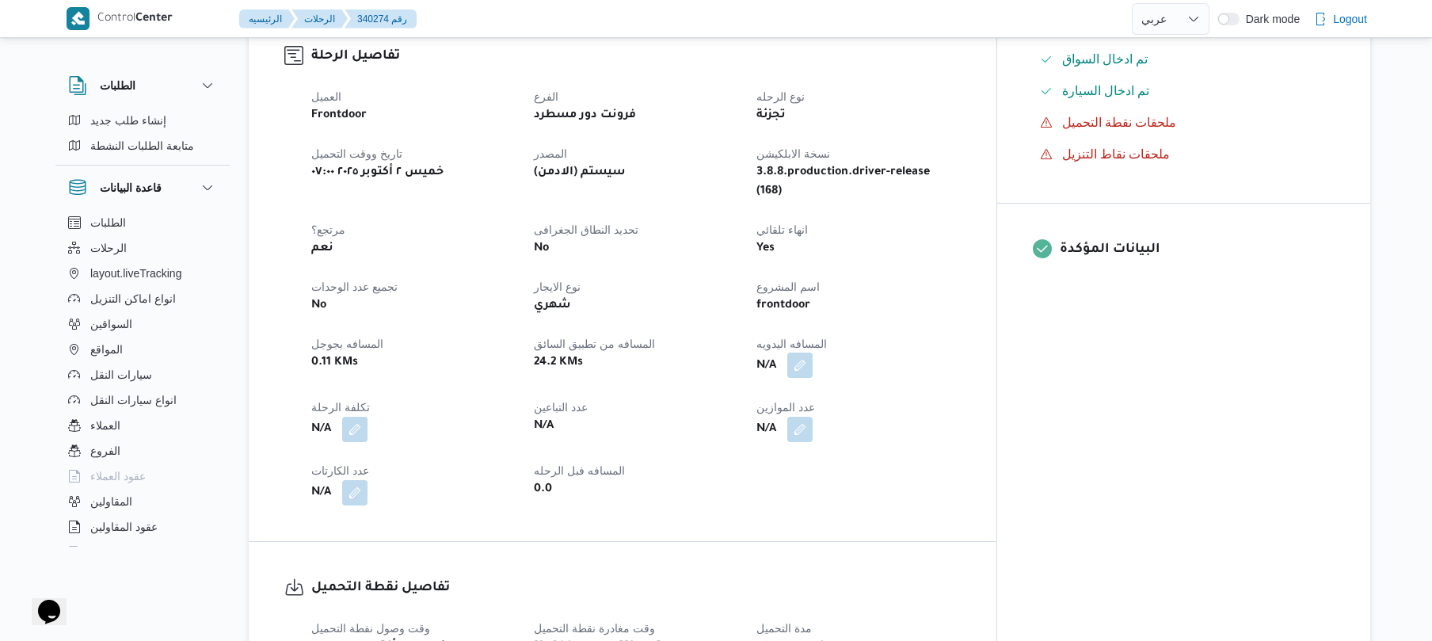
click at [813, 352] on button "button" at bounding box center [799, 364] width 25 height 25
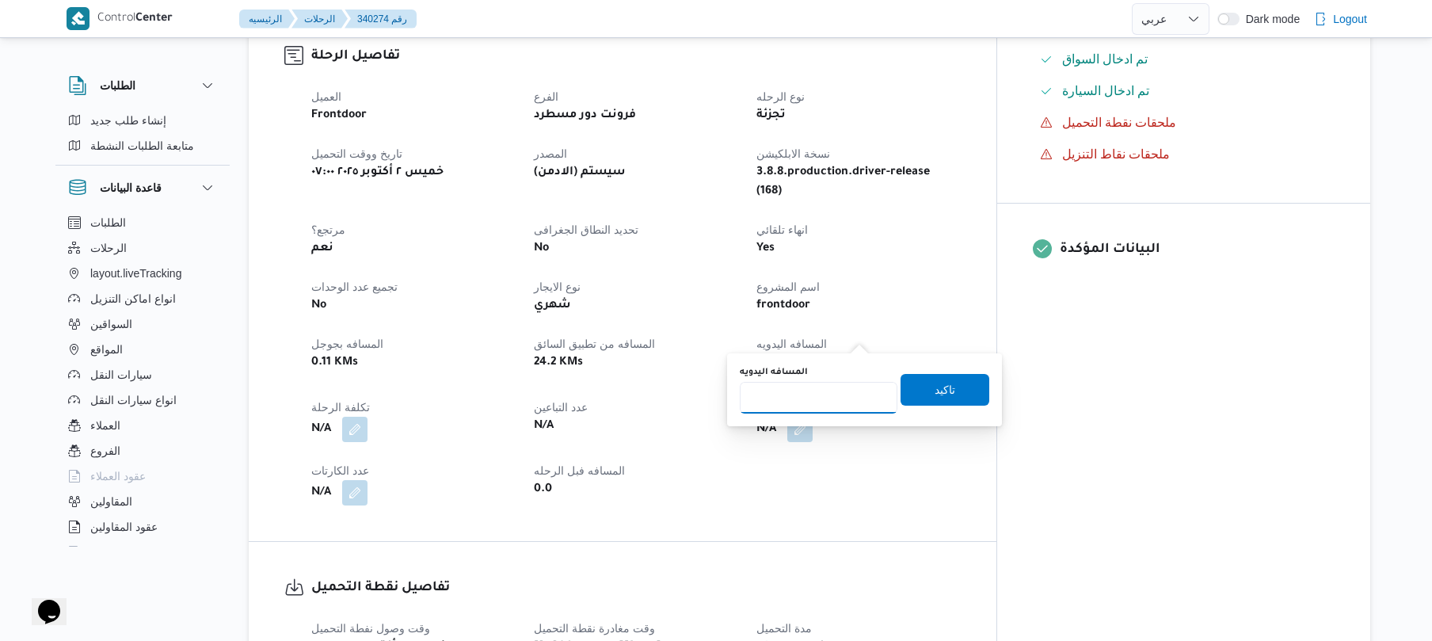
click at [803, 401] on input "المسافه اليدويه" at bounding box center [819, 398] width 158 height 32
type input "90"
click at [934, 398] on span "تاكيد" at bounding box center [944, 388] width 21 height 19
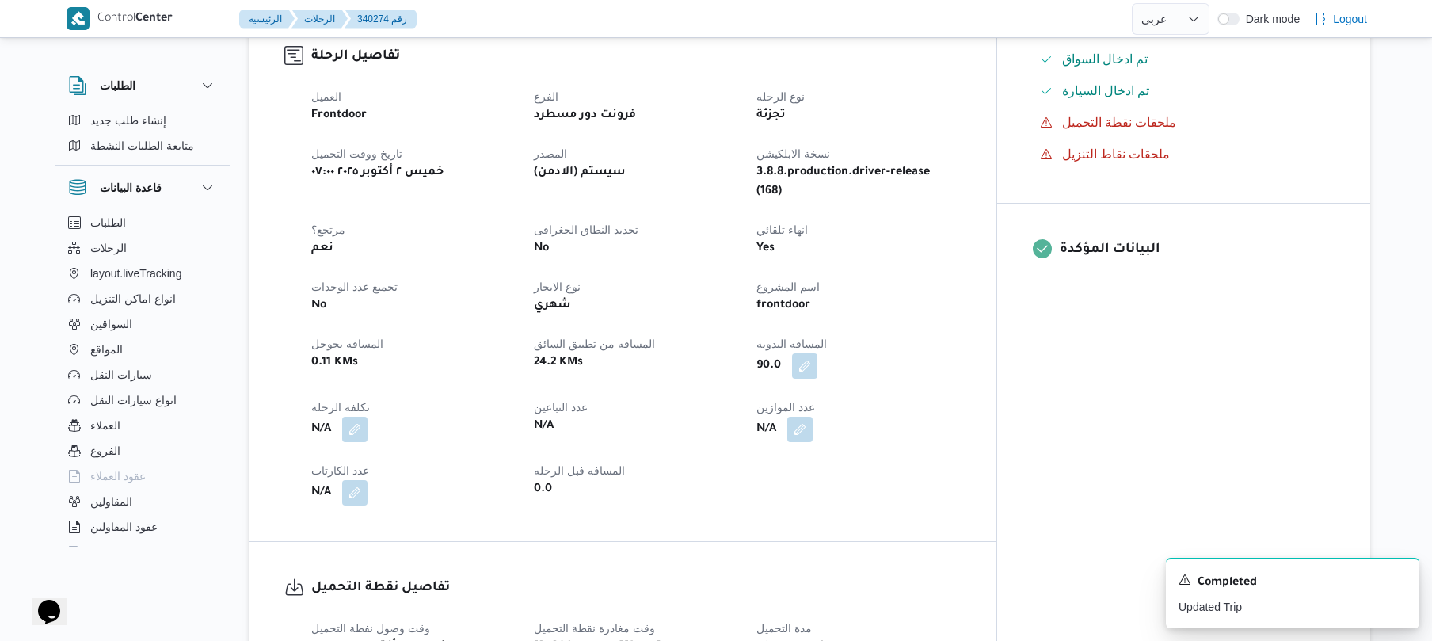
click at [970, 301] on div "العميل Frontdoor الفرع فرونت دور مسطرد نوع الرحله تجزئة تاريخ ووقت التحميل [PER…" at bounding box center [636, 296] width 668 height 437
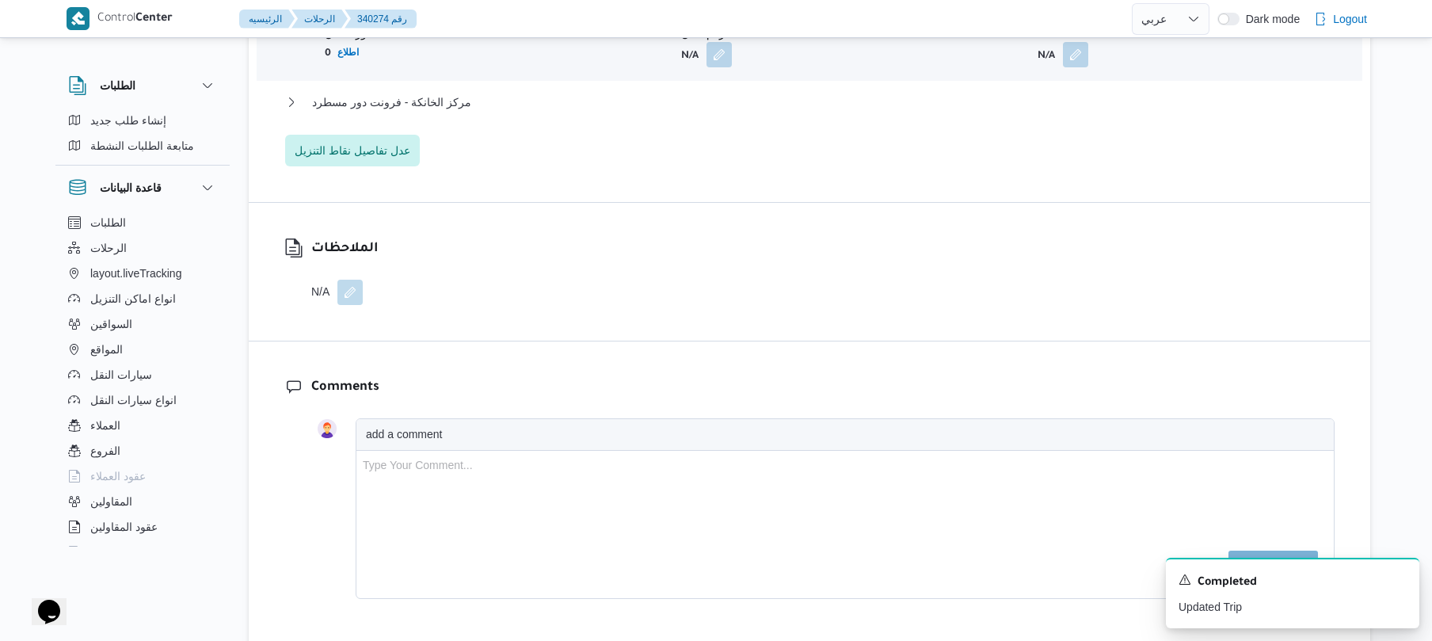
scroll to position [1478, 0]
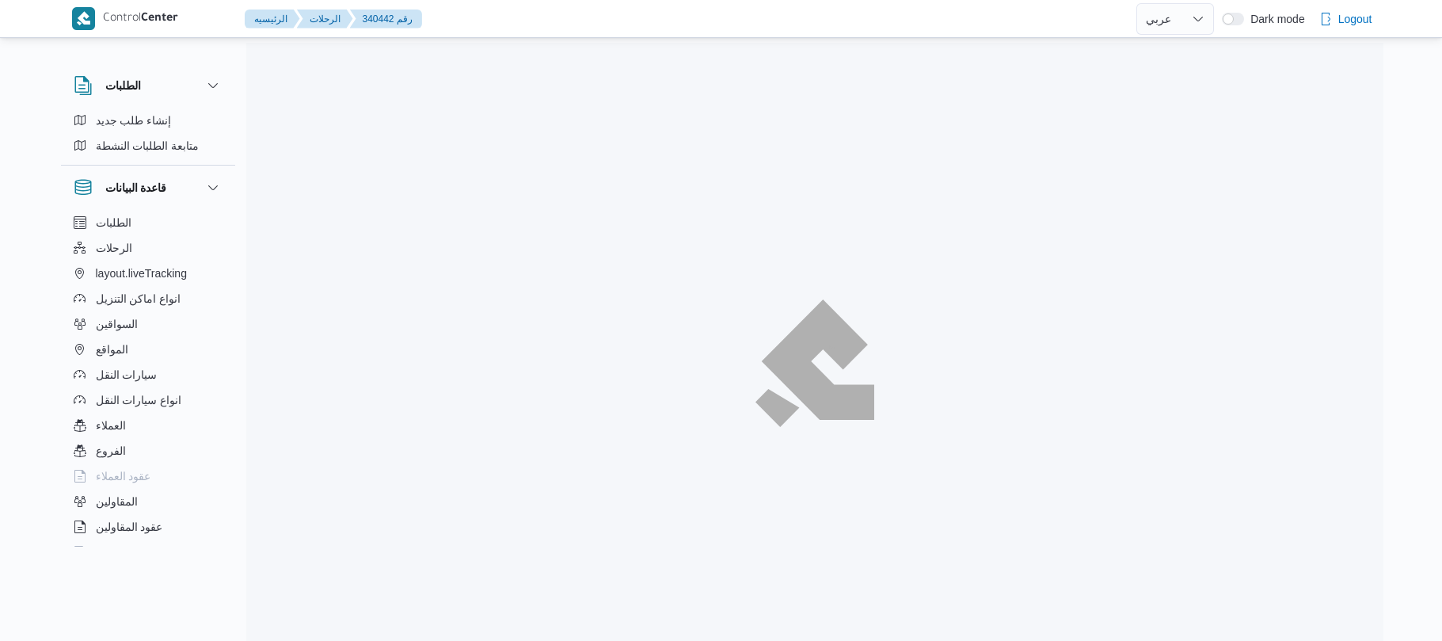
select select "ar"
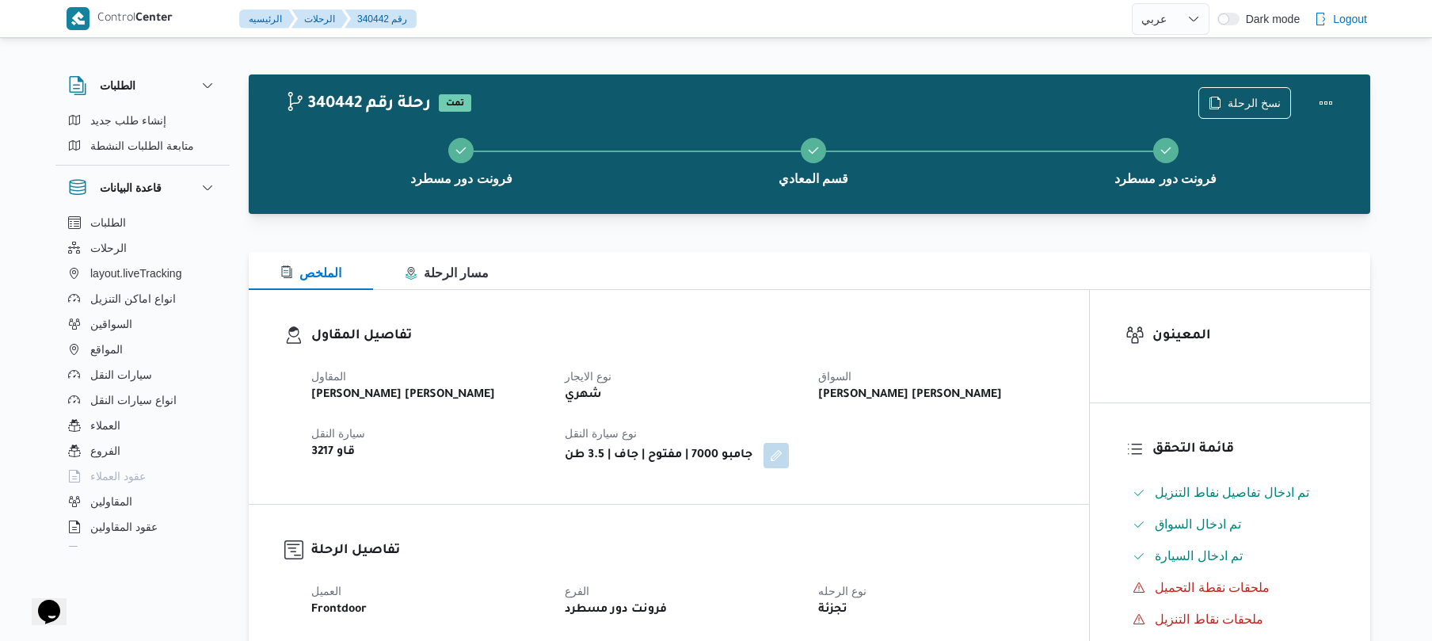
click at [713, 348] on dl "تفاصيل المقاول المقاول عبدالمنعم مجدي السيد عواد نوع الايجار شهري السواق عماد ش…" at bounding box center [682, 396] width 742 height 143
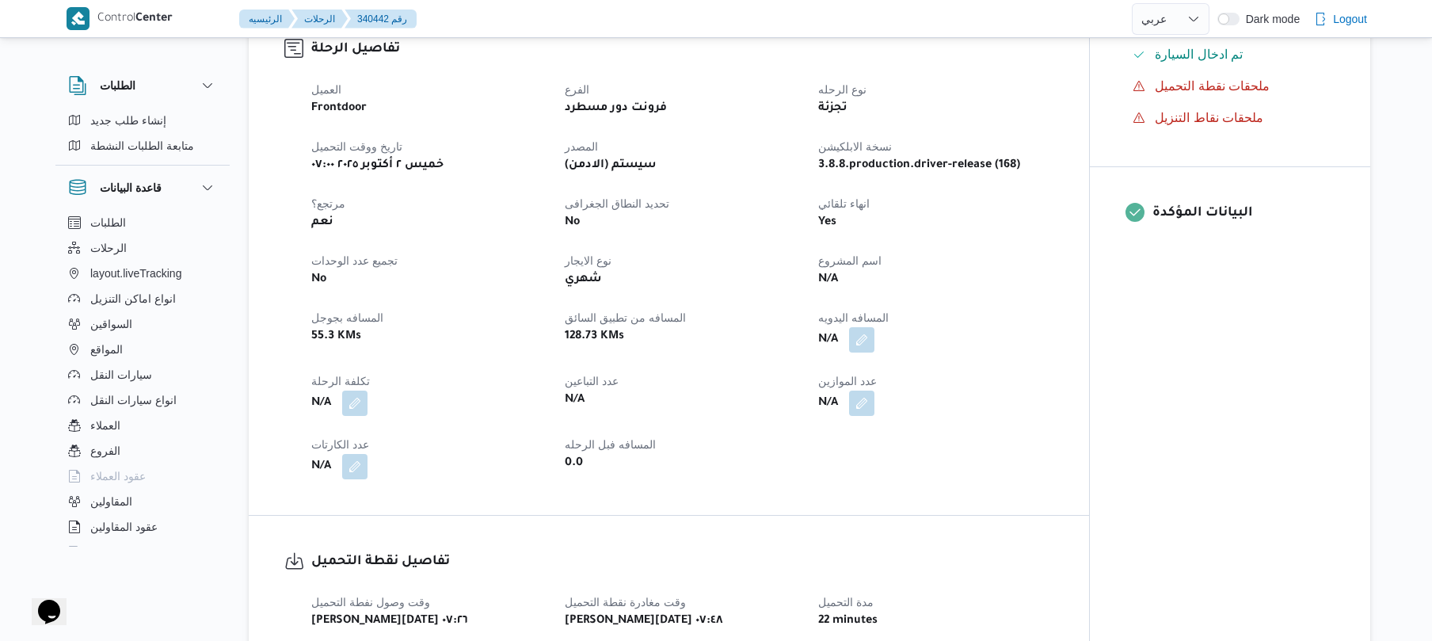
scroll to position [507, 0]
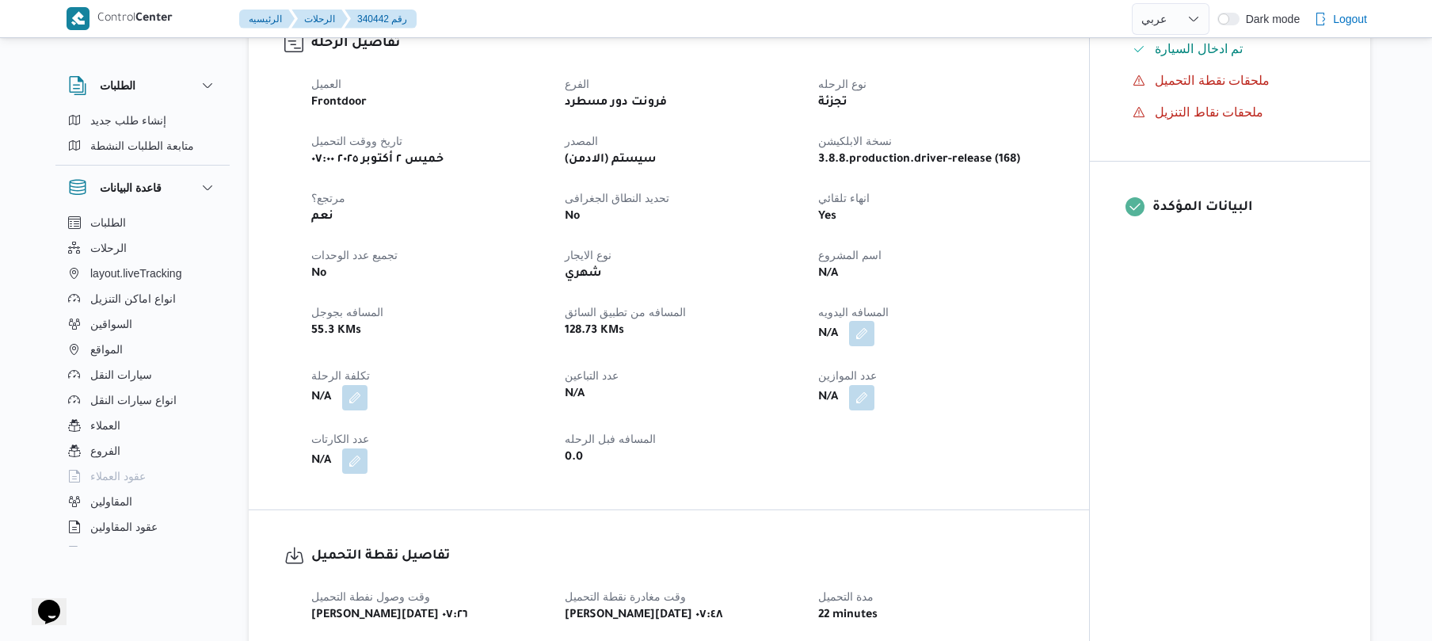
click at [862, 336] on button "button" at bounding box center [861, 333] width 25 height 25
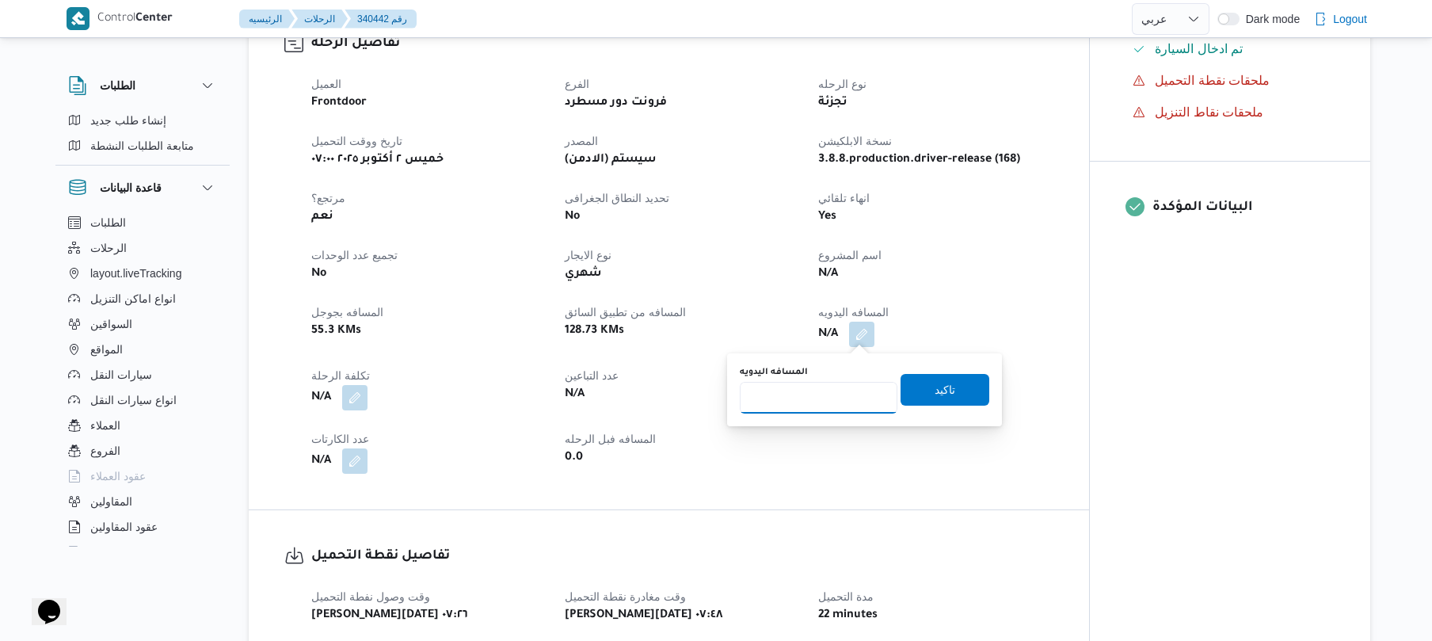
click at [811, 402] on input "المسافه اليدويه" at bounding box center [819, 398] width 158 height 32
type input "125"
click at [934, 396] on span "تاكيد" at bounding box center [944, 388] width 21 height 19
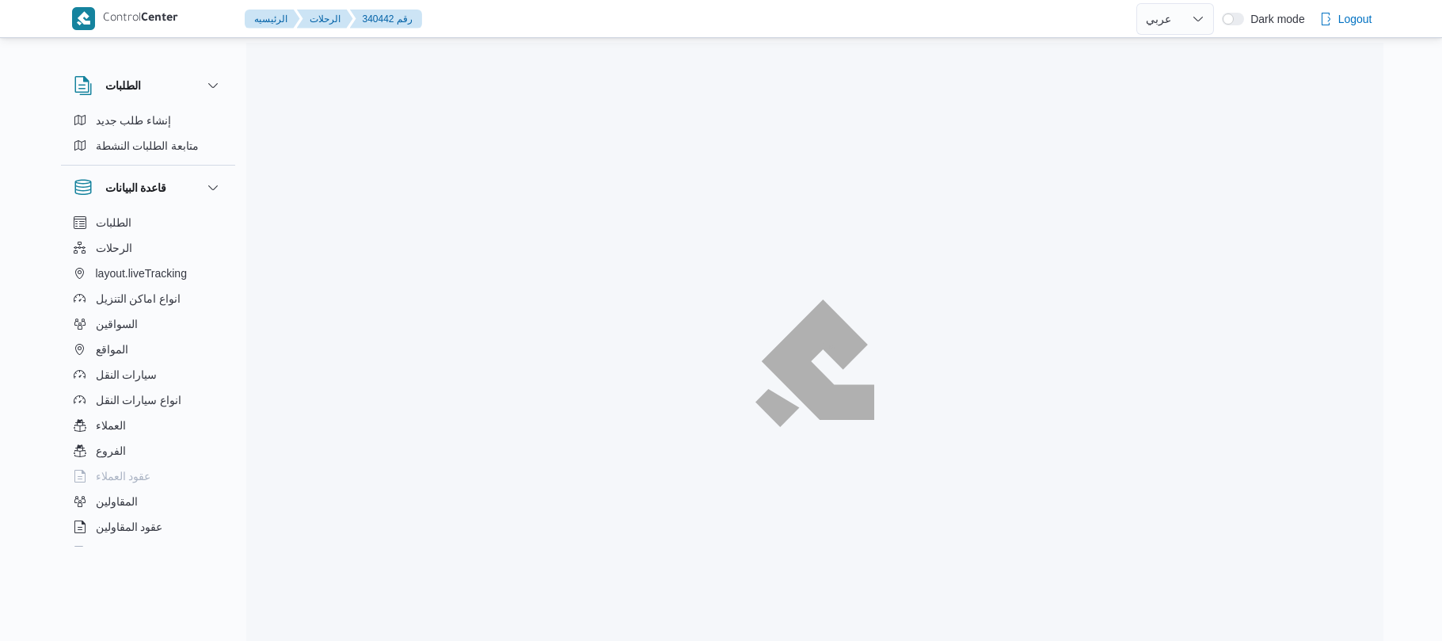
select select "ar"
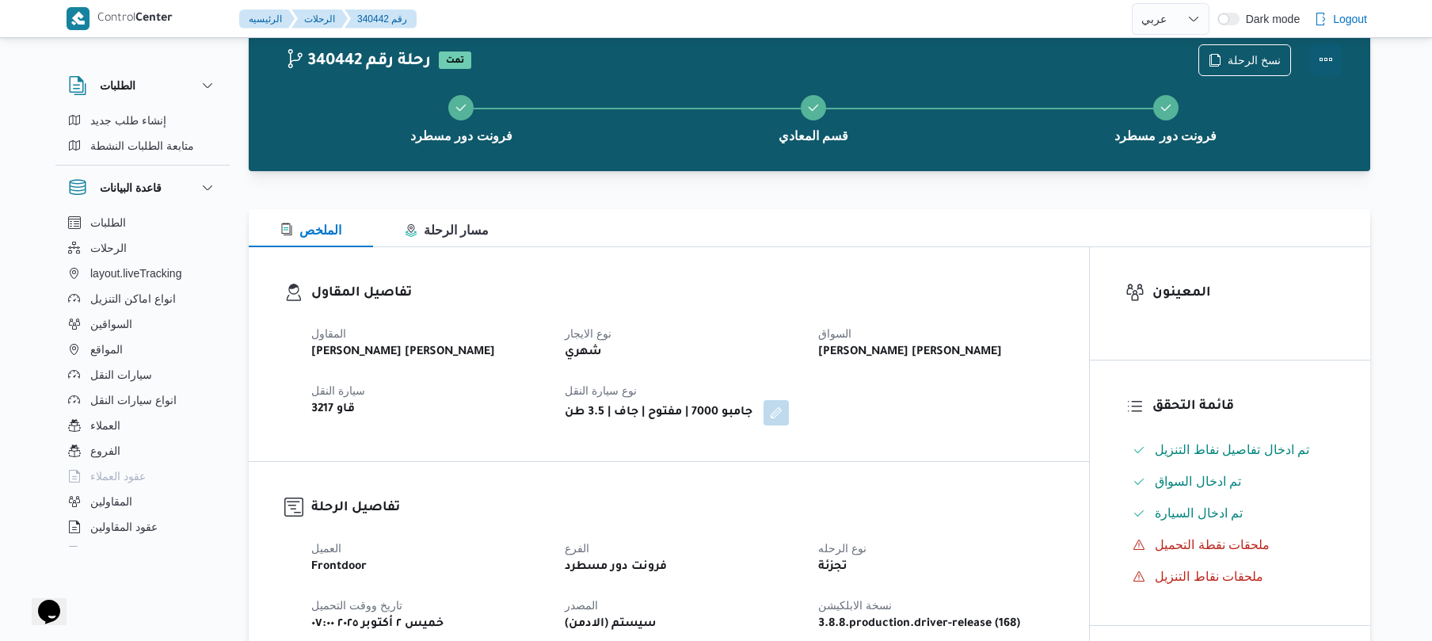
click at [1322, 62] on button "Actions" at bounding box center [1326, 60] width 32 height 32
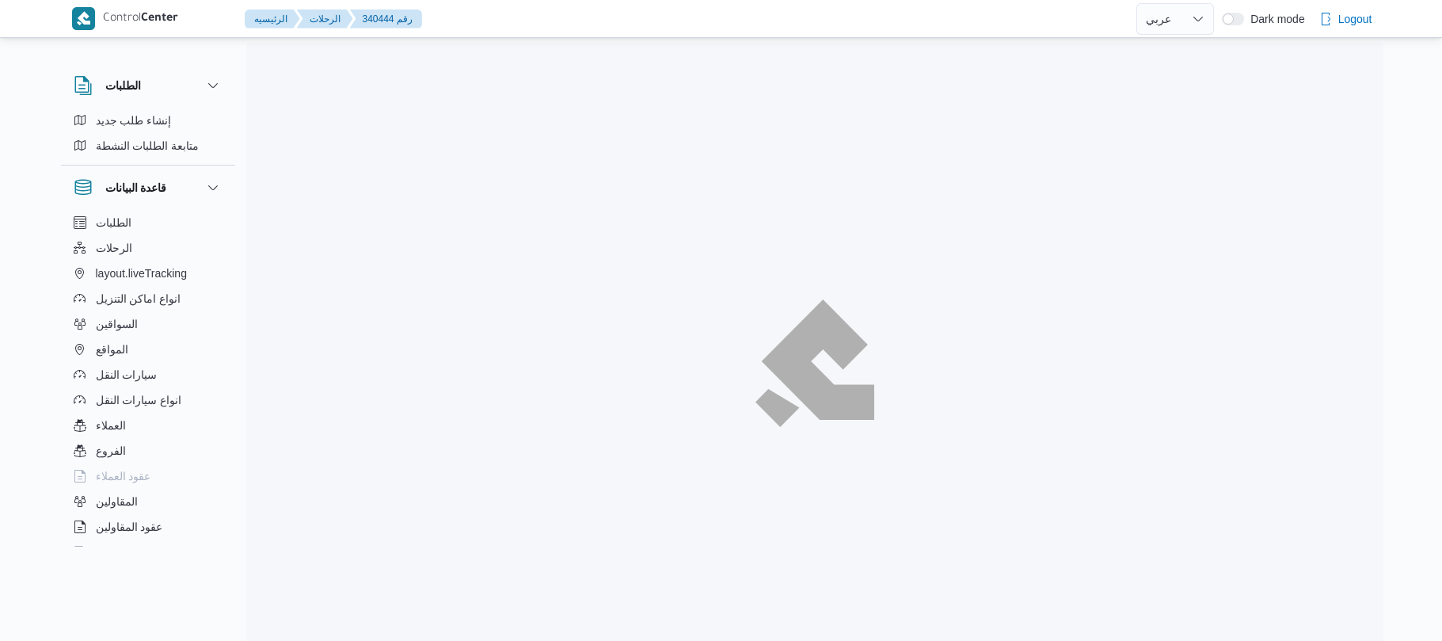
select select "ar"
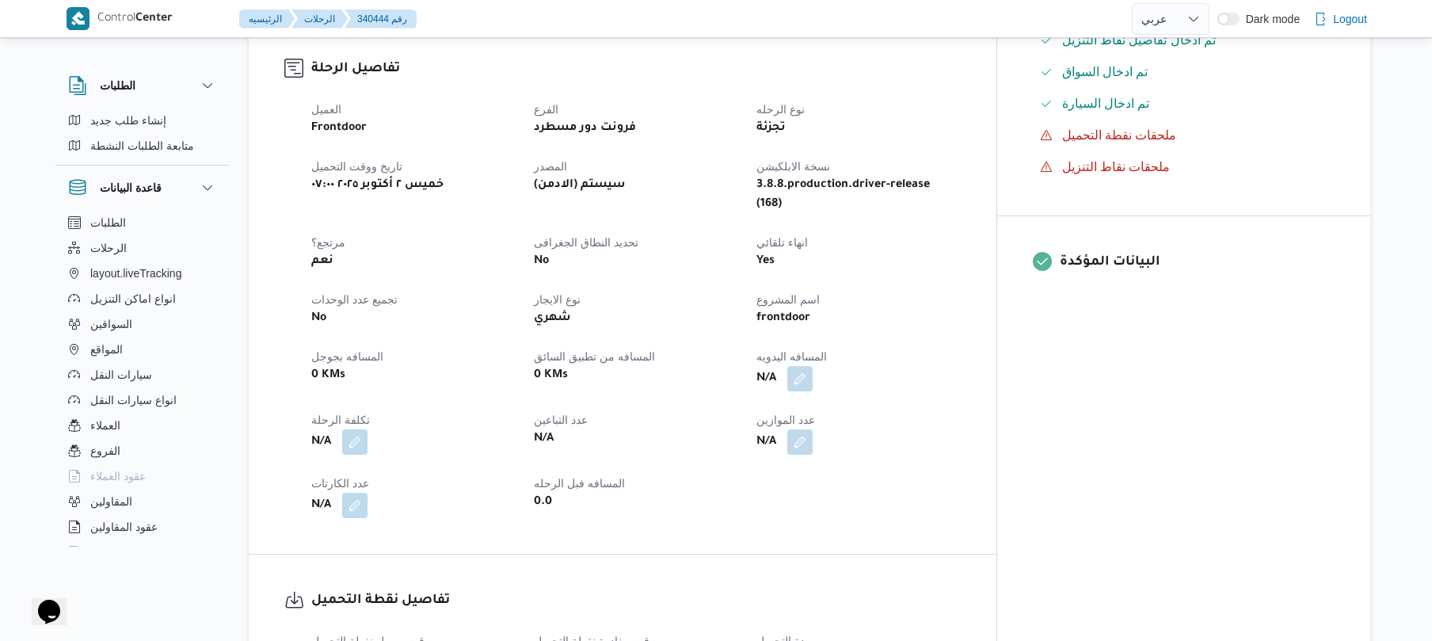
scroll to position [507, 0]
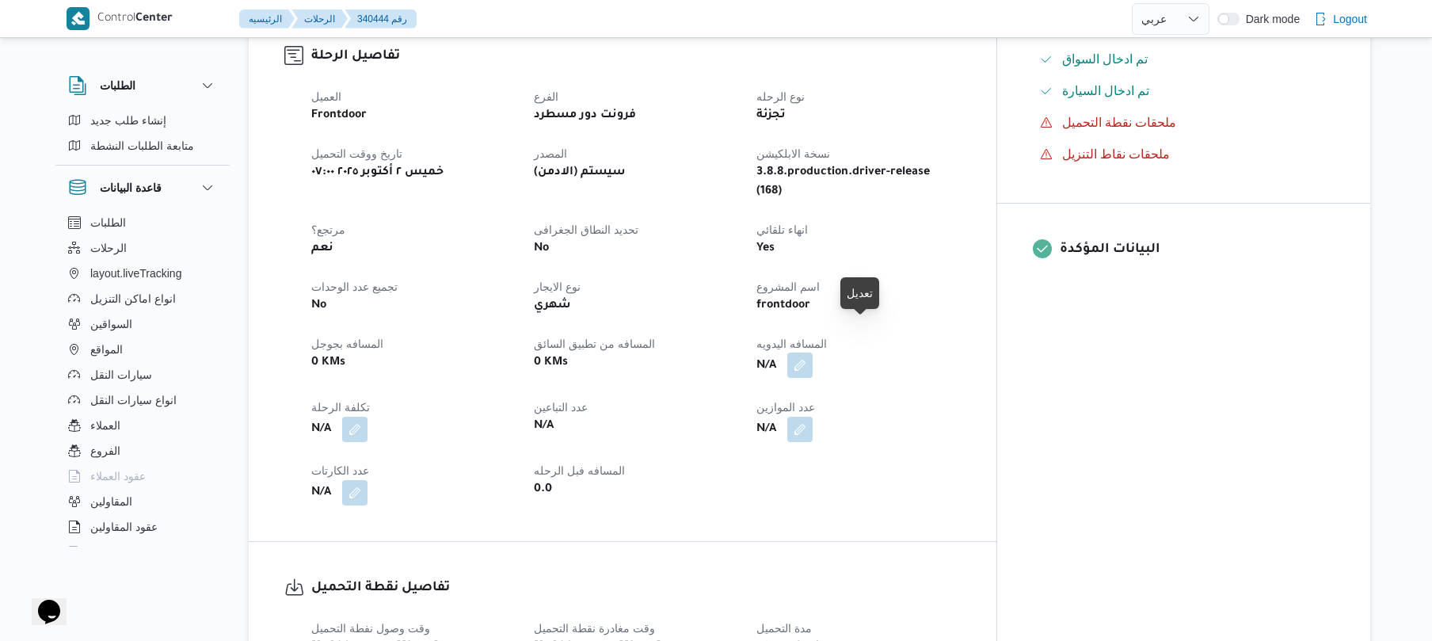
click at [813, 352] on button "button" at bounding box center [799, 364] width 25 height 25
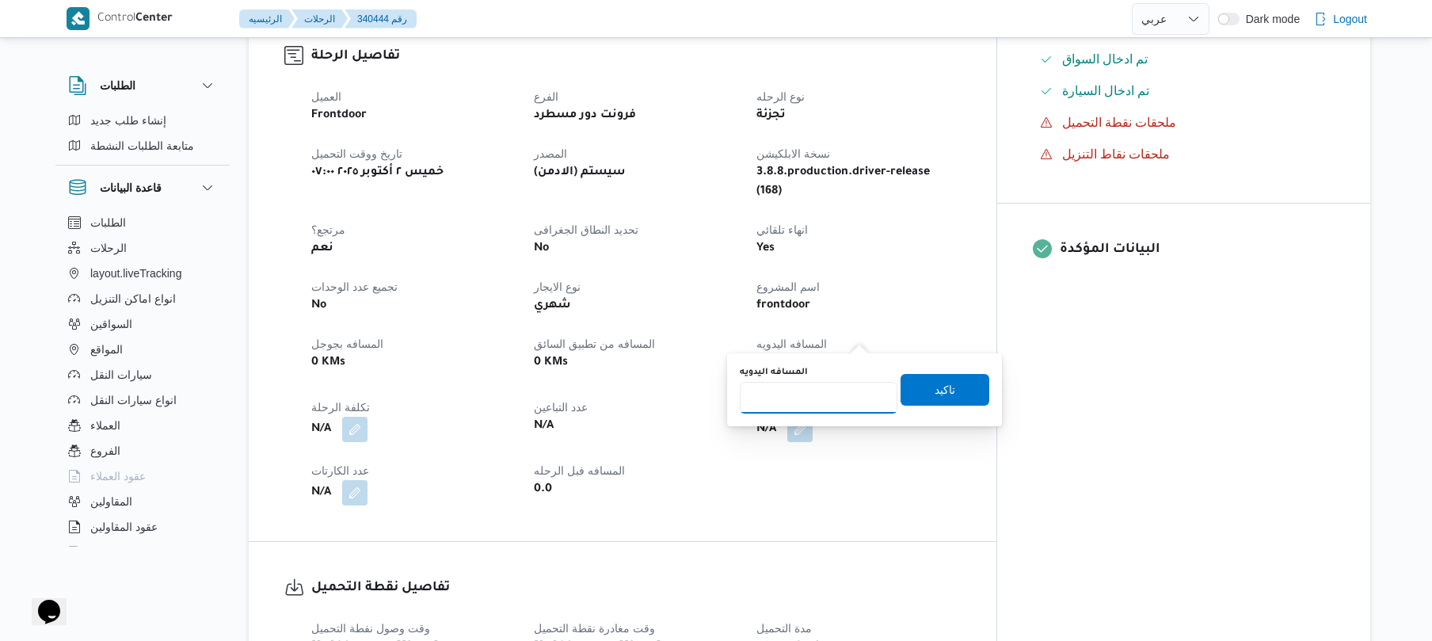
click at [830, 397] on input "المسافه اليدويه" at bounding box center [819, 398] width 158 height 32
type input "120"
click at [944, 387] on span "تاكيد" at bounding box center [944, 388] width 21 height 19
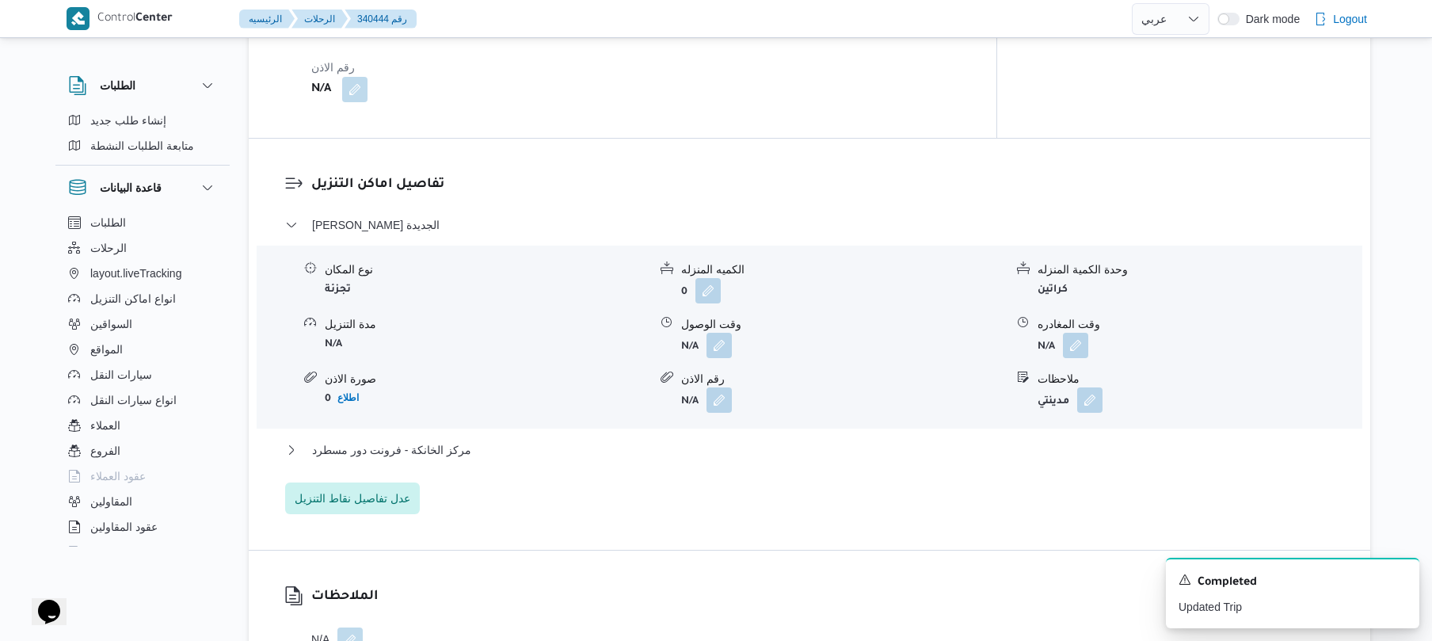
scroll to position [1220, 0]
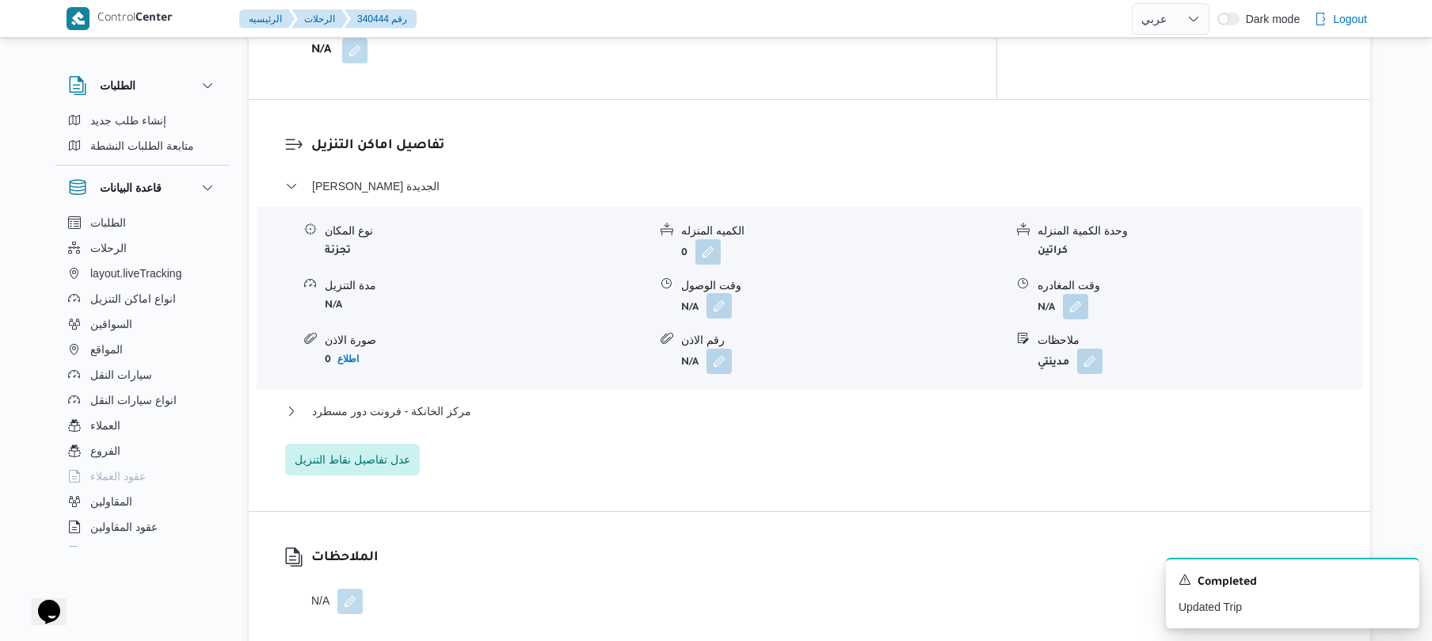
click at [724, 293] on button "button" at bounding box center [718, 305] width 25 height 25
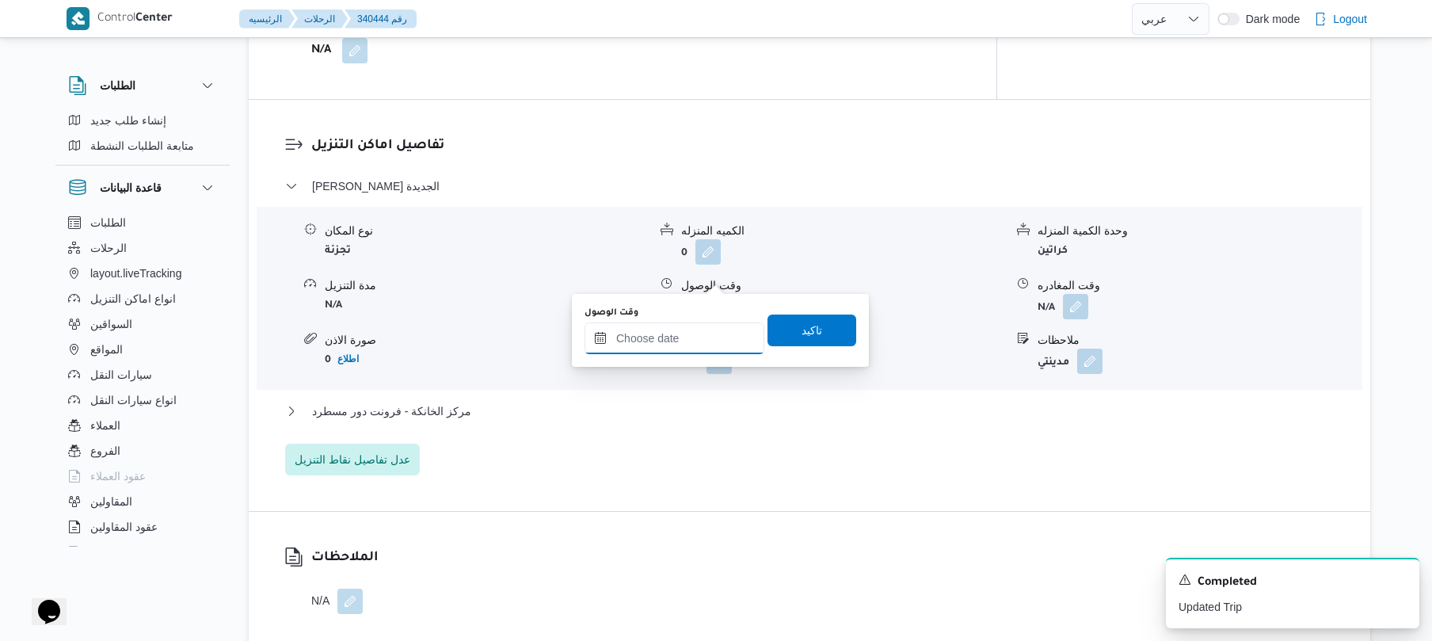
click at [681, 347] on input "وقت الوصول" at bounding box center [674, 338] width 180 height 32
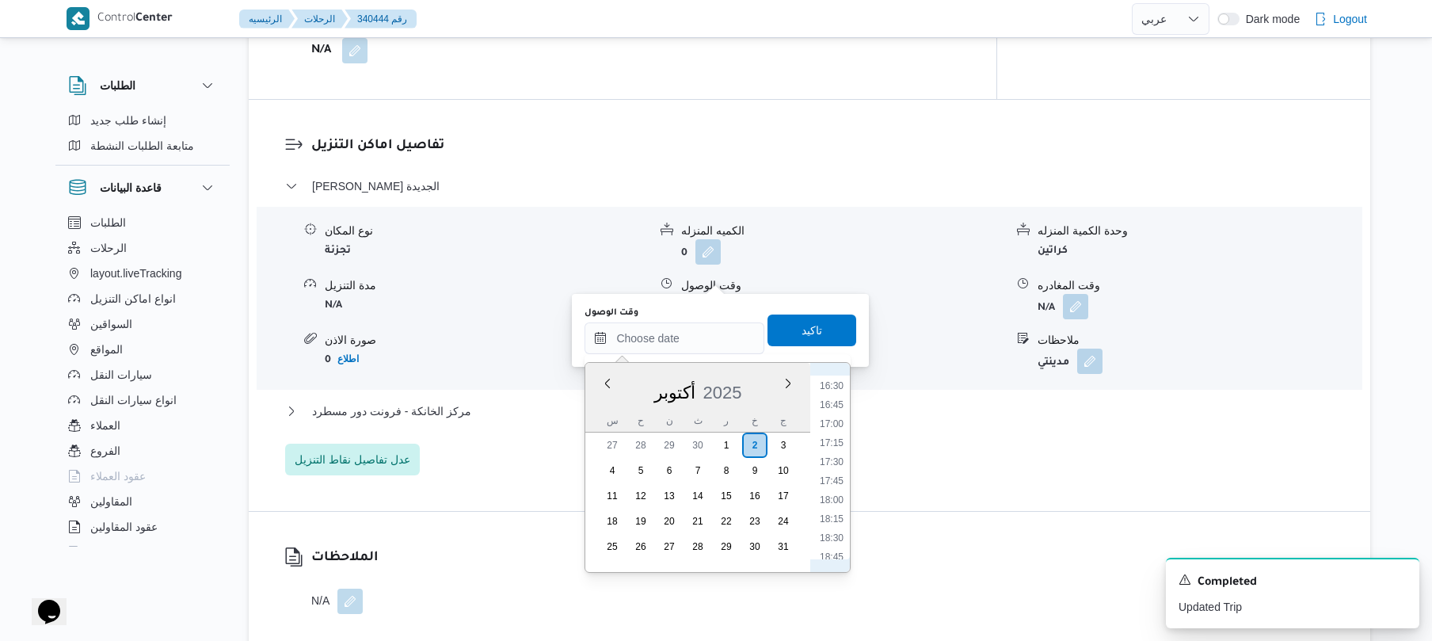
scroll to position [786, 0]
click at [837, 378] on li "10:15" at bounding box center [831, 376] width 36 height 16
type input "[DATE] ١٠:١٥"
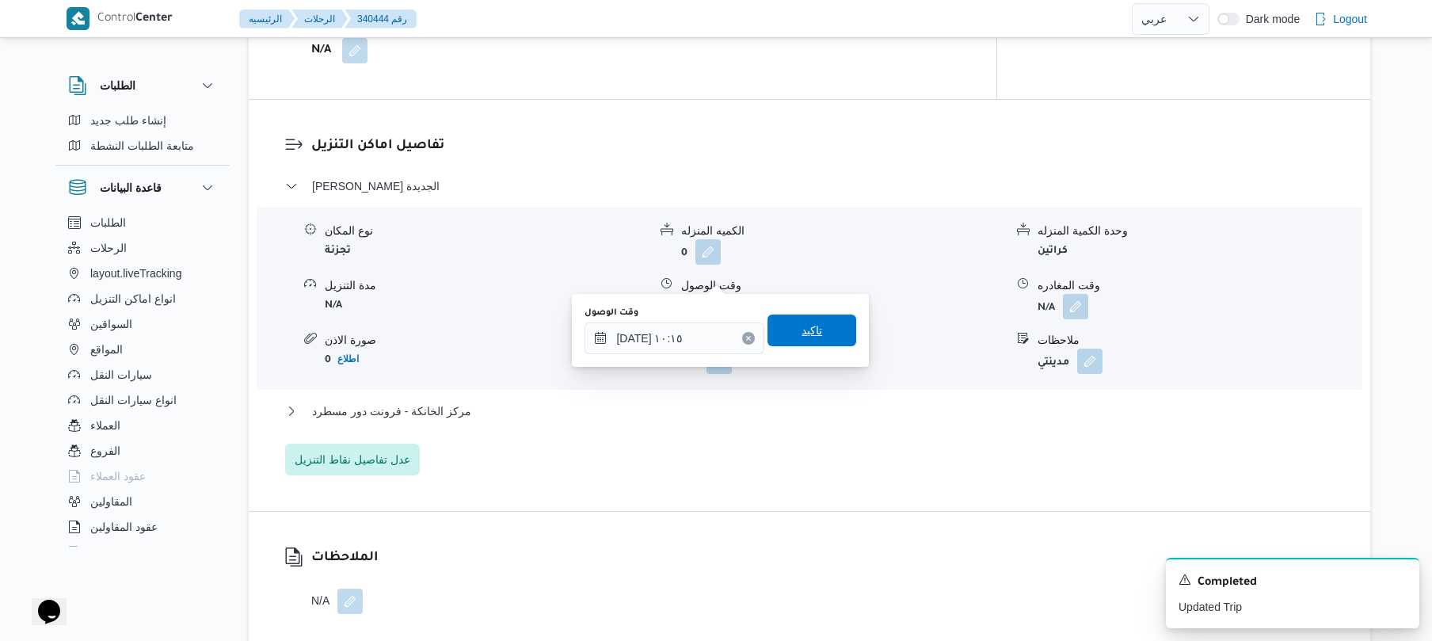
click at [825, 336] on span "تاكيد" at bounding box center [811, 330] width 89 height 32
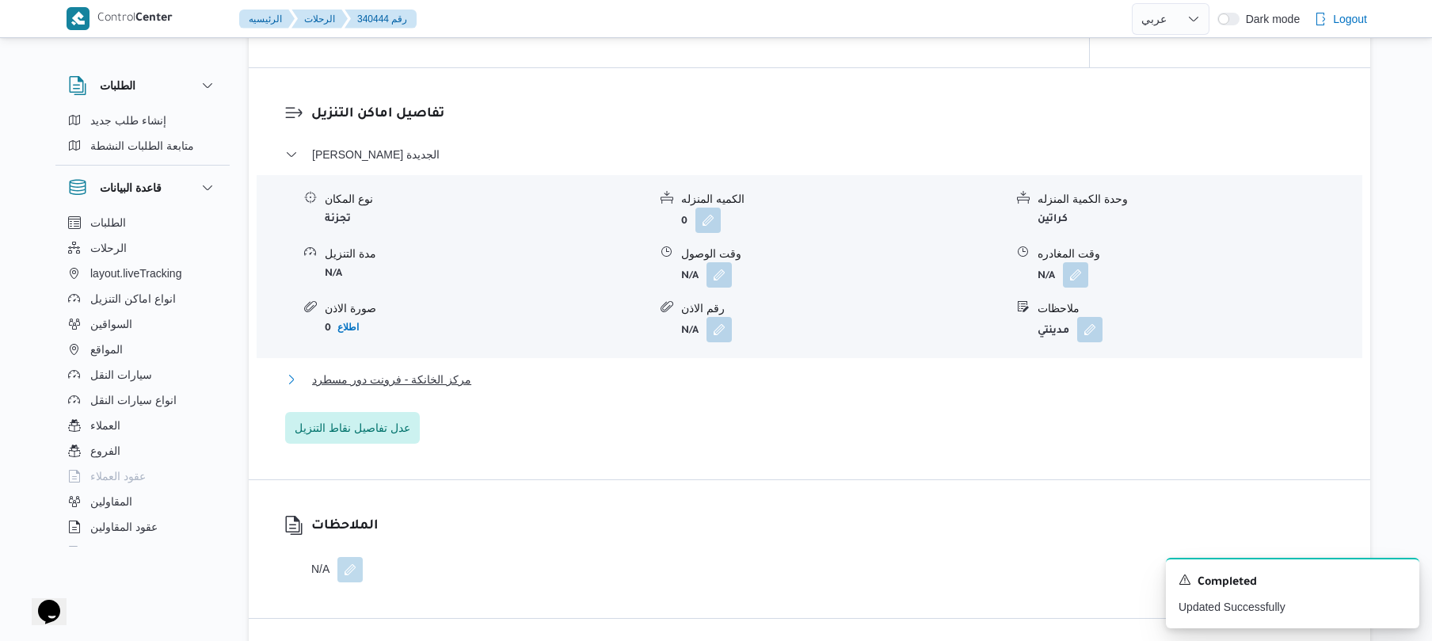
click at [773, 381] on button "مركز الخانكة - فرونت دور مسطرد" at bounding box center [809, 379] width 1049 height 19
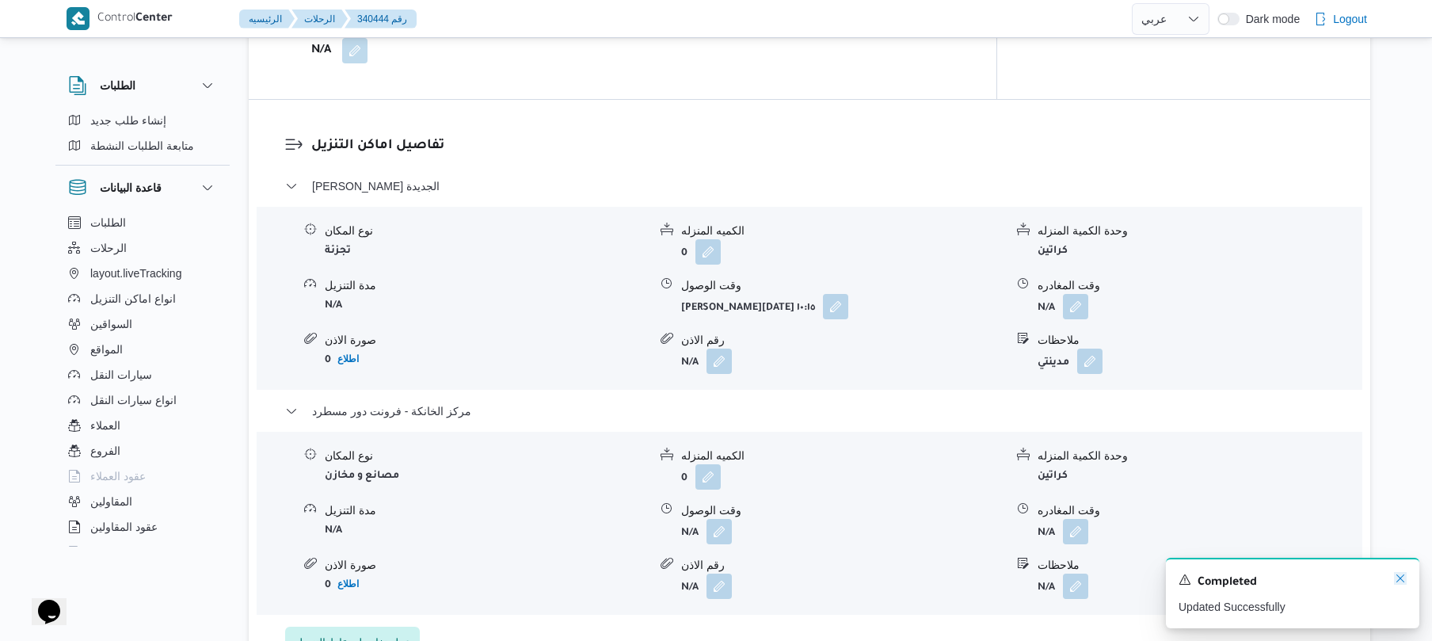
click at [1398, 577] on icon "Dismiss toast" at bounding box center [1400, 578] width 13 height 13
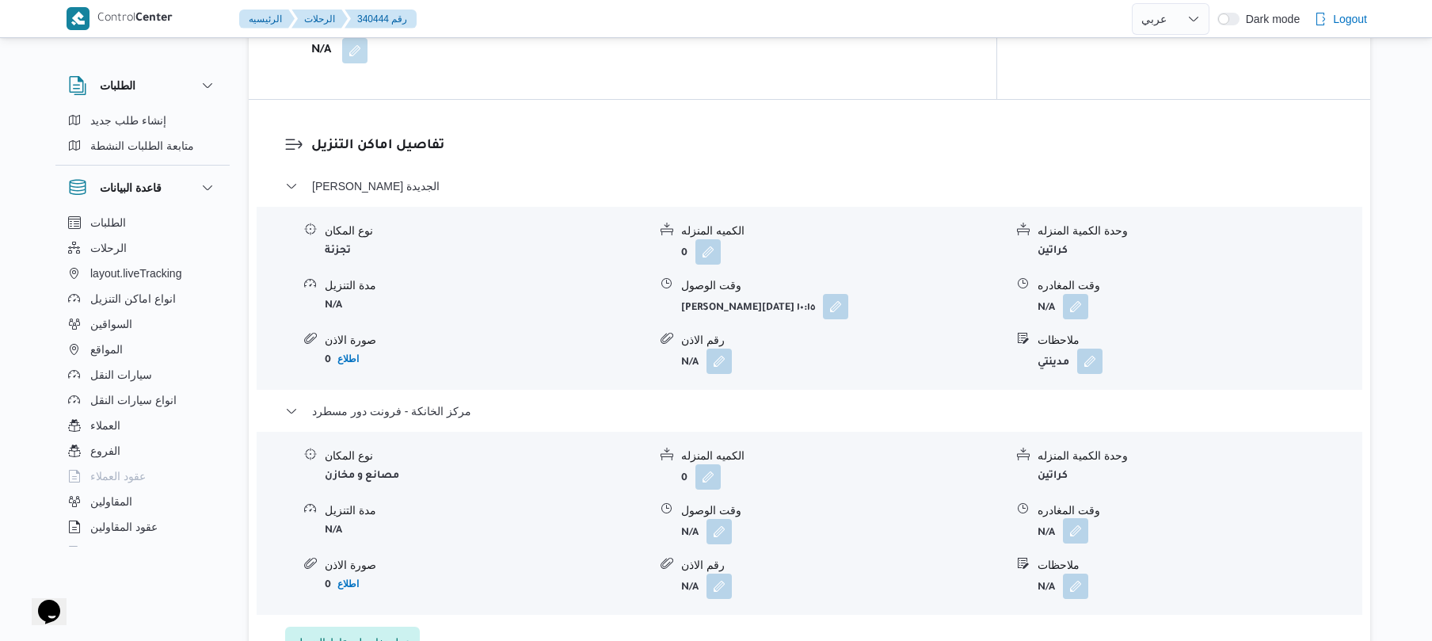
click at [1077, 518] on button "button" at bounding box center [1075, 530] width 25 height 25
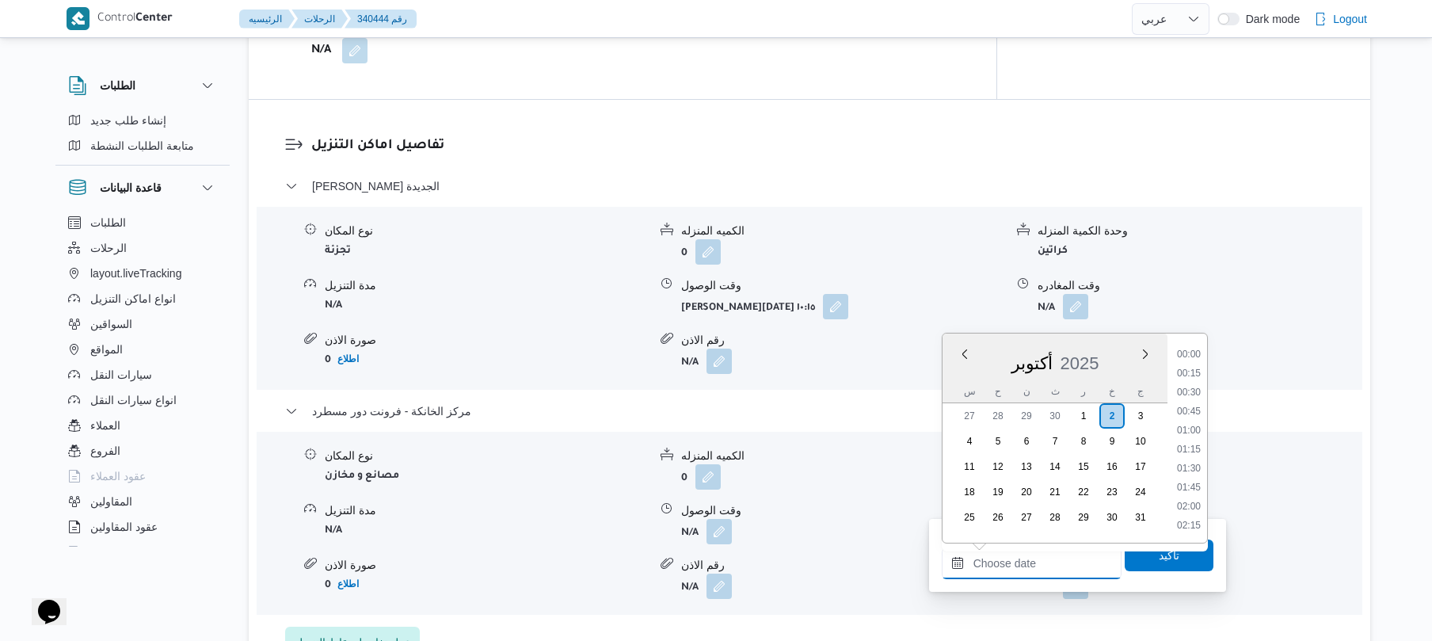
click at [1031, 562] on input "وقت المغادره" at bounding box center [1032, 563] width 180 height 32
click at [1191, 409] on li "19:15" at bounding box center [1188, 410] width 36 height 16
type input "[DATE] ١٩:١٥"
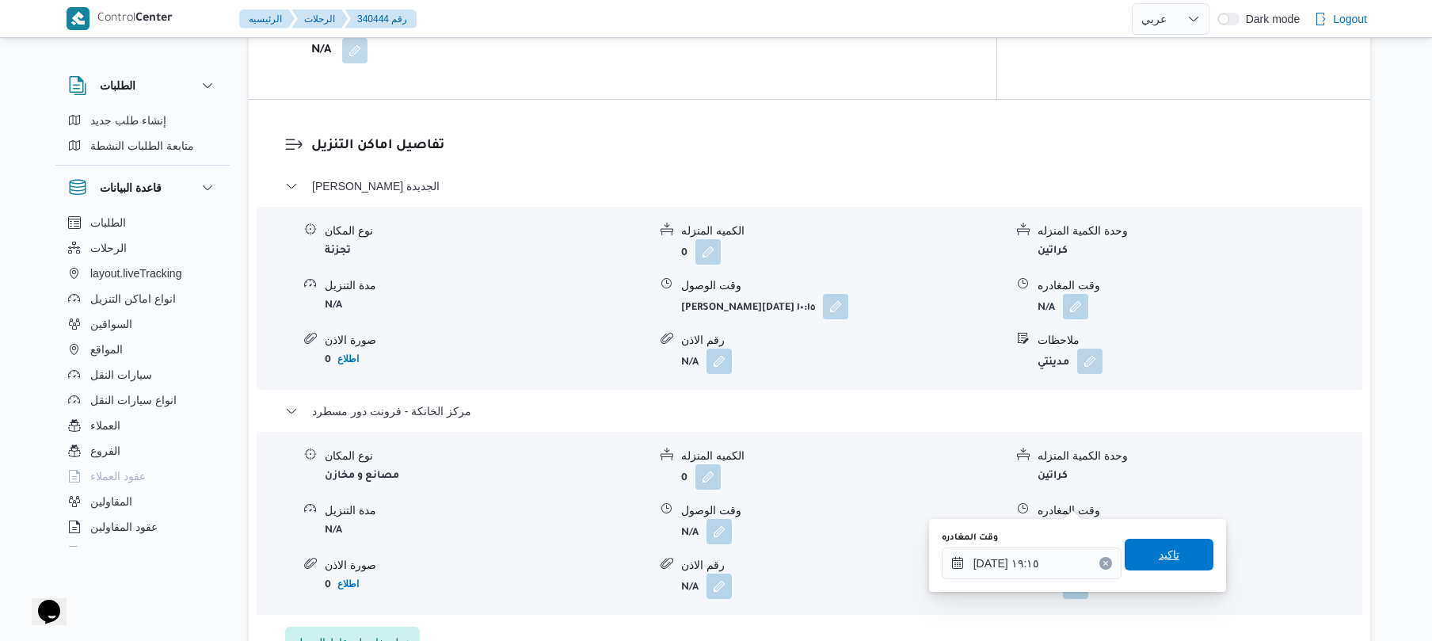
click at [1160, 565] on span "تاكيد" at bounding box center [1169, 555] width 89 height 32
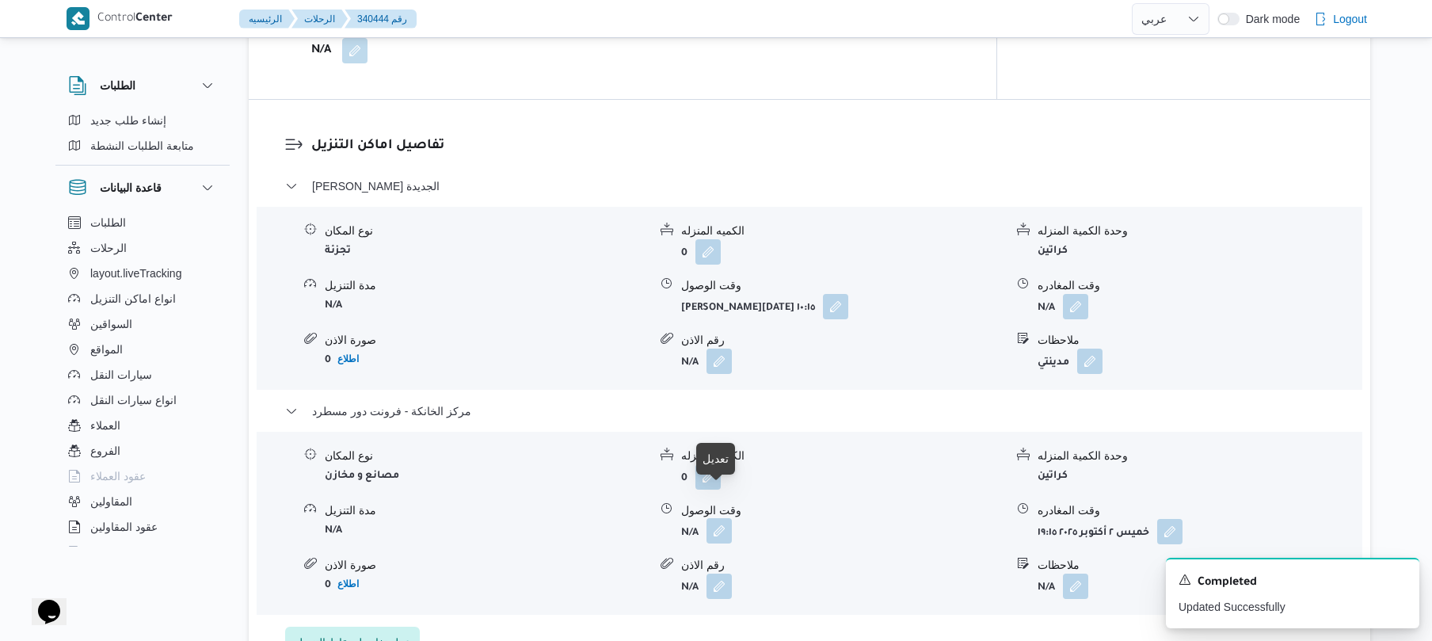
click at [726, 518] on button "button" at bounding box center [718, 530] width 25 height 25
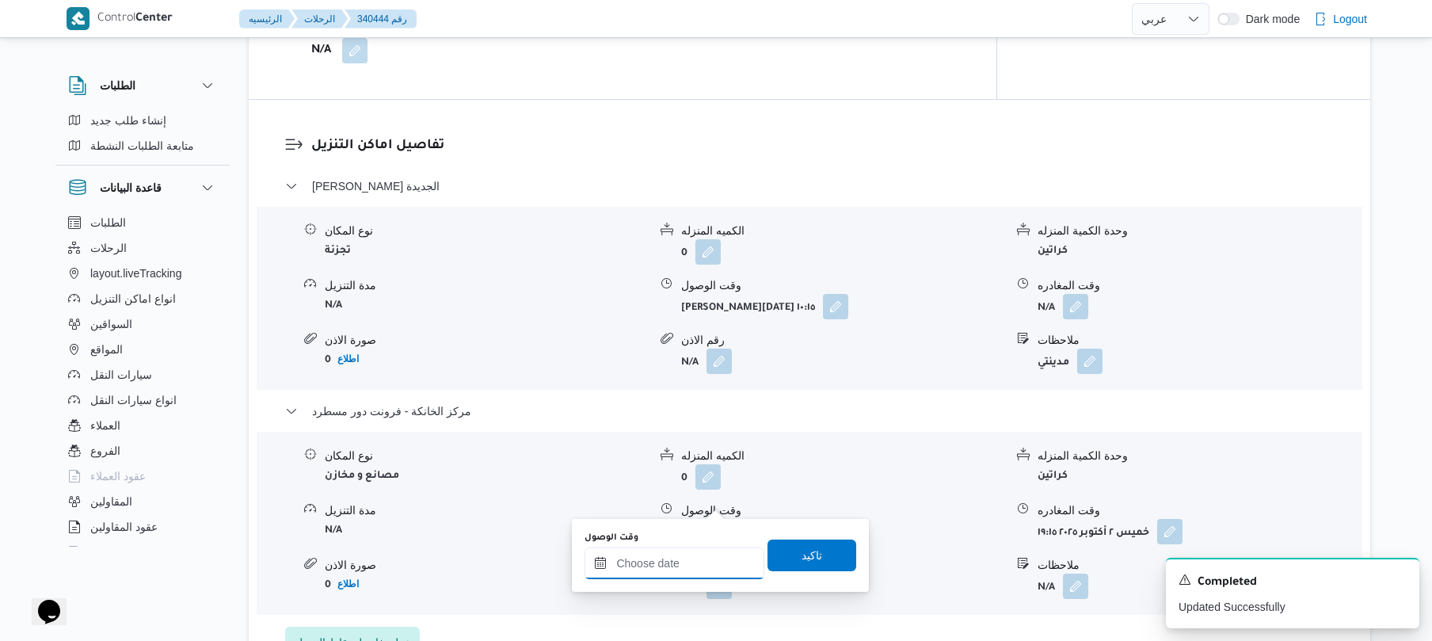
click at [697, 556] on input "وقت الوصول" at bounding box center [674, 563] width 180 height 32
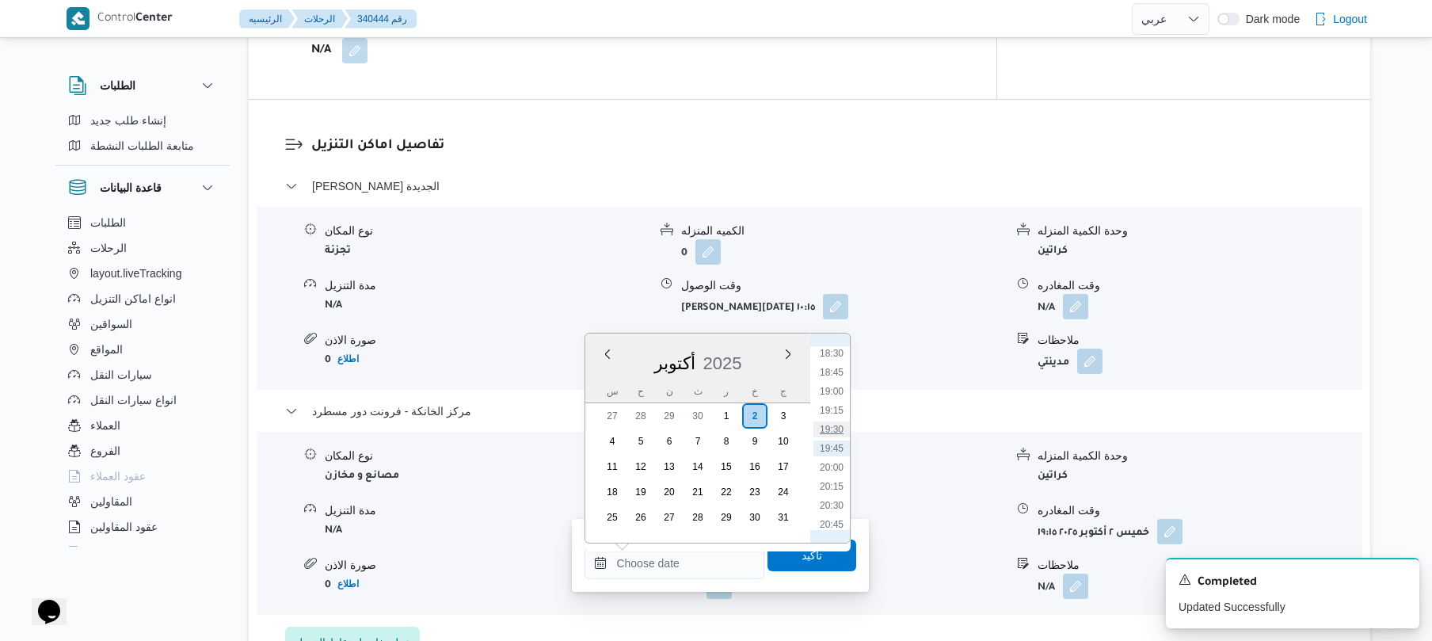
click at [839, 421] on li "19:30" at bounding box center [831, 429] width 36 height 16
type input "[DATE] ١٩:٣٠"
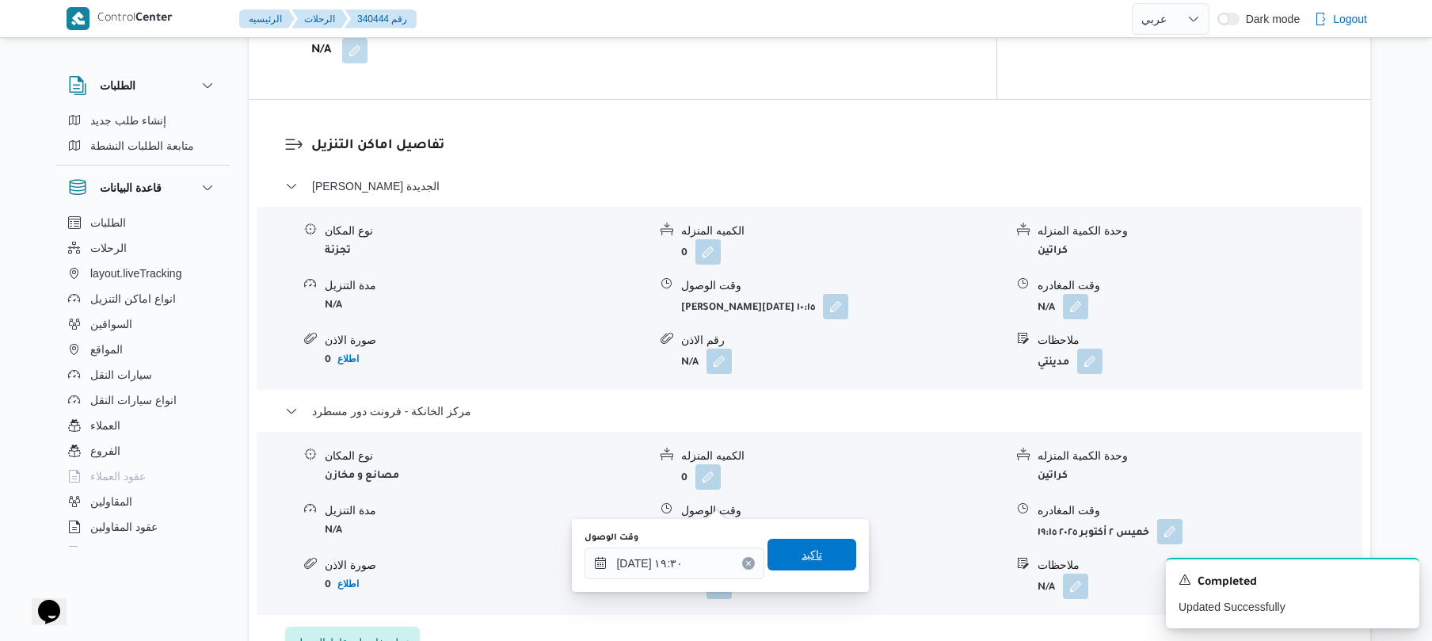
click at [814, 549] on span "تاكيد" at bounding box center [811, 555] width 89 height 32
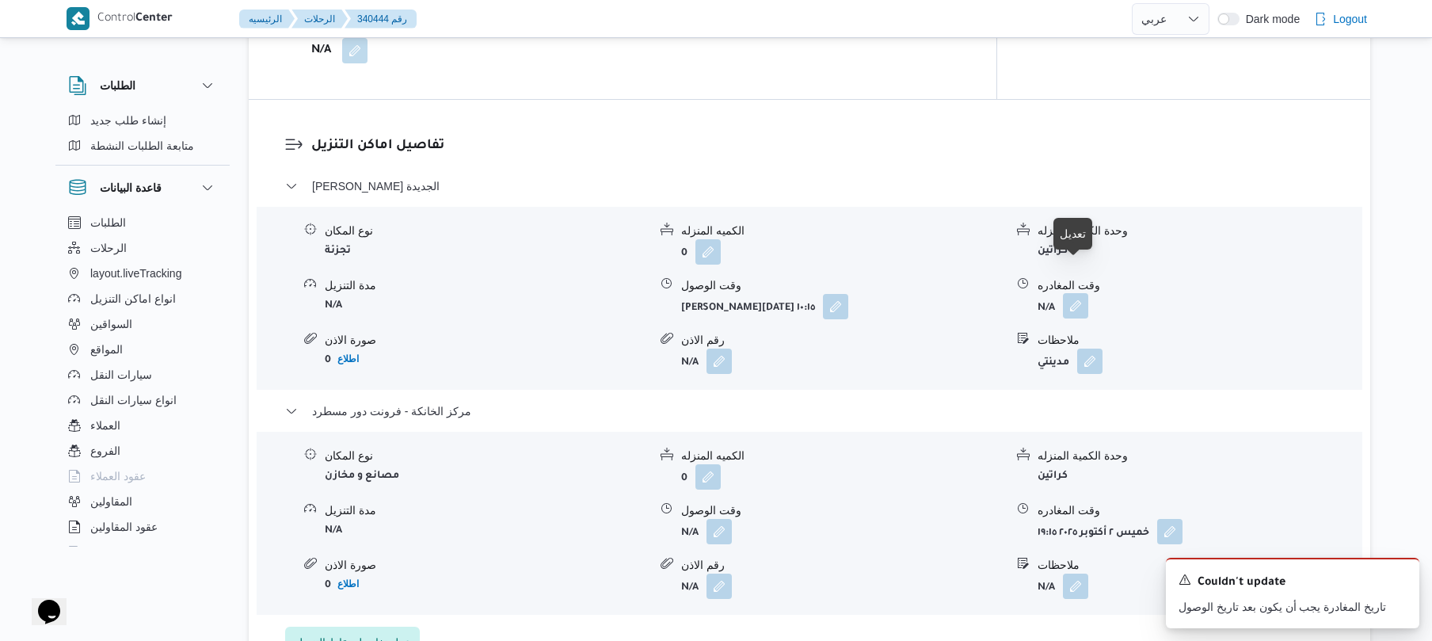
click at [1071, 293] on button "button" at bounding box center [1075, 305] width 25 height 25
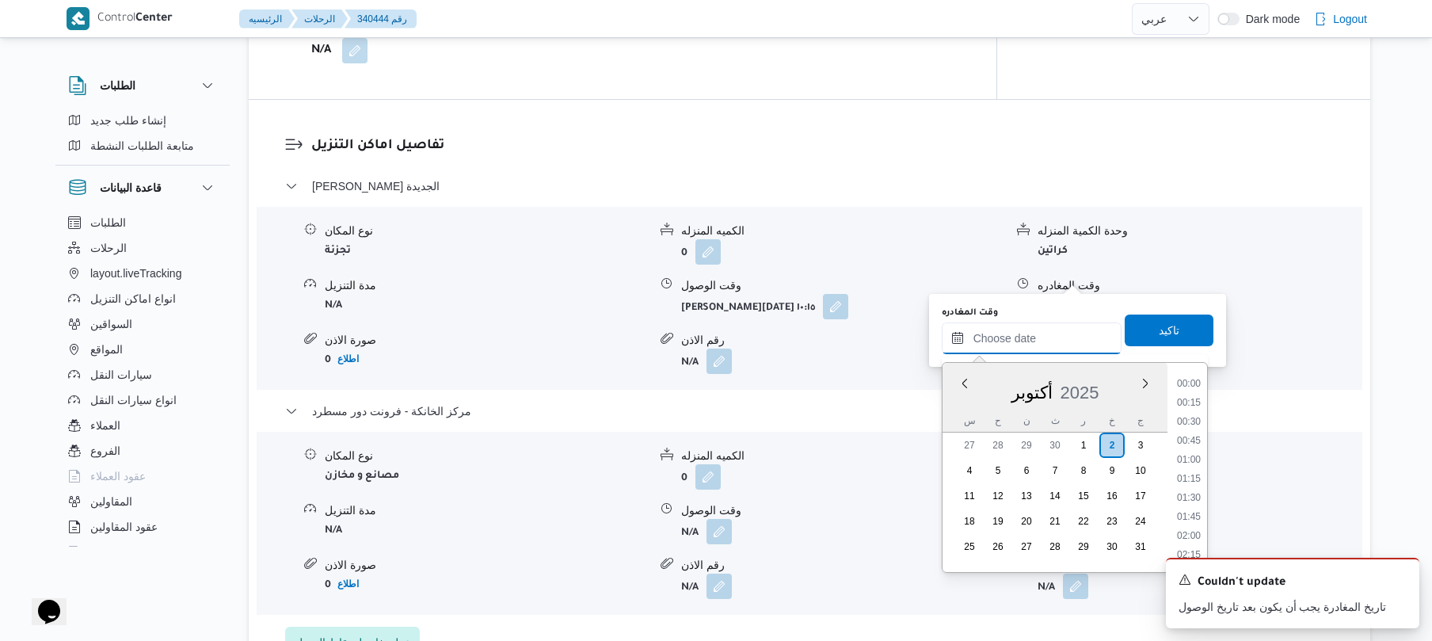
click at [1018, 337] on input "وقت المغادره" at bounding box center [1032, 338] width 180 height 32
click at [858, 519] on form "N/A" at bounding box center [842, 531] width 323 height 25
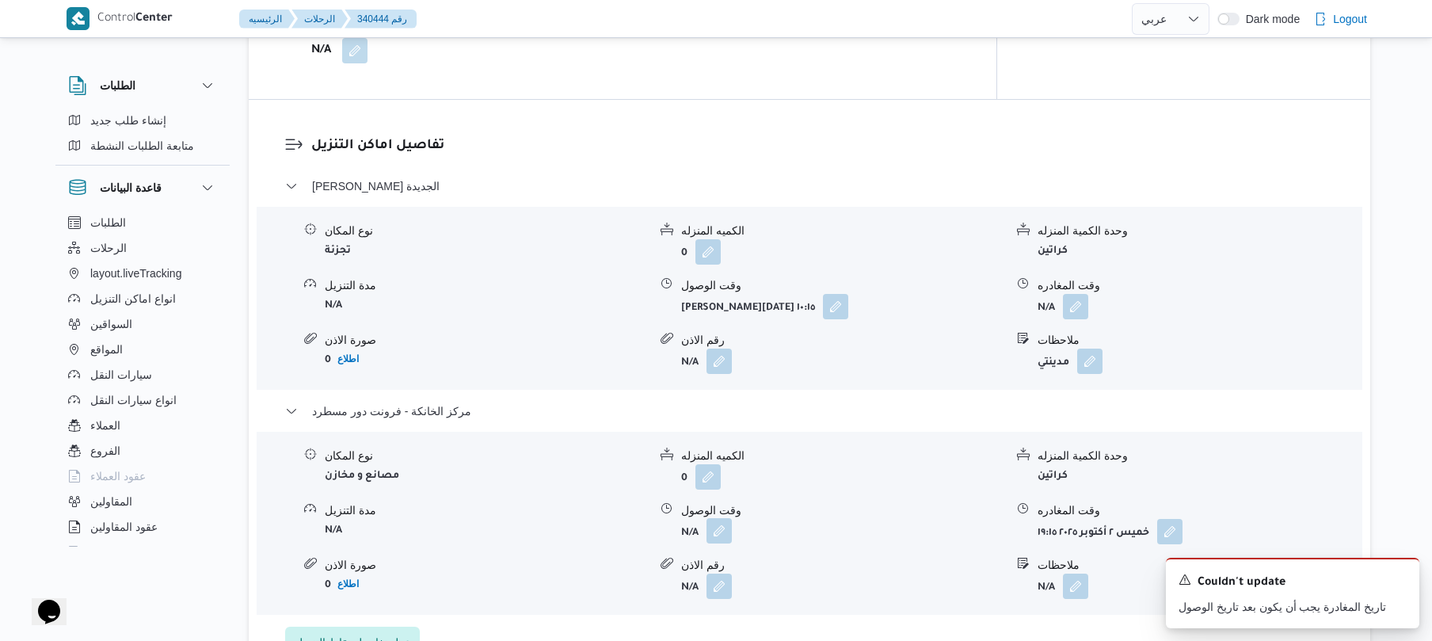
click at [716, 518] on button "button" at bounding box center [718, 530] width 25 height 25
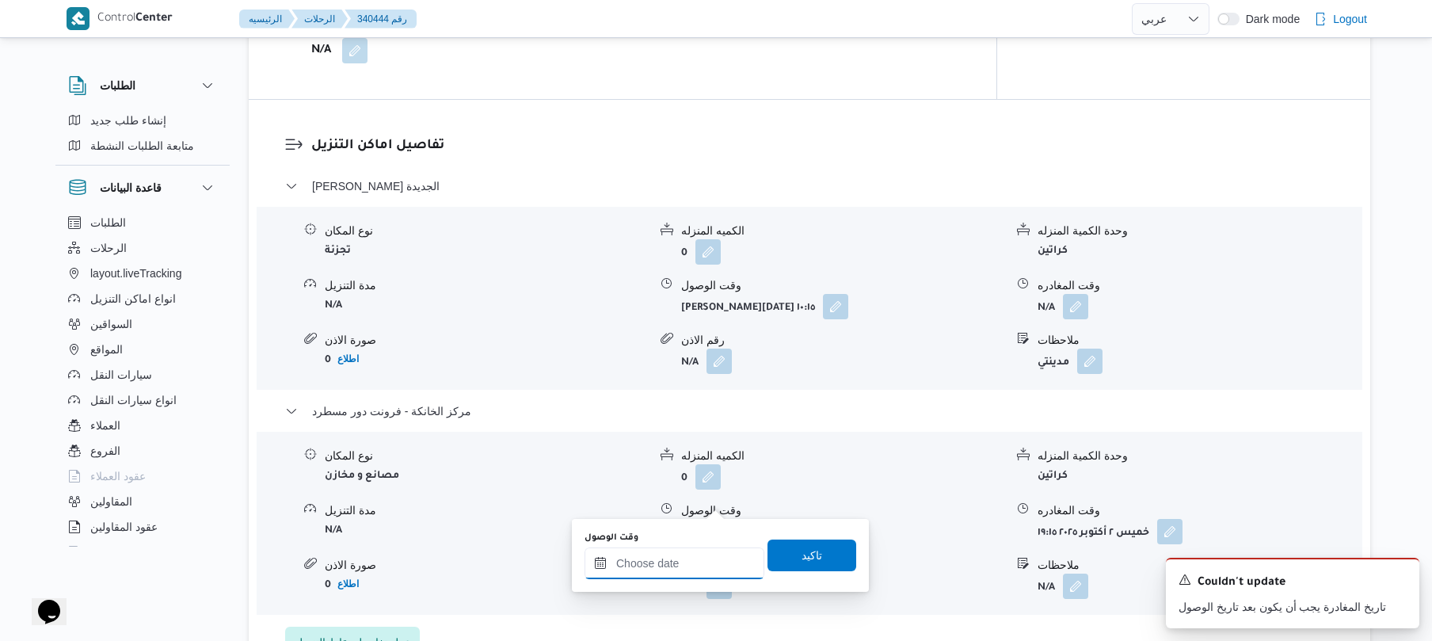
click at [688, 569] on input "وقت الوصول" at bounding box center [674, 563] width 180 height 32
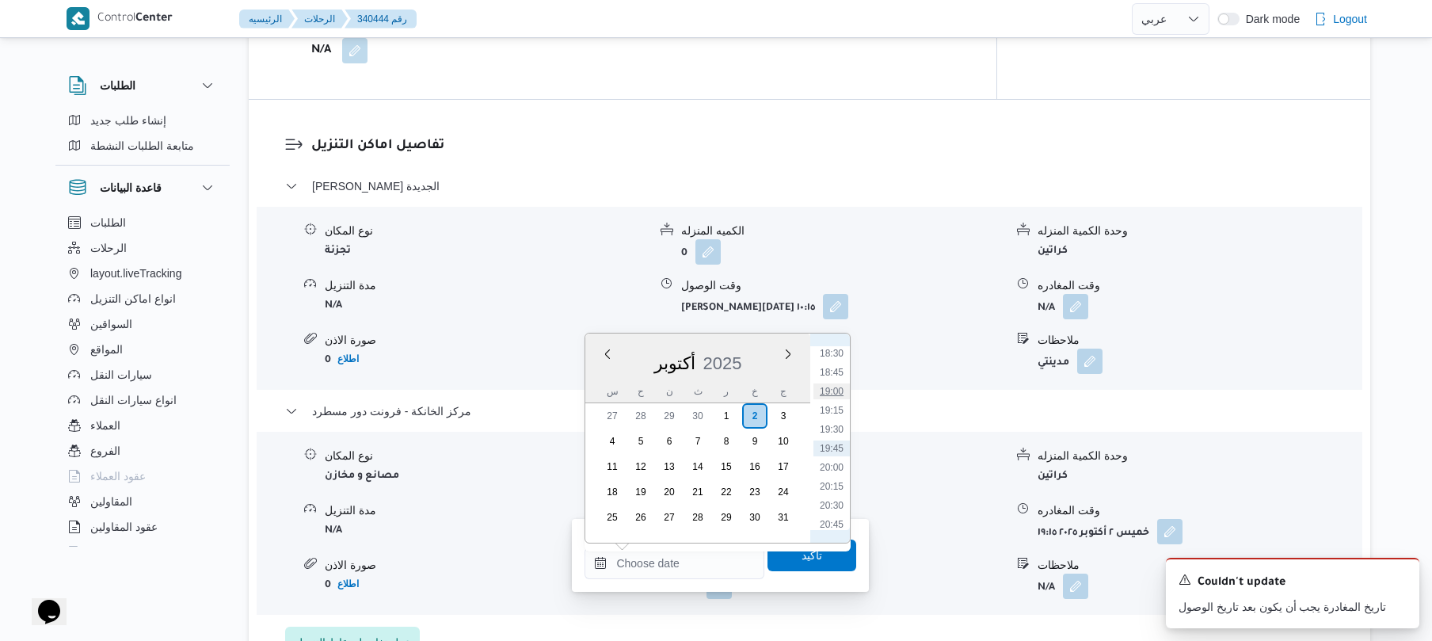
click at [836, 394] on li "19:00" at bounding box center [831, 391] width 36 height 16
type input "[DATE] ١٩:٠٠"
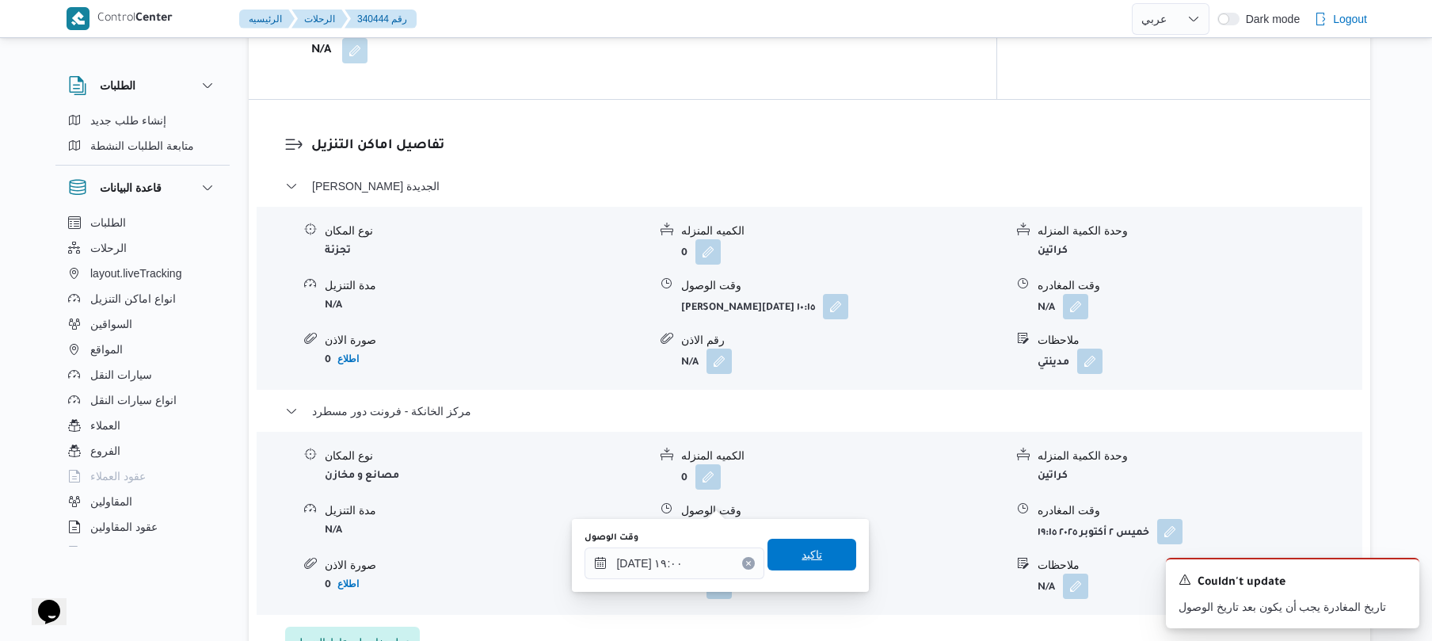
click at [808, 556] on span "تاكيد" at bounding box center [811, 554] width 21 height 19
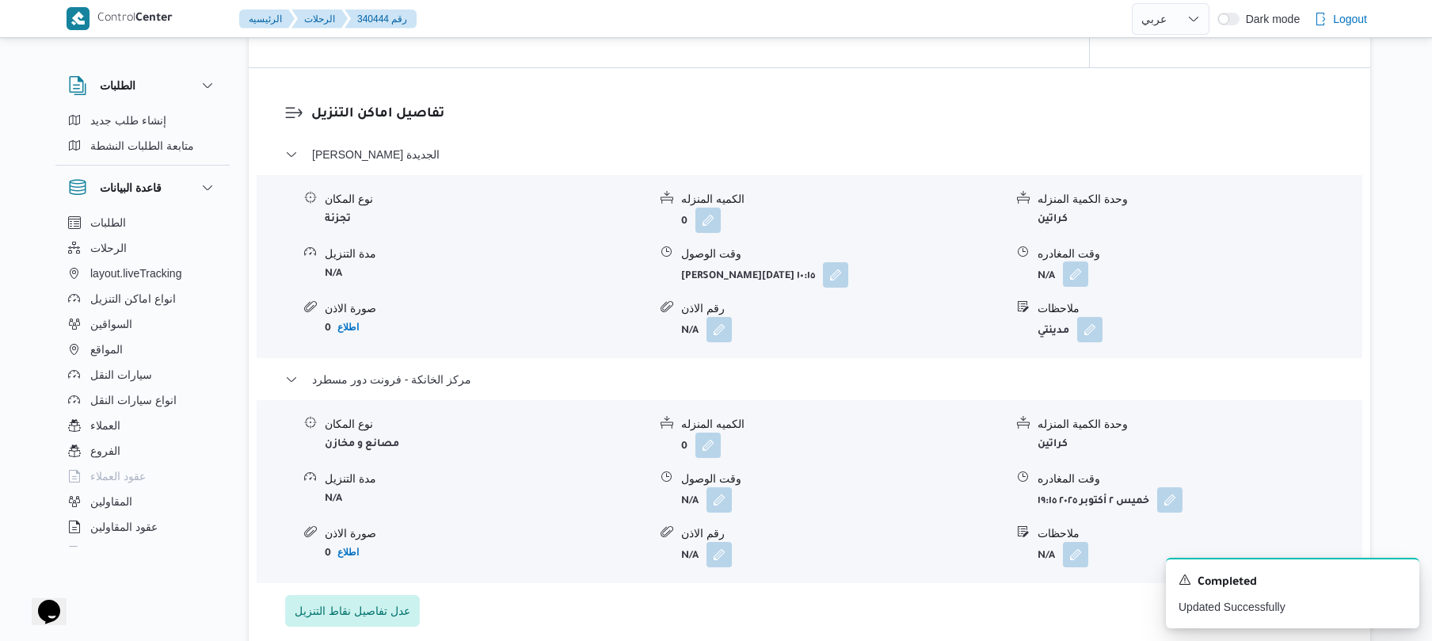
click at [1072, 279] on button "button" at bounding box center [1075, 273] width 25 height 25
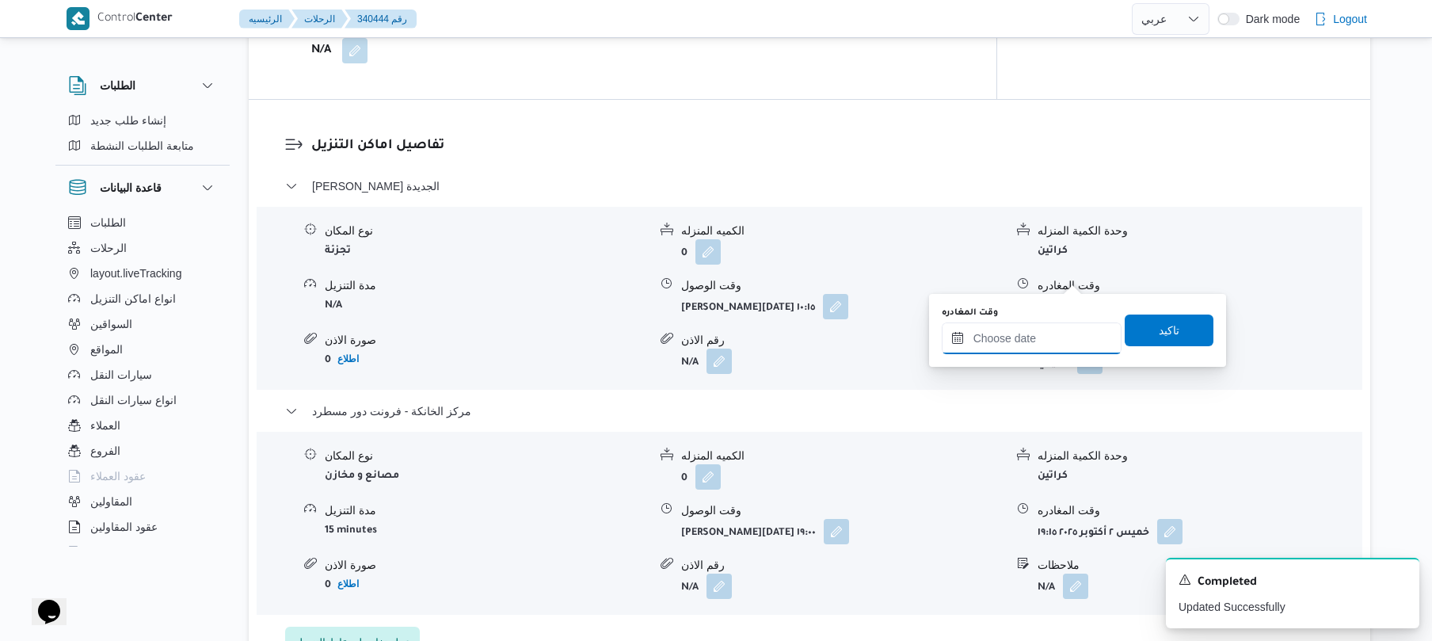
click at [1028, 342] on input "وقت المغادره" at bounding box center [1032, 338] width 180 height 32
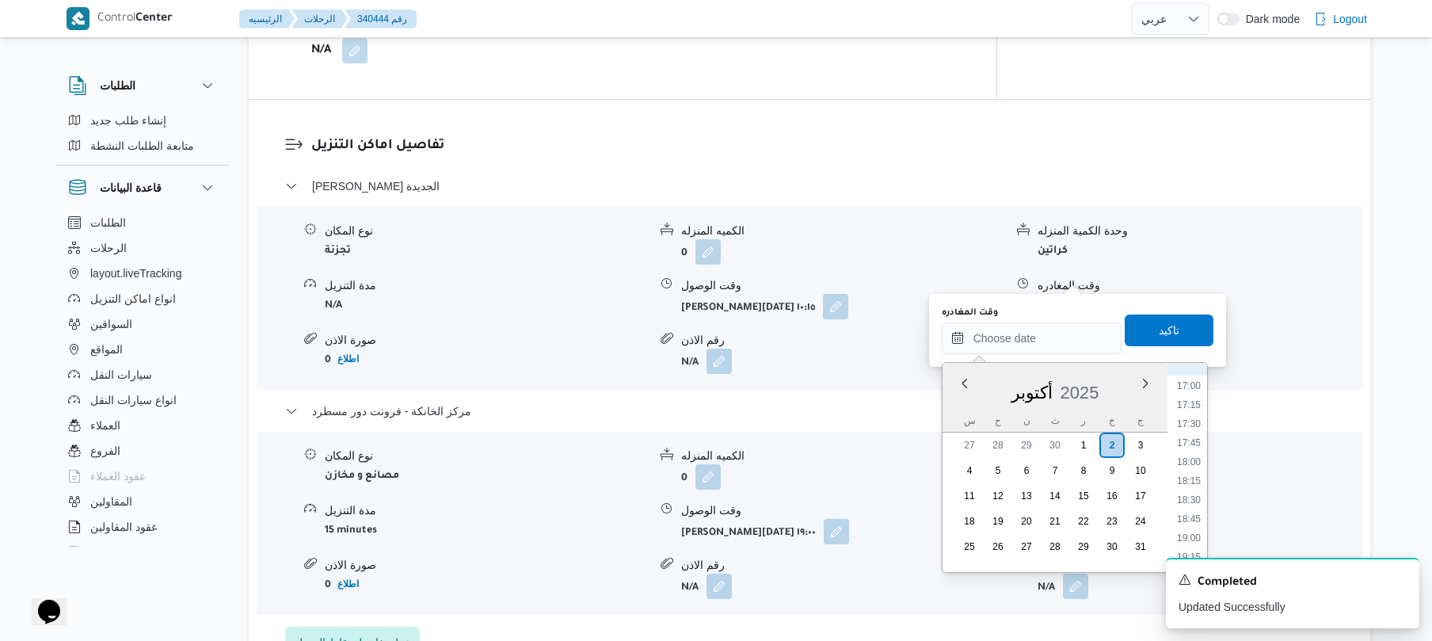
scroll to position [1252, 0]
click at [1194, 516] on li "18:15" at bounding box center [1188, 519] width 36 height 16
type input "[DATE] ١٨:١٥"
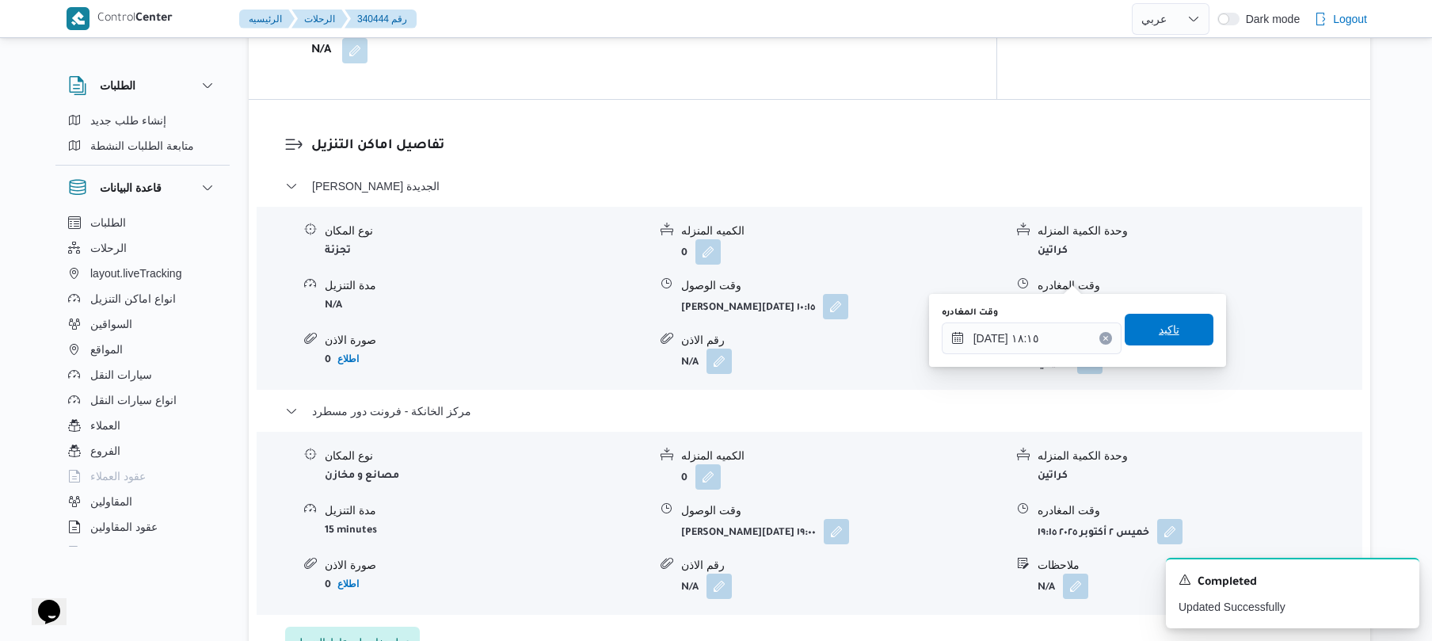
click at [1159, 336] on span "تاكيد" at bounding box center [1169, 329] width 21 height 19
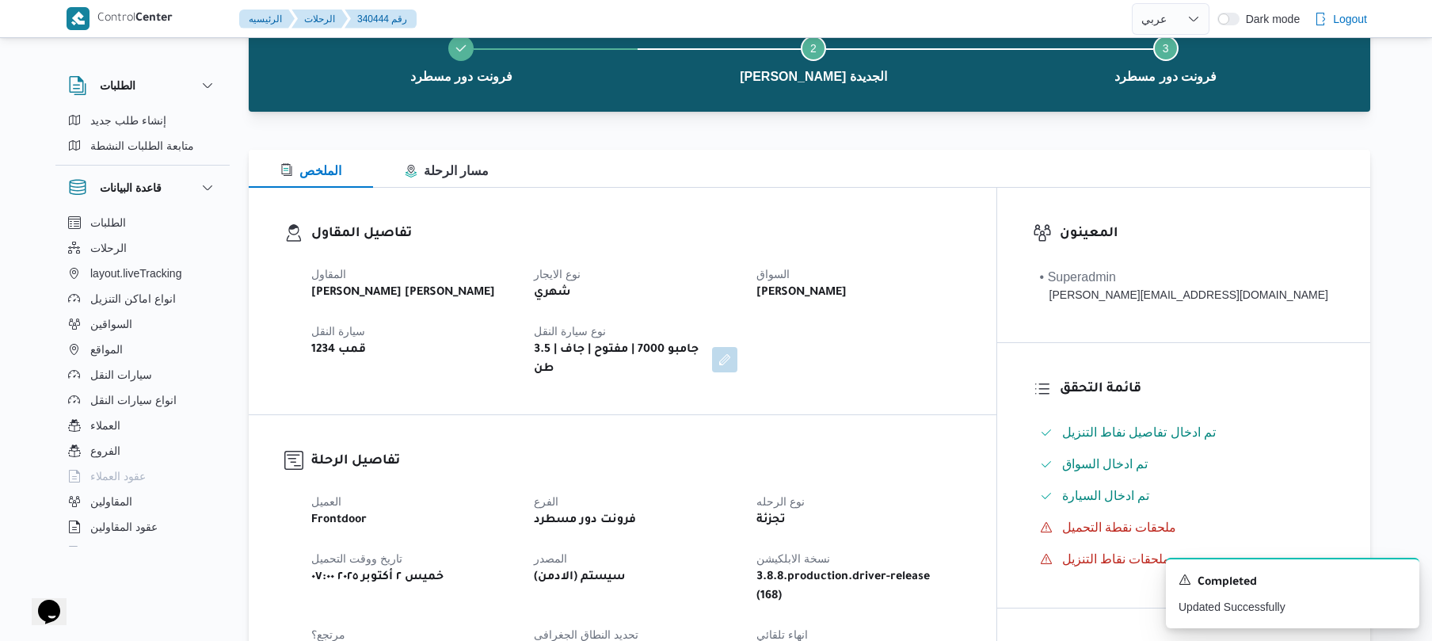
scroll to position [0, 0]
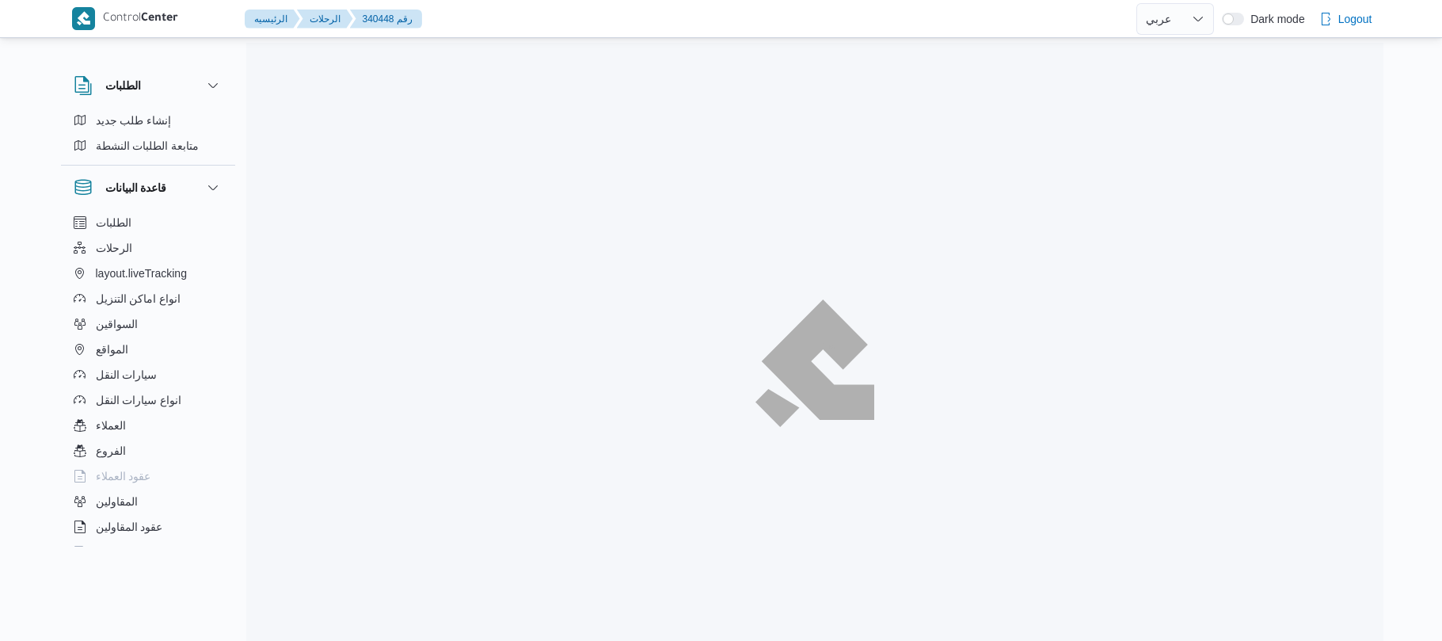
select select "ar"
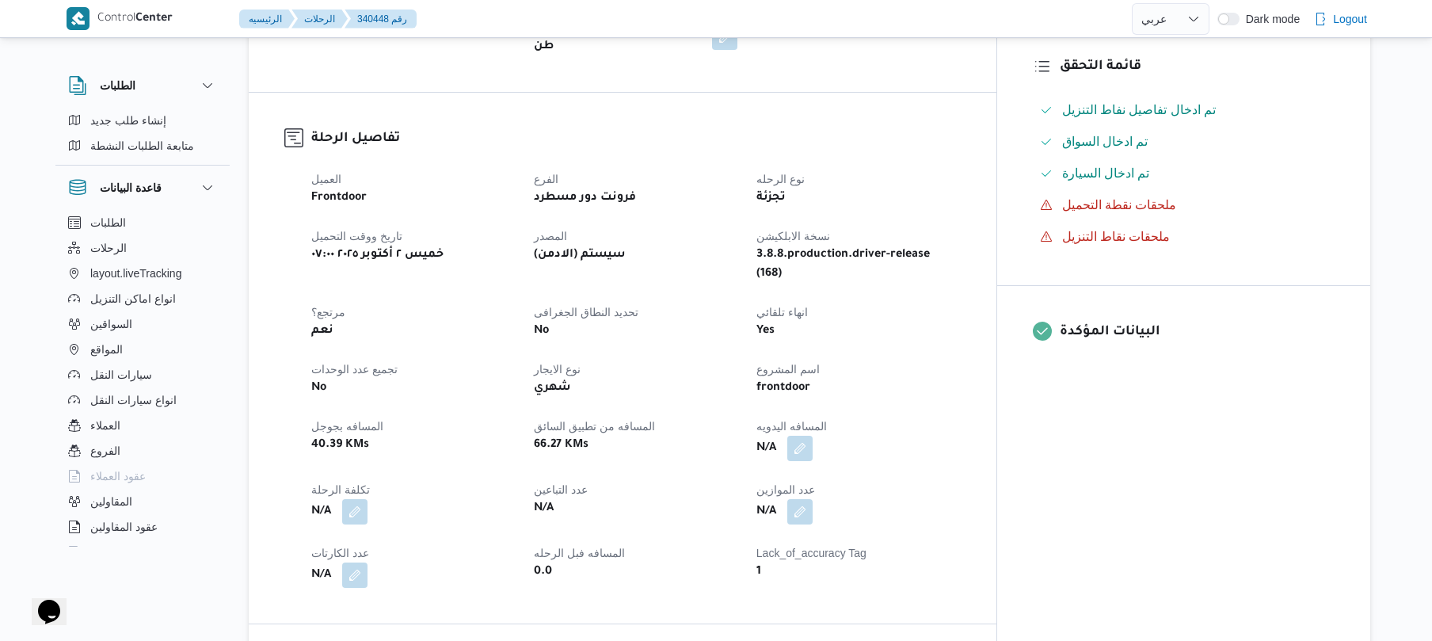
scroll to position [464, 0]
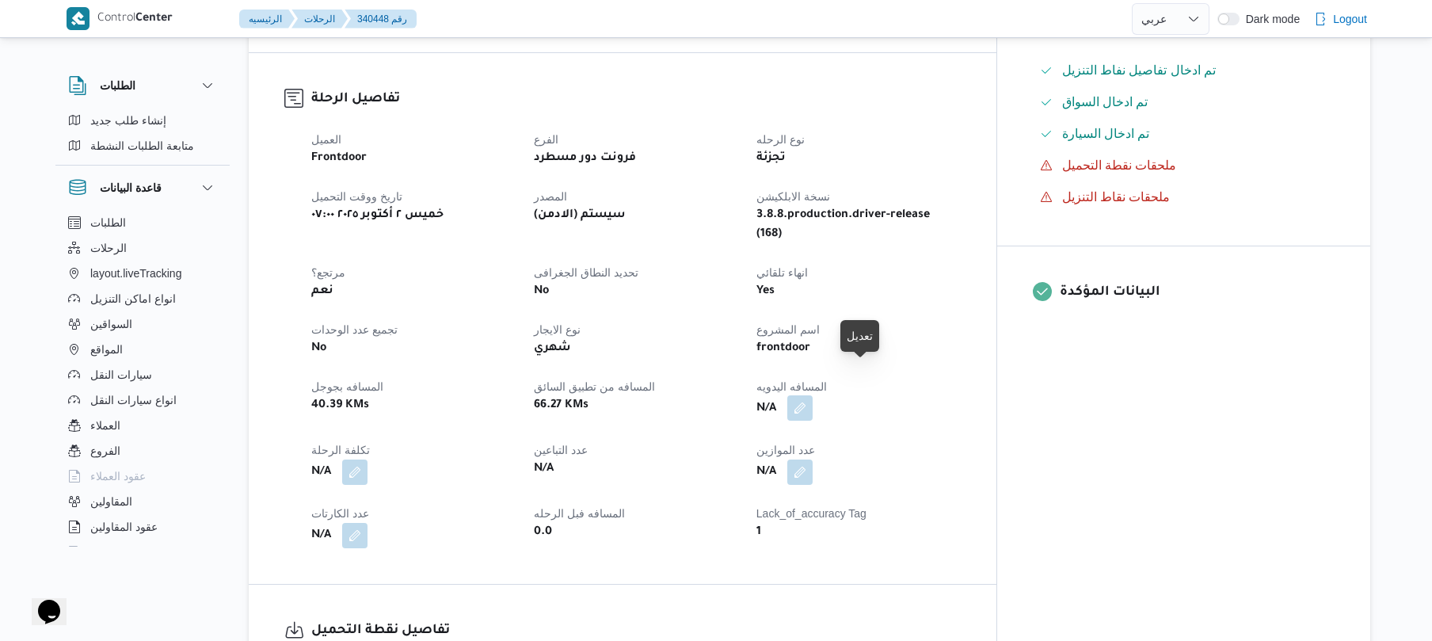
click at [813, 395] on button "button" at bounding box center [799, 407] width 25 height 25
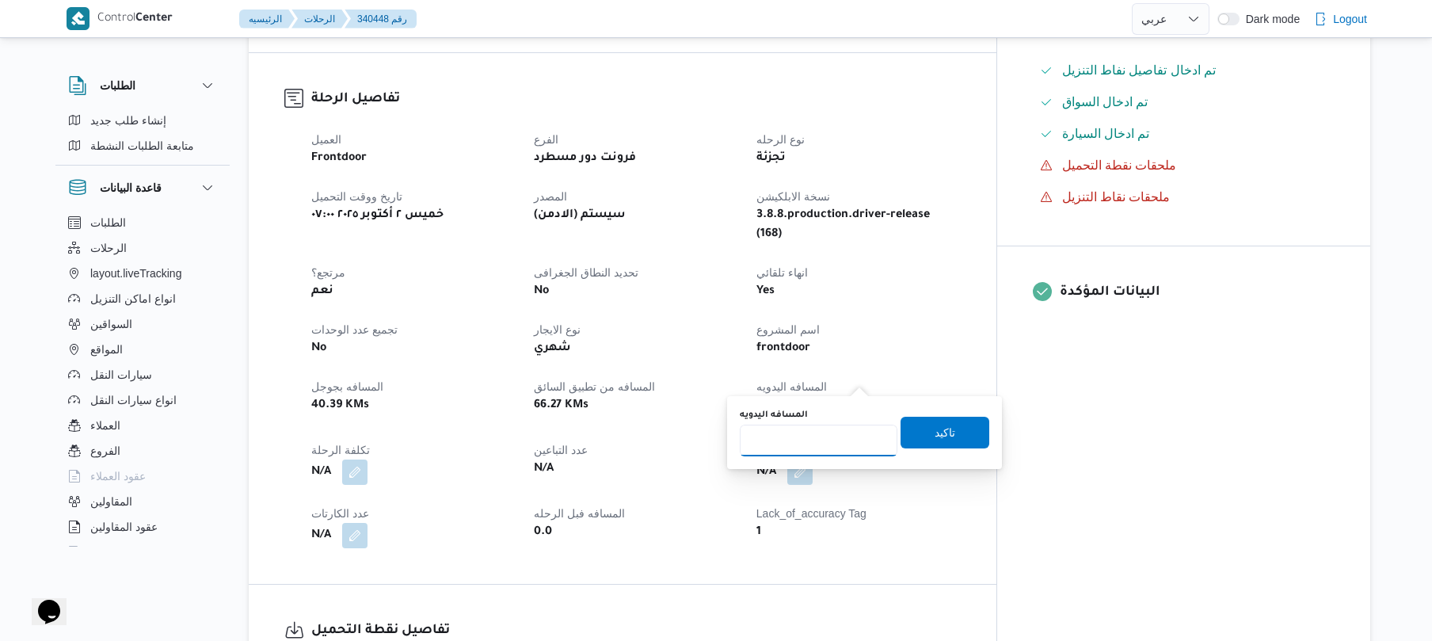
click at [802, 443] on input "المسافه اليدويه" at bounding box center [819, 440] width 158 height 32
type input "130"
click at [934, 438] on span "تاكيد" at bounding box center [944, 431] width 21 height 19
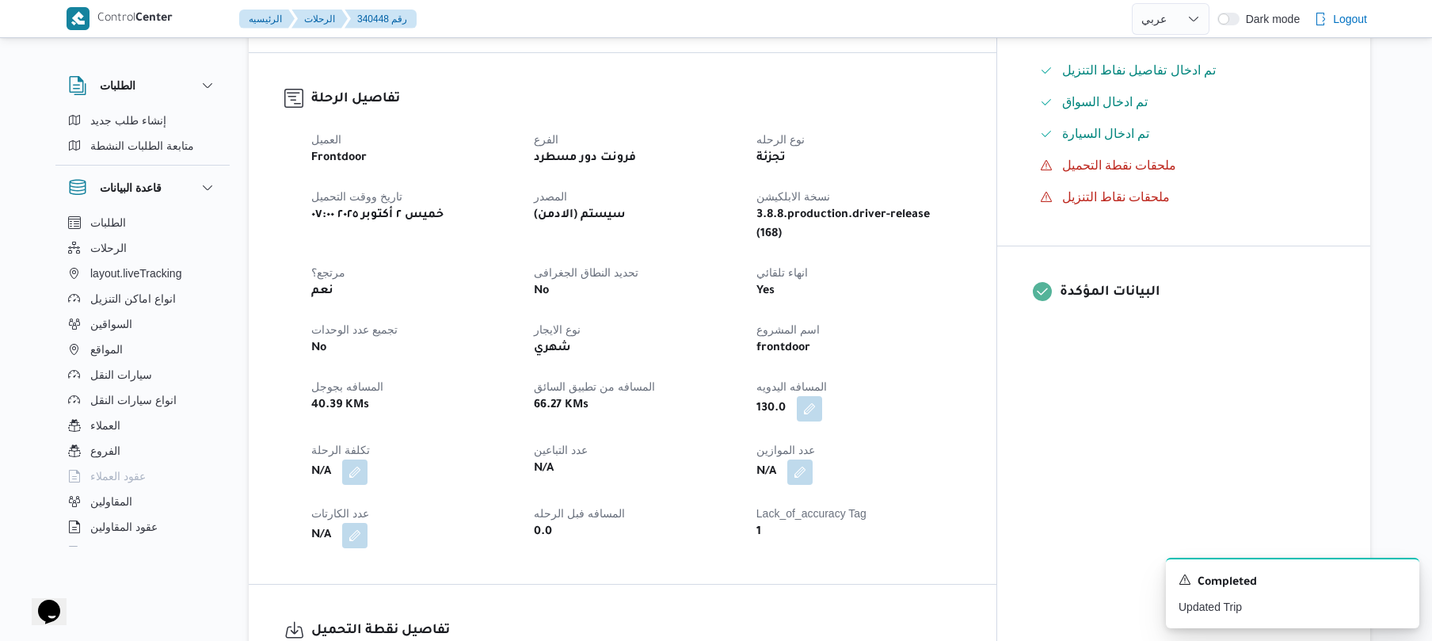
click at [970, 273] on div "العميل Frontdoor الفرع فرونت دور مسطرد نوع الرحله تجزئة تاريخ ووقت التحميل [PER…" at bounding box center [636, 338] width 668 height 437
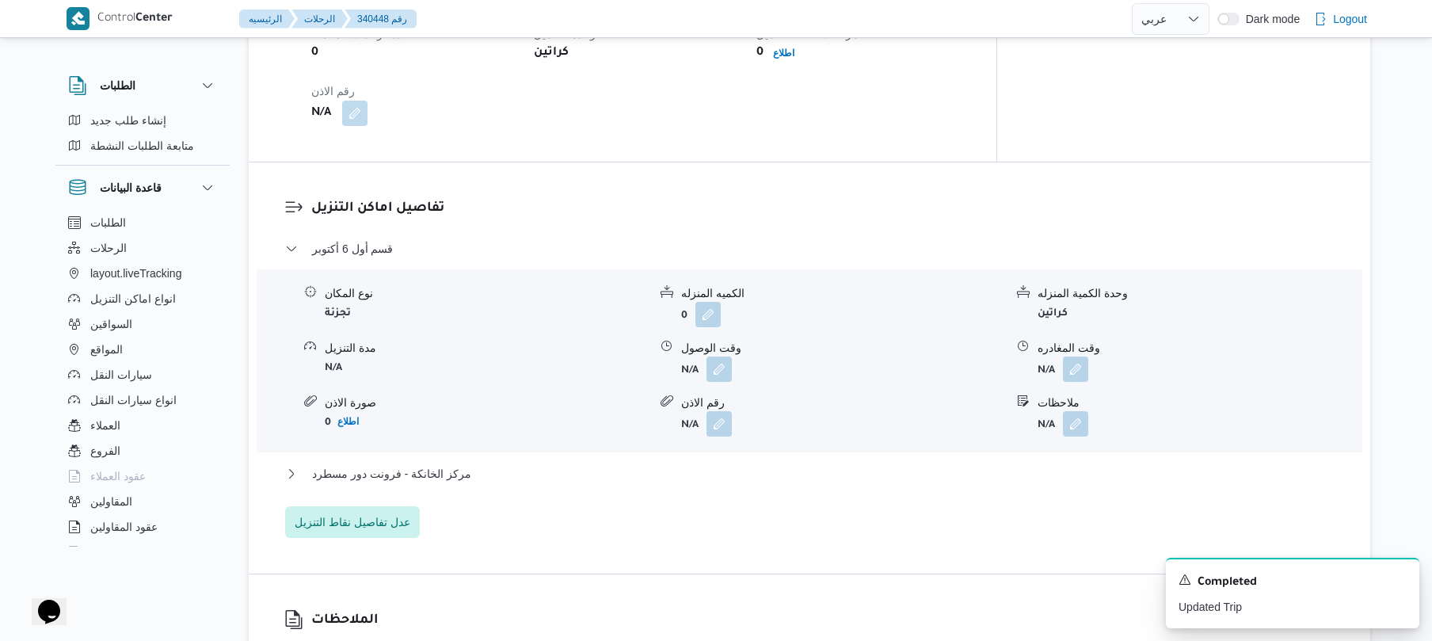
scroll to position [1309, 0]
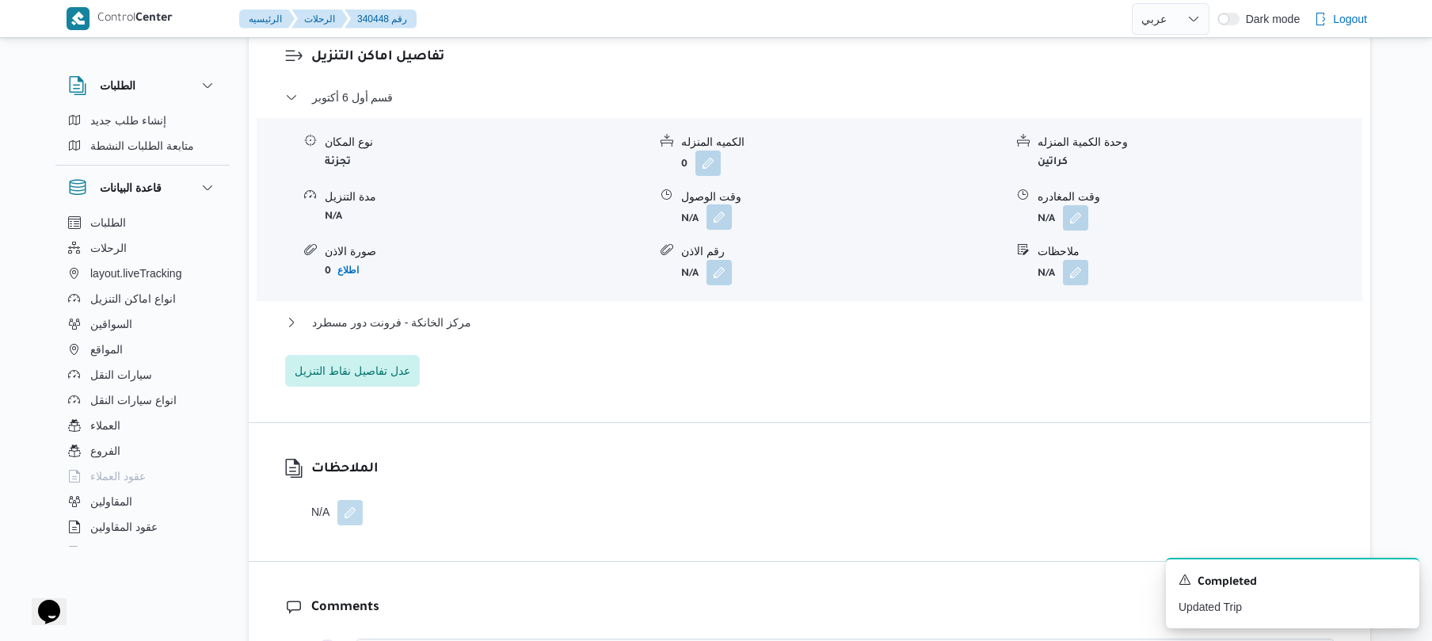
click at [729, 204] on button "button" at bounding box center [718, 216] width 25 height 25
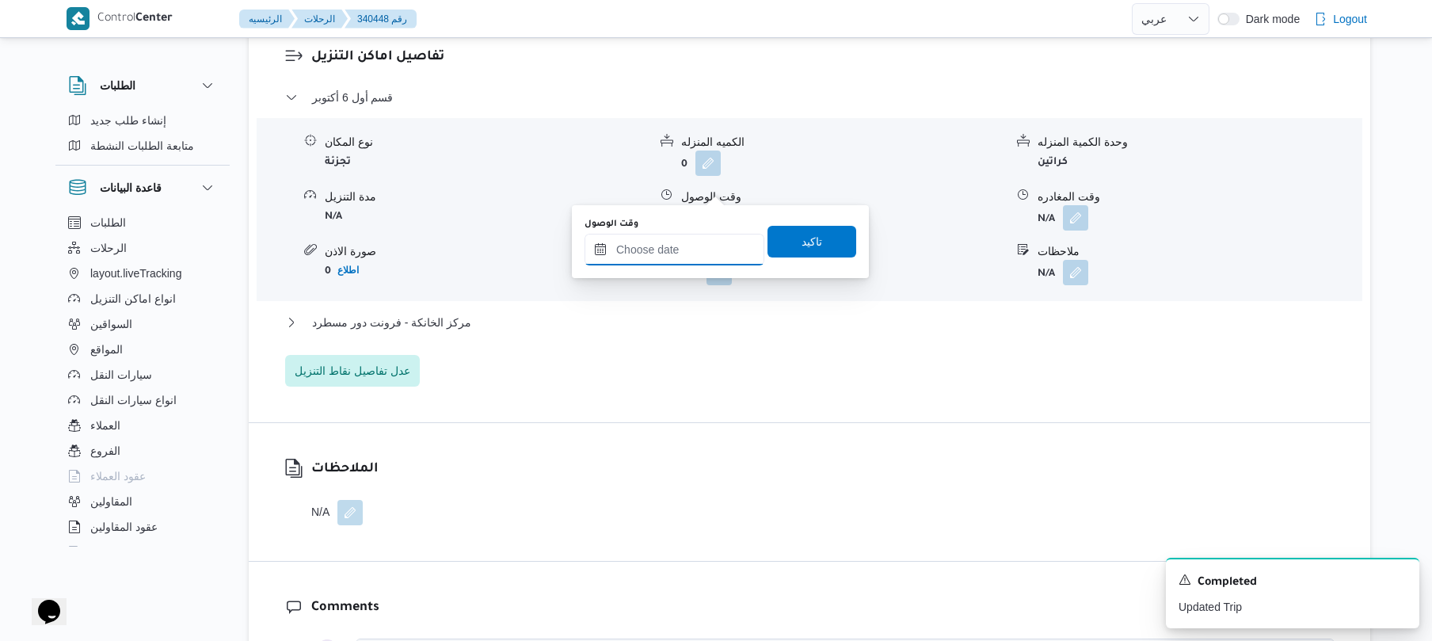
click at [698, 245] on input "وقت الوصول" at bounding box center [674, 250] width 180 height 32
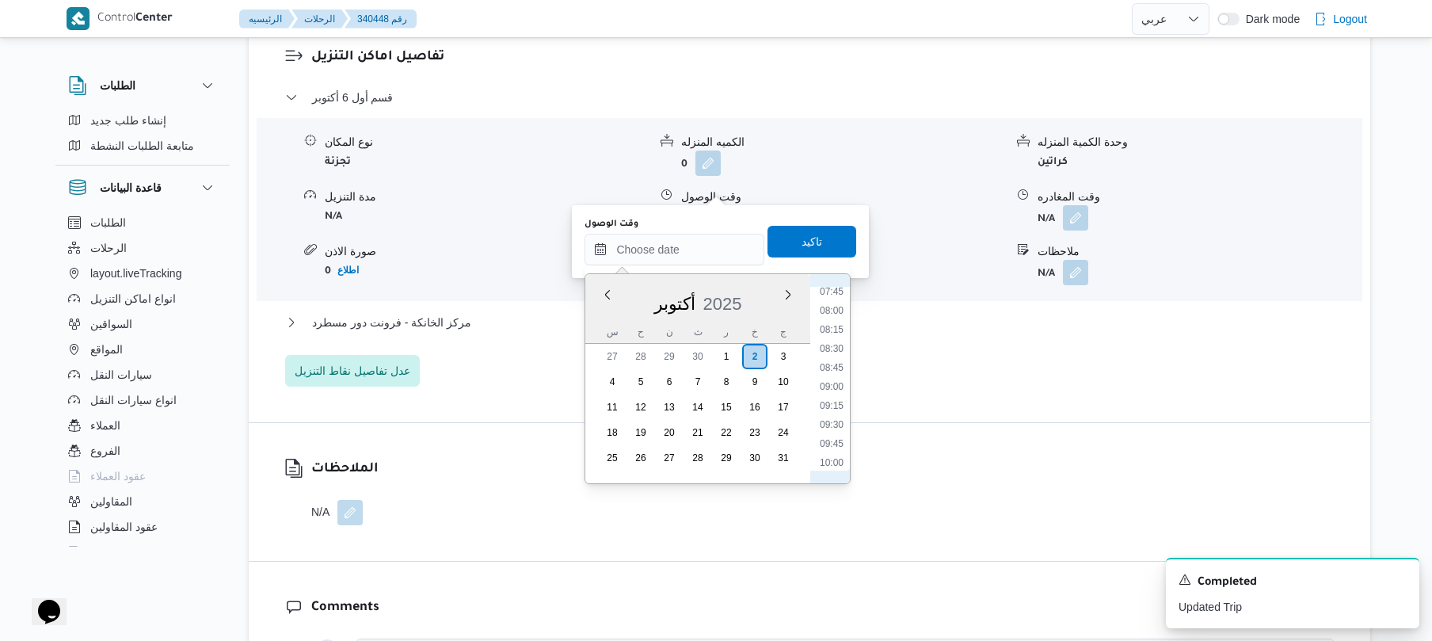
scroll to position [527, 0]
click at [836, 432] on li "08:45" at bounding box center [831, 432] width 36 height 16
type input "[DATE] ٠٨:٤٥"
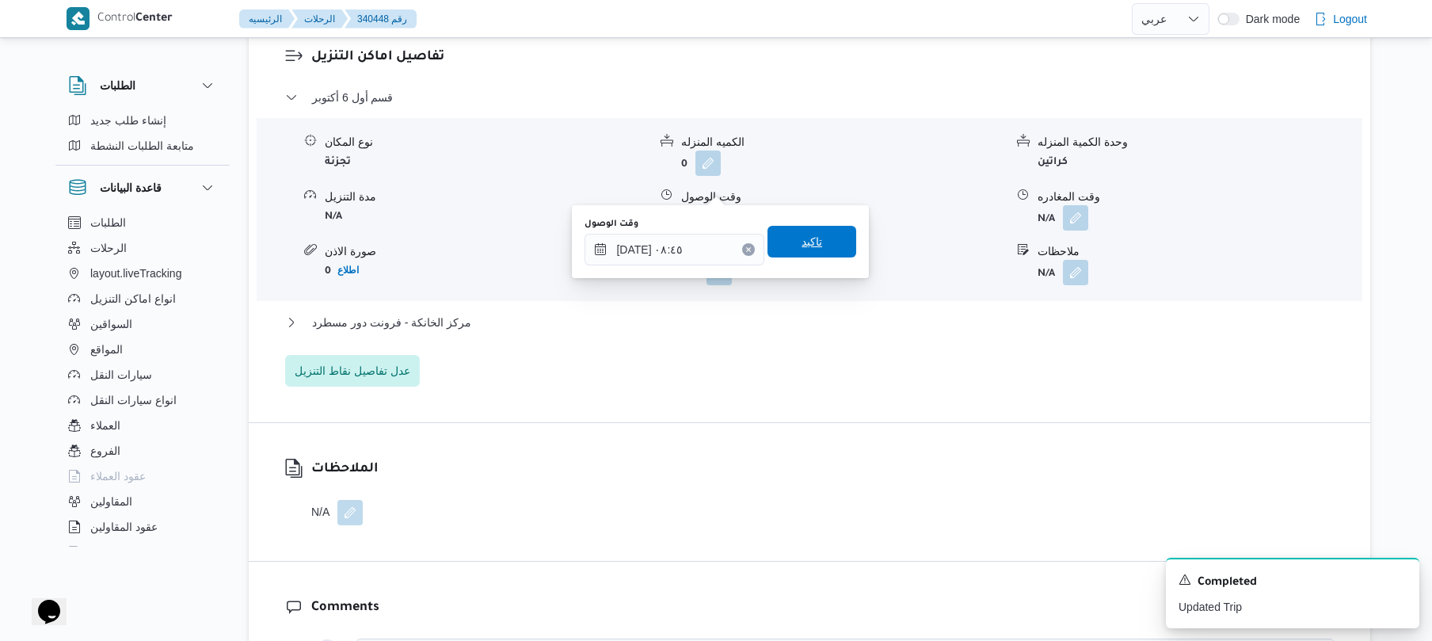
click at [815, 239] on span "تاكيد" at bounding box center [811, 242] width 89 height 32
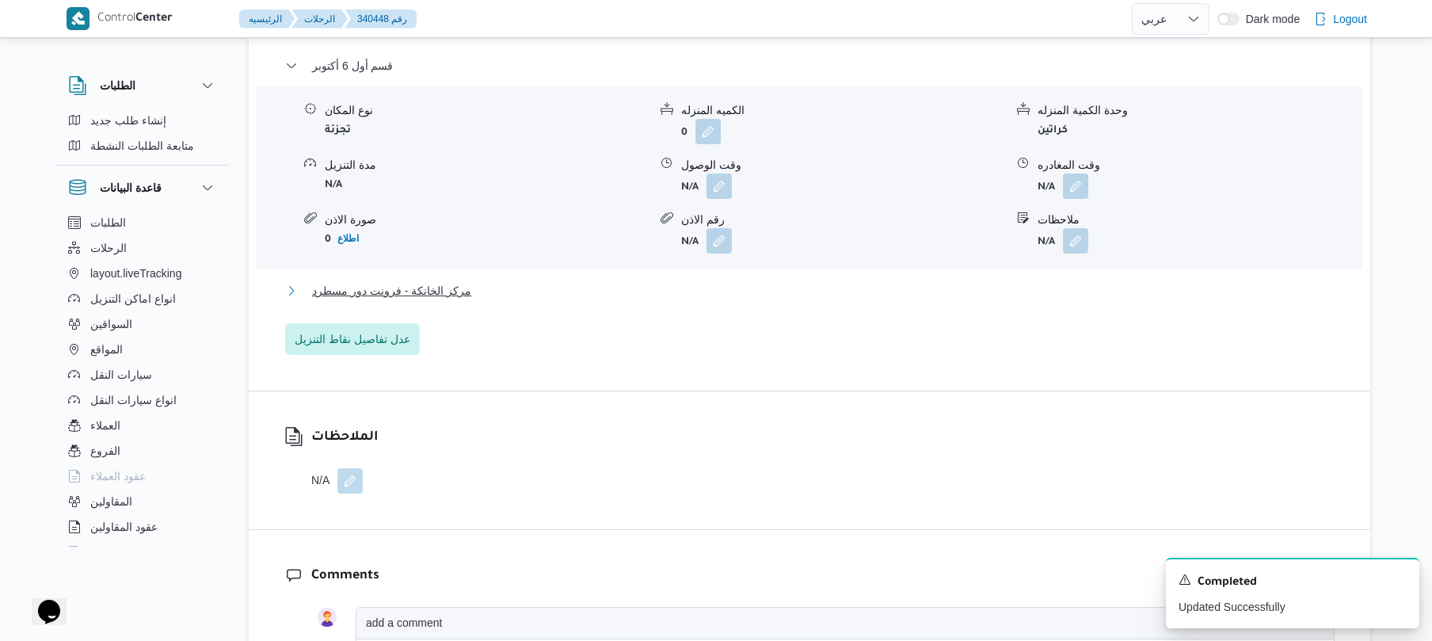
click at [775, 285] on button "مركز الخانكة - فرونت دور مسطرد" at bounding box center [809, 290] width 1049 height 19
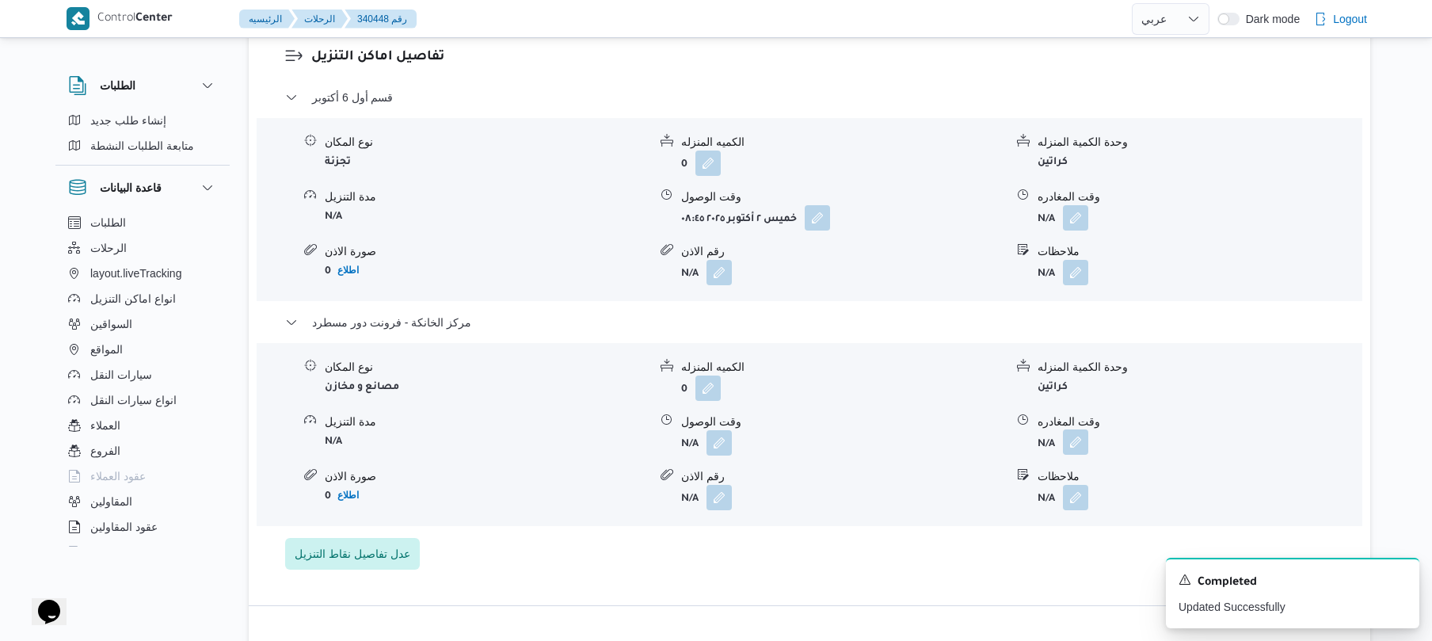
click at [1068, 429] on button "button" at bounding box center [1075, 441] width 25 height 25
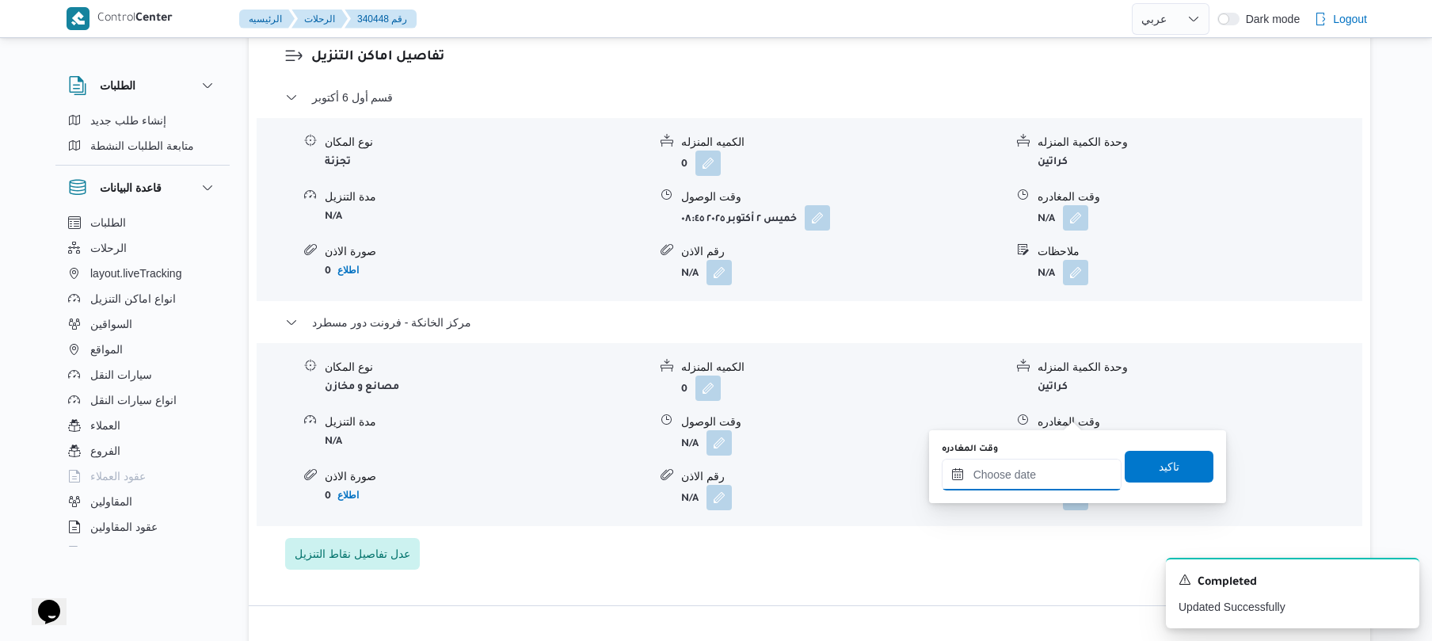
click at [1025, 470] on input "وقت المغادره" at bounding box center [1032, 475] width 180 height 32
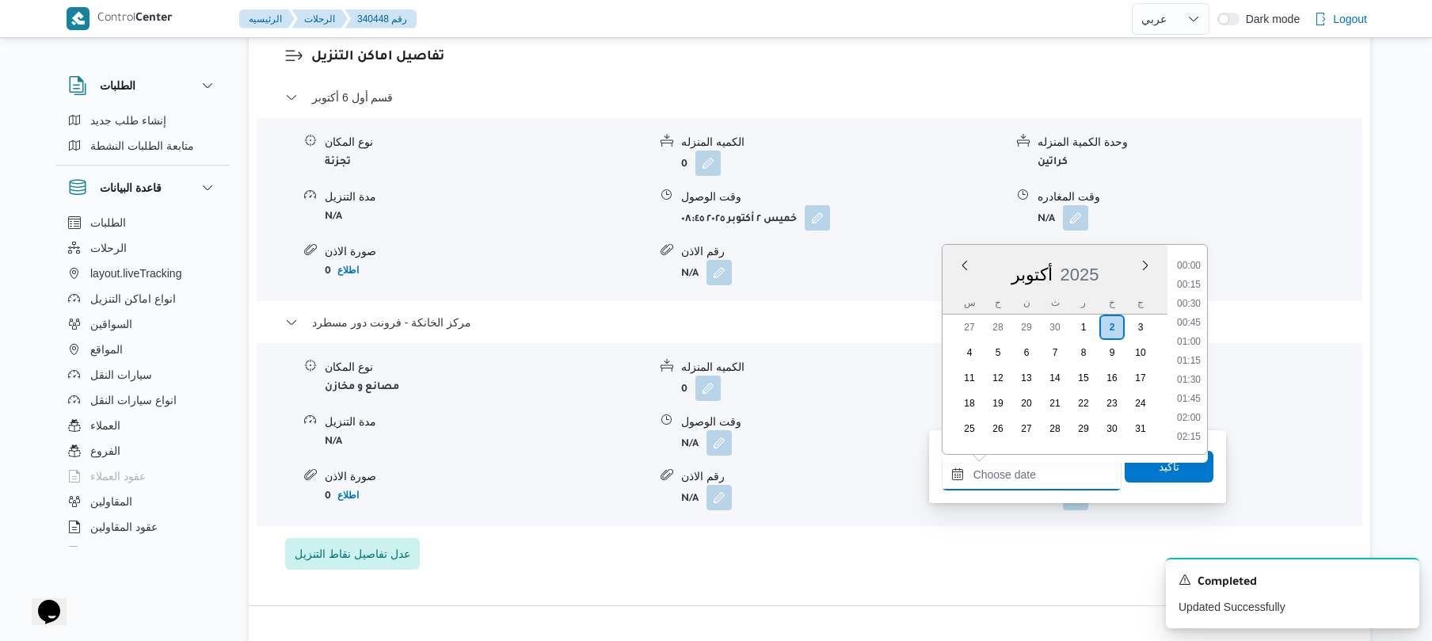
scroll to position [1407, 0]
click at [1192, 305] on li "19:00" at bounding box center [1188, 303] width 36 height 16
type input "[DATE] ١٩:٠٠"
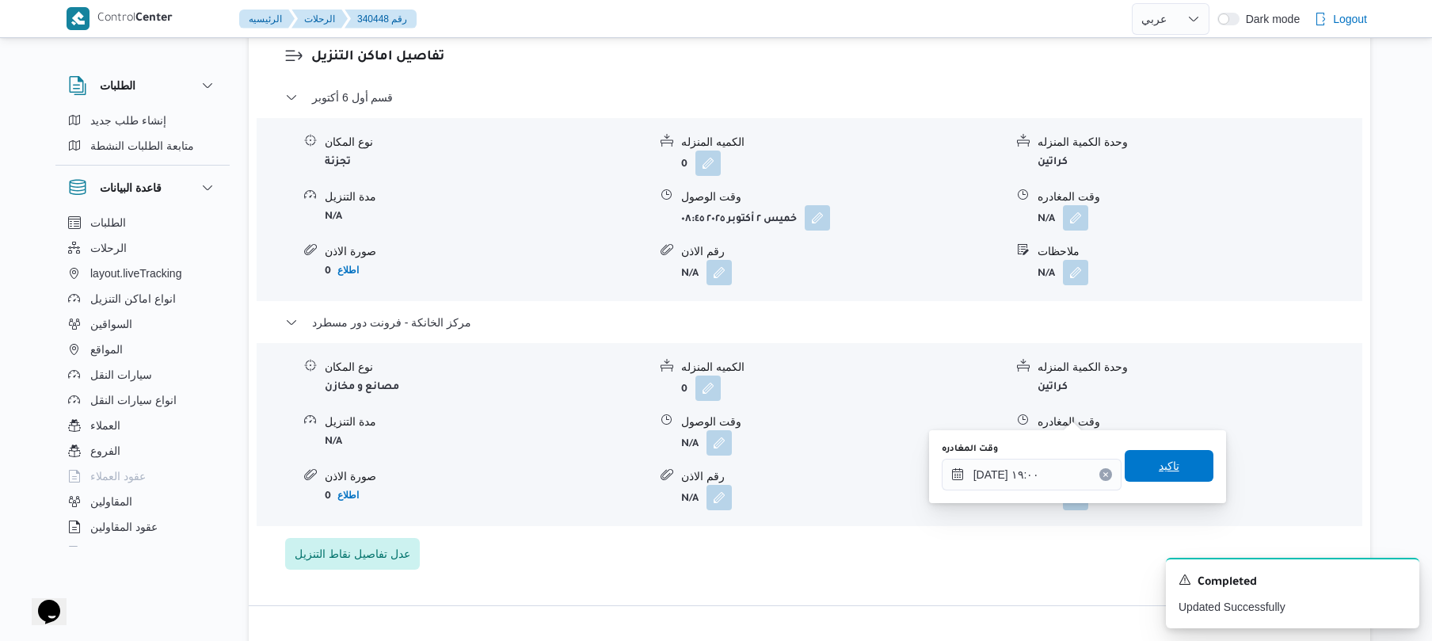
click at [1159, 462] on span "تاكيد" at bounding box center [1169, 465] width 21 height 19
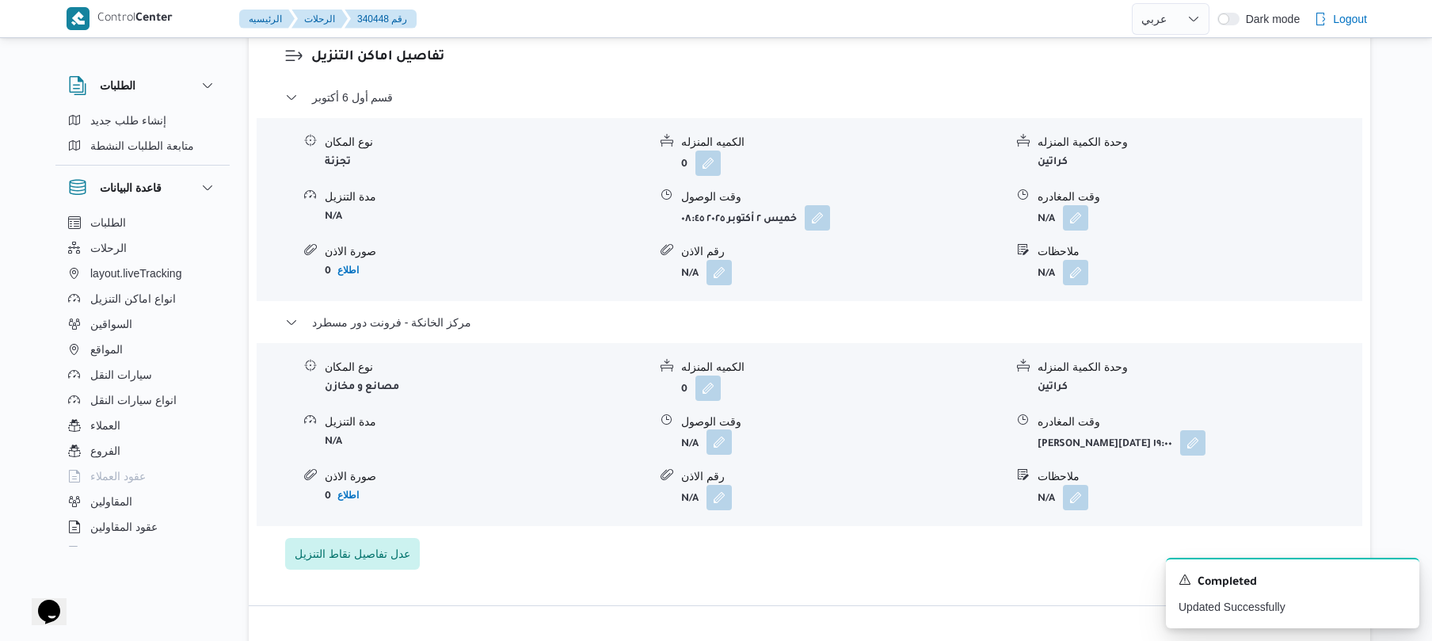
click at [716, 429] on button "button" at bounding box center [718, 441] width 25 height 25
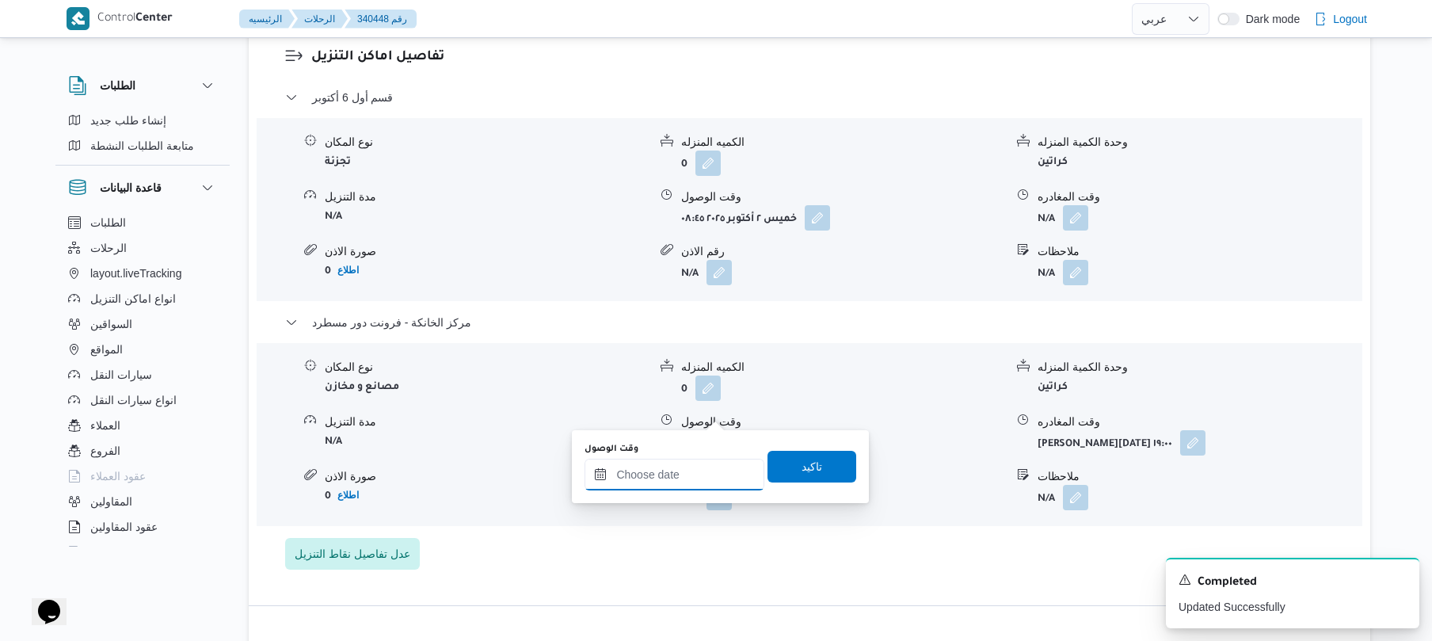
click at [695, 474] on input "وقت الوصول" at bounding box center [674, 475] width 180 height 32
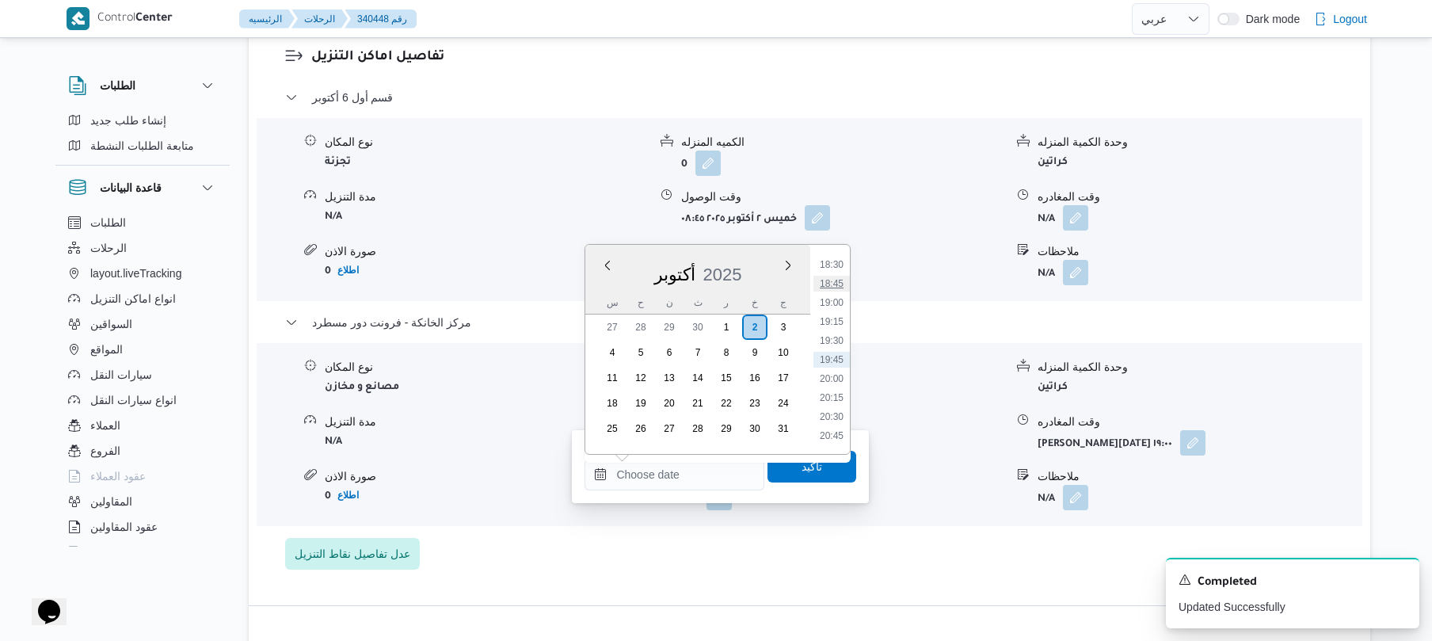
click at [846, 286] on li "18:45" at bounding box center [831, 284] width 36 height 16
type input "[DATE] ١٨:٤٥"
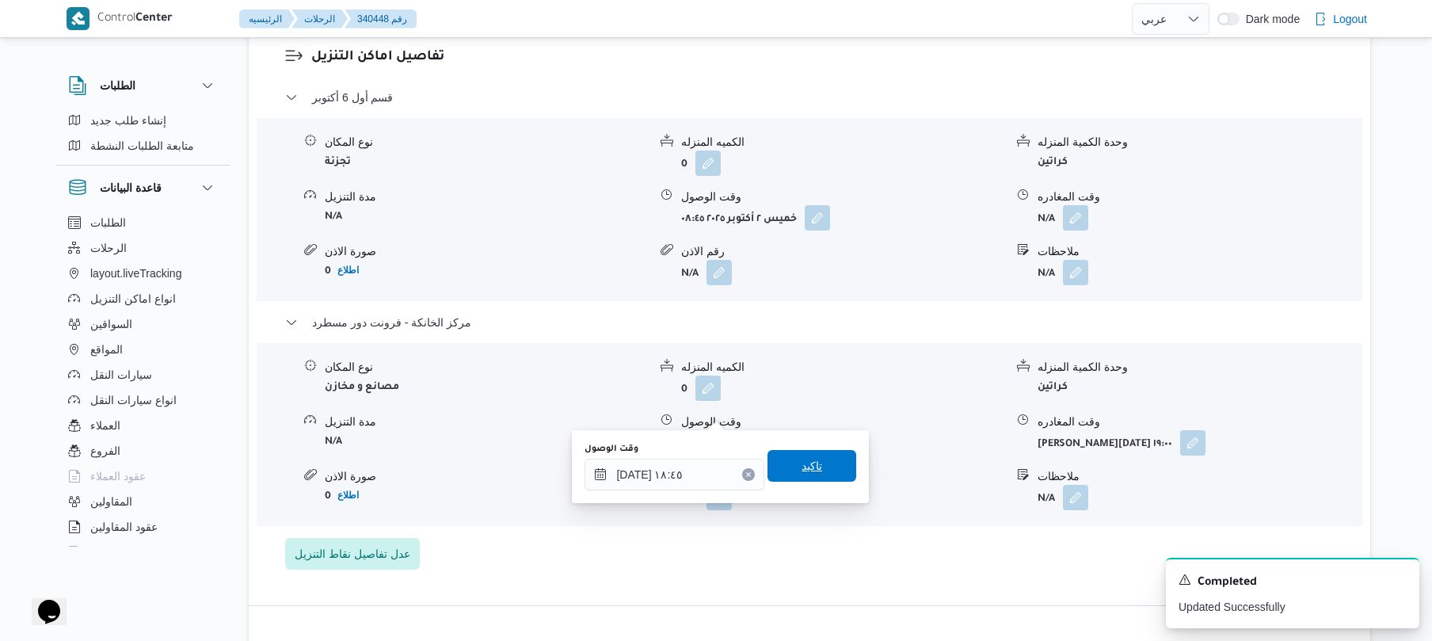
click at [825, 473] on span "تاكيد" at bounding box center [811, 466] width 89 height 32
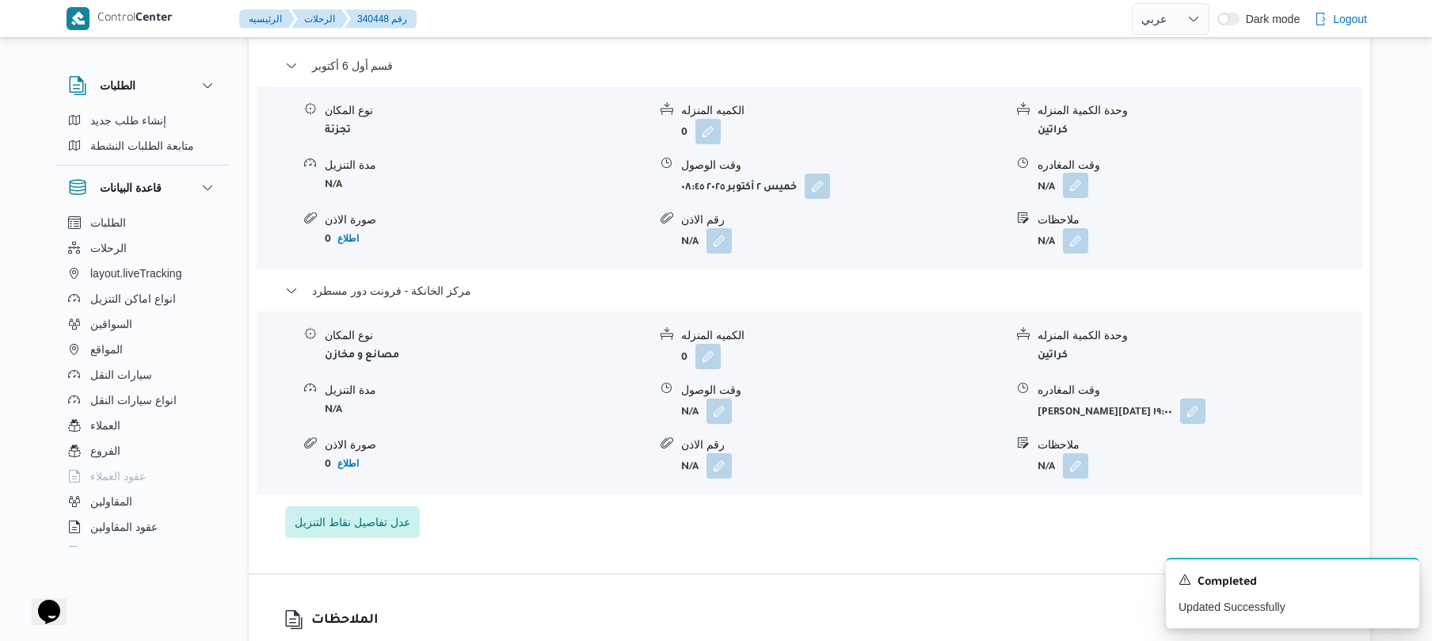
click at [1080, 194] on button "button" at bounding box center [1075, 185] width 25 height 25
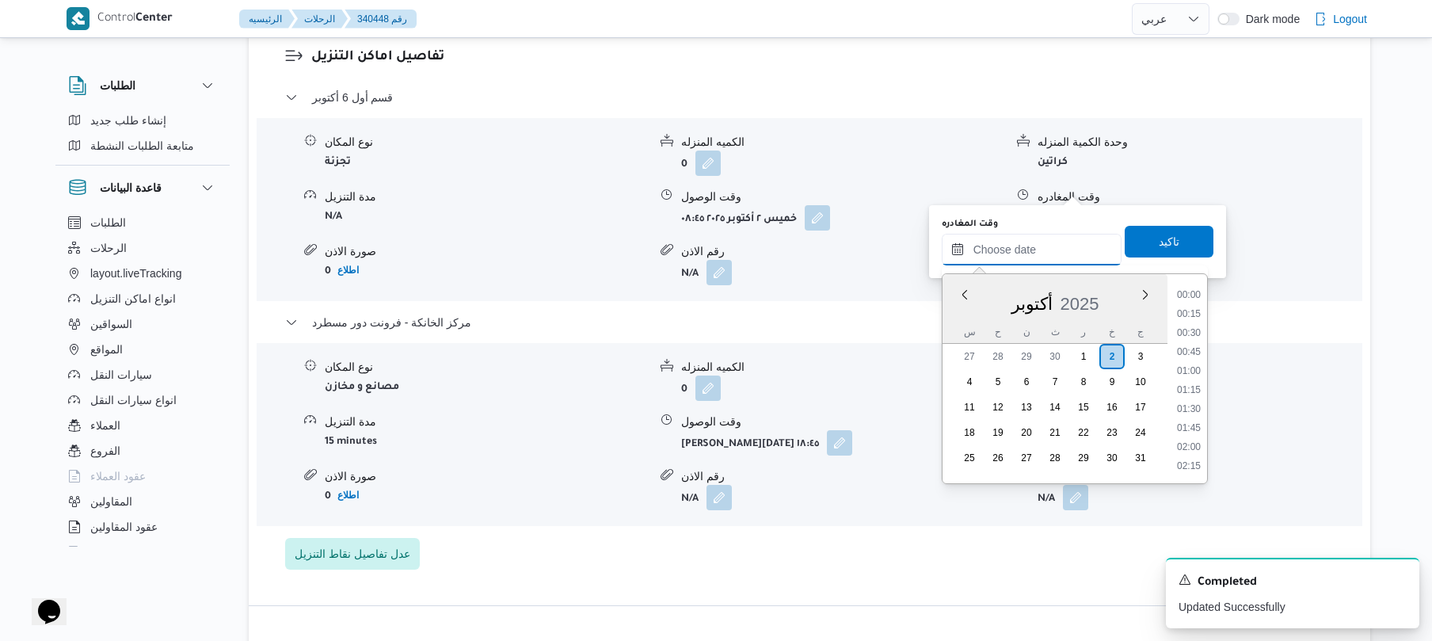
drag, startPoint x: 1017, startPoint y: 255, endPoint x: 1096, endPoint y: 239, distance: 80.8
click at [1017, 255] on input "وقت المغادره" at bounding box center [1032, 250] width 180 height 32
click at [1193, 391] on li "17:45" at bounding box center [1188, 392] width 36 height 16
type input "[DATE] ١٧:٤٥"
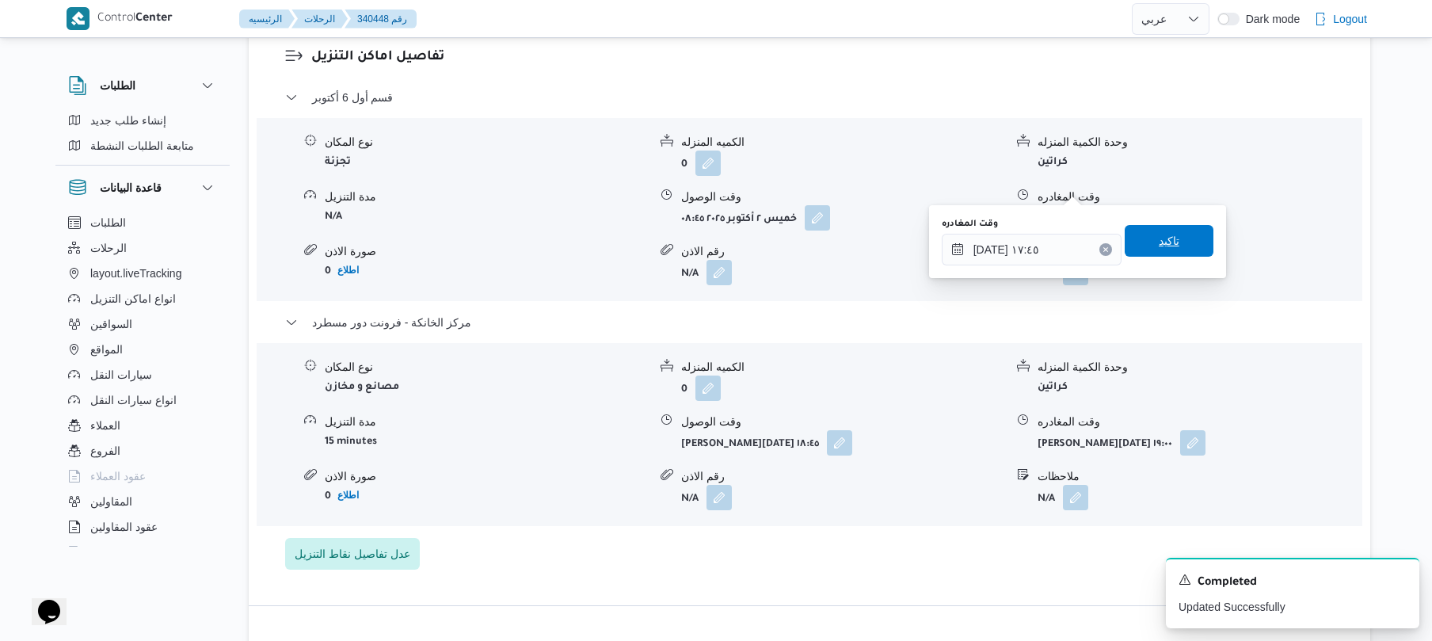
click at [1167, 244] on span "تاكيد" at bounding box center [1169, 240] width 21 height 19
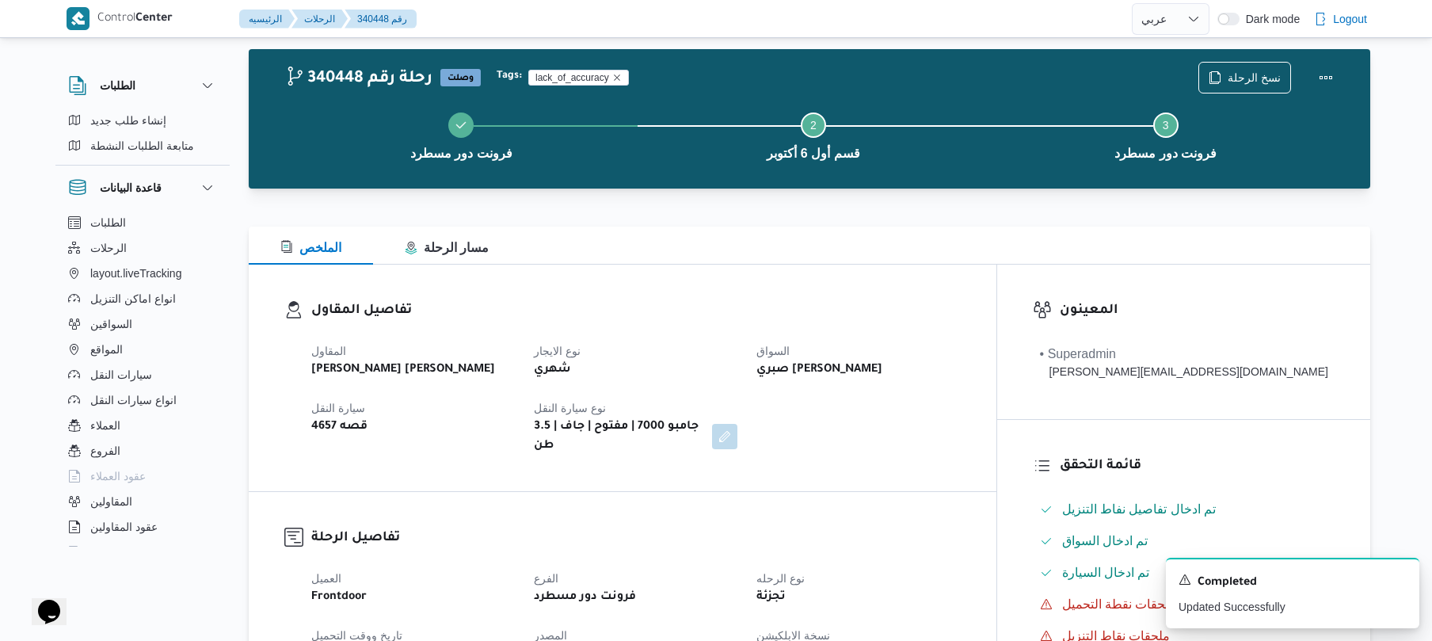
scroll to position [0, 0]
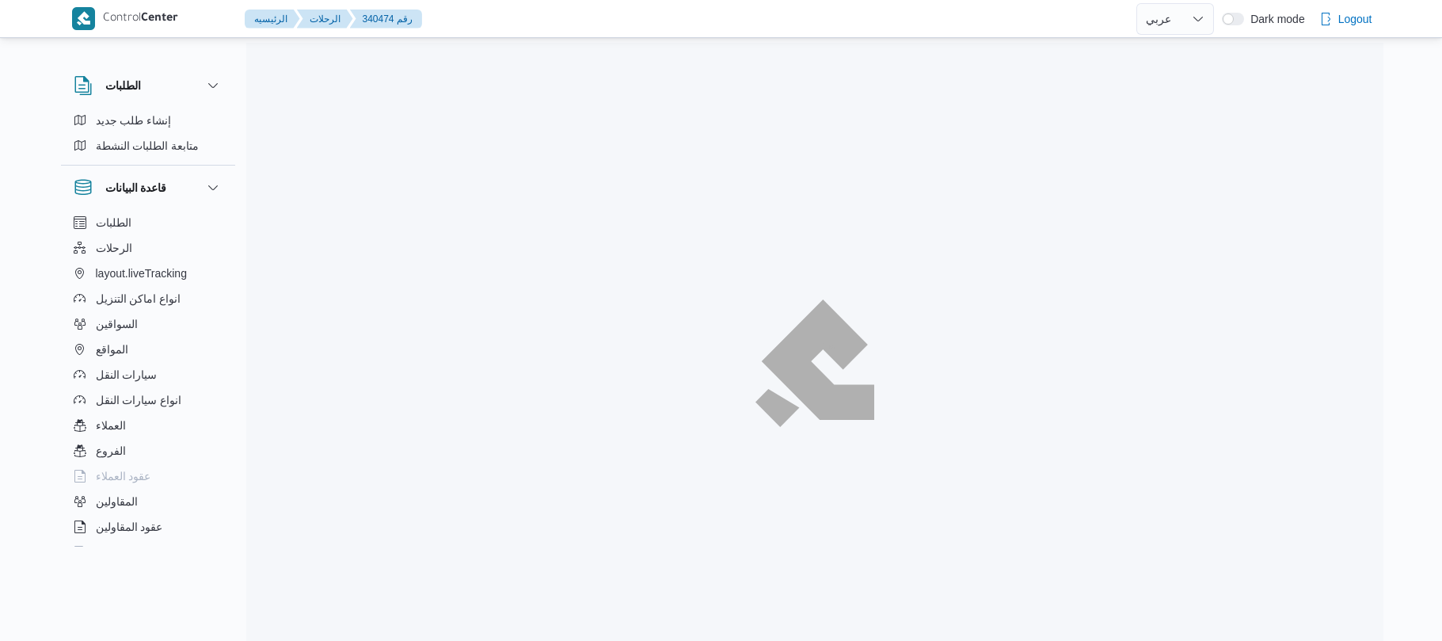
select select "ar"
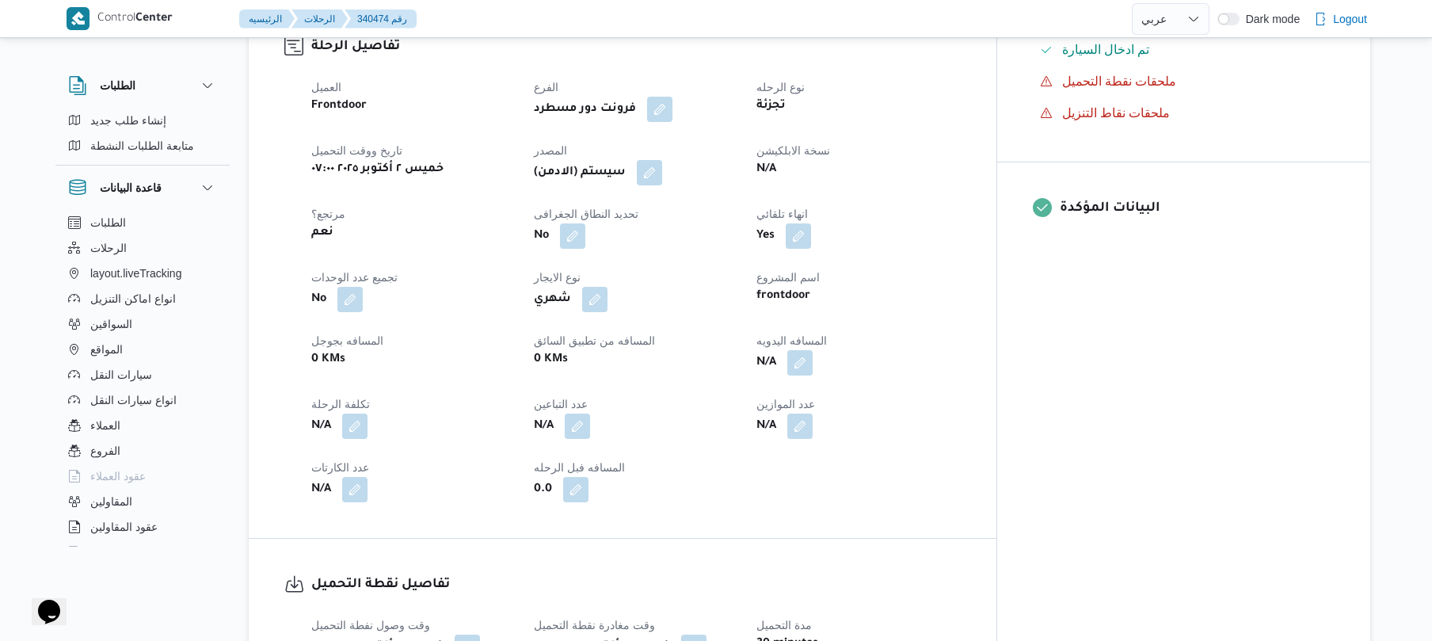
scroll to position [549, 0]
click at [813, 352] on button "button" at bounding box center [799, 360] width 25 height 25
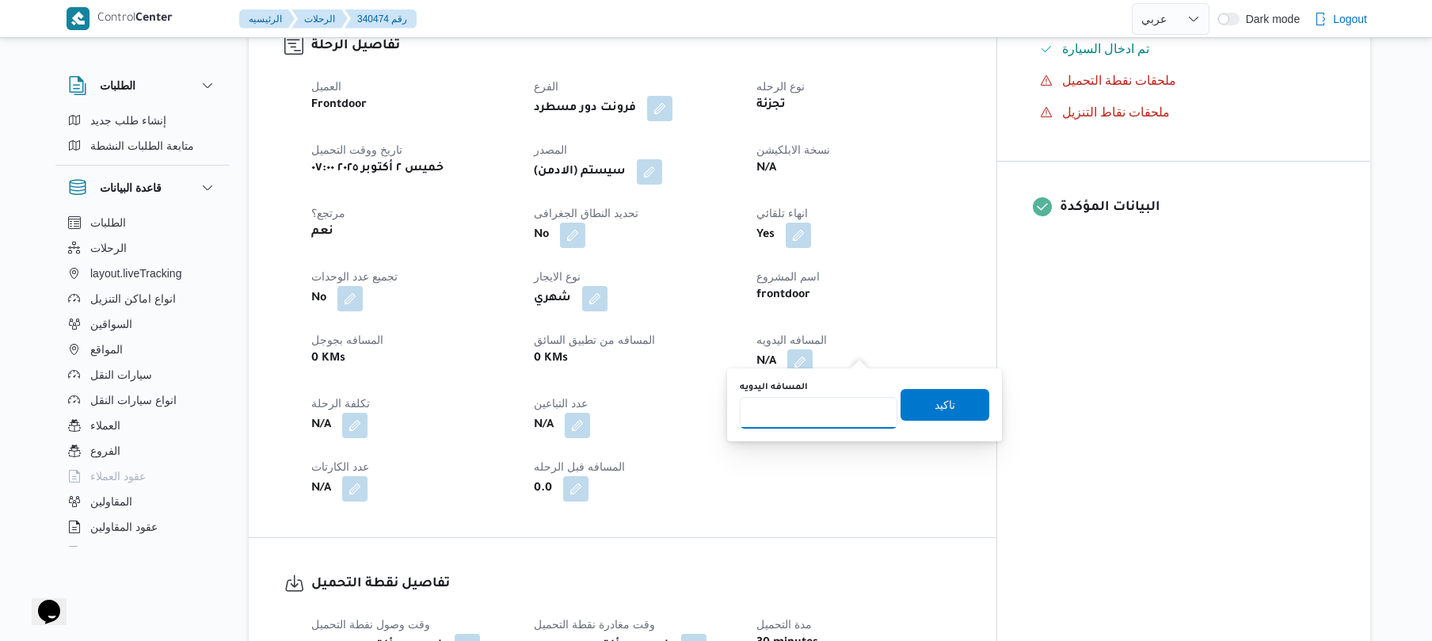
click at [815, 413] on input "المسافه اليدويه" at bounding box center [819, 413] width 158 height 32
type input "125"
click at [920, 407] on span "تاكيد" at bounding box center [944, 404] width 89 height 32
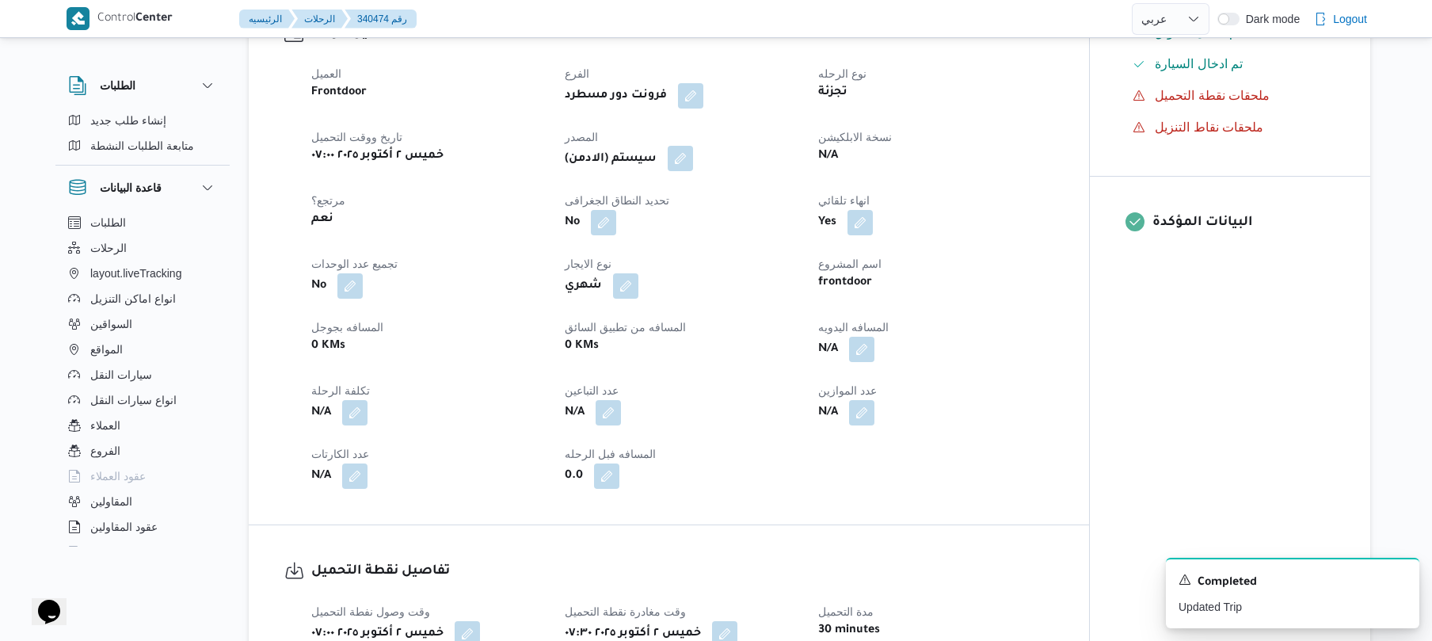
click at [684, 154] on button "button" at bounding box center [680, 158] width 25 height 25
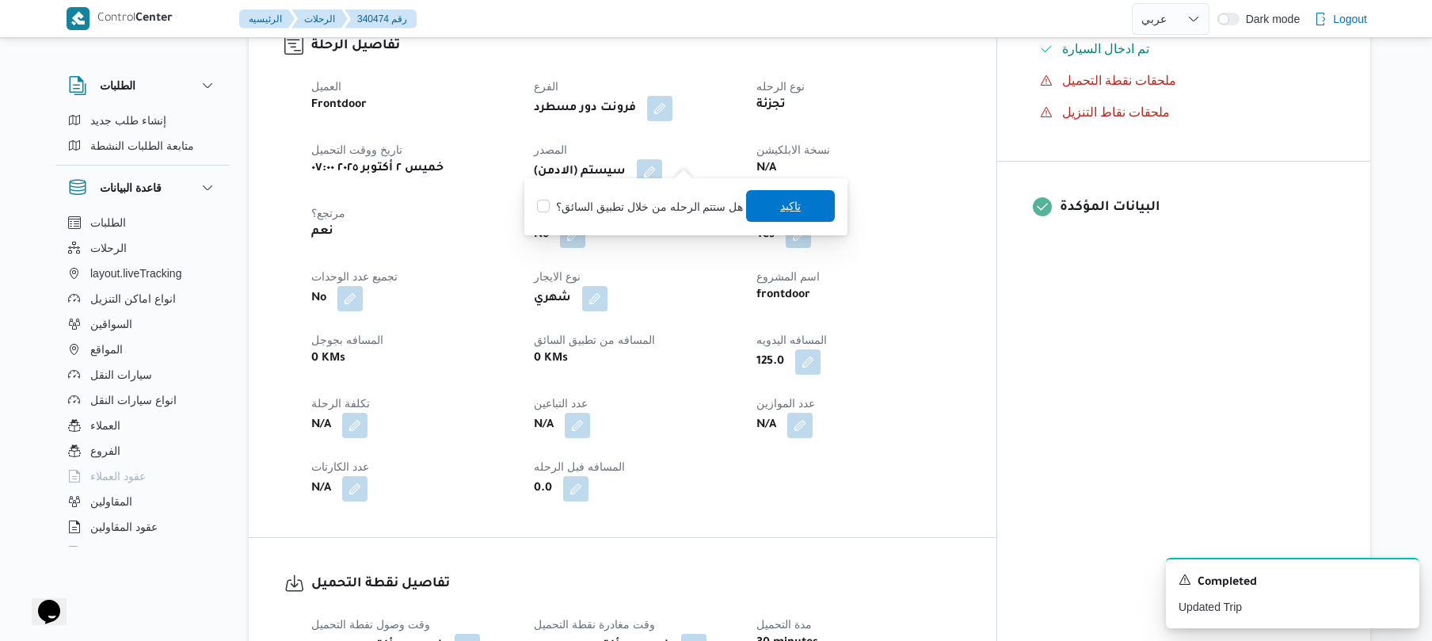
click at [782, 215] on span "تاكيد" at bounding box center [790, 206] width 89 height 32
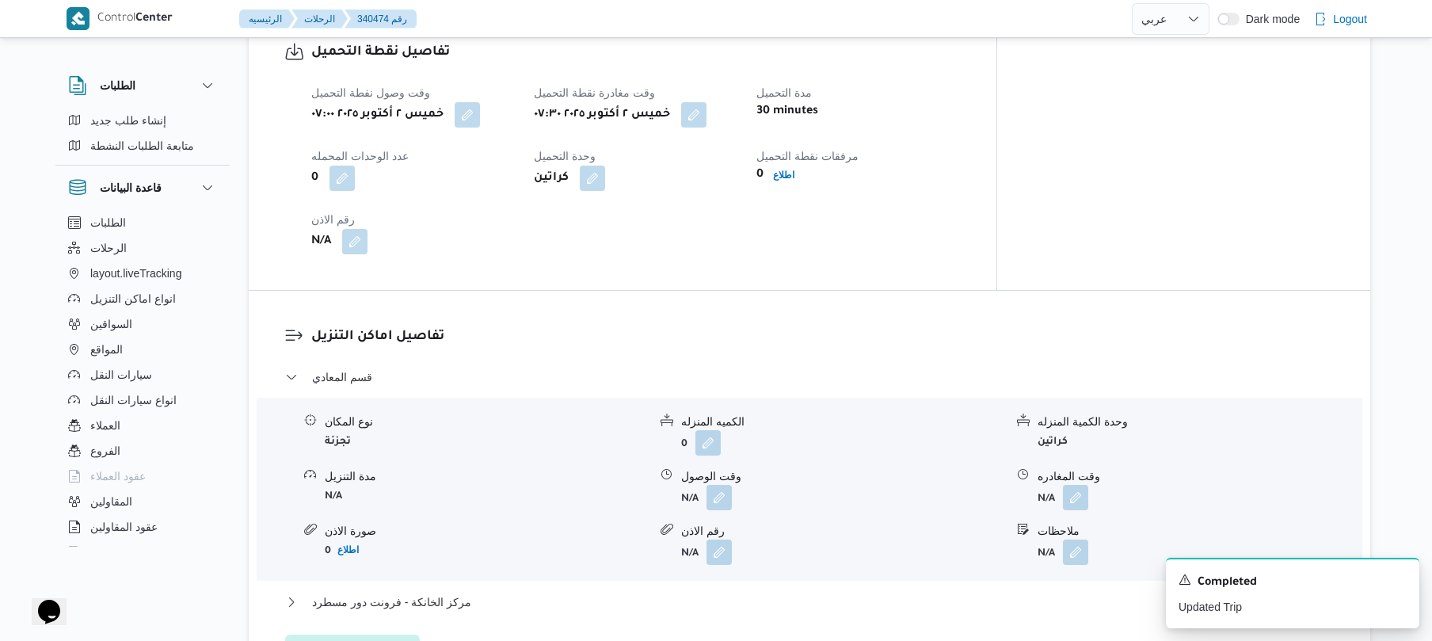
scroll to position [1309, 0]
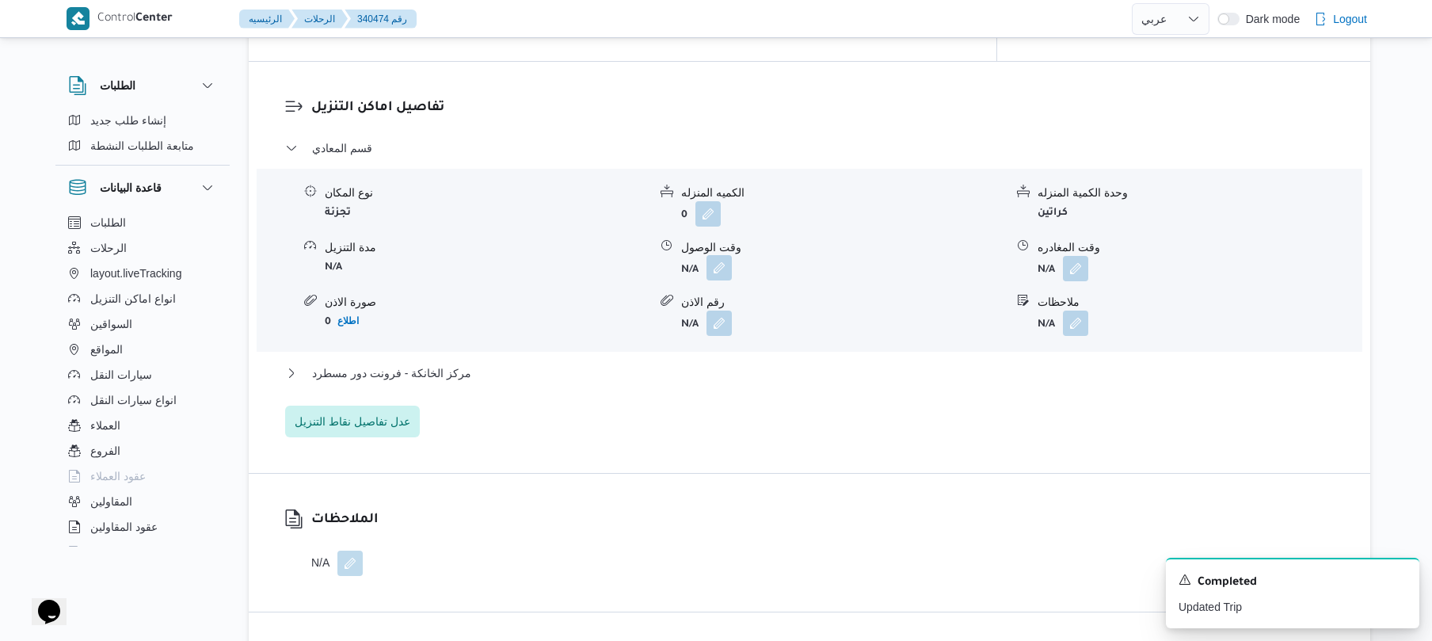
click at [716, 255] on button "button" at bounding box center [718, 267] width 25 height 25
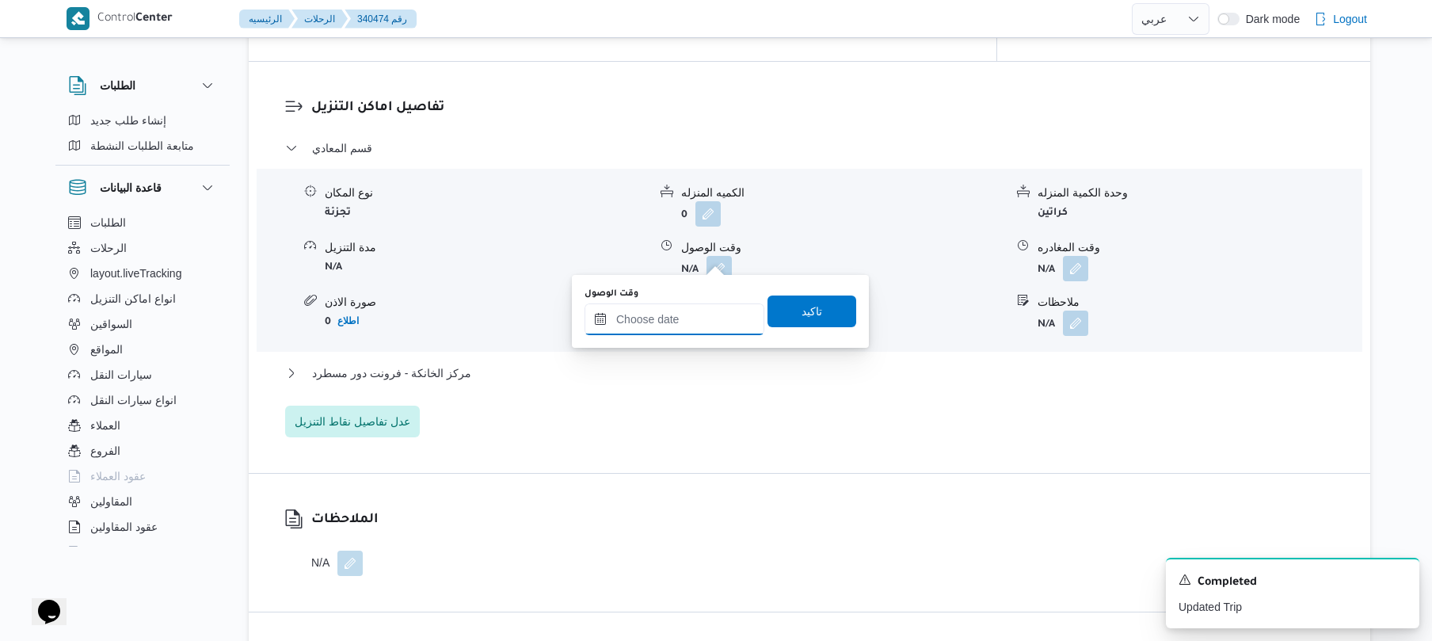
click at [687, 317] on input "وقت الوصول" at bounding box center [674, 319] width 180 height 32
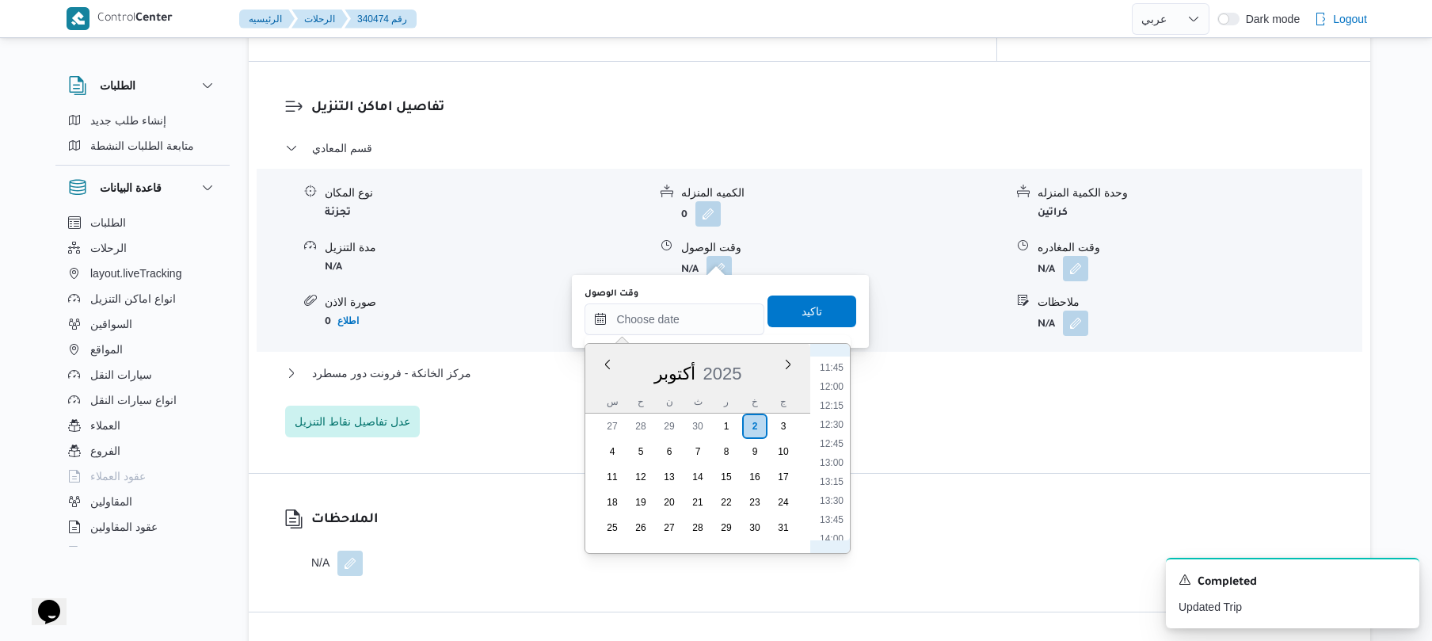
scroll to position [631, 0]
click at [835, 380] on li "08:30" at bounding box center [831, 379] width 36 height 16
type input "٠٢/١٠/٢٠٢٥ ٠٨:٣٠"
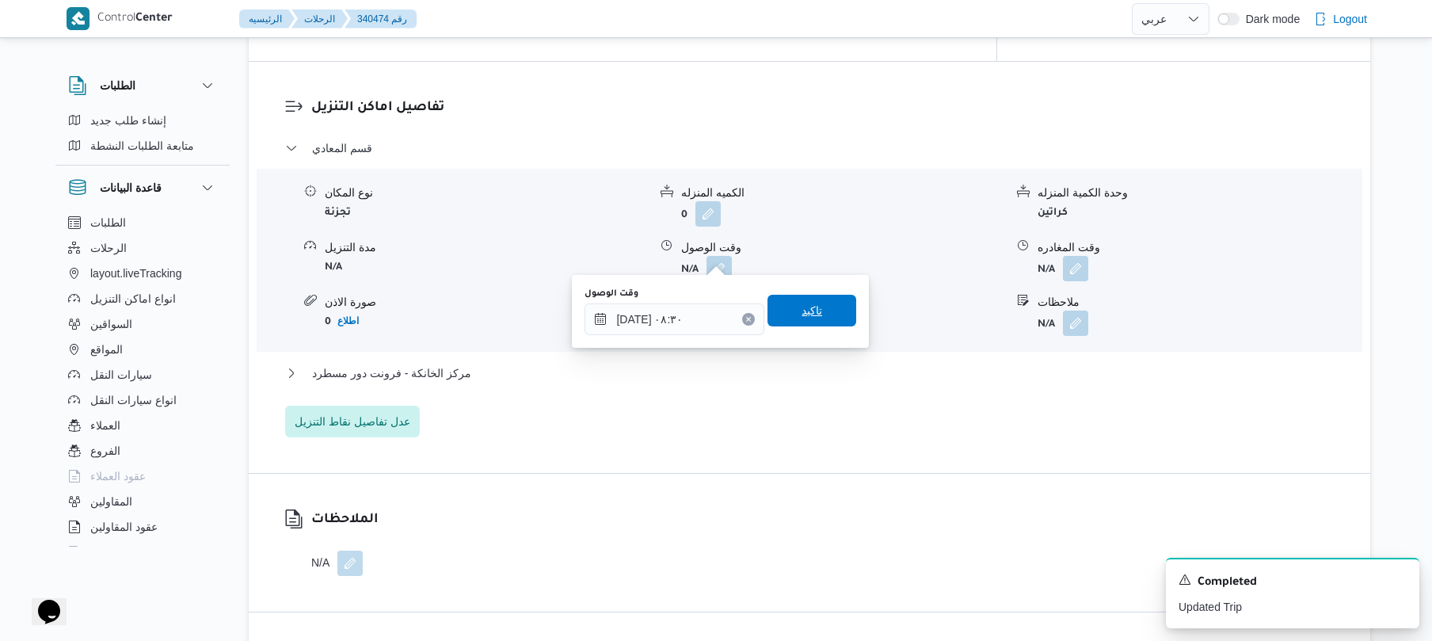
click at [815, 312] on span "تاكيد" at bounding box center [811, 311] width 89 height 32
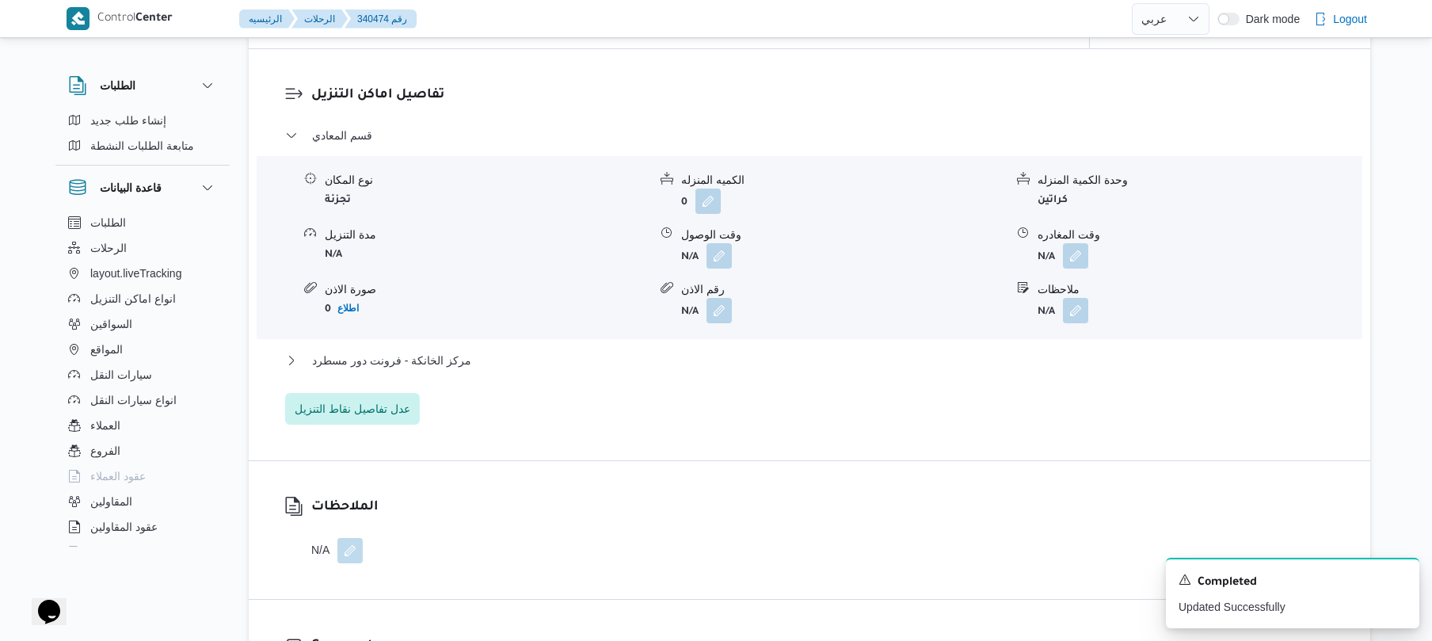
click at [740, 369] on div "مركز الخانكة - فرونت دور مسطرد" at bounding box center [809, 366] width 1049 height 30
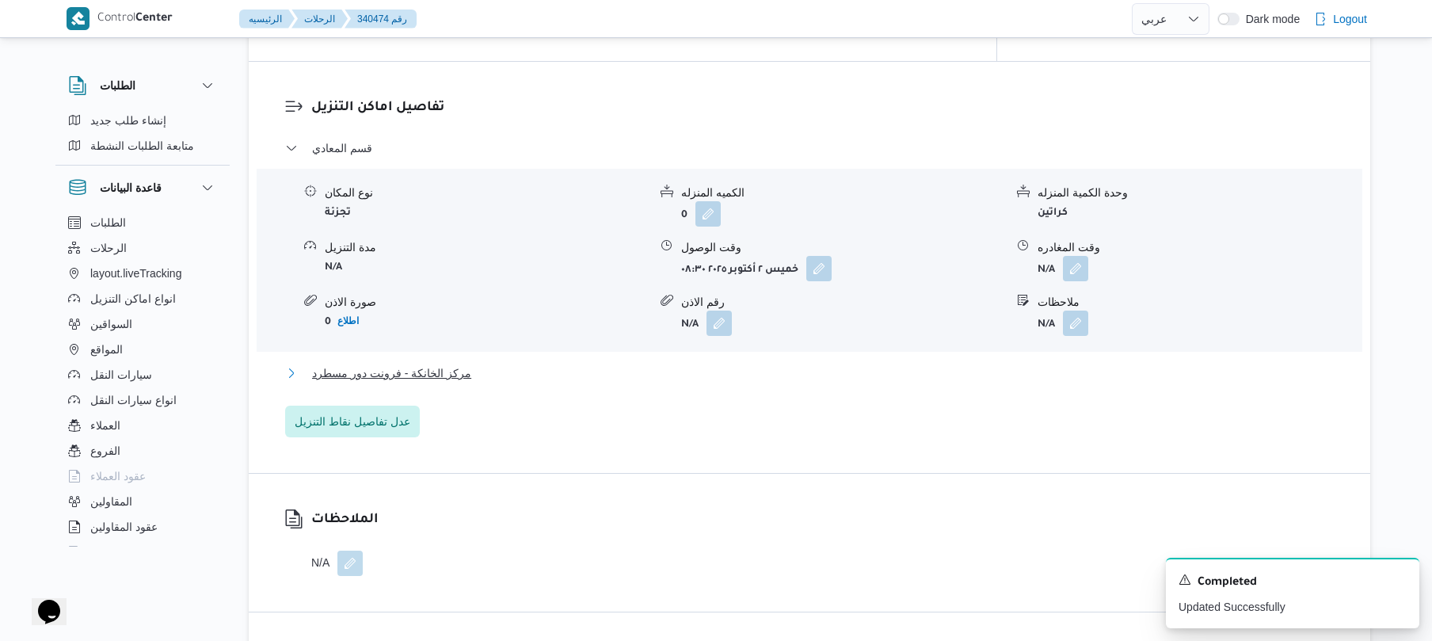
click at [1008, 364] on button "مركز الخانكة - فرونت دور مسطرد" at bounding box center [809, 373] width 1049 height 19
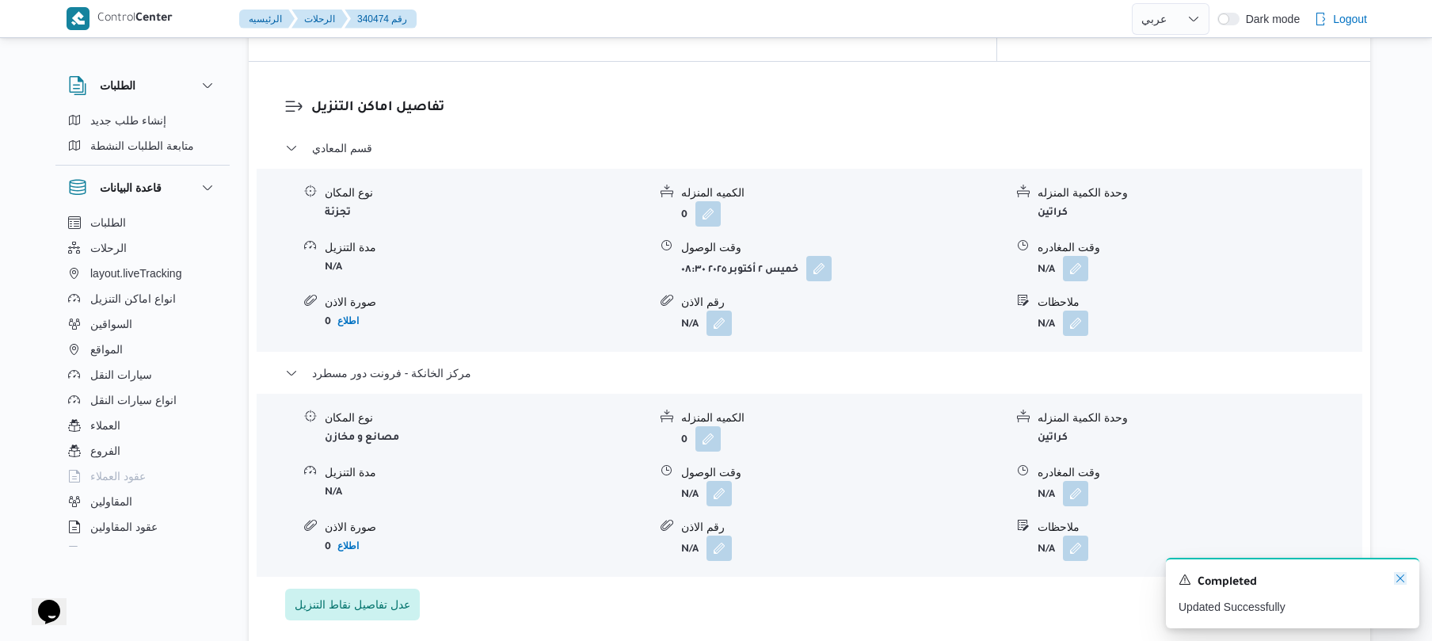
click at [1395, 575] on icon "Dismiss toast" at bounding box center [1400, 578] width 13 height 13
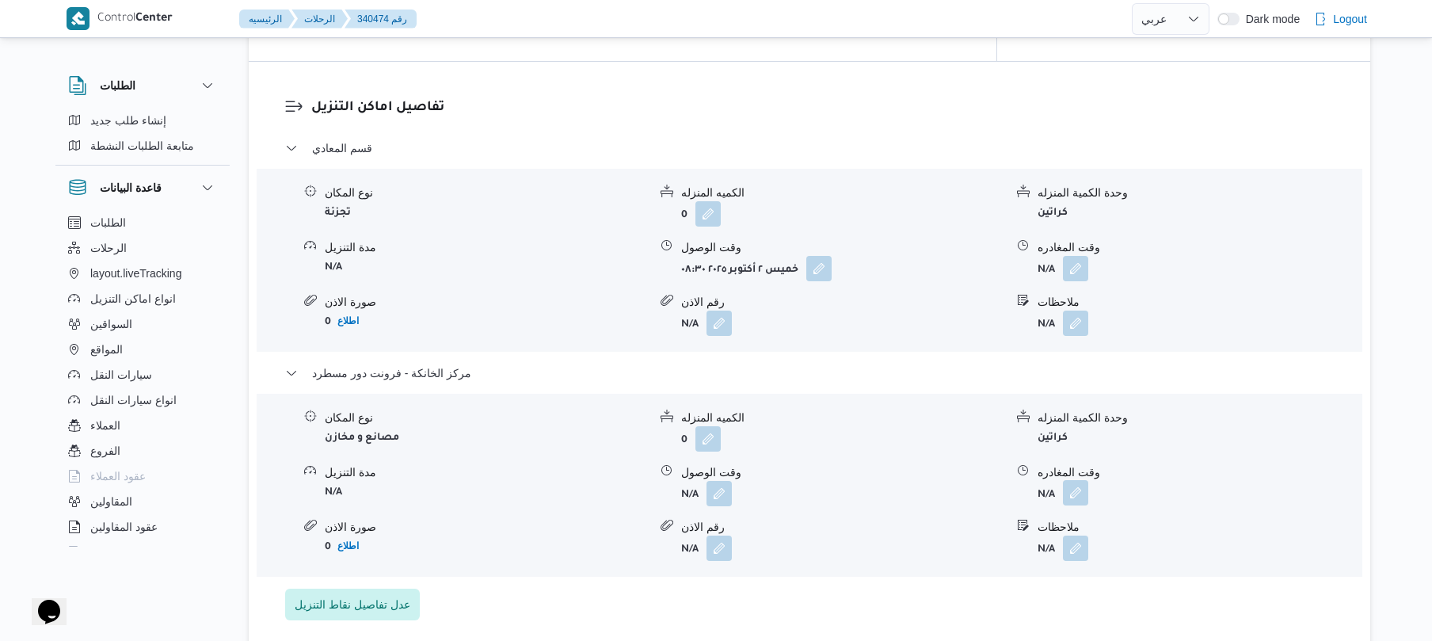
click at [1078, 483] on button "button" at bounding box center [1075, 492] width 25 height 25
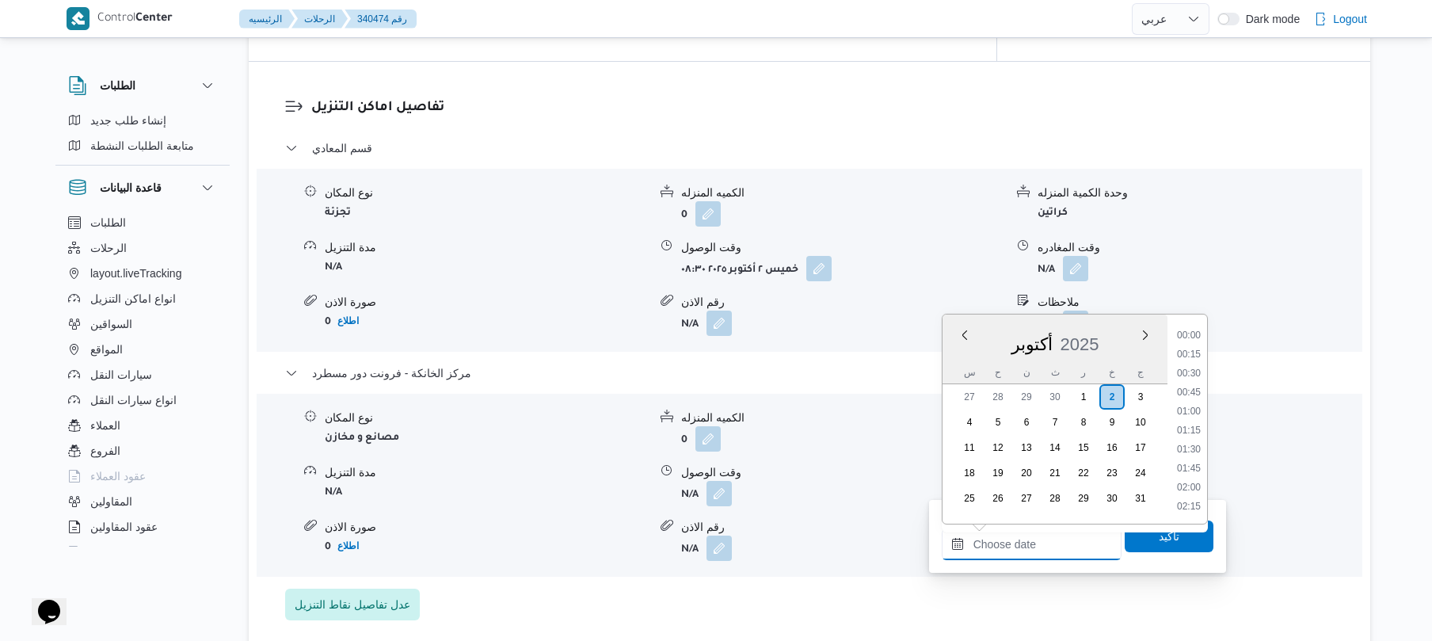
click at [998, 545] on input "وقت المغادره" at bounding box center [1032, 544] width 180 height 32
click at [1192, 353] on li "18:45" at bounding box center [1188, 353] width 36 height 16
type input "٠٢/١٠/٢٠٢٥ ١٨:٤٥"
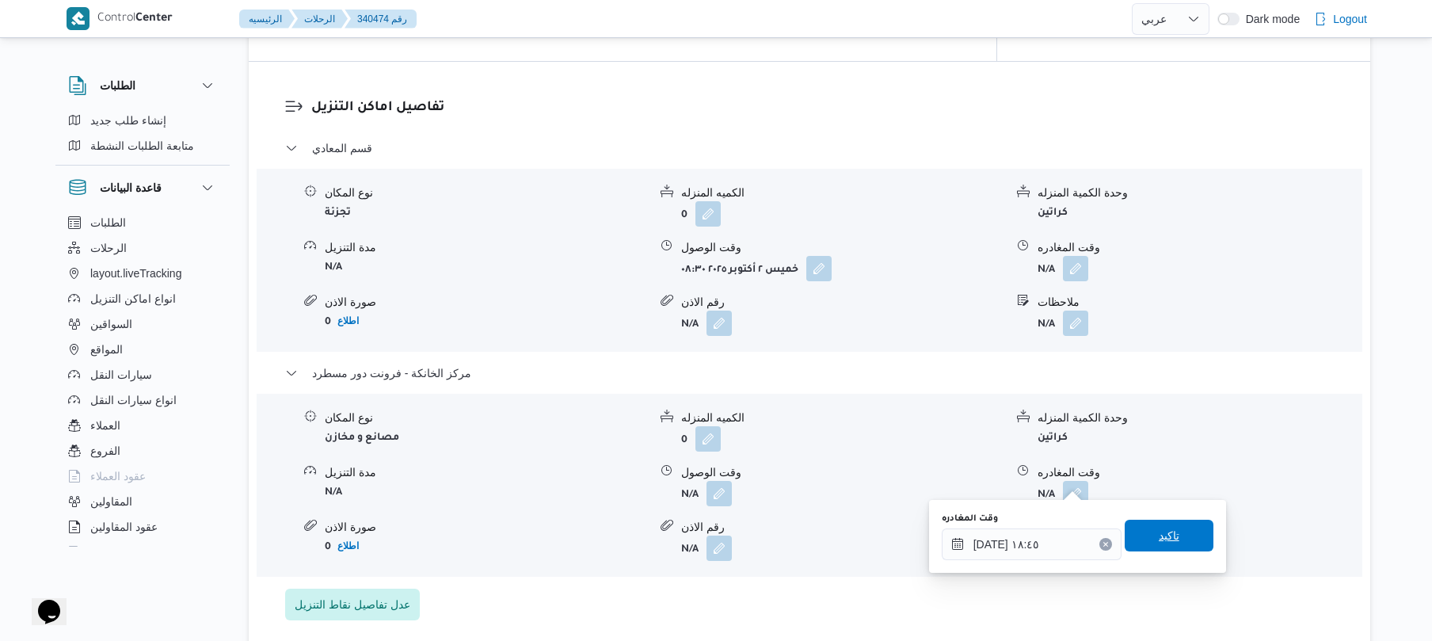
click at [1144, 540] on span "تاكيد" at bounding box center [1169, 536] width 89 height 32
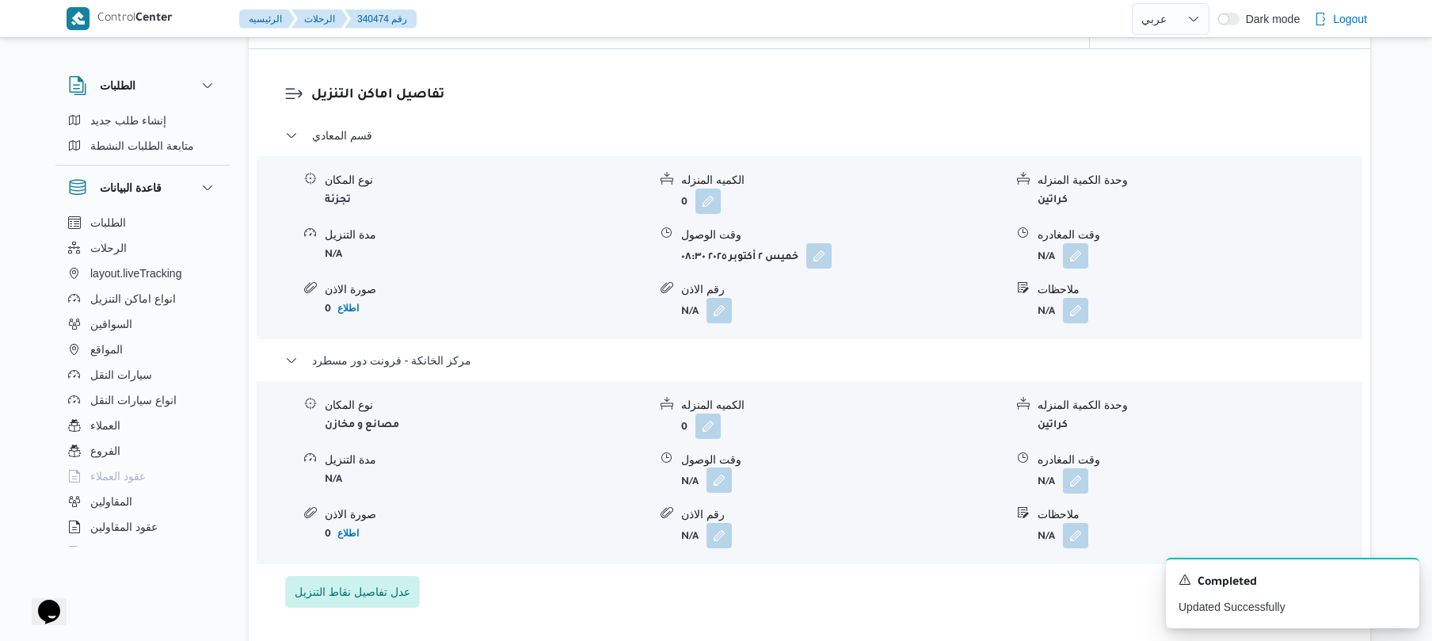
click at [729, 488] on button "button" at bounding box center [718, 479] width 25 height 25
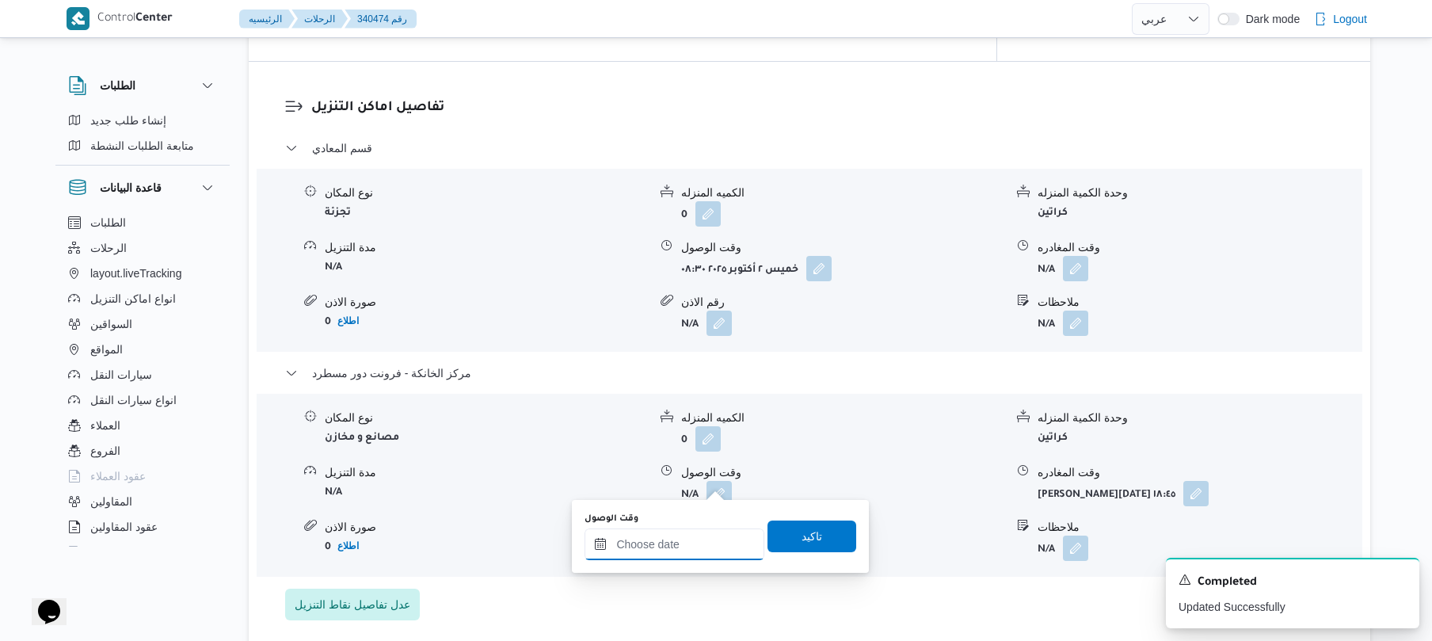
click at [703, 546] on input "وقت الوصول" at bounding box center [674, 544] width 180 height 32
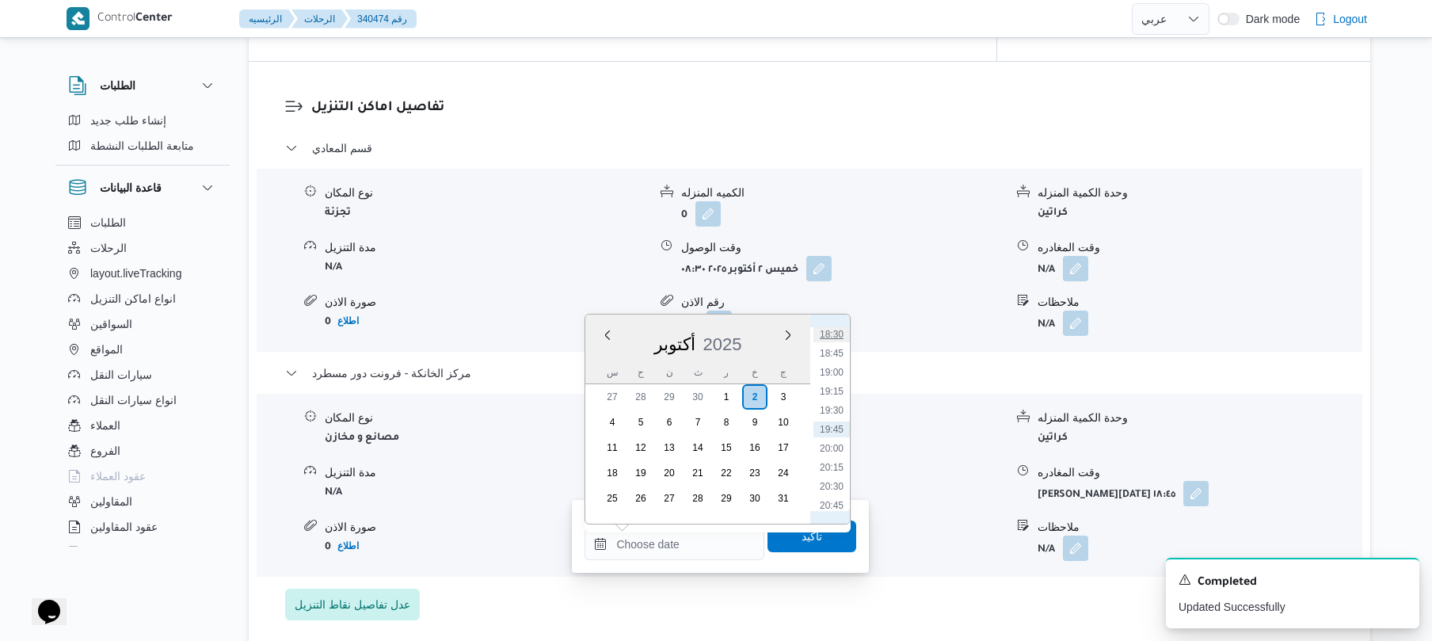
click at [837, 337] on li "18:30" at bounding box center [831, 334] width 36 height 16
type input "٠٢/١٠/٢٠٢٥ ١٨:٣٠"
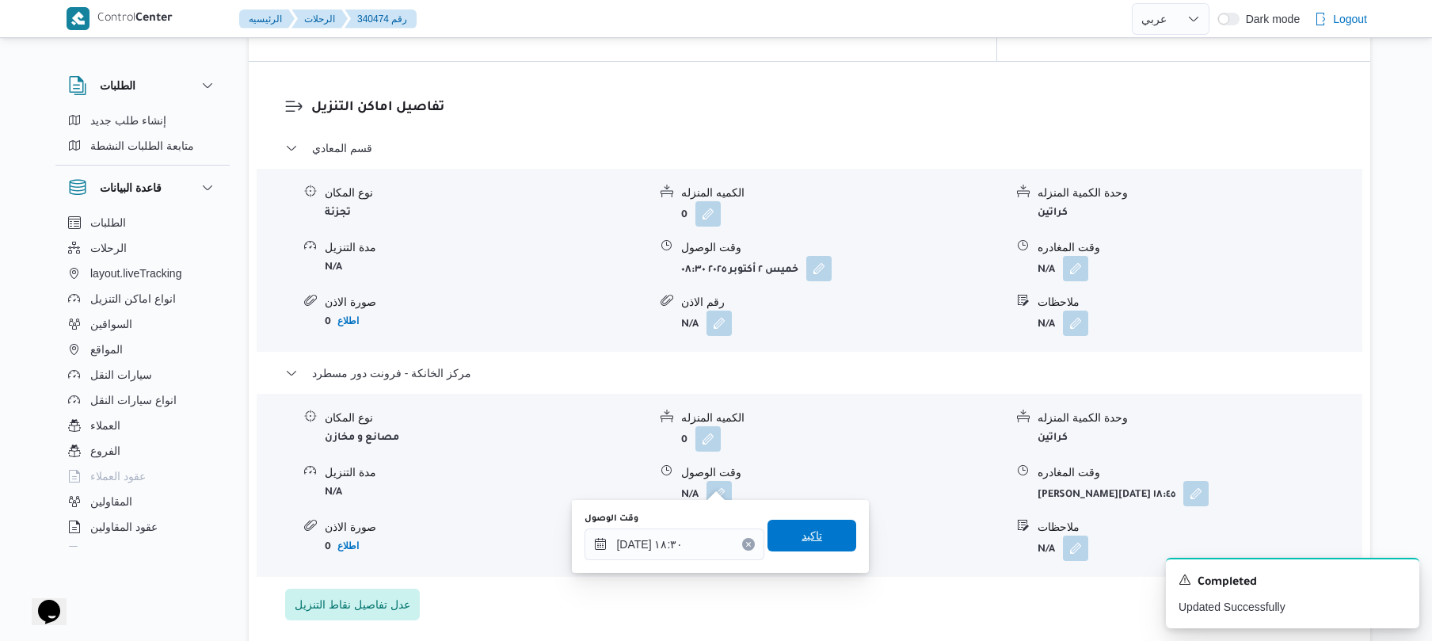
click at [801, 537] on span "تاكيد" at bounding box center [811, 535] width 21 height 19
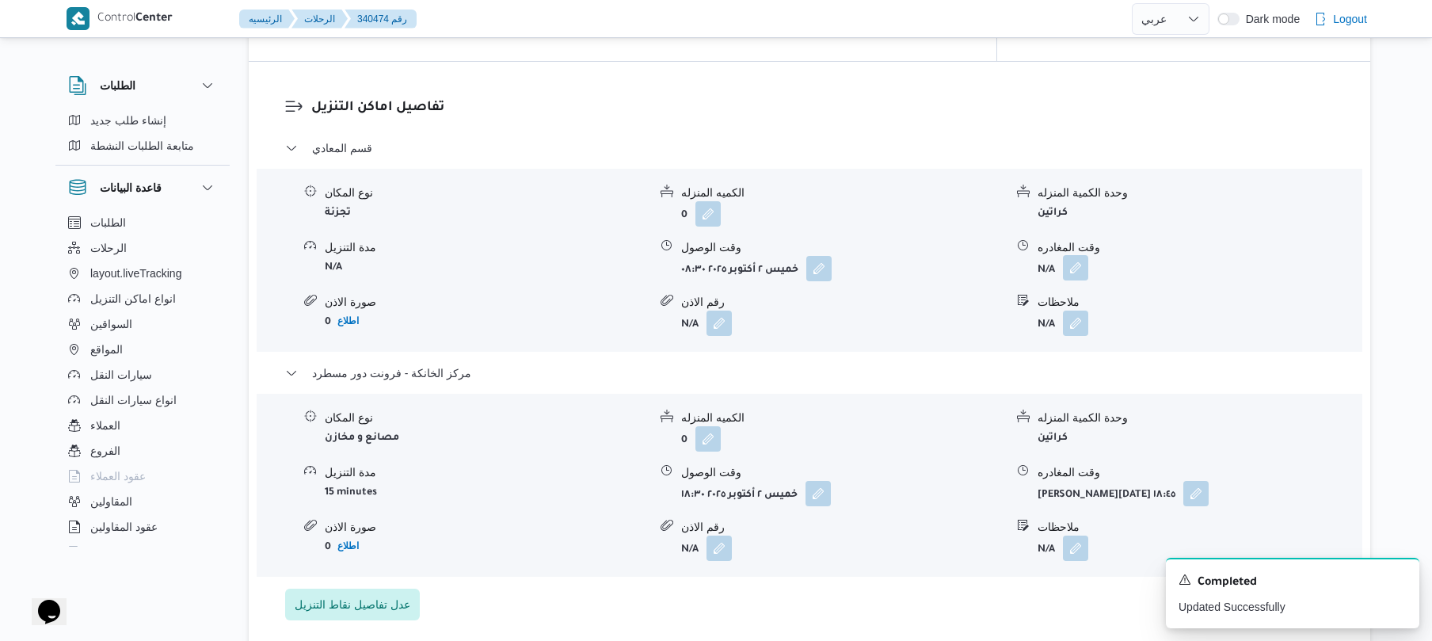
click at [1075, 258] on button "button" at bounding box center [1075, 267] width 25 height 25
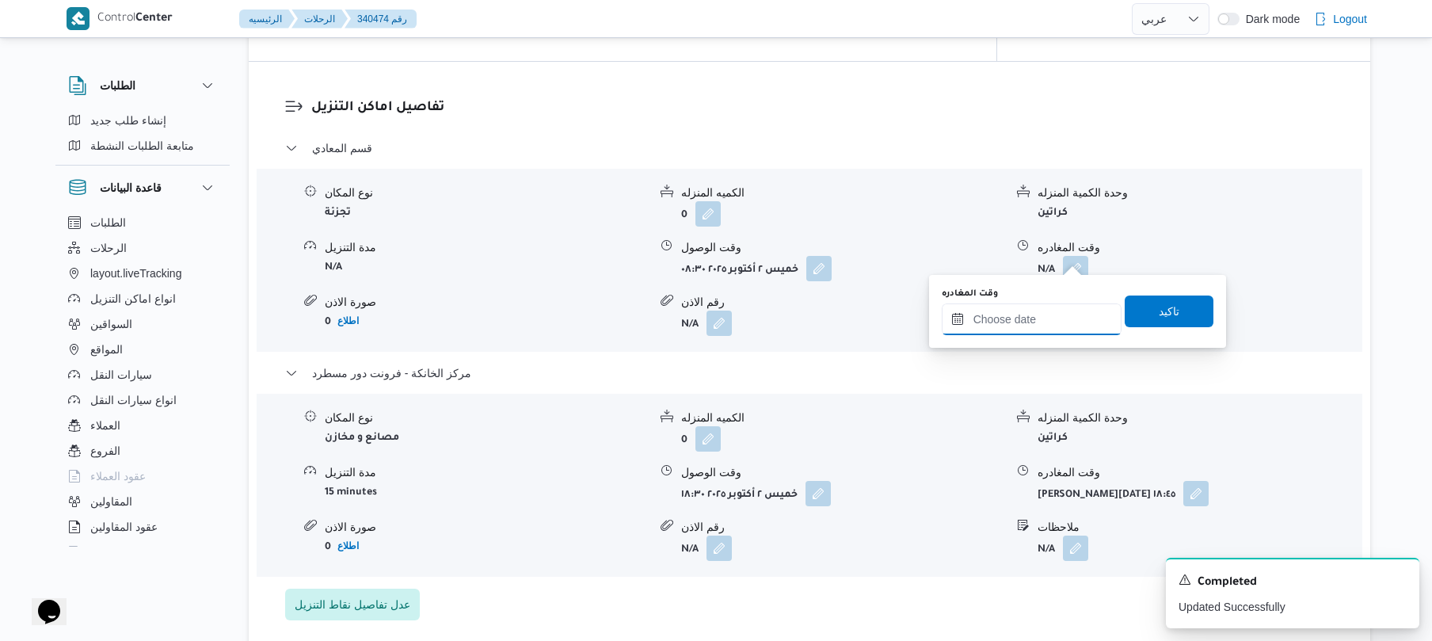
click at [1011, 318] on input "وقت المغادره" at bounding box center [1032, 319] width 180 height 32
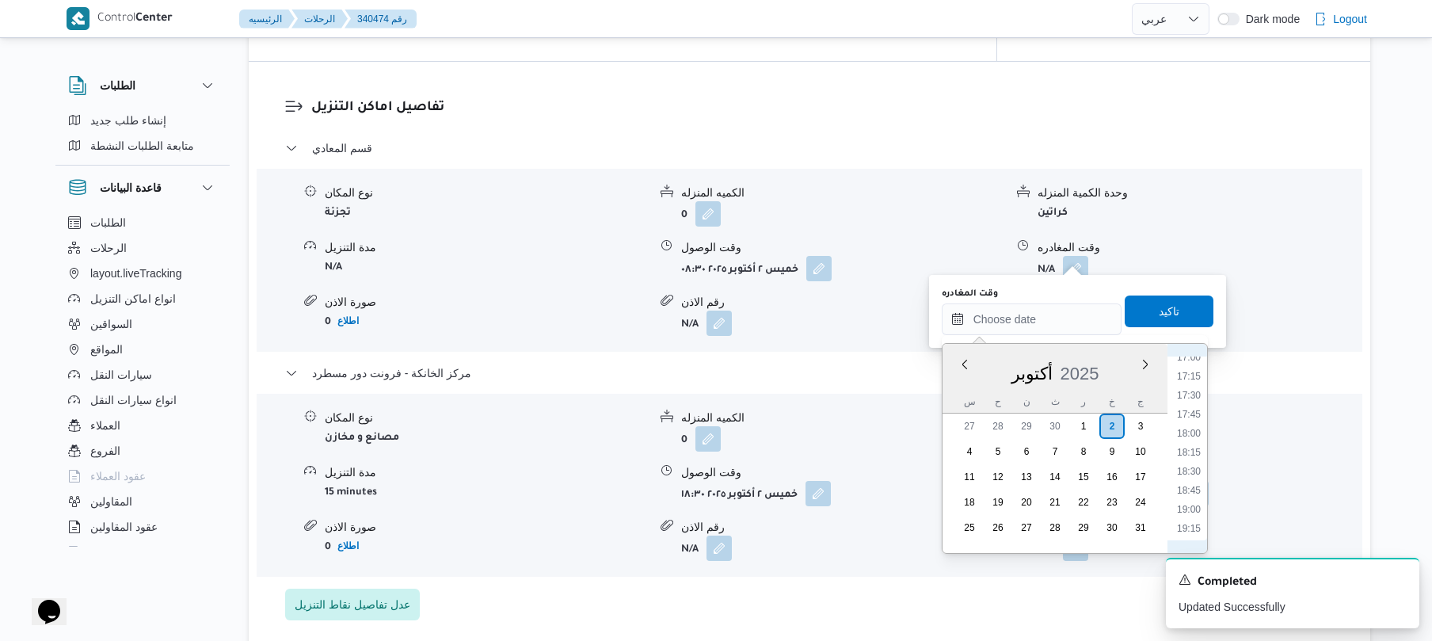
scroll to position [1252, 0]
click at [1194, 440] on li "17:30" at bounding box center [1188, 443] width 36 height 16
type input "٠٢/١٠/٢٠٢٥ ١٧:٣٠"
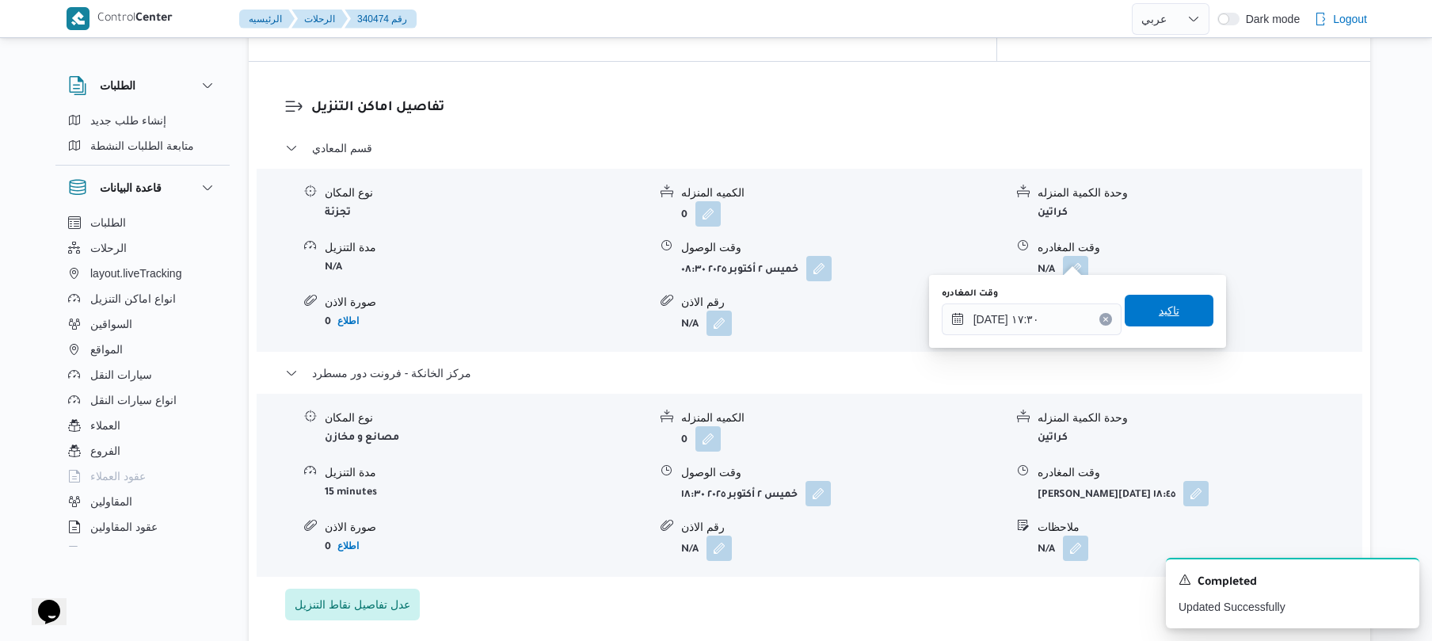
click at [1170, 321] on span "تاكيد" at bounding box center [1169, 311] width 89 height 32
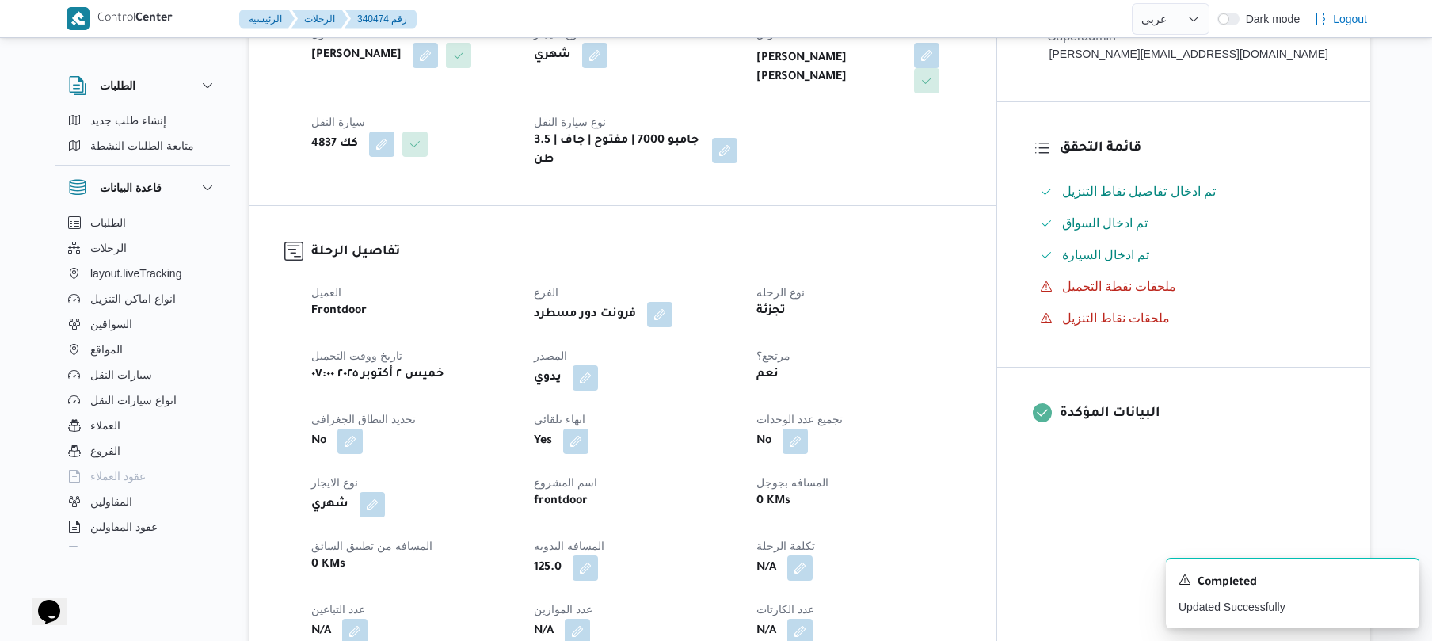
scroll to position [295, 0]
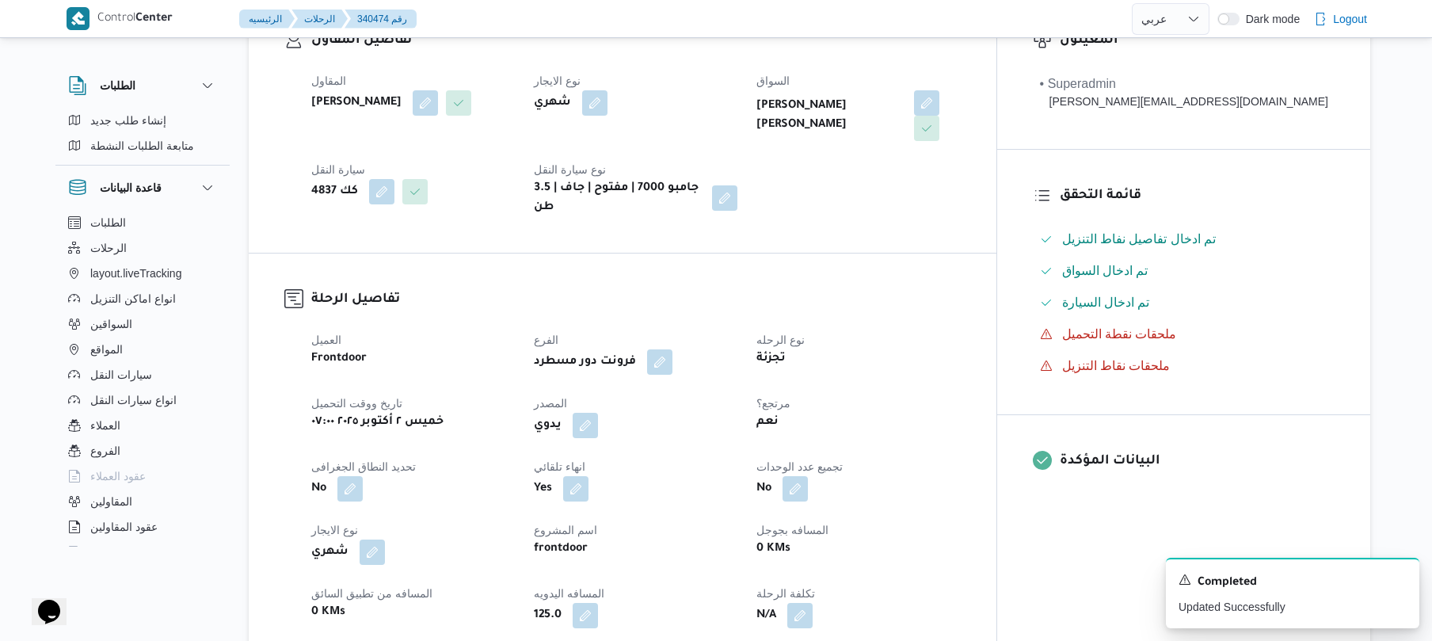
click at [737, 394] on dt "المصدر" at bounding box center [636, 403] width 204 height 19
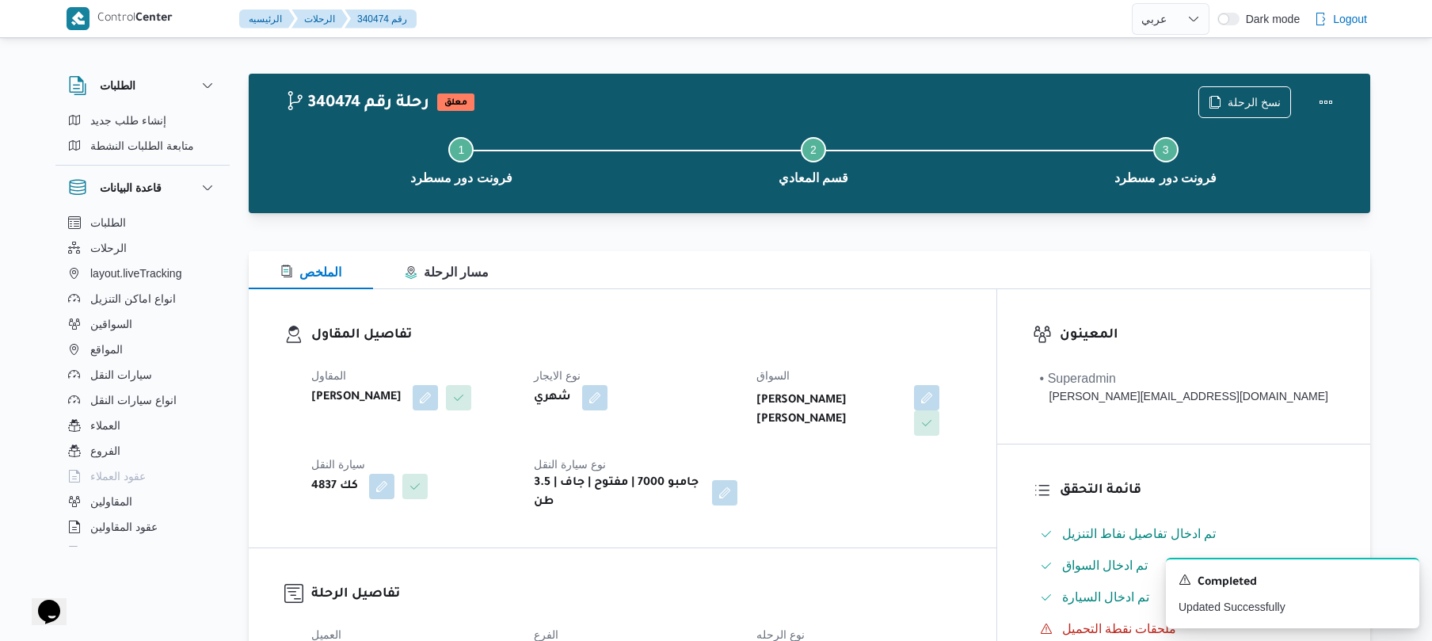
scroll to position [0, 0]
click at [1312, 89] on button "Actions" at bounding box center [1326, 102] width 32 height 32
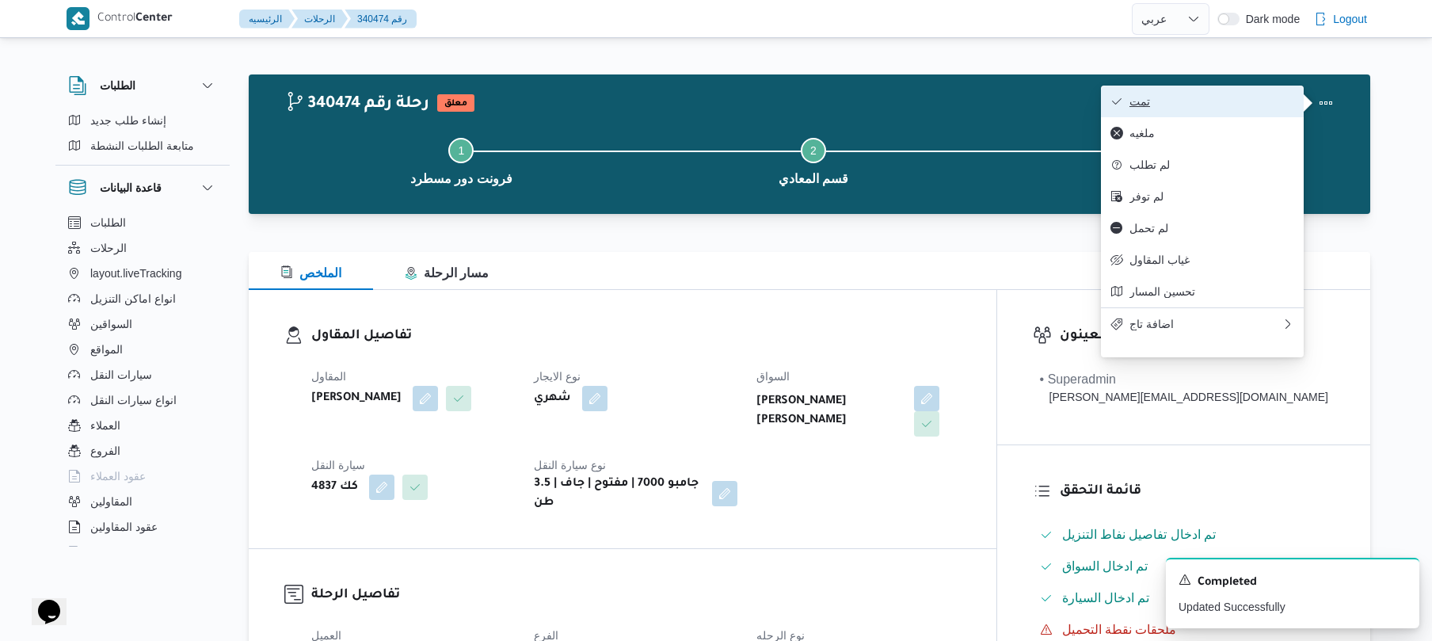
click at [1232, 96] on span "تمت" at bounding box center [1211, 101] width 165 height 13
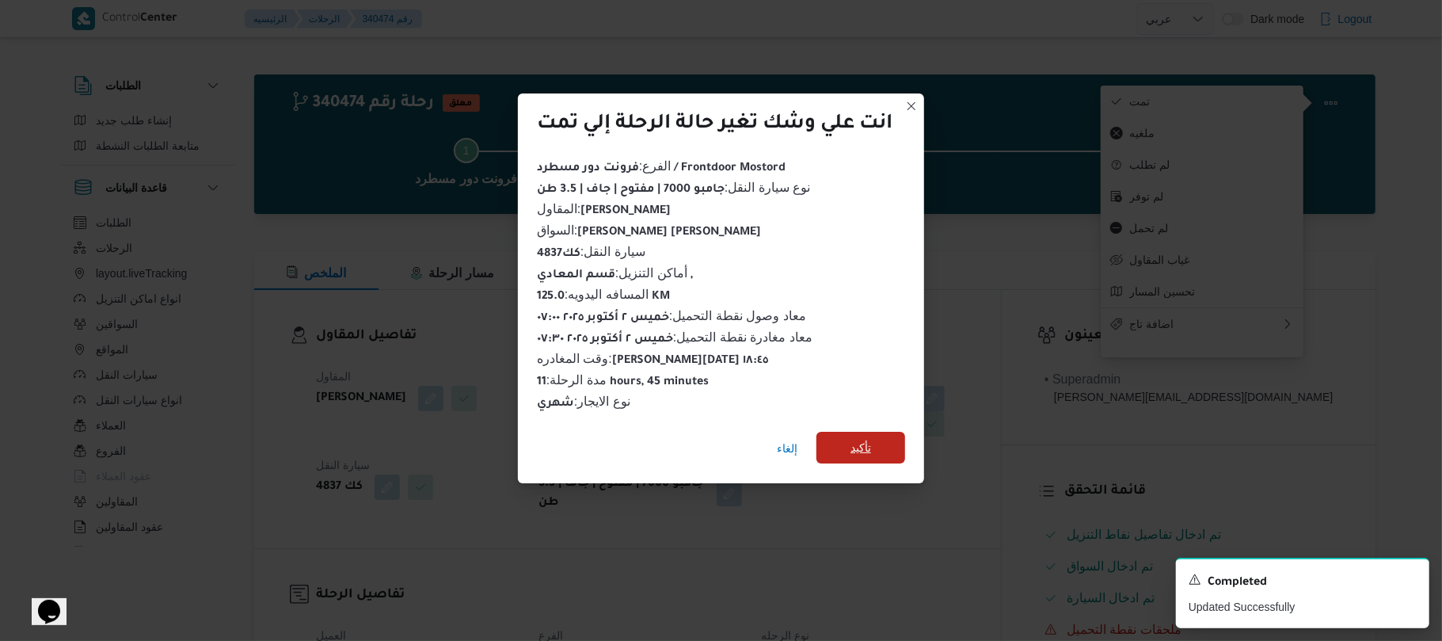
click at [874, 439] on span "تأكيد" at bounding box center [860, 448] width 89 height 32
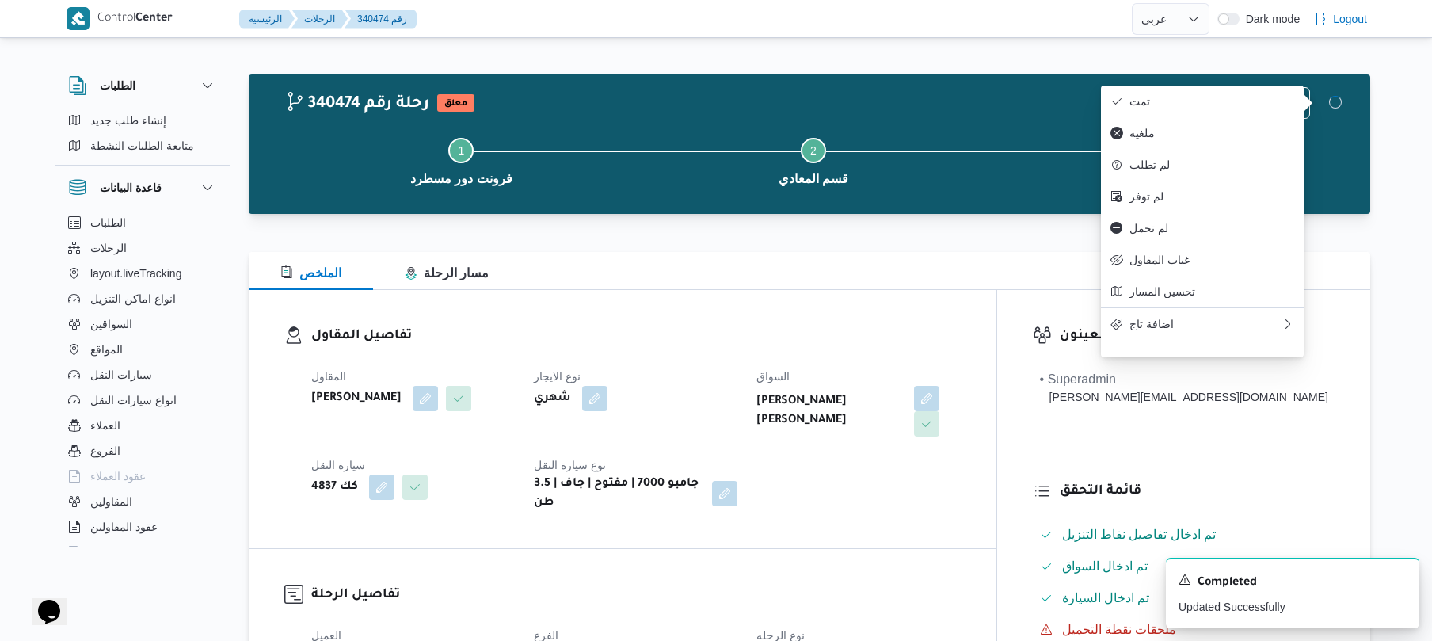
click at [878, 466] on div "المقاول محمد صلاح عبداللطيف الشريف نوع الايجار شهري السواق احمد فرحات صابر محمد…" at bounding box center [636, 439] width 668 height 165
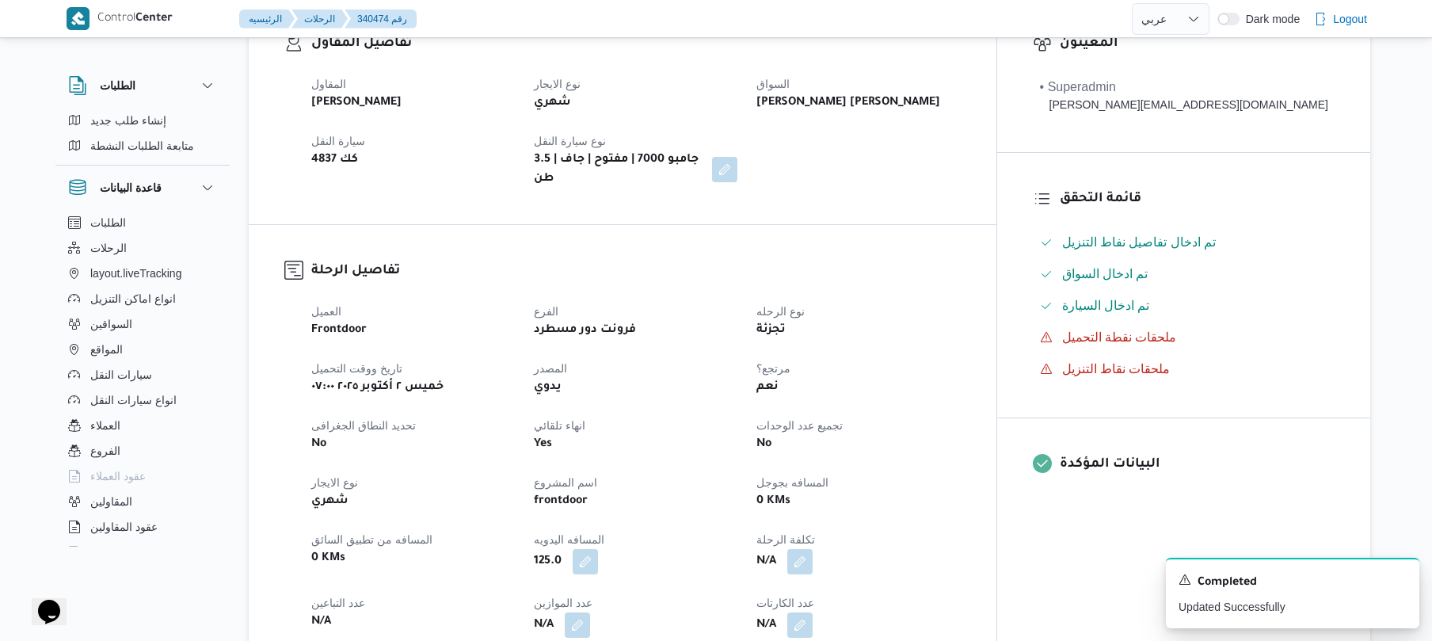
scroll to position [507, 0]
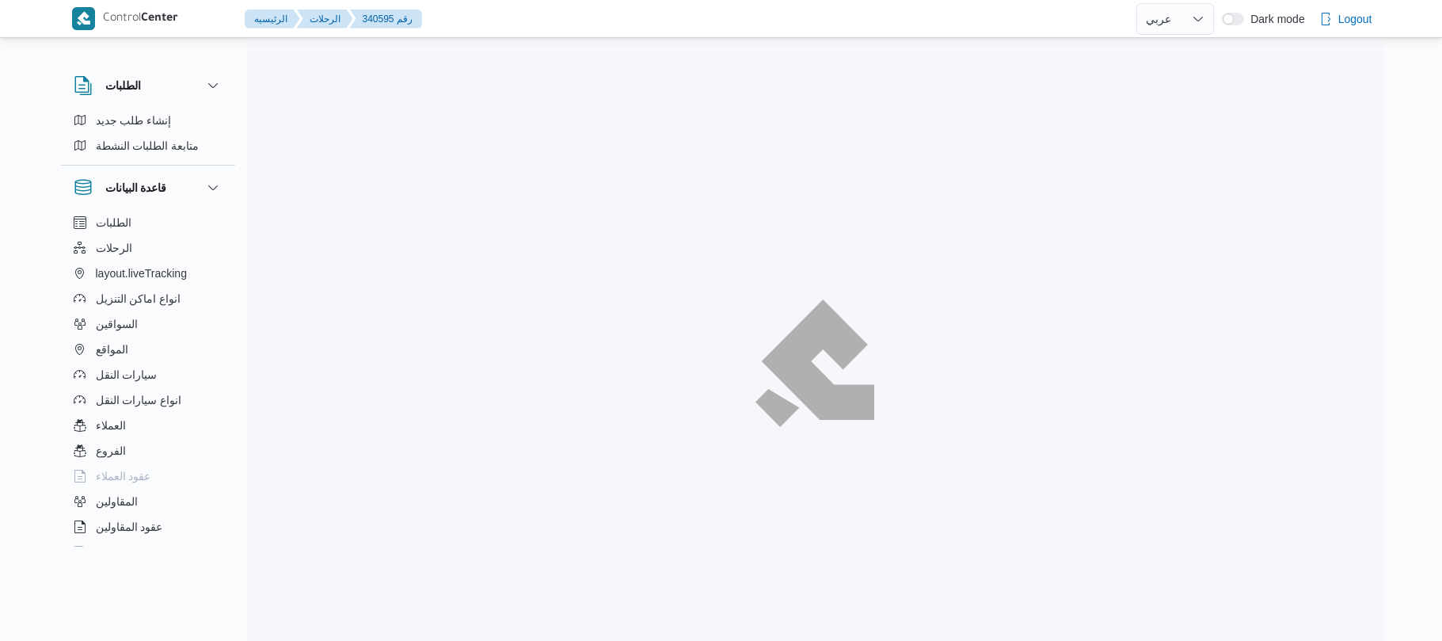
select select "ar"
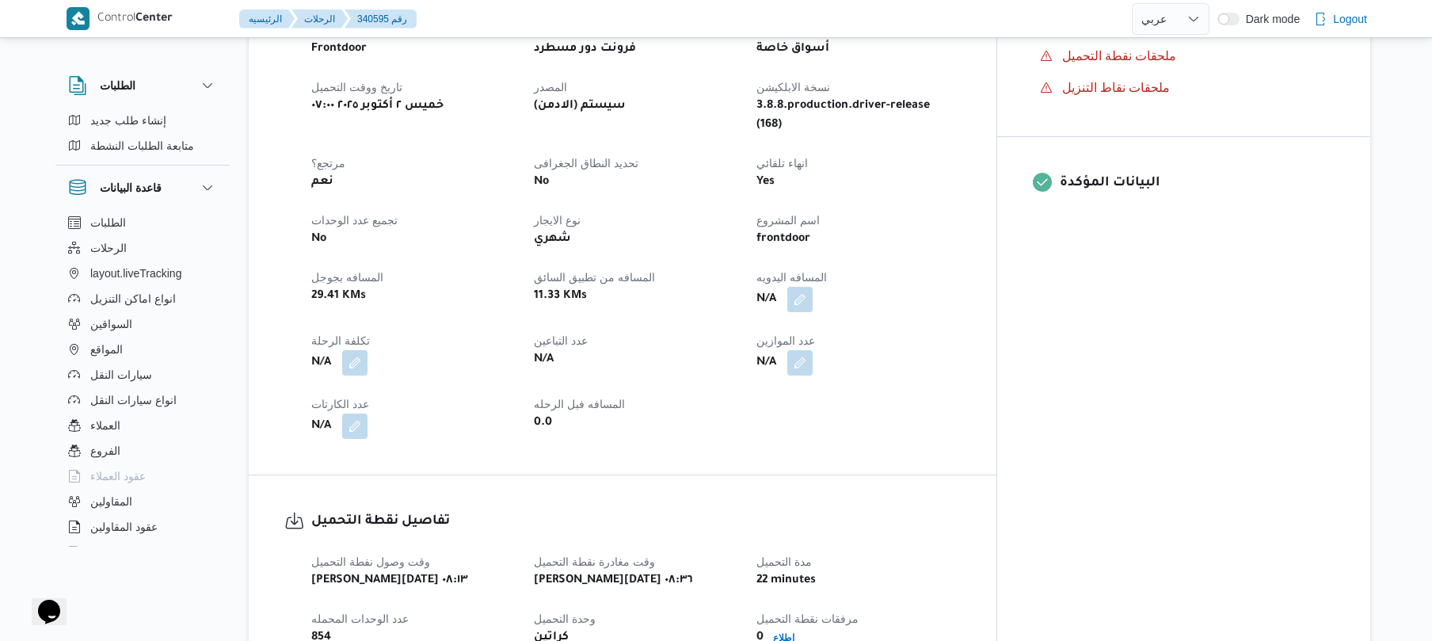
scroll to position [760, 0]
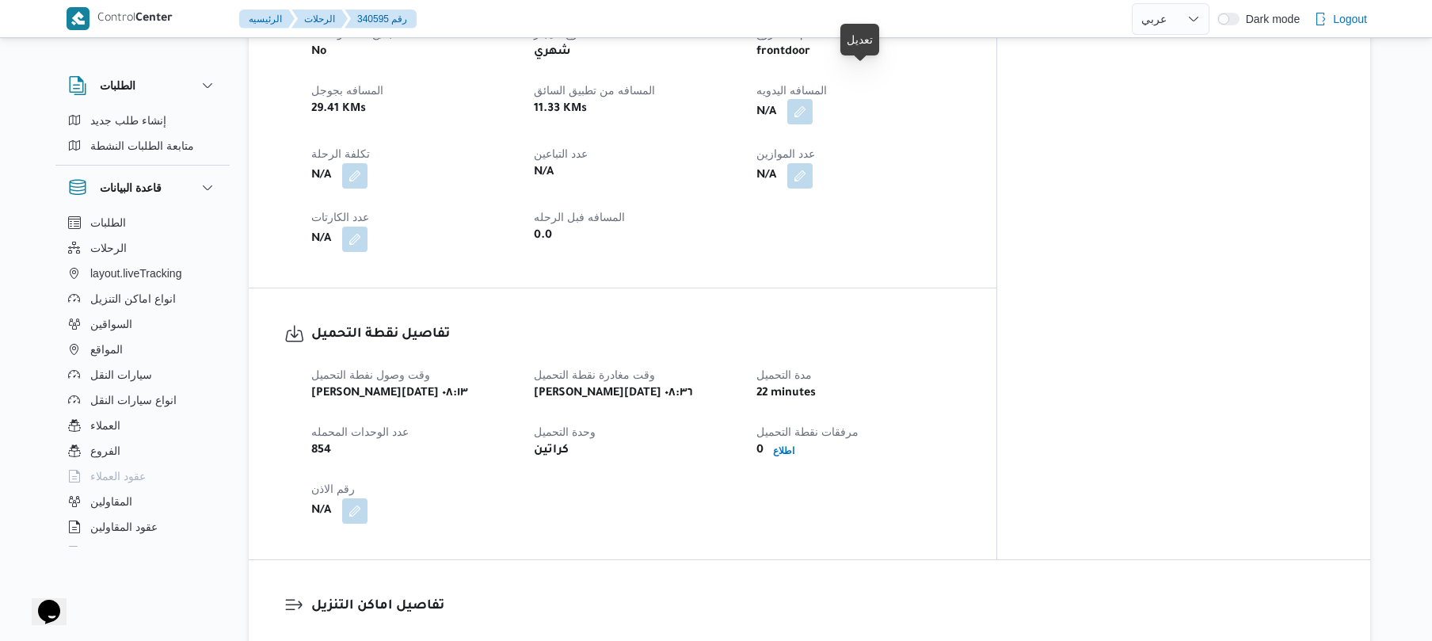
click at [813, 99] on button "button" at bounding box center [799, 111] width 25 height 25
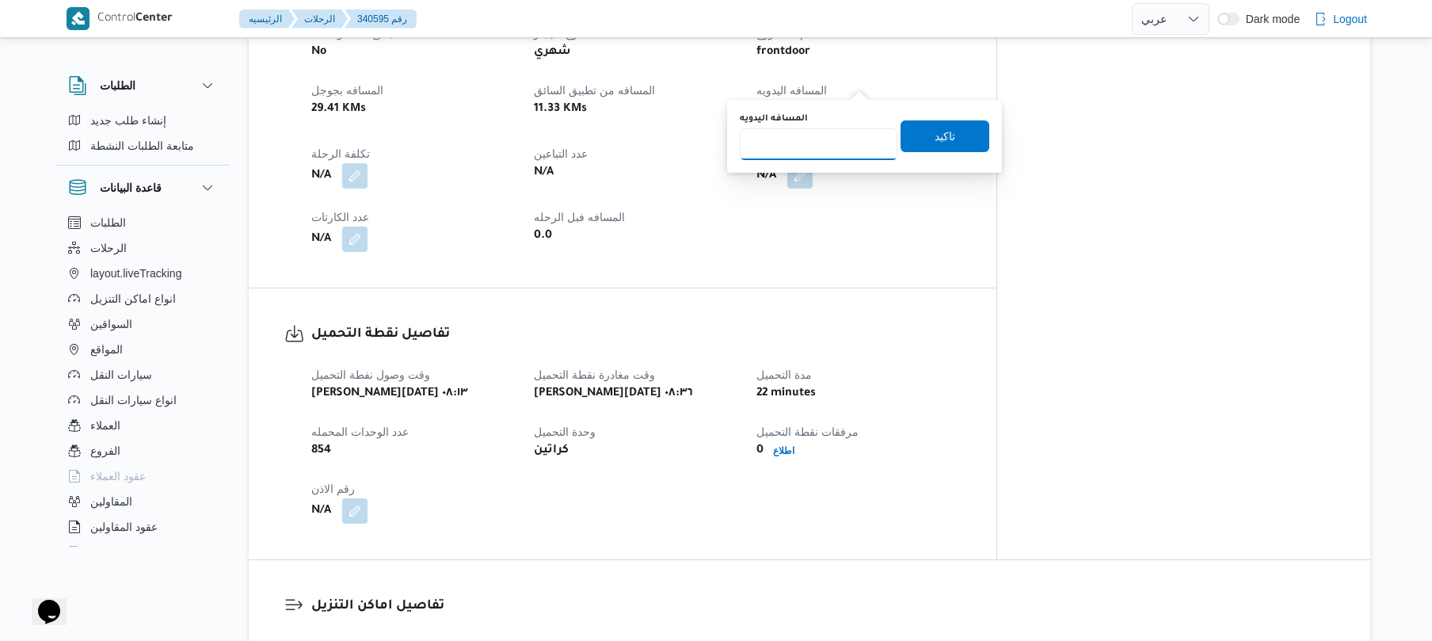
click at [827, 147] on input "المسافه اليدويه" at bounding box center [819, 144] width 158 height 32
type input "125"
click at [934, 138] on span "تاكيد" at bounding box center [944, 135] width 21 height 19
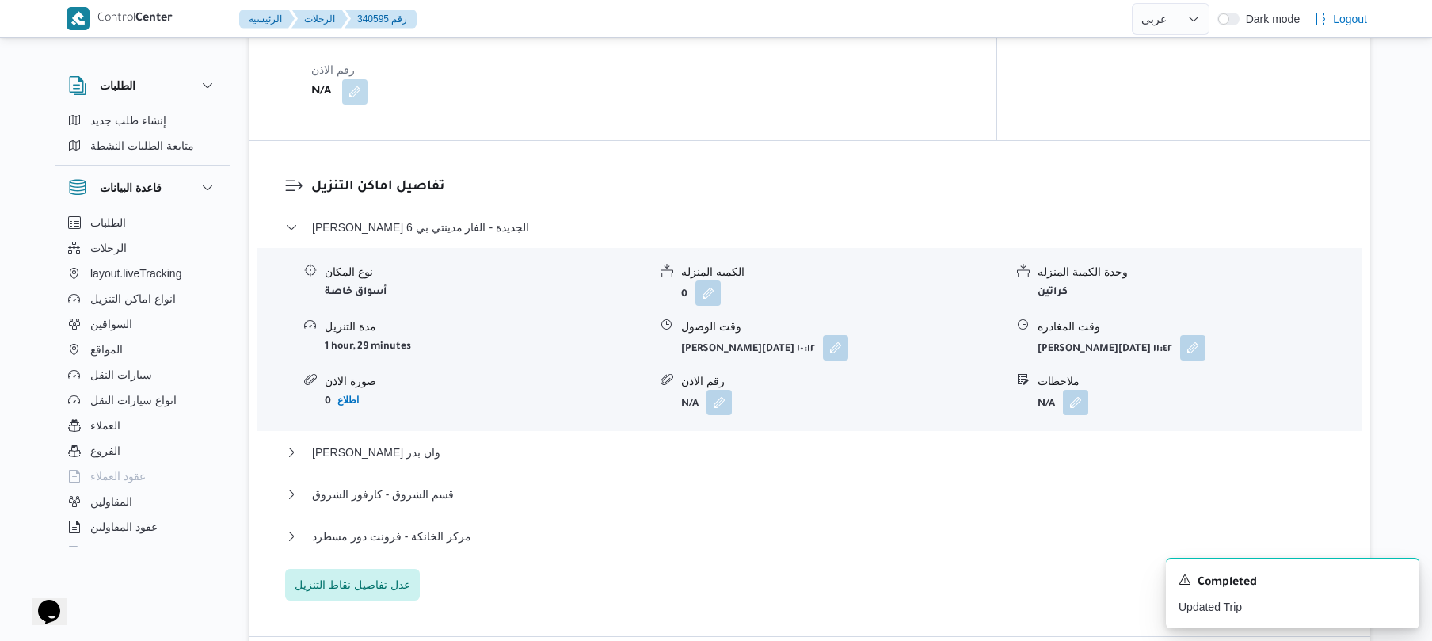
scroll to position [1182, 0]
click at [823, 331] on button "button" at bounding box center [835, 343] width 25 height 25
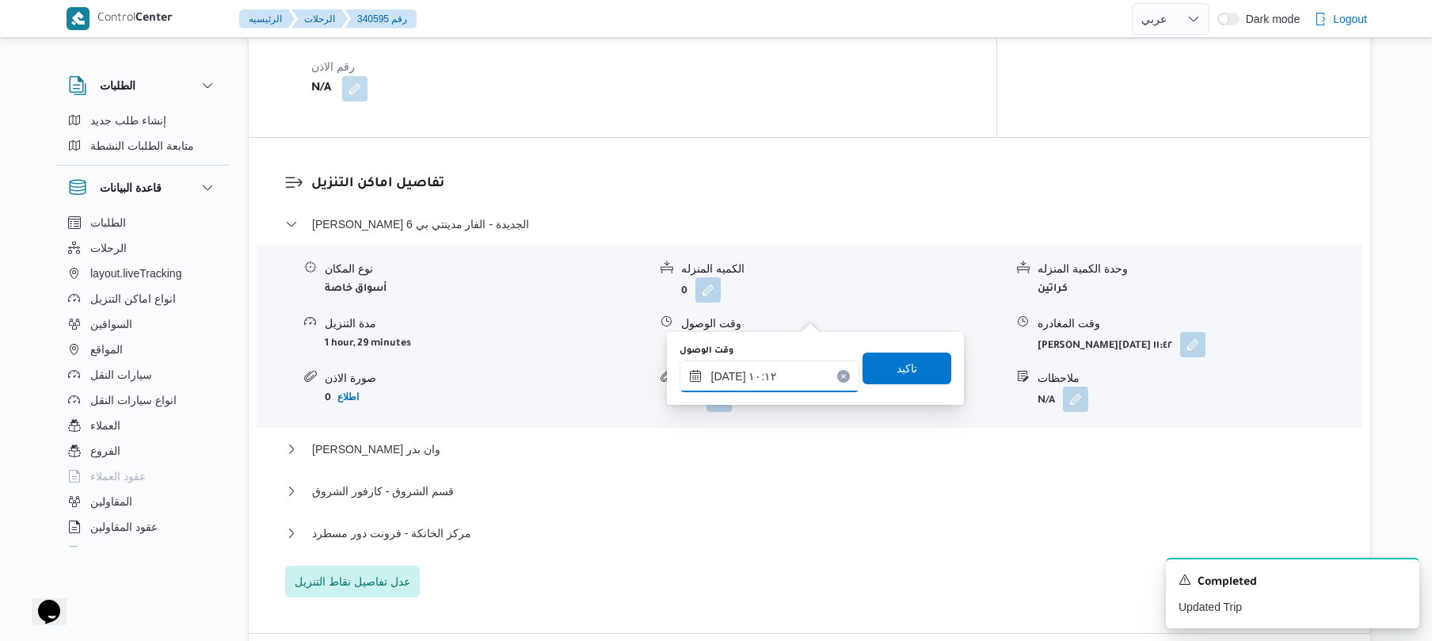
click at [748, 374] on input "٠٢/١٠/٢٠٢٥ ١٠:١٢" at bounding box center [769, 376] width 180 height 32
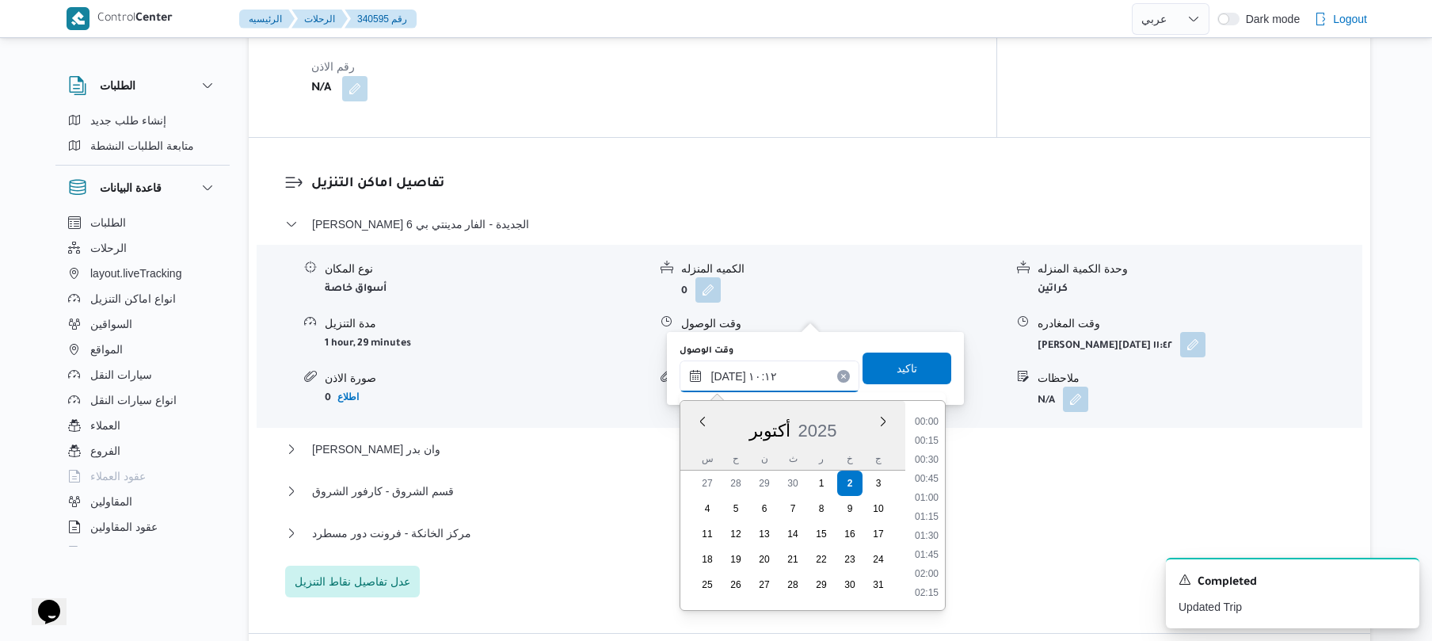
scroll to position [665, 0]
click at [927, 456] on li "09:15" at bounding box center [926, 459] width 36 height 16
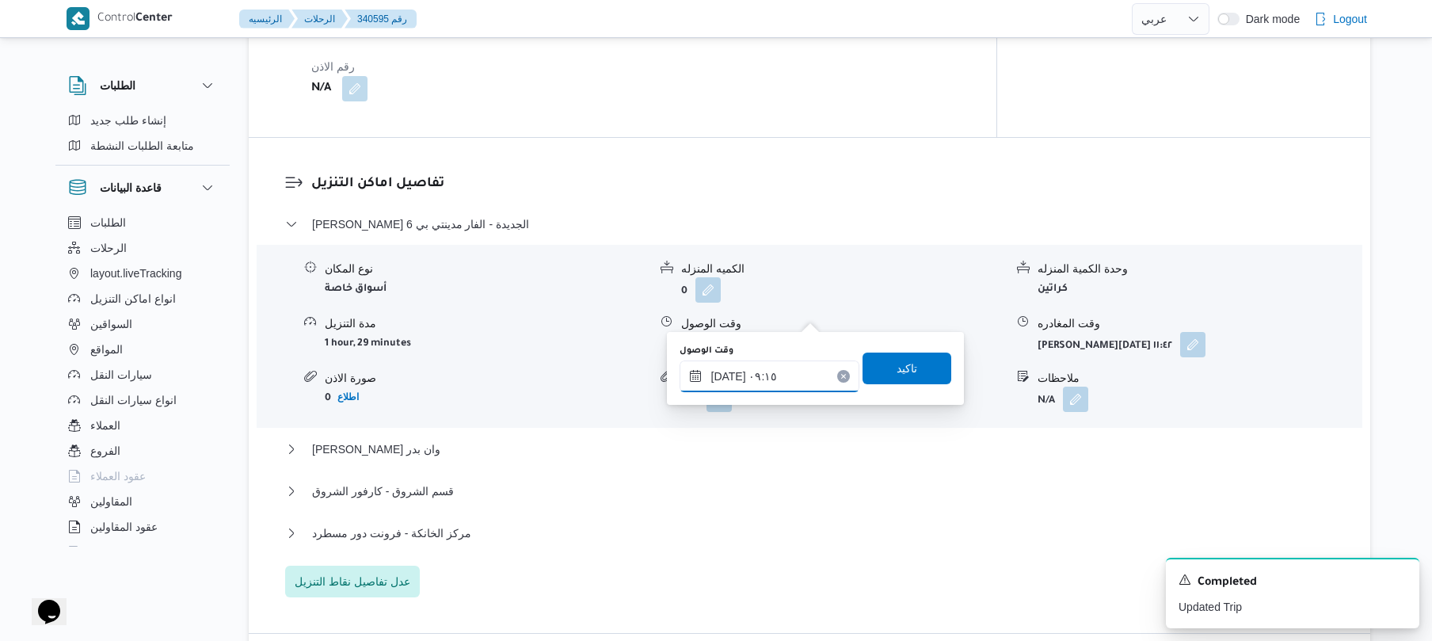
click at [729, 374] on input "٠٢/١٠/٢٠٢٥ ٠٩:١٥" at bounding box center [769, 376] width 180 height 32
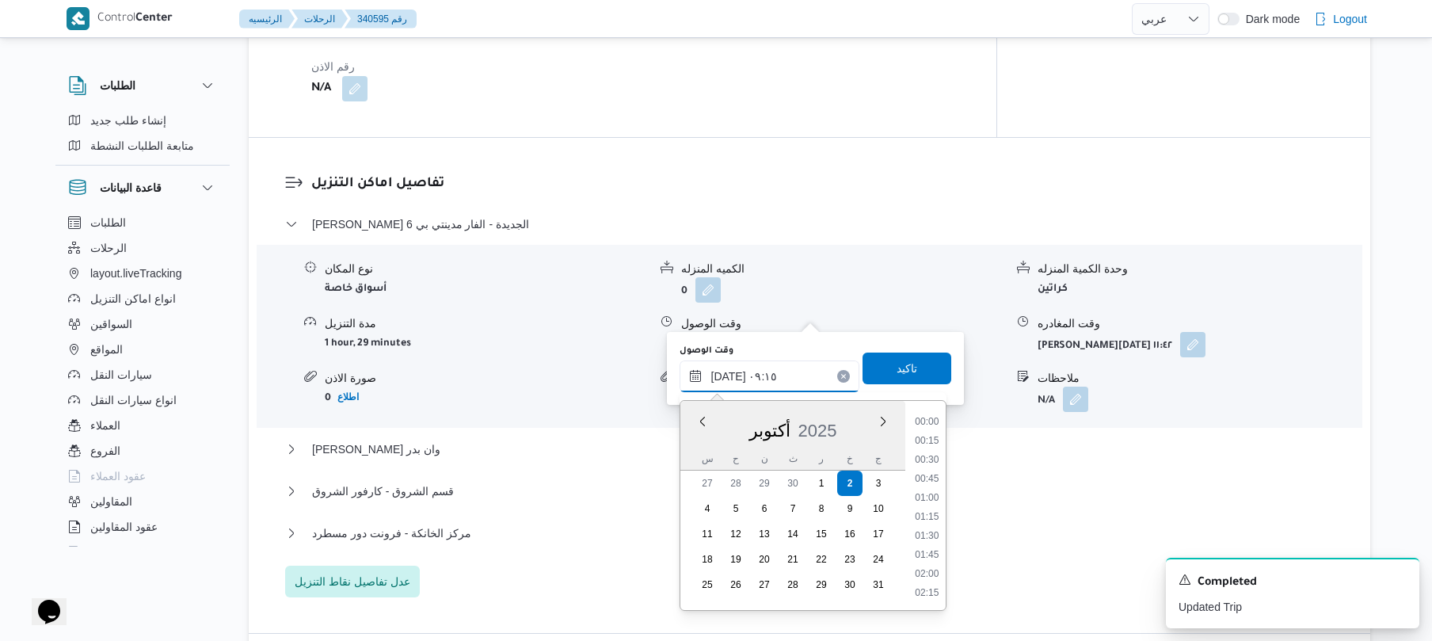
click at [729, 374] on input "٠٢/١٠/٢٠٢٥ ٠٩:١٥" at bounding box center [769, 376] width 180 height 32
type input "٠٢/١٠/٢٠٢٥ ٠٩:20"
click at [896, 361] on span "تاكيد" at bounding box center [906, 367] width 21 height 19
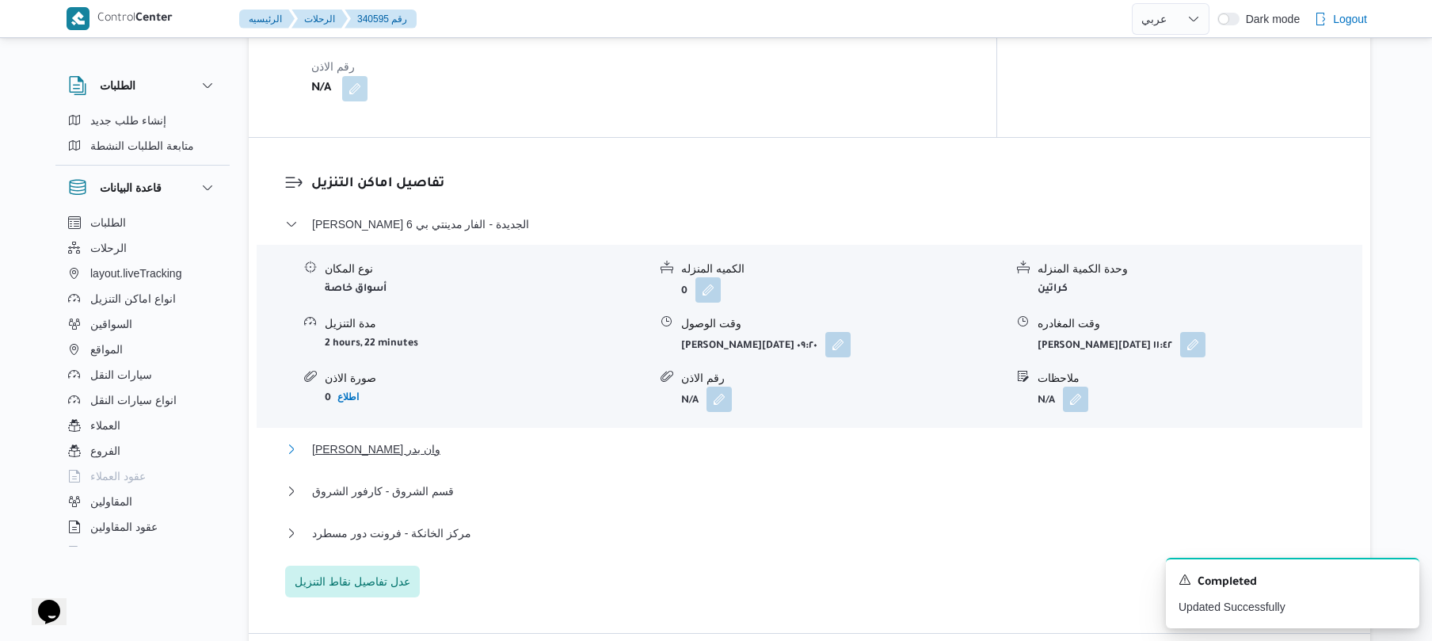
click at [825, 440] on button "بدر - هايبر وان بدر" at bounding box center [809, 449] width 1049 height 19
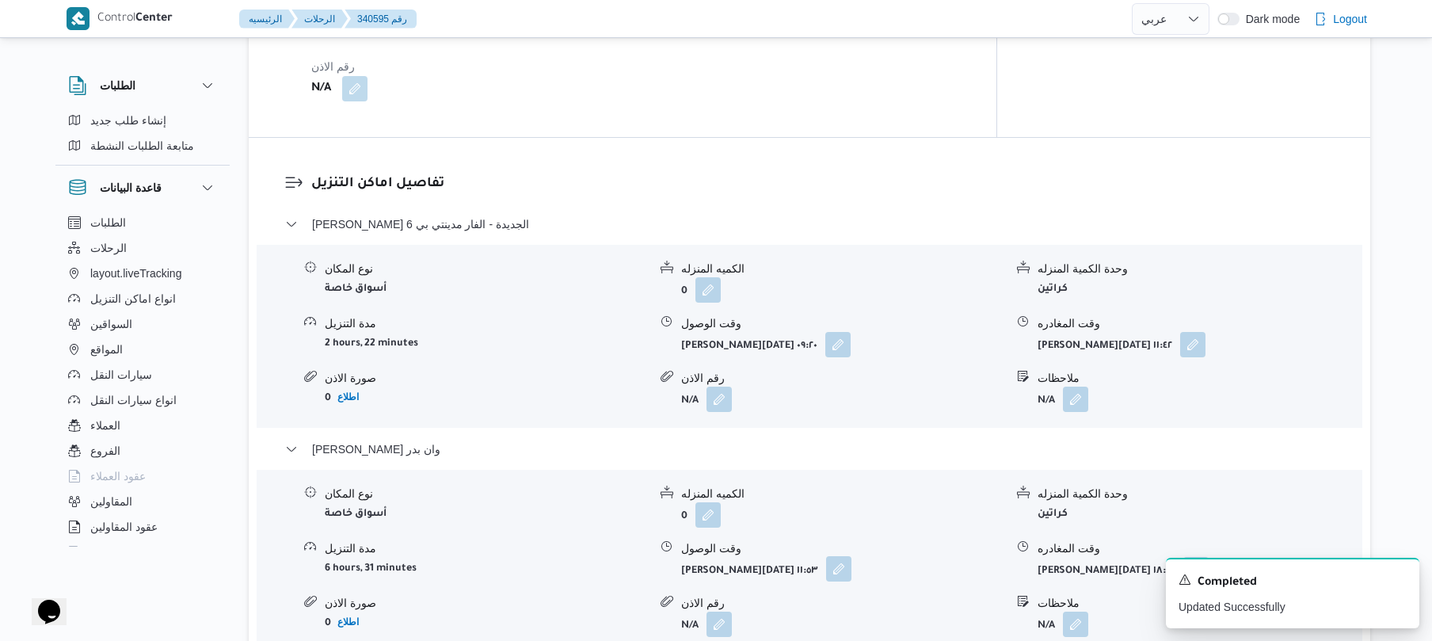
click at [826, 556] on button "button" at bounding box center [838, 568] width 25 height 25
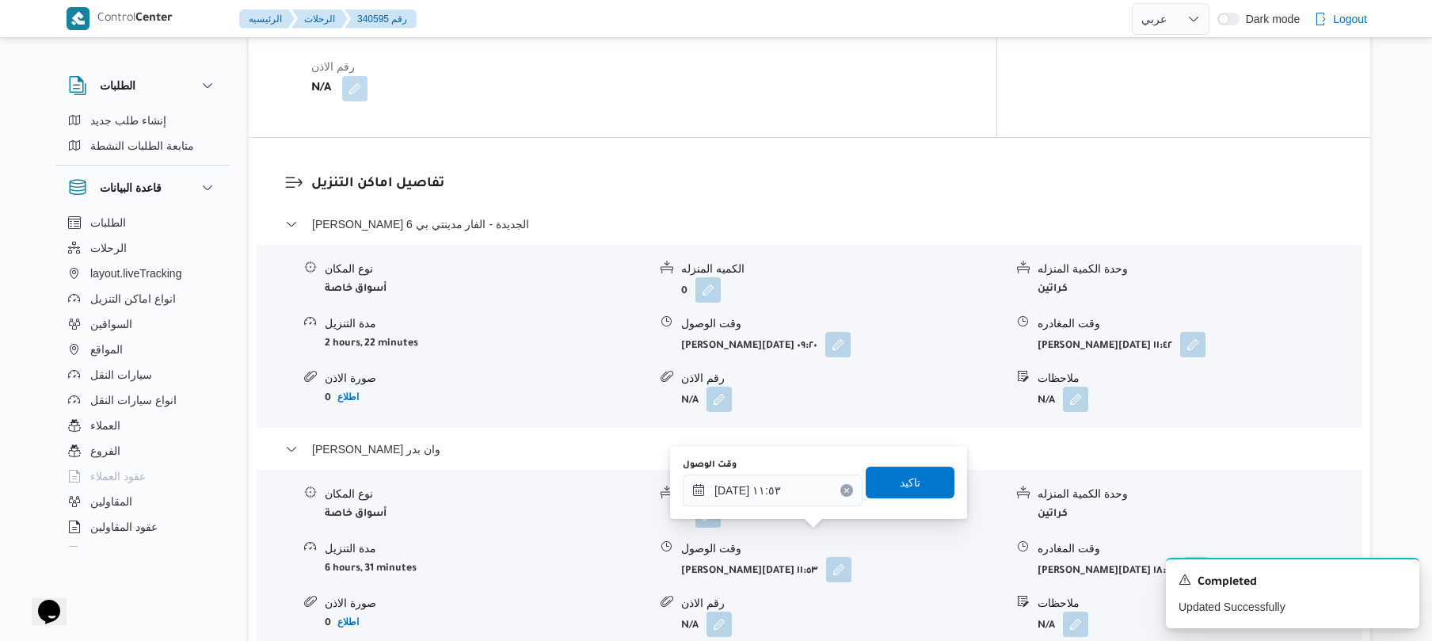
click at [843, 491] on icon "Clear input" at bounding box center [846, 490] width 6 height 6
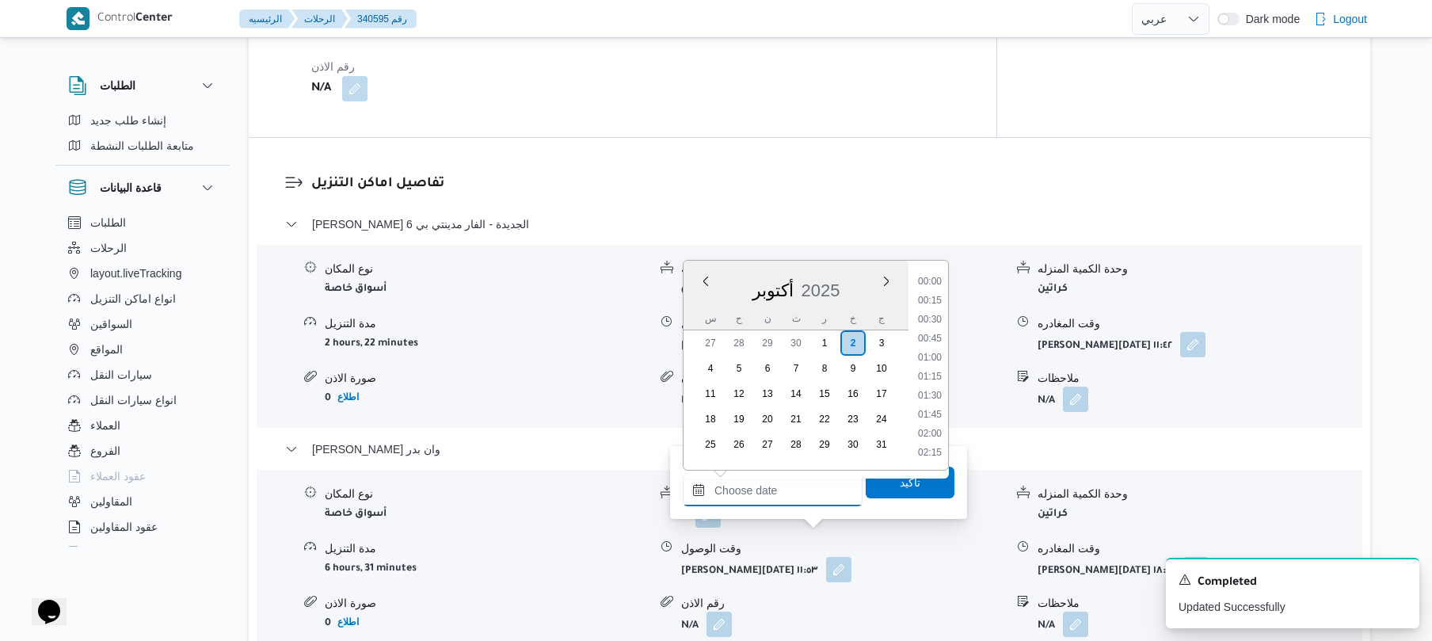
scroll to position [1407, 0]
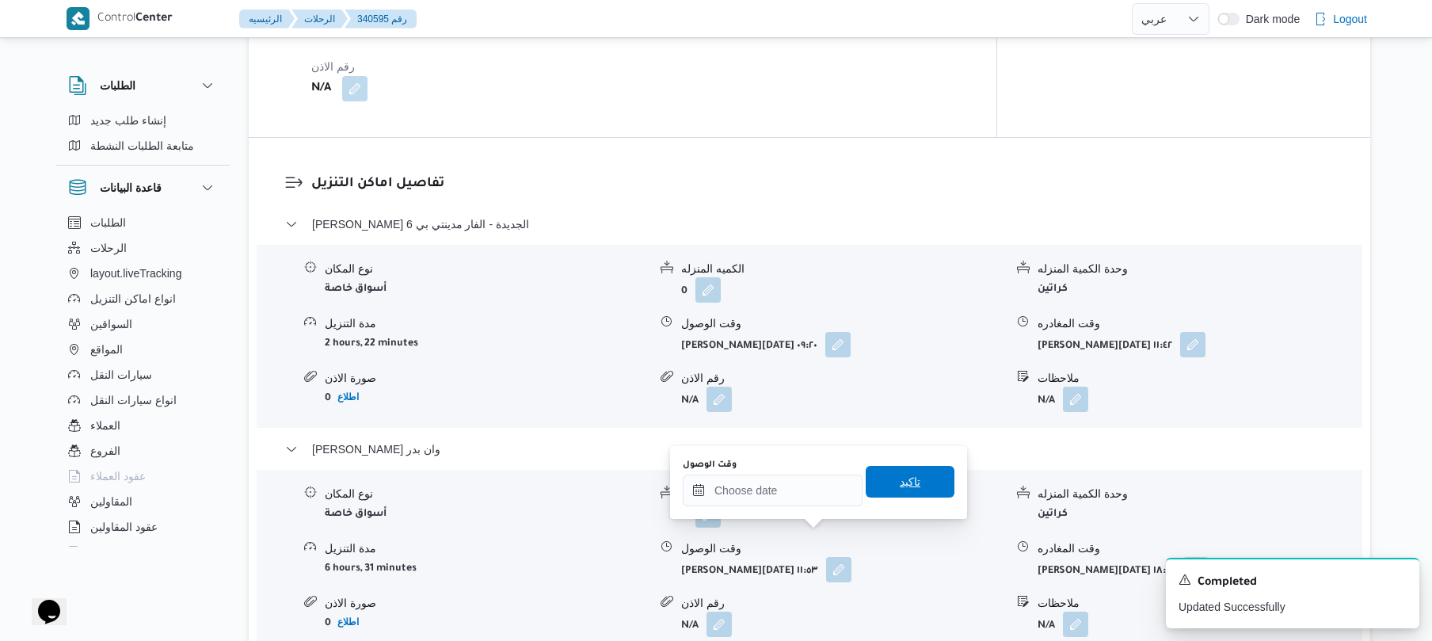
click at [900, 489] on span "تاكيد" at bounding box center [910, 481] width 21 height 19
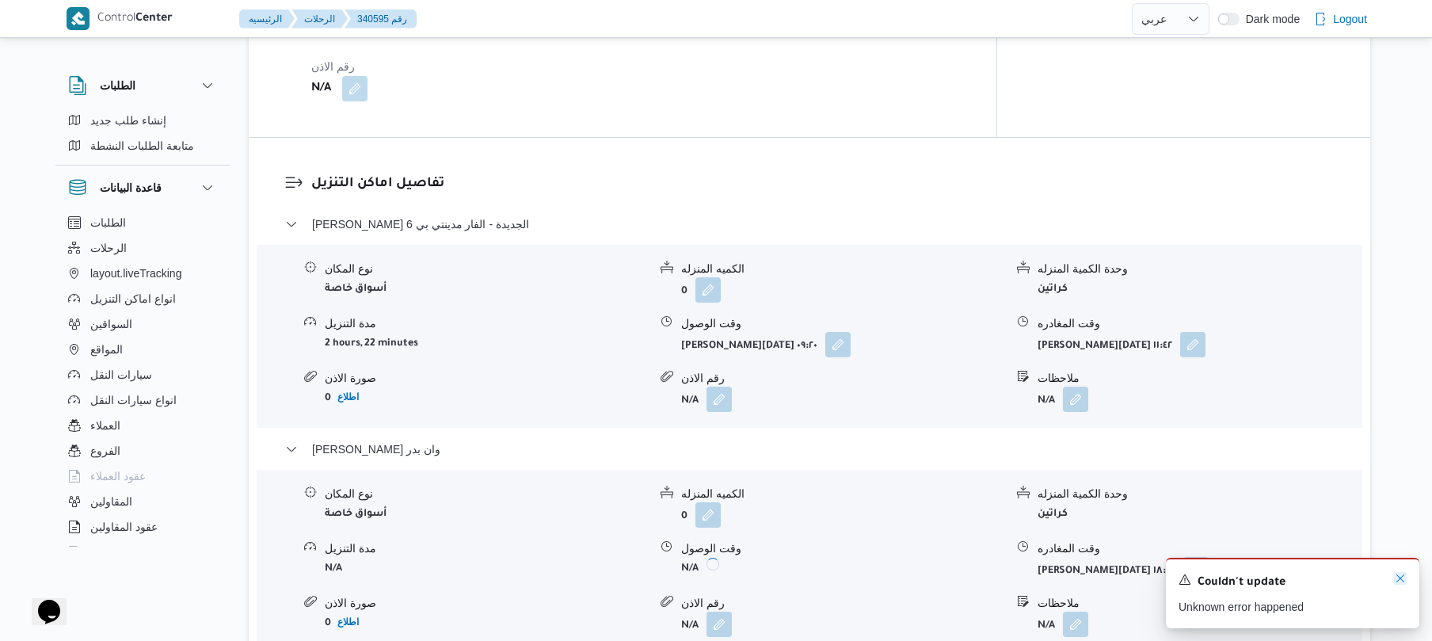
click at [1402, 580] on icon "Dismiss toast" at bounding box center [1400, 578] width 13 height 13
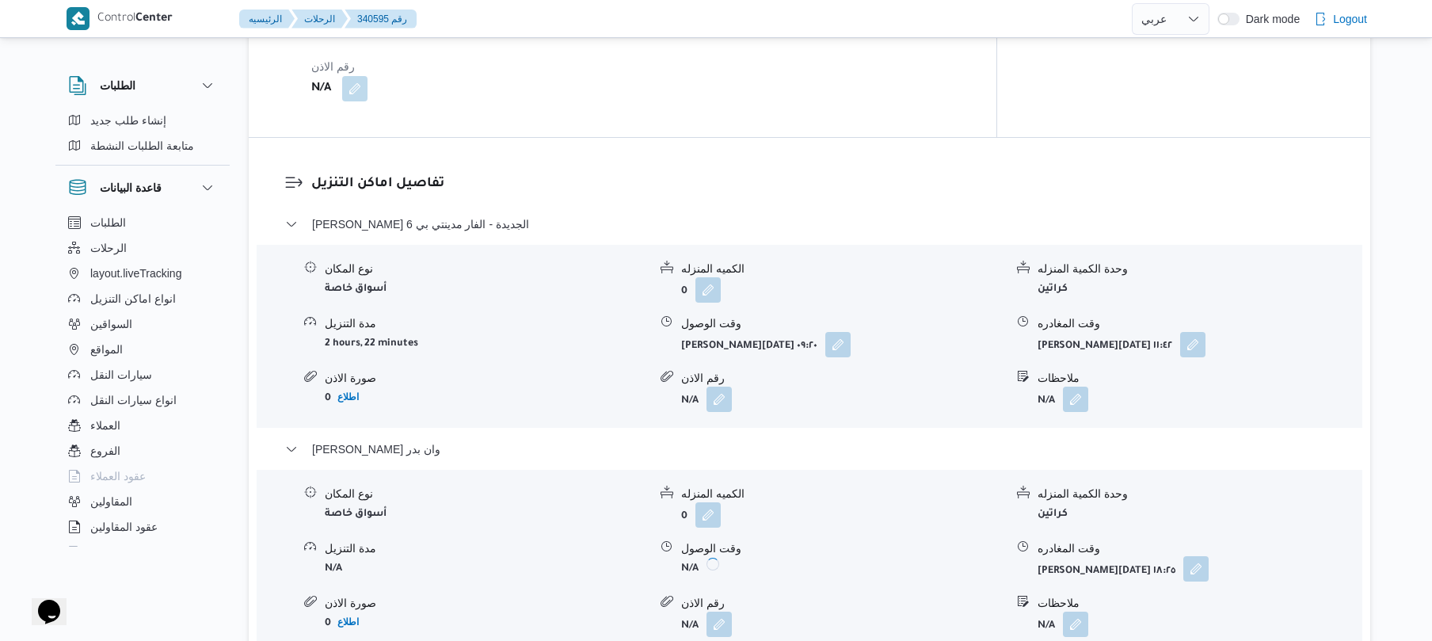
click at [1183, 556] on button "button" at bounding box center [1195, 568] width 25 height 25
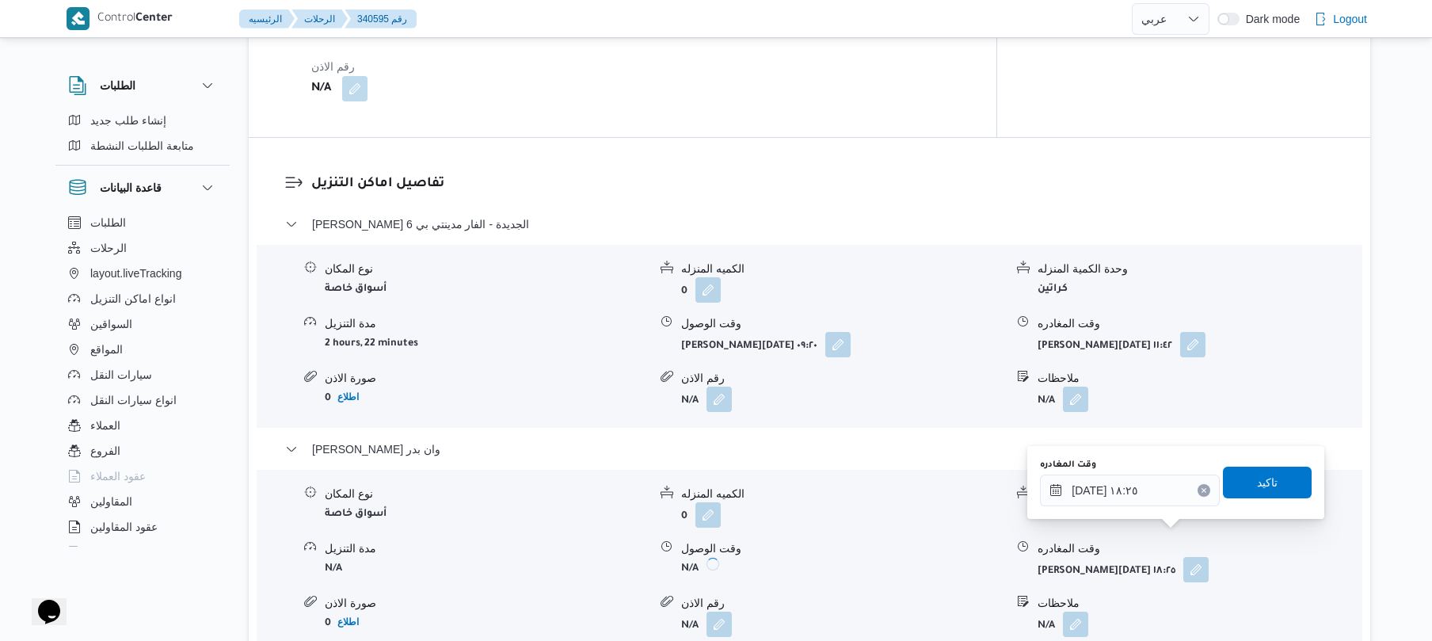
click at [1197, 489] on button "Clear input" at bounding box center [1203, 490] width 13 height 13
click at [1257, 478] on span "تاكيد" at bounding box center [1267, 481] width 21 height 19
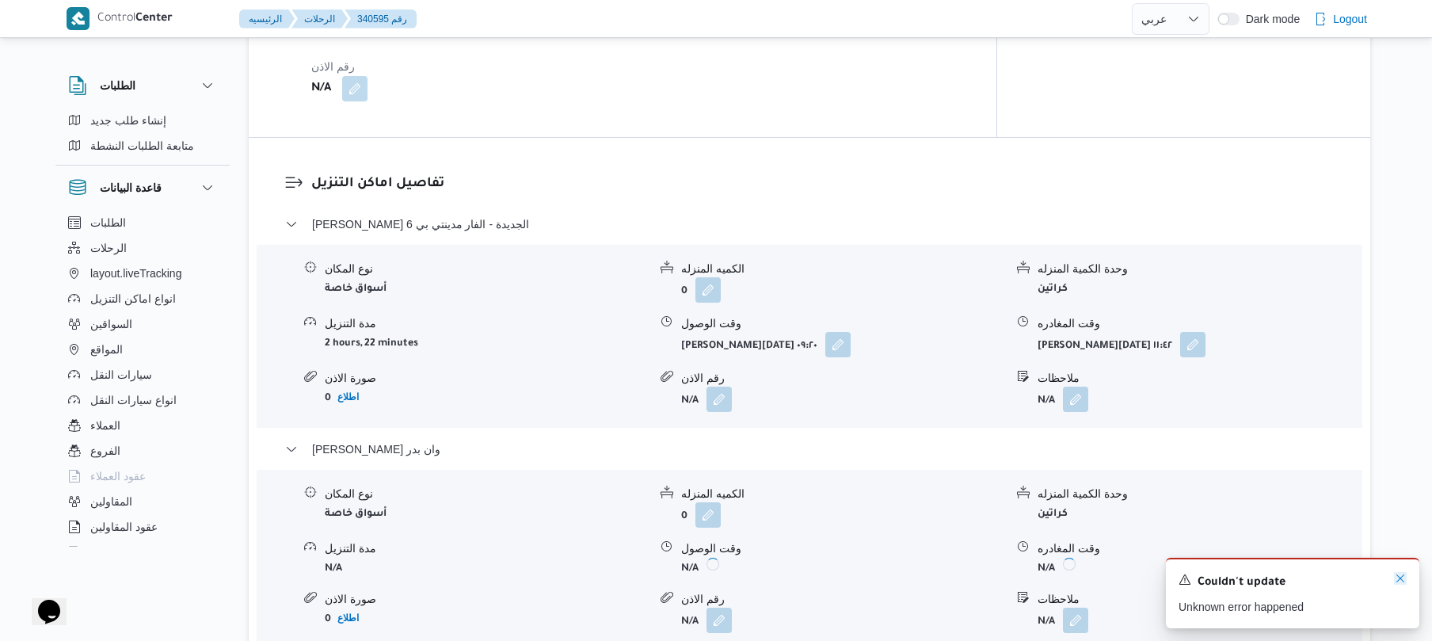
click at [1400, 574] on icon "Dismiss toast" at bounding box center [1400, 578] width 13 height 13
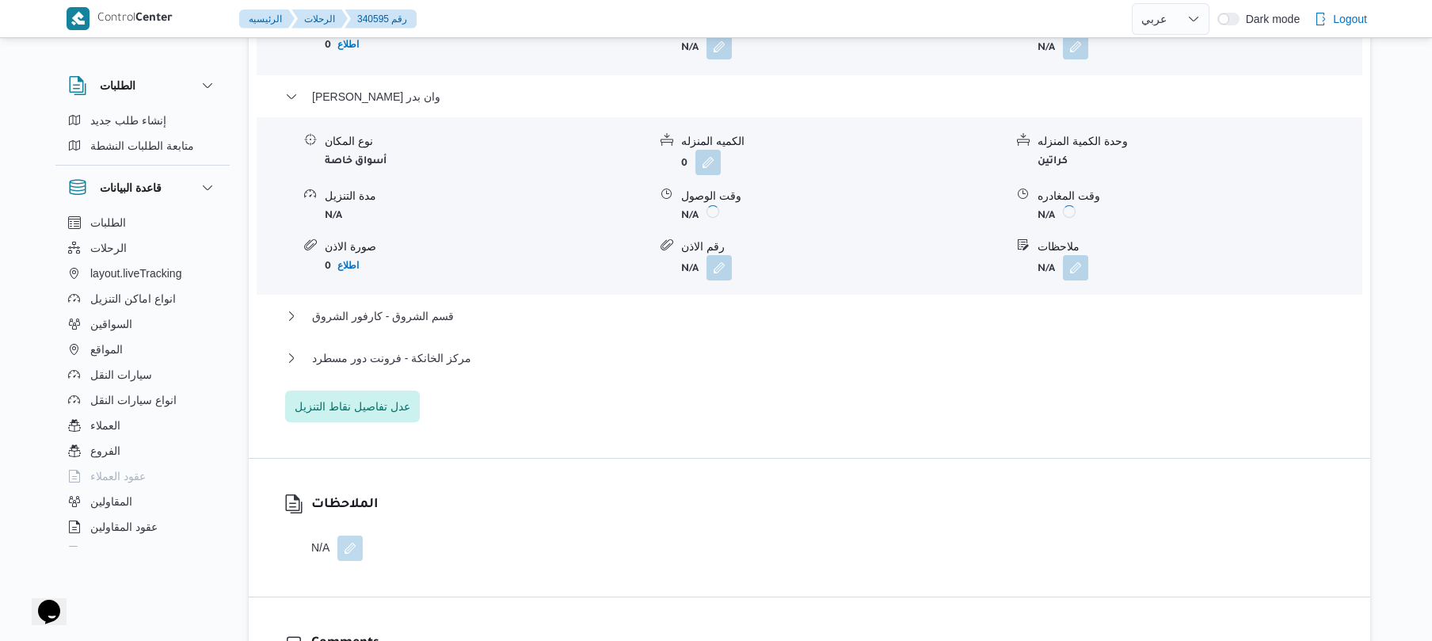
scroll to position [1604, 0]
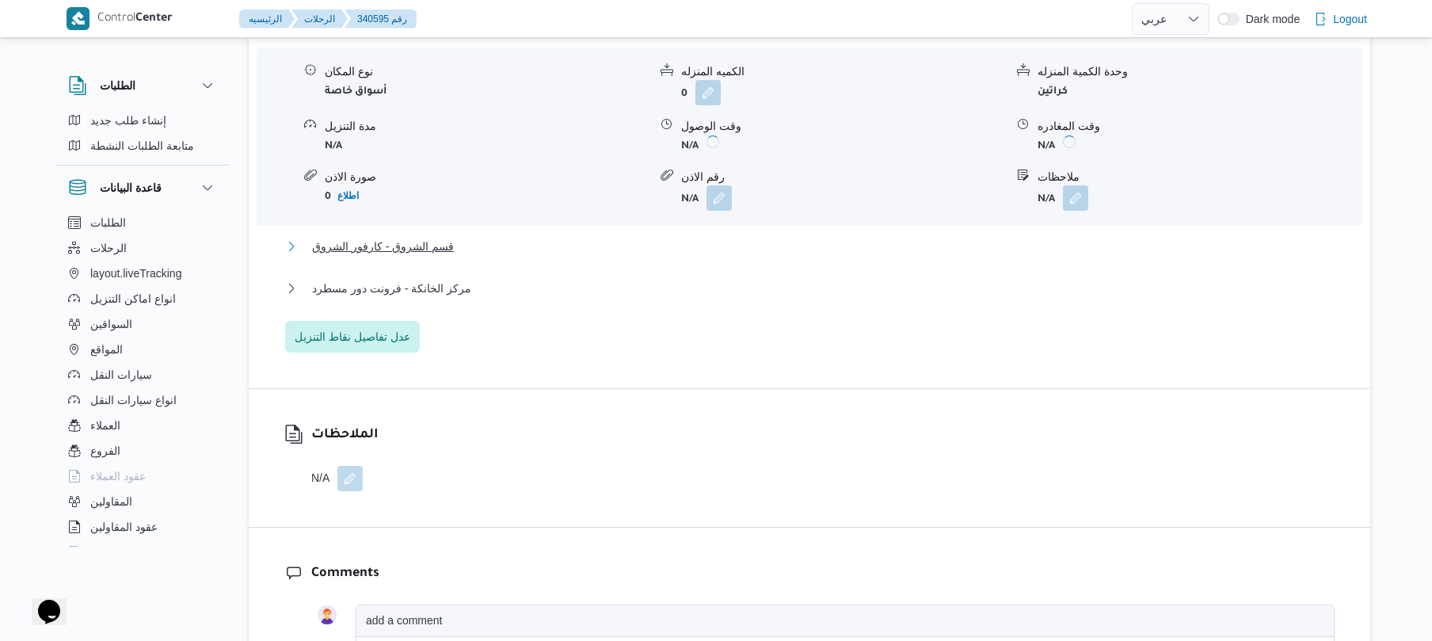
click at [825, 237] on button "قسم الشروق - كارفور الشروق" at bounding box center [809, 246] width 1049 height 19
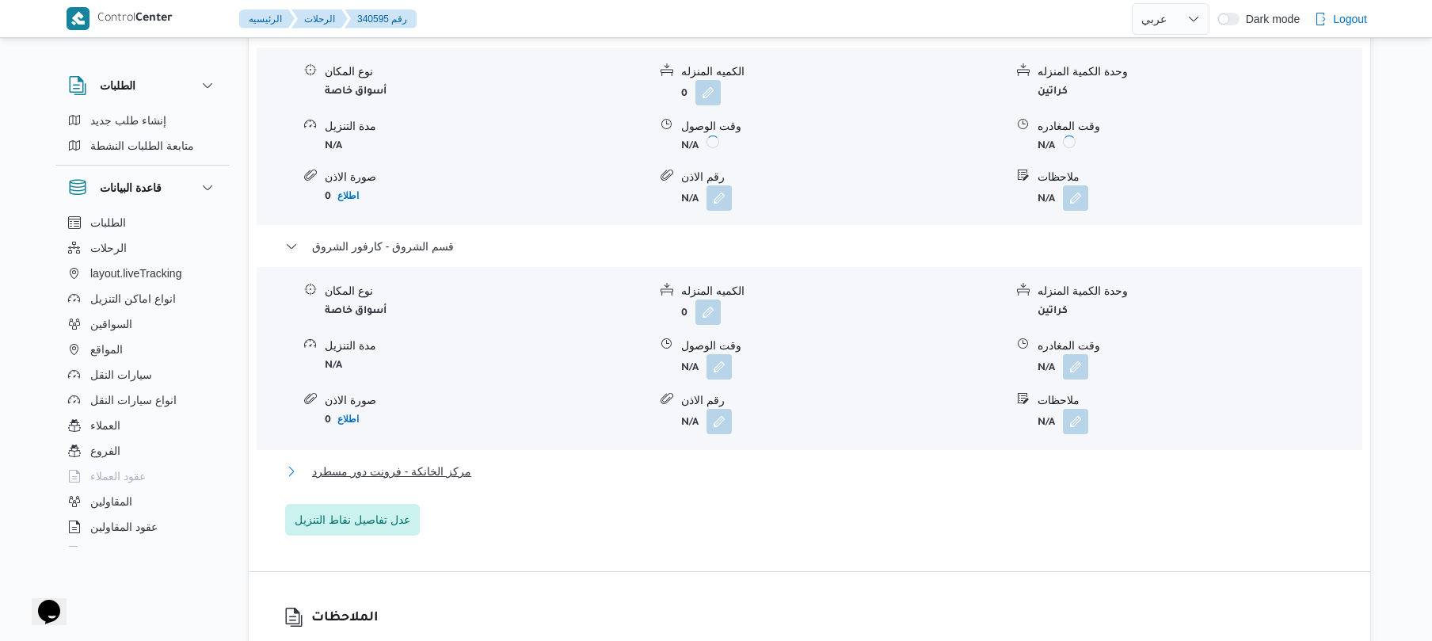
click at [818, 462] on button "مركز الخانكة - فرونت دور مسطرد" at bounding box center [809, 471] width 1049 height 19
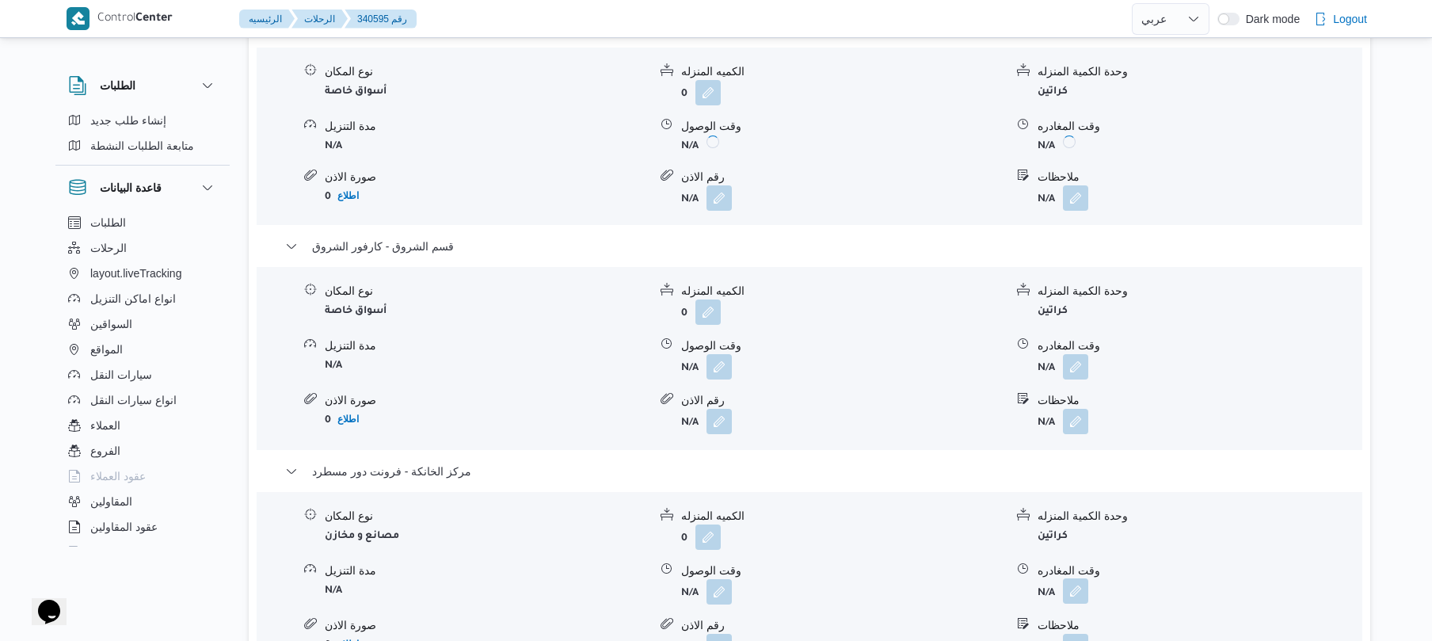
click at [1075, 578] on button "button" at bounding box center [1075, 590] width 25 height 25
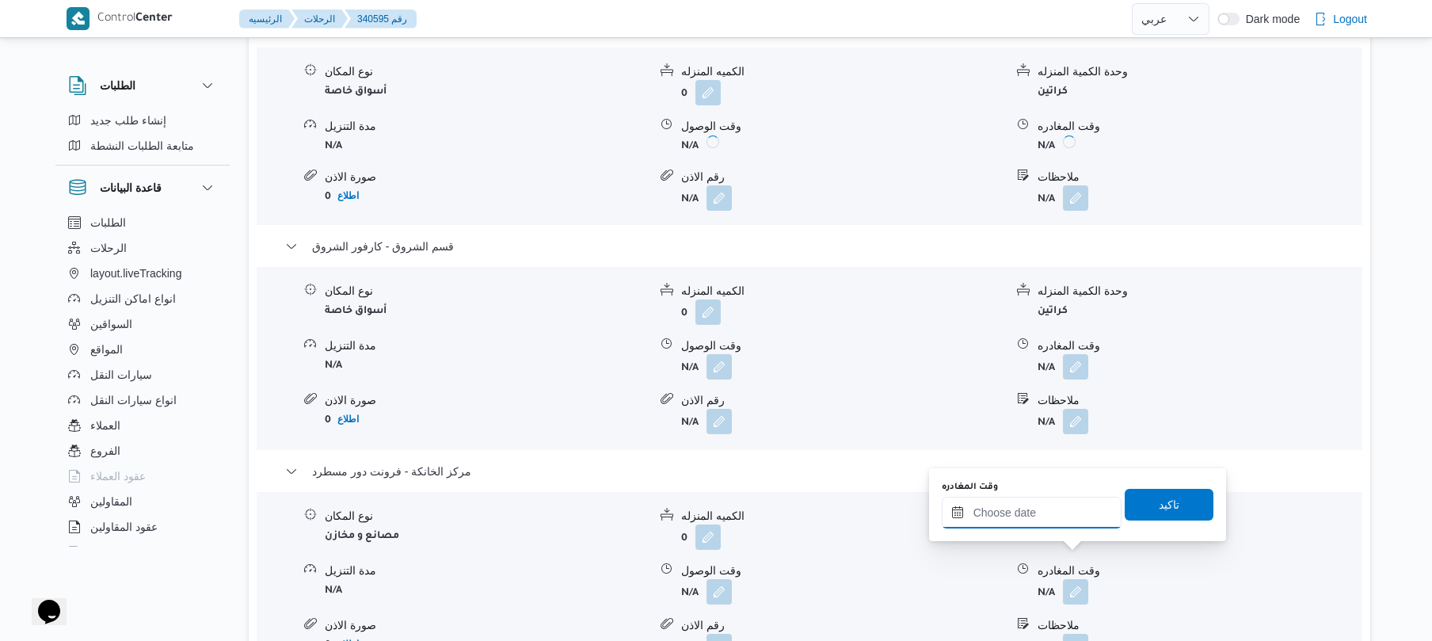
click at [1037, 517] on input "وقت المغادره" at bounding box center [1032, 513] width 180 height 32
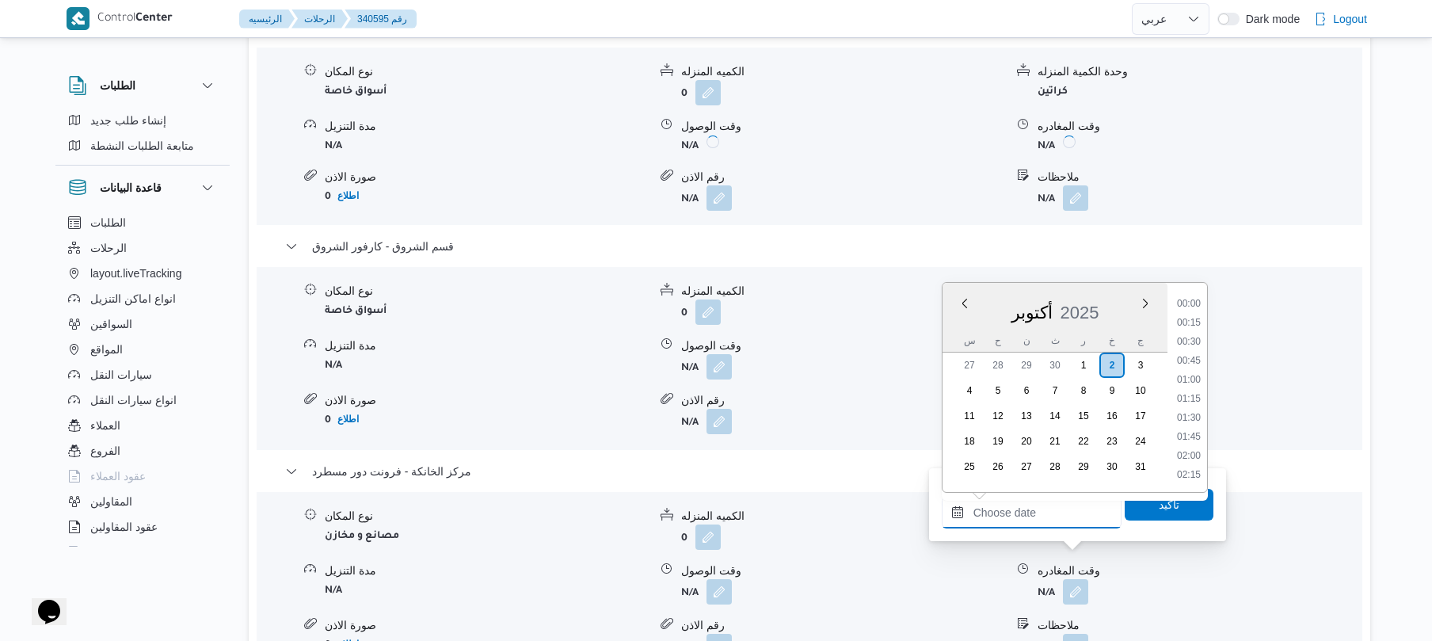
scroll to position [1407, 0]
click at [1198, 372] on li "19:30" at bounding box center [1188, 379] width 36 height 16
type input "٠٢/١٠/٢٠٢٥ ١٩:٣٠"
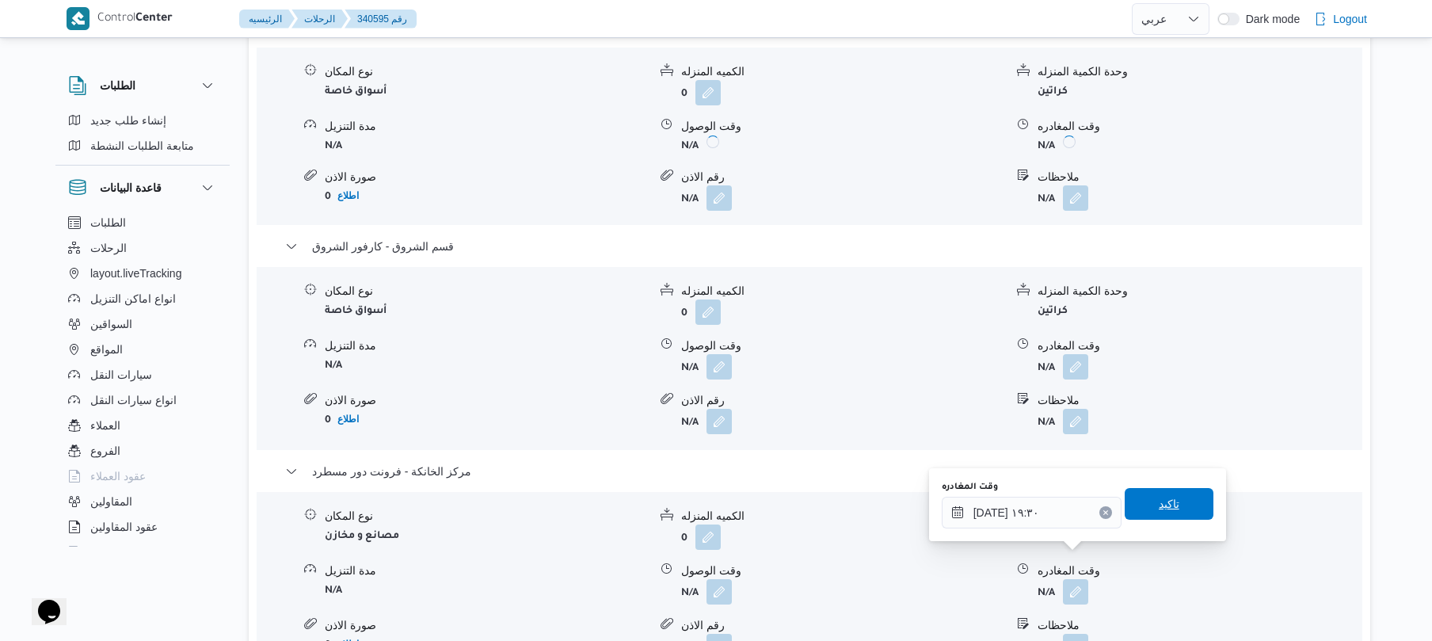
click at [1159, 504] on span "تاكيد" at bounding box center [1169, 503] width 21 height 19
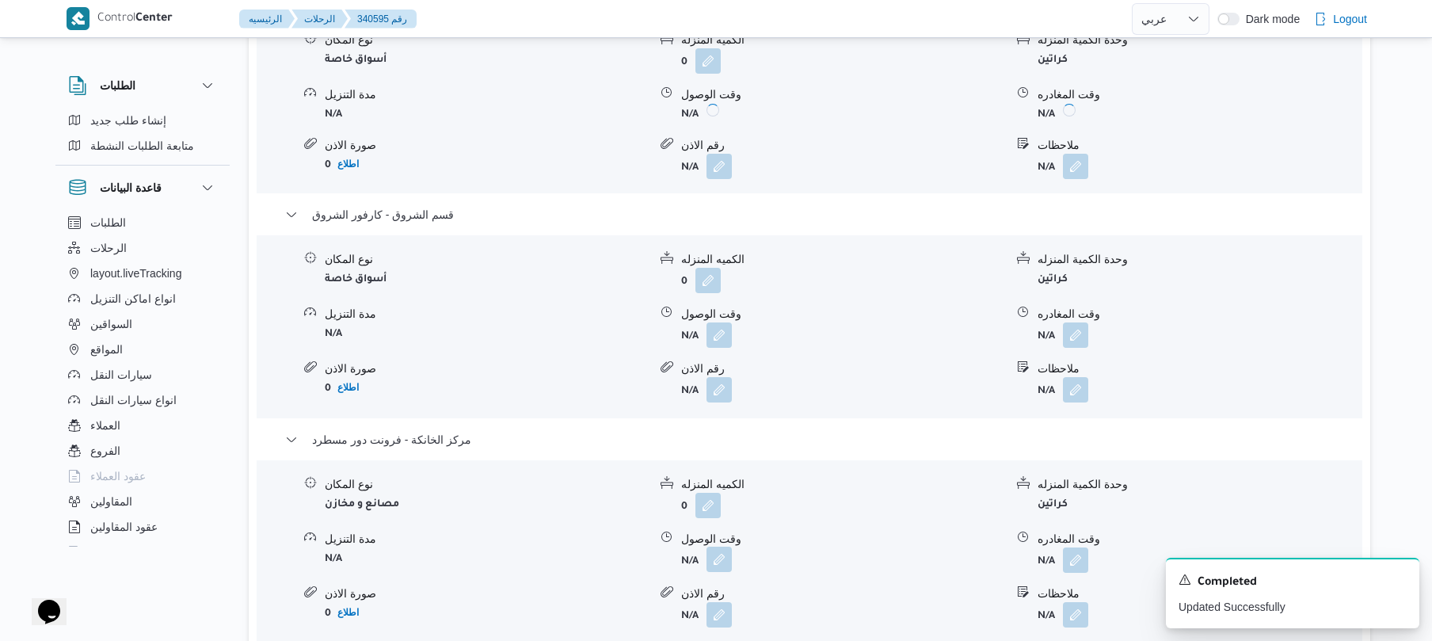
click at [711, 561] on button "button" at bounding box center [718, 558] width 25 height 25
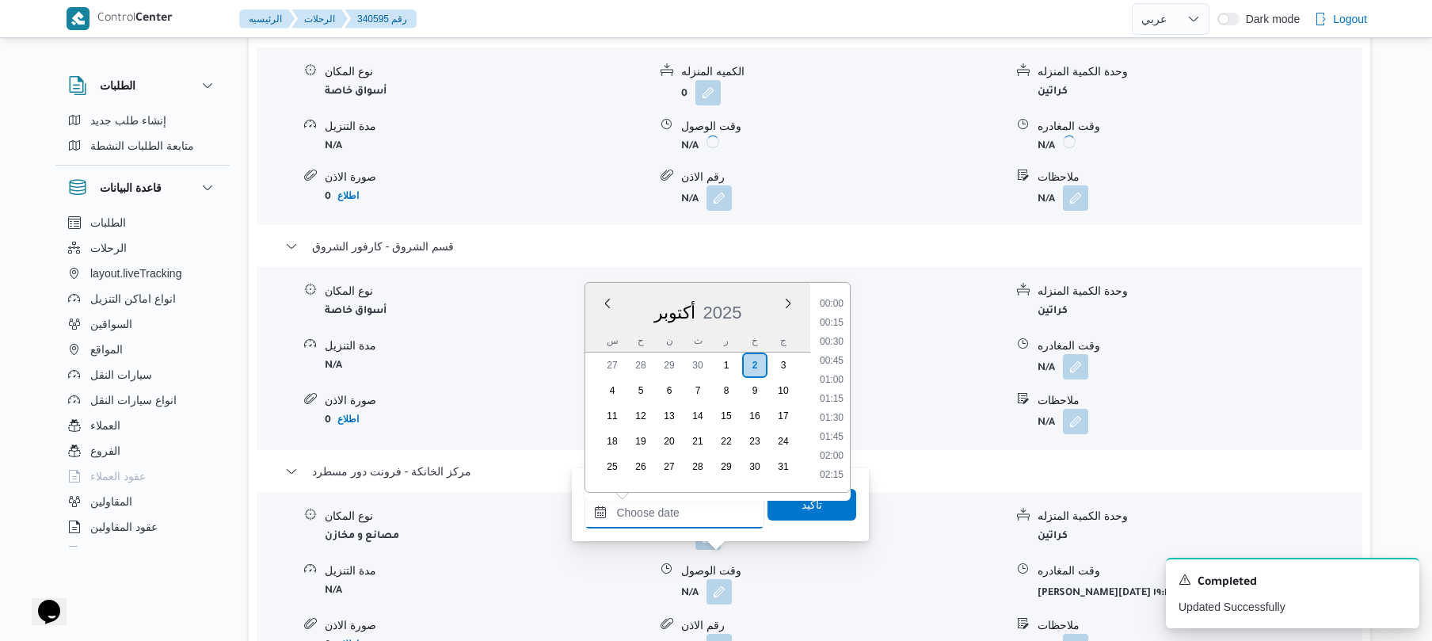
click at [710, 513] on input "وقت الوصول" at bounding box center [674, 513] width 180 height 32
click at [828, 360] on li "19:15" at bounding box center [831, 360] width 36 height 16
type input "٠٢/١٠/٢٠٢٥ ١٩:١٥"
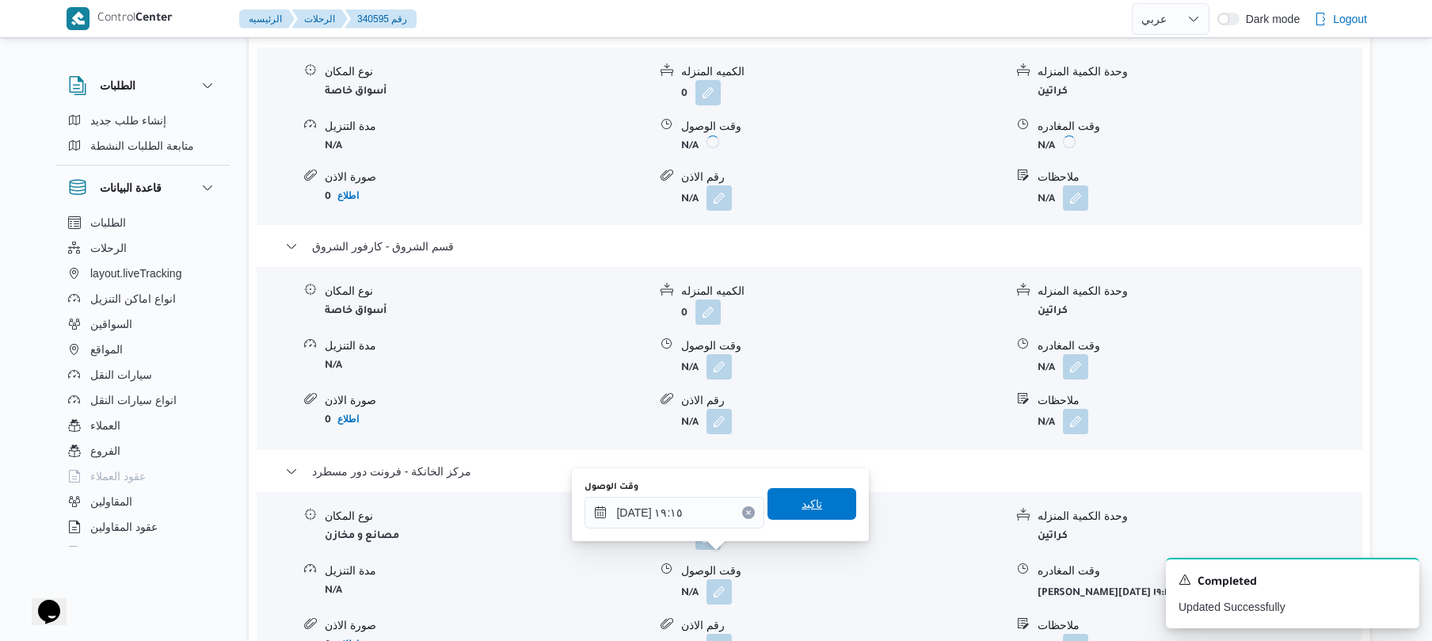
click at [814, 508] on span "تاكيد" at bounding box center [811, 504] width 89 height 32
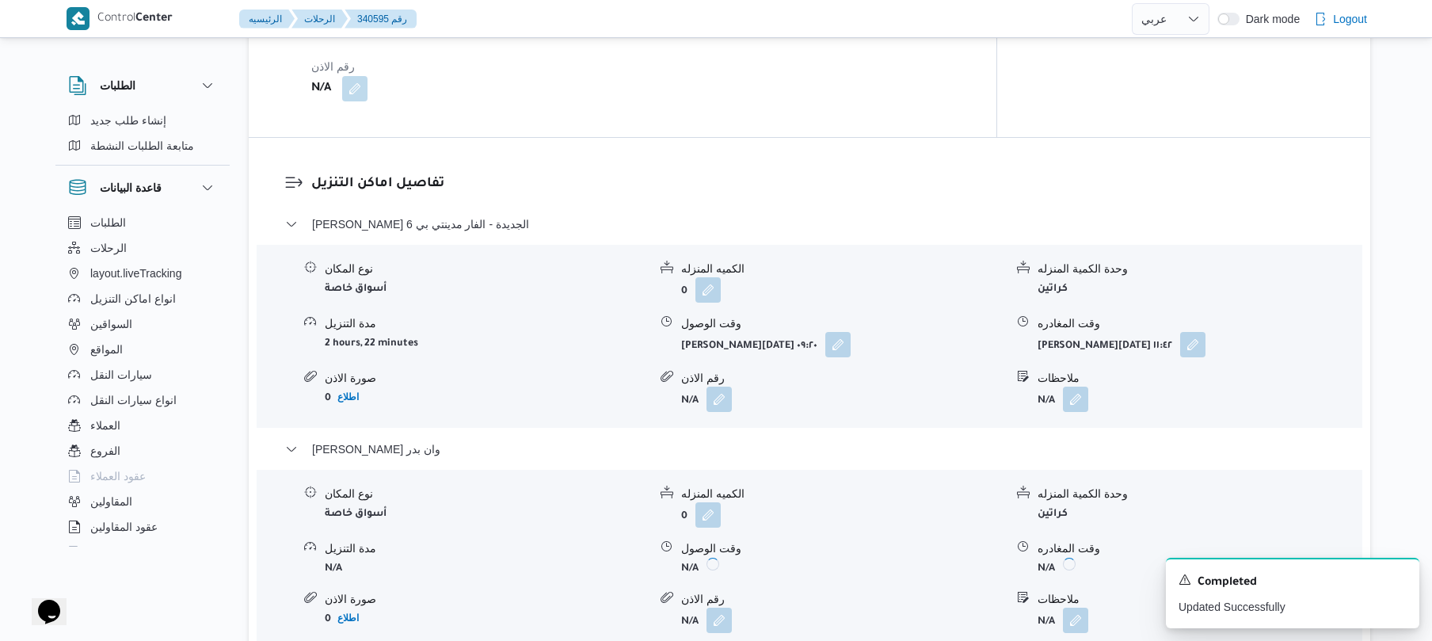
scroll to position [1140, 0]
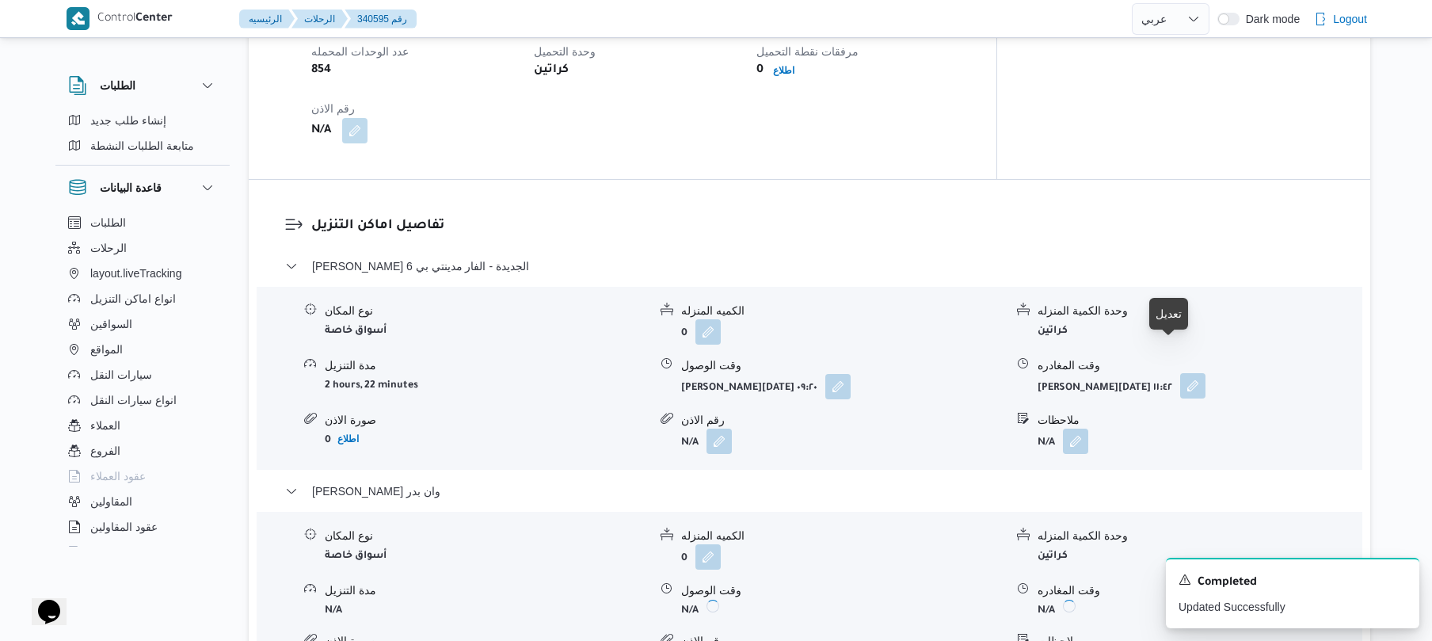
click at [1180, 373] on button "button" at bounding box center [1192, 385] width 25 height 25
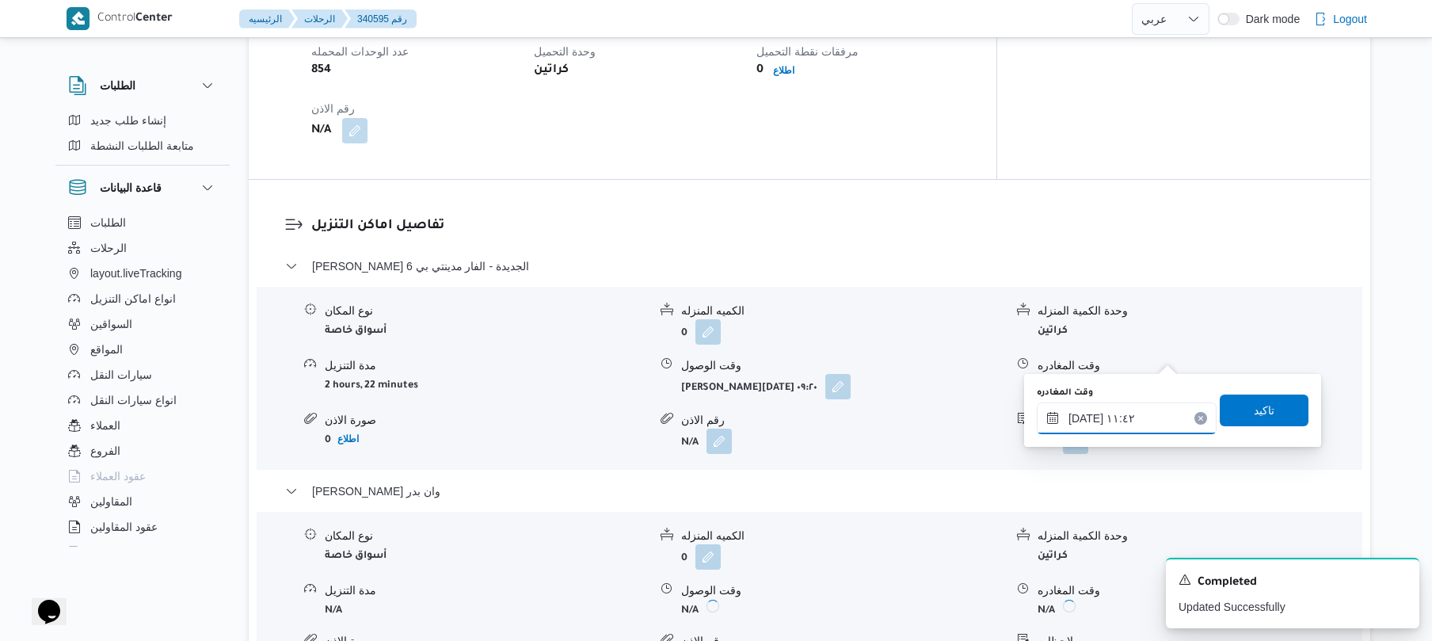
click at [1087, 425] on input "٠٢/١٠/٢٠٢٥ ١١:٤٢" at bounding box center [1127, 418] width 180 height 32
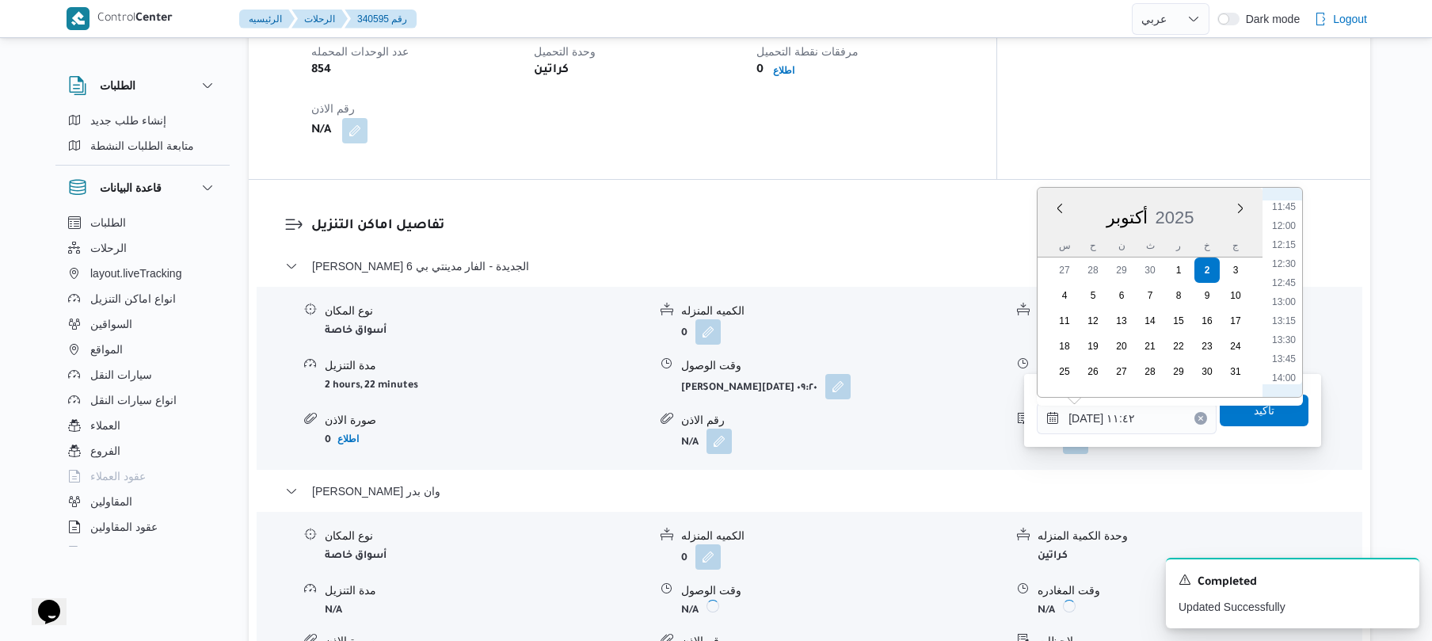
scroll to position [936, 0]
click at [1294, 261] on li "13:00" at bounding box center [1284, 261] width 36 height 16
type input "٠٢/١٠/٢٠٢٥ ١٣:٠٠"
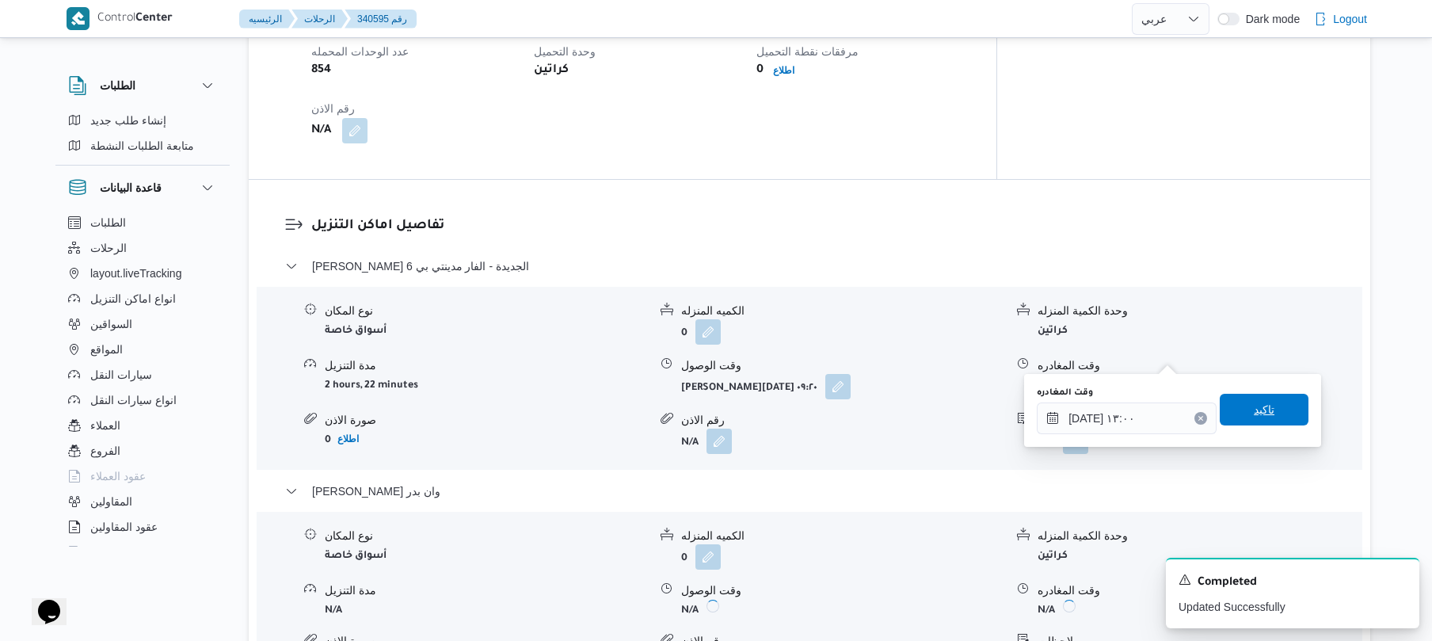
click at [1258, 413] on span "تاكيد" at bounding box center [1264, 409] width 21 height 19
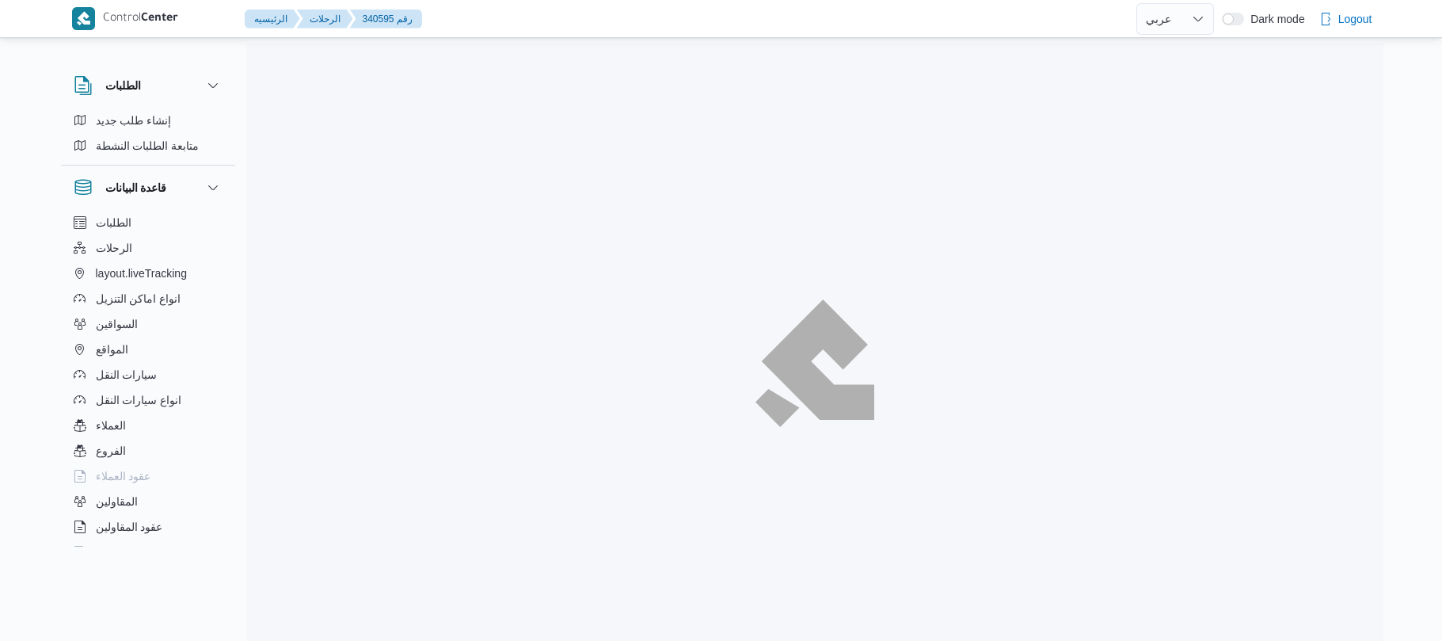
select select "ar"
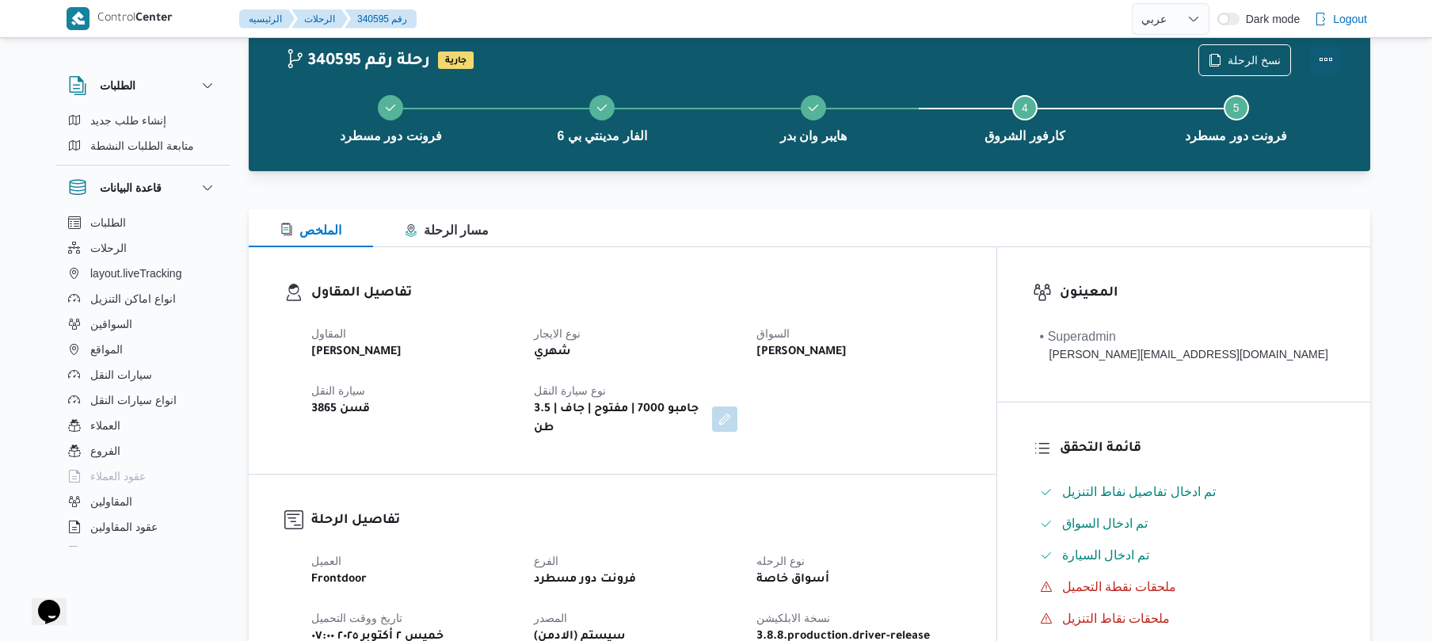
click at [1330, 61] on button "Actions" at bounding box center [1326, 60] width 32 height 32
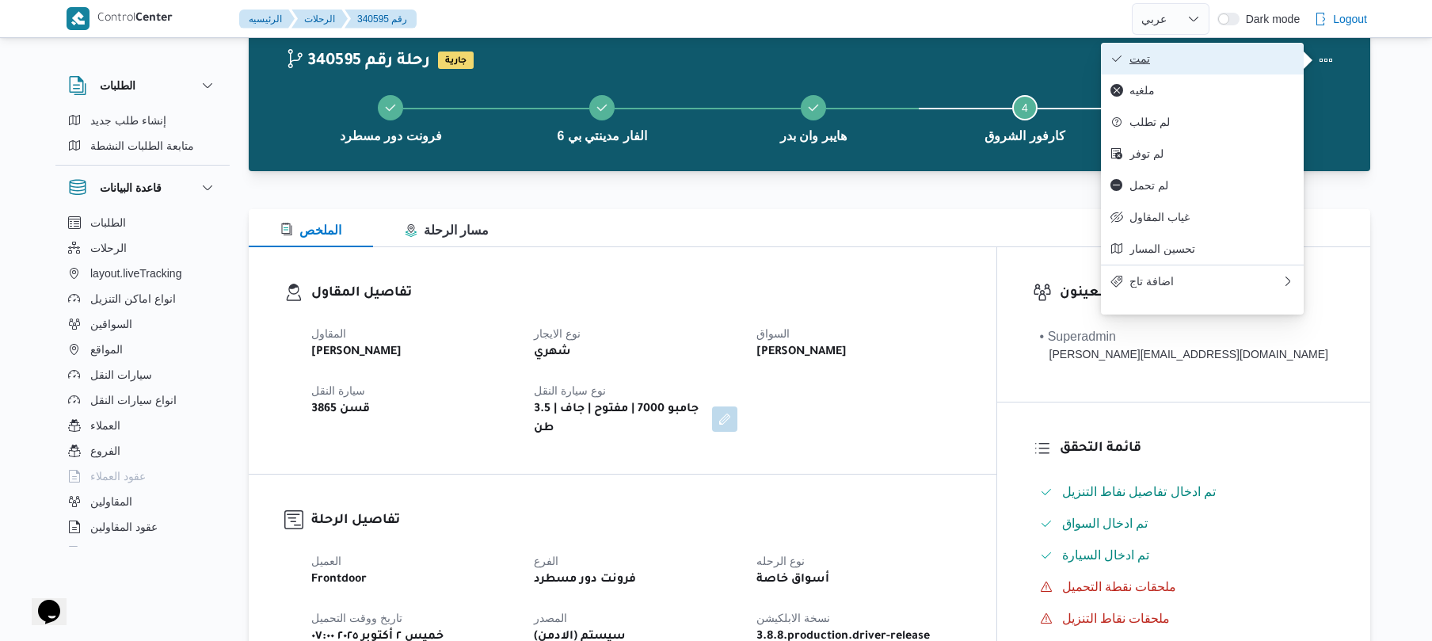
click at [1237, 67] on button "تمت" at bounding box center [1202, 59] width 203 height 32
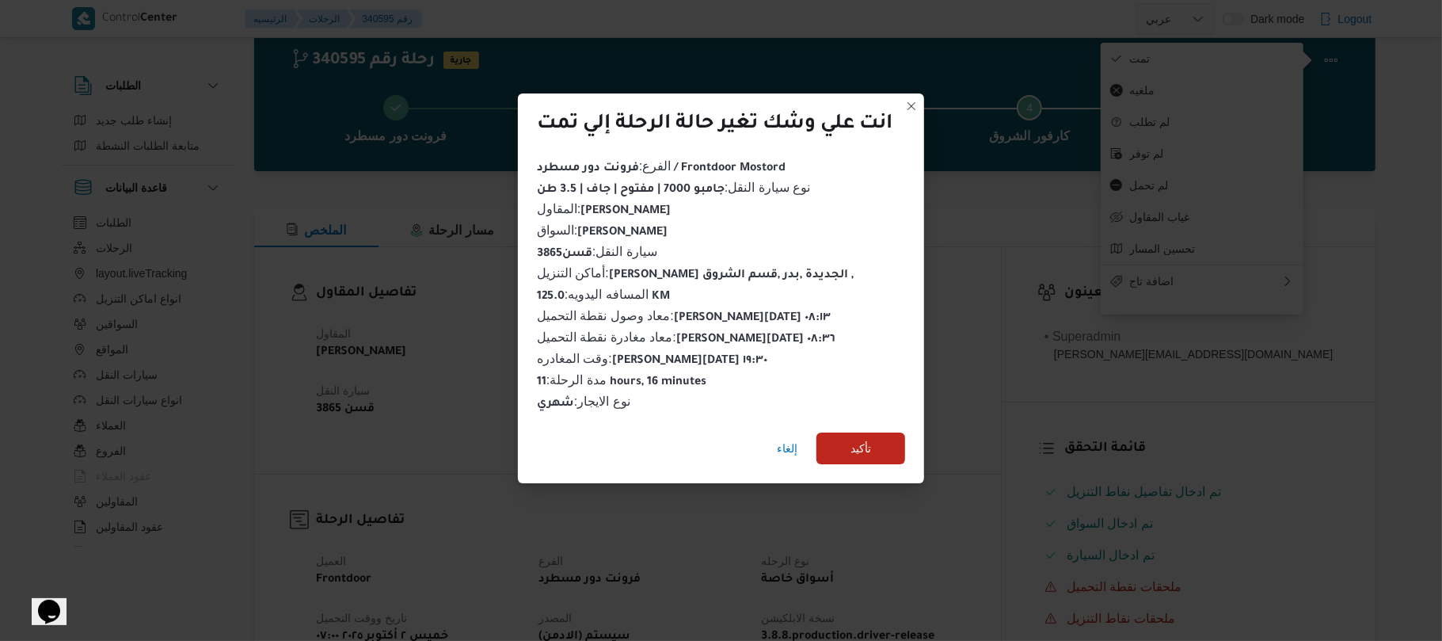
click at [990, 352] on div "انت علي وشك تغير حالة الرحلة إلي تمت الفرع : فرونت دور مسطرد / Frontdoor Mostor…" at bounding box center [721, 320] width 1442 height 641
click at [786, 447] on span "إلغاء" at bounding box center [787, 448] width 21 height 19
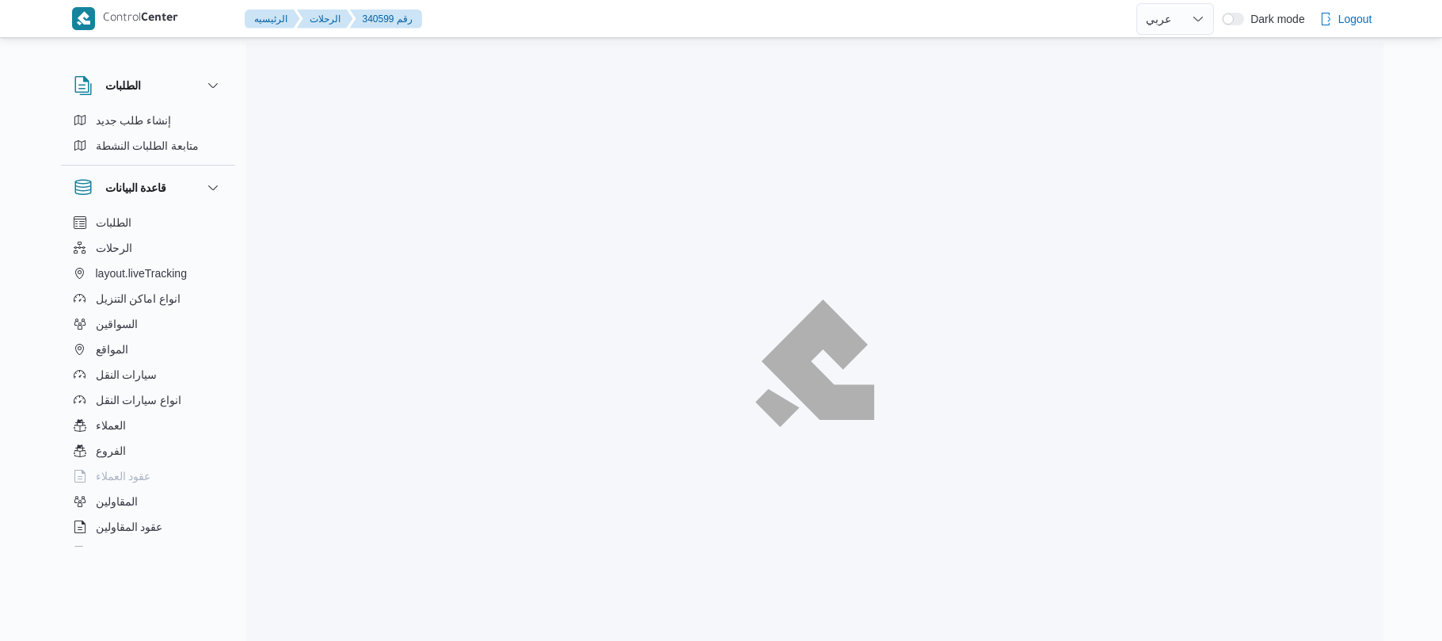
select select "ar"
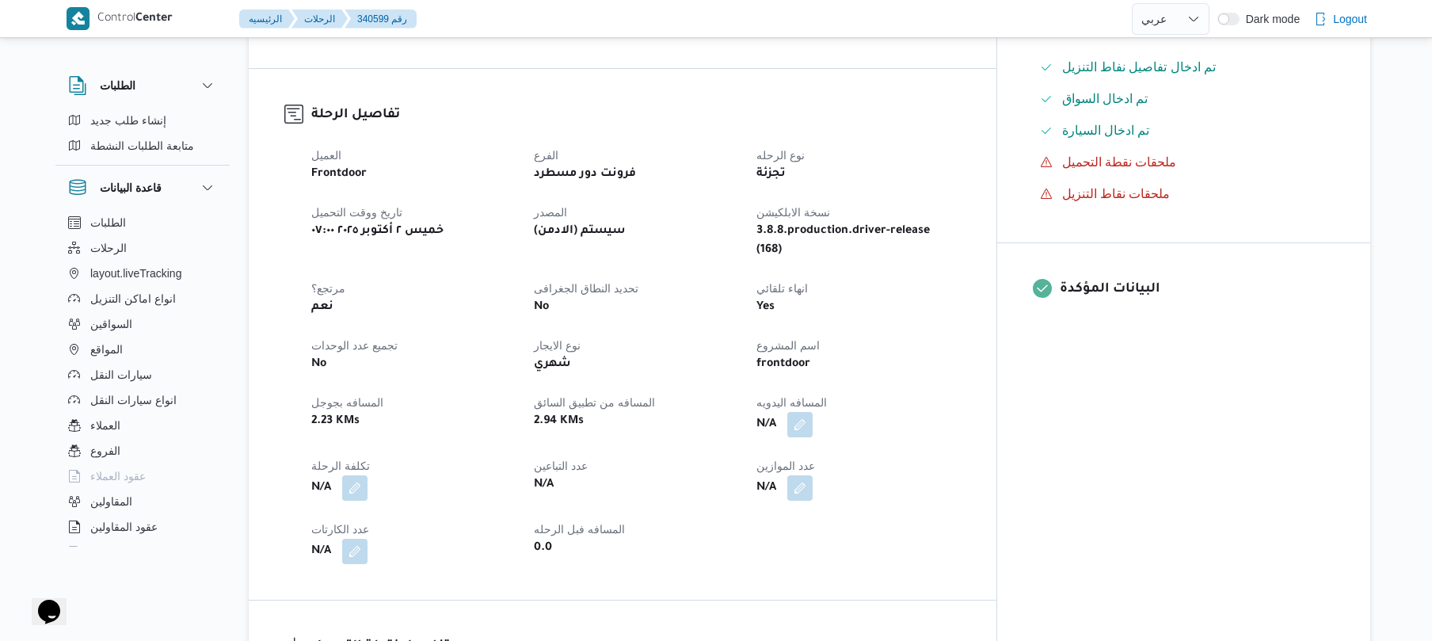
scroll to position [507, 0]
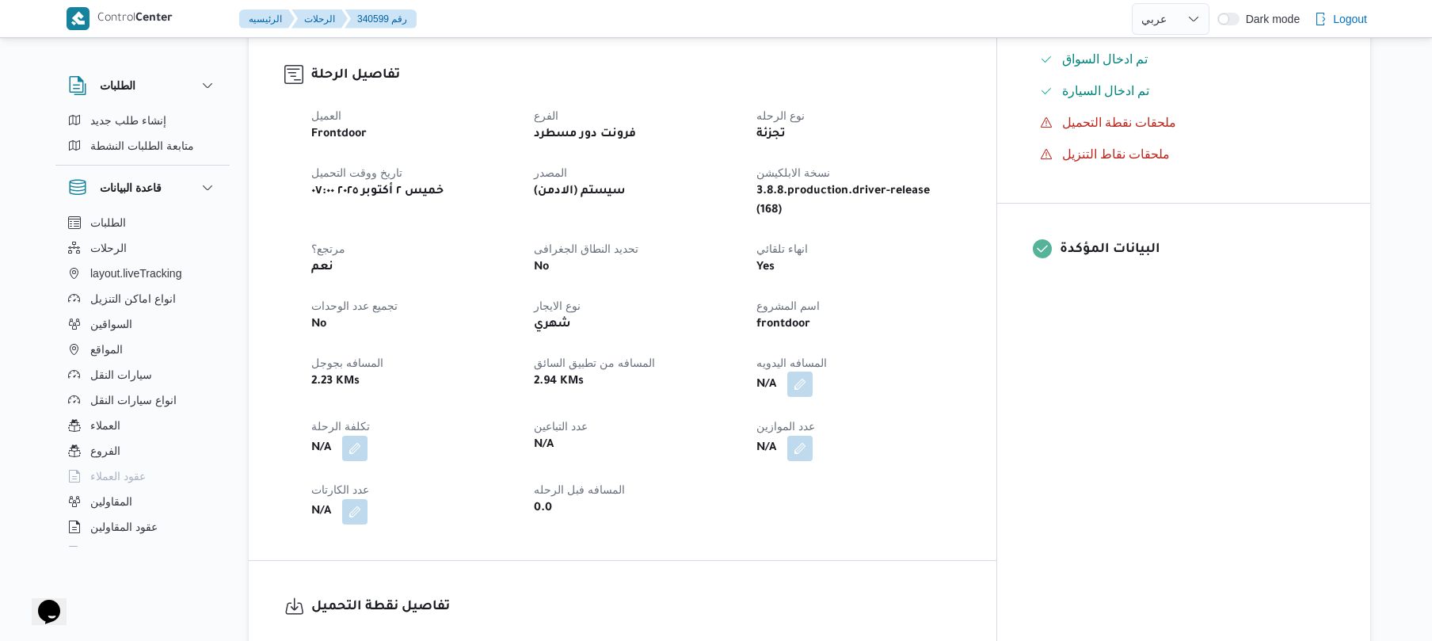
click at [813, 371] on button "button" at bounding box center [799, 383] width 25 height 25
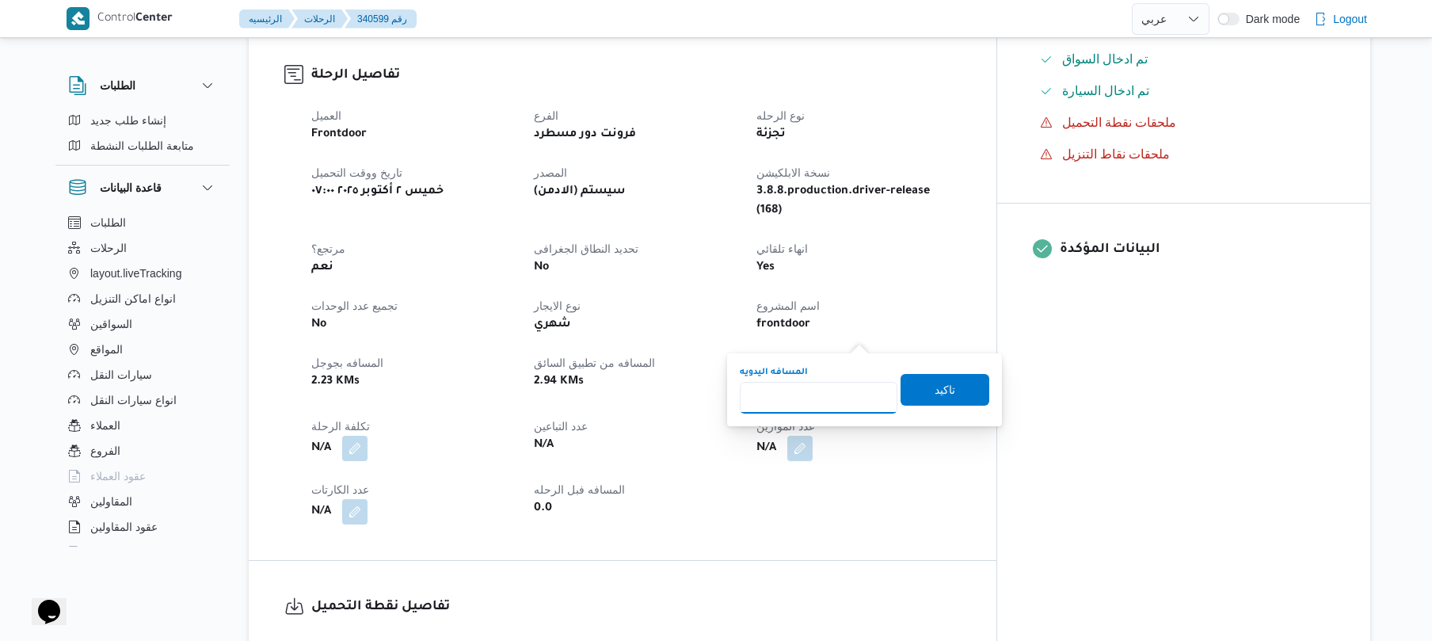
click at [803, 401] on input "المسافه اليدويه" at bounding box center [819, 398] width 158 height 32
type input "90"
click at [934, 388] on span "تاكيد" at bounding box center [944, 388] width 21 height 19
